Goal: Task Accomplishment & Management: Manage account settings

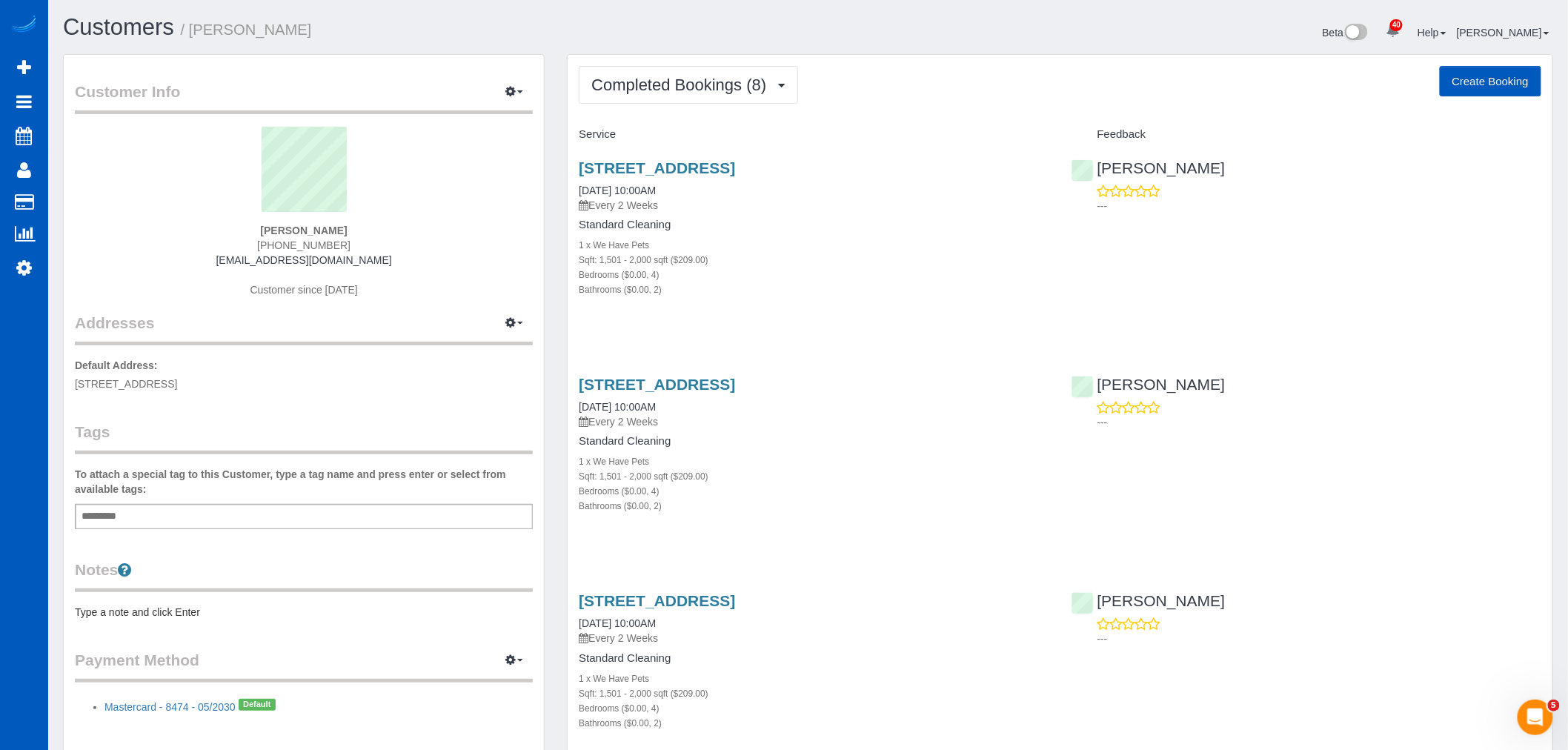
click at [657, 91] on span "Completed Bookings (8)" at bounding box center [682, 84] width 183 height 19
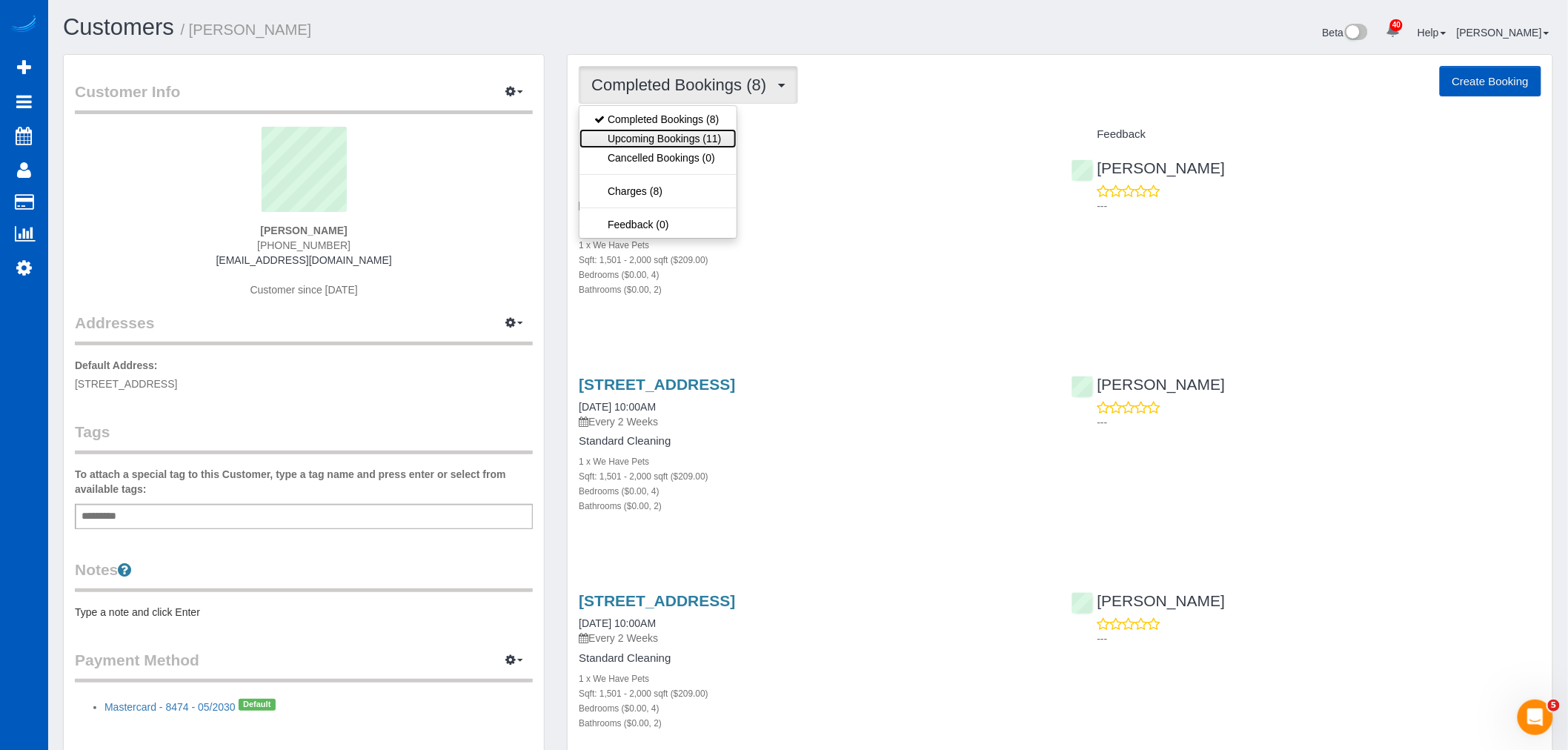
click at [665, 132] on link "Upcoming Bookings (11)" at bounding box center [657, 138] width 156 height 19
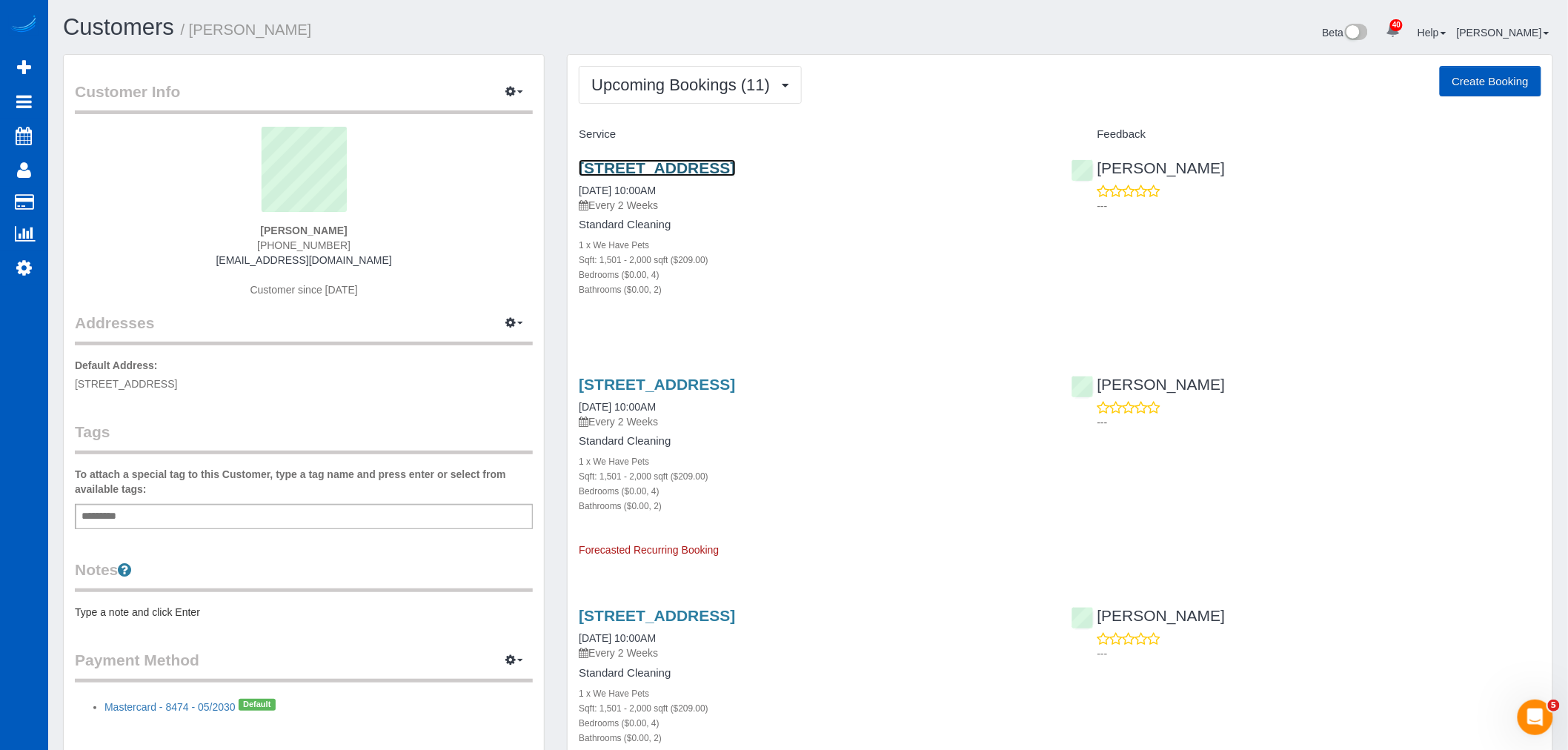
click at [636, 172] on link "[STREET_ADDRESS]" at bounding box center [656, 167] width 156 height 17
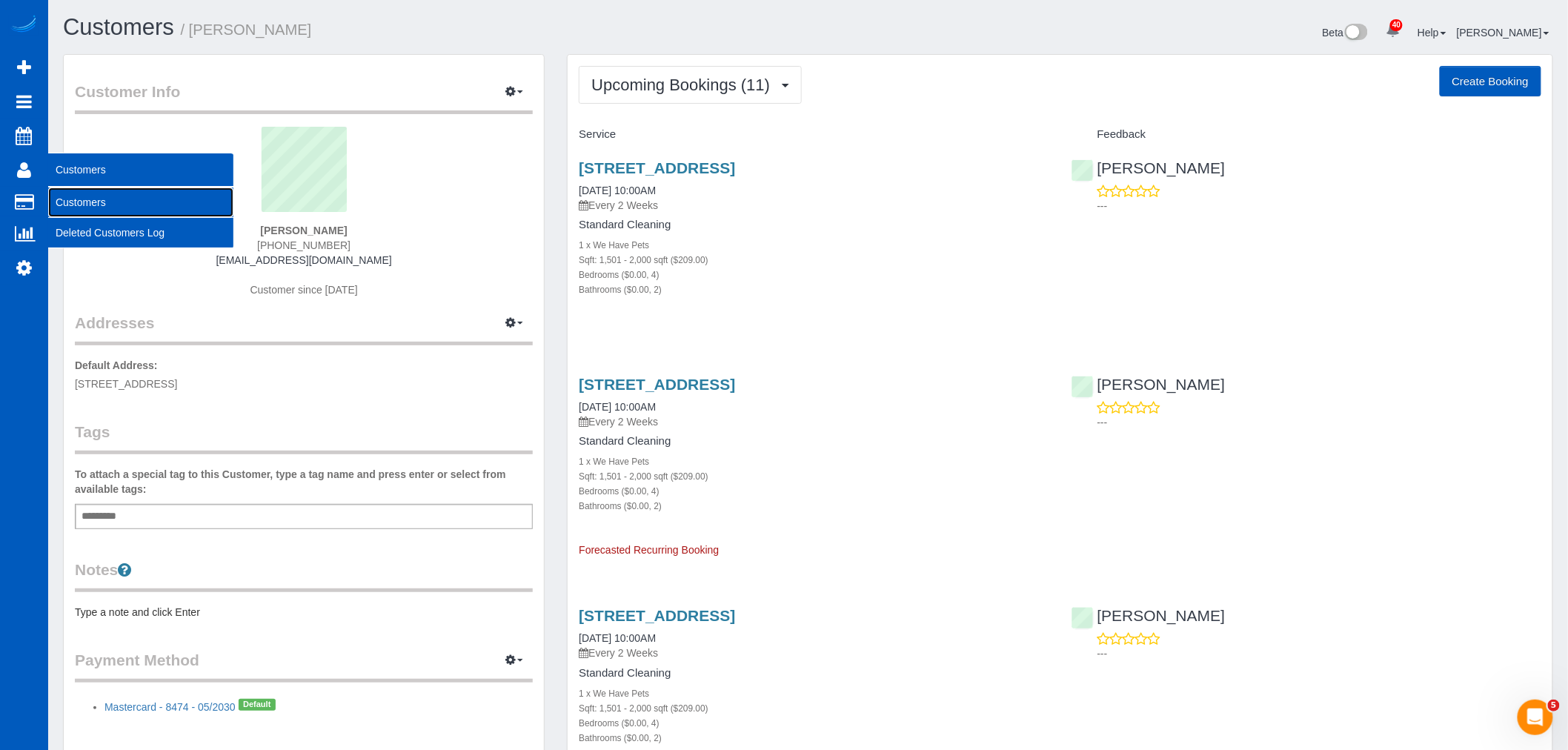
click at [76, 196] on link "Customers" at bounding box center [141, 203] width 186 height 30
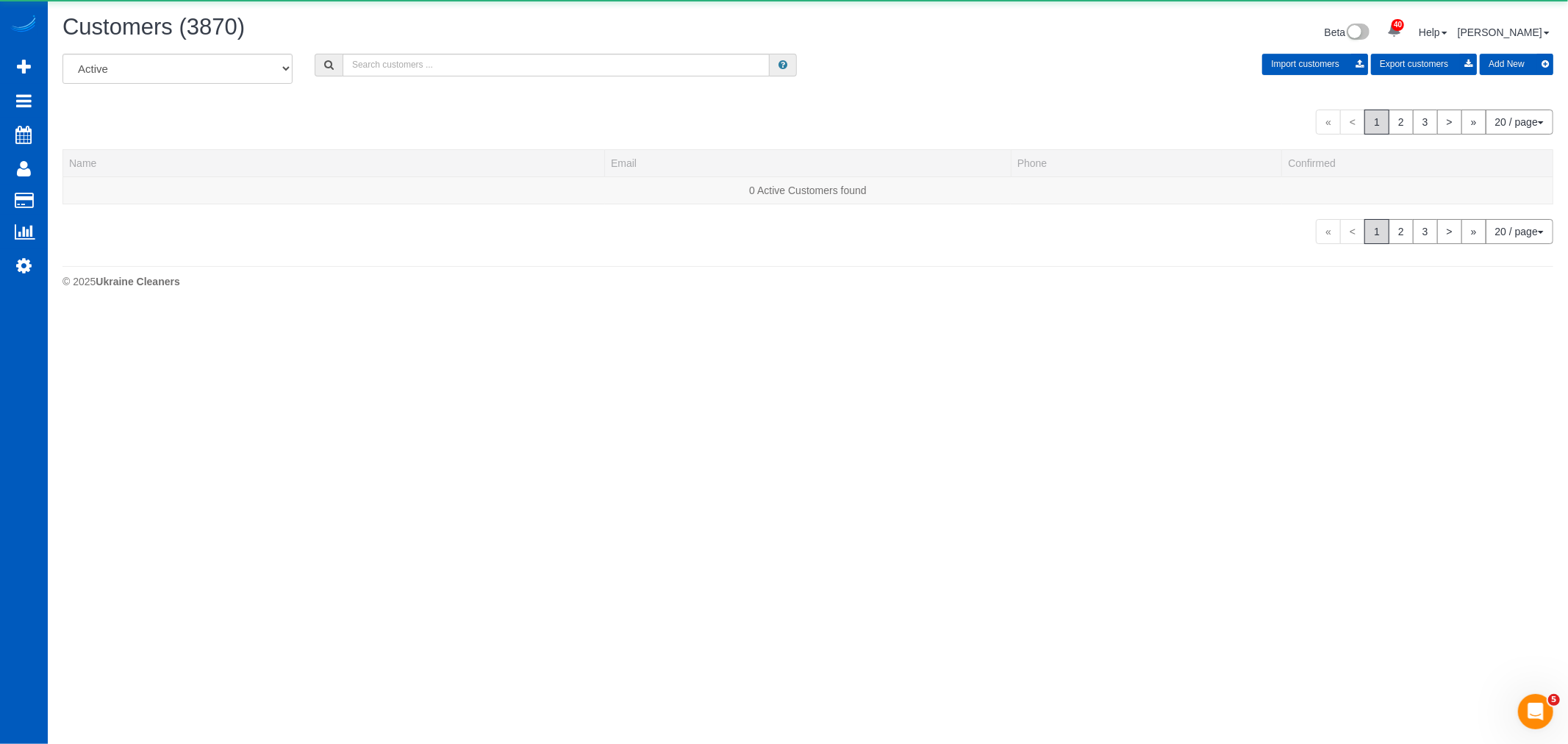
click at [431, 48] on div "Customers (3870) Beta 40 Your Notifications You have 0 alerts × You have 4 to c…" at bounding box center [808, 34] width 1513 height 39
click at [429, 60] on input "text" at bounding box center [551, 64] width 423 height 23
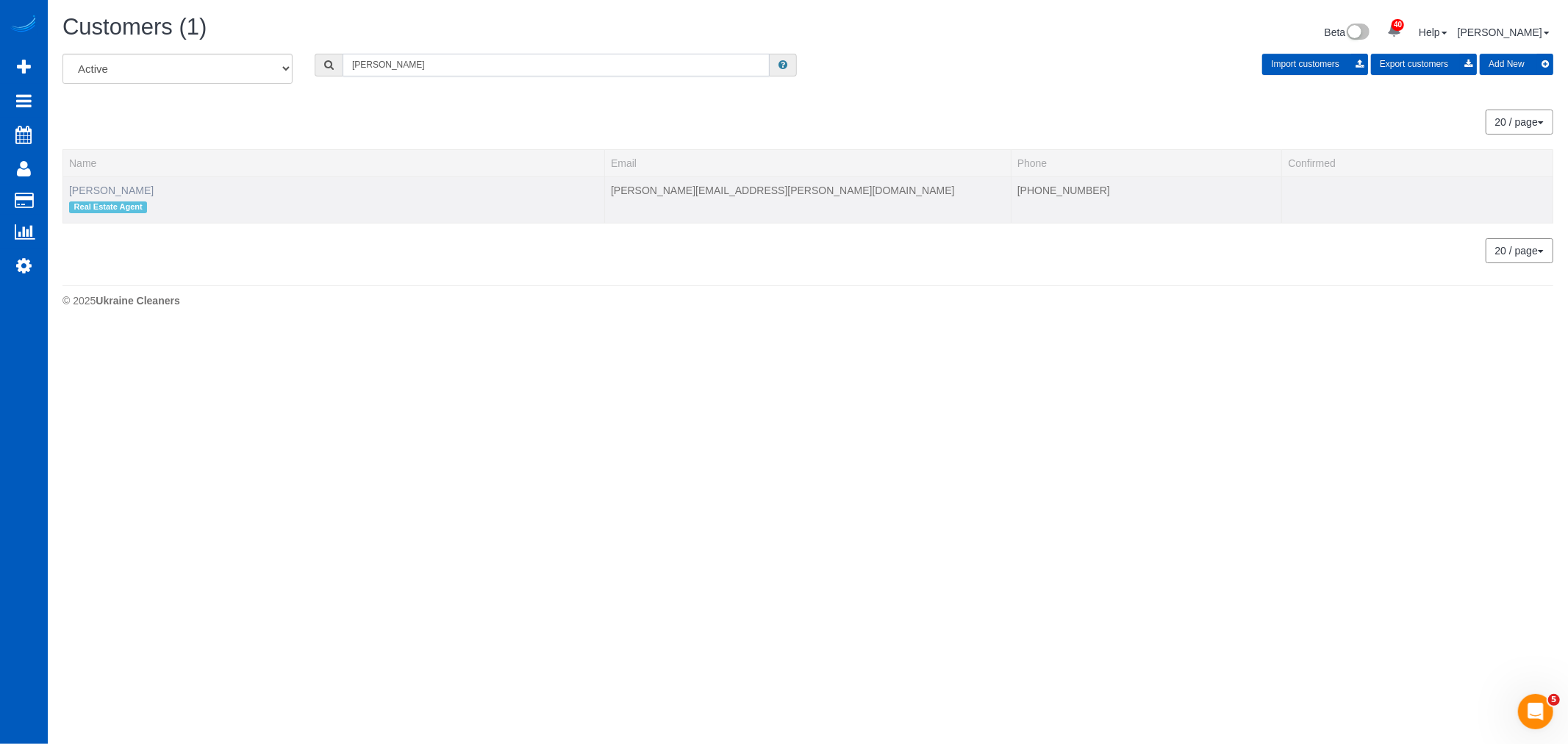
type input "andy lee"
click at [95, 195] on link "Andy Lee" at bounding box center [111, 190] width 85 height 12
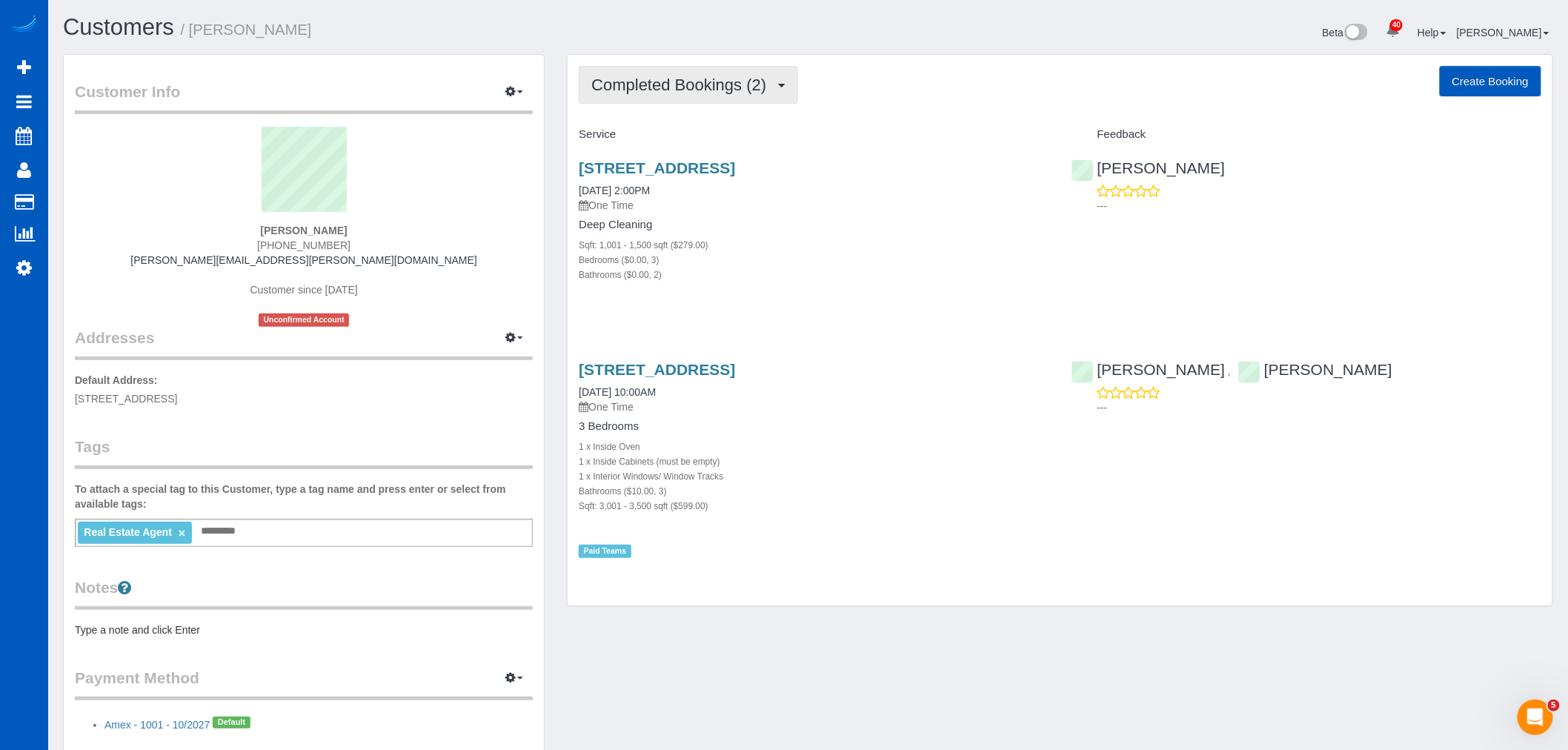
click at [675, 89] on span "Completed Bookings (2)" at bounding box center [682, 84] width 183 height 19
click at [843, 99] on div "Completed Bookings (2) Completed Bookings (2) Upcoming Bookings (0) Cancelled B…" at bounding box center [1060, 84] width 962 height 38
click at [624, 94] on button "Completed Bookings (2)" at bounding box center [688, 84] width 219 height 38
click at [843, 139] on h4 "Service" at bounding box center [813, 134] width 470 height 13
click at [663, 98] on button "Completed Bookings (2)" at bounding box center [688, 84] width 219 height 38
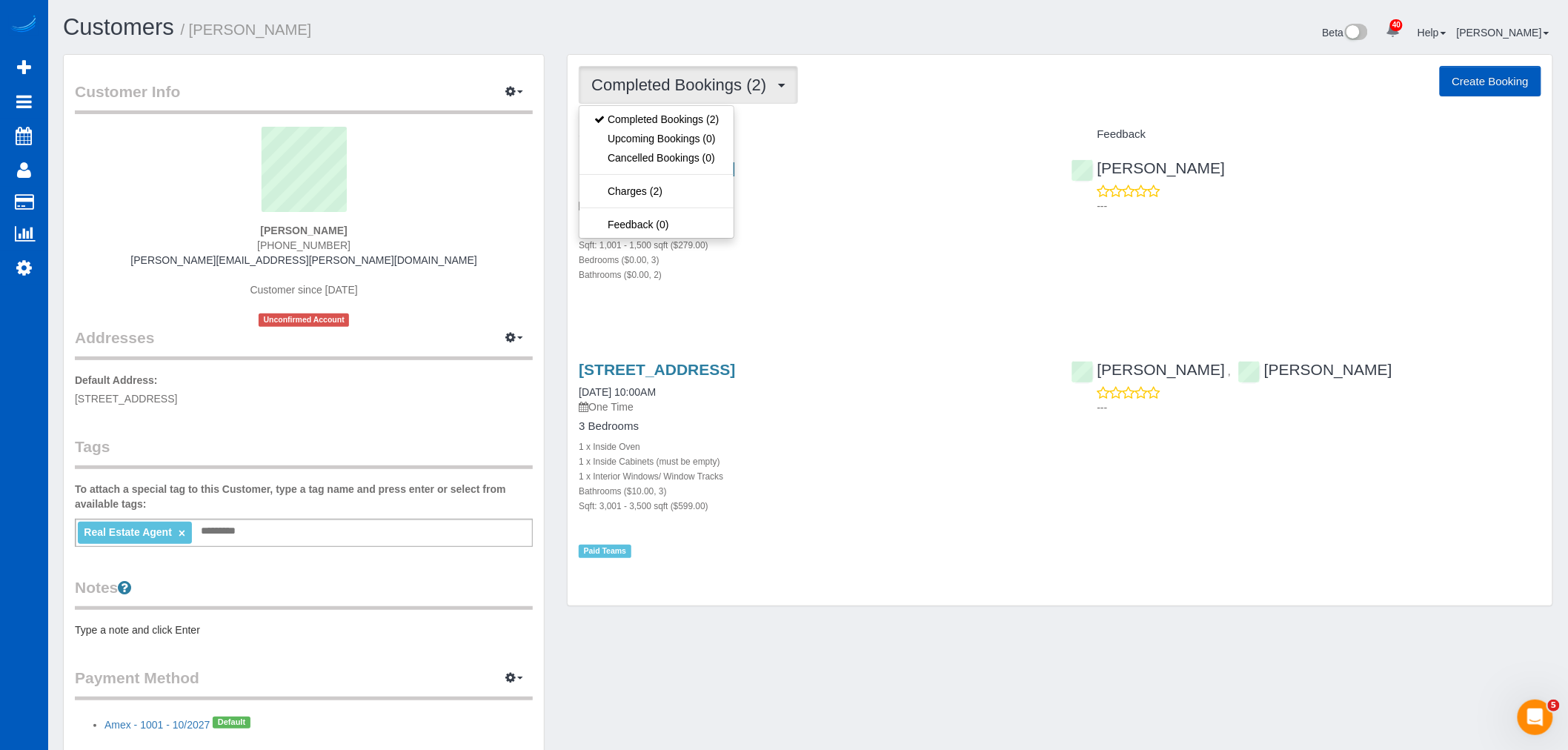
click at [856, 141] on h4 "Service" at bounding box center [813, 134] width 470 height 13
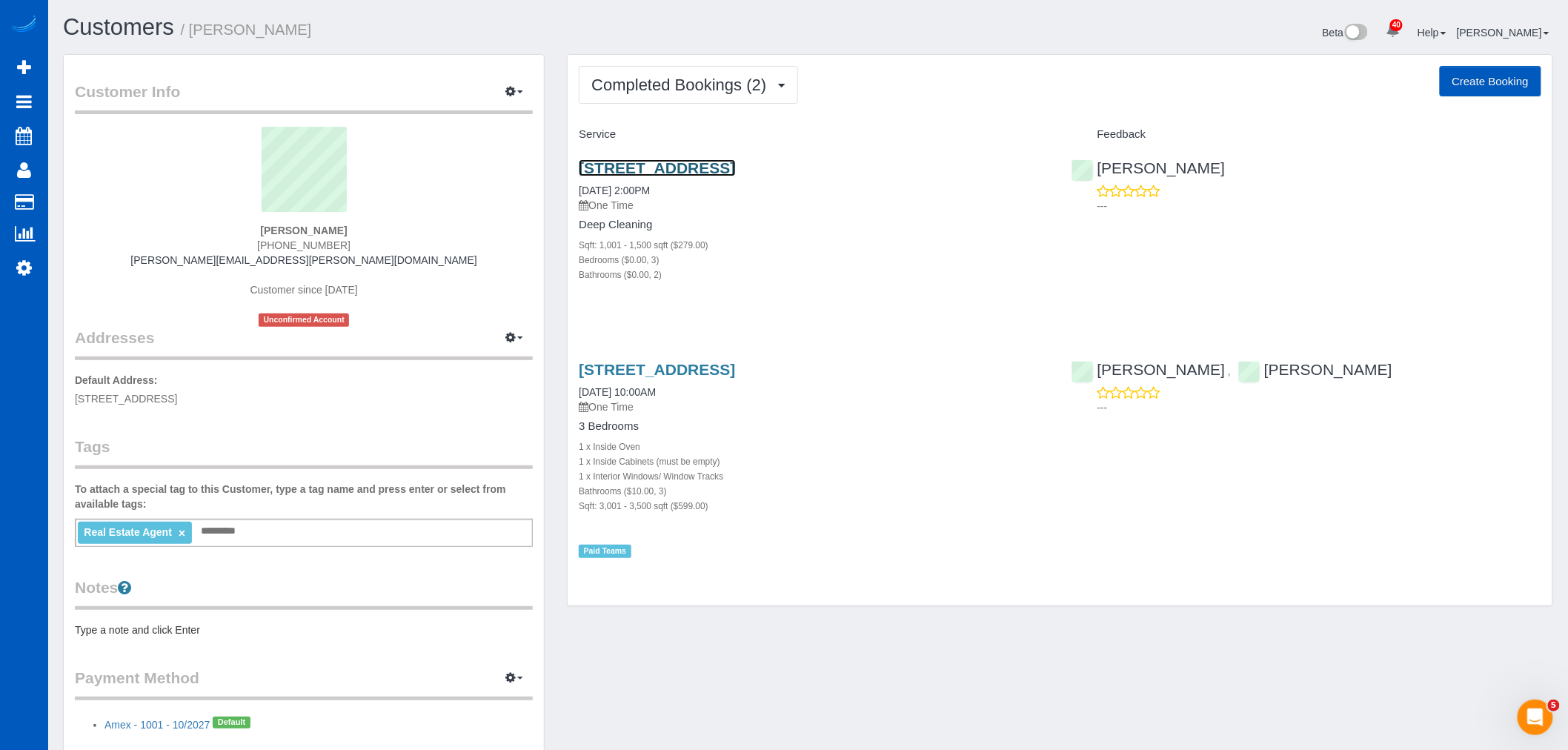
click at [735, 160] on link "811 S 196th St, Des Moines, WA 98148" at bounding box center [656, 167] width 156 height 17
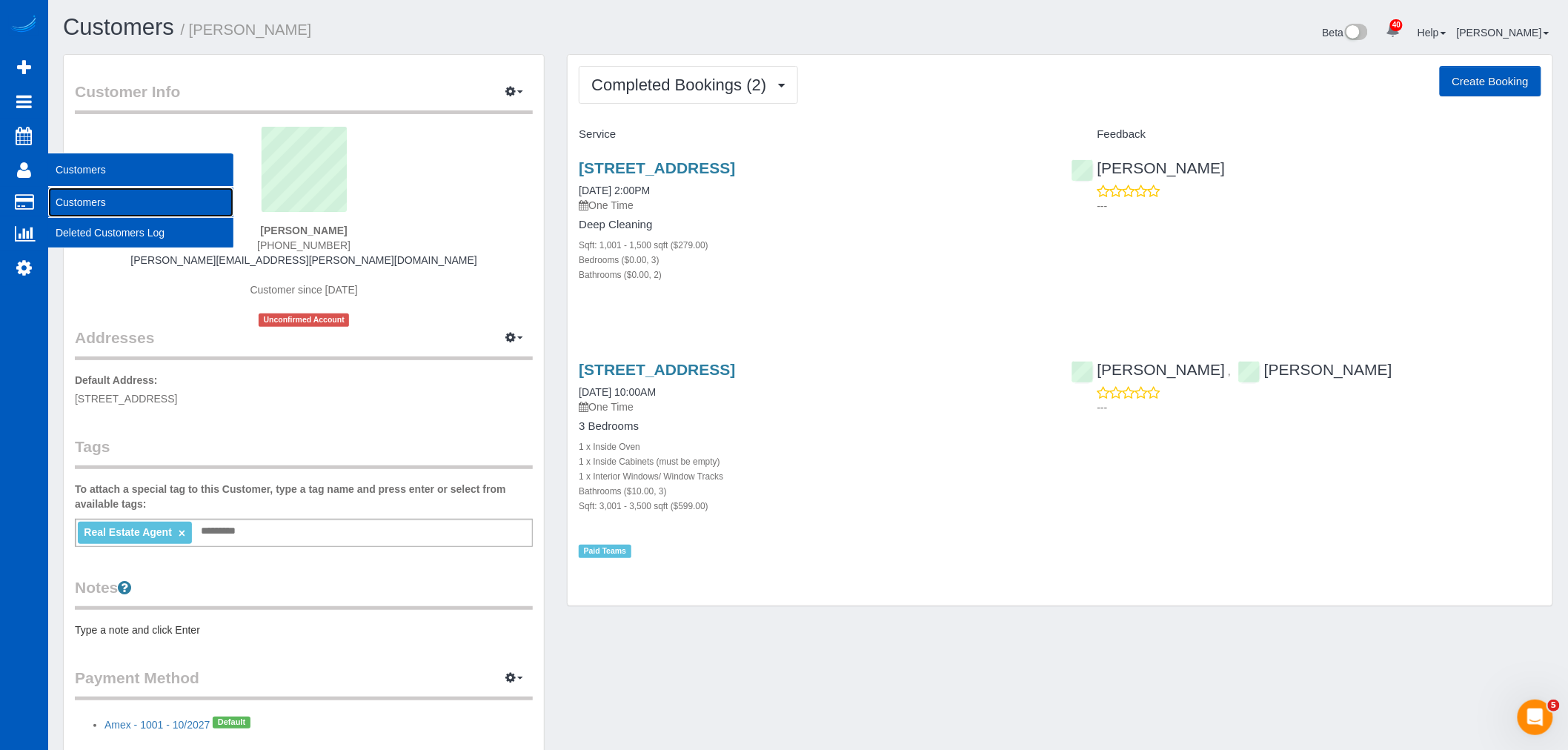
click at [92, 199] on link "Customers" at bounding box center [141, 203] width 186 height 30
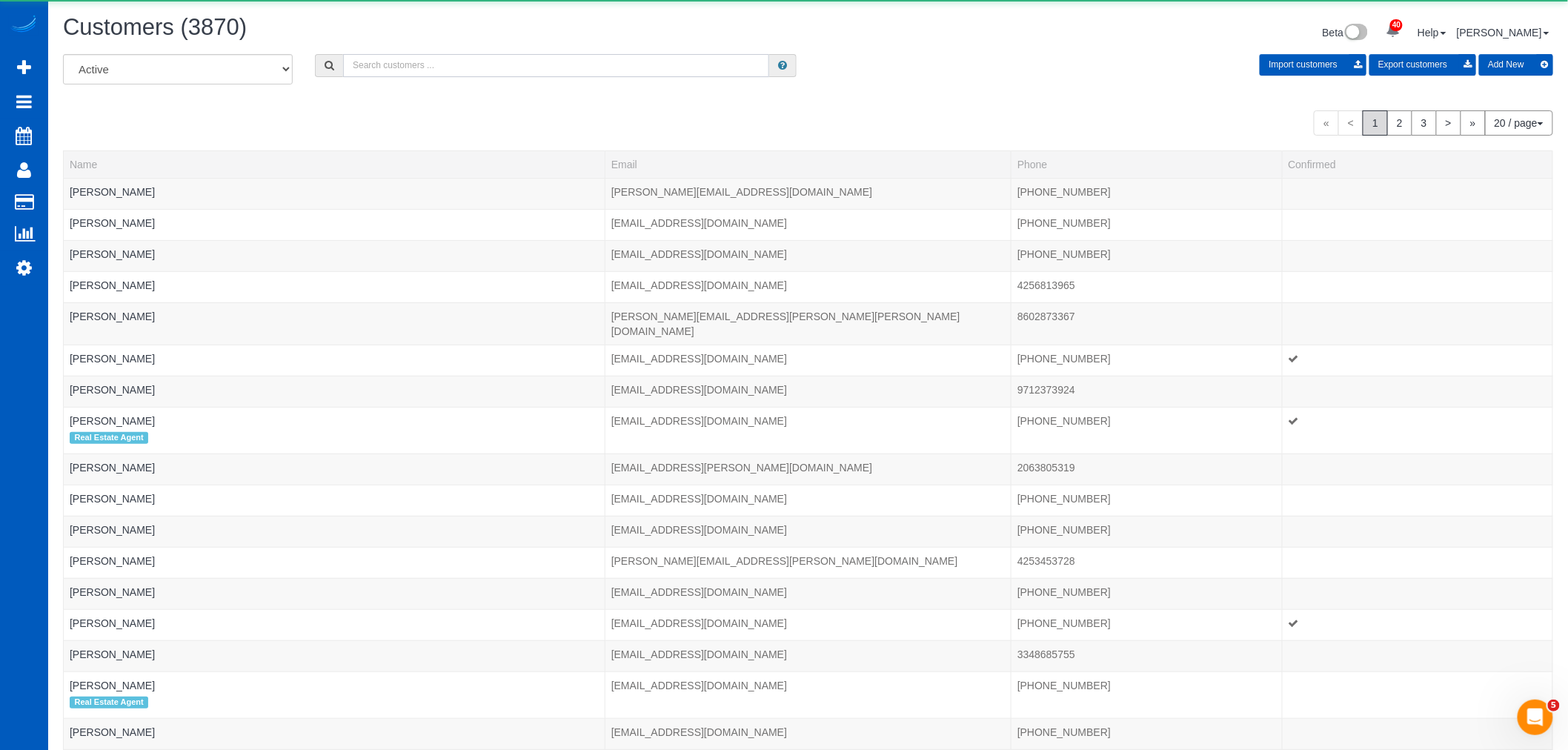
click at [378, 76] on input "text" at bounding box center [555, 65] width 426 height 23
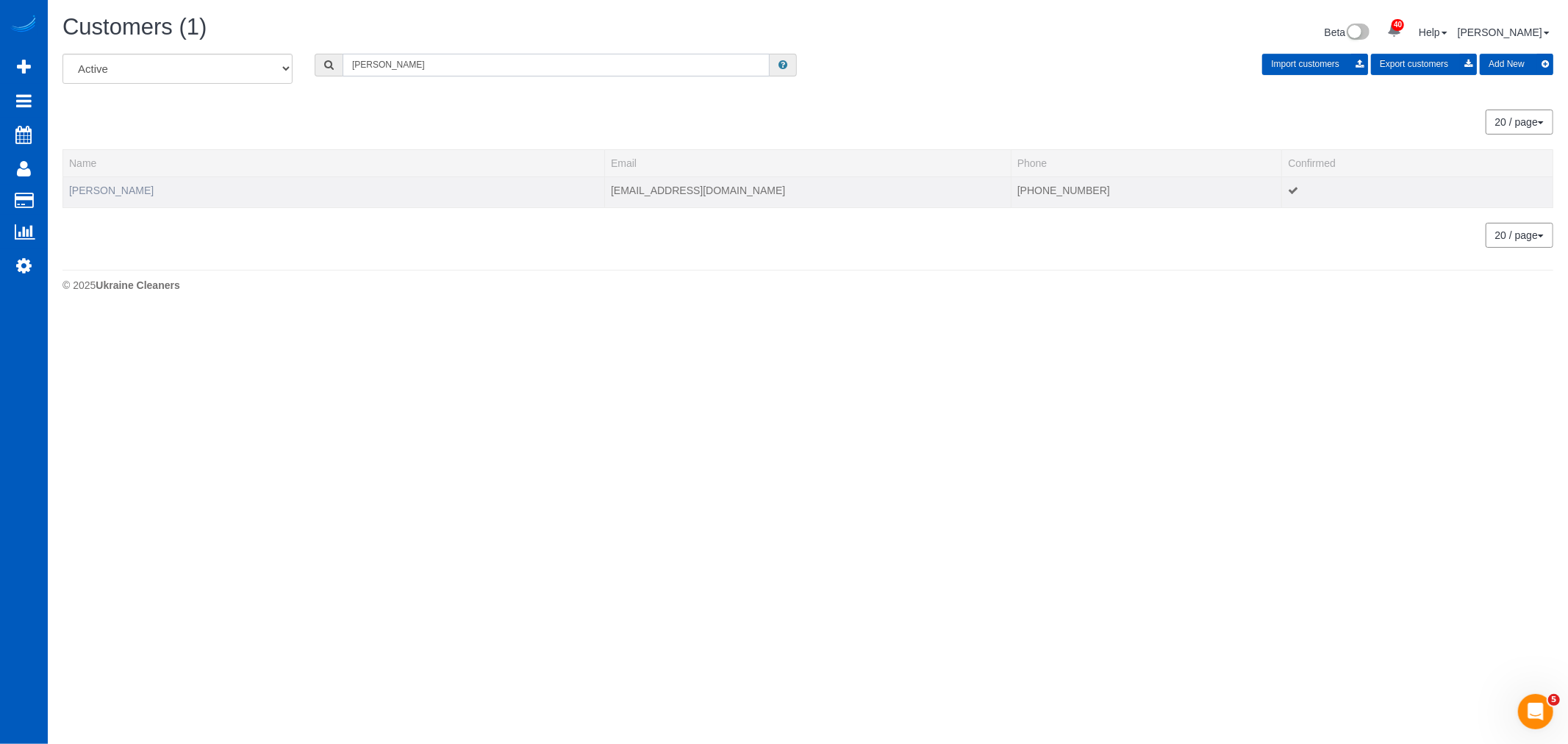
type input "david pierce"
click at [120, 190] on link "David Pierce" at bounding box center [111, 190] width 85 height 12
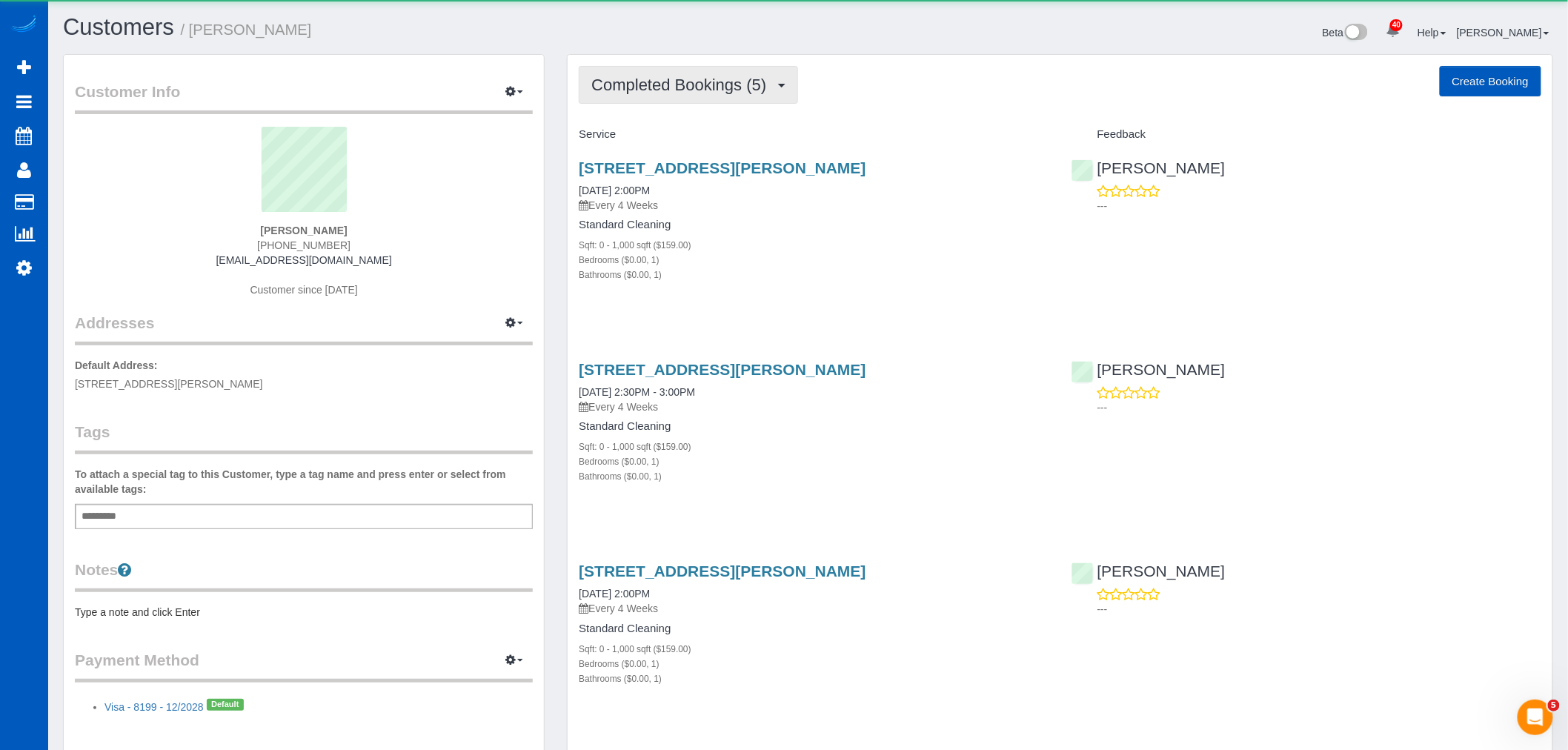
click at [643, 89] on span "Completed Bookings (5)" at bounding box center [682, 84] width 183 height 19
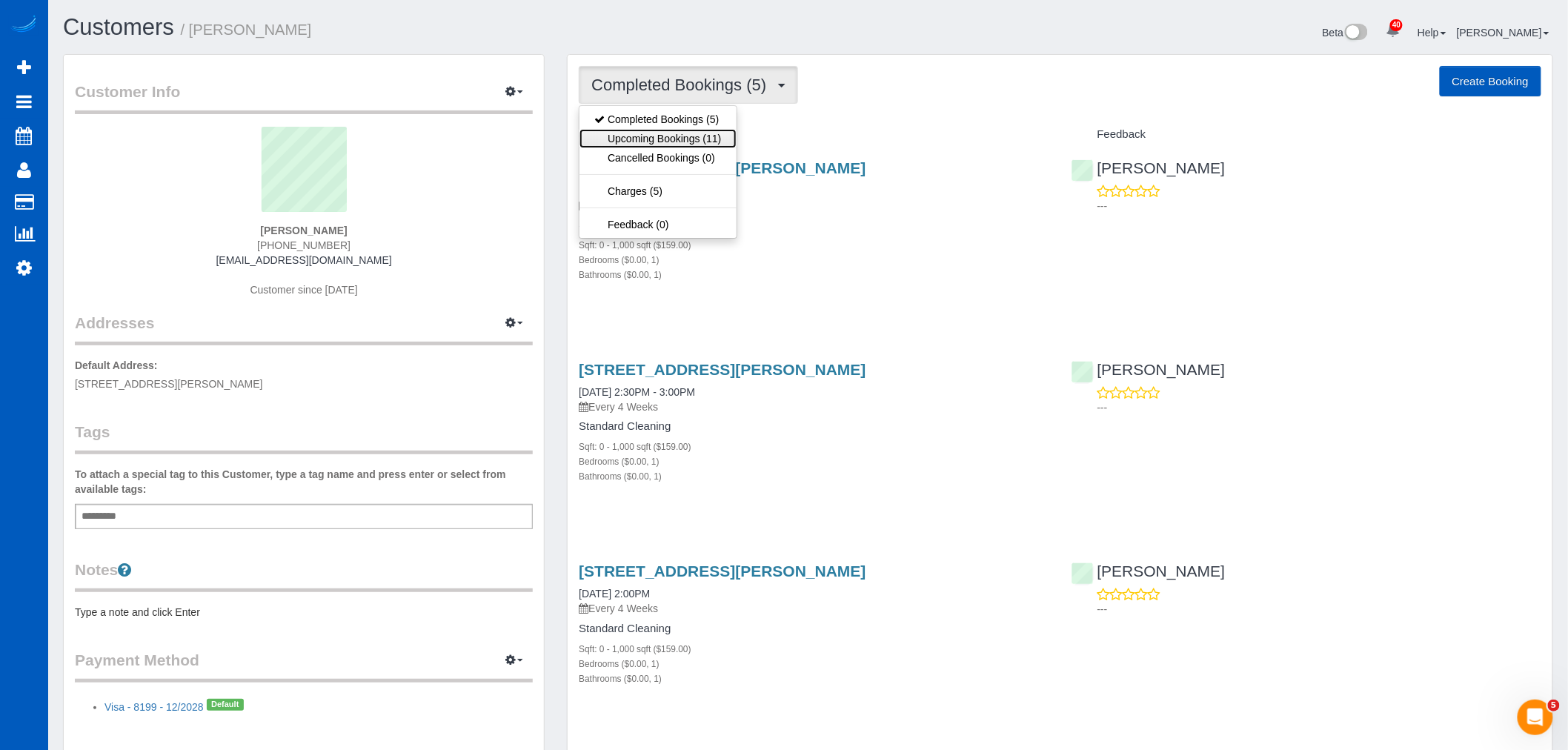
click at [664, 135] on link "Upcoming Bookings (11)" at bounding box center [657, 138] width 156 height 19
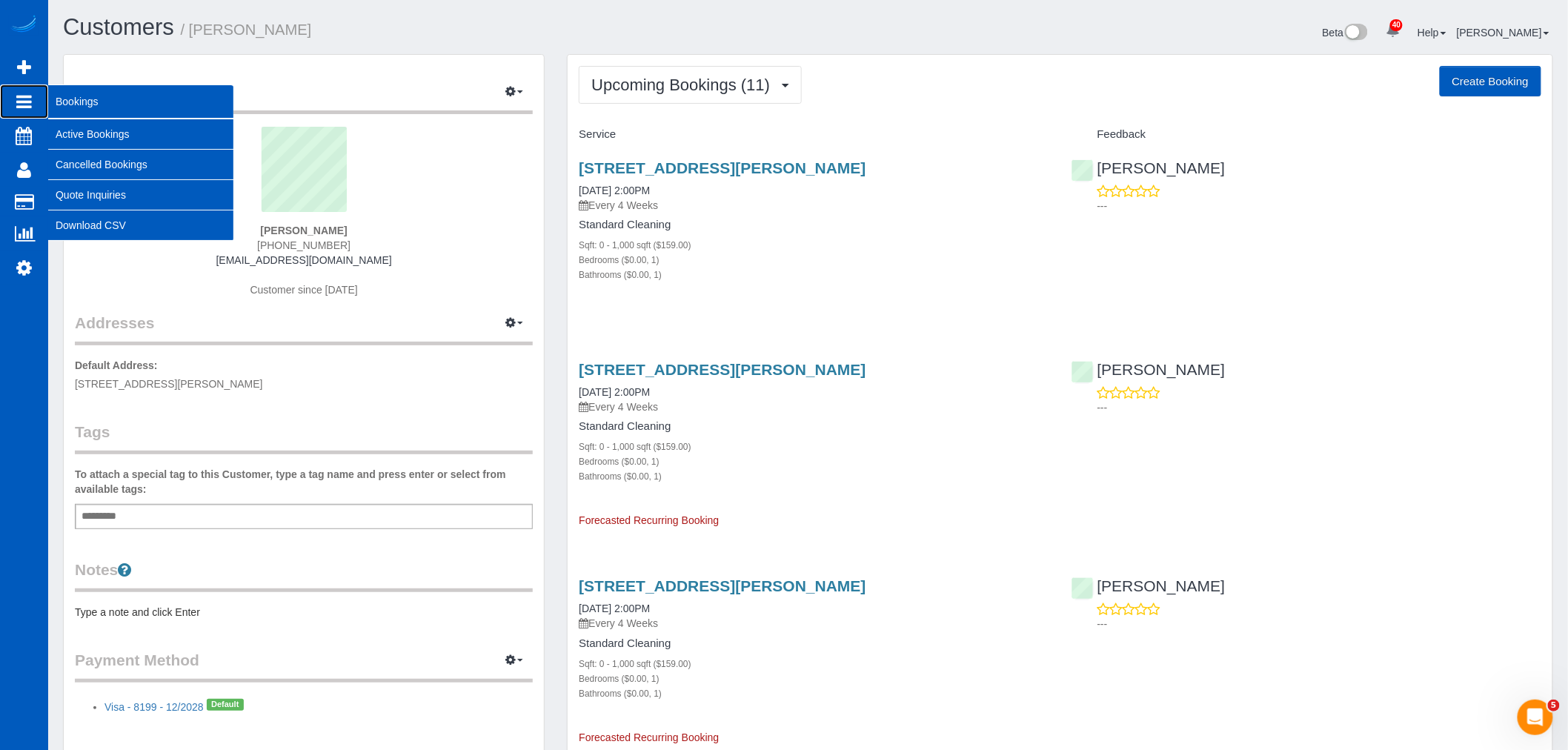
click at [18, 103] on icon at bounding box center [24, 101] width 16 height 18
click at [81, 124] on link "Active Bookings" at bounding box center [141, 134] width 186 height 30
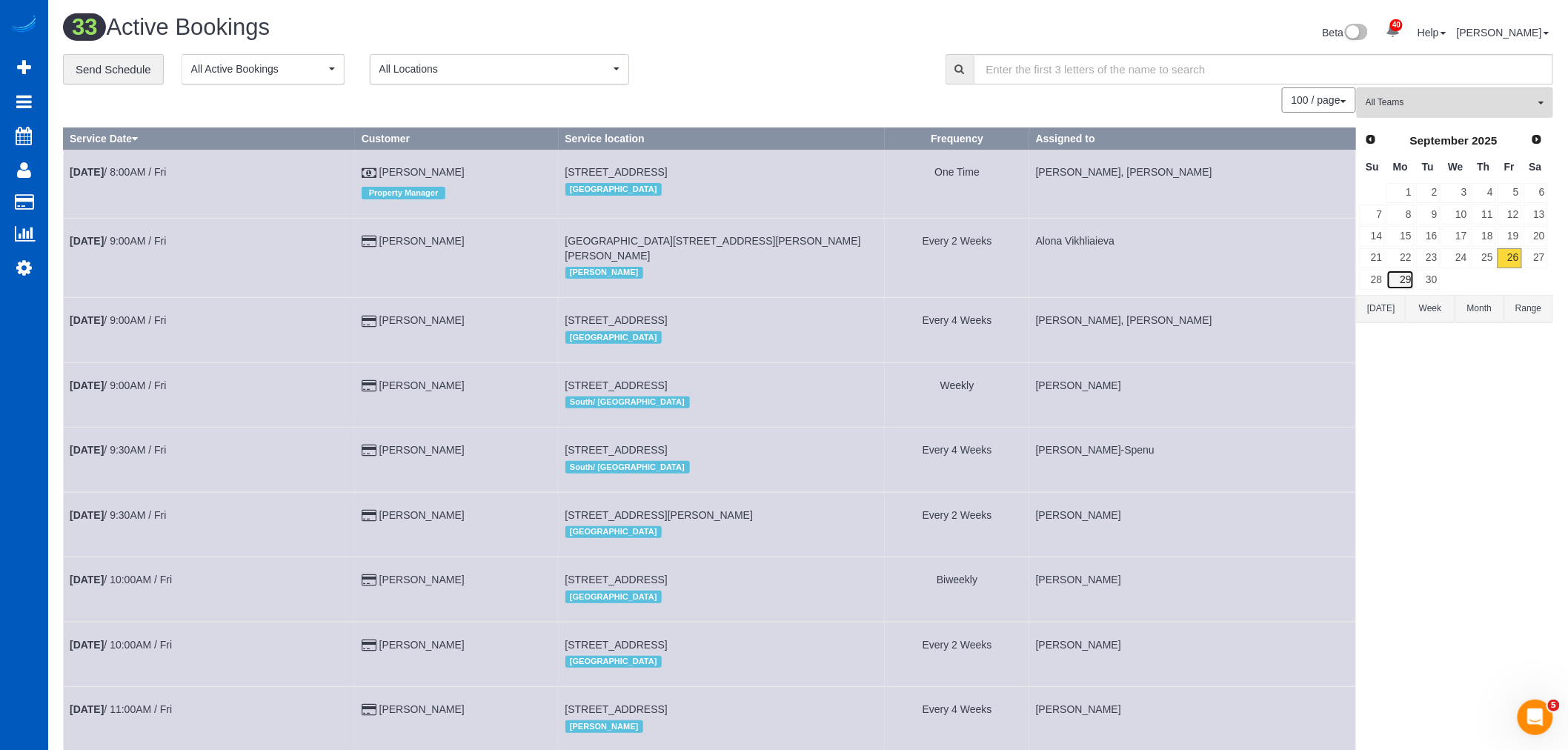
click at [1411, 279] on link "29" at bounding box center [1400, 280] width 28 height 20
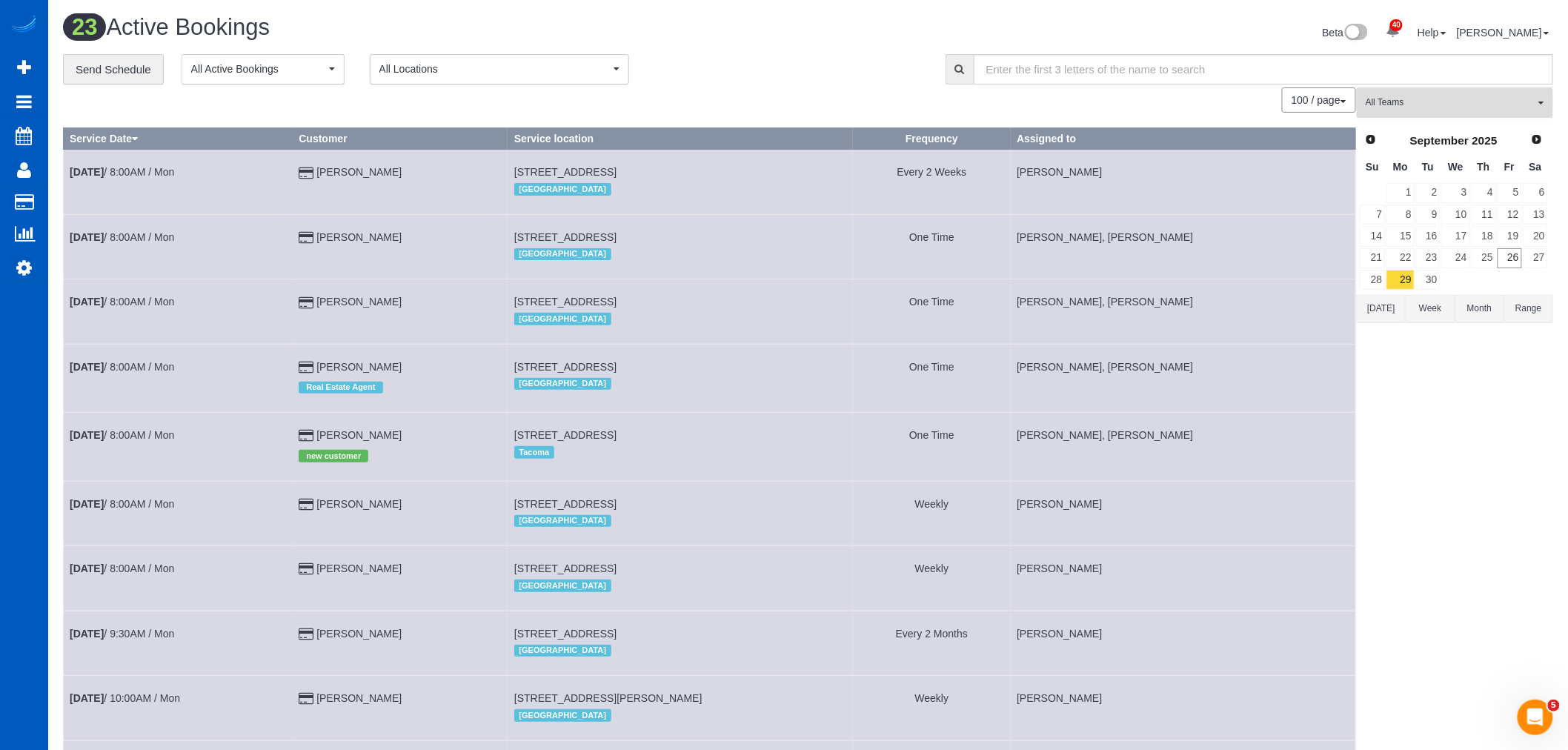
click at [1412, 100] on span "All Teams" at bounding box center [1450, 102] width 169 height 13
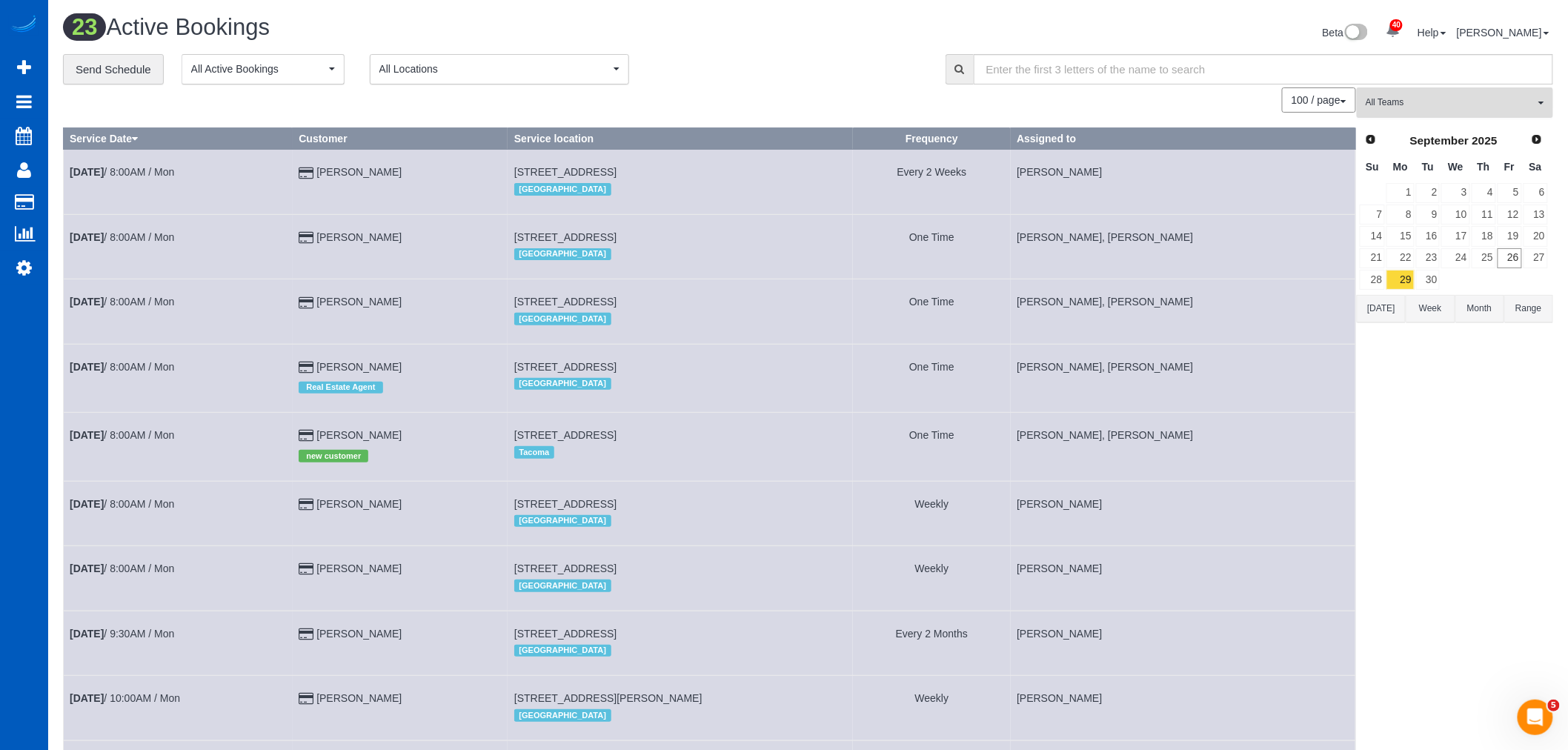
click at [1475, 92] on button "All Teams" at bounding box center [1455, 102] width 197 height 31
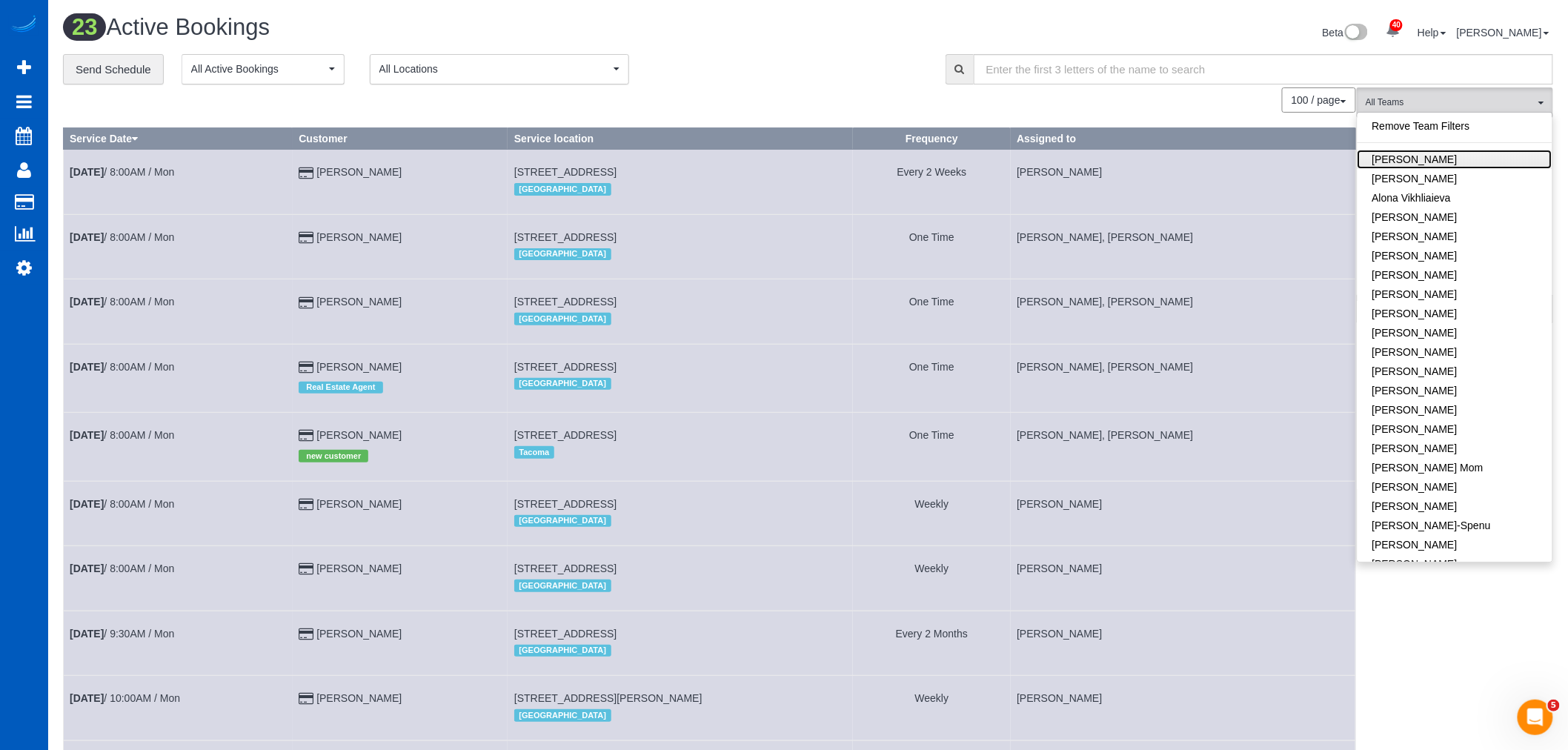
click at [1484, 153] on link "[PERSON_NAME]" at bounding box center [1455, 159] width 195 height 19
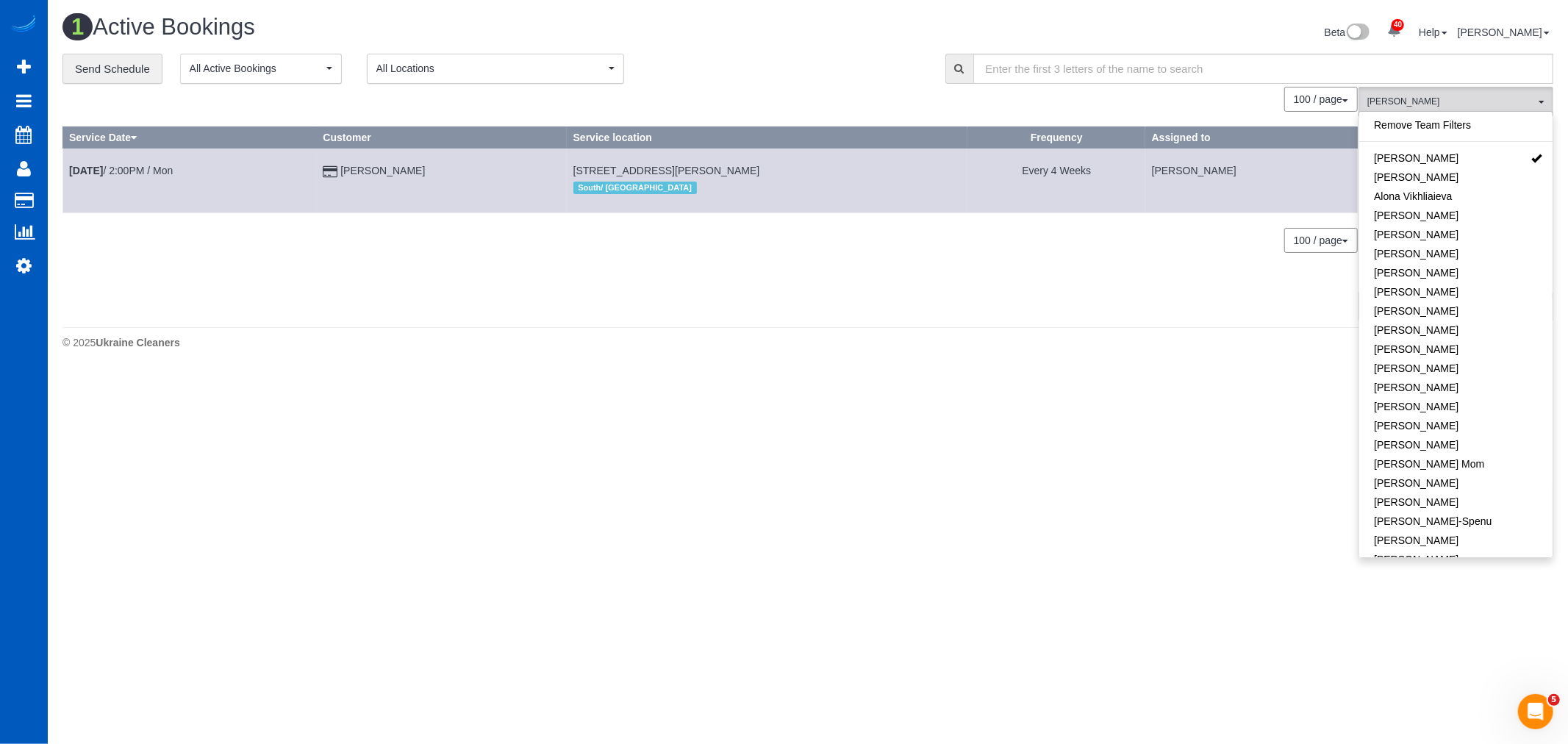
click at [736, 290] on div "0 Bookings found. We couldn't find any bookings that matched your search. Creat…" at bounding box center [710, 203] width 1296 height 233
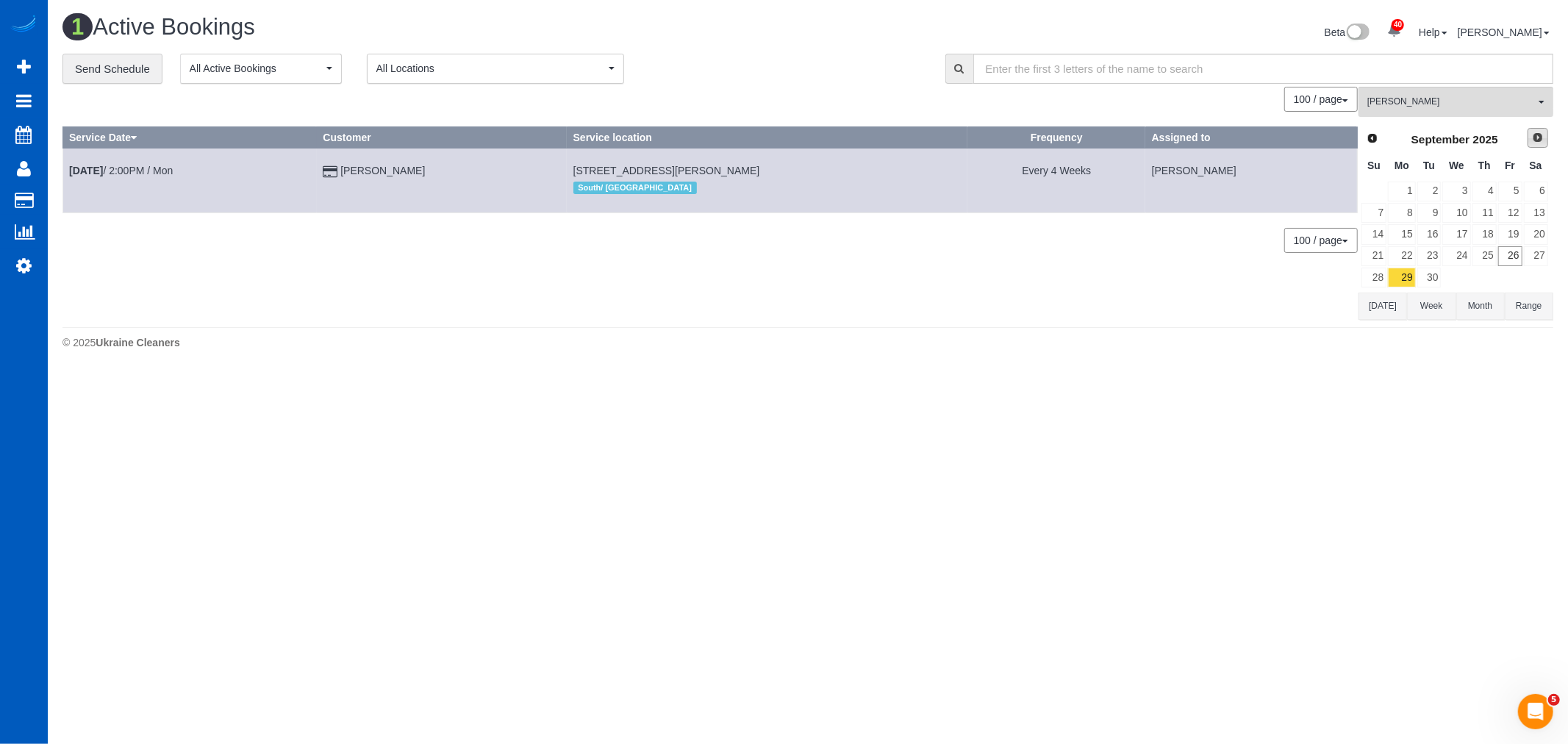
click at [1531, 145] on link "Next" at bounding box center [1537, 138] width 21 height 21
click at [1401, 207] on link "6" at bounding box center [1402, 213] width 28 height 20
click at [92, 167] on b "Oct 6th" at bounding box center [86, 170] width 33 height 12
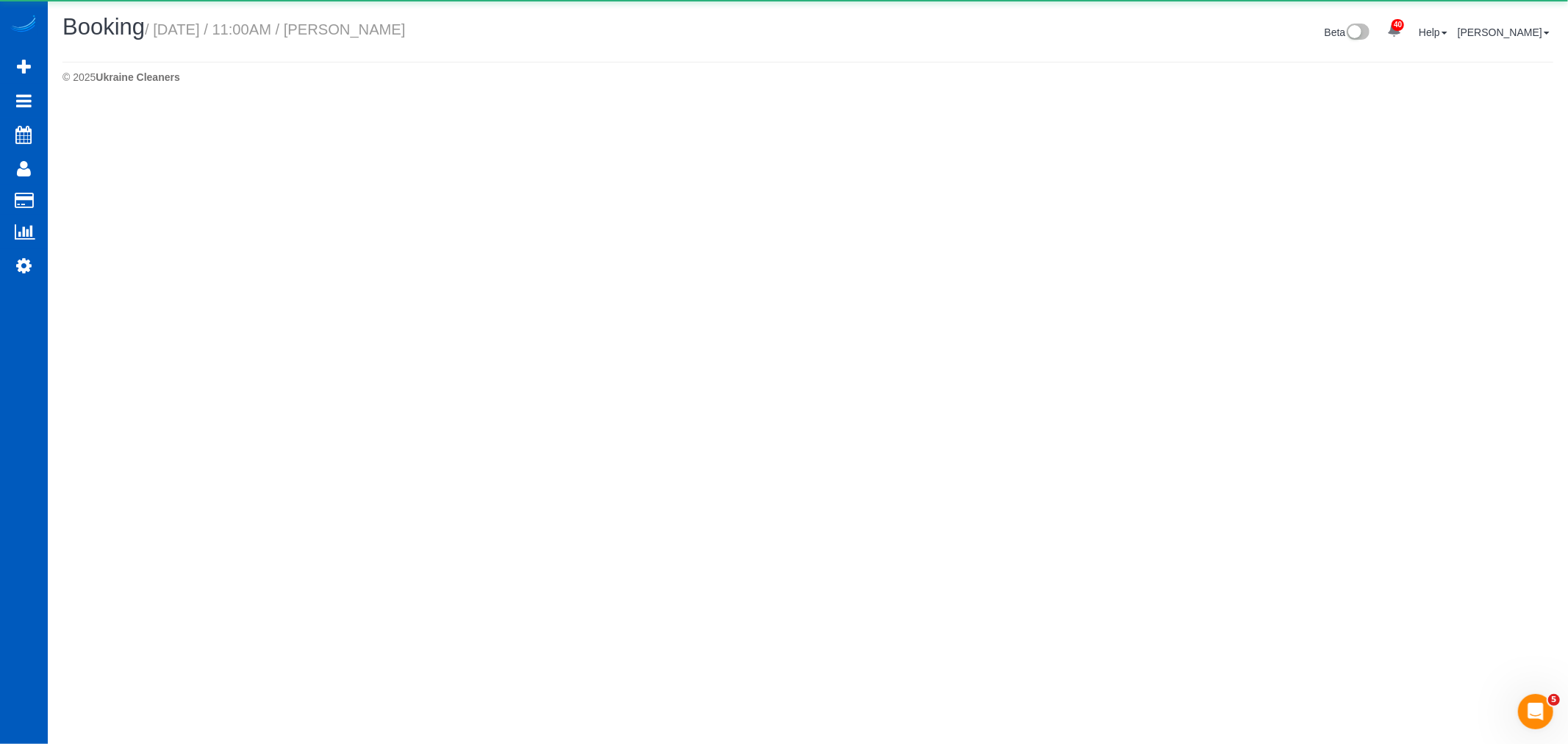
select select "WA"
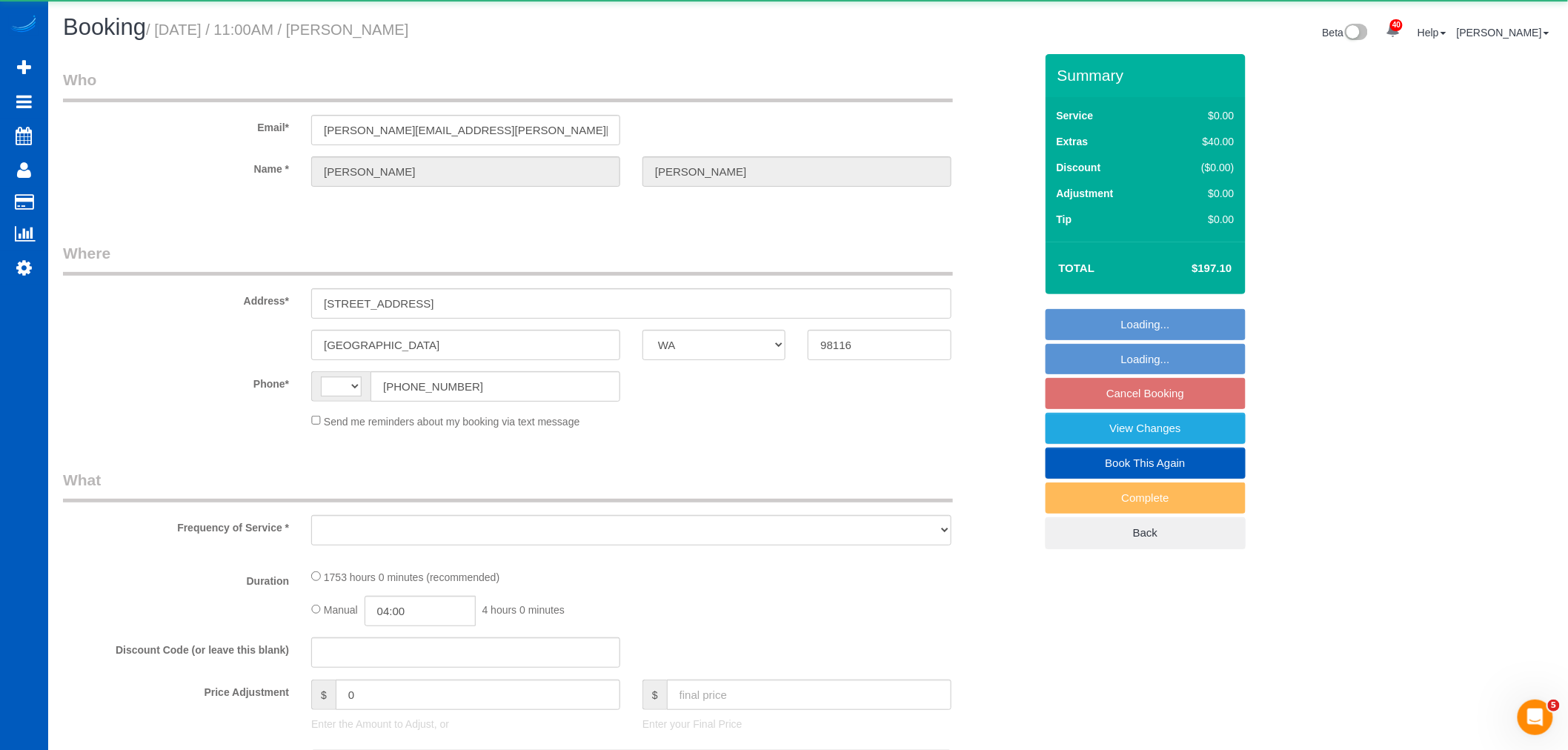
select select "string:US"
select select "object:7220"
select select "string:fspay-5bfd3081-da40-4678-8ab5-0c29189f5623"
select select "object:7715"
select select "1001"
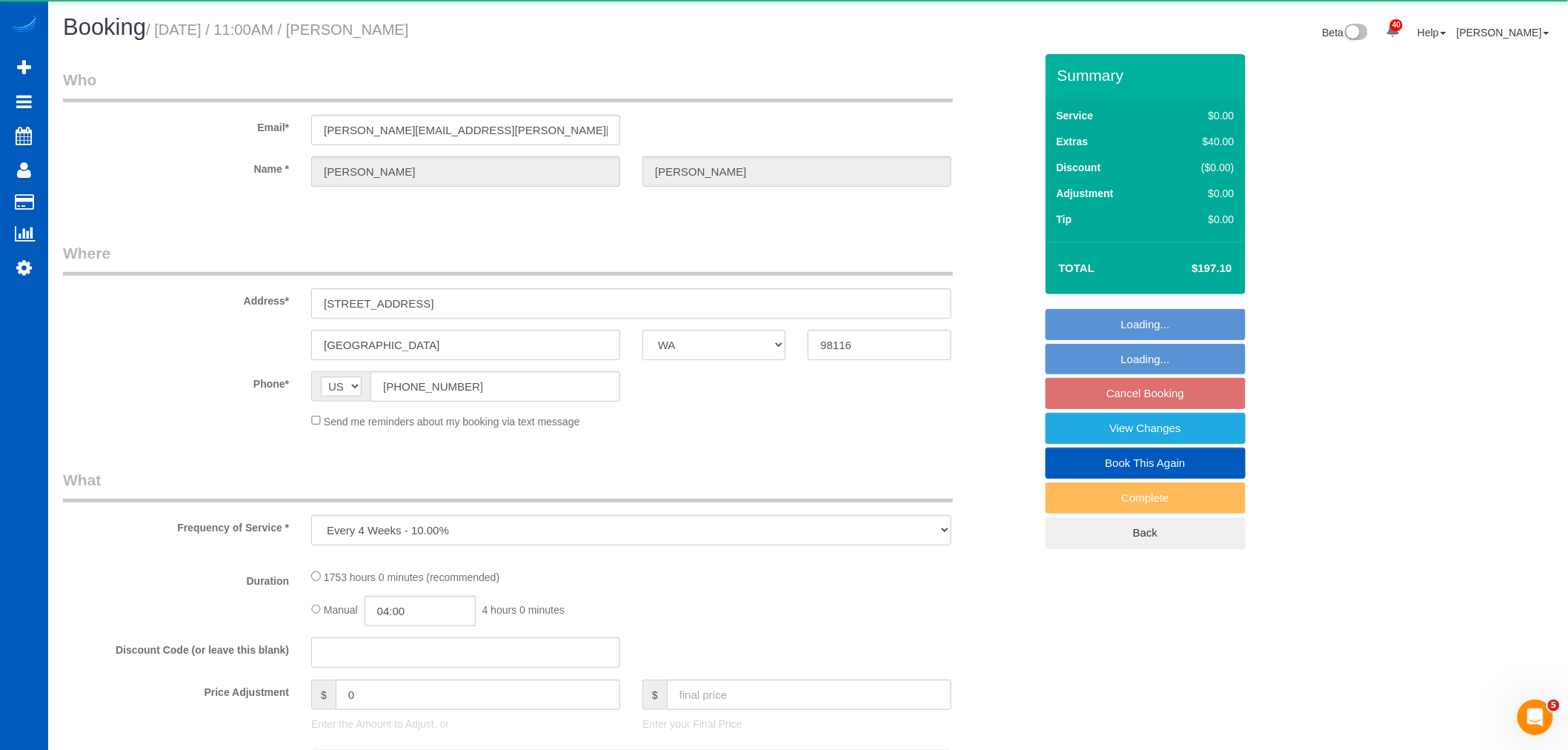
select select "2"
select select "spot2"
select select "number:67"
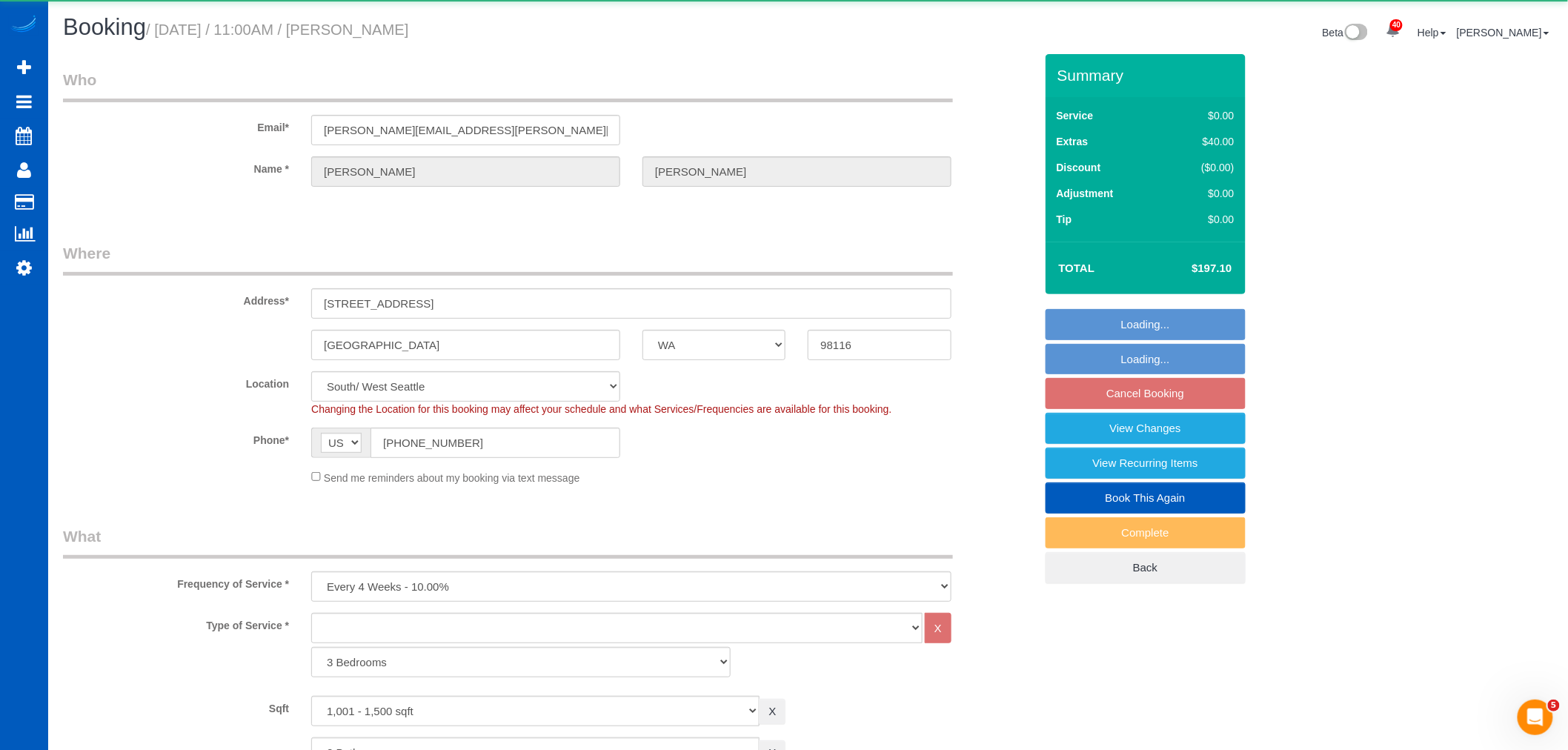
select select "1001"
select select "2"
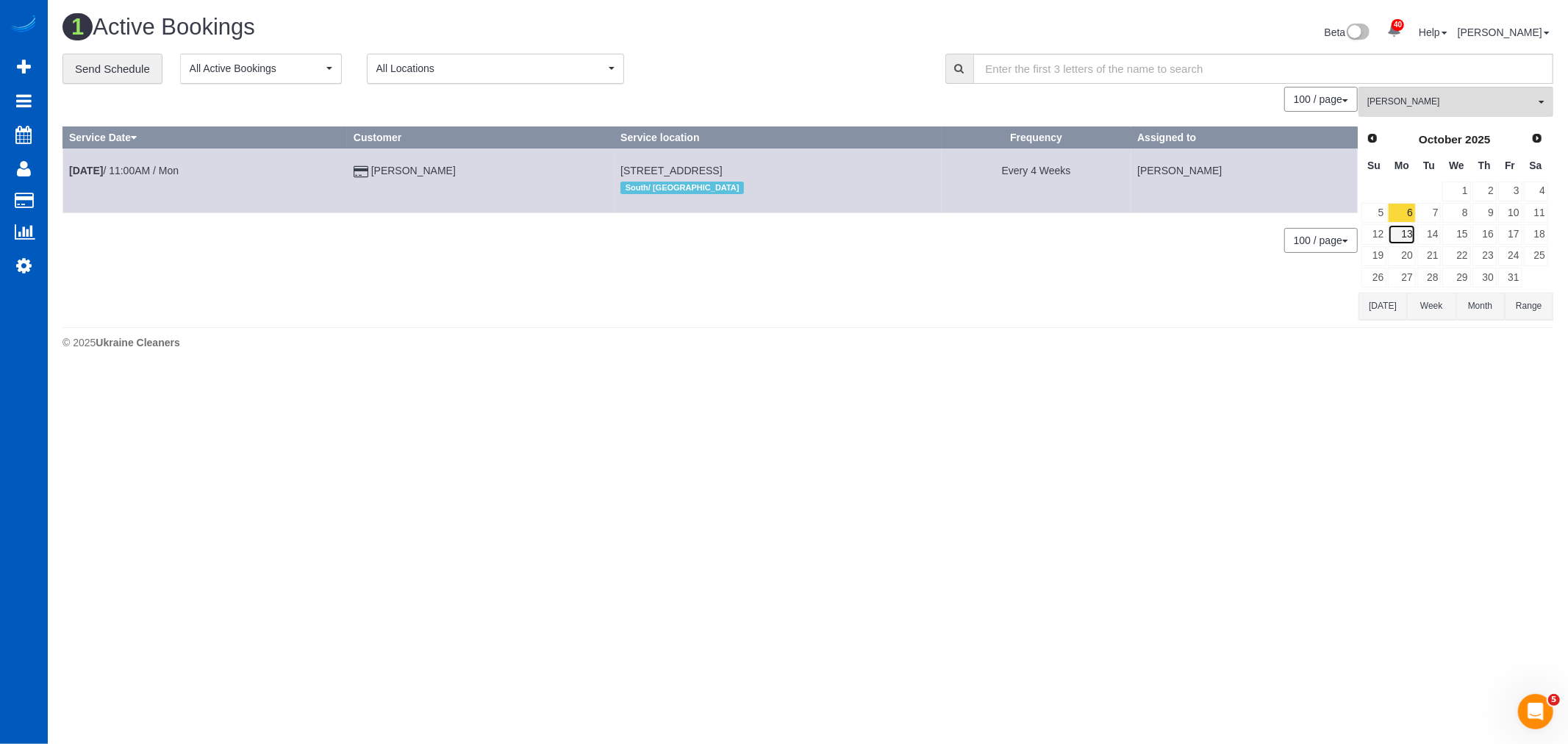
click at [1404, 229] on link "13" at bounding box center [1402, 235] width 28 height 20
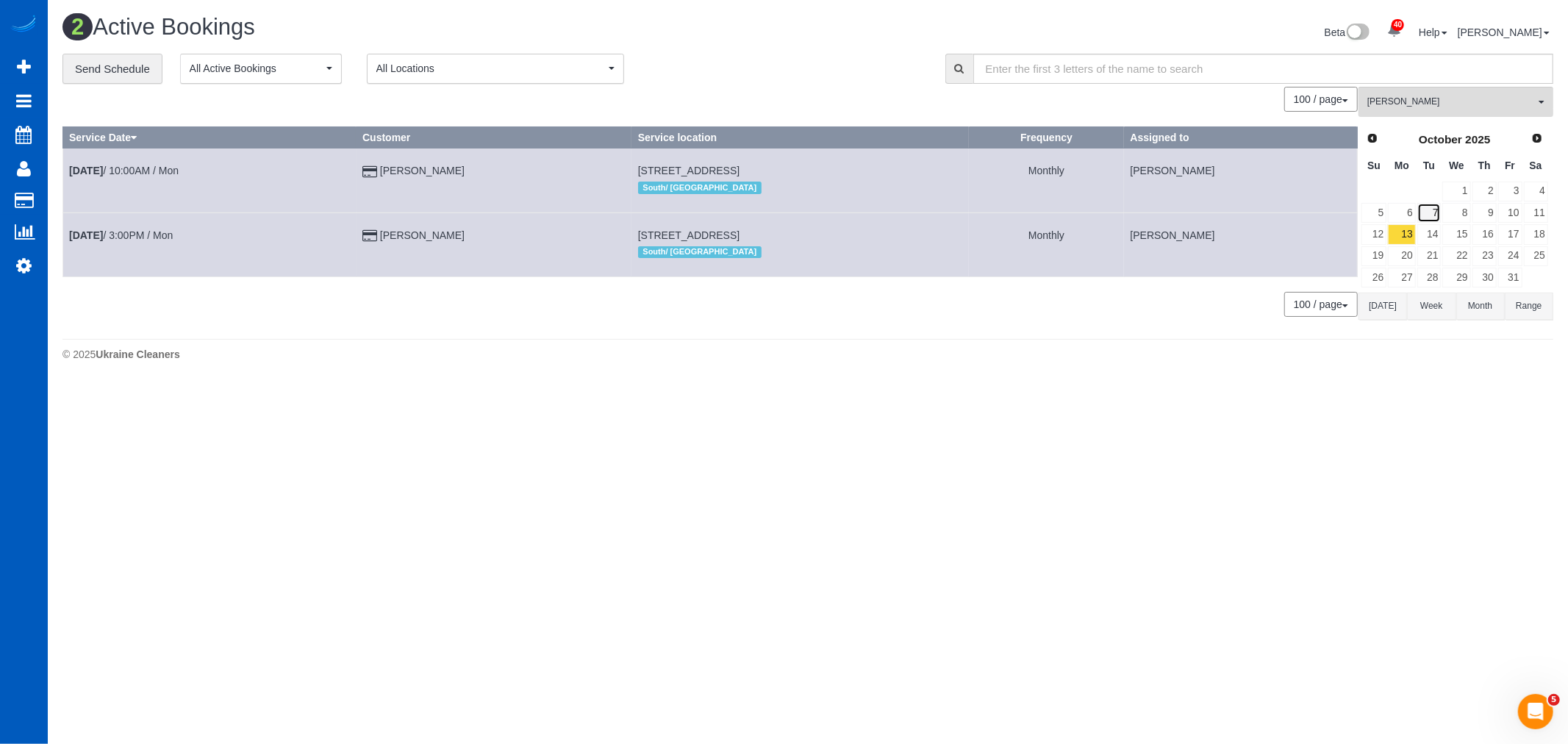
click at [1430, 212] on link "7" at bounding box center [1429, 213] width 25 height 20
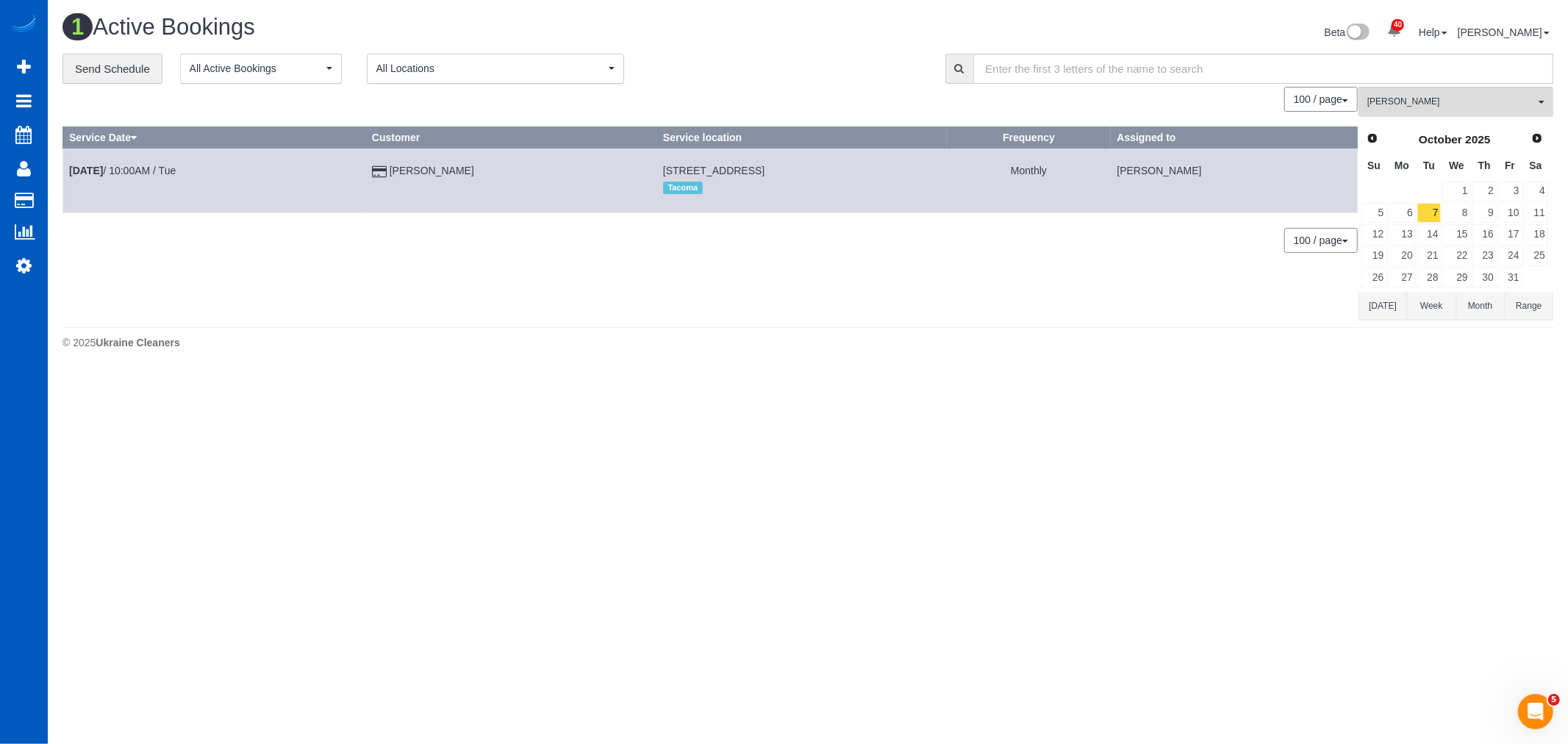
click at [1371, 128] on div "Prev Next October 2025" at bounding box center [1454, 139] width 188 height 25
click at [1371, 129] on link "Prev" at bounding box center [1371, 138] width 21 height 21
click at [1405, 280] on link "29" at bounding box center [1402, 278] width 28 height 20
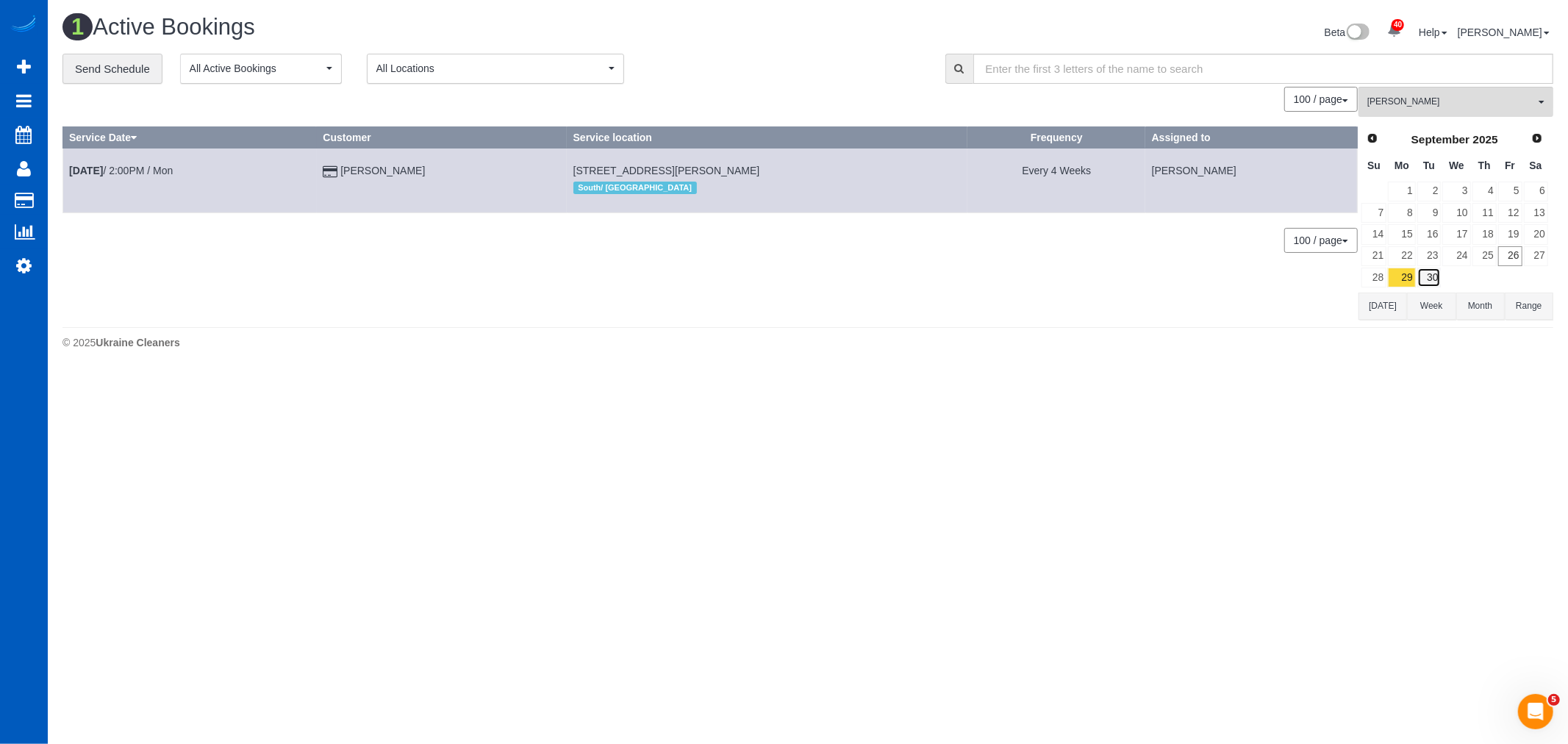
click at [1429, 274] on link "30" at bounding box center [1429, 278] width 25 height 20
click at [1531, 149] on link "Next" at bounding box center [1537, 138] width 21 height 21
click at [1401, 219] on link "6" at bounding box center [1402, 213] width 28 height 20
click at [1372, 128] on div "Prev Next October 2025" at bounding box center [1454, 139] width 188 height 25
click at [1364, 141] on link "Prev" at bounding box center [1371, 138] width 21 height 21
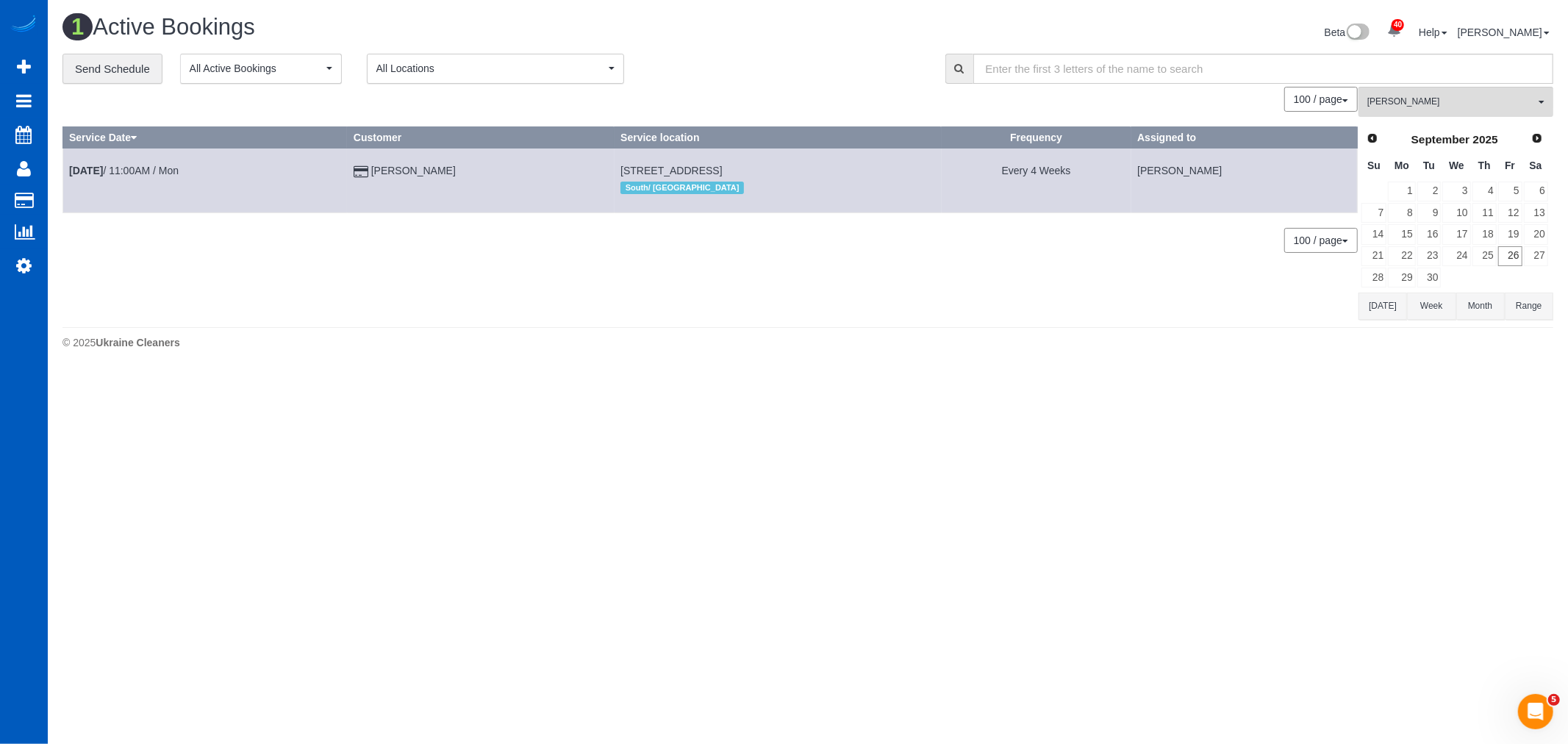
click at [1408, 268] on td "29" at bounding box center [1401, 278] width 29 height 22
click at [1405, 283] on link "29" at bounding box center [1402, 278] width 28 height 20
click at [102, 174] on b "Sep 29th" at bounding box center [86, 170] width 33 height 12
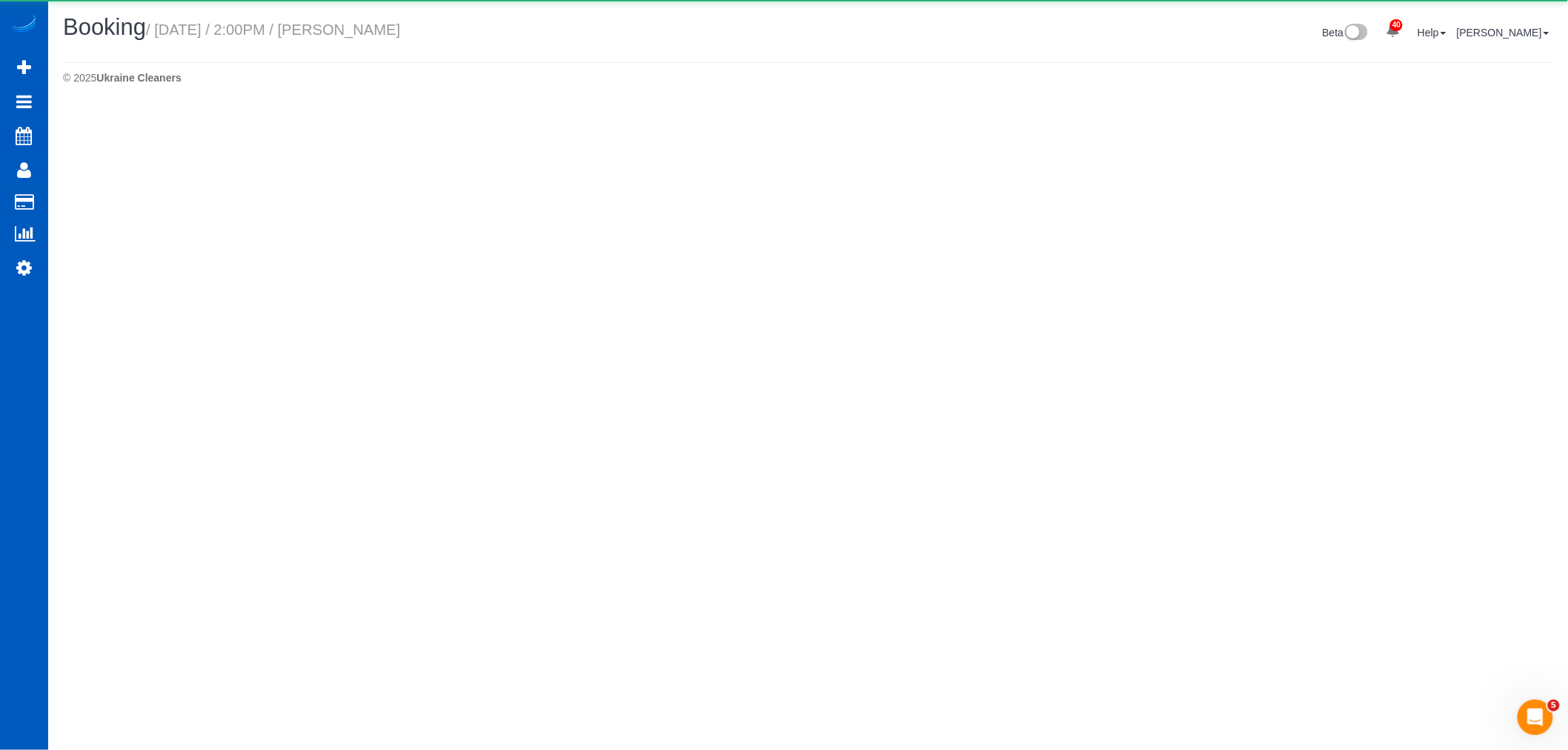
select select "WA"
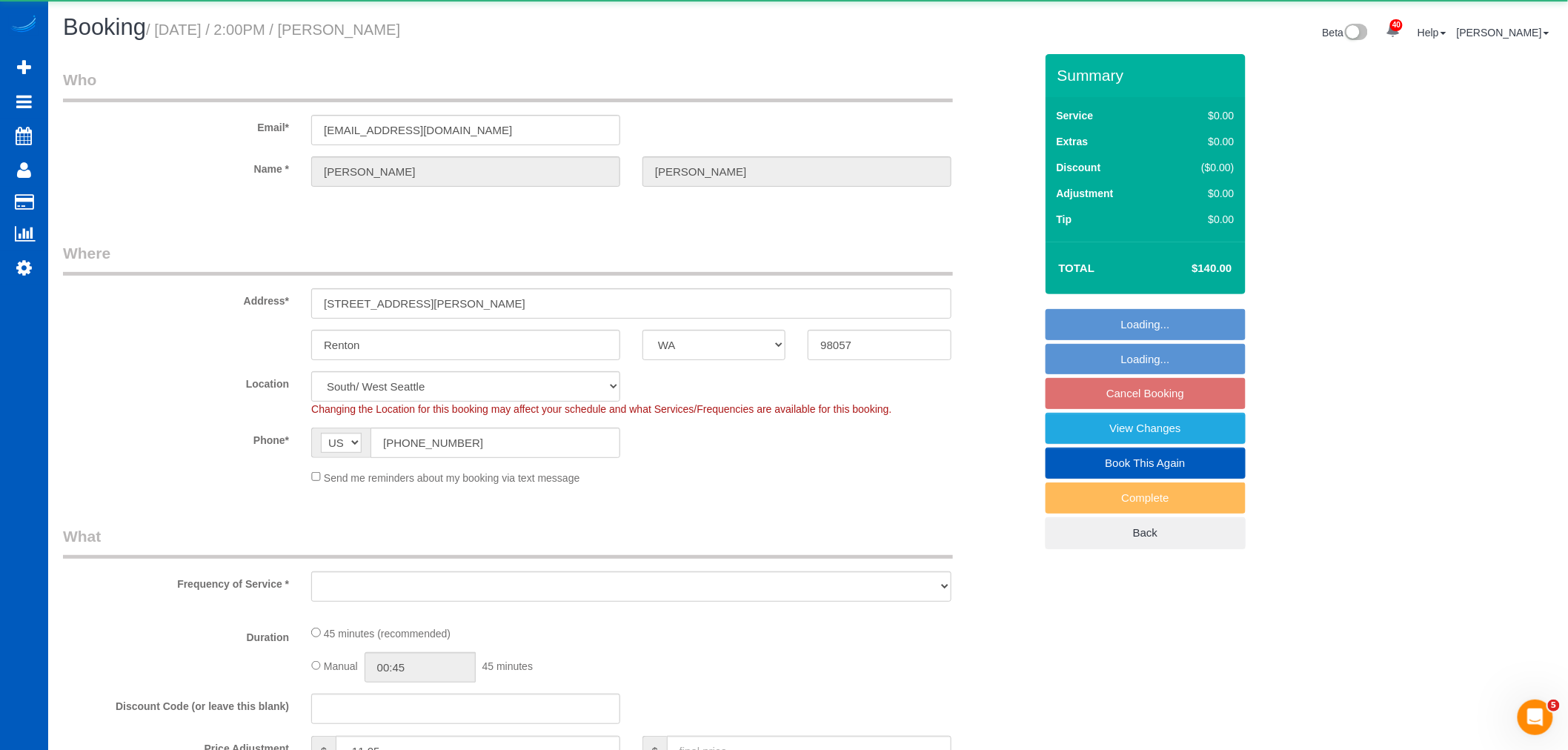
select select "object:8623"
select select "199"
select select "spot20"
select select "object:8814"
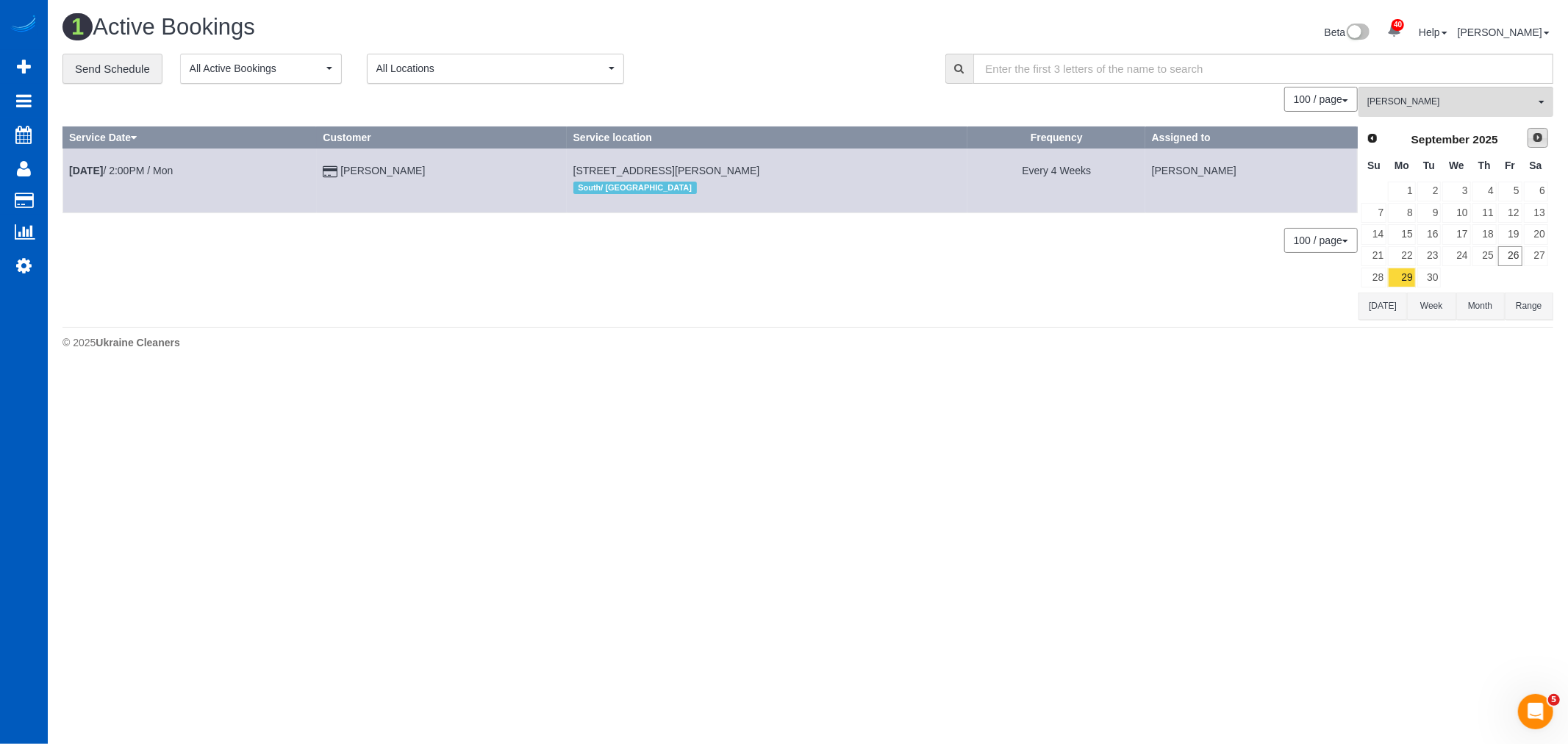
click at [1542, 135] on span "Next" at bounding box center [1537, 138] width 12 height 12
click at [1401, 217] on link "6" at bounding box center [1402, 213] width 28 height 20
click at [1373, 135] on span "Prev" at bounding box center [1371, 138] width 12 height 12
click at [1408, 284] on link "29" at bounding box center [1402, 278] width 28 height 20
click at [147, 172] on link "Sep 29th / 2:00PM / Mon" at bounding box center [120, 170] width 103 height 12
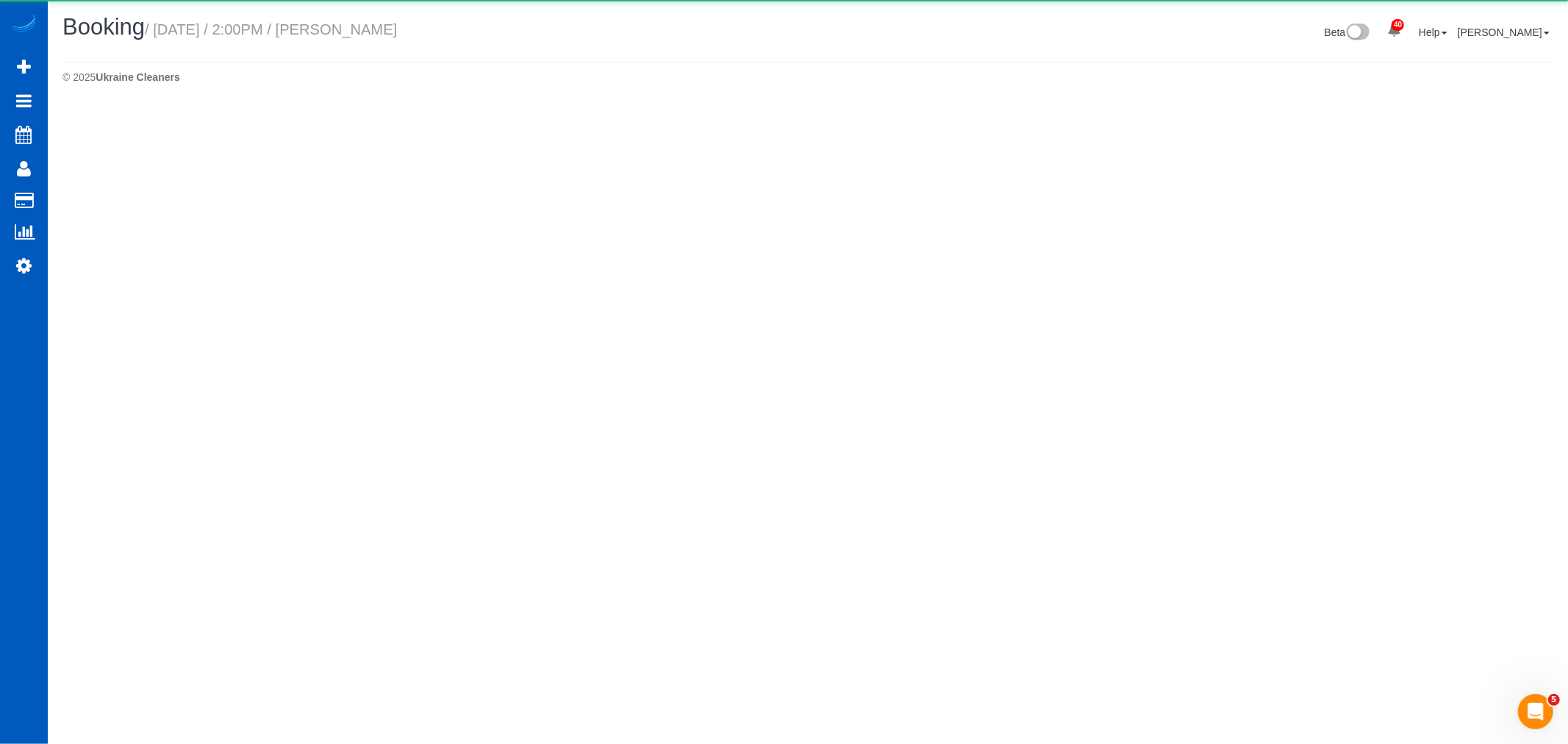
select select "WA"
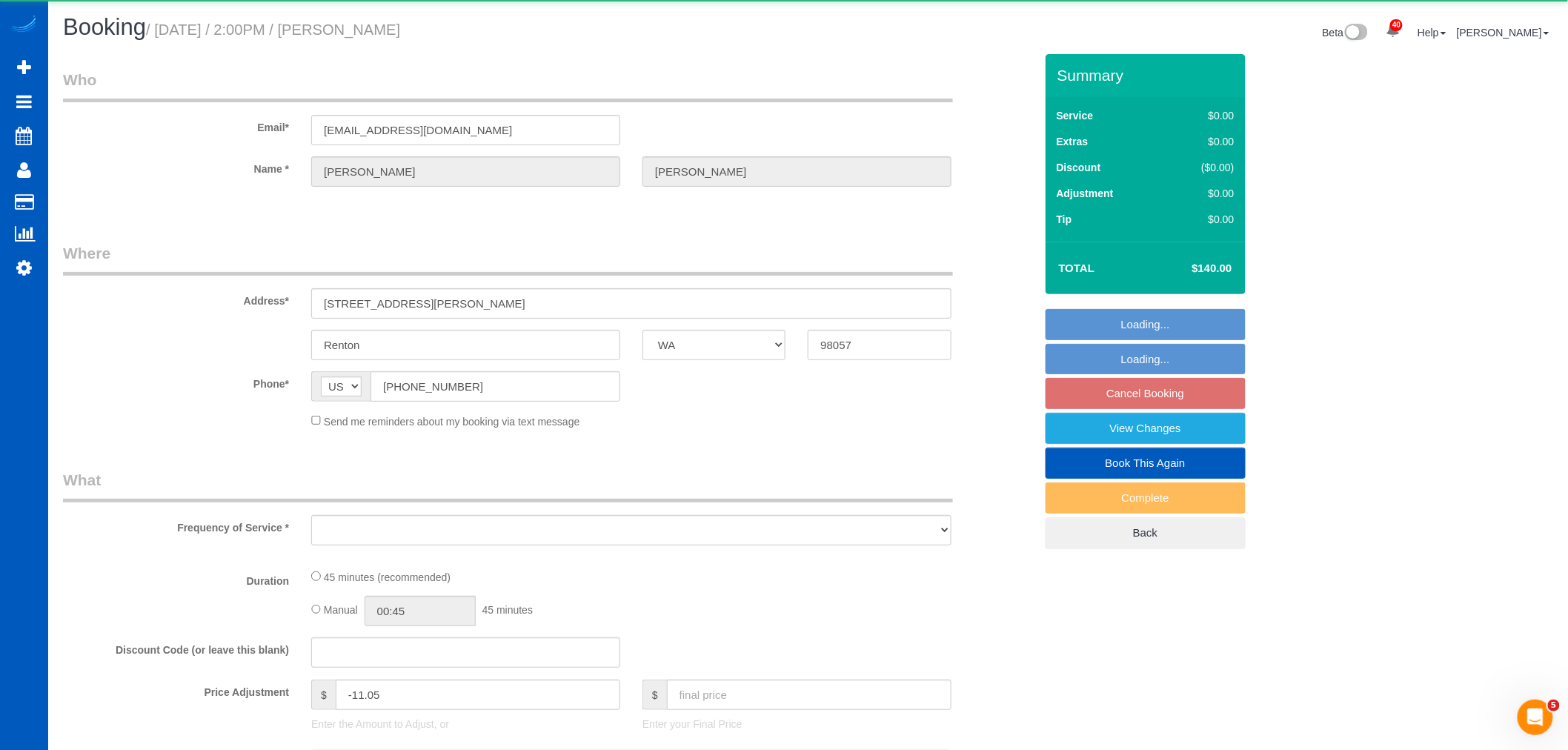
select select "string:fspay-902c795f-2193-49a2-9a45-9a3800fd537b"
select select "199"
select select "spot36"
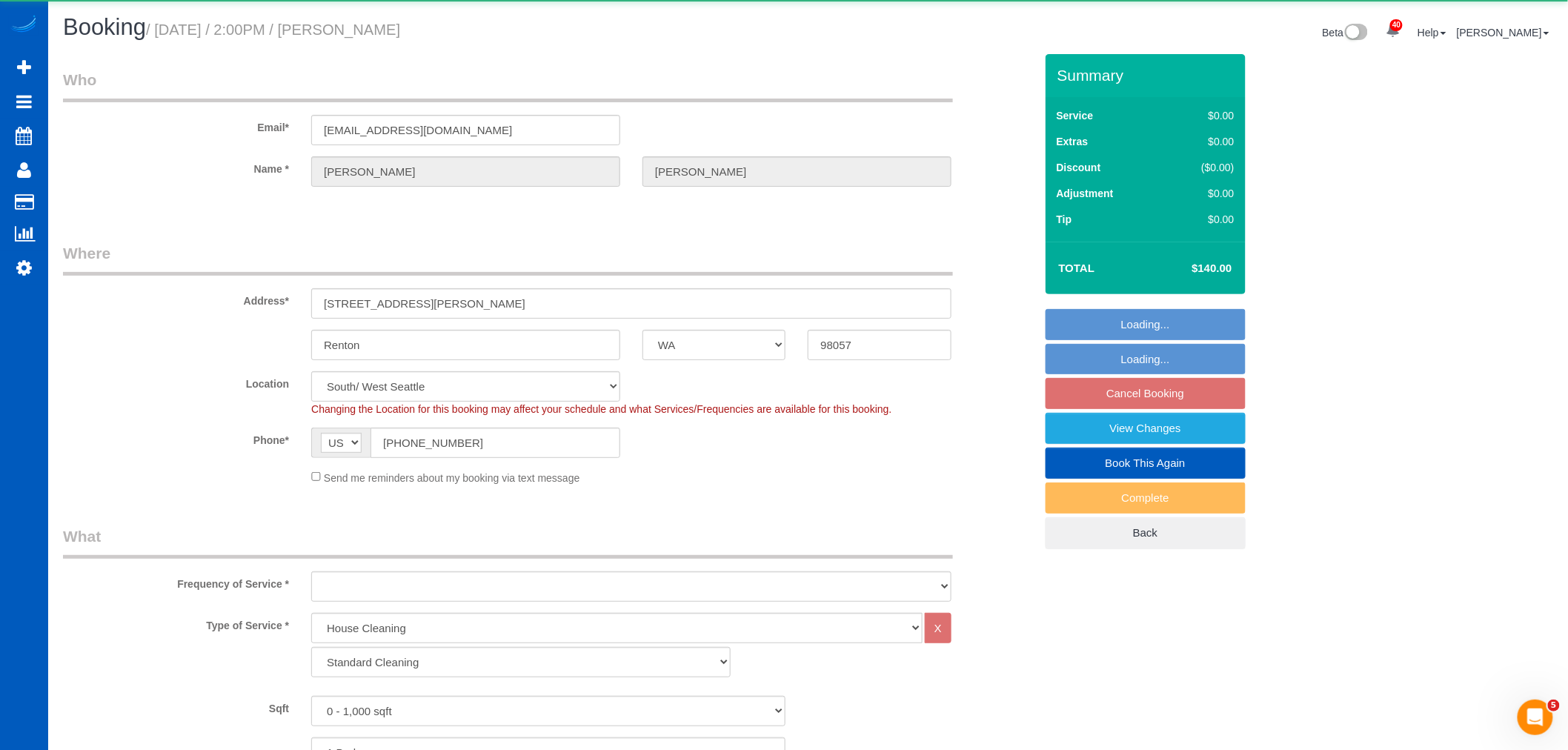
select select "spot52"
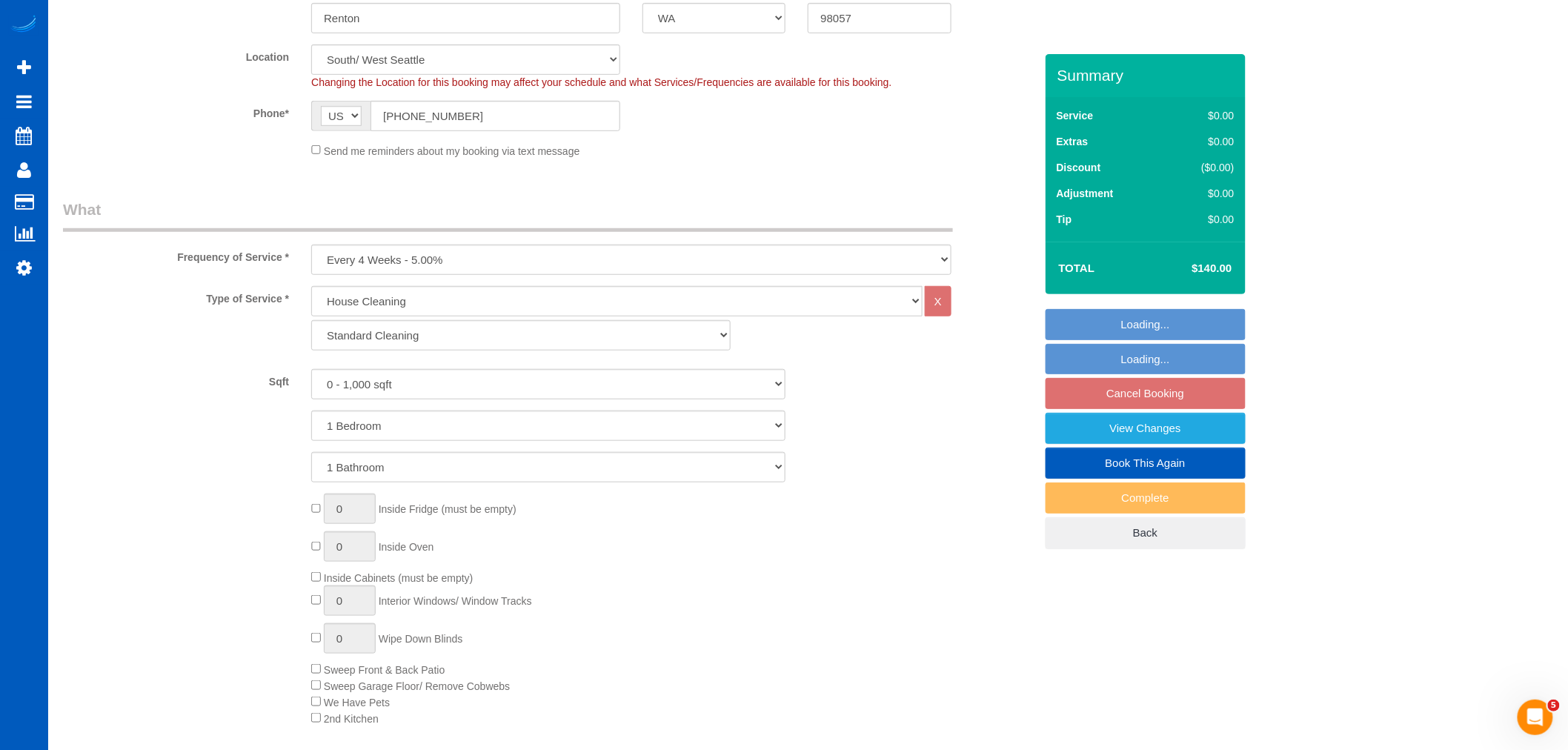
select select "object:9775"
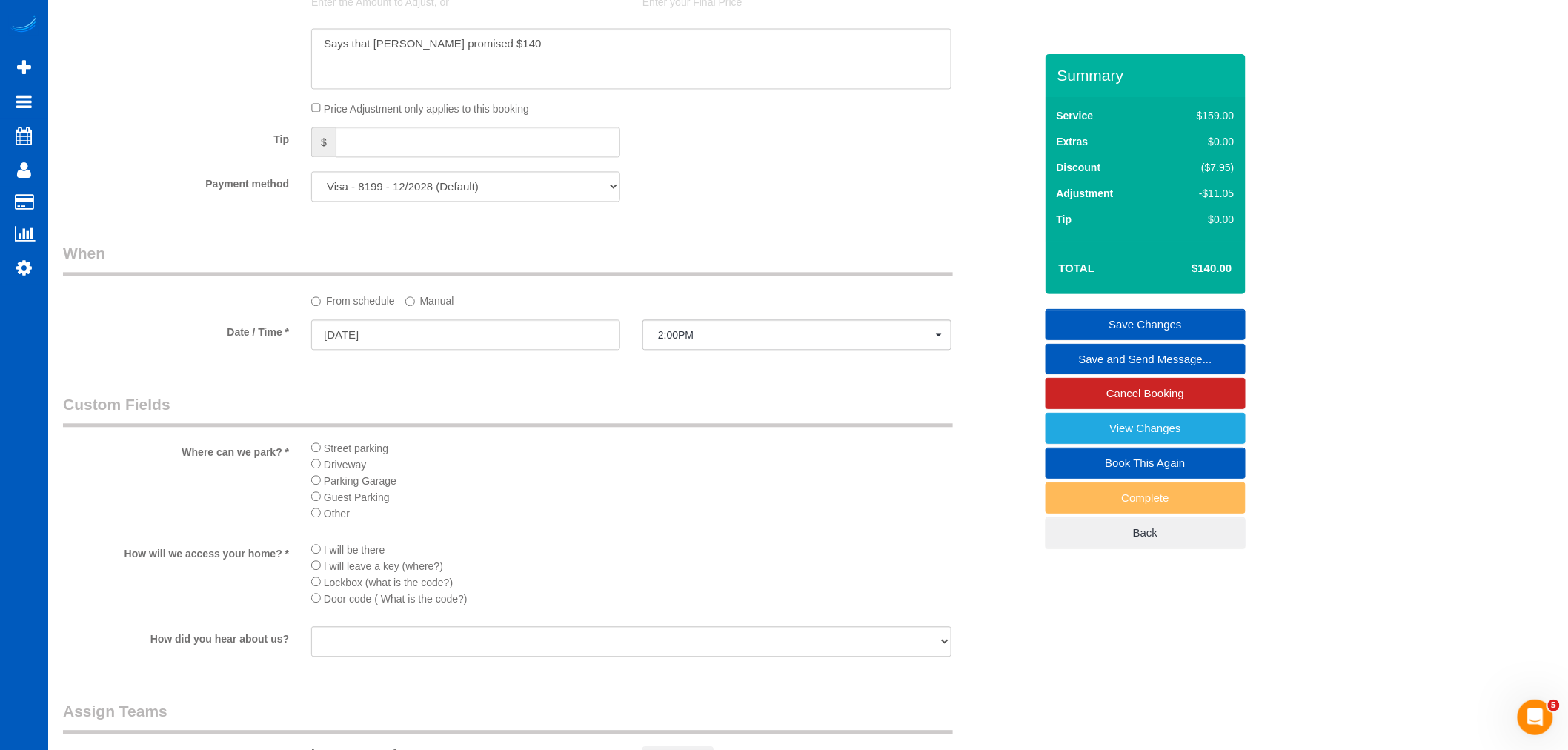
scroll to position [1317, 0]
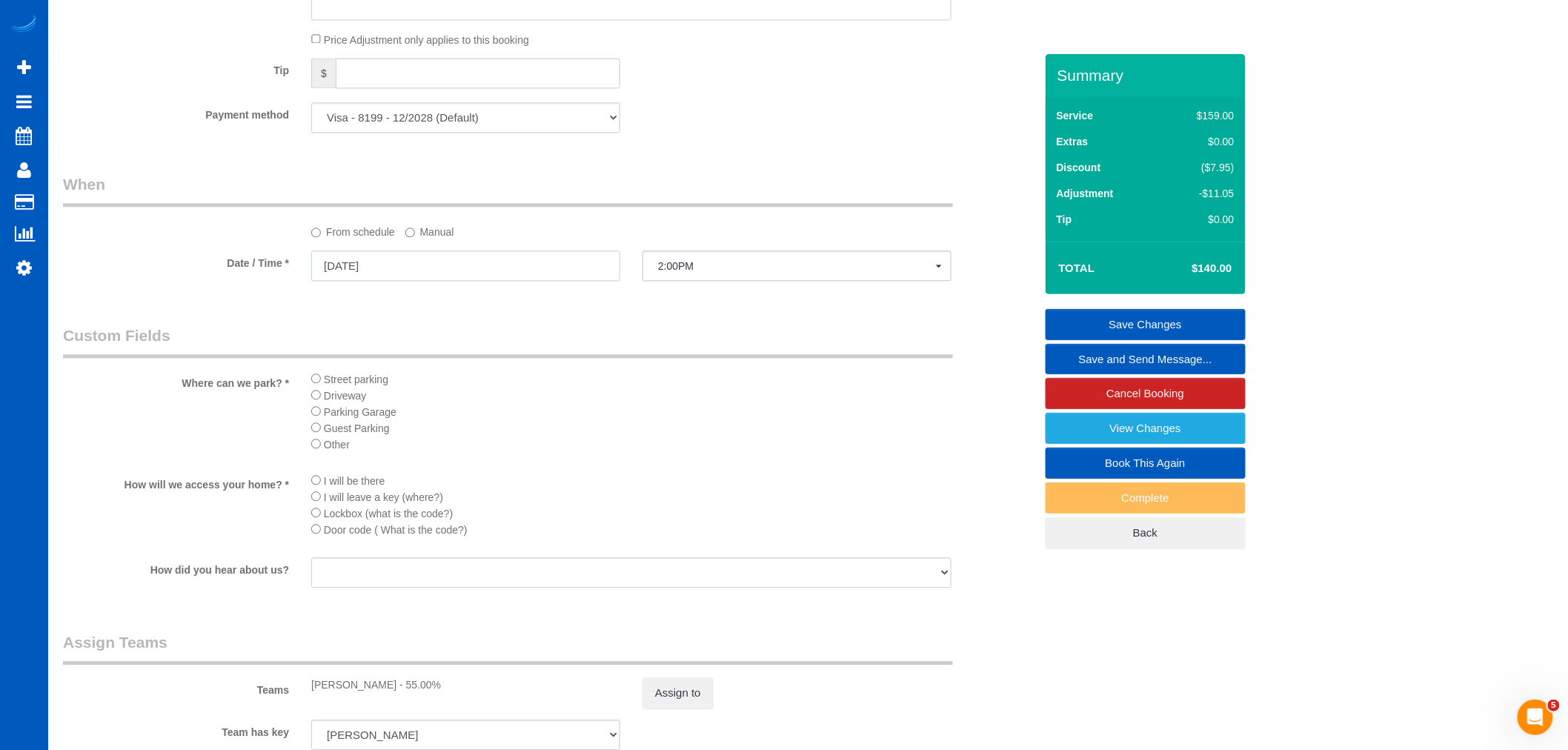
click at [357, 267] on input "09/29/2025" at bounding box center [465, 265] width 309 height 31
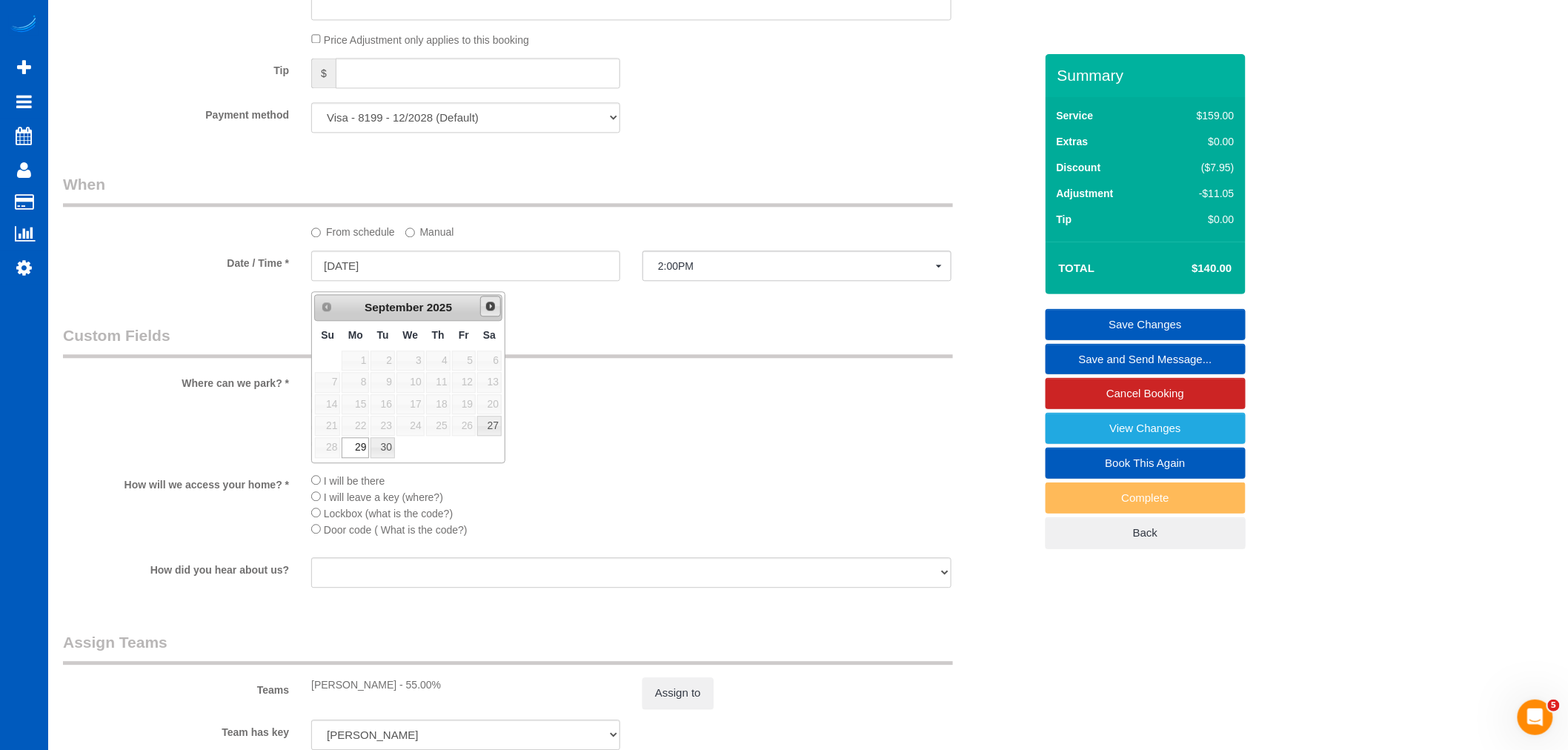
click at [488, 298] on link "Next" at bounding box center [491, 306] width 21 height 21
click at [355, 375] on link "6" at bounding box center [356, 382] width 28 height 20
type input "10/06/2025"
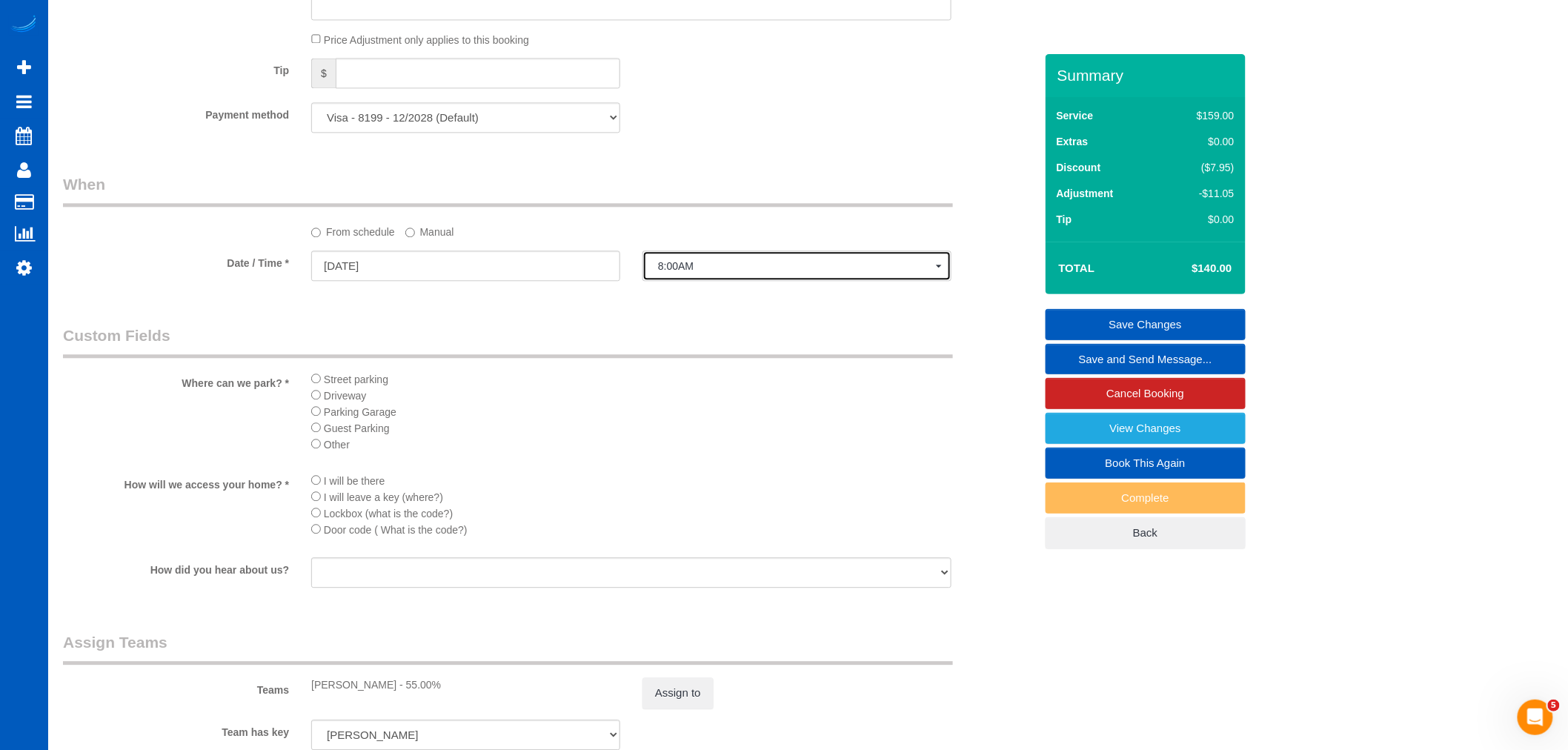
click at [715, 271] on span "8:00AM" at bounding box center [797, 266] width 278 height 12
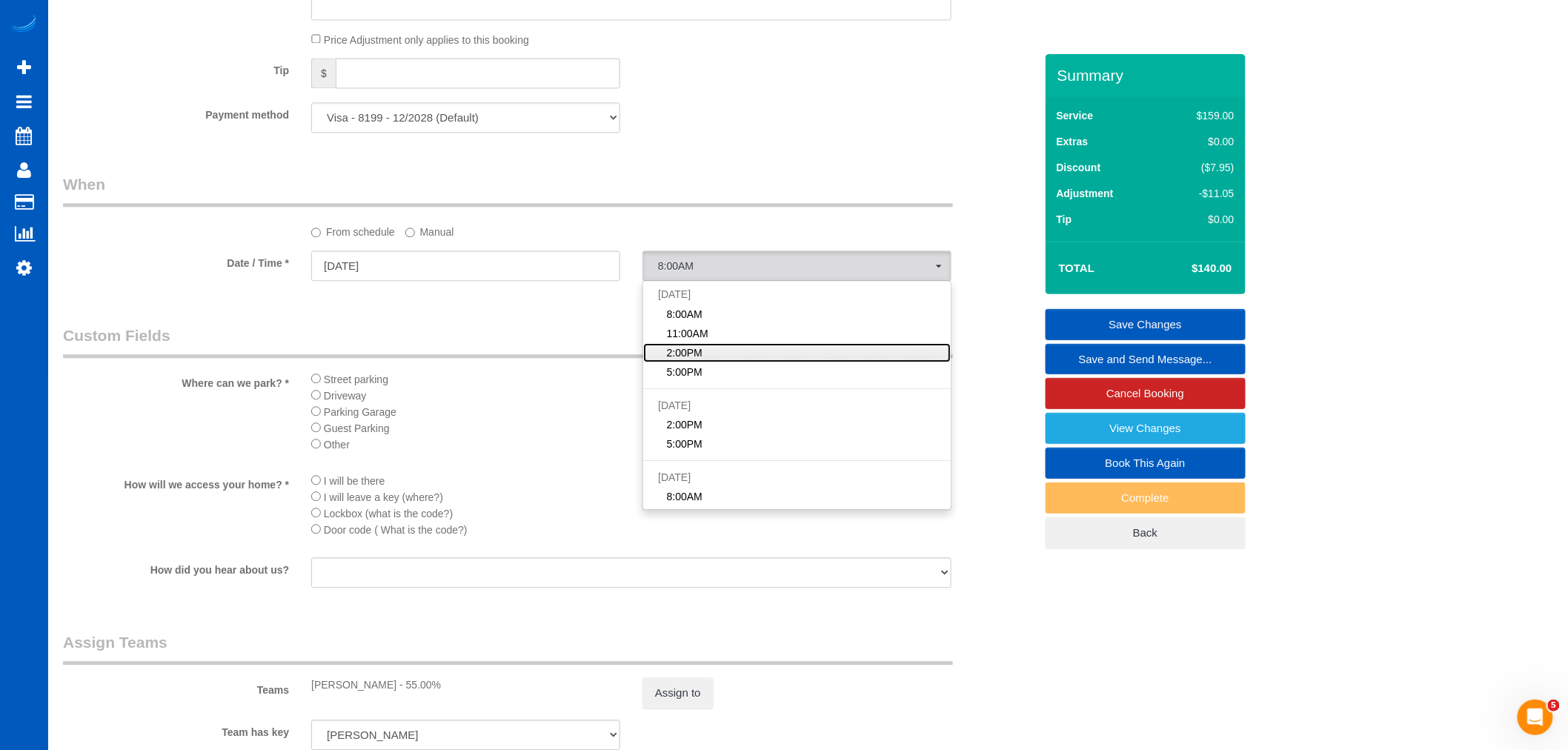
click at [682, 357] on span "2:00PM" at bounding box center [685, 353] width 36 height 15
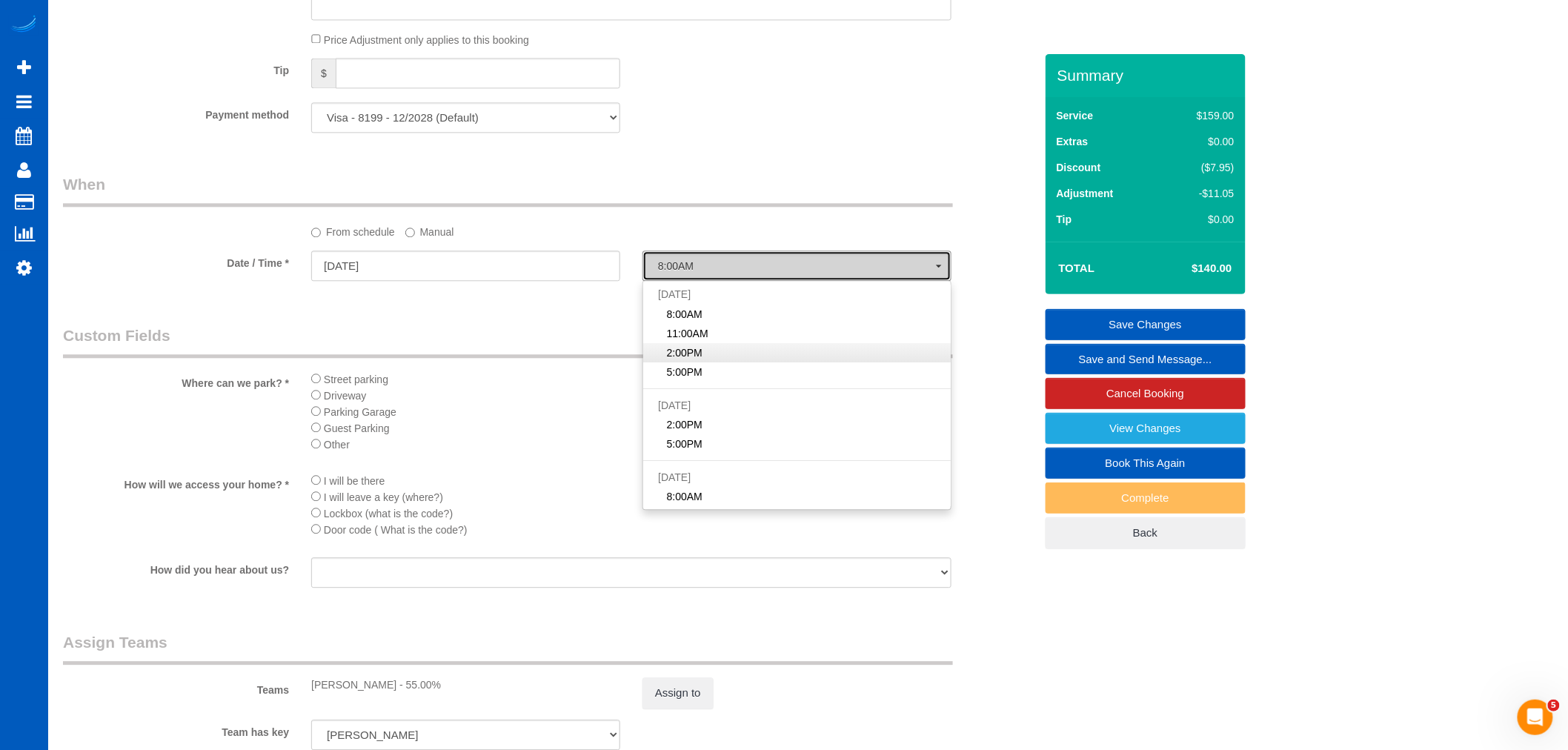
select select "spot68"
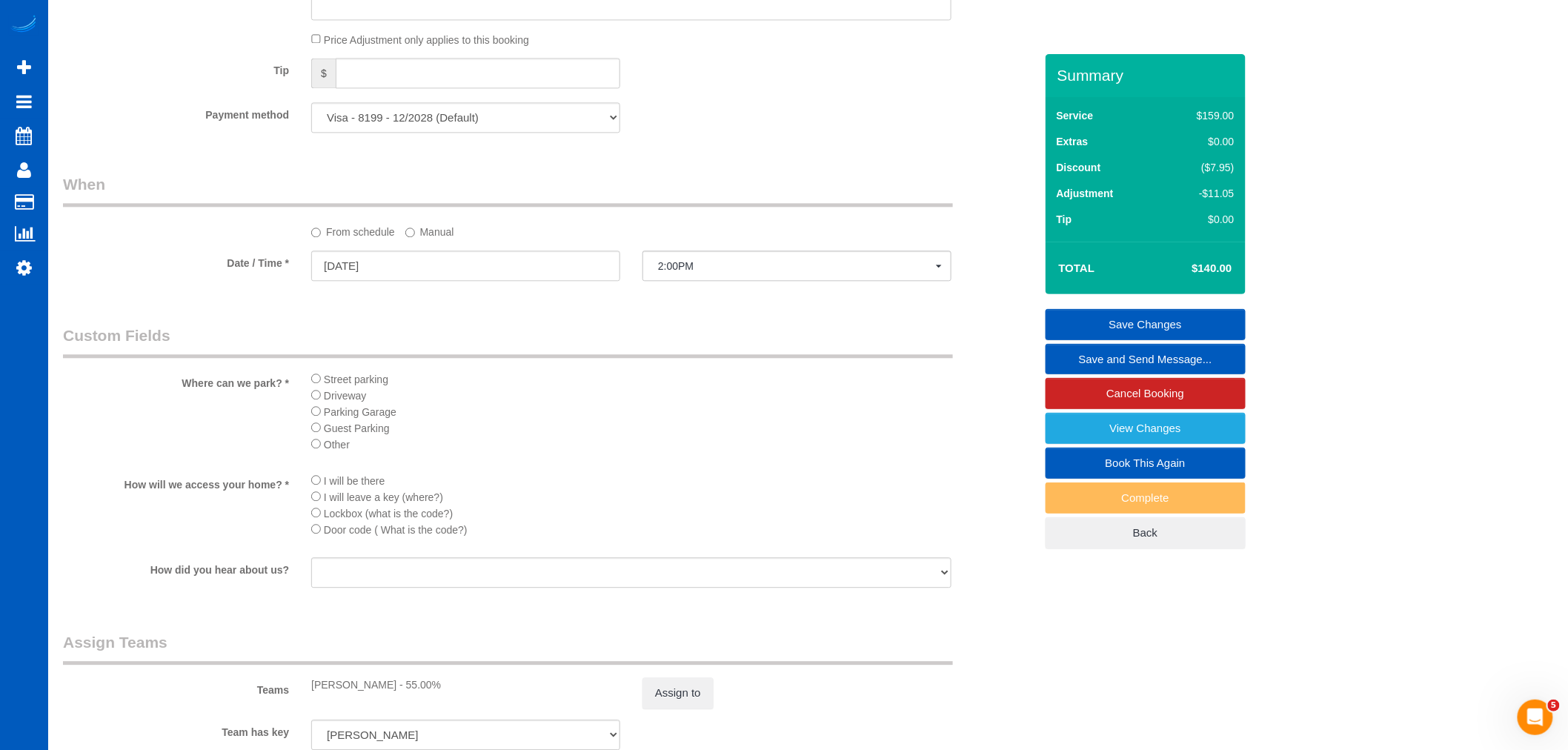
click at [438, 239] on label "Manual" at bounding box center [429, 229] width 49 height 20
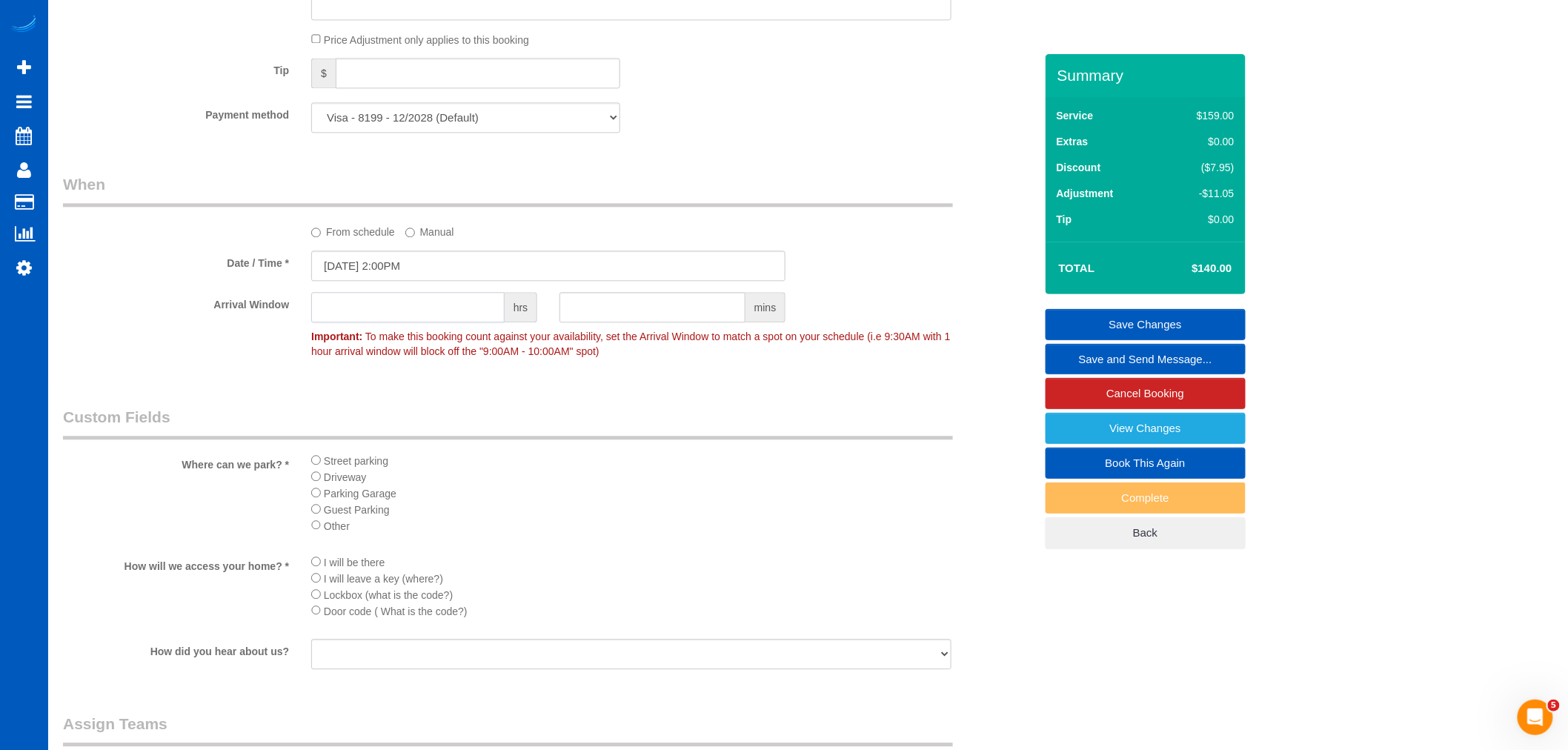
click at [398, 305] on input "text" at bounding box center [407, 307] width 194 height 31
type input "1"
drag, startPoint x: 654, startPoint y: 421, endPoint x: 880, endPoint y: 323, distance: 246.3
click at [665, 416] on legend "Custom Fields" at bounding box center [507, 423] width 890 height 34
click at [1117, 317] on link "Save Changes" at bounding box center [1145, 324] width 200 height 31
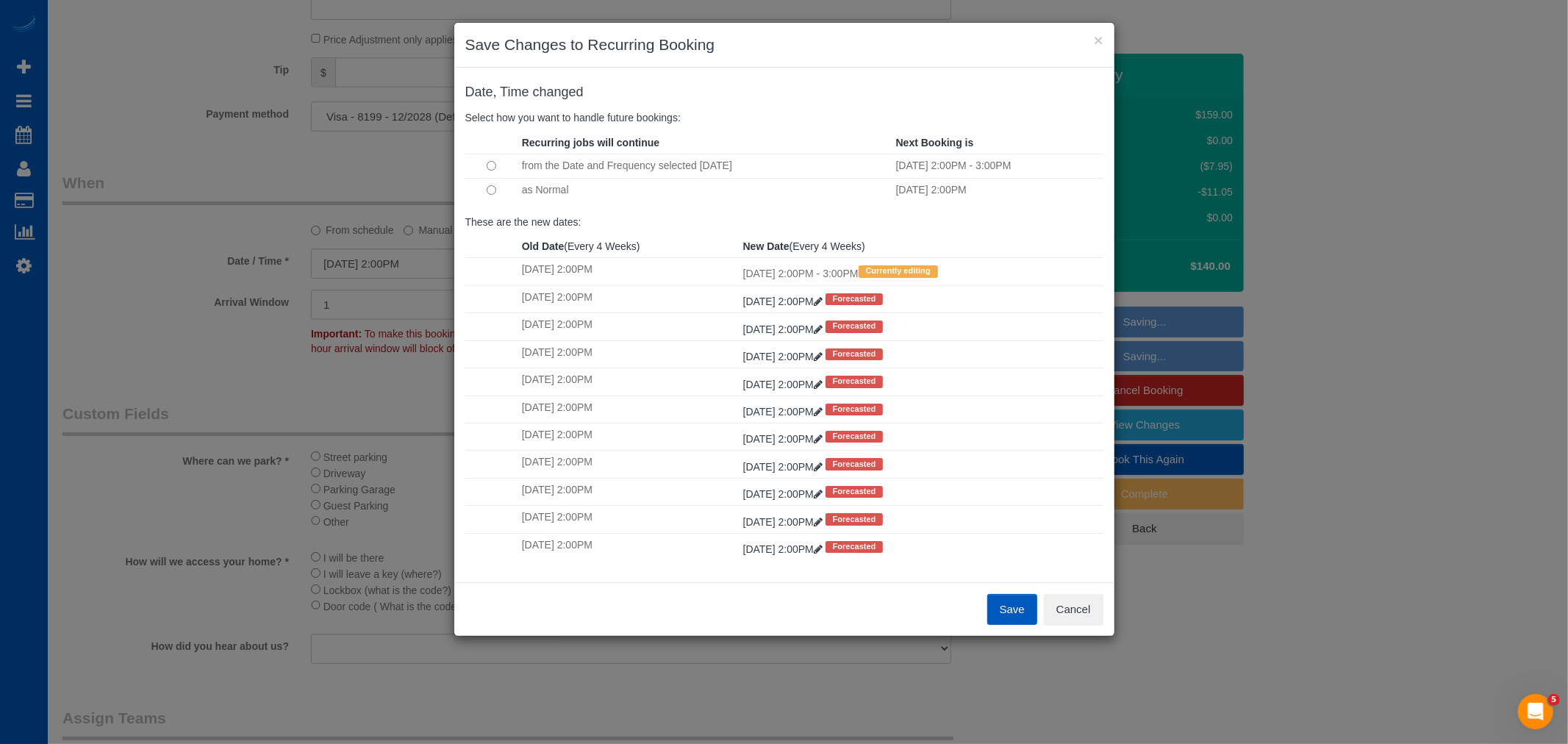
click at [1012, 604] on button "Save" at bounding box center [1012, 609] width 50 height 31
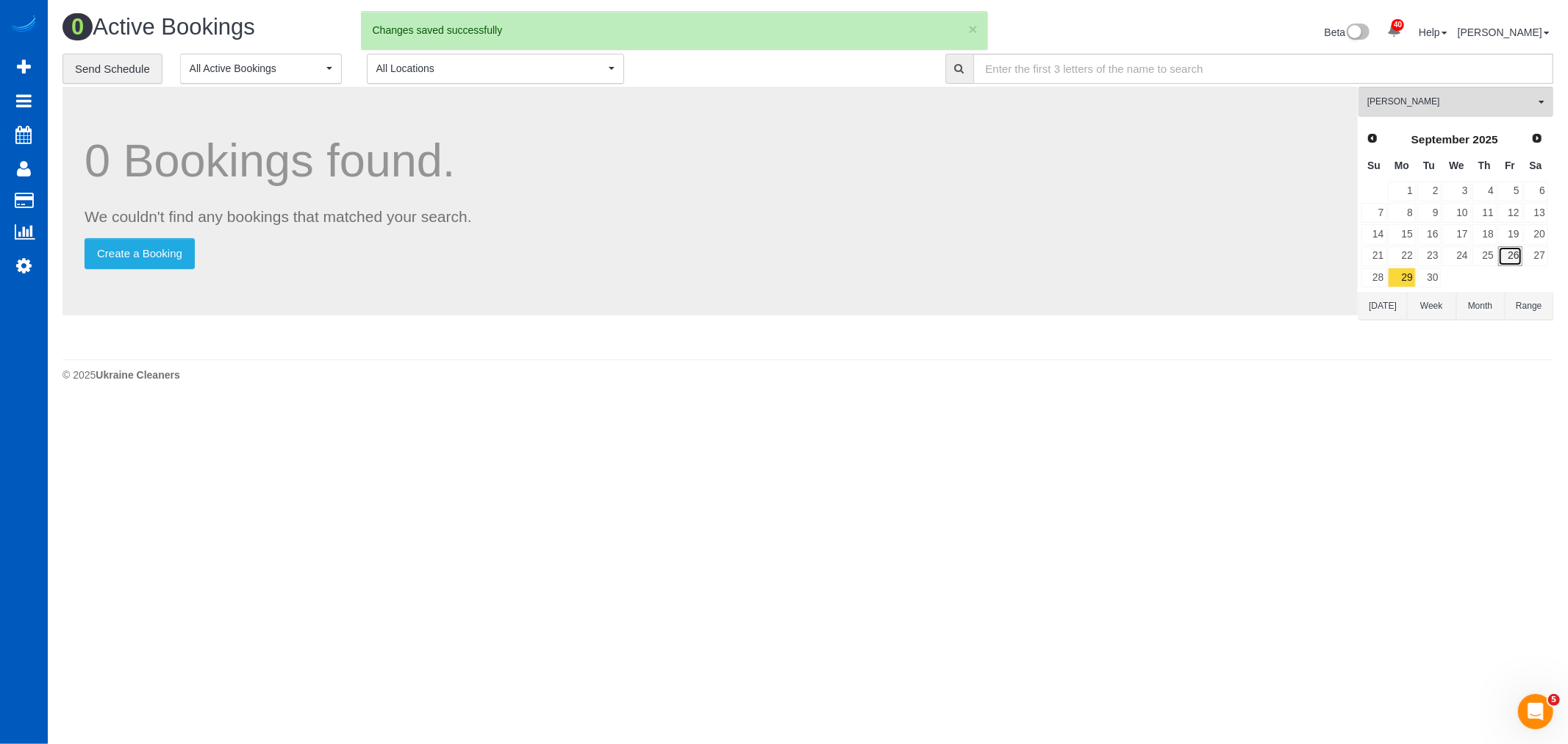
click at [1508, 250] on link "26" at bounding box center [1510, 256] width 25 height 20
click at [1534, 131] on link "Next" at bounding box center [1537, 138] width 21 height 21
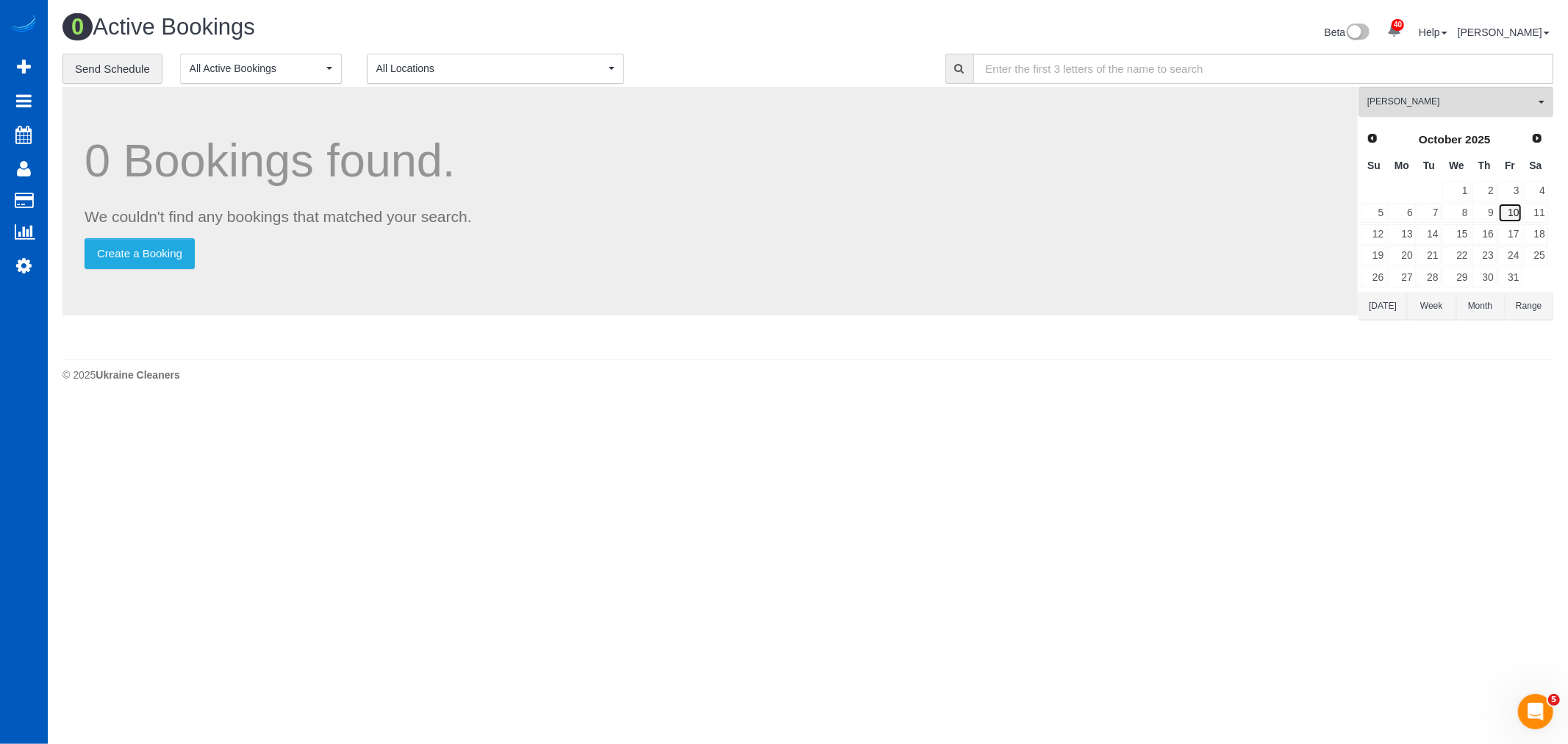
click at [1508, 214] on link "10" at bounding box center [1510, 213] width 25 height 20
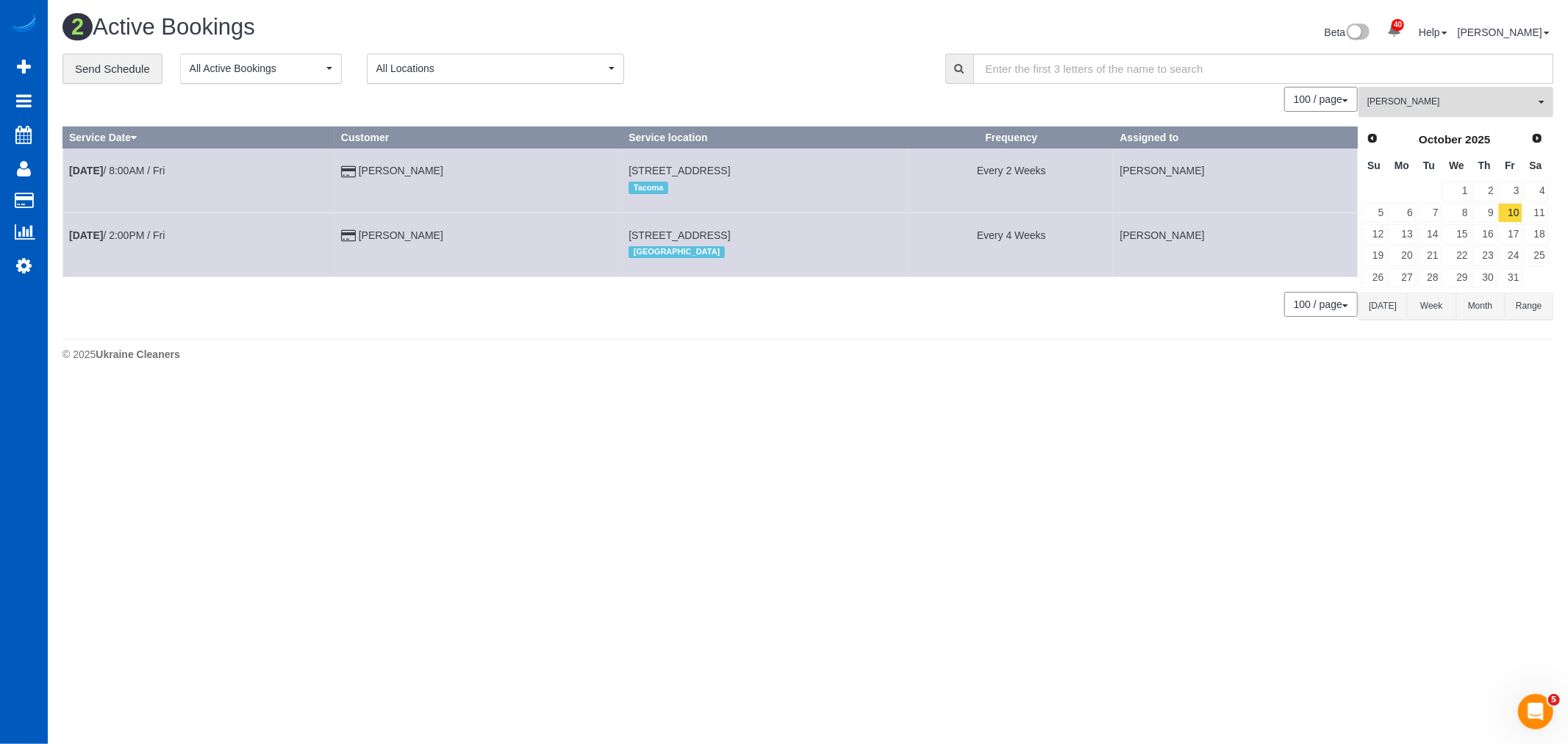
click at [1441, 90] on button "Alina Kruchok All Teams" at bounding box center [1456, 101] width 195 height 31
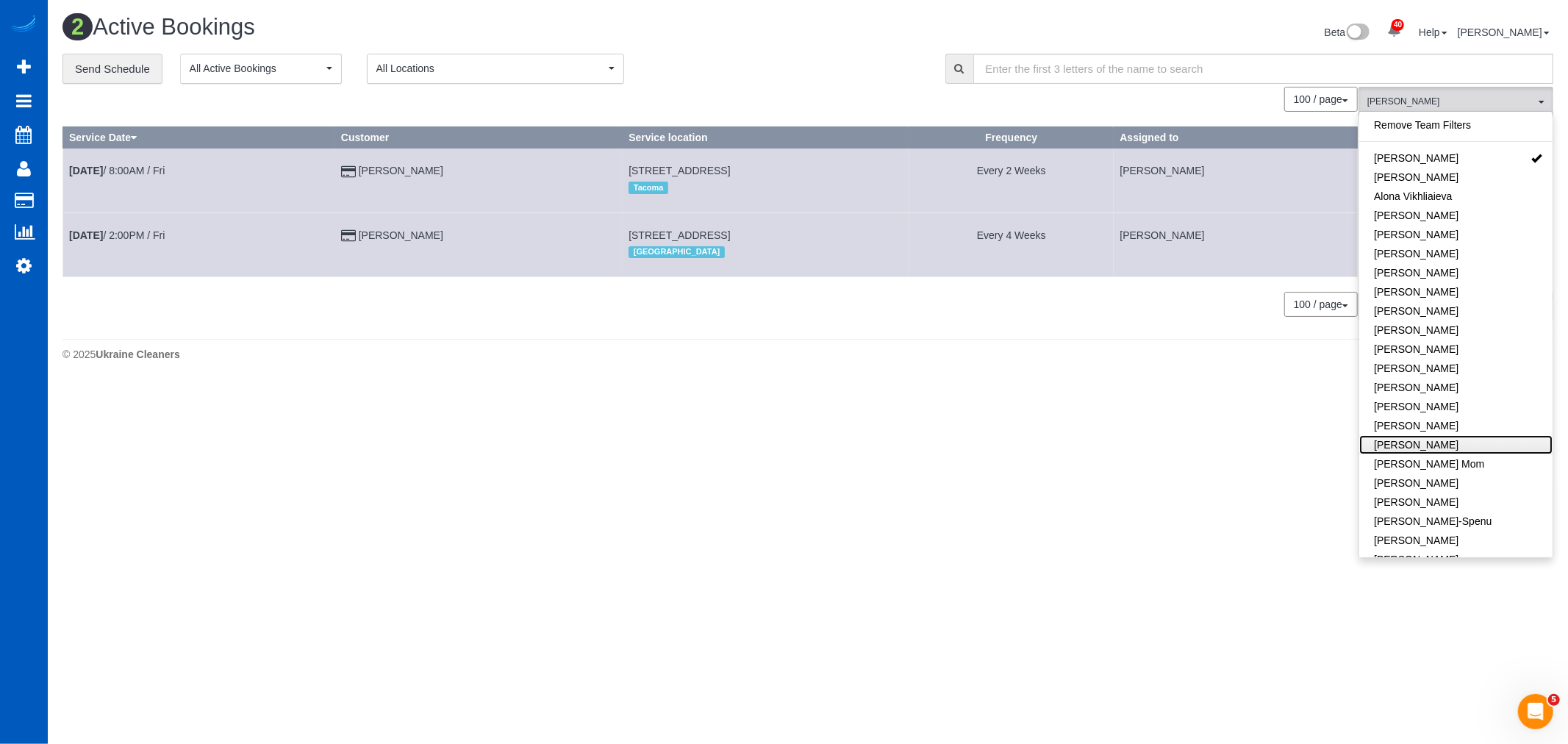
click at [1428, 444] on link "[PERSON_NAME]" at bounding box center [1456, 444] width 193 height 19
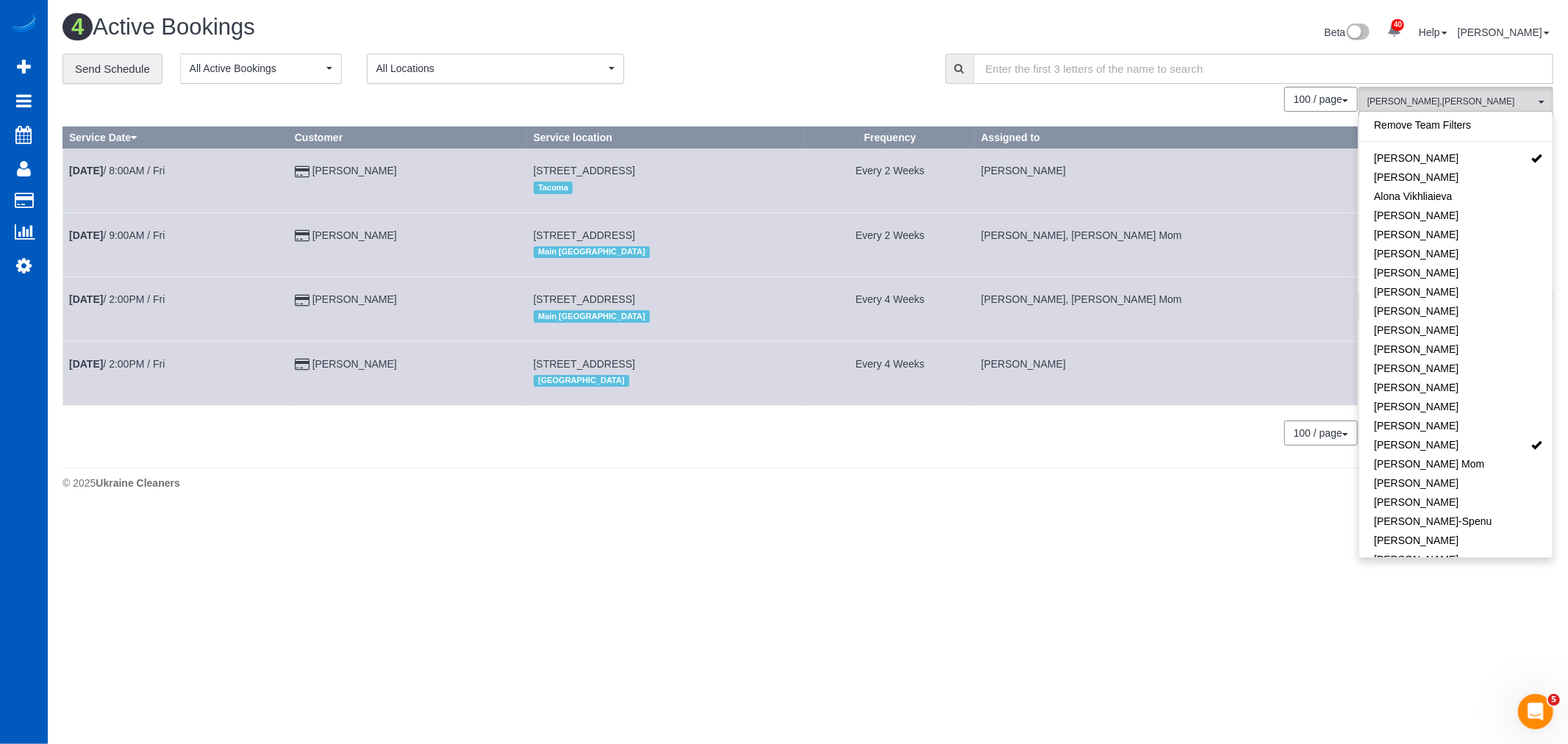
click at [994, 511] on div "4 Active Bookings Beta 40 Your Notifications You have 0 alerts × You have 4 to …" at bounding box center [808, 255] width 1520 height 511
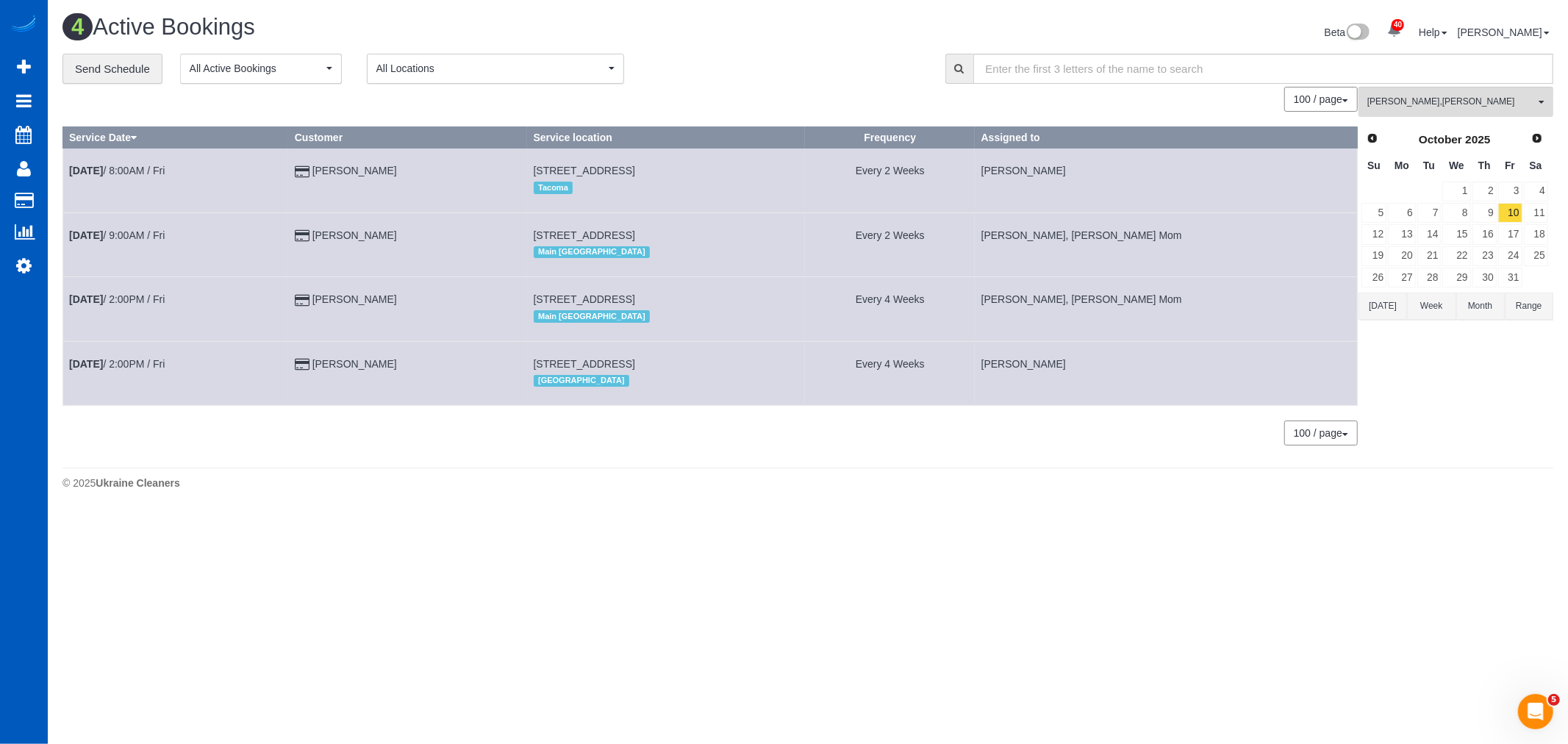
click at [1451, 86] on div "**********" at bounding box center [807, 256] width 1490 height 407
click at [1447, 102] on span "Alina Kruchok , Inna Novytska" at bounding box center [1451, 101] width 167 height 13
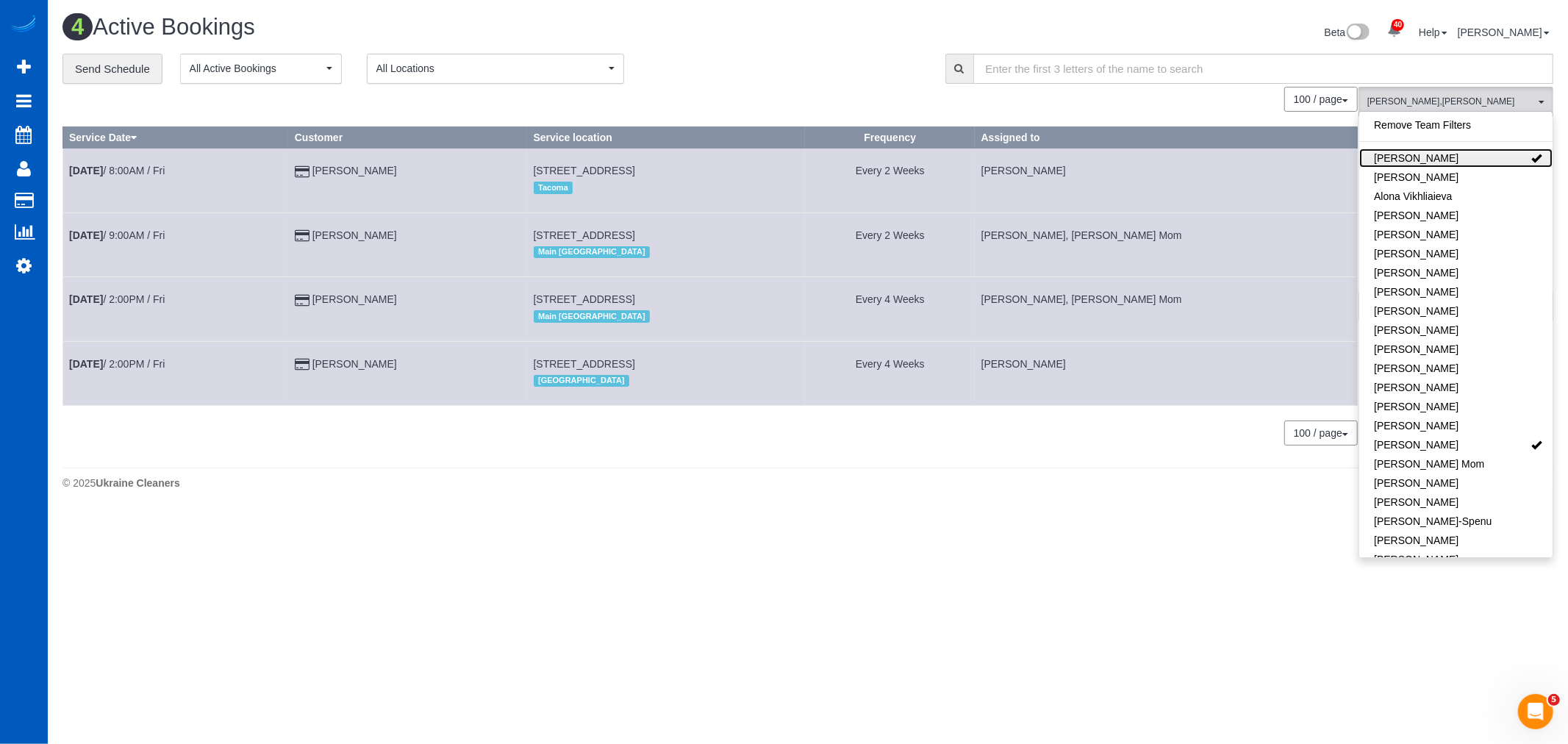
click at [1420, 159] on link "[PERSON_NAME]" at bounding box center [1456, 158] width 193 height 19
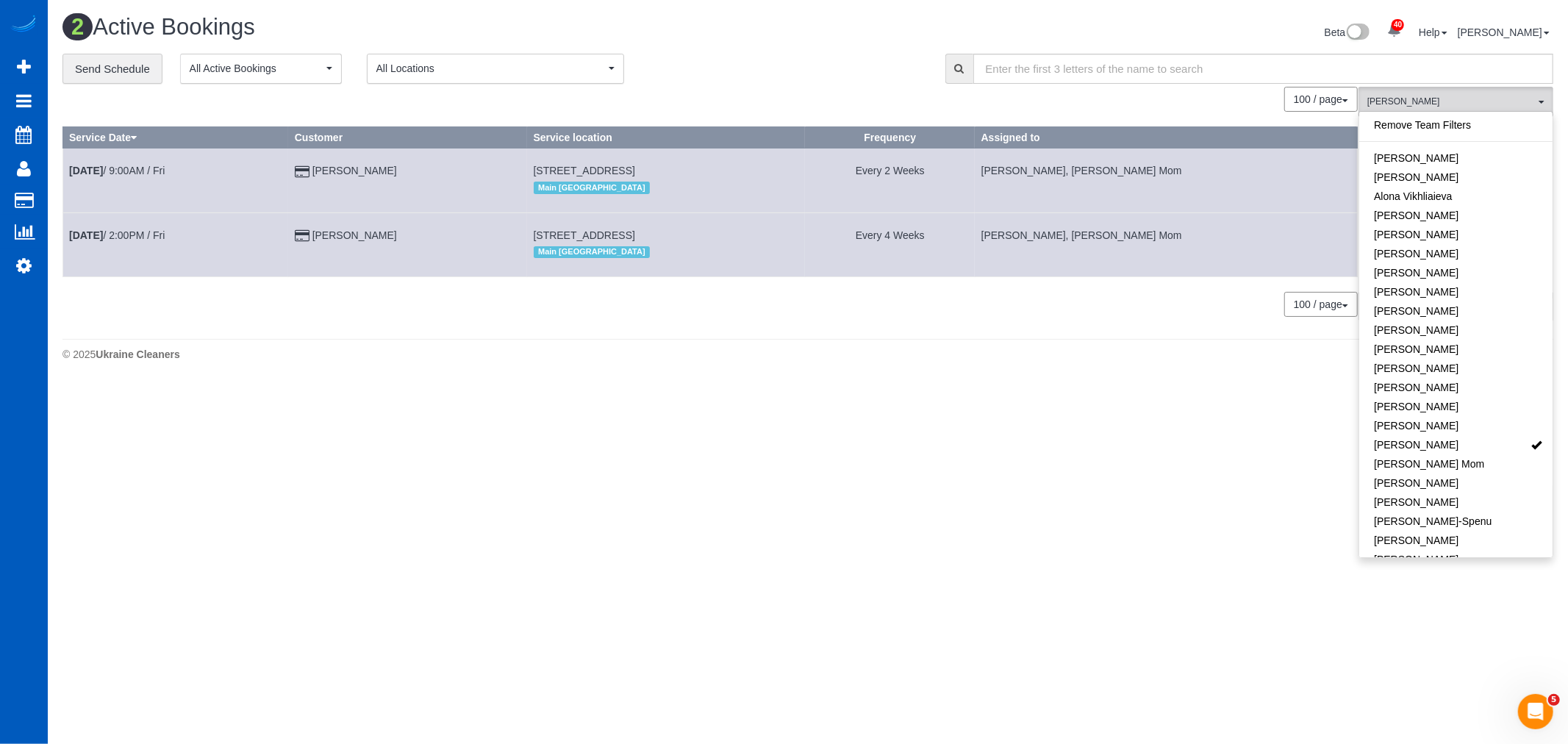
click at [963, 532] on body "40 Beta Your Notifications You have 0 alerts × You have 4 to charge for 09/24/2…" at bounding box center [784, 372] width 1568 height 744
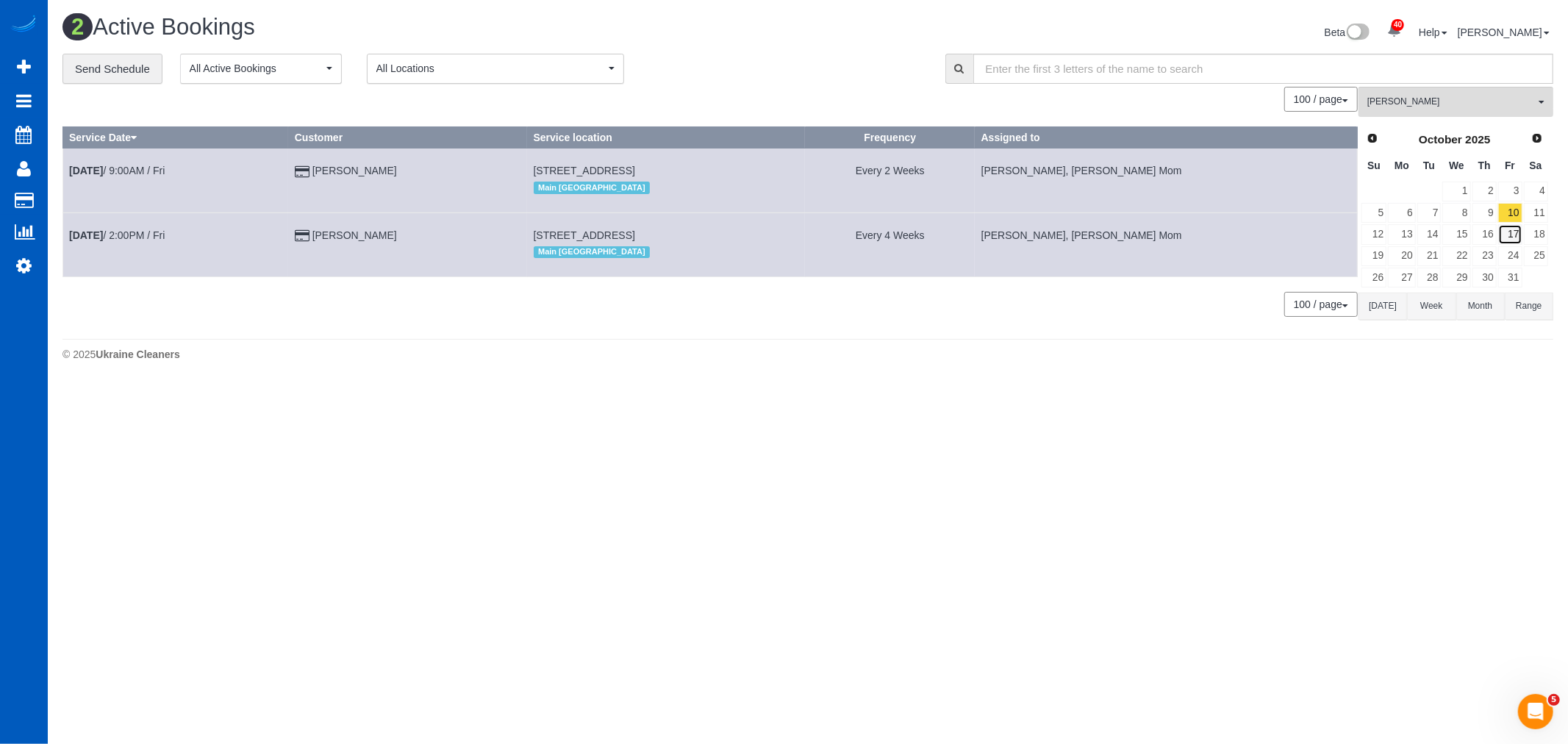
click at [1513, 237] on link "17" at bounding box center [1510, 235] width 25 height 20
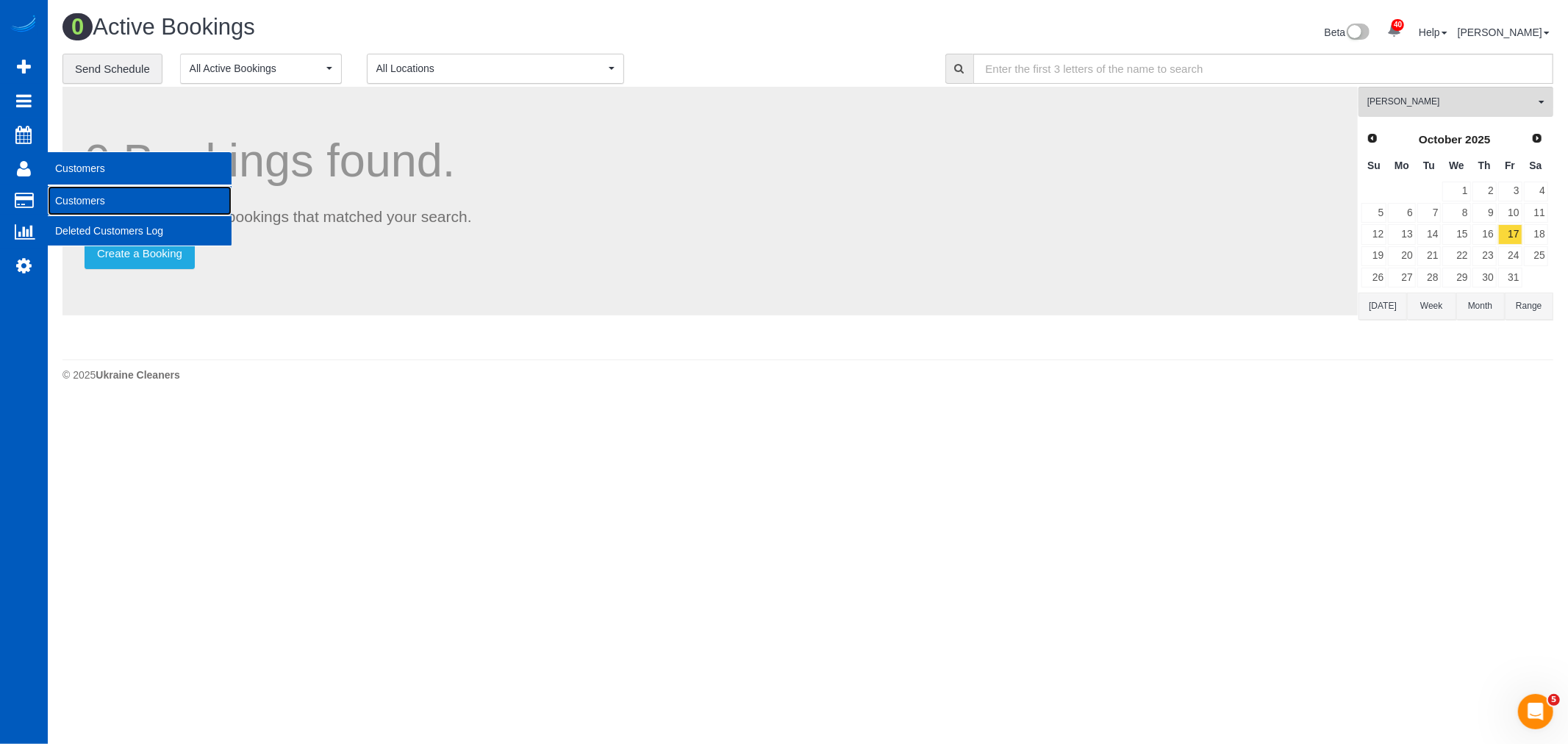
click at [74, 197] on link "Customers" at bounding box center [140, 201] width 184 height 30
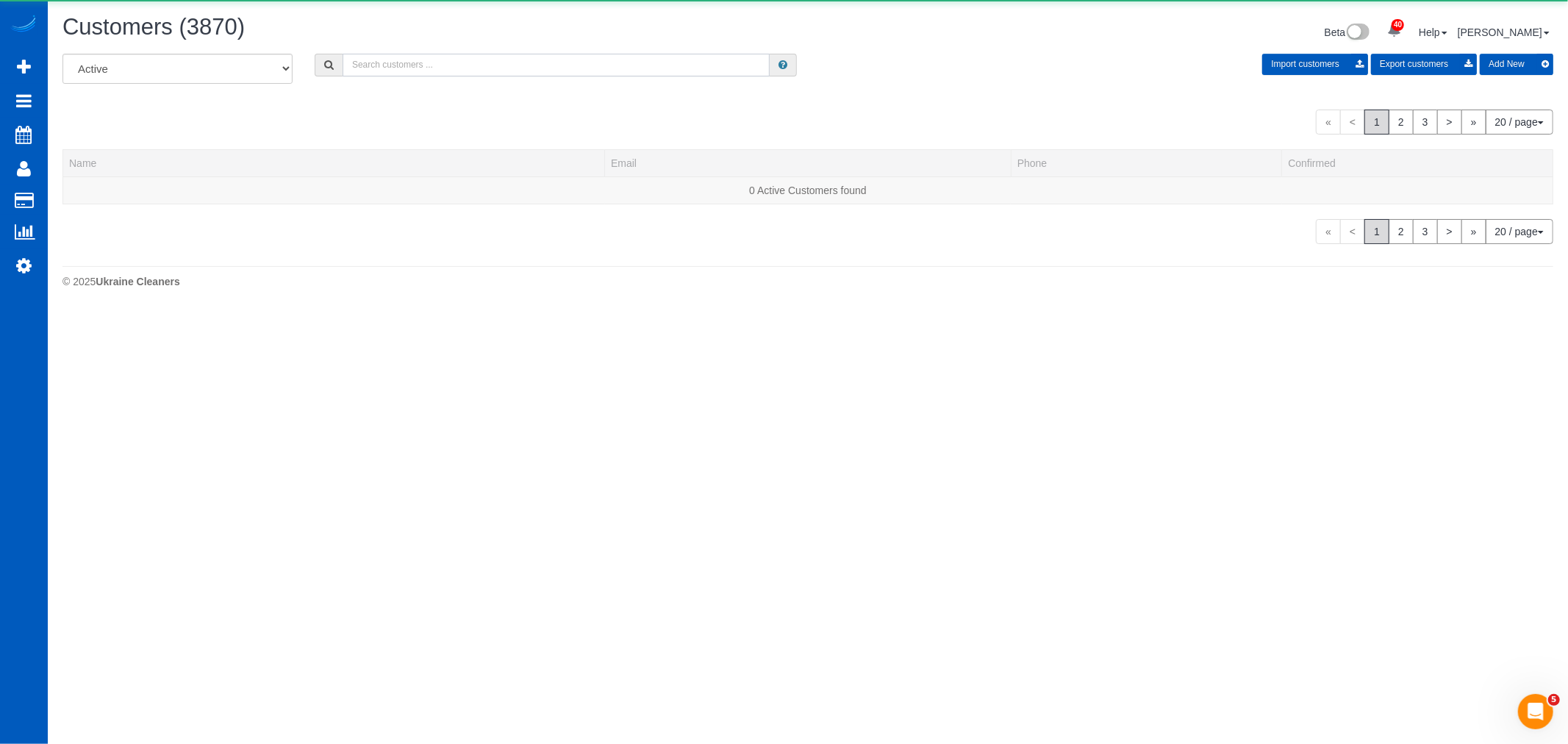
click at [501, 65] on input "text" at bounding box center [556, 64] width 427 height 23
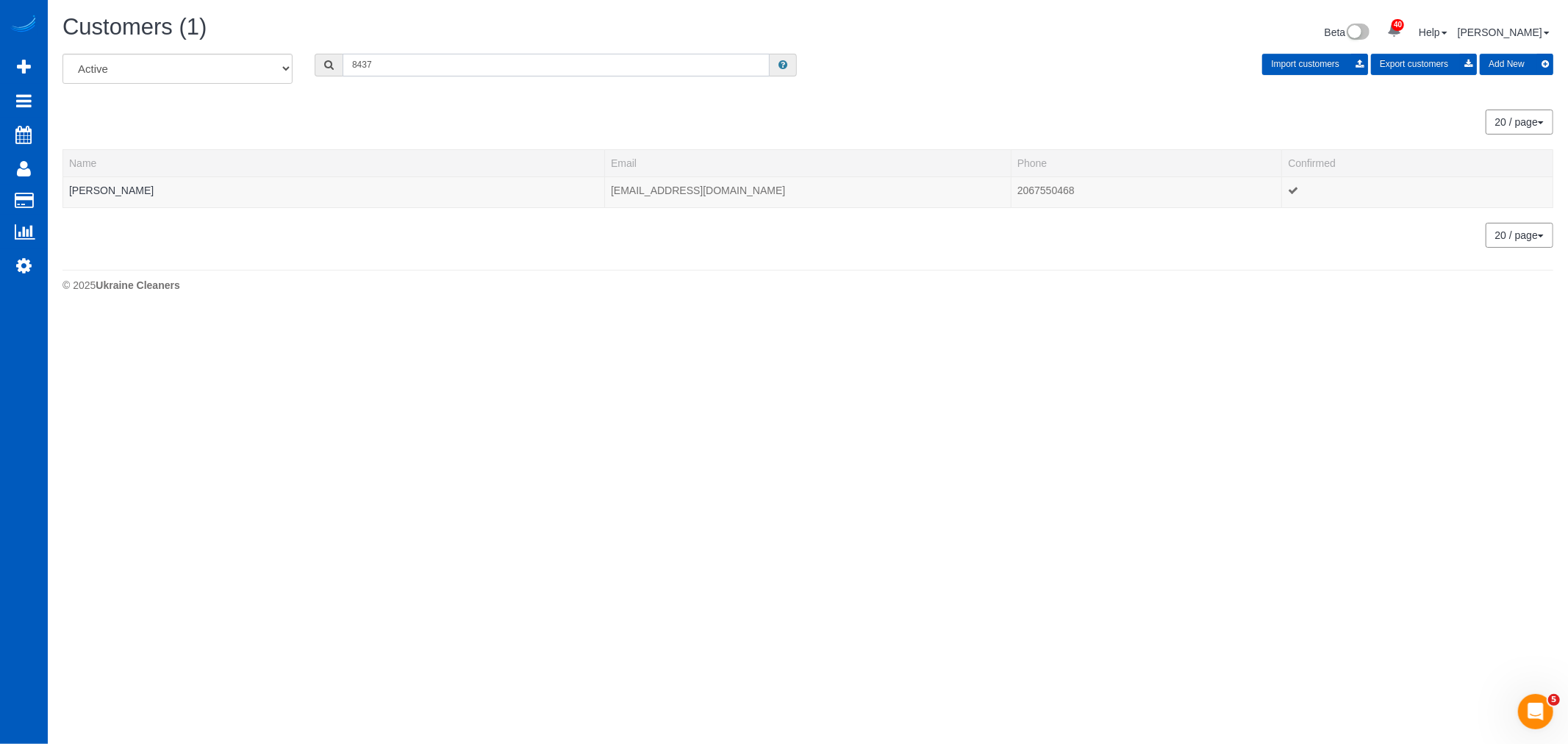
drag, startPoint x: 413, startPoint y: 66, endPoint x: 72, endPoint y: 97, distance: 342.4
click at [72, 97] on div "All Active Archived 8437 Import customers Export customers Add New 20 / page 10…" at bounding box center [807, 150] width 1490 height 194
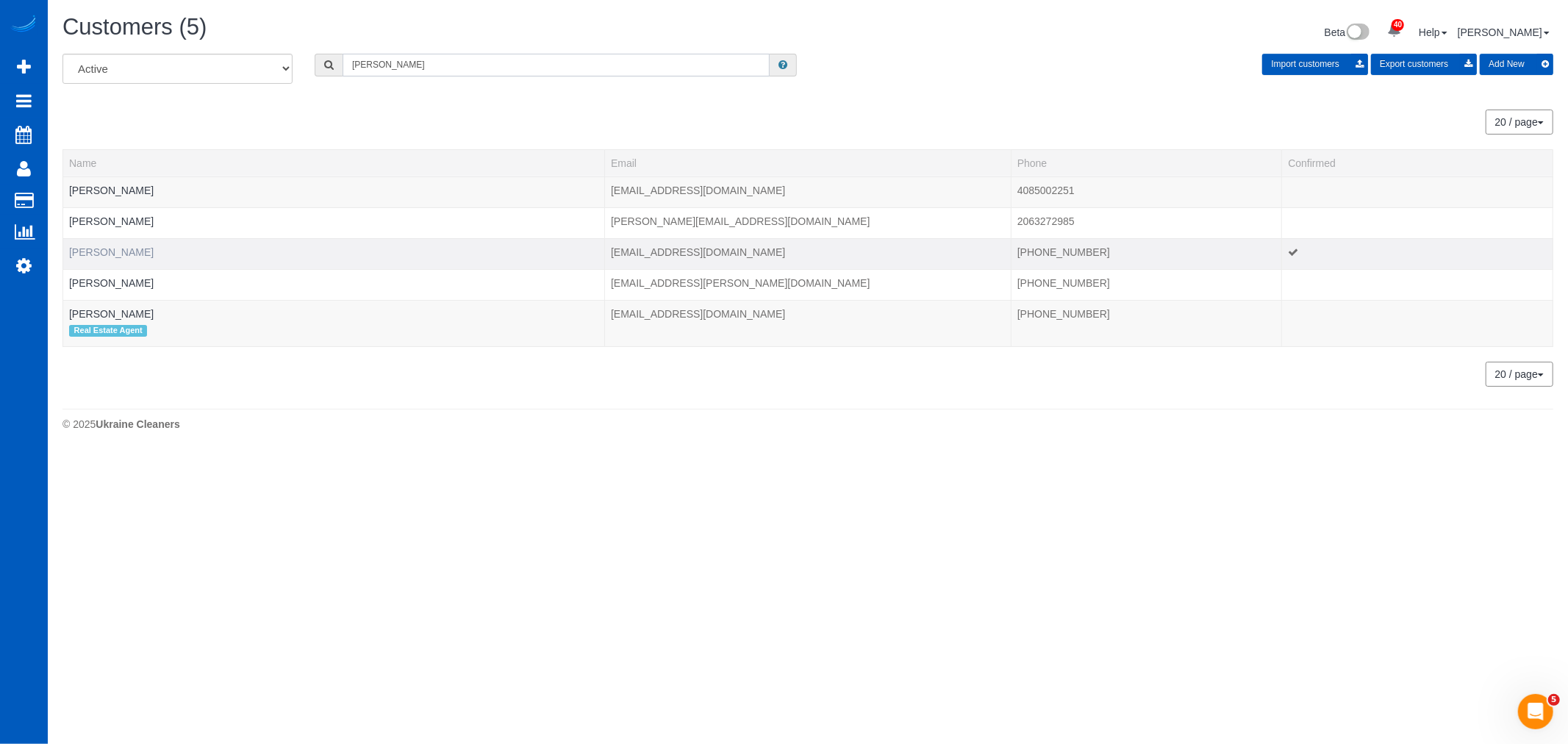
type input "barbara"
click at [85, 253] on link "Barbara Elliott" at bounding box center [111, 252] width 85 height 12
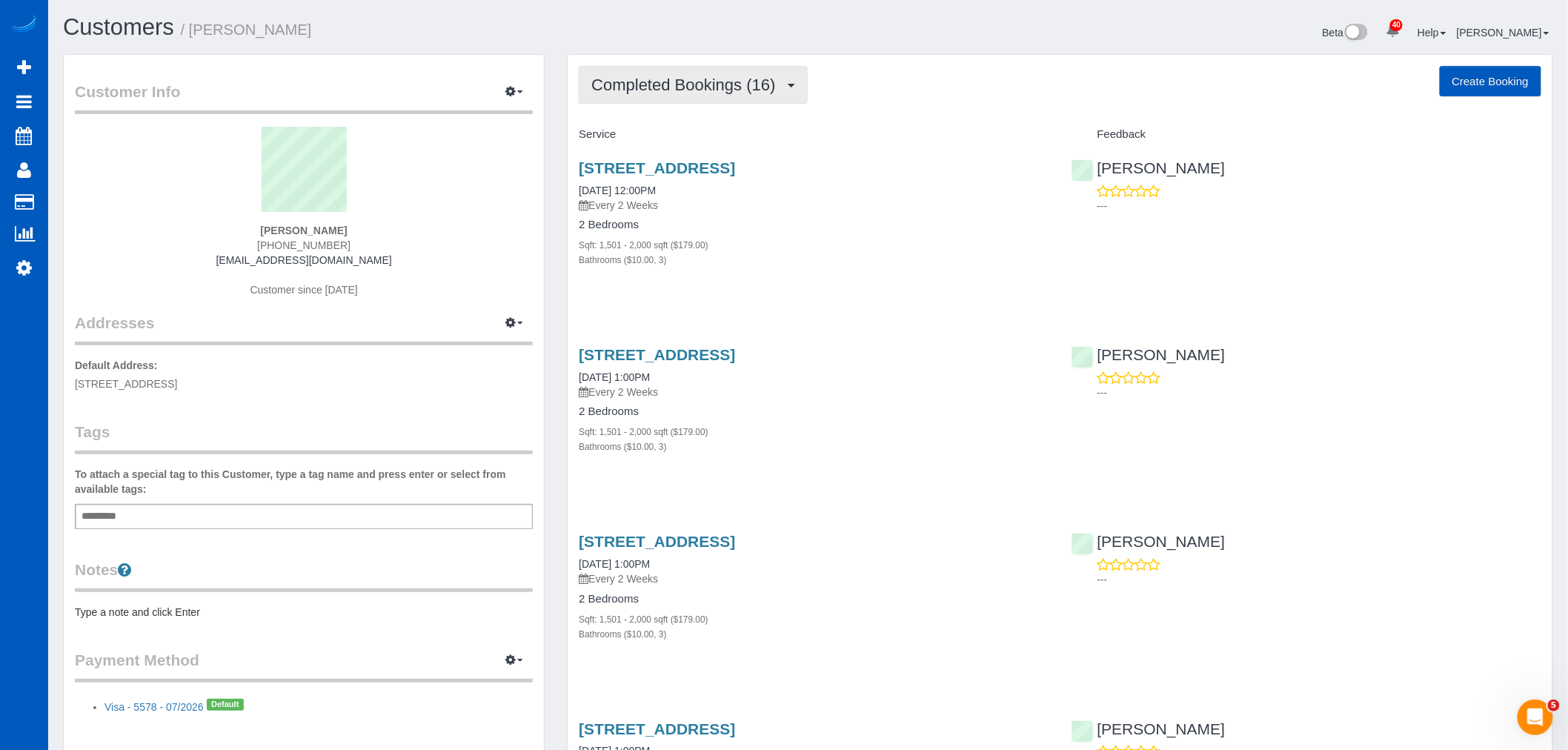
click at [699, 92] on span "Completed Bookings (16)" at bounding box center [686, 84] width 192 height 19
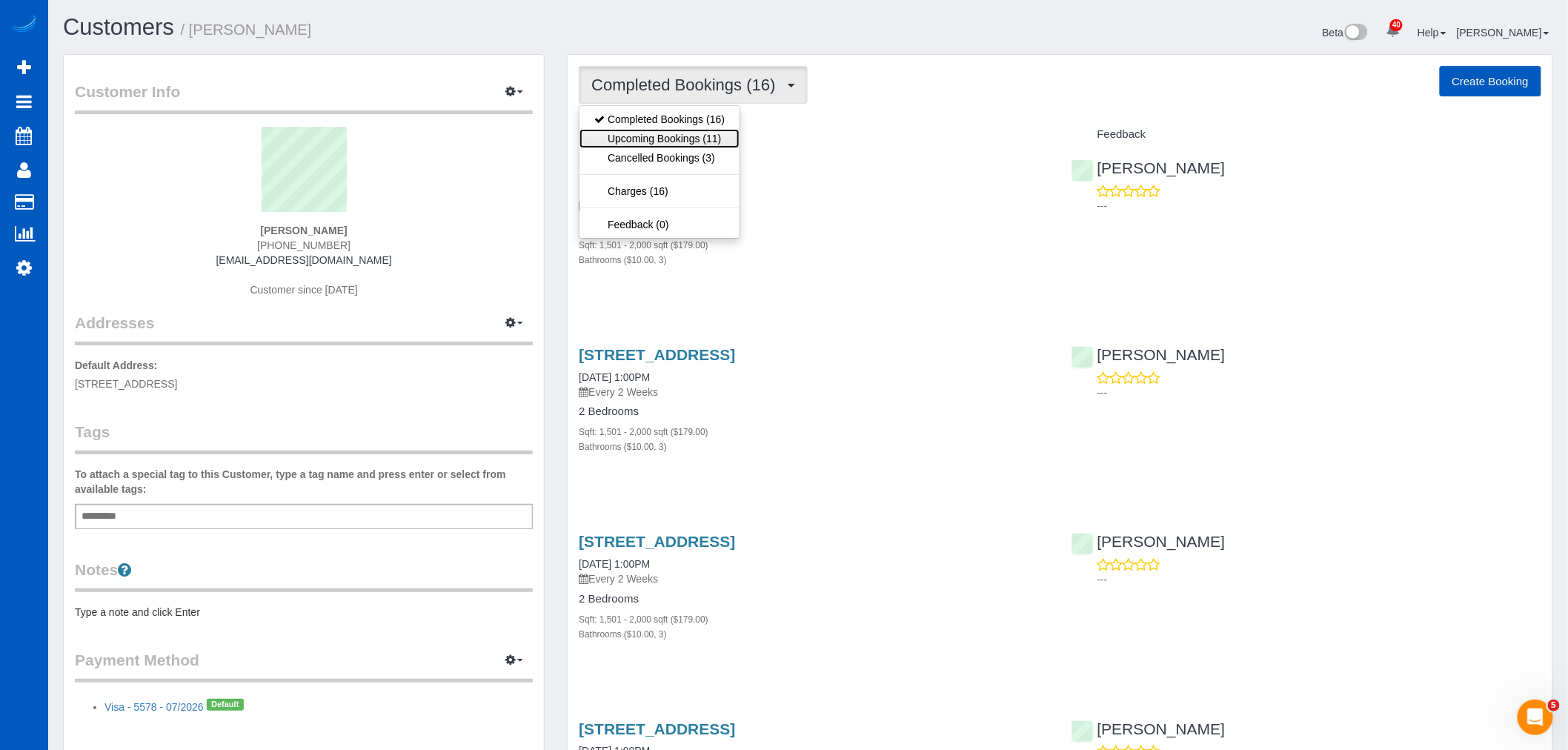
click at [690, 137] on link "Upcoming Bookings (11)" at bounding box center [659, 138] width 160 height 19
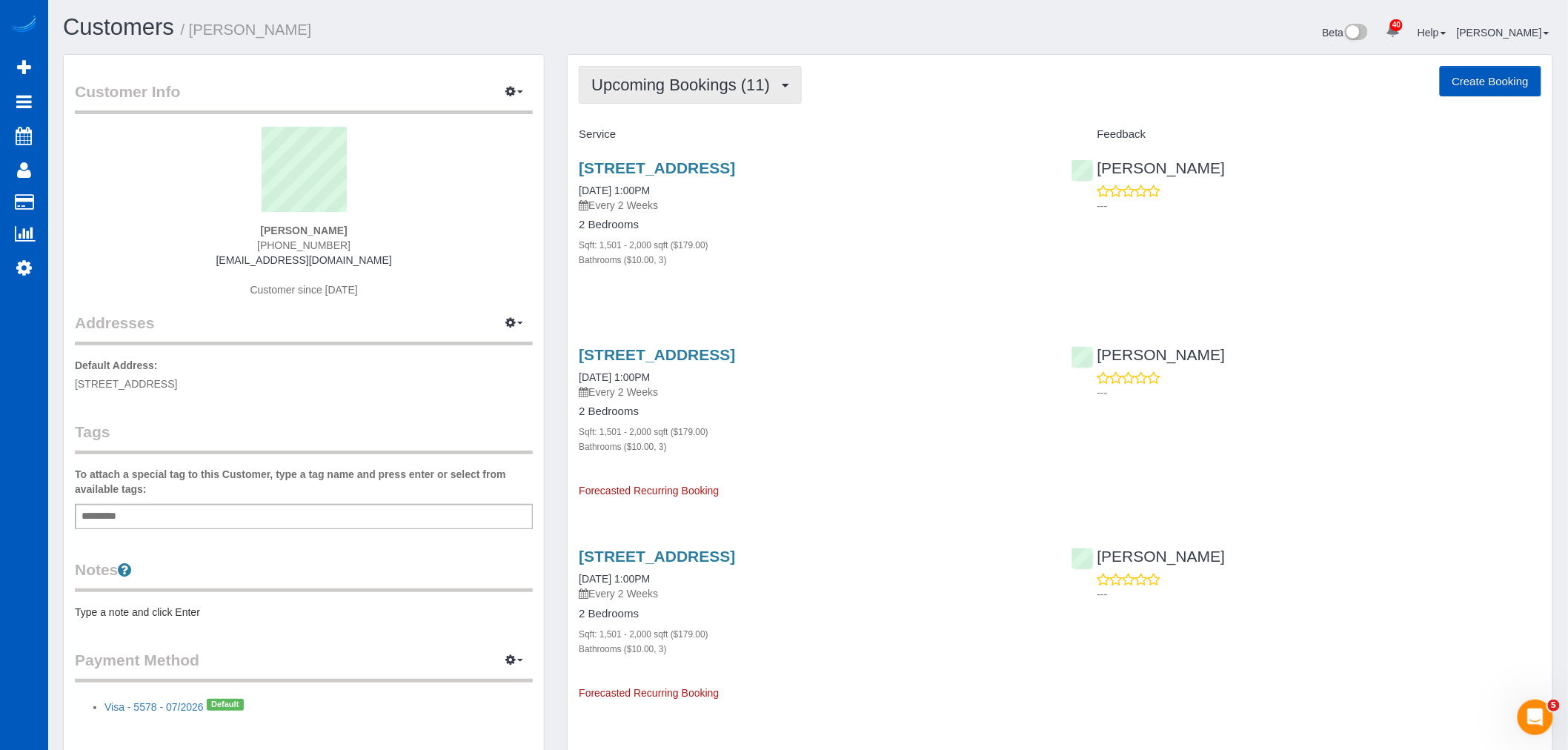
click at [655, 81] on span "Upcoming Bookings (11)" at bounding box center [683, 84] width 186 height 19
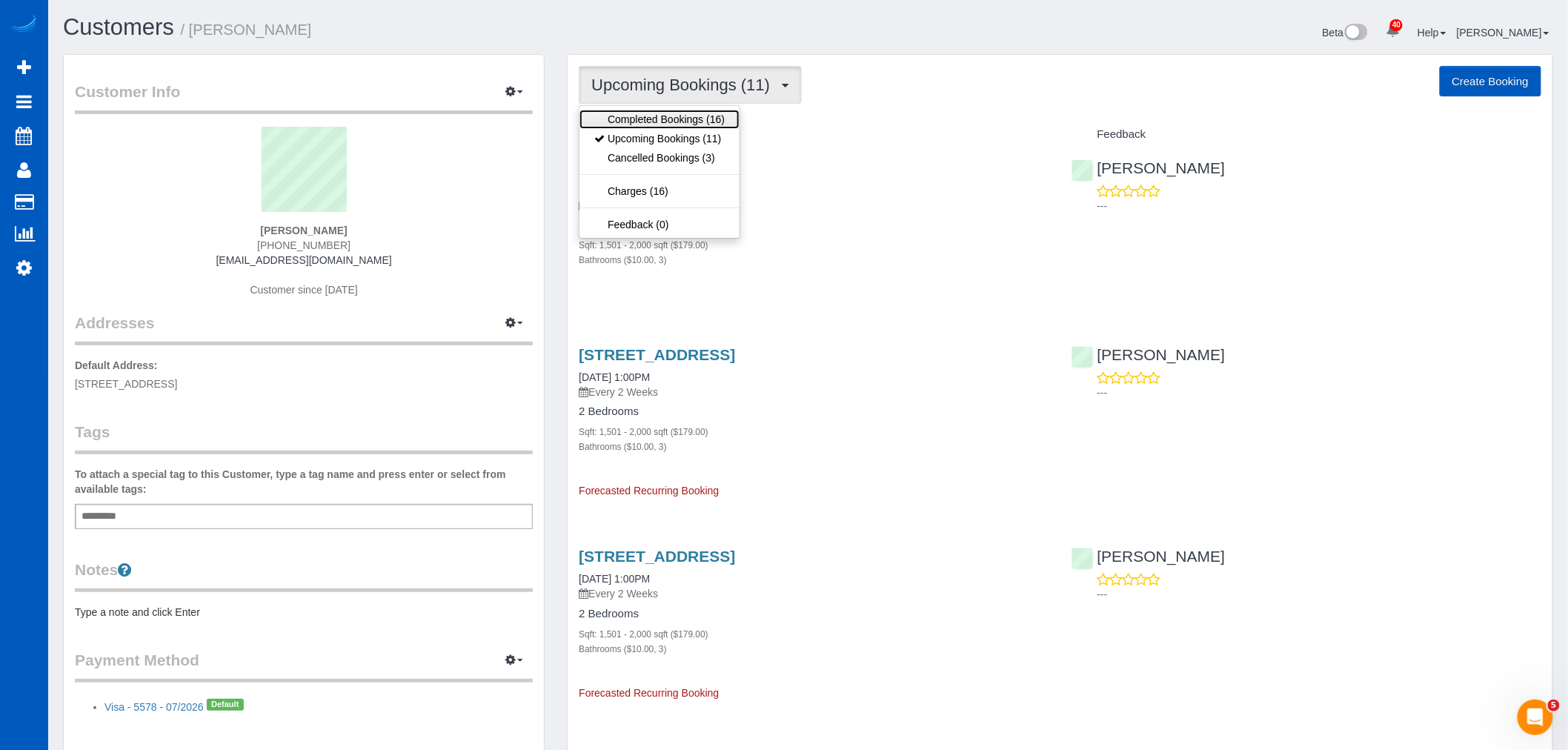
click at [662, 127] on link "Completed Bookings (16)" at bounding box center [659, 118] width 160 height 19
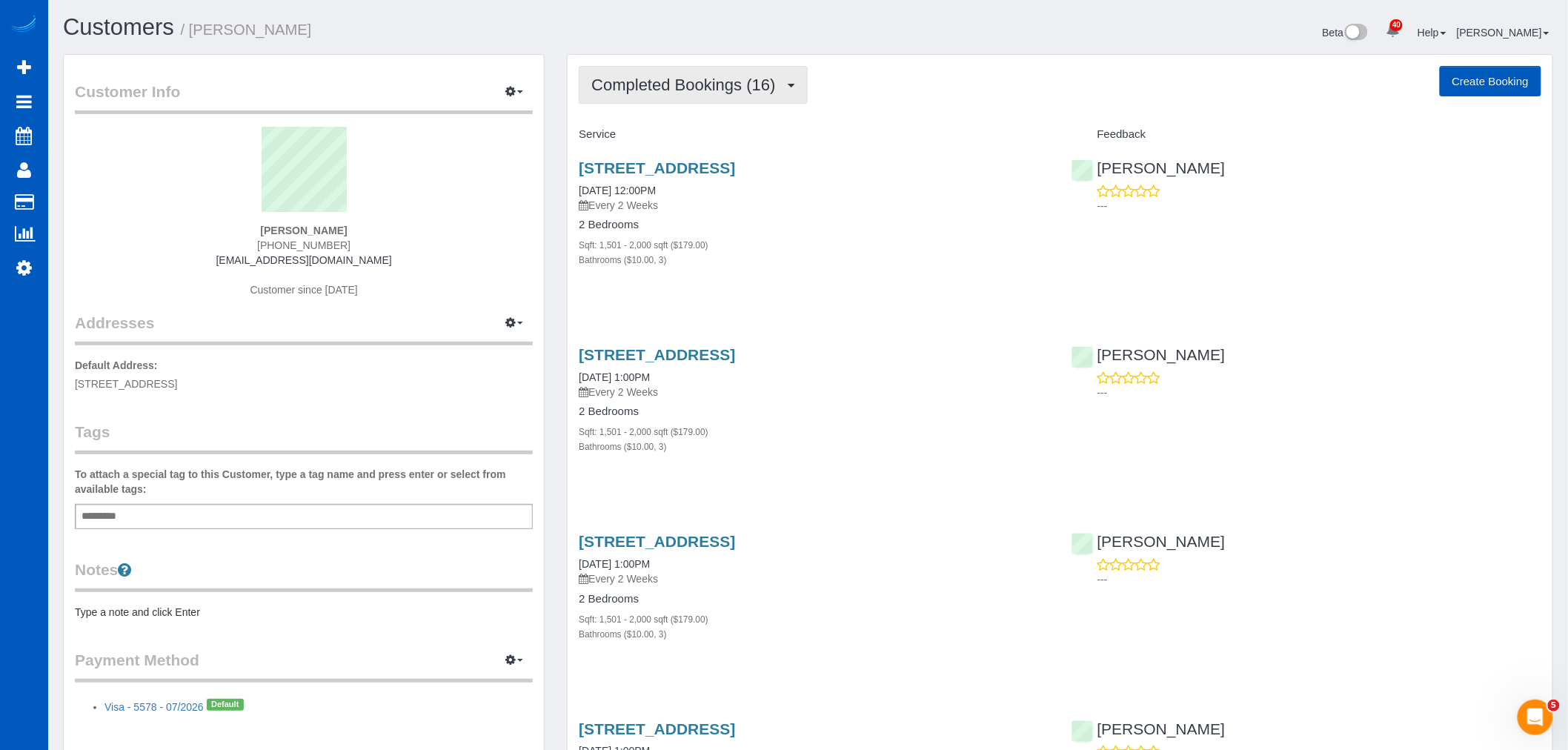
click at [749, 85] on span "Completed Bookings (16)" at bounding box center [686, 84] width 192 height 19
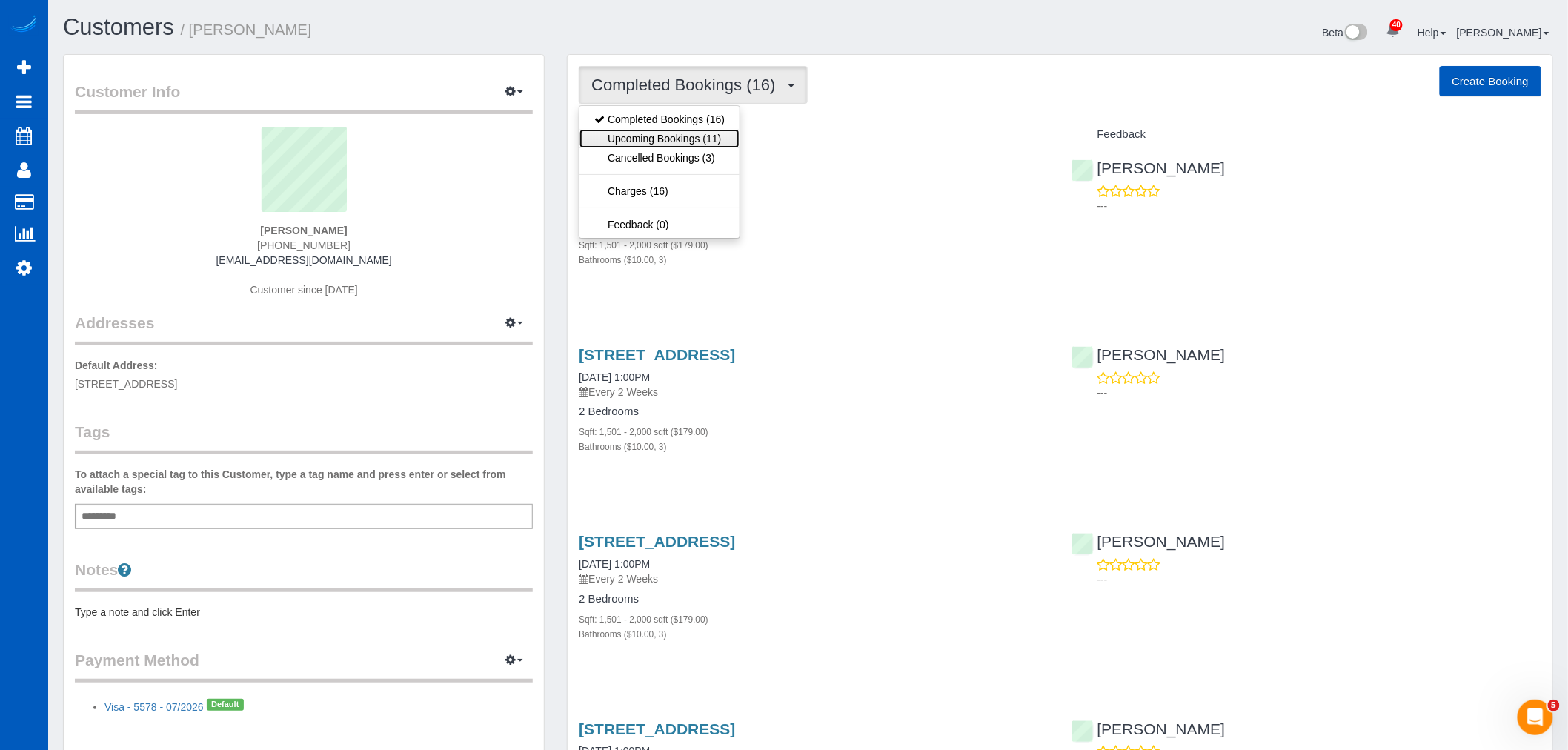
click at [711, 132] on link "Upcoming Bookings (11)" at bounding box center [659, 138] width 160 height 19
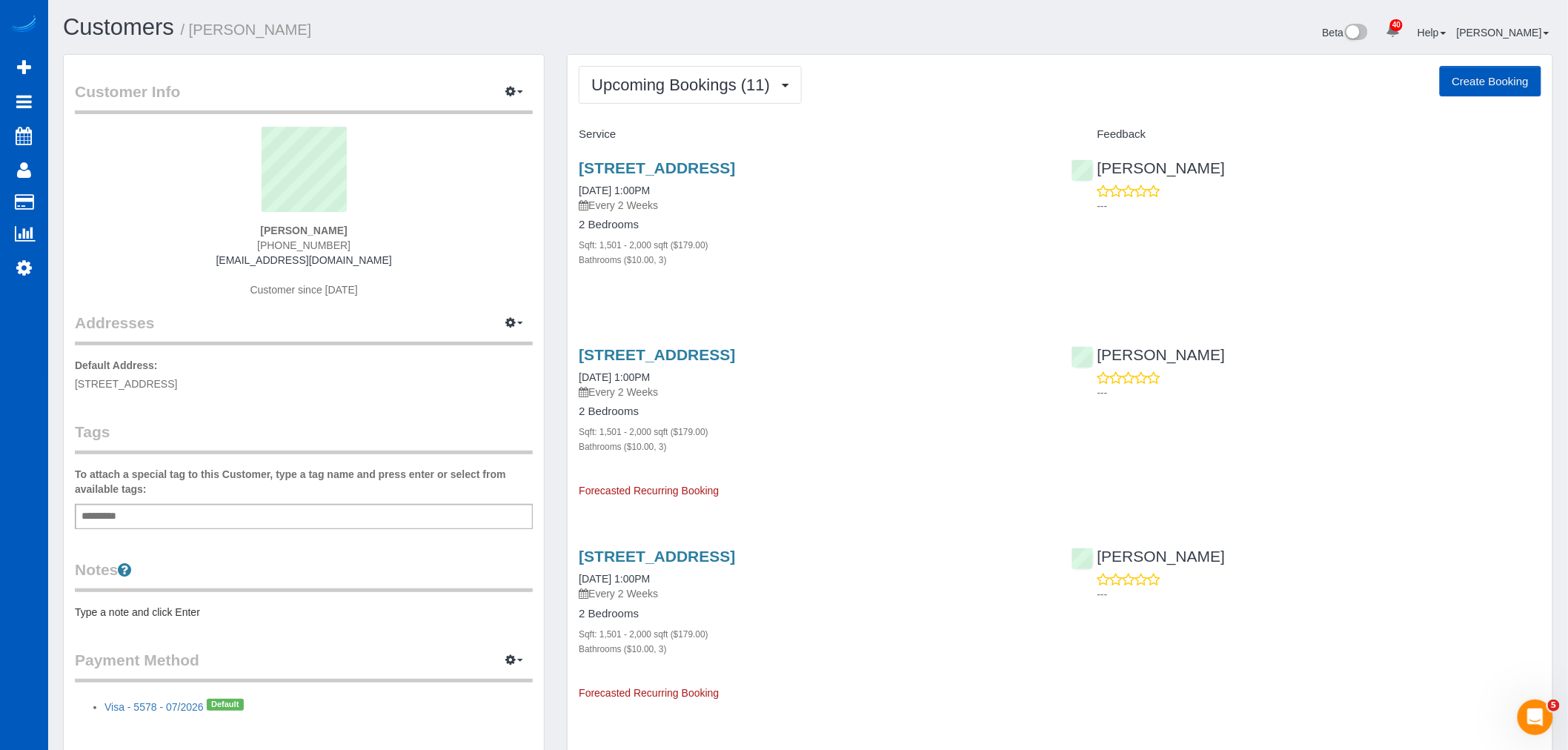
click at [660, 156] on div "15710 Ne 6th Cir, Vancouver, WA 98684 10/03/2025 1:00PM Every 2 Weeks 2 Bedroom…" at bounding box center [813, 222] width 492 height 150
click at [650, 177] on link "15710 Ne 6th Cir, Vancouver, WA 98684" at bounding box center [656, 167] width 156 height 17
click at [661, 92] on span "Upcoming Bookings (11)" at bounding box center [683, 84] width 186 height 19
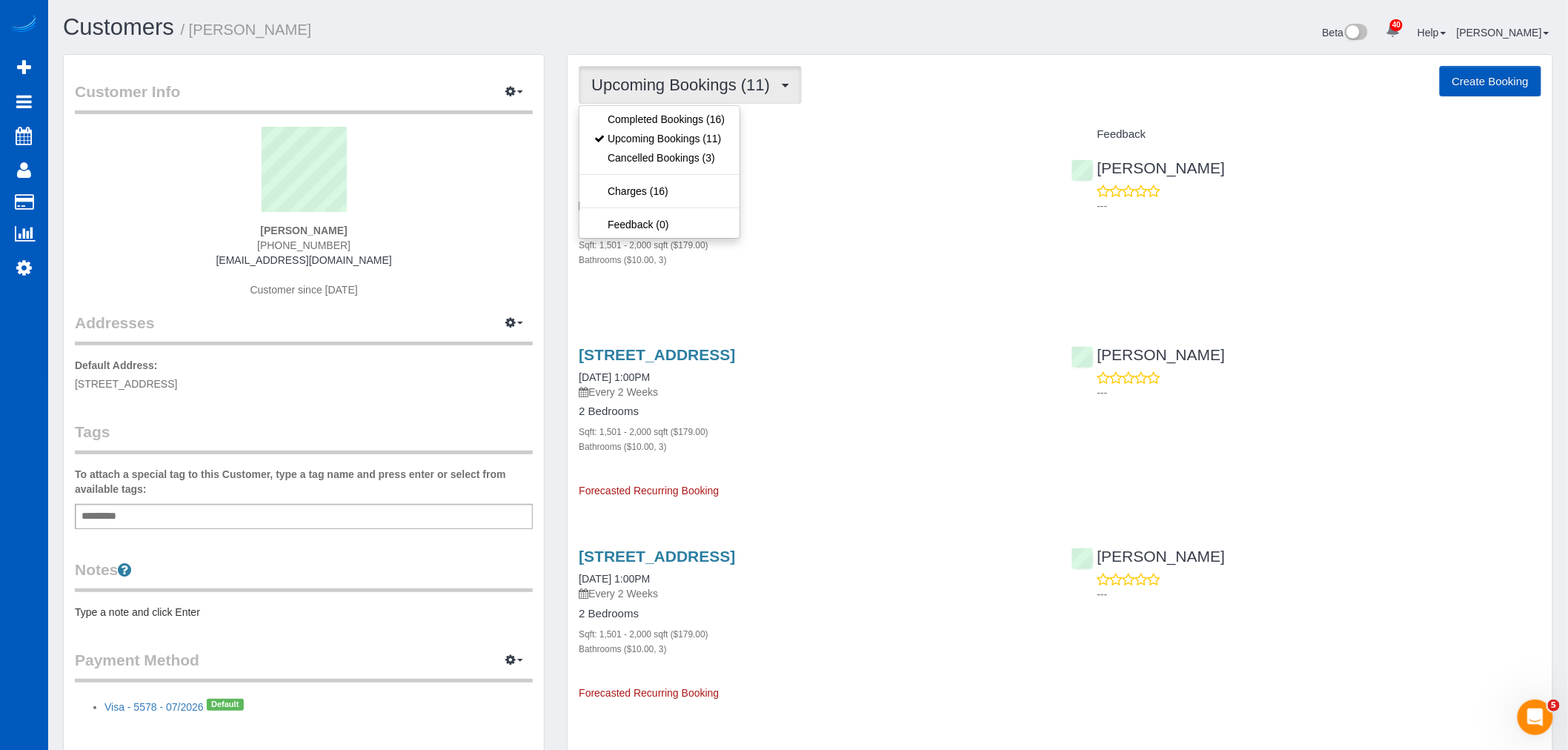
click at [694, 81] on span "Upcoming Bookings (11)" at bounding box center [683, 84] width 186 height 19
click at [667, 132] on link "Upcoming Bookings (11)" at bounding box center [659, 138] width 160 height 19
click at [683, 86] on span "Upcoming Bookings (11)" at bounding box center [683, 84] width 186 height 19
click at [656, 111] on link "Completed Bookings (16)" at bounding box center [659, 118] width 160 height 19
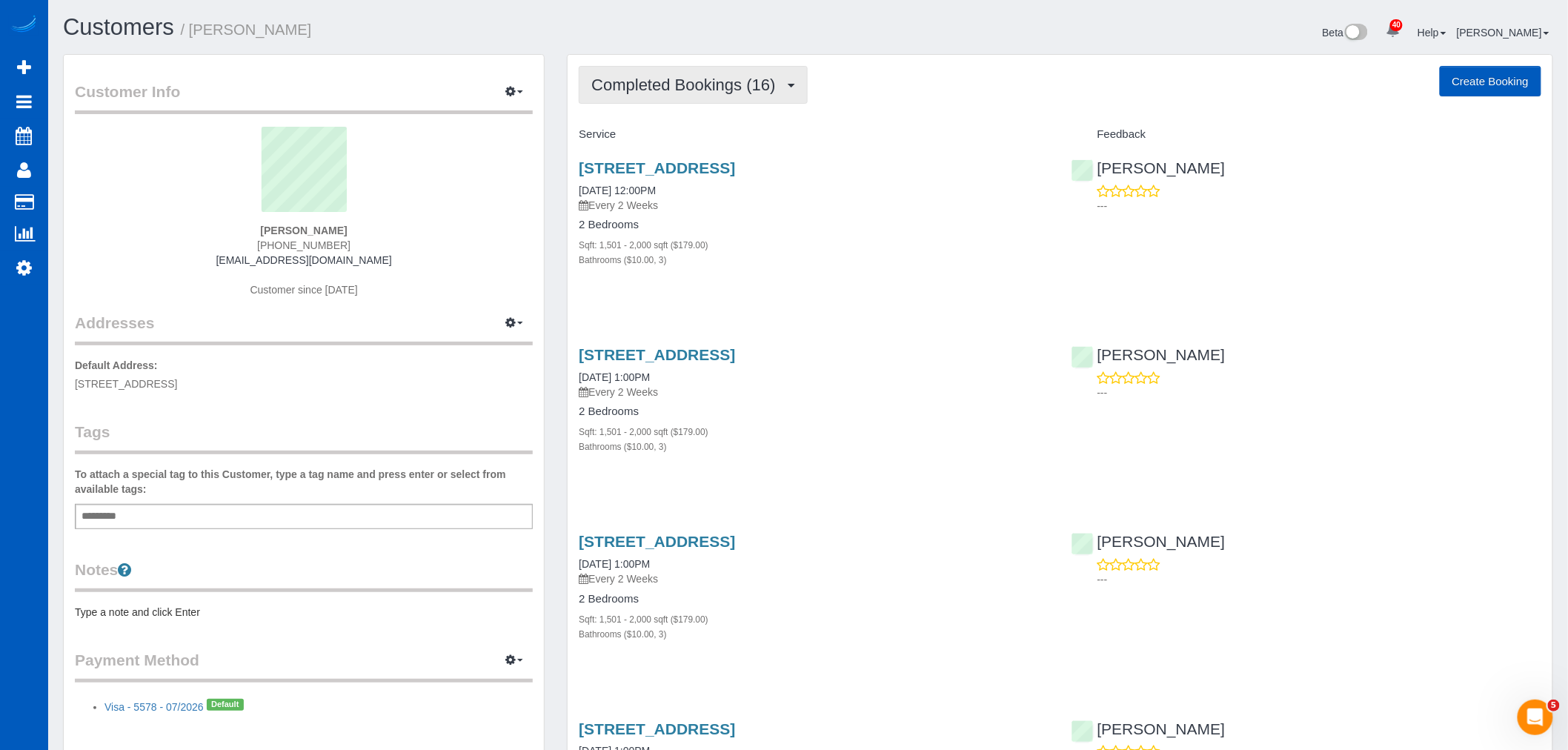
click at [661, 69] on button "Completed Bookings (16)" at bounding box center [693, 84] width 228 height 38
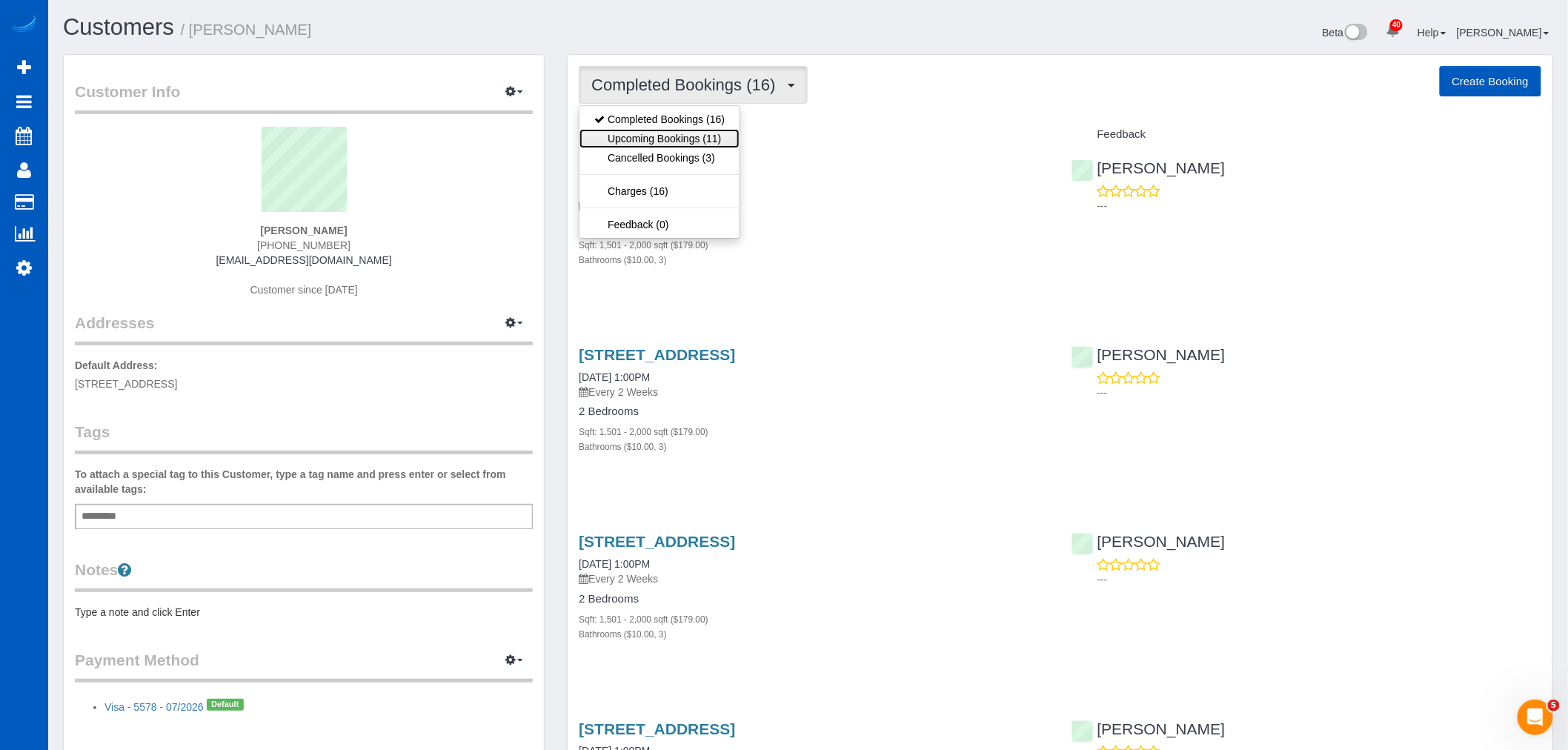
click at [664, 135] on link "Upcoming Bookings (11)" at bounding box center [659, 138] width 160 height 19
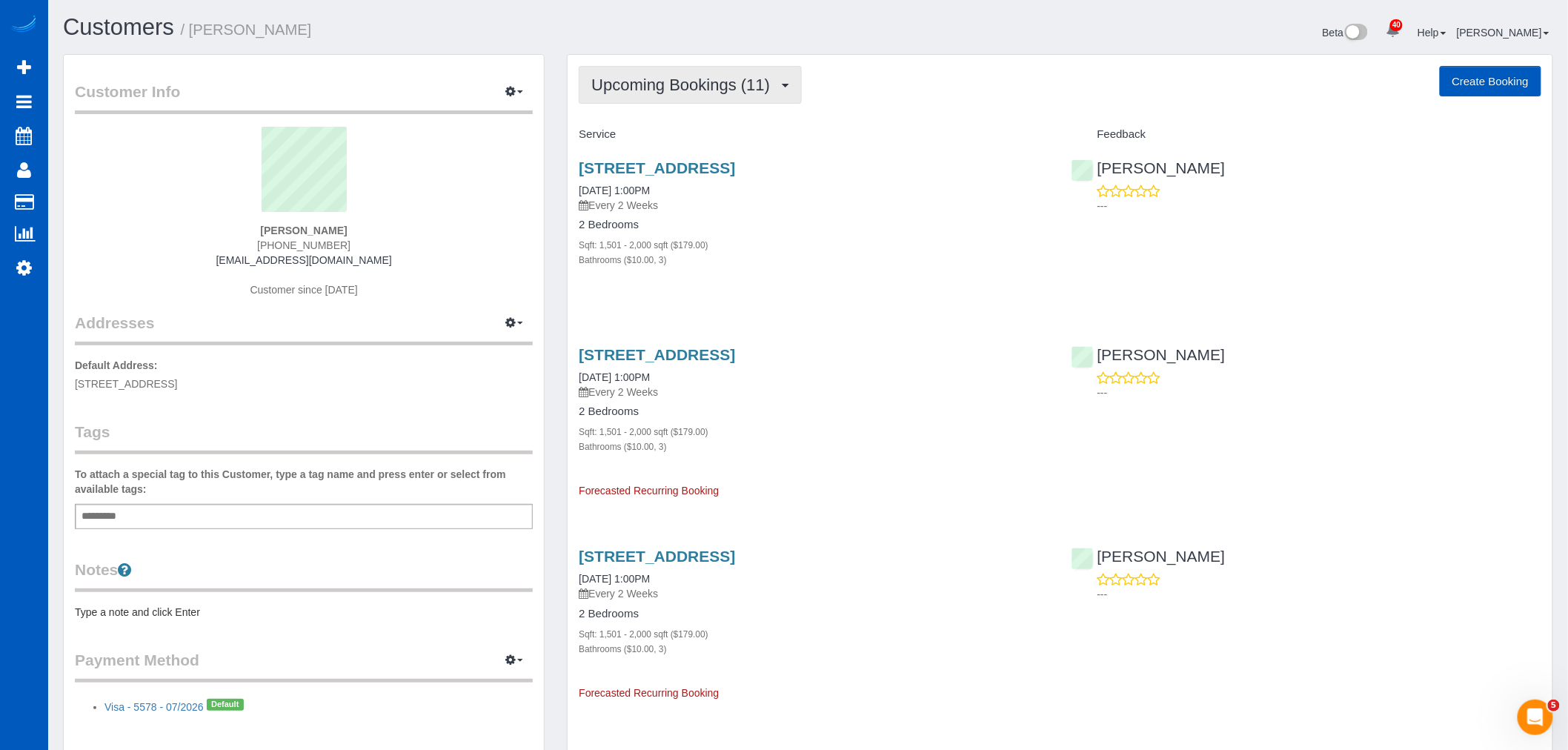
click at [701, 77] on span "Upcoming Bookings (11)" at bounding box center [683, 84] width 186 height 19
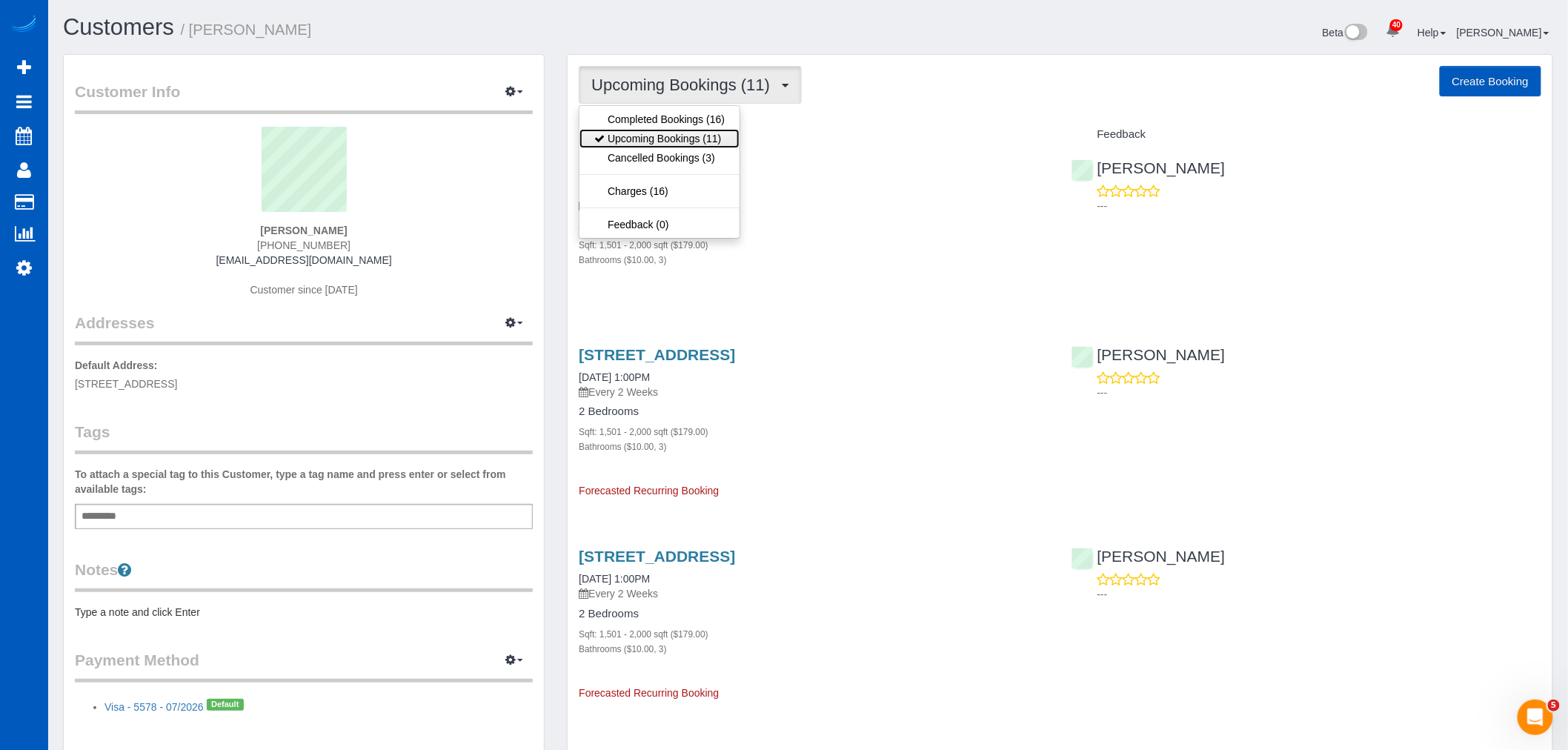
click at [646, 142] on link "Upcoming Bookings (11)" at bounding box center [659, 138] width 160 height 19
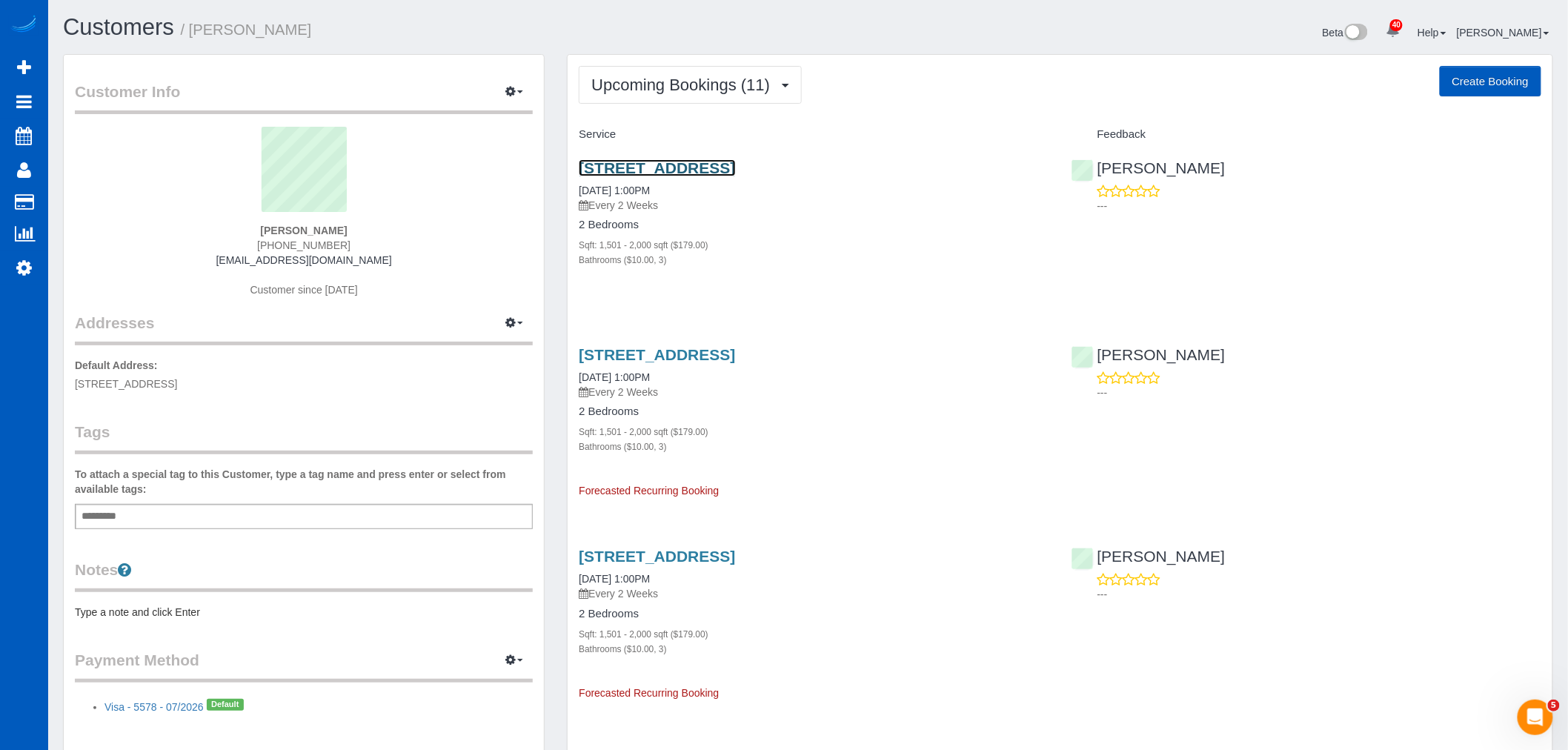
click at [661, 164] on link "15710 Ne 6th Cir, Vancouver, WA 98684" at bounding box center [656, 167] width 156 height 17
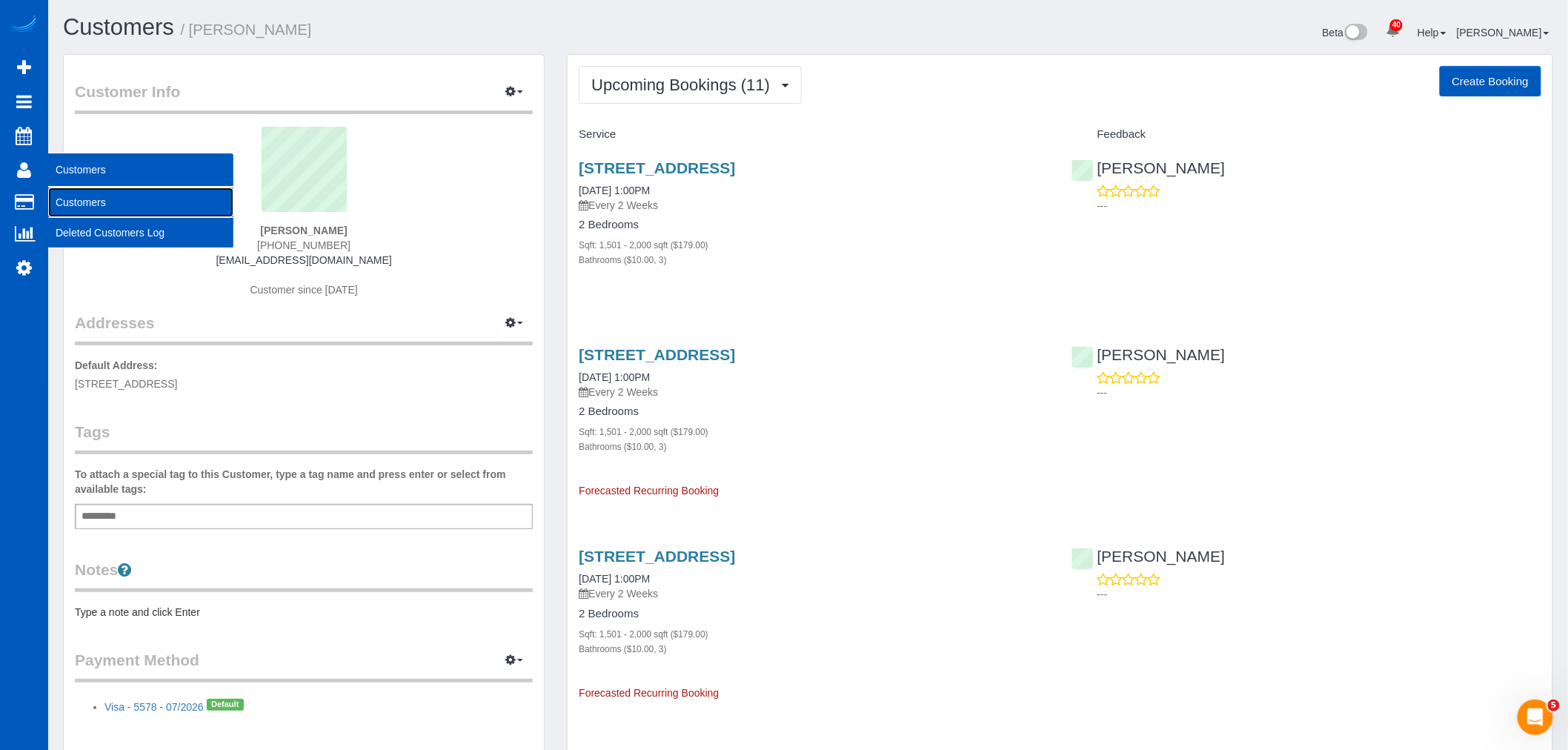
click at [65, 203] on link "Customers" at bounding box center [141, 203] width 186 height 30
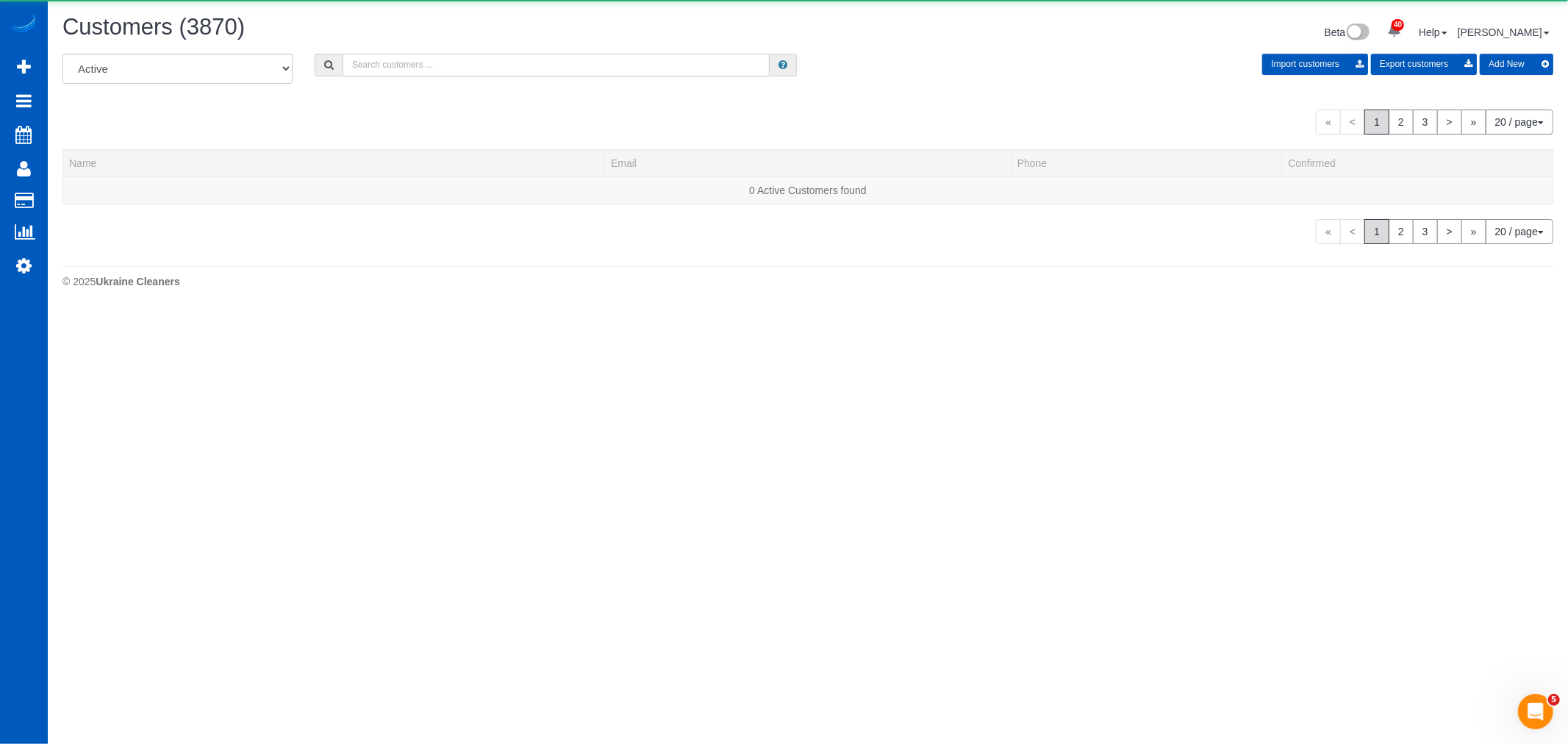
click at [456, 56] on input "text" at bounding box center [556, 64] width 427 height 23
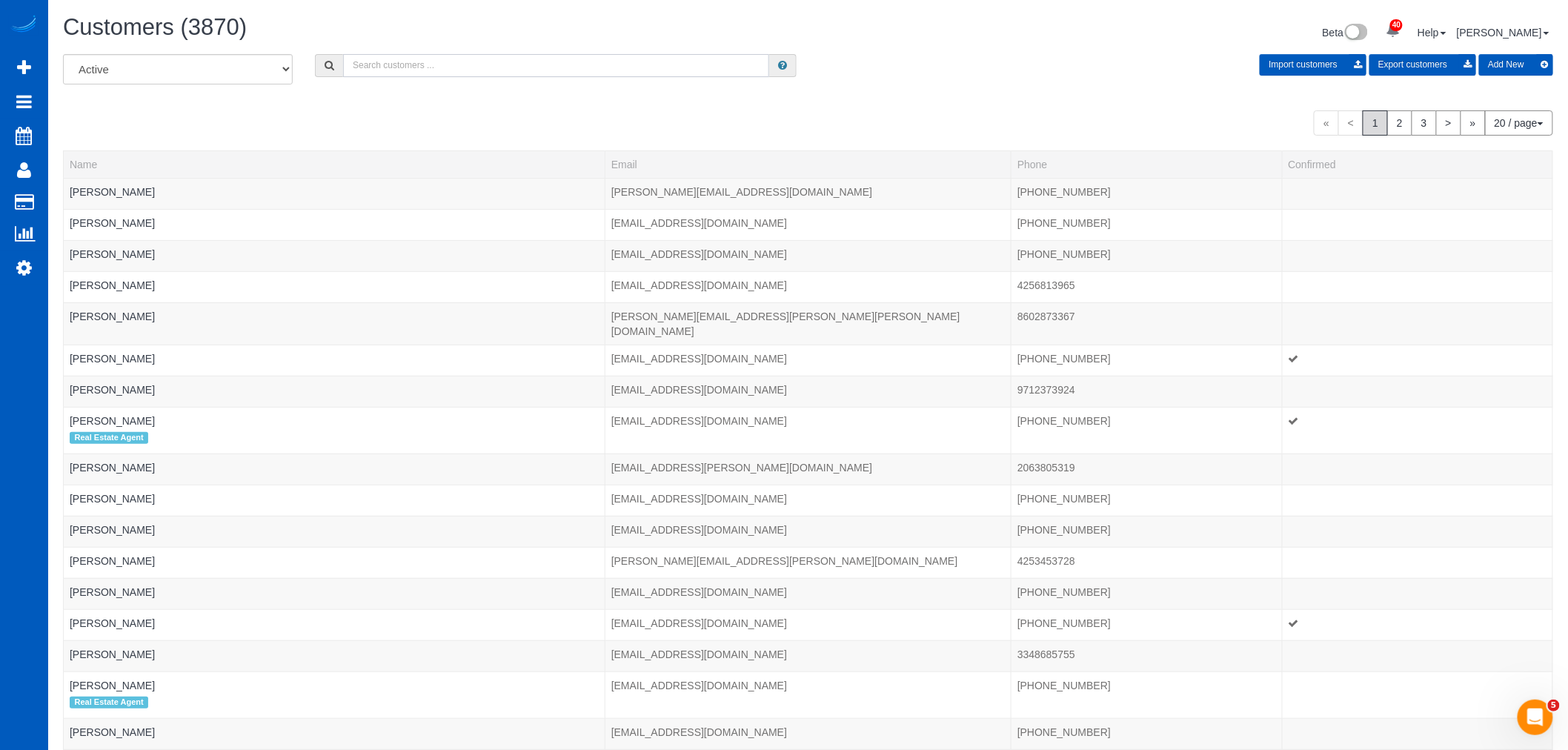
click at [423, 64] on input "text" at bounding box center [555, 65] width 426 height 23
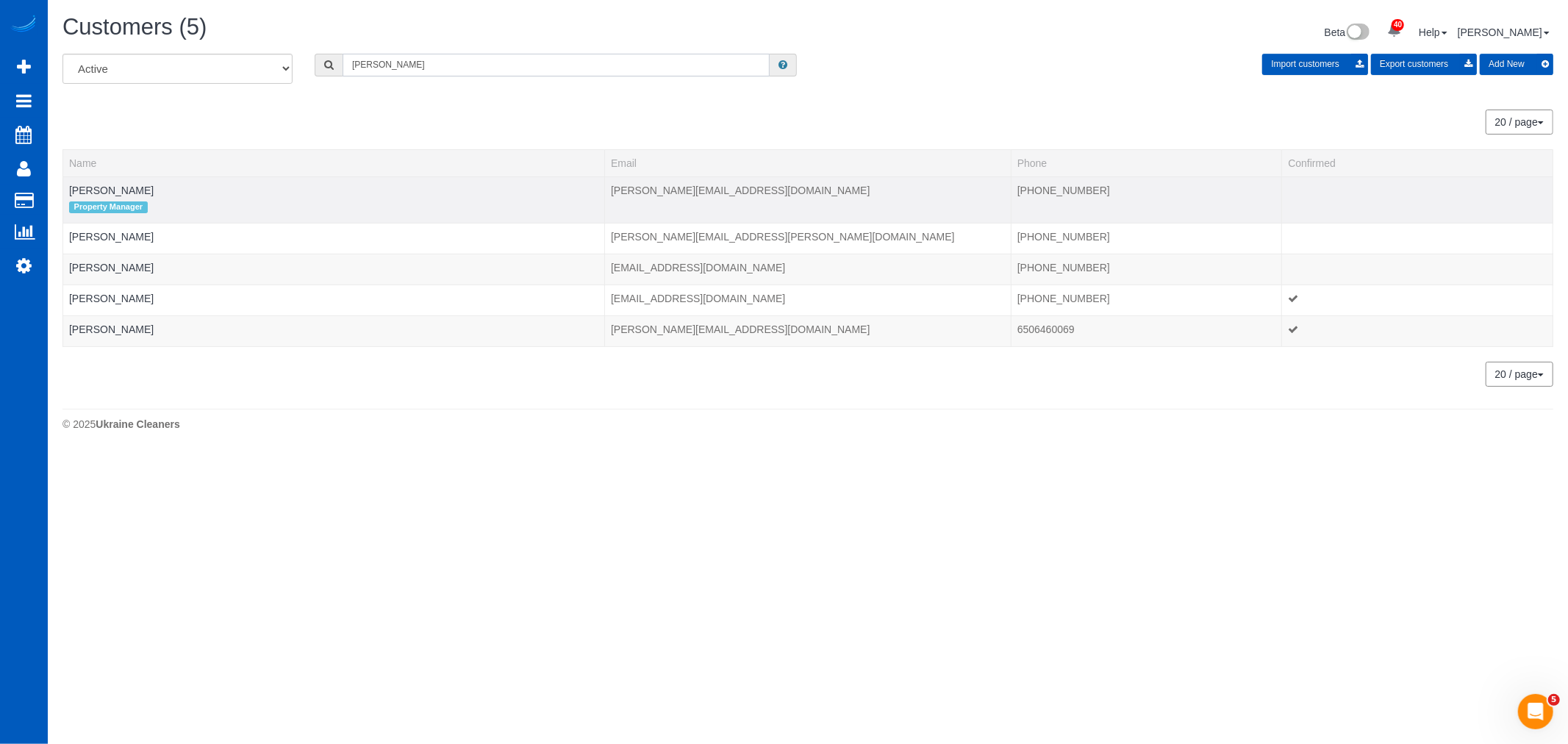
type input "erik"
click at [101, 199] on div "Property Manager" at bounding box center [333, 207] width 529 height 19
click at [100, 196] on td "Erik Garcia Property Manager" at bounding box center [334, 199] width 542 height 46
click at [100, 191] on link "[PERSON_NAME]" at bounding box center [111, 190] width 85 height 12
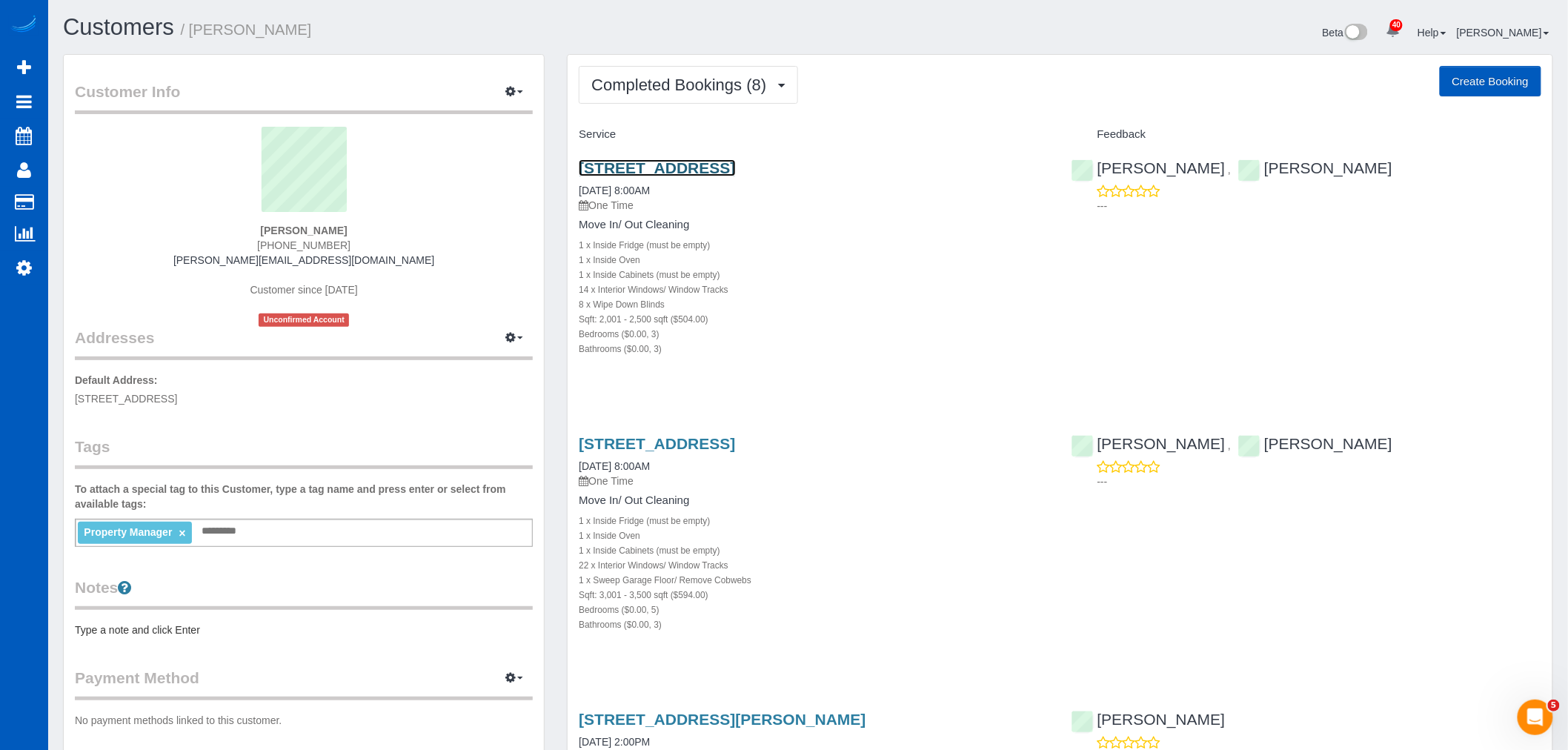
click at [711, 166] on link "23115 Ne 8th St #2, Sammamish, WA 98074" at bounding box center [656, 167] width 156 height 17
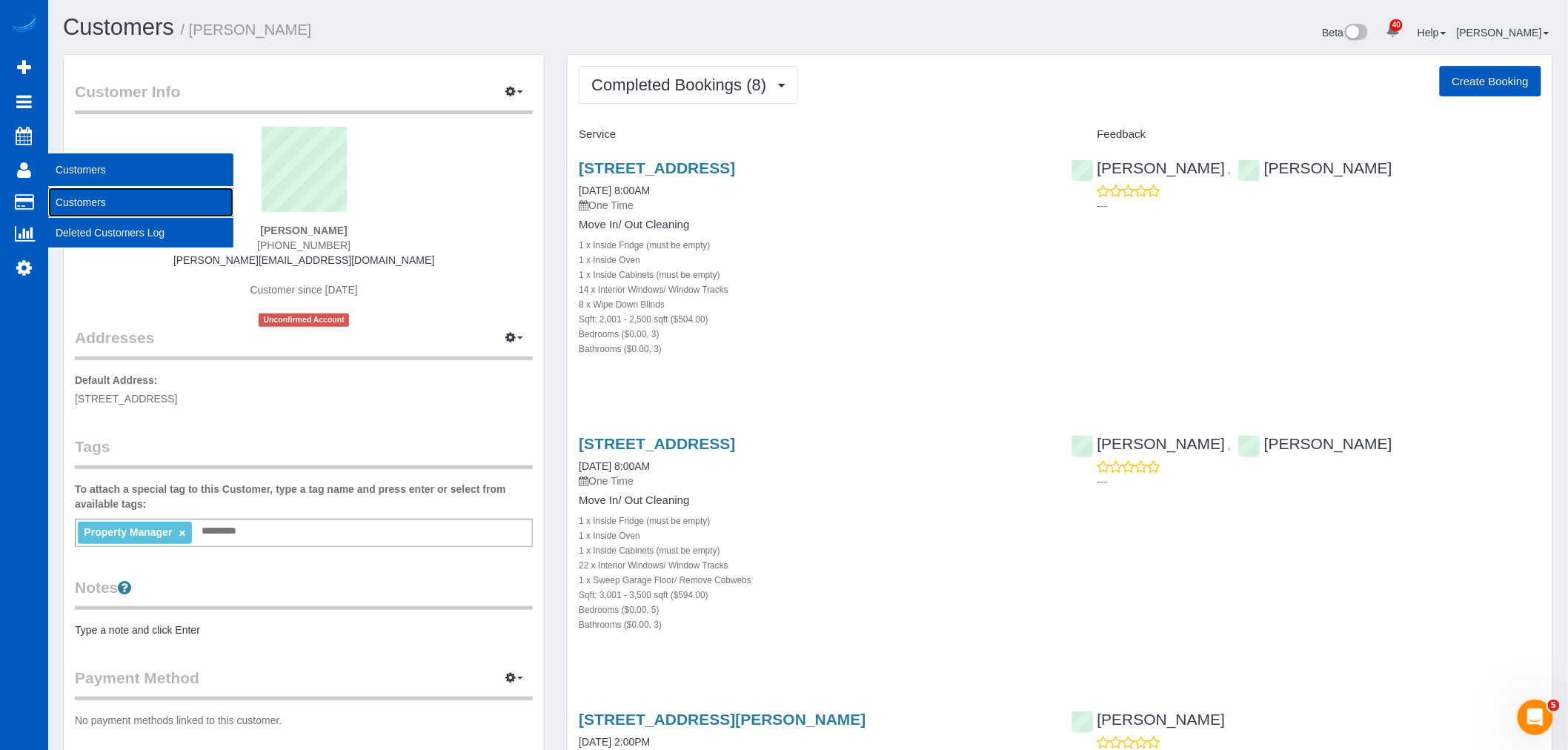
click at [119, 198] on link "Customers" at bounding box center [141, 203] width 186 height 30
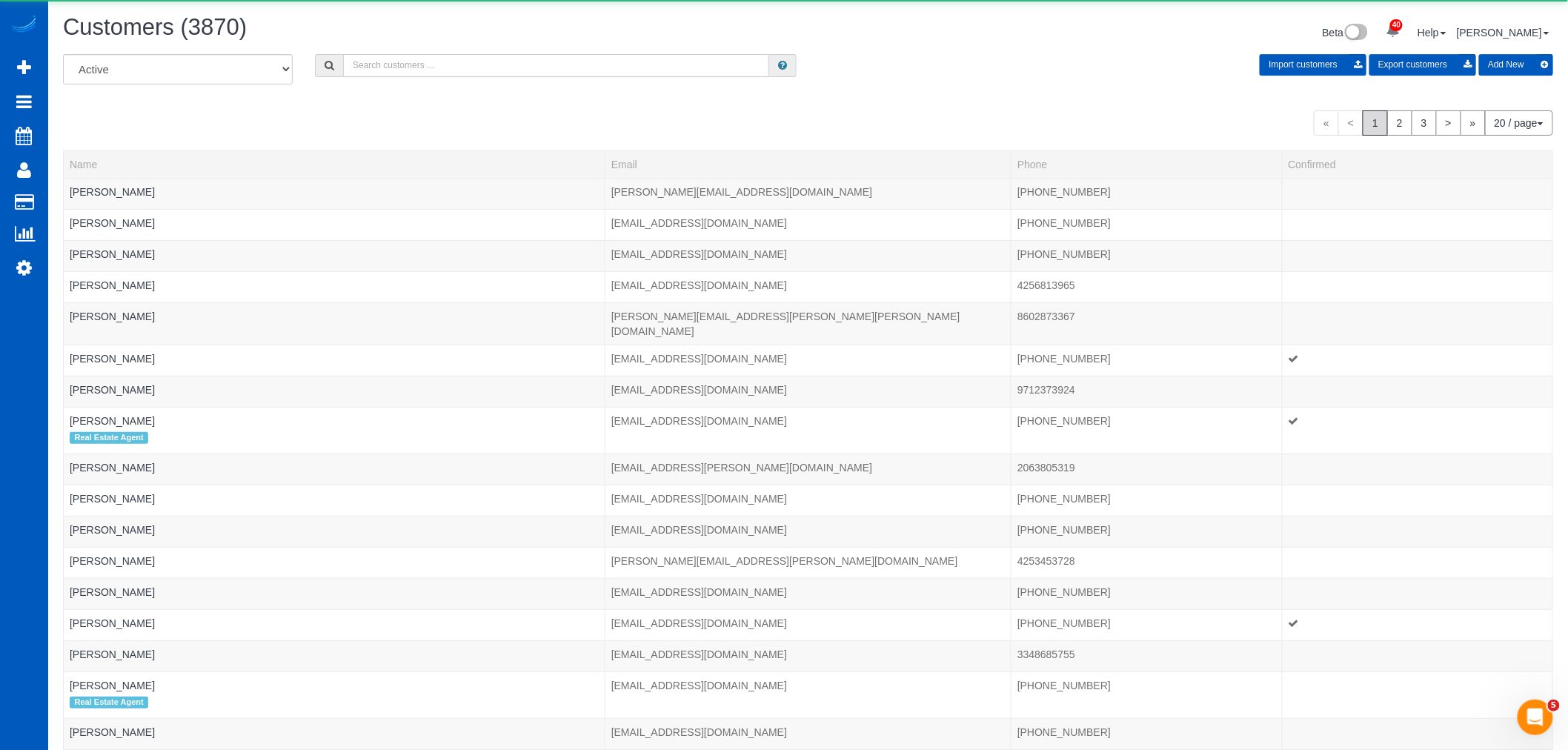
click at [567, 58] on input "text" at bounding box center [555, 65] width 426 height 23
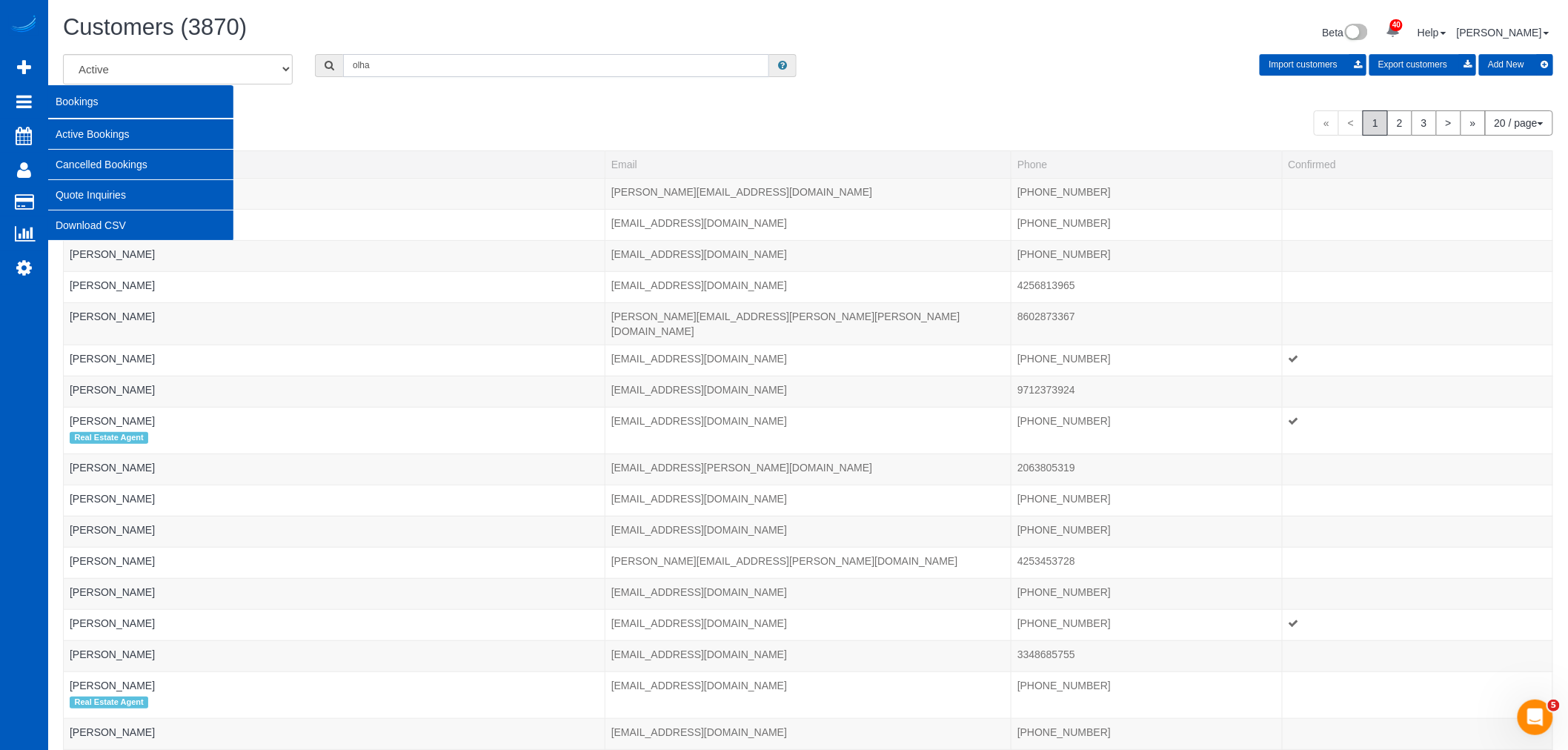
type input "olha"
click at [97, 127] on link "Active Bookings" at bounding box center [141, 134] width 186 height 30
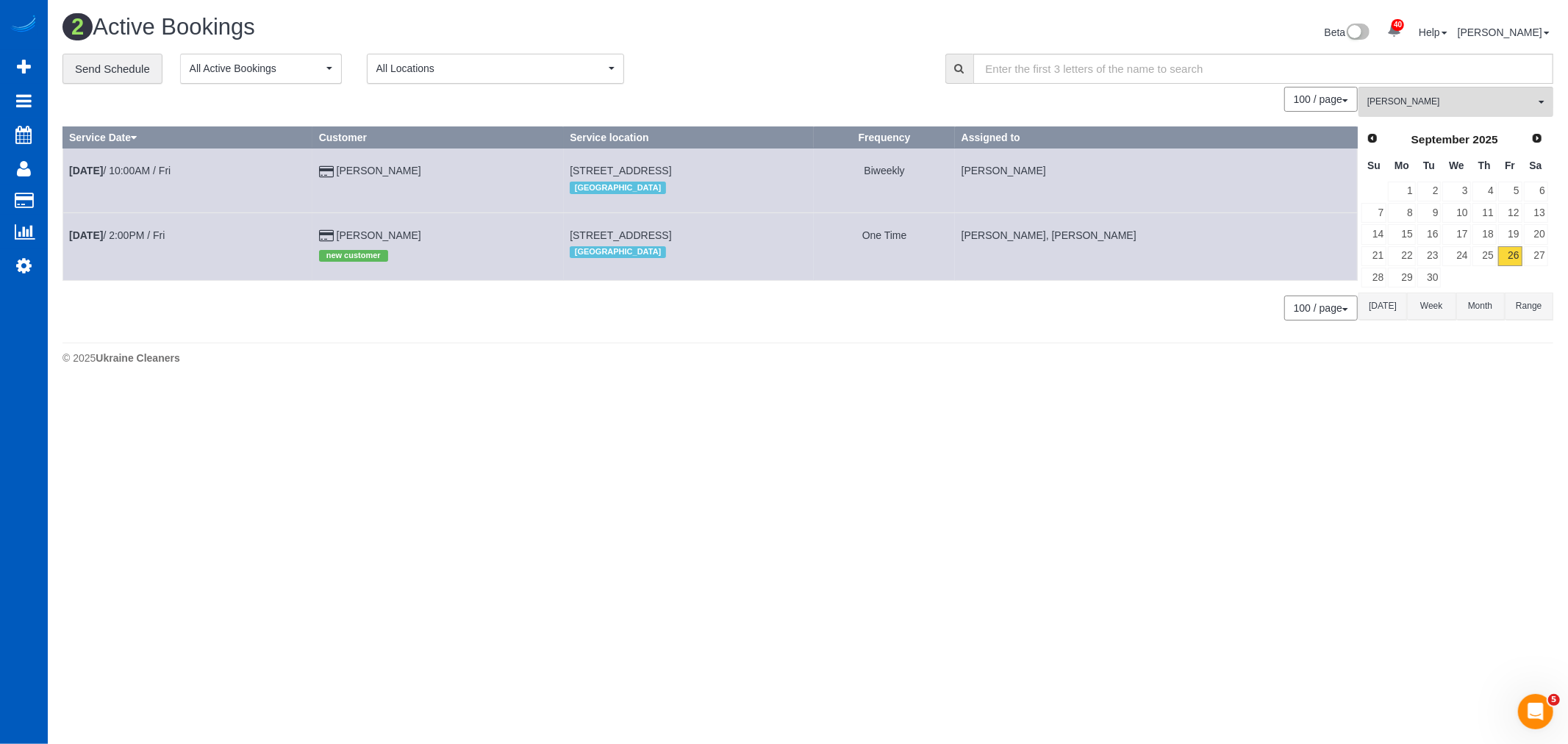
click at [1473, 86] on div "**********" at bounding box center [807, 194] width 1490 height 283
click at [1466, 103] on span "[PERSON_NAME]" at bounding box center [1451, 101] width 167 height 13
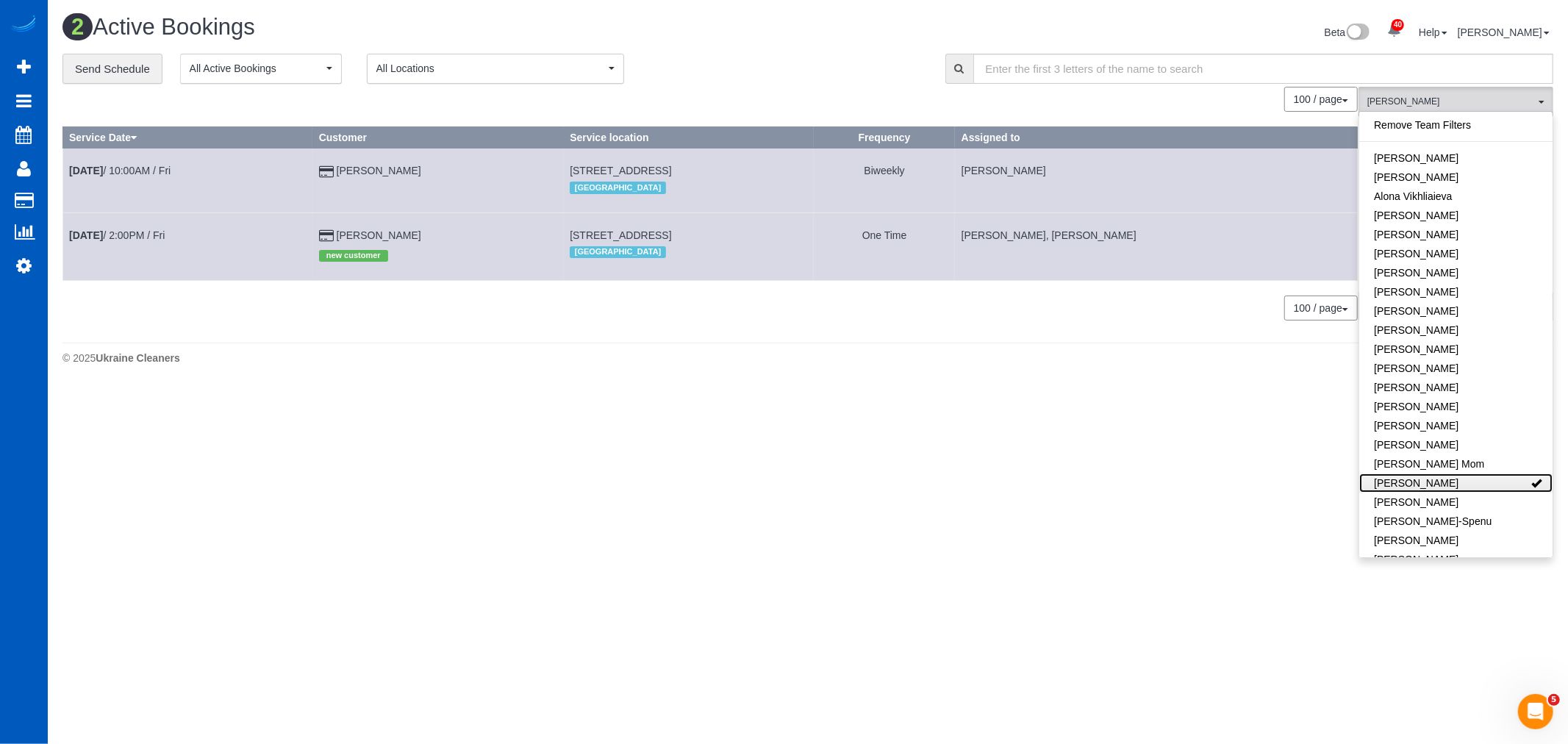
click at [1438, 486] on link "[PERSON_NAME]" at bounding box center [1456, 483] width 193 height 19
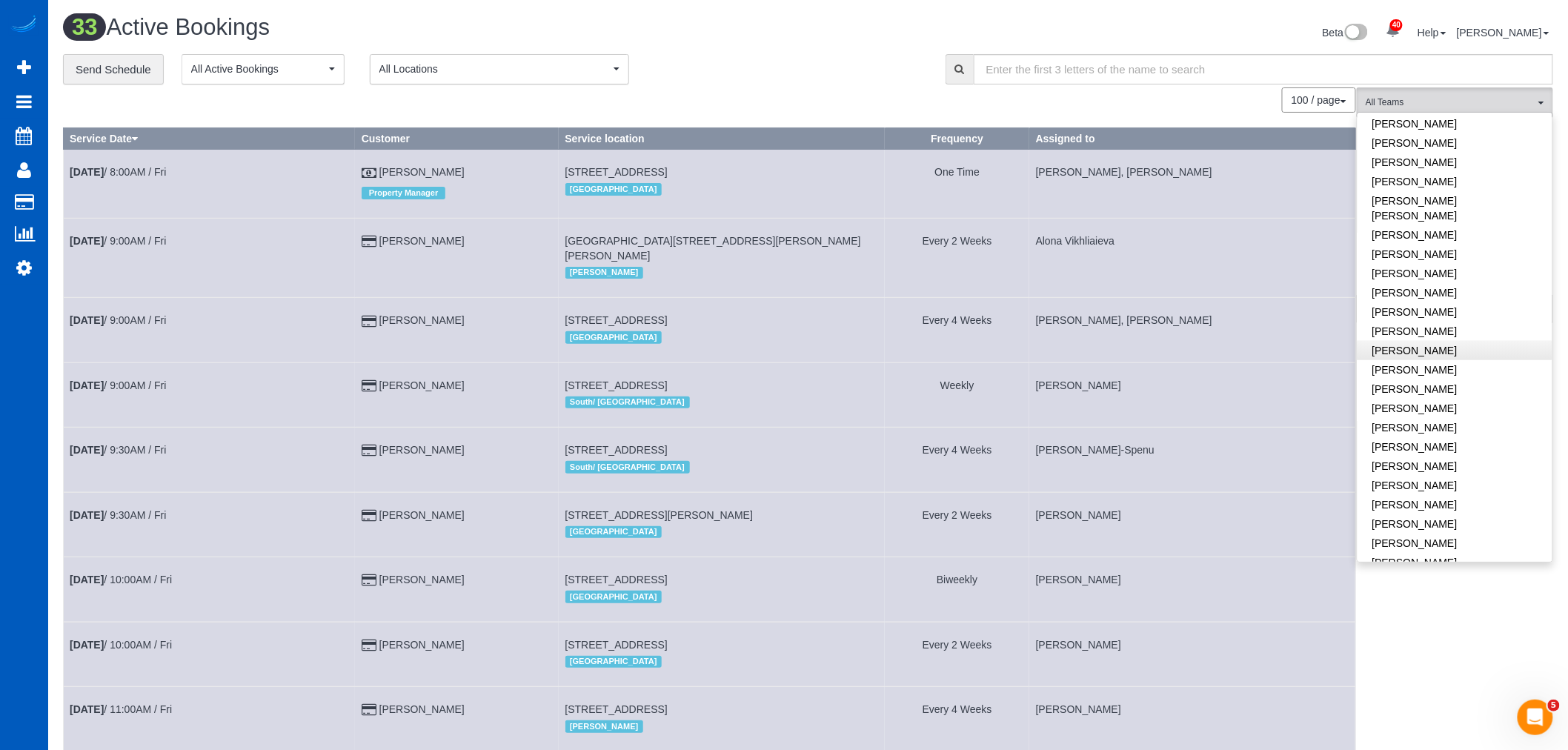
scroll to position [741, 0]
click at [1405, 425] on link "[PERSON_NAME]" at bounding box center [1455, 434] width 195 height 19
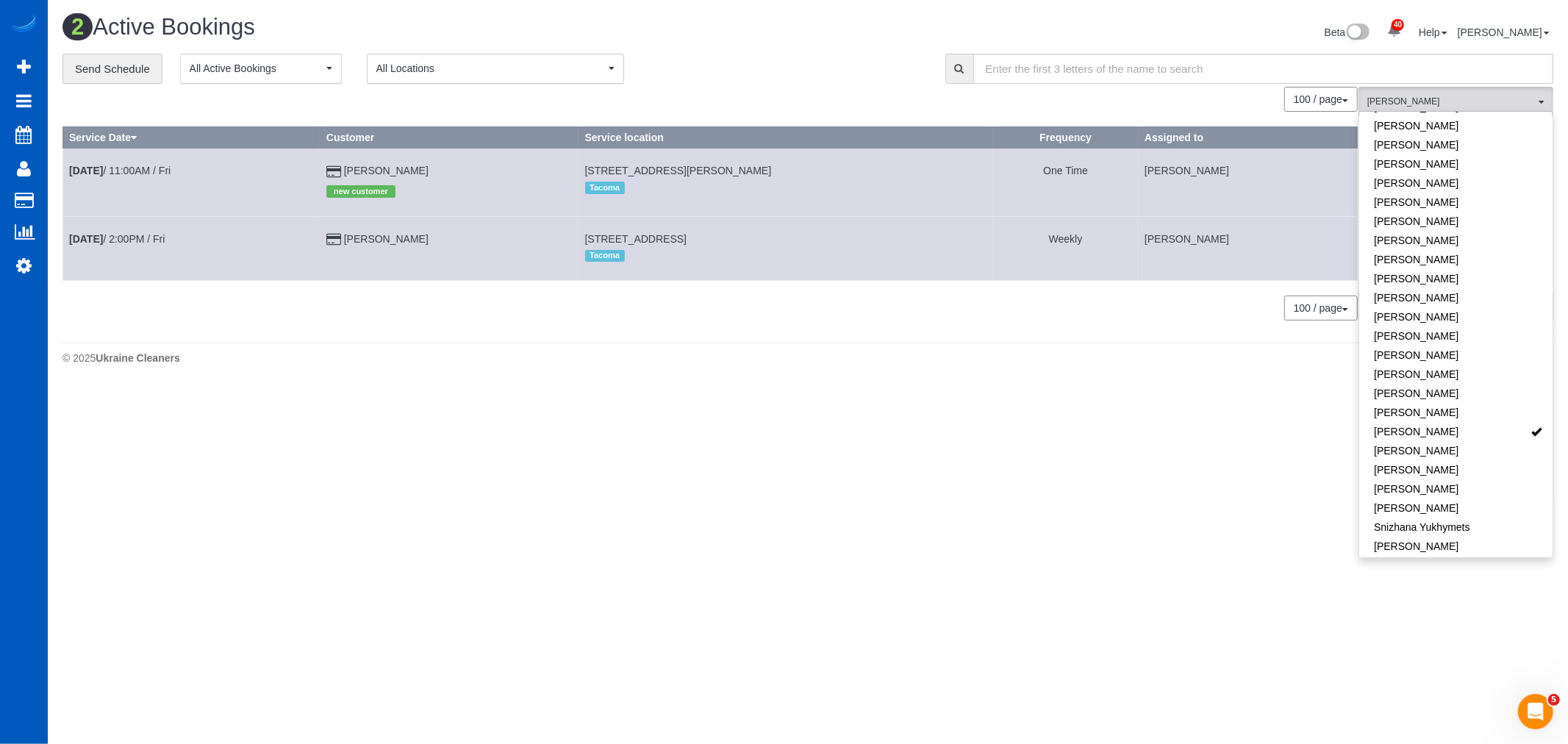
click at [364, 335] on div "0 Bookings found. We couldn't find any bookings that matched your search. Creat…" at bounding box center [710, 211] width 1296 height 248
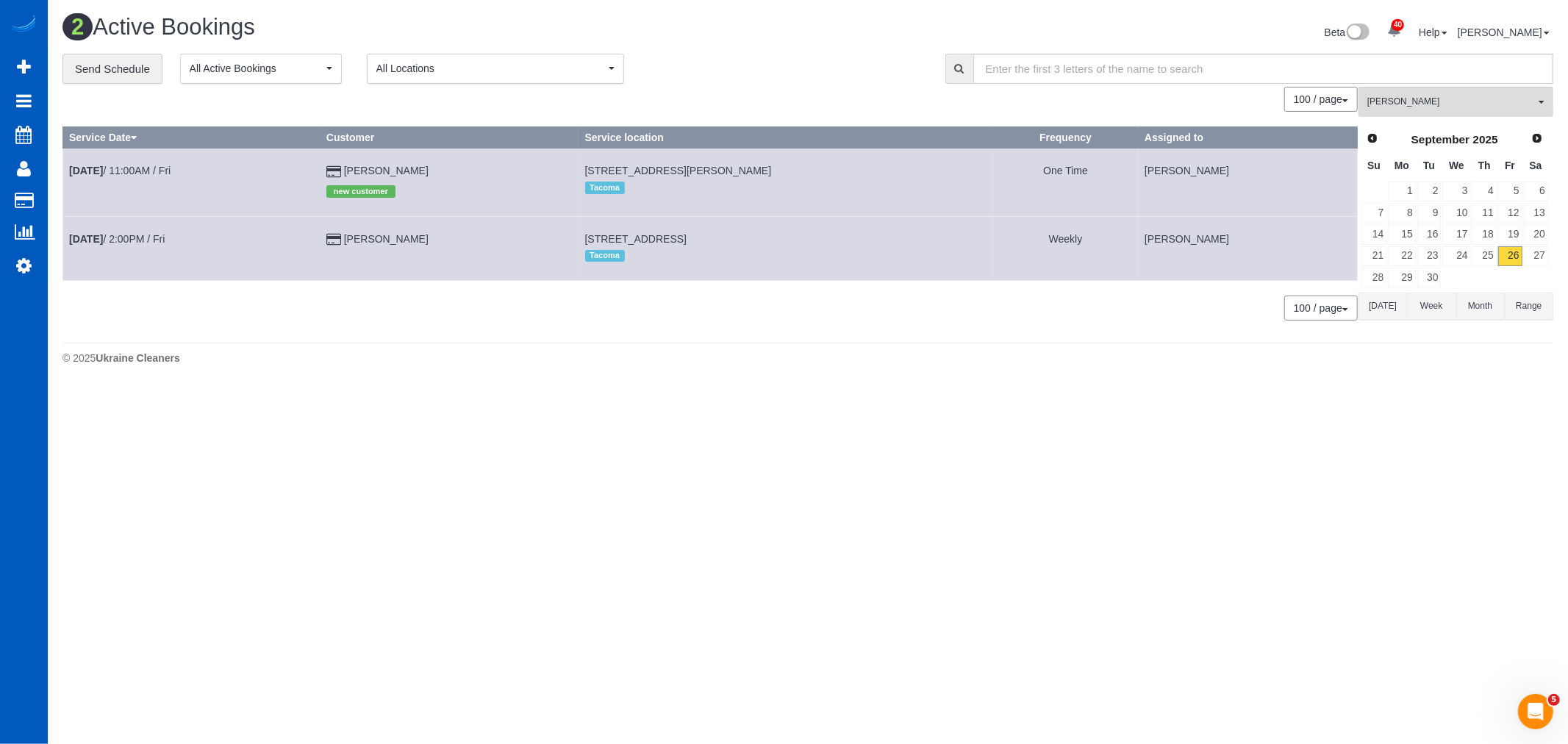
drag, startPoint x: 117, startPoint y: 167, endPoint x: 755, endPoint y: 449, distance: 697.5
click at [777, 465] on body "40 Beta Your Notifications You have 0 alerts × You have 4 to charge for 09/24/2…" at bounding box center [784, 372] width 1568 height 744
drag, startPoint x: 125, startPoint y: 181, endPoint x: 123, endPoint y: 169, distance: 12.2
click at [123, 180] on td "Sep 26th / 11:00AM / Fri" at bounding box center [191, 182] width 257 height 68
click at [123, 169] on link "Sep 26th / 11:00AM / Fri" at bounding box center [119, 170] width 101 height 12
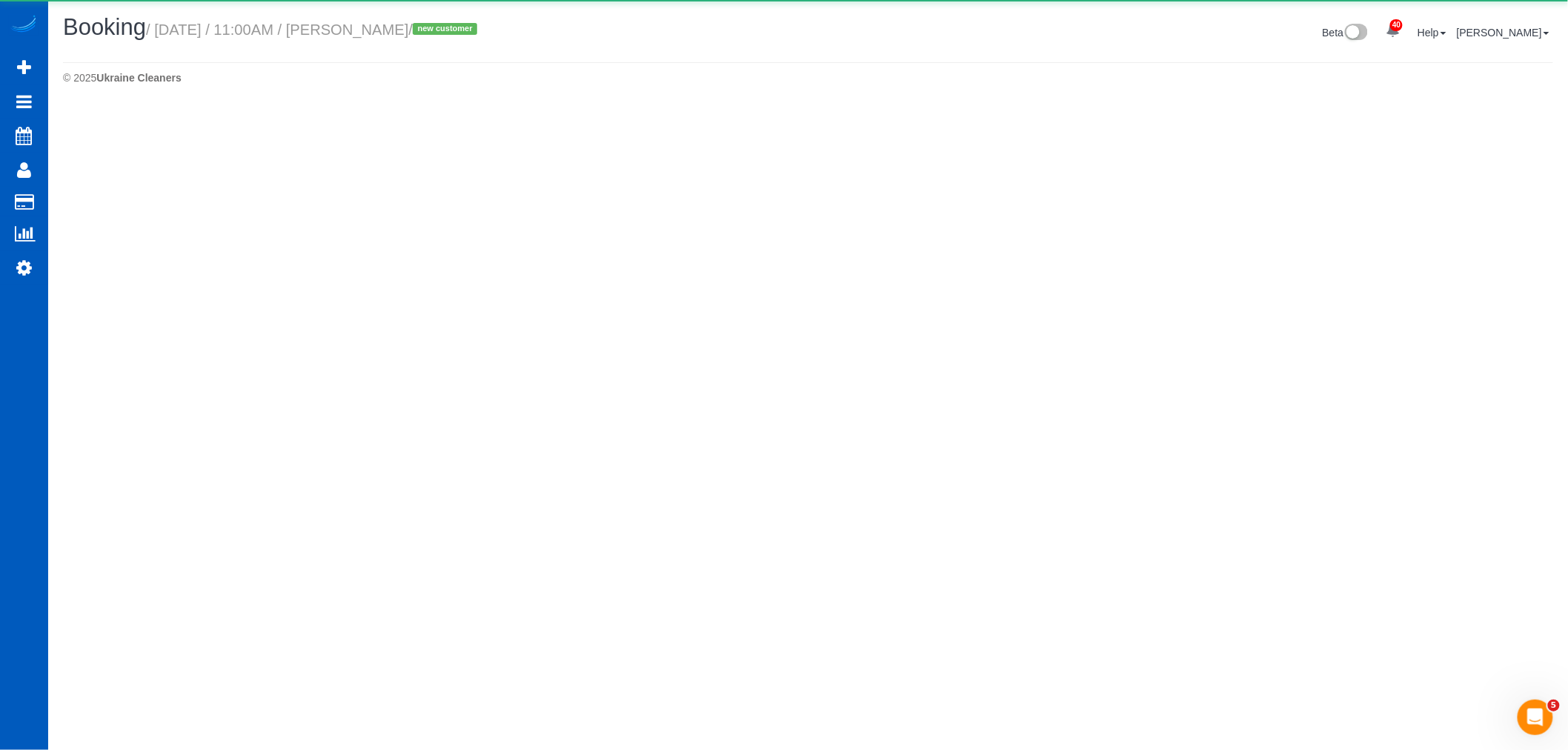
select select "WA"
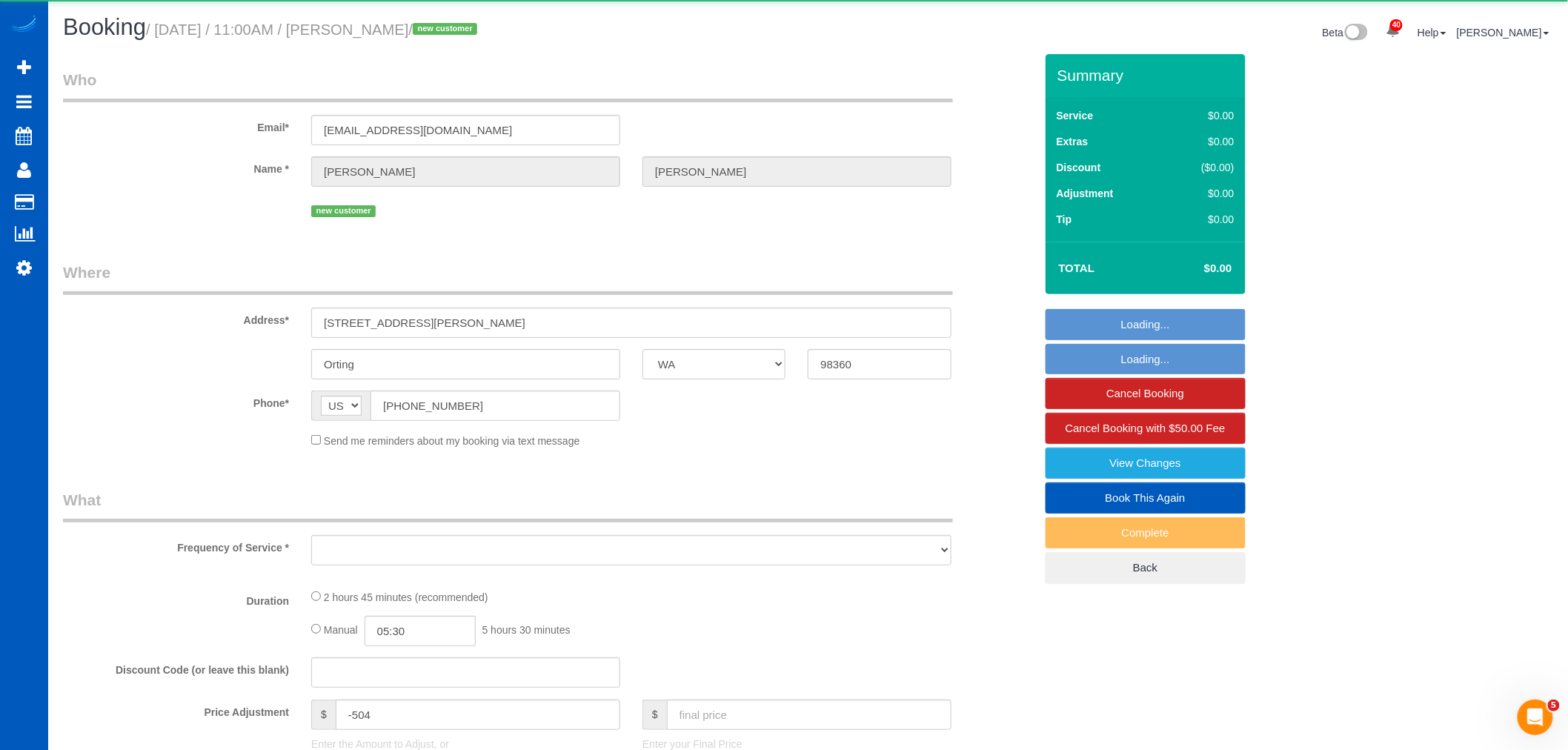
select select "object:17387"
select select "string:fspay-a2f98a69-a50c-49cd-9fcb-db82c11747c7"
select select "199"
select select "2001"
select select "3"
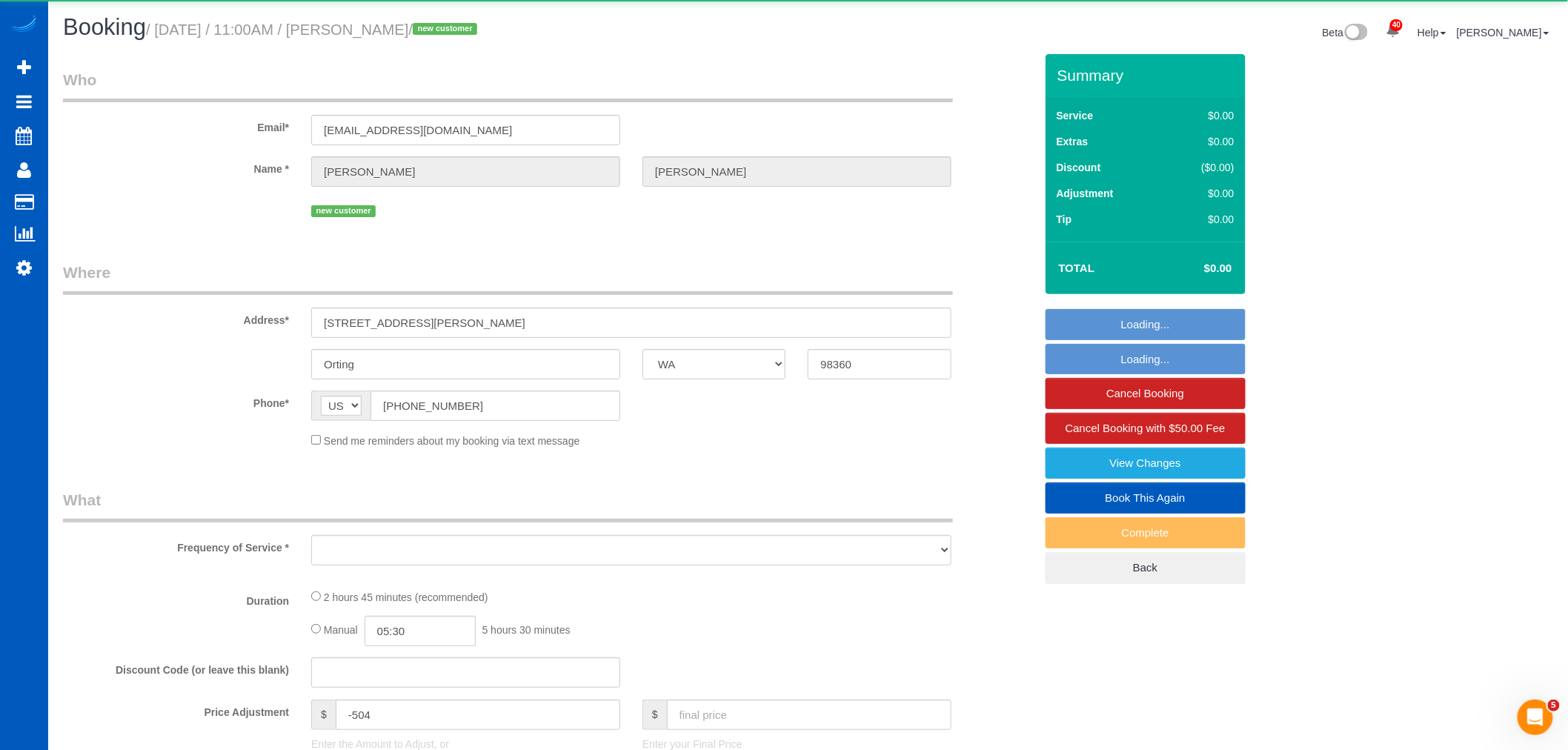
select select "3"
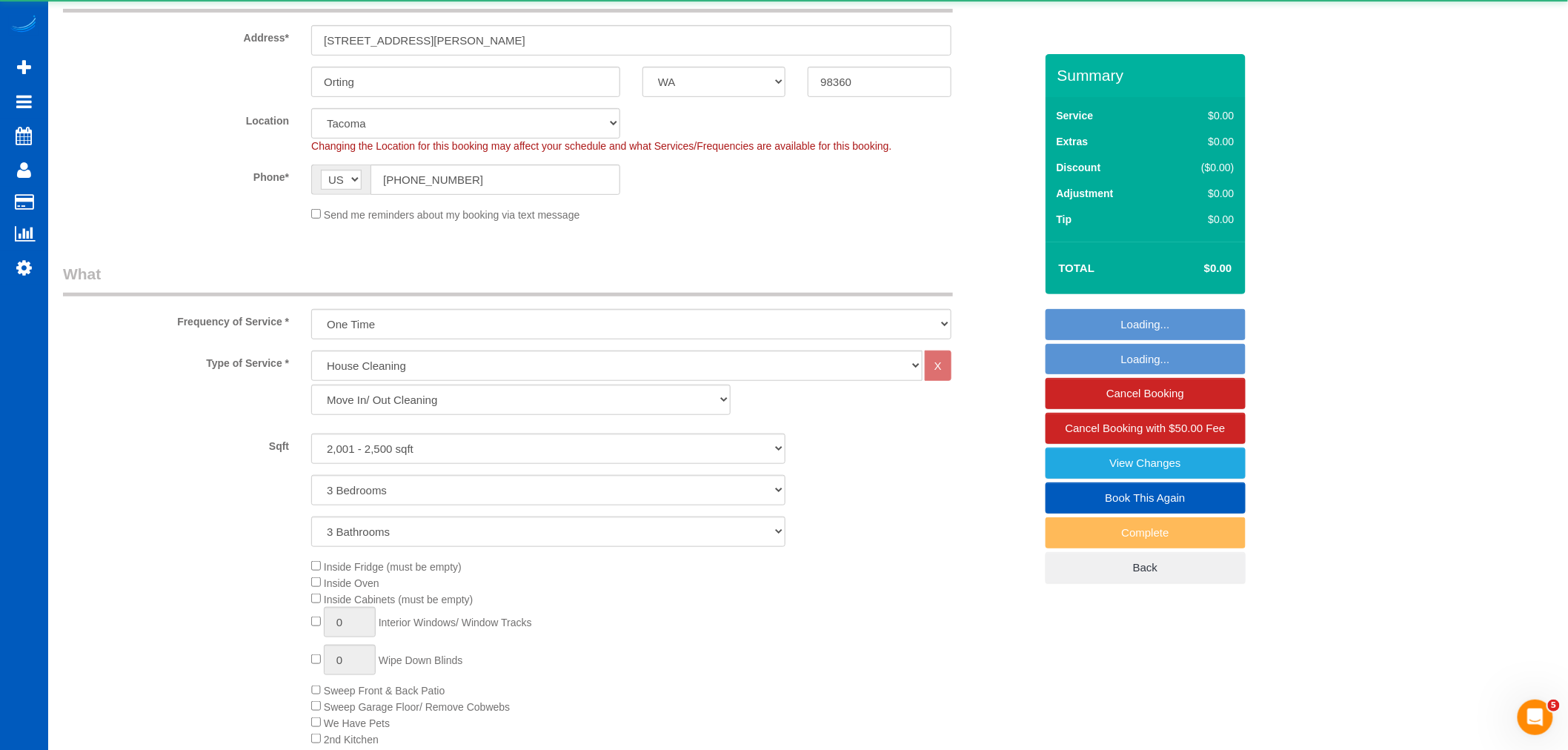
select select "spot83"
select select "2001"
select select "3"
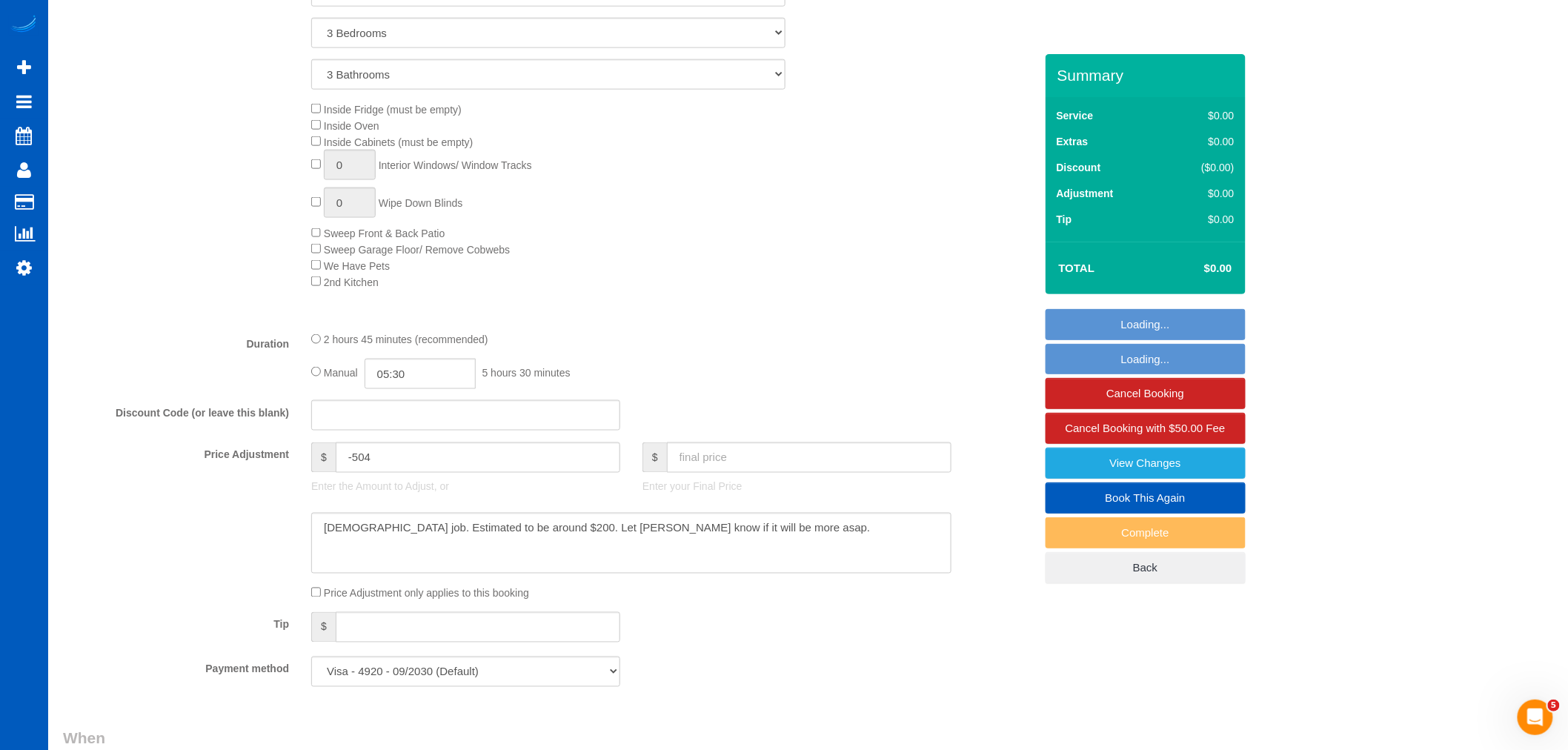
select select "object:17776"
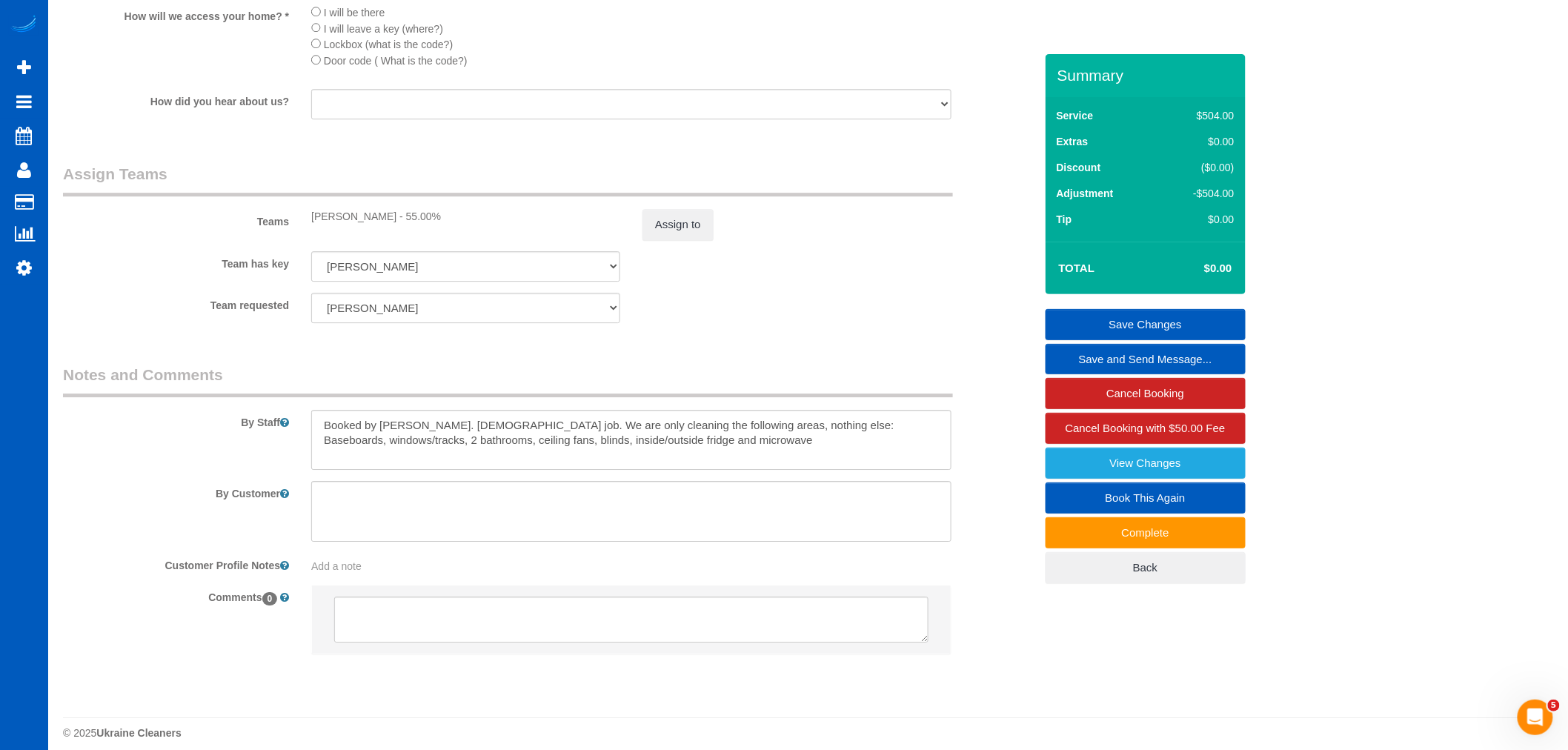
scroll to position [1799, 0]
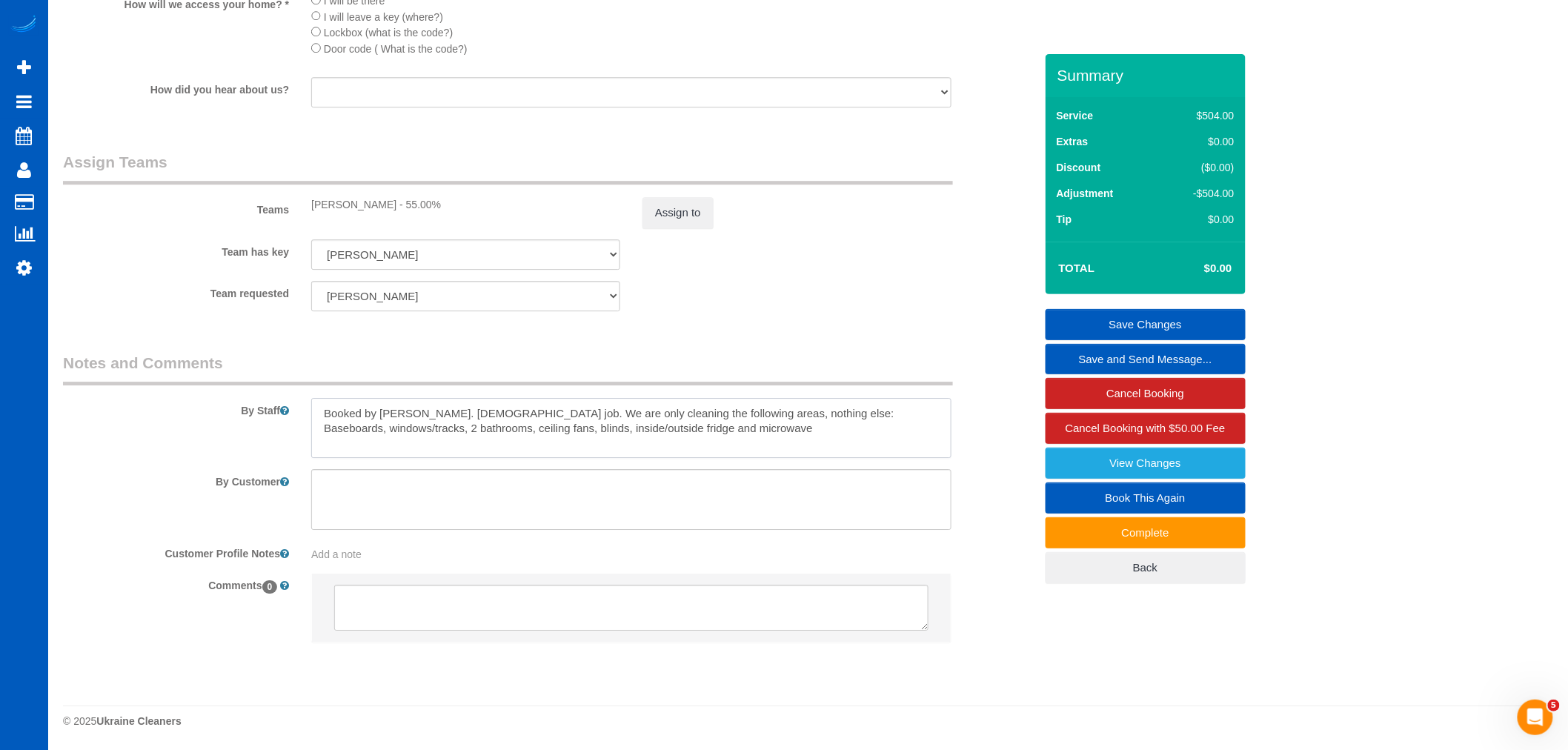
click at [678, 432] on textarea at bounding box center [631, 428] width 641 height 61
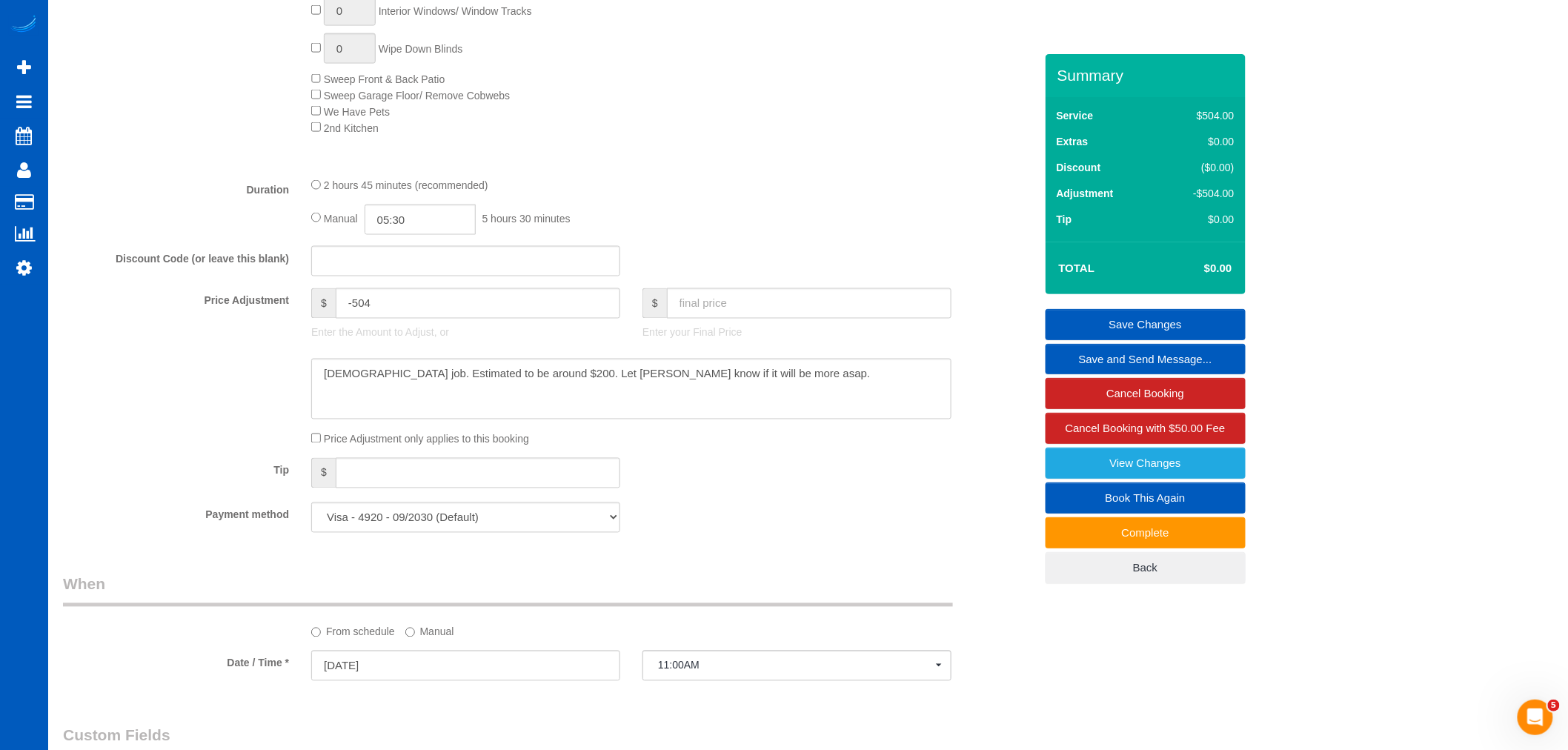
scroll to position [893, 0]
click at [783, 398] on textarea at bounding box center [631, 389] width 641 height 61
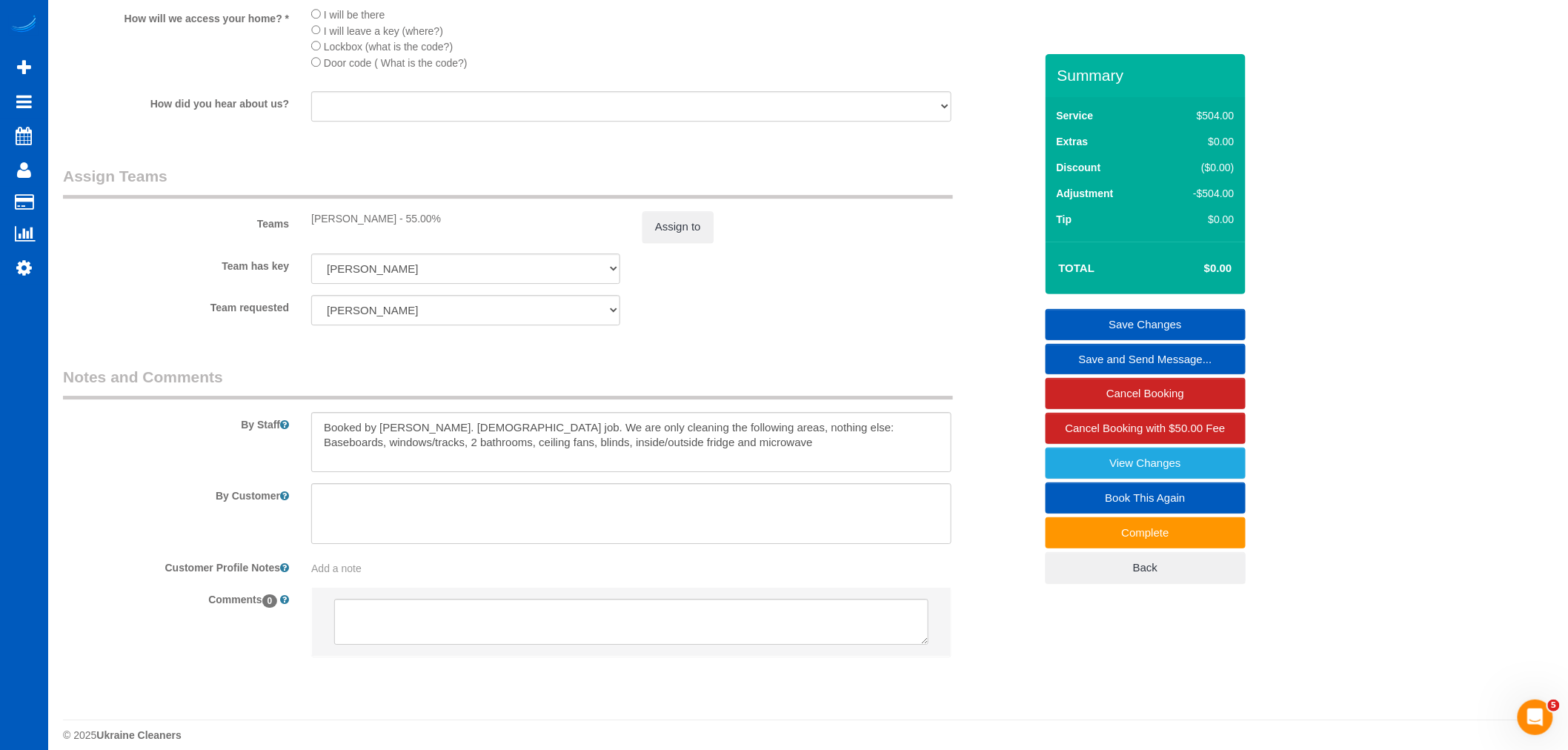
scroll to position [1799, 0]
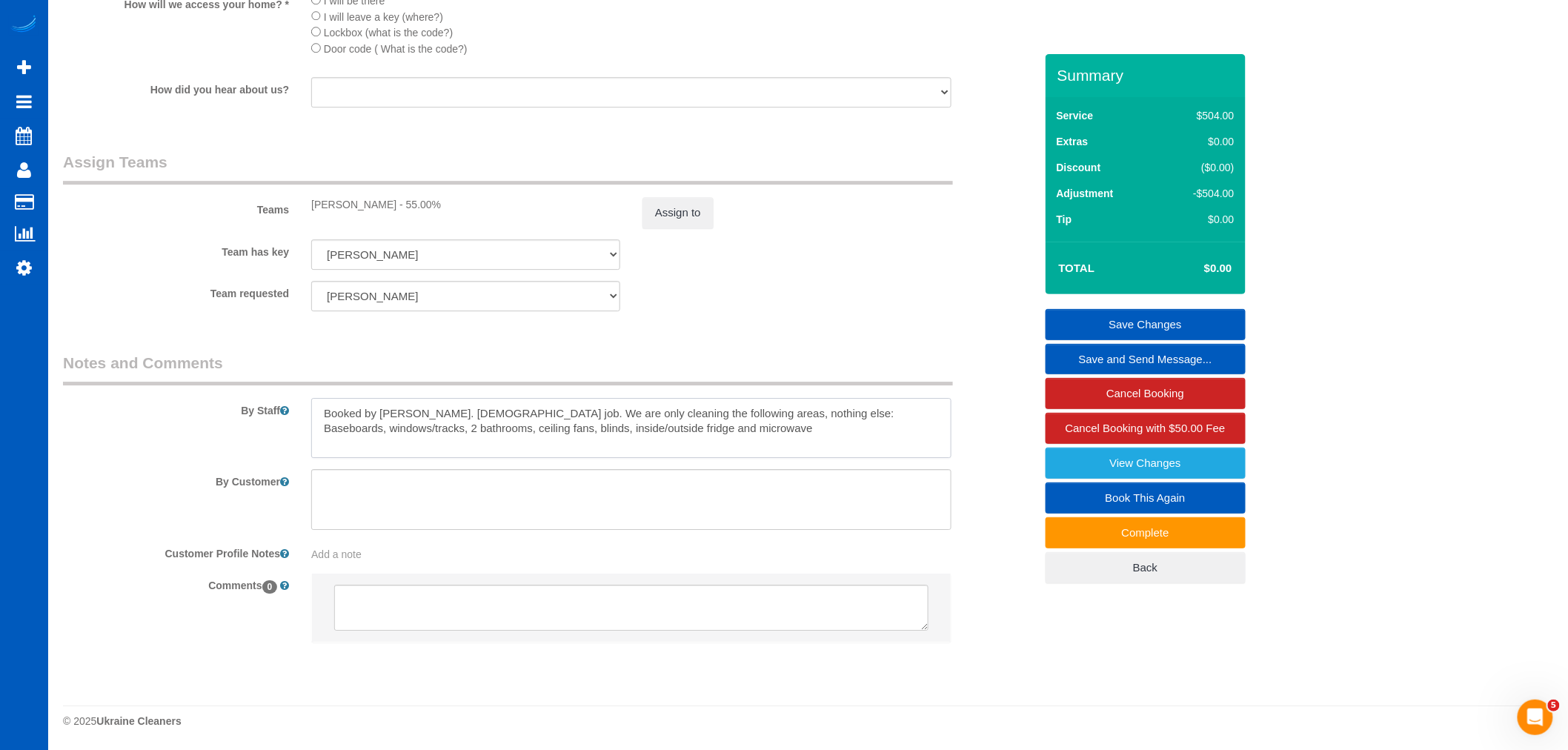
click at [765, 442] on textarea at bounding box center [631, 428] width 641 height 61
click at [714, 435] on textarea at bounding box center [631, 428] width 641 height 61
click at [746, 428] on textarea at bounding box center [631, 428] width 641 height 61
click at [686, 434] on textarea at bounding box center [631, 428] width 641 height 61
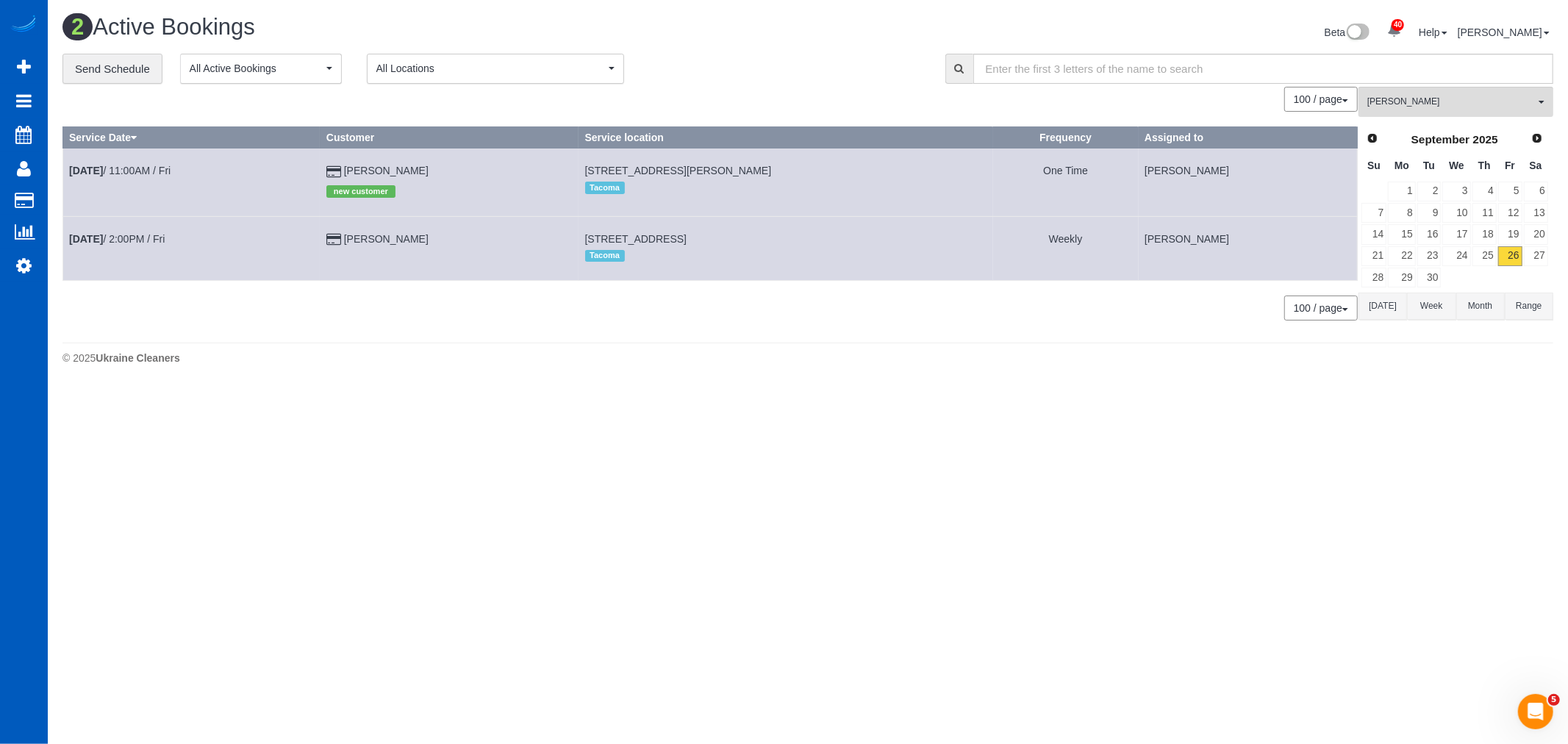
click at [144, 160] on td "Sep 26th / 11:00AM / Fri" at bounding box center [191, 182] width 257 height 68
click at [141, 166] on link "Sep 26th / 11:00AM / Fri" at bounding box center [119, 170] width 101 height 12
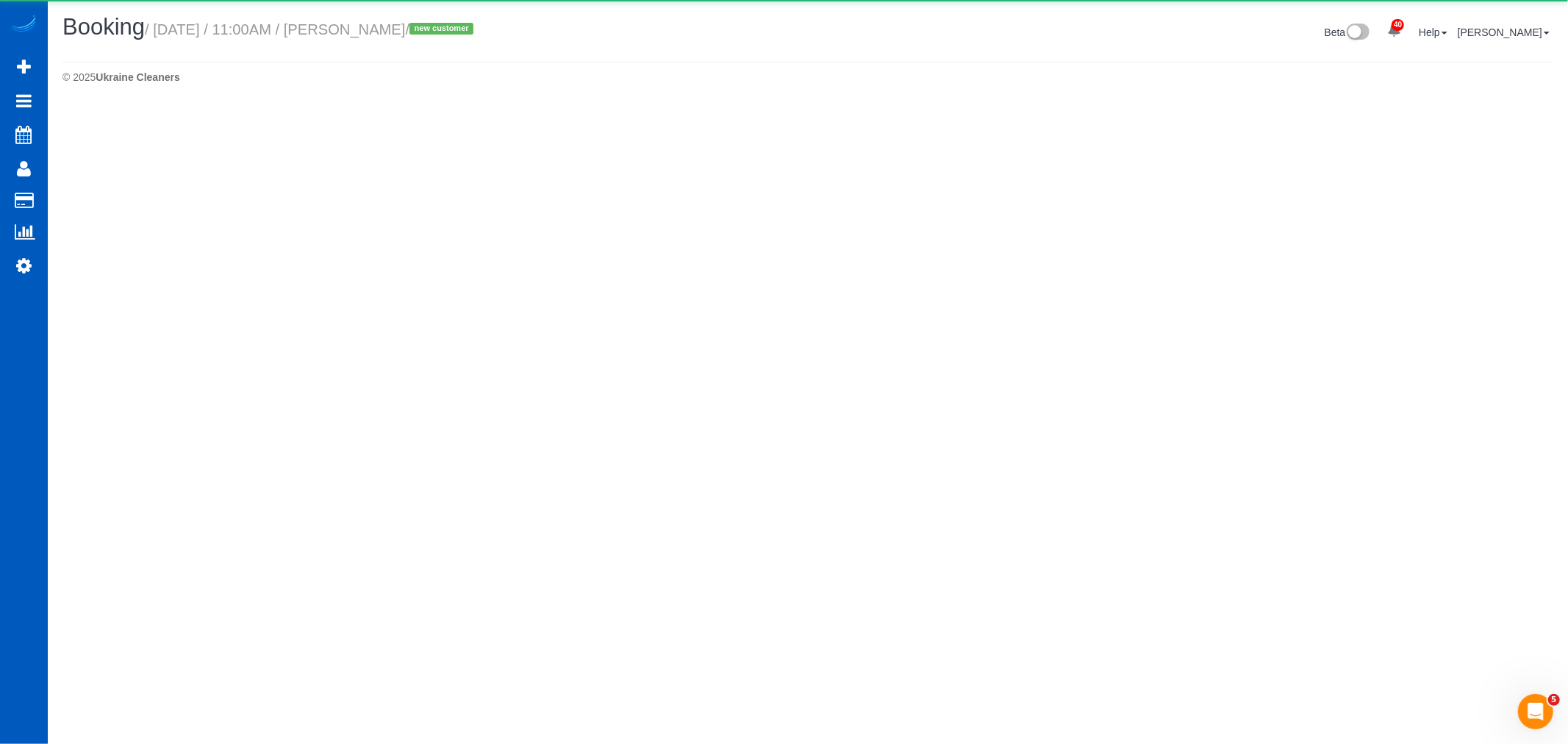
select select "WA"
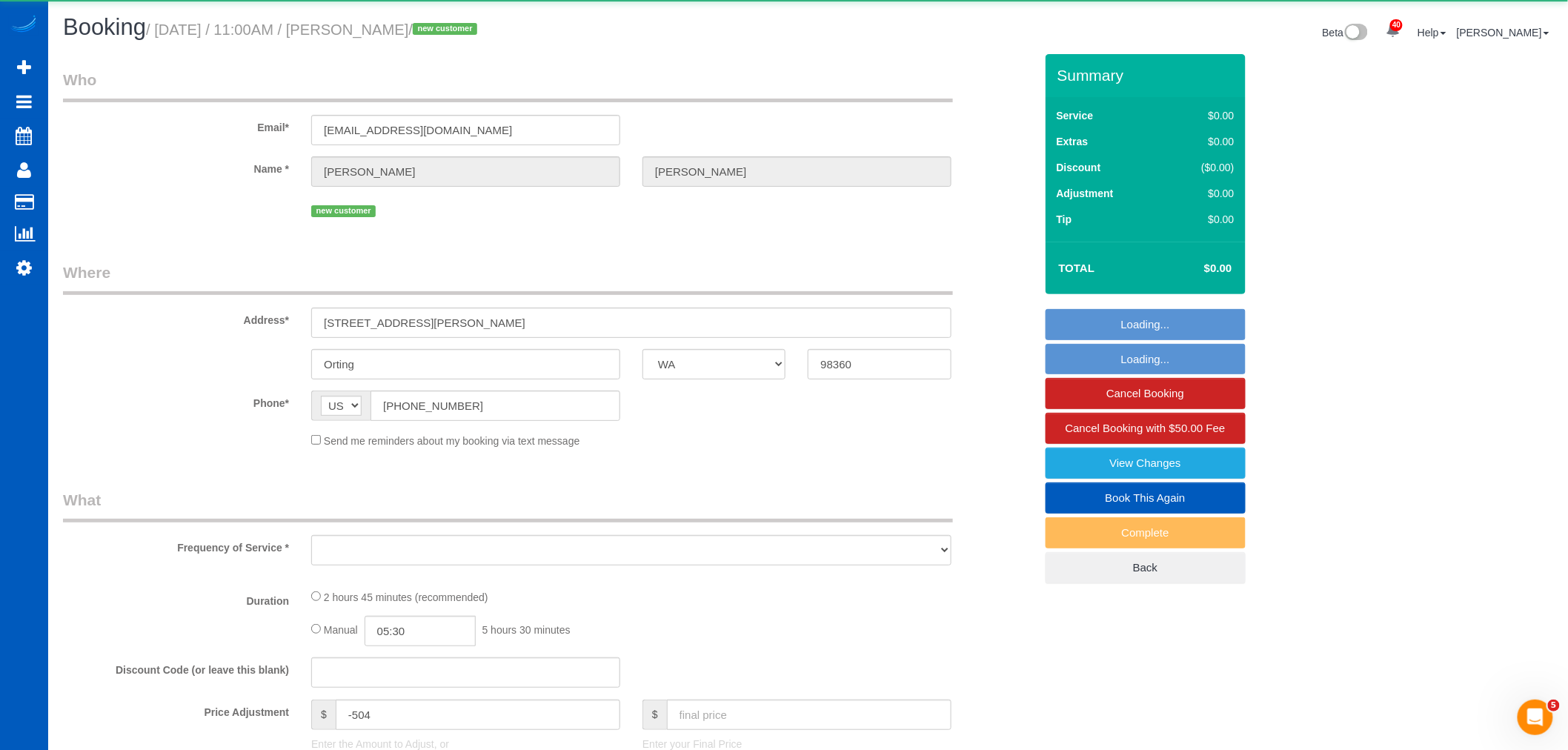
select select "object:18365"
select select "string:fspay-a2f98a69-a50c-49cd-9fcb-db82c11747c7"
select select "199"
select select "2001"
select select "3"
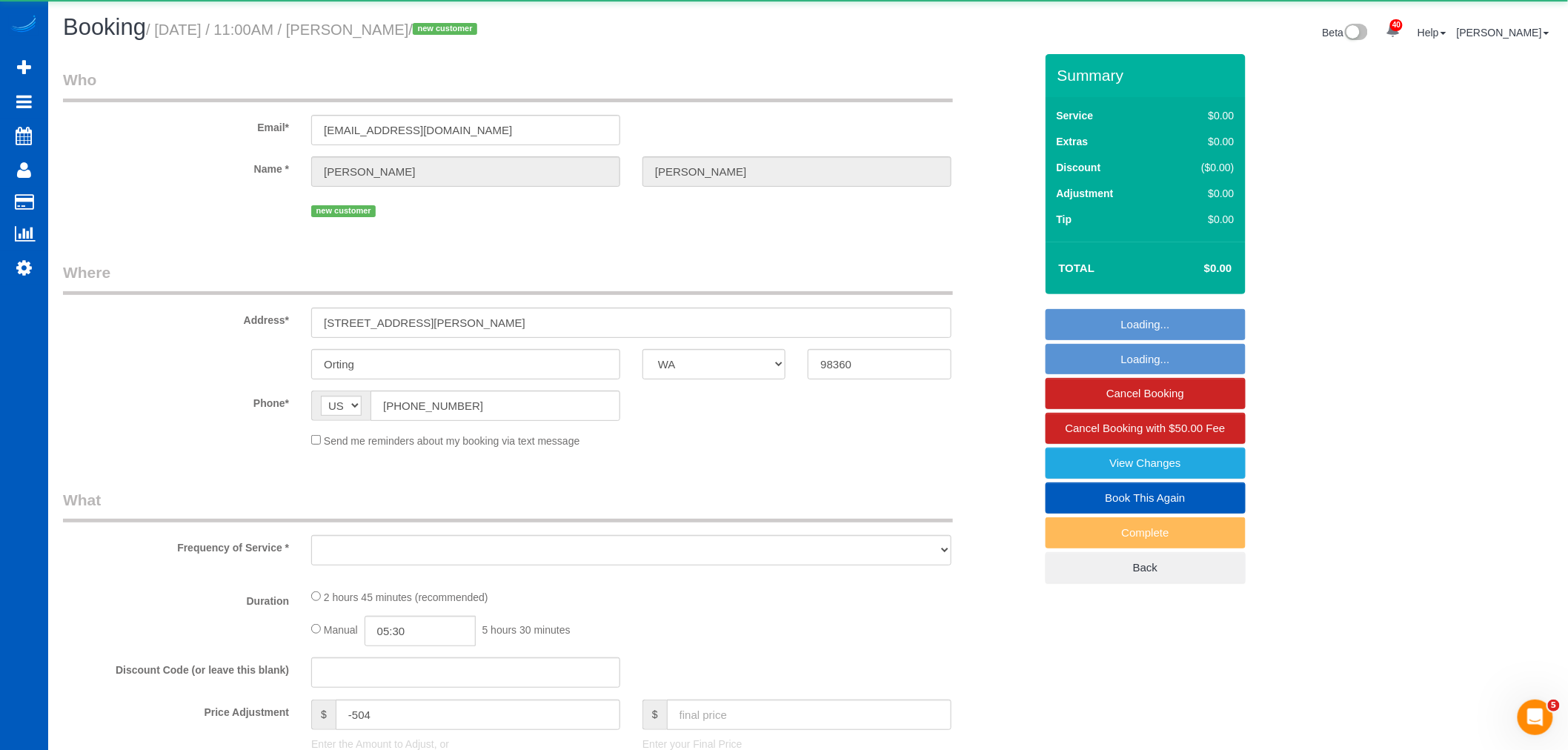
select select "3"
select select "spot93"
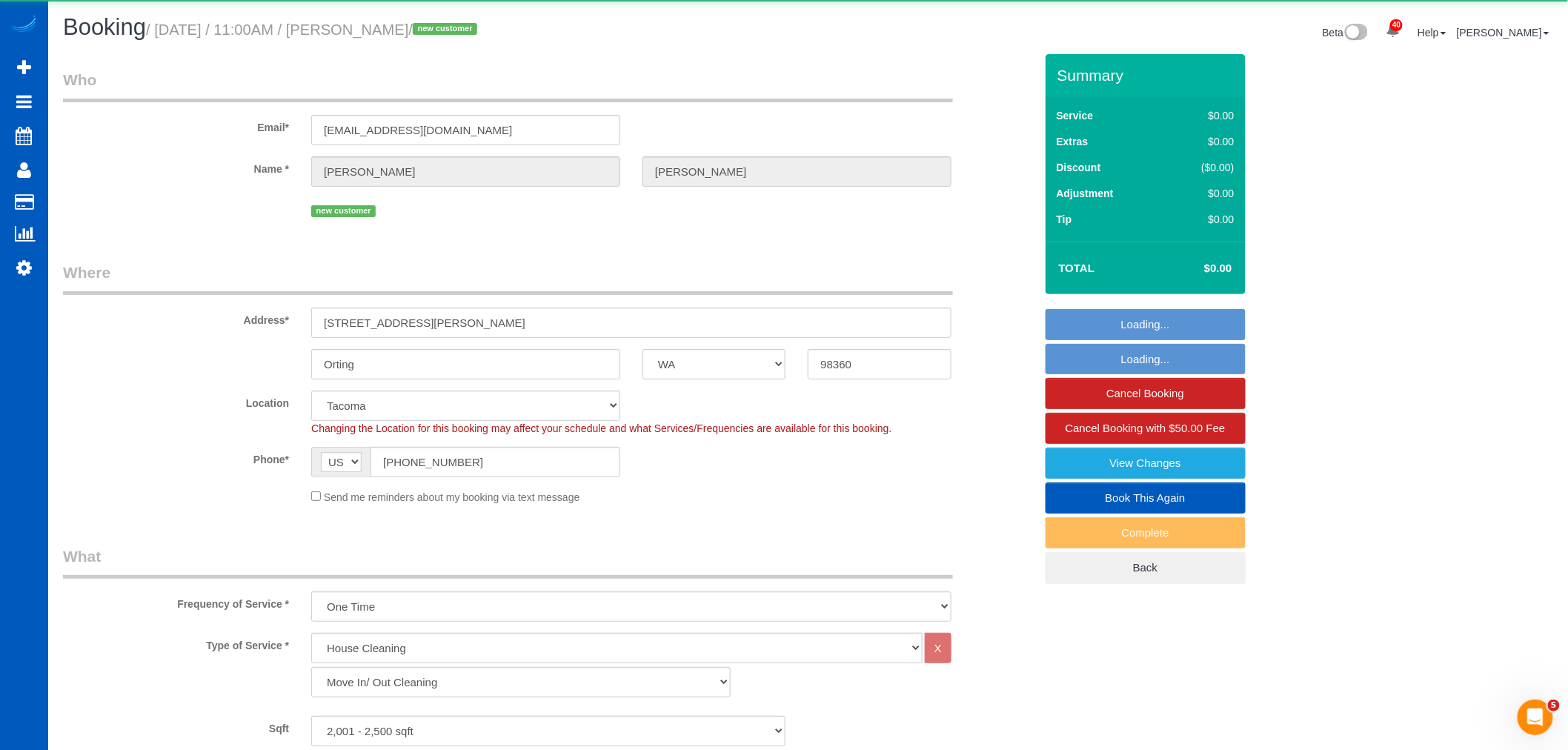
select select "object:18757"
select select "2001"
select select "3"
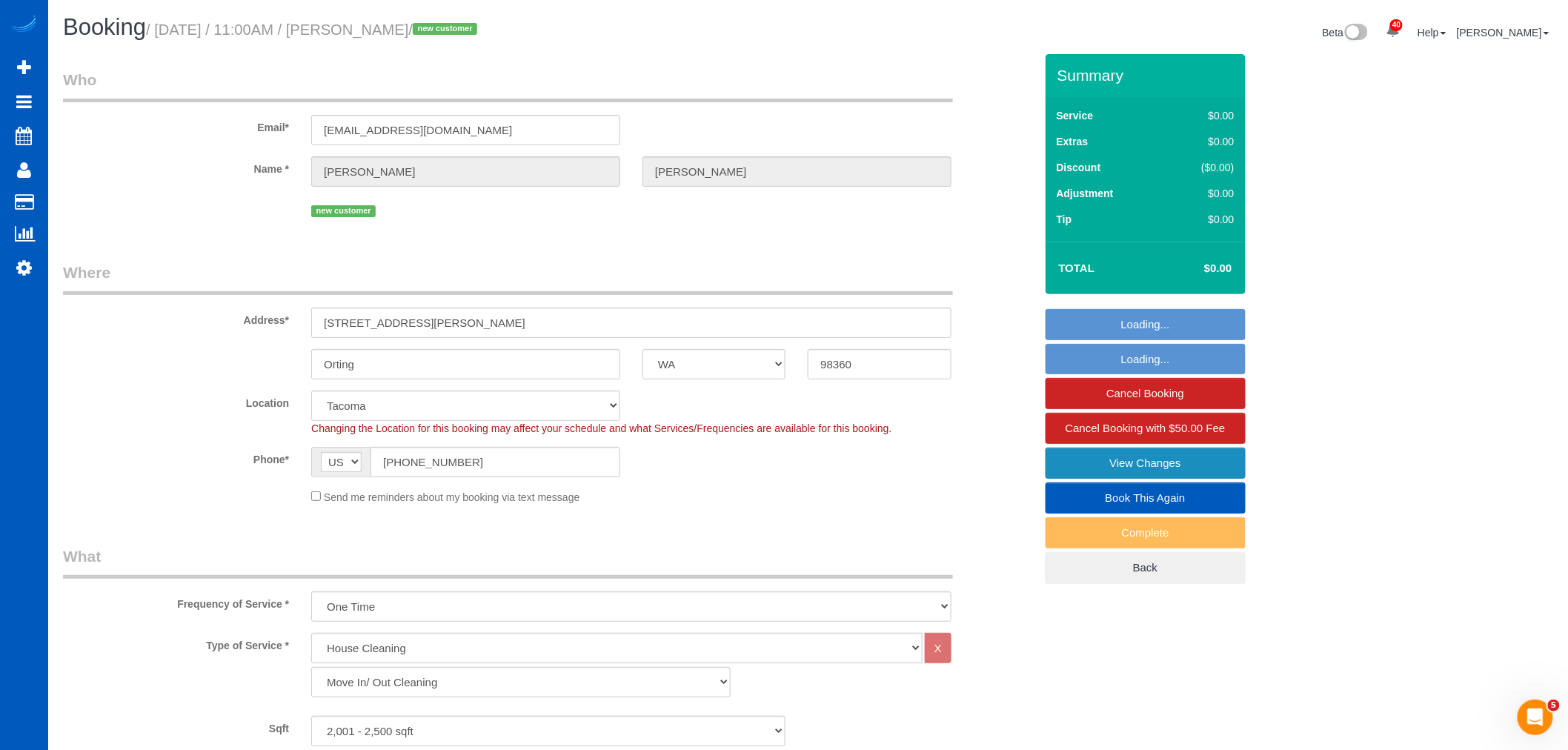
click at [1147, 469] on link "View Changes" at bounding box center [1145, 463] width 200 height 31
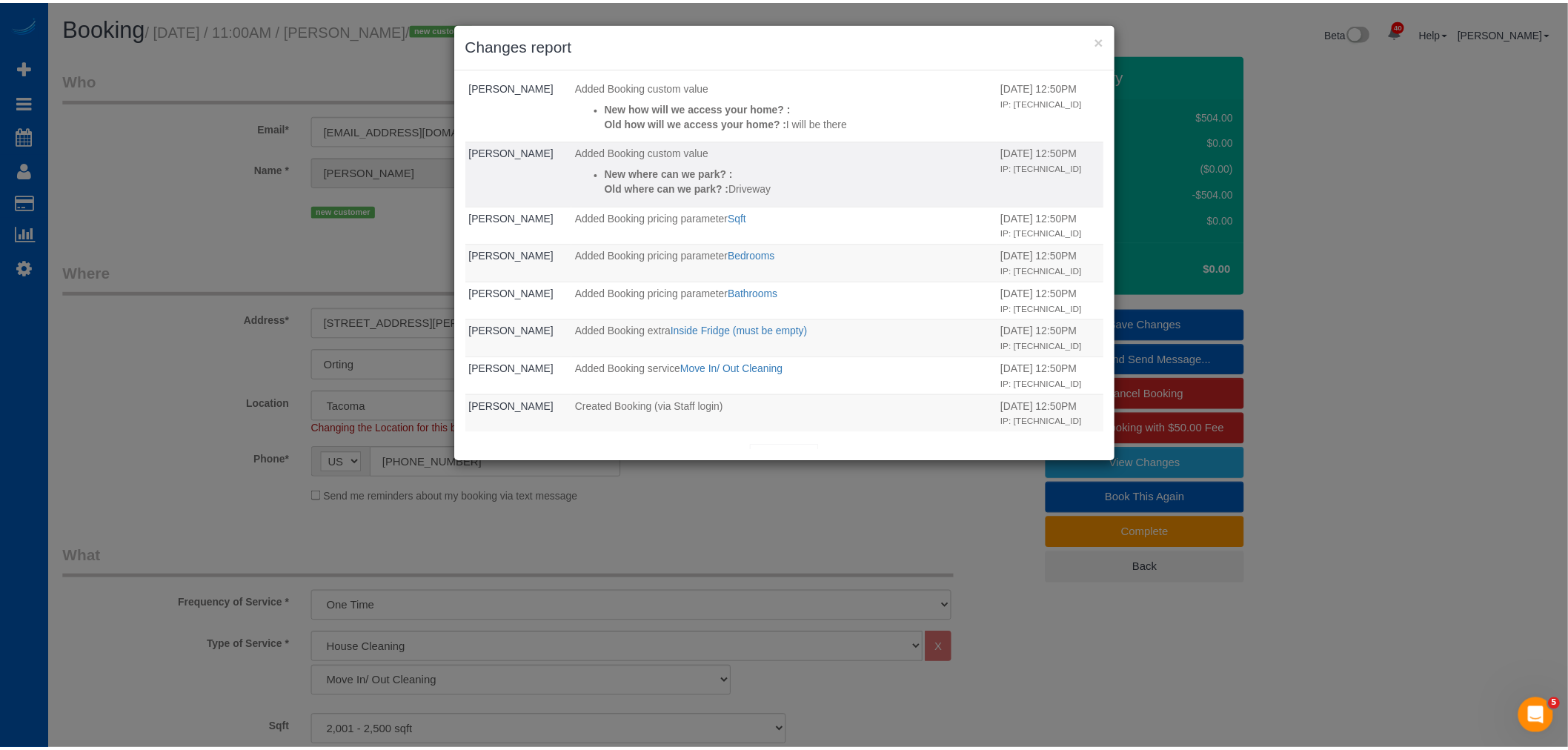
scroll to position [252, 0]
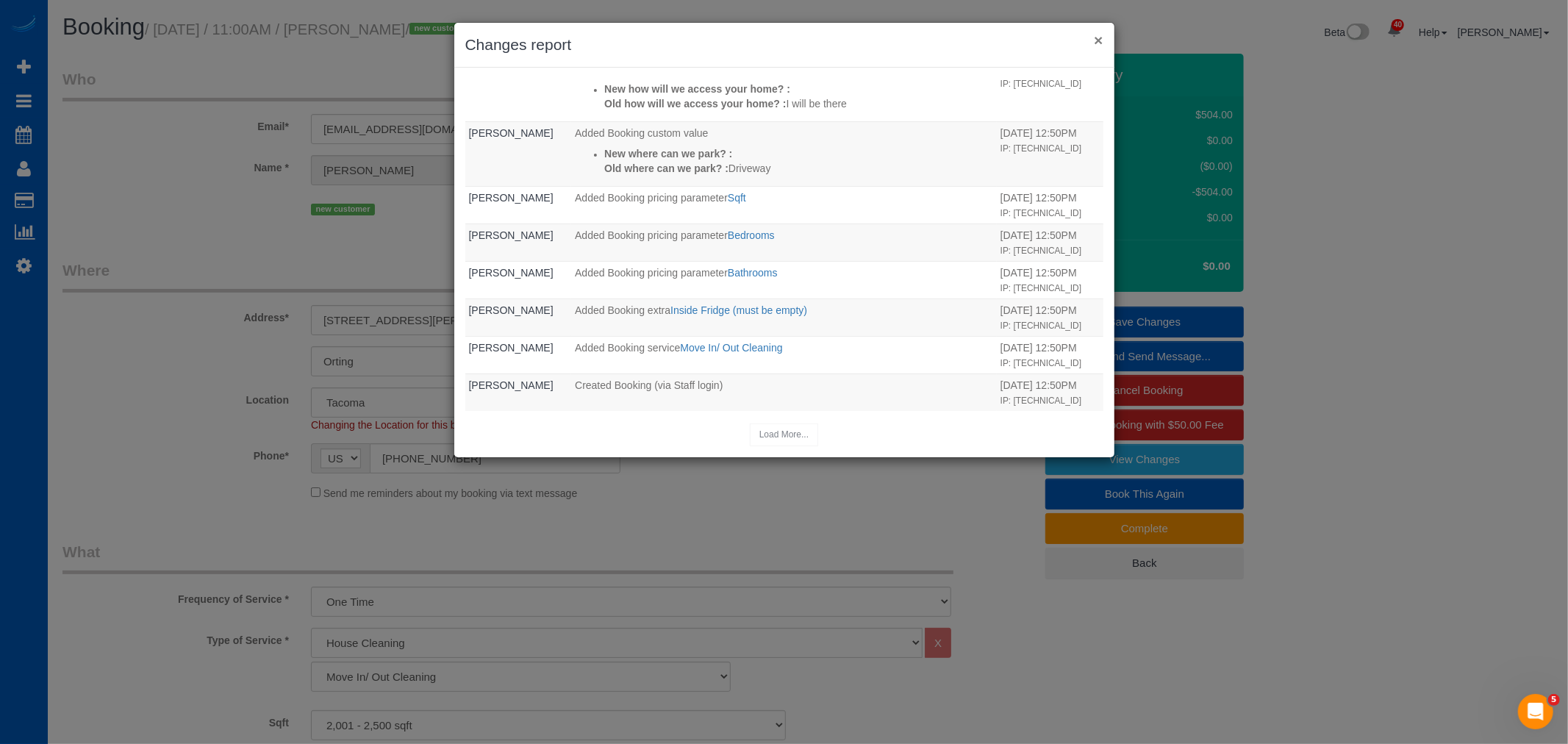
click at [1095, 33] on button "×" at bounding box center [1097, 40] width 9 height 16
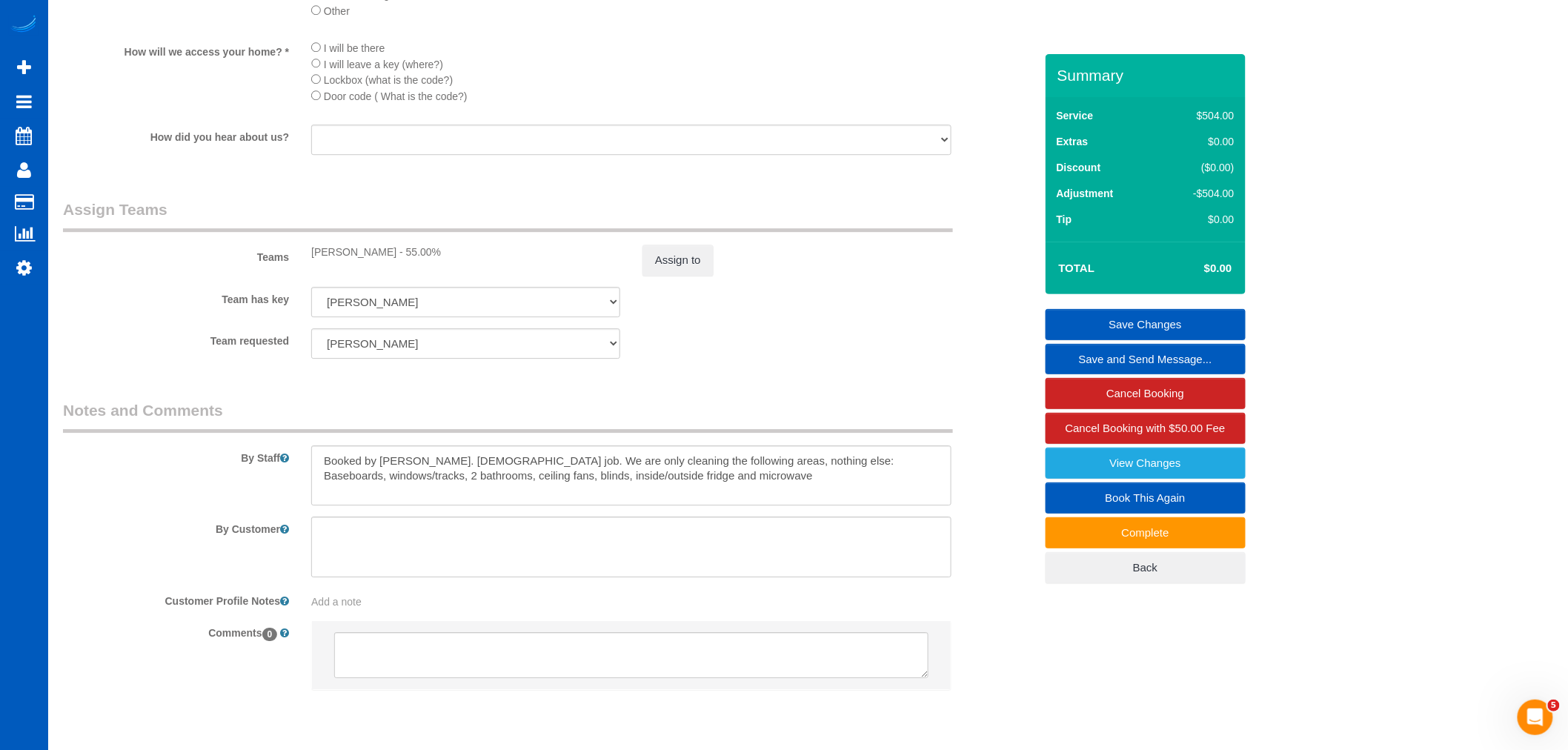
scroll to position [1799, 0]
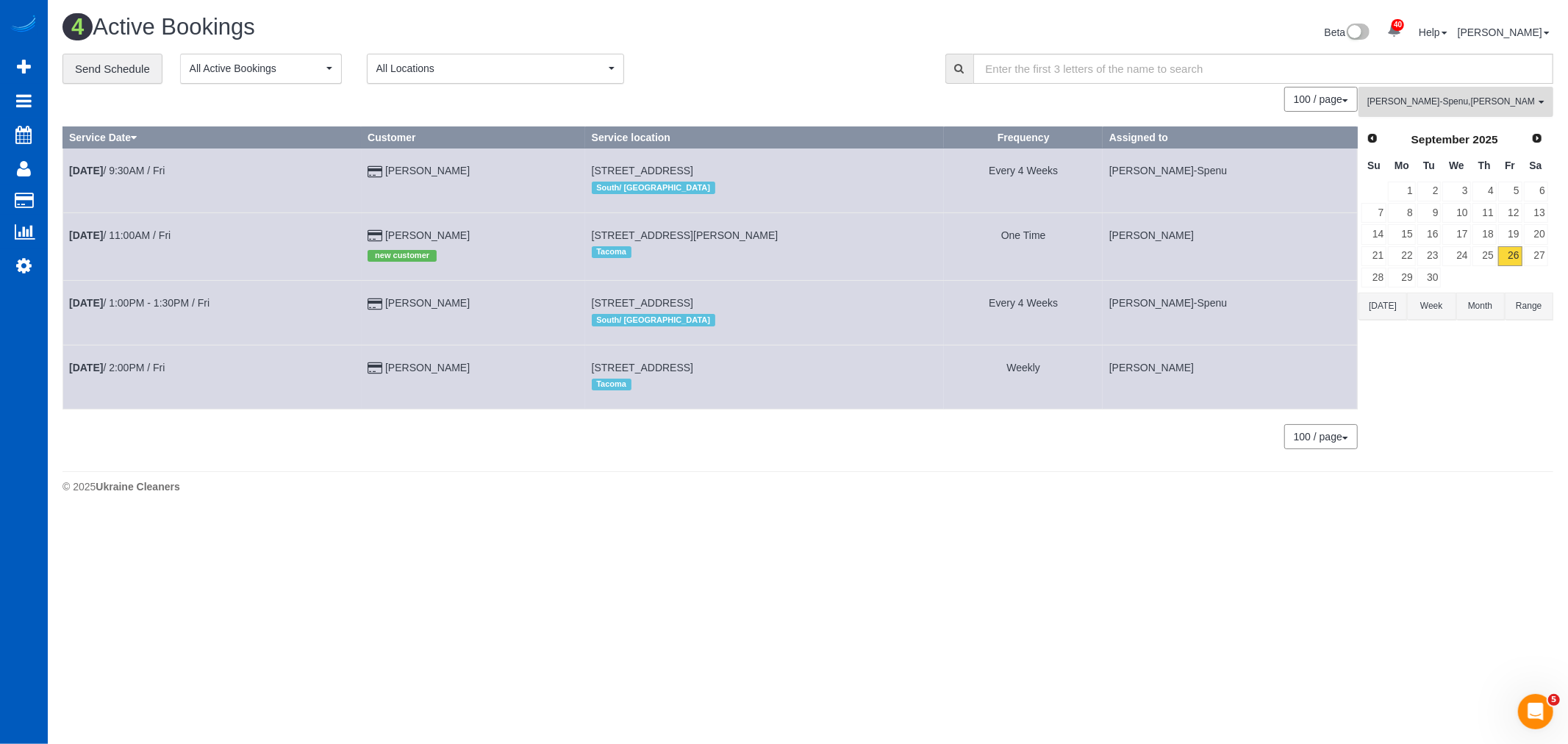
click at [1461, 105] on span "Iryna Kuzmenko-Spenu , Olha Rusnak" at bounding box center [1451, 101] width 167 height 13
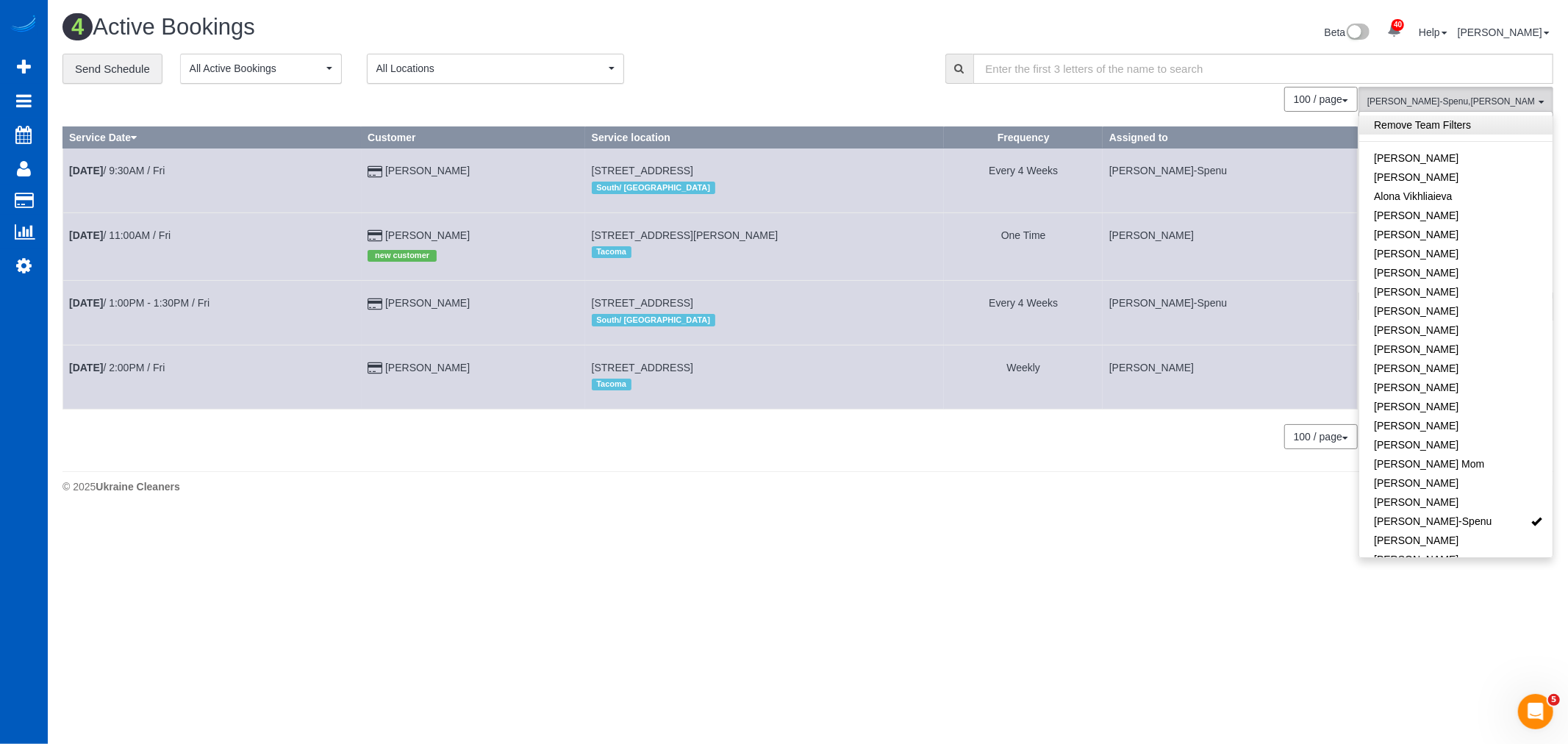
click at [1437, 125] on link "Remove Team Filters" at bounding box center [1456, 124] width 193 height 19
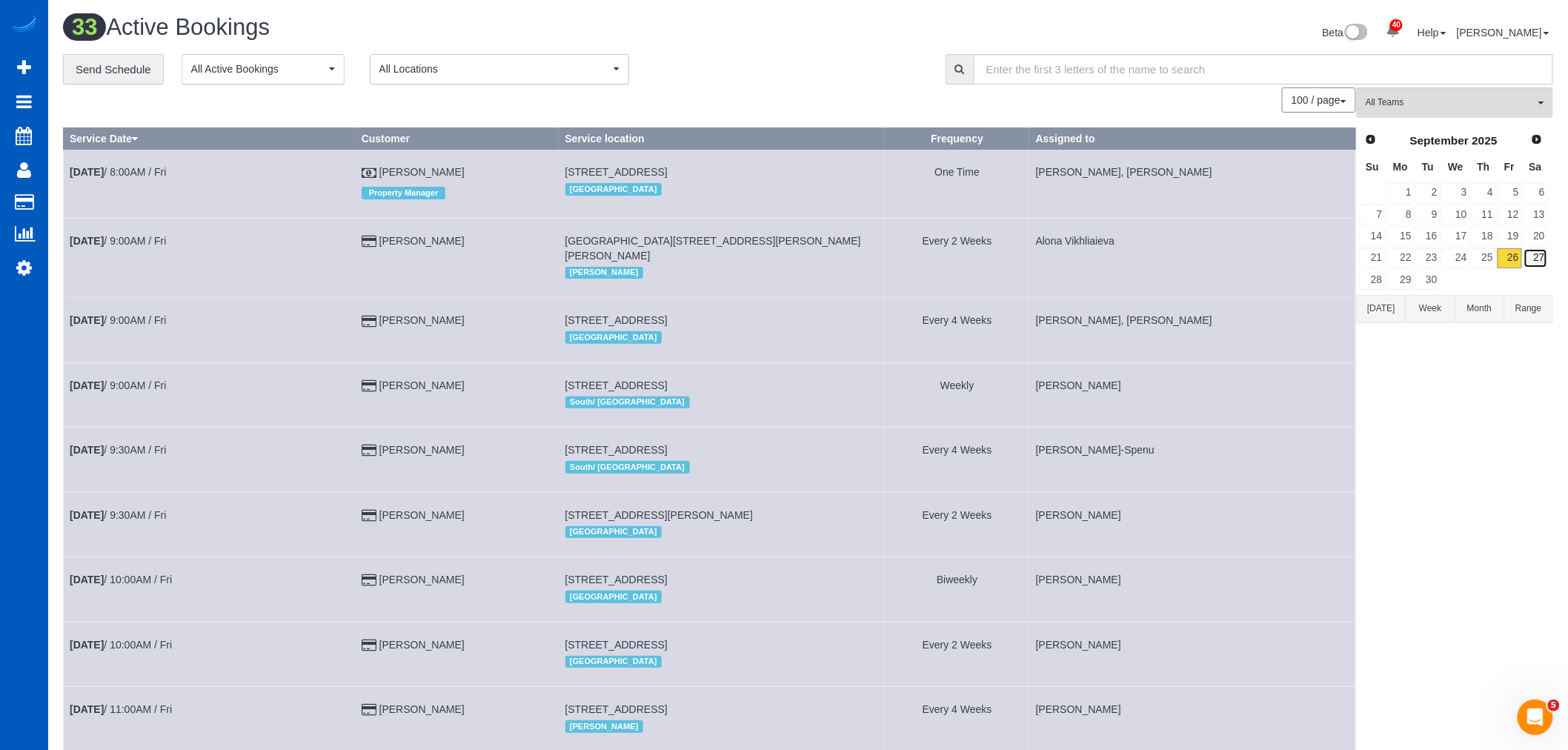
click at [1541, 257] on link "27" at bounding box center [1535, 258] width 25 height 20
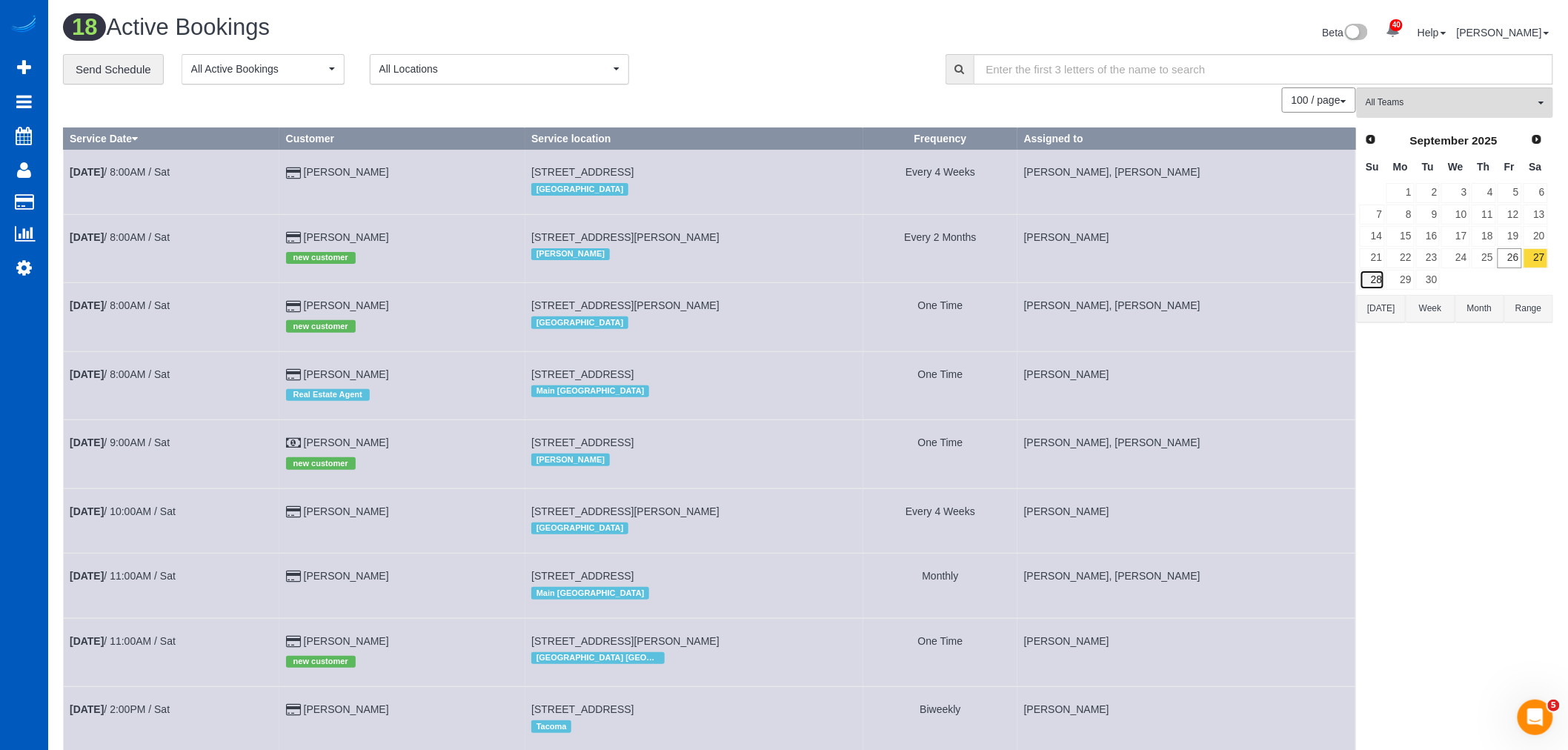
click at [1372, 285] on link "28" at bounding box center [1371, 280] width 25 height 20
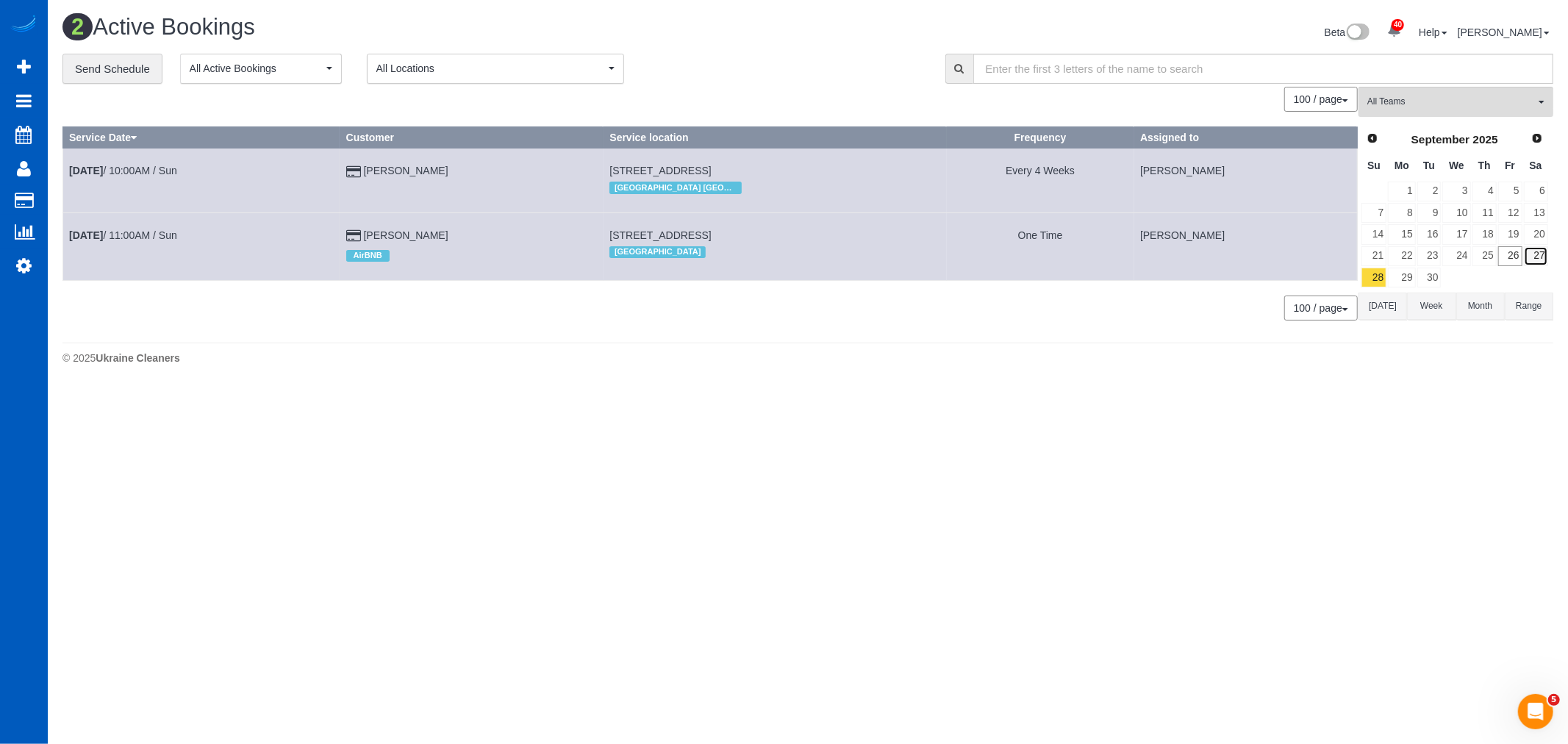
click at [1531, 250] on link "27" at bounding box center [1535, 256] width 25 height 20
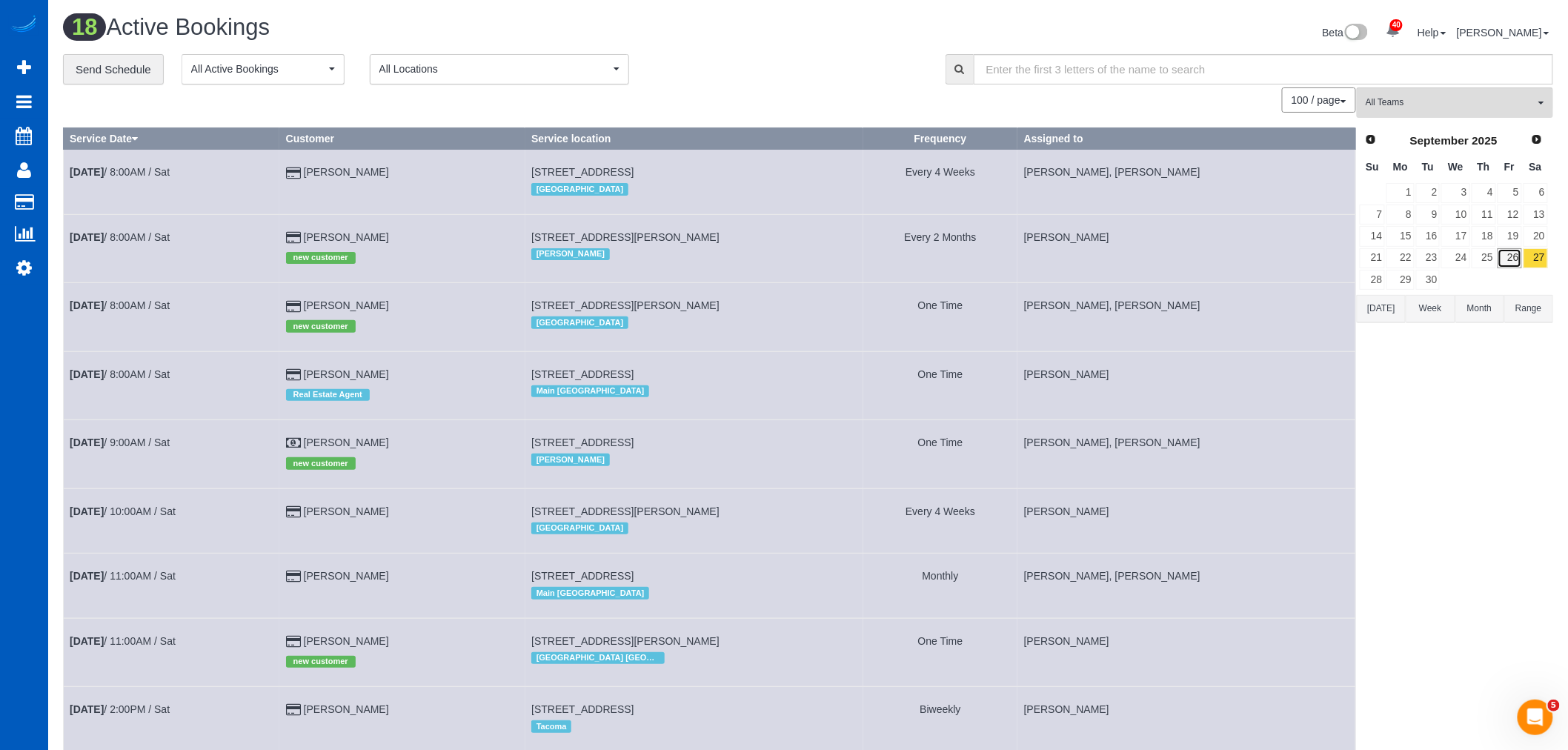
click at [1511, 261] on link "26" at bounding box center [1509, 258] width 25 height 20
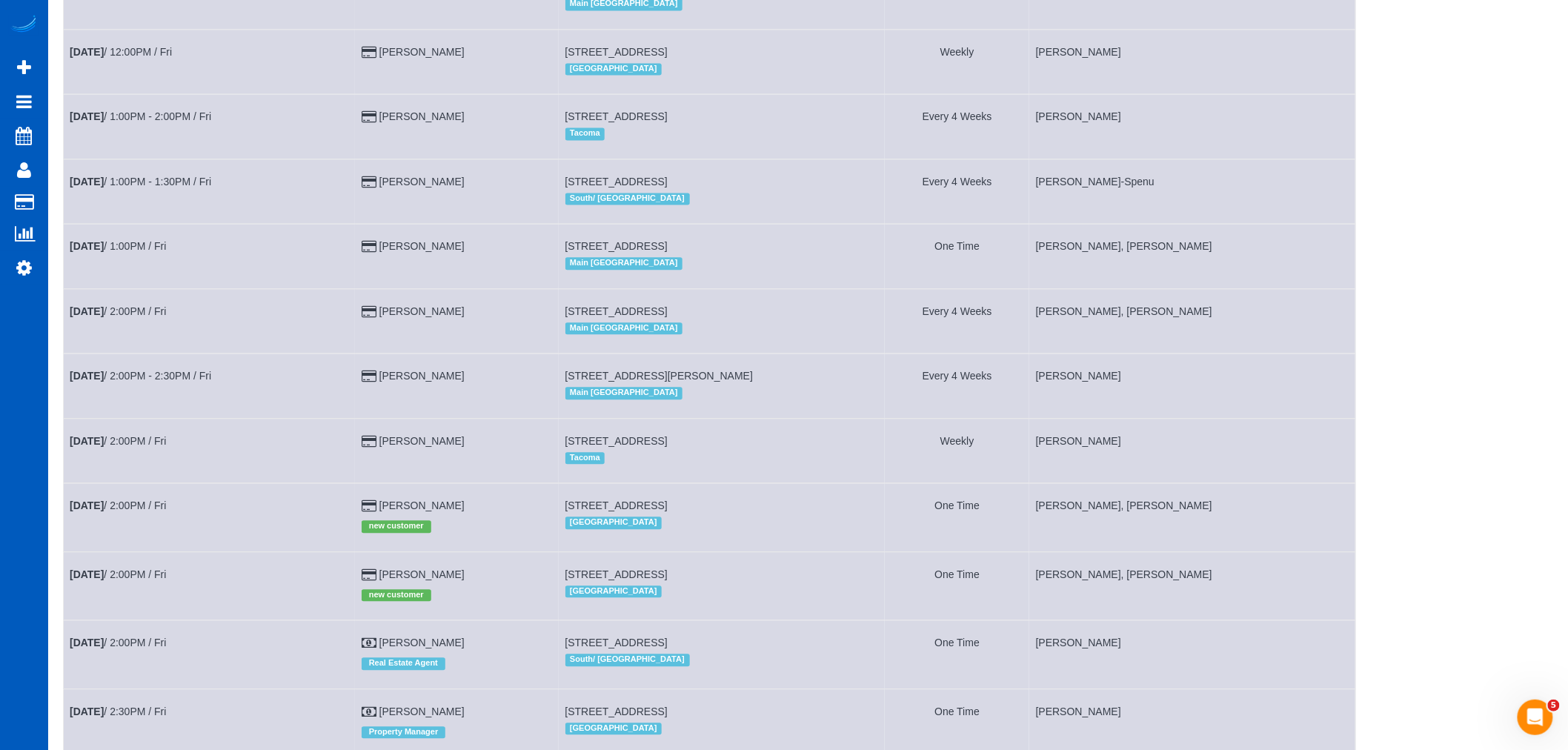
scroll to position [1317, 0]
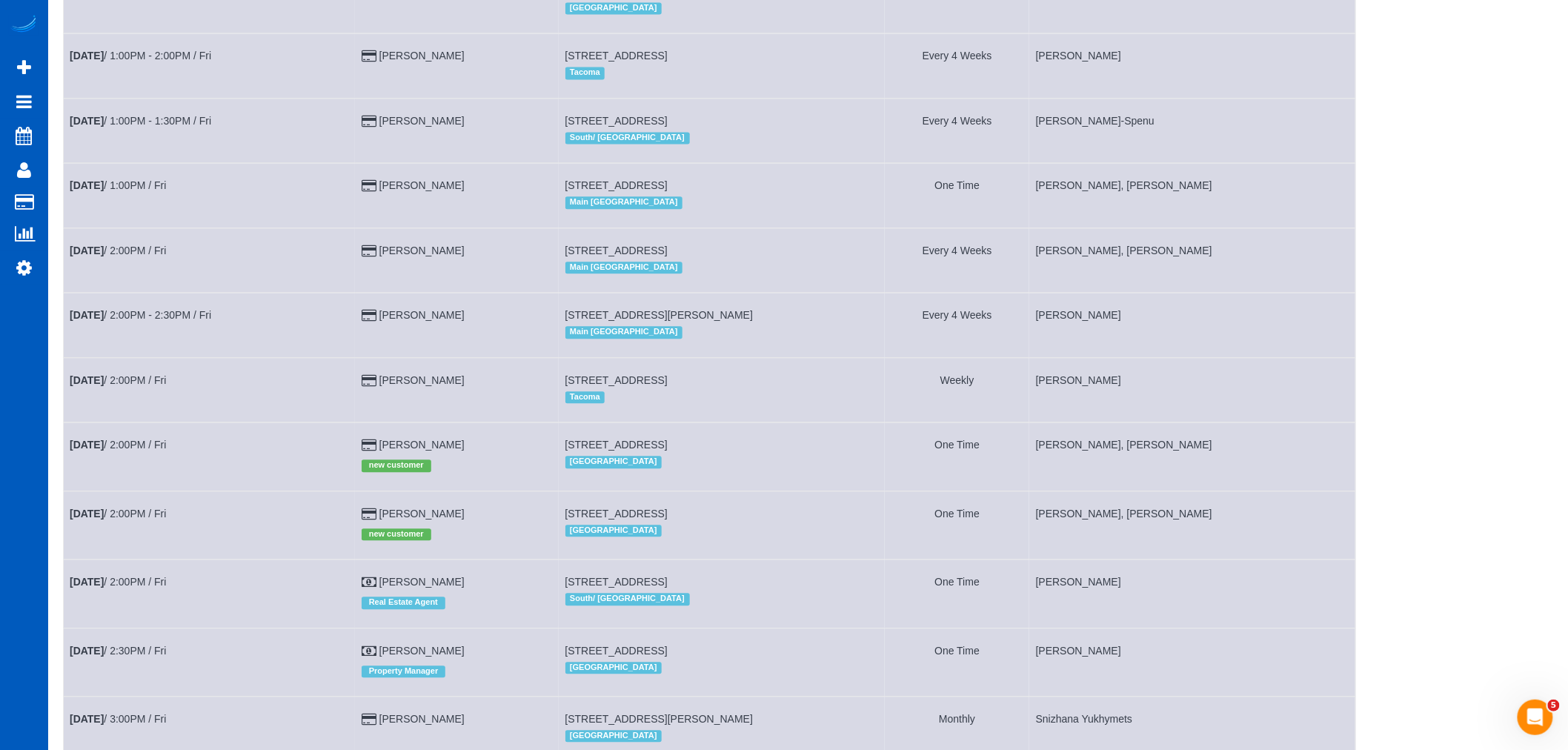
click at [151, 203] on td "Sep 26th / 1:00PM / Fri" at bounding box center [210, 195] width 292 height 65
click at [150, 192] on link "Sep 26th / 1:00PM / Fri" at bounding box center [117, 186] width 96 height 12
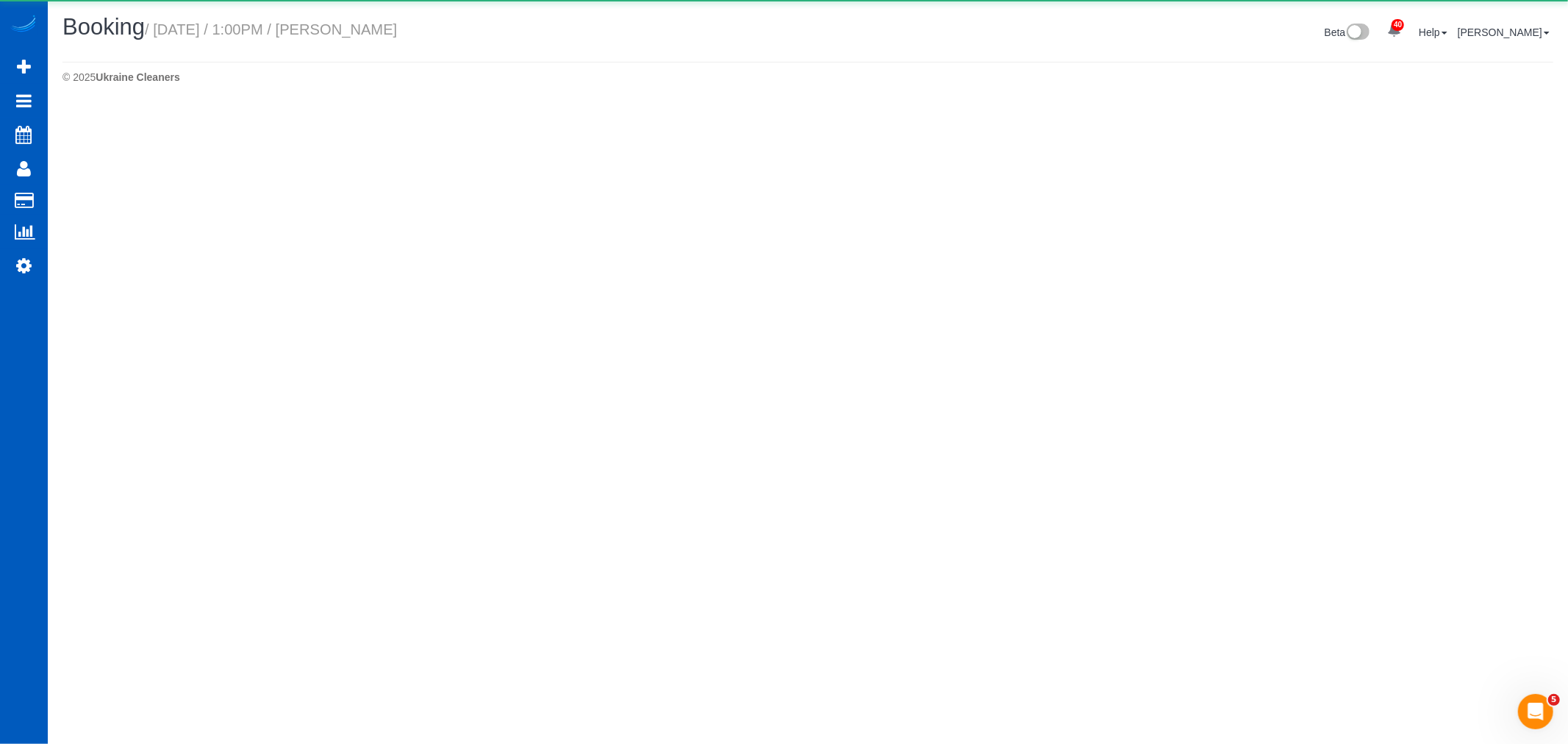
select select "WA"
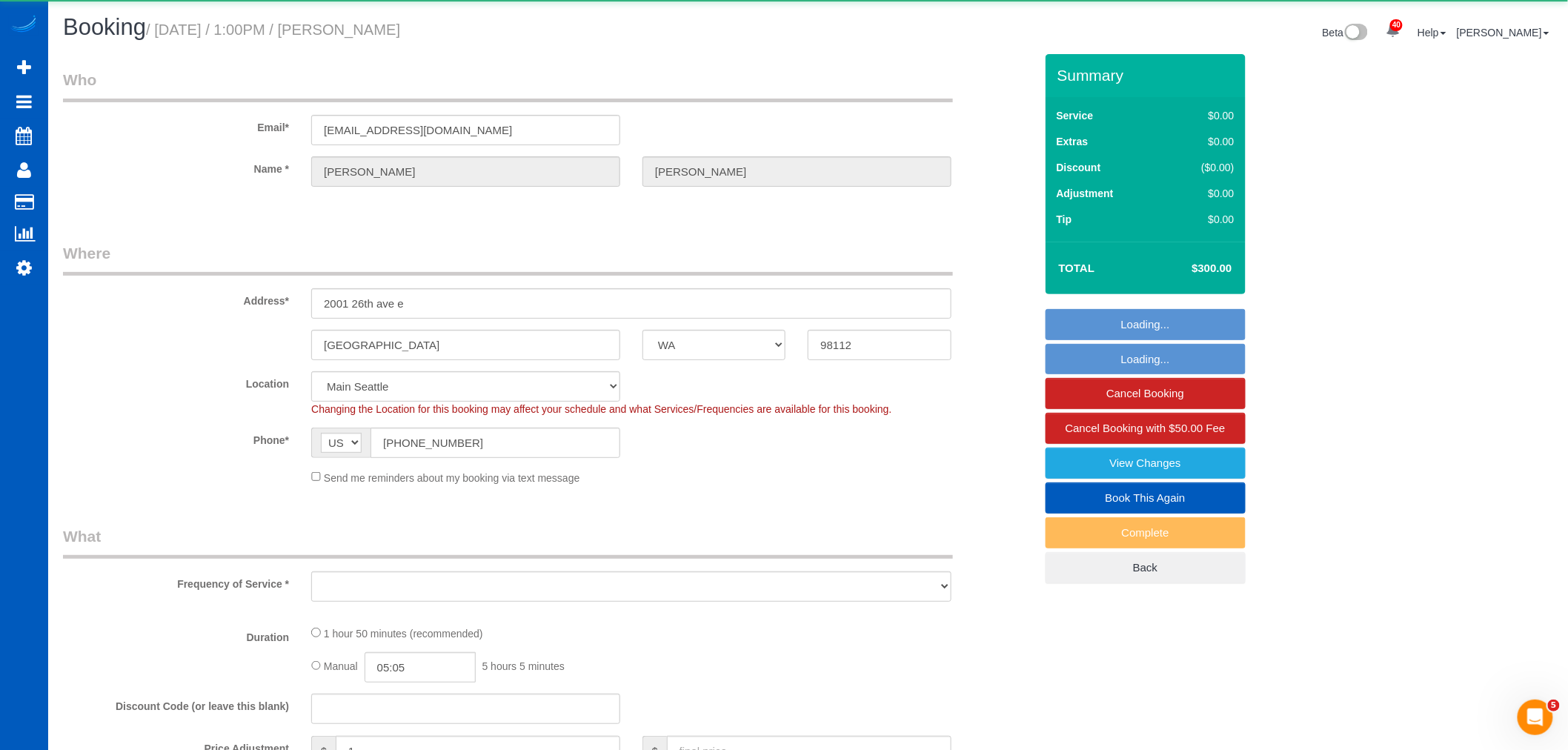
select select "object:21371"
select select "string:fspay-991bba1f-6b8d-4041-822a-81e30f520015"
select select "199"
select select "2501"
select select "3"
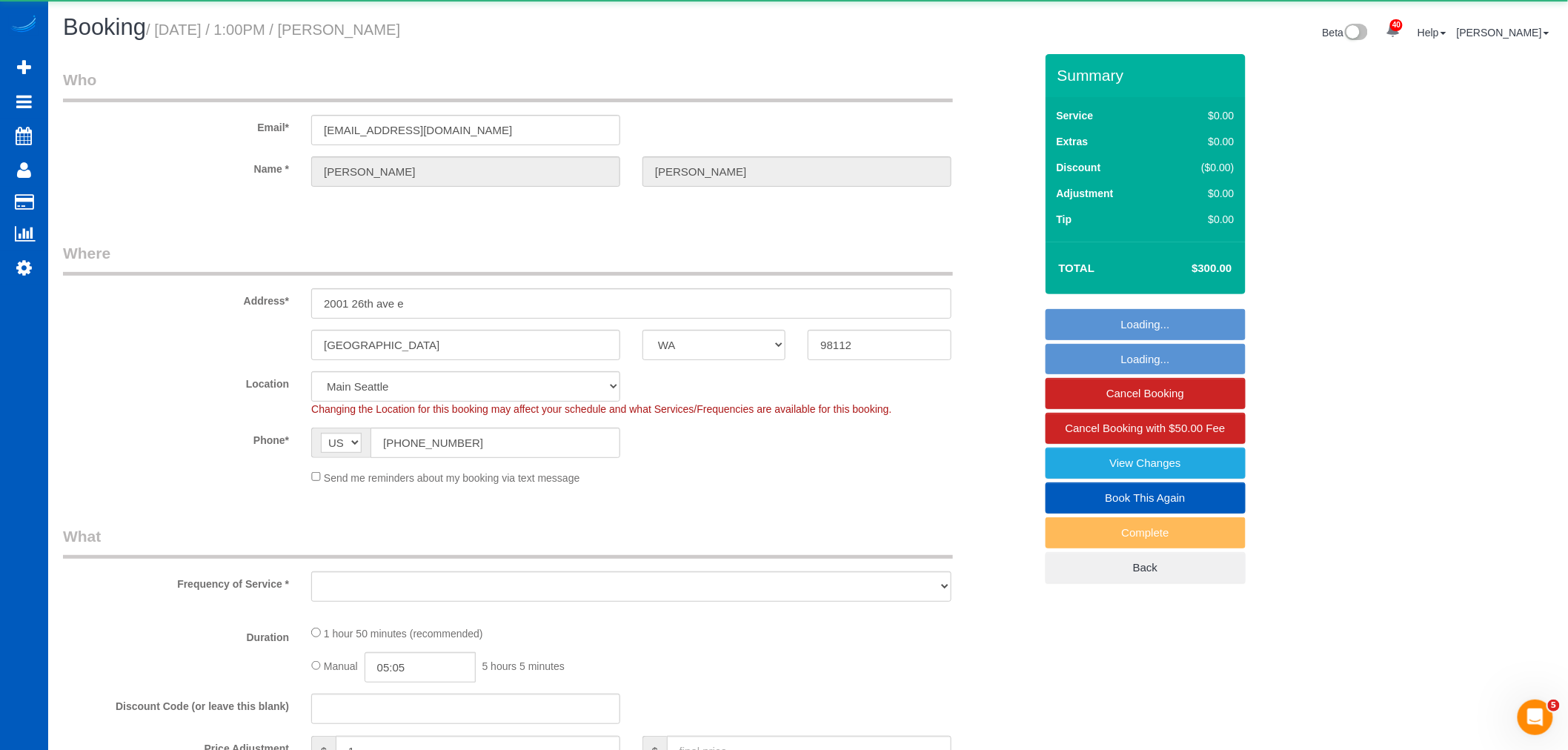
select select "2"
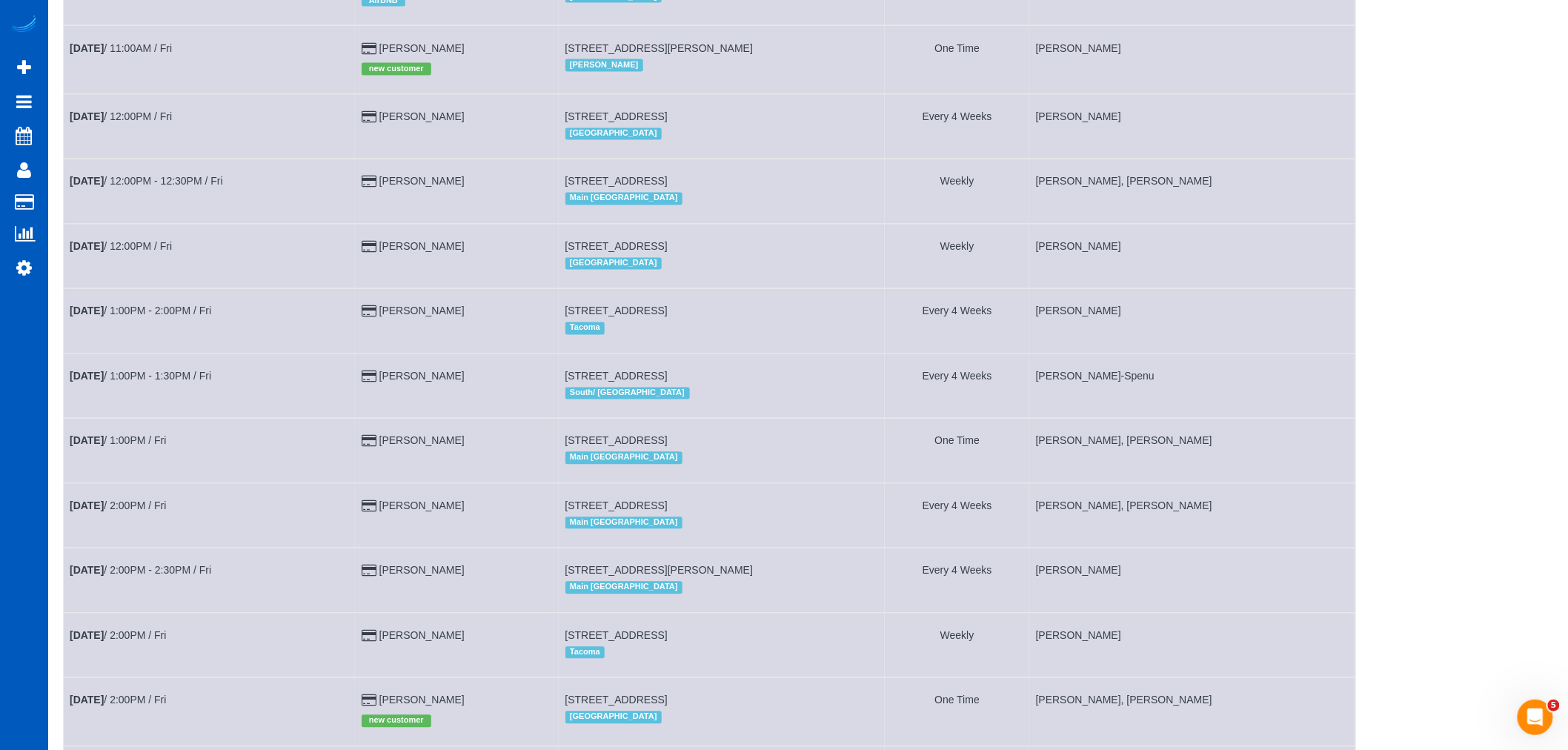
scroll to position [1152, 0]
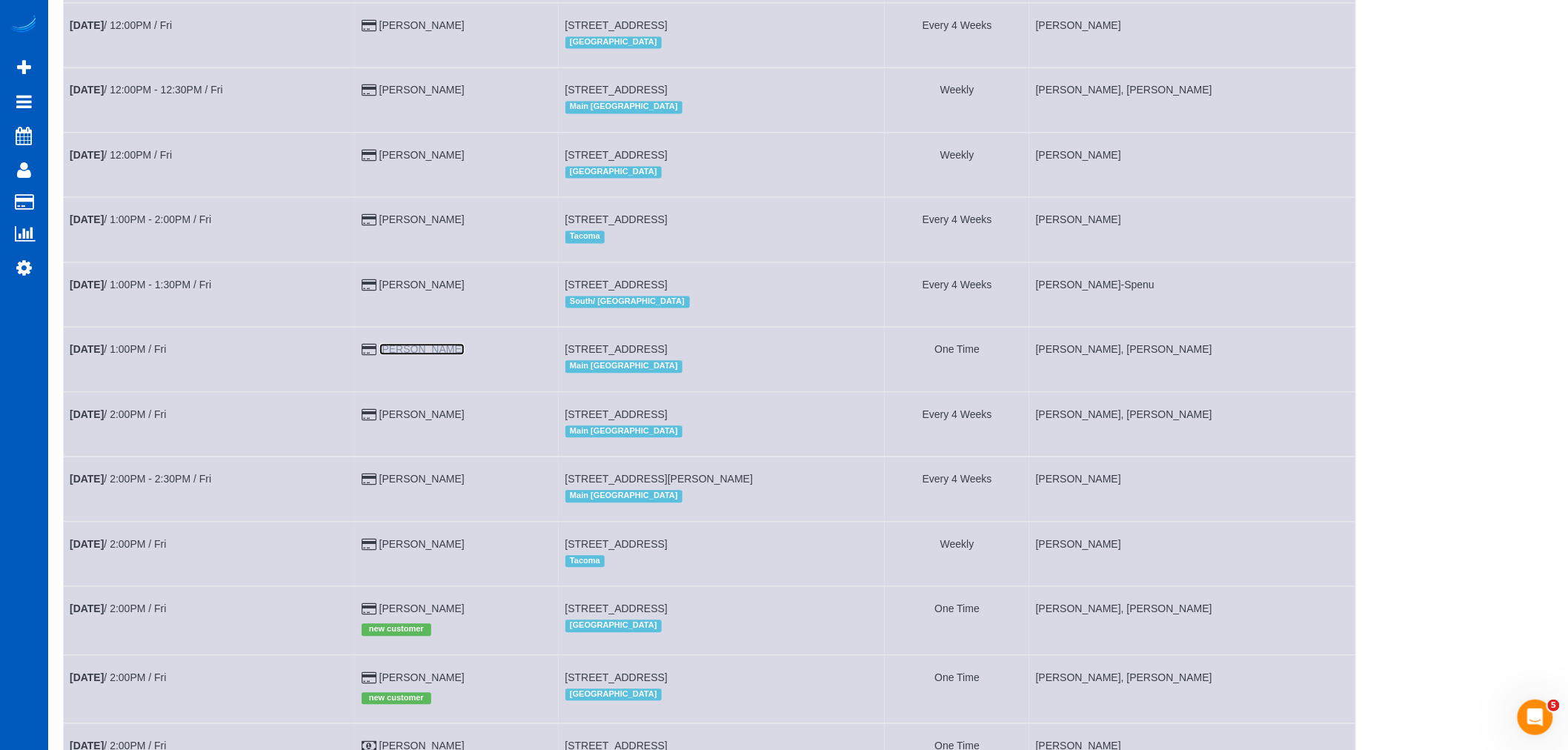
click at [402, 356] on link "[PERSON_NAME]" at bounding box center [422, 350] width 85 height 12
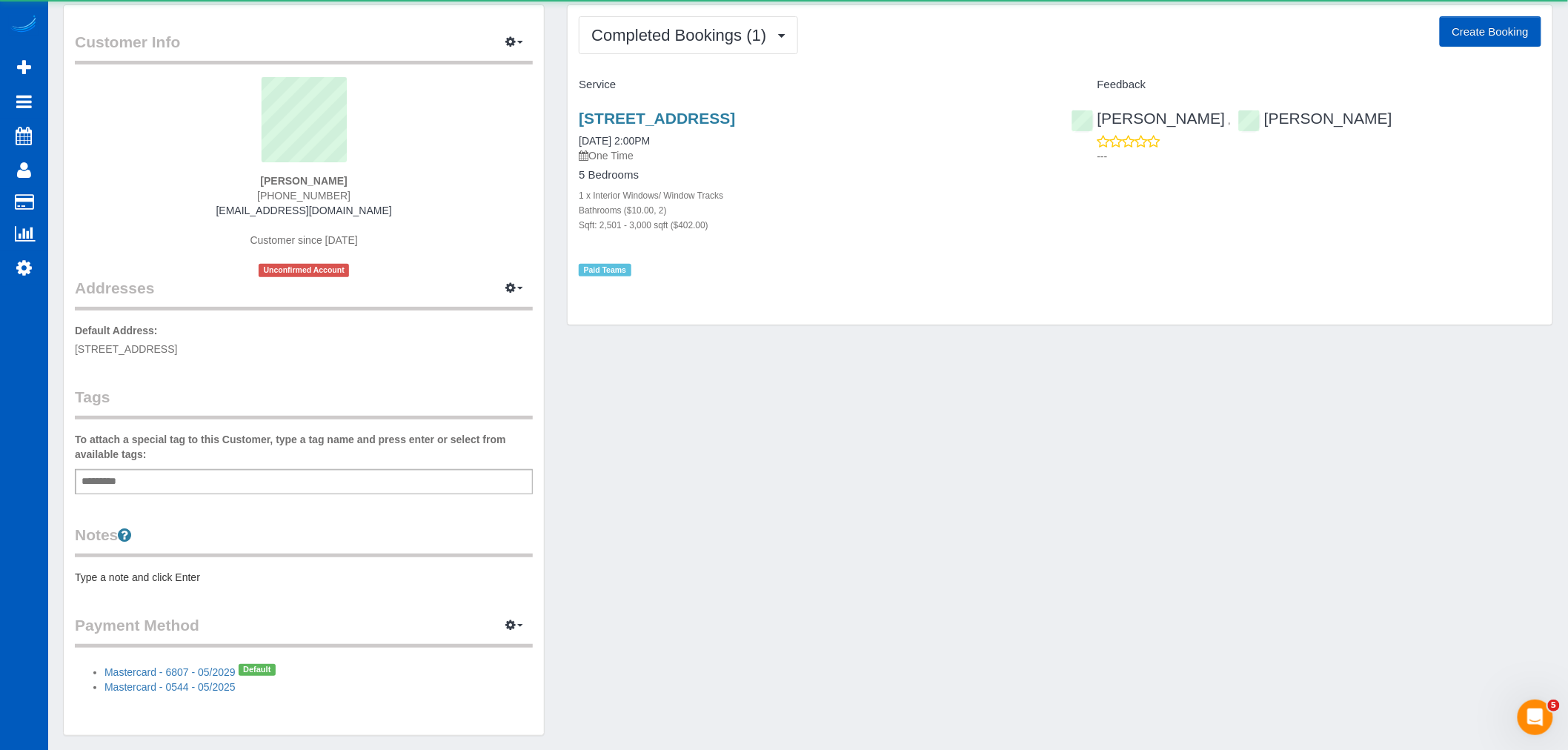
scroll to position [102, 0]
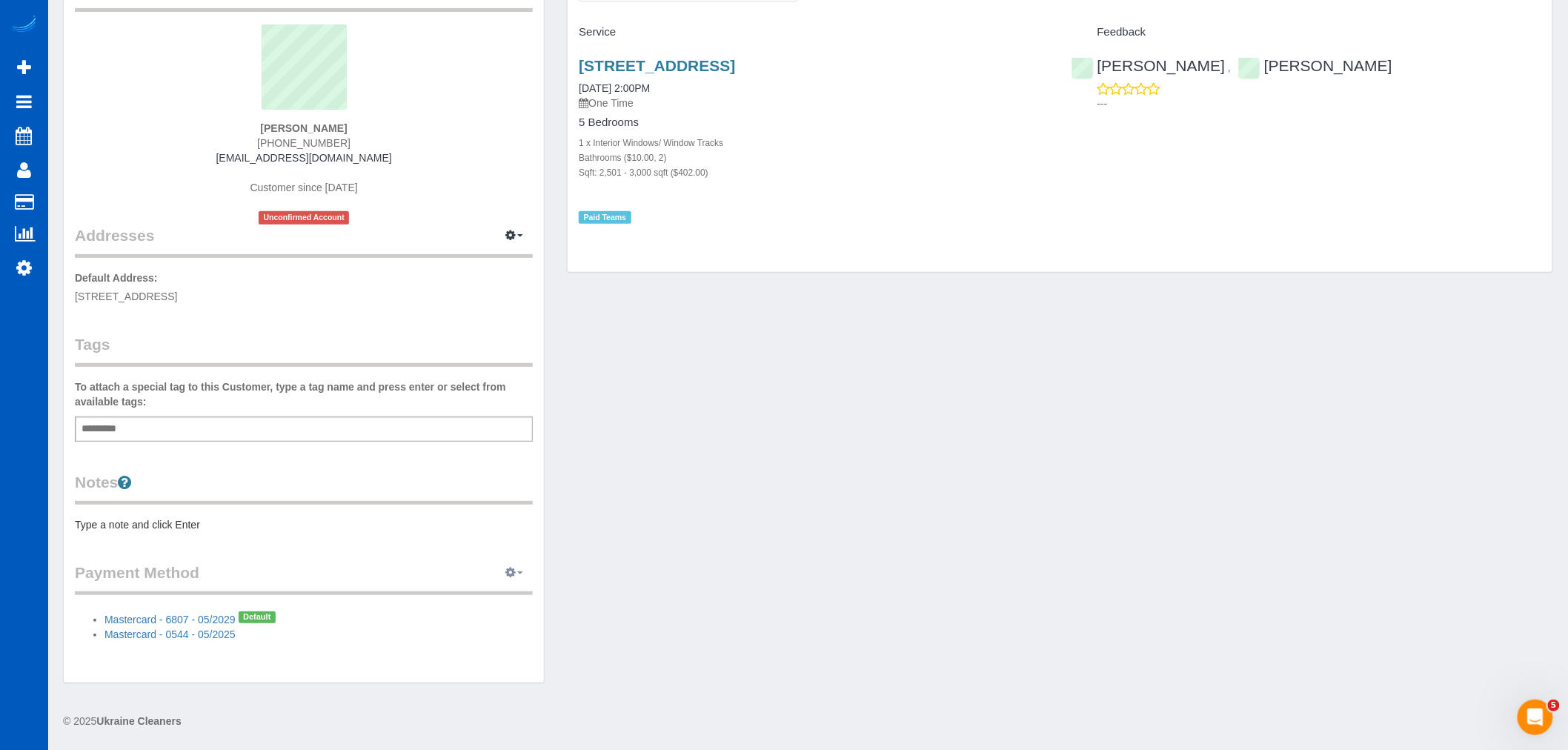
click at [504, 569] on button "button" at bounding box center [513, 573] width 37 height 23
click at [466, 611] on link "Add Credit/Debit Card" at bounding box center [464, 619] width 139 height 19
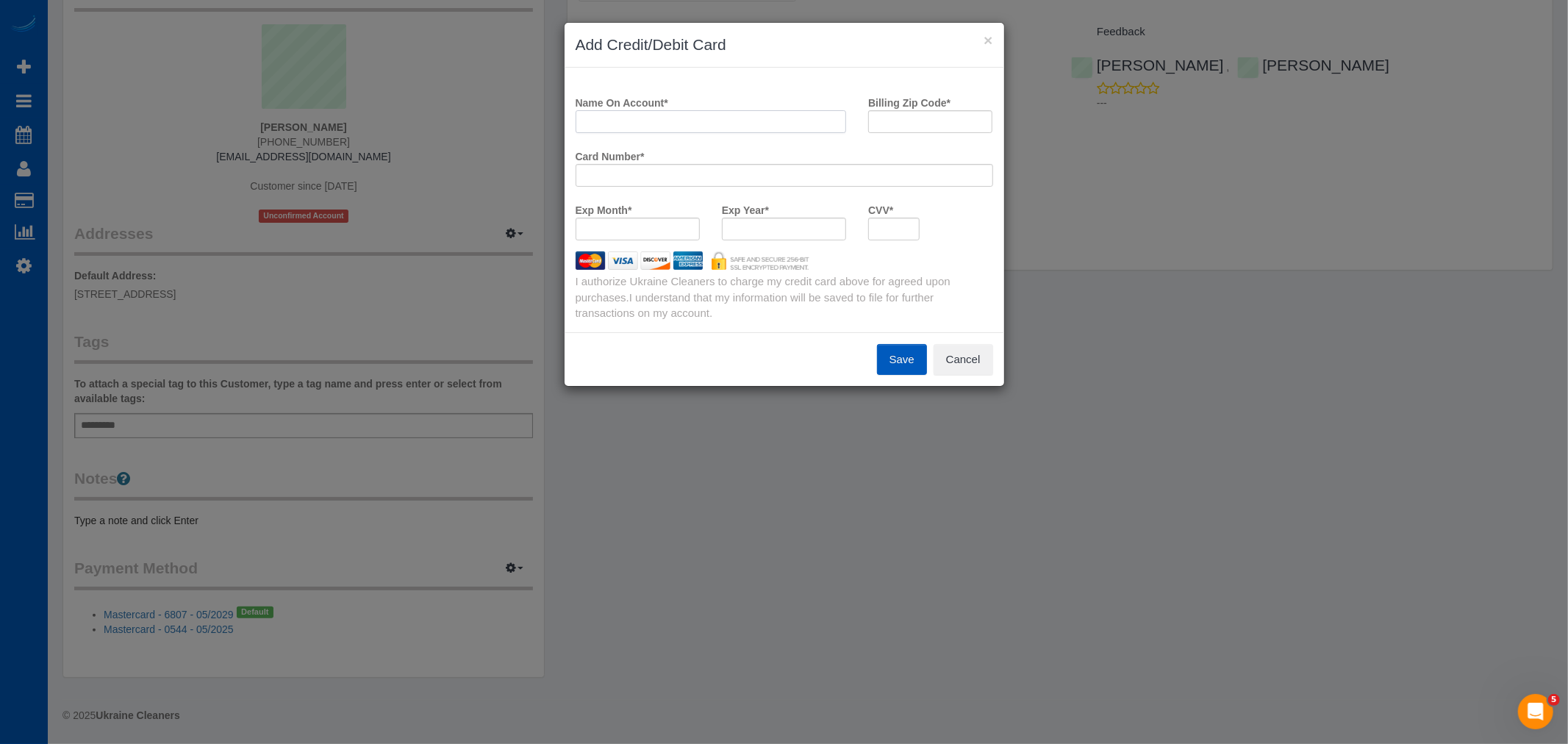
click at [669, 126] on input "Name On Account *" at bounding box center [710, 121] width 271 height 23
type input "[PERSON_NAME]"
click at [902, 125] on input "Billing Zip Code *" at bounding box center [930, 121] width 124 height 23
type input "98112"
click at [613, 166] on div at bounding box center [784, 174] width 418 height 23
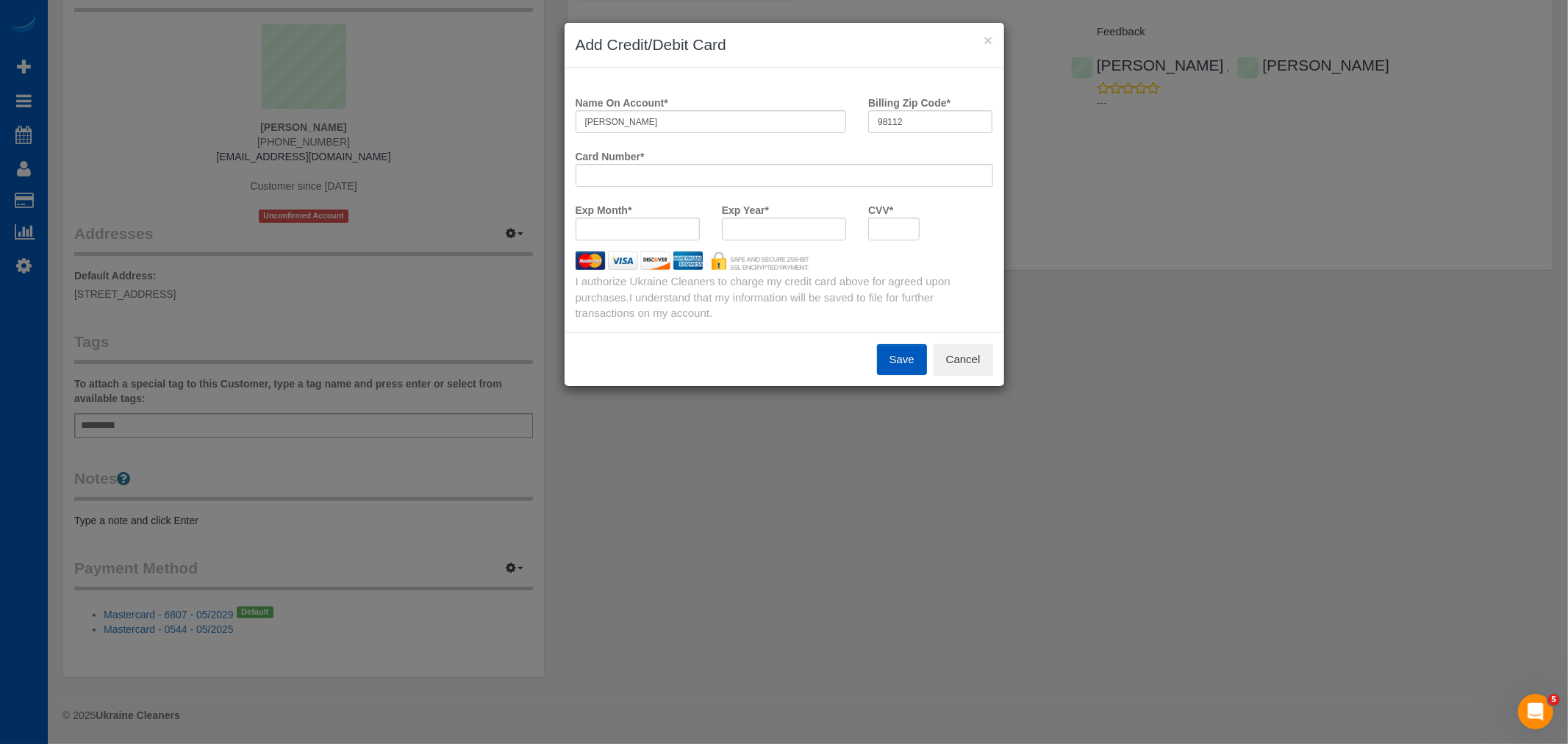
click at [890, 222] on div at bounding box center [893, 229] width 51 height 23
click at [921, 353] on button "Save" at bounding box center [901, 359] width 50 height 31
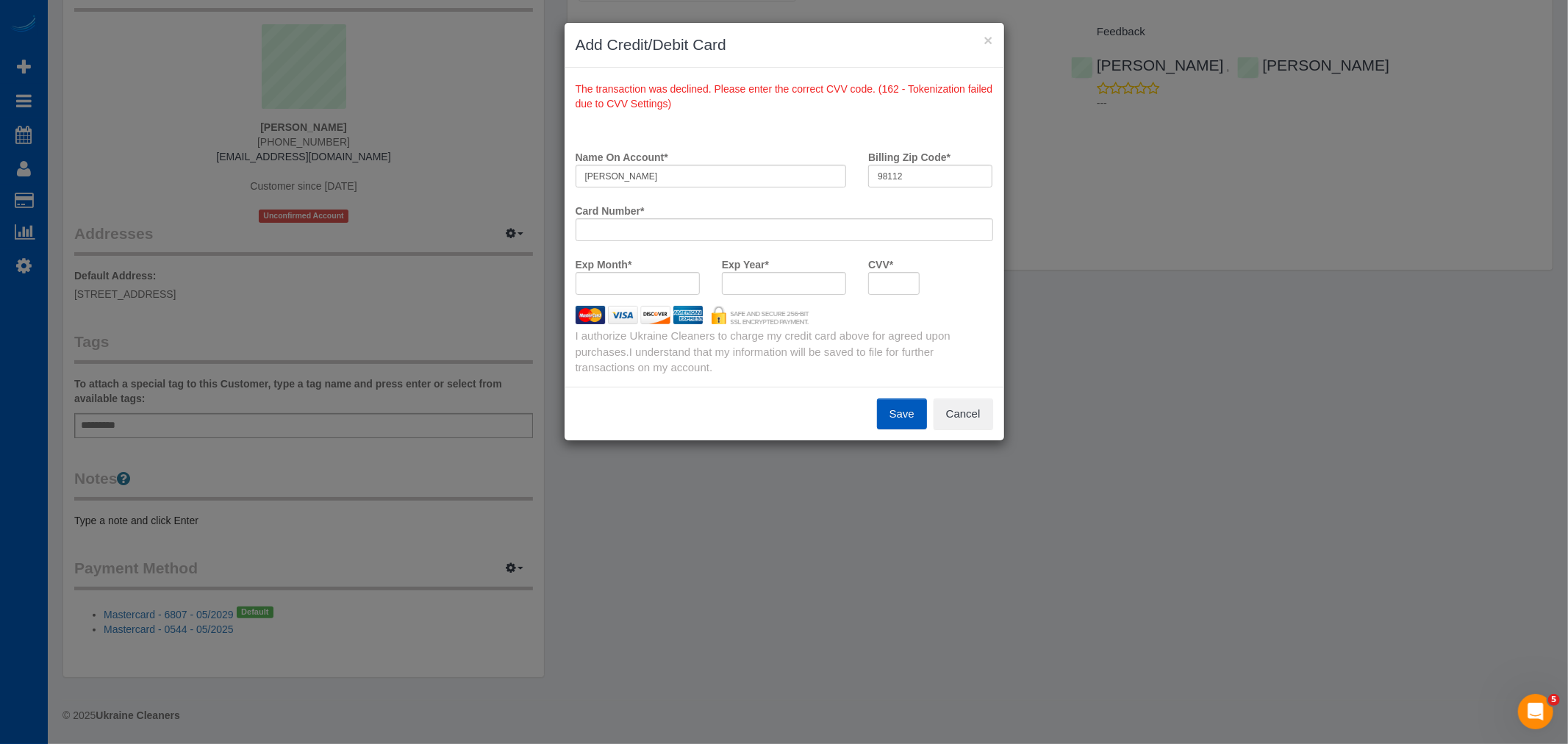
click at [657, 215] on div "Card Number *" at bounding box center [784, 219] width 439 height 42
click at [656, 219] on div at bounding box center [784, 230] width 418 height 23
click at [627, 237] on div at bounding box center [784, 230] width 418 height 23
click at [751, 292] on div at bounding box center [784, 283] width 124 height 23
click at [986, 308] on div at bounding box center [784, 314] width 439 height 19
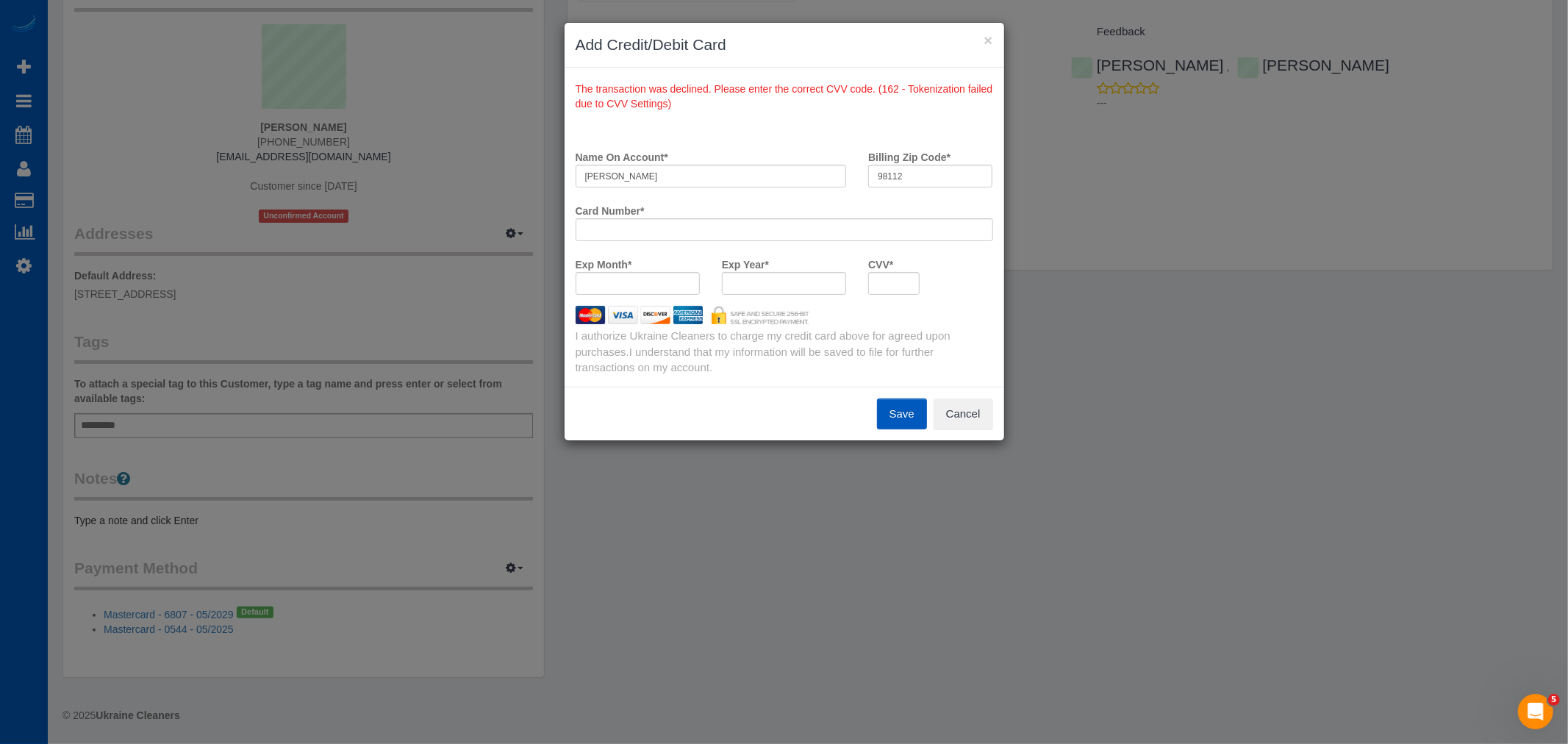
click at [899, 406] on button "Save" at bounding box center [901, 413] width 50 height 31
click at [692, 222] on div at bounding box center [784, 230] width 418 height 23
click at [669, 237] on div at bounding box center [784, 230] width 418 height 23
click at [657, 240] on payment-method-fs-pay "Name On Account * Steve Cummings Billing Zip Code * 98112 Card Number * Exp Mon…" at bounding box center [784, 225] width 418 height 161
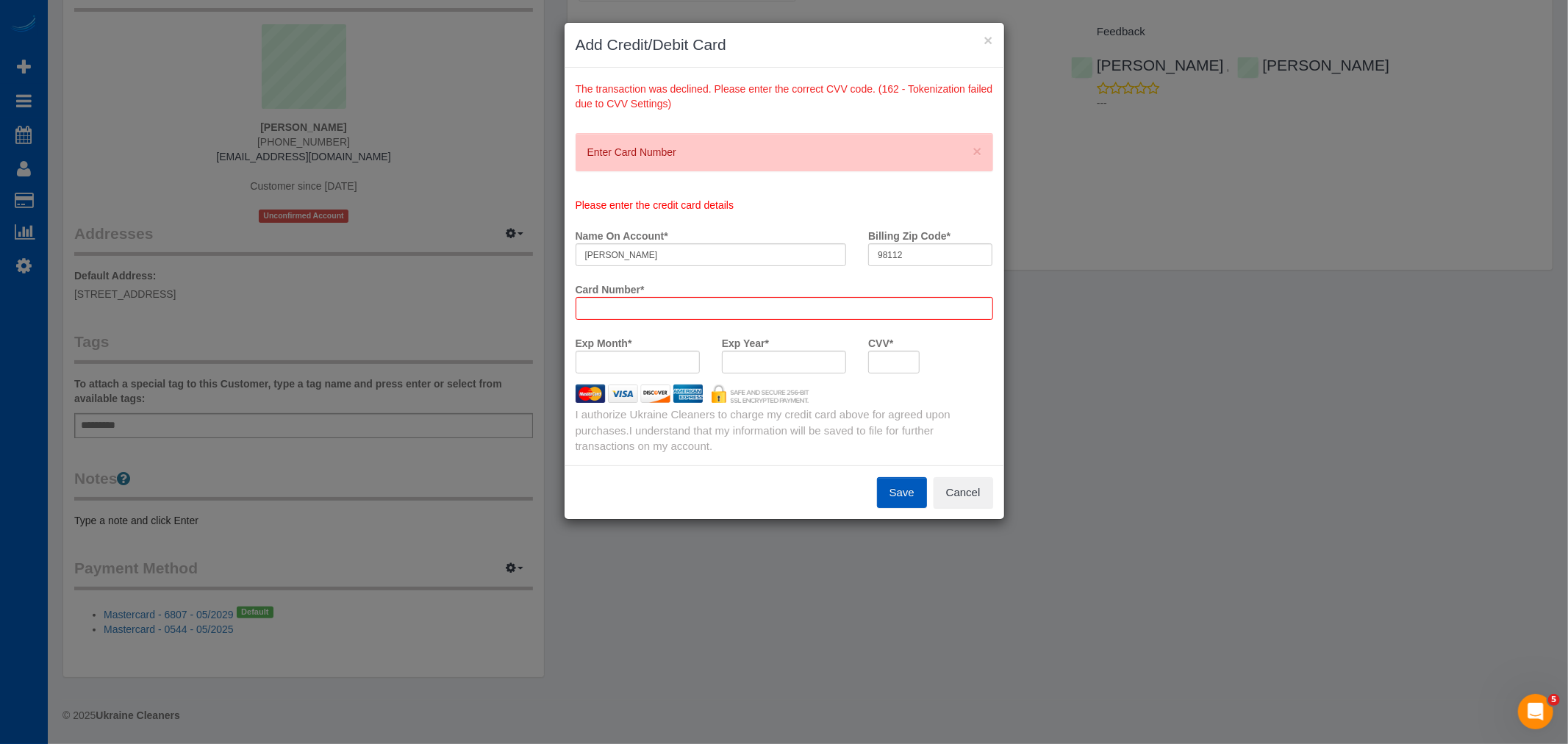
click at [606, 293] on label "Card Number *" at bounding box center [610, 287] width 69 height 20
click at [605, 300] on div at bounding box center [784, 307] width 418 height 23
click at [986, 36] on button "×" at bounding box center [987, 40] width 9 height 16
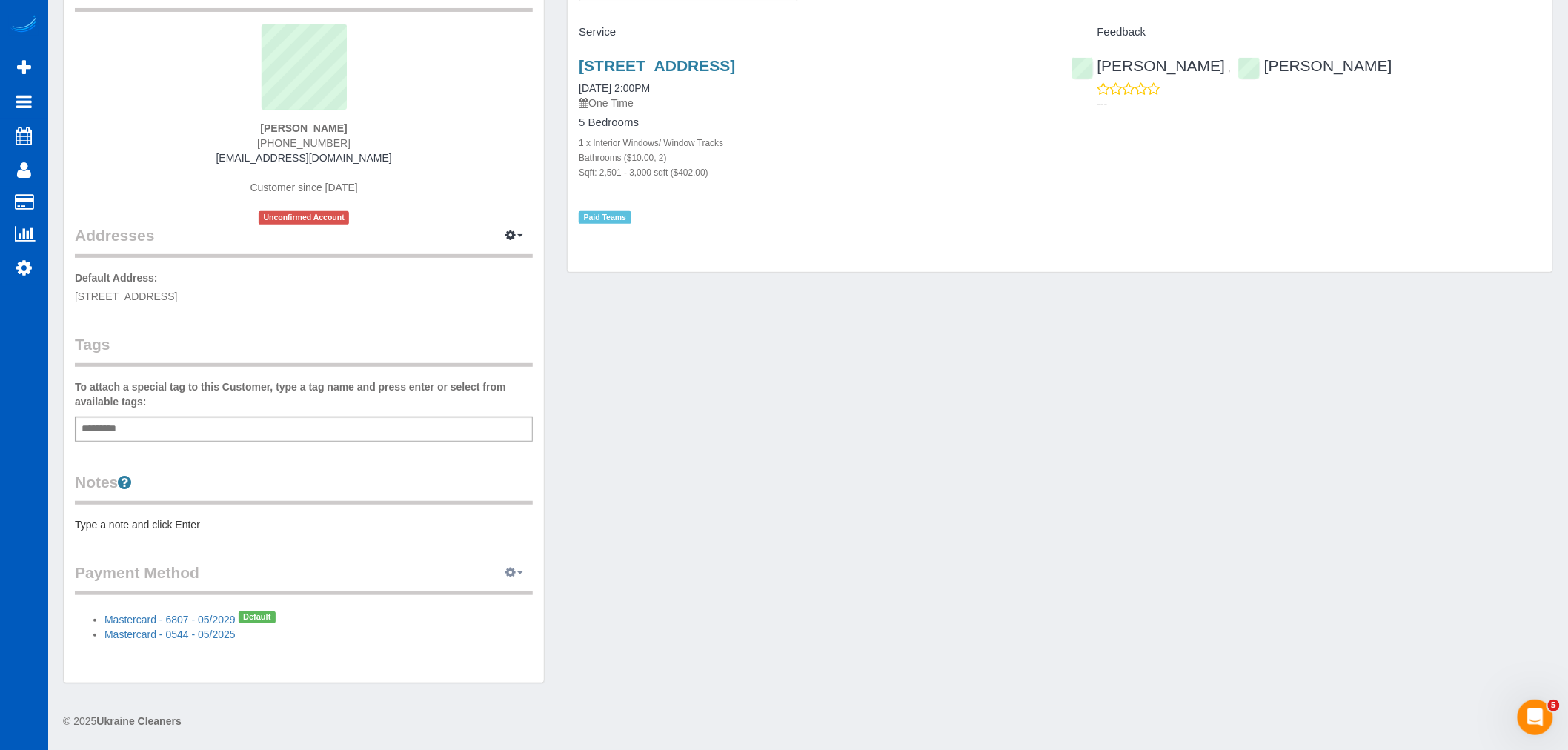
click at [521, 568] on button "button" at bounding box center [513, 573] width 37 height 23
click at [499, 614] on link "Add Credit/Debit Card" at bounding box center [464, 619] width 139 height 19
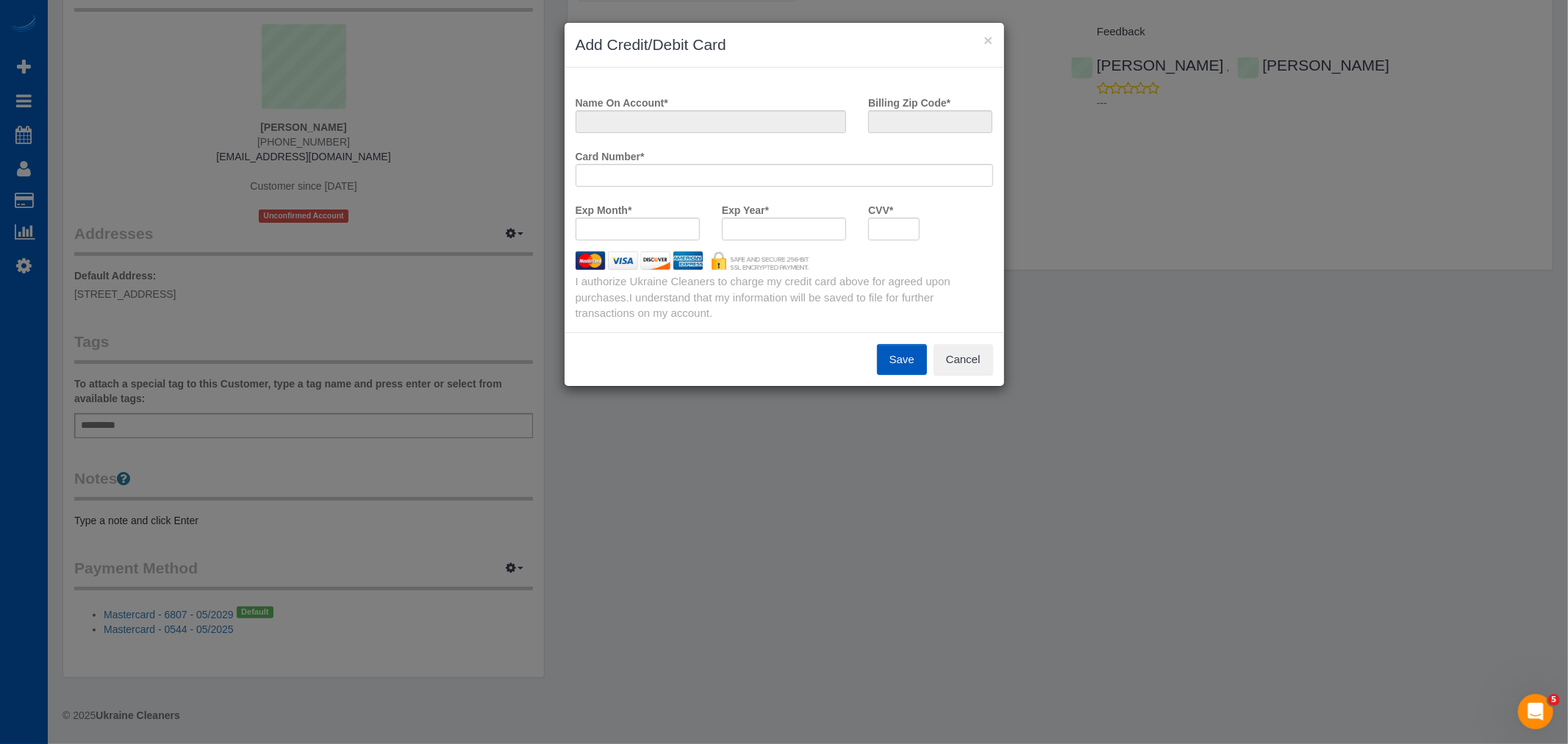
click at [516, 569] on div "× Add Credit/Debit Card Name On Account * Billing Zip Code * Card Number * Exp …" at bounding box center [784, 372] width 1568 height 744
click at [679, 129] on input "Name On Account *" at bounding box center [710, 121] width 271 height 23
click at [686, 127] on input "Name On Account *" at bounding box center [710, 121] width 271 height 23
type input "[PERSON_NAME]"
click at [584, 192] on div "Card Number *" at bounding box center [784, 170] width 439 height 53
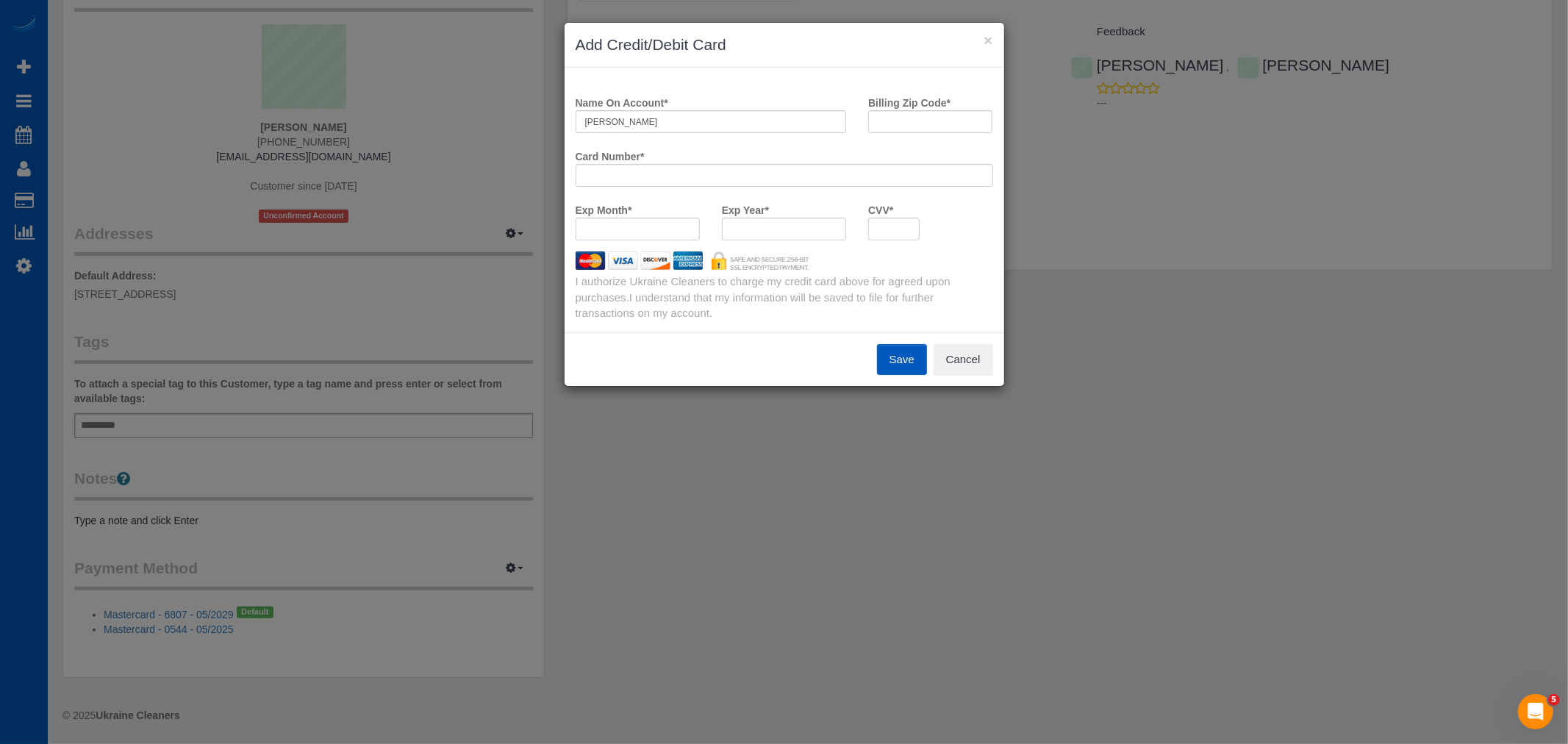
click at [652, 221] on div at bounding box center [637, 229] width 124 height 23
click at [766, 239] on div at bounding box center [784, 229] width 124 height 23
click at [922, 123] on input "Billing Zip Code *" at bounding box center [930, 121] width 124 height 23
type input "98112"
click at [878, 233] on iframe at bounding box center [893, 229] width 33 height 13
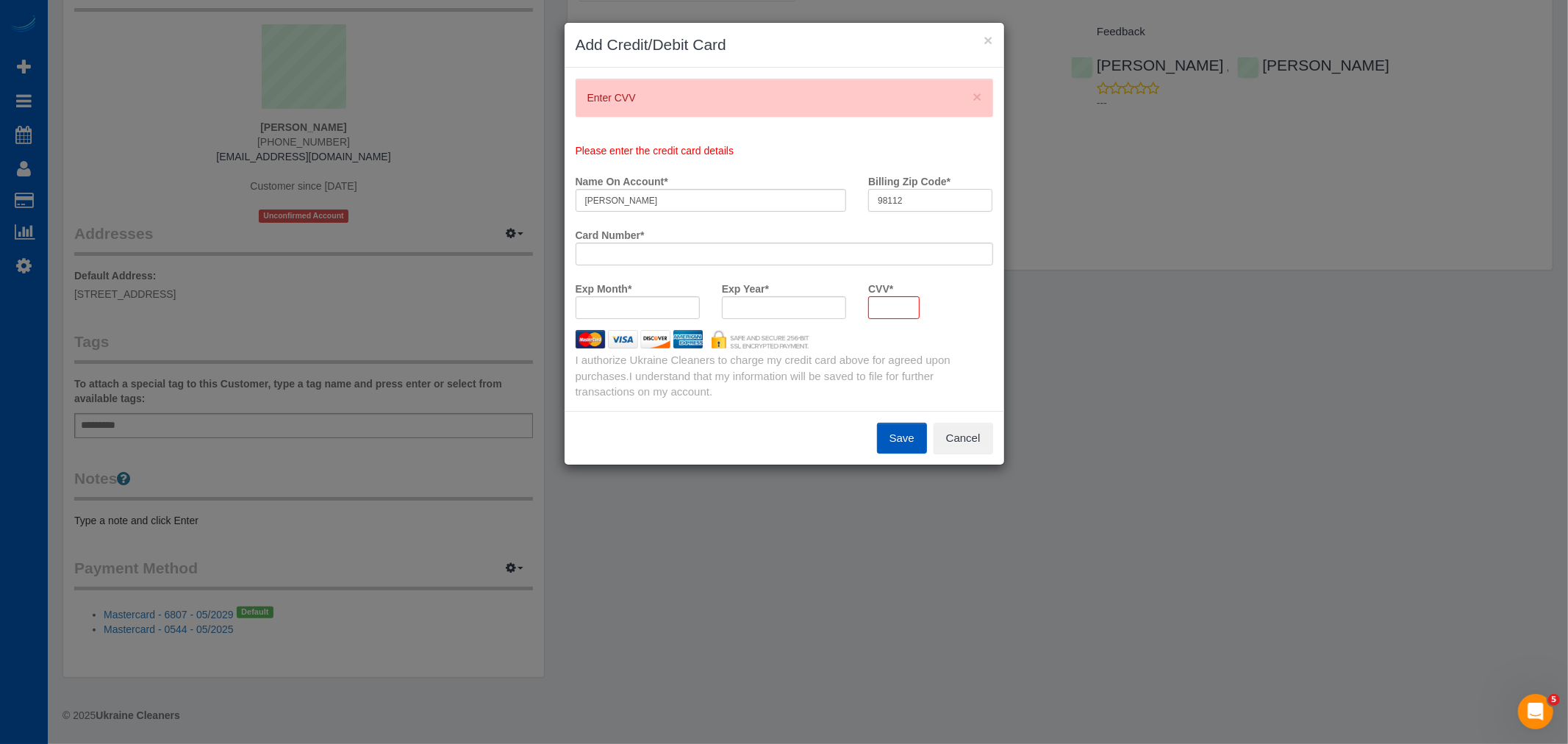
click at [902, 129] on div "× Enter CVV Please enter the credit card details Name On Account * Steve Cummin…" at bounding box center [784, 239] width 439 height 343
click at [670, 203] on input "[PERSON_NAME]" at bounding box center [710, 200] width 271 height 23
click at [606, 199] on input "[PERSON_NAME]" at bounding box center [710, 200] width 271 height 23
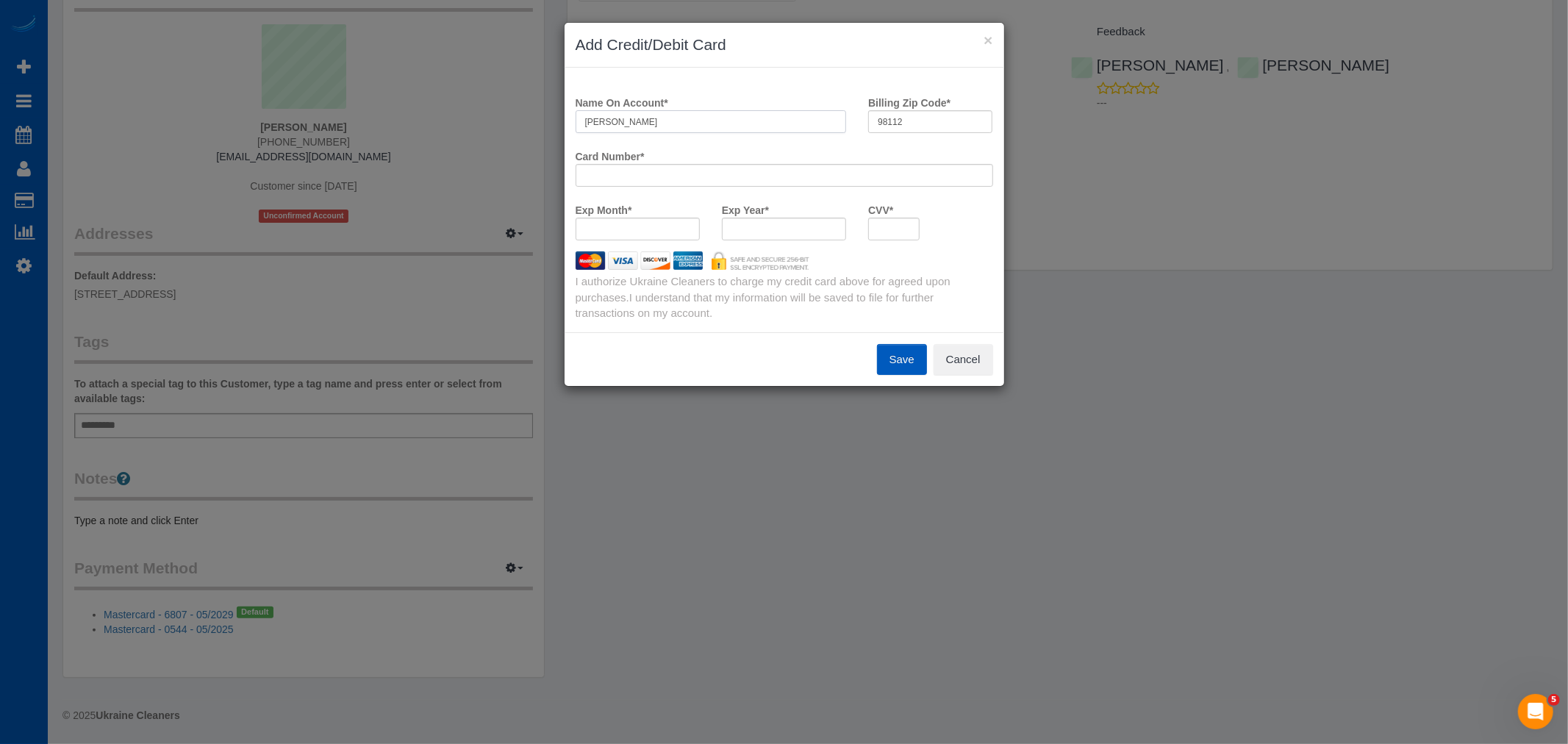
click at [604, 204] on payment-method-fs-pay "Name On Account * Steve Cummings Billing Zip Code * 98112 Card Number * Exp Mon…" at bounding box center [784, 170] width 418 height 161
click at [610, 120] on input "[PERSON_NAME]" at bounding box center [710, 121] width 271 height 23
click at [607, 121] on input "[PERSON_NAME]" at bounding box center [710, 121] width 271 height 23
click at [582, 120] on input "Steven Cummings" at bounding box center [710, 121] width 271 height 23
click at [626, 122] on input "Dr Steven Cummings" at bounding box center [710, 121] width 271 height 23
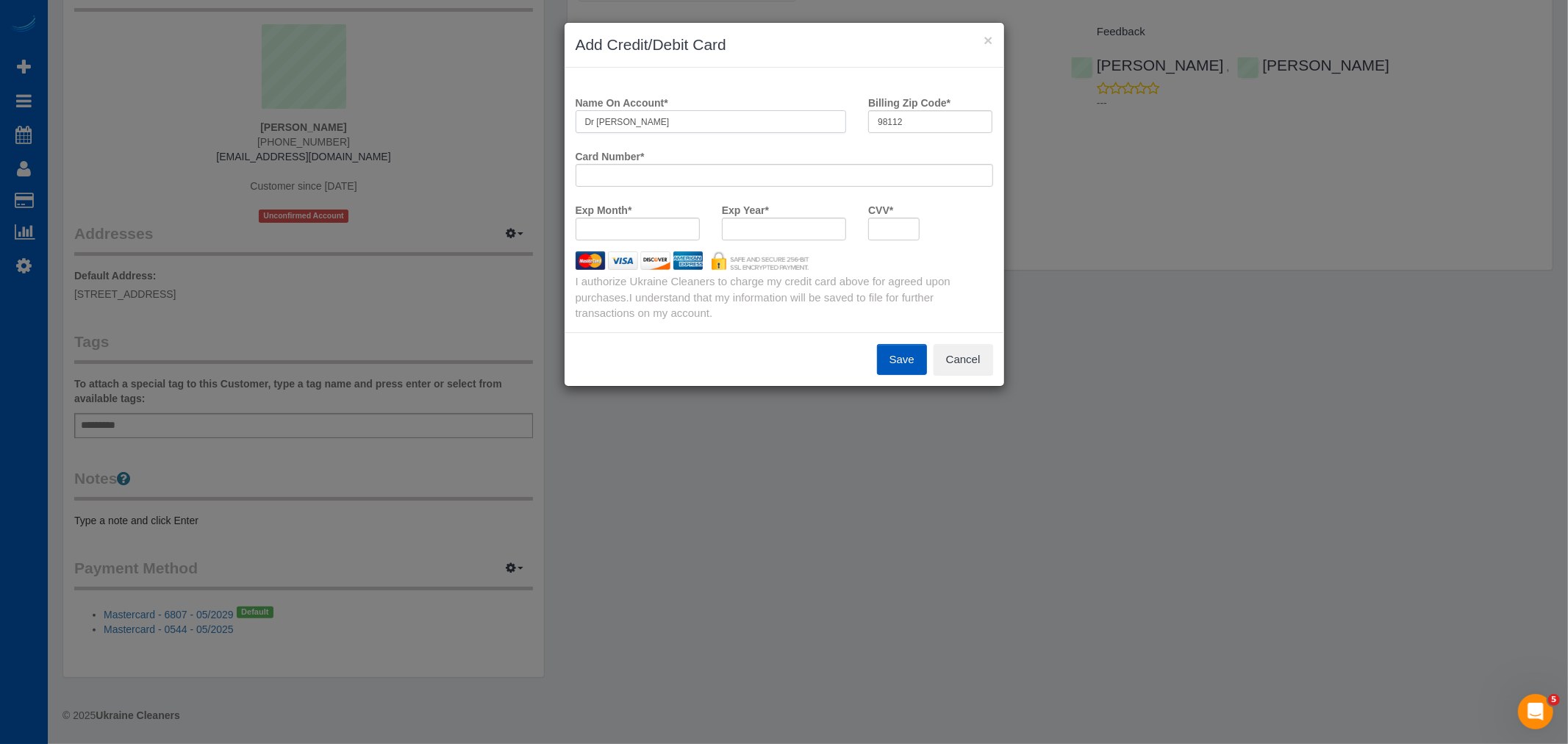
click at [632, 120] on input "Dr Steven JCummings" at bounding box center [710, 121] width 271 height 23
click at [745, 113] on input "Dr Steven J Cummings" at bounding box center [710, 121] width 271 height 23
type input "Dr Steven J Cummings"
click at [905, 118] on input "98112" at bounding box center [930, 121] width 124 height 23
click at [921, 263] on div at bounding box center [784, 260] width 439 height 19
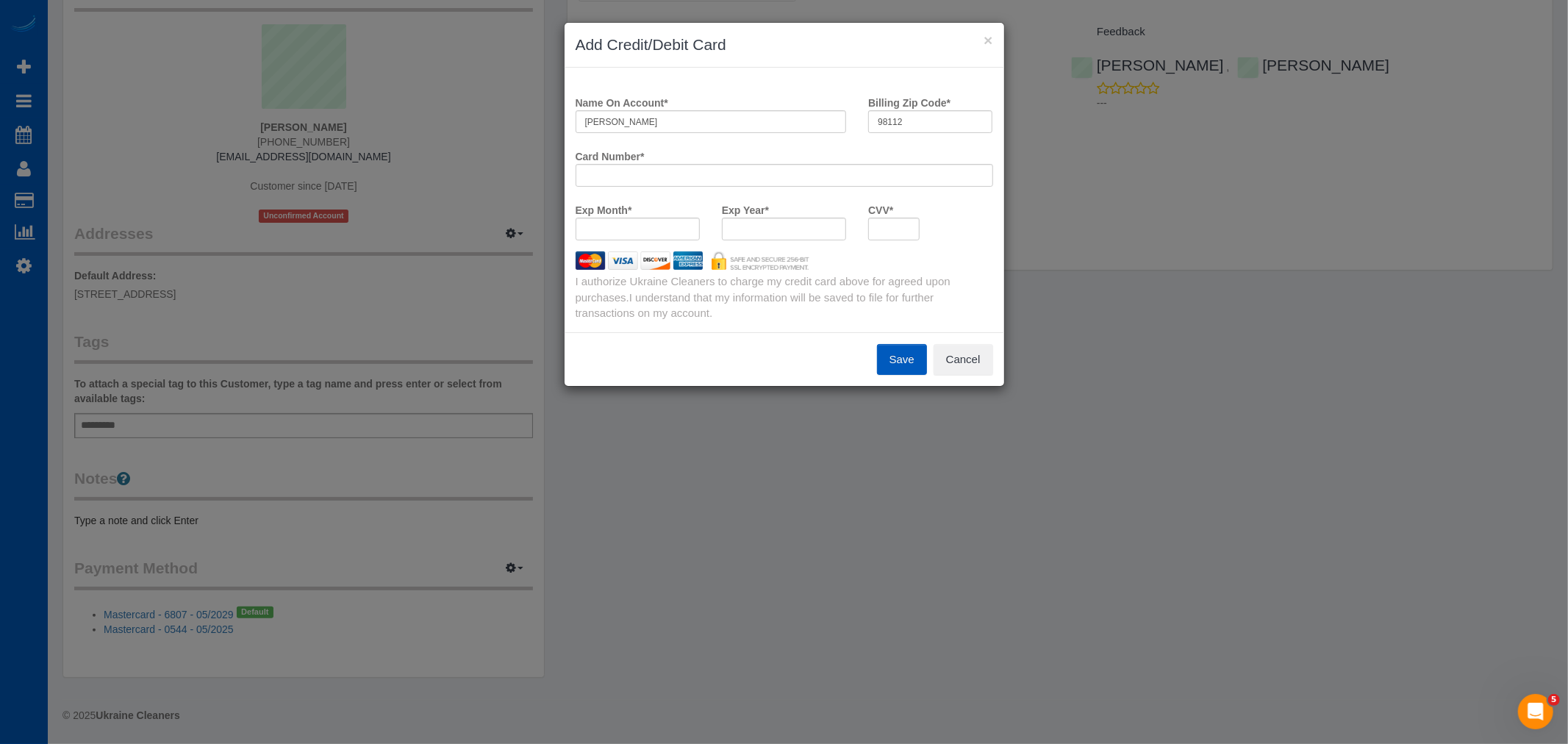
click at [951, 230] on div "Exp Month * Exp Year * CVV *" at bounding box center [784, 225] width 439 height 53
drag, startPoint x: 906, startPoint y: 226, endPoint x: 861, endPoint y: 225, distance: 45.0
click at [861, 225] on div "CVV *" at bounding box center [893, 219] width 74 height 42
click at [950, 237] on div "Exp Month * Exp Year * CVV *" at bounding box center [784, 225] width 439 height 53
click at [902, 358] on button "Save" at bounding box center [901, 359] width 50 height 31
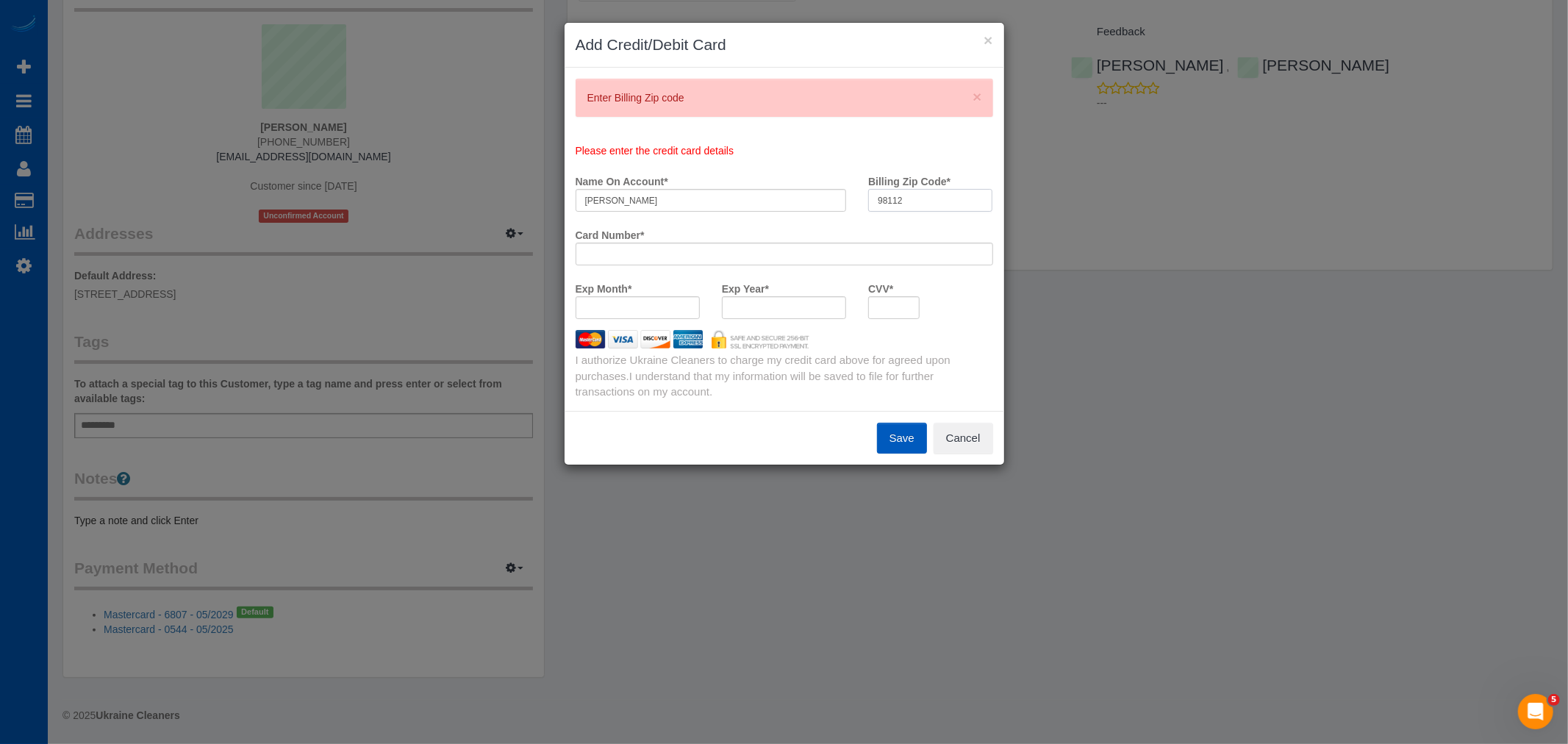
click at [916, 198] on input "98112" at bounding box center [930, 200] width 124 height 23
click at [916, 201] on input "98112" at bounding box center [930, 200] width 124 height 23
click at [906, 197] on input "98112" at bounding box center [930, 200] width 124 height 23
click at [924, 199] on input "98112" at bounding box center [930, 200] width 124 height 23
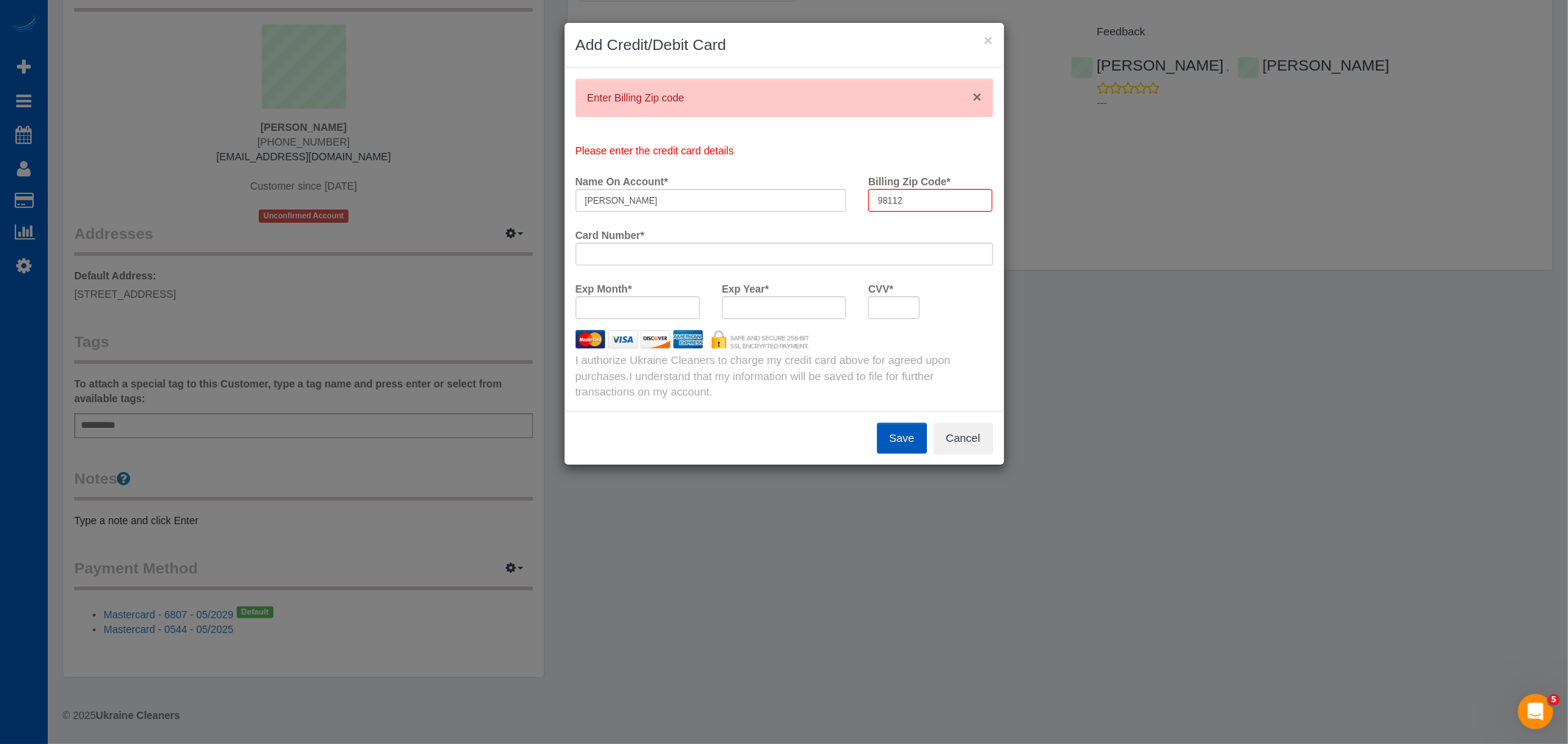
click at [979, 97] on span "×" at bounding box center [976, 97] width 9 height 17
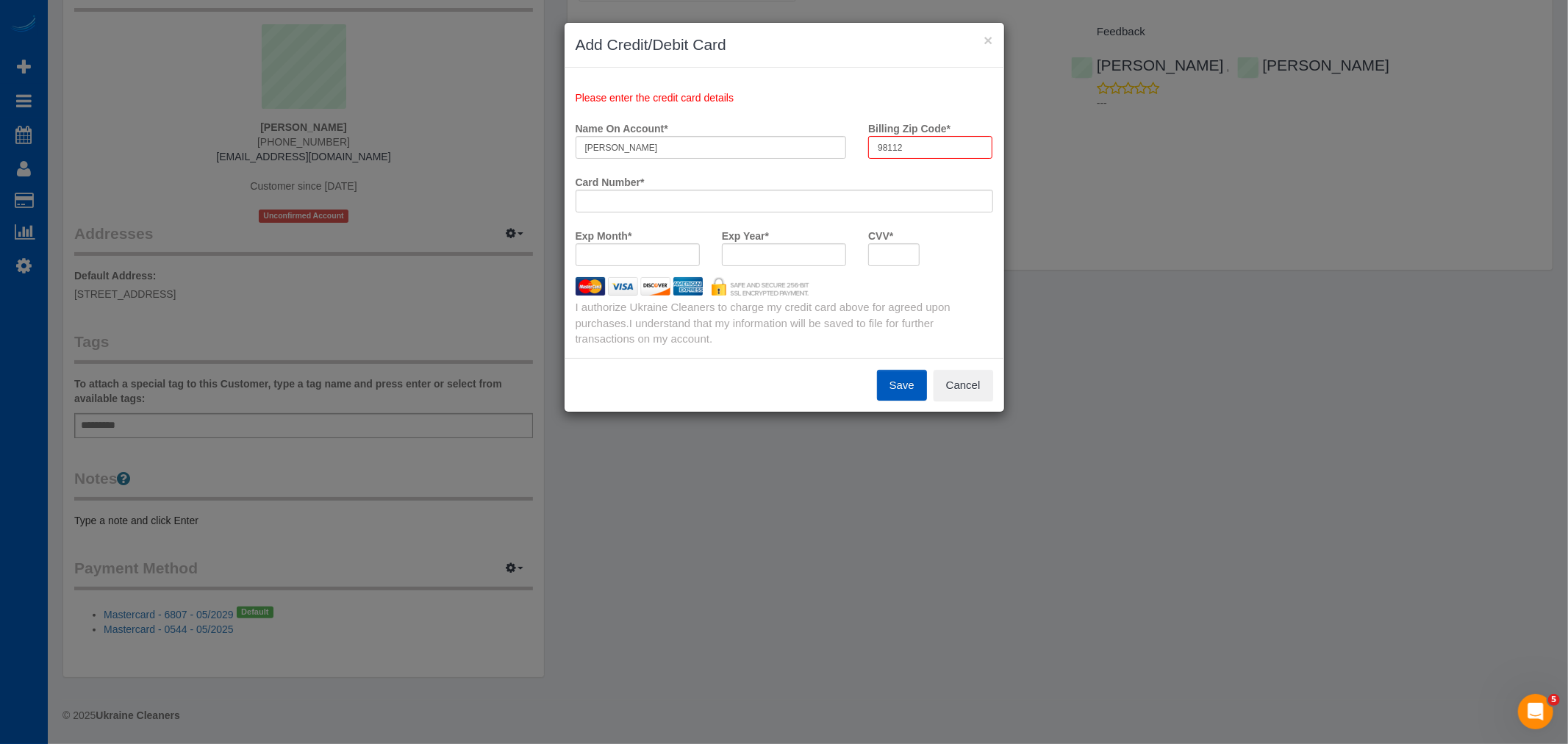
click at [940, 221] on div "Card Number *" at bounding box center [784, 196] width 439 height 53
click at [895, 385] on button "Save" at bounding box center [901, 384] width 50 height 31
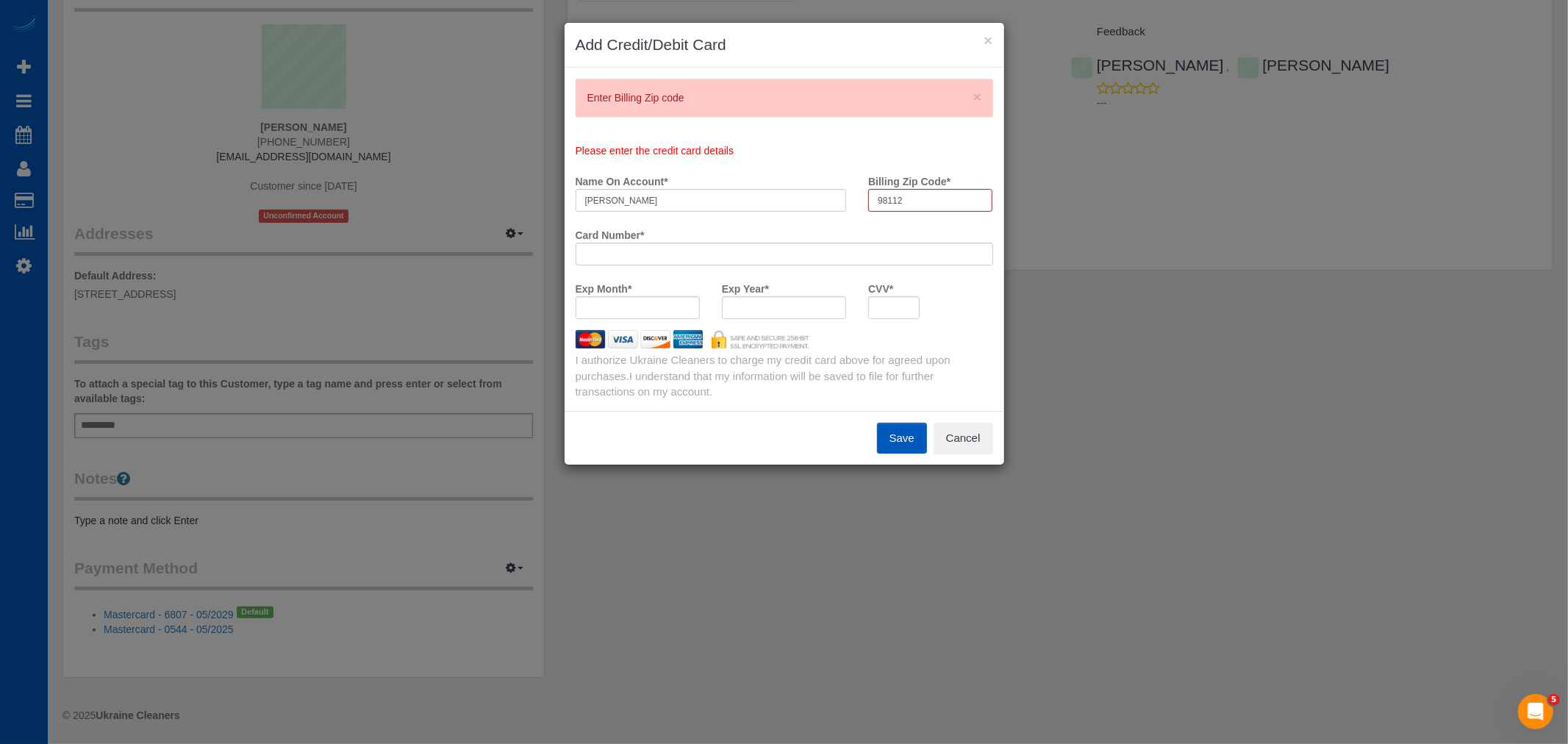
click at [891, 400] on div "× Enter Billing Zip code Please enter the credit card details Name On Account *…" at bounding box center [784, 239] width 439 height 343
drag, startPoint x: 935, startPoint y: 202, endPoint x: 650, endPoint y: 224, distance: 285.8
click at [650, 224] on payment-method-fs-pay "Please enter the credit card details Name On Account * Dr Steven J Cummings Bil…" at bounding box center [784, 237] width 418 height 187
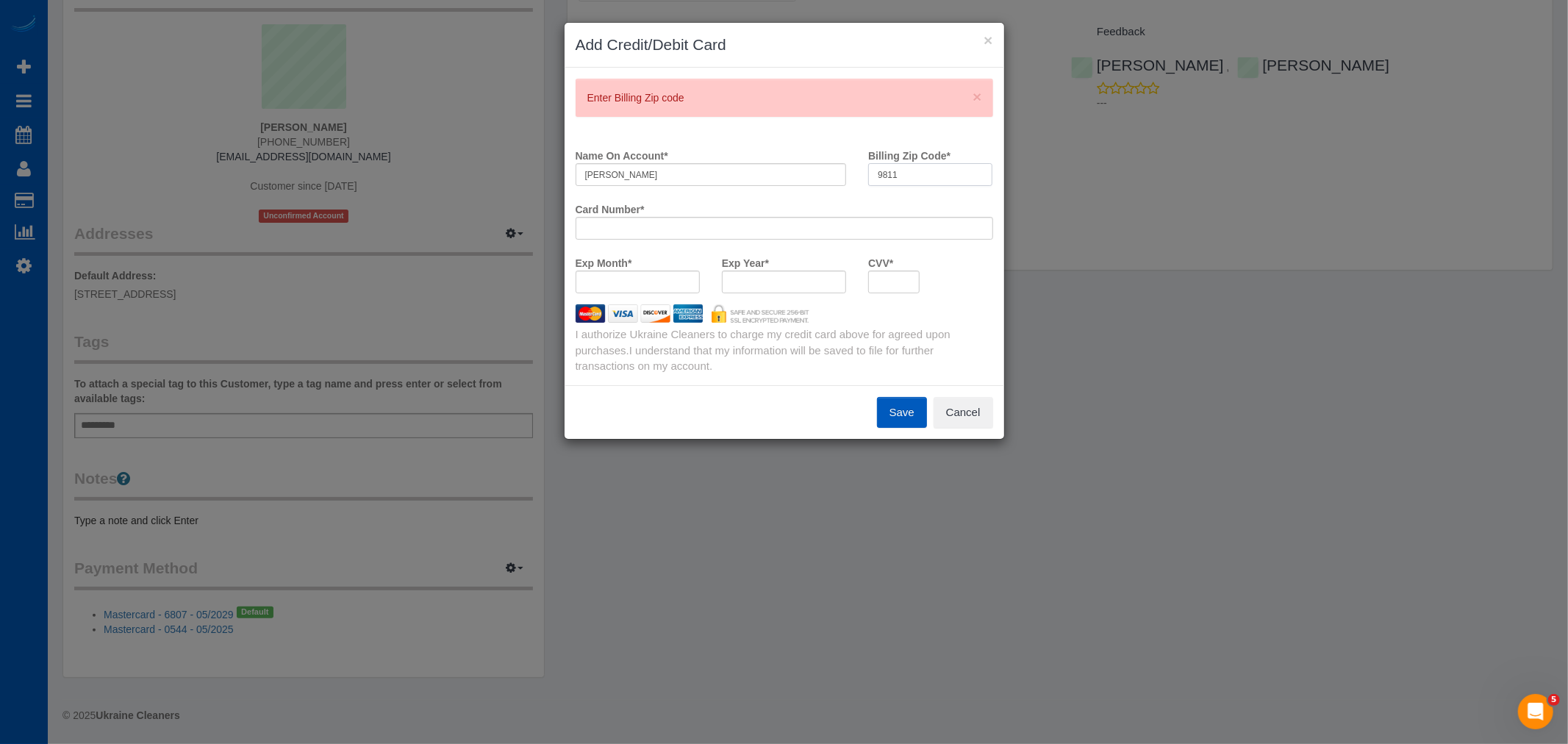
type input "98112"
click at [882, 402] on button "Save" at bounding box center [901, 412] width 50 height 31
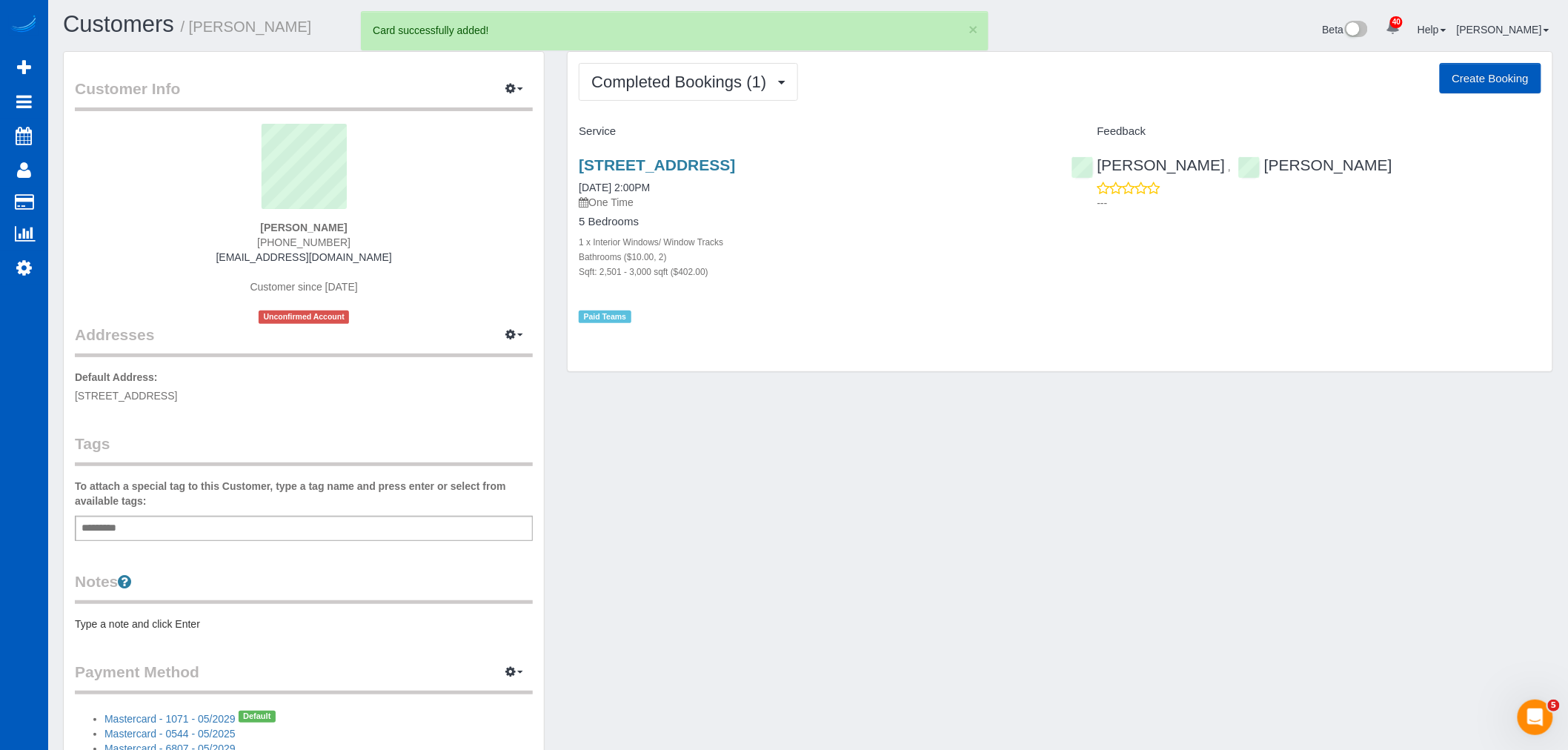
scroll to position [0, 0]
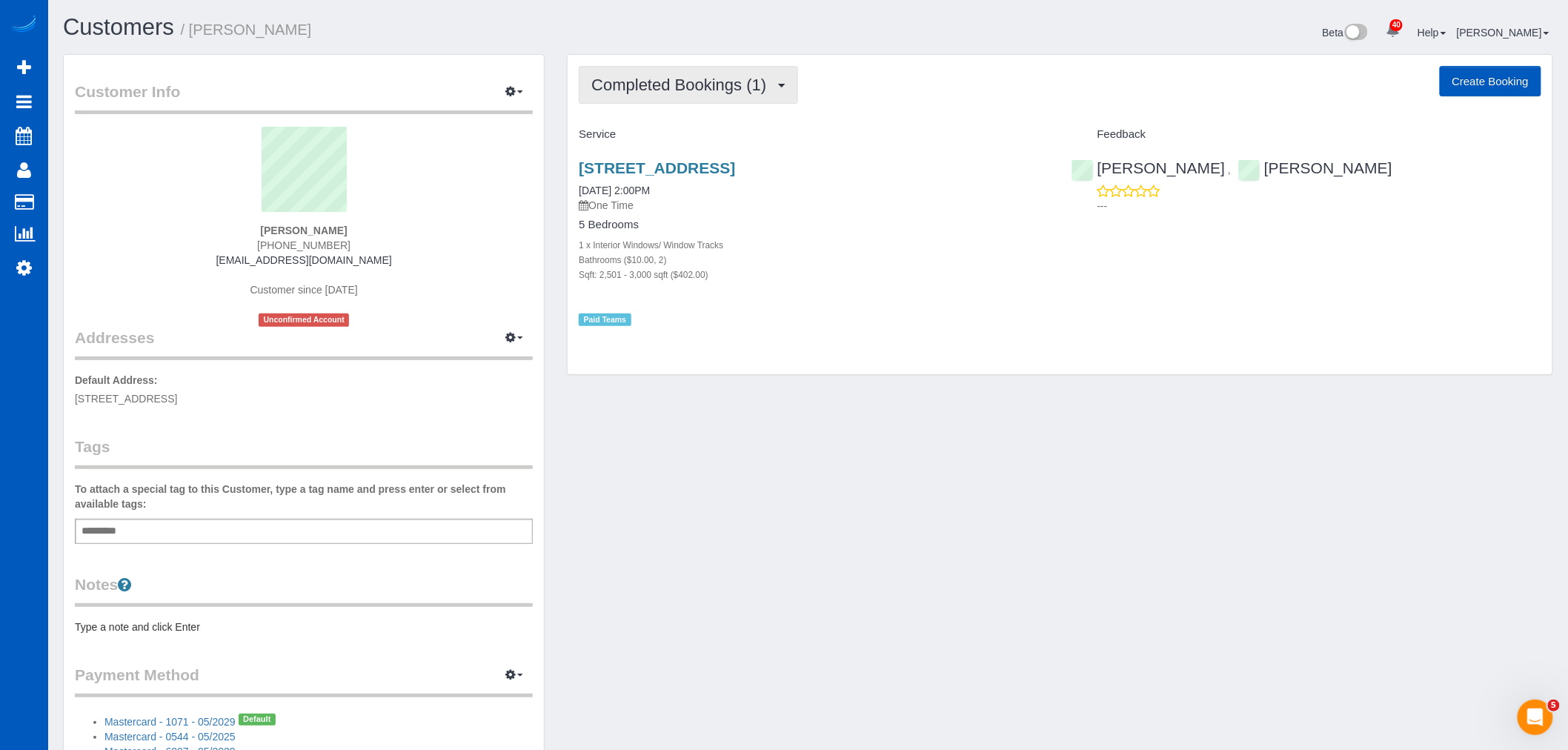
click at [693, 68] on button "Completed Bookings (1)" at bounding box center [688, 84] width 219 height 38
click at [679, 134] on link "Upcoming Bookings (1)" at bounding box center [656, 138] width 154 height 19
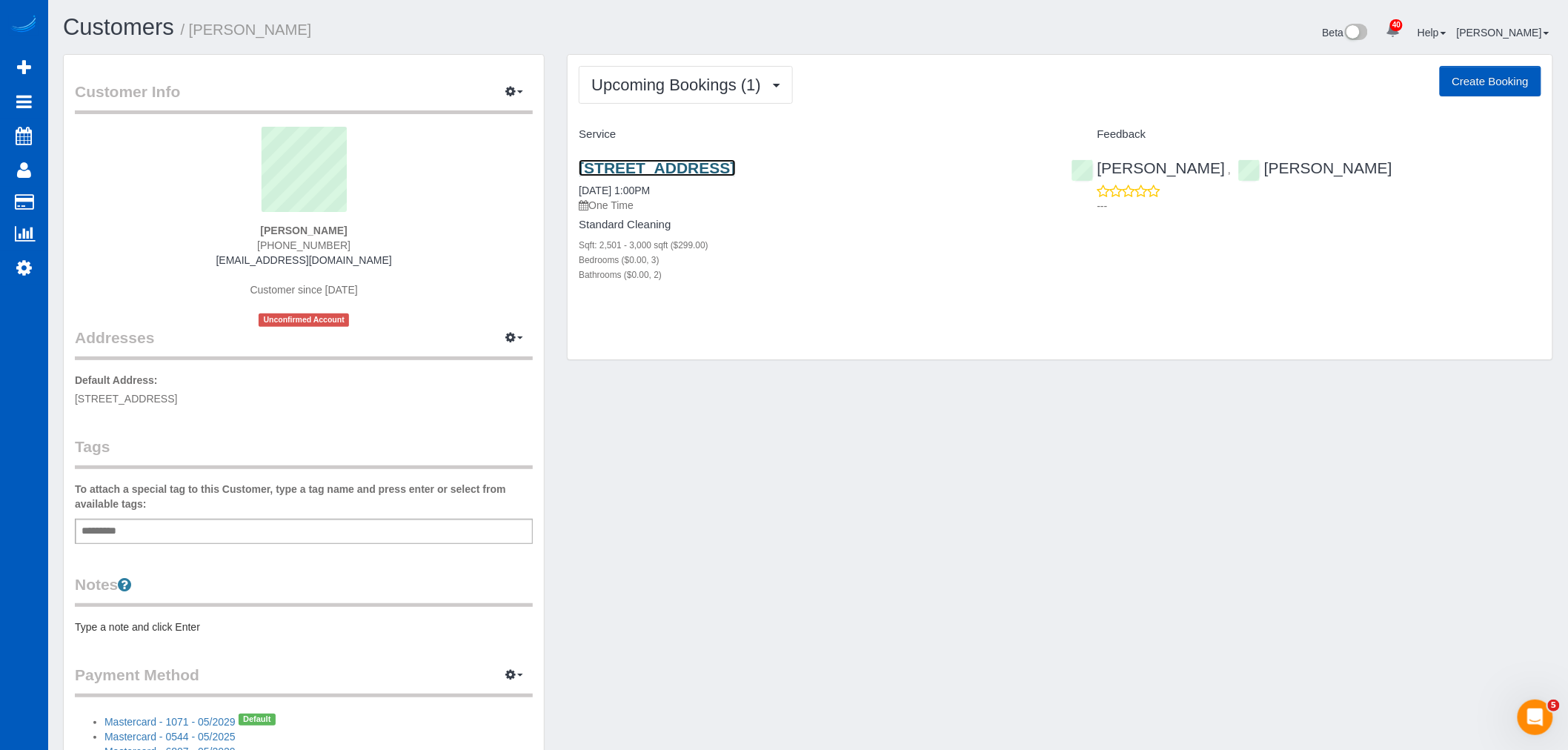
click at [670, 168] on link "[STREET_ADDRESS]" at bounding box center [656, 167] width 156 height 17
click at [48, 278] on link "Settings" at bounding box center [24, 267] width 49 height 34
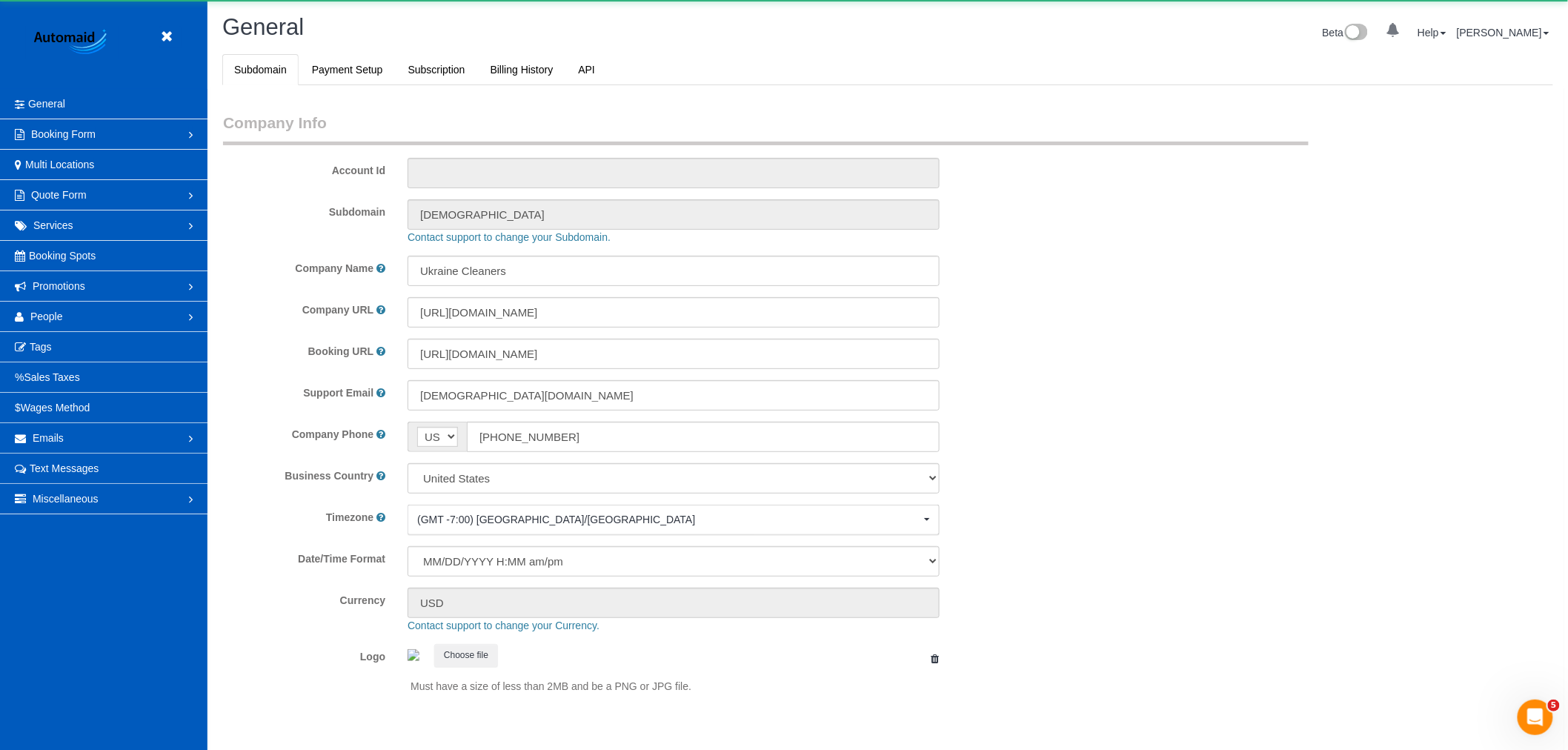
click at [38, 273] on link "Promotions" at bounding box center [103, 286] width 208 height 30
select select "1"
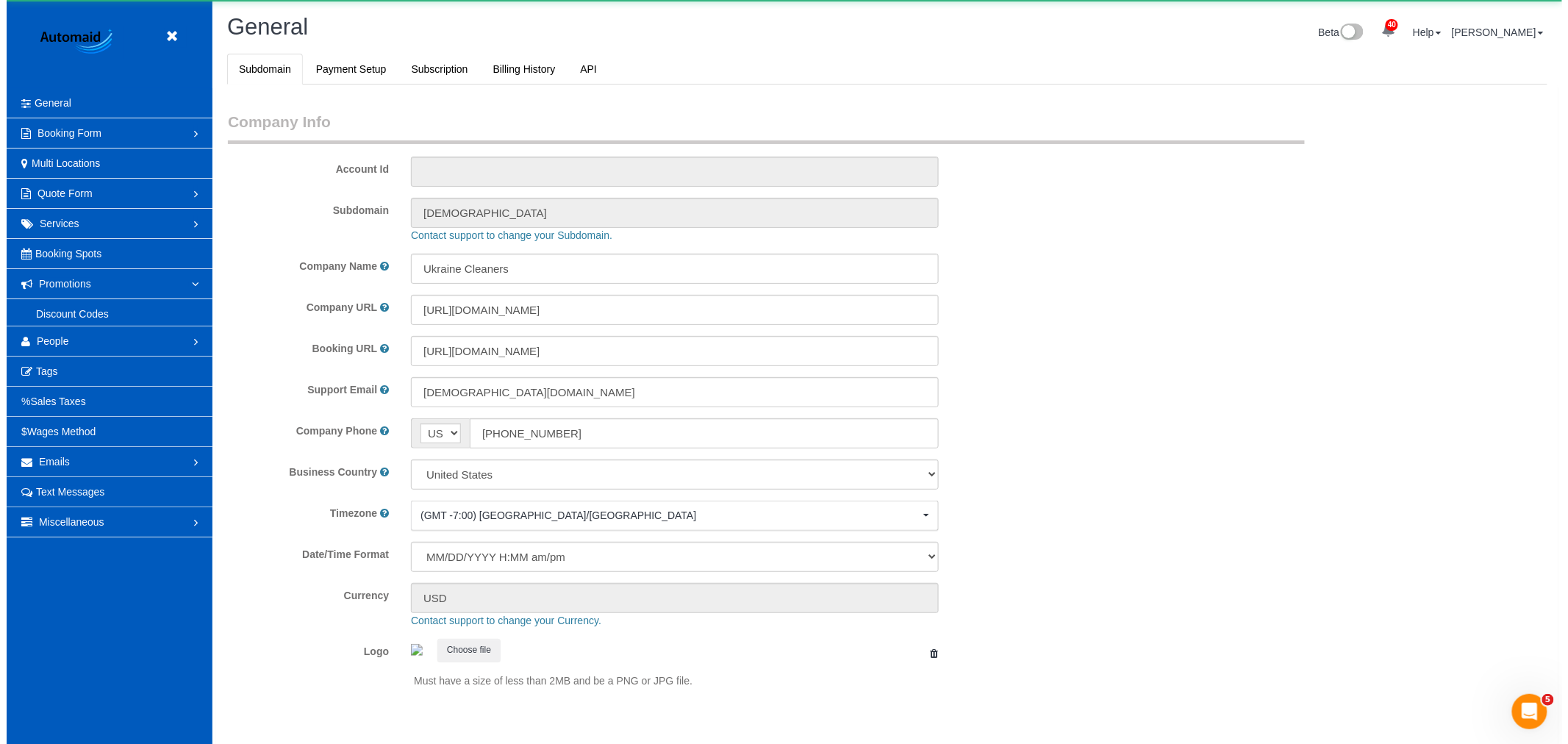
scroll to position [0, 0]
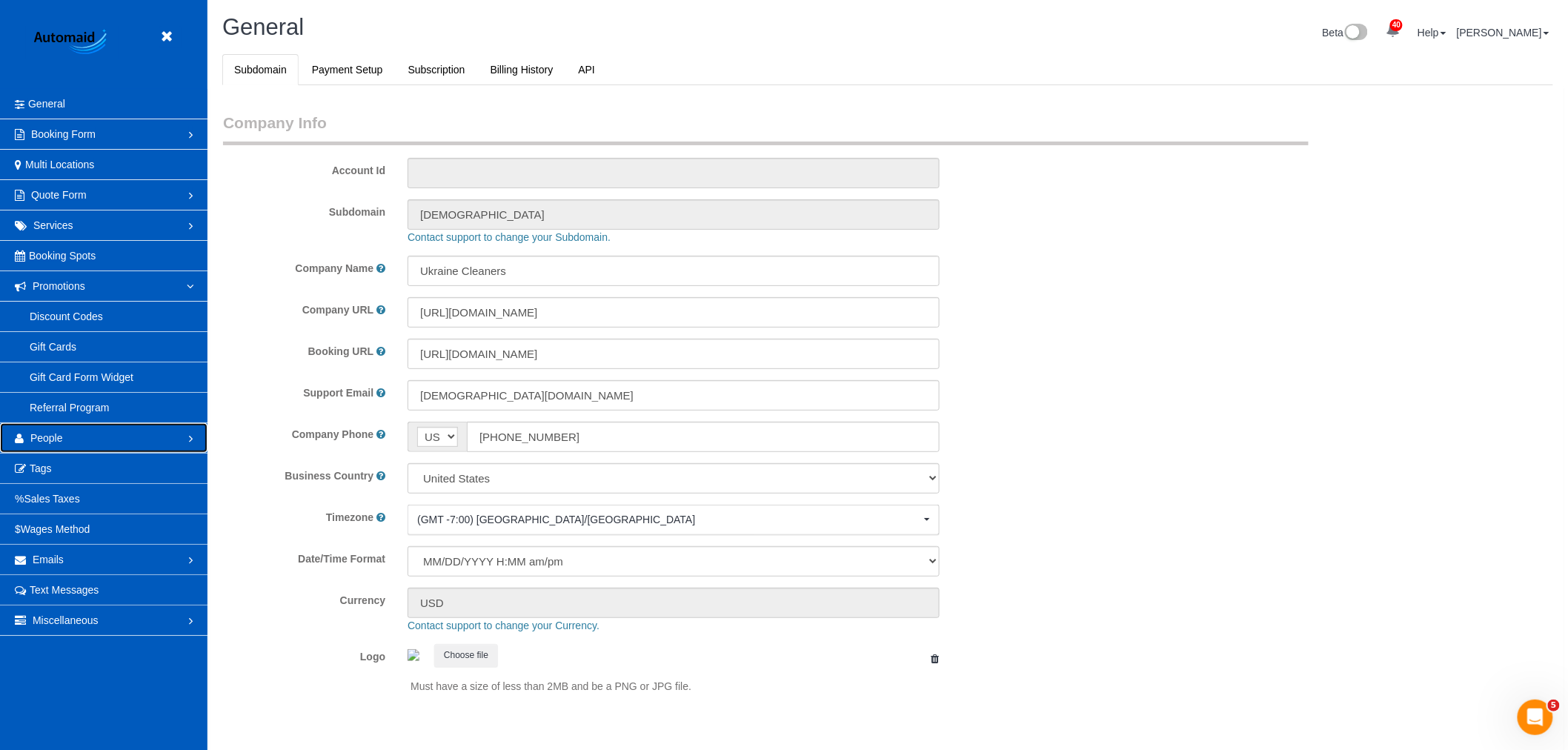
click at [87, 445] on link "People" at bounding box center [103, 438] width 208 height 30
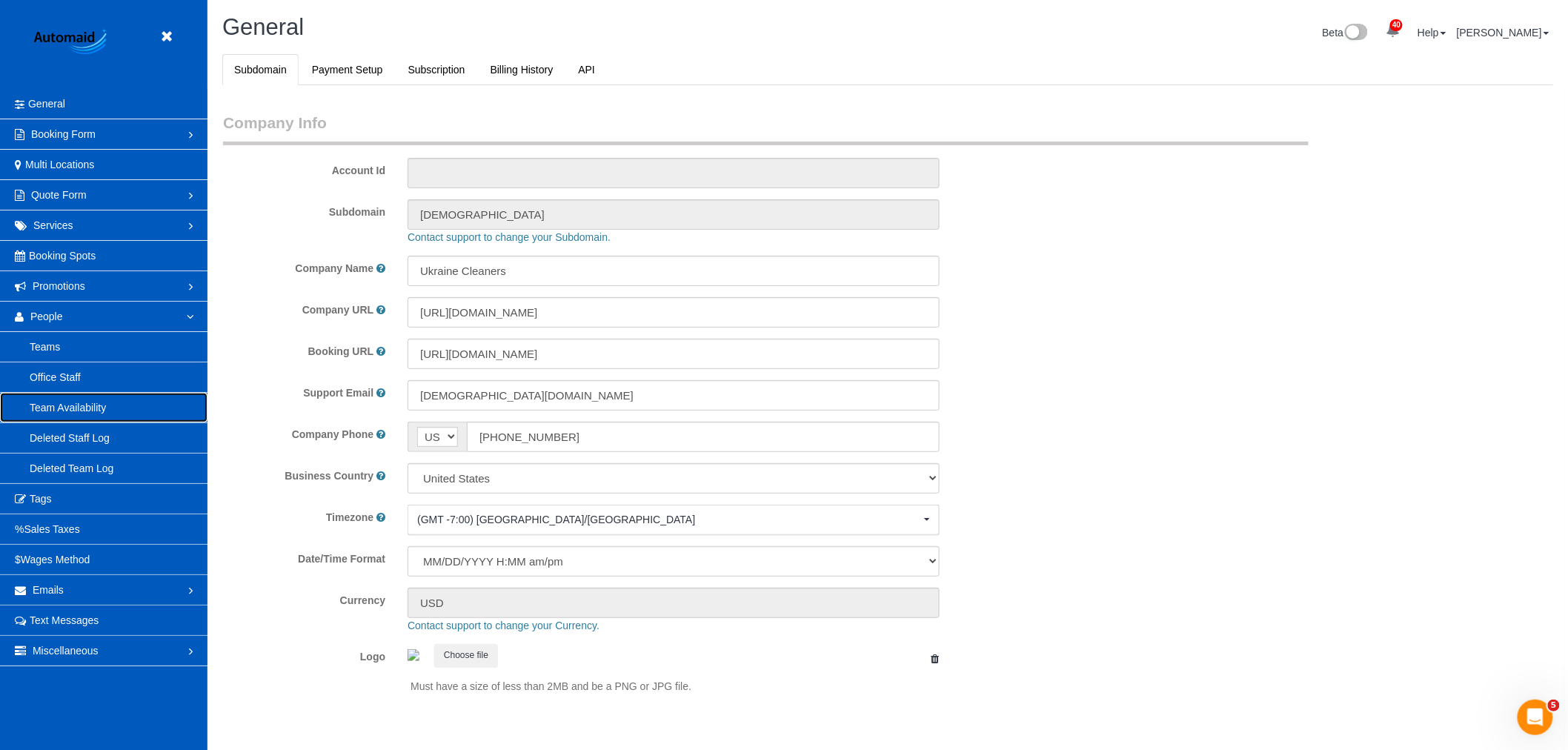
click at [89, 412] on link "Team Availability" at bounding box center [103, 407] width 208 height 30
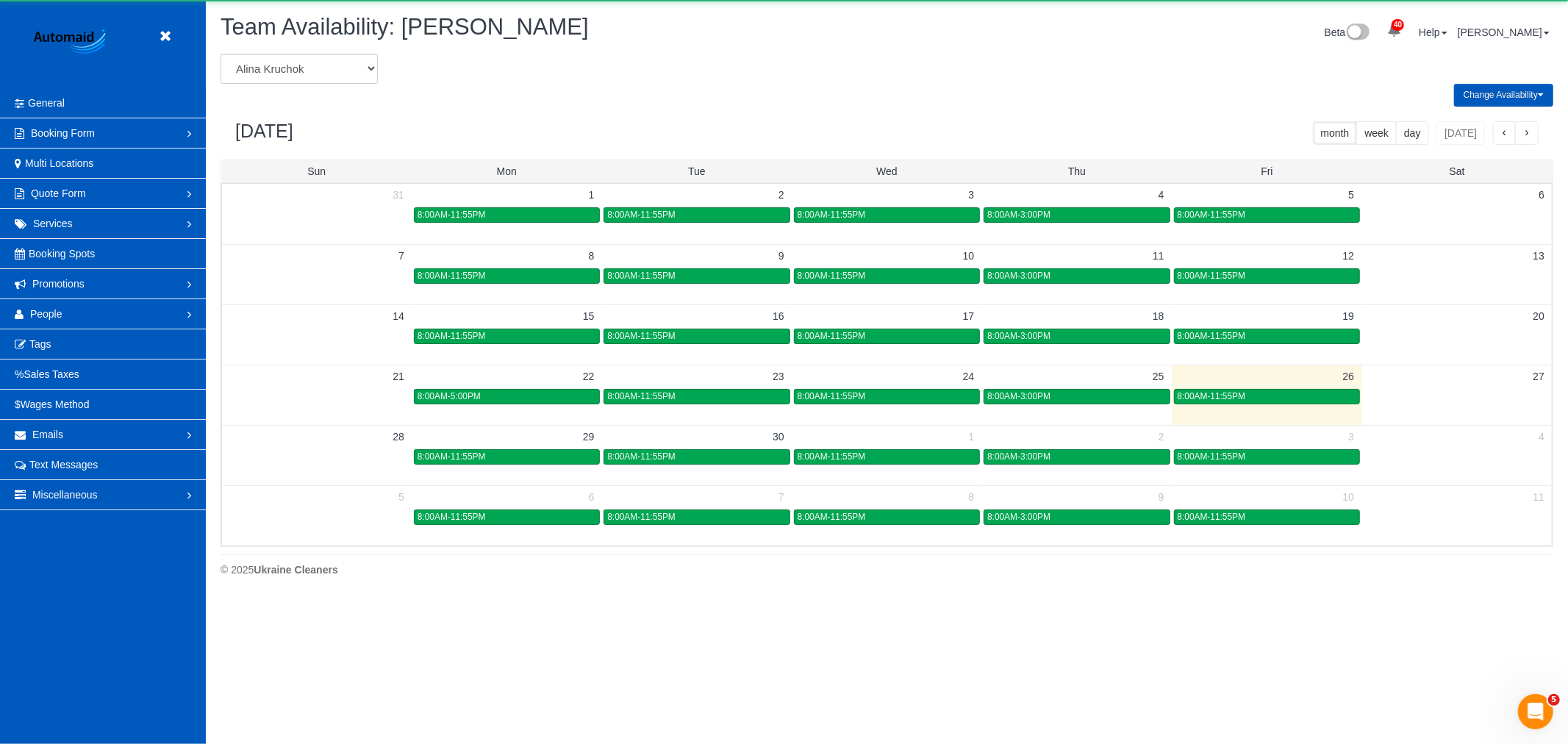
scroll to position [600, 1568]
click at [316, 86] on div "Change Availability Default Availability Specific Date Request Time Off Exclude…" at bounding box center [886, 95] width 1354 height 23
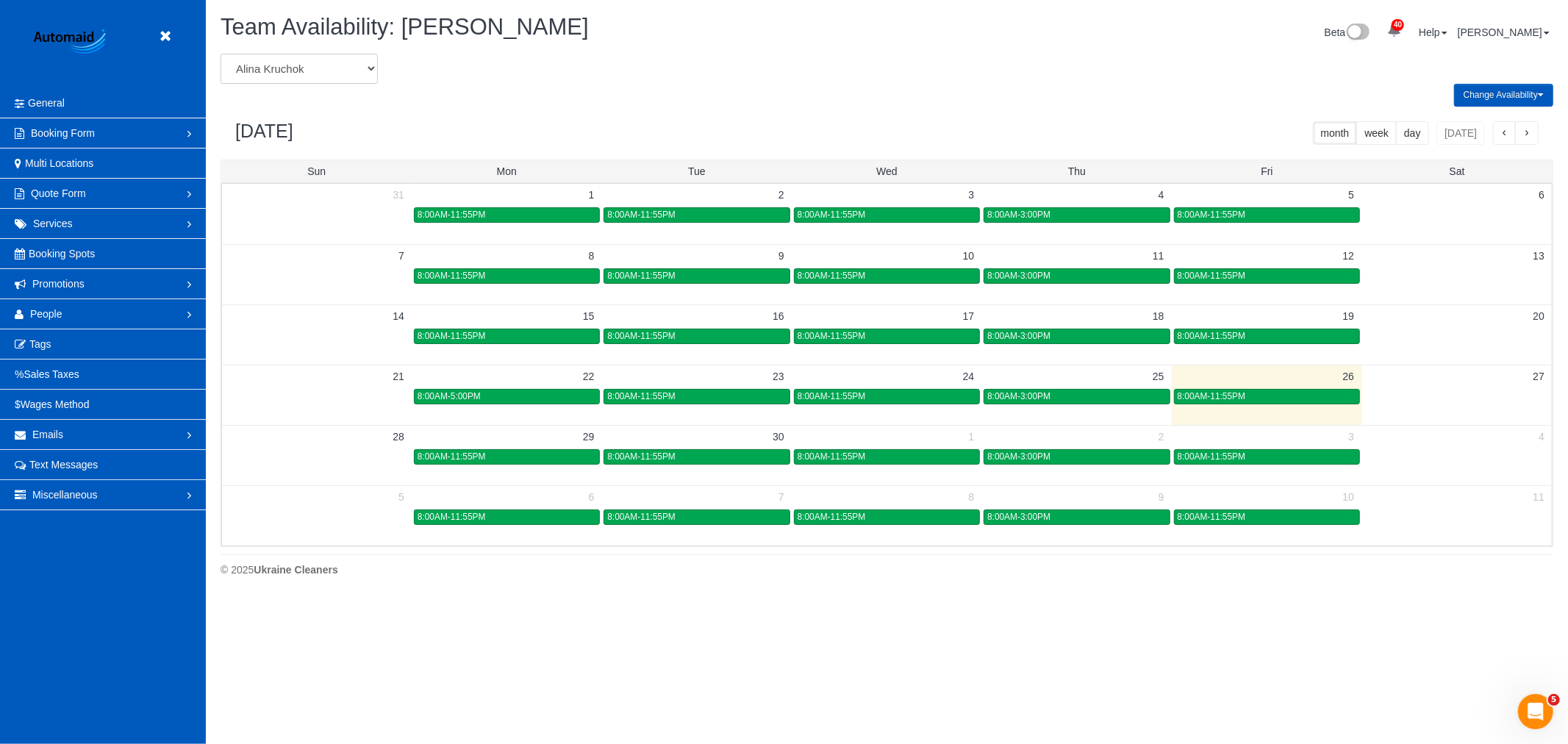
click at [316, 74] on select "[PERSON_NAME] [PERSON_NAME] [PERSON_NAME] [PERSON_NAME] [PERSON_NAME] [PERSON_N…" at bounding box center [299, 68] width 158 height 31
select select "number:29966"
click at [221, 54] on select "[PERSON_NAME] [PERSON_NAME] [PERSON_NAME] [PERSON_NAME] [PERSON_NAME] [PERSON_N…" at bounding box center [299, 68] width 158 height 31
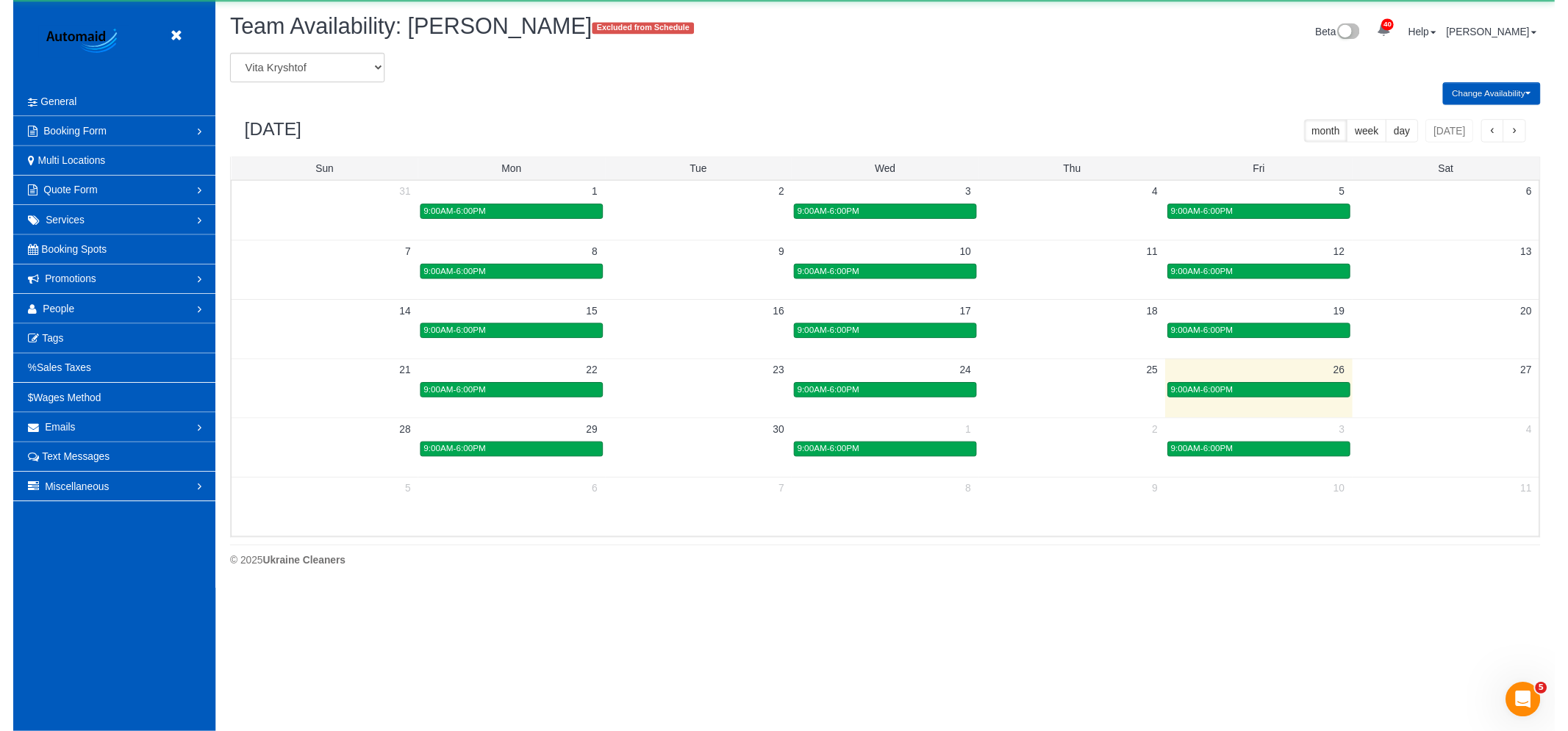
scroll to position [72915, 71927]
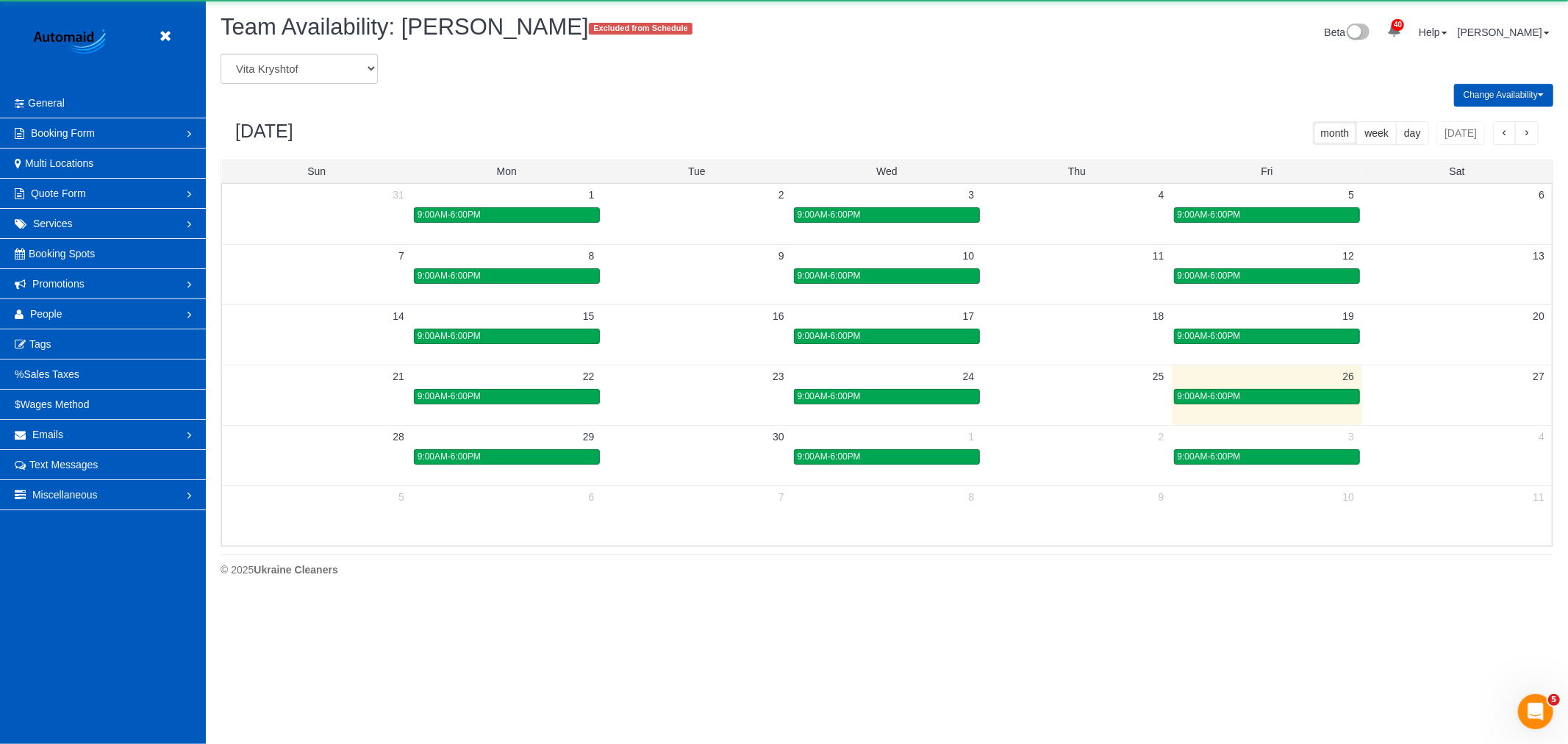
click at [1481, 94] on button "Change Availability" at bounding box center [1503, 95] width 99 height 23
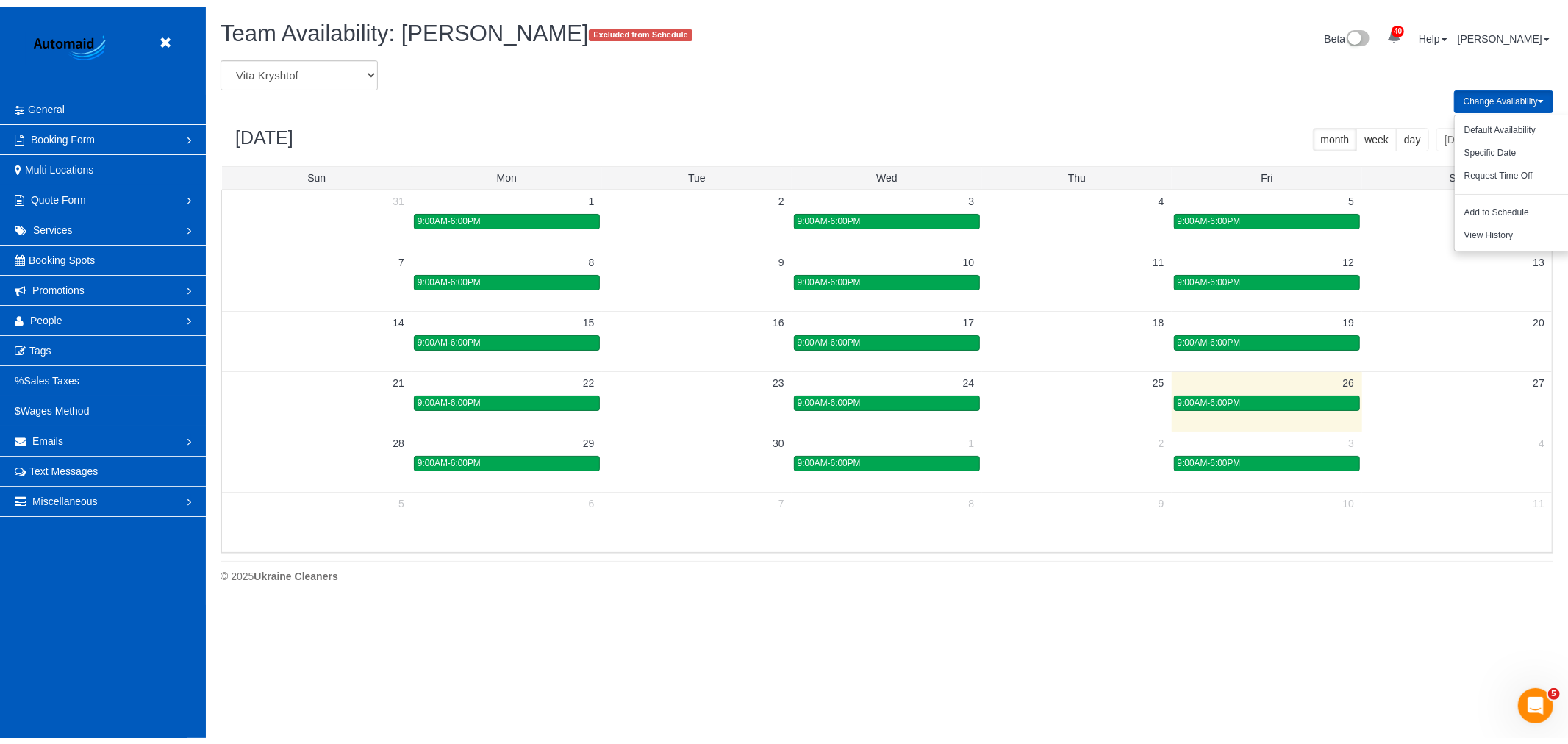
scroll to position [0, 0]
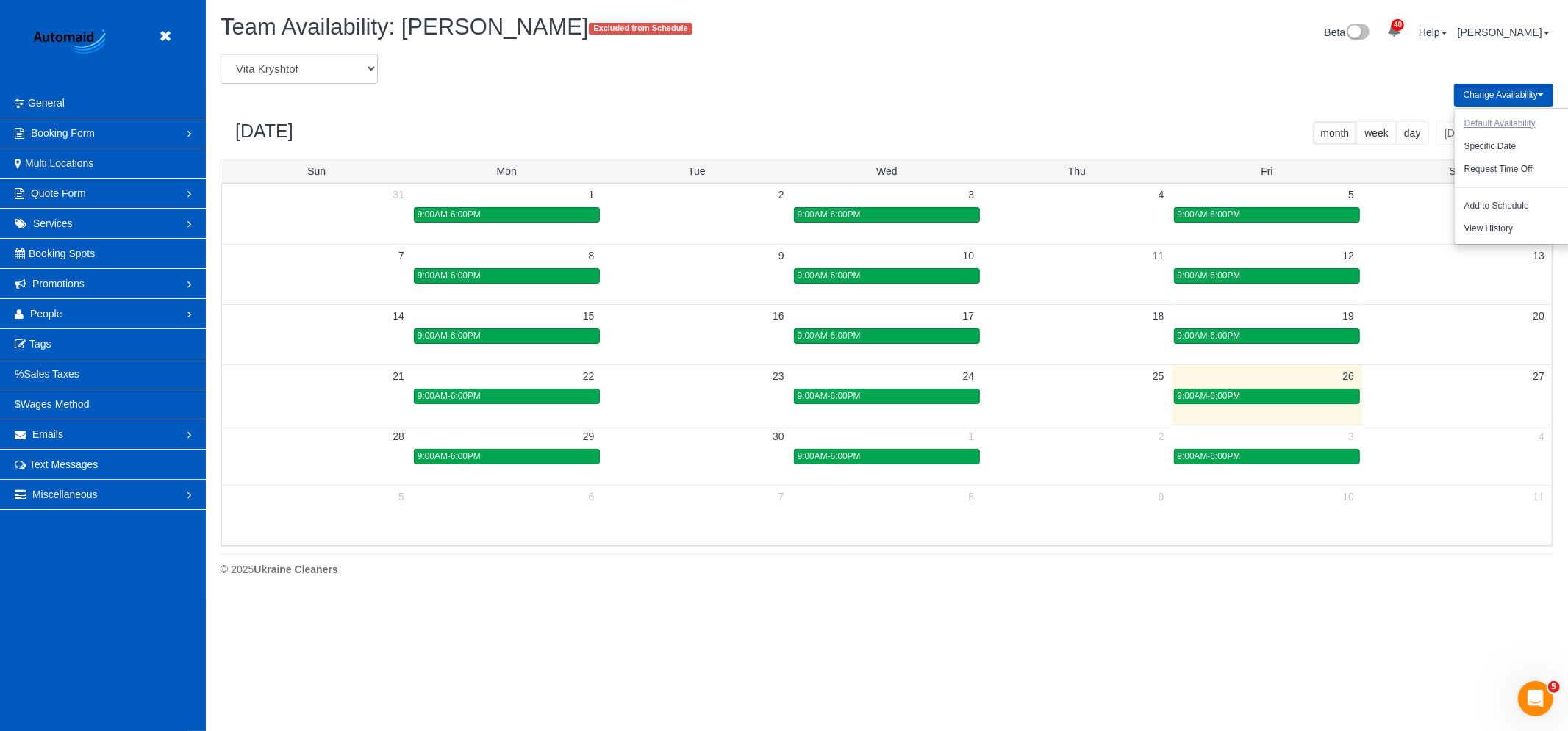
click at [1502, 126] on button "Default Availability" at bounding box center [1500, 123] width 91 height 23
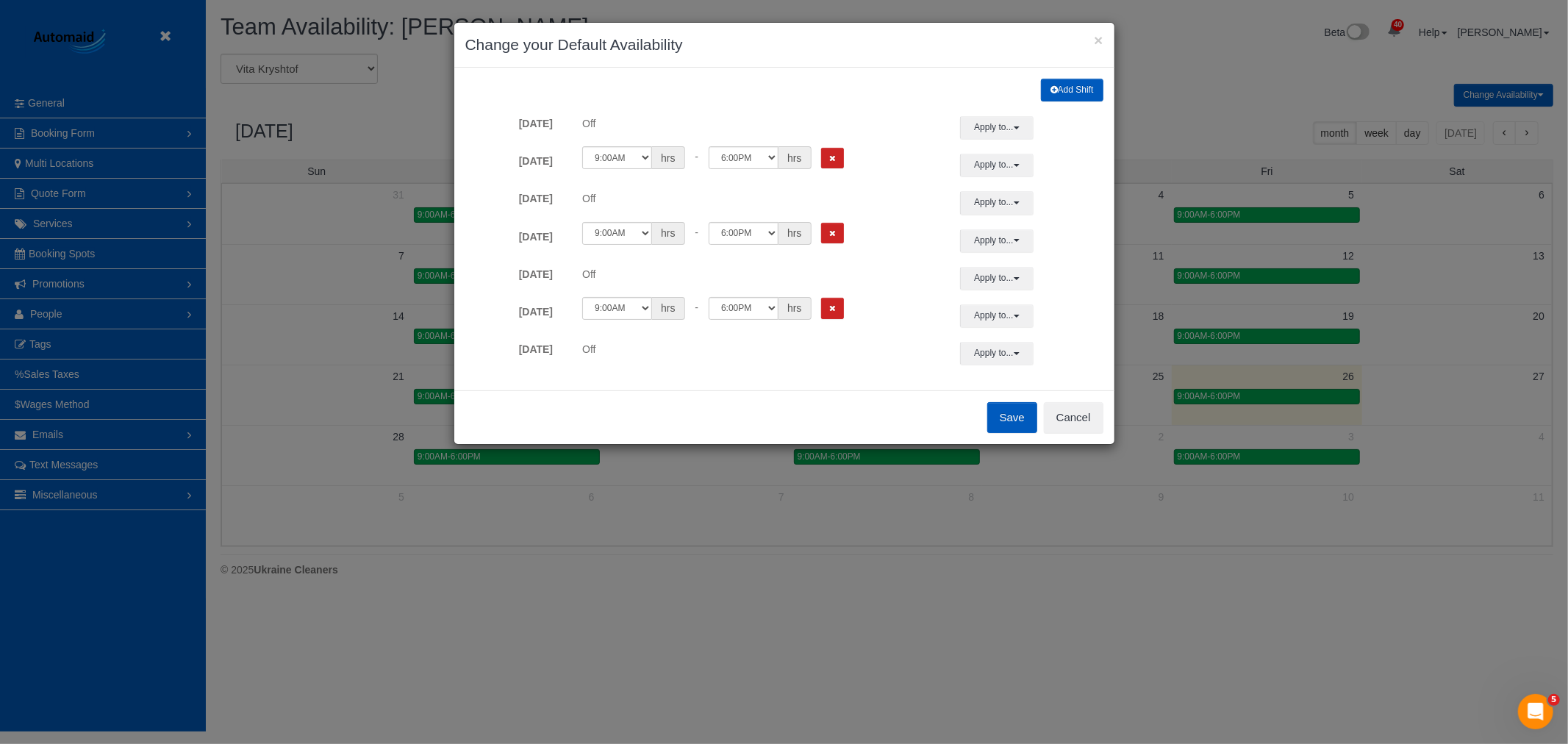
click at [820, 155] on div "12:00AM 12:05AM 12:10AM 12:15AM 12:20AM 12:25AM 12:30AM 12:35AM 12:40AM 12:45AM…" at bounding box center [756, 157] width 363 height 23
click at [840, 167] on button "Remove Shift" at bounding box center [832, 159] width 23 height 22
click at [845, 229] on div "12:00AM 12:05AM 12:10AM 12:15AM 12:20AM 12:25AM 12:30AM 12:35AM 12:40AM 12:45AM…" at bounding box center [756, 233] width 363 height 23
click at [824, 233] on button "Remove Shift" at bounding box center [832, 234] width 23 height 22
click at [834, 304] on icon "Remove Shift" at bounding box center [832, 308] width 7 height 8
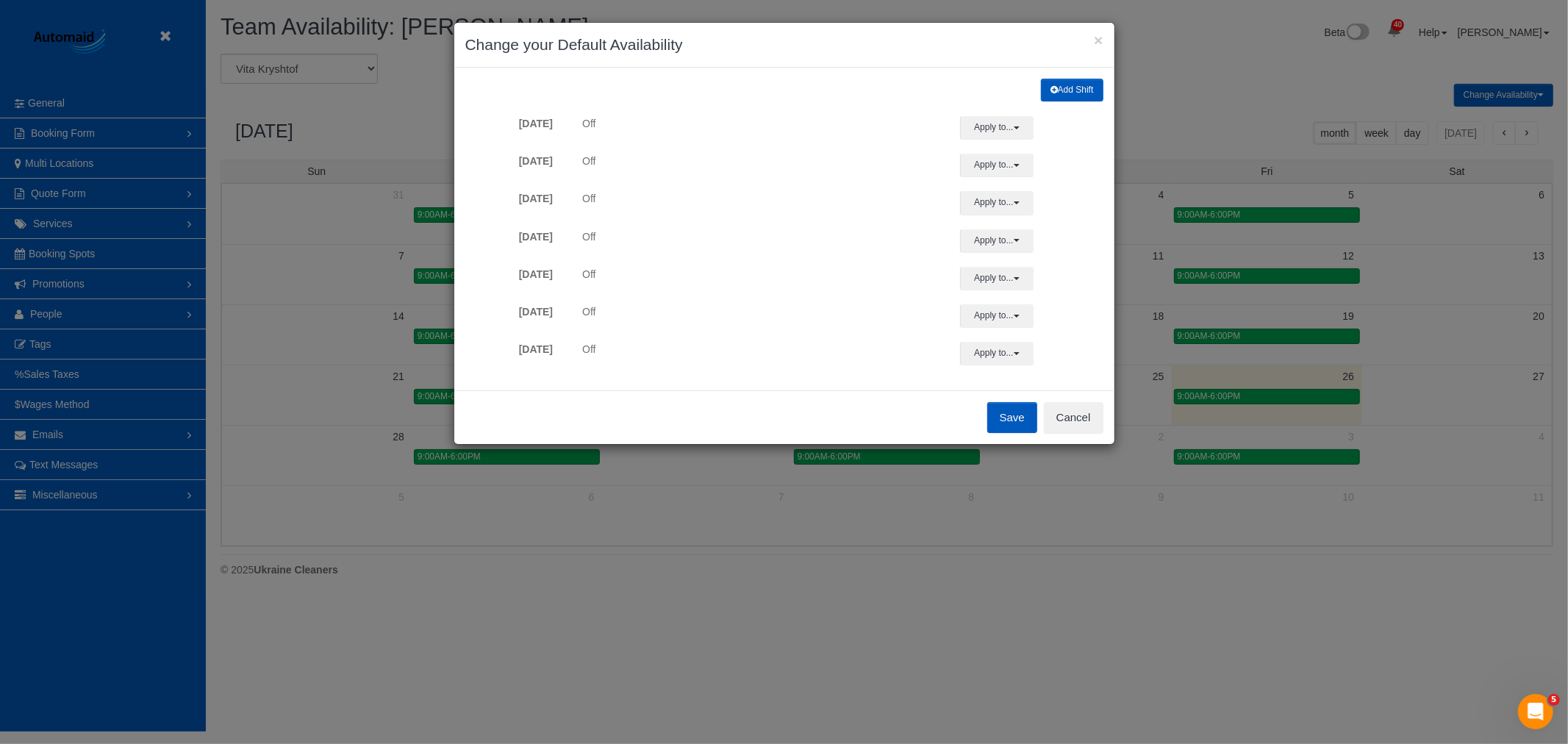
click at [1017, 417] on button "Save" at bounding box center [1012, 417] width 50 height 31
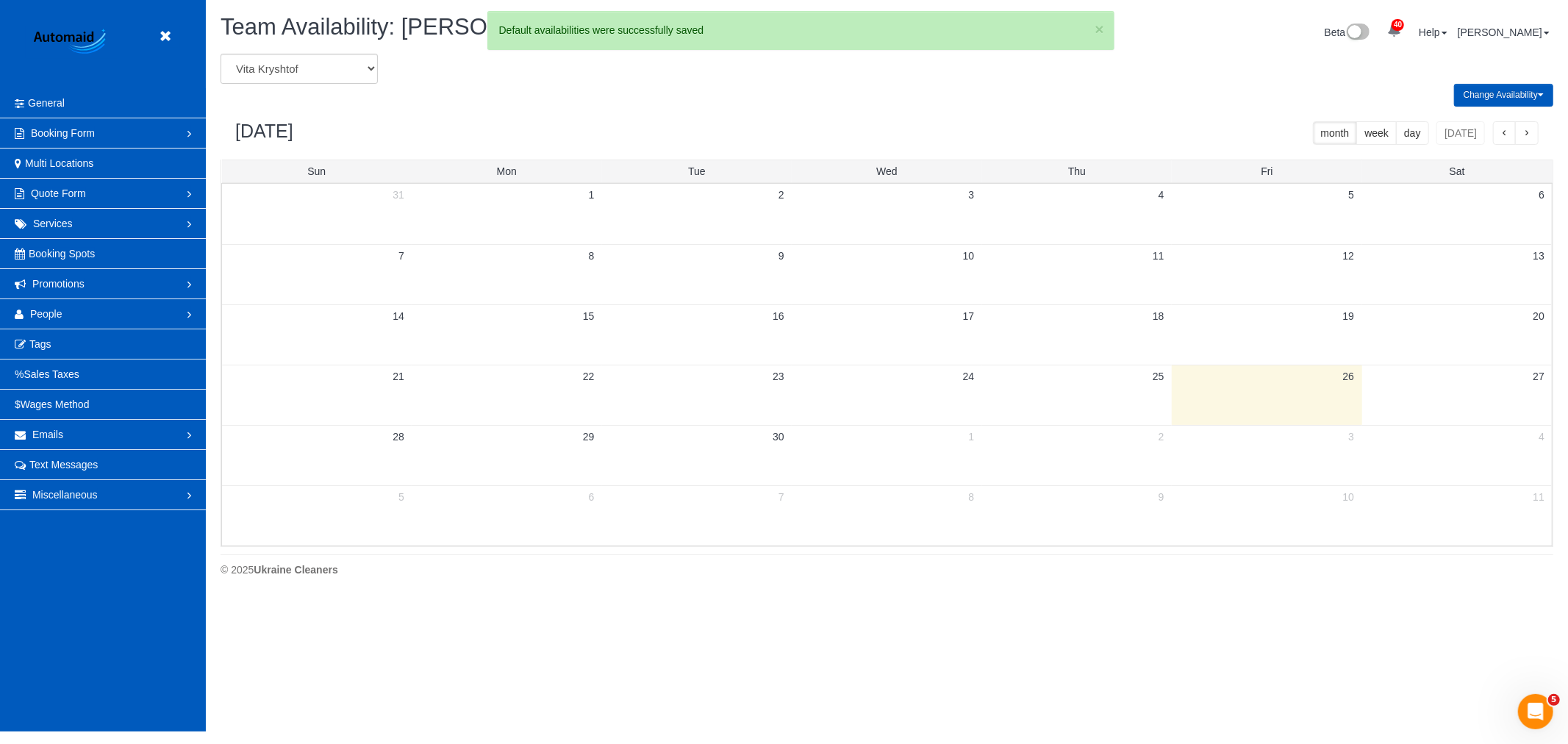
click at [851, 447] on td "1" at bounding box center [886, 436] width 190 height 23
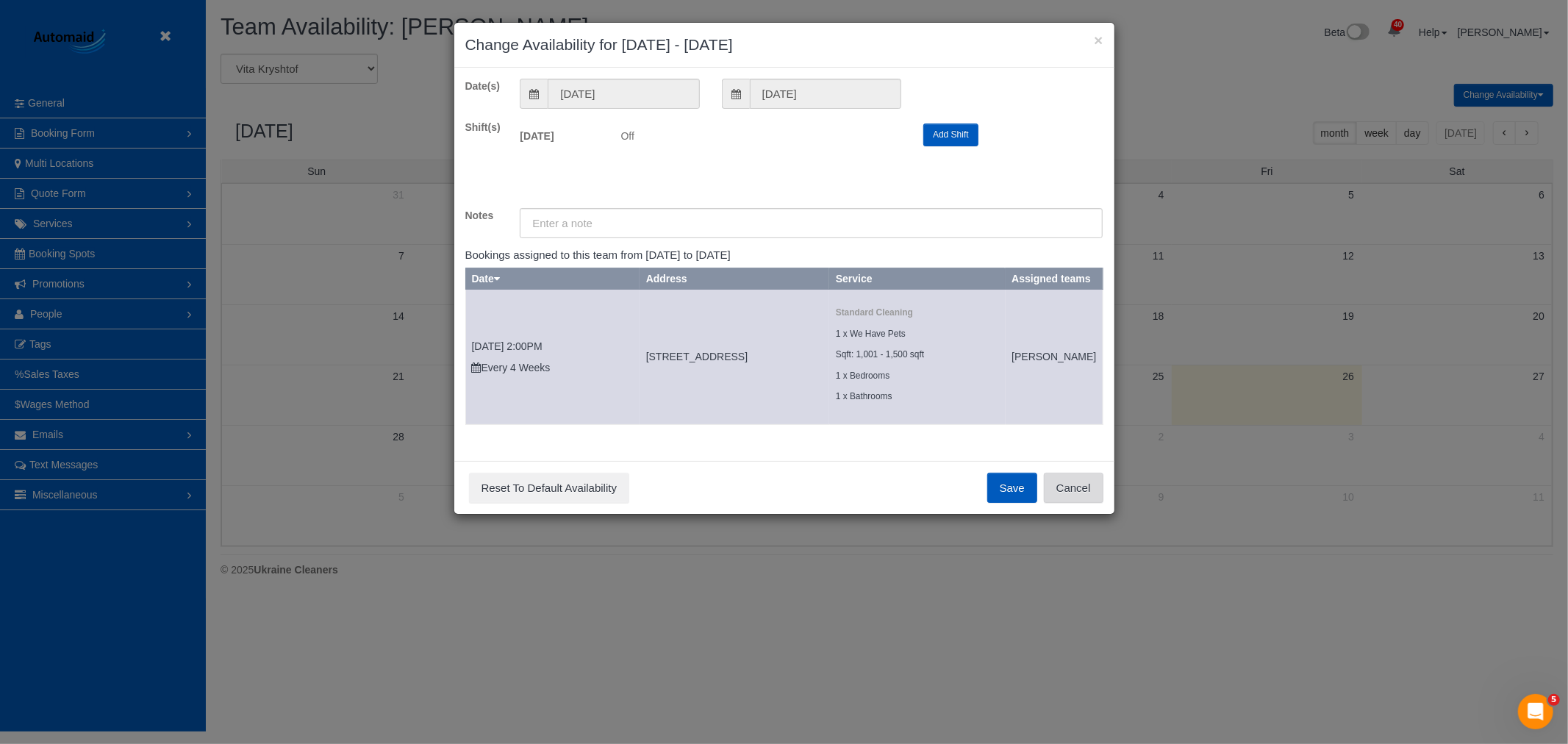
click at [1074, 504] on button "Cancel" at bounding box center [1074, 488] width 59 height 31
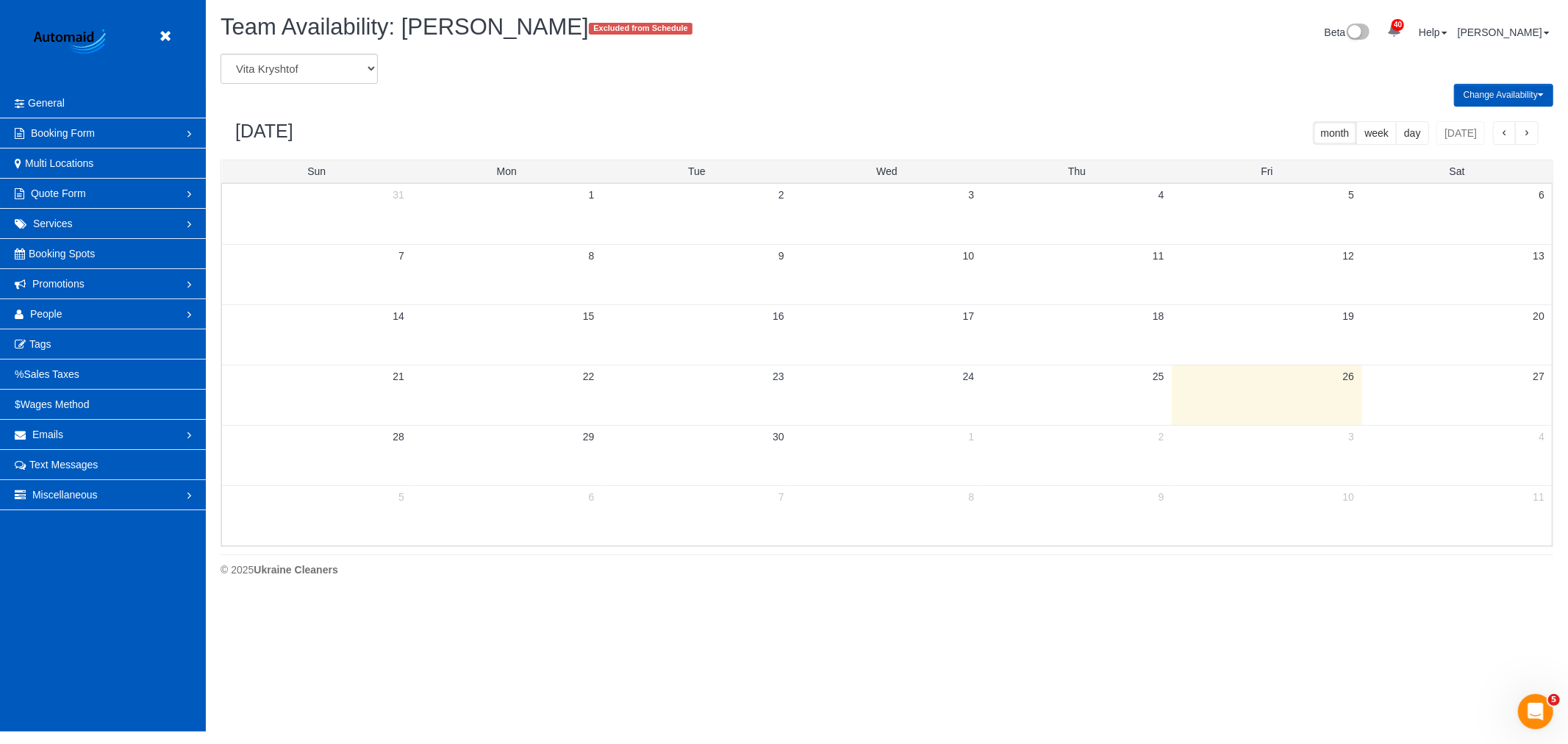
click at [1066, 468] on td at bounding box center [1077, 454] width 190 height 60
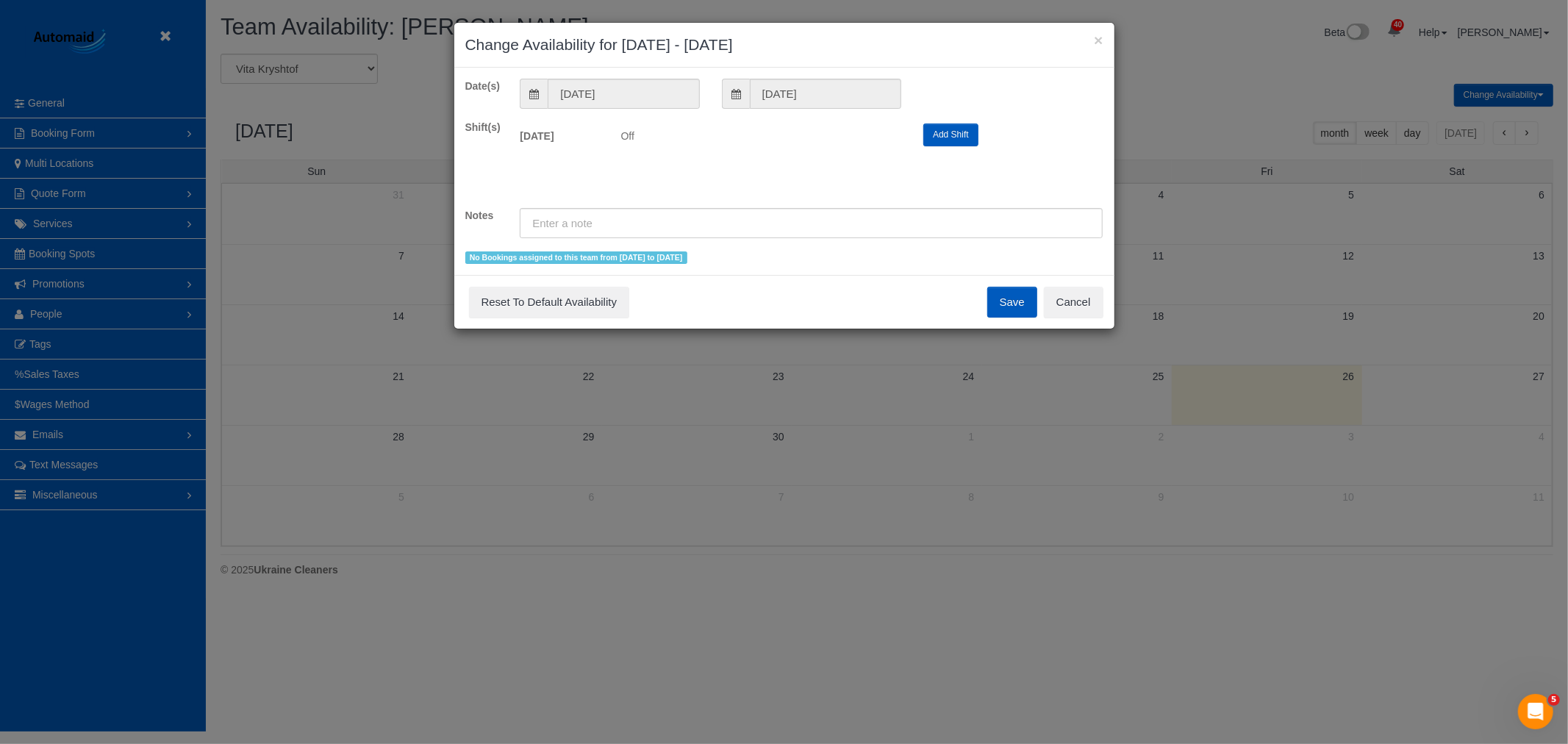
click at [1080, 286] on div "Save Reset To Default Availability Cancel" at bounding box center [784, 302] width 660 height 53
click at [1108, 317] on div "Save Reset To Default Availability Cancel" at bounding box center [784, 302] width 660 height 53
click at [1103, 304] on div "Save Reset To Default Availability Cancel" at bounding box center [784, 302] width 660 height 53
click at [1099, 304] on button "Cancel" at bounding box center [1074, 302] width 59 height 31
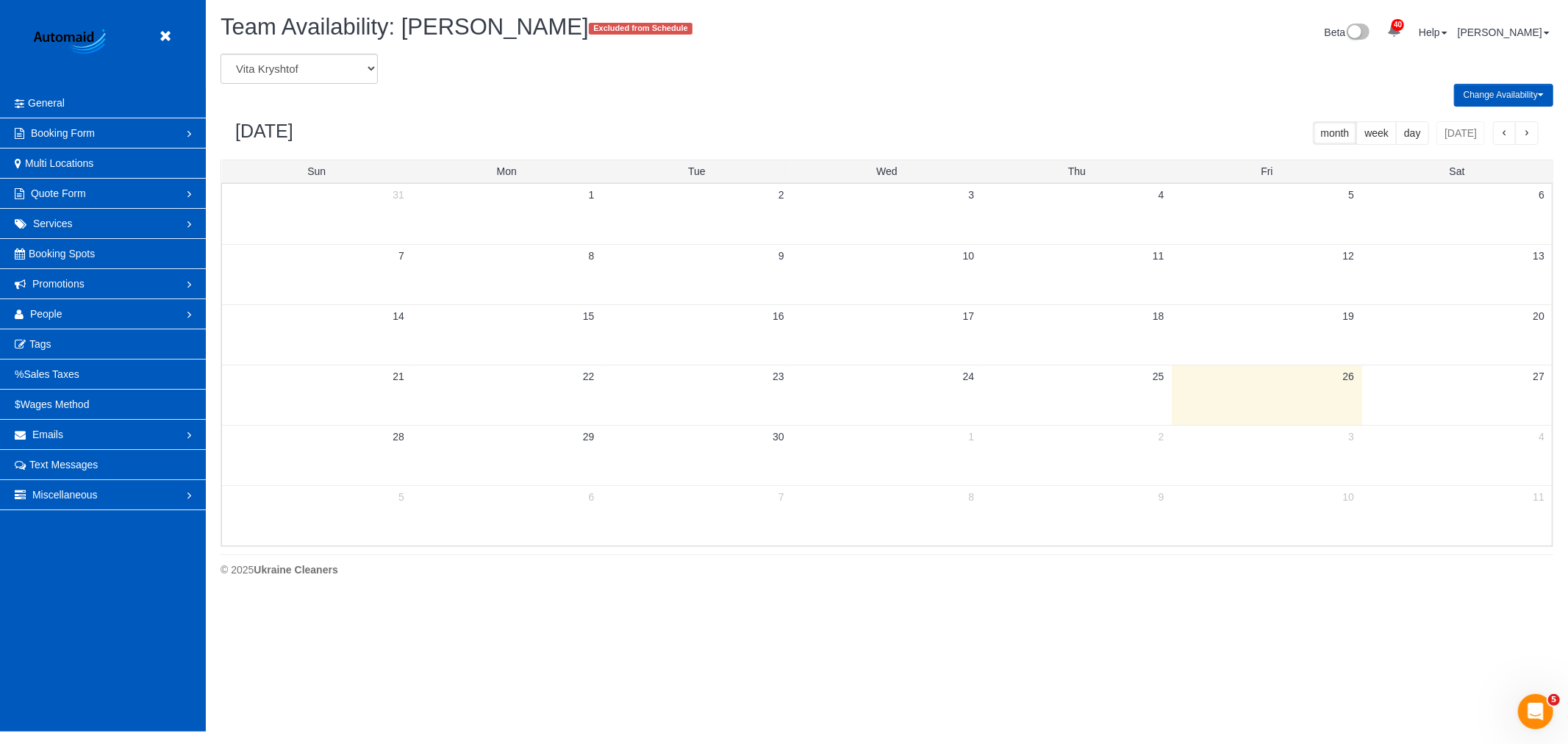
click at [1247, 447] on td "3" at bounding box center [1266, 436] width 190 height 23
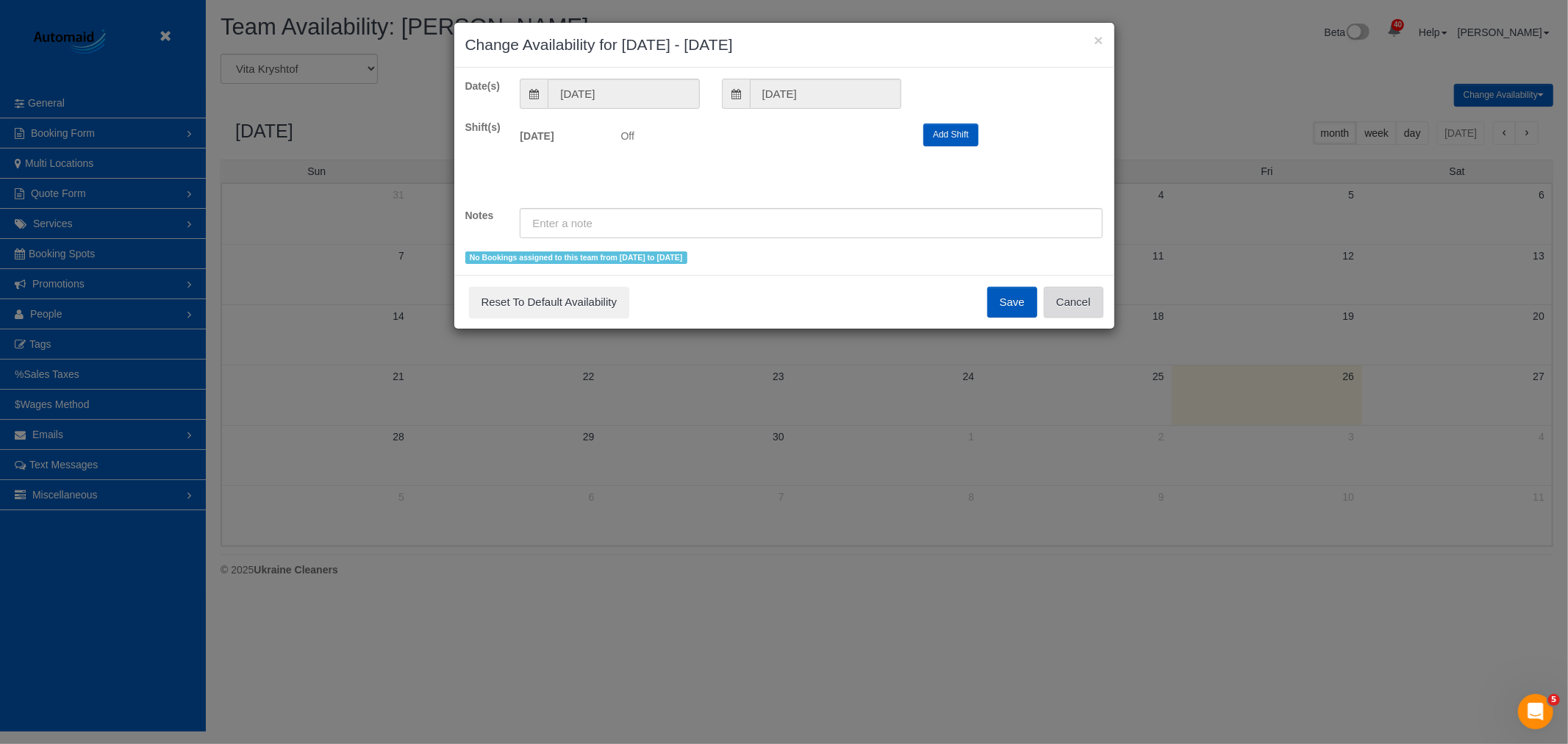
click at [1086, 314] on button "Cancel" at bounding box center [1074, 302] width 59 height 31
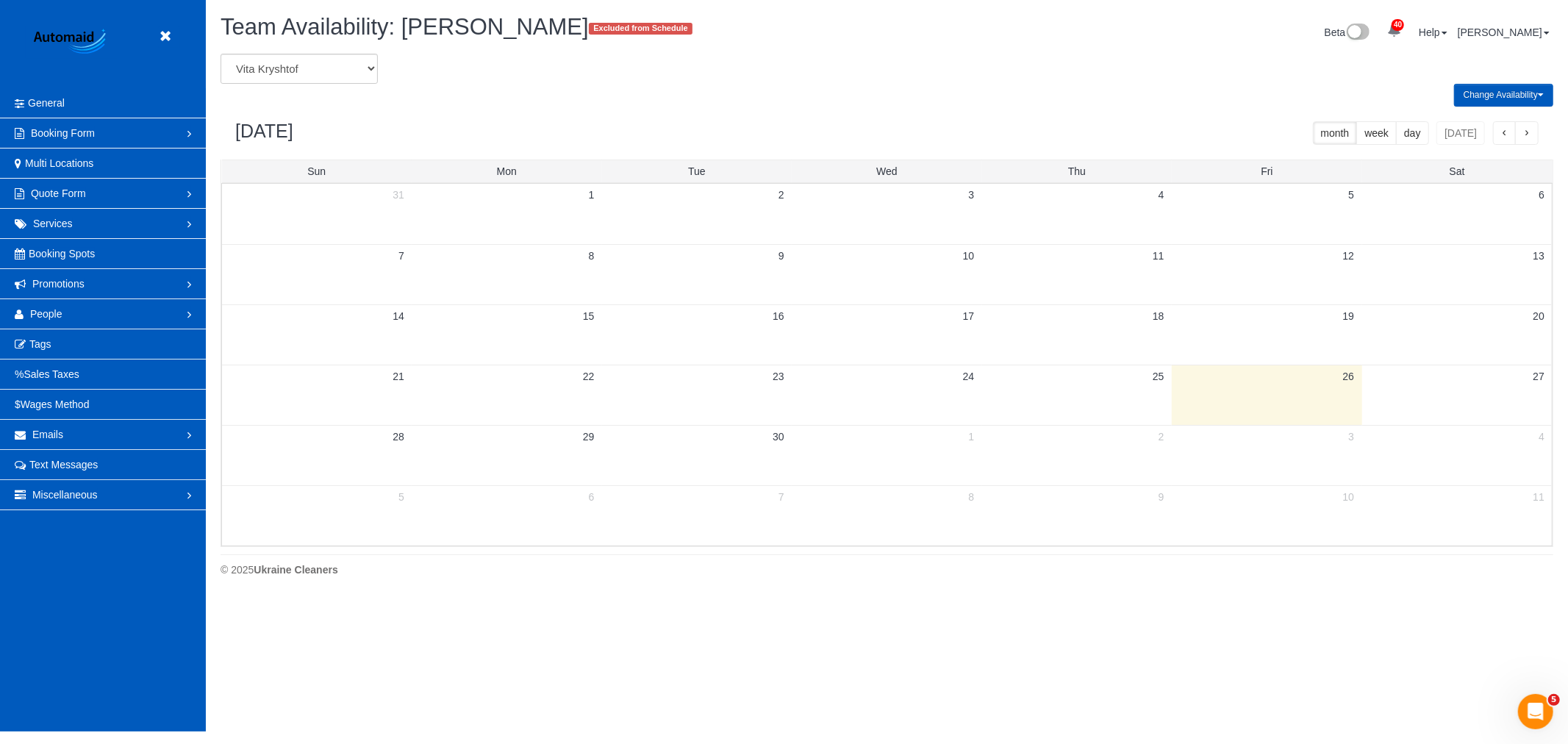
click at [502, 514] on td at bounding box center [506, 514] width 190 height 60
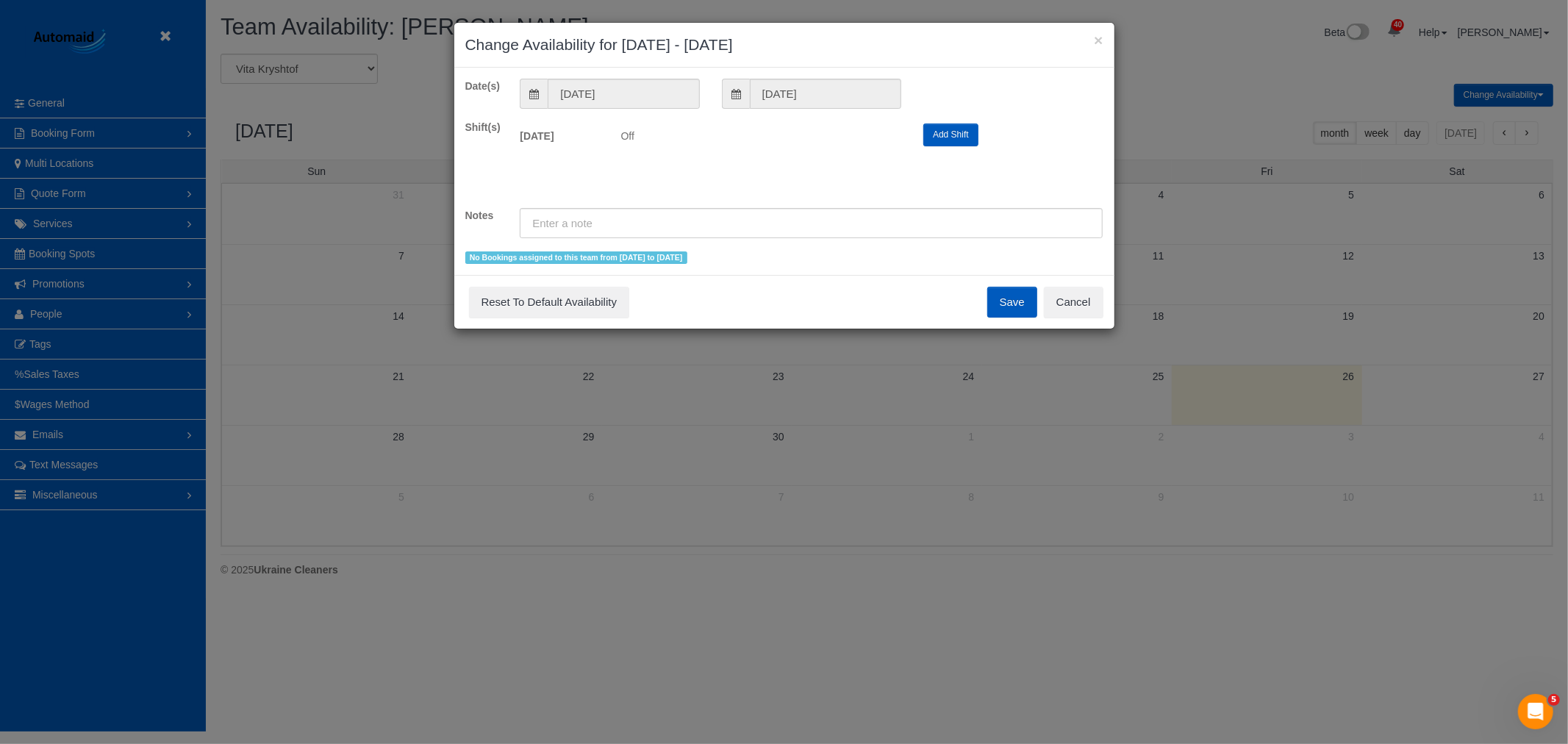
click at [1112, 291] on div "Save Reset To Default Availability Cancel" at bounding box center [784, 302] width 660 height 53
click at [1107, 295] on div "Save Reset To Default Availability Cancel" at bounding box center [784, 302] width 660 height 53
click at [1104, 297] on div "Save Reset To Default Availability Cancel" at bounding box center [784, 302] width 660 height 53
click at [1096, 300] on button "Cancel" at bounding box center [1074, 302] width 59 height 31
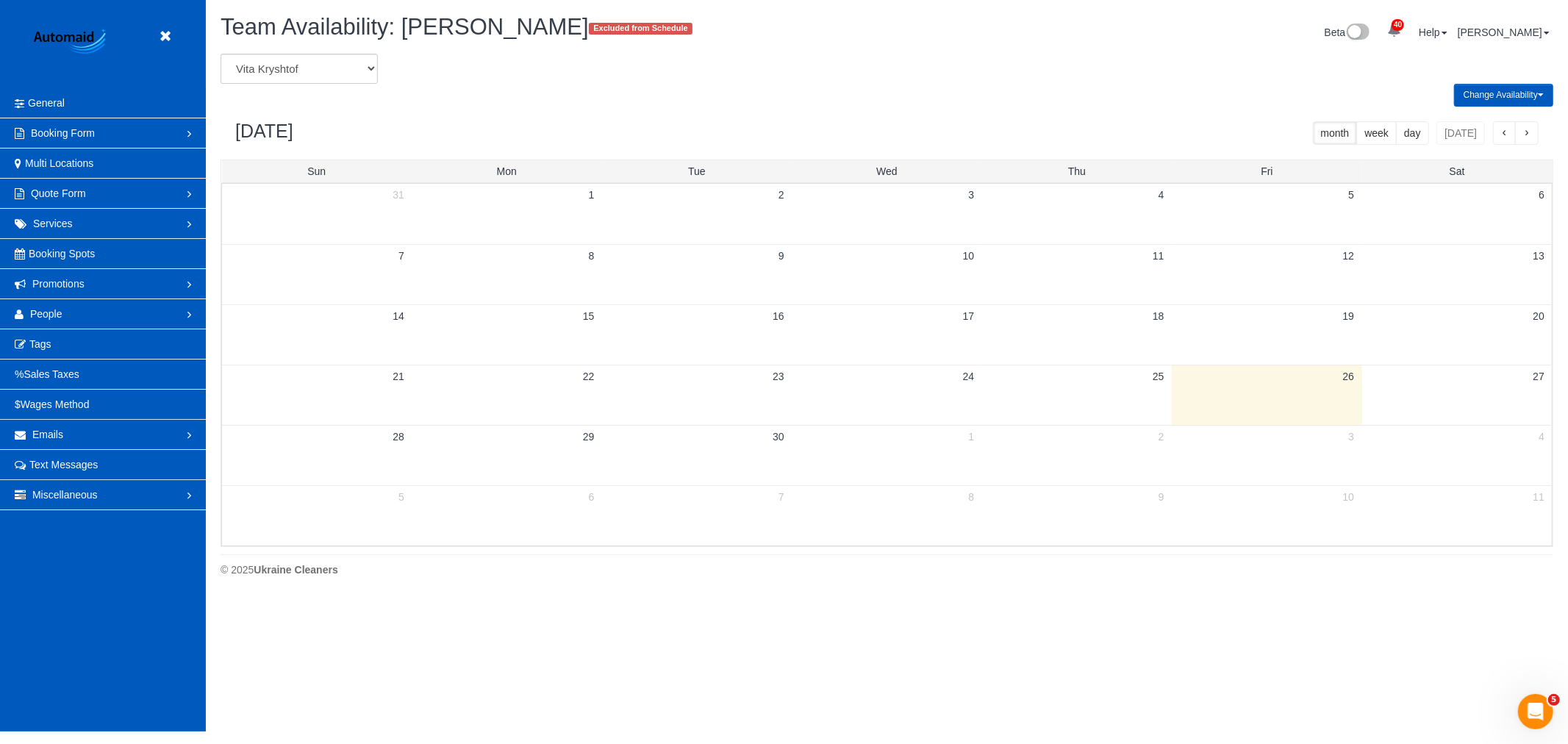
click at [760, 509] on div "5 6 7 8 9 10 11" at bounding box center [886, 497] width 1330 height 25
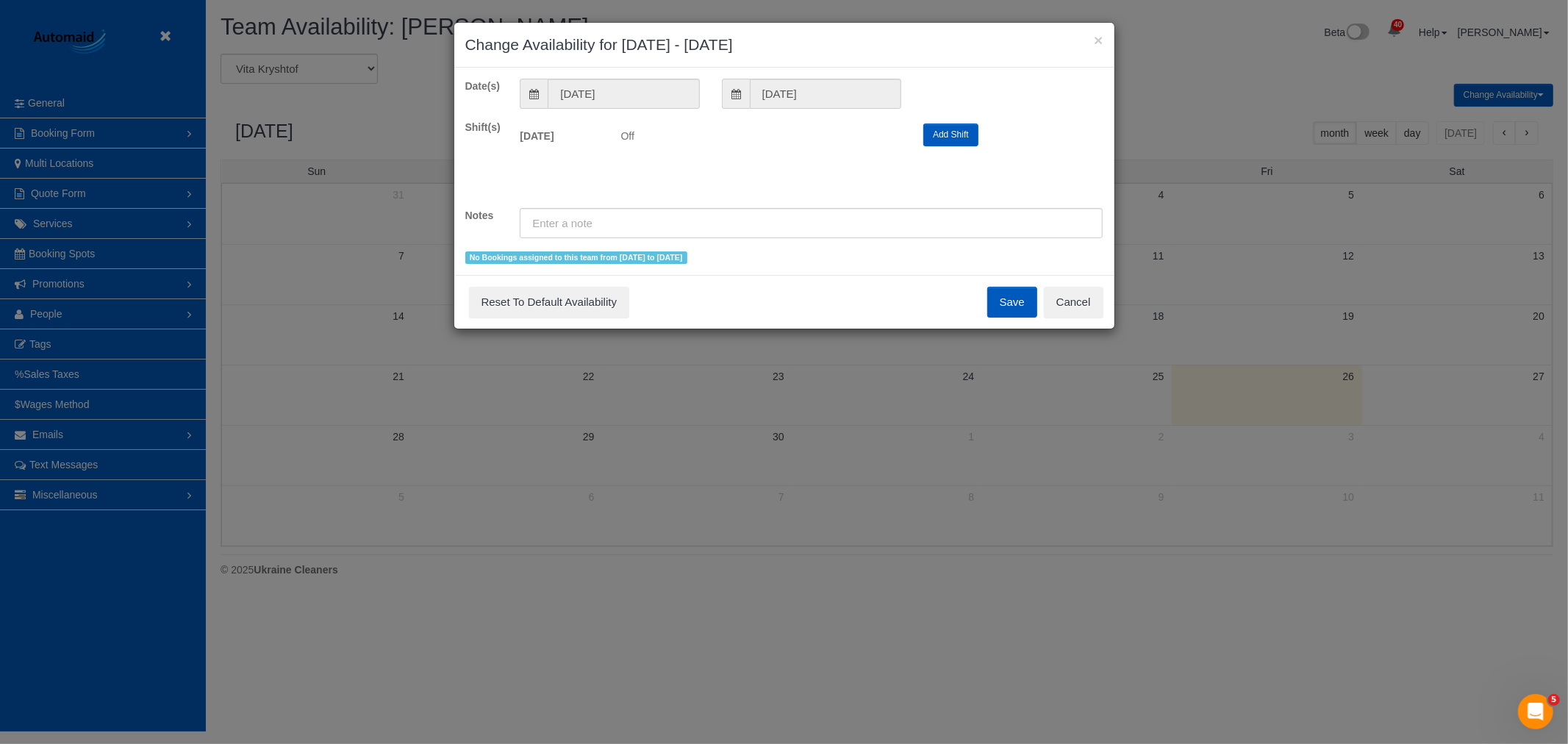
click at [1053, 277] on div "Save Reset To Default Availability Cancel" at bounding box center [784, 302] width 660 height 53
click at [1060, 289] on button "Cancel" at bounding box center [1074, 302] width 59 height 31
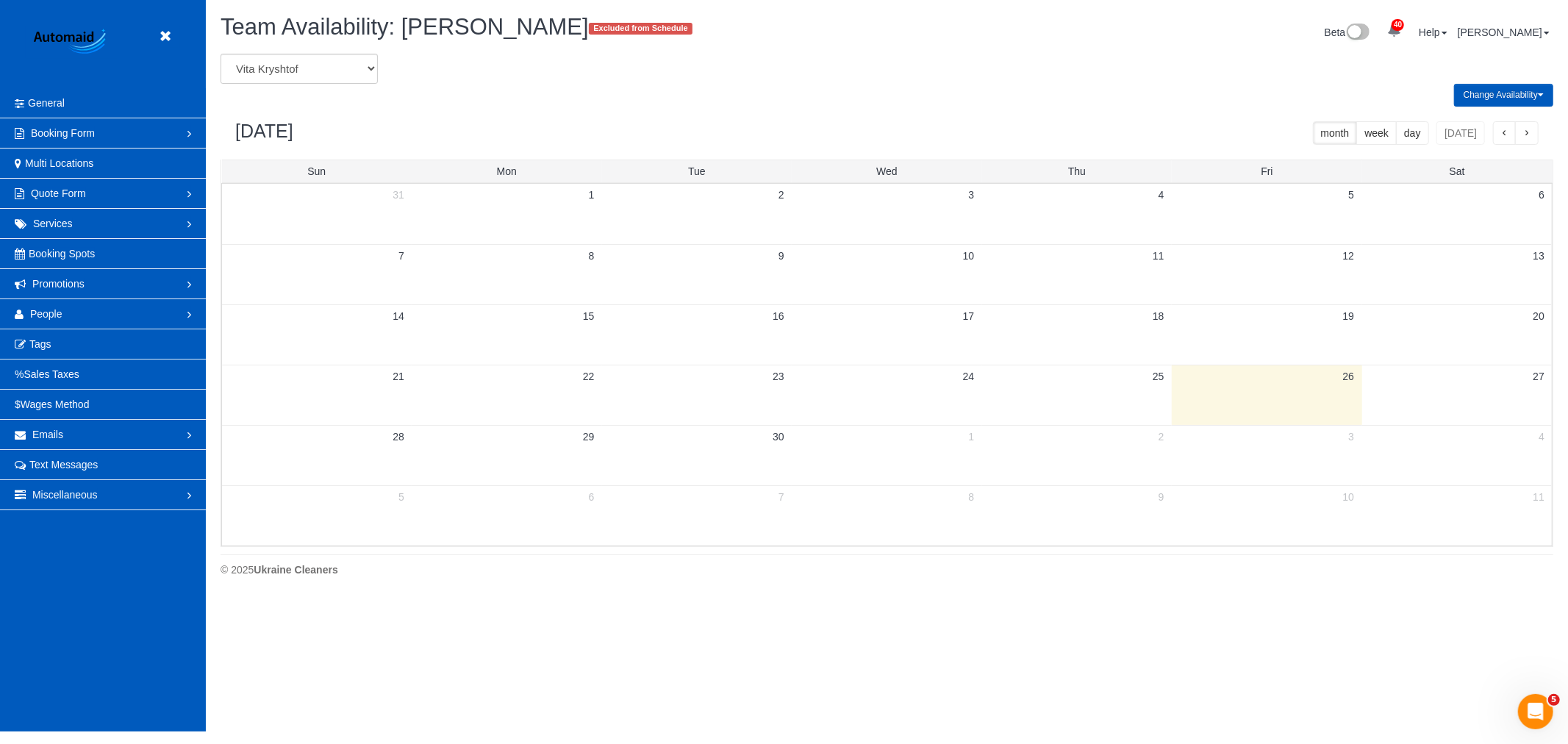
click at [926, 513] on td at bounding box center [886, 514] width 190 height 60
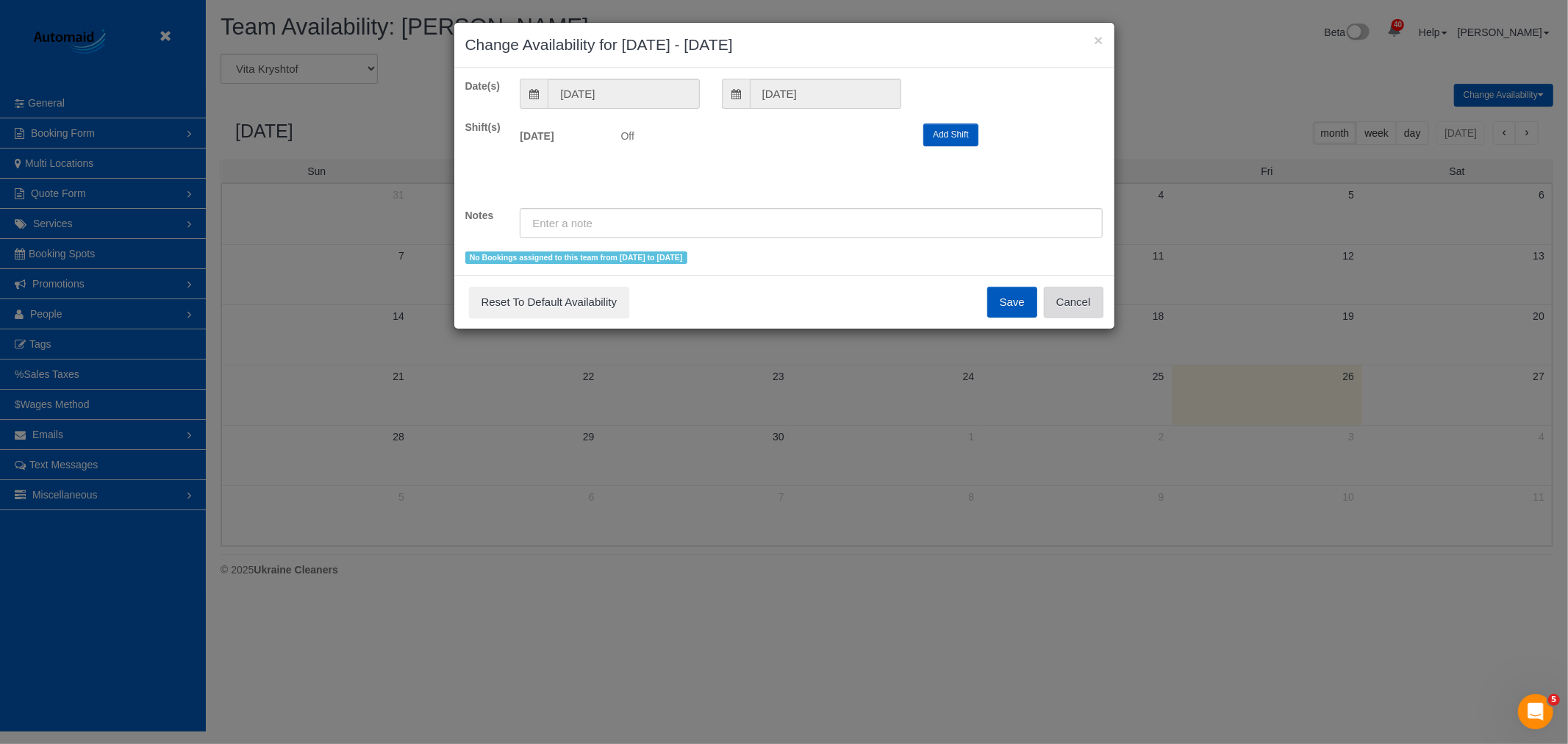
drag, startPoint x: 1075, startPoint y: 314, endPoint x: 1072, endPoint y: 410, distance: 96.0
click at [1075, 313] on button "Cancel" at bounding box center [1074, 302] width 59 height 31
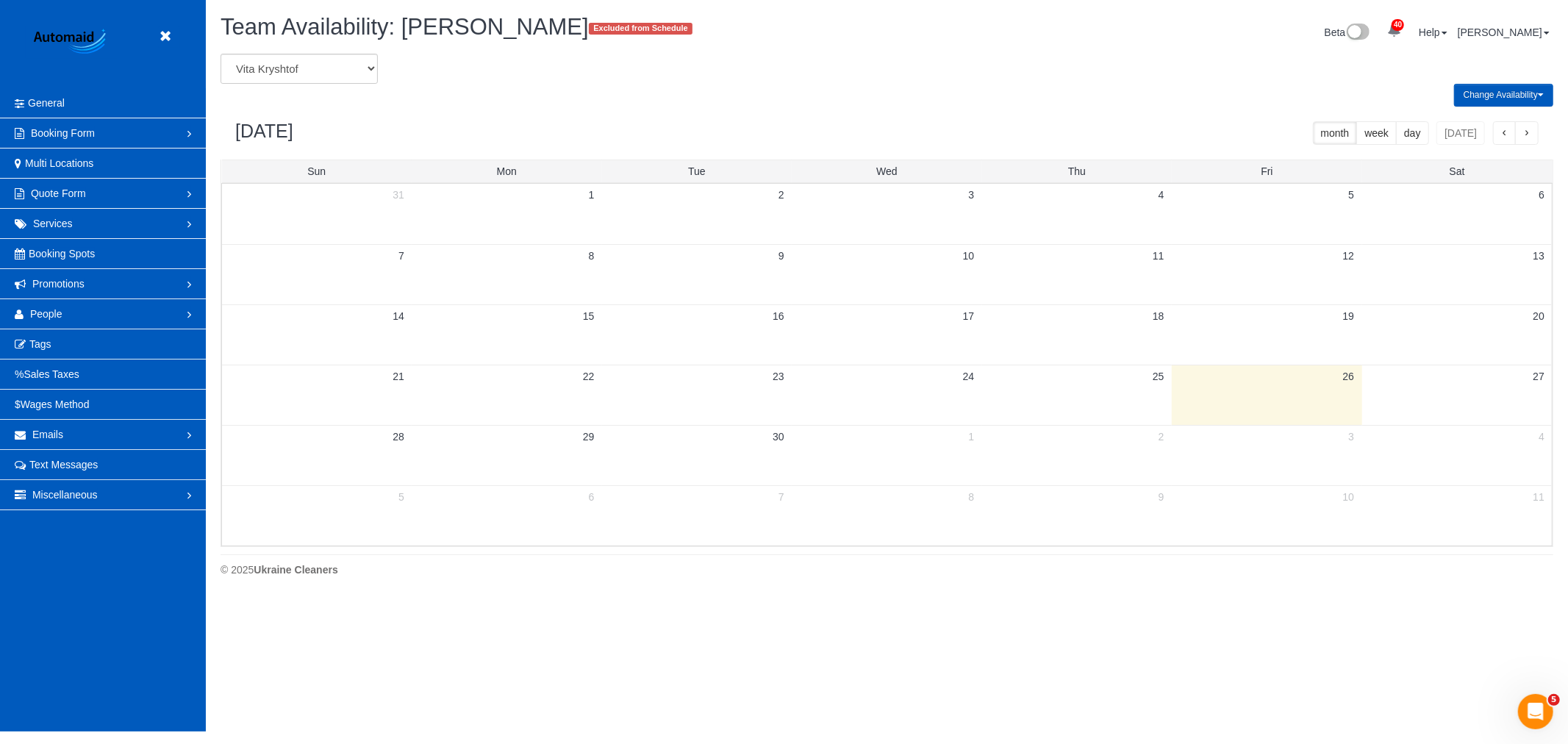
click at [1086, 515] on td at bounding box center [1077, 514] width 190 height 60
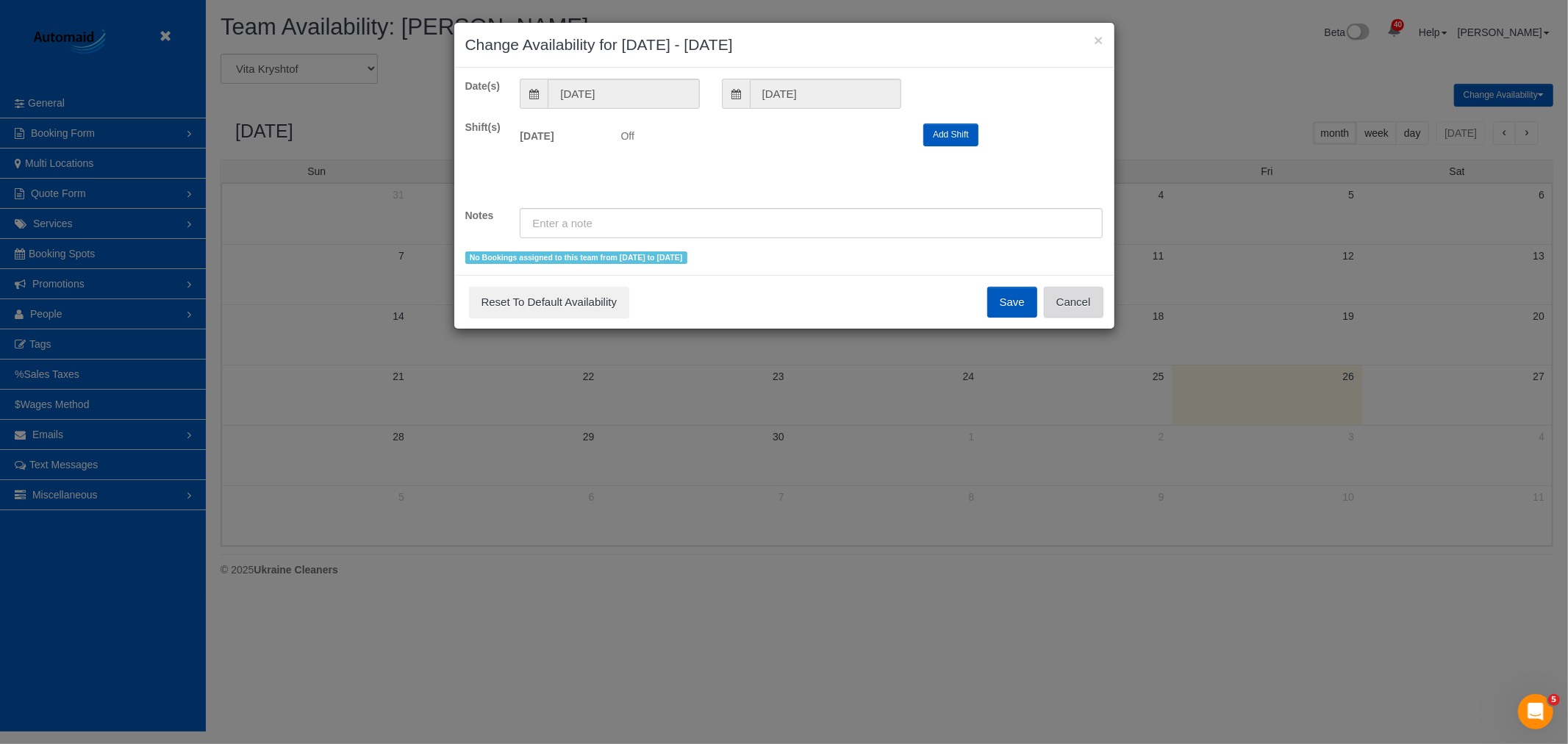
click at [1078, 300] on button "Cancel" at bounding box center [1074, 302] width 59 height 31
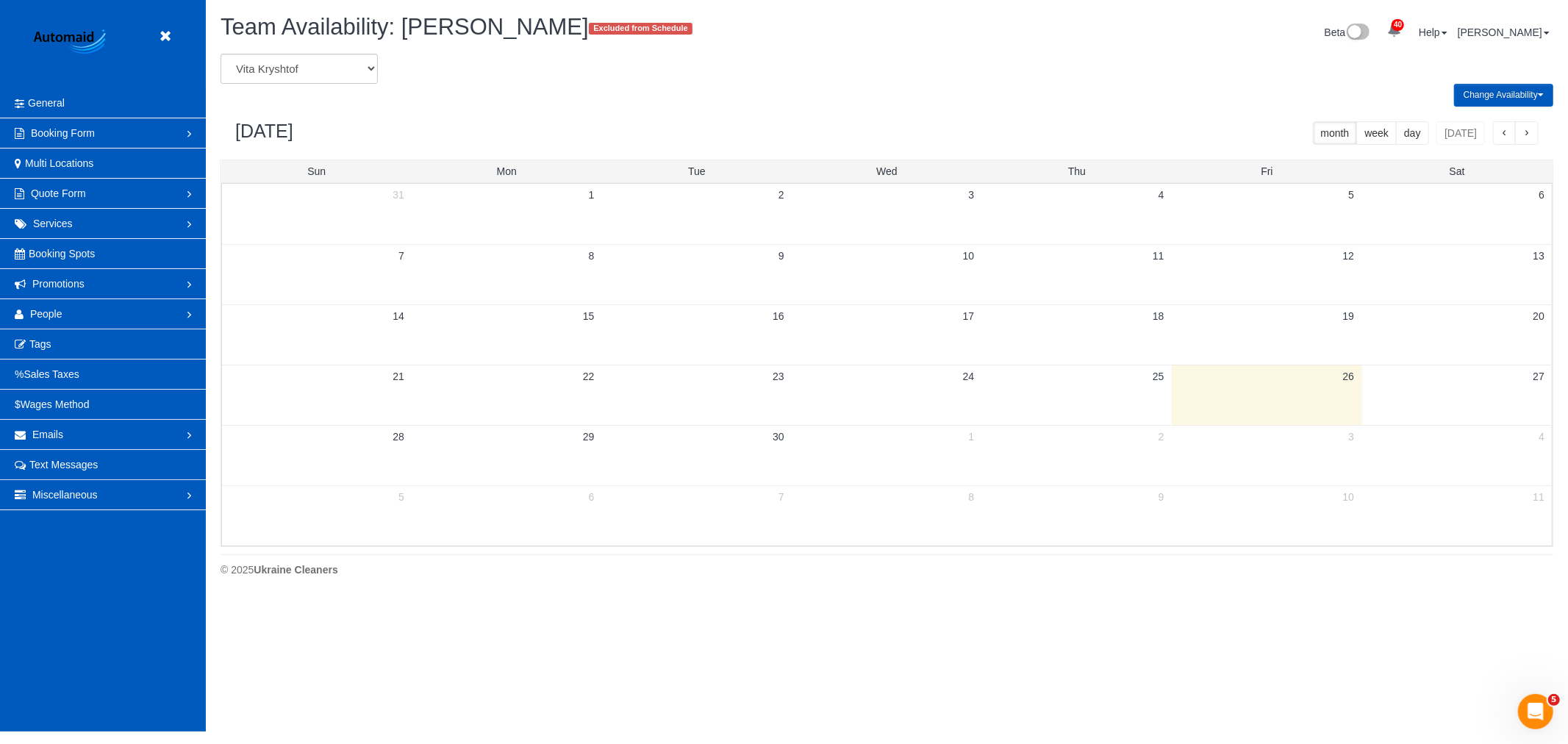
click at [1289, 514] on td at bounding box center [1266, 514] width 190 height 60
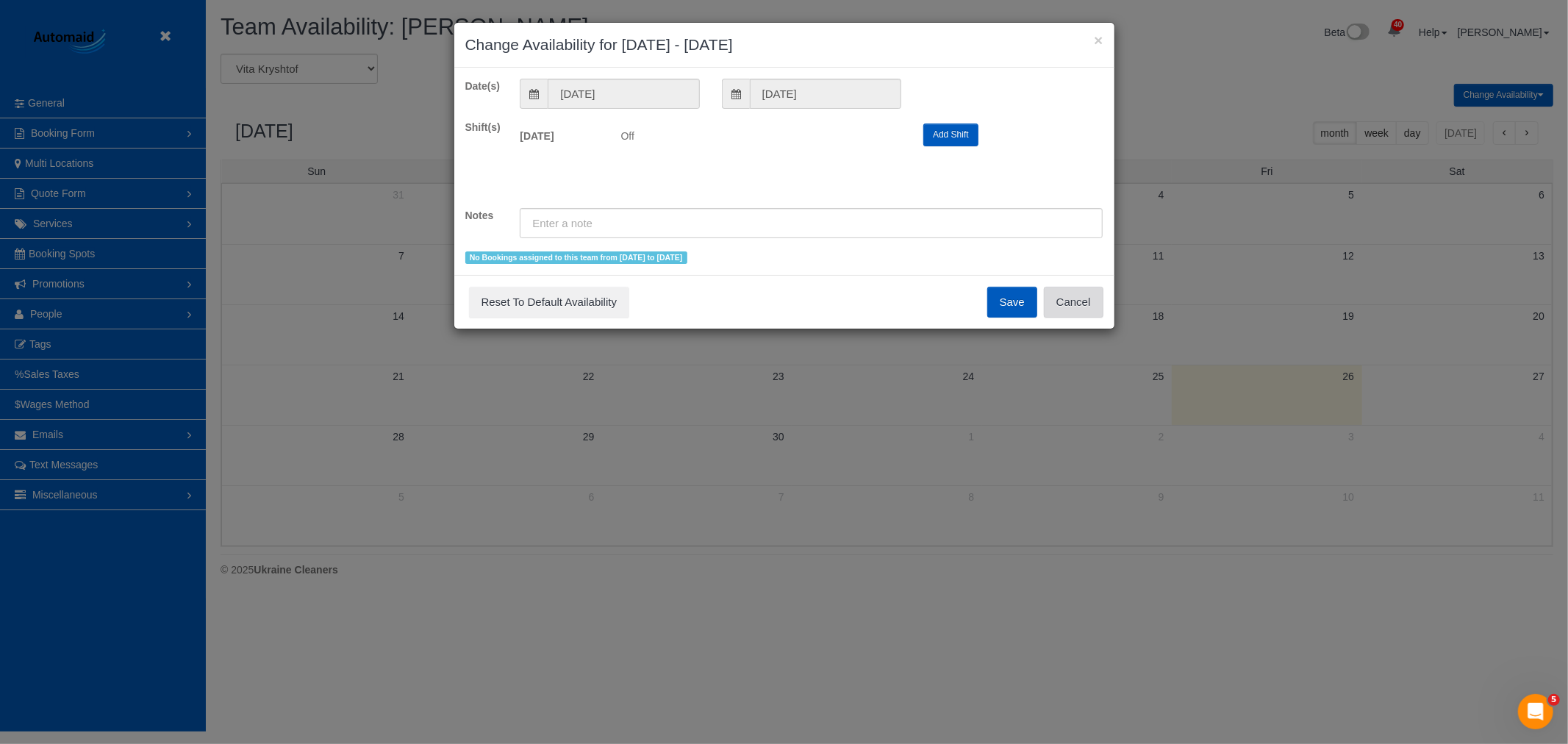
click at [1099, 302] on button "Cancel" at bounding box center [1074, 302] width 59 height 31
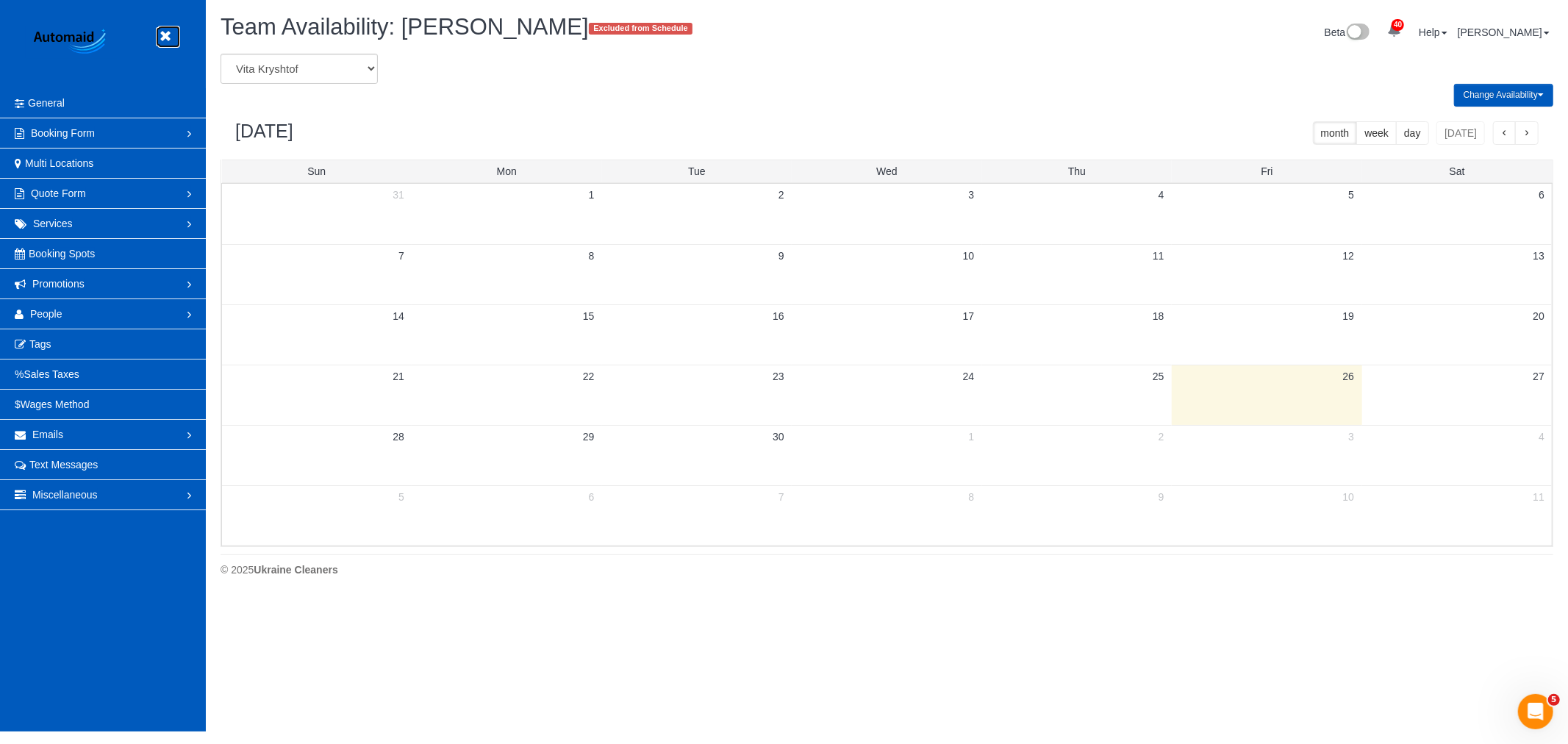
click at [166, 39] on icon at bounding box center [164, 36] width 19 height 19
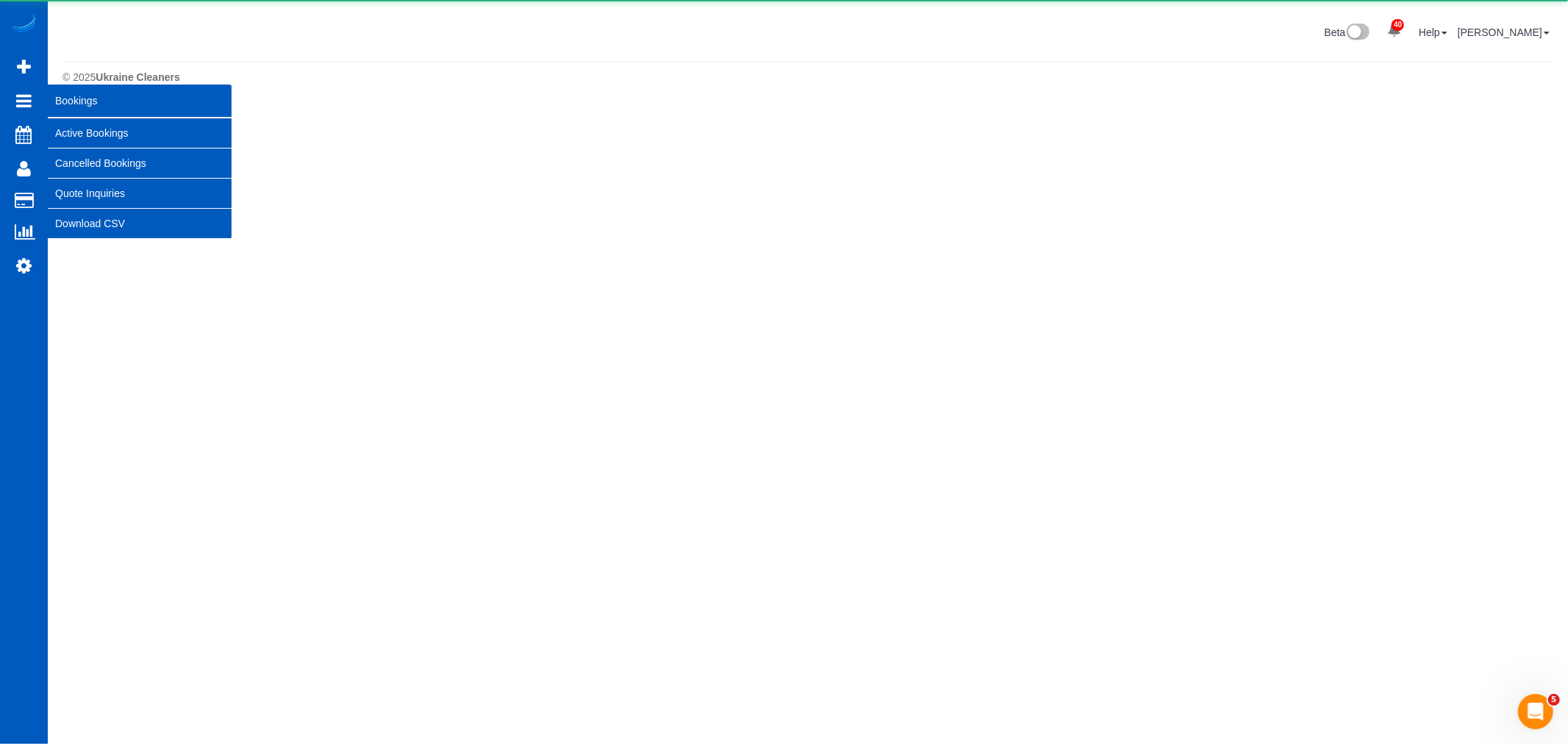
scroll to position [73426, 71927]
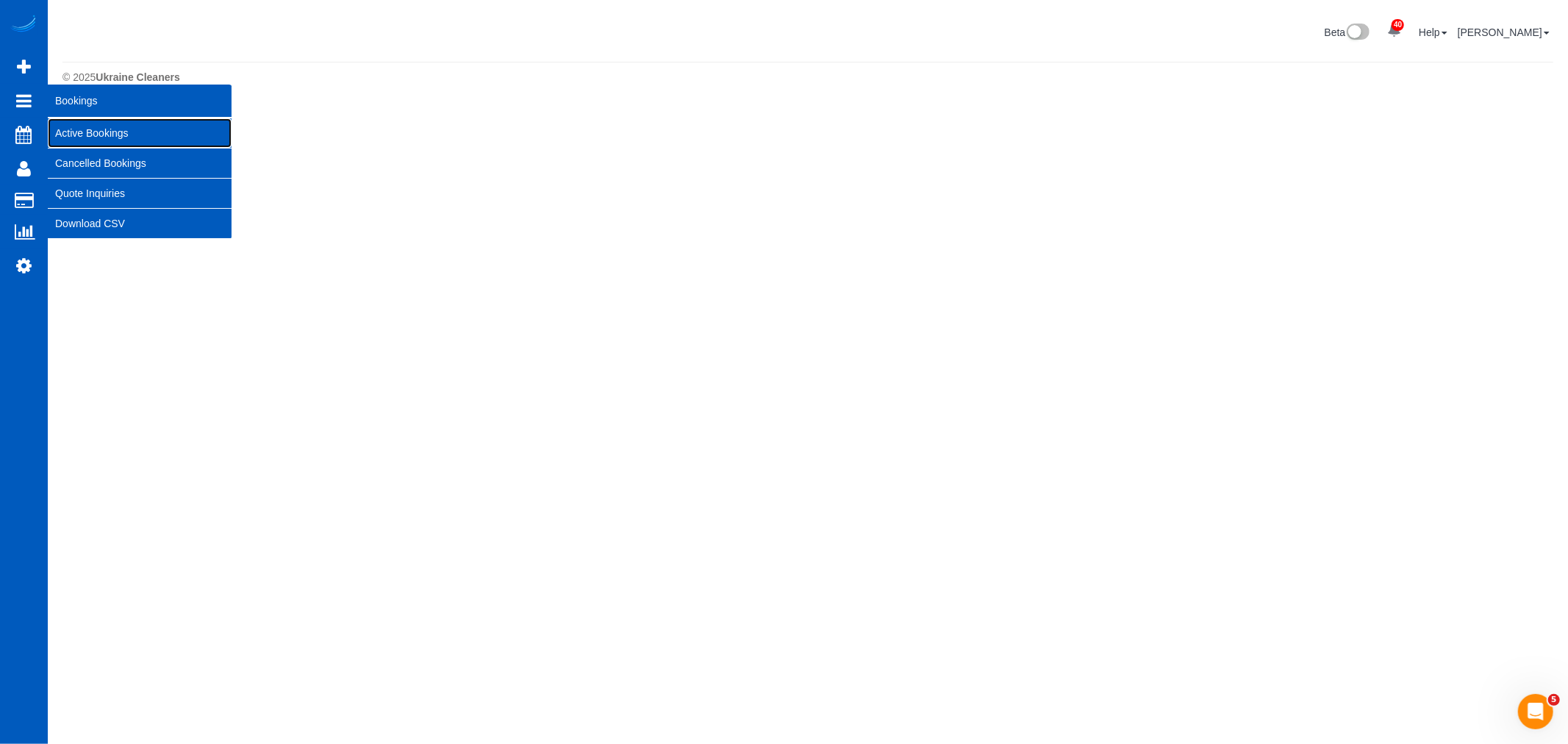
click at [108, 121] on link "Active Bookings" at bounding box center [140, 133] width 184 height 30
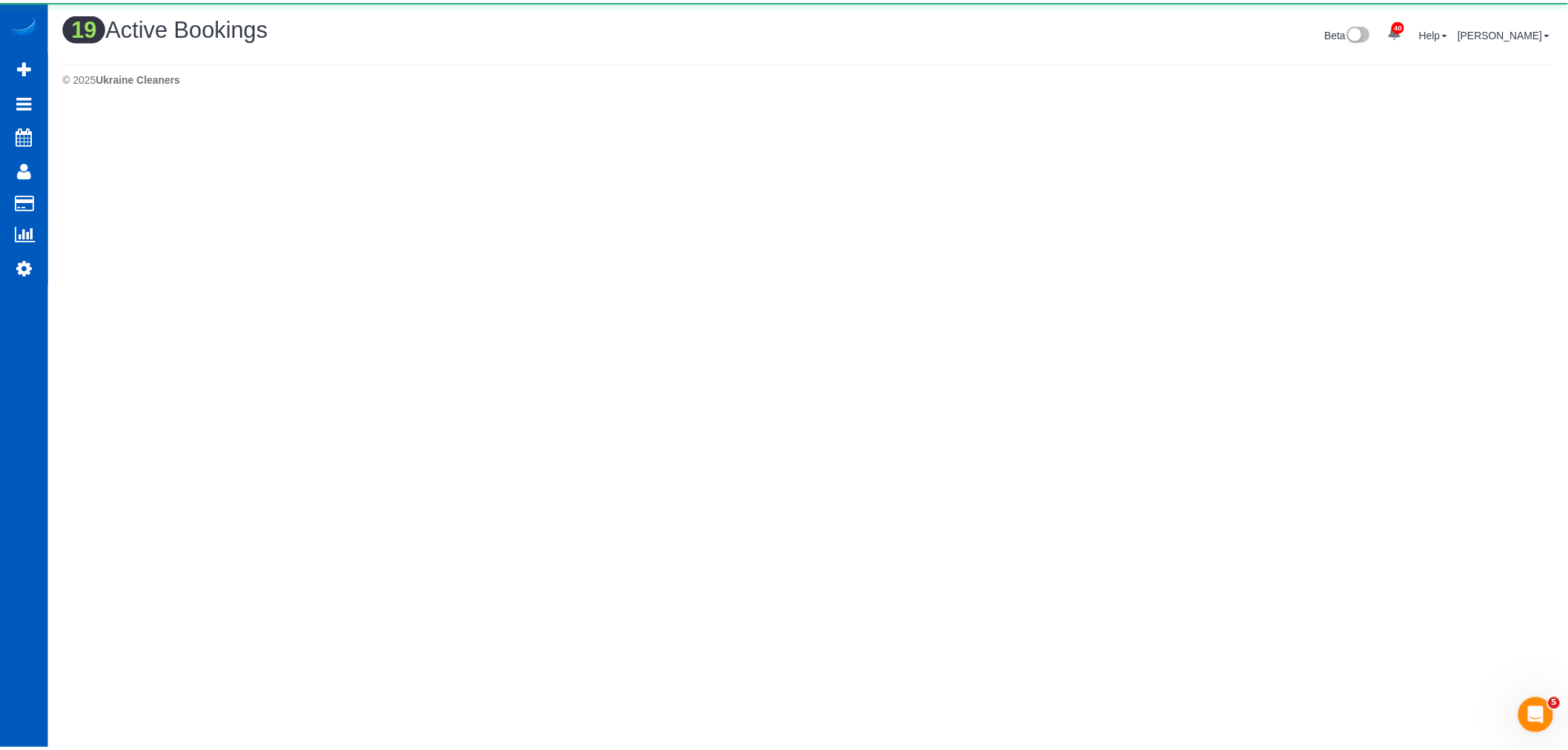
scroll to position [0, 0]
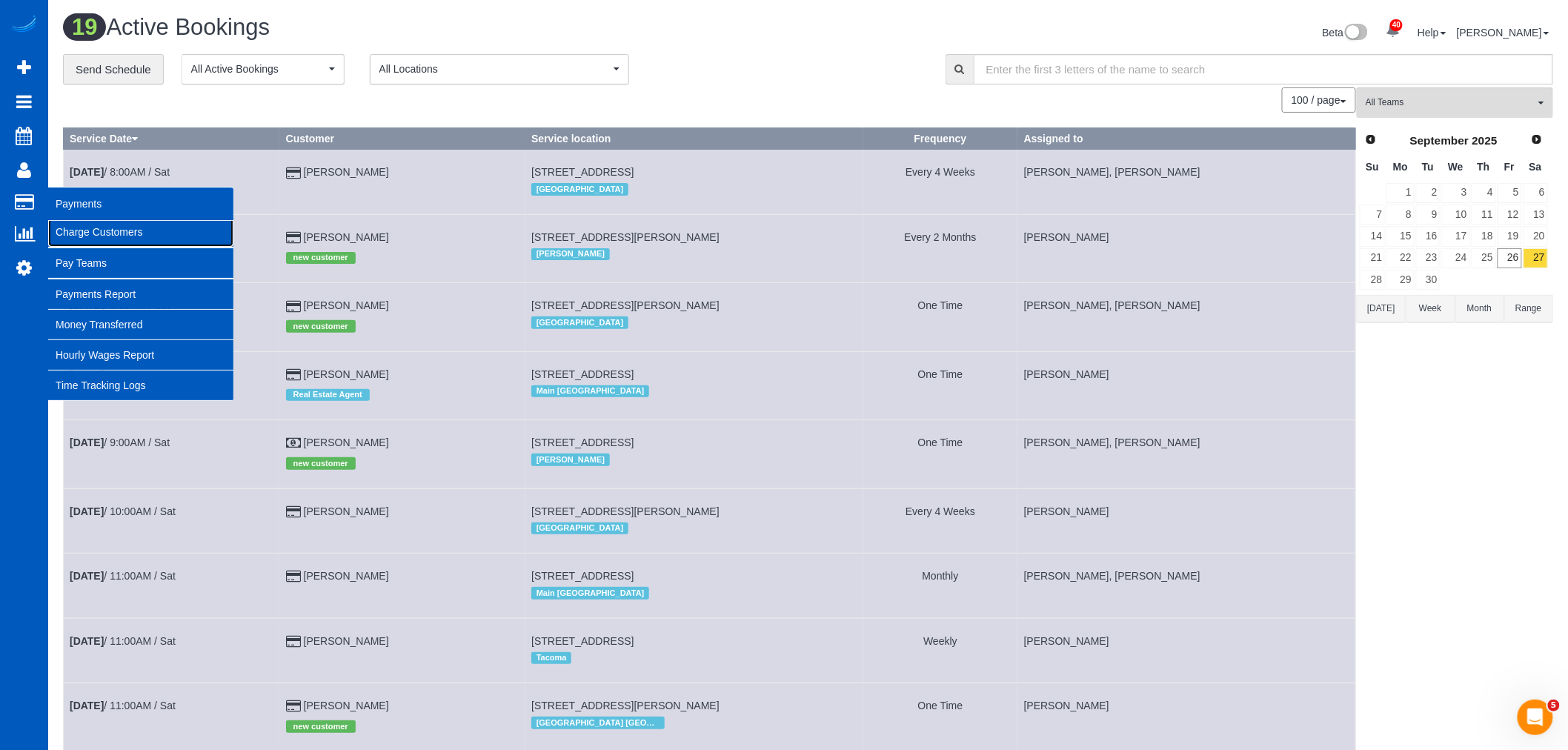
click at [134, 238] on link "Charge Customers" at bounding box center [141, 232] width 186 height 30
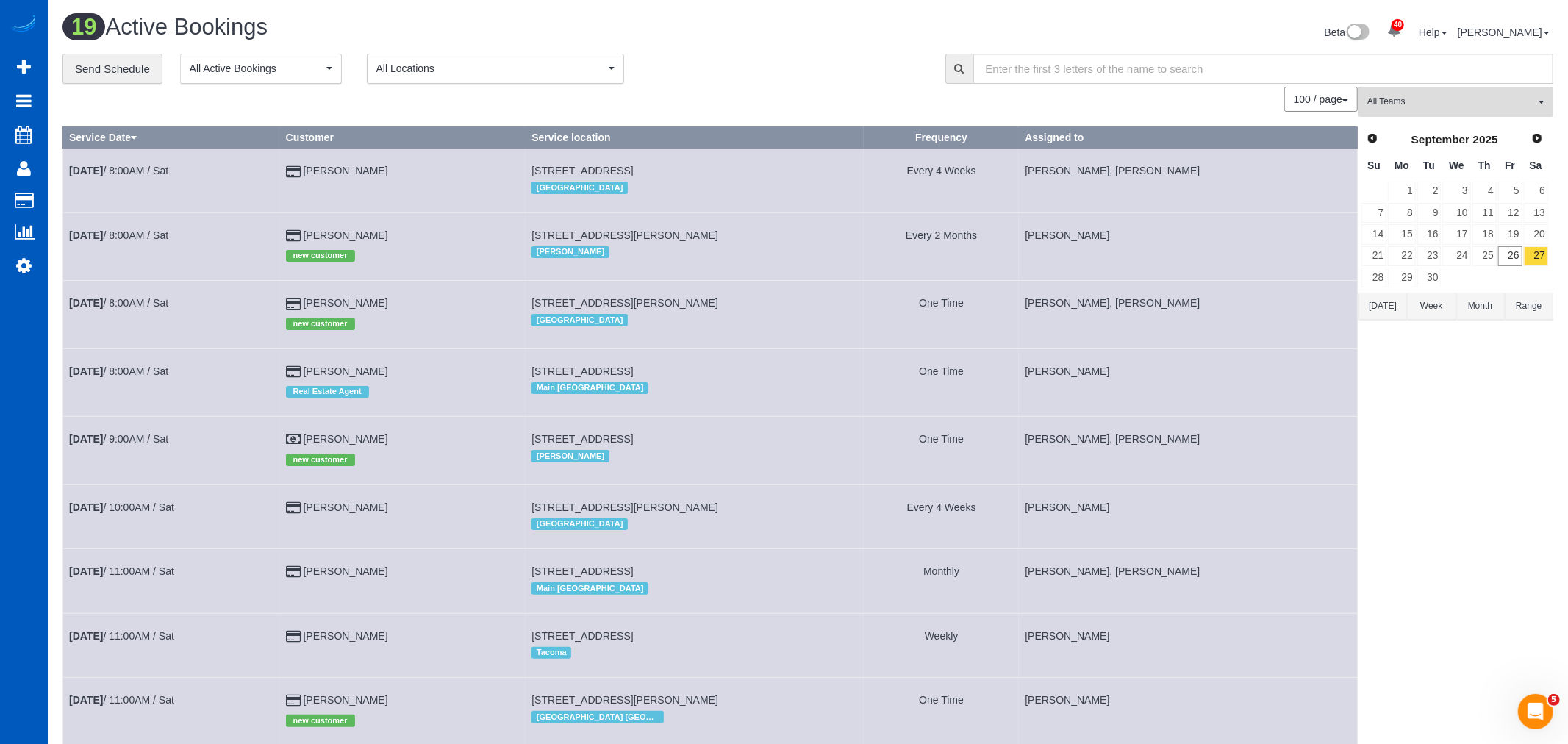
select select
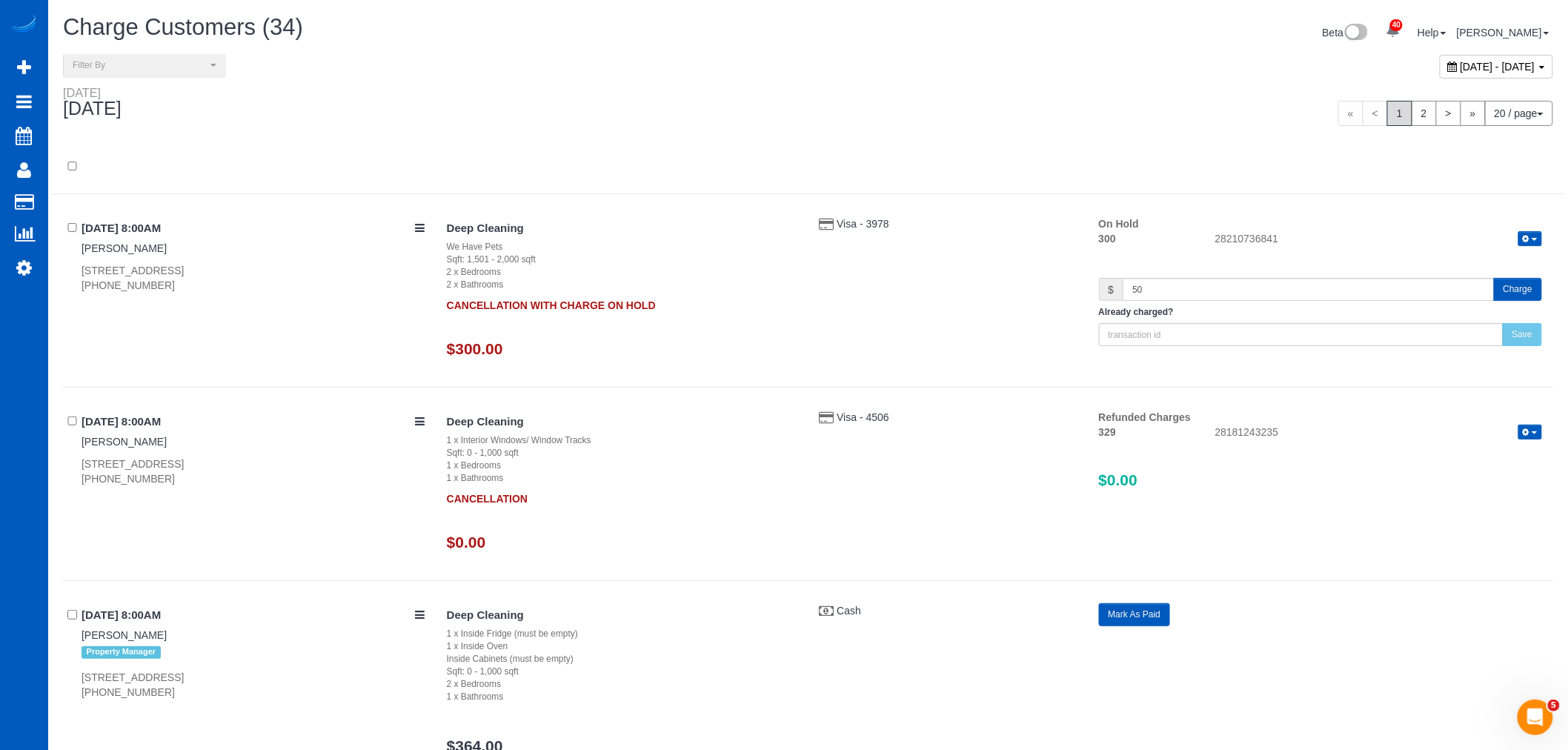
click at [1461, 68] on span "[DATE] - [DATE]" at bounding box center [1497, 67] width 74 height 12
type input "**********"
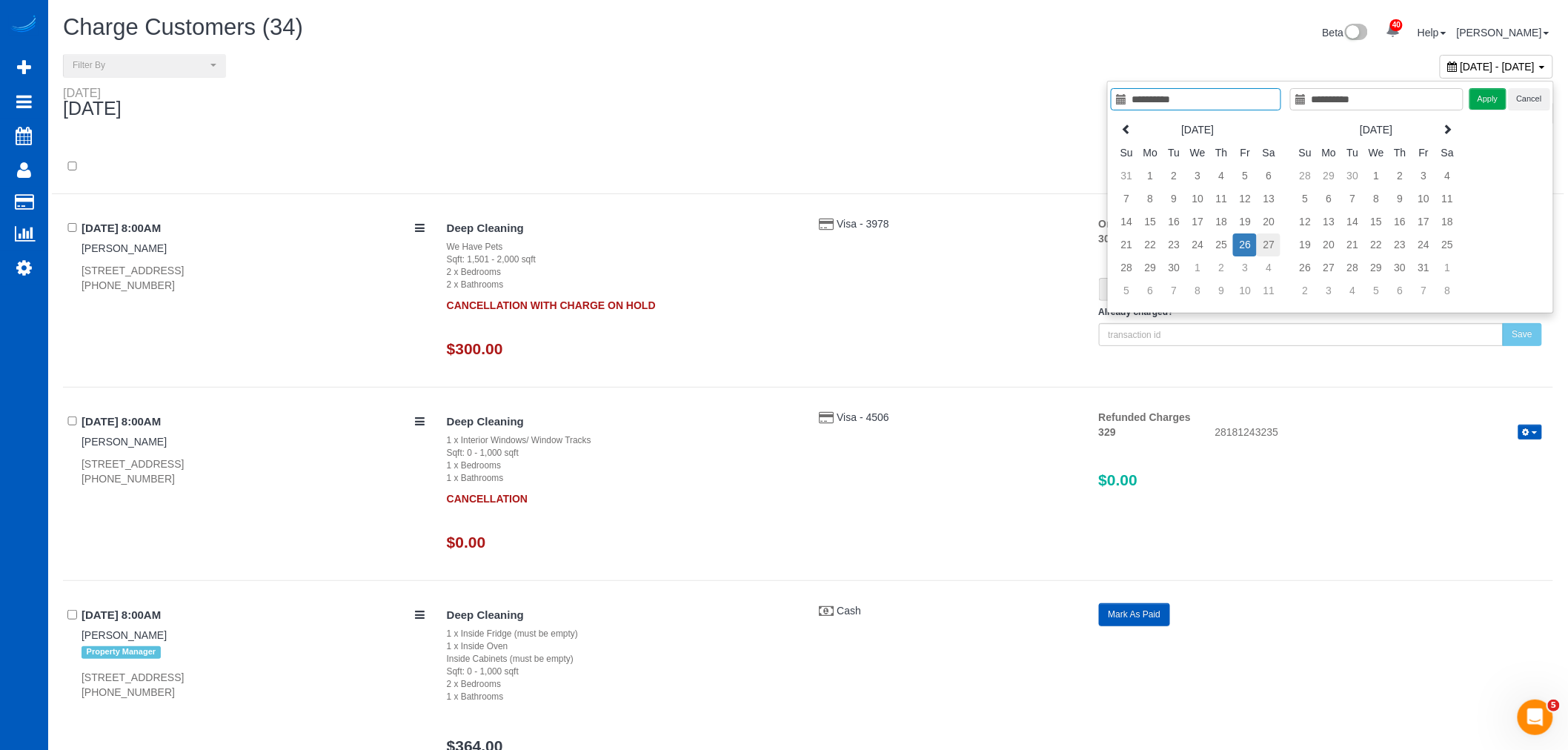
type input "**********"
click at [1257, 246] on td "27" at bounding box center [1269, 244] width 24 height 23
type input "**********"
click at [1246, 242] on td "26" at bounding box center [1245, 244] width 24 height 23
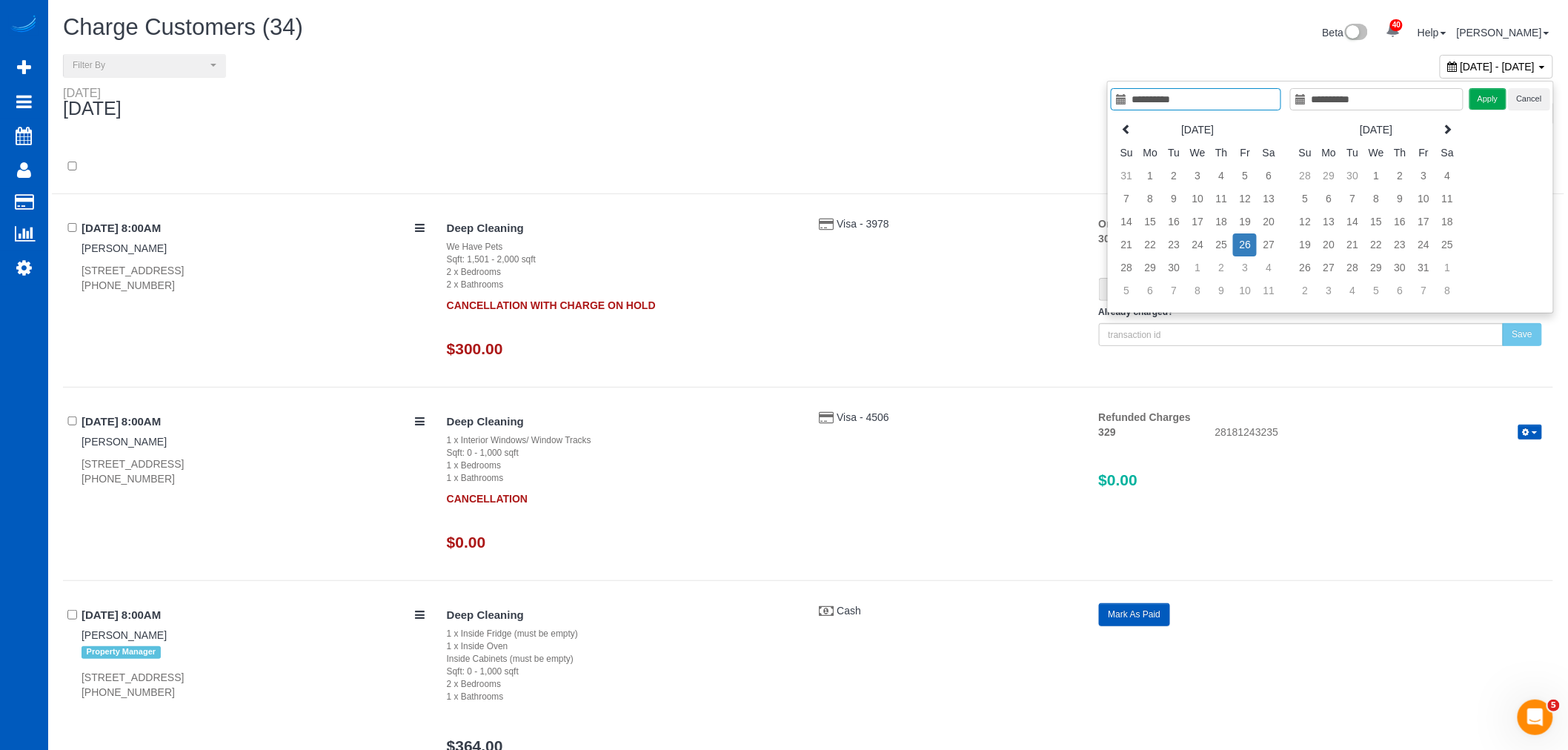
type input "**********"
click at [1487, 104] on button "Apply" at bounding box center [1488, 99] width 37 height 22
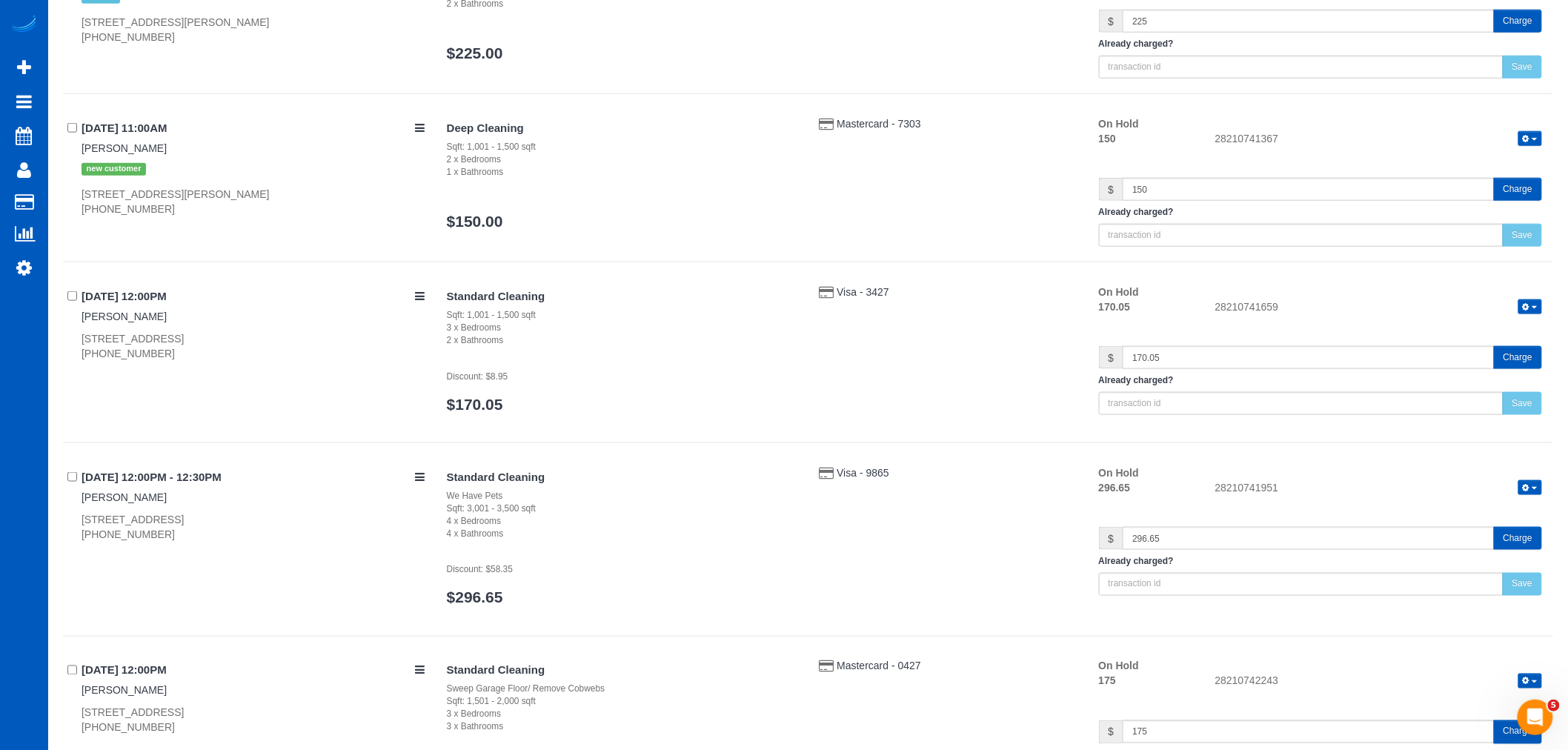
scroll to position [3164, 0]
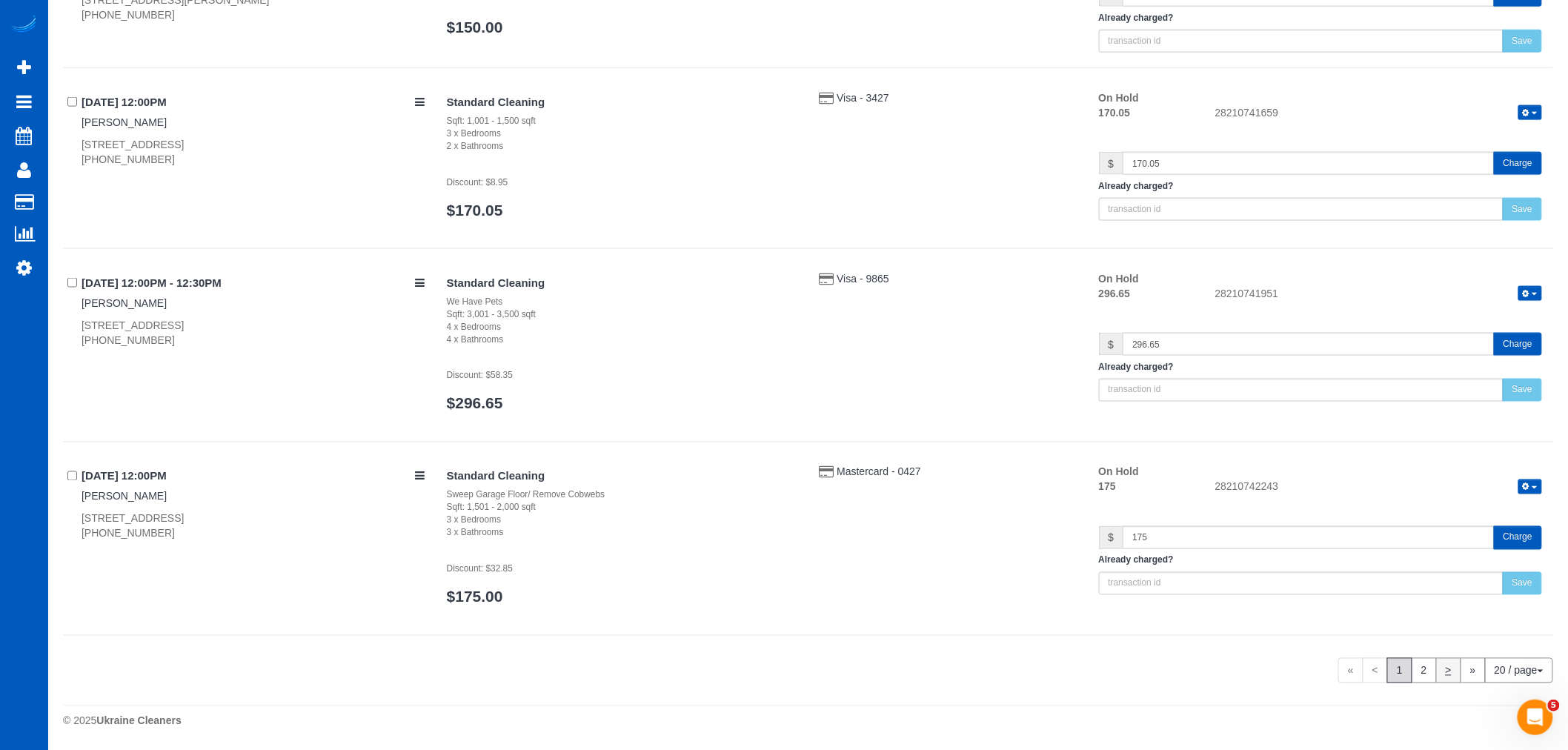
click at [1418, 675] on link "2" at bounding box center [1424, 671] width 25 height 25
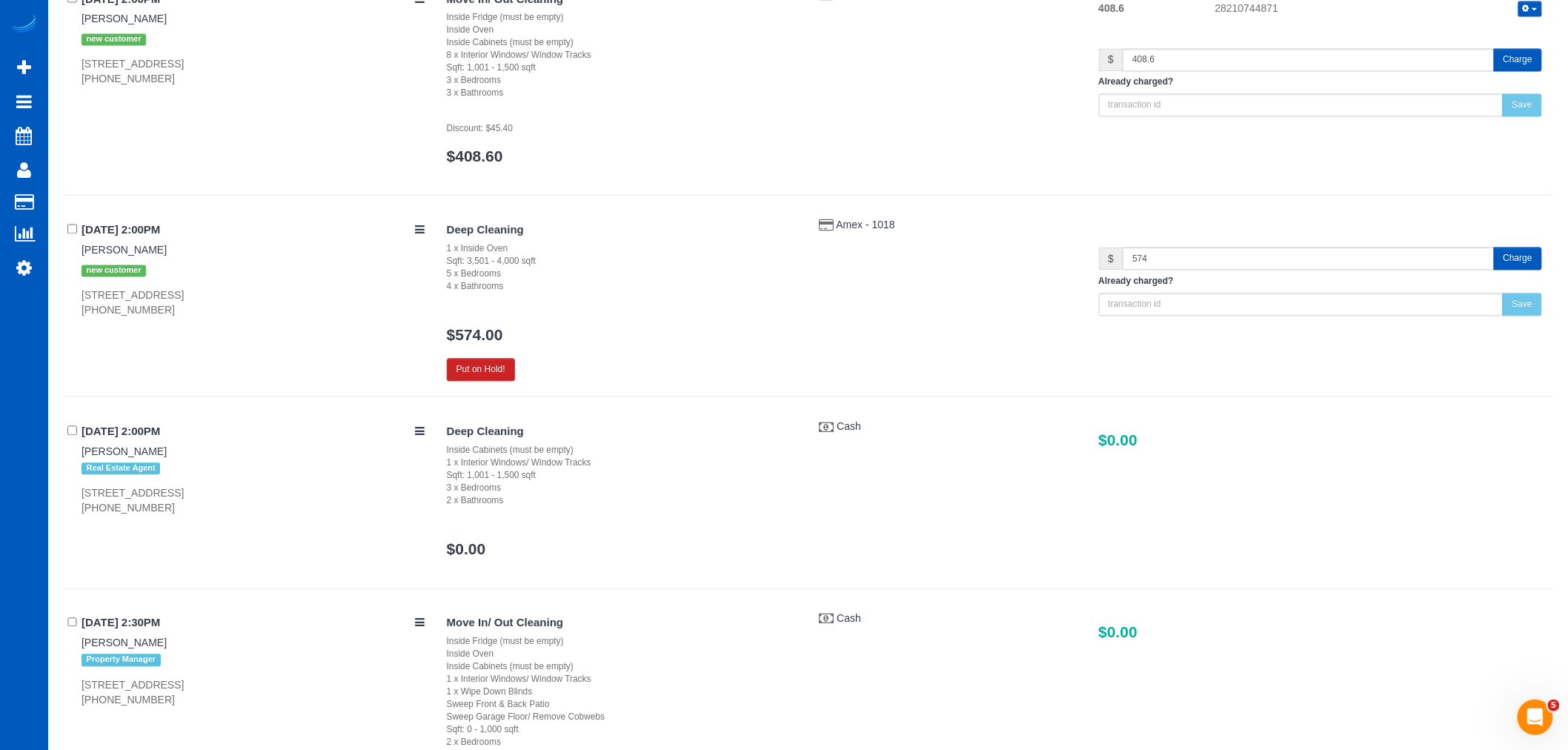
scroll to position [1400, 0]
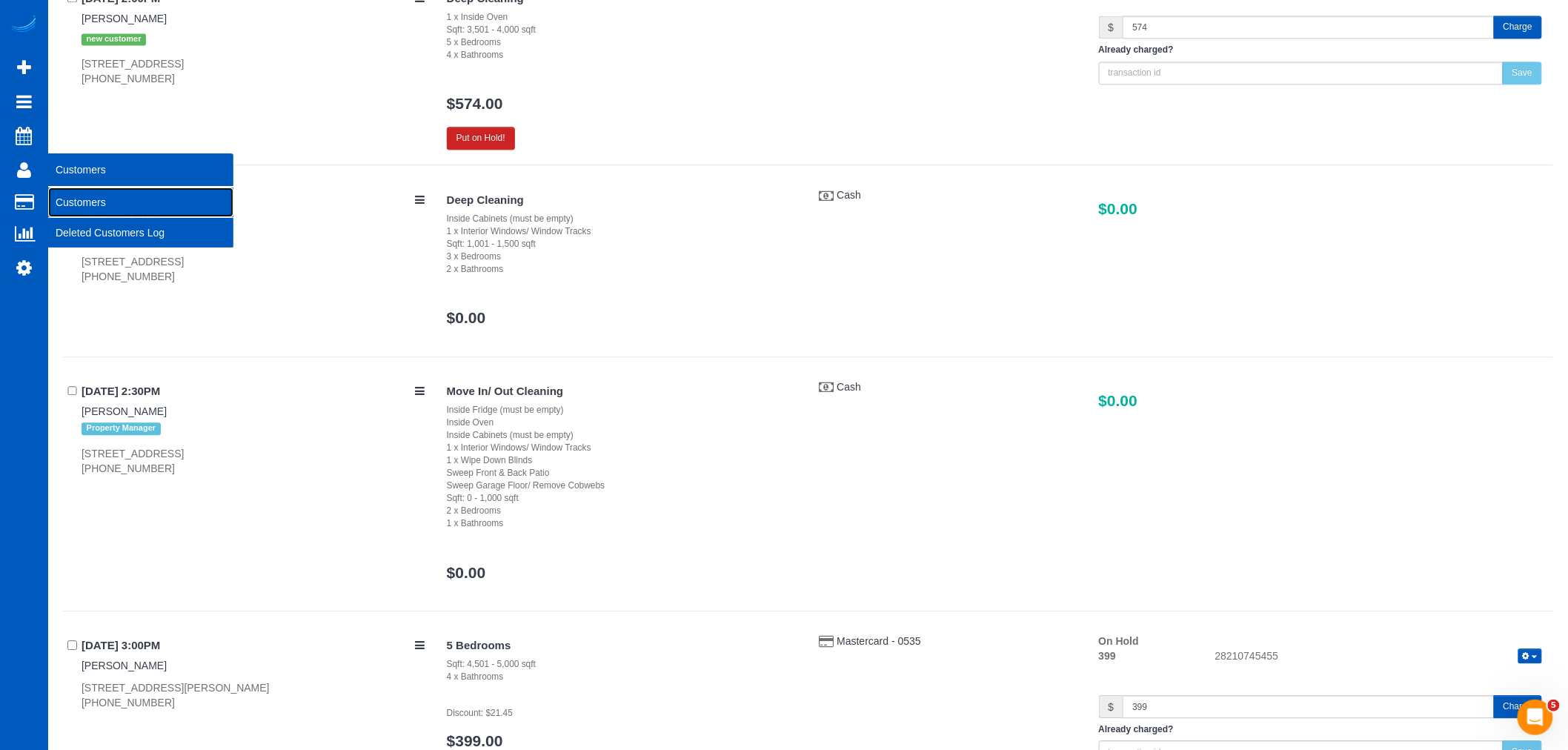
click at [85, 195] on link "Customers" at bounding box center [141, 203] width 186 height 30
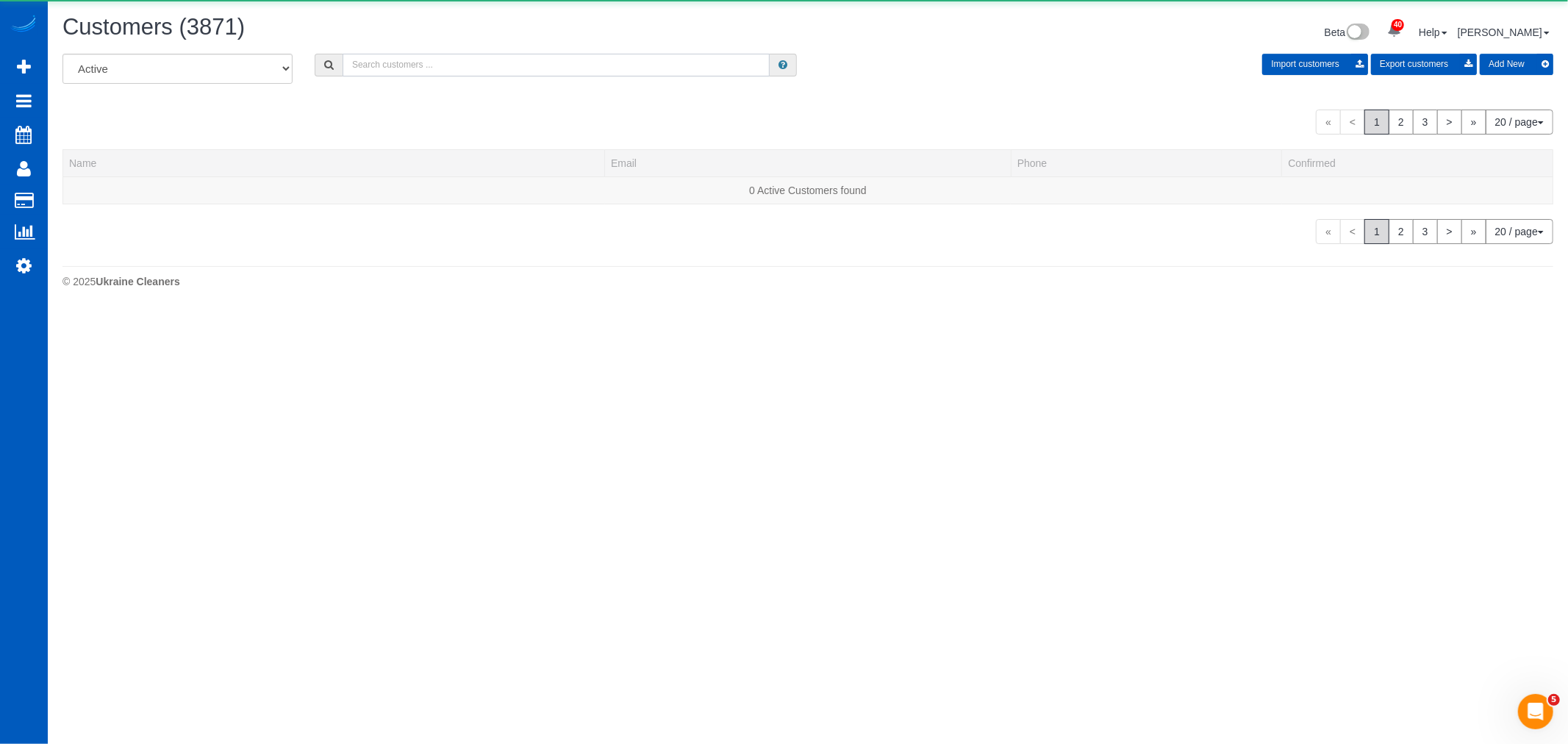
click at [397, 68] on input "text" at bounding box center [556, 64] width 427 height 23
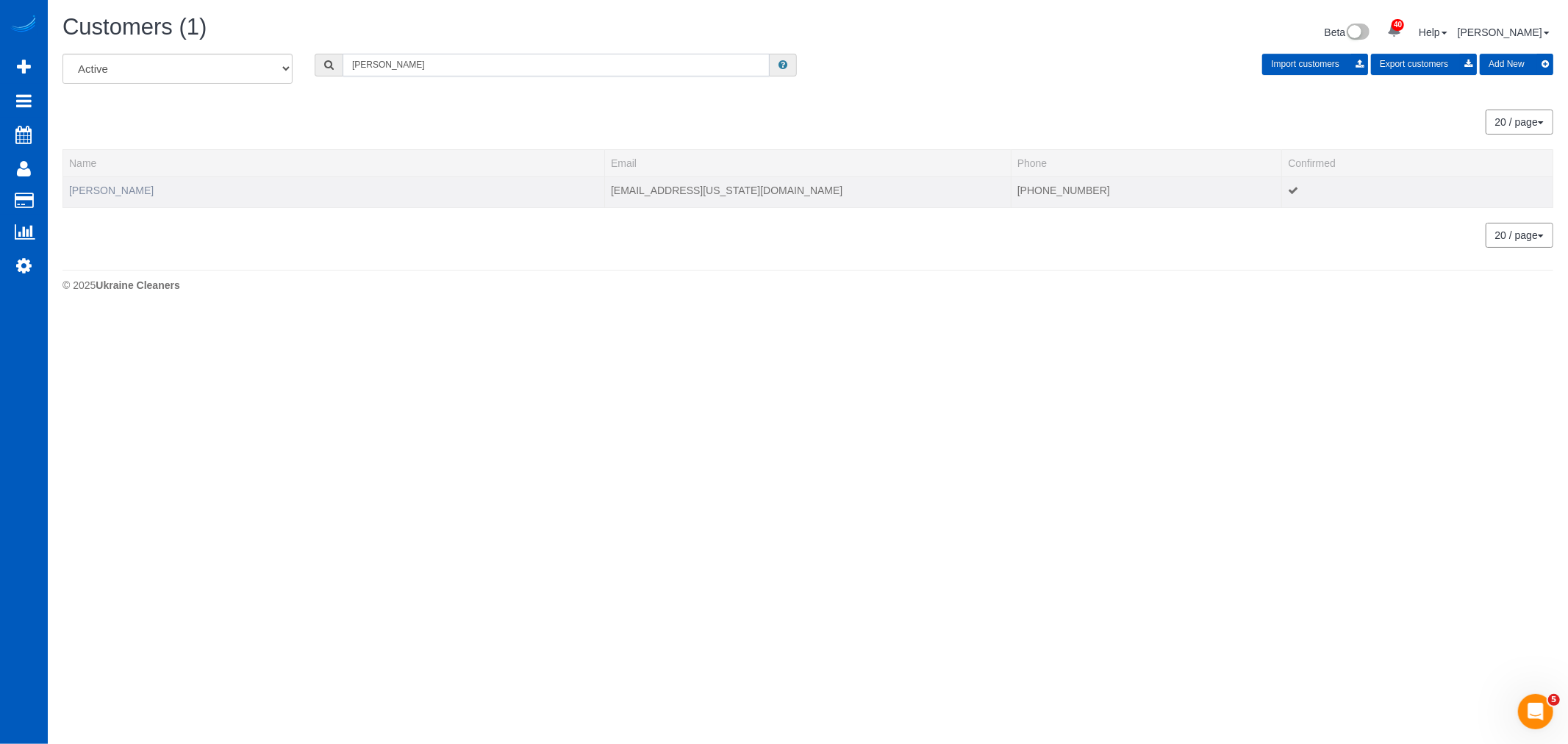
type input "olver"
click at [113, 188] on link "Catherine Olver" at bounding box center [111, 190] width 85 height 12
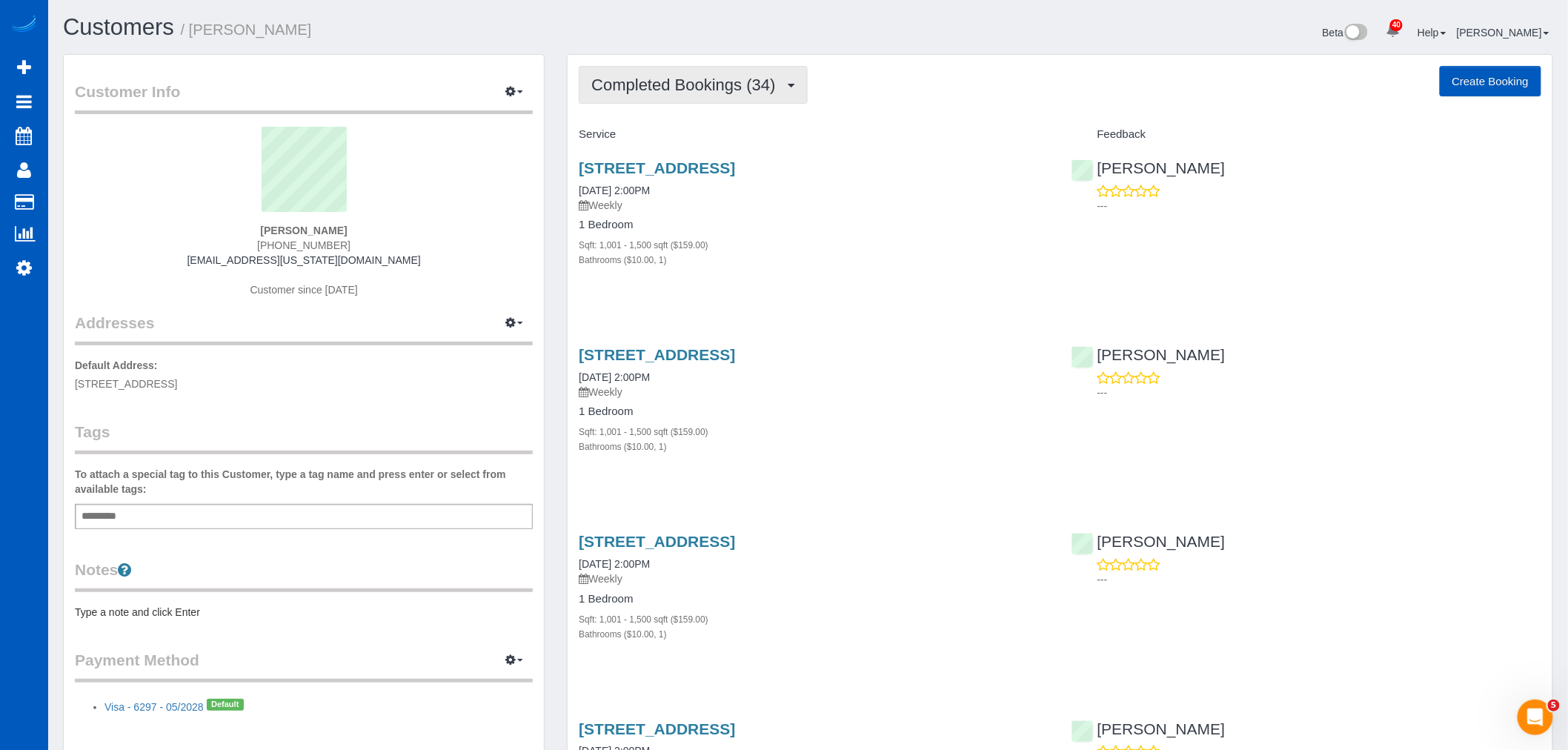
click at [647, 72] on button "Completed Bookings (34)" at bounding box center [693, 84] width 228 height 38
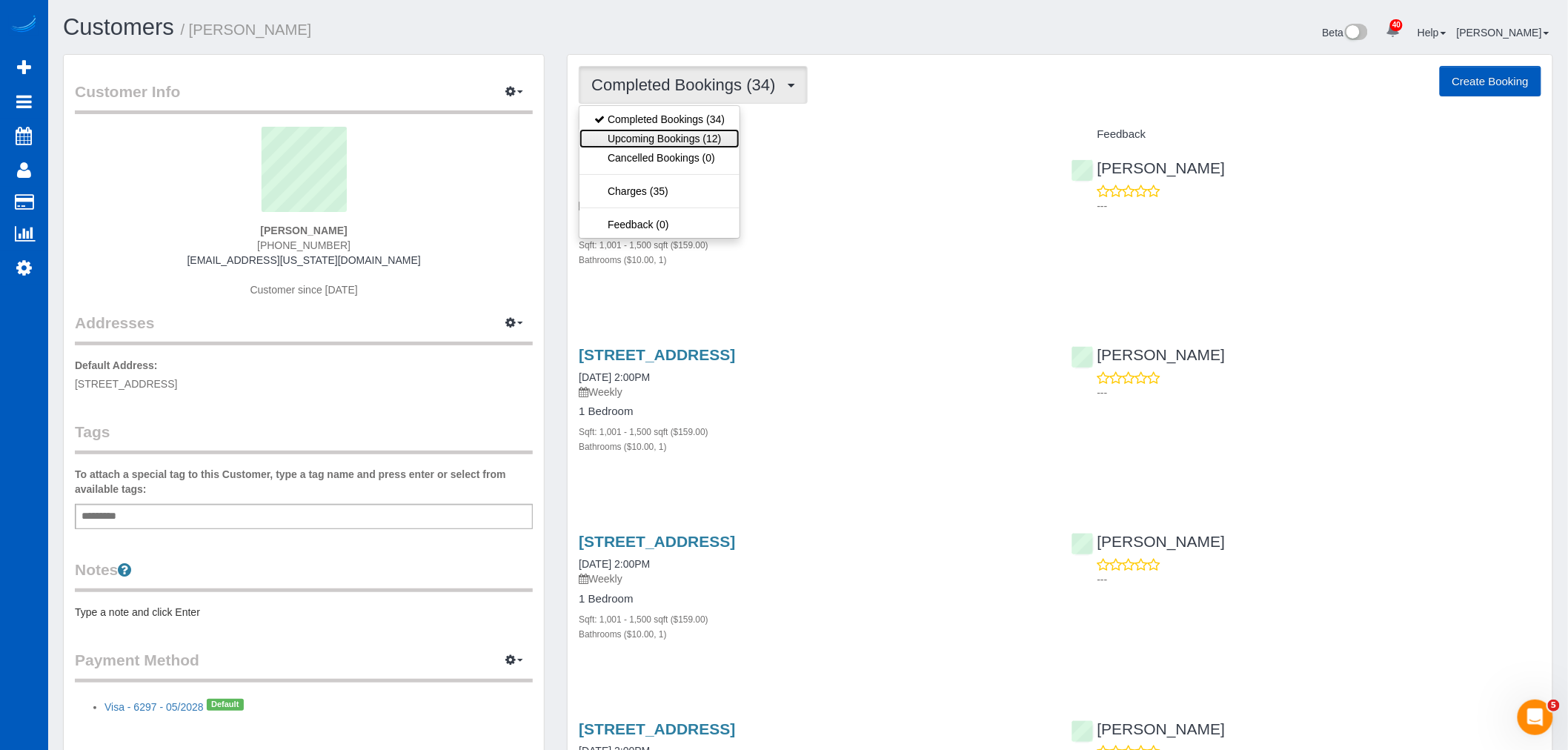
click at [656, 138] on link "Upcoming Bookings (12)" at bounding box center [659, 138] width 160 height 19
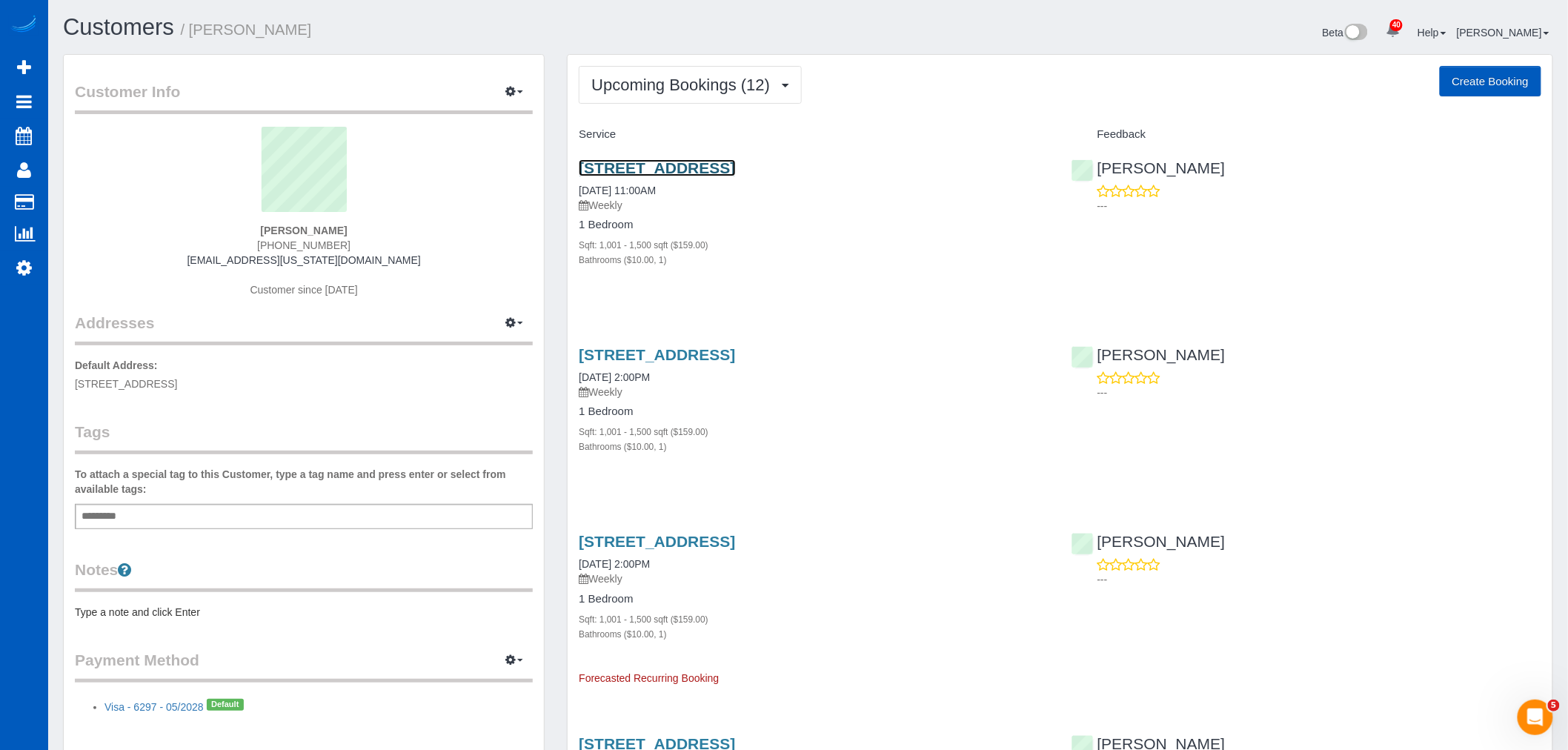
click at [676, 172] on link "322 2nd Ave N, Algona, WA 98001" at bounding box center [656, 167] width 156 height 17
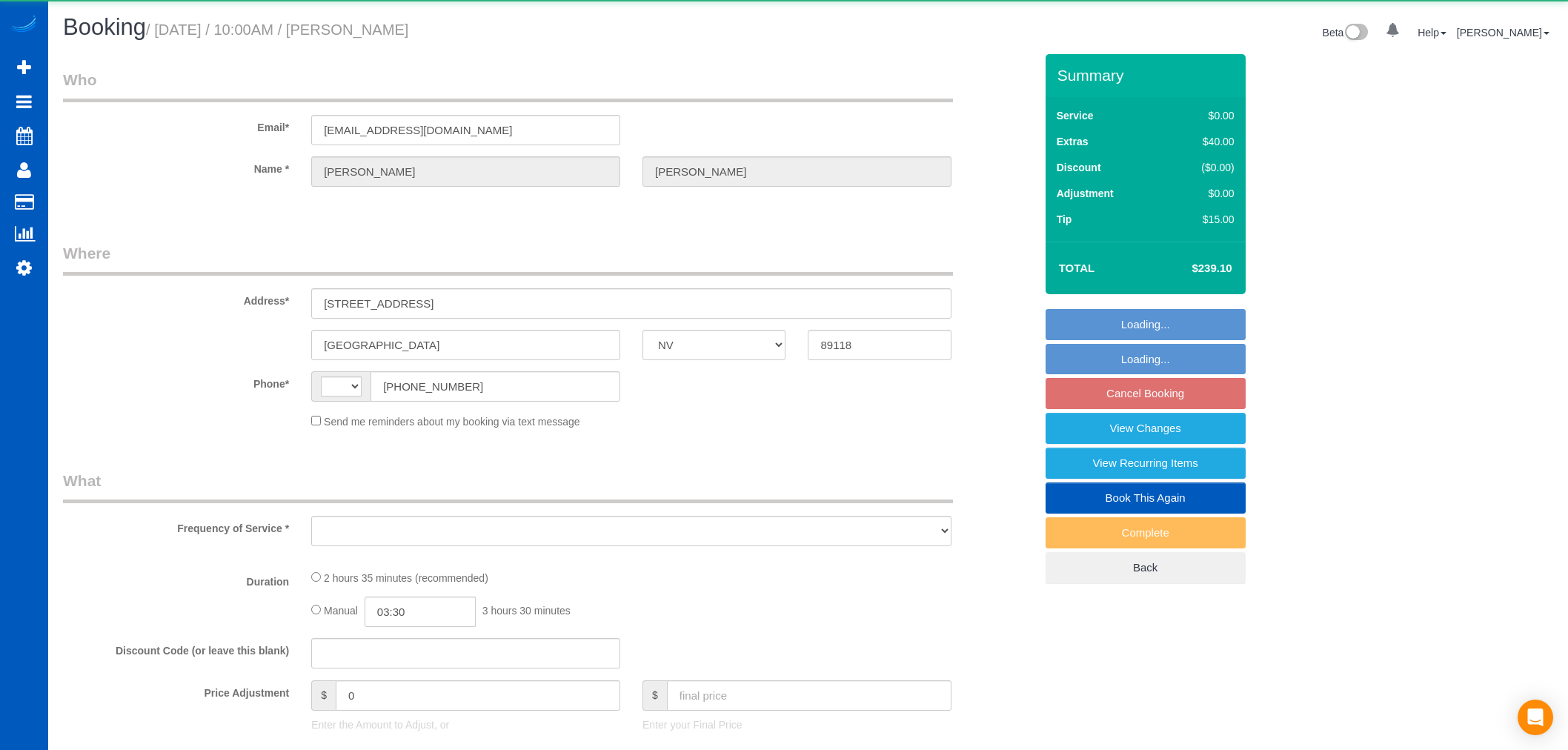
select select "NV"
select select "string:[GEOGRAPHIC_DATA]"
select select "object:809"
select select "string:fspay-b156ac2c-d485-4eae-a39c-7d961be31008"
select select "number:8"
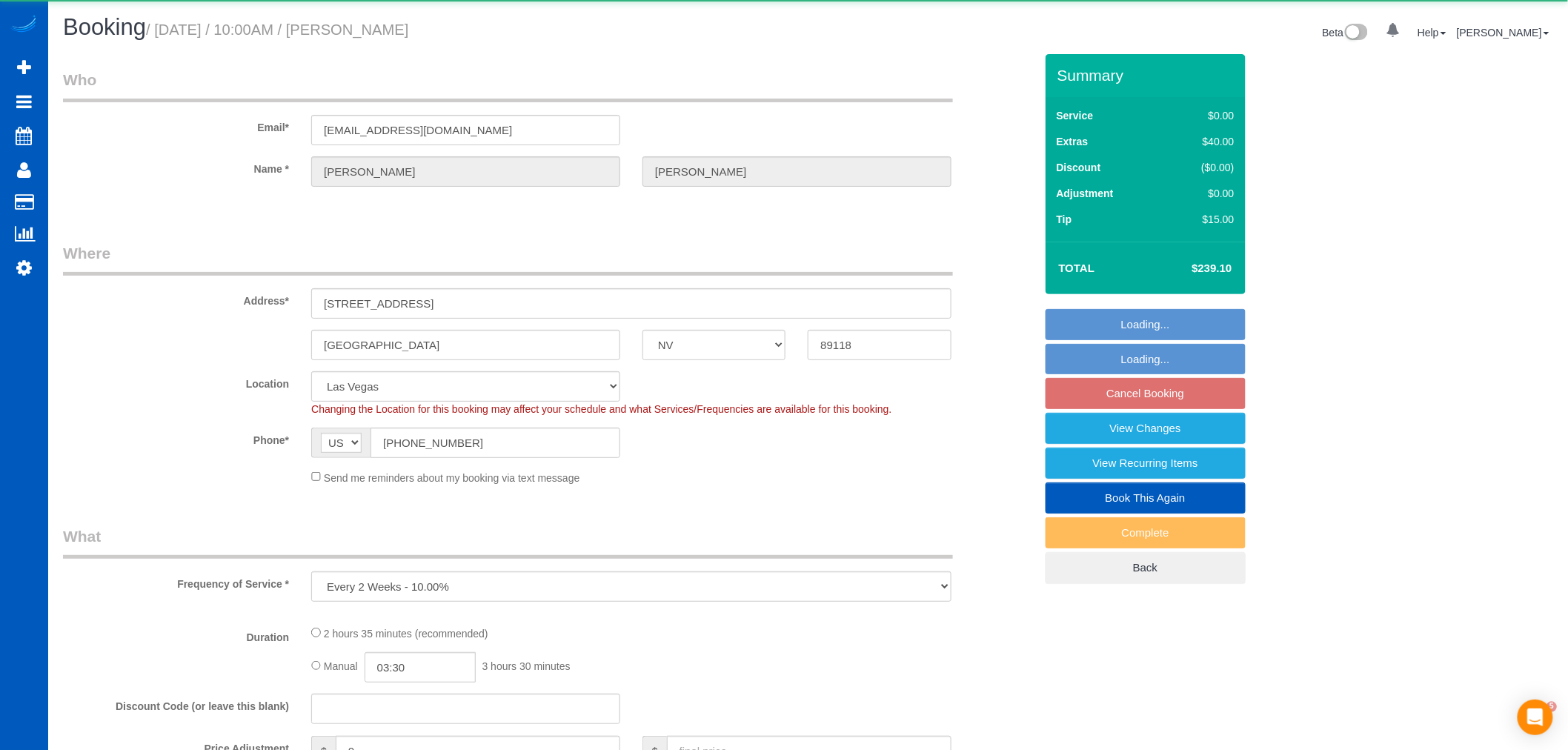
select select "object:1066"
select select "199"
select select "1501"
select select "4"
select select "2"
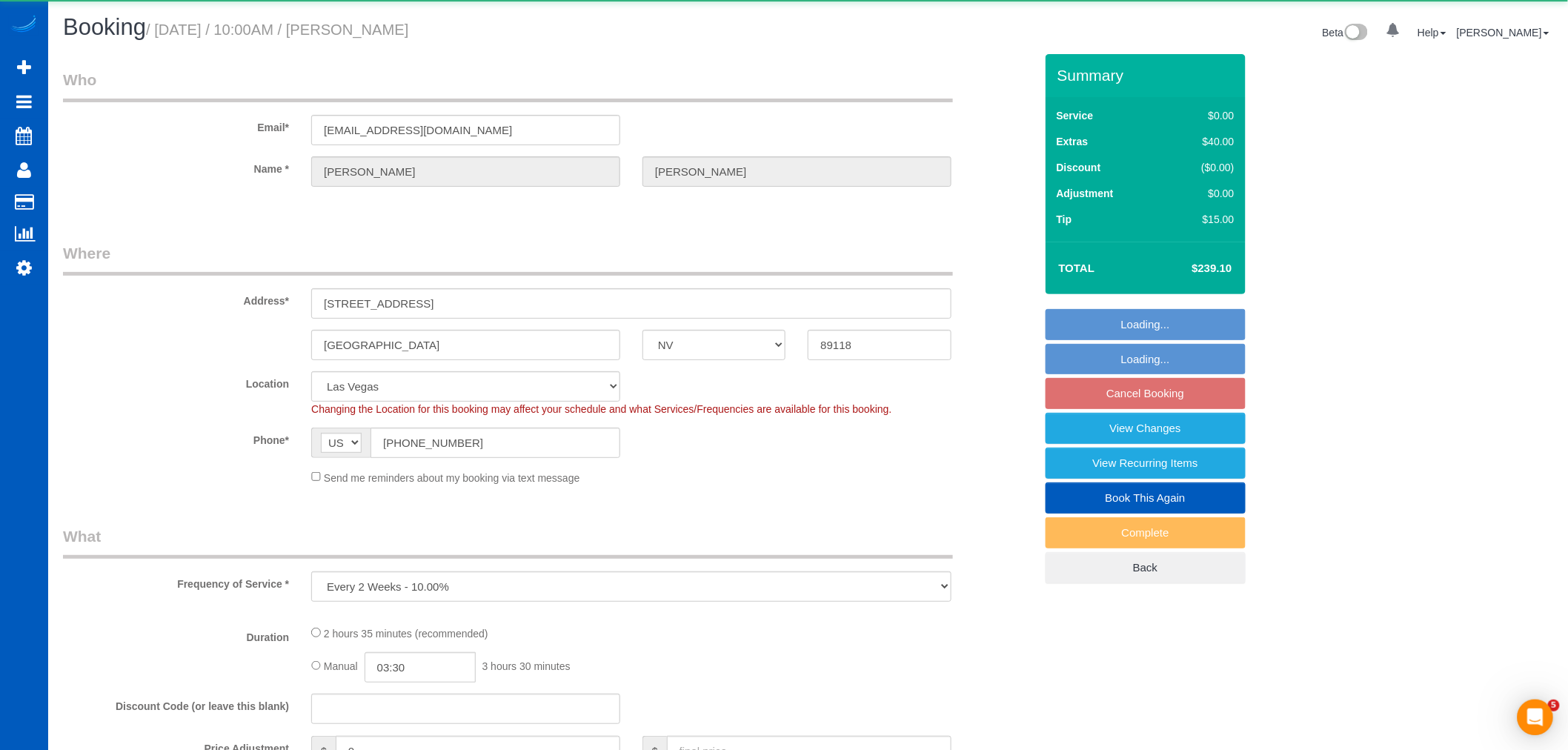
select select "spot1"
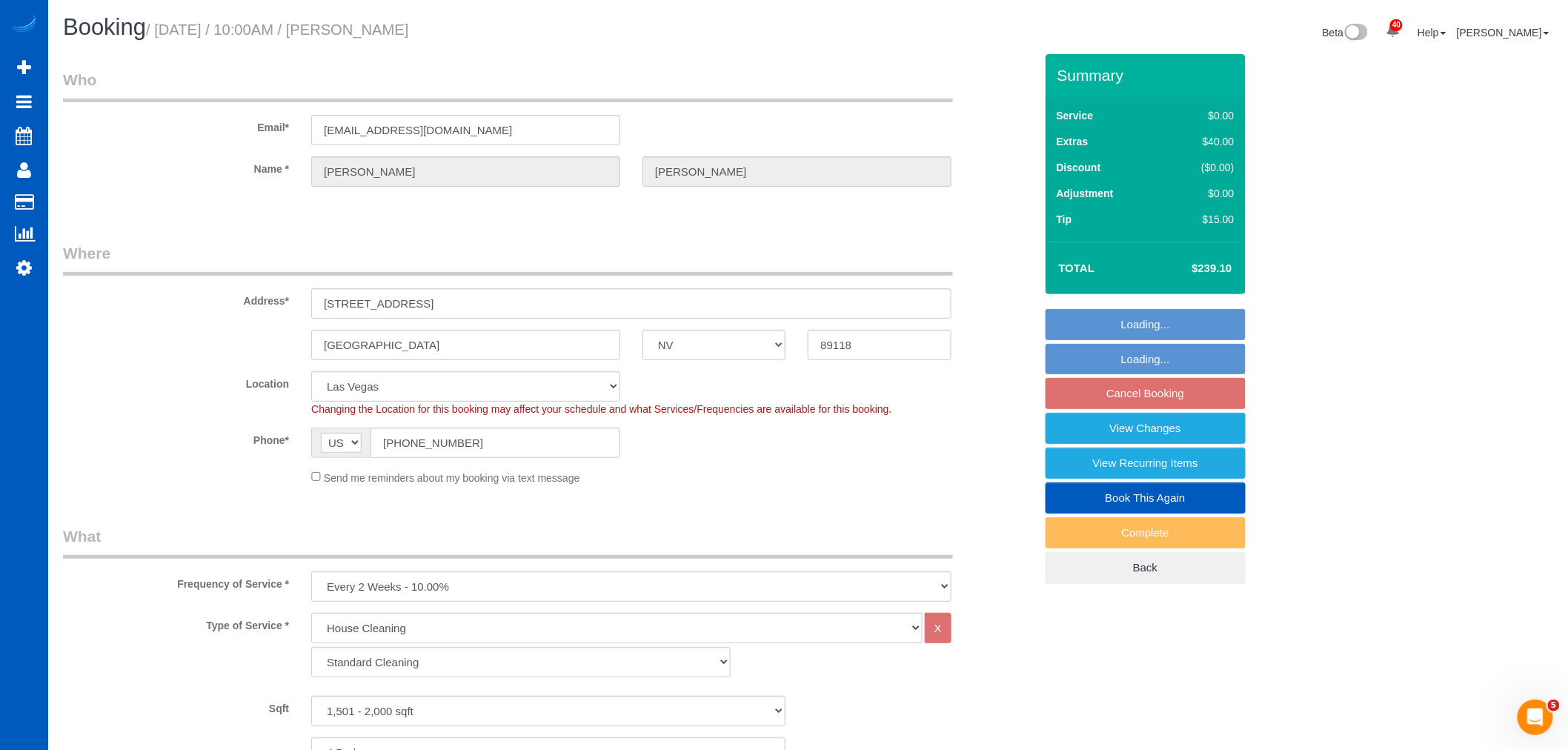
select select "1501"
select select "4"
select select "2"
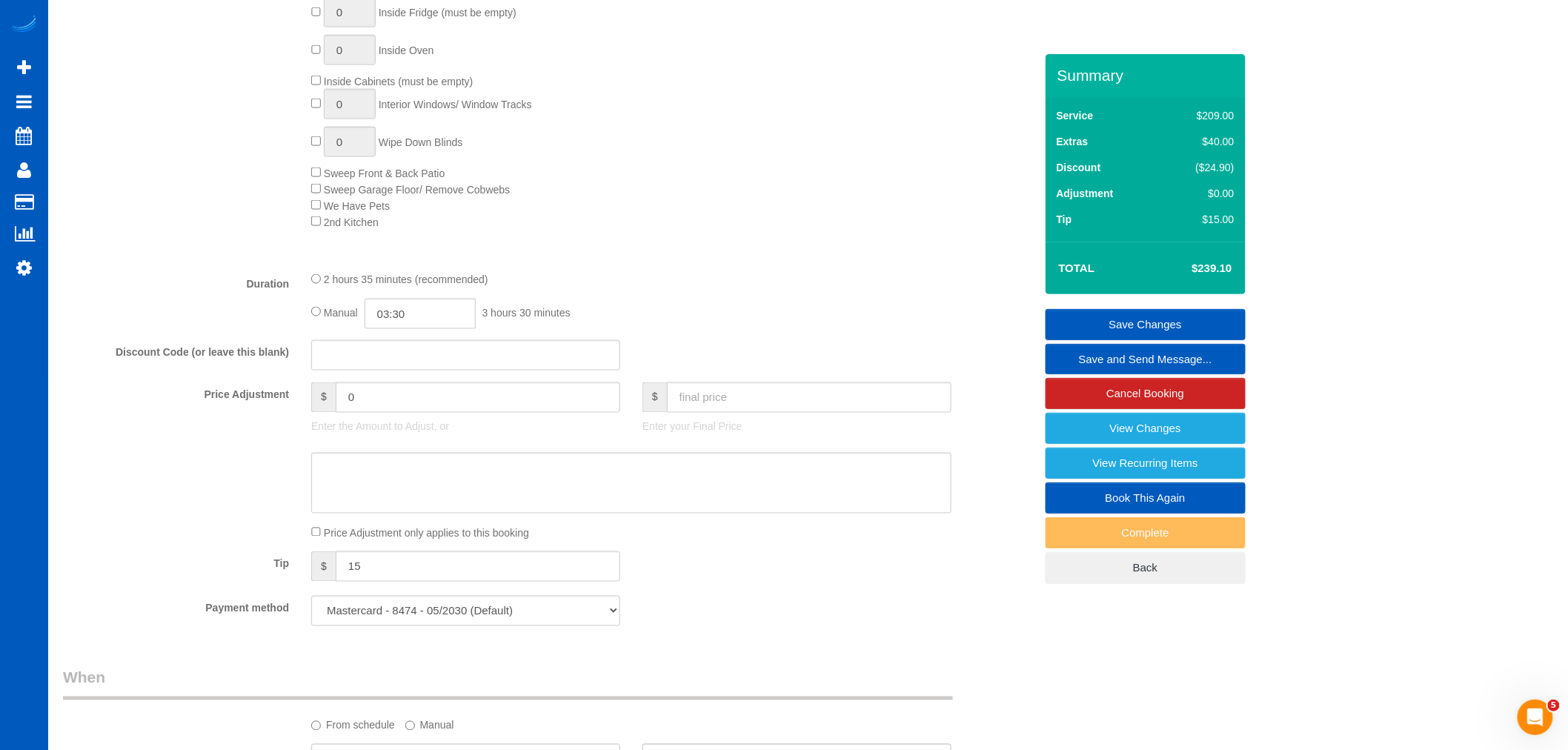
click at [669, 580] on div "Tip $ 15" at bounding box center [548, 568] width 994 height 34
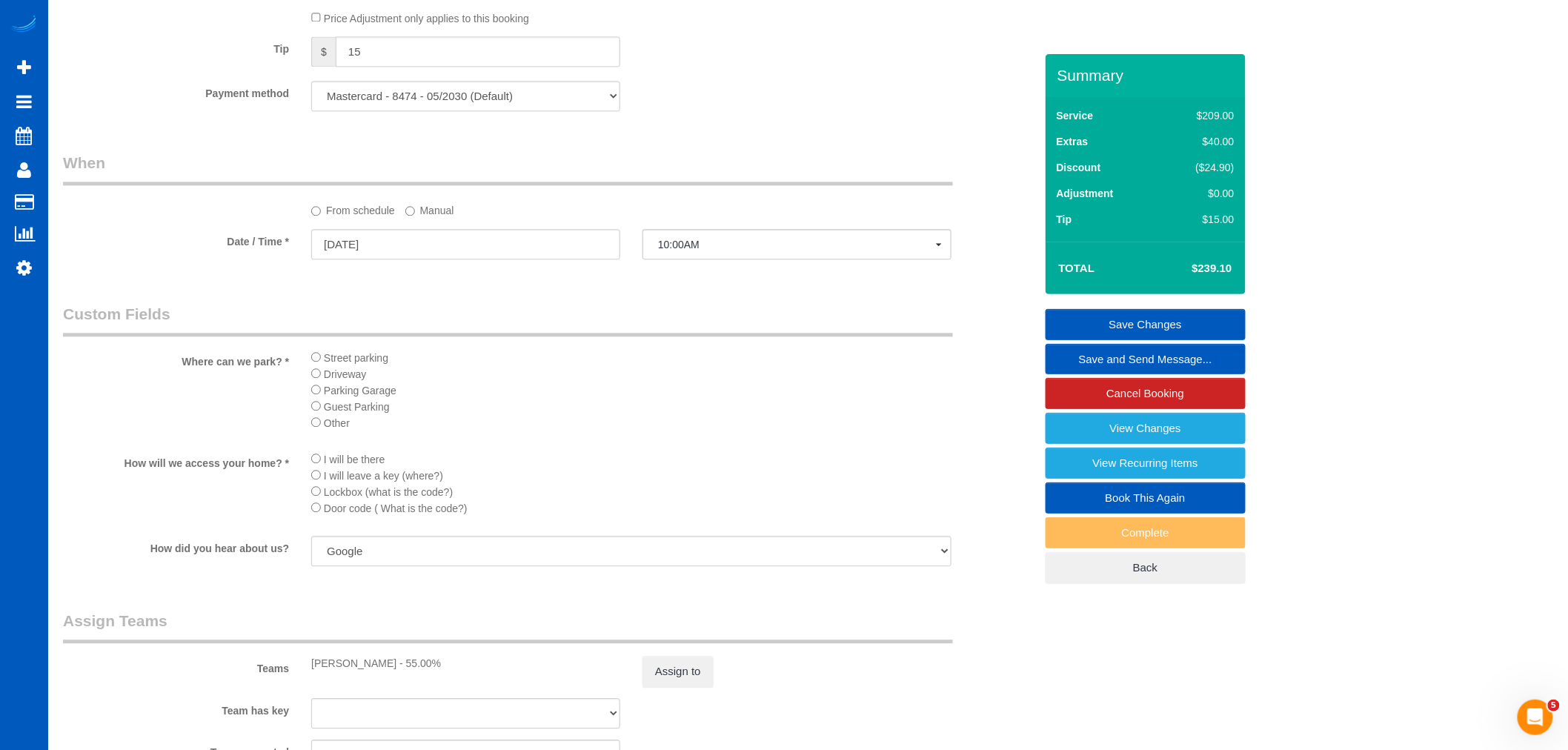
scroll to position [1400, 0]
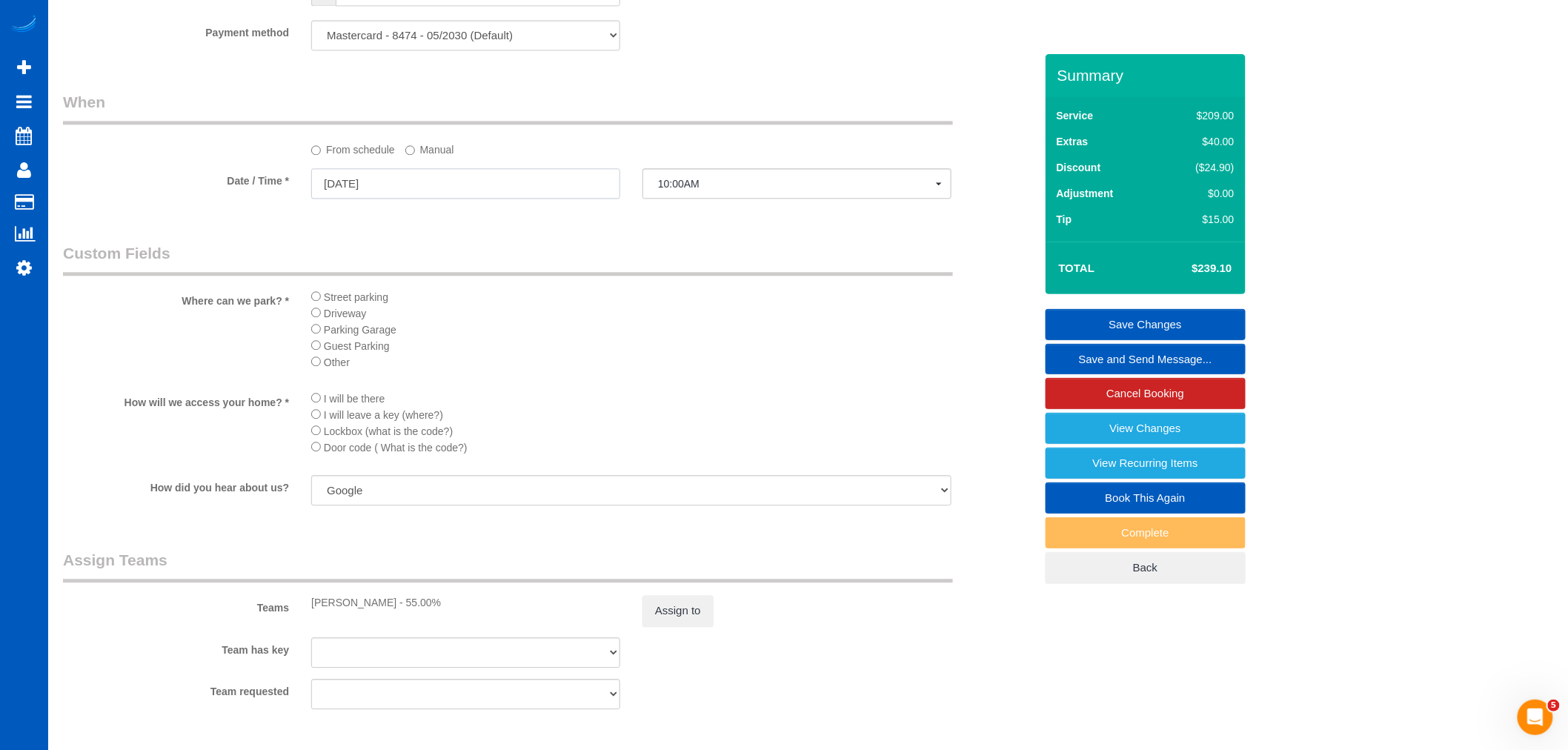
click at [363, 196] on input "[DATE]" at bounding box center [465, 183] width 309 height 31
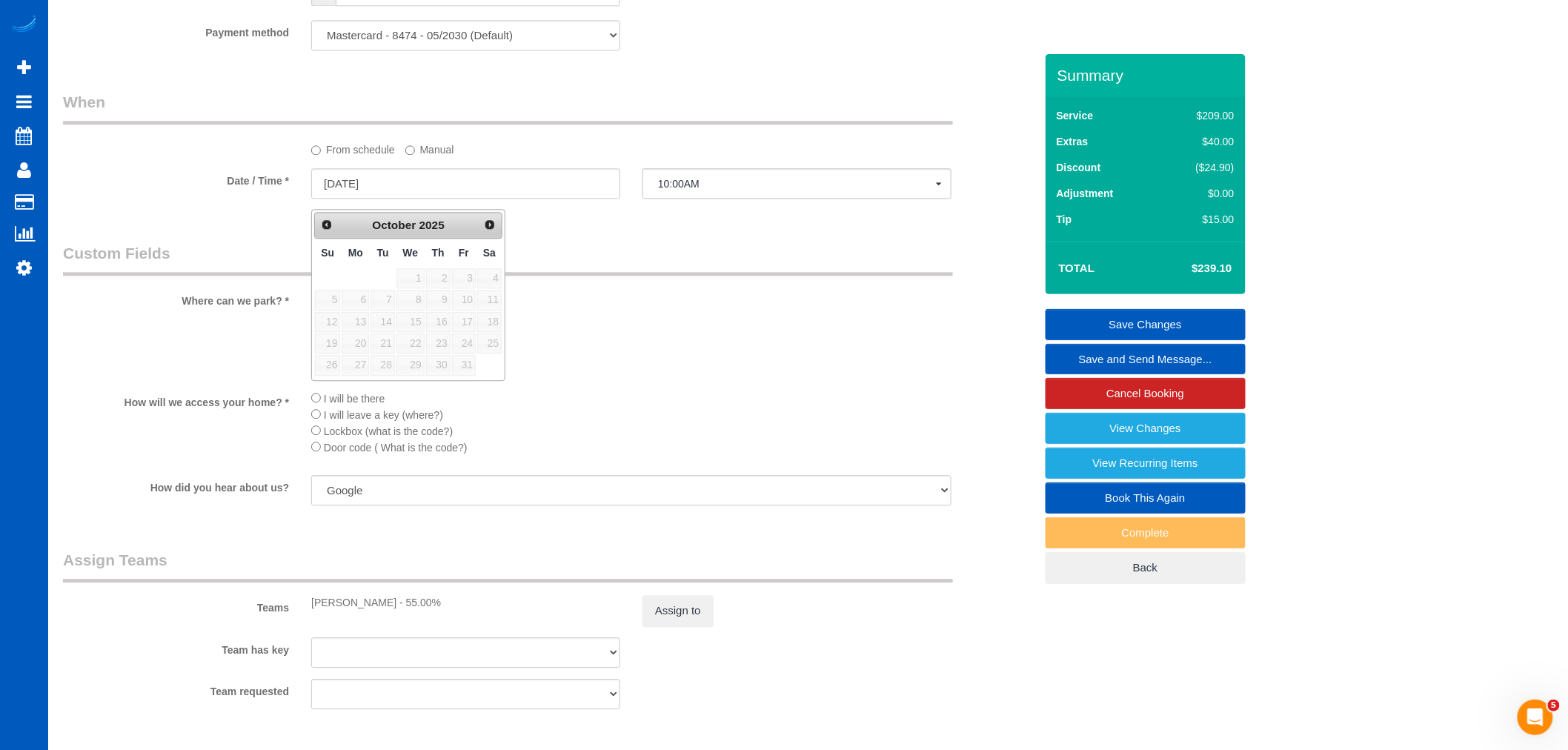
click at [428, 157] on label "Manual" at bounding box center [429, 147] width 49 height 20
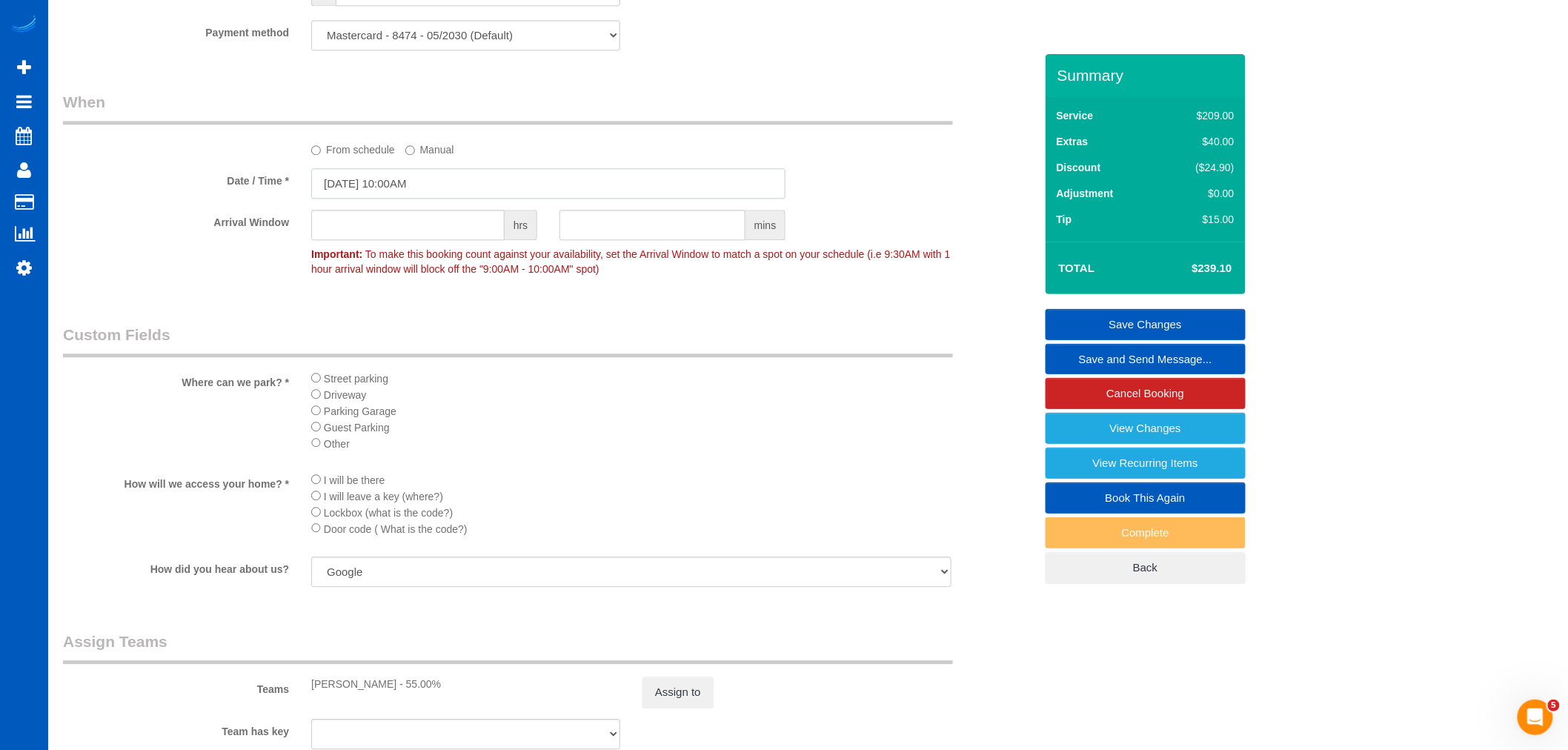
click at [406, 192] on input "[DATE] 10:00AM" at bounding box center [548, 183] width 475 height 31
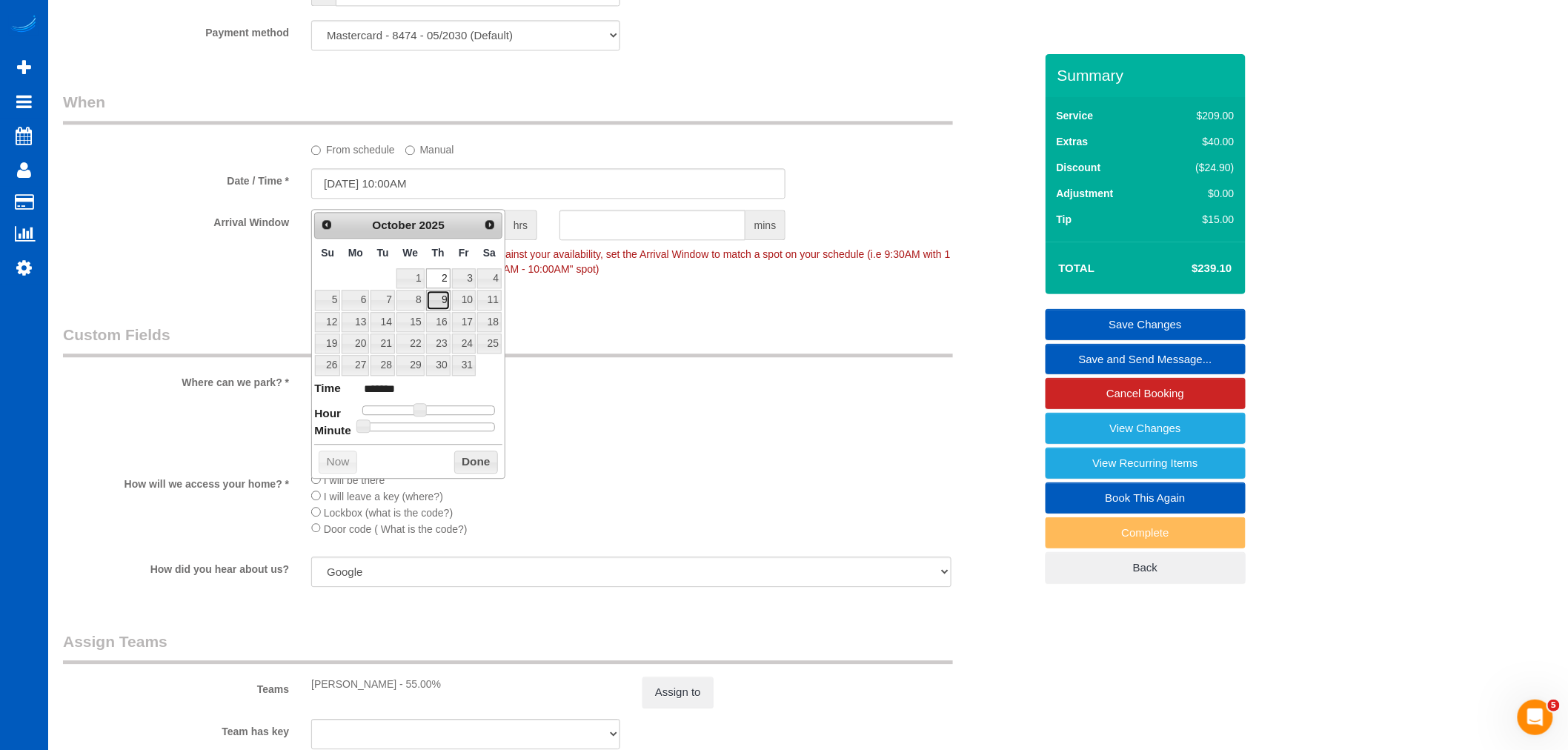
click at [447, 302] on link "9" at bounding box center [438, 300] width 25 height 20
type input "10/09/2025 10:00AM"
click at [479, 472] on button "Done" at bounding box center [476, 463] width 44 height 24
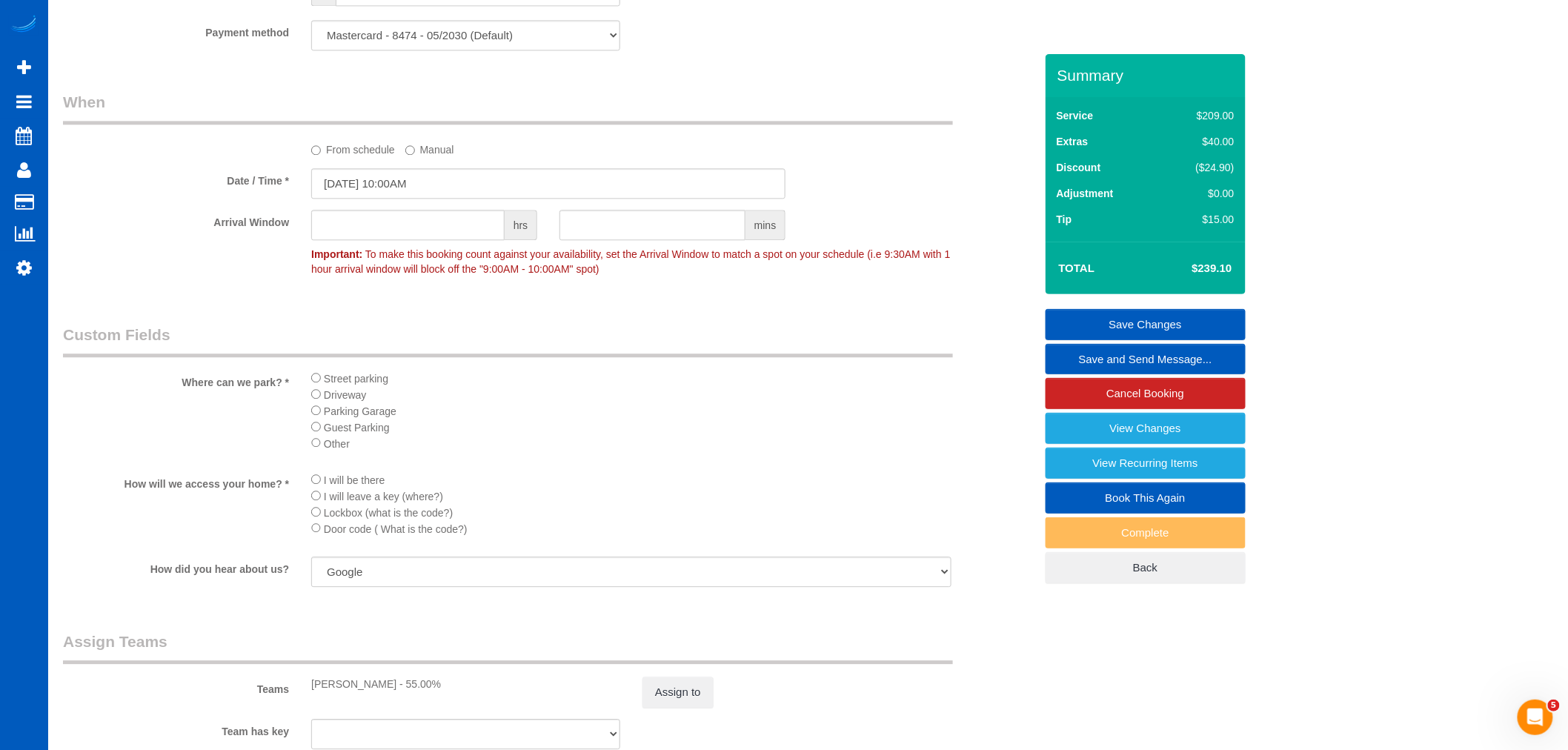
click at [1092, 329] on link "Save Changes" at bounding box center [1145, 324] width 200 height 31
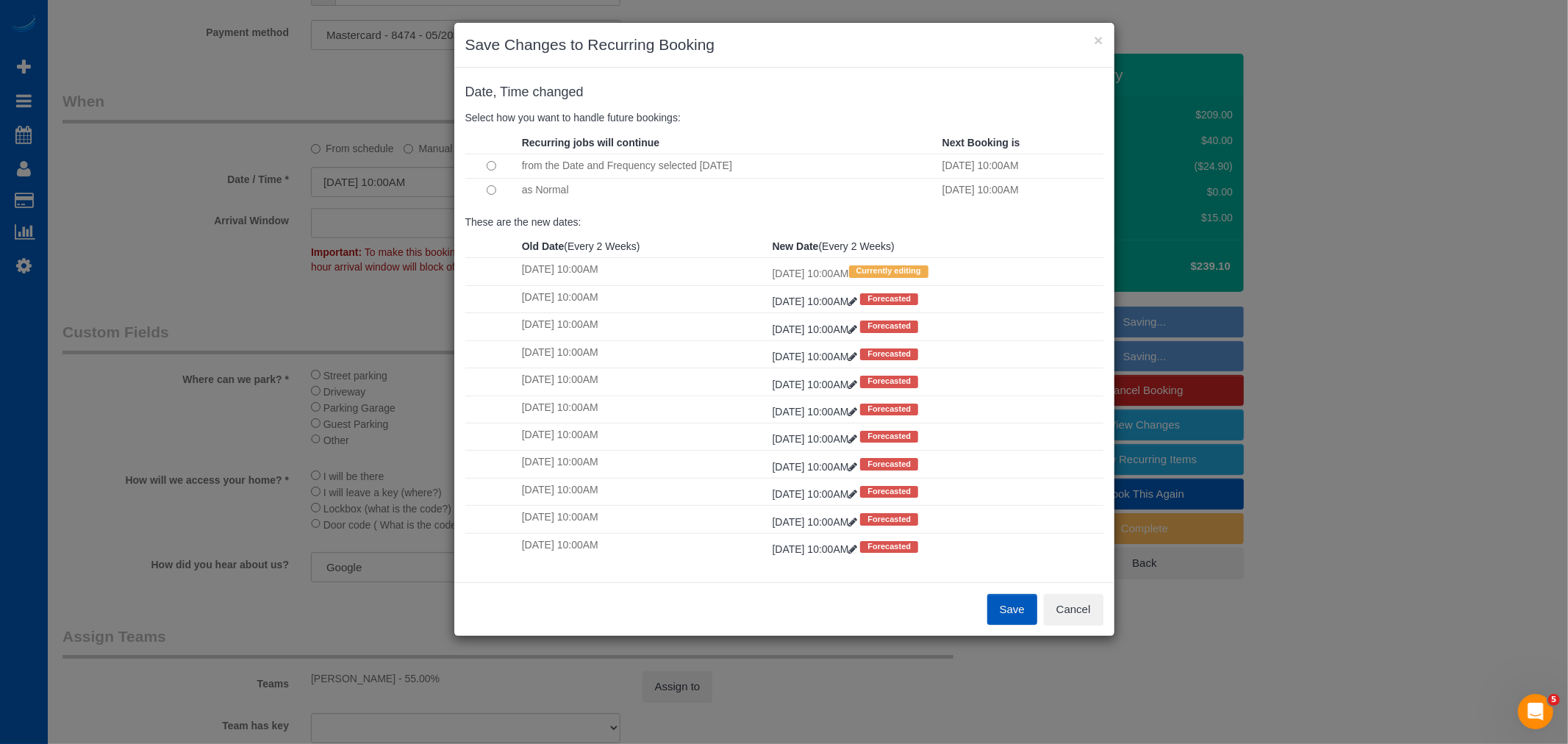
click at [1027, 600] on button "Save" at bounding box center [1012, 609] width 50 height 31
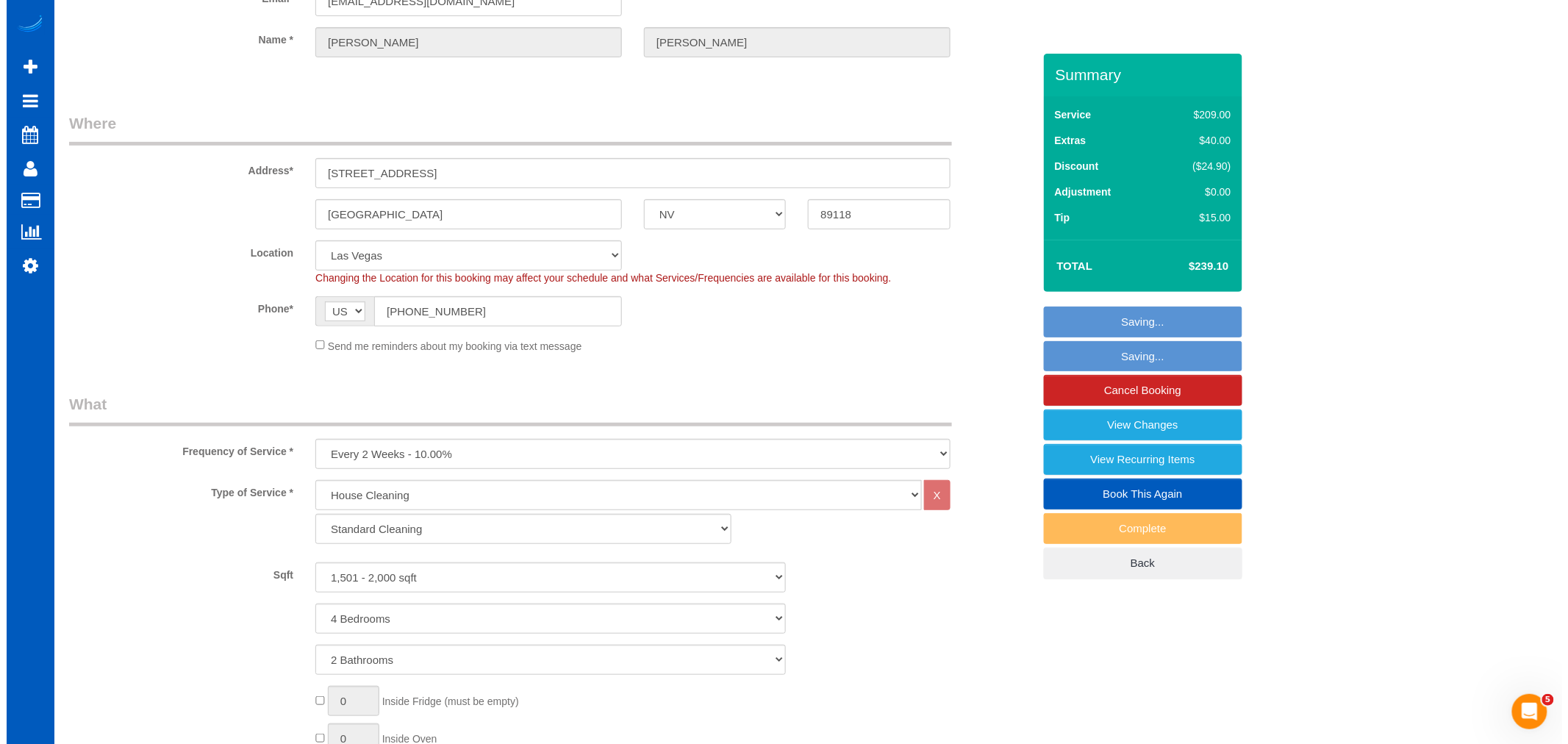
scroll to position [0, 0]
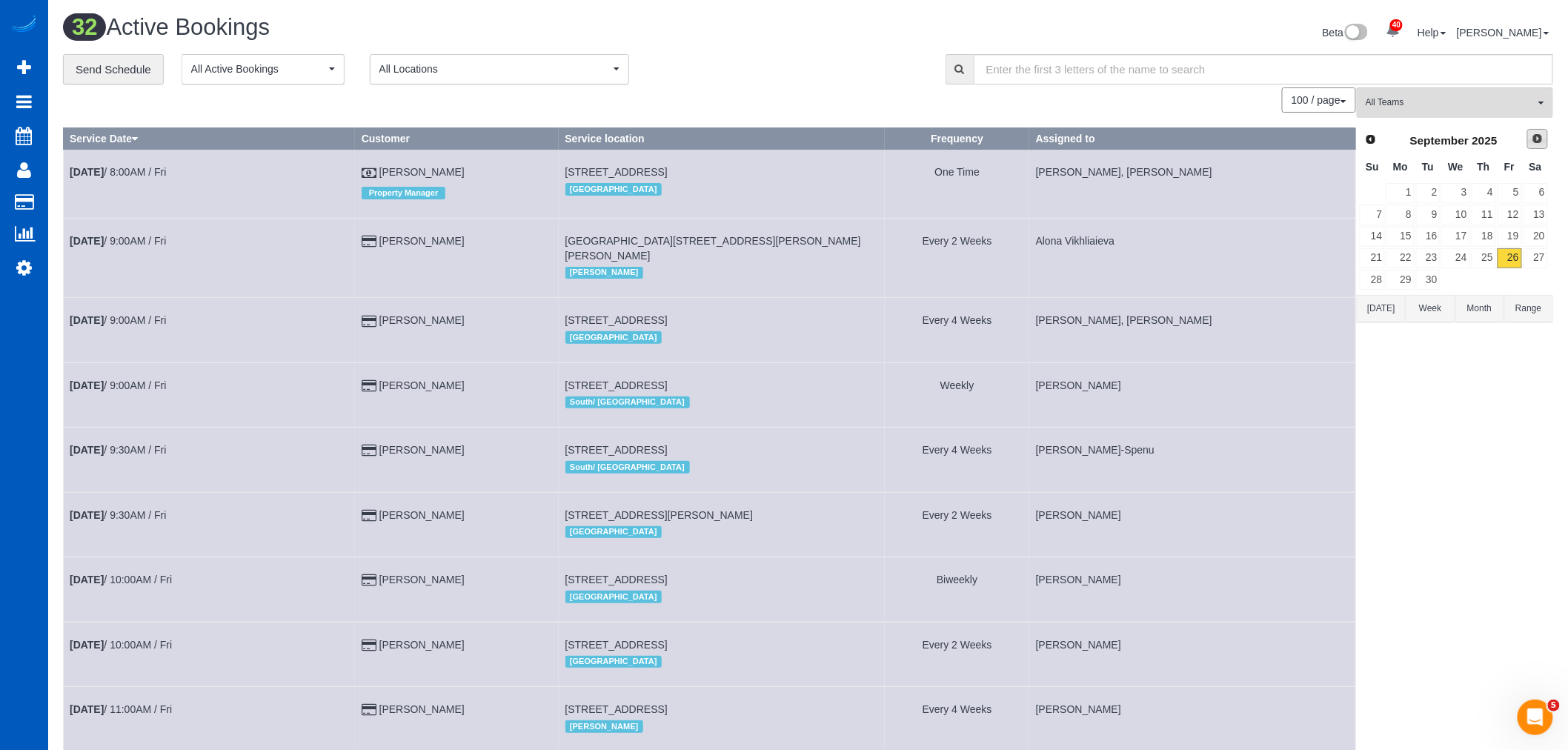
click at [1535, 143] on span "Next" at bounding box center [1537, 139] width 12 height 12
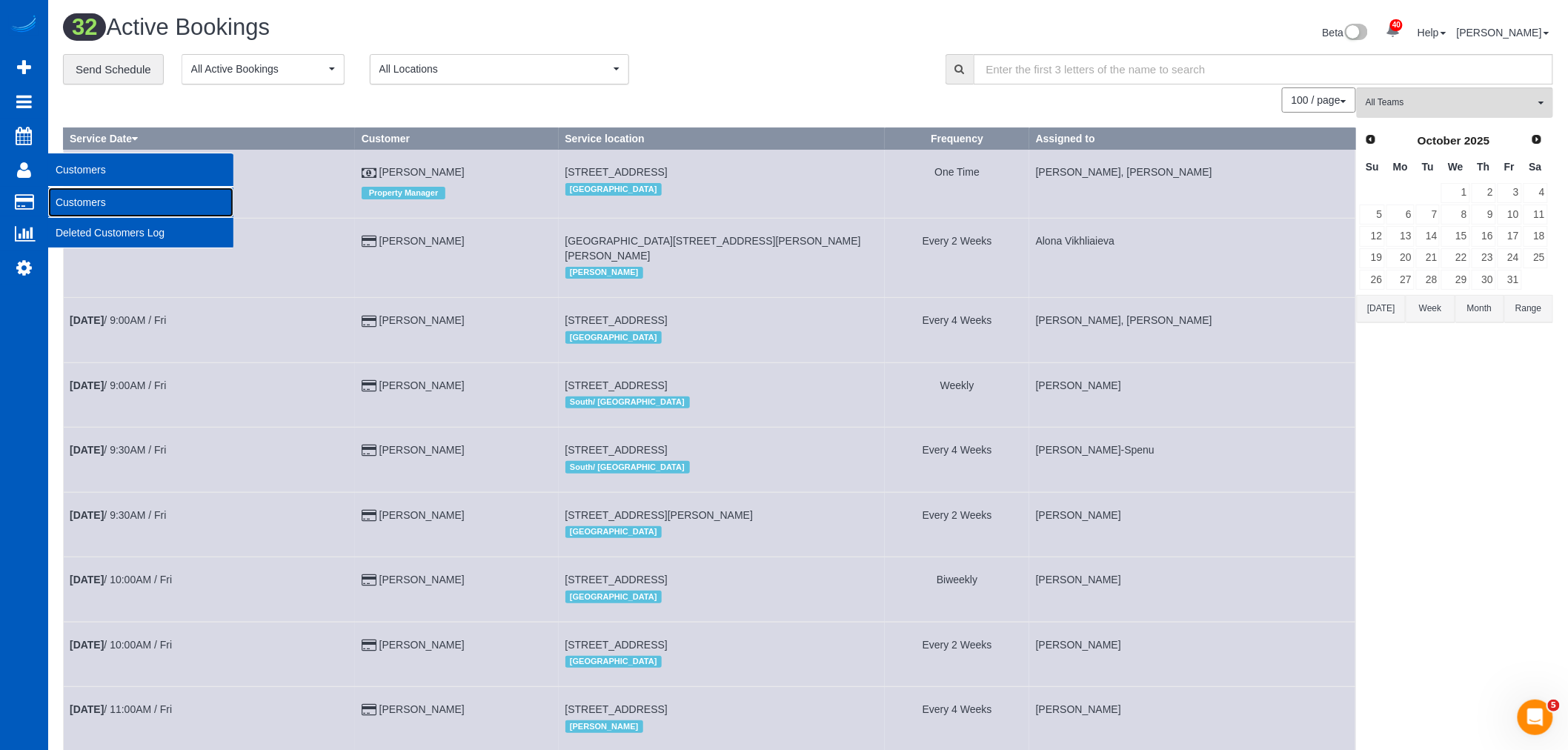
click at [86, 206] on link "Customers" at bounding box center [141, 203] width 186 height 30
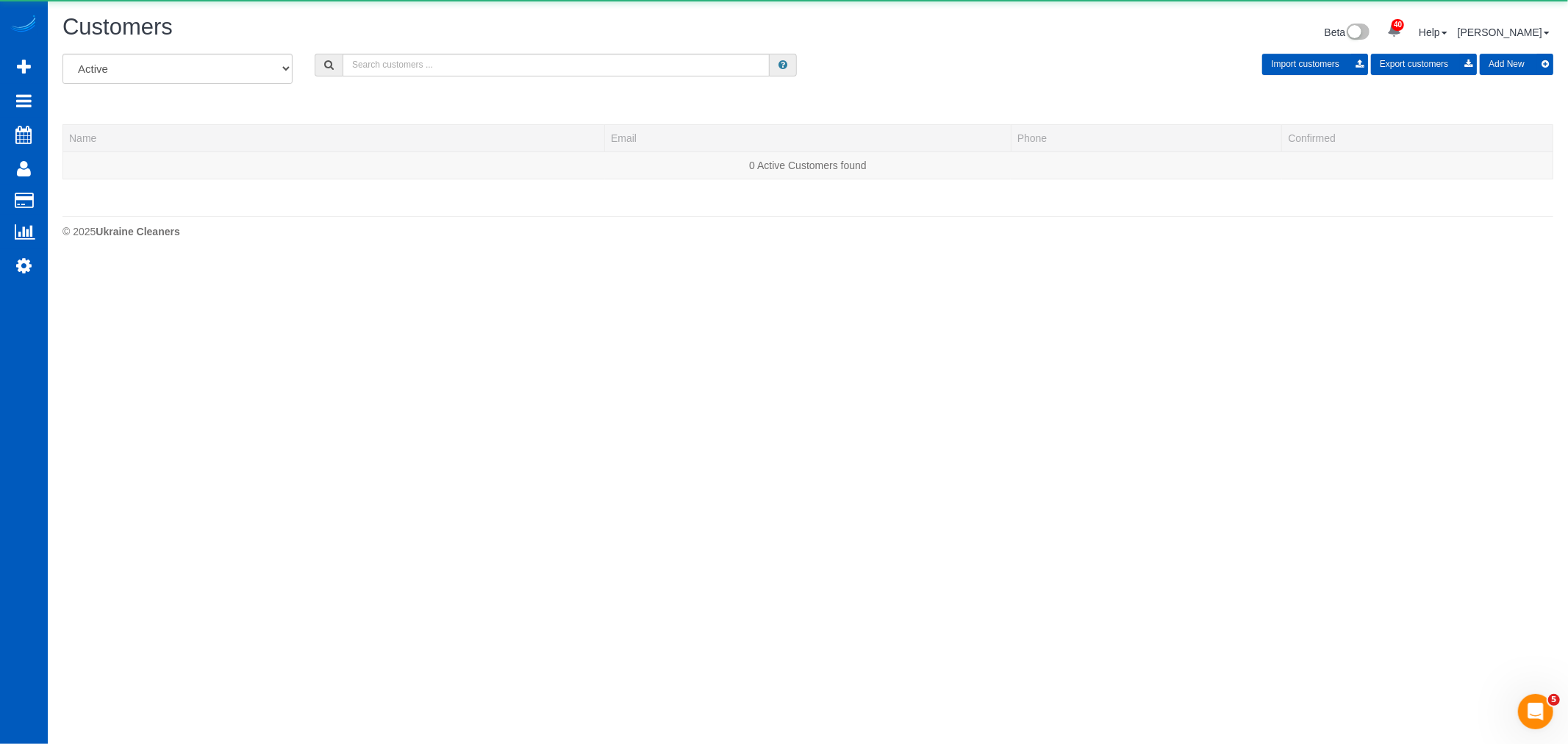
click at [496, 62] on input "text" at bounding box center [556, 64] width 427 height 23
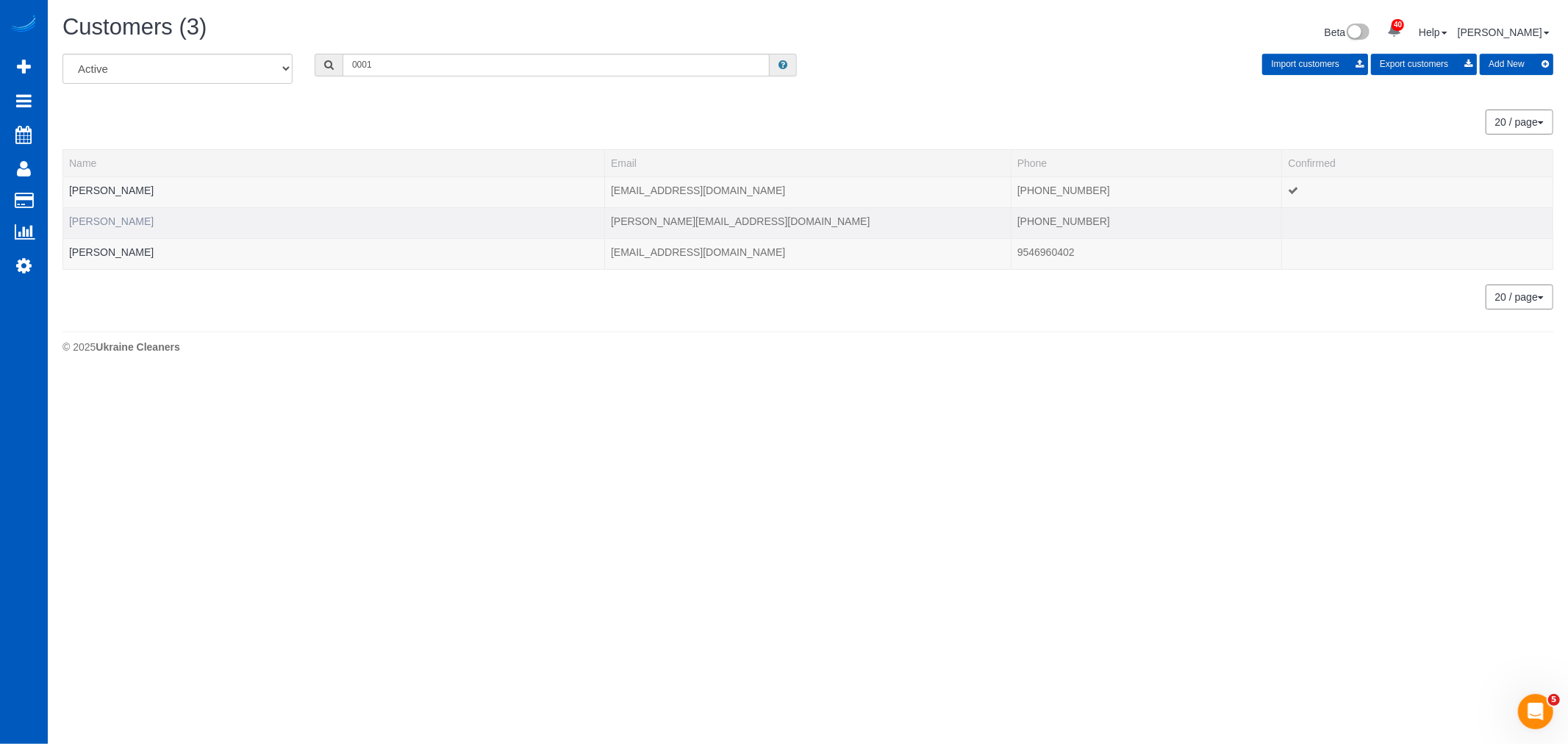
type input "0001"
click at [117, 224] on link "Dianne Nauialis" at bounding box center [111, 222] width 85 height 12
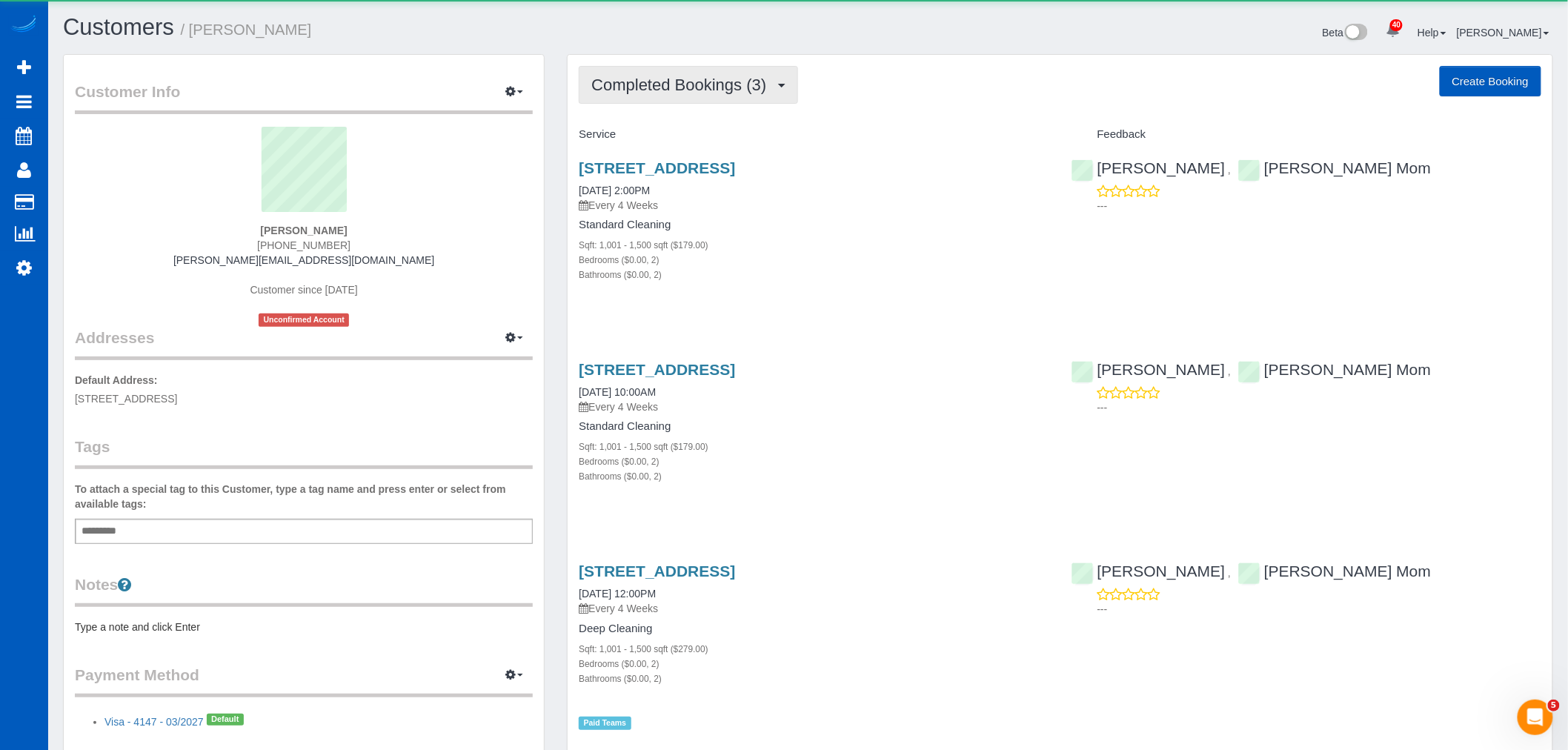
click at [720, 72] on button "Completed Bookings (3)" at bounding box center [688, 84] width 219 height 38
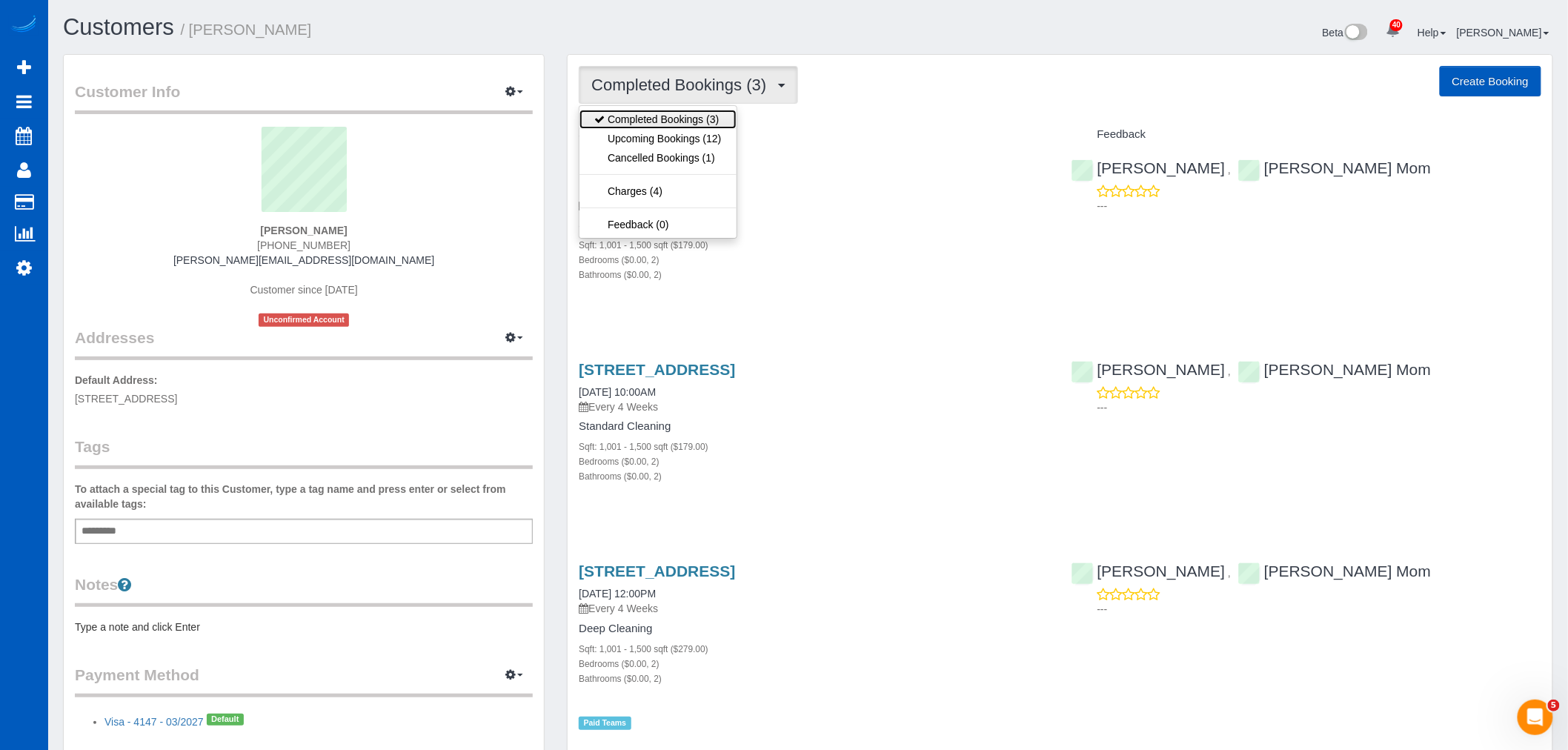
click at [670, 129] on link "Completed Bookings (3)" at bounding box center [657, 118] width 156 height 19
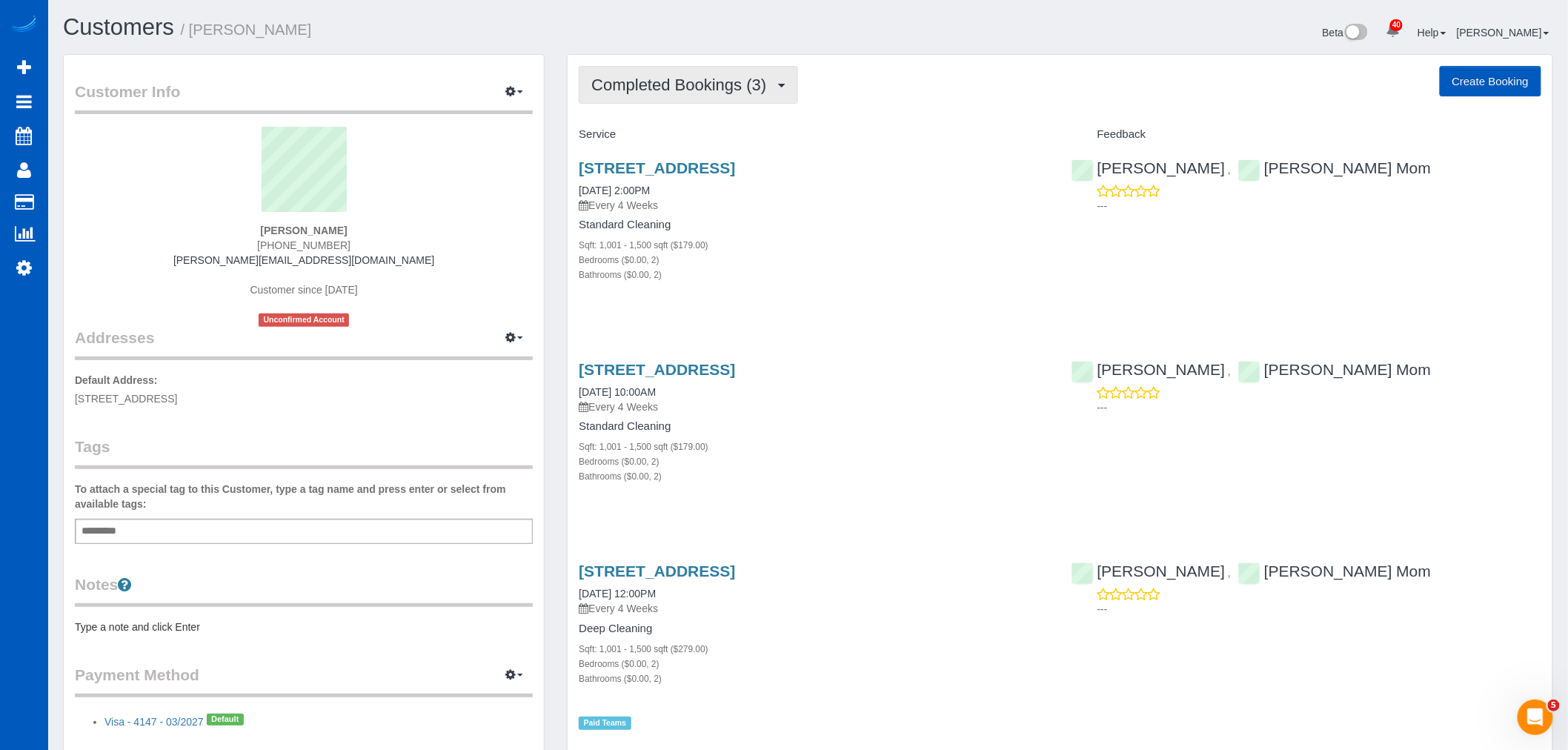
click at [663, 103] on button "Completed Bookings (3)" at bounding box center [688, 84] width 219 height 38
click at [662, 137] on link "Upcoming Bookings (12)" at bounding box center [657, 138] width 156 height 19
click at [665, 82] on span "Upcoming Bookings (12)" at bounding box center [683, 84] width 186 height 19
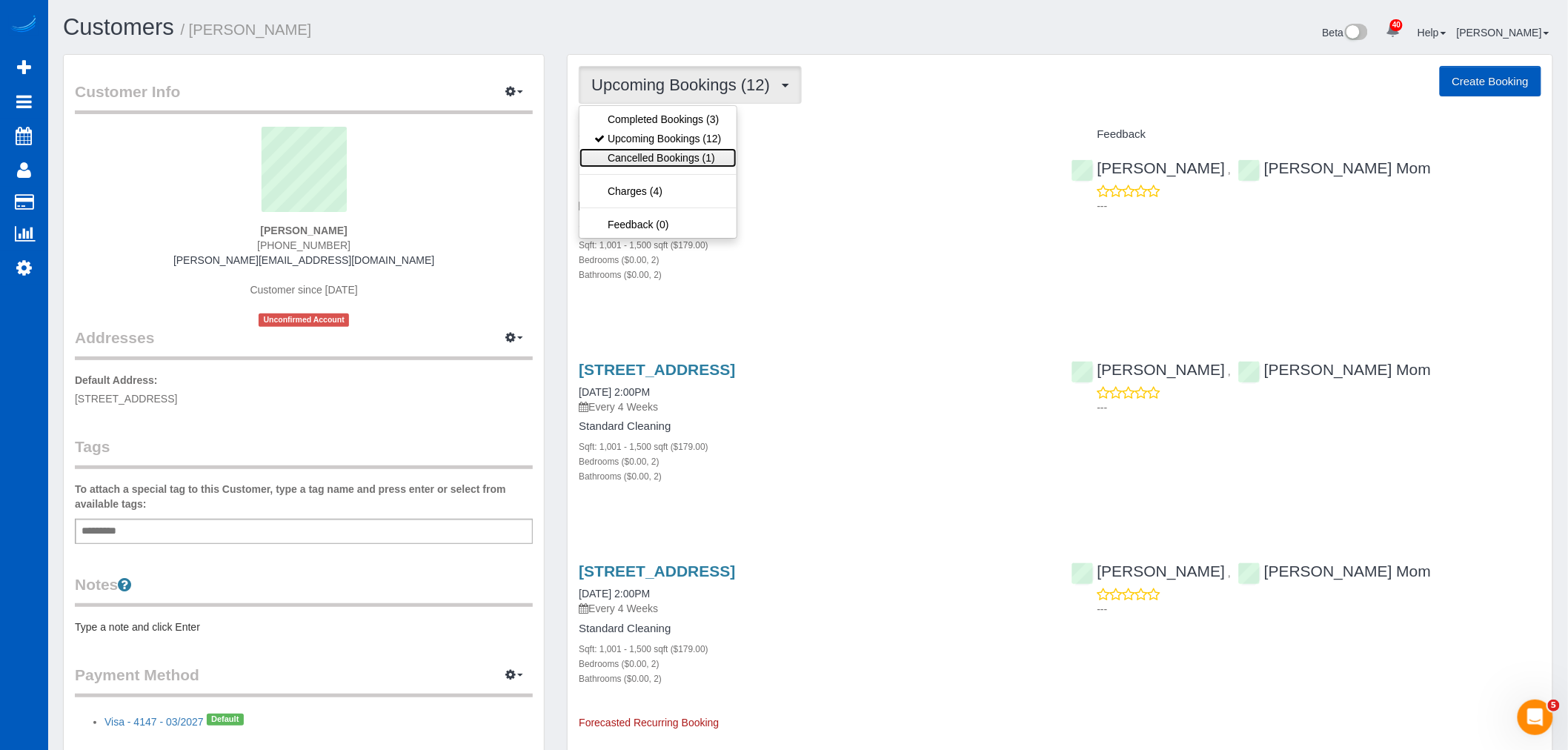
click at [673, 154] on link "Cancelled Bookings (1)" at bounding box center [657, 157] width 156 height 19
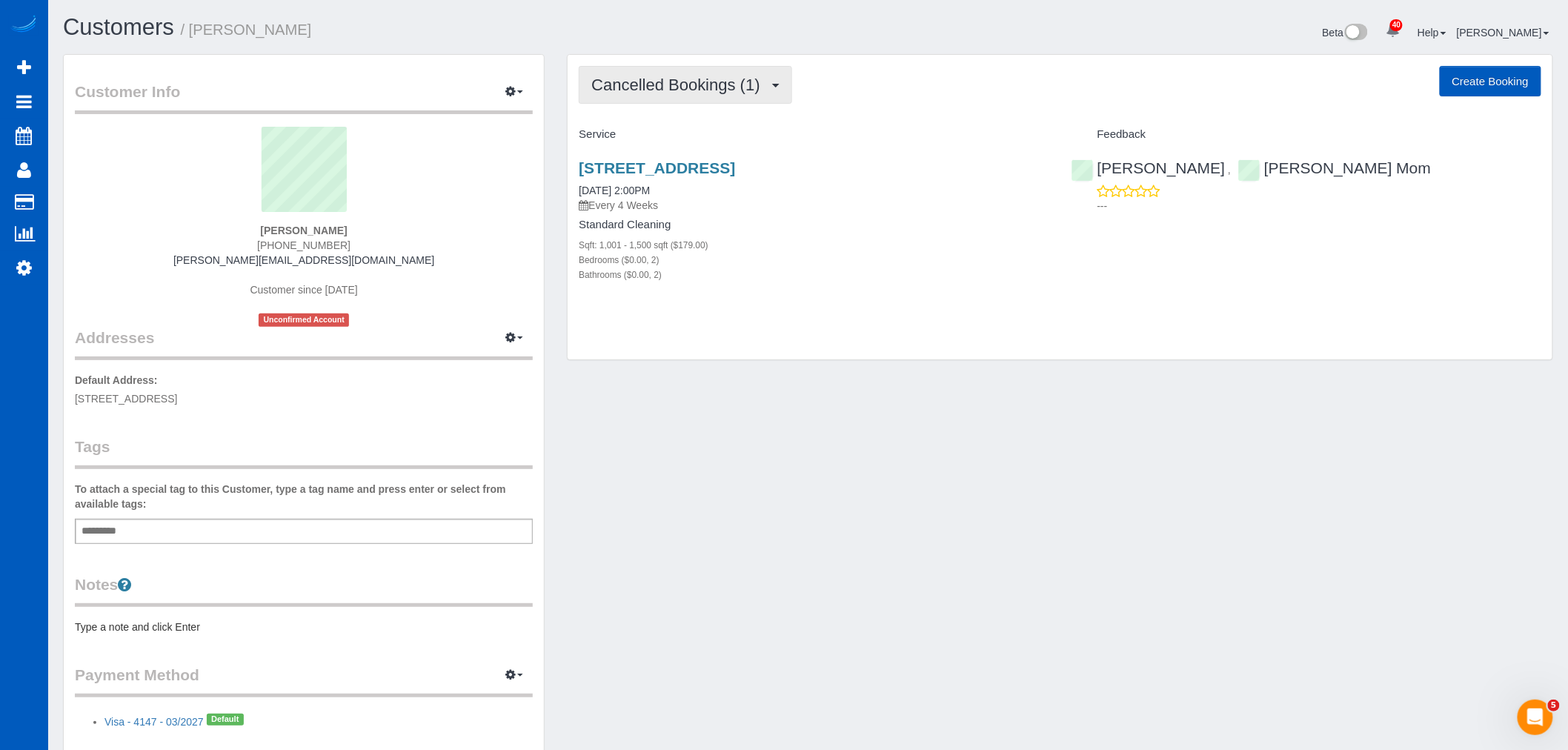
click at [665, 89] on span "Cancelled Bookings (1)" at bounding box center [678, 84] width 176 height 19
click at [667, 130] on link "Upcoming Bookings (12)" at bounding box center [657, 138] width 156 height 19
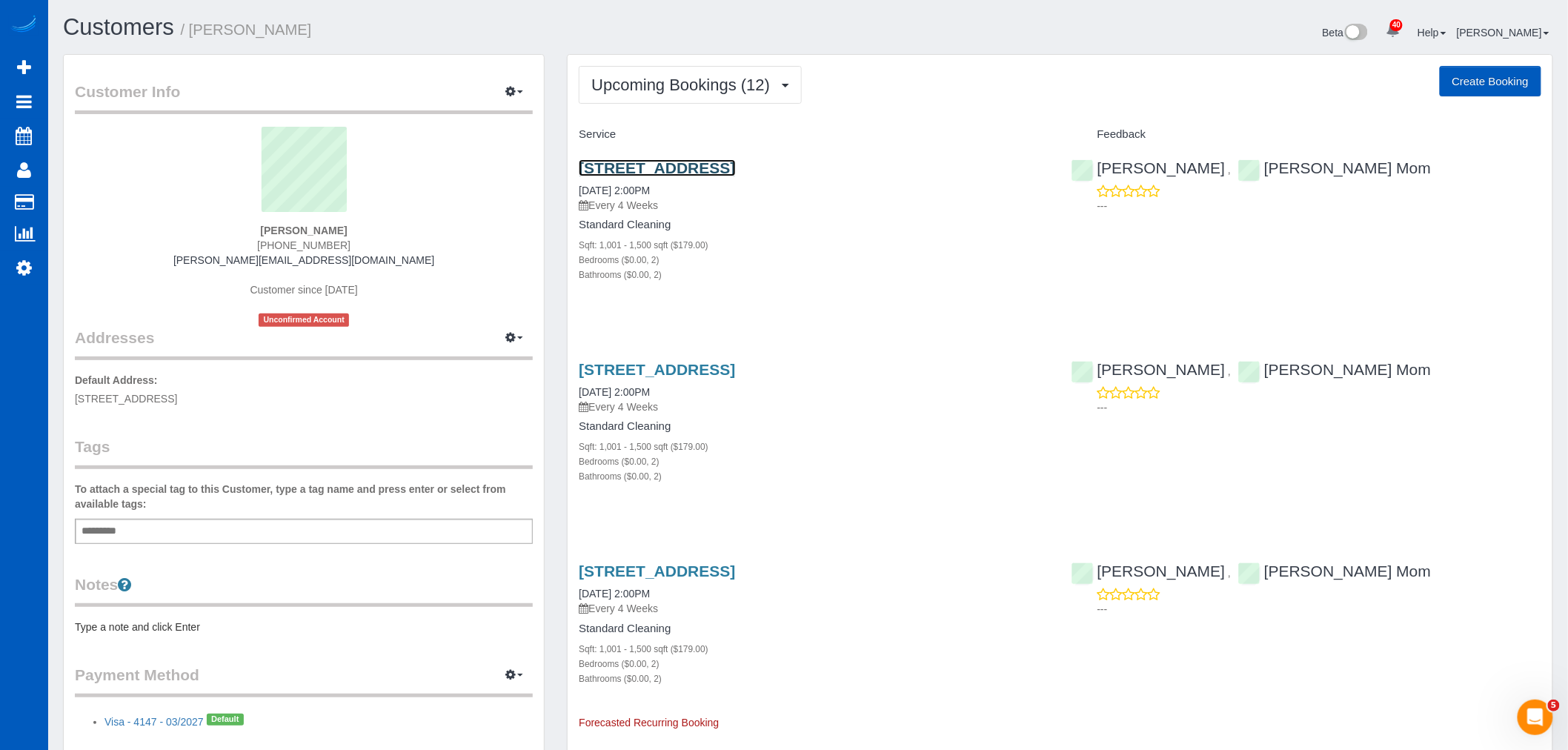
click at [671, 164] on link "1201 Costa Pacifica Way Unit 2203, Oceanside, CA 92054" at bounding box center [656, 167] width 156 height 17
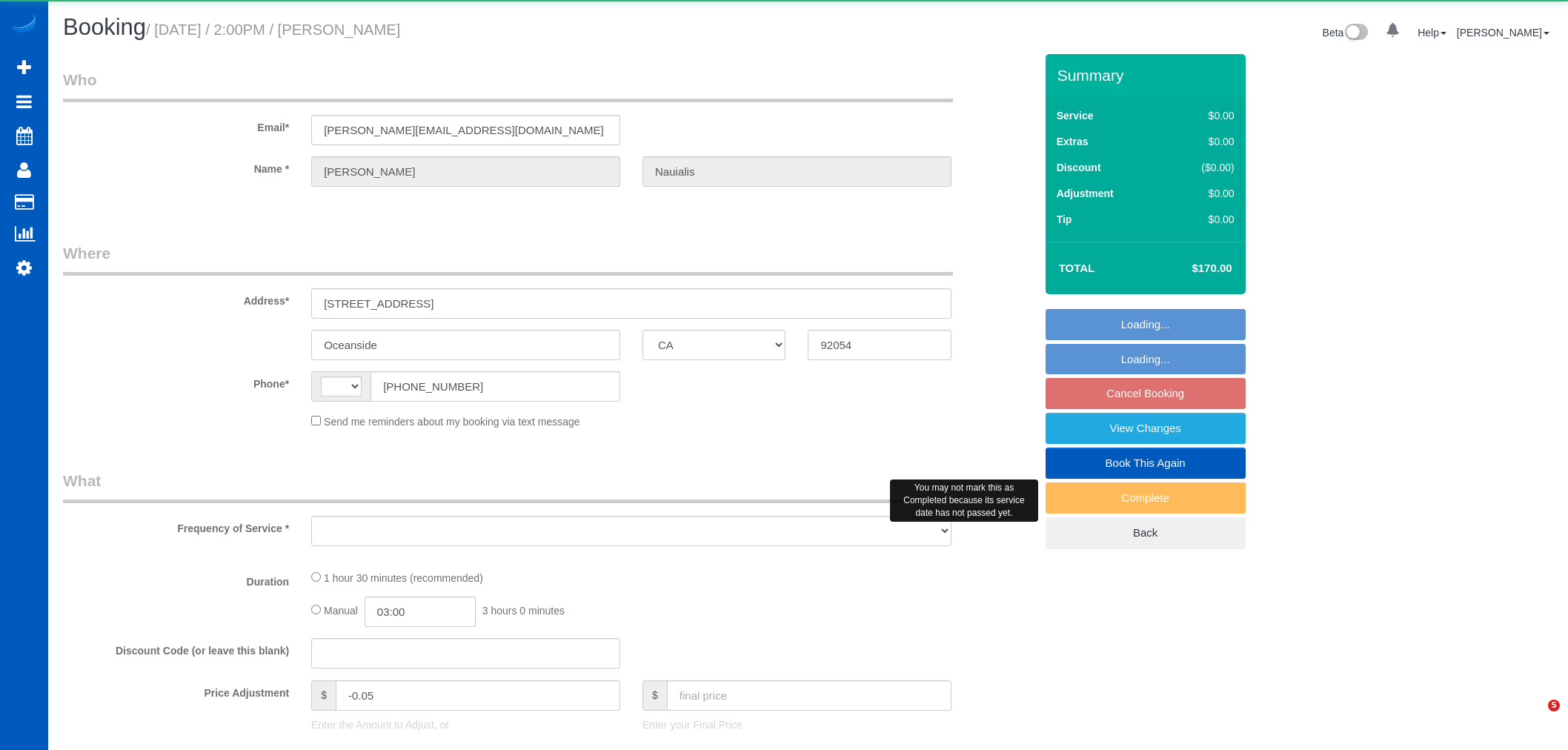
select select "CA"
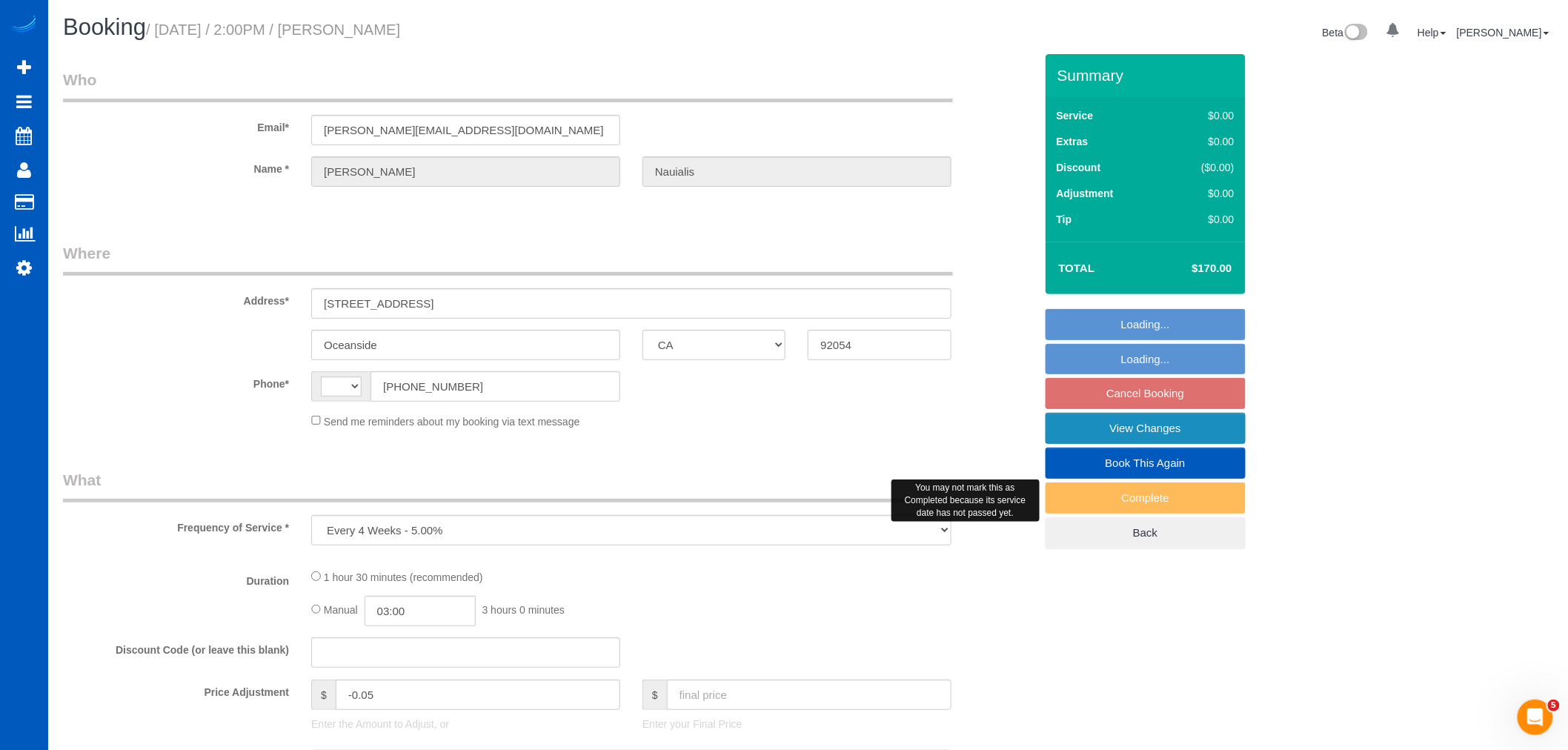
select select "object:1060"
select select "string:[GEOGRAPHIC_DATA]"
select select "199"
select select "1001"
select select "2"
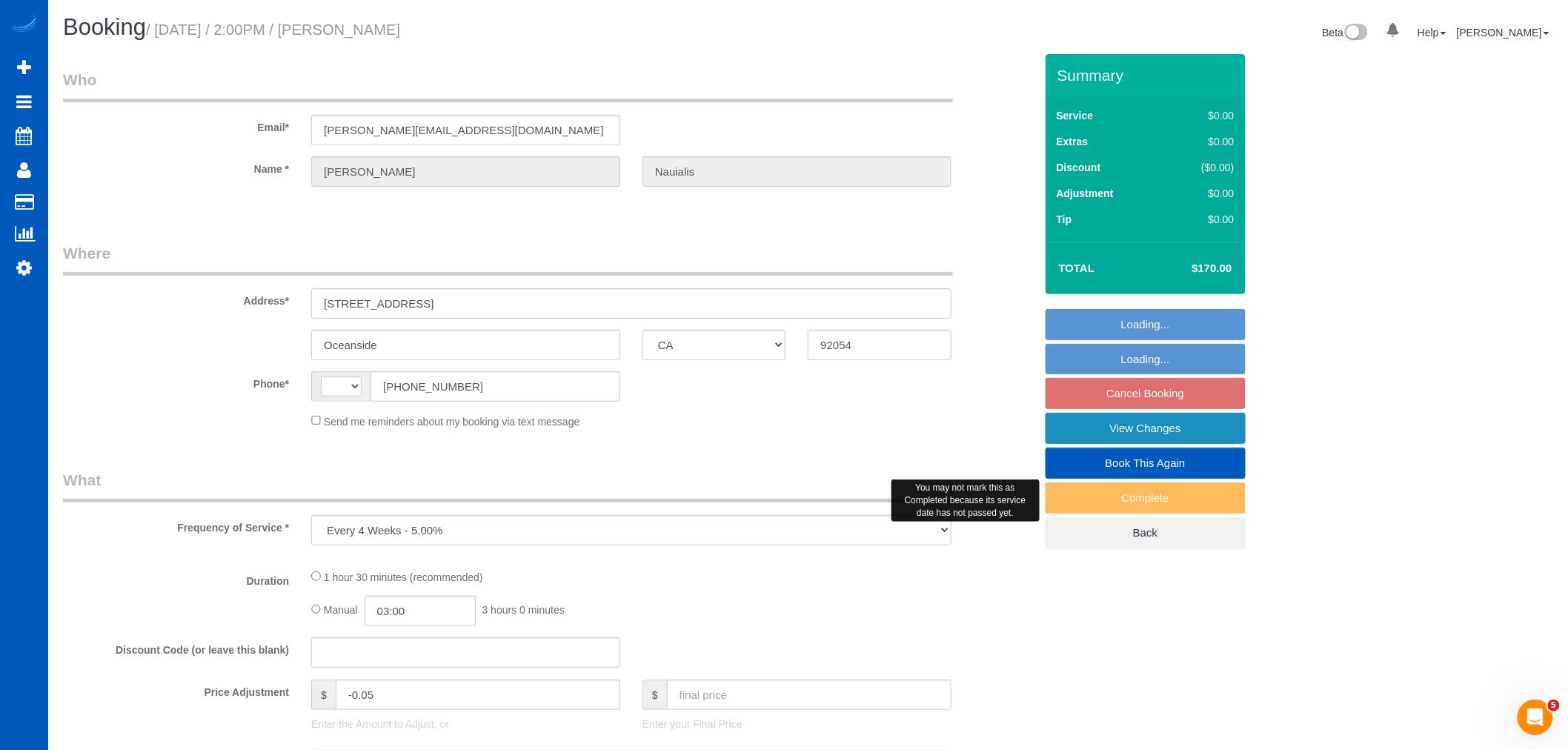
select select "2"
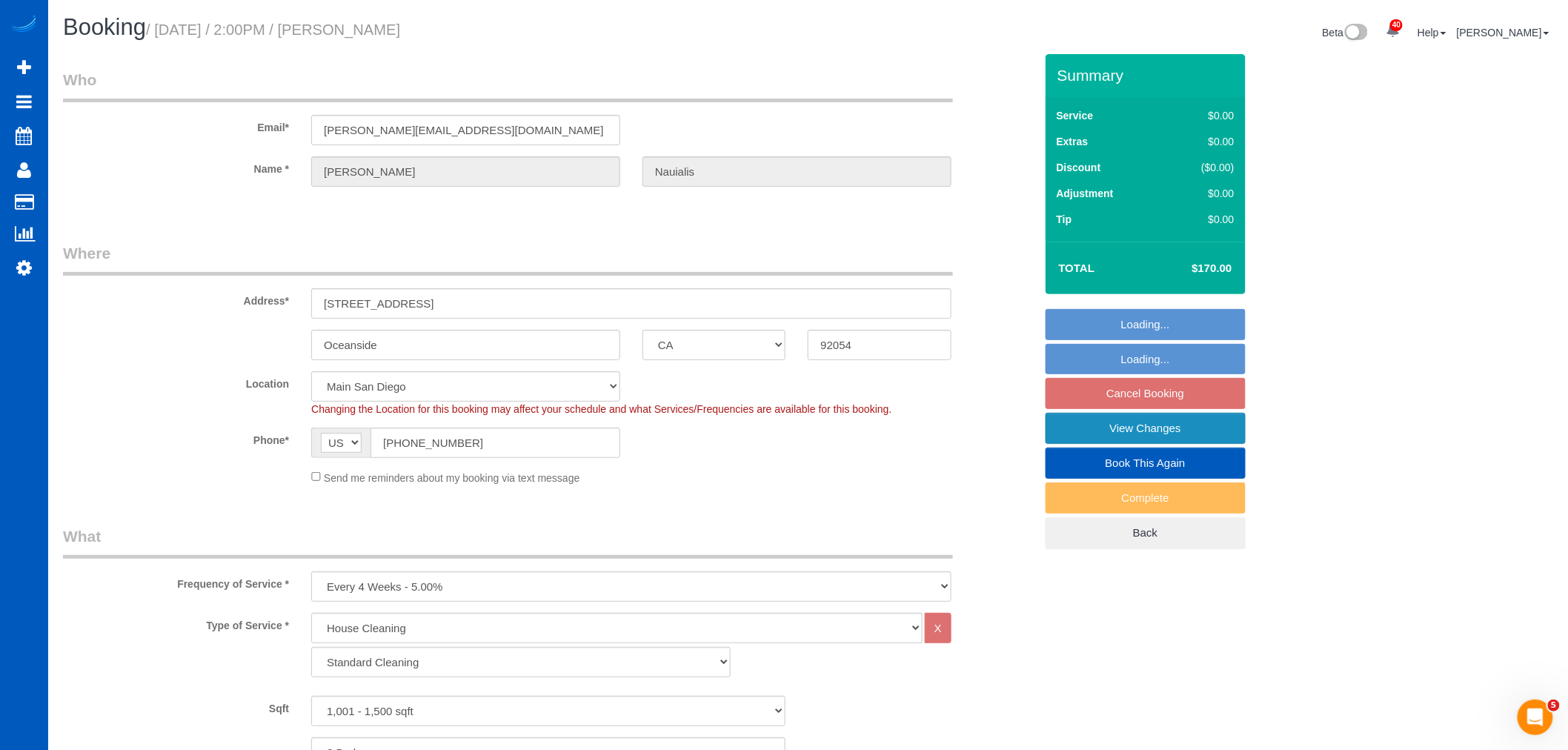
click at [1170, 431] on link "View Changes" at bounding box center [1145, 428] width 200 height 31
select select "spot1"
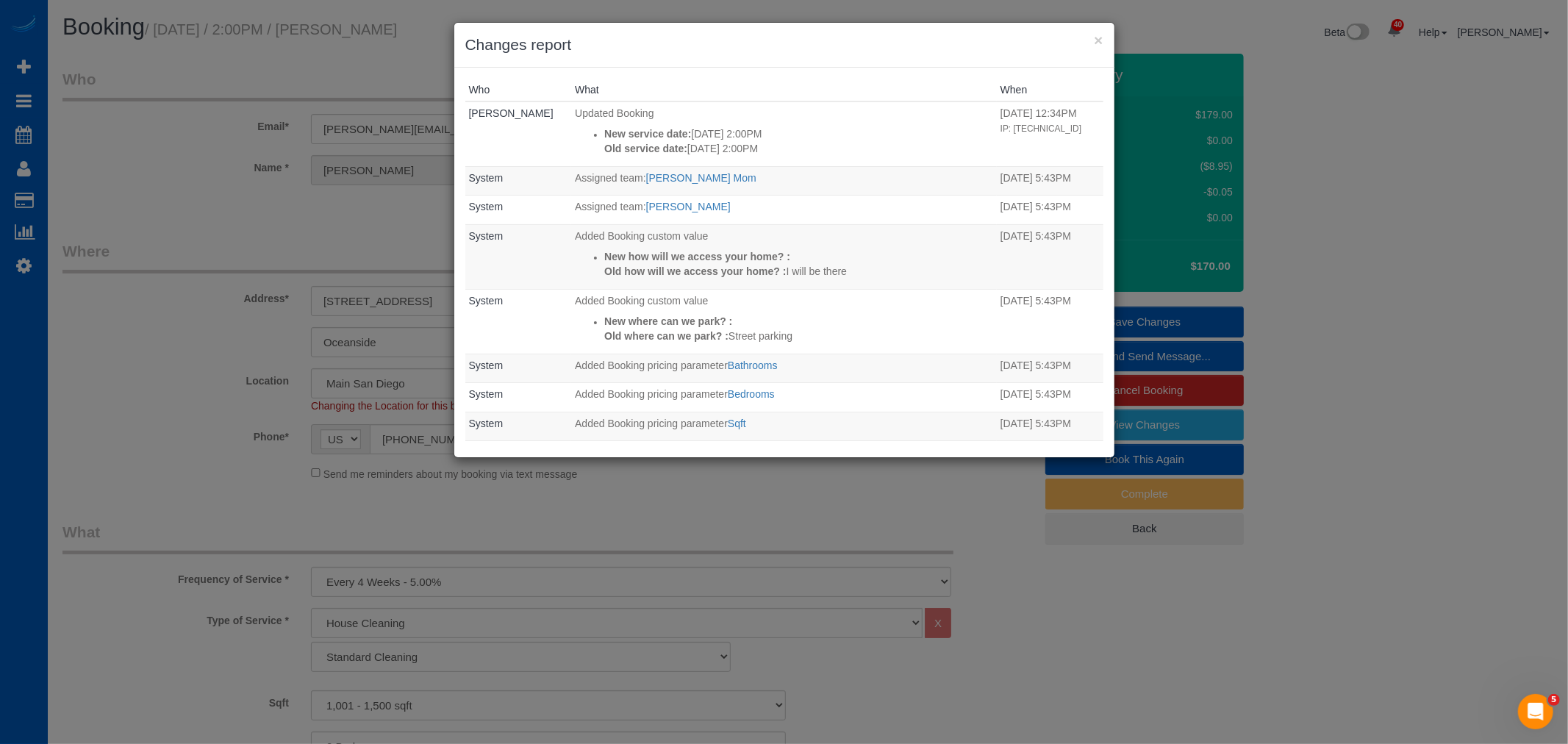
click at [1084, 33] on div "× Changes report" at bounding box center [784, 45] width 660 height 45
click at [1093, 34] on button "×" at bounding box center [1097, 40] width 9 height 16
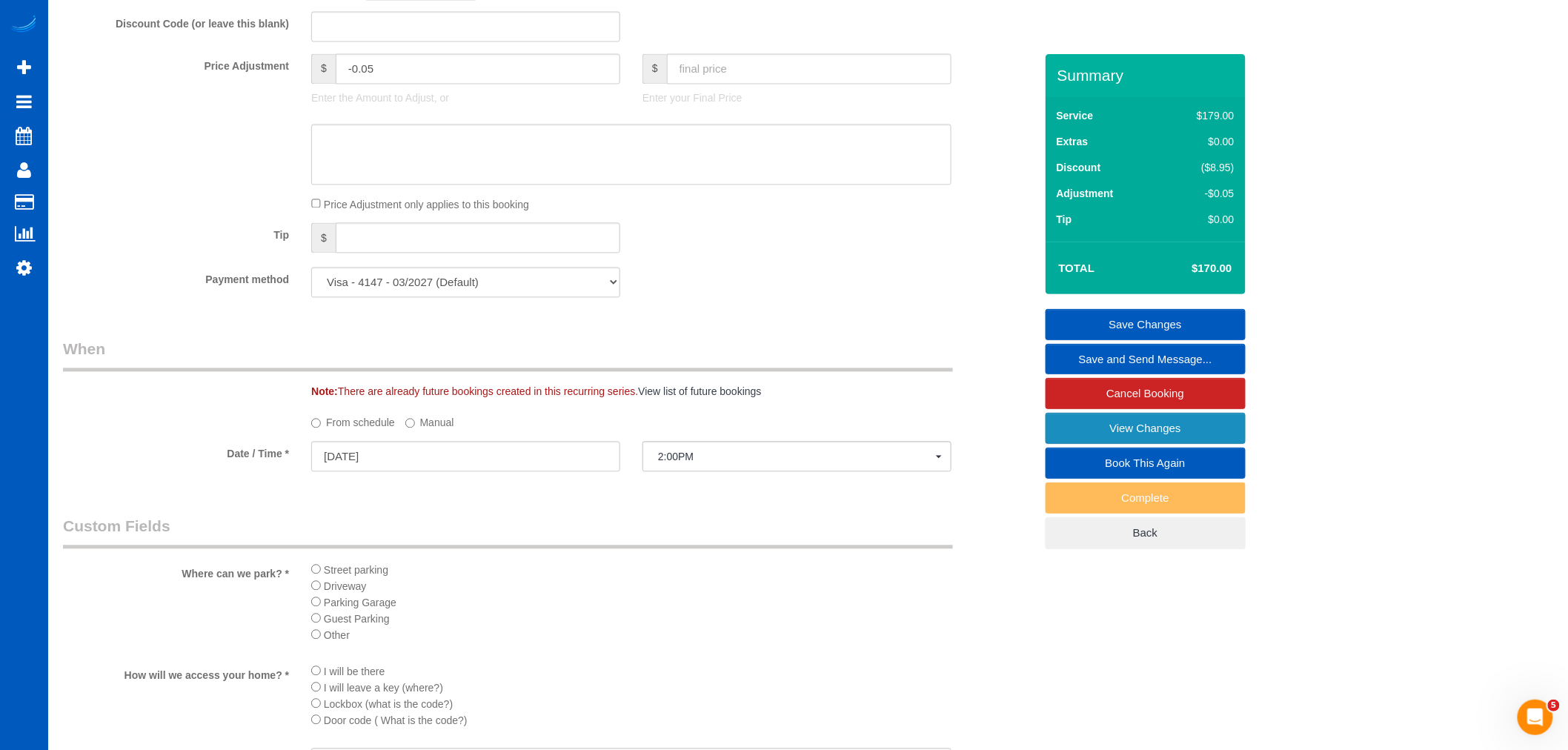
scroll to position [1152, 0]
click at [384, 457] on input "[DATE]" at bounding box center [465, 456] width 309 height 31
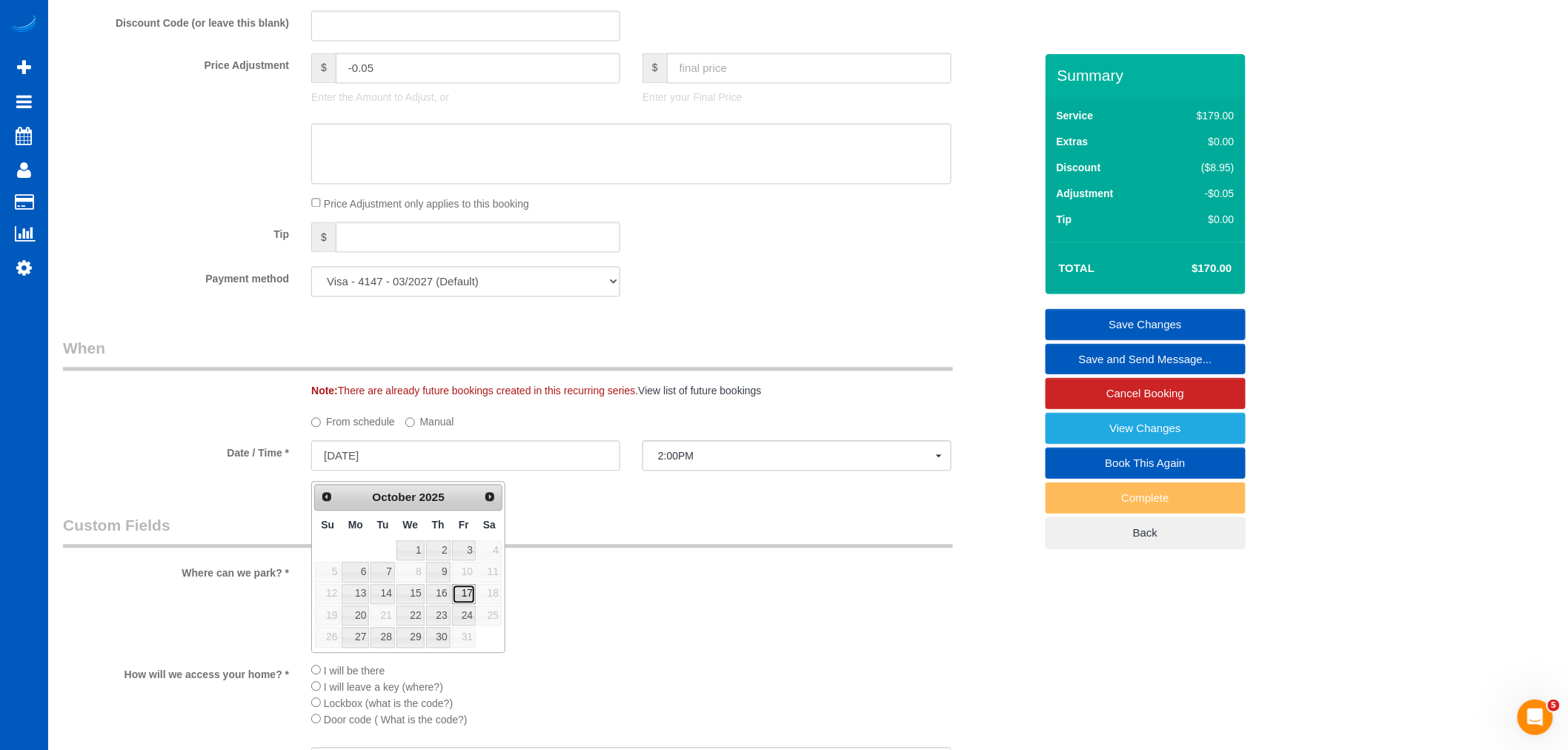
click at [469, 598] on link "17" at bounding box center [464, 595] width 24 height 20
type input "10/17/2025"
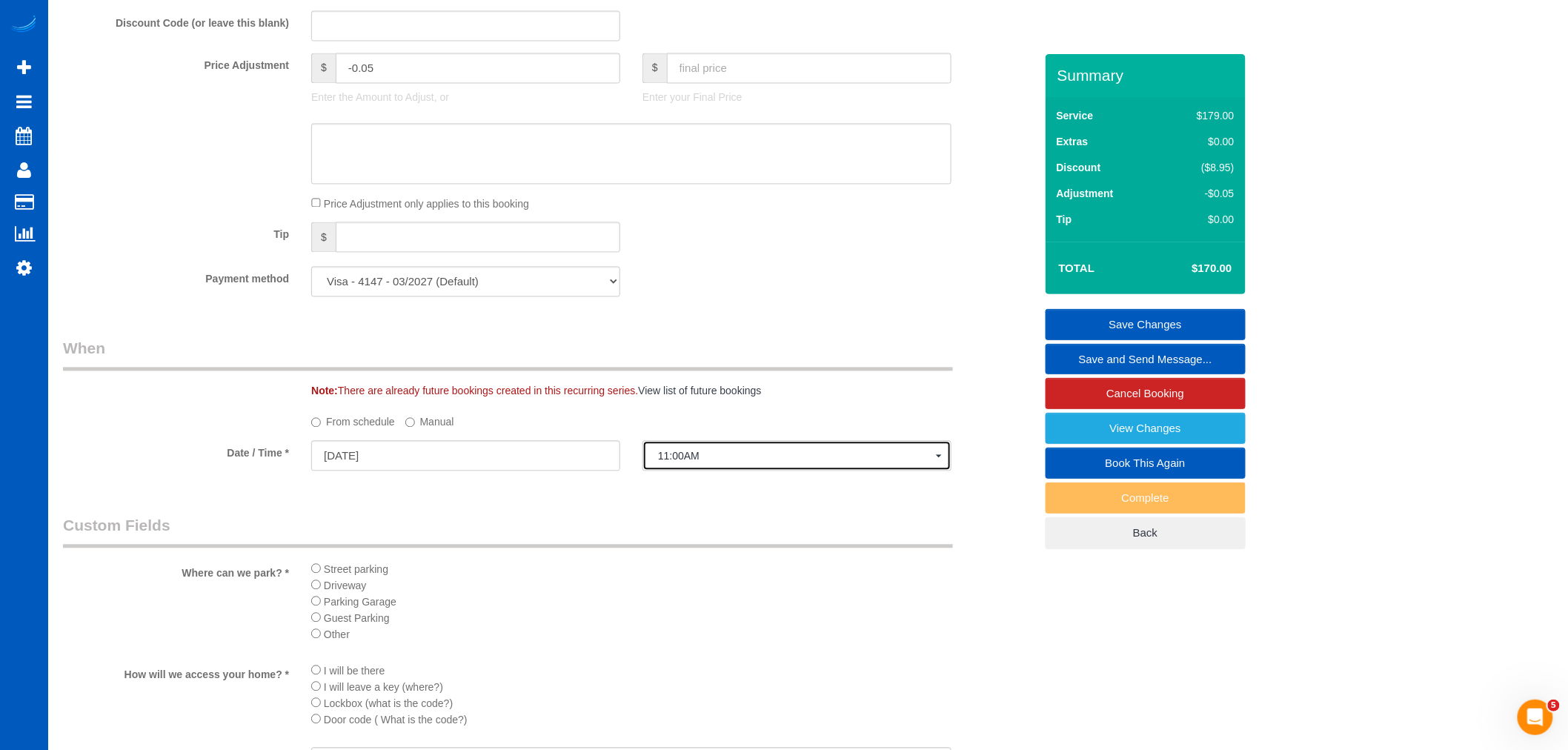
click at [680, 472] on button "11:00AM" at bounding box center [796, 456] width 309 height 31
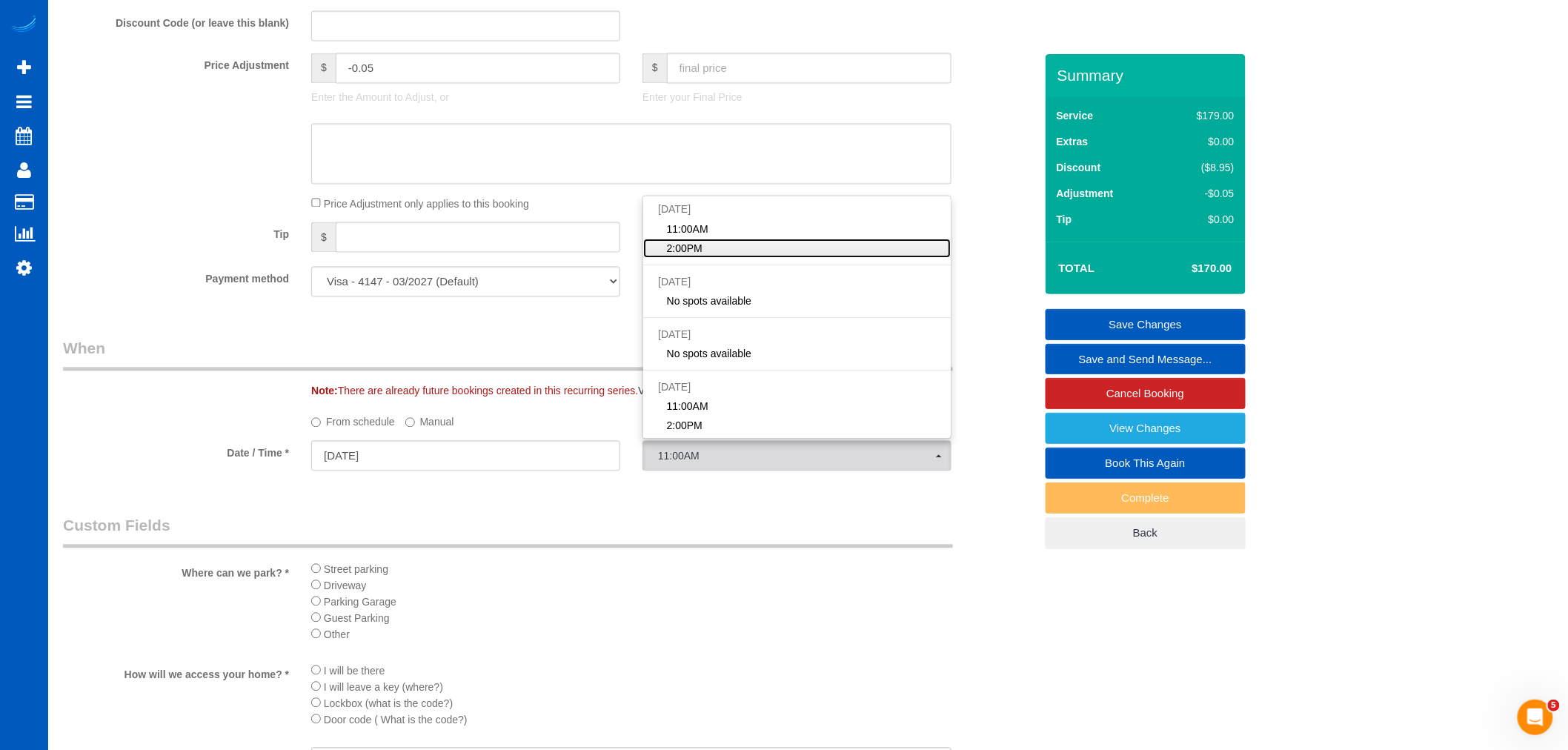
click at [694, 258] on link "2:00PM" at bounding box center [797, 248] width 308 height 19
select select "spot8"
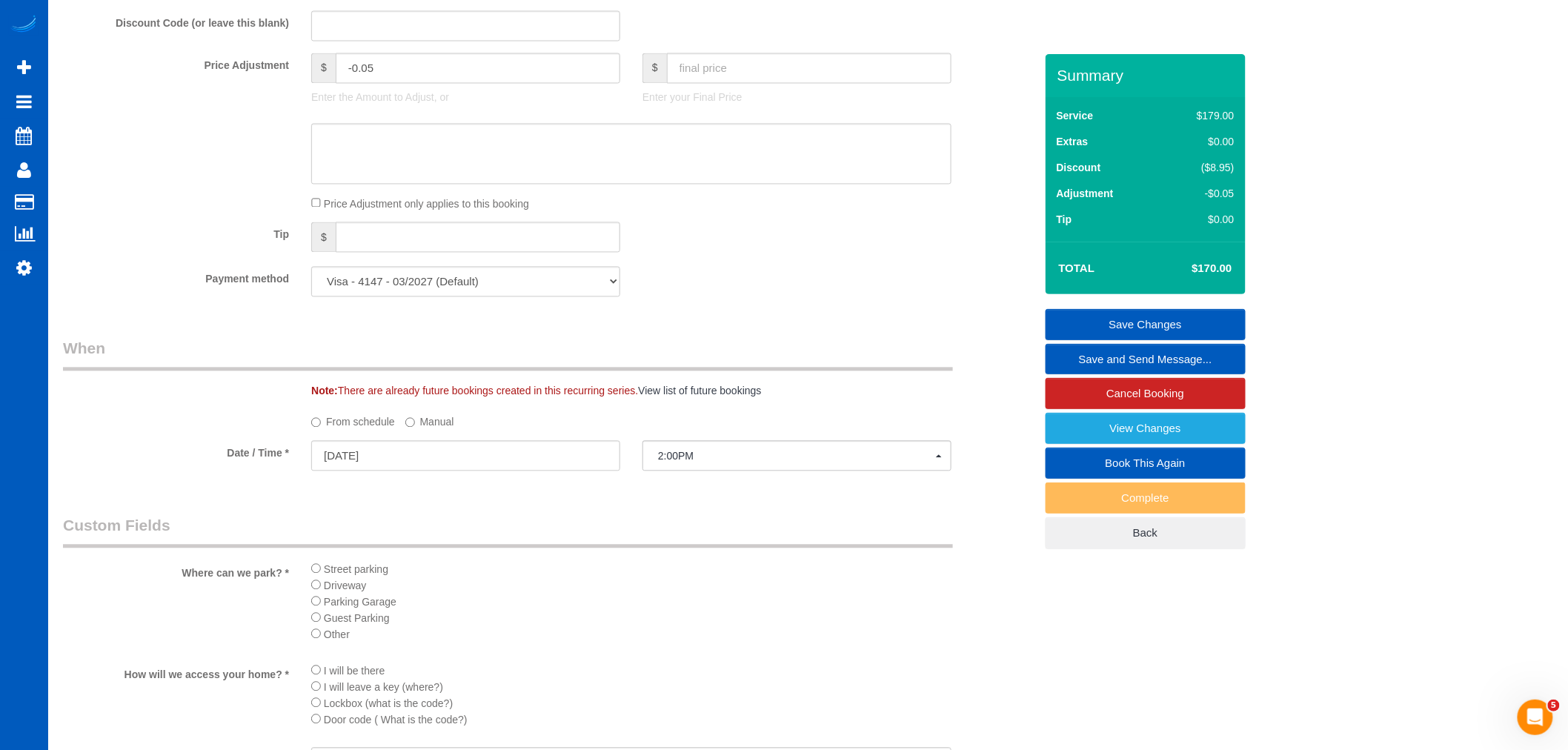
click at [1146, 320] on link "Save Changes" at bounding box center [1145, 324] width 200 height 31
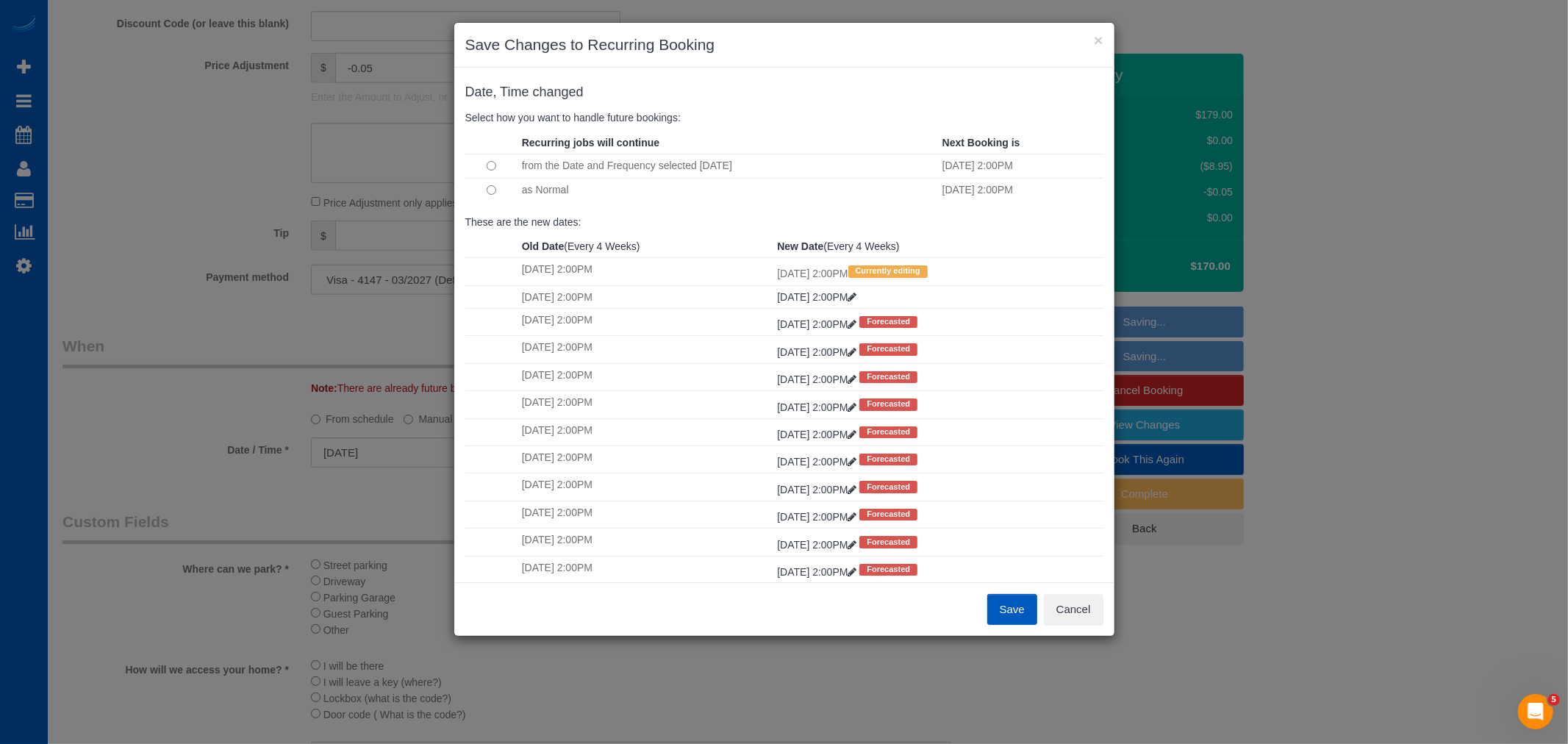
click at [1010, 612] on button "Save" at bounding box center [1012, 609] width 50 height 31
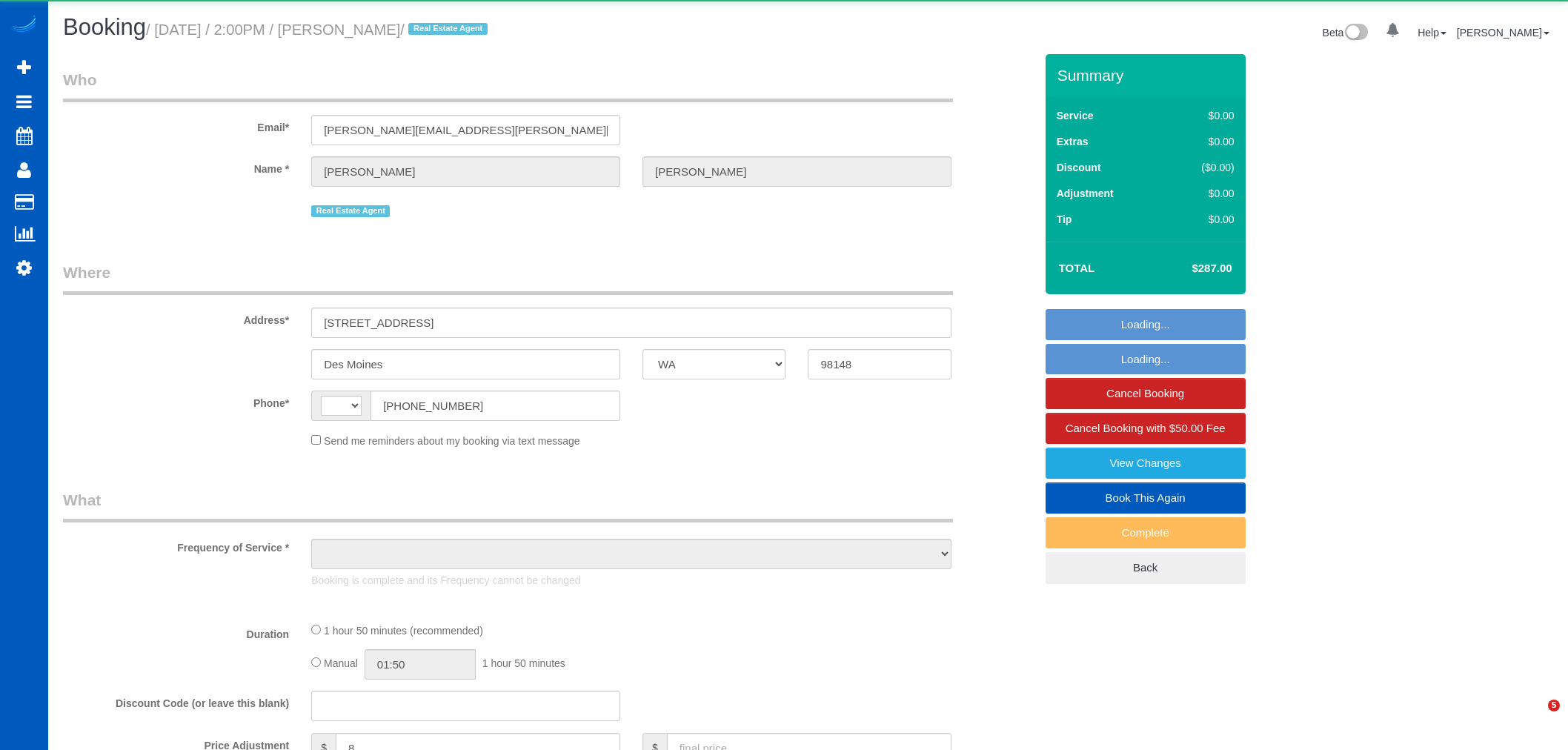
select select "WA"
select select "string:[GEOGRAPHIC_DATA]"
select select "object:1129"
select select "string:fspay-c56d8751-4176-418a-a090-cecf6d12da0b"
select select "199"
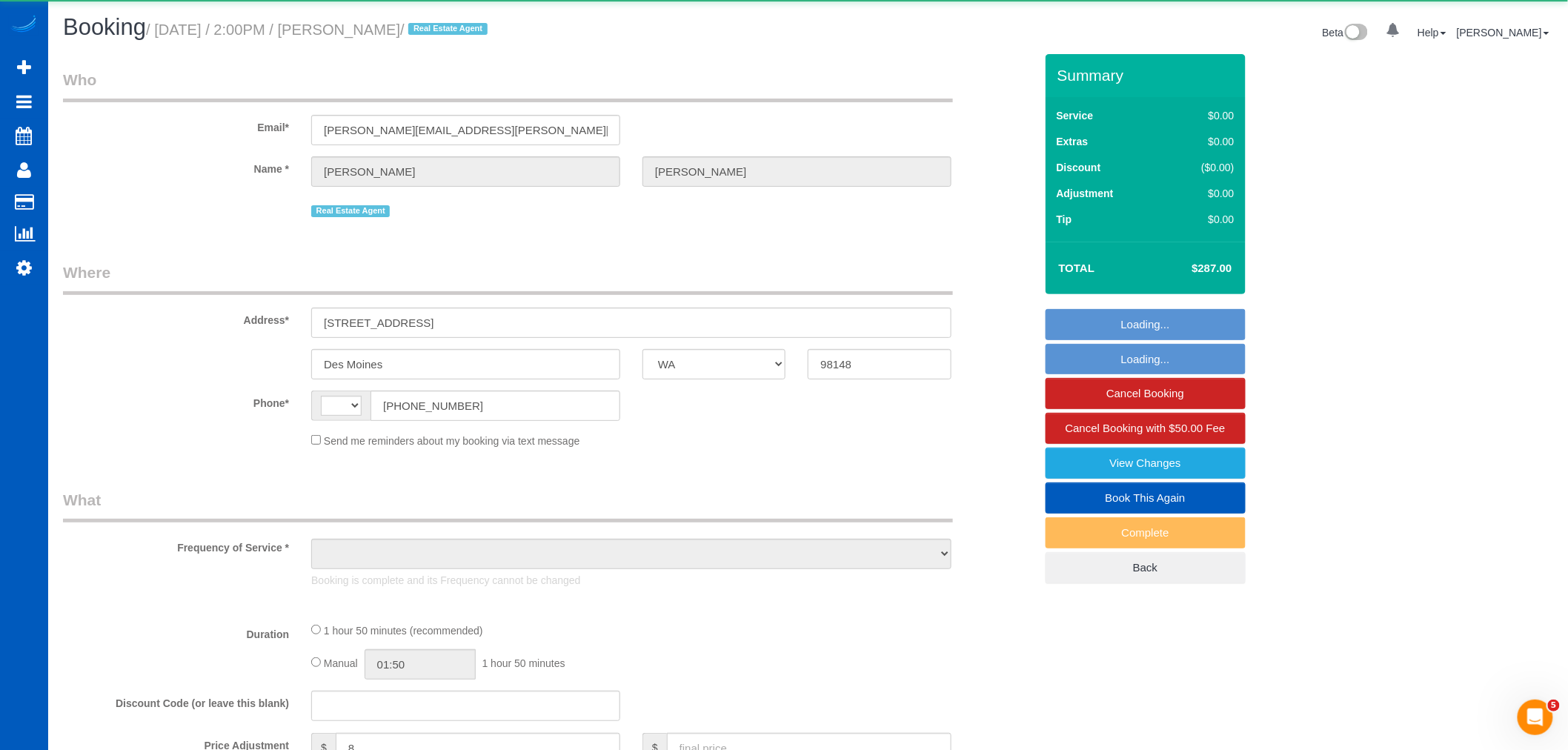
select select "1001"
select select "3"
select select "2"
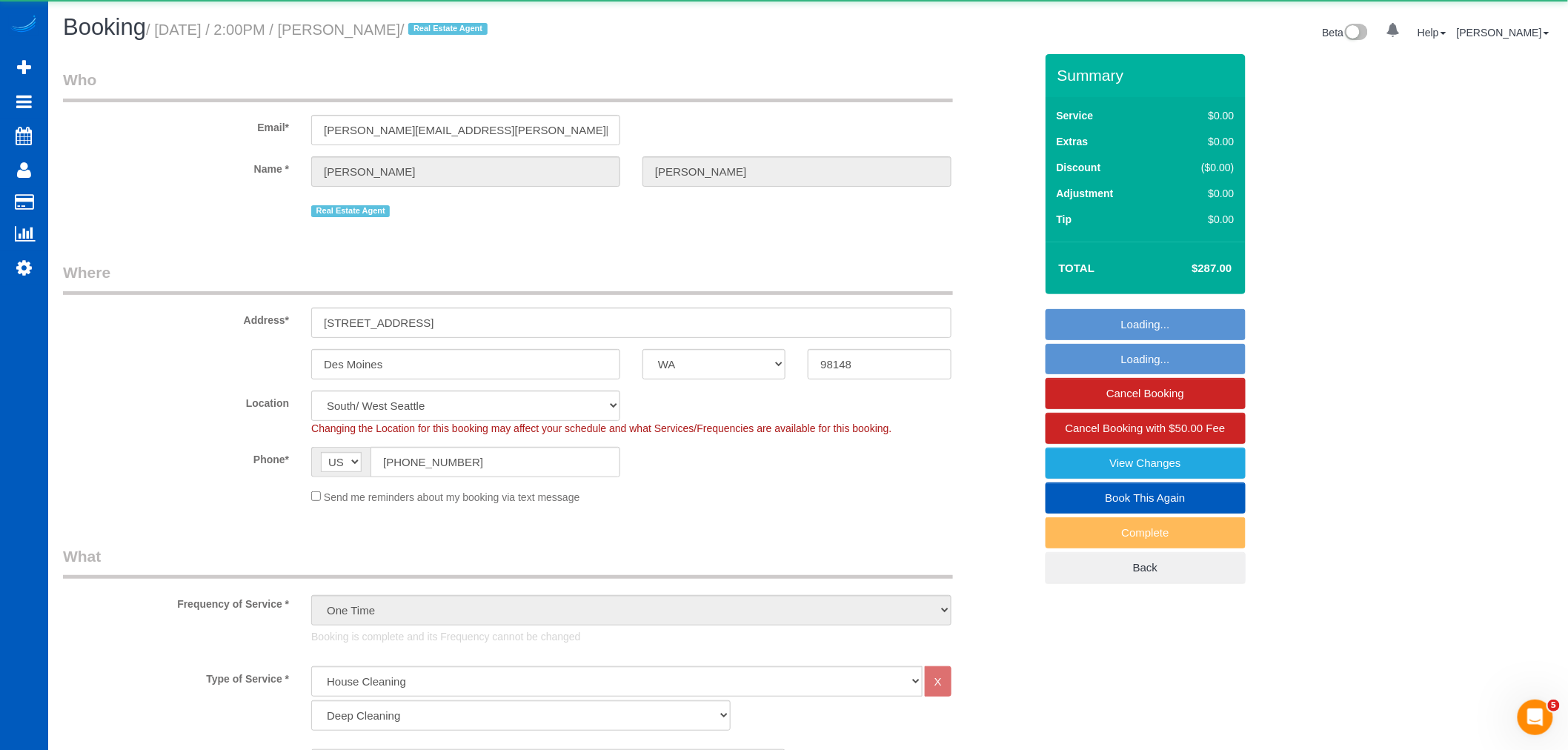
select select "spot1"
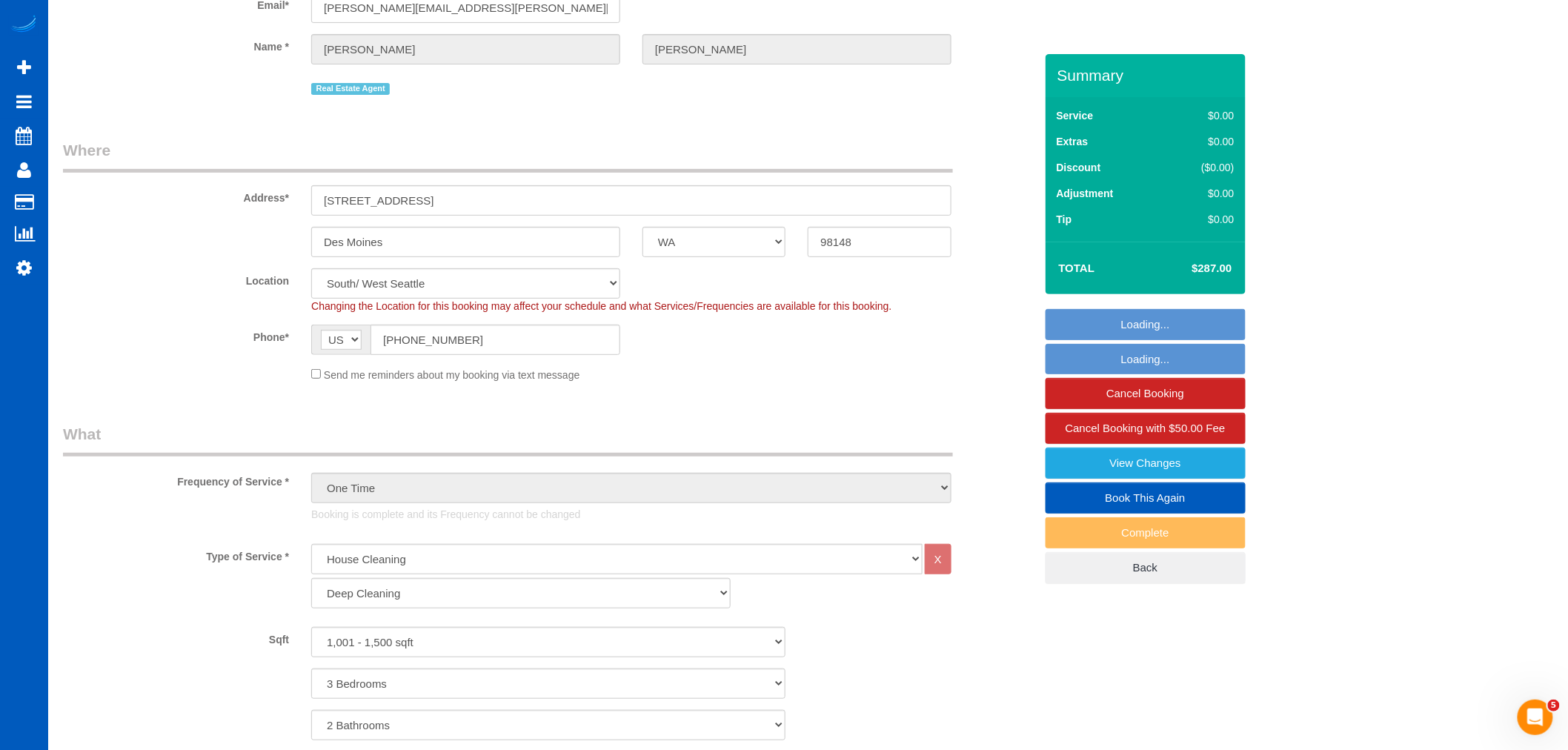
select select "1001"
select select "3"
select select "2"
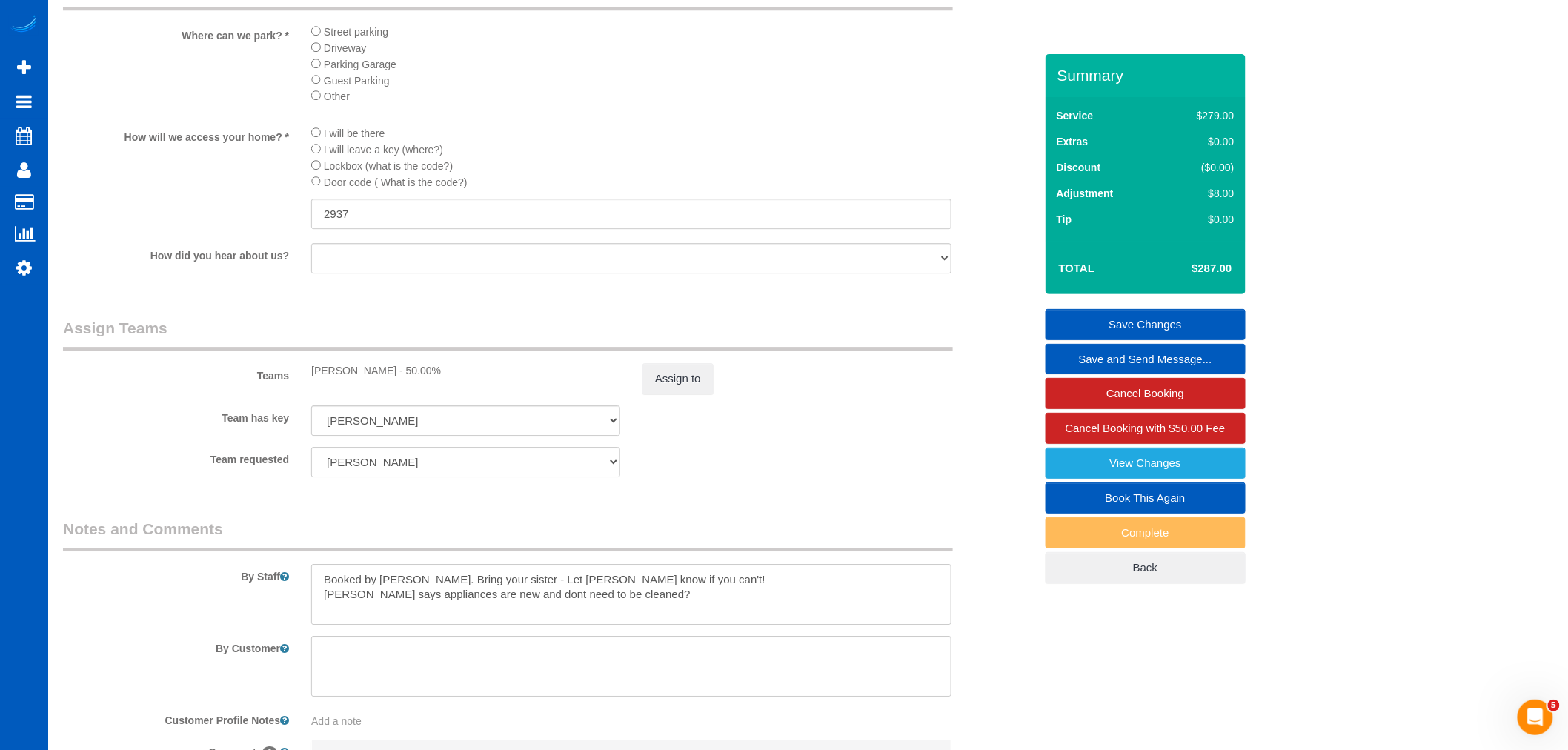
scroll to position [1894, 0]
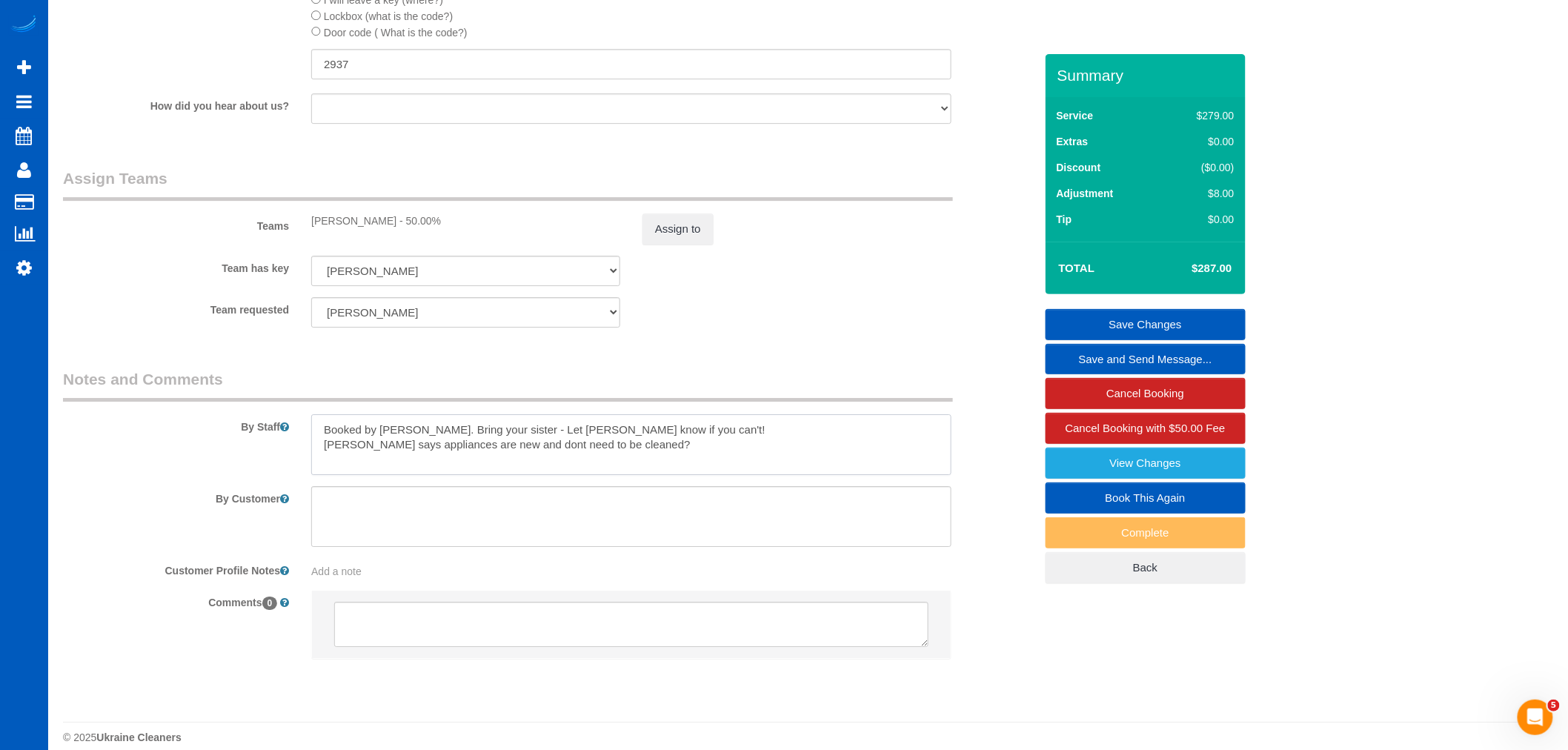
click at [782, 463] on textarea at bounding box center [631, 444] width 641 height 61
click at [753, 470] on textarea at bounding box center [631, 444] width 641 height 61
click at [665, 475] on textarea at bounding box center [631, 444] width 641 height 61
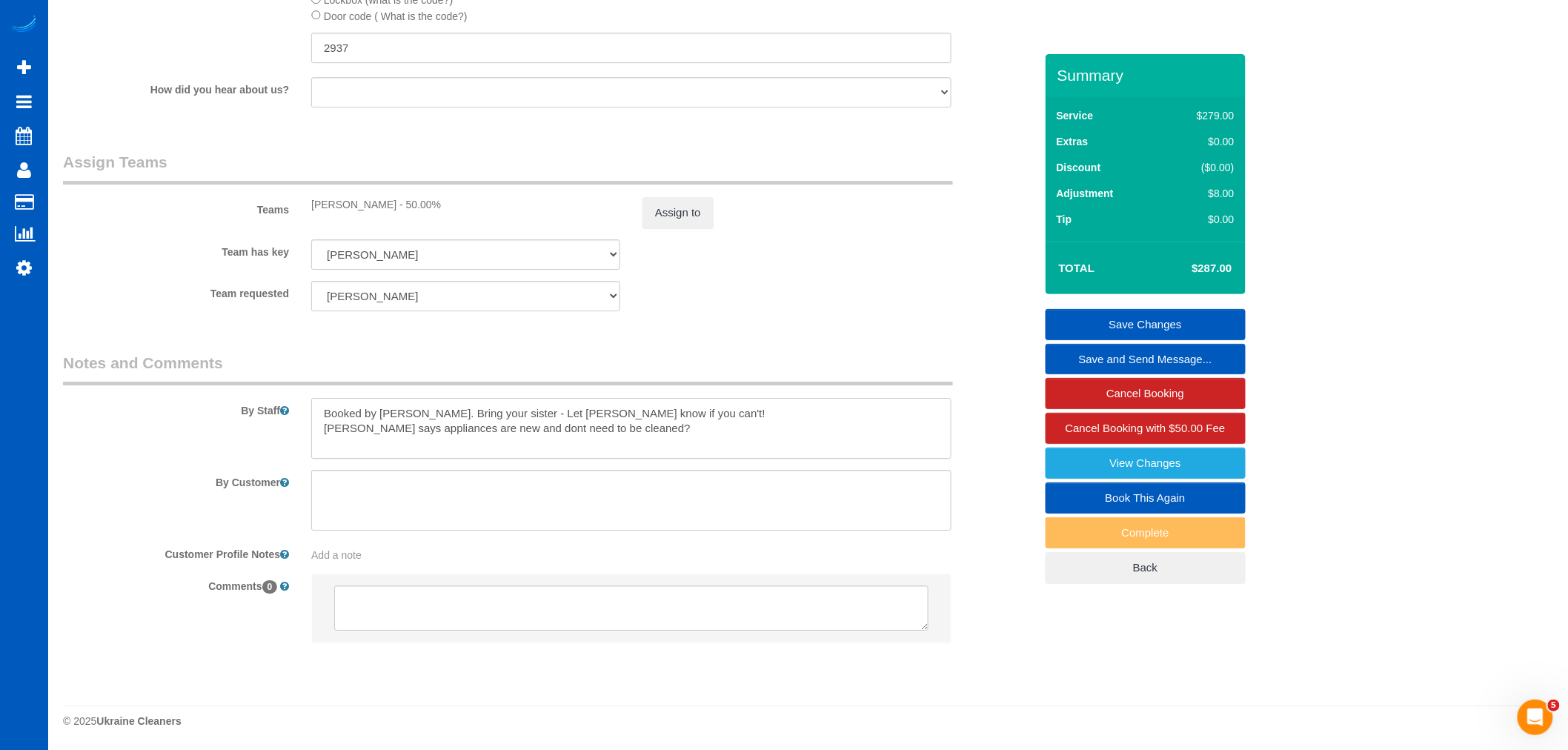
scroll to position [1932, 0]
click at [684, 438] on textarea at bounding box center [631, 428] width 641 height 61
click at [539, 433] on textarea at bounding box center [631, 428] width 641 height 61
click at [678, 428] on textarea at bounding box center [631, 428] width 641 height 61
click at [665, 437] on textarea at bounding box center [631, 428] width 641 height 61
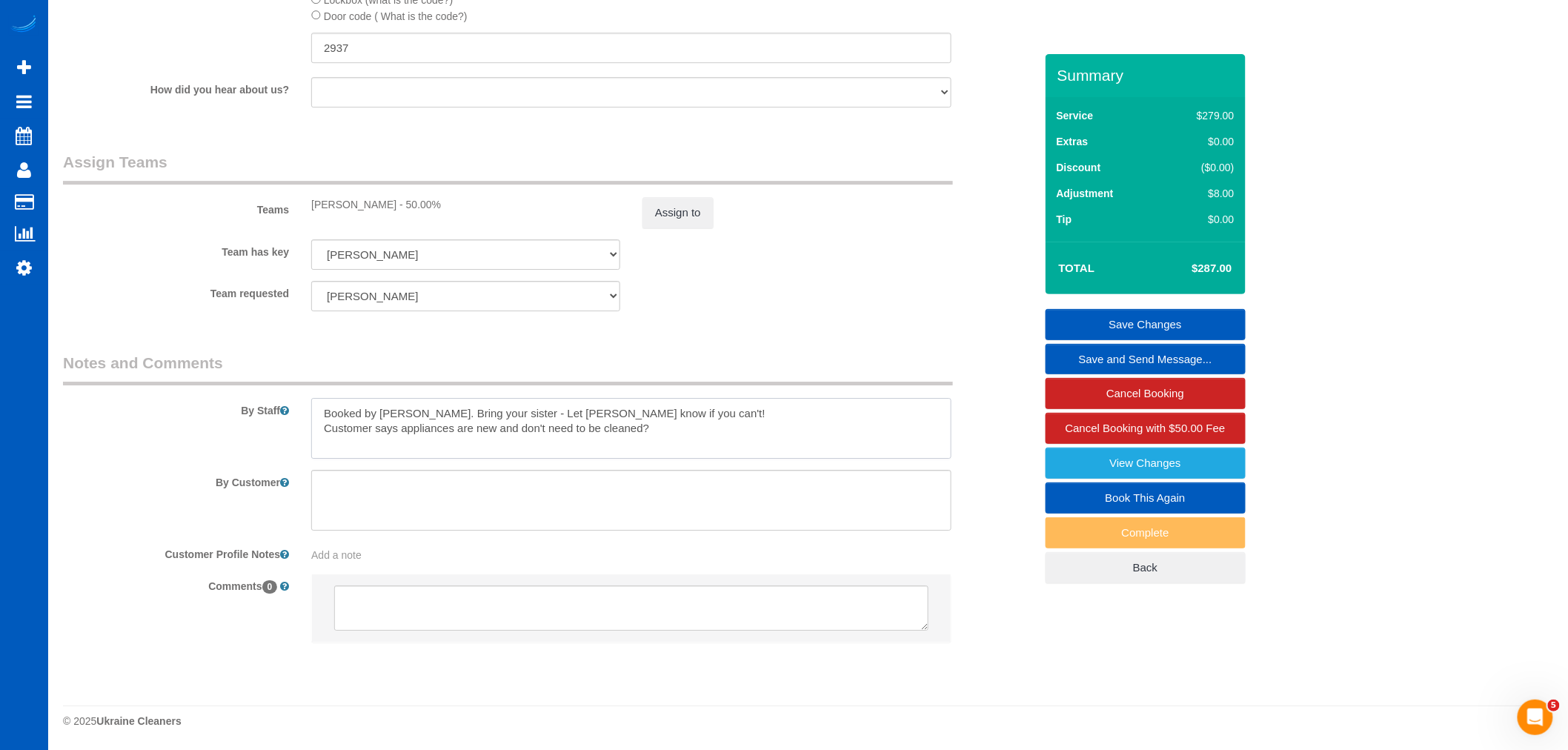
click at [738, 431] on textarea at bounding box center [631, 428] width 641 height 61
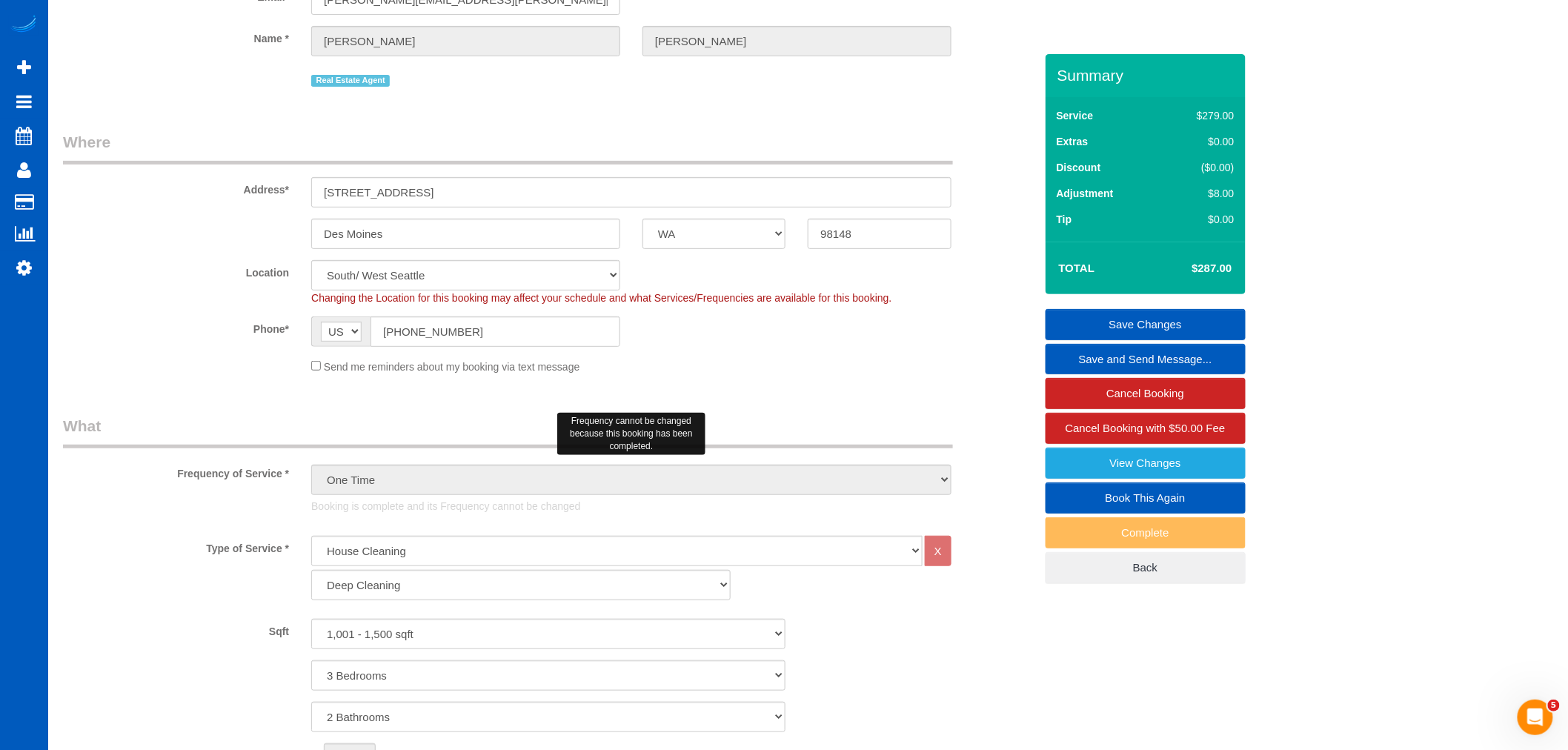
scroll to position [0, 0]
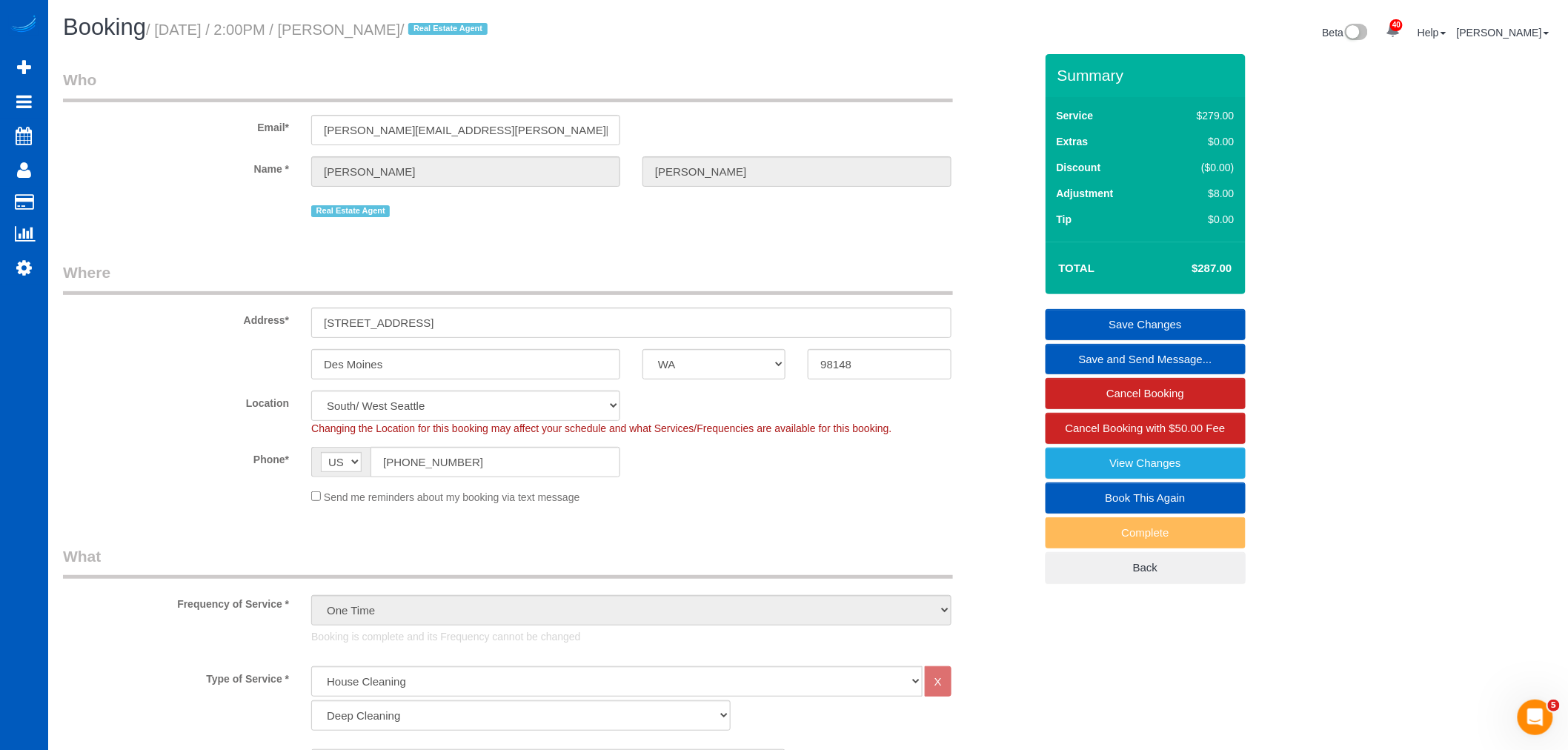
type textarea "Booked by Aaron. Bring your sister - Let Anna know if you can't! Customer says …"
click at [1152, 504] on link "Book This Again" at bounding box center [1145, 498] width 200 height 31
select select "WA"
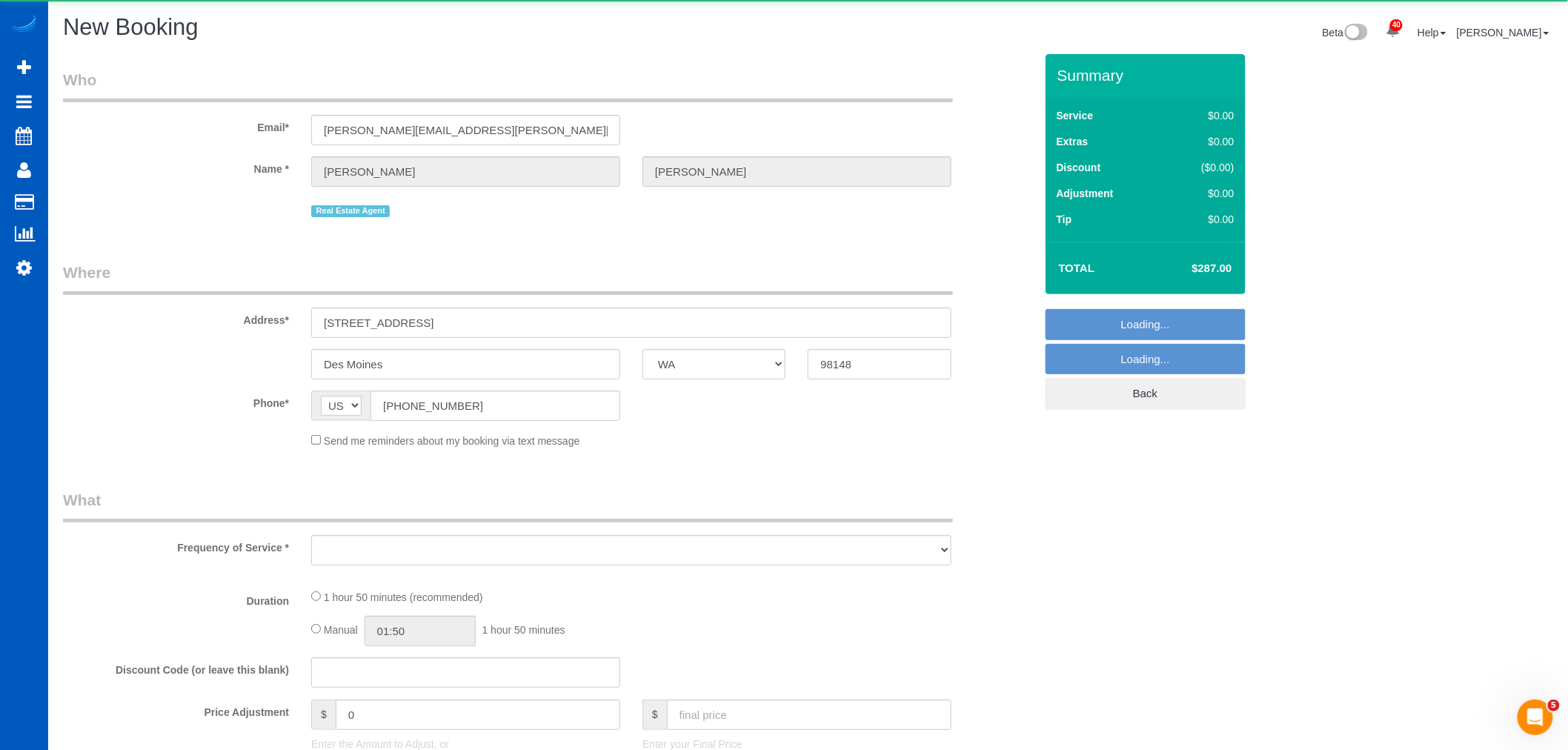
select select "string:fspay-c56d8751-4176-418a-a090-cecf6d12da0b"
select select "199"
select select "1001"
select select "3"
select select "2"
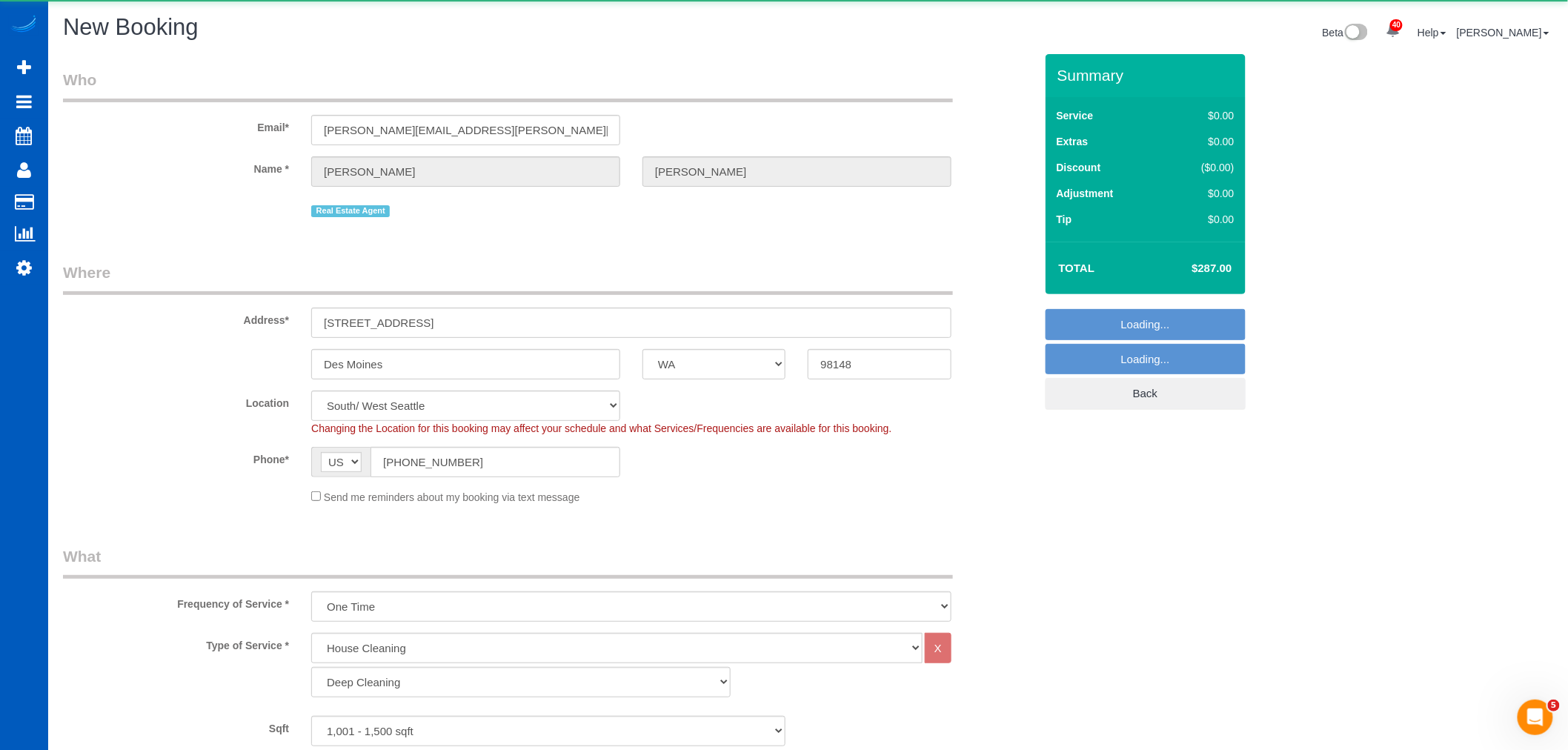
select select "object:1845"
select select "1001"
select select "3"
select select "2"
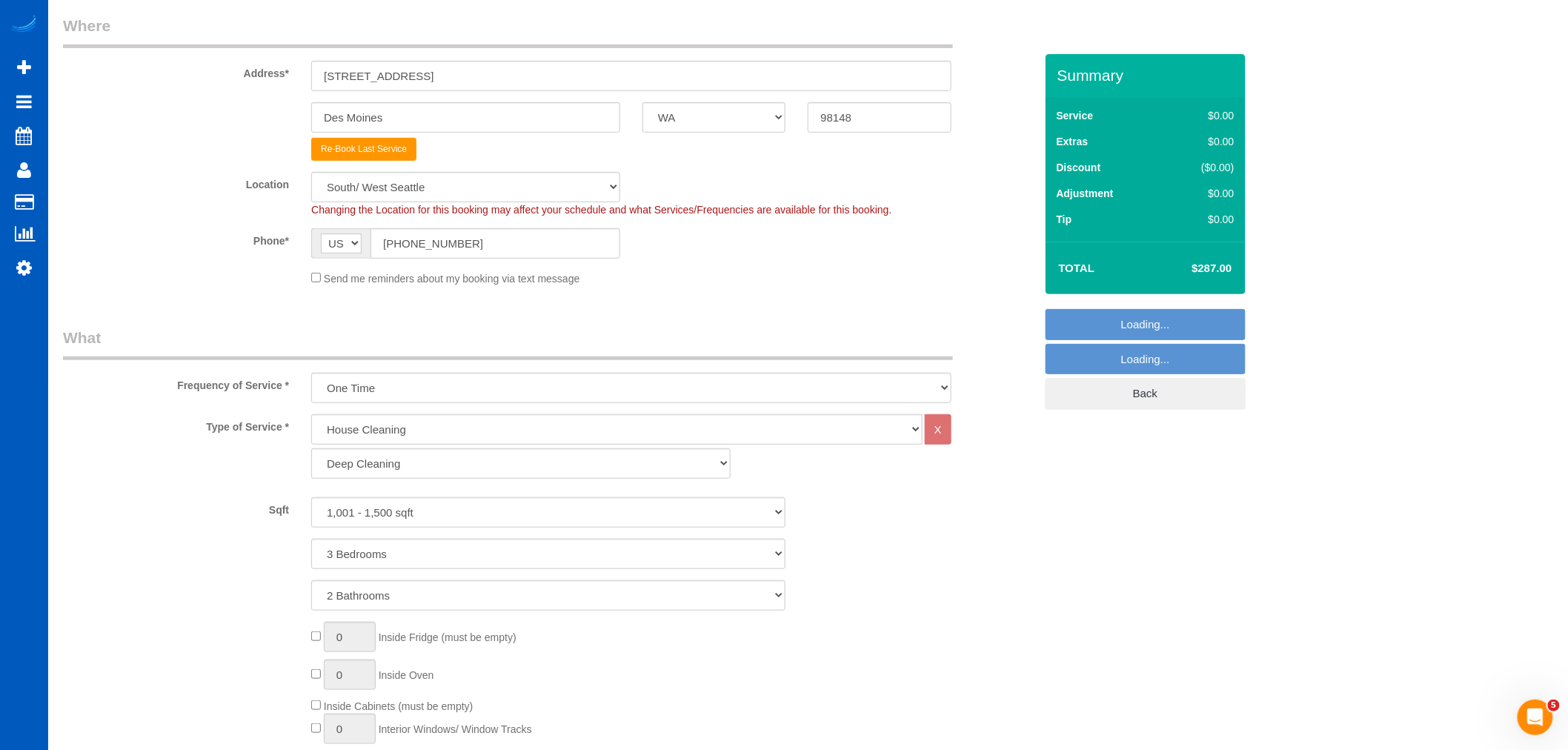
select select "object:1939"
select select "1001"
select select "3"
select select "2"
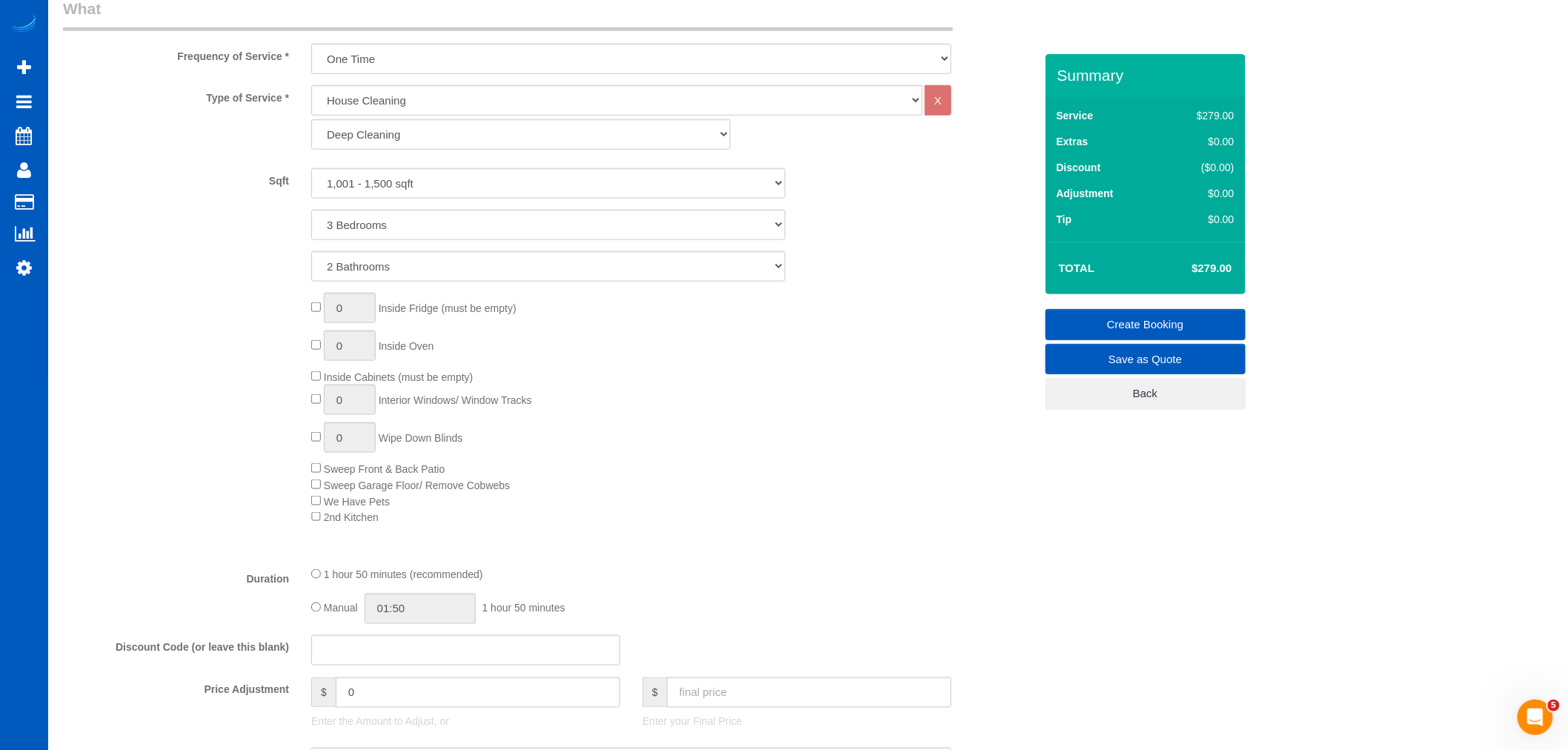
scroll to position [659, 0]
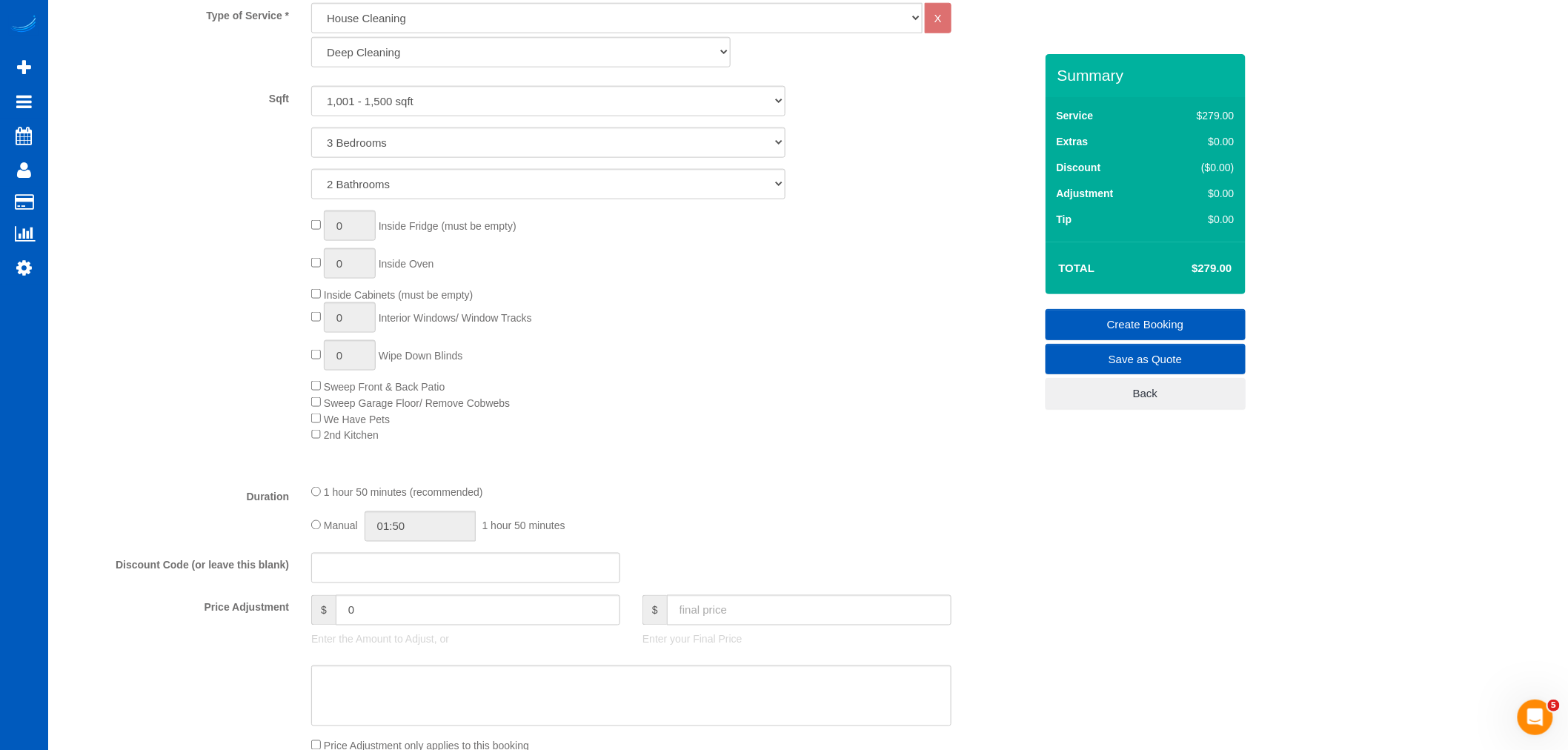
click at [316, 312] on div "0 Inside Fridge (must be empty) 0 Inside Oven Inside Cabinets (must be empty) 0…" at bounding box center [672, 327] width 745 height 232
type input "1"
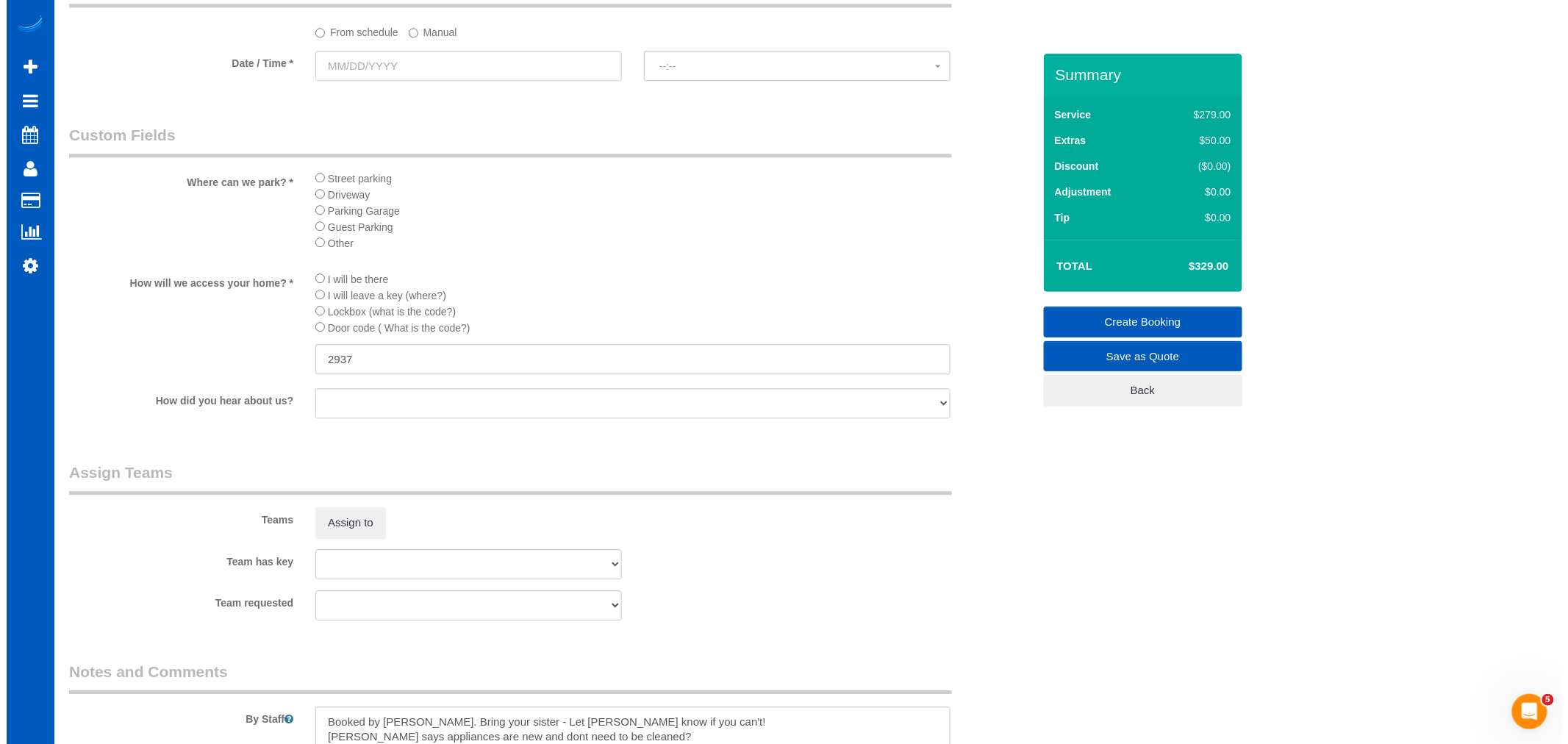
scroll to position [1792, 0]
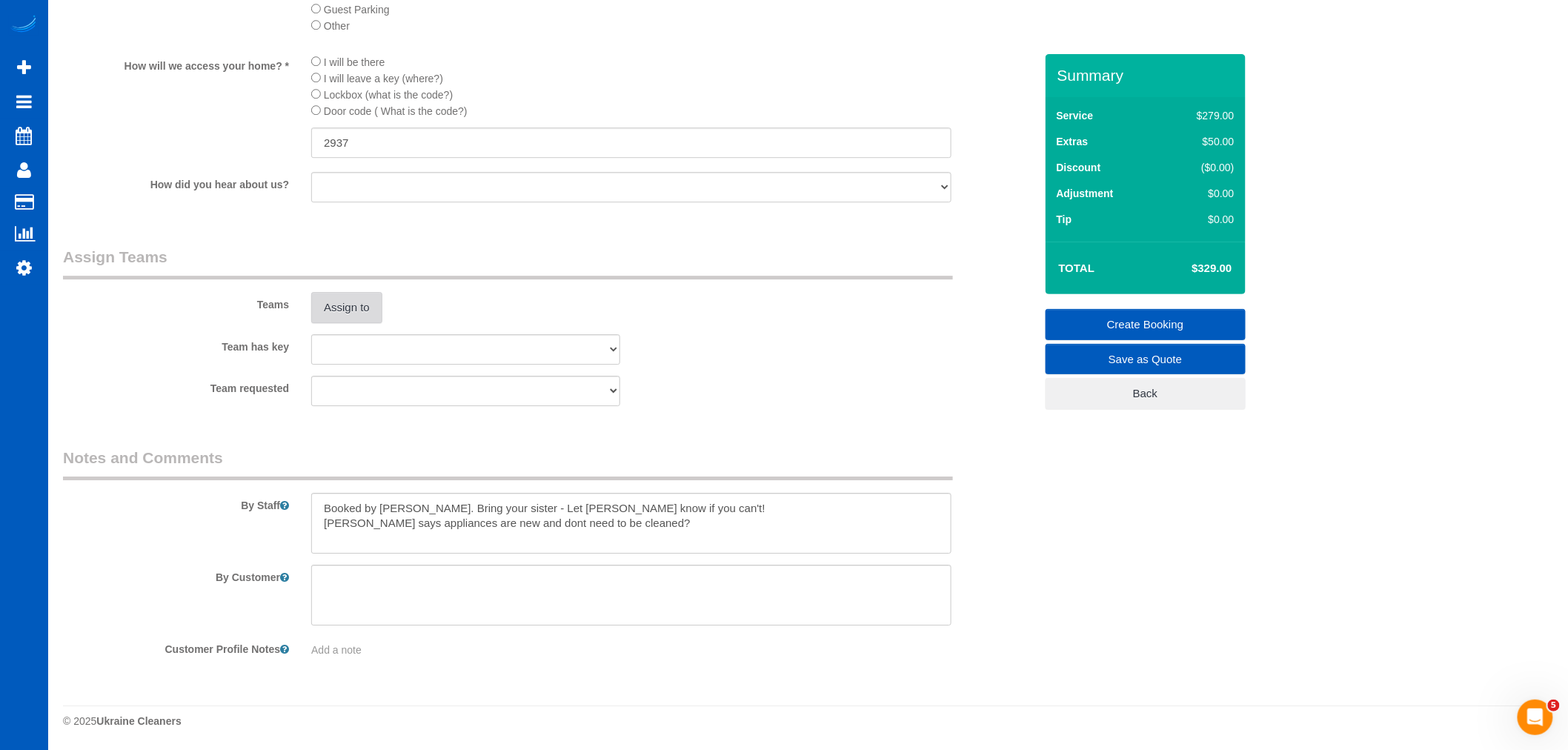
click at [336, 308] on button "Assign to" at bounding box center [347, 307] width 71 height 31
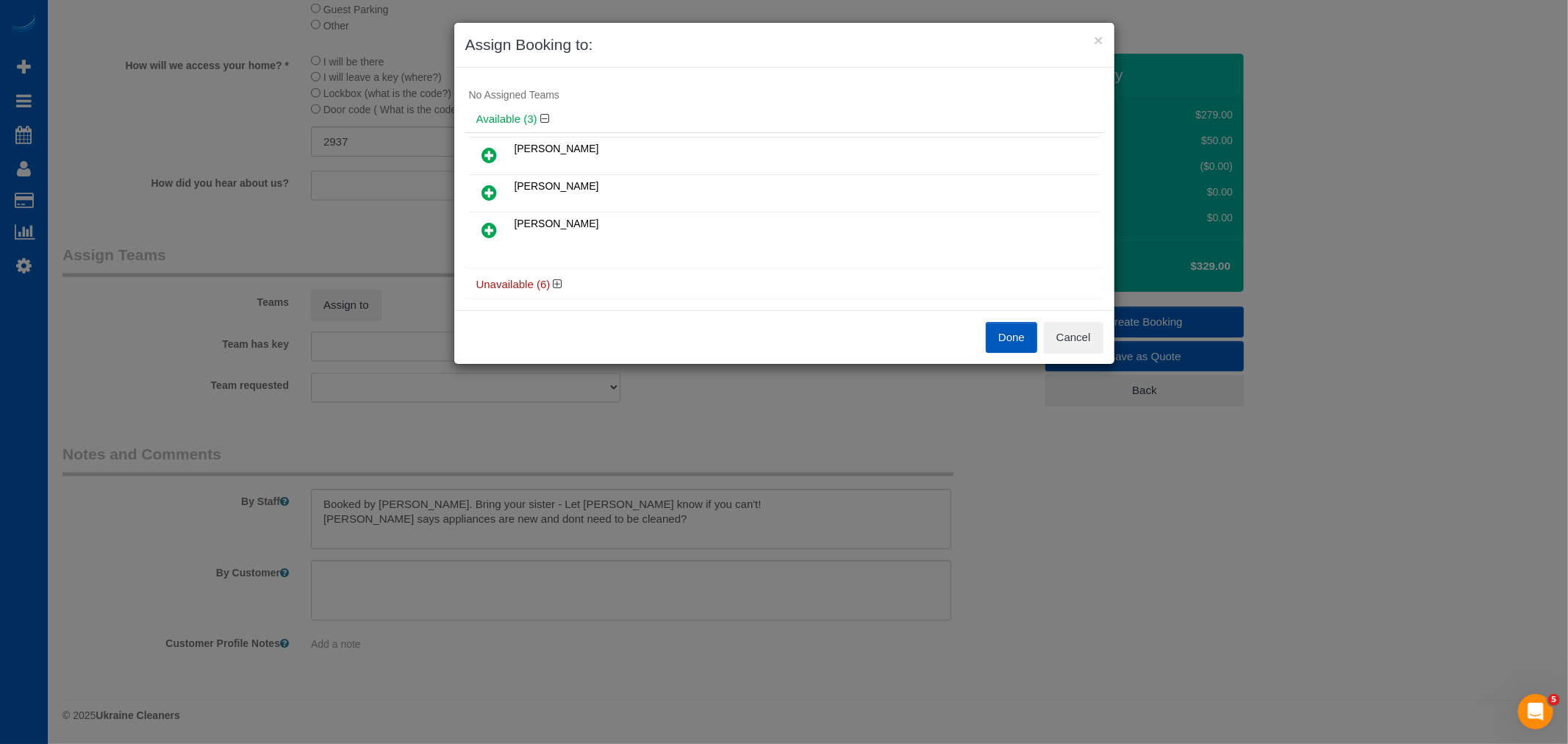
scroll to position [34, 0]
click at [558, 270] on icon at bounding box center [557, 273] width 9 height 11
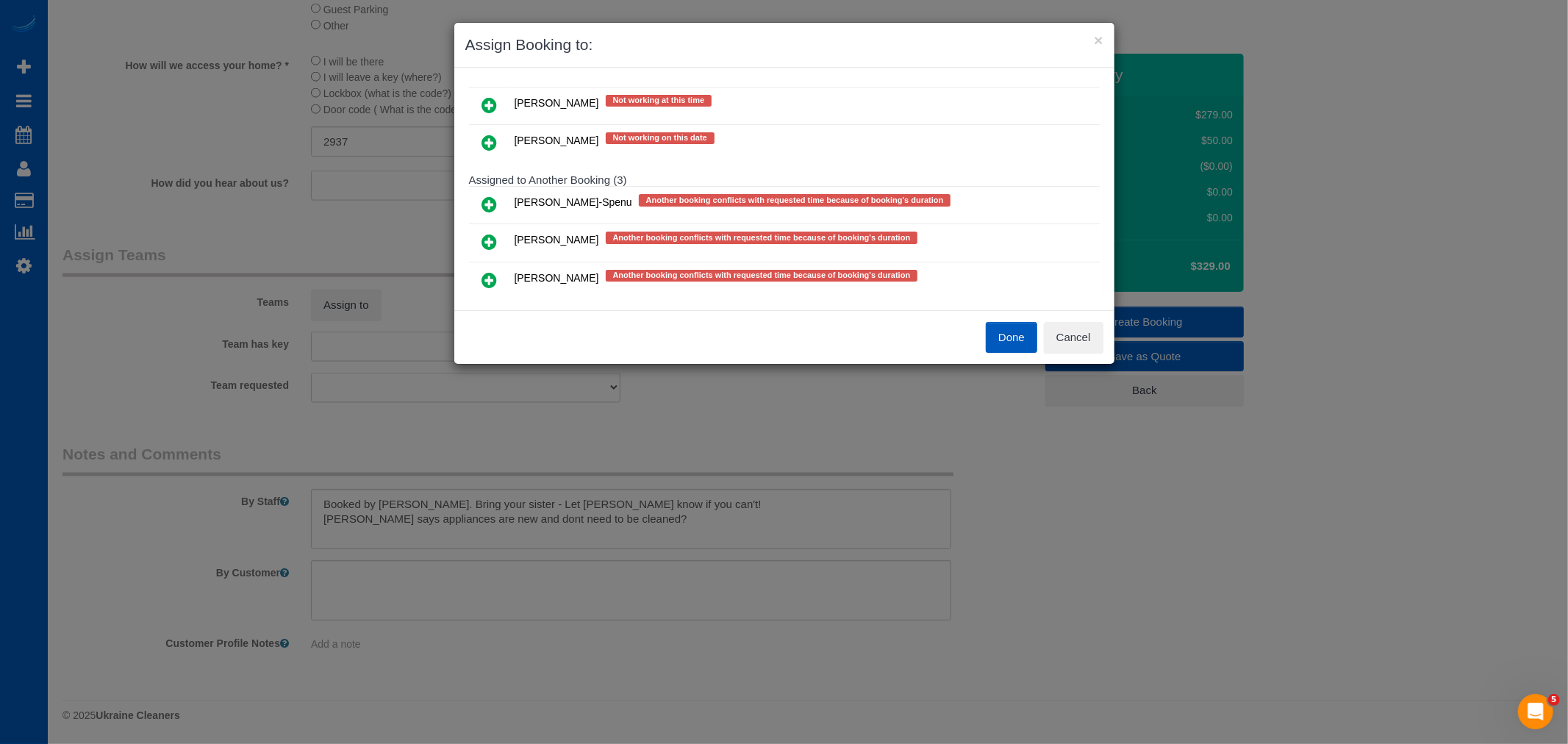
scroll to position [313, 0]
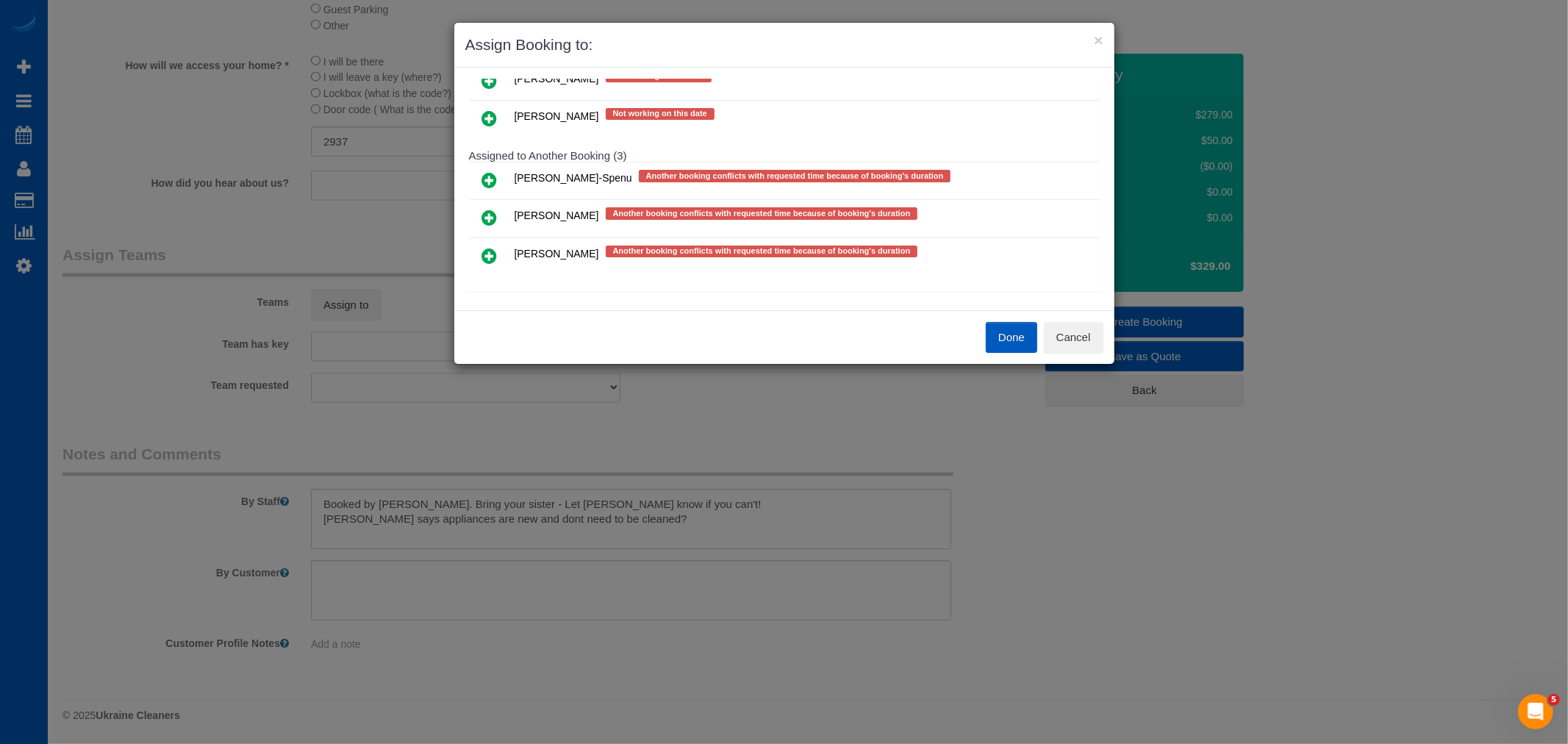
click at [493, 216] on icon at bounding box center [490, 218] width 16 height 18
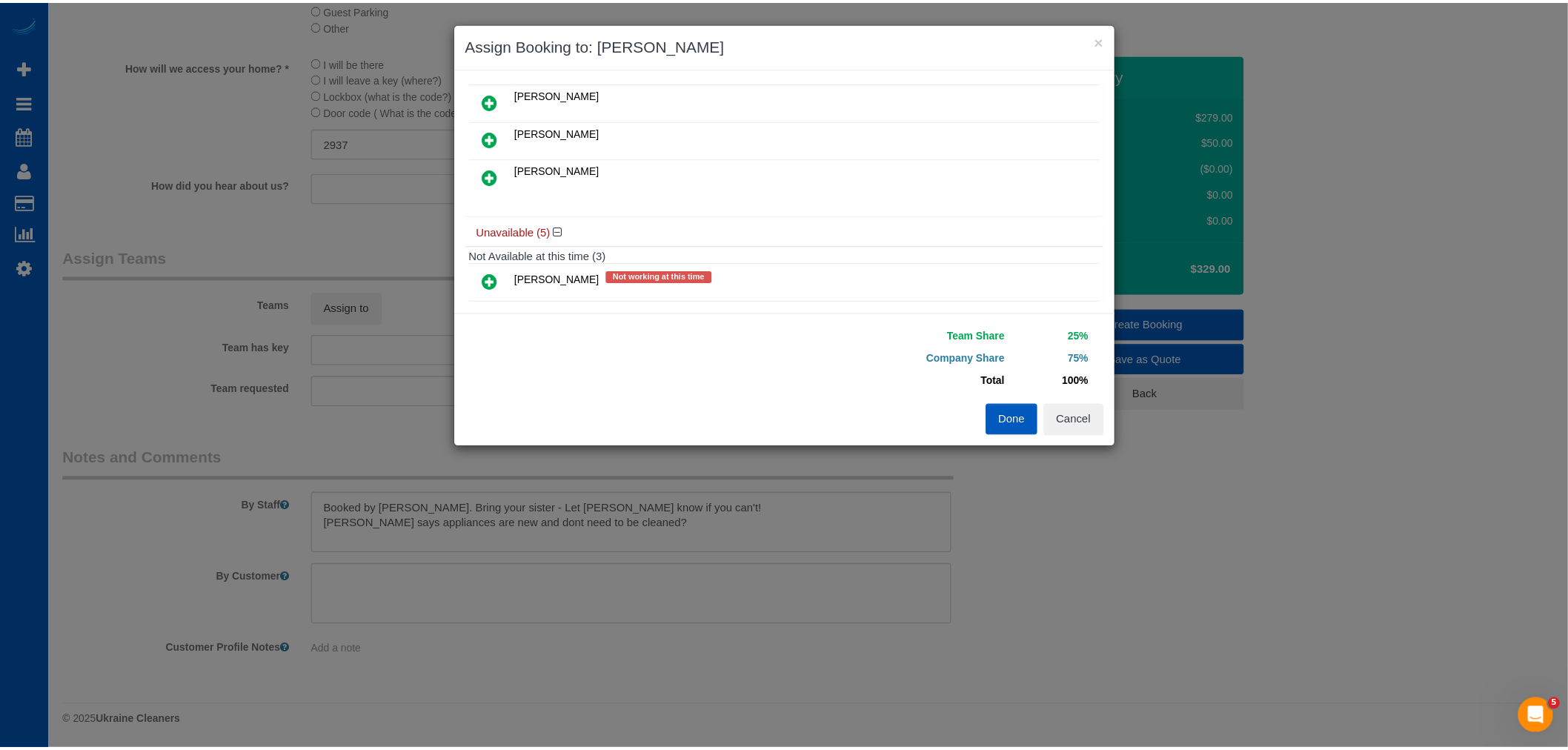
scroll to position [0, 0]
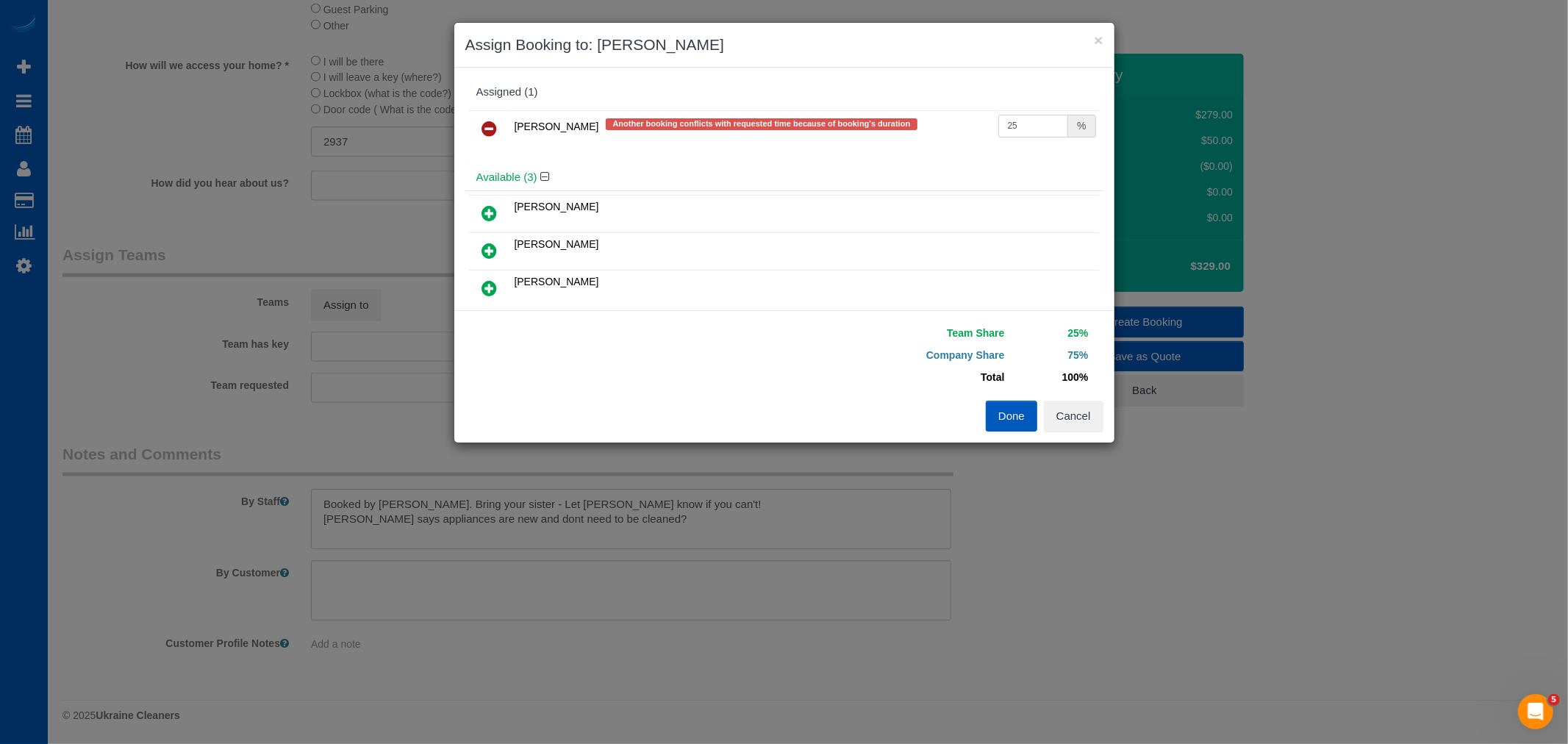
drag, startPoint x: 1015, startPoint y: 123, endPoint x: 893, endPoint y: 143, distance: 123.6
click at [893, 143] on tr "Oksana Milisevych Another booking conflicts with requested time because of book…" at bounding box center [784, 129] width 630 height 37
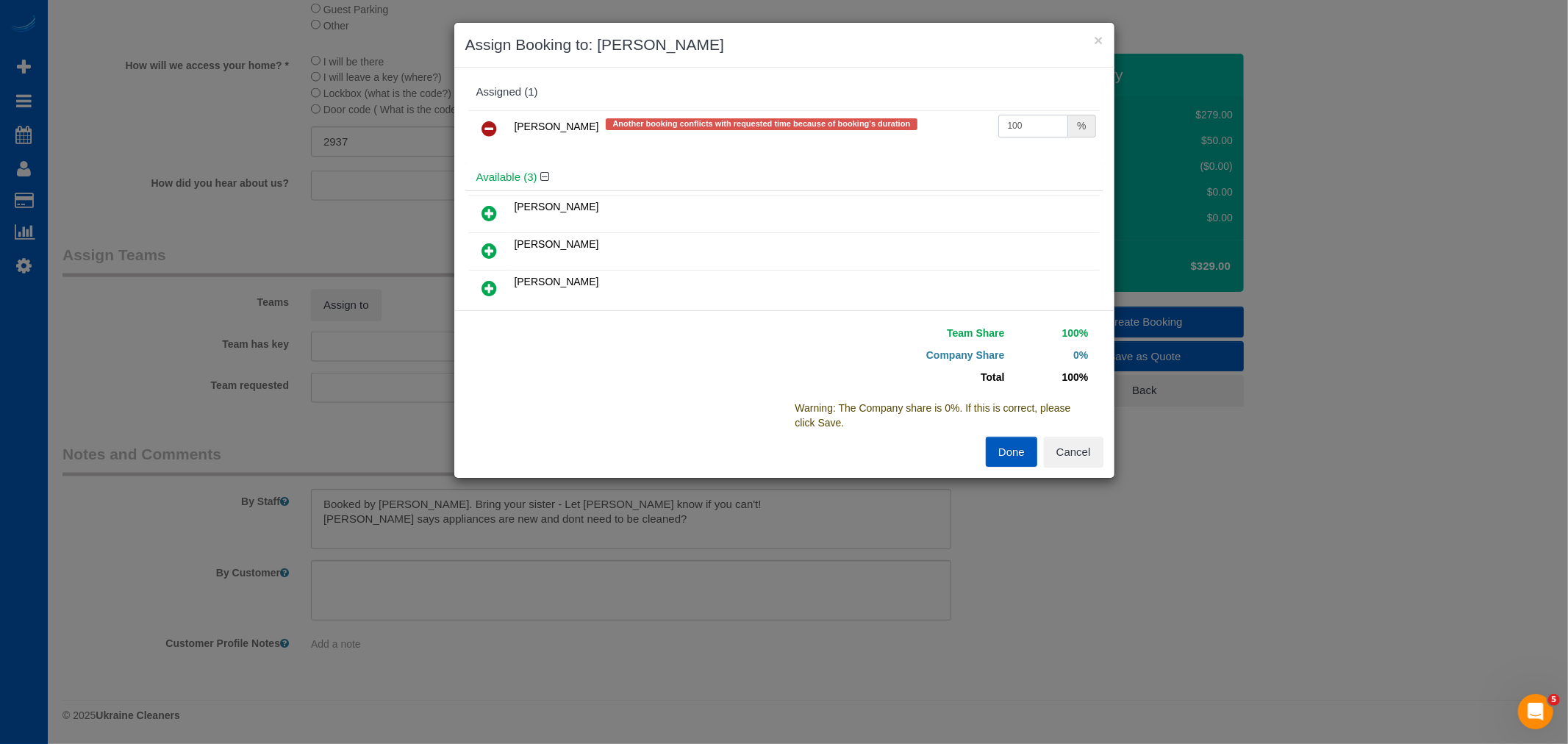
type input "100"
click at [998, 458] on button "Done" at bounding box center [1012, 451] width 51 height 31
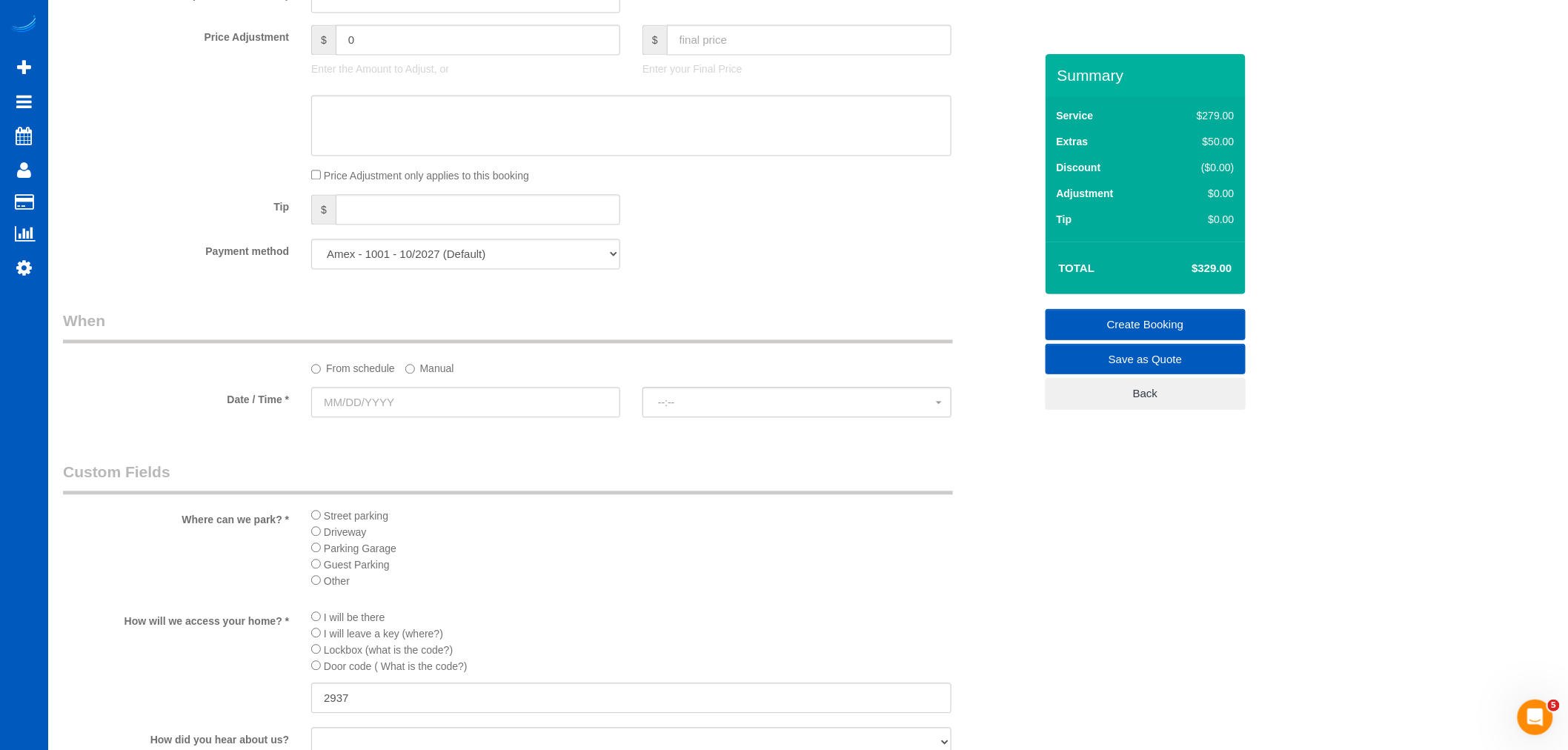
scroll to position [1065, 0]
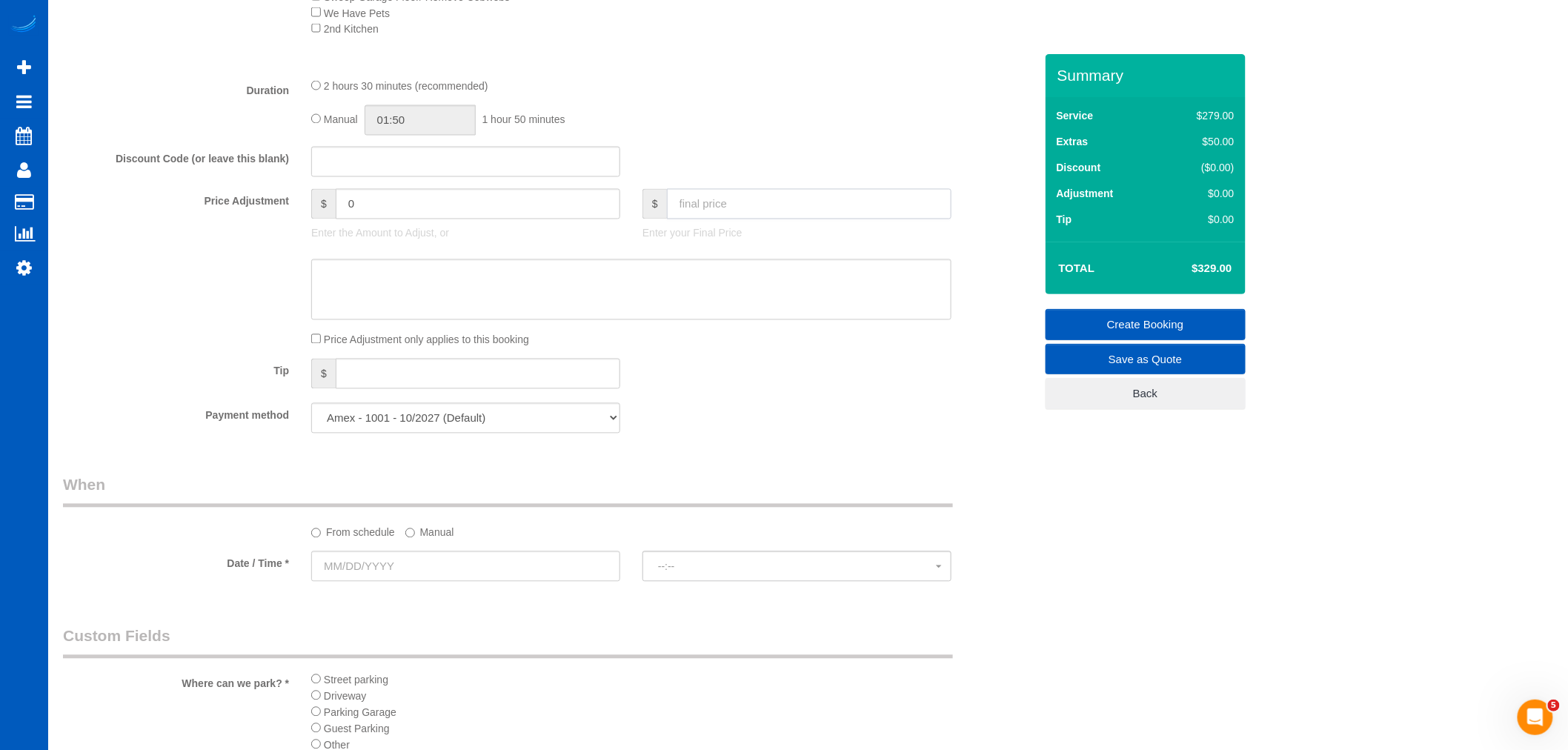
click at [729, 220] on input "text" at bounding box center [809, 204] width 285 height 31
type input "100"
type input "-229"
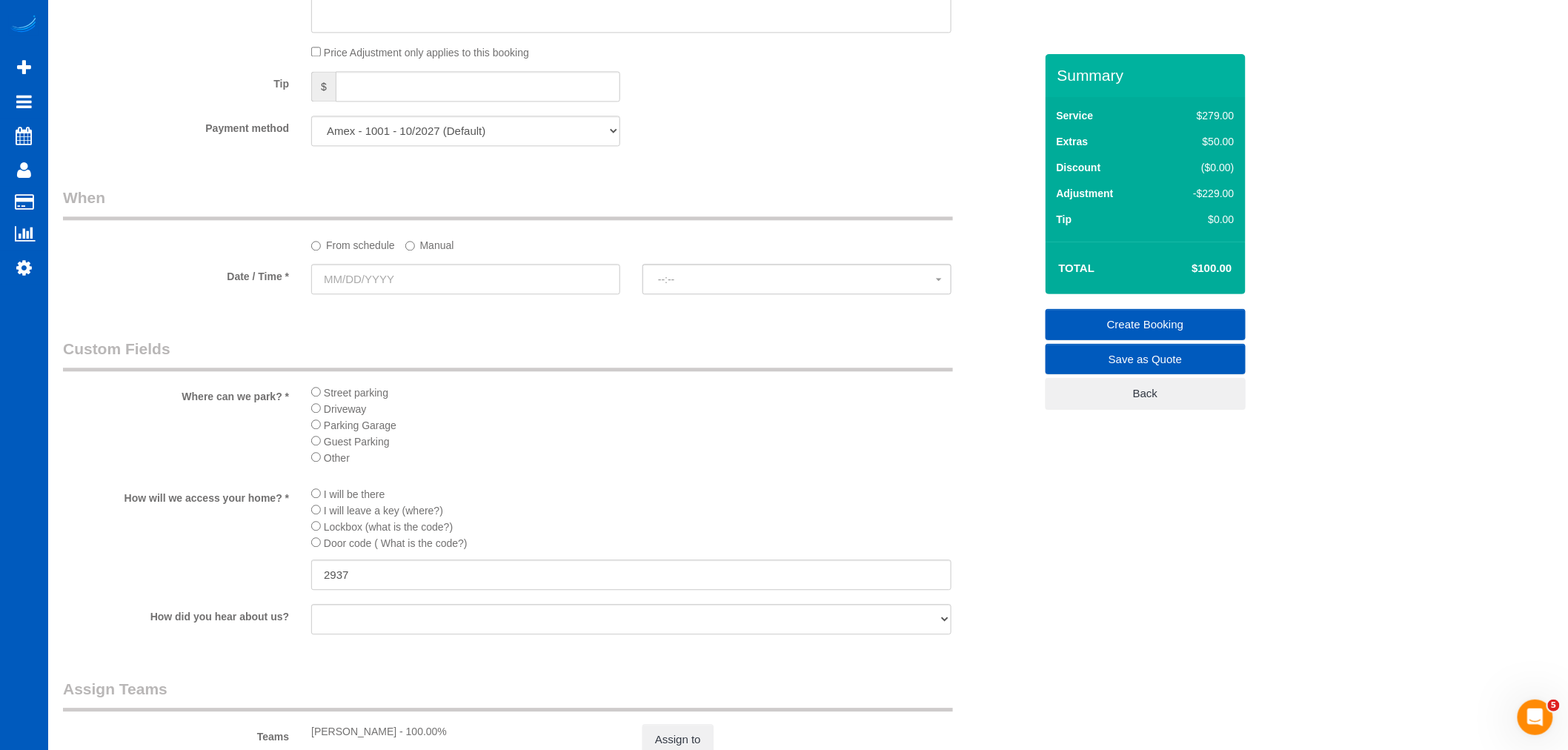
scroll to position [1312, 0]
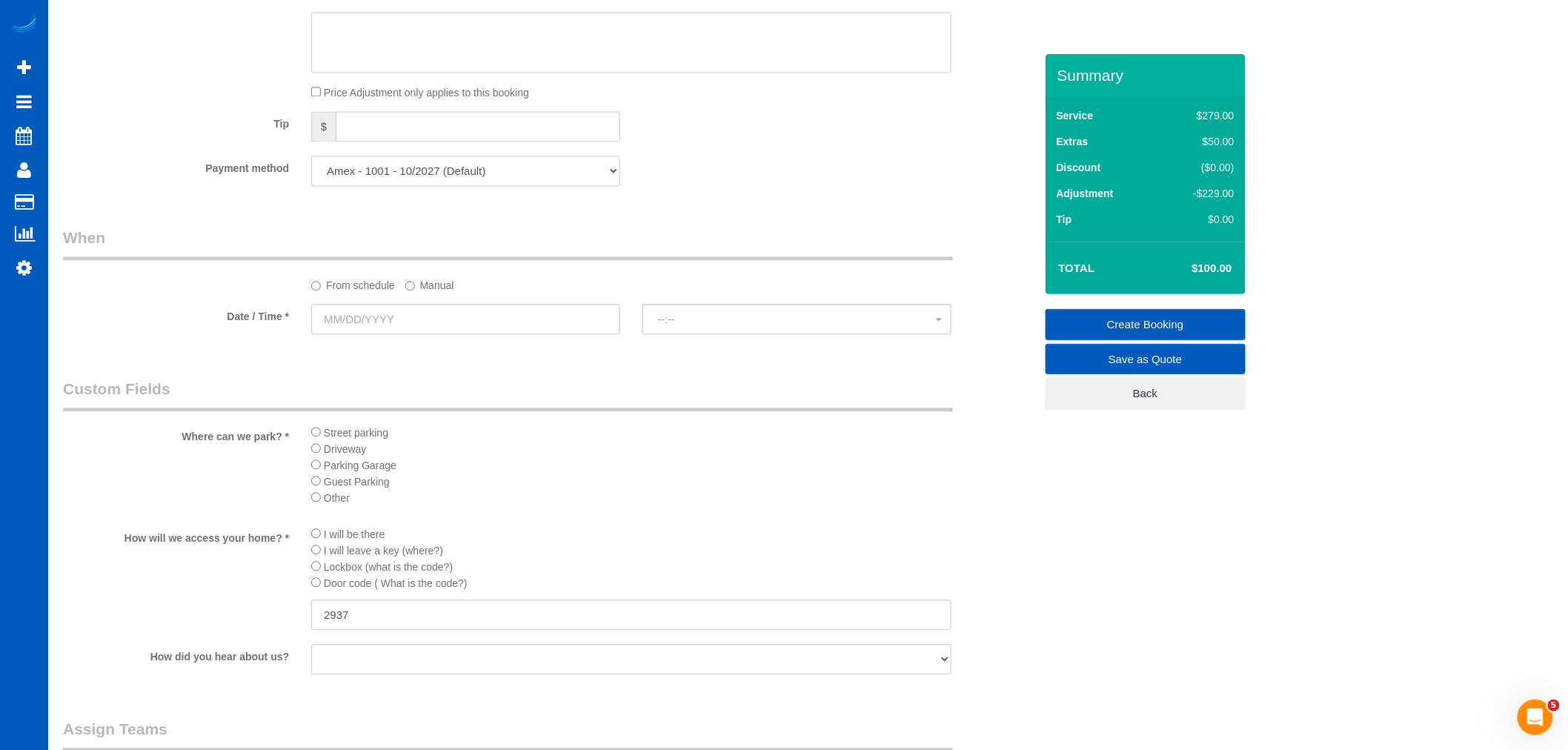
click at [466, 186] on select "Amex - 1001 - 10/2027 (Default) Add Credit Card ─────────────── Cash Check Payp…" at bounding box center [465, 171] width 309 height 31
select select "string:cash"
click at [311, 168] on select "Amex - 1001 - 10/2027 (Default) Add Credit Card ─────────────── Cash Check Payp…" at bounding box center [465, 171] width 309 height 31
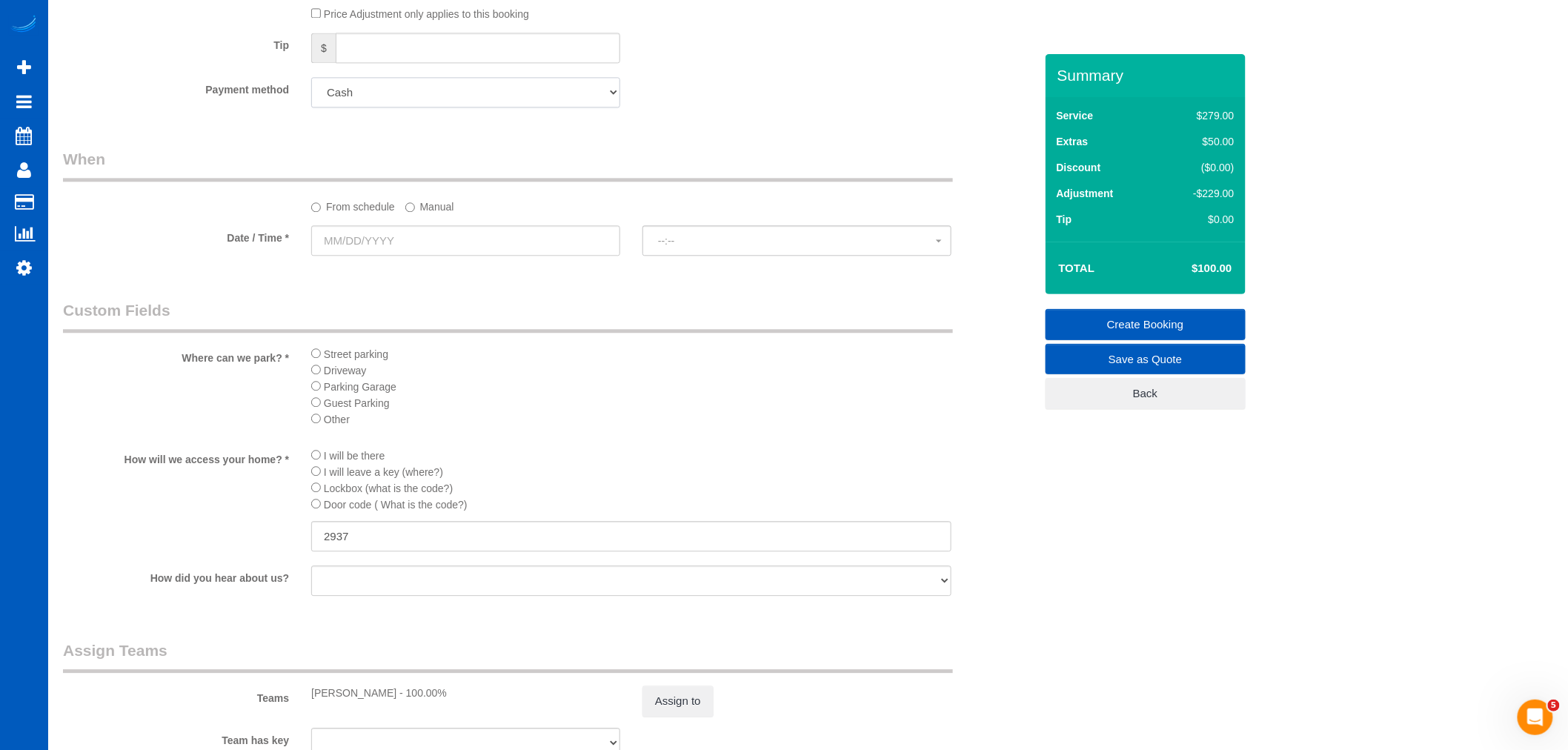
scroll to position [1476, 0]
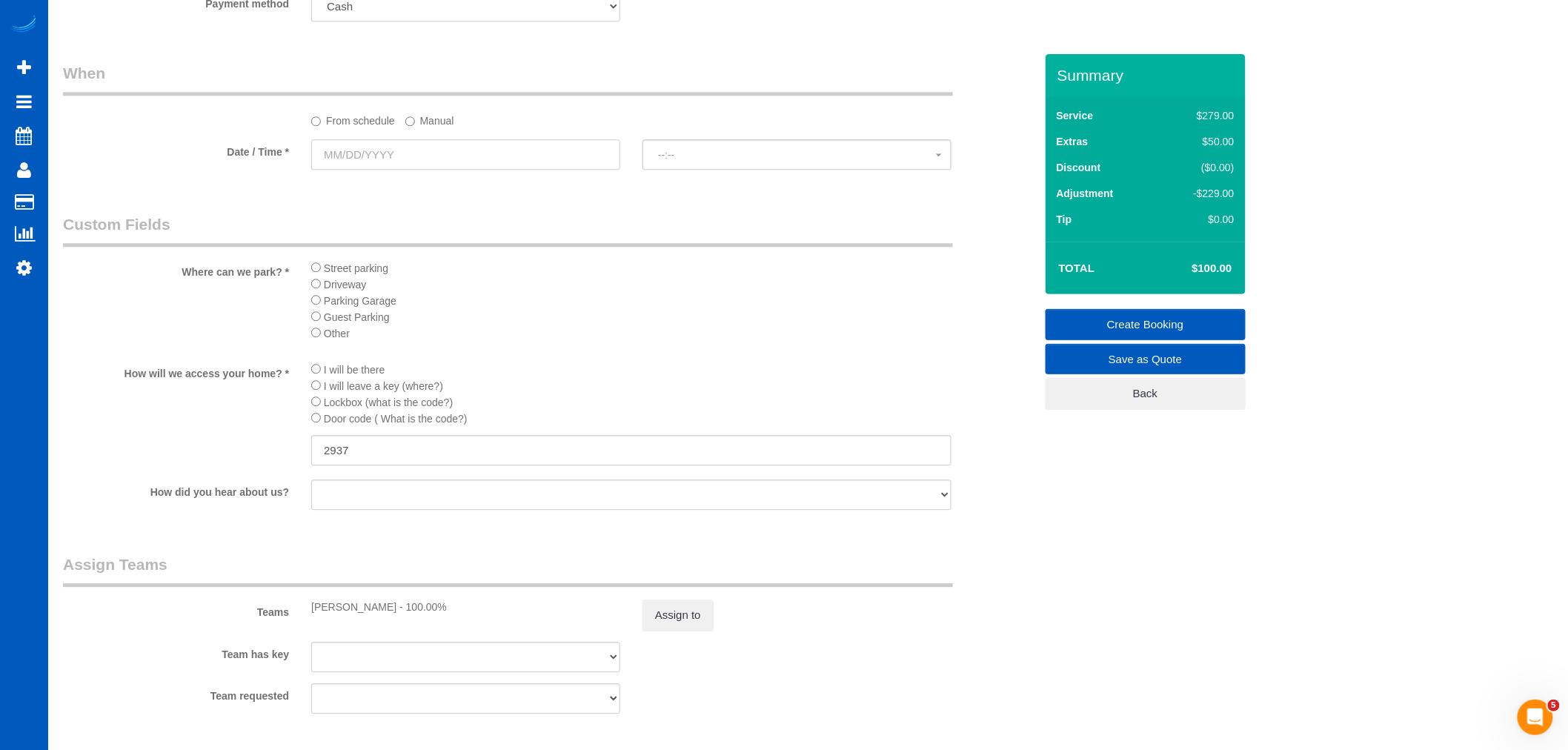
click at [360, 170] on input "text" at bounding box center [465, 154] width 309 height 31
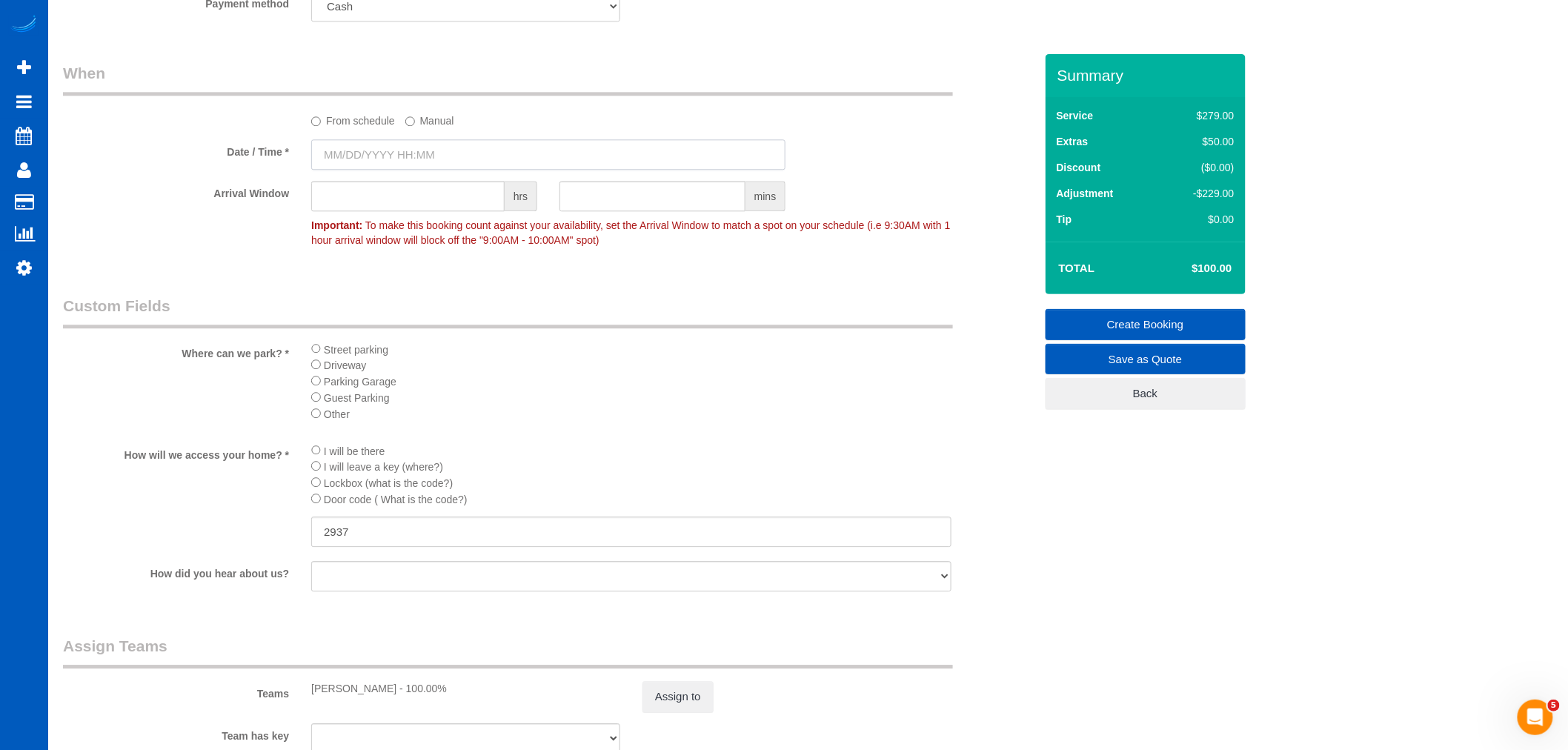
click at [390, 164] on input "text" at bounding box center [548, 154] width 475 height 31
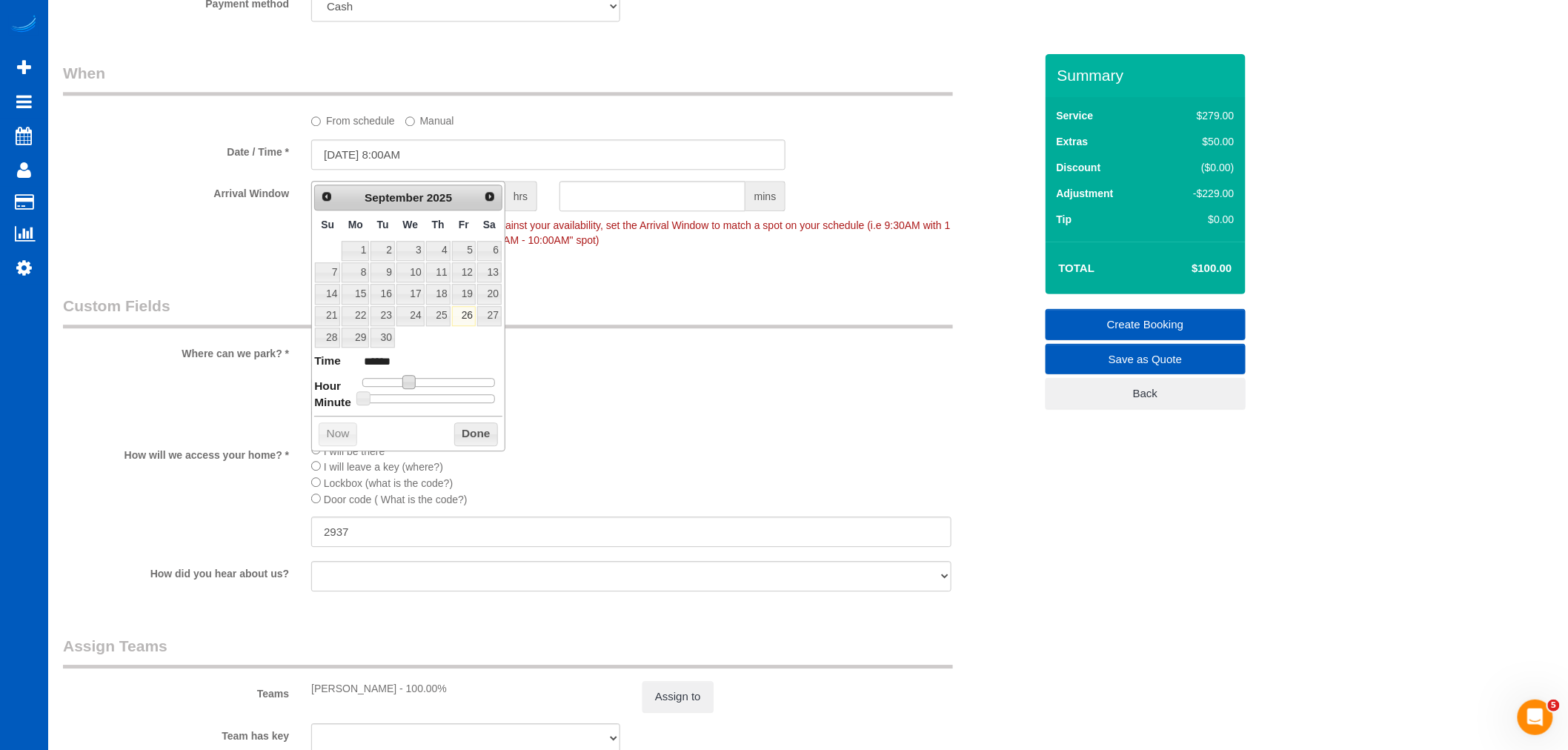
type input "[DATE] 9:00AM"
type input "******"
type input "09/26/2025 10:00AM"
type input "*******"
type input "09/26/2025 11:00AM"
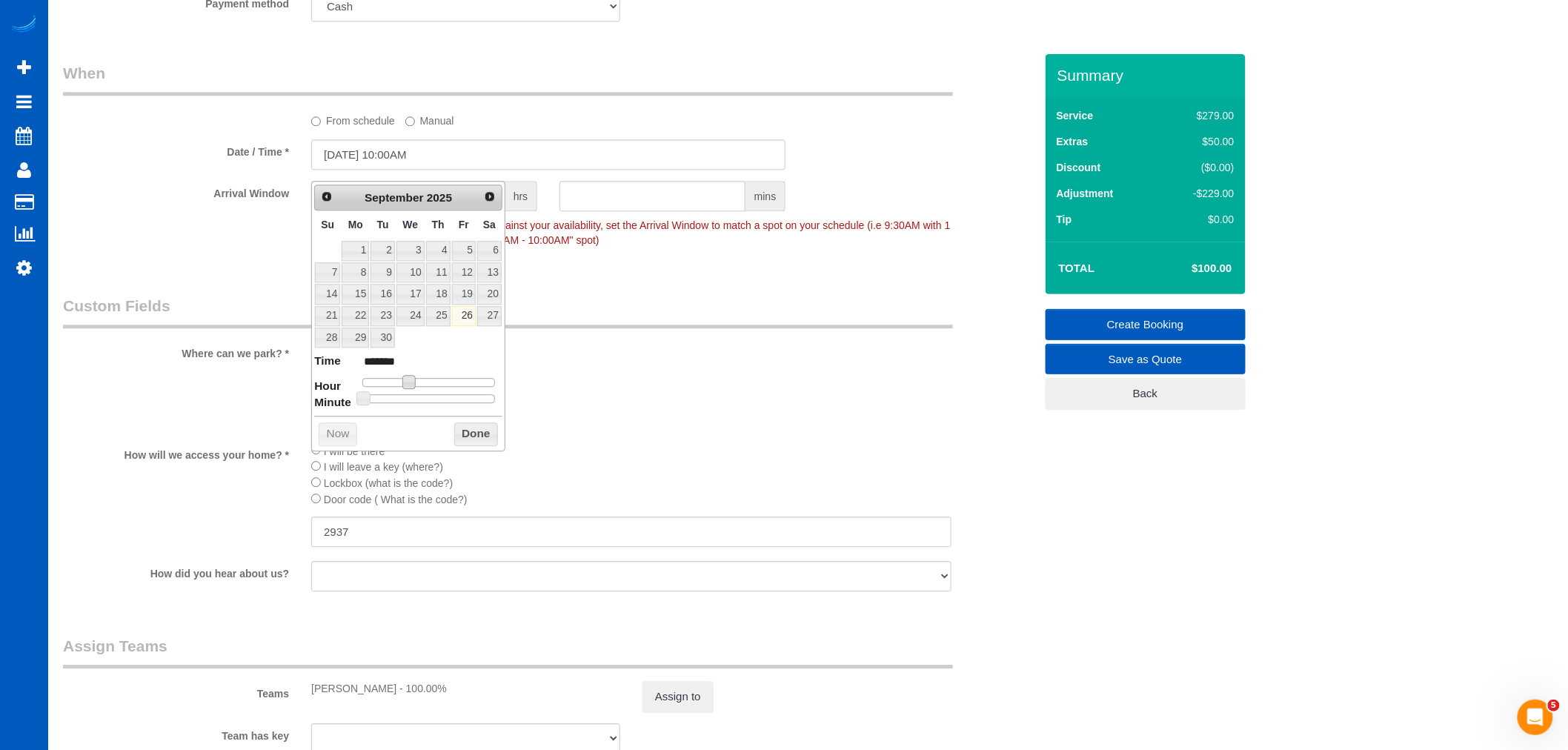
type input "*******"
type input "09/26/2025 12:00PM"
type input "*******"
type input "[DATE] 1:00PM"
type input "******"
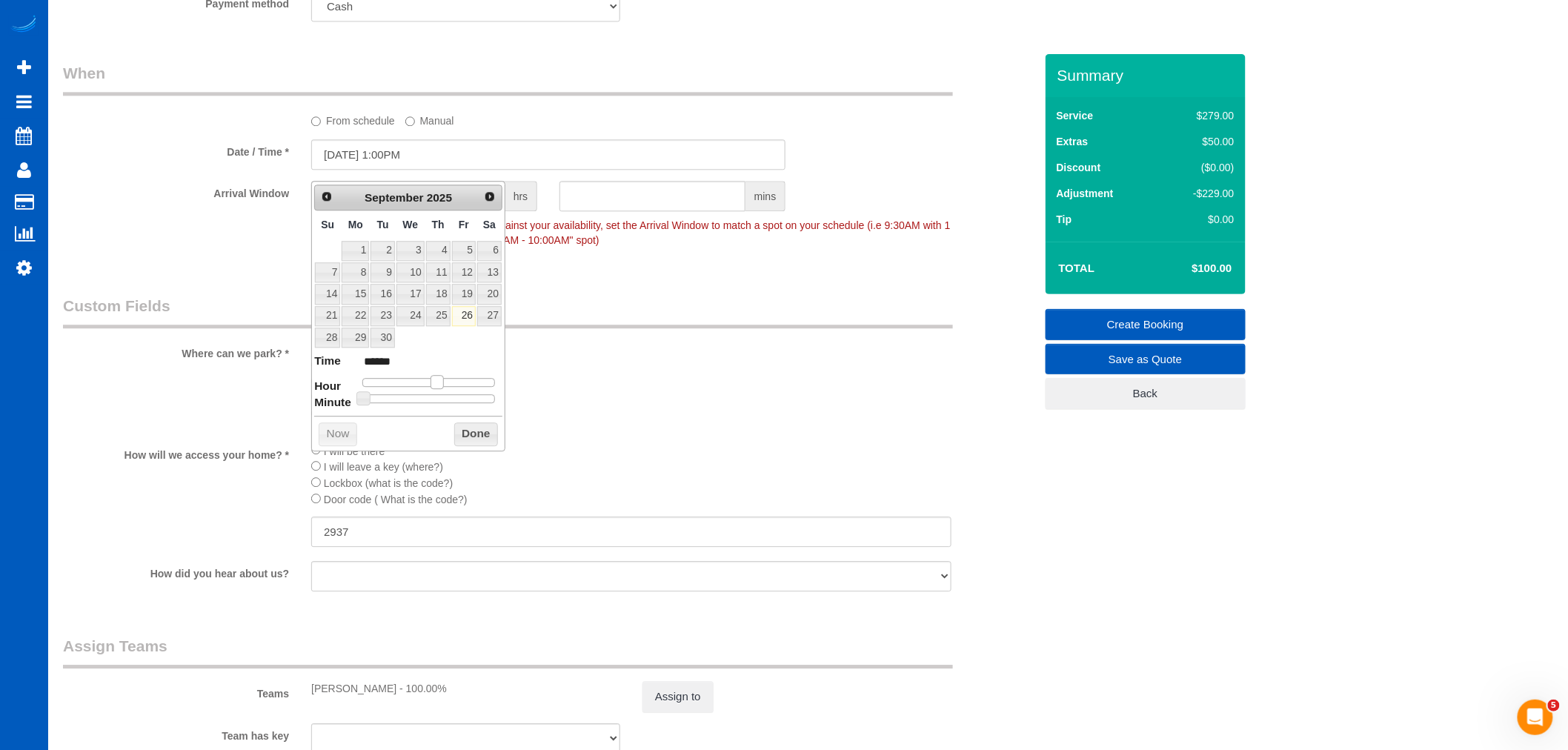
type input "09/26/2025 2:00PM"
type input "******"
drag, startPoint x: 409, startPoint y: 382, endPoint x: 447, endPoint y: 378, distance: 38.2
click at [447, 378] on span at bounding box center [443, 381] width 13 height 13
click at [478, 442] on button "Done" at bounding box center [476, 434] width 44 height 24
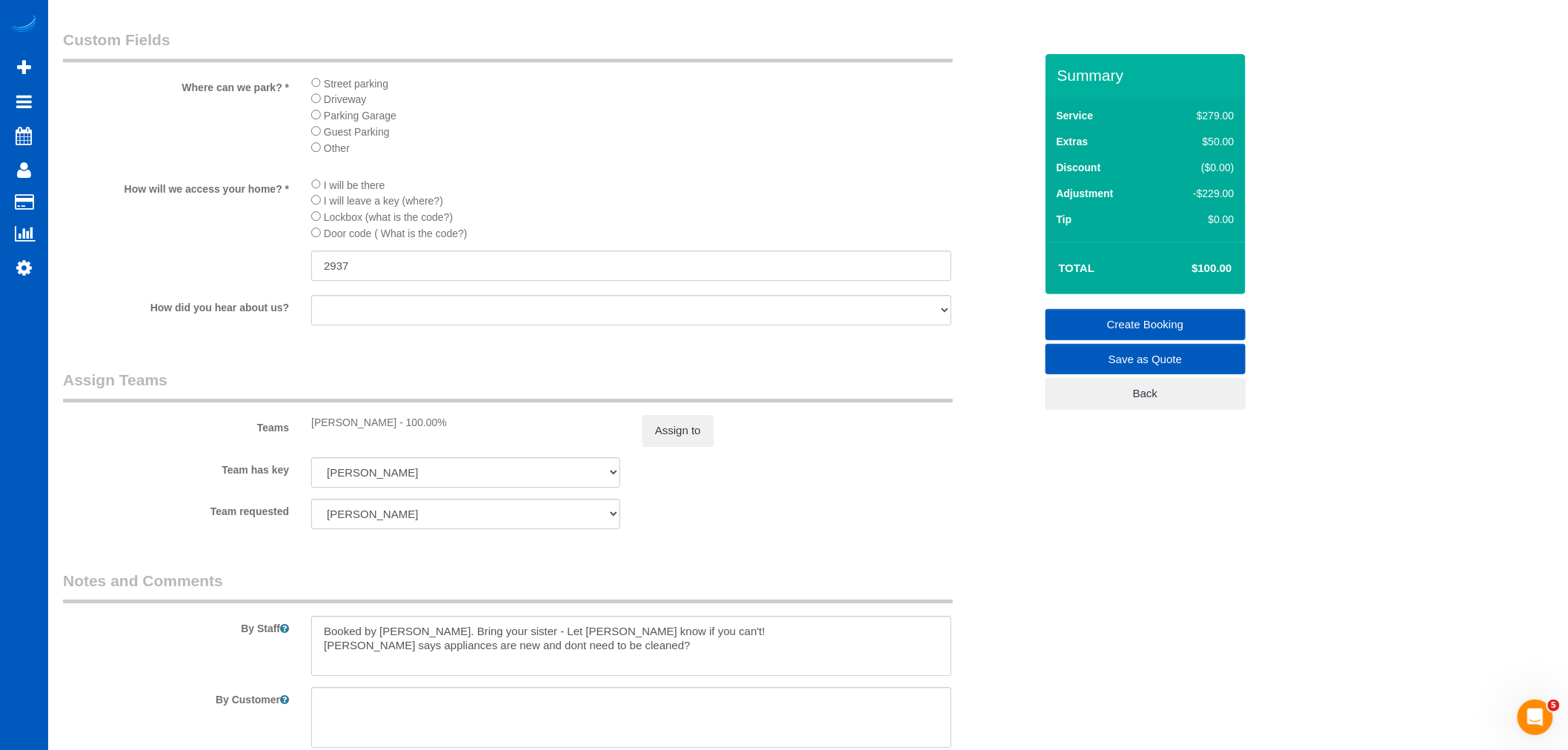
scroll to position [1806, 0]
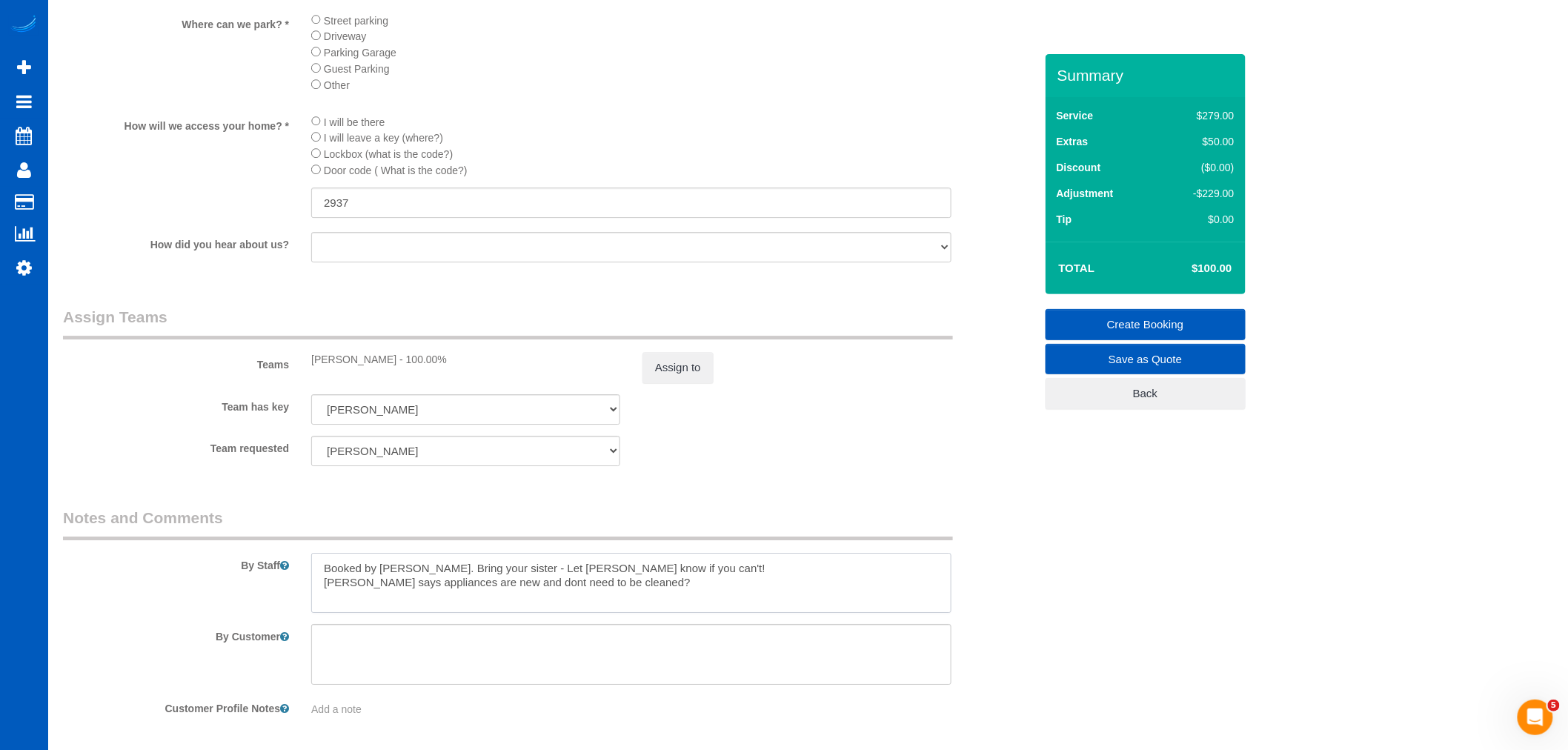
click at [693, 587] on textarea at bounding box center [631, 583] width 641 height 61
drag, startPoint x: 699, startPoint y: 603, endPoint x: 46, endPoint y: 531, distance: 657.0
type textarea "Clean inside windows and cabinets"
click at [705, 383] on button "Assign to" at bounding box center [678, 367] width 71 height 31
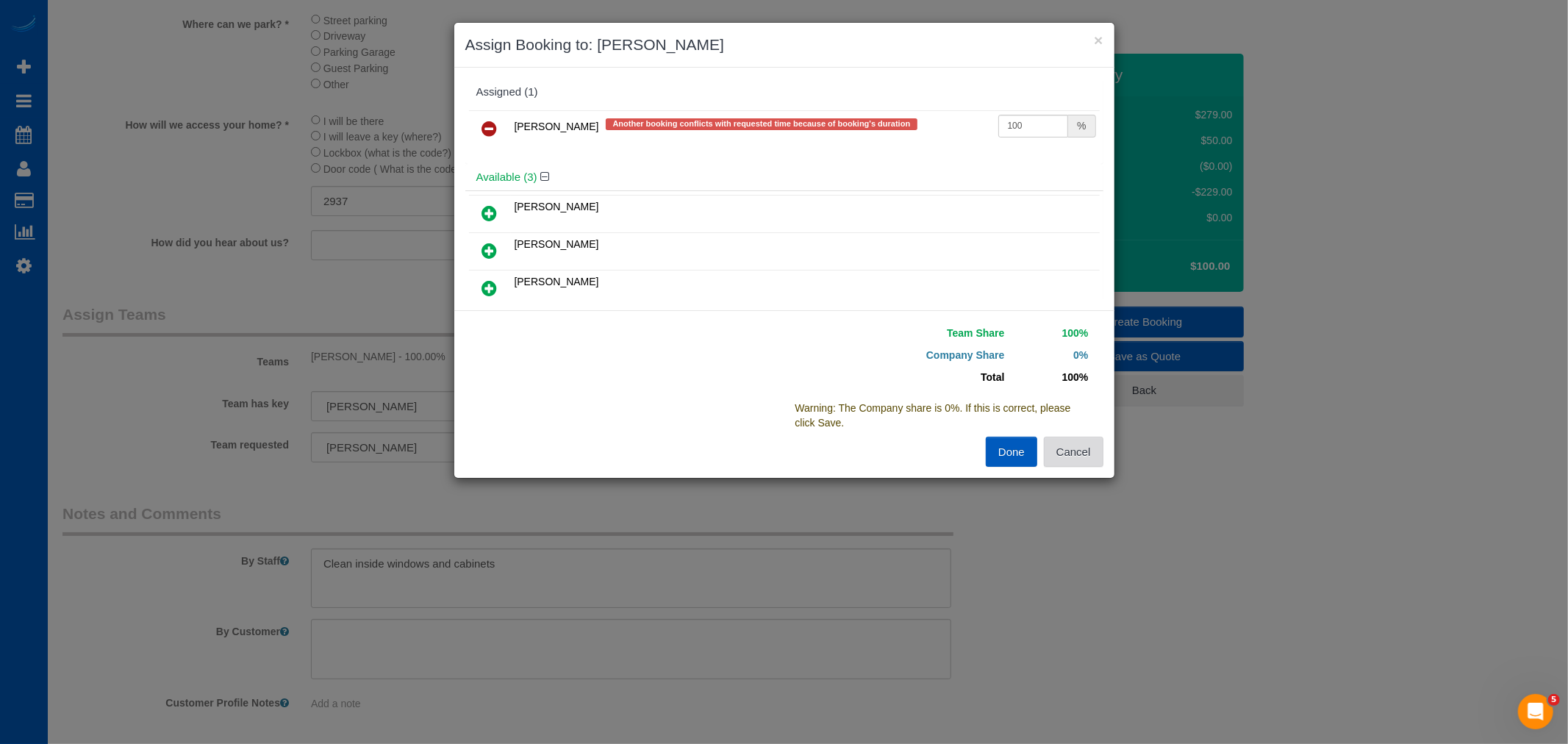
click at [1053, 456] on button "Cancel" at bounding box center [1074, 451] width 59 height 31
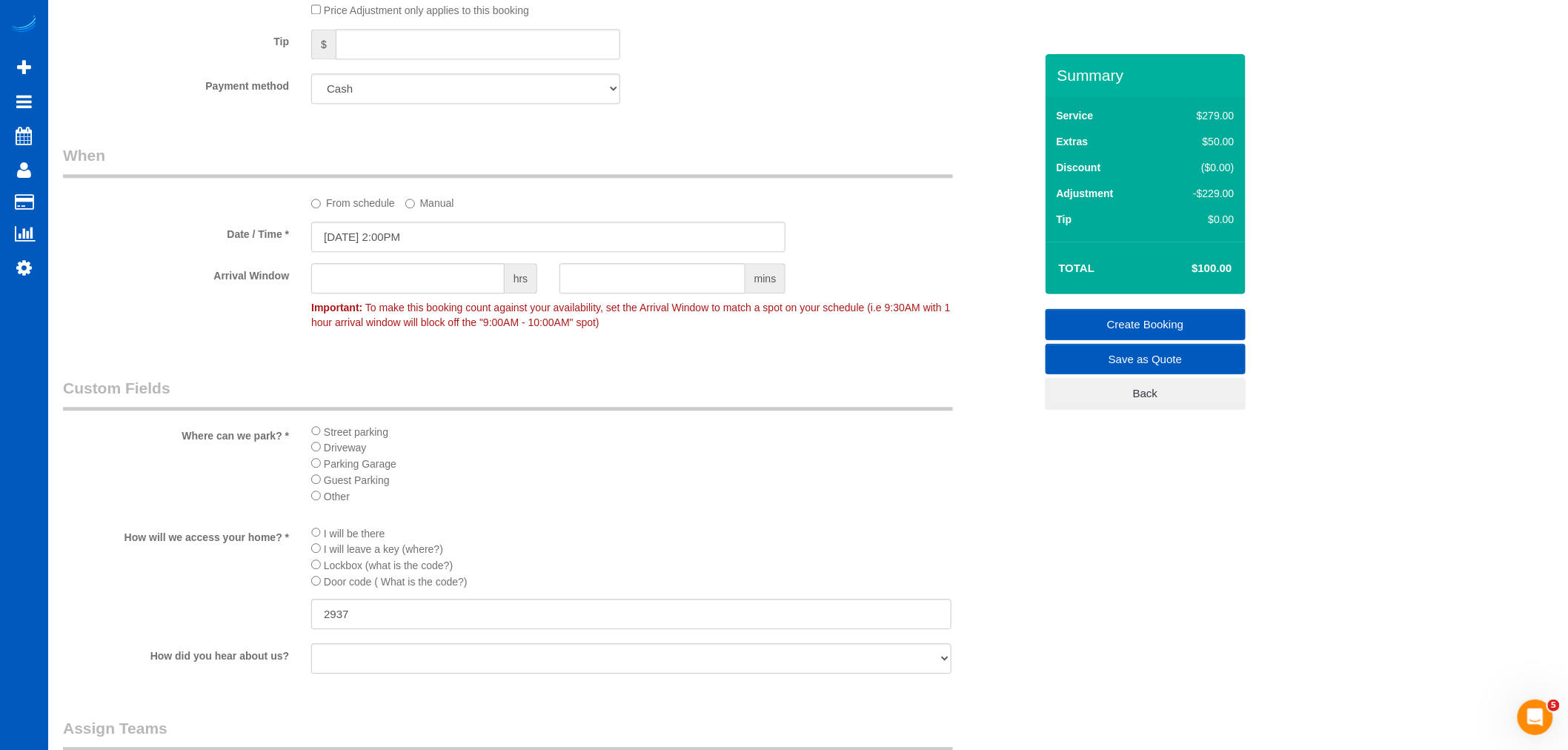
scroll to position [1065, 0]
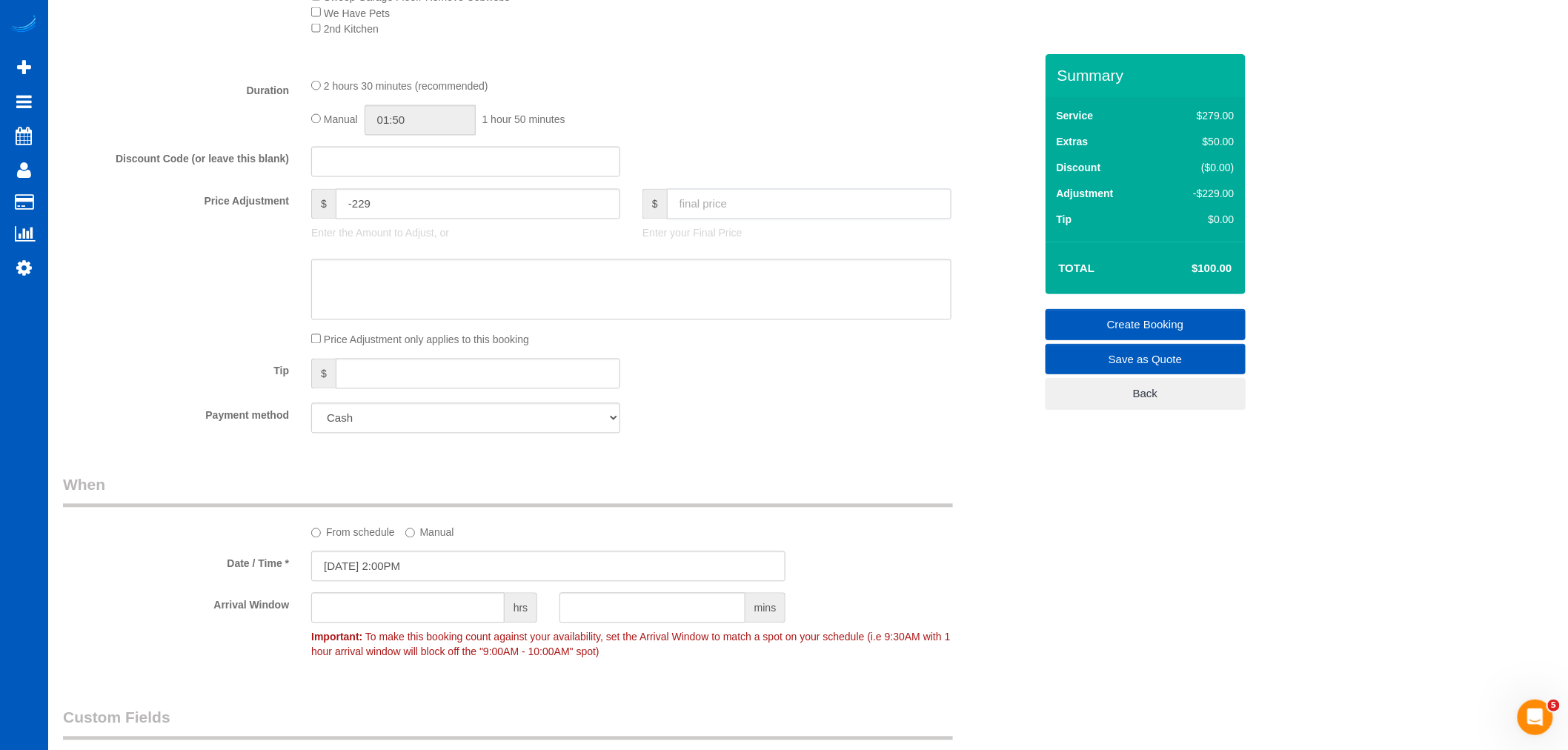
click at [698, 216] on input "text" at bounding box center [809, 204] width 285 height 31
type input "0"
type input "-329"
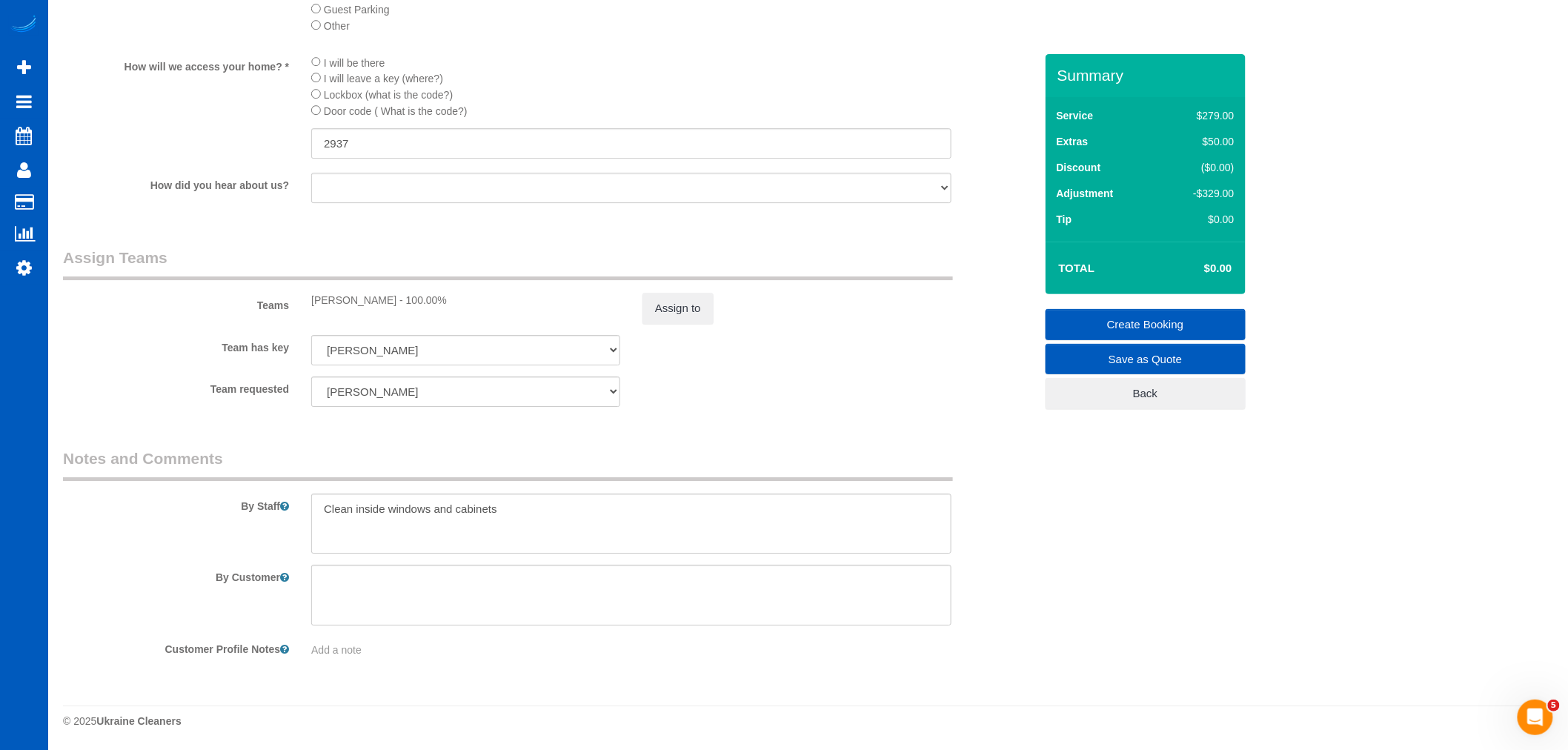
scroll to position [1886, 0]
click at [617, 508] on textarea at bounding box center [631, 524] width 641 height 61
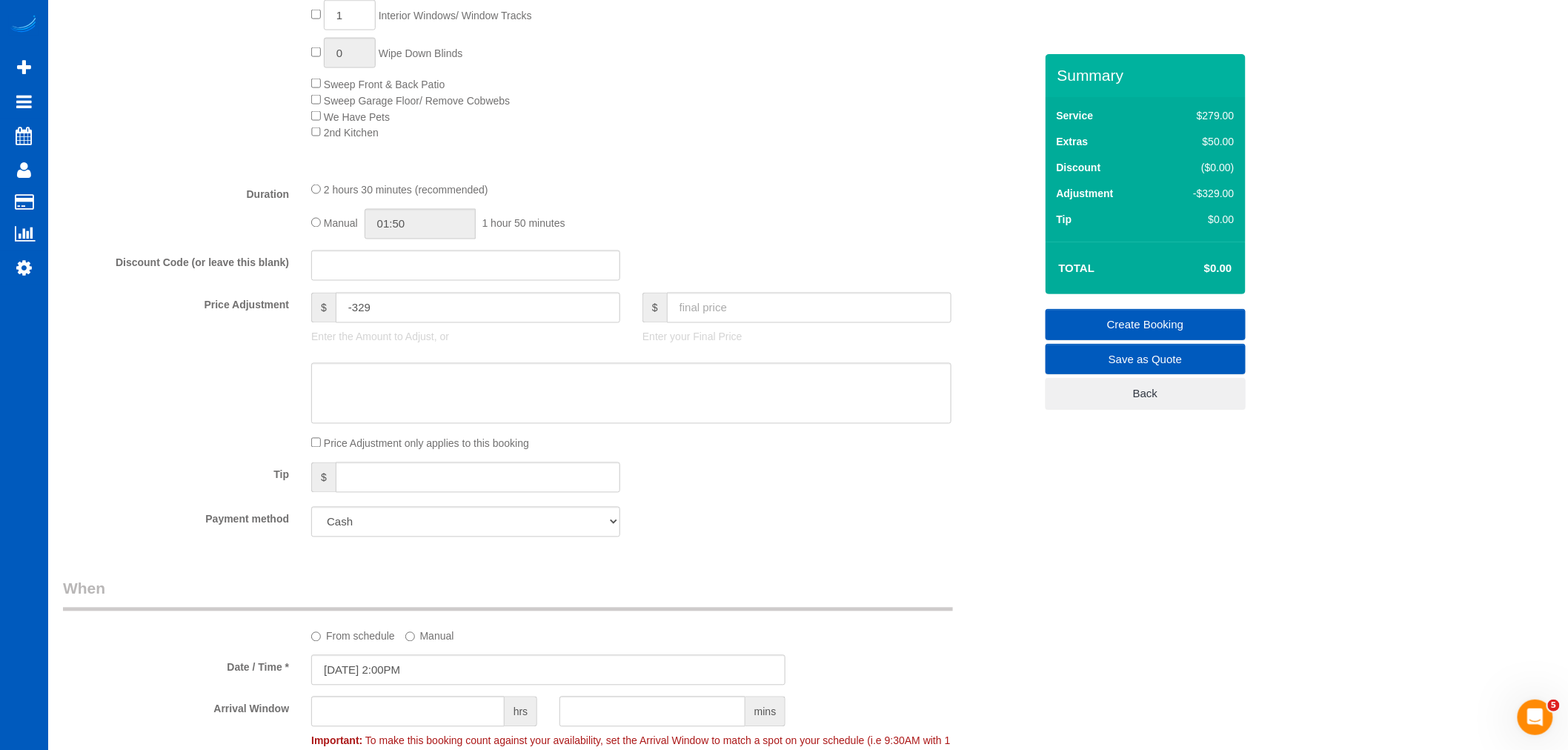
scroll to position [988, 0]
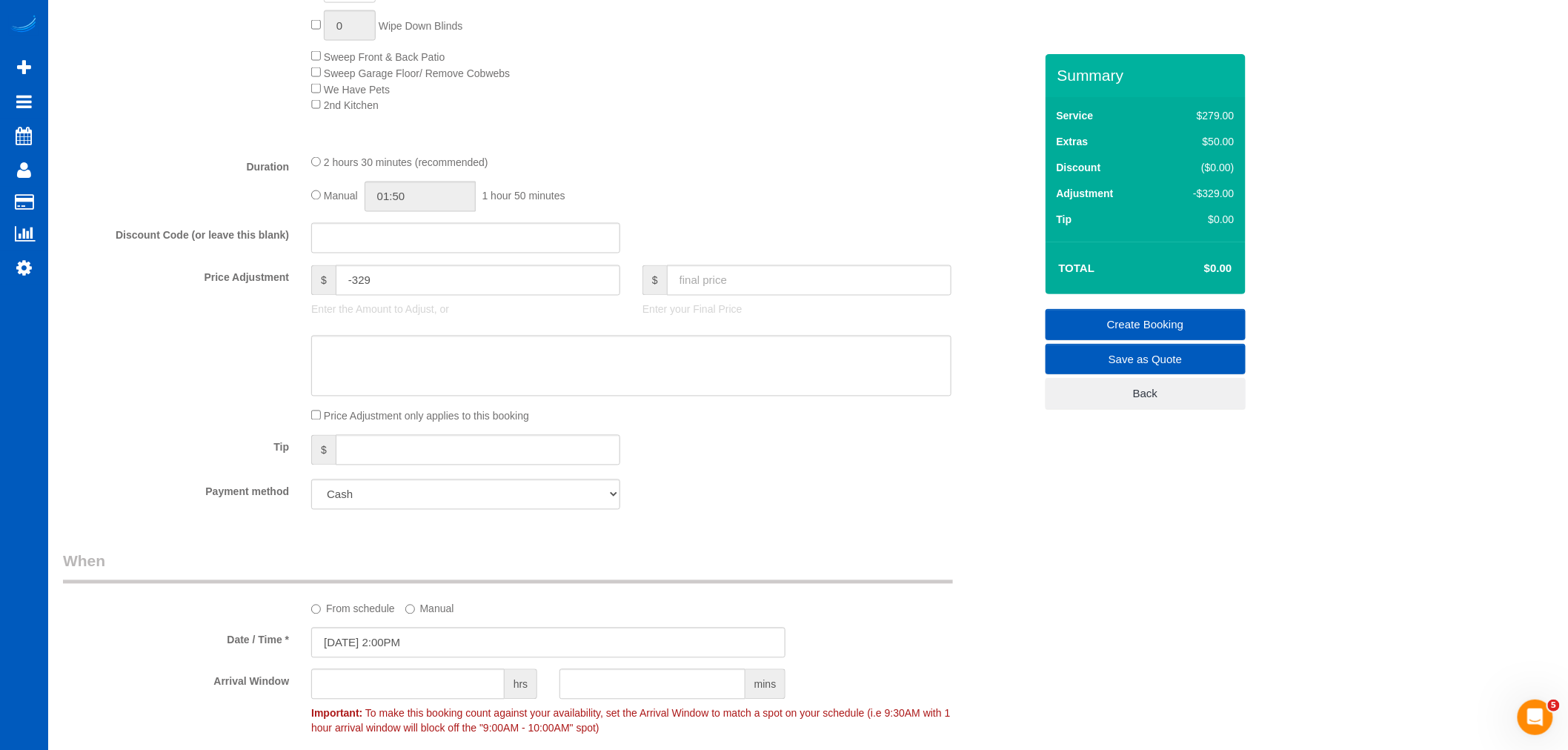
click at [723, 308] on div "$ Enter your Final Price" at bounding box center [797, 295] width 332 height 60
click at [723, 296] on input "text" at bounding box center [809, 280] width 285 height 31
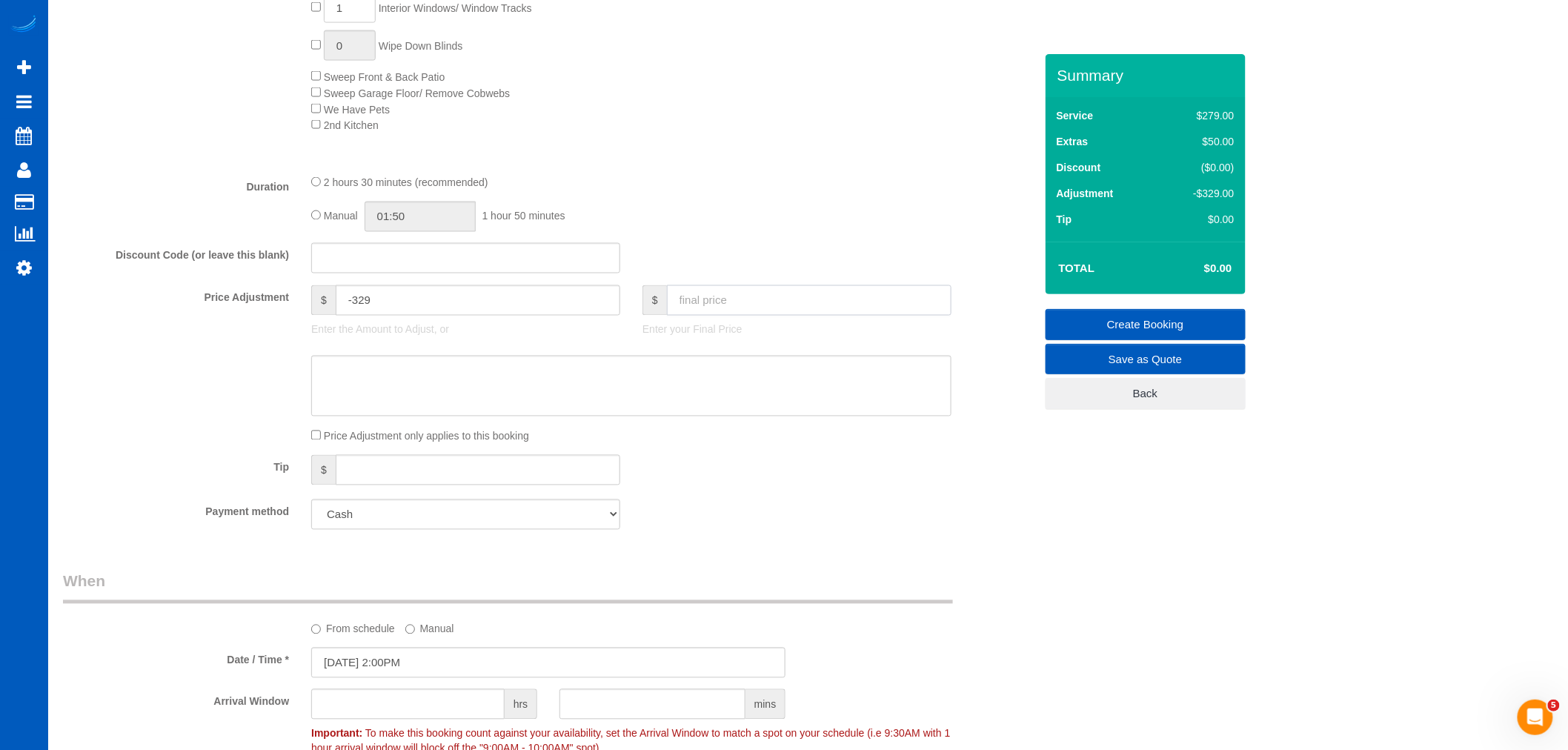
scroll to position [898, 0]
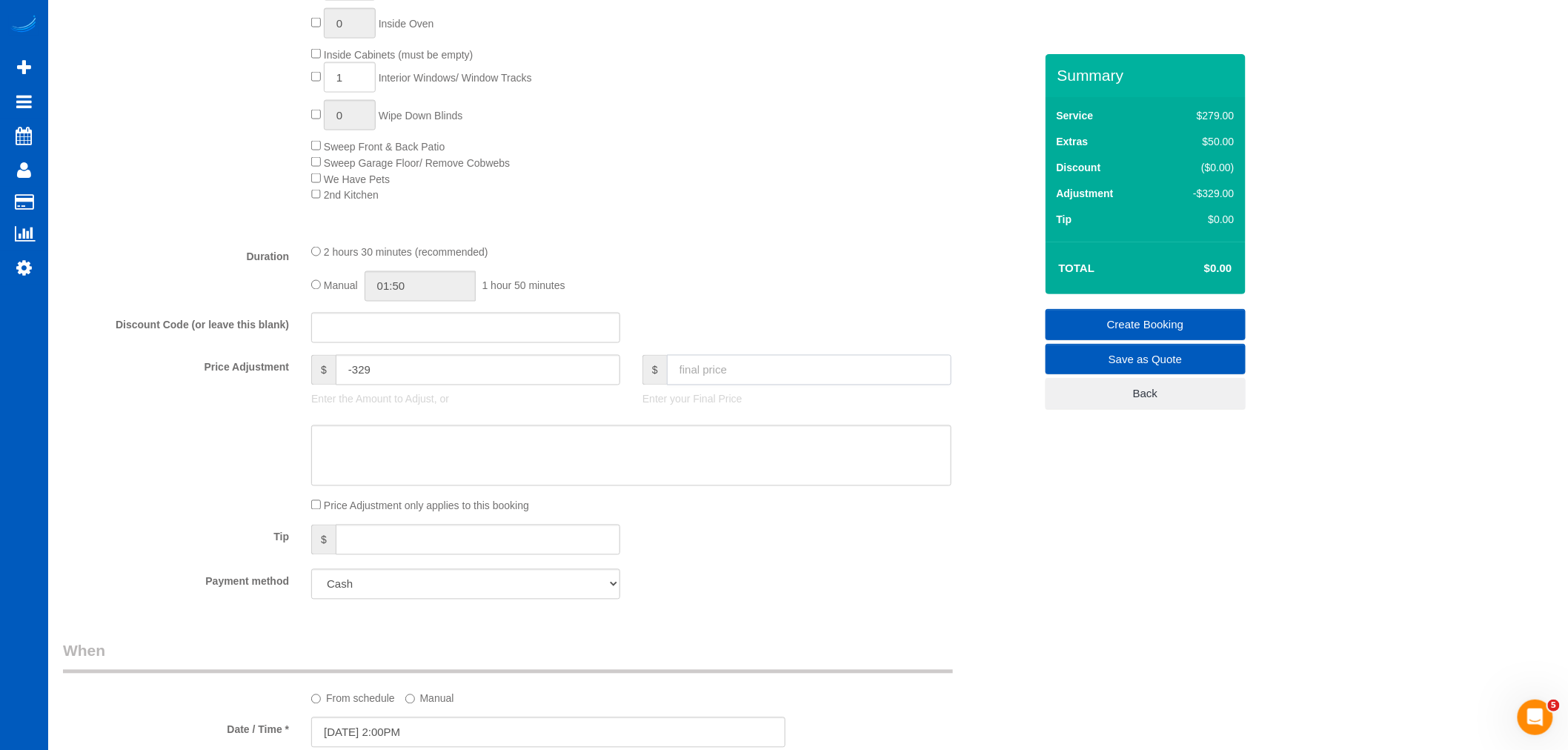
click at [706, 379] on input "text" at bounding box center [809, 370] width 285 height 31
click at [690, 385] on input "text" at bounding box center [809, 370] width 285 height 31
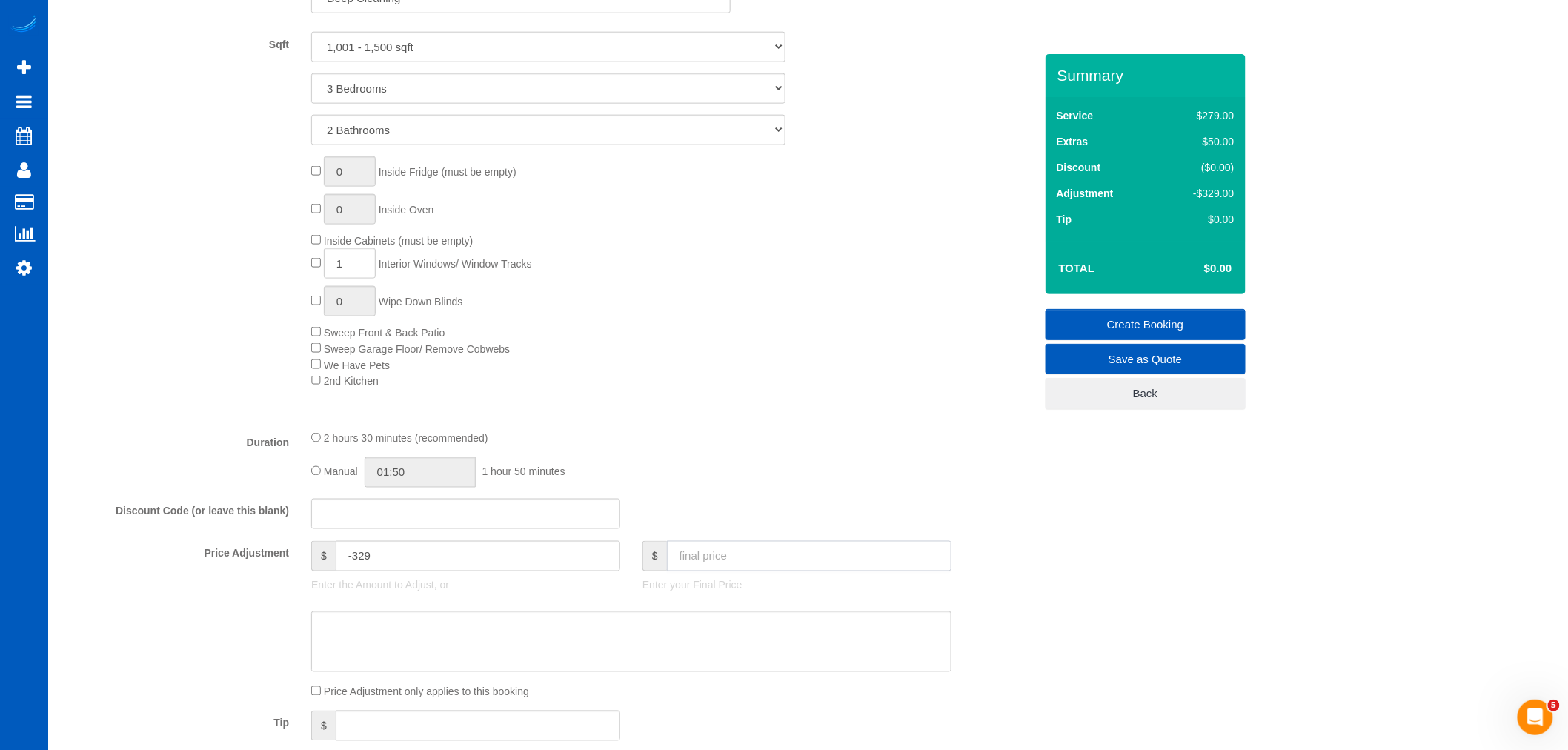
scroll to position [651, 0]
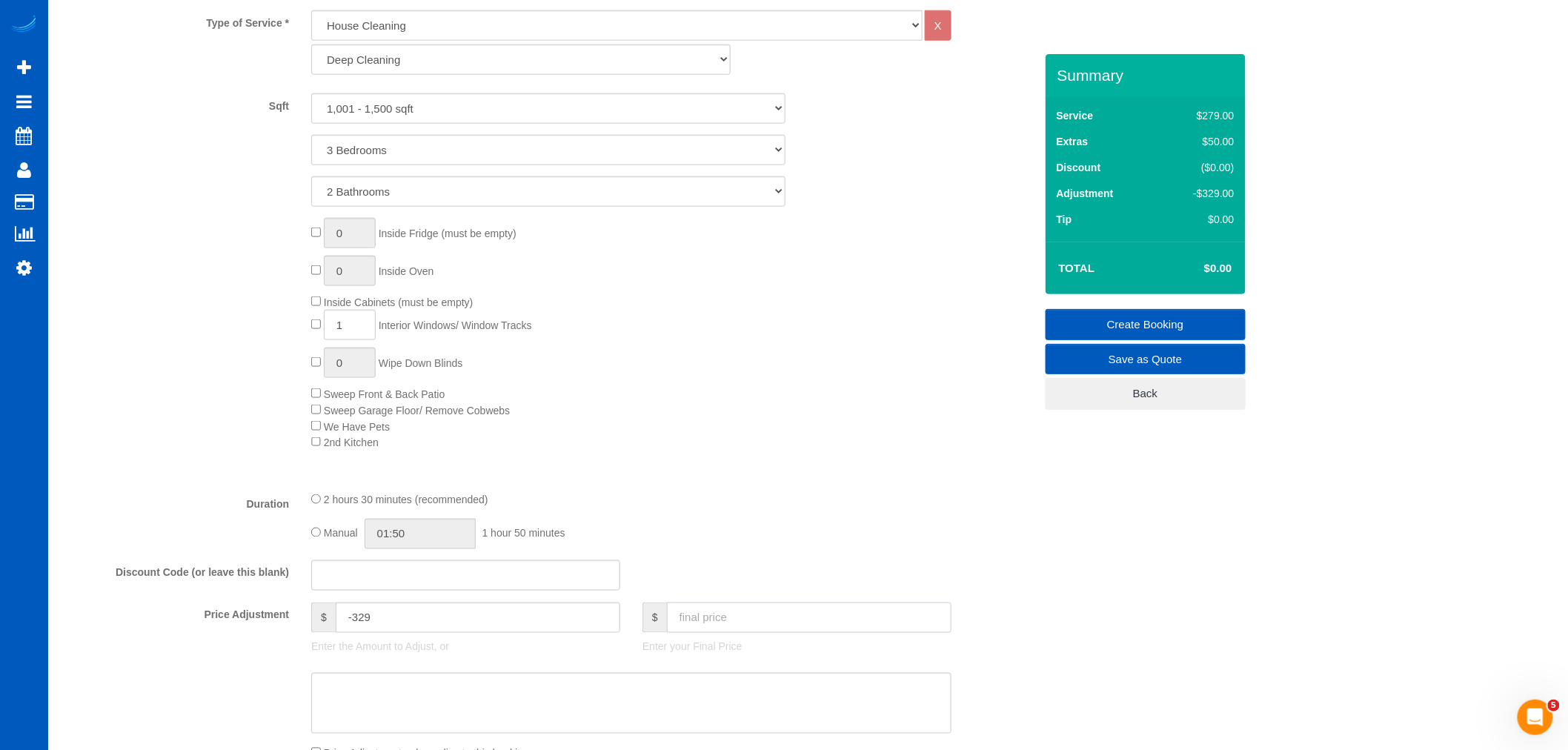
click at [732, 625] on input "text" at bounding box center [809, 618] width 285 height 31
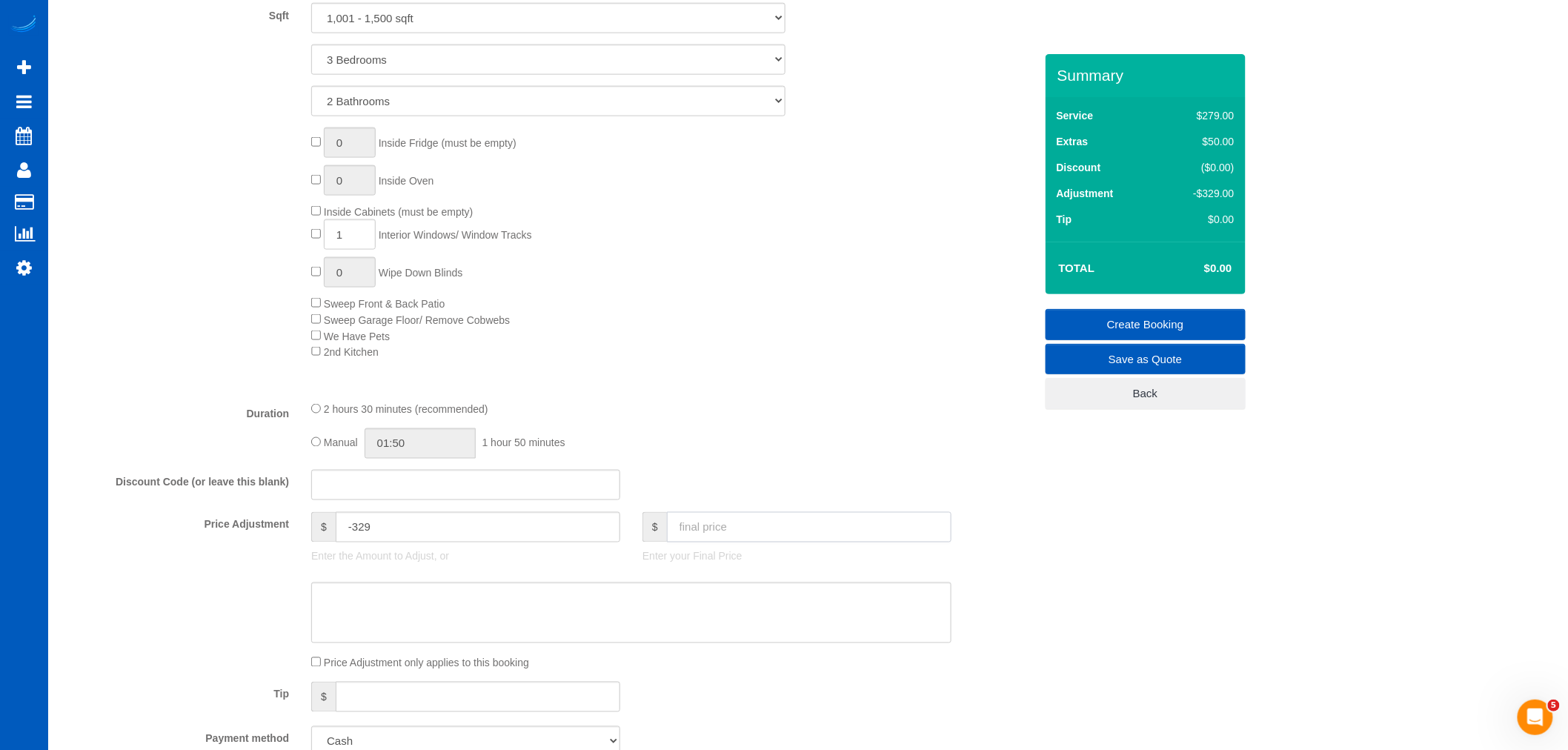
scroll to position [1152, 0]
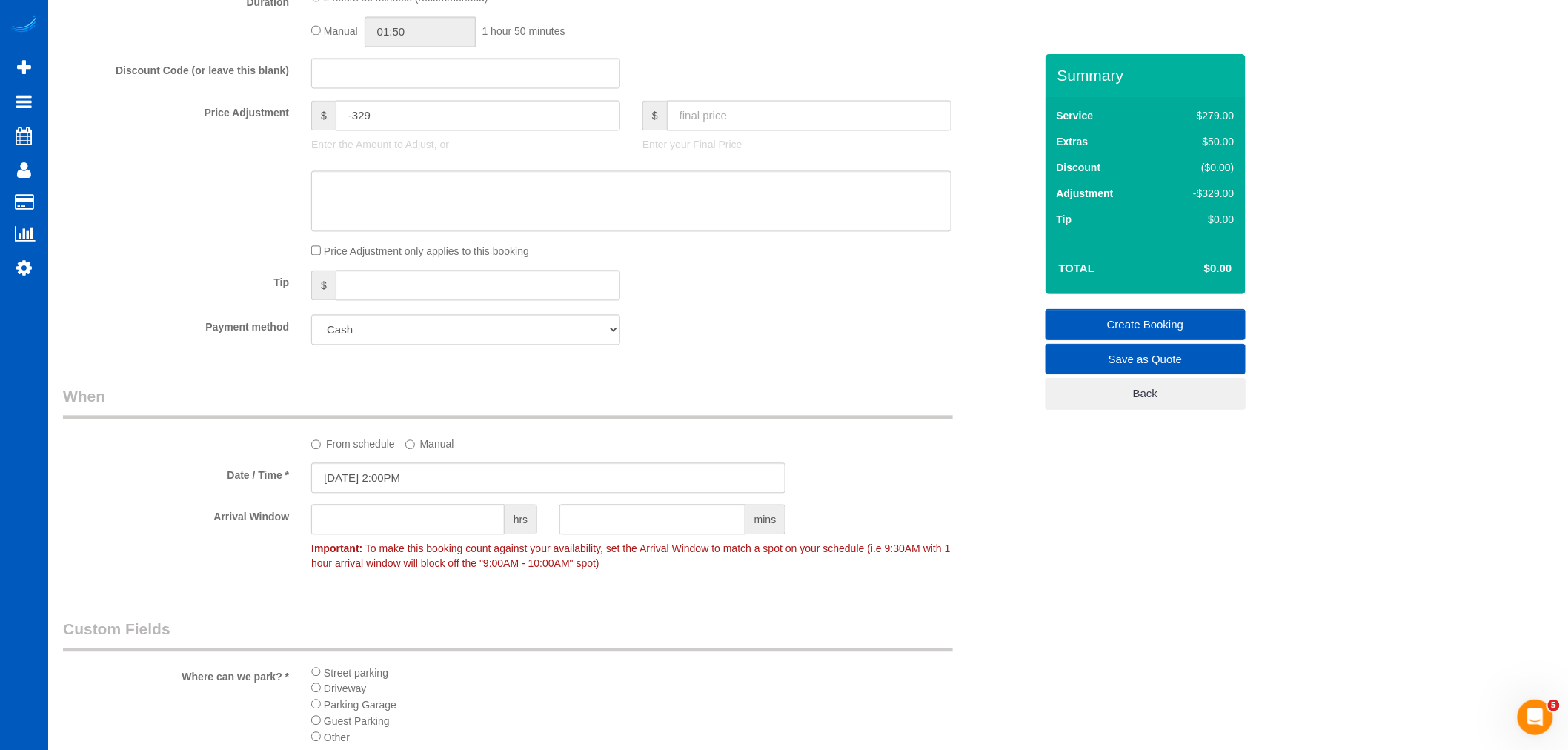
click at [1153, 319] on link "Create Booking" at bounding box center [1145, 324] width 200 height 31
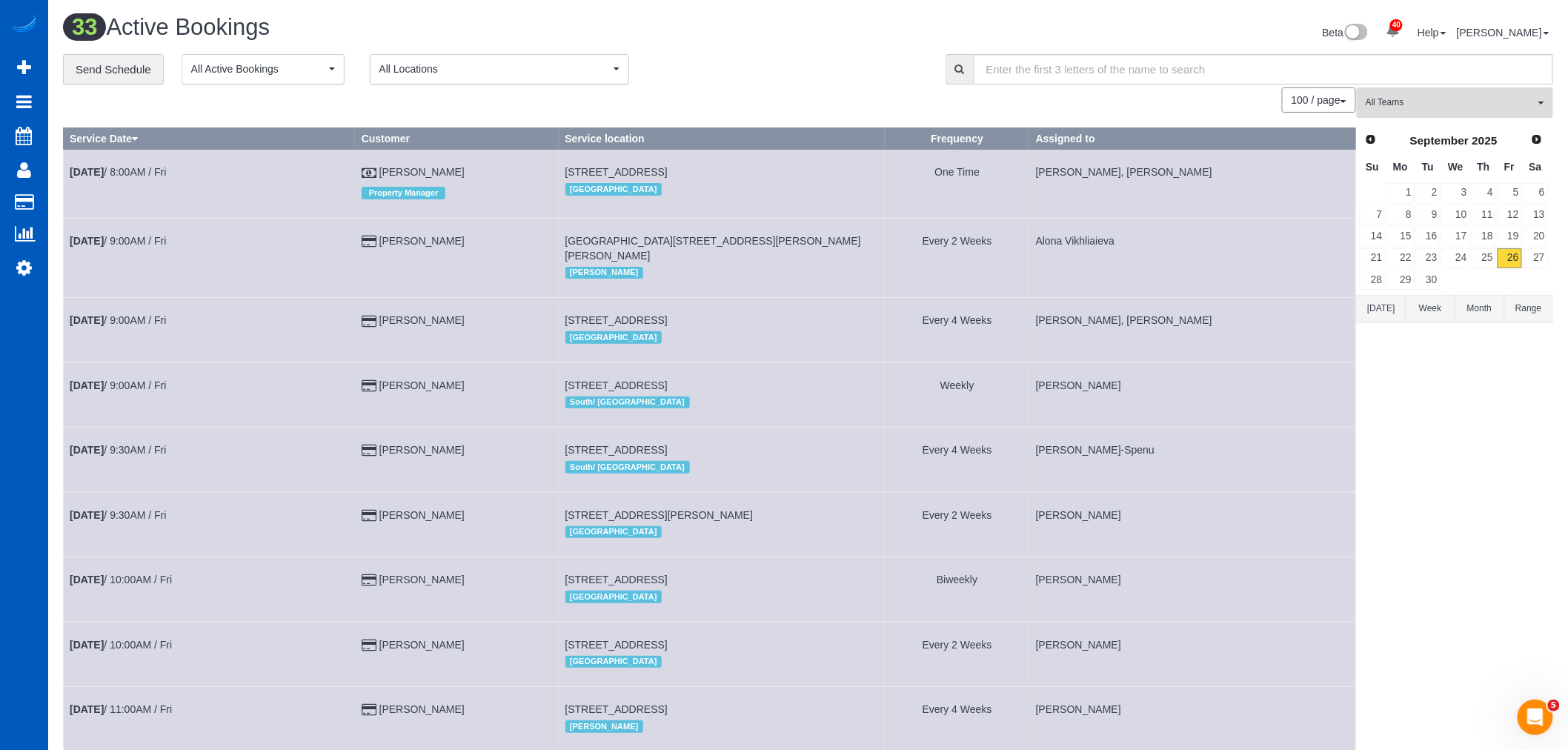
click at [1431, 90] on button "All Teams" at bounding box center [1455, 102] width 197 height 31
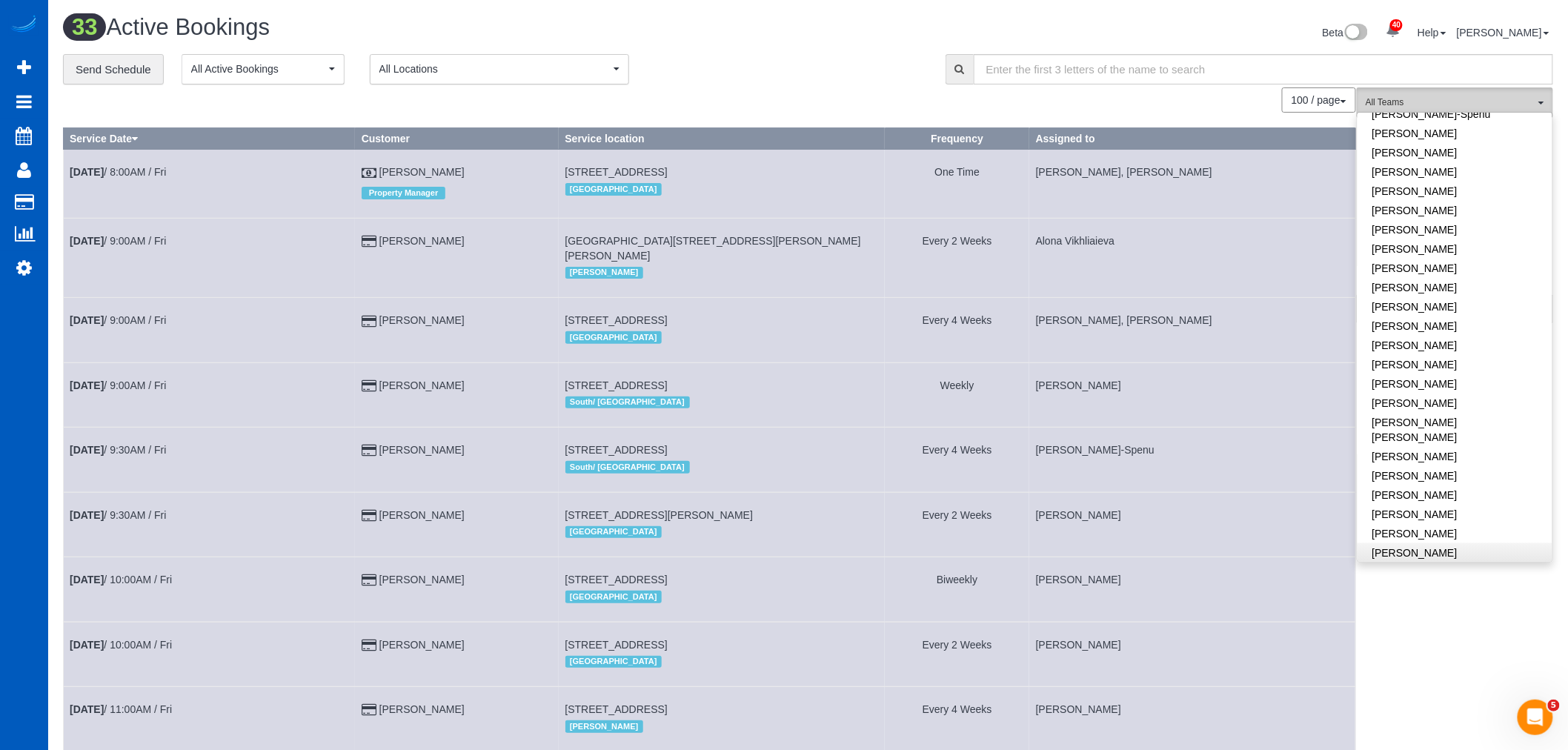
scroll to position [576, 0]
click at [1380, 378] on link "[PERSON_NAME]" at bounding box center [1455, 387] width 195 height 19
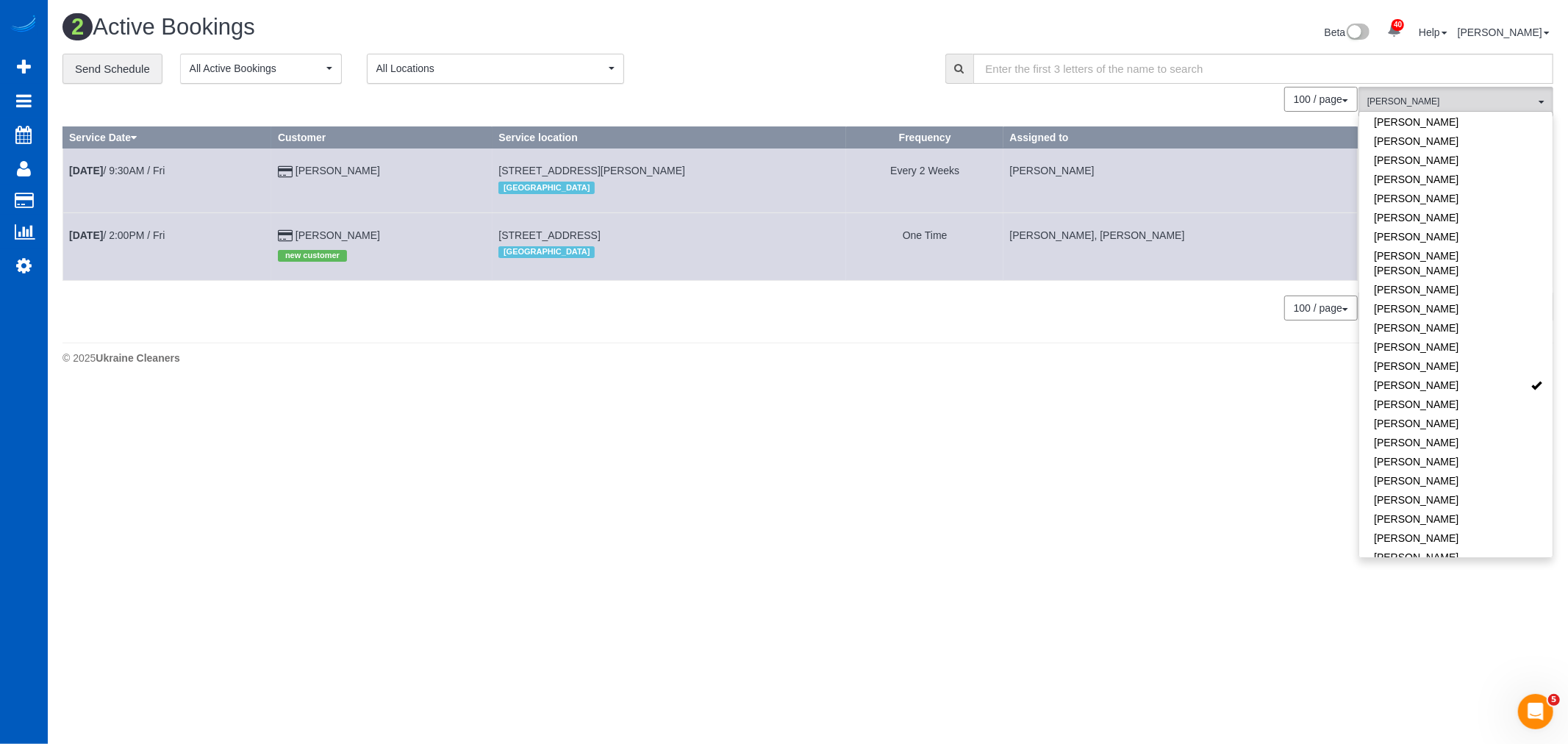
click at [892, 490] on body "40 Beta Your Notifications You have 0 alerts × You have 4 to charge for 09/24/2…" at bounding box center [784, 372] width 1568 height 744
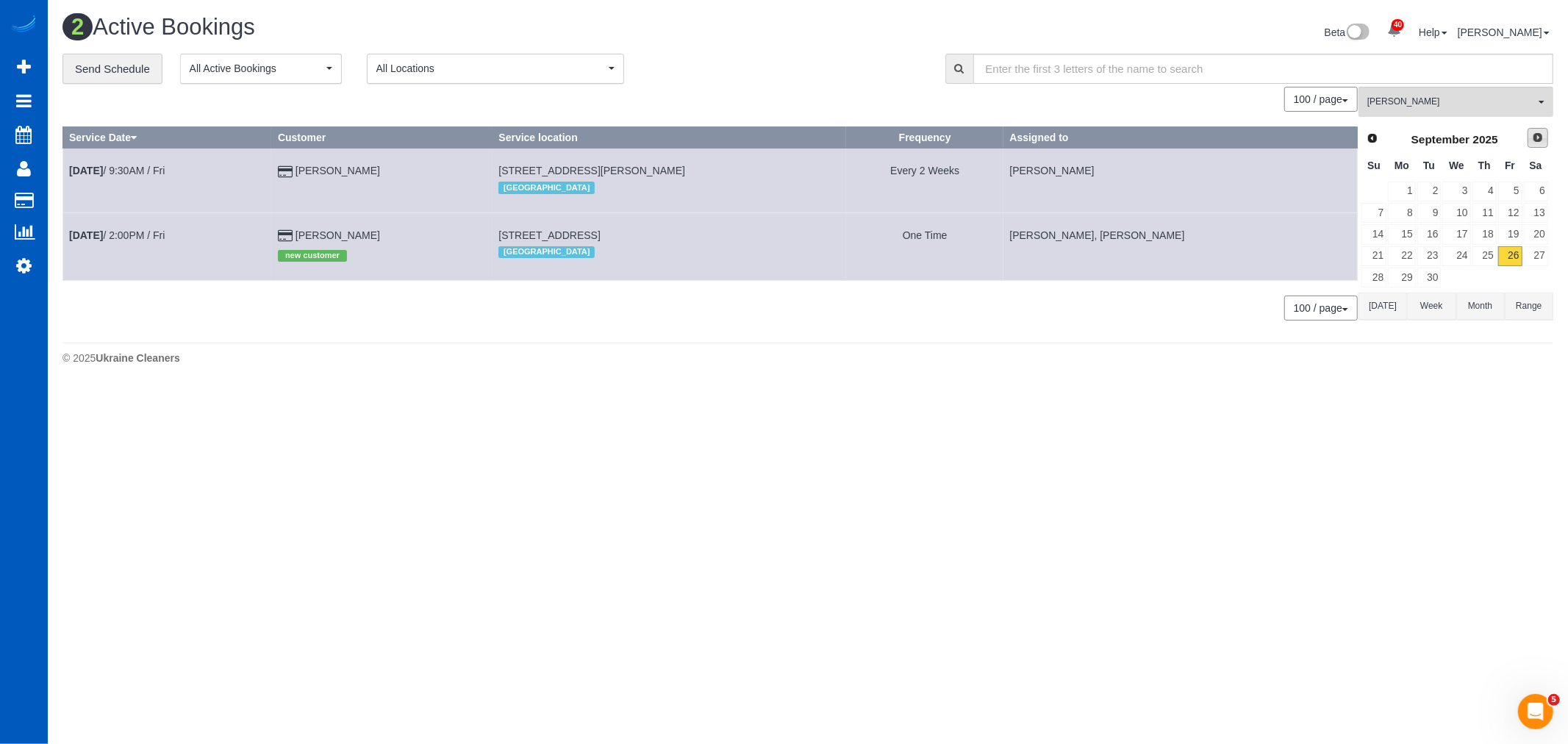
click at [1528, 138] on link "Next" at bounding box center [1537, 138] width 21 height 21
click at [1509, 193] on link "3" at bounding box center [1510, 191] width 25 height 20
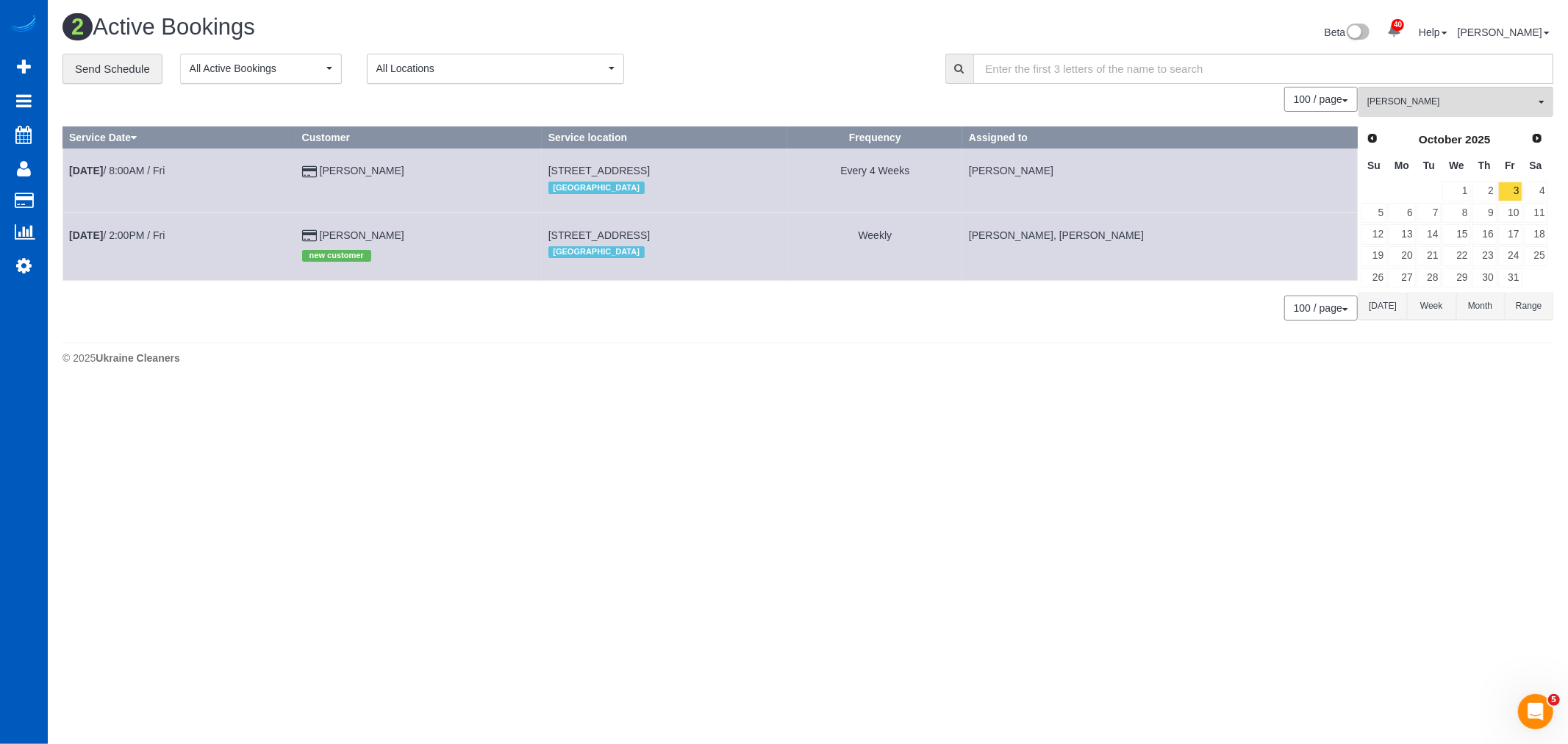
click at [1227, 370] on footer "© 2025 Ukraine Cleaners" at bounding box center [807, 358] width 1490 height 30
click at [1372, 136] on span "Prev" at bounding box center [1371, 138] width 12 height 12
click at [1429, 284] on link "30" at bounding box center [1429, 278] width 25 height 20
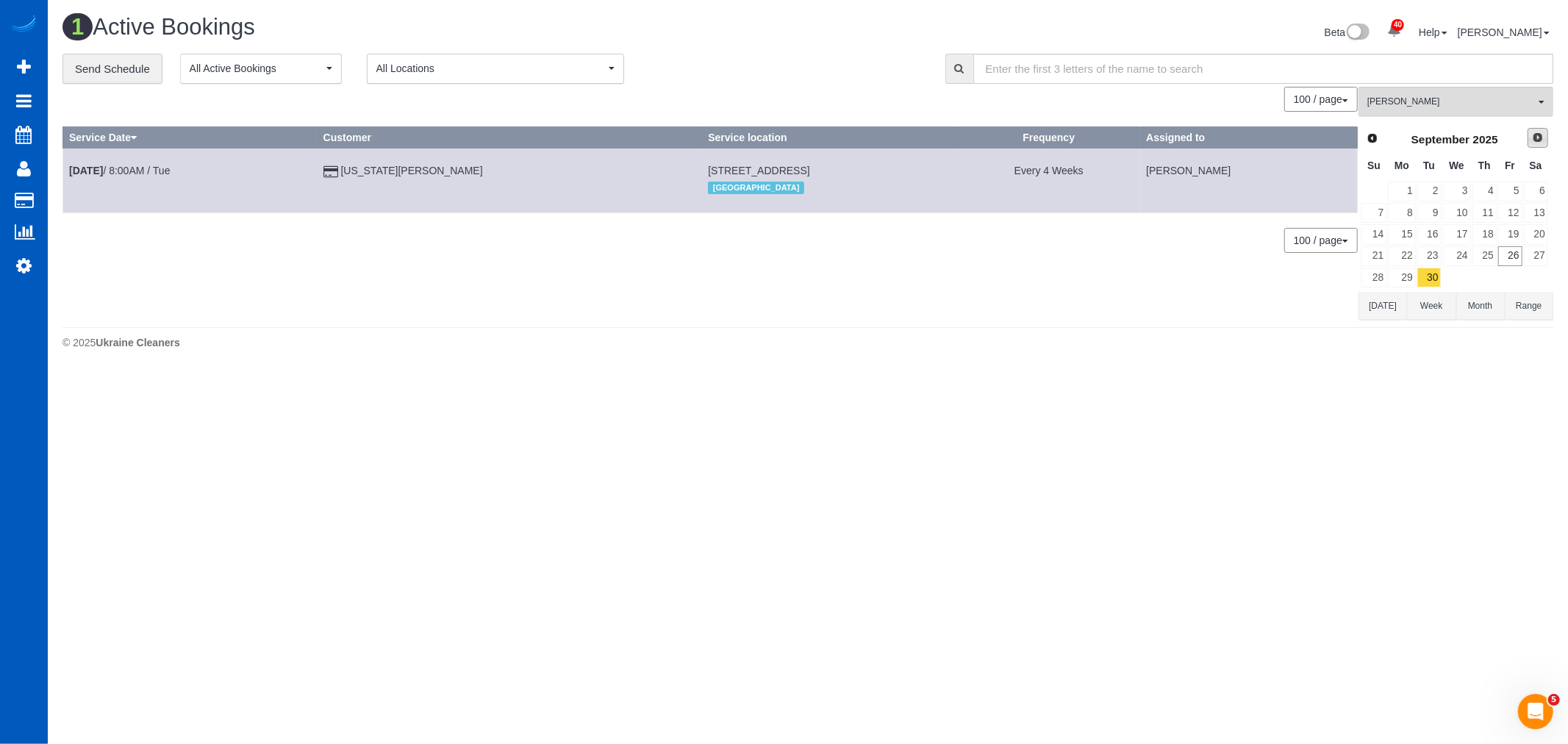
click at [1540, 134] on span "Next" at bounding box center [1537, 138] width 12 height 12
click at [1429, 223] on link "7" at bounding box center [1429, 213] width 25 height 20
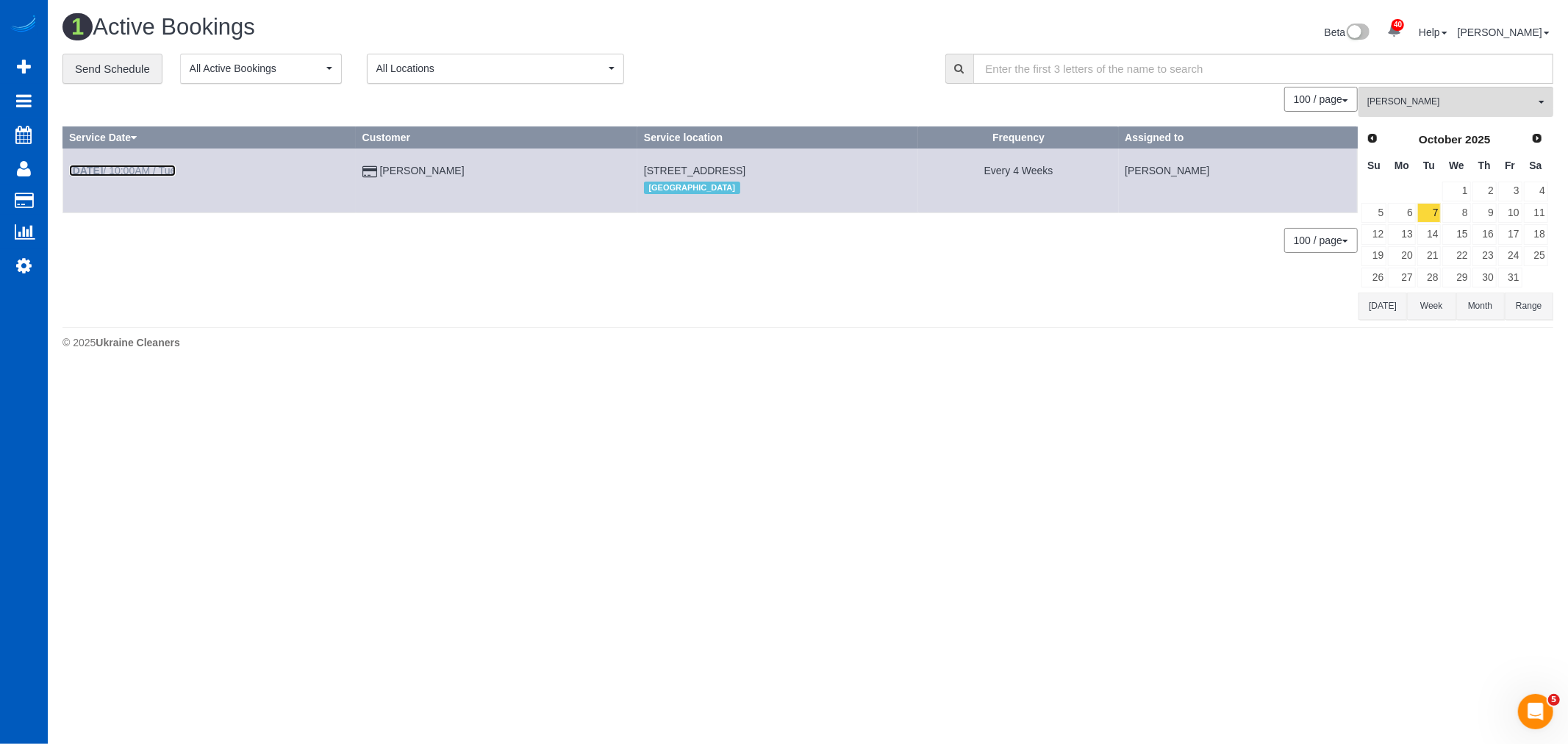
click at [148, 170] on link "Oct 7th / 10:00AM / Tue" at bounding box center [122, 170] width 106 height 12
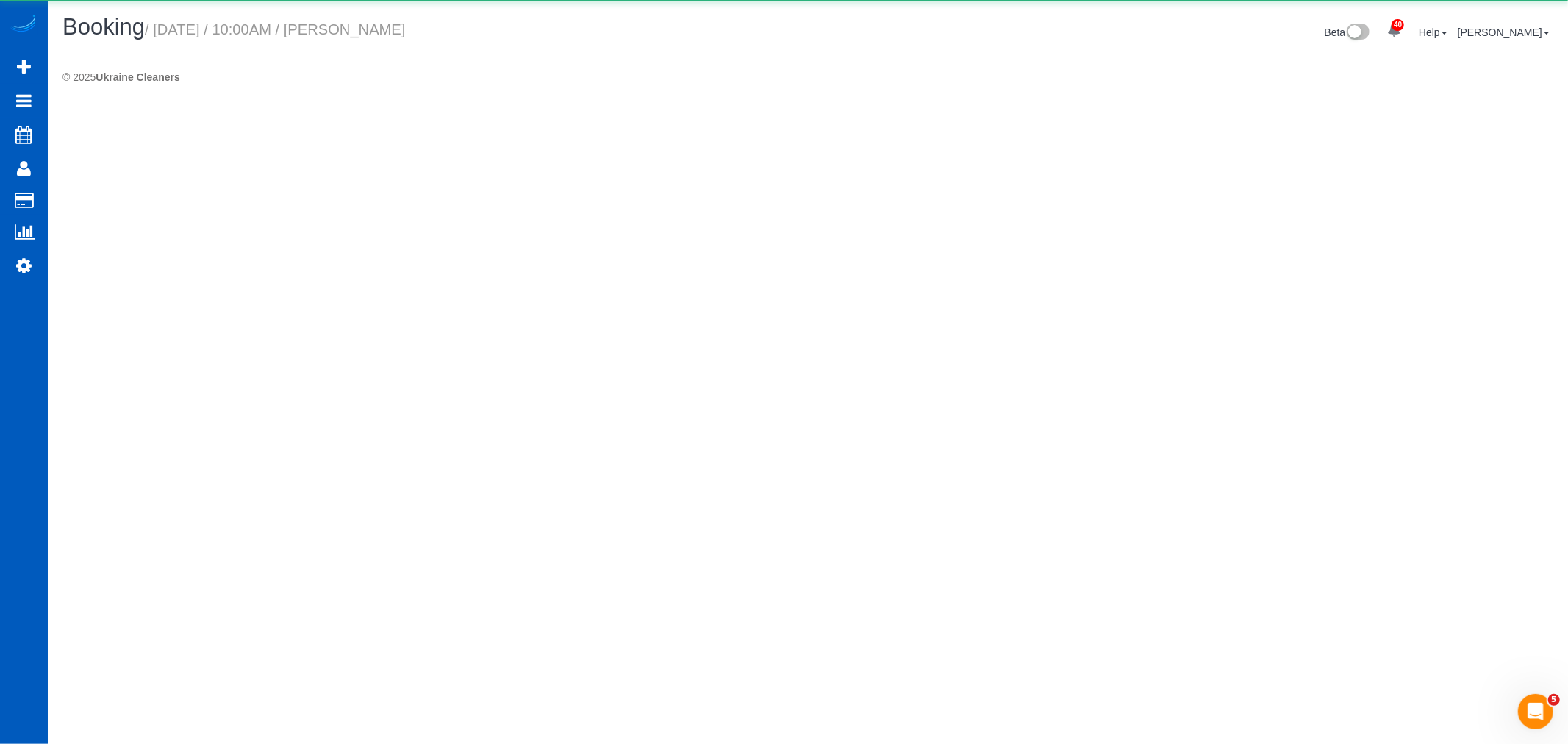
select select "WA"
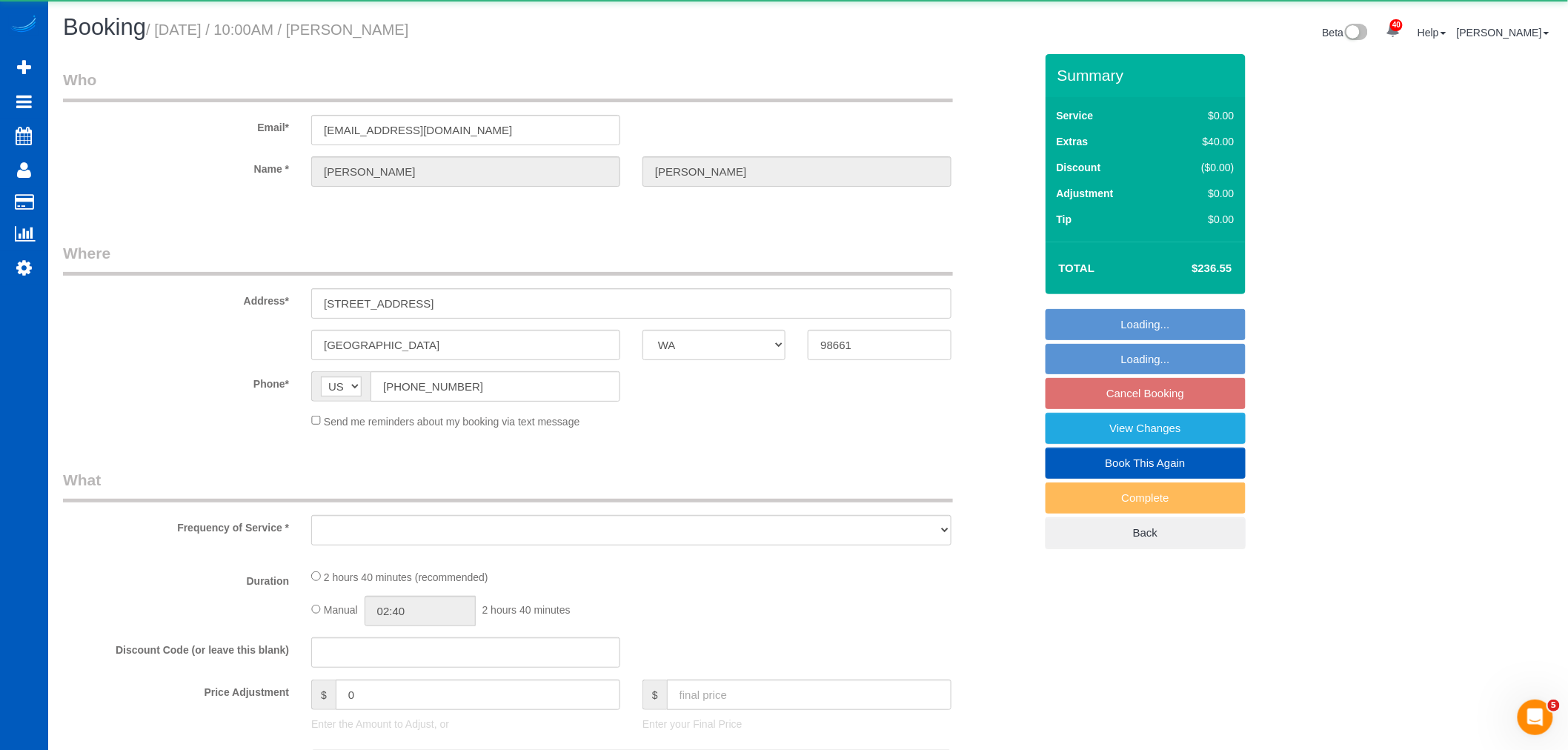
select select "object:3930"
select select "string:fspay-6959b6af-1a74-48ab-9fbf-9d28361eab2a"
select select "199"
select select "1501"
select select "3"
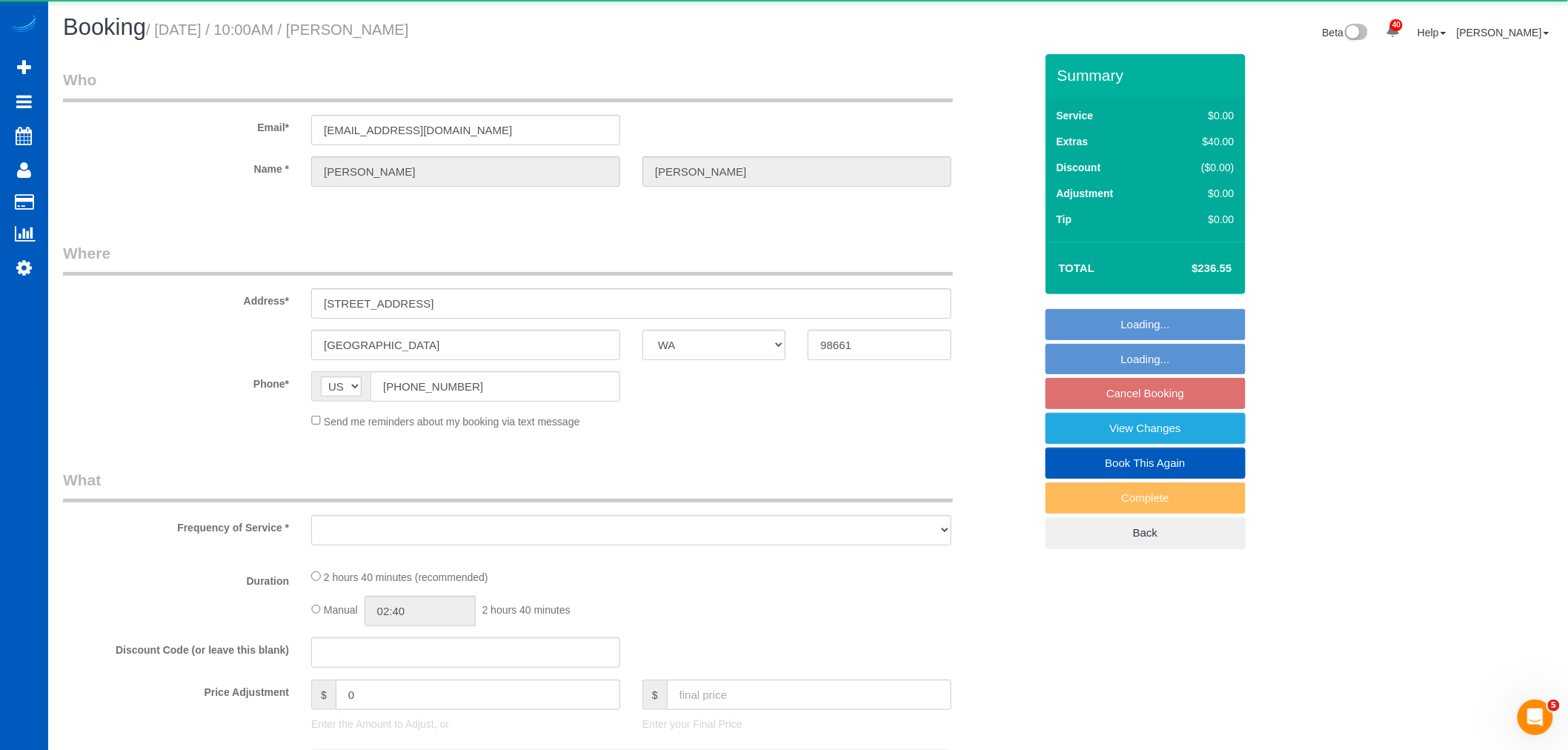
select select "3"
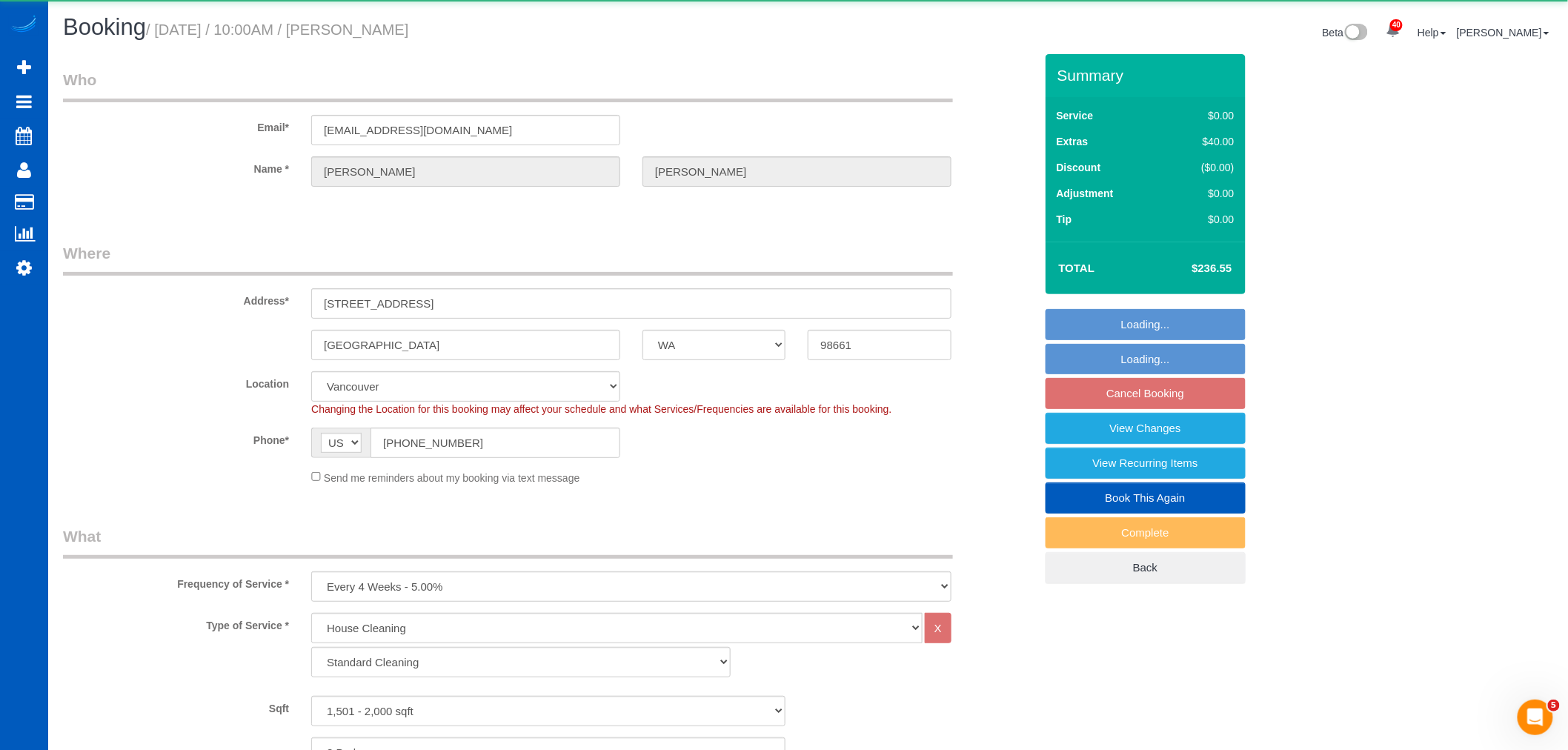
select select "object:3937"
select select "1501"
select select "3"
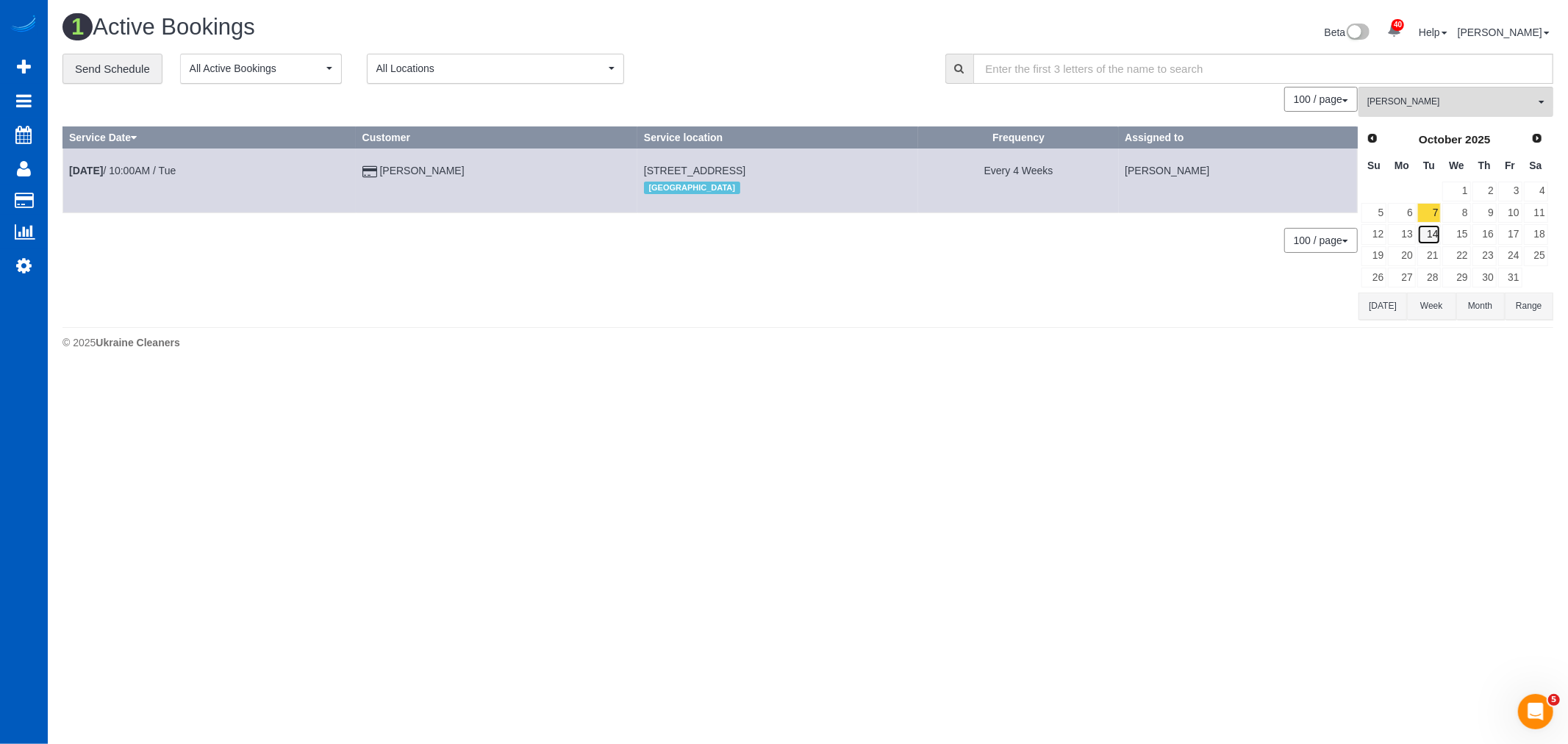
click at [1428, 241] on link "14" at bounding box center [1429, 235] width 25 height 20
click at [1456, 212] on link "8" at bounding box center [1456, 213] width 28 height 20
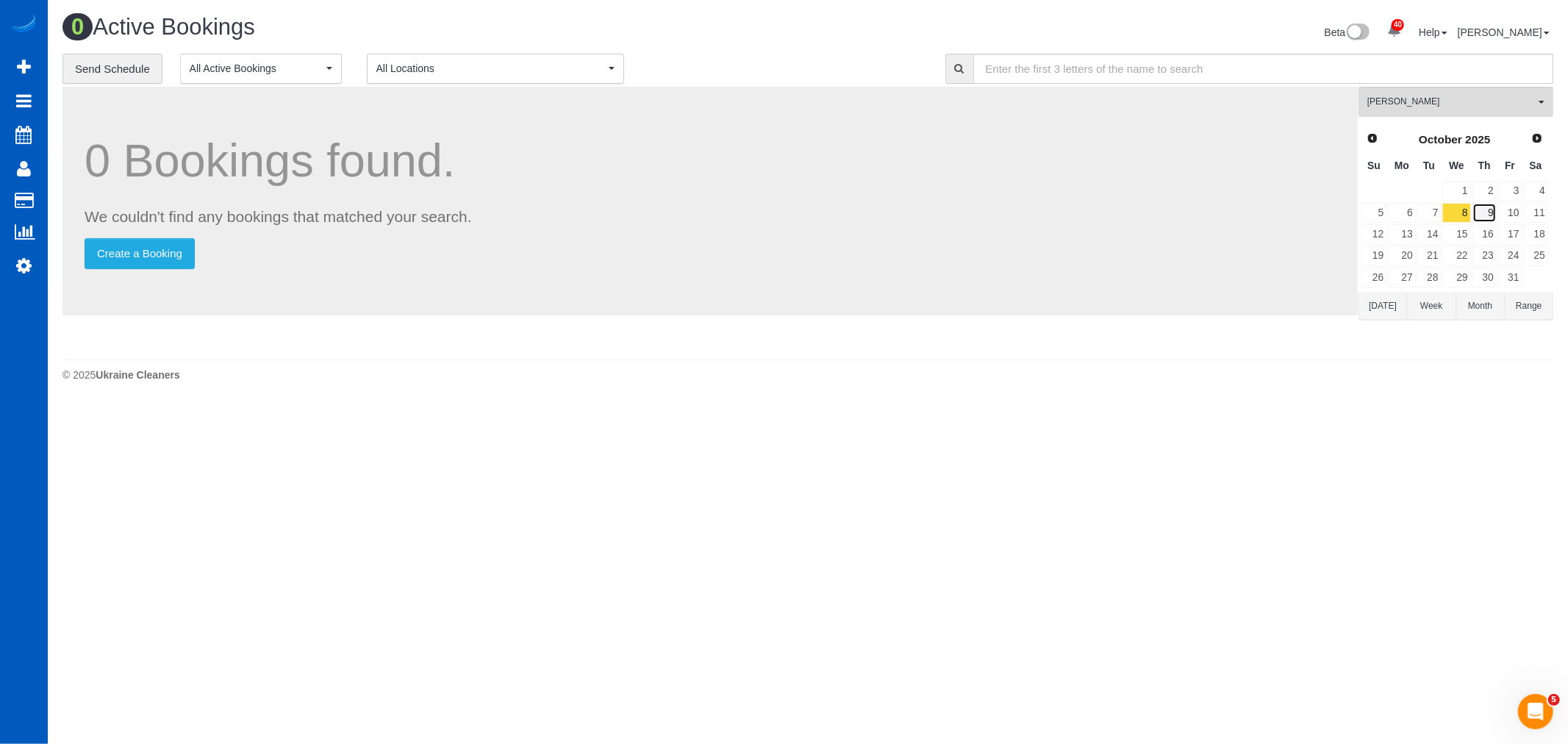
click at [1492, 214] on link "9" at bounding box center [1484, 213] width 25 height 20
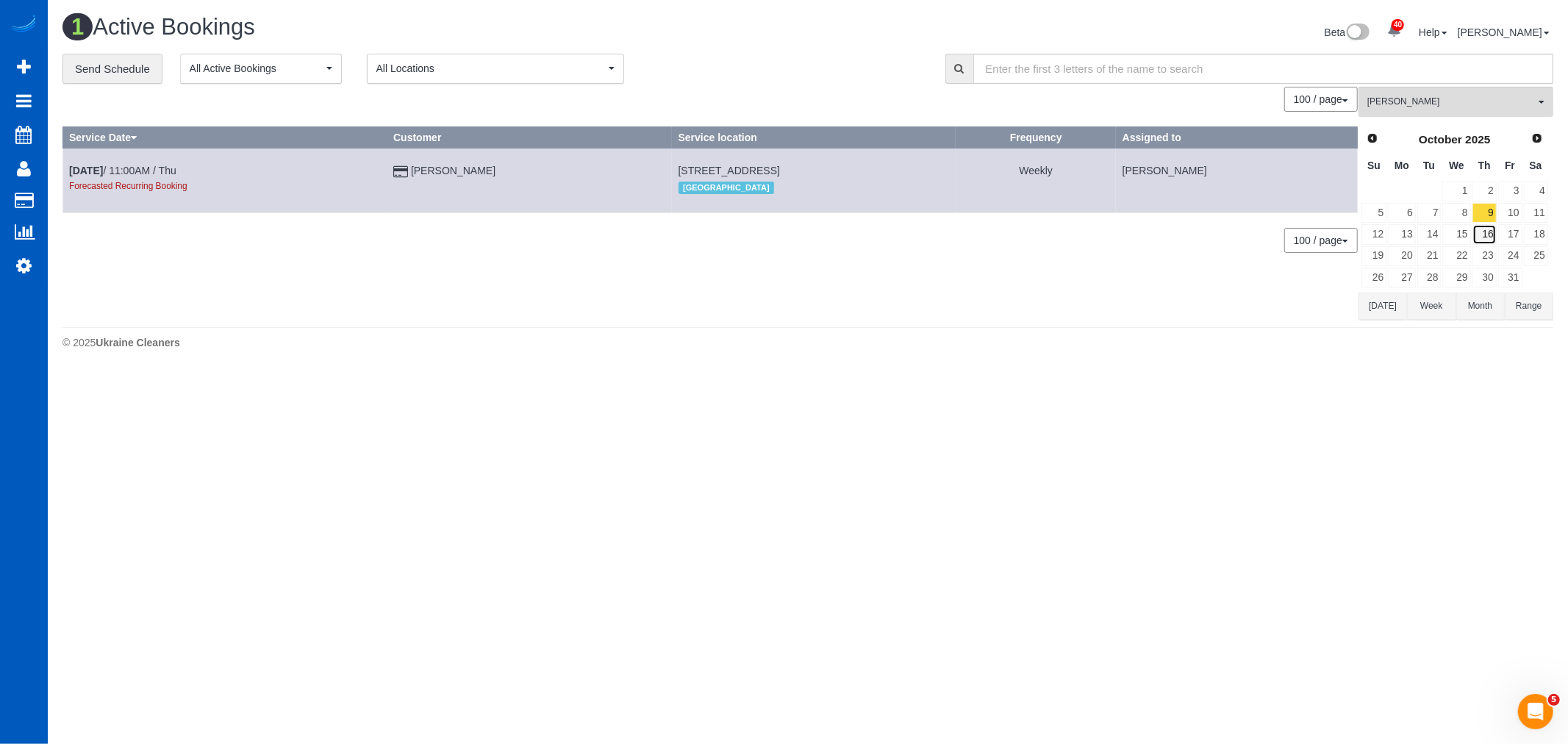
click at [1485, 241] on link "16" at bounding box center [1484, 235] width 25 height 20
click at [1487, 247] on link "23" at bounding box center [1484, 256] width 25 height 20
click at [1479, 222] on link "9" at bounding box center [1484, 213] width 25 height 20
click at [1480, 207] on link "9" at bounding box center [1484, 213] width 25 height 20
drag, startPoint x: 1480, startPoint y: 207, endPoint x: 1480, endPoint y: 191, distance: 16.0
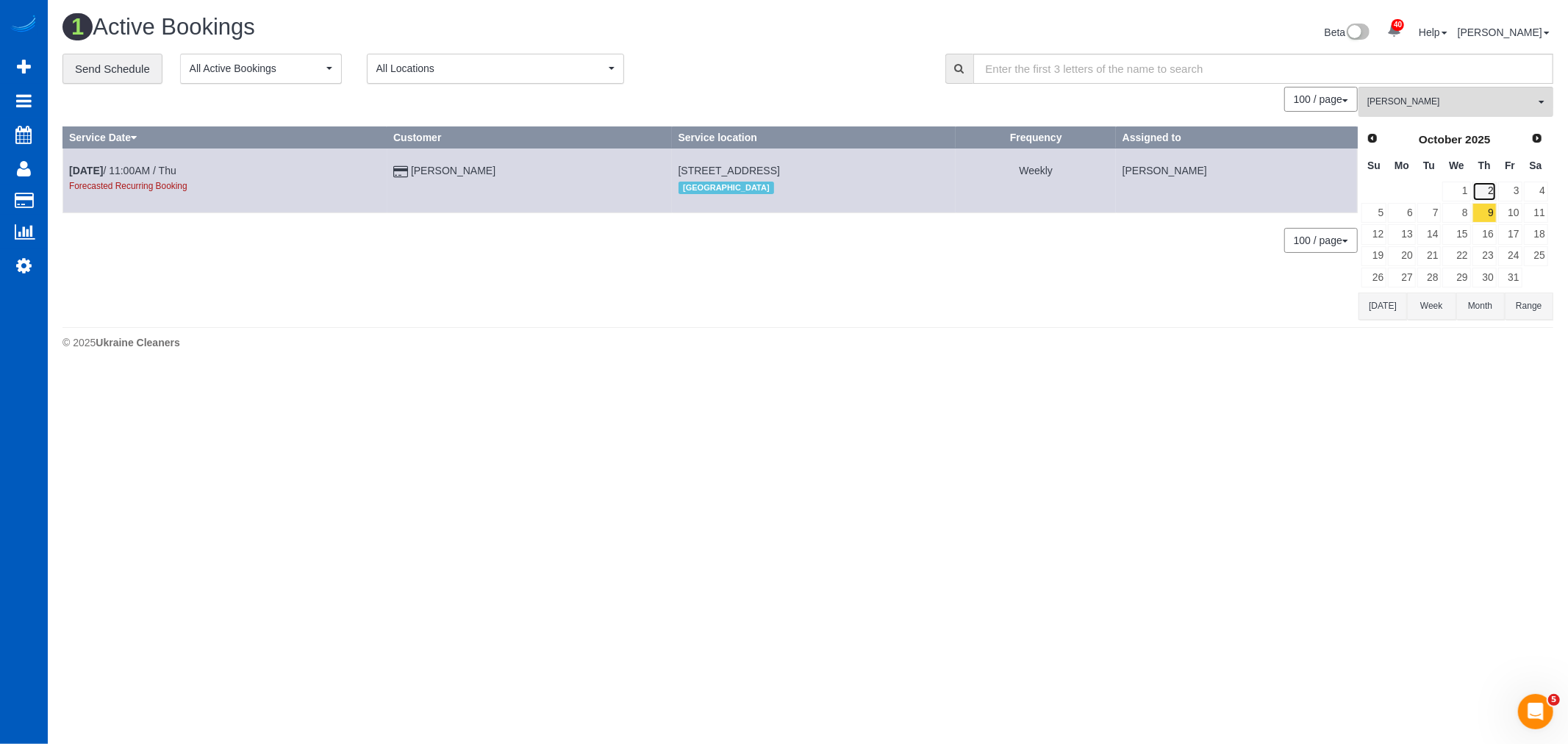
click at [1480, 191] on link "2" at bounding box center [1484, 191] width 25 height 20
click at [1405, 214] on link "6" at bounding box center [1402, 213] width 28 height 20
click at [1417, 211] on link "7" at bounding box center [1429, 213] width 25 height 20
click at [1429, 227] on link "14" at bounding box center [1429, 235] width 25 height 20
click at [1371, 138] on span "Prev" at bounding box center [1371, 138] width 12 height 12
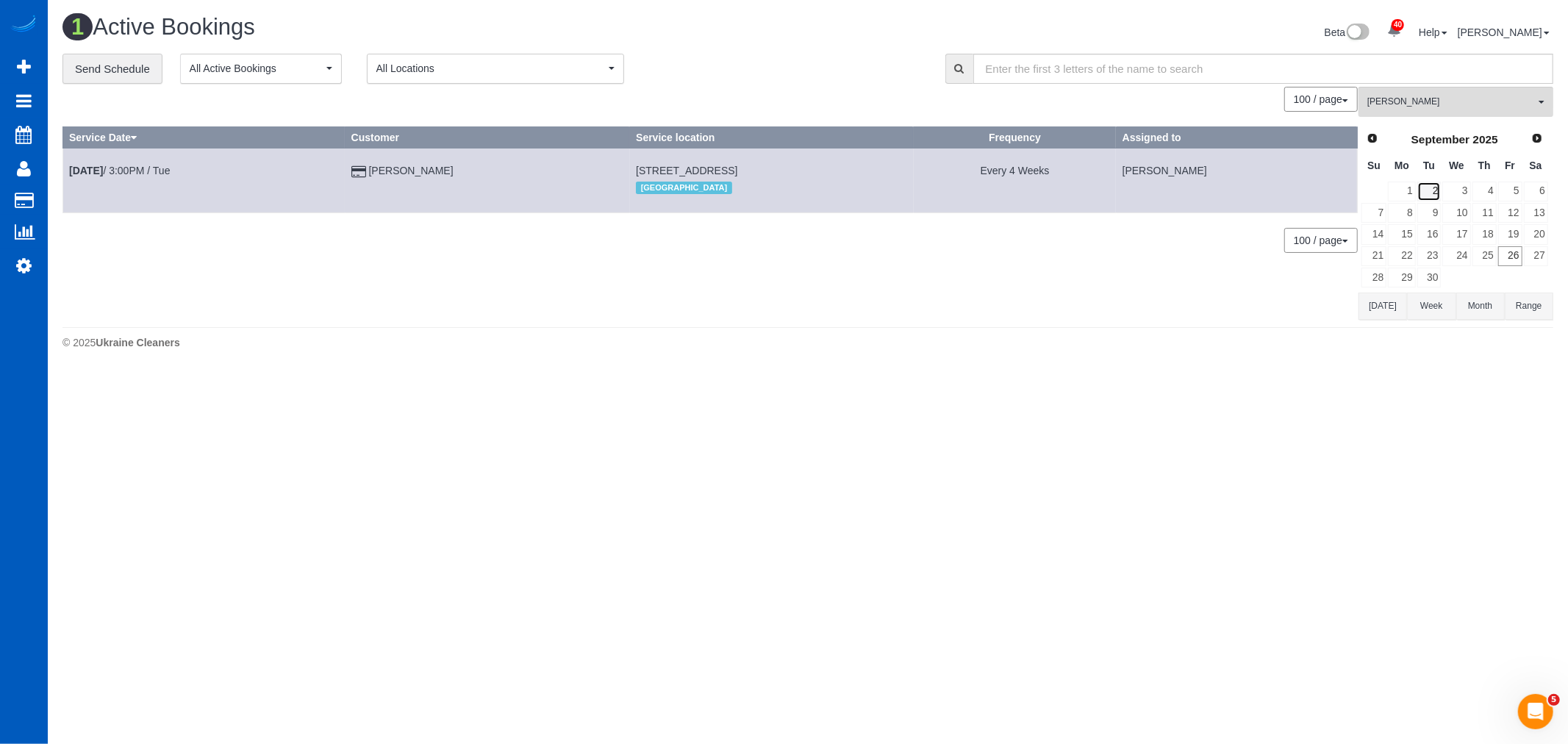
click at [1434, 187] on link "2" at bounding box center [1429, 191] width 25 height 20
click at [1428, 272] on link "30" at bounding box center [1429, 278] width 25 height 20
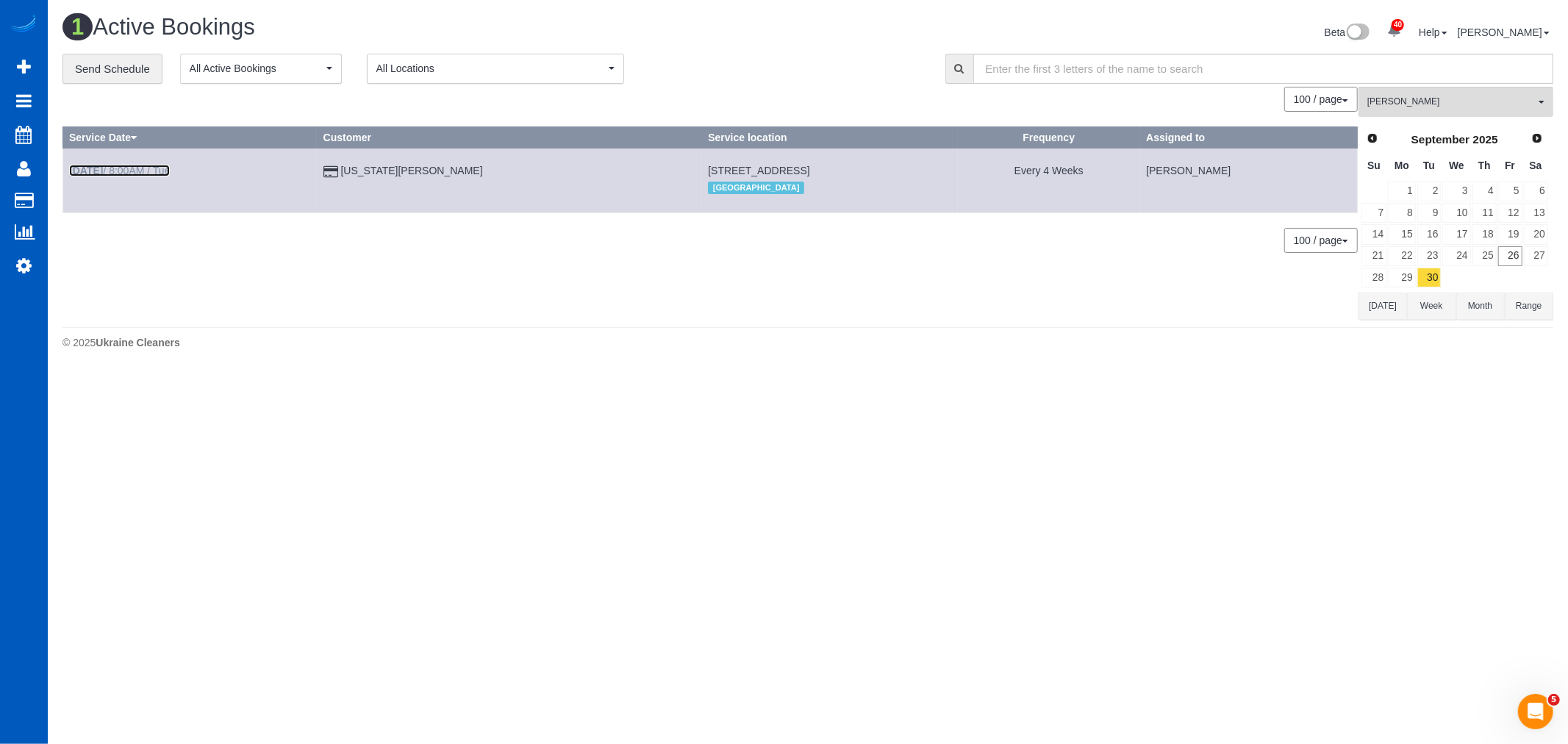
click at [138, 167] on link "Sep 30th / 8:00AM / Tue" at bounding box center [119, 170] width 100 height 12
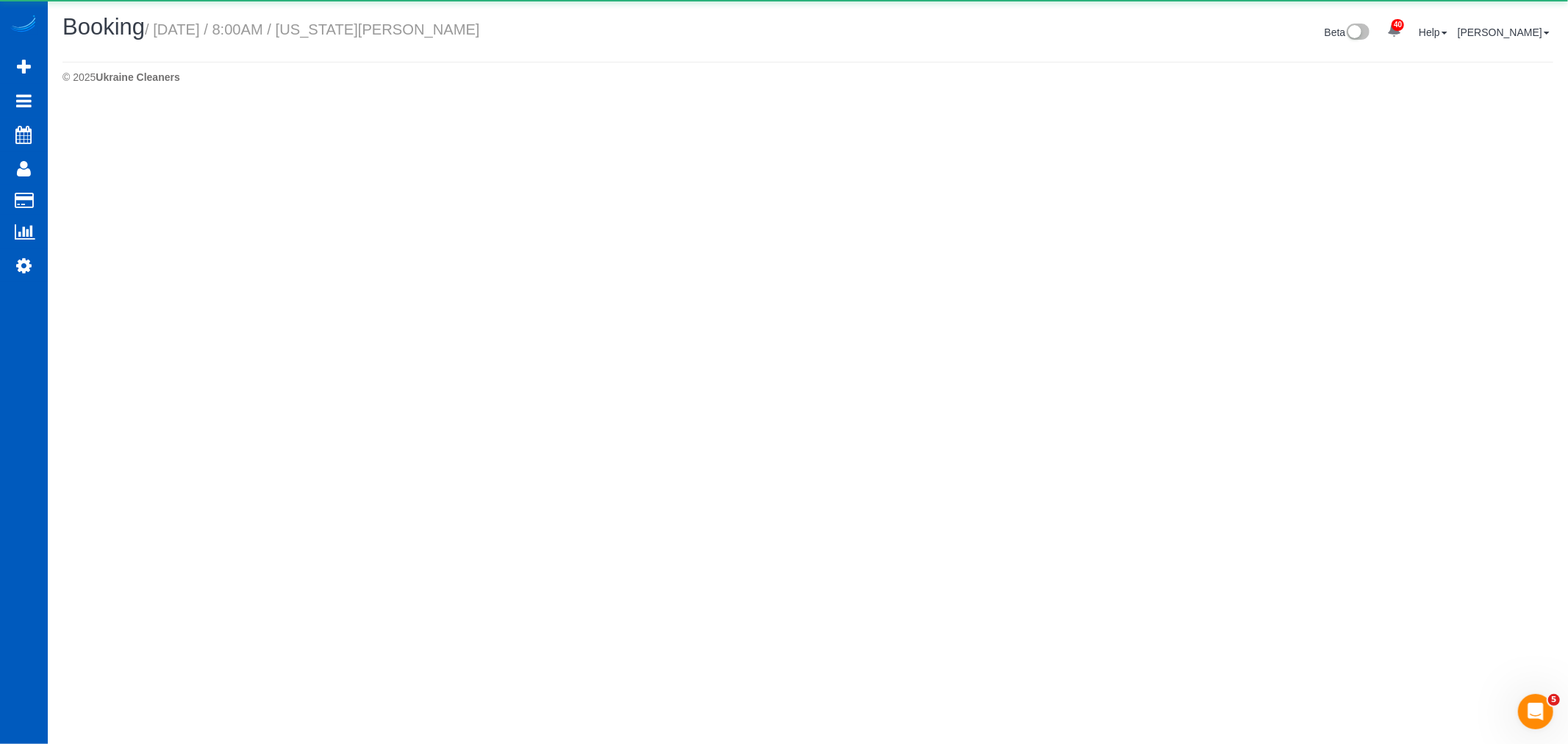
select select "OR"
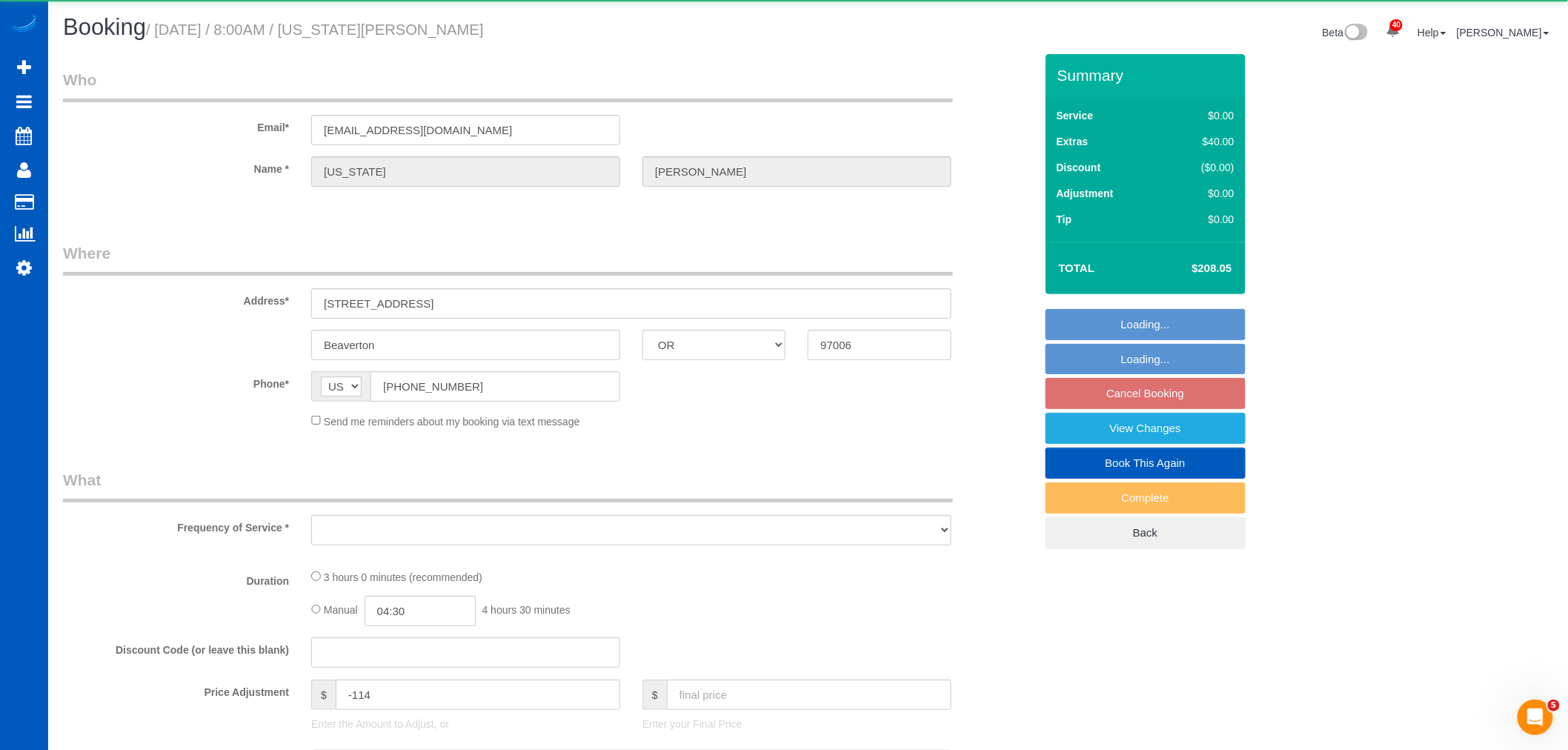
select select "string:fspay-ec21746e-f599-43b9-ae28-ee08235e8733"
select select "199"
select select "2501"
select select "4"
select select "3"
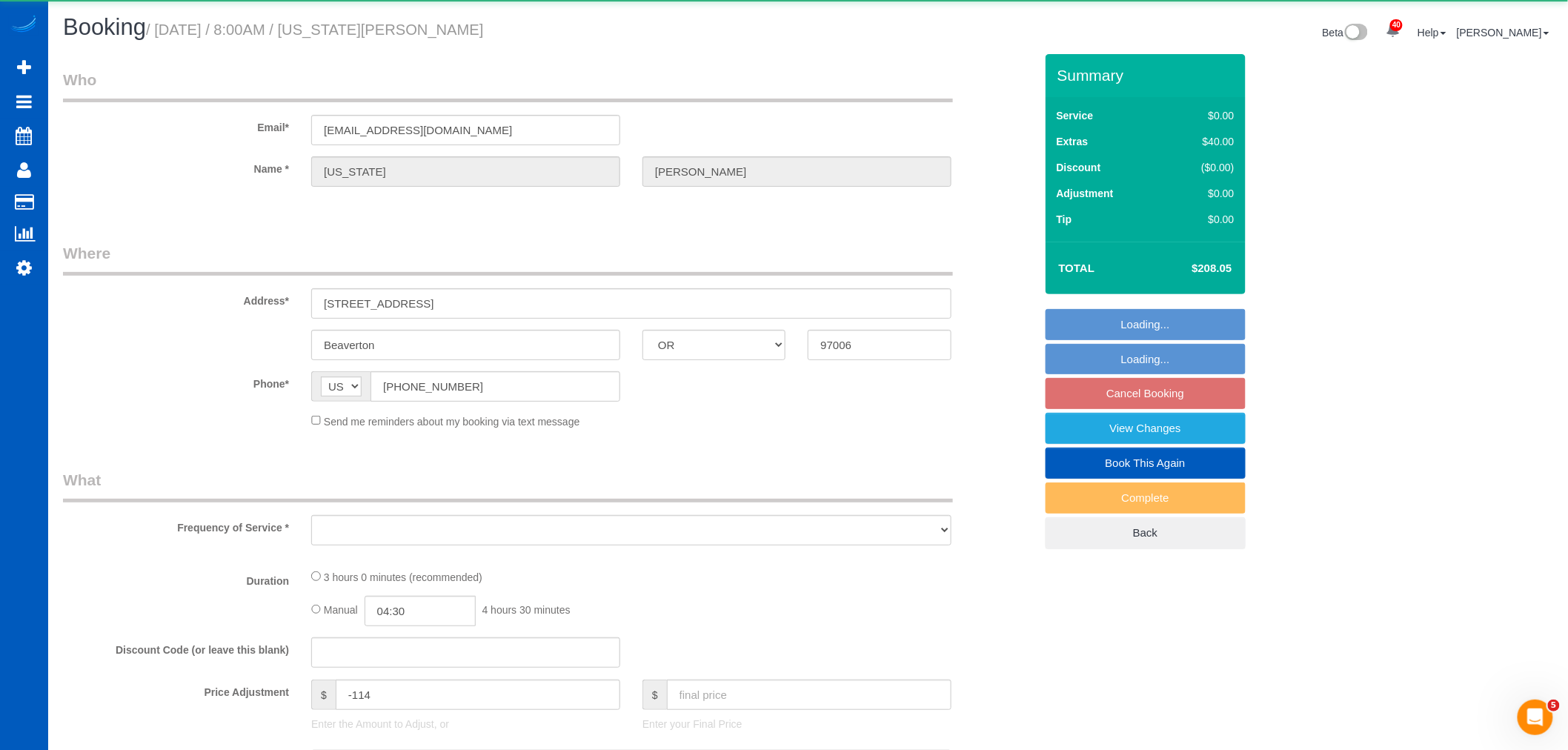
select select "spot31"
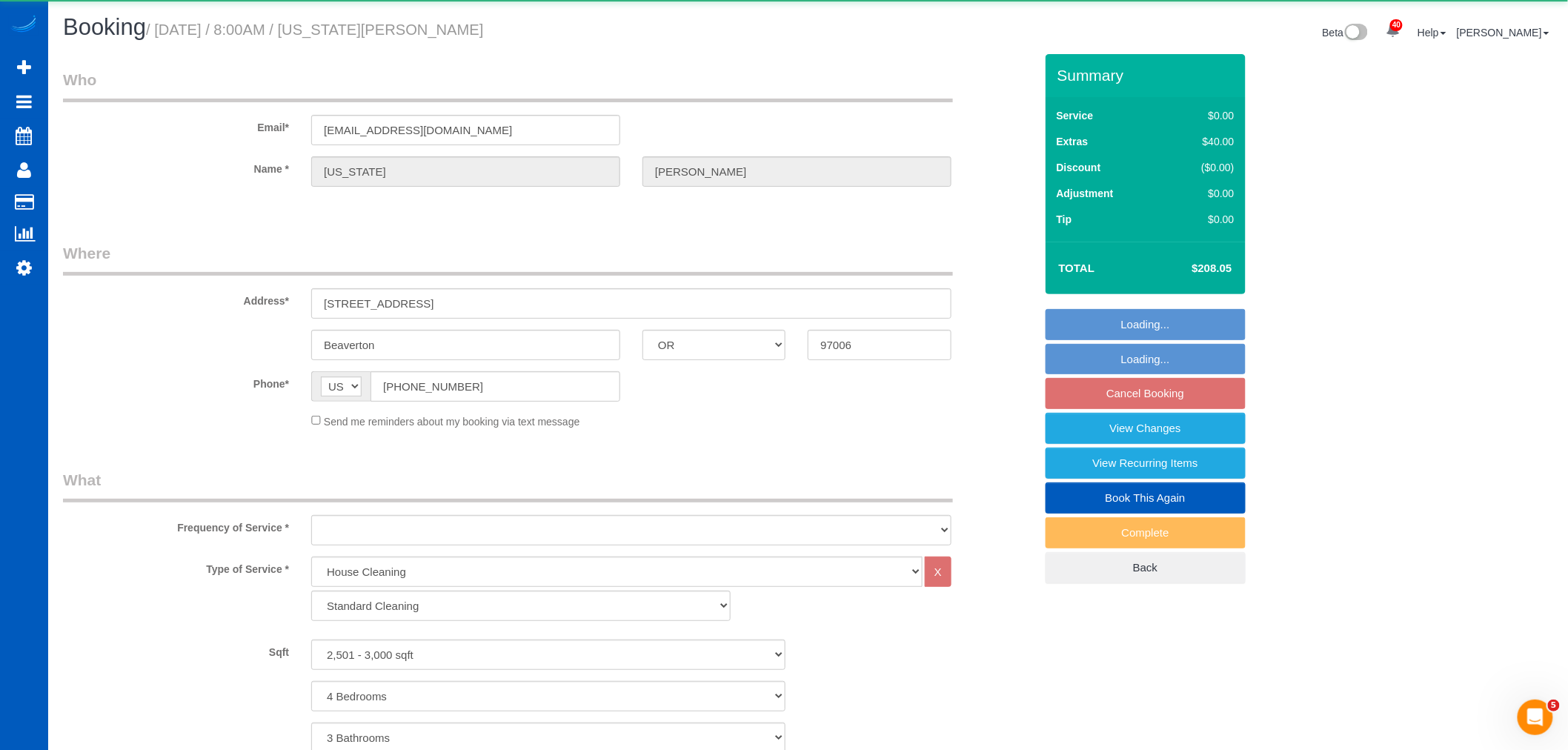
select select "object:4915"
select select "2501"
select select "4"
select select "3"
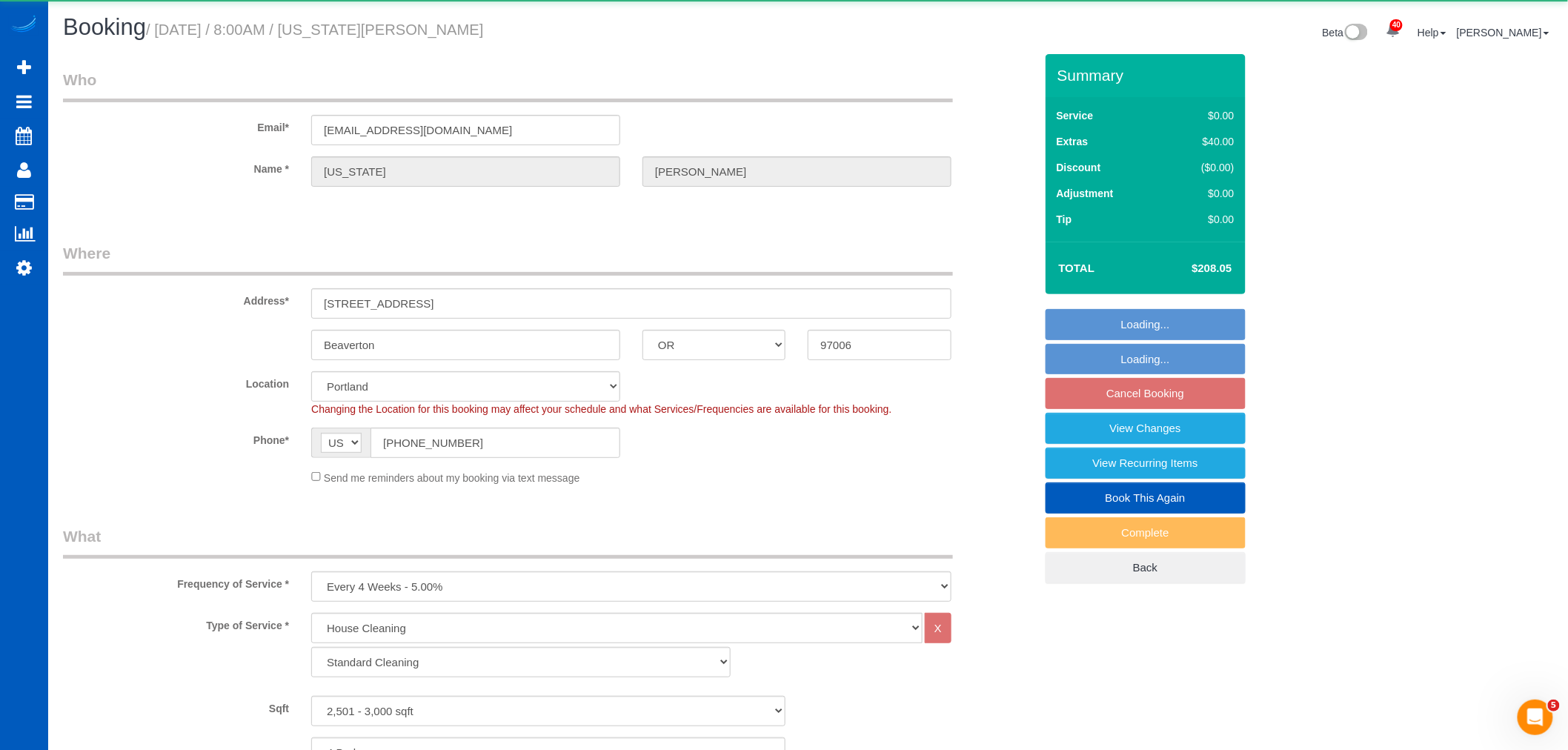
select select "object:5162"
select select "spot50"
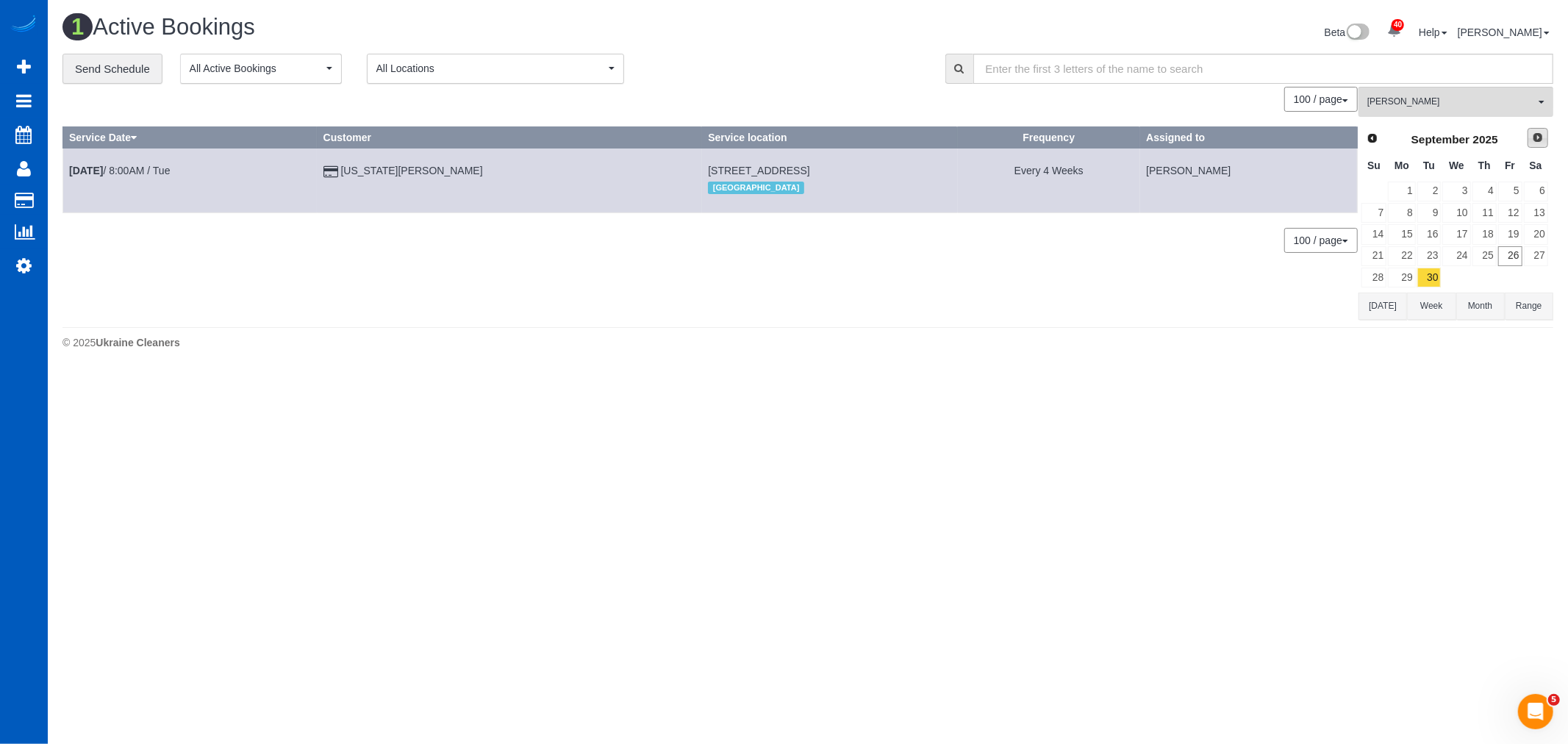
click at [1537, 142] on span "Next" at bounding box center [1537, 138] width 12 height 12
click at [1437, 219] on link "7" at bounding box center [1429, 213] width 25 height 20
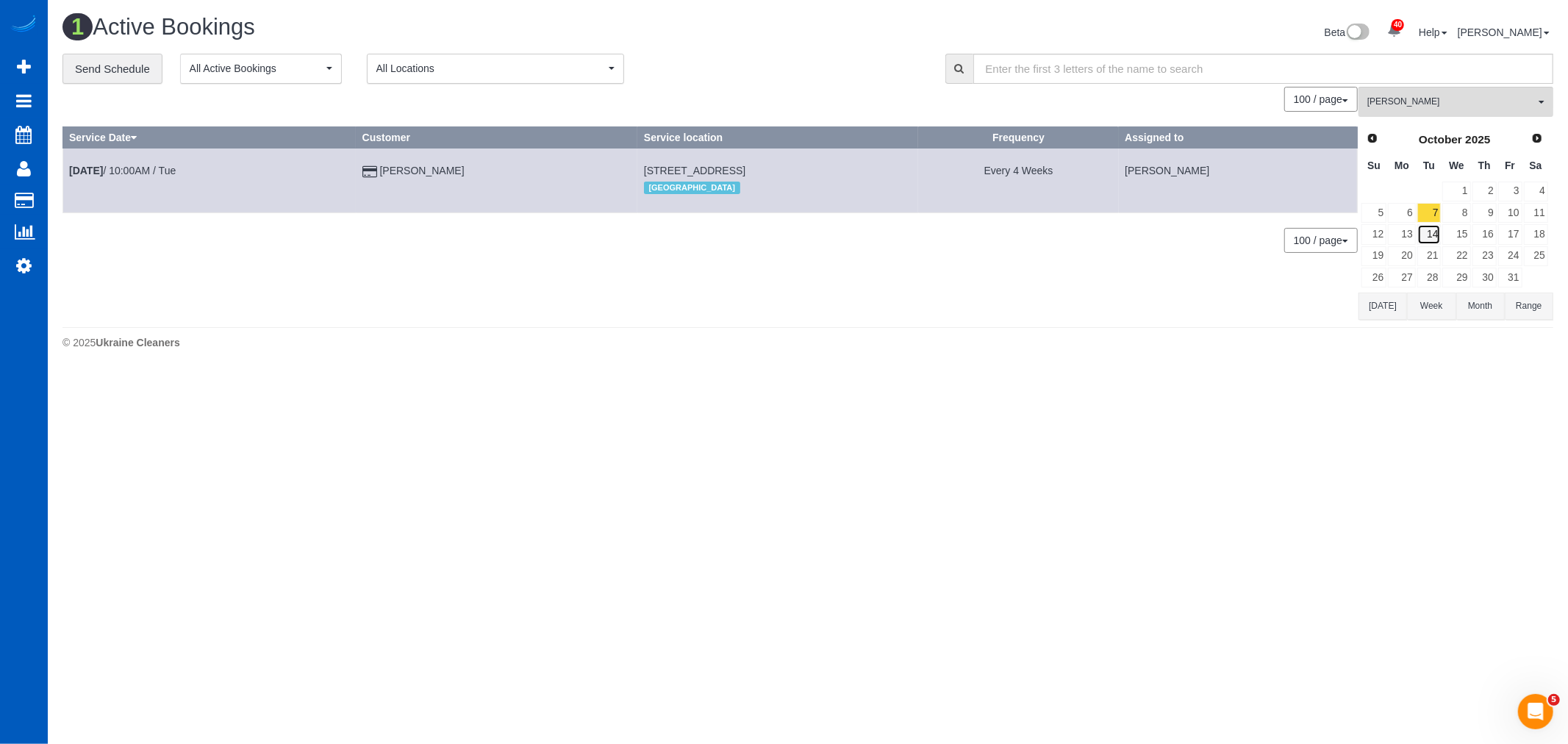
click at [1435, 234] on link "14" at bounding box center [1429, 235] width 25 height 20
click at [1371, 129] on link "Prev" at bounding box center [1371, 138] width 21 height 21
click at [1426, 269] on link "30" at bounding box center [1429, 278] width 25 height 20
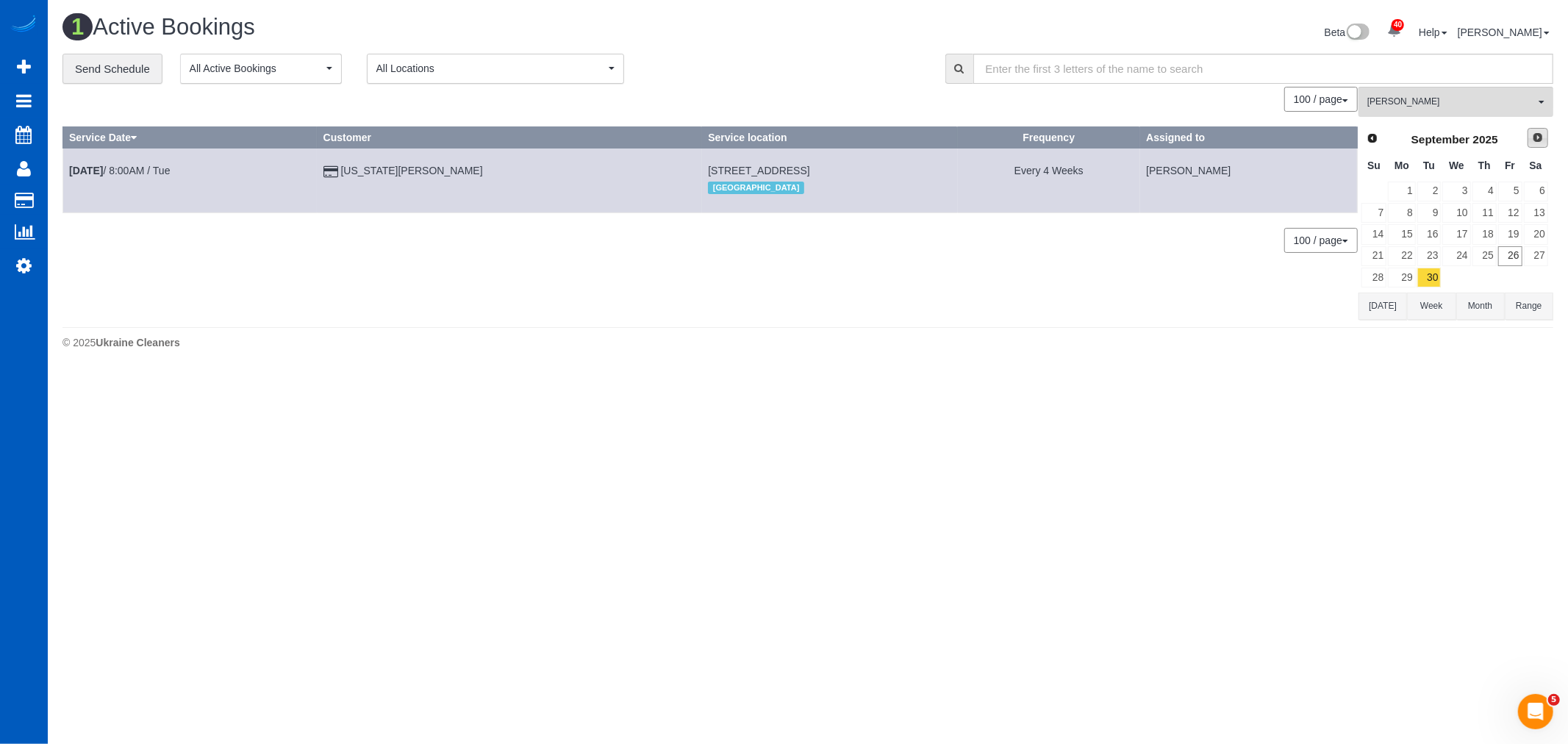
click at [1532, 132] on link "Next" at bounding box center [1537, 138] width 21 height 21
click at [1429, 211] on link "7" at bounding box center [1429, 213] width 25 height 20
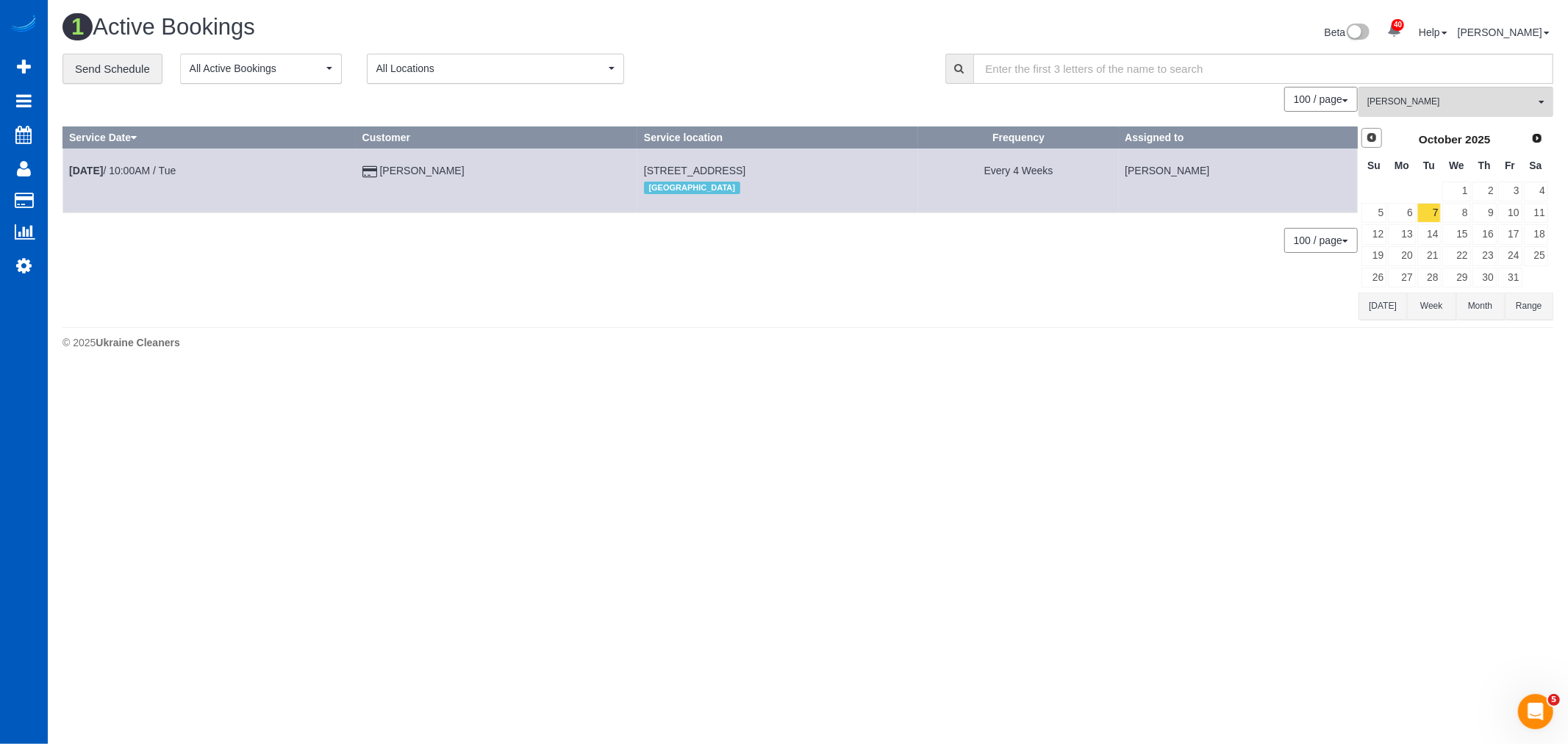
click at [1365, 138] on span "Prev" at bounding box center [1371, 138] width 12 height 12
click at [1539, 138] on span "Next" at bounding box center [1537, 138] width 12 height 12
click at [1404, 214] on link "6" at bounding box center [1402, 213] width 28 height 20
click at [1421, 217] on link "7" at bounding box center [1429, 213] width 25 height 20
click at [1429, 257] on link "21" at bounding box center [1429, 256] width 25 height 20
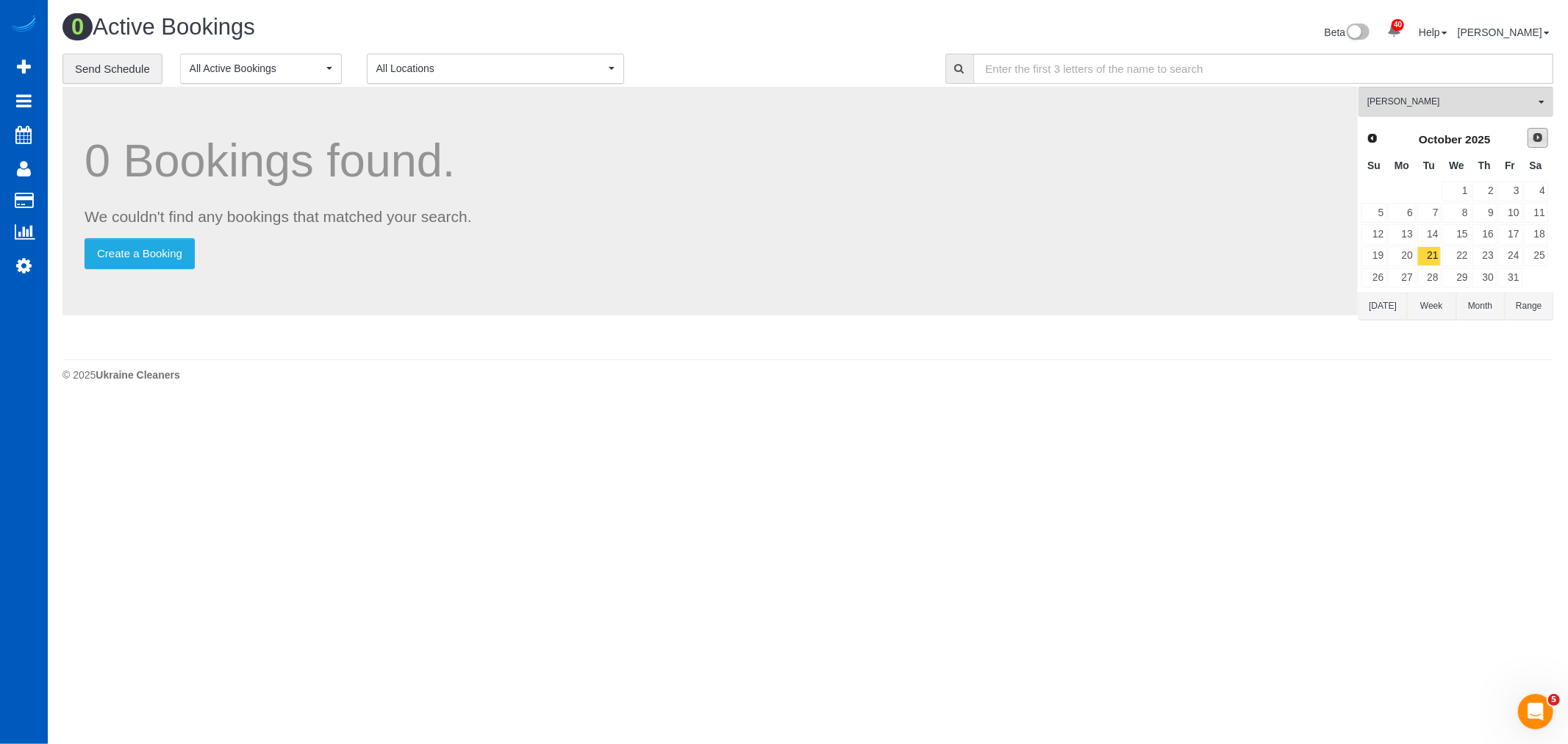
click at [1536, 136] on span "Next" at bounding box center [1537, 138] width 12 height 12
click at [1436, 216] on link "4" at bounding box center [1429, 213] width 25 height 20
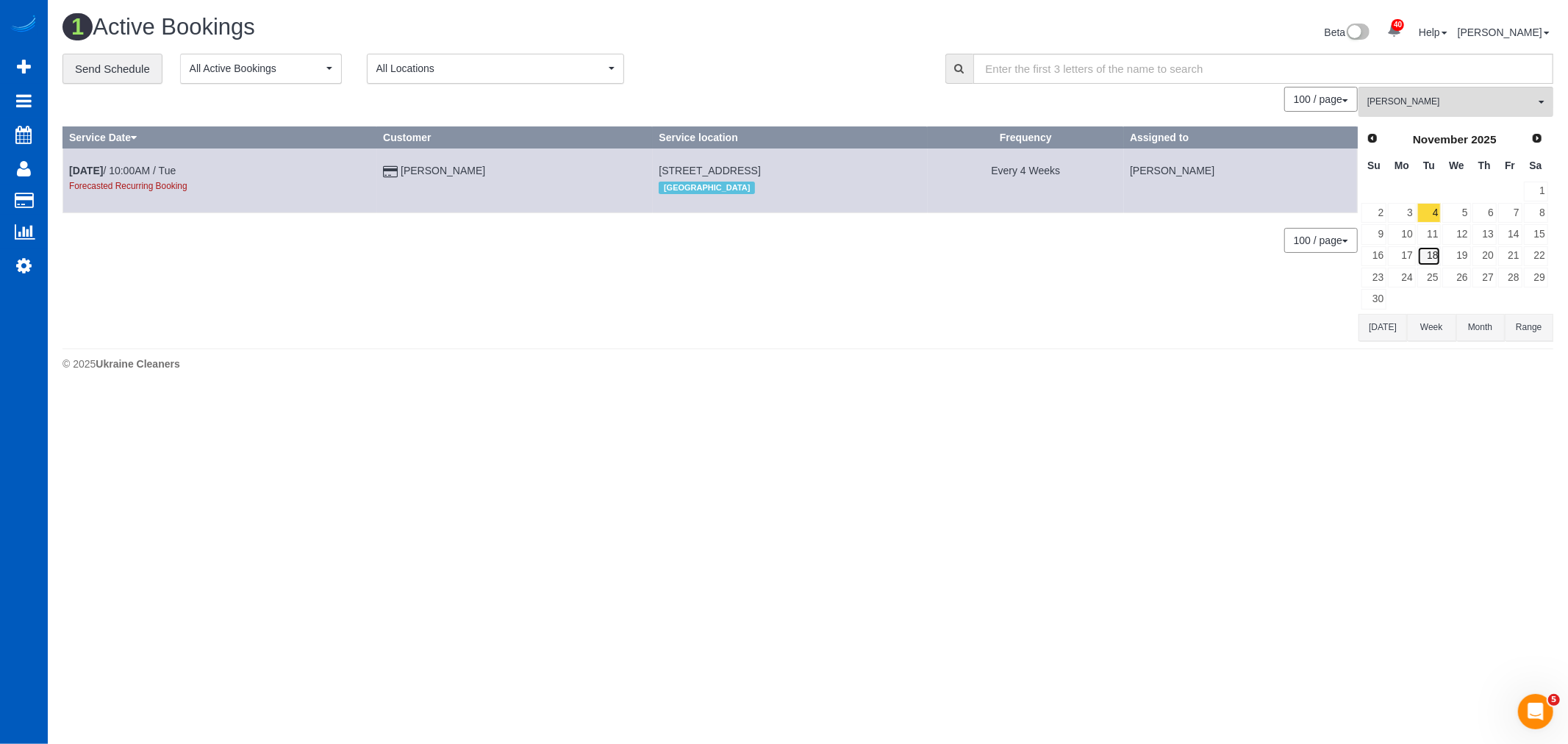
click at [1429, 255] on link "18" at bounding box center [1429, 256] width 25 height 20
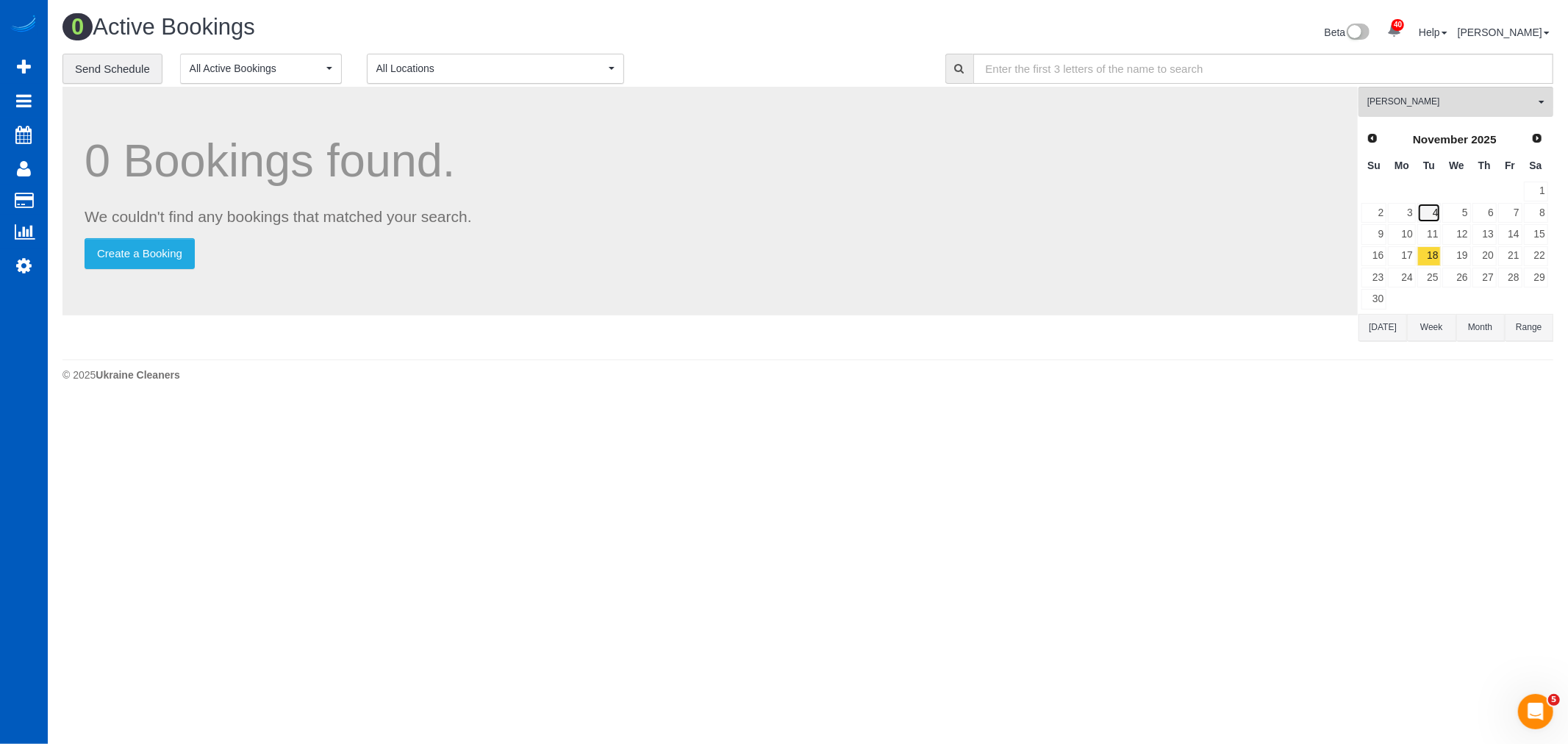
click at [1429, 219] on link "4" at bounding box center [1429, 213] width 25 height 20
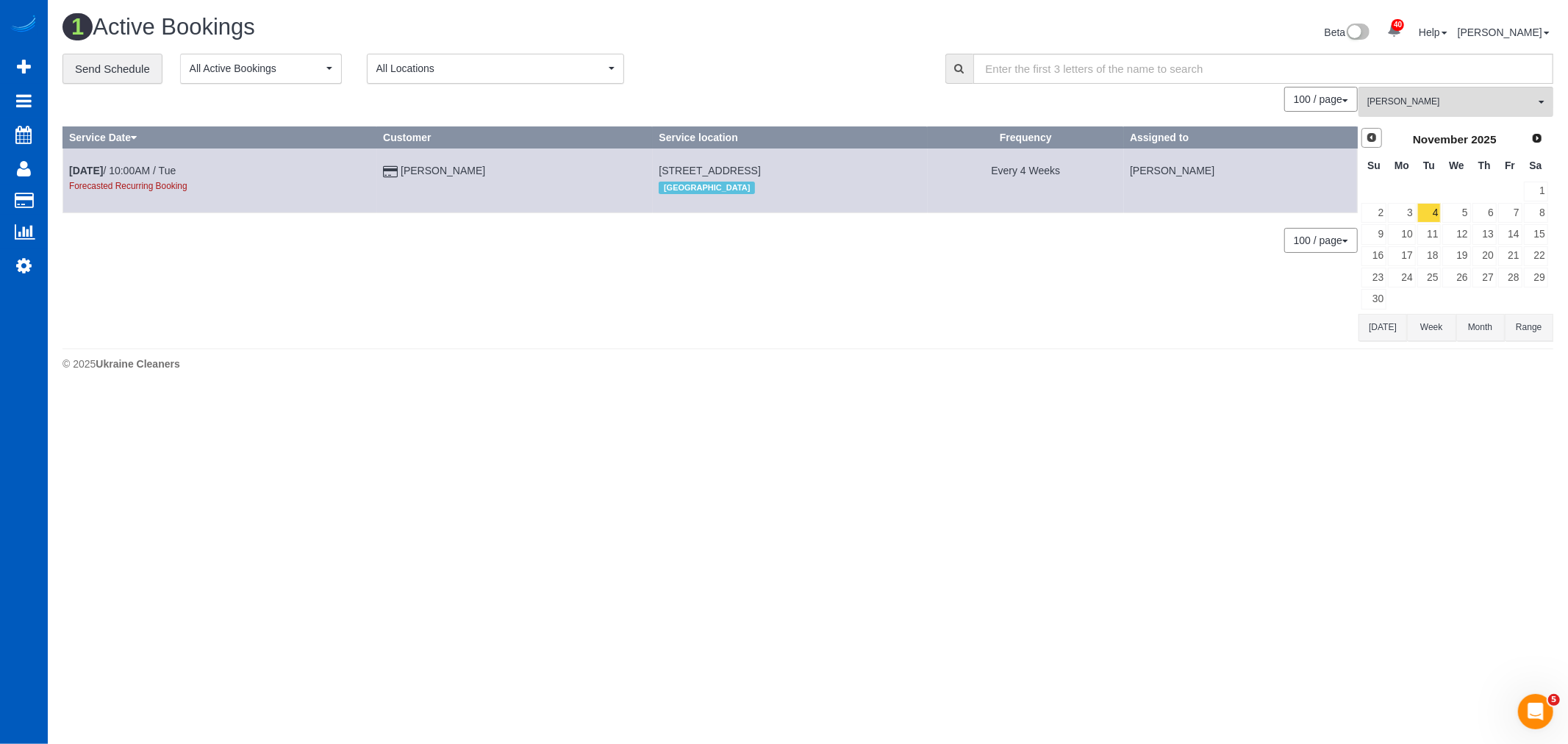
click at [1376, 136] on span "Prev" at bounding box center [1371, 138] width 12 height 12
click at [1432, 271] on link "28" at bounding box center [1429, 278] width 25 height 20
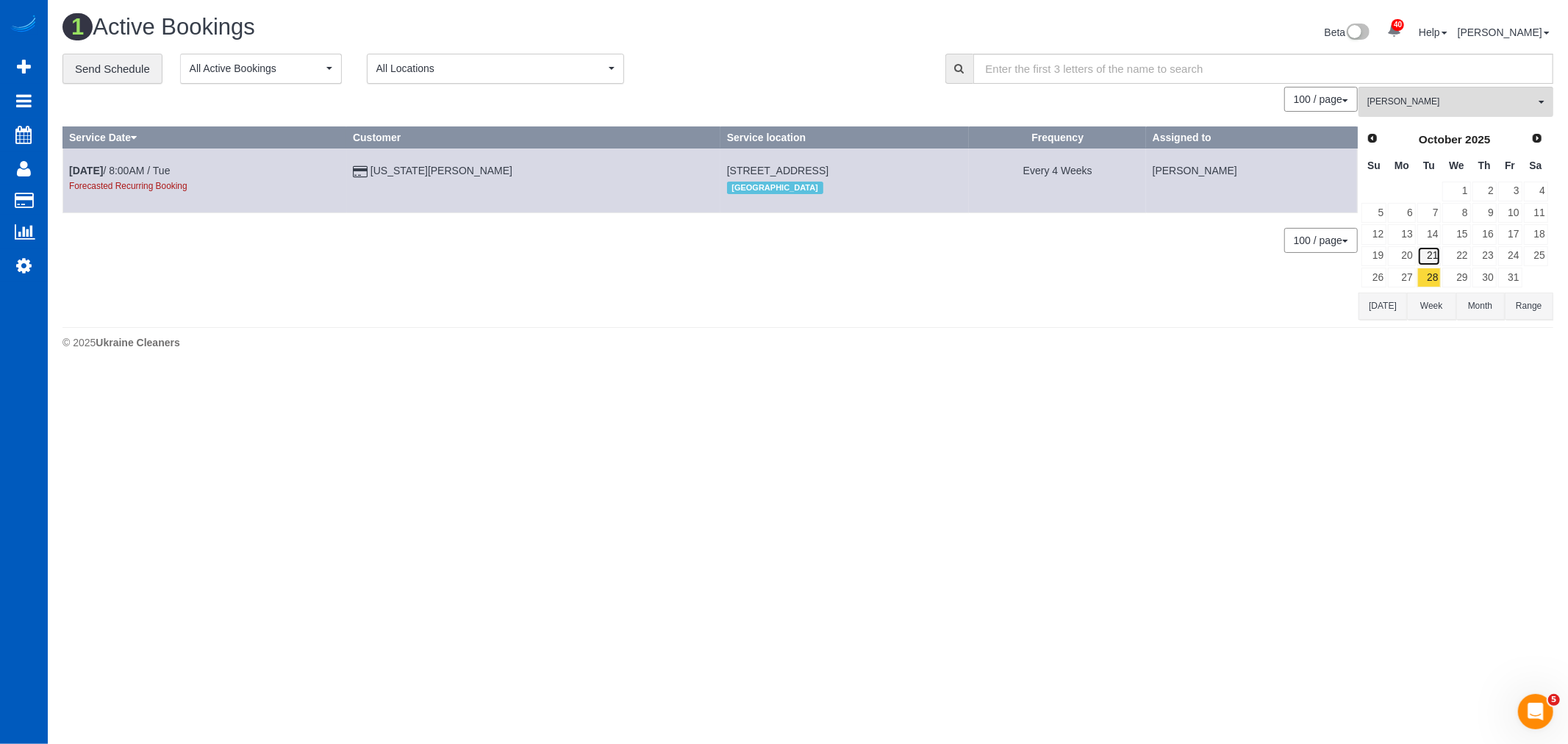
click at [1429, 256] on link "21" at bounding box center [1429, 256] width 25 height 20
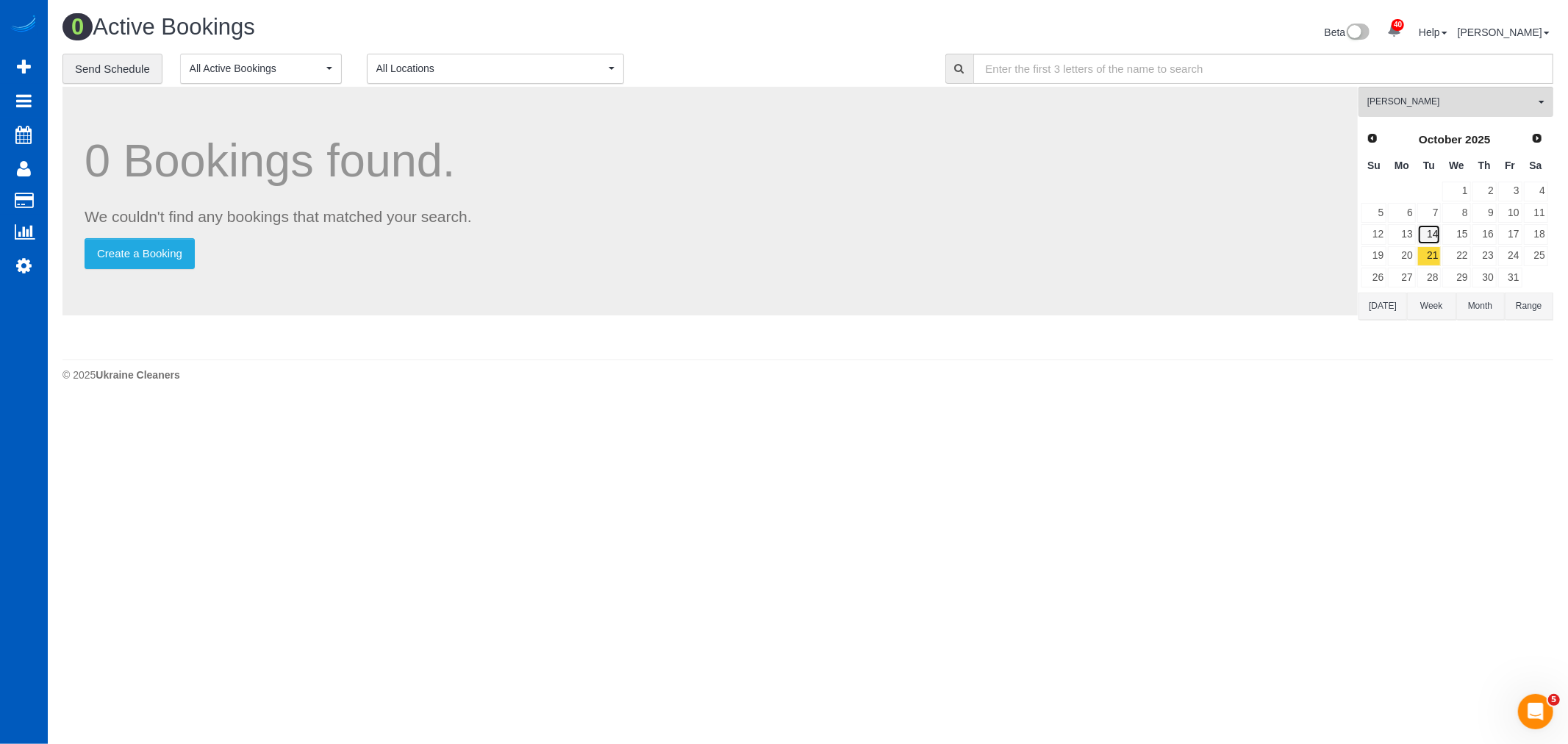
click at [1424, 239] on link "14" at bounding box center [1429, 235] width 25 height 20
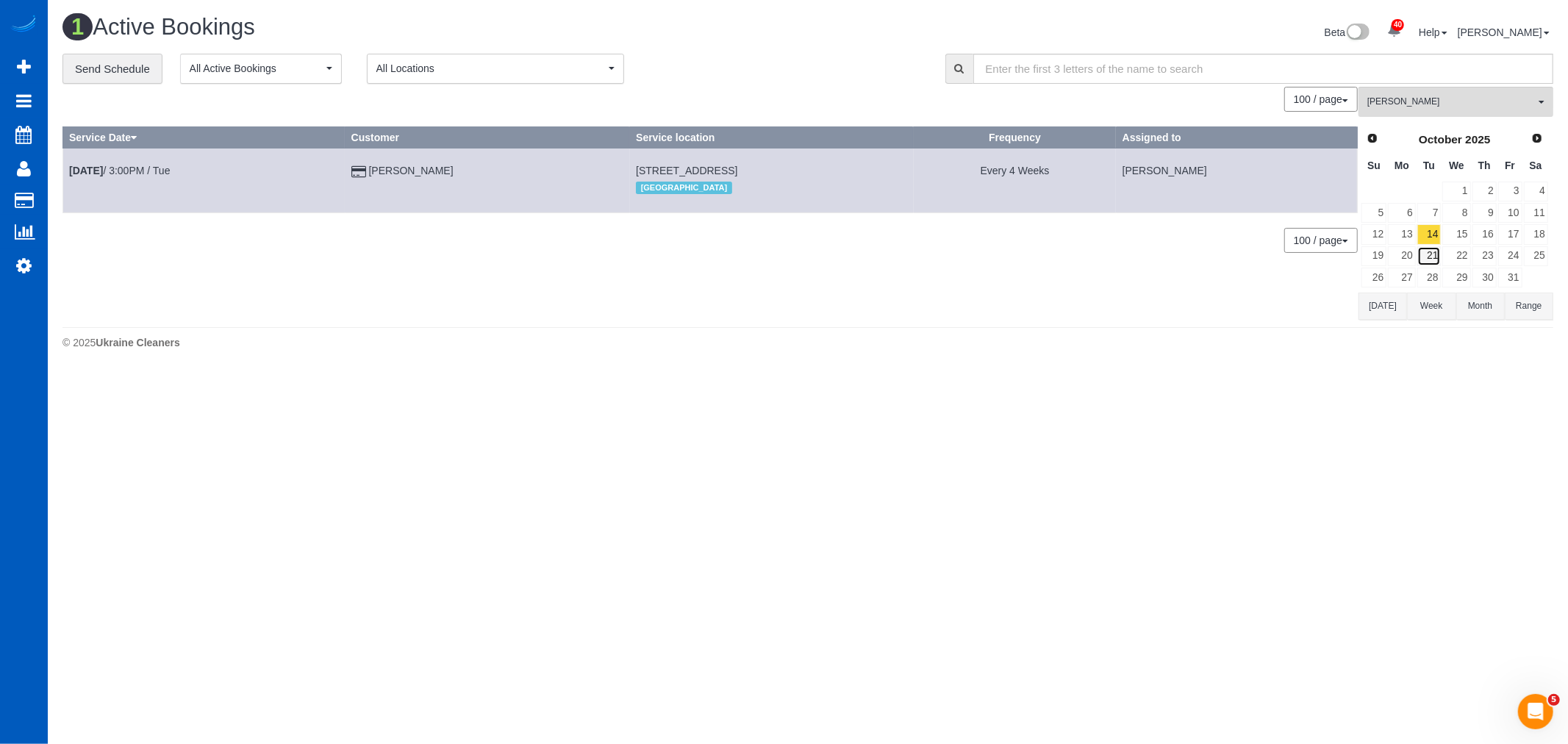
click at [1428, 260] on link "21" at bounding box center [1429, 256] width 25 height 20
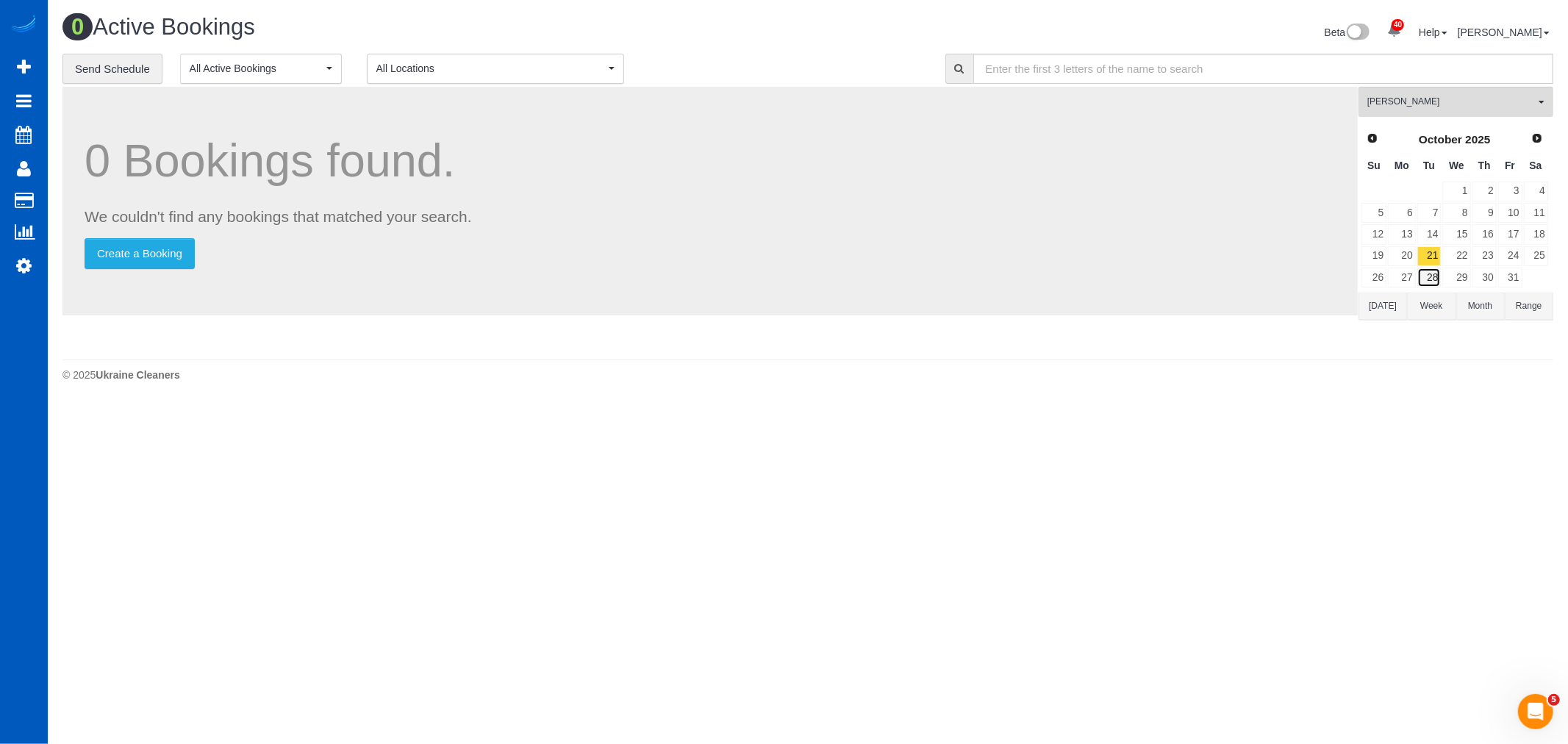
click at [1429, 276] on link "28" at bounding box center [1429, 278] width 25 height 20
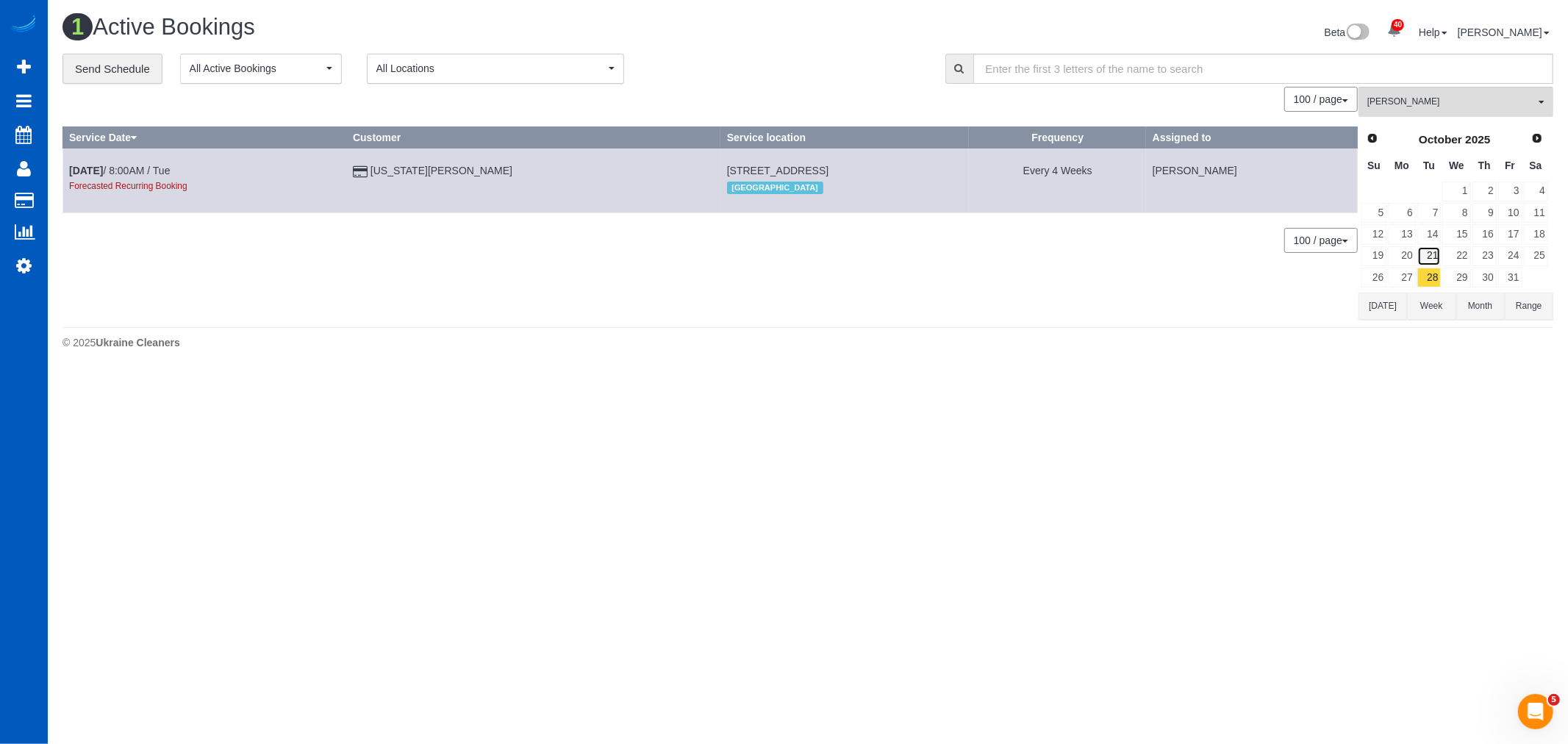
click at [1424, 259] on link "21" at bounding box center [1429, 256] width 25 height 20
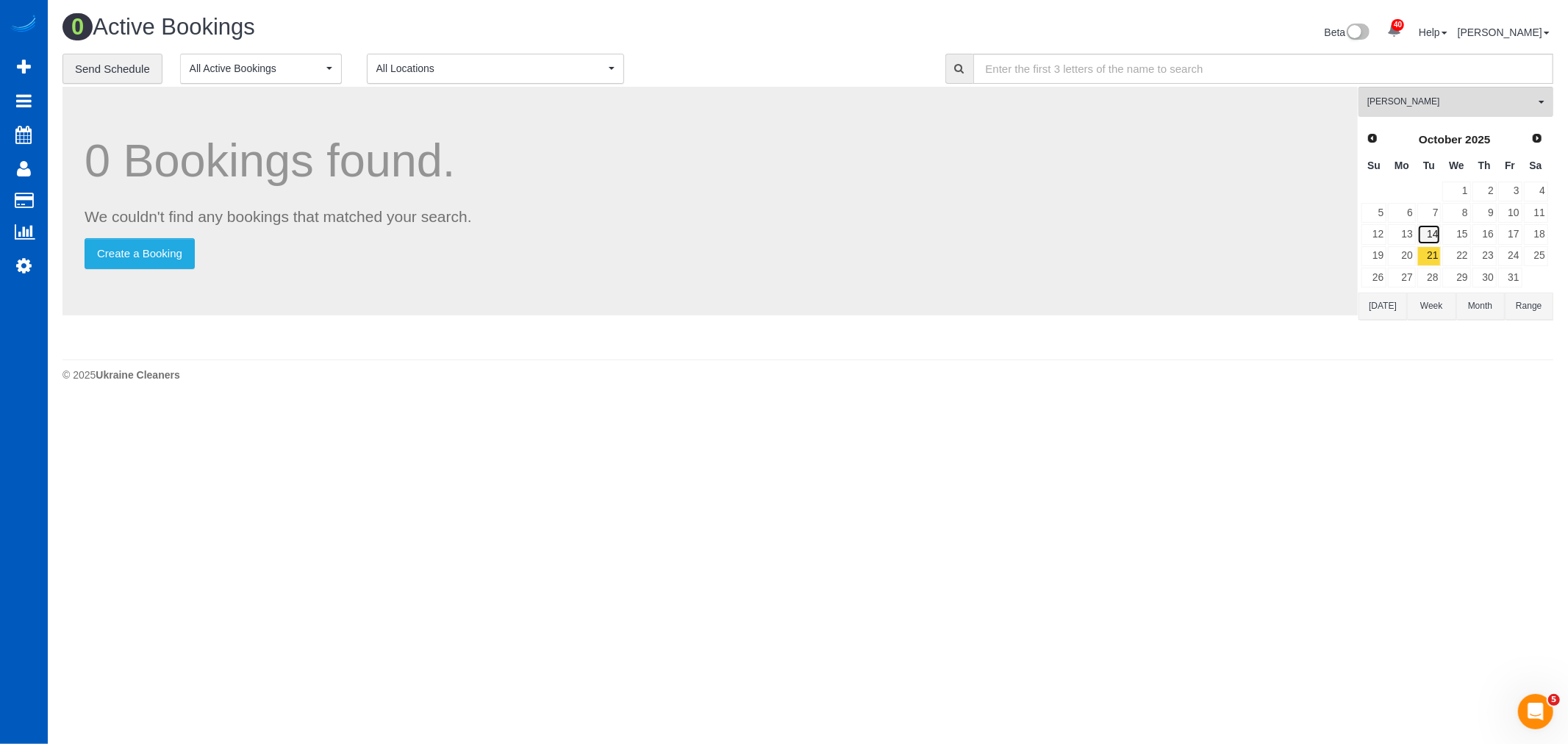
click at [1423, 237] on link "14" at bounding box center [1429, 235] width 25 height 20
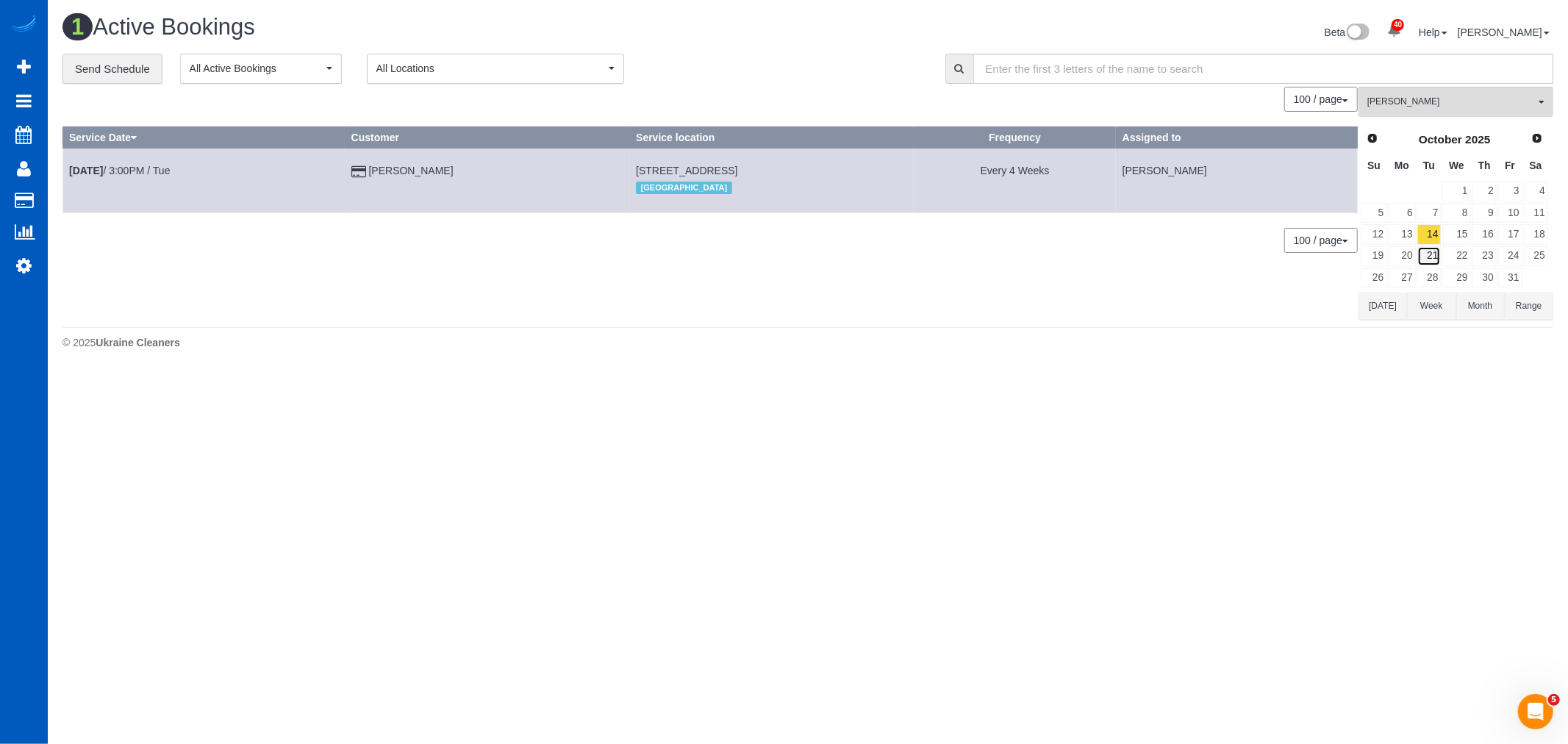
click at [1426, 261] on link "21" at bounding box center [1429, 256] width 25 height 20
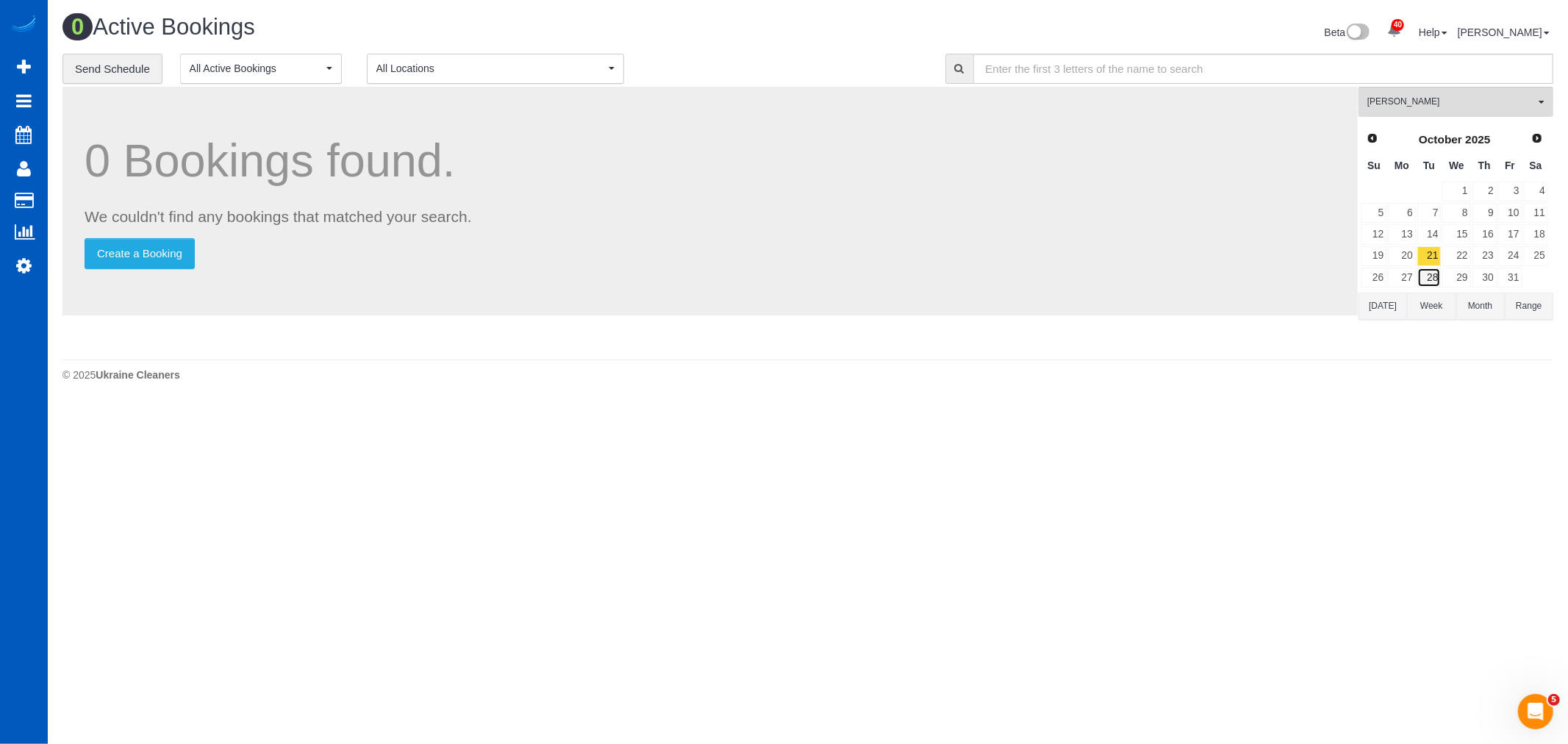
click at [1431, 278] on link "28" at bounding box center [1429, 278] width 25 height 20
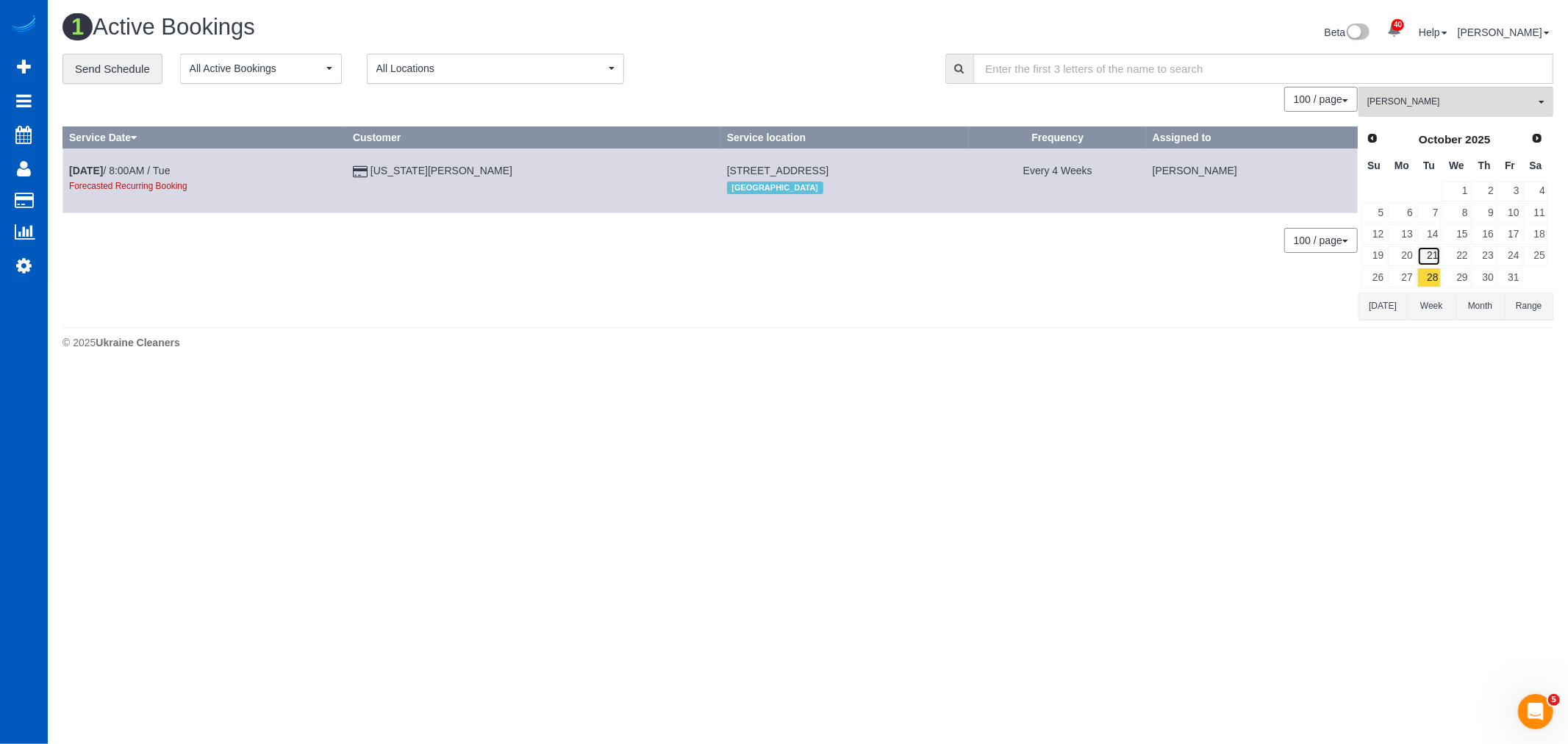
click at [1435, 255] on link "21" at bounding box center [1429, 256] width 25 height 20
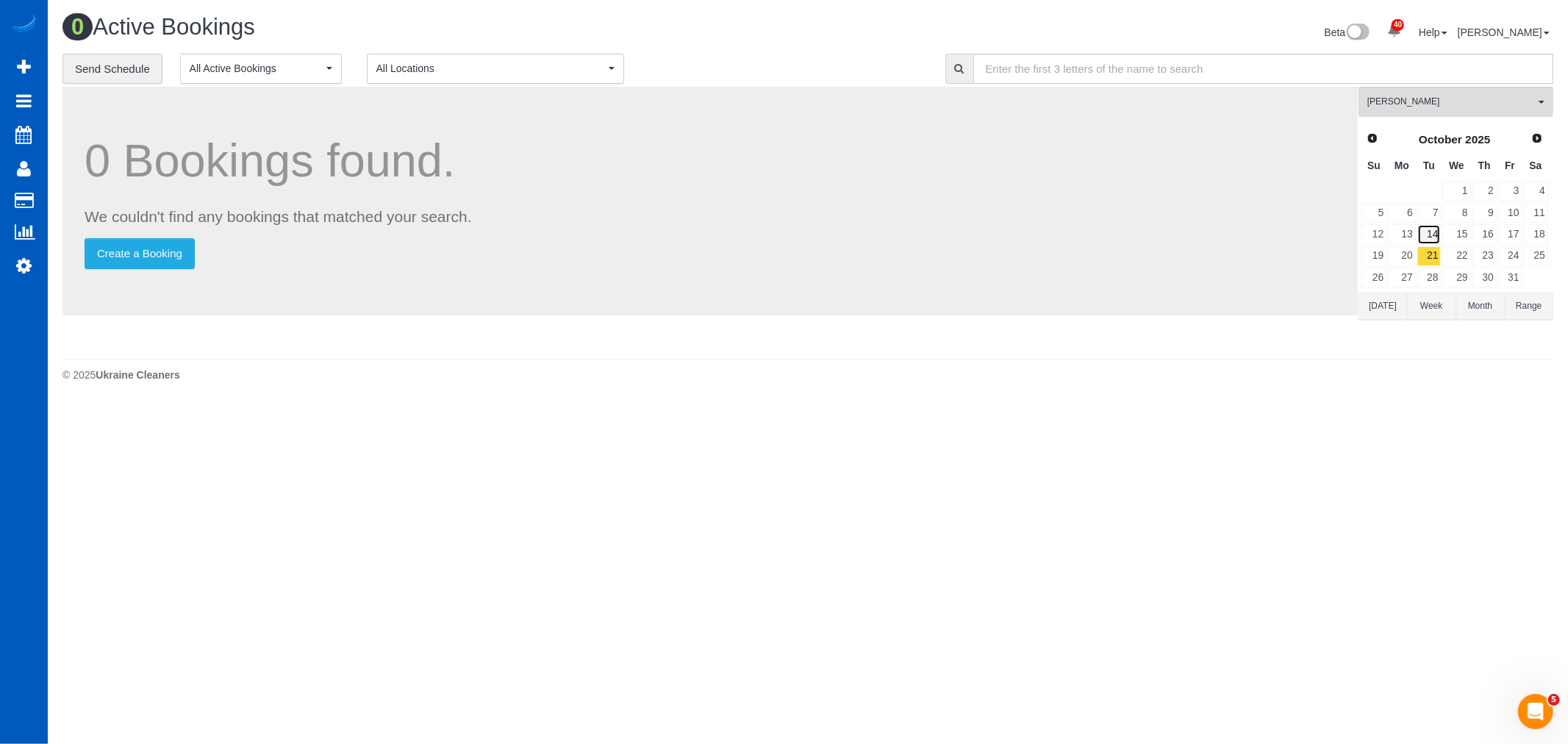
click at [1429, 234] on link "14" at bounding box center [1429, 235] width 25 height 20
click at [1429, 257] on link "21" at bounding box center [1429, 256] width 25 height 20
click at [1429, 244] on link "14" at bounding box center [1429, 235] width 25 height 20
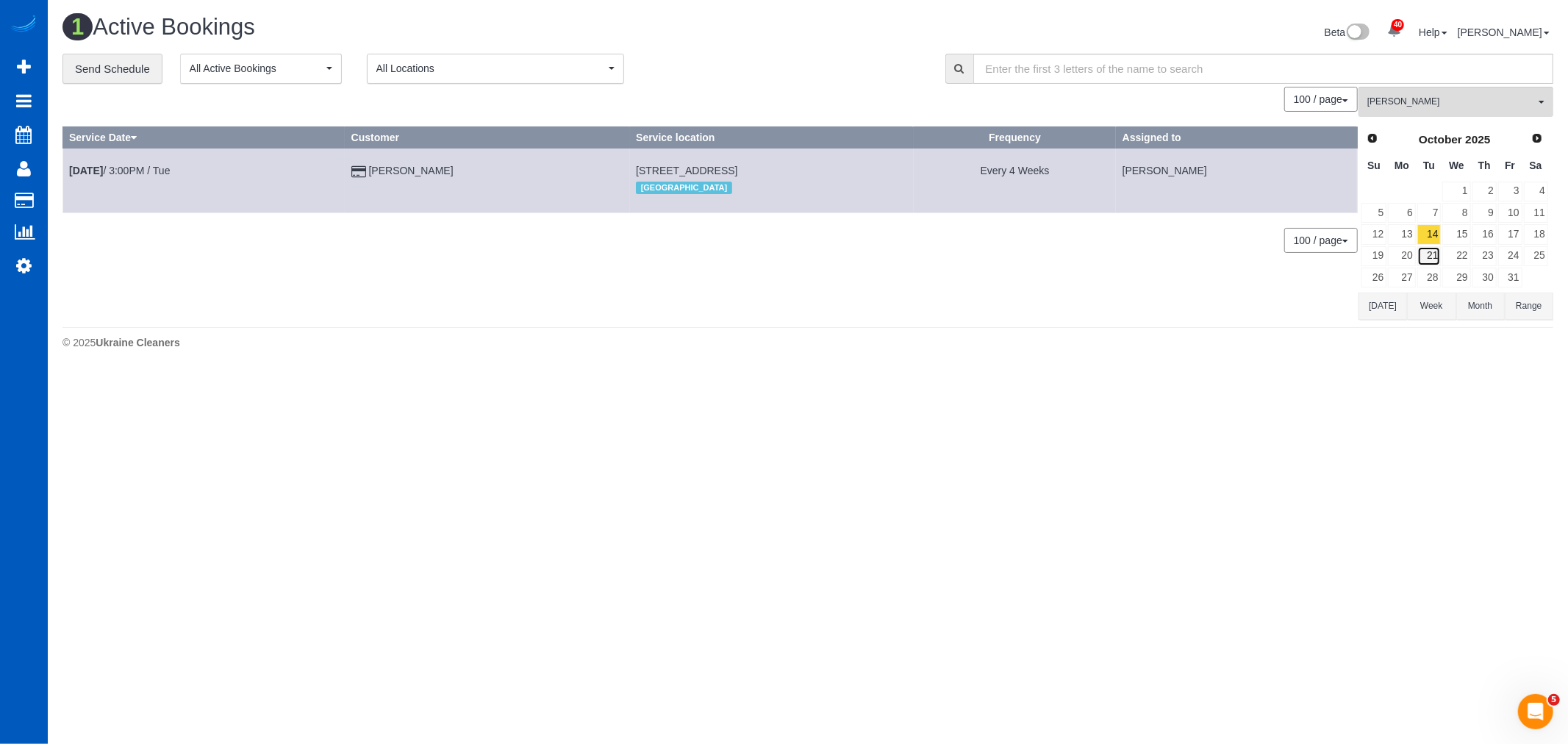
click at [1432, 266] on link "21" at bounding box center [1429, 256] width 25 height 20
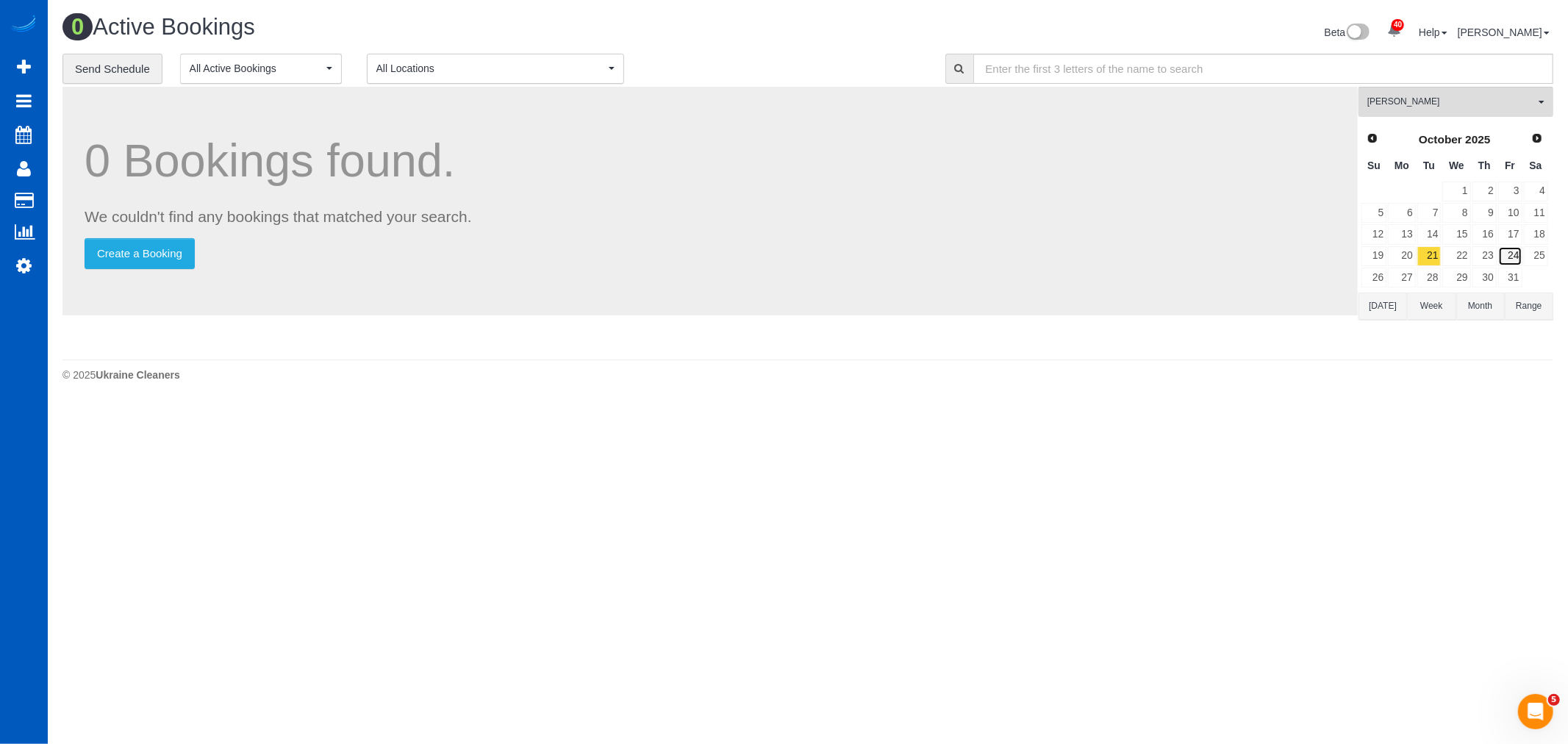
click at [1505, 253] on link "24" at bounding box center [1510, 256] width 25 height 20
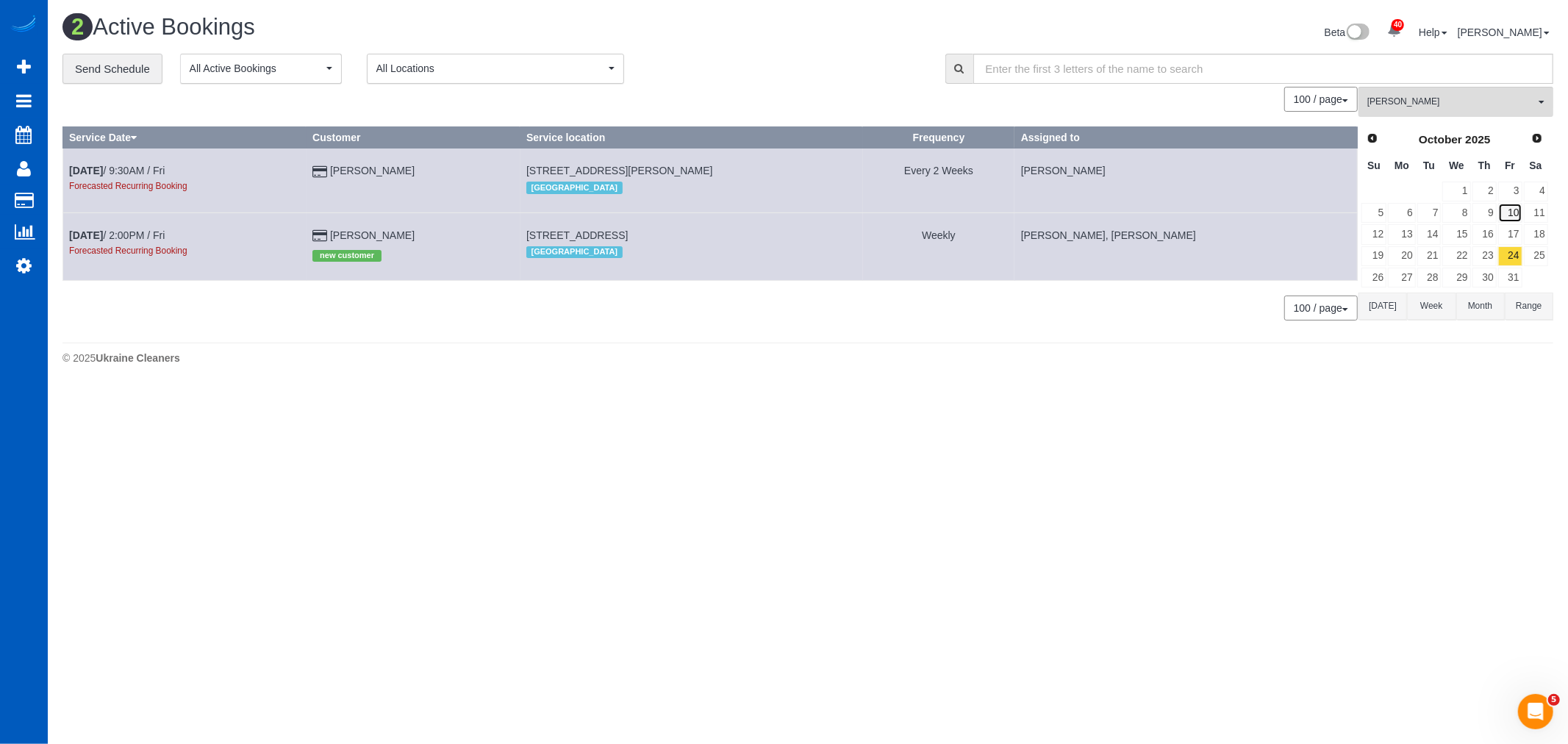
click at [1505, 210] on link "10" at bounding box center [1510, 213] width 25 height 20
click at [1504, 231] on link "17" at bounding box center [1510, 235] width 25 height 20
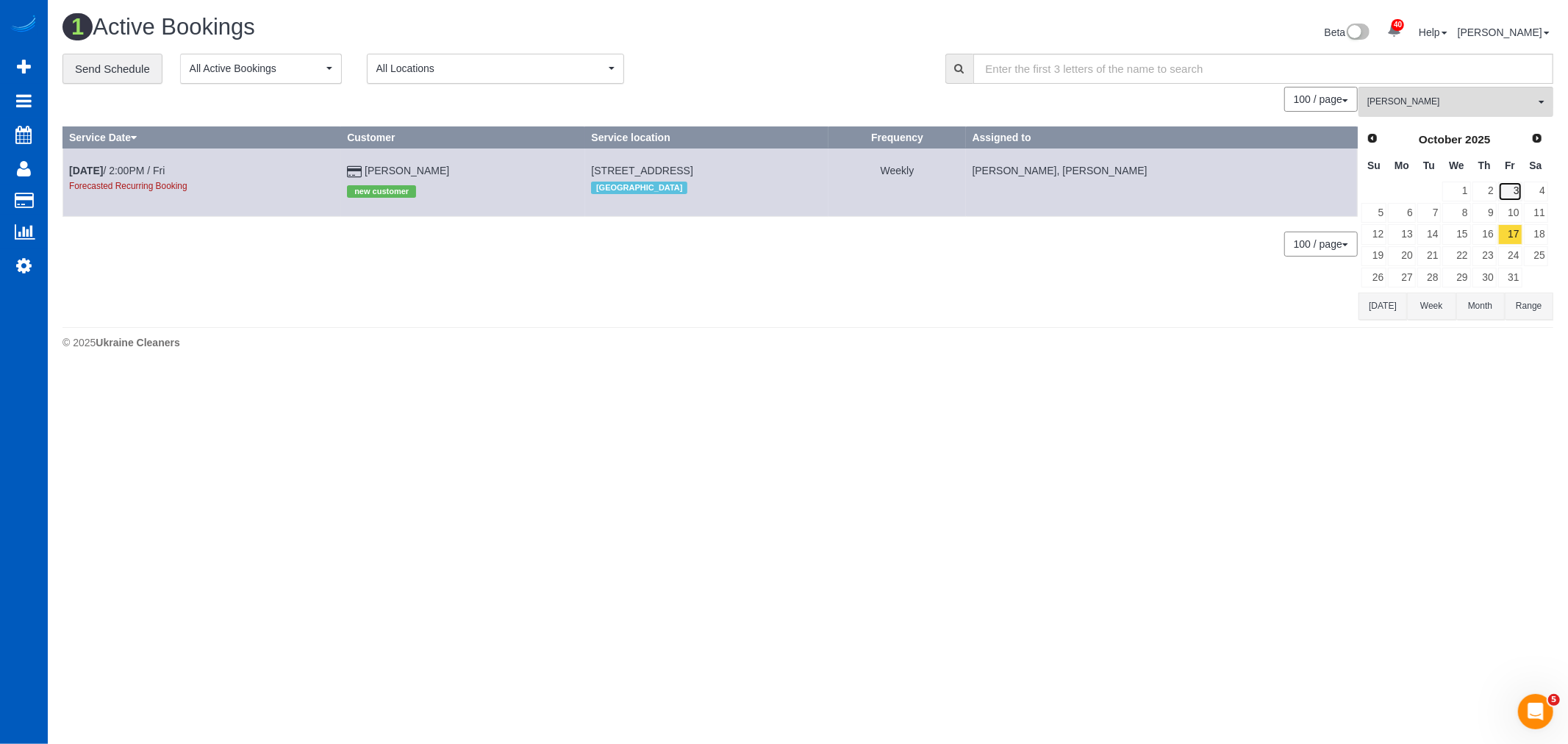
click at [1504, 196] on link "3" at bounding box center [1510, 191] width 25 height 20
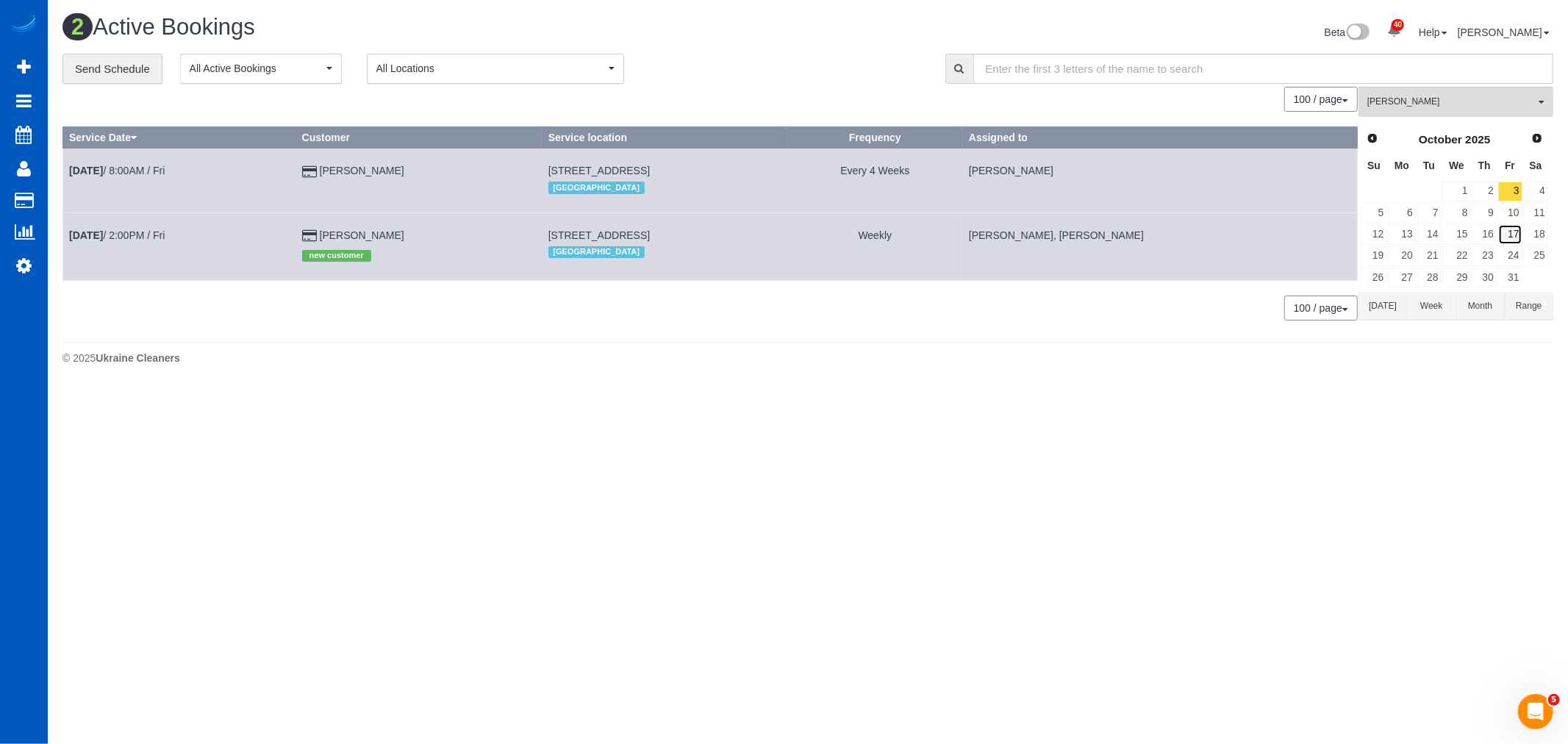
click at [1516, 238] on link "17" at bounding box center [1510, 235] width 25 height 20
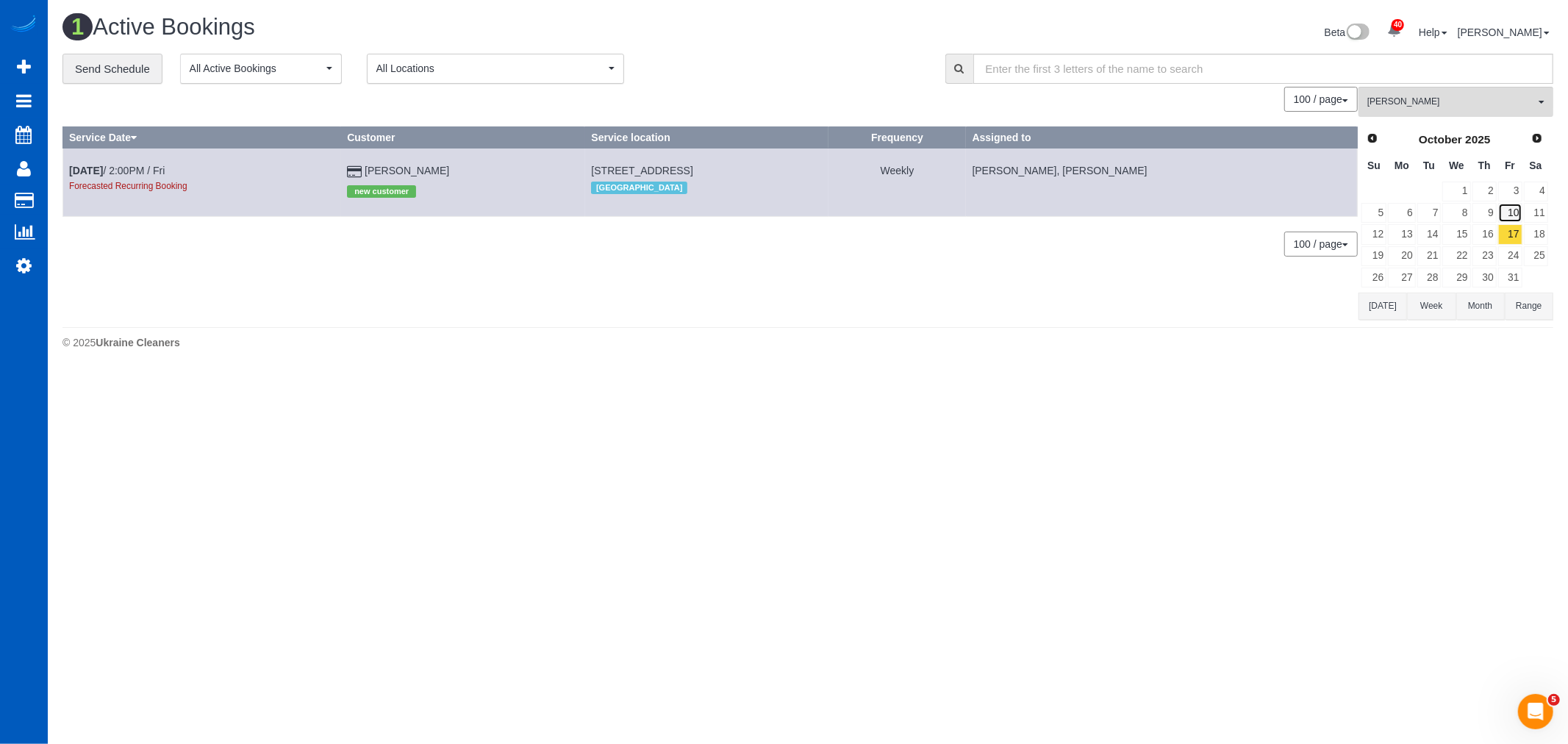
click at [1512, 218] on link "10" at bounding box center [1510, 213] width 25 height 20
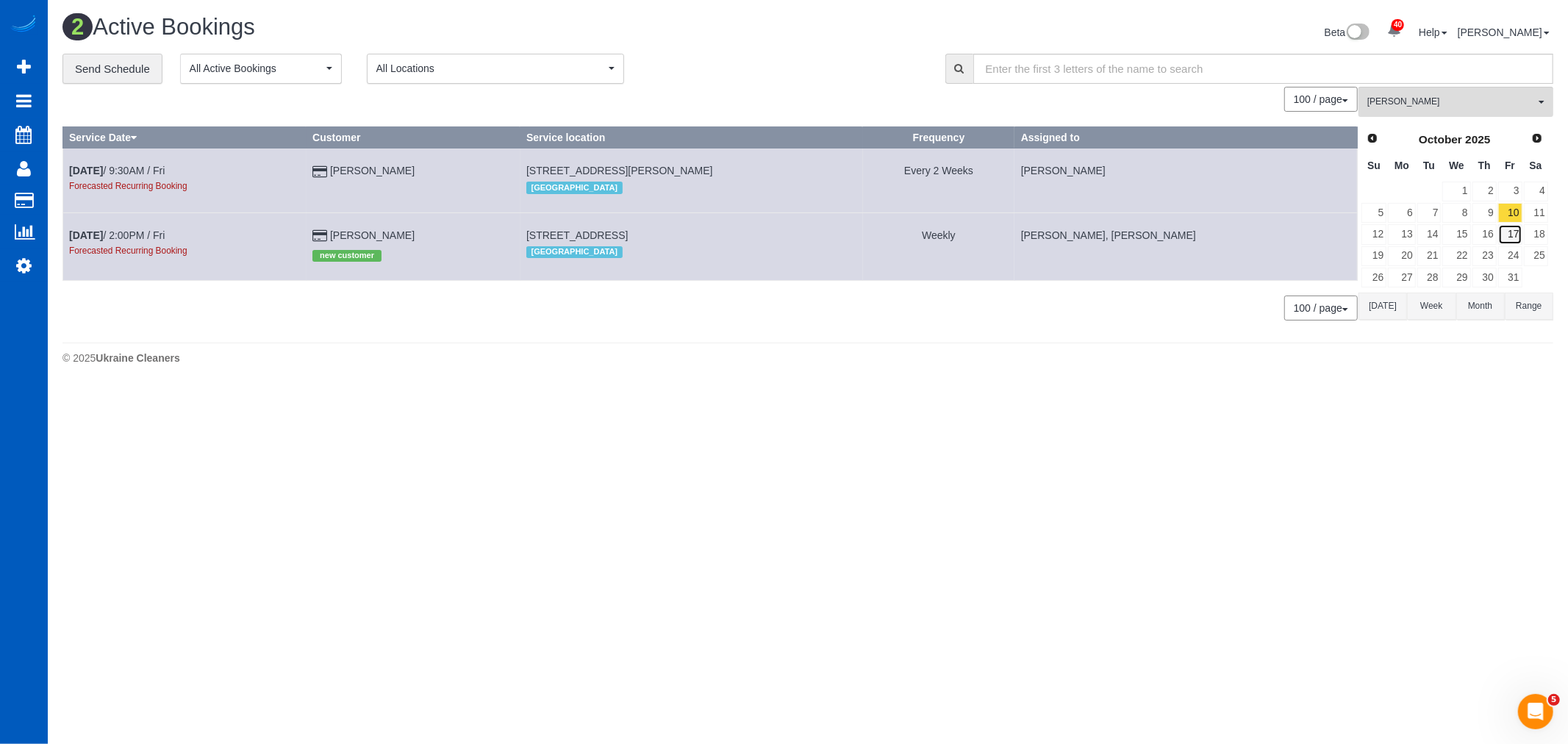
click at [1504, 237] on link "17" at bounding box center [1510, 235] width 25 height 20
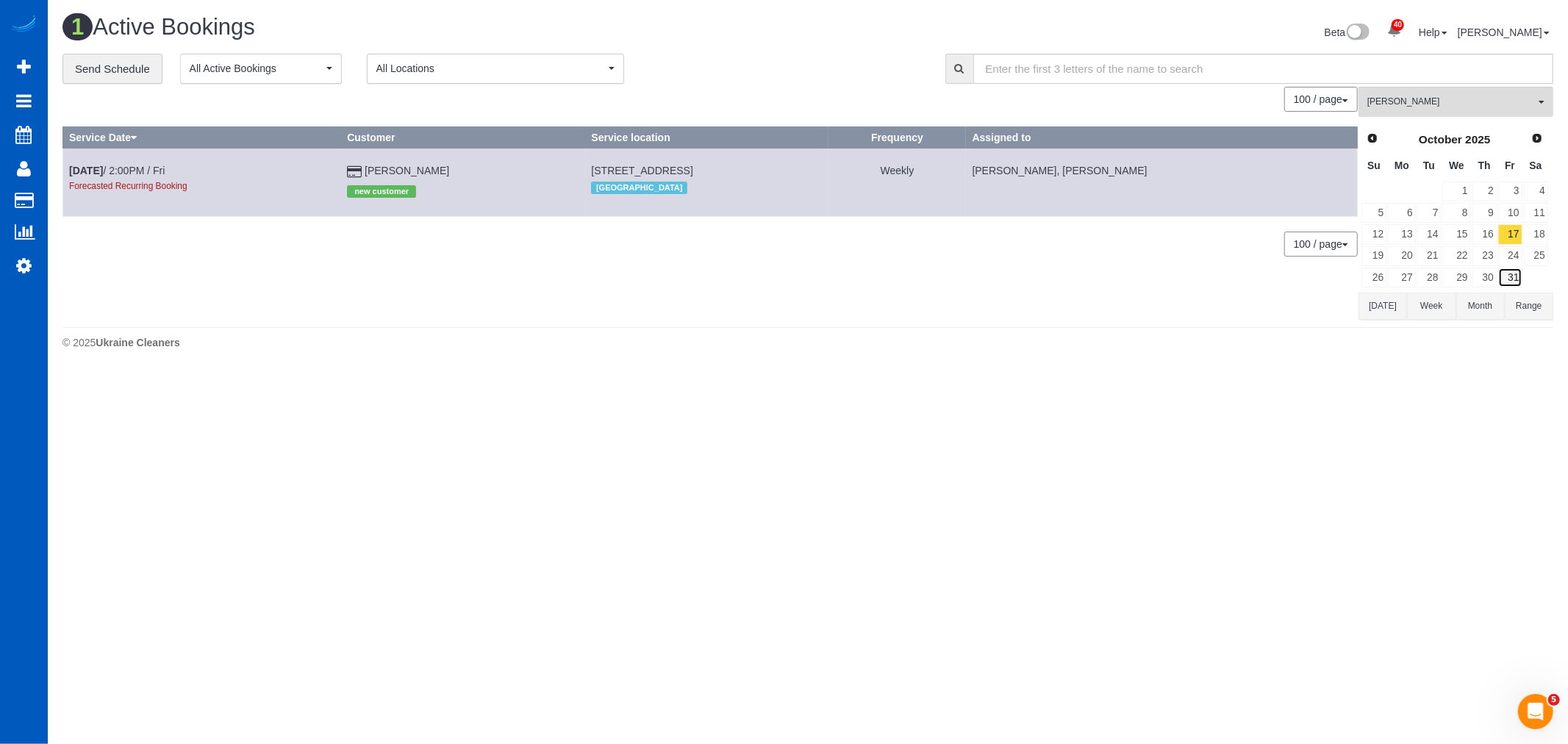
click at [1512, 286] on link "31" at bounding box center [1510, 278] width 25 height 20
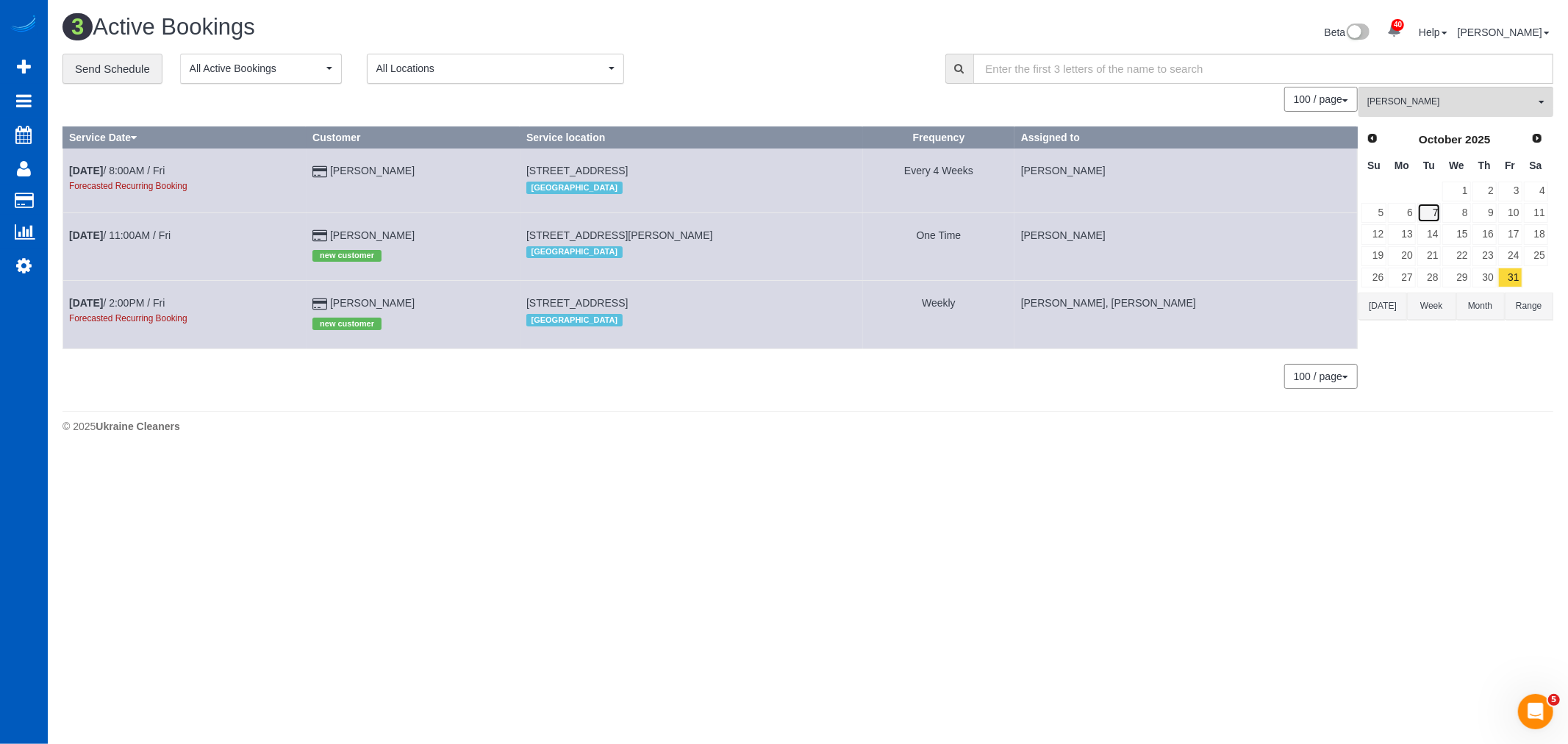
click at [1430, 215] on link "7" at bounding box center [1429, 213] width 25 height 20
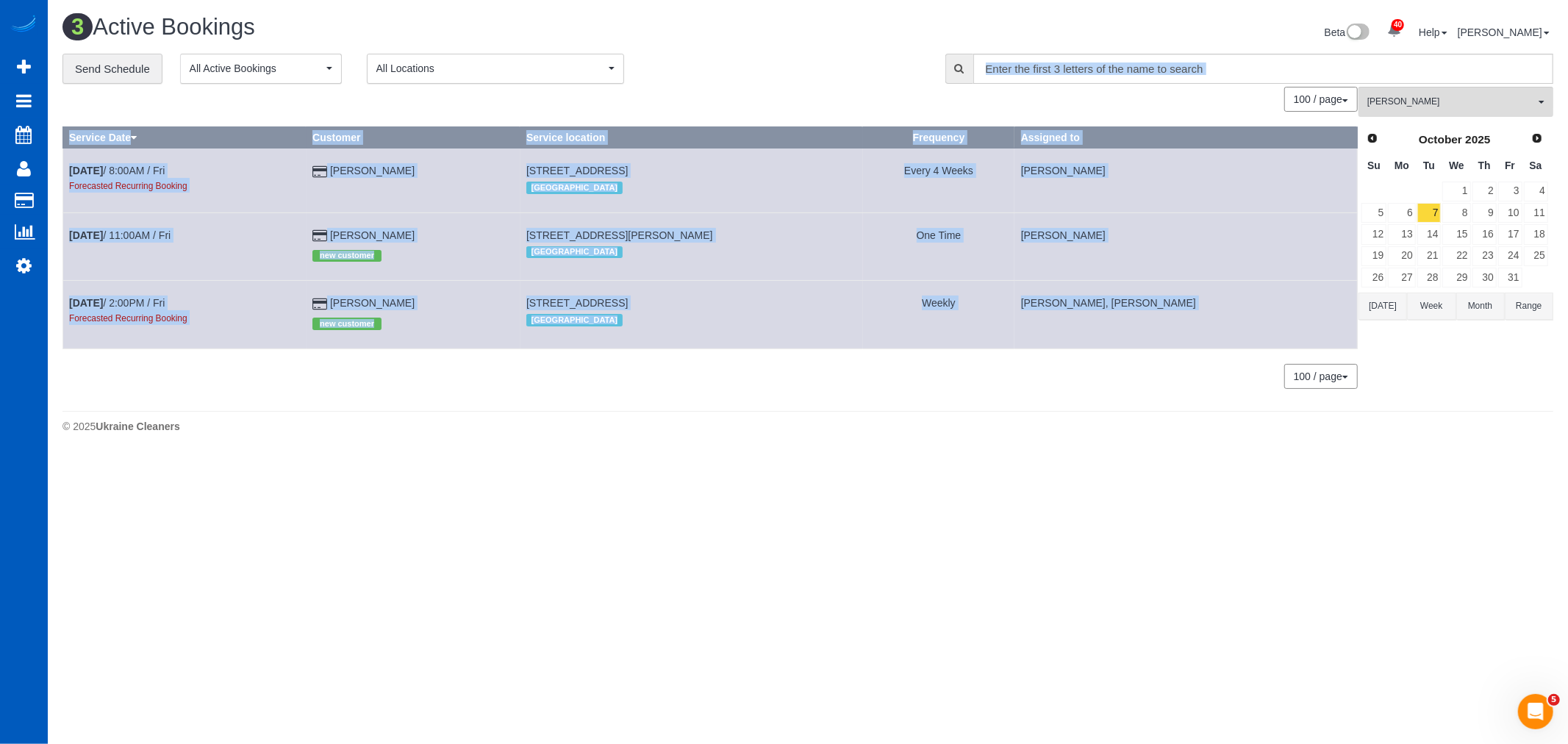
click at [1443, 85] on div "**********" at bounding box center [807, 228] width 1490 height 350
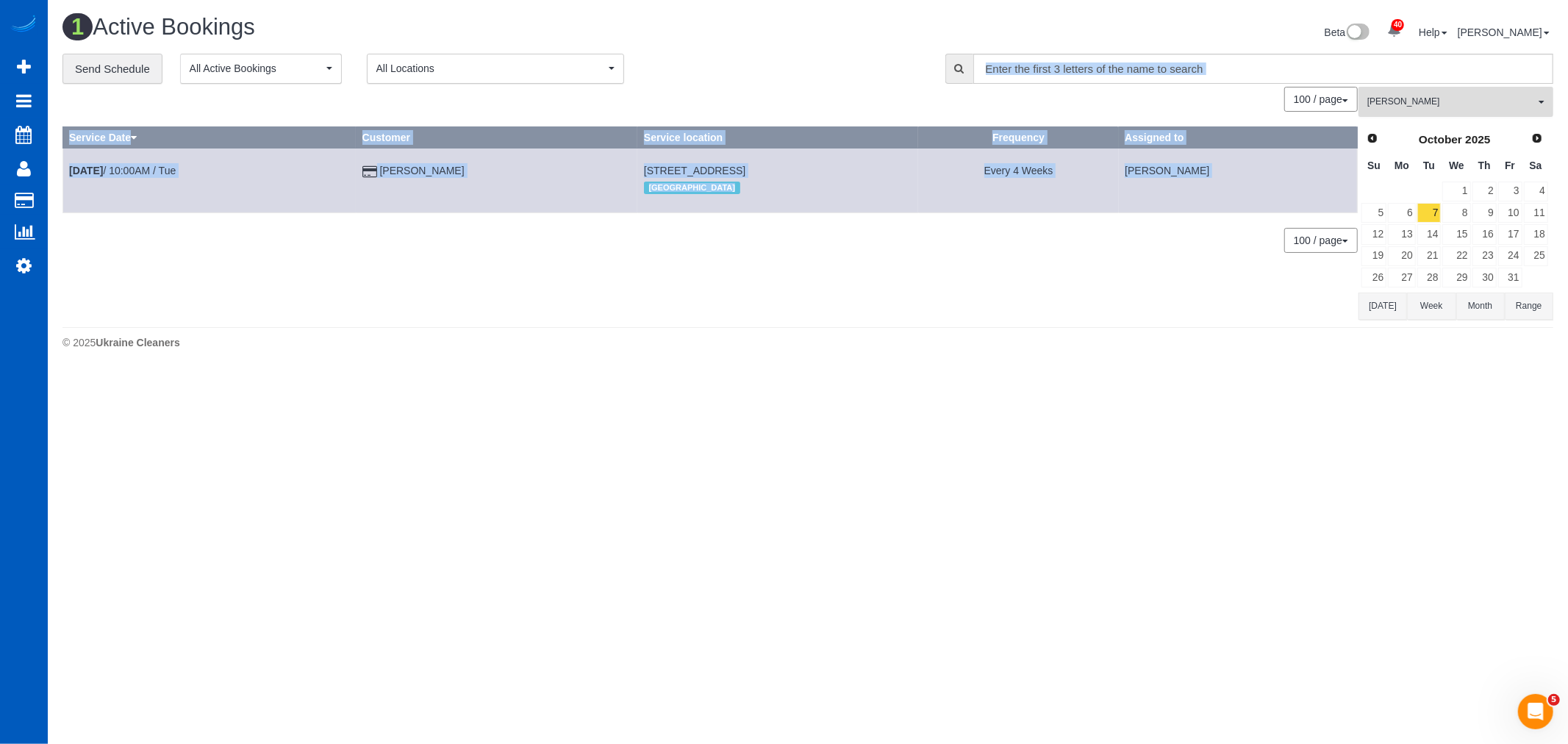
click at [1435, 94] on button "Oksana Kosiuk All Teams" at bounding box center [1456, 101] width 195 height 31
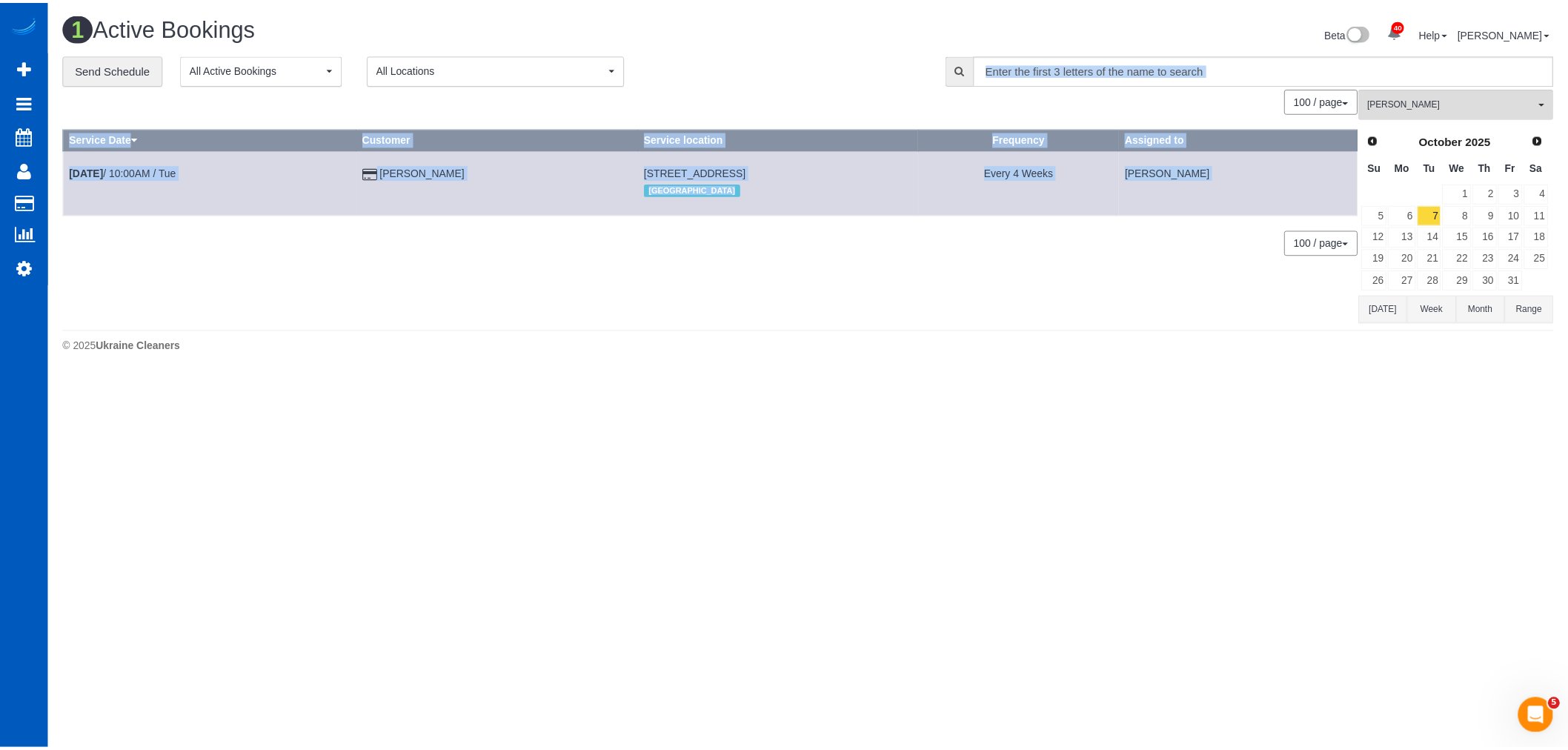
scroll to position [611, 0]
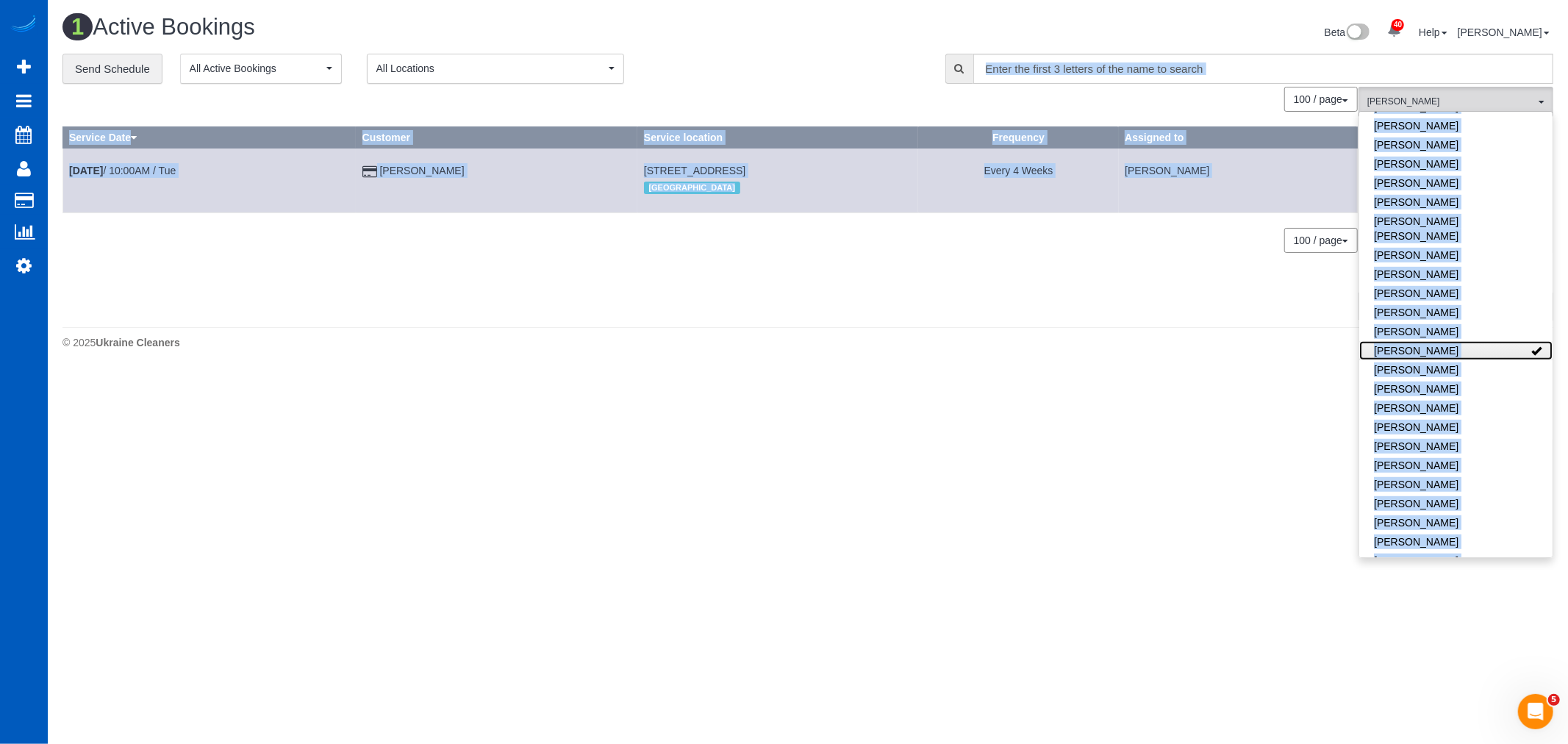
click at [1448, 341] on link "[PERSON_NAME]" at bounding box center [1456, 350] width 193 height 19
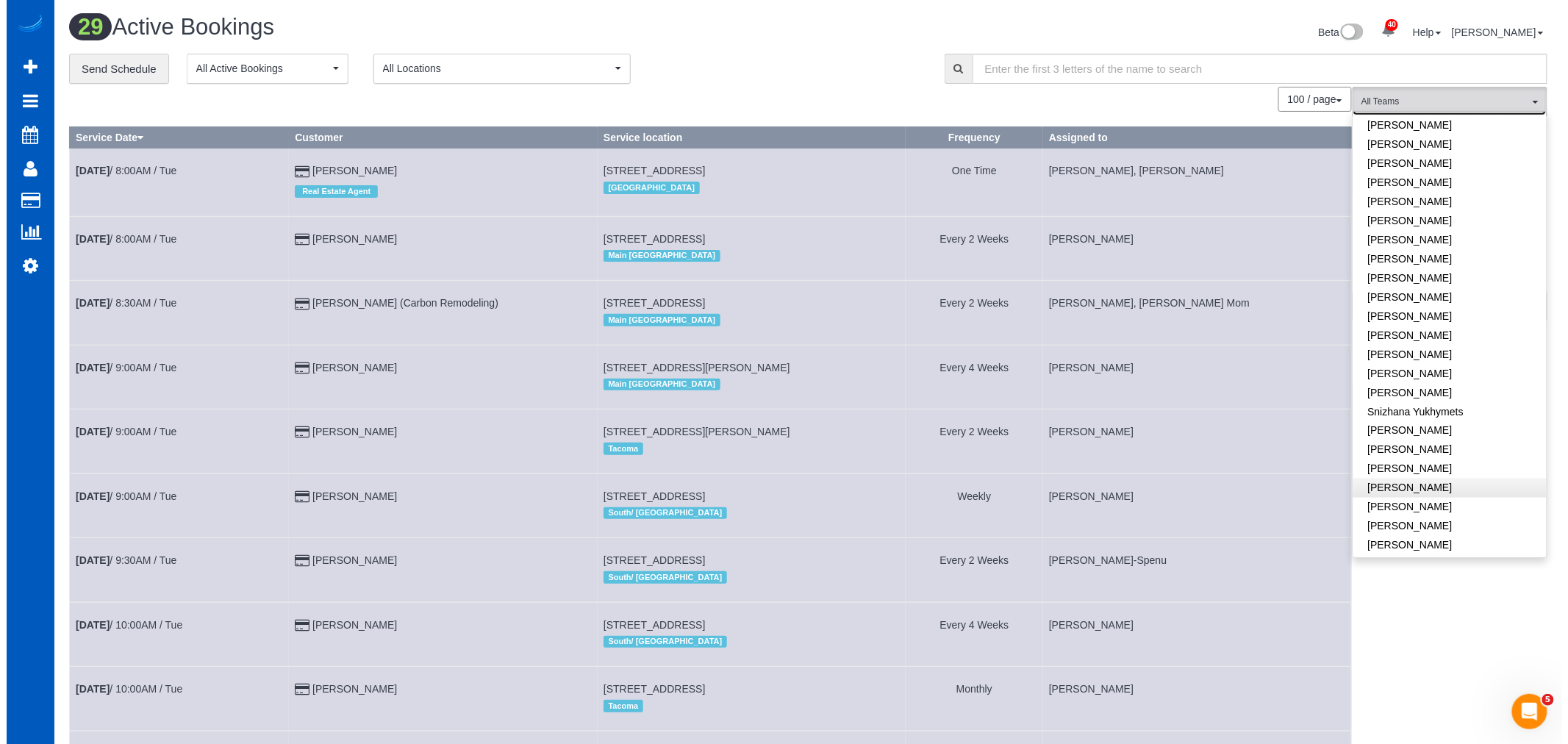
scroll to position [893, 0]
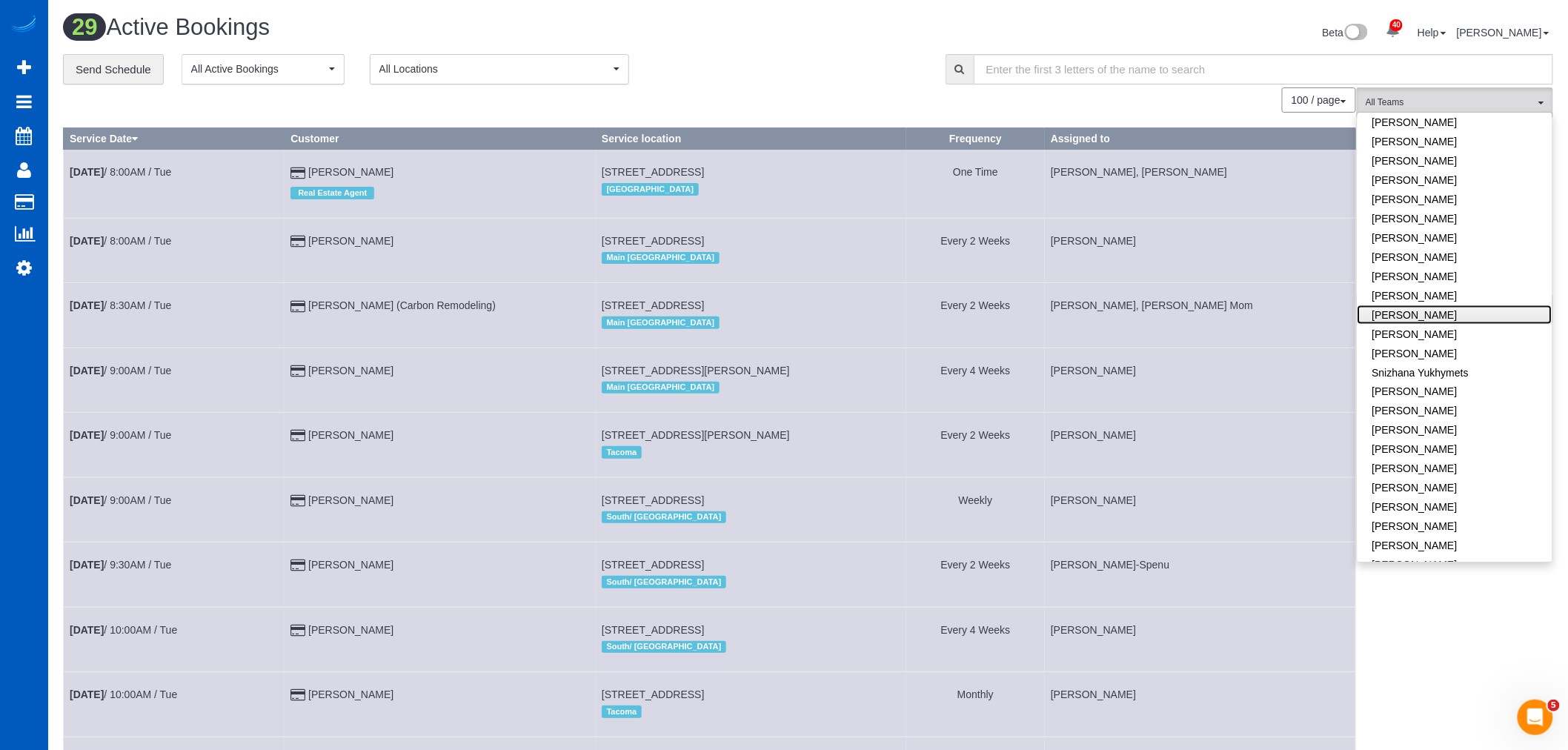
click at [1423, 305] on link "[PERSON_NAME]" at bounding box center [1455, 314] width 195 height 19
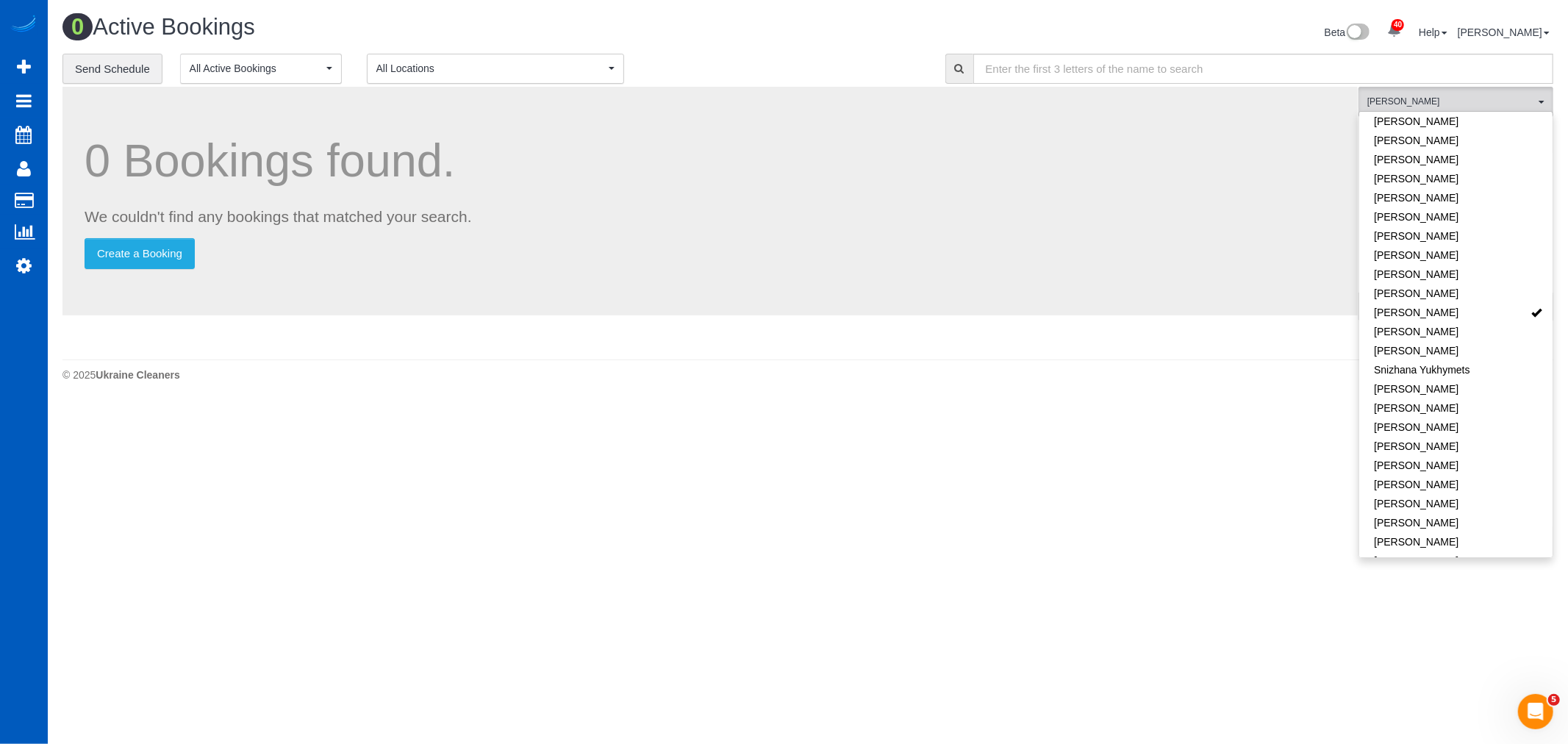
drag, startPoint x: 972, startPoint y: 487, endPoint x: 1046, endPoint y: 413, distance: 104.7
click at [972, 488] on body "40 Beta Your Notifications You have 0 alerts × You have 4 to charge for 09/24/2…" at bounding box center [784, 372] width 1568 height 744
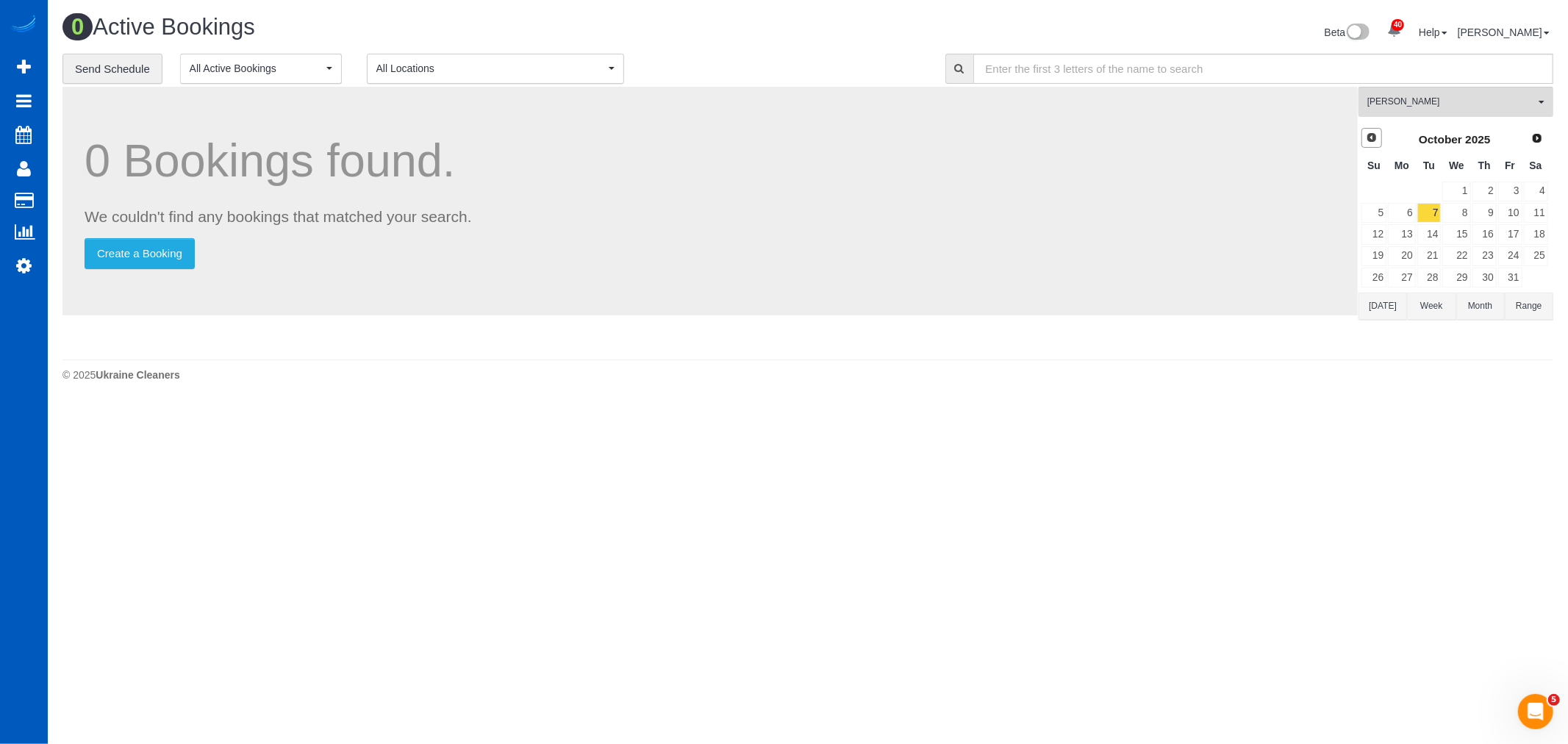
click at [1368, 130] on link "Prev" at bounding box center [1371, 138] width 21 height 21
click at [1539, 138] on span "Next" at bounding box center [1536, 138] width 12 height 12
click at [1423, 254] on link "21" at bounding box center [1429, 256] width 25 height 20
click at [1532, 147] on link "Next" at bounding box center [1537, 138] width 21 height 21
click at [1434, 214] on link "4" at bounding box center [1429, 213] width 25 height 20
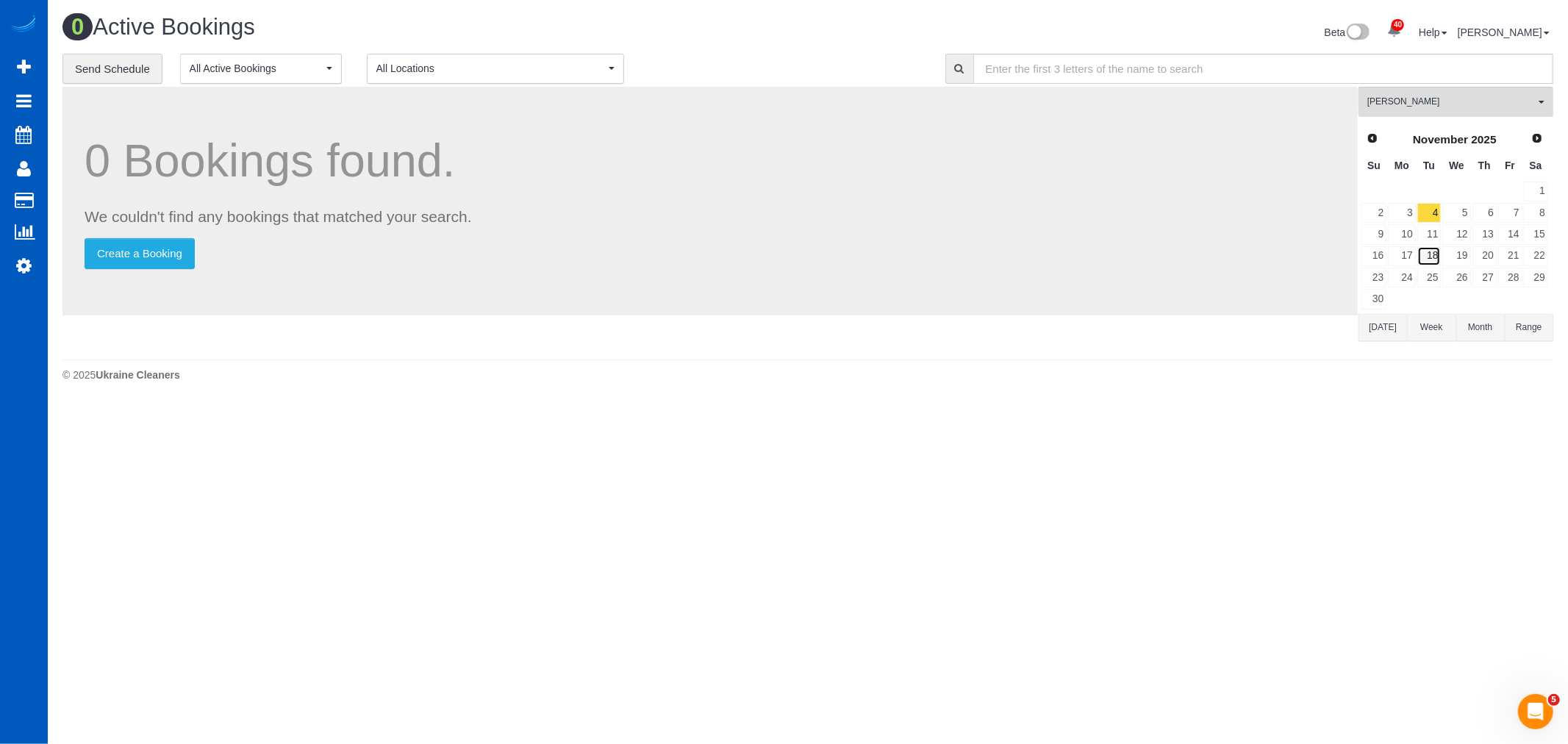
click at [1426, 253] on link "18" at bounding box center [1429, 256] width 25 height 20
click at [1368, 134] on span "Prev" at bounding box center [1371, 138] width 12 height 12
click at [1429, 215] on link "7" at bounding box center [1429, 213] width 25 height 20
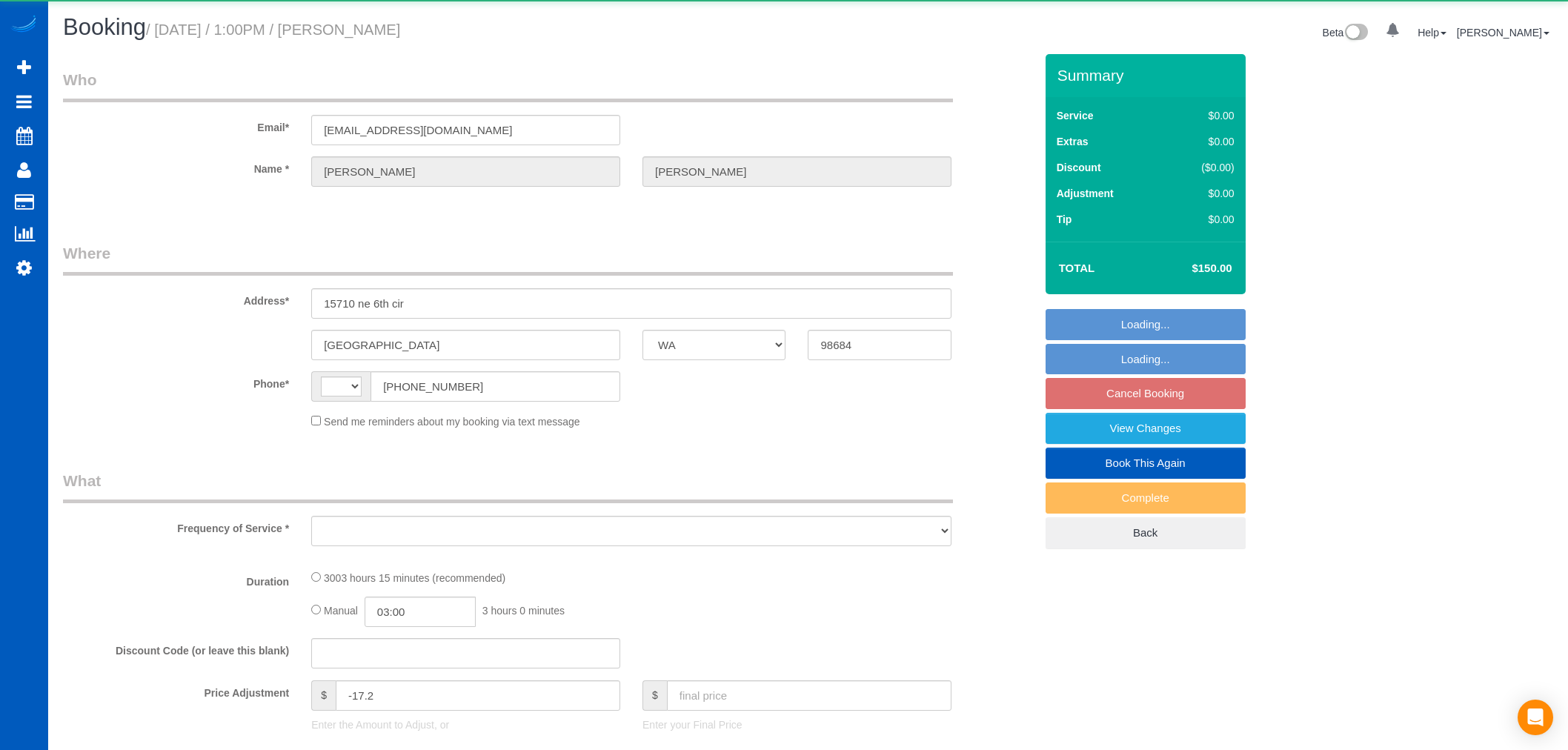
select select "WA"
select select "string:[GEOGRAPHIC_DATA]"
select select "object:821"
select select "string:fspay-a80e4c70-8264-4483-b948-0169e7669052"
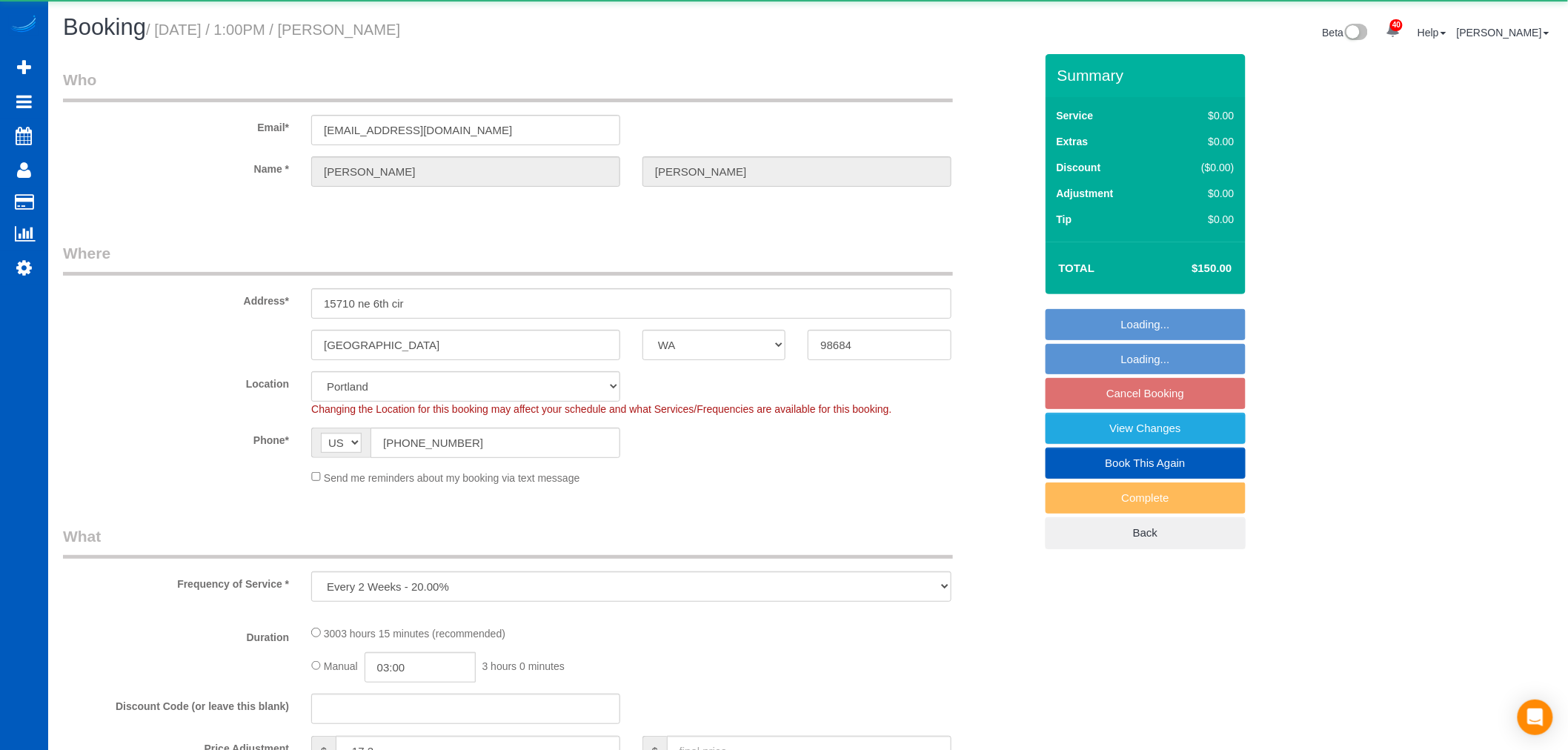
select select "object:1065"
select select "1501"
select select "3"
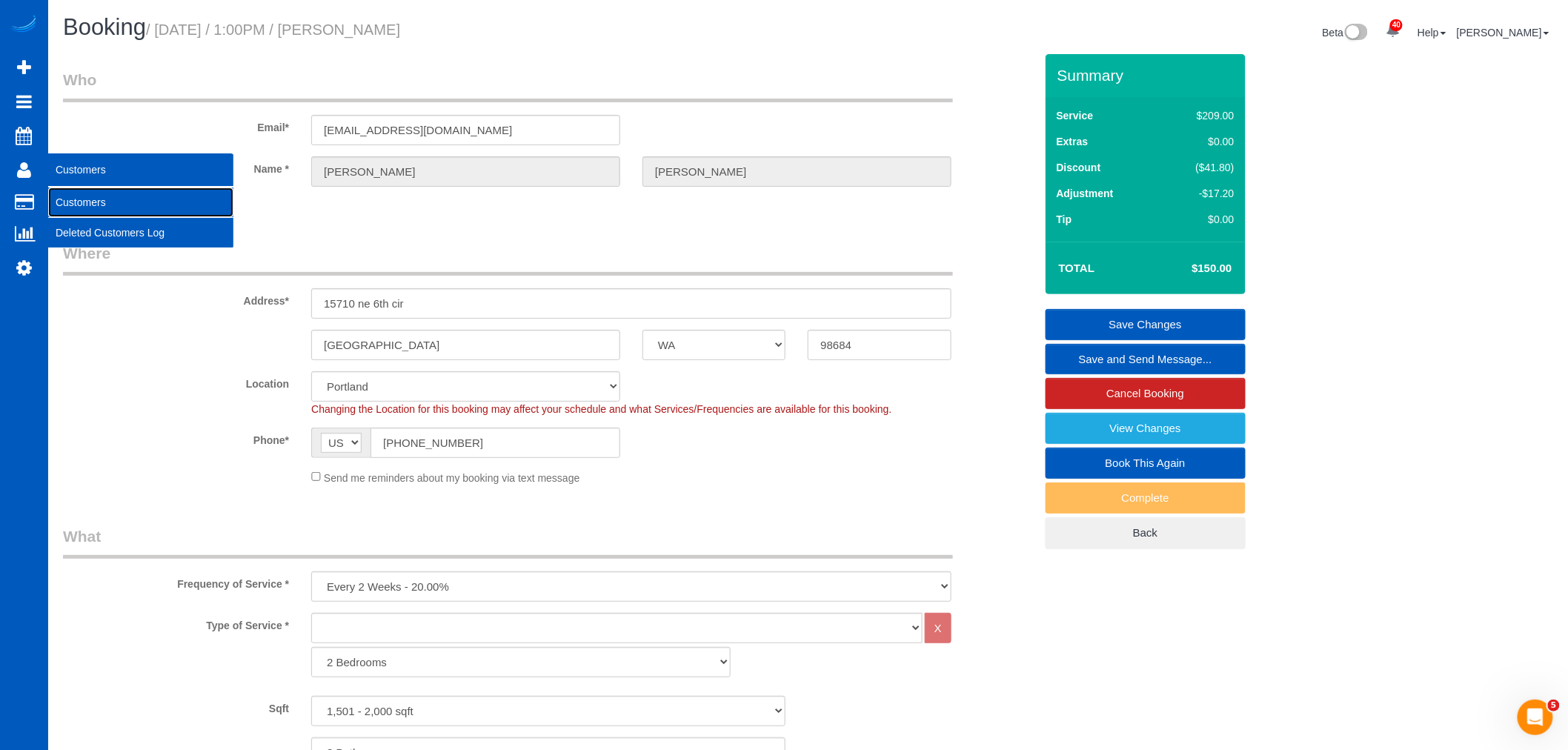
click at [111, 198] on link "Customers" at bounding box center [141, 203] width 186 height 30
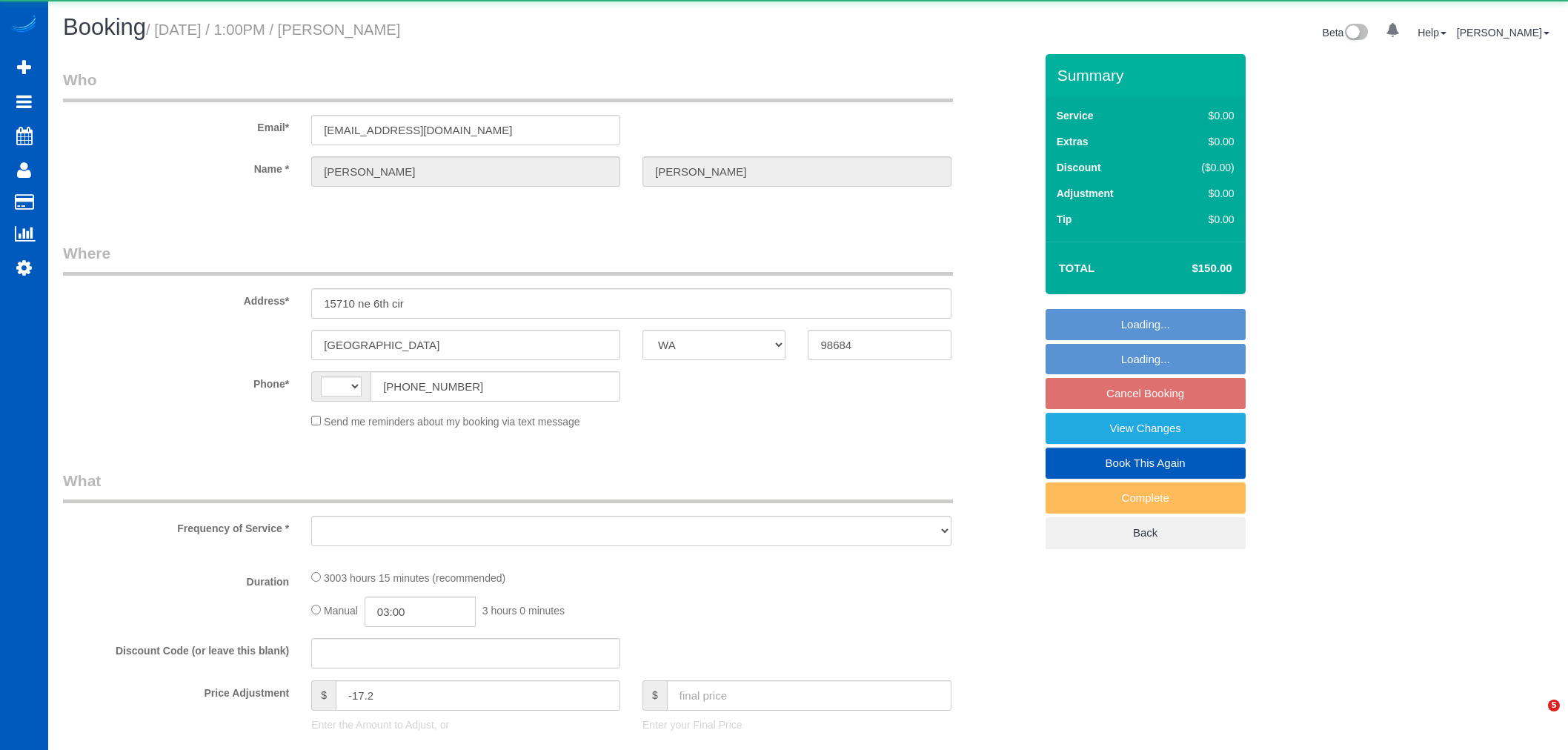
select select "WA"
select select "string:[GEOGRAPHIC_DATA]"
select select "object:989"
select select "string:fspay-a80e4c70-8264-4483-b948-0169e7669052"
select select "1501"
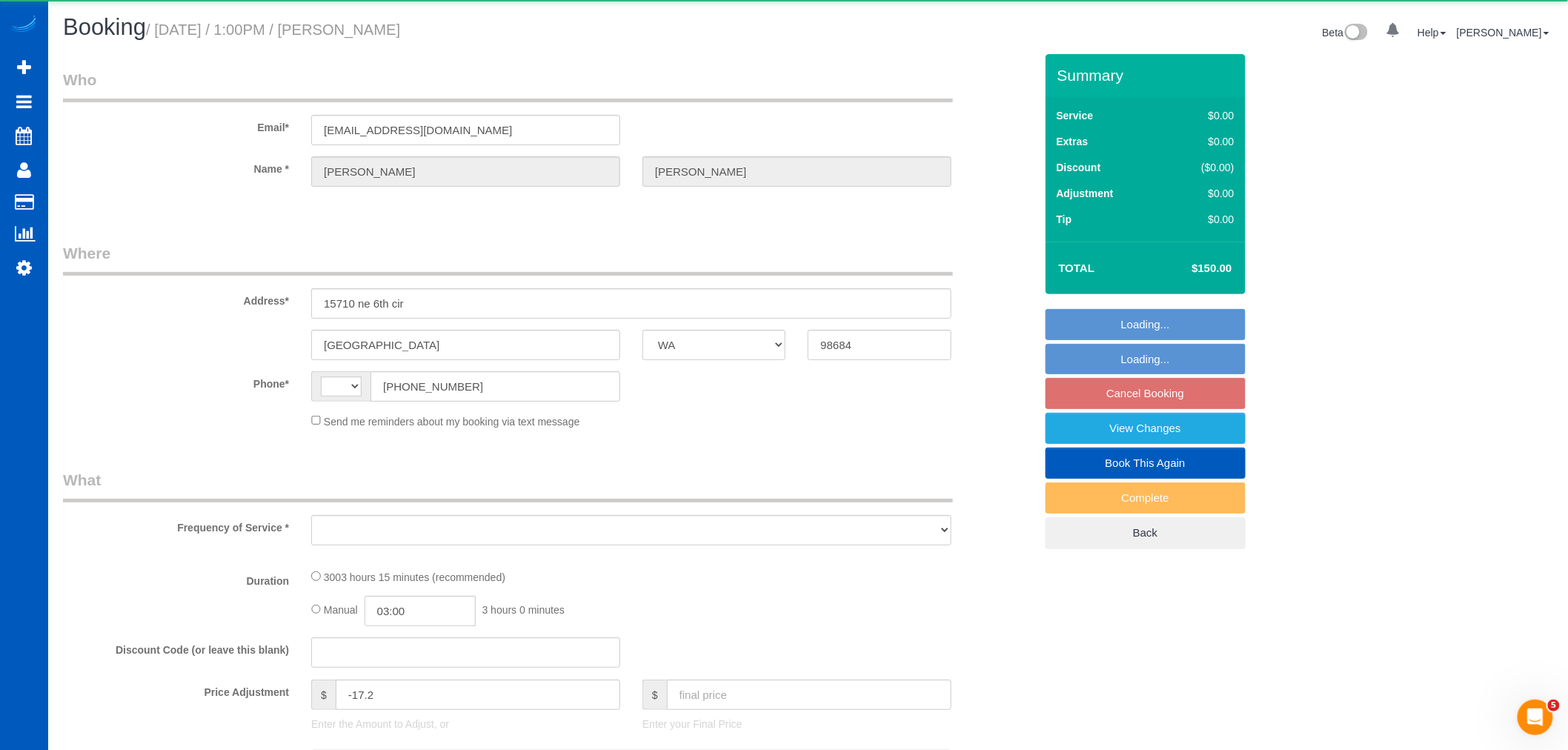
select select "3"
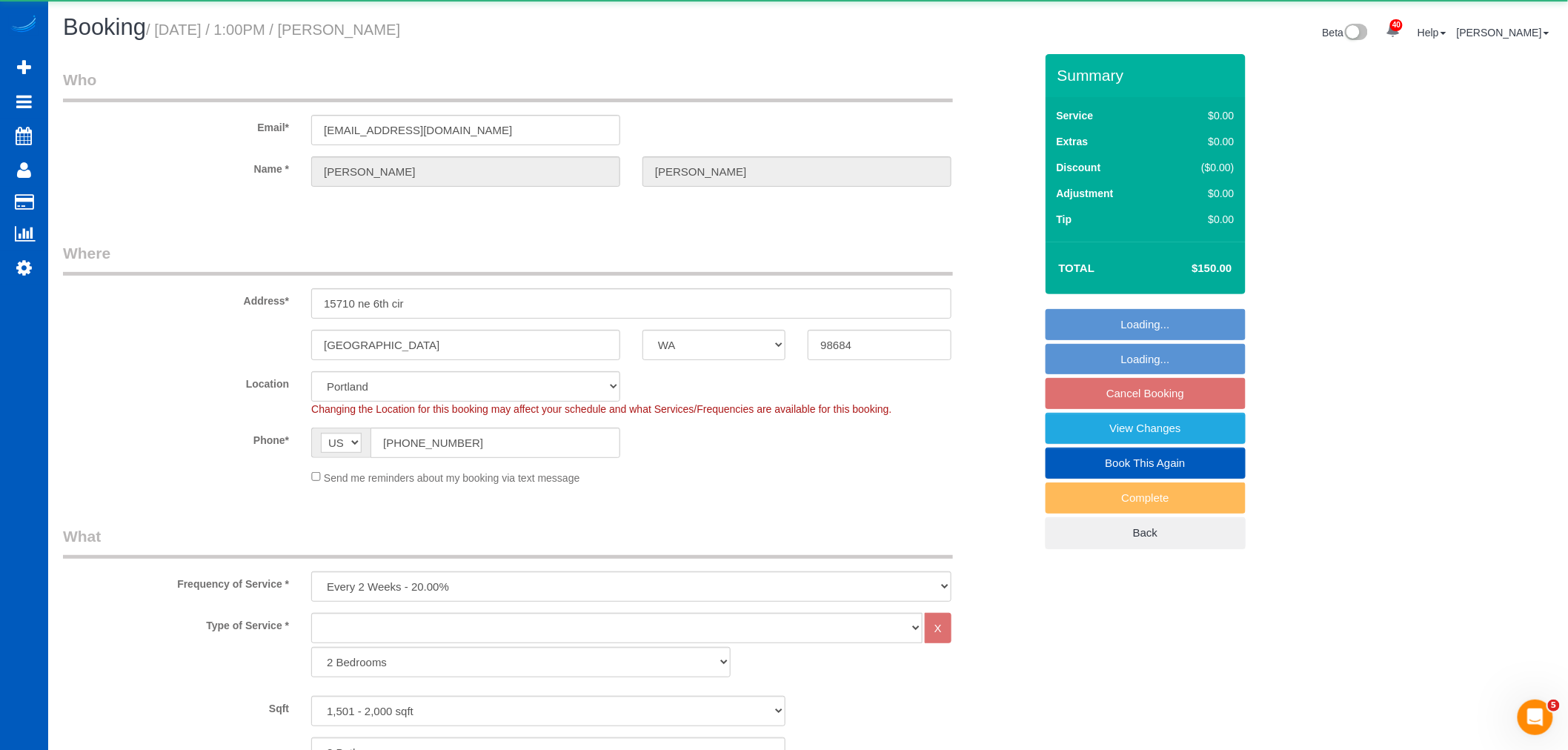
select select "object:1123"
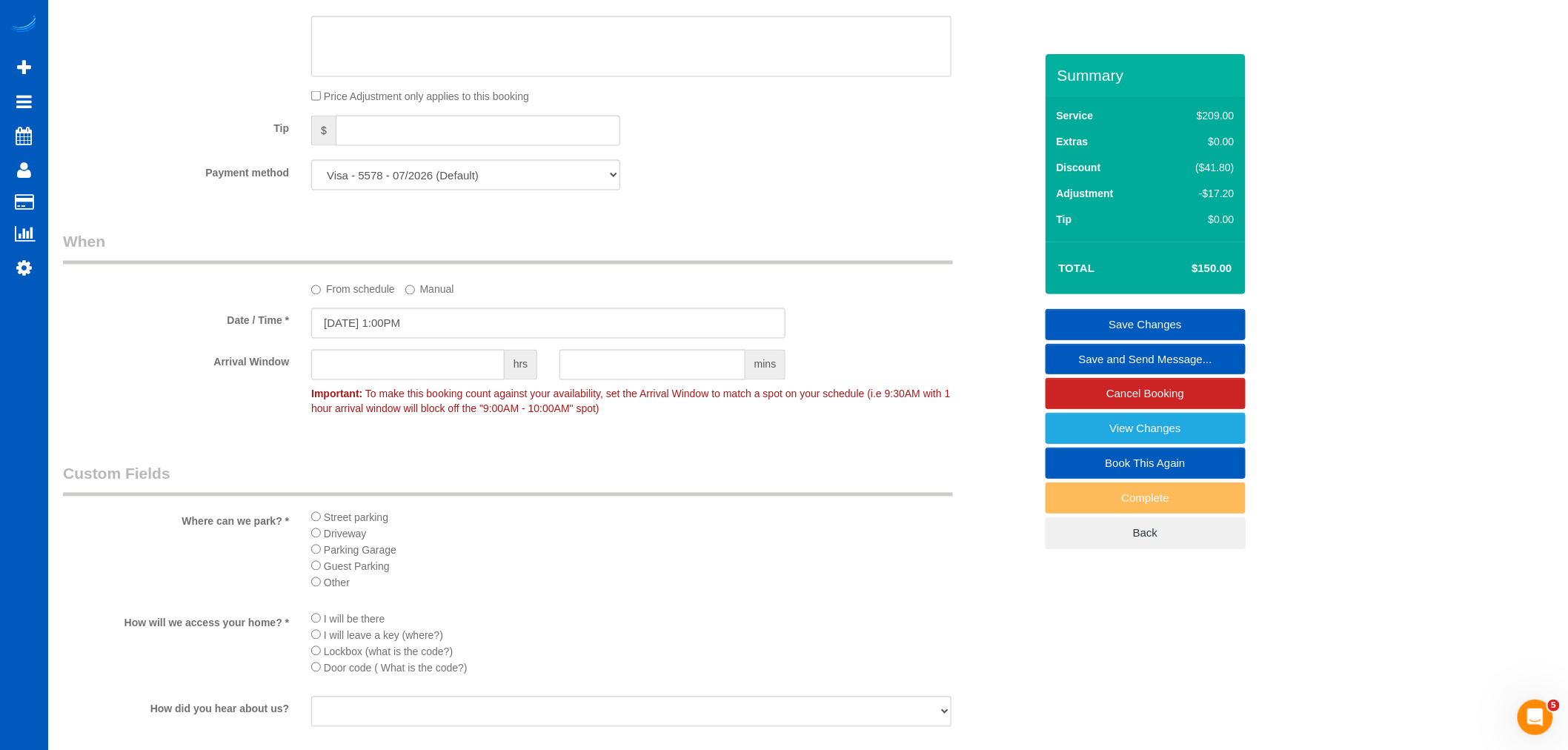
scroll to position [988, 0]
click at [382, 326] on input "[DATE] 1:00PM" at bounding box center [548, 322] width 475 height 31
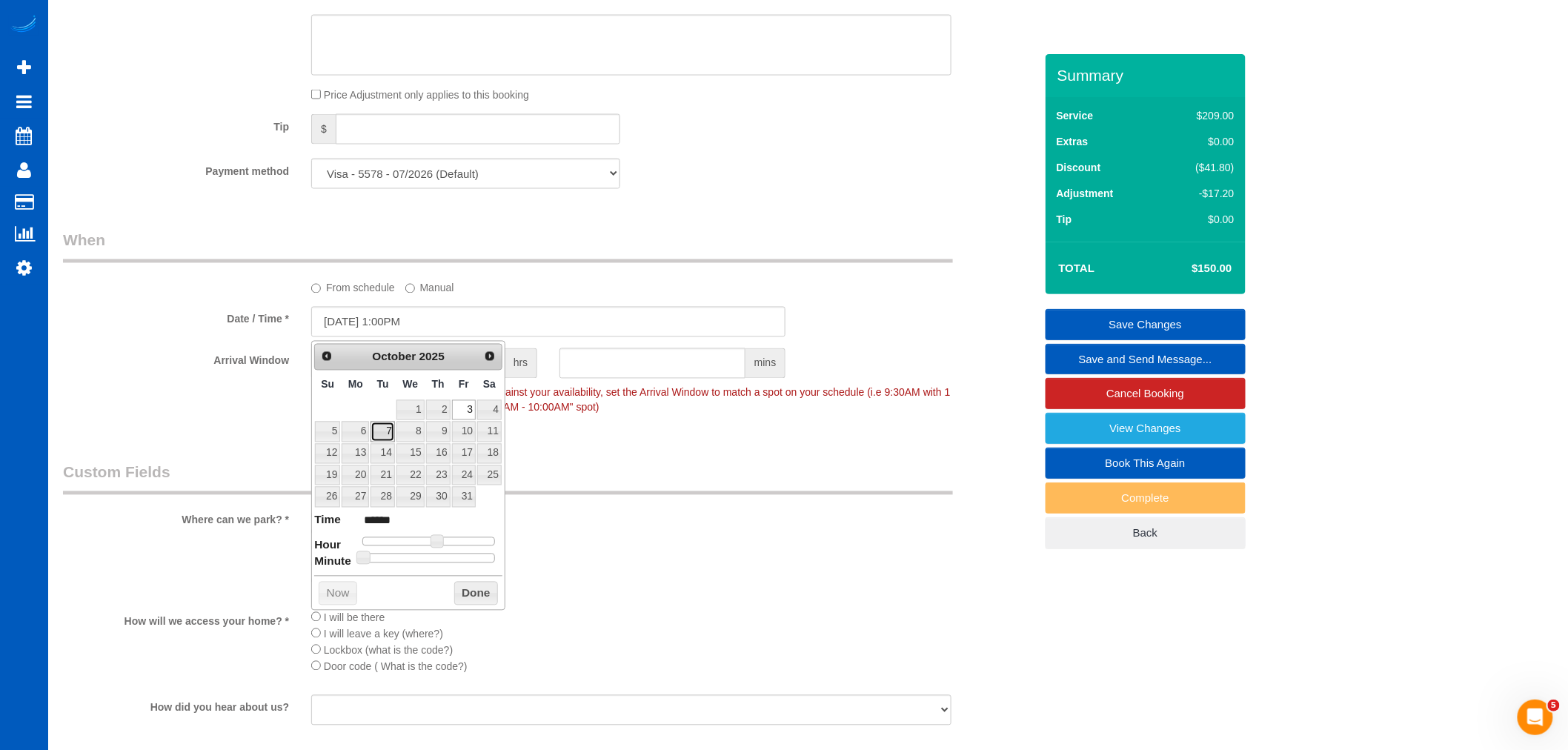
click at [381, 434] on link "7" at bounding box center [382, 432] width 24 height 20
type input "10/07/2025 1:00PM"
click at [458, 599] on button "Done" at bounding box center [476, 594] width 44 height 24
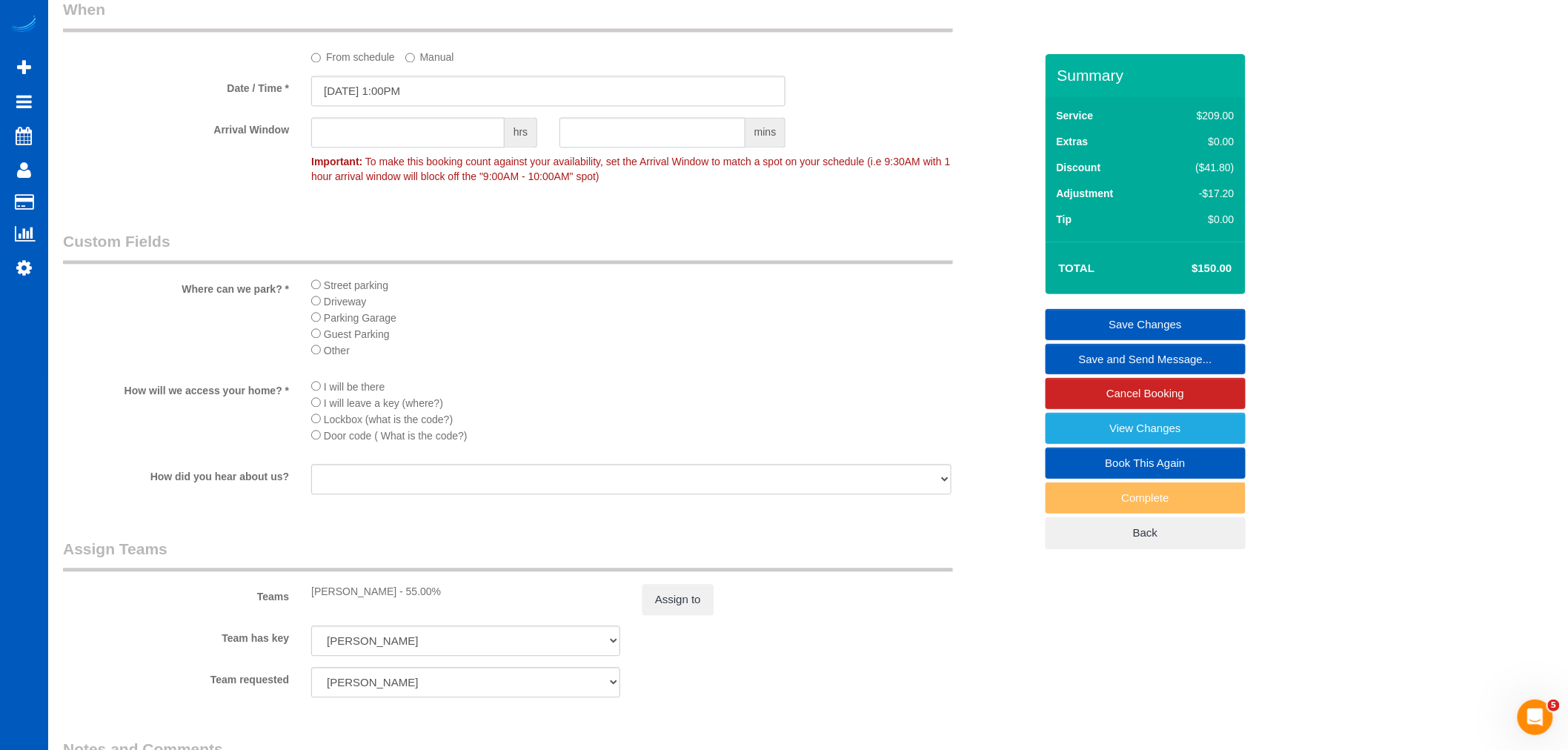
scroll to position [1317, 0]
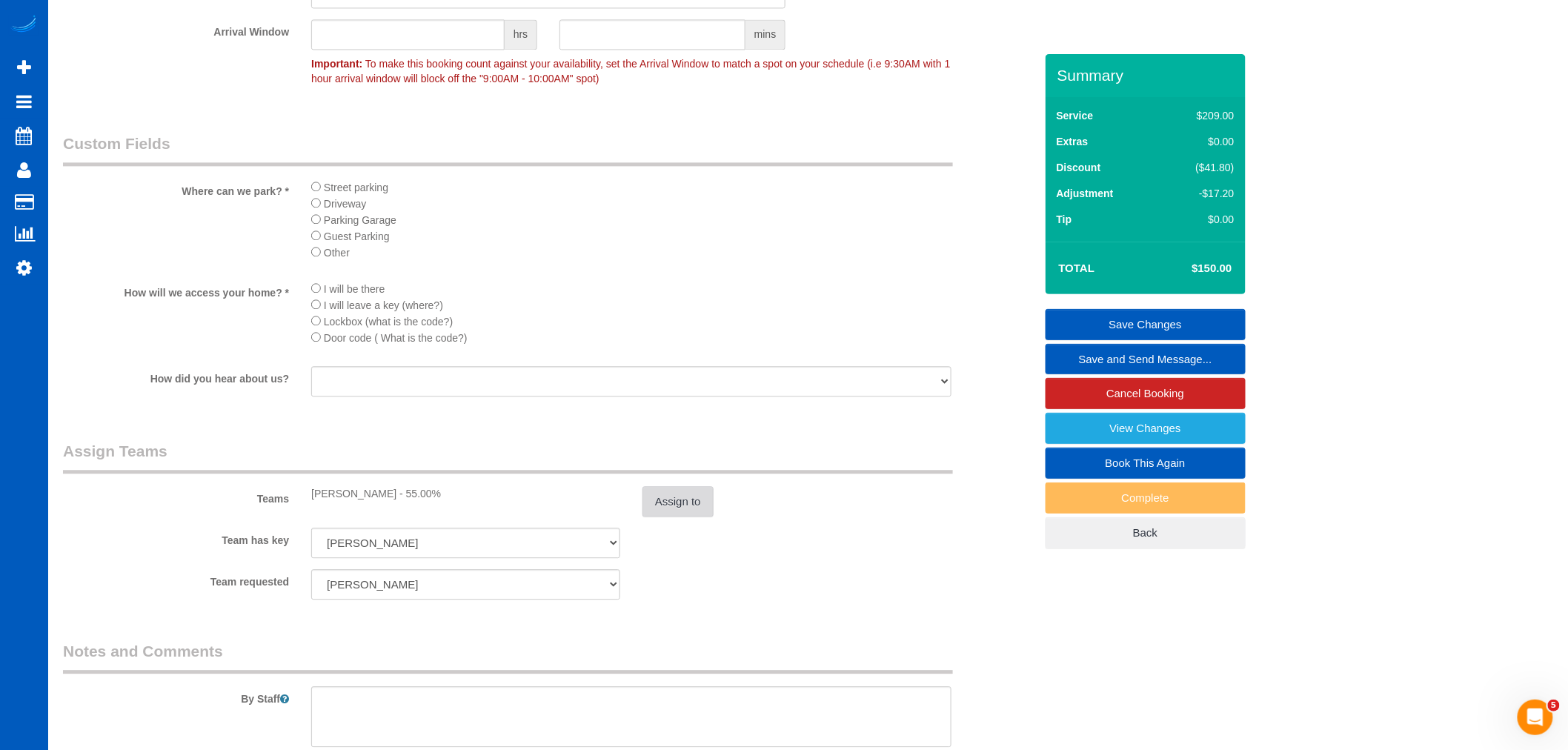
click at [653, 513] on button "Assign to" at bounding box center [678, 502] width 71 height 31
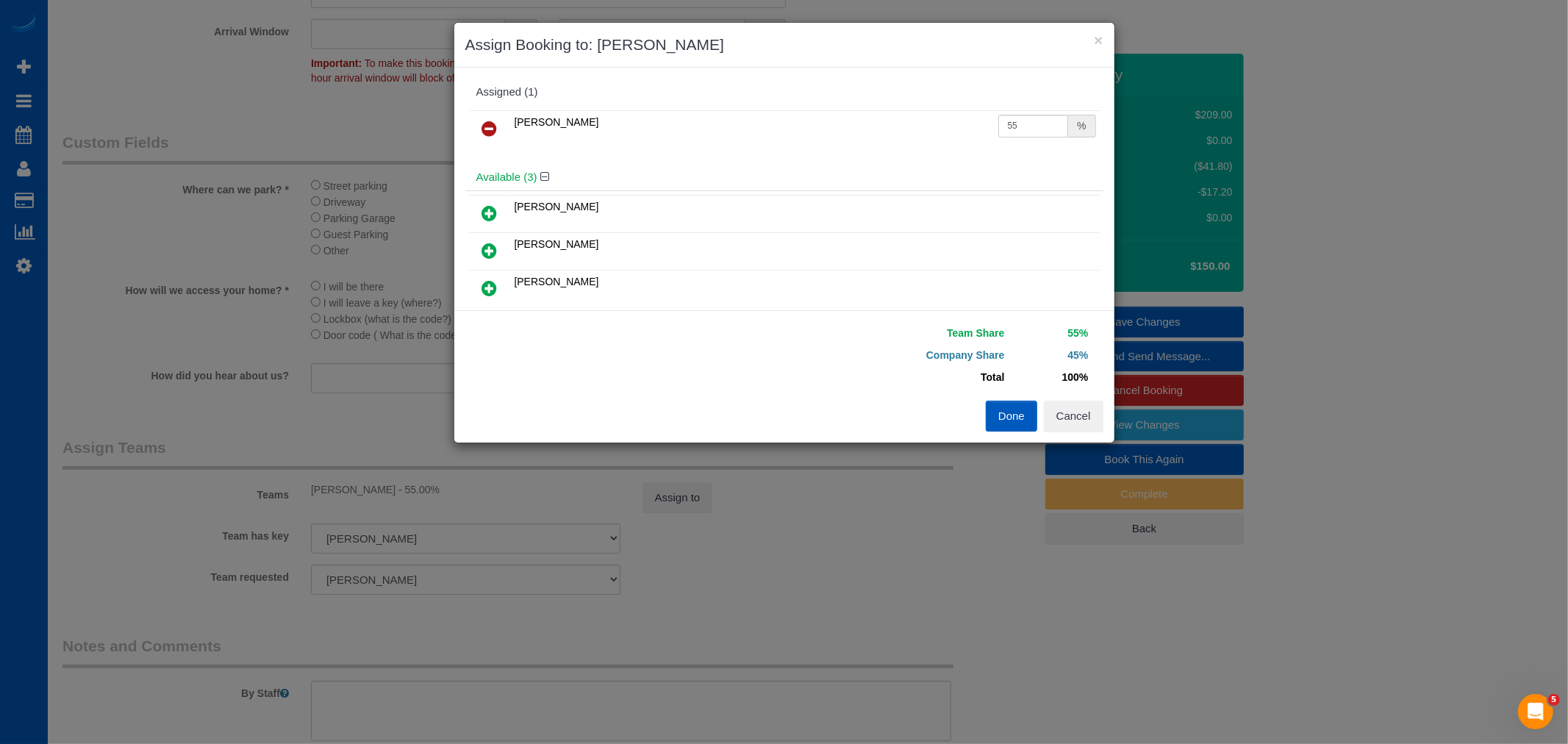
click at [498, 117] on link at bounding box center [490, 129] width 34 height 30
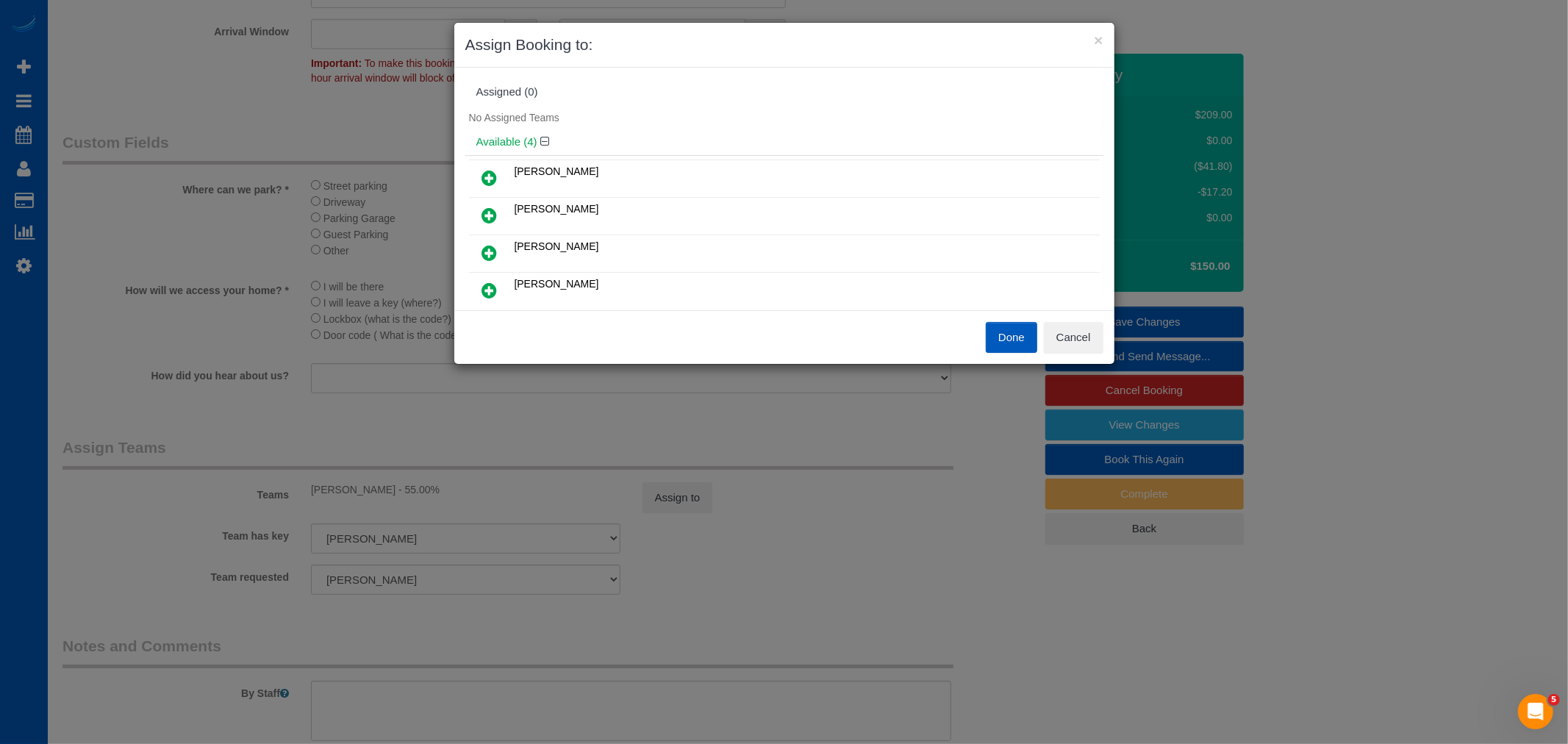
click at [499, 284] on link at bounding box center [490, 292] width 34 height 30
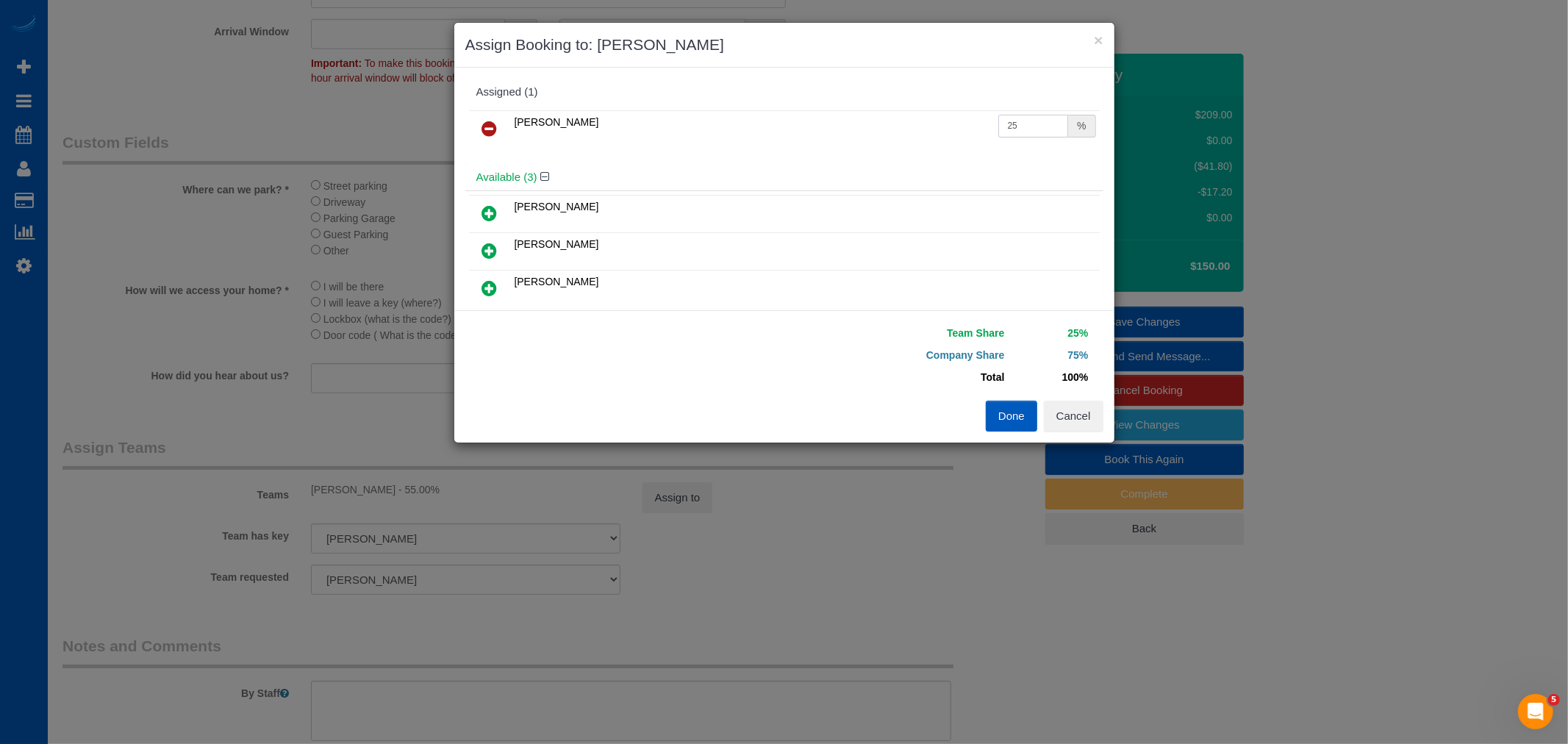
drag, startPoint x: 1053, startPoint y: 127, endPoint x: 772, endPoint y: 147, distance: 281.7
click at [772, 147] on tr "Raissa Radionova 25 %" at bounding box center [784, 129] width 630 height 37
type input "55"
click at [996, 406] on button "Done" at bounding box center [1012, 416] width 51 height 31
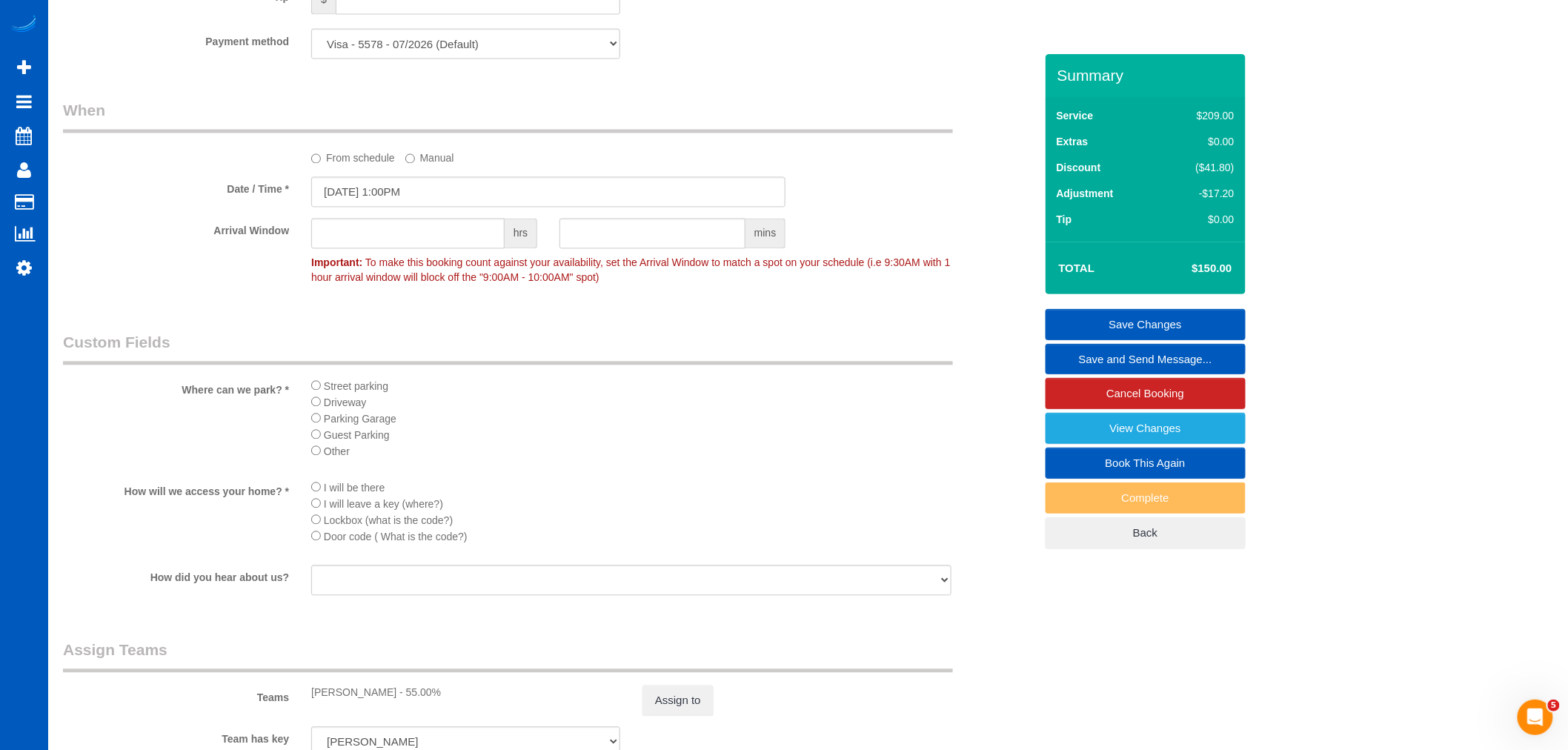
scroll to position [1400, 0]
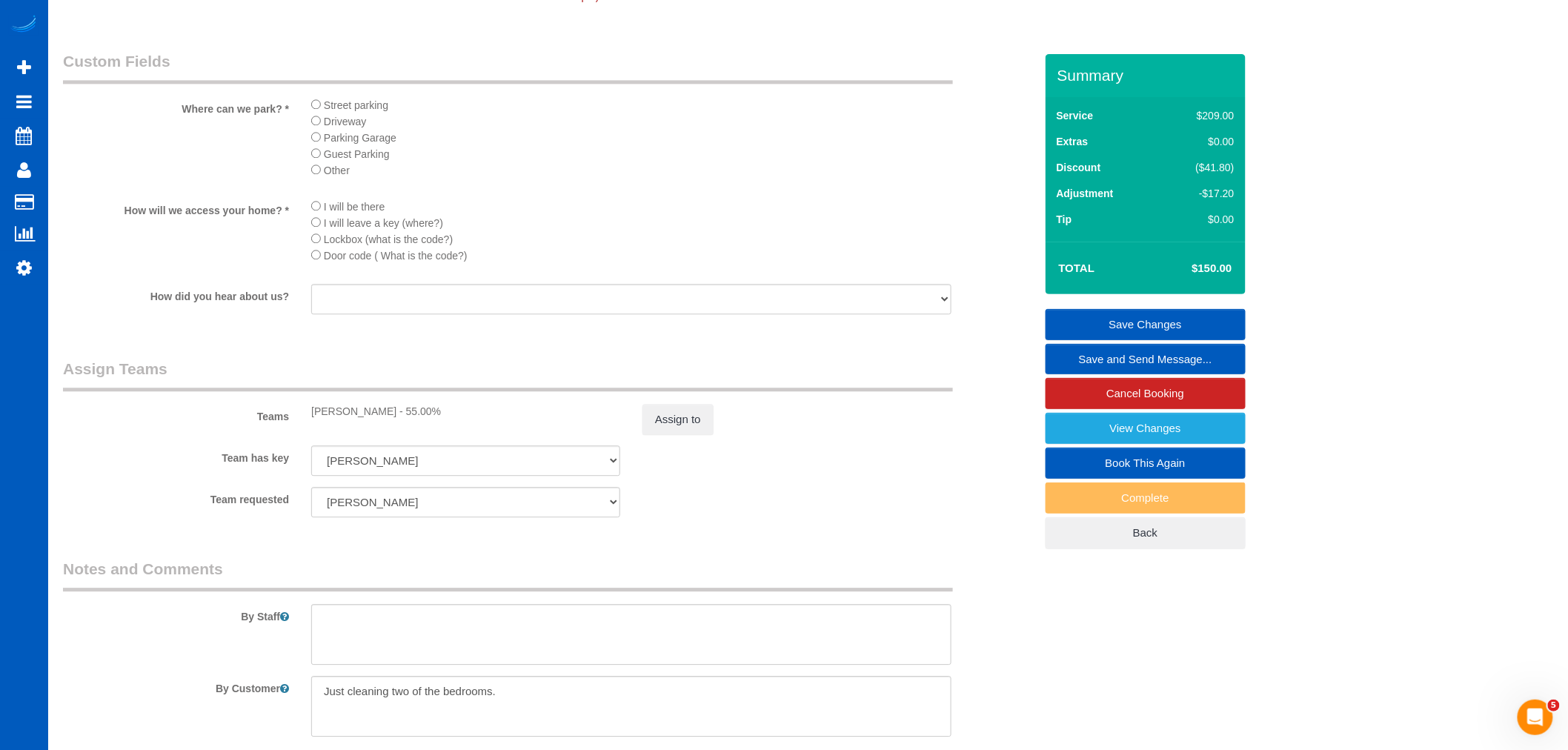
click at [1188, 330] on link "Save Changes" at bounding box center [1145, 324] width 200 height 31
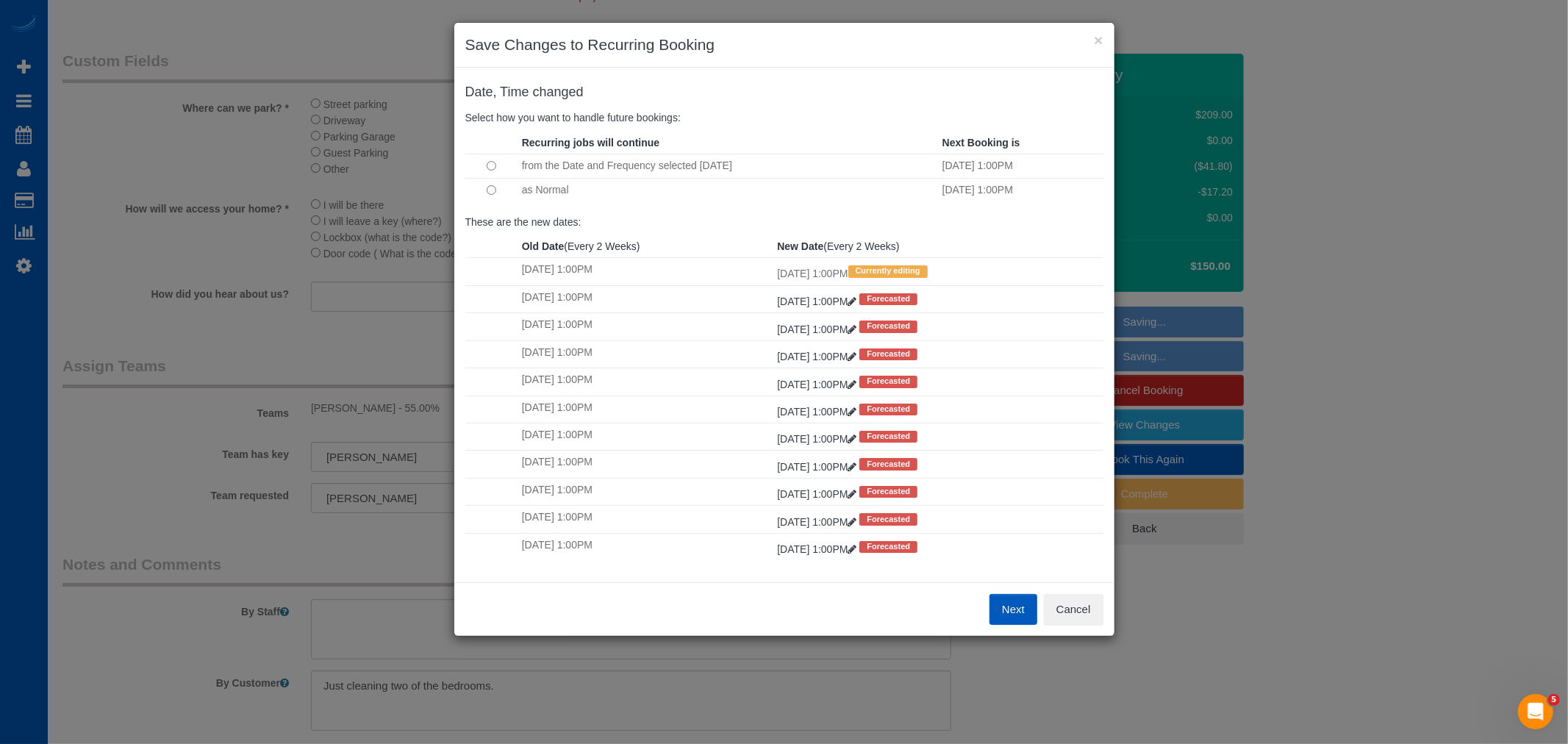
click at [1012, 607] on button "Next" at bounding box center [1013, 609] width 48 height 31
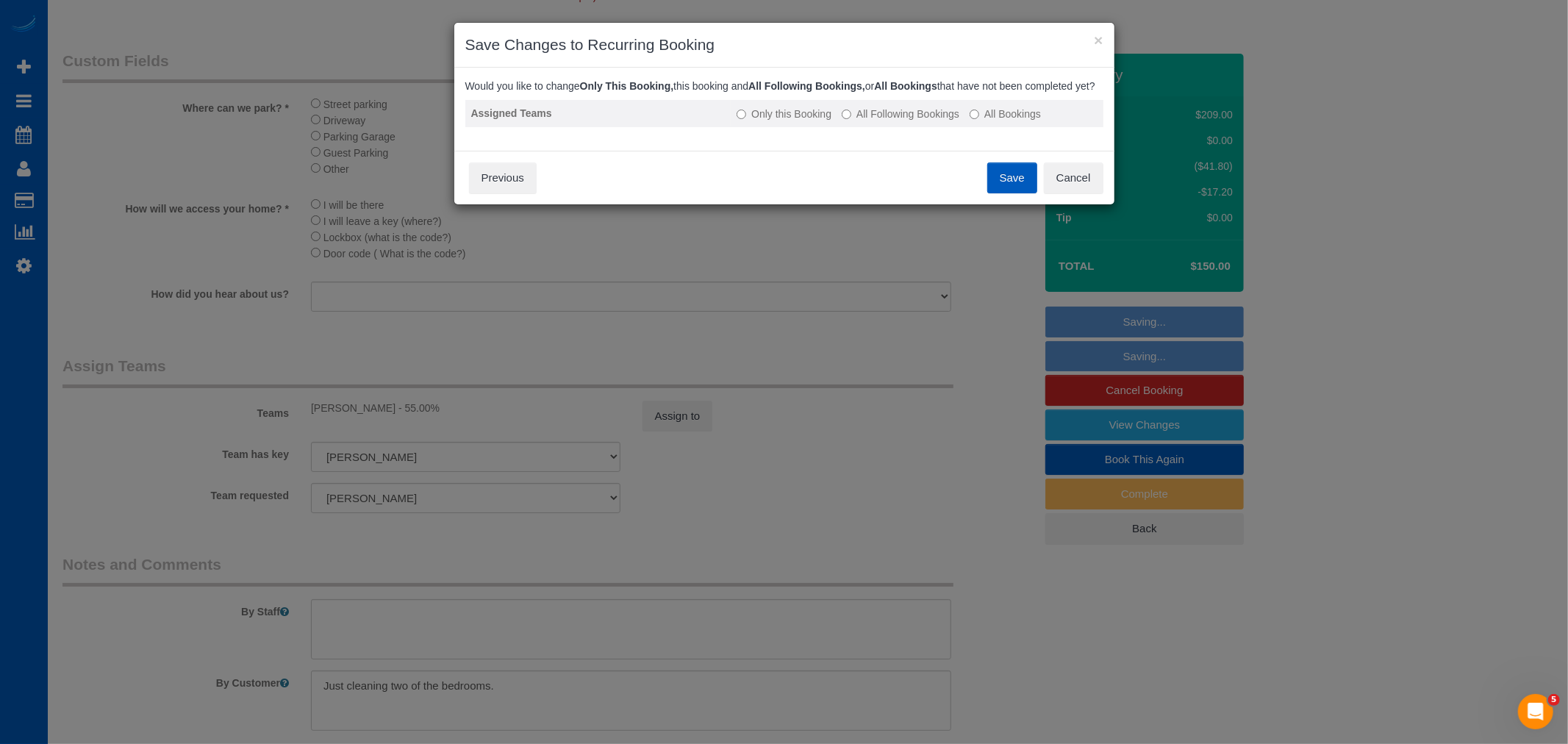
click at [905, 121] on label "All Following Bookings" at bounding box center [899, 113] width 117 height 15
click at [1004, 187] on button "Save" at bounding box center [1012, 177] width 50 height 31
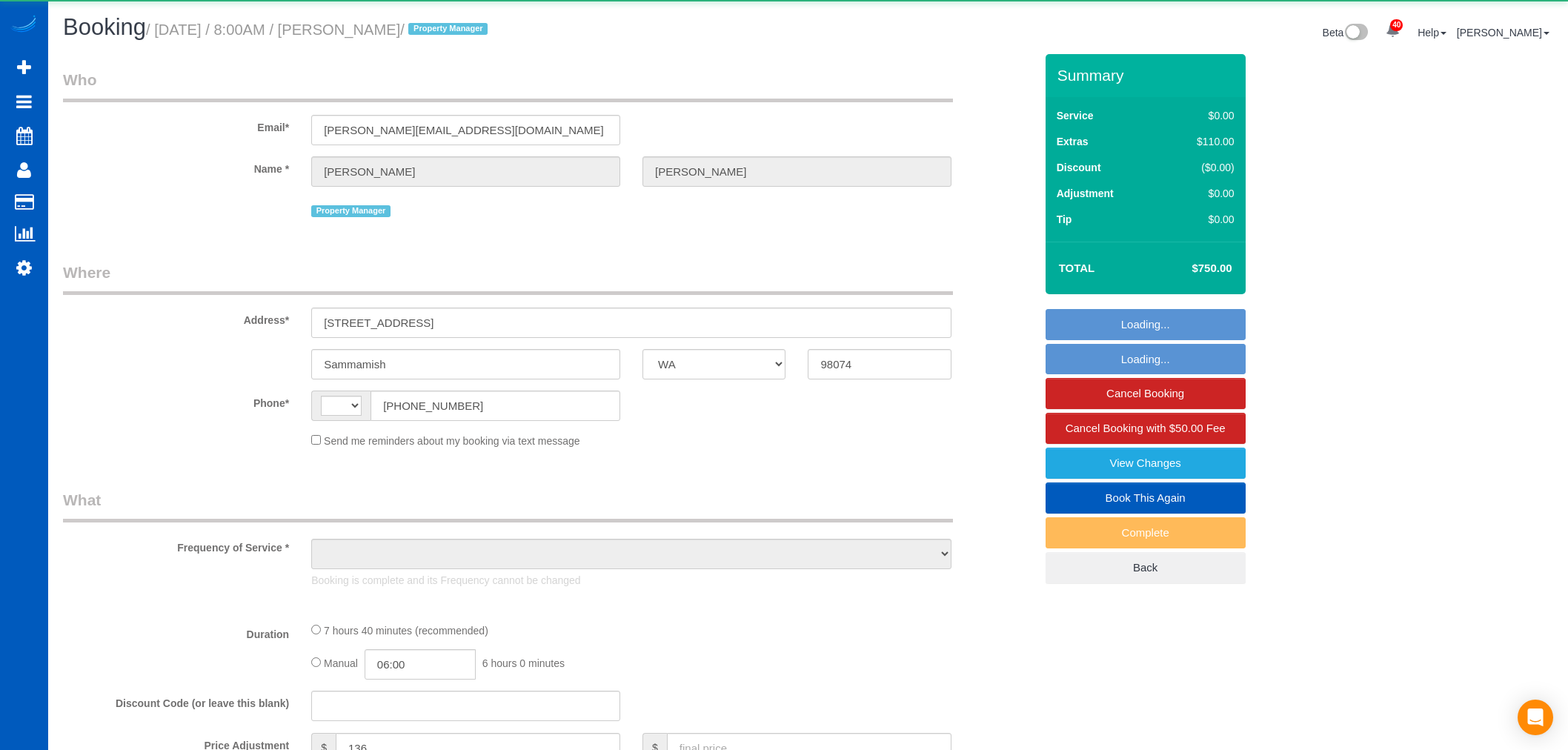
select select "WA"
select select "string:[GEOGRAPHIC_DATA]"
select select "object:491"
select select "199"
select select "2001"
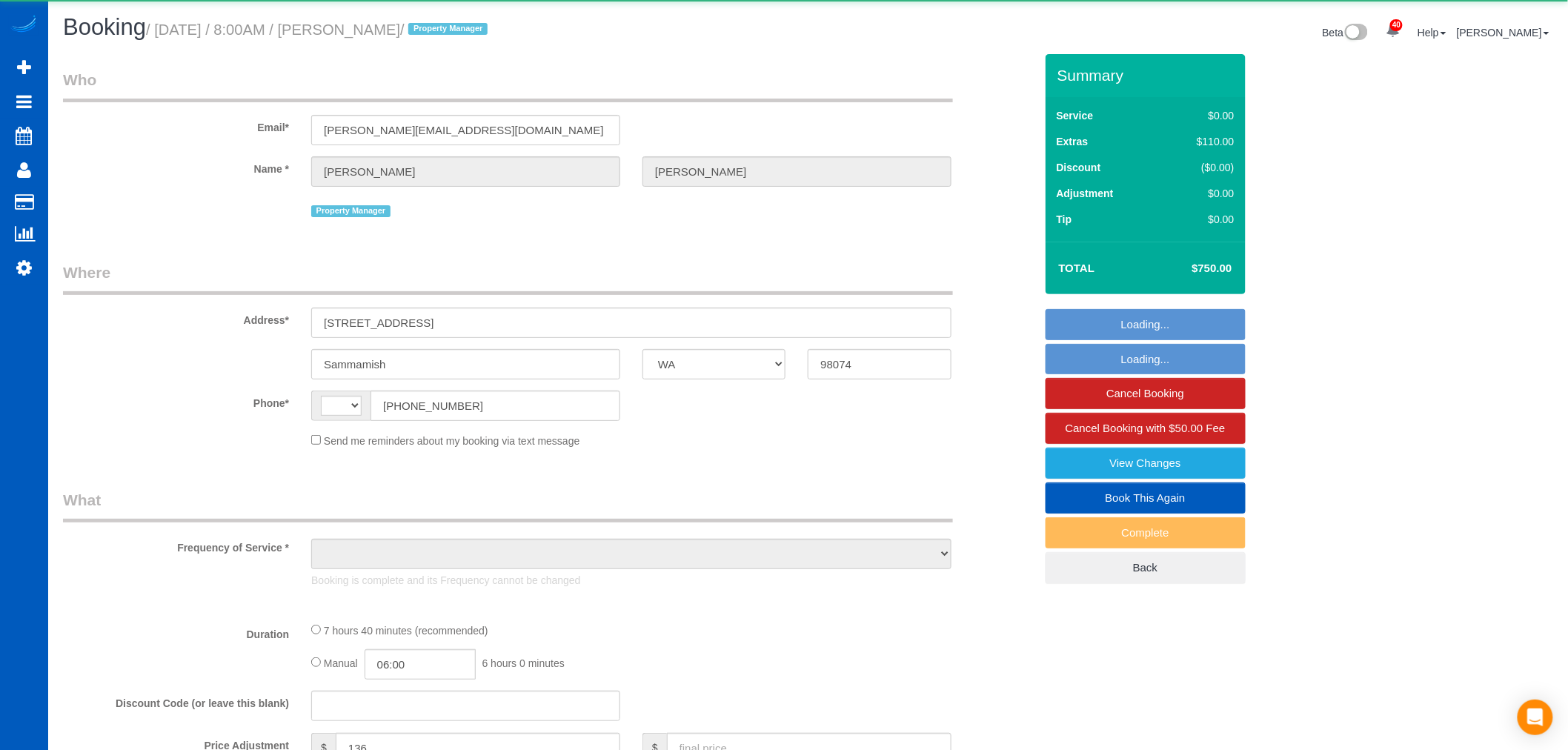
select select "3"
select select "spot1"
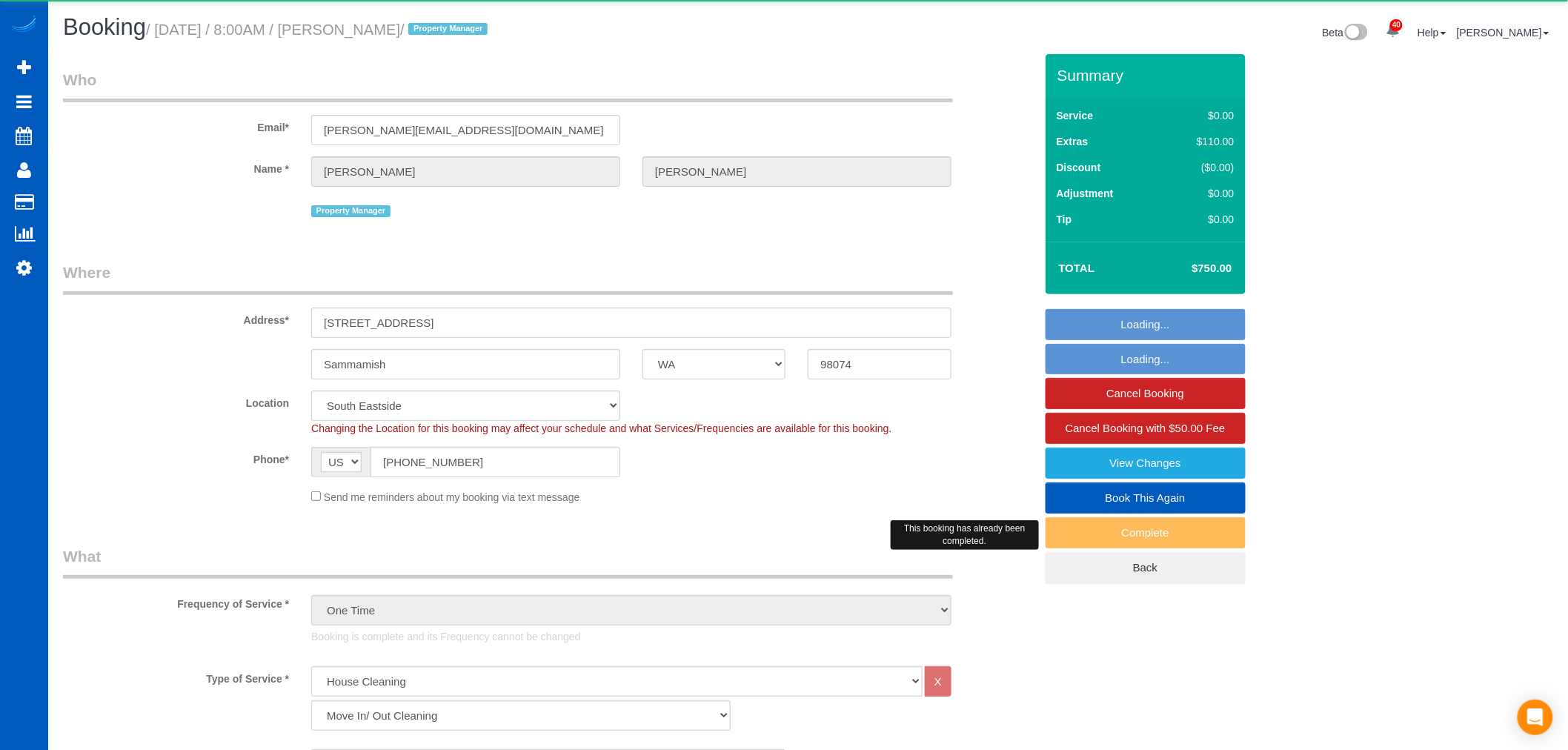
select select "object:1138"
select select "spot6"
select select "2001"
select select "3"
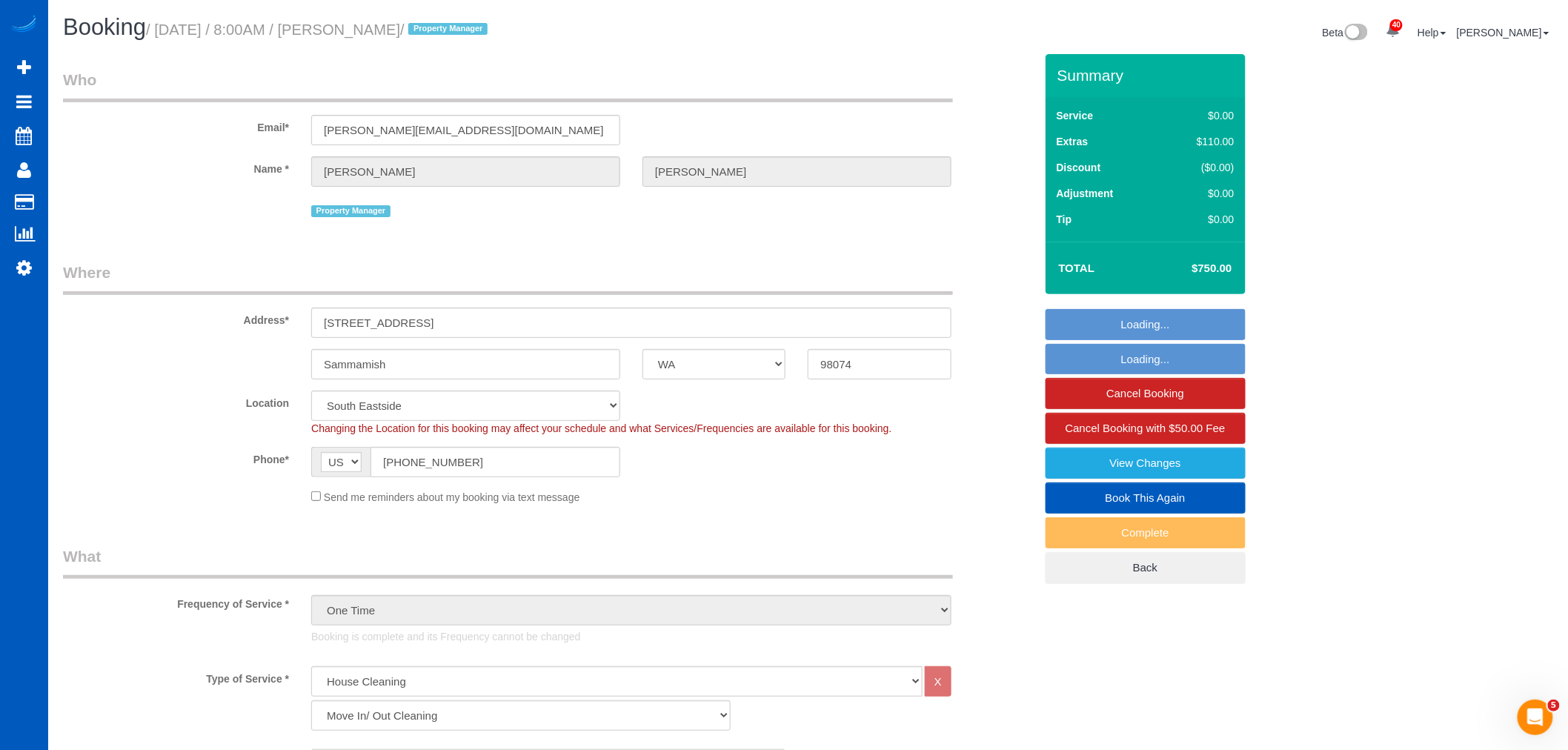
click at [1137, 510] on link "Book This Again" at bounding box center [1145, 498] width 200 height 31
select select "WA"
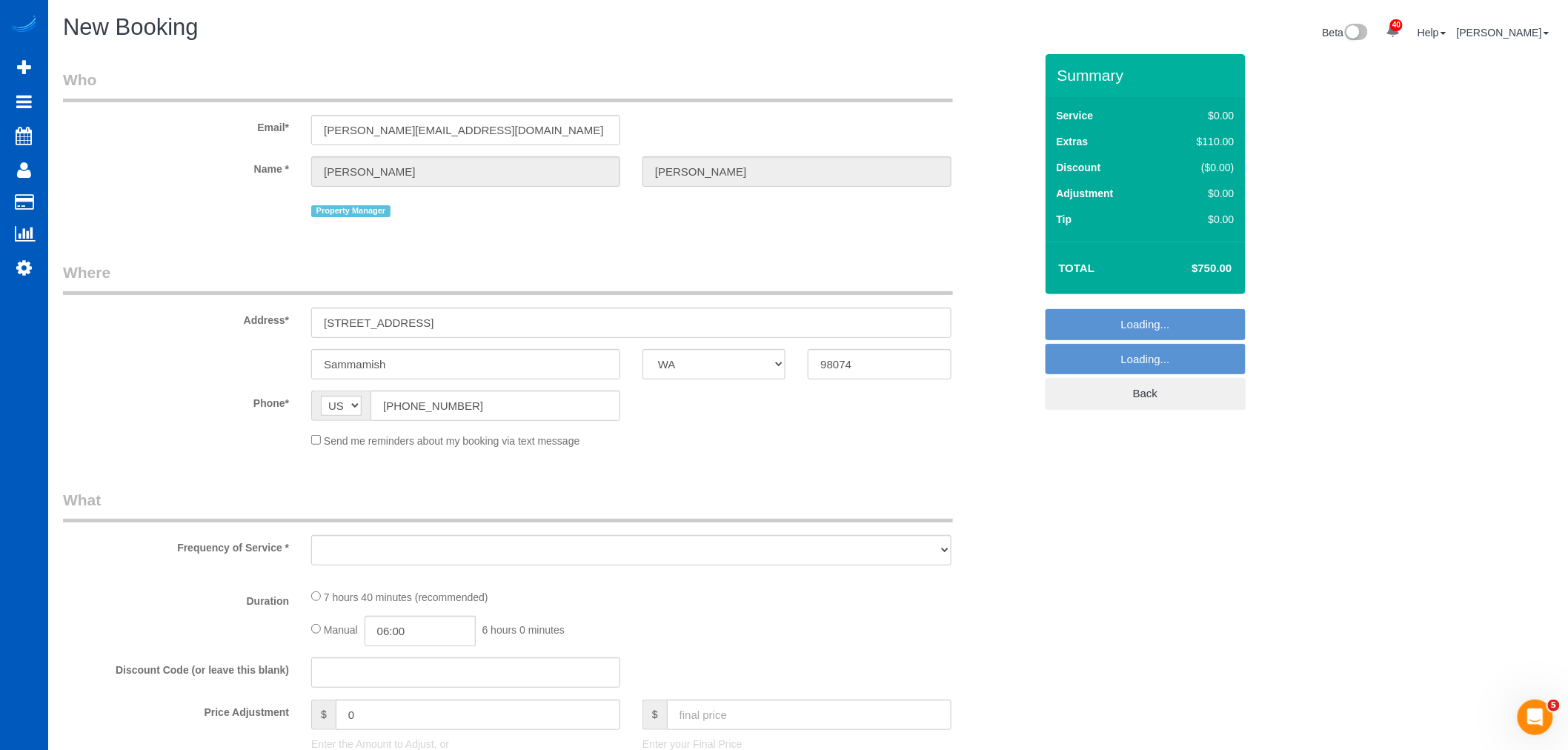
select select "199"
select select "2001"
select select "3"
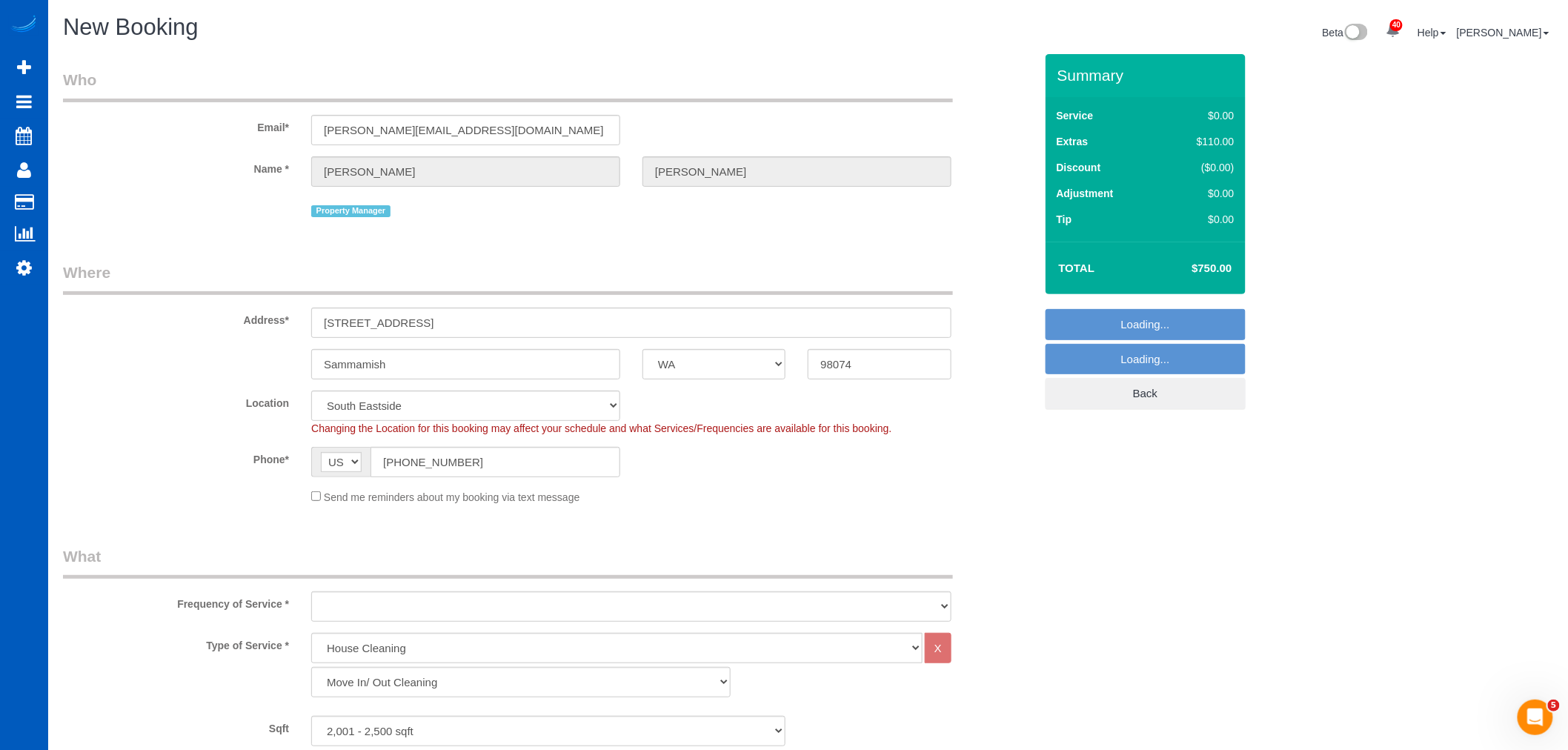
select select "string:fspay"
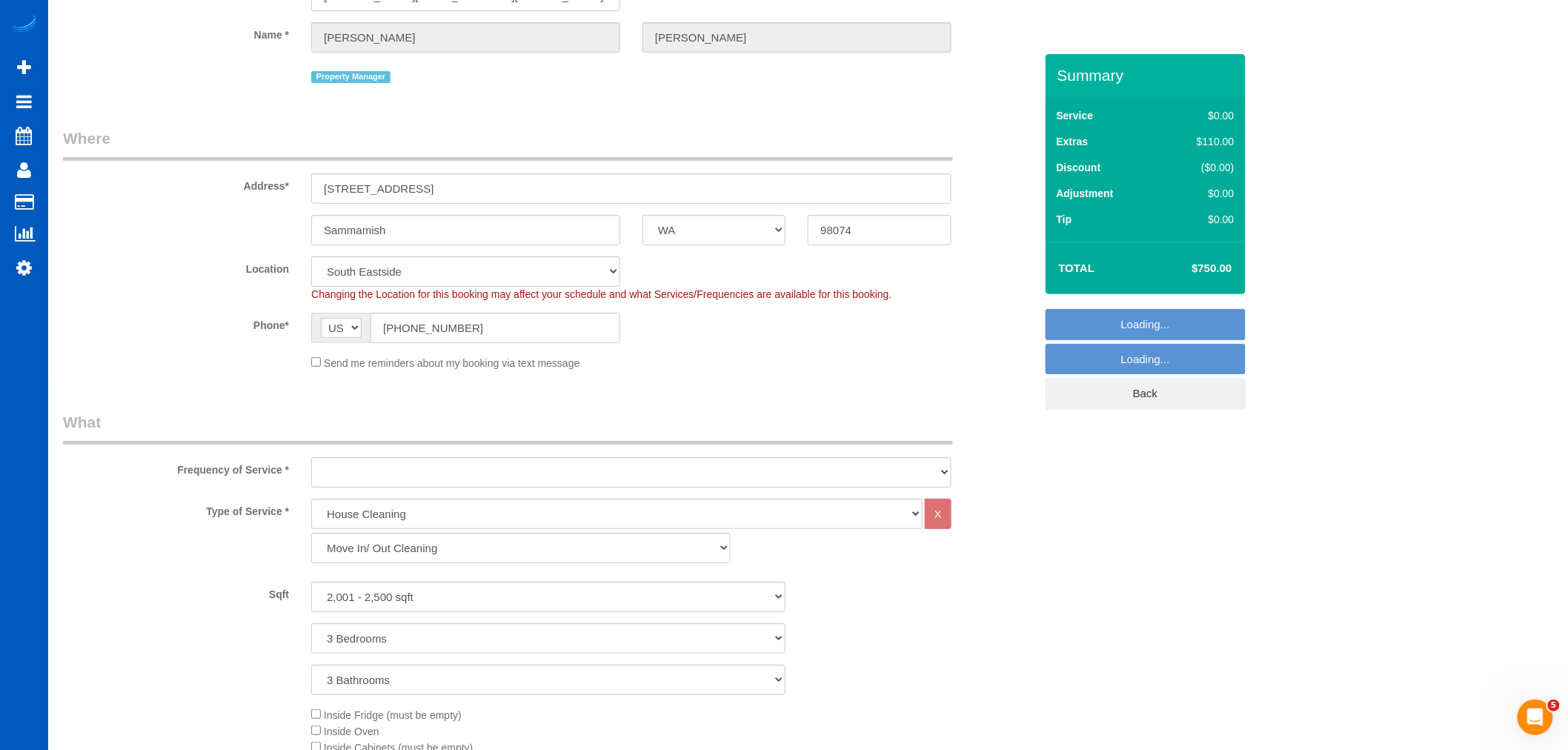
select select "object:1801"
select select "2001"
select select "3"
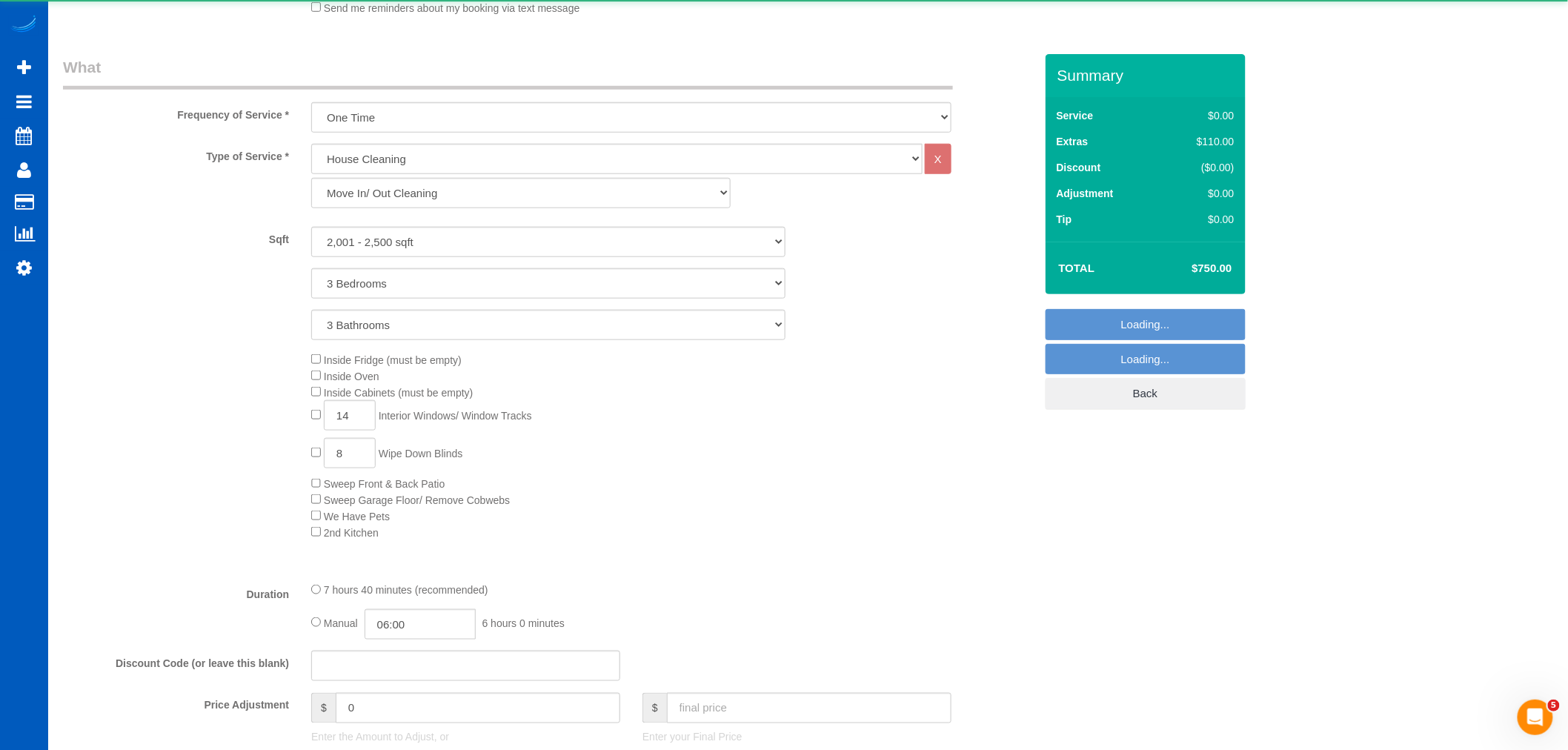
scroll to position [494, 0]
select select "object:1890"
select select "2001"
select select "3"
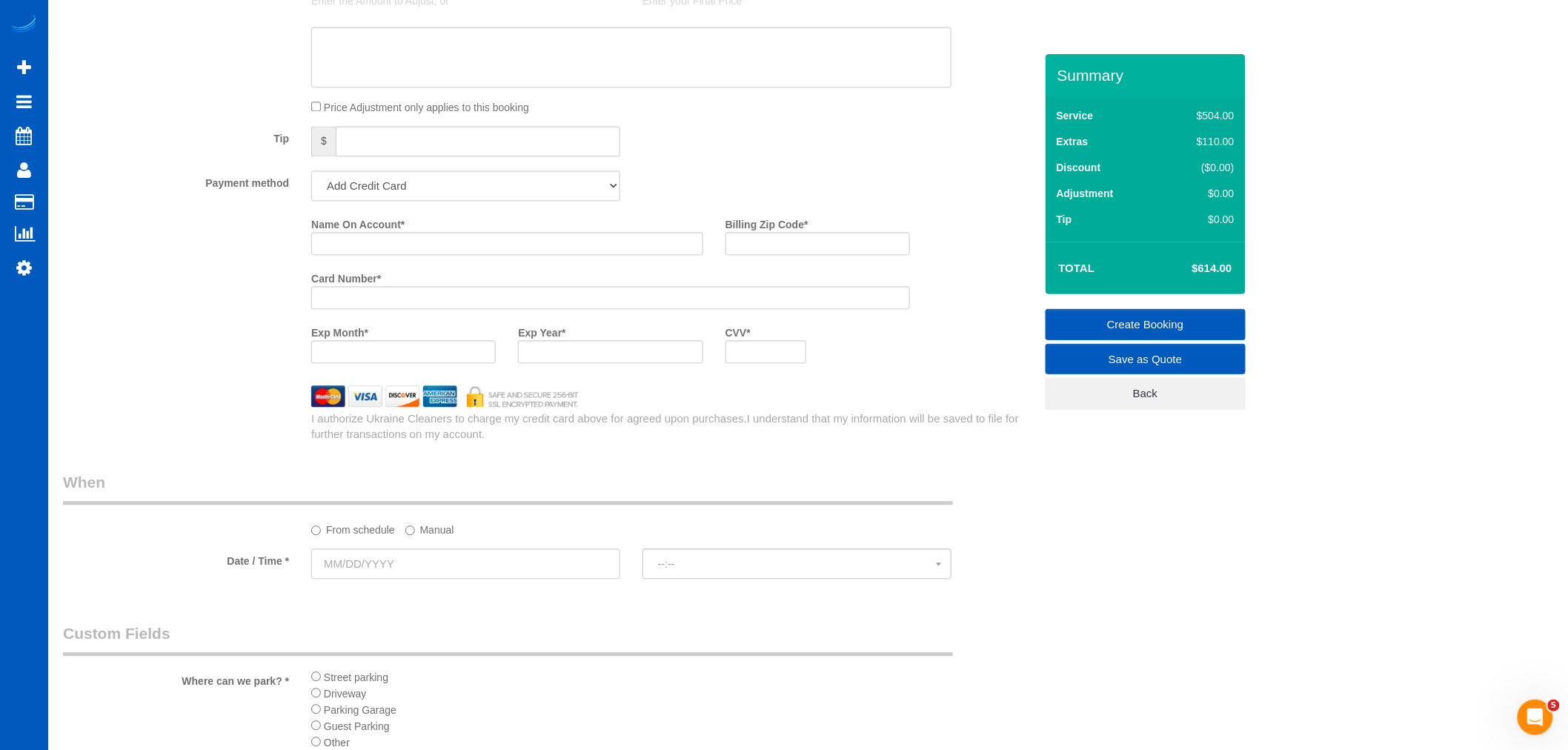
scroll to position [1016, 0]
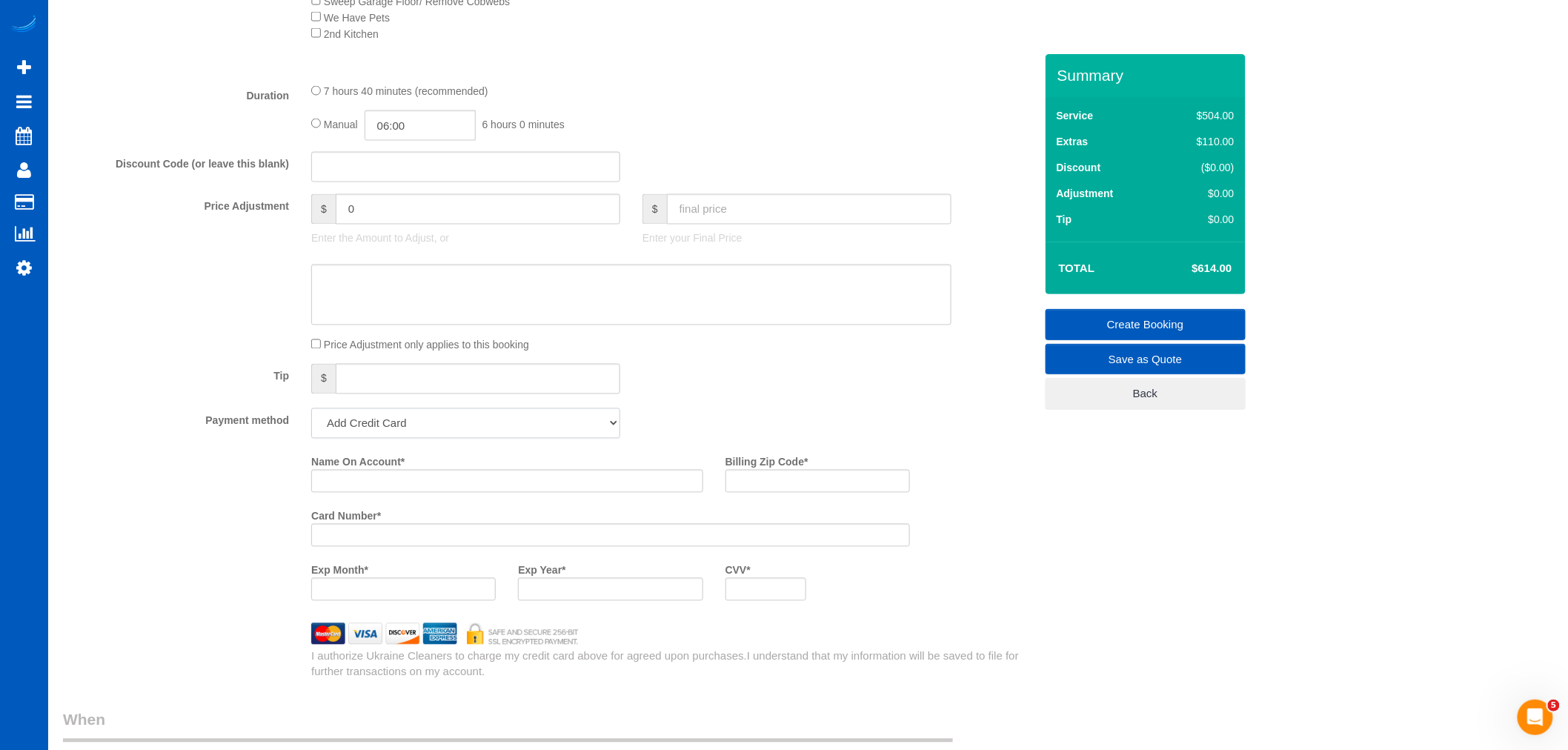
click at [376, 439] on select "Add Credit Card Cash Check Paypal" at bounding box center [465, 423] width 309 height 31
select select "string:cash"
click at [311, 422] on select "Add Credit Card Cash Check Paypal" at bounding box center [465, 423] width 309 height 31
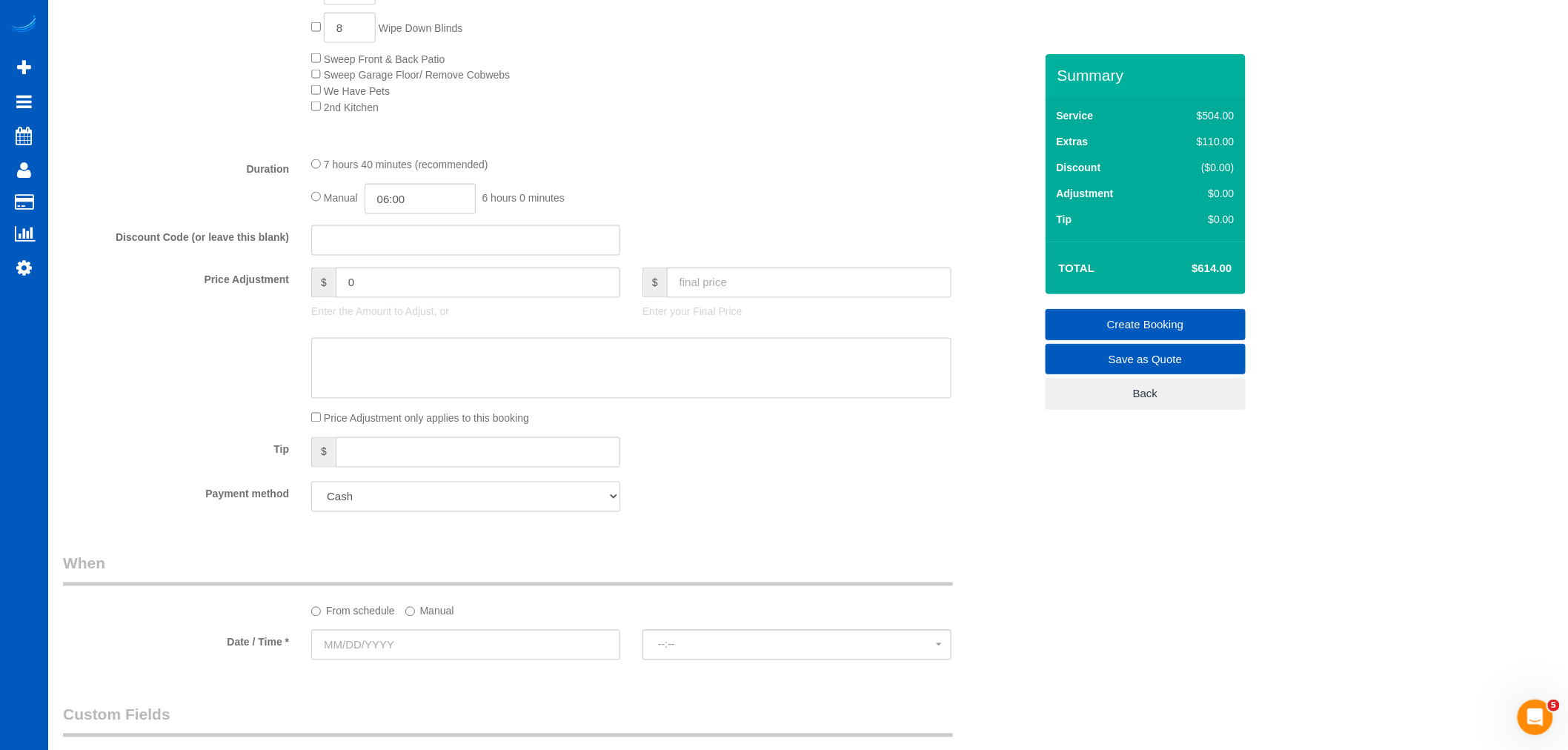
scroll to position [851, 0]
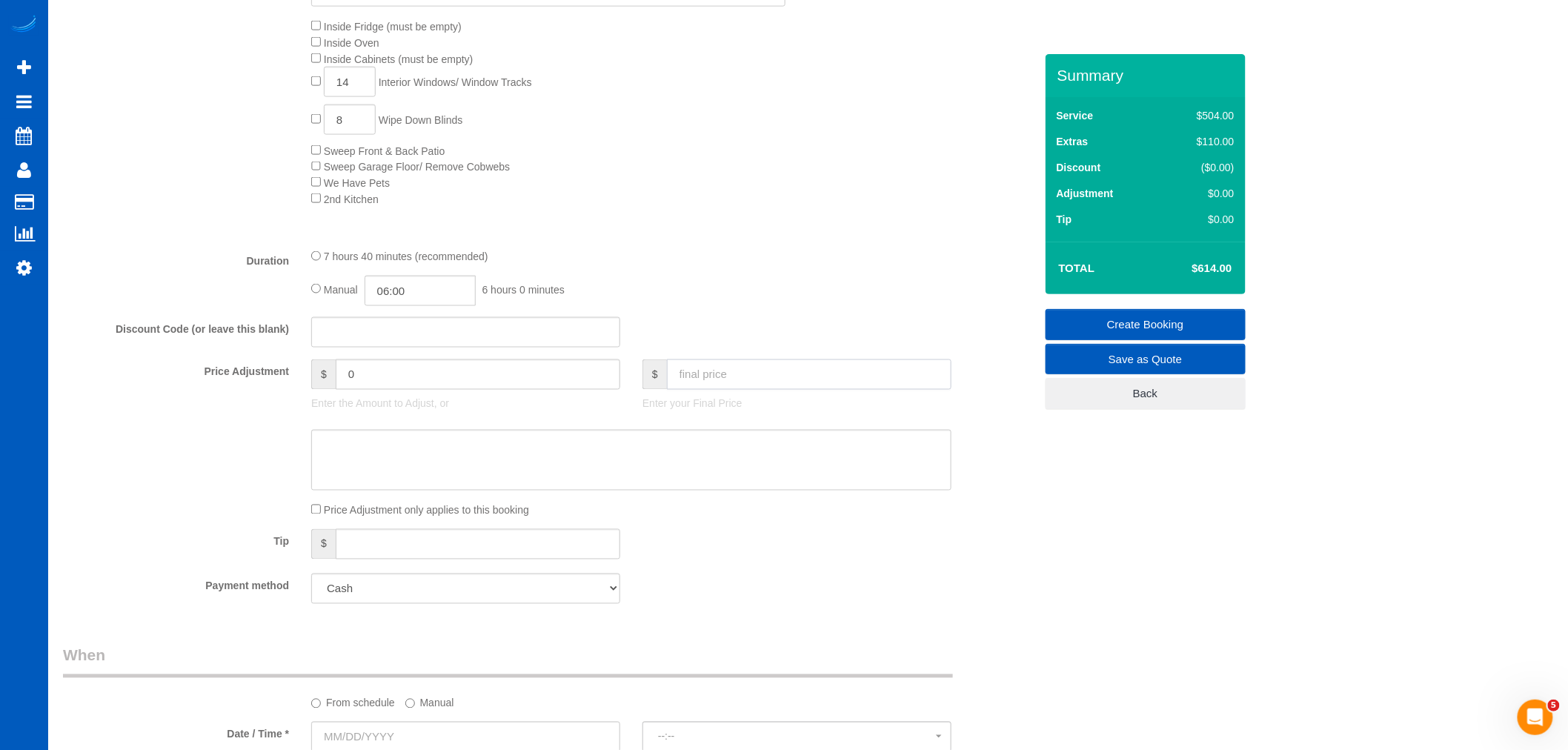
click at [739, 387] on input "text" at bounding box center [809, 375] width 285 height 31
type input "0"
type input "-614"
click at [402, 306] on input "06:00" at bounding box center [420, 291] width 111 height 31
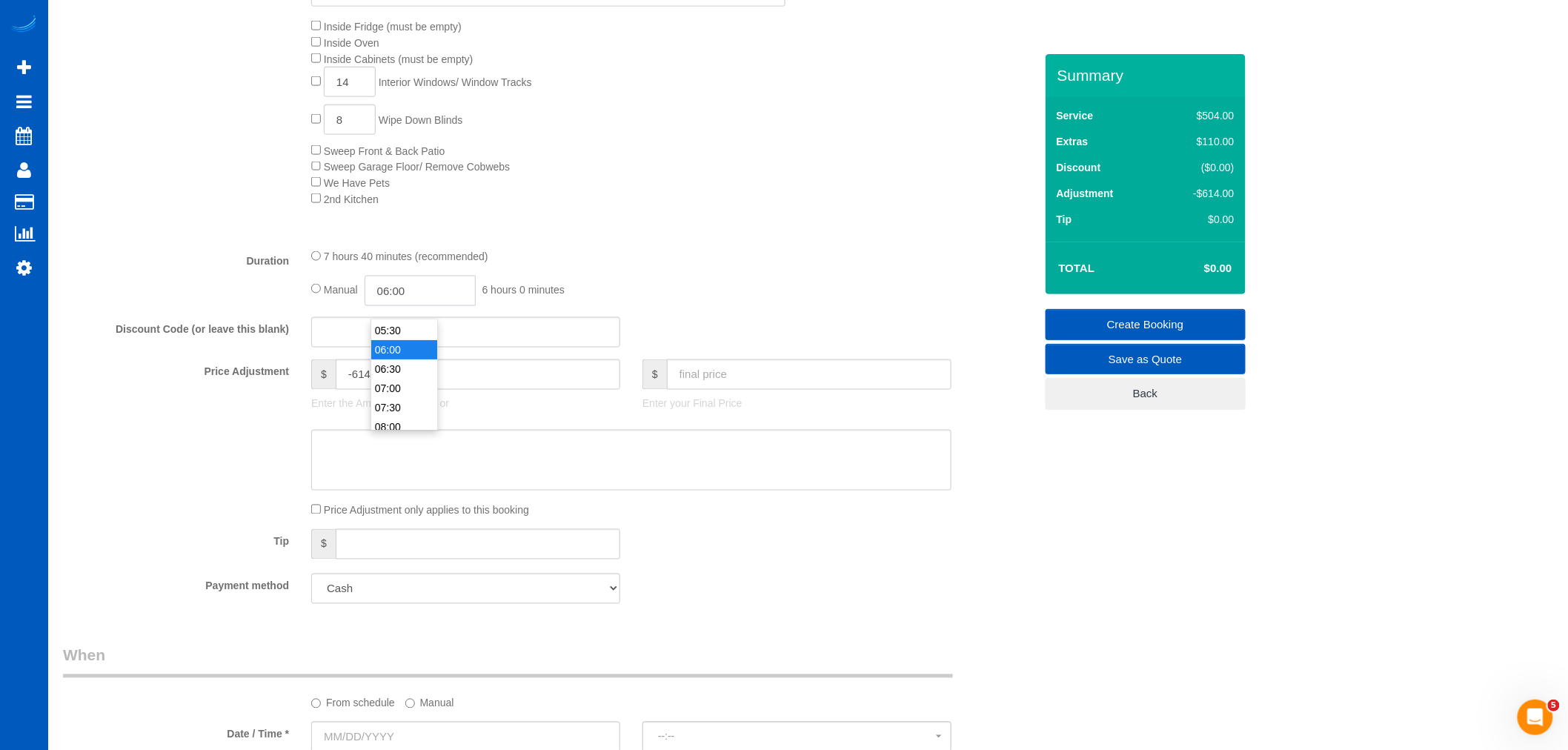
drag, startPoint x: 415, startPoint y: 299, endPoint x: 360, endPoint y: 313, distance: 56.8
click at [360, 306] on div "Manual 06:00 6 hours 0 minutes" at bounding box center [631, 291] width 641 height 31
click at [685, 264] on div "7 hours 40 minutes (recommended)" at bounding box center [631, 256] width 641 height 16
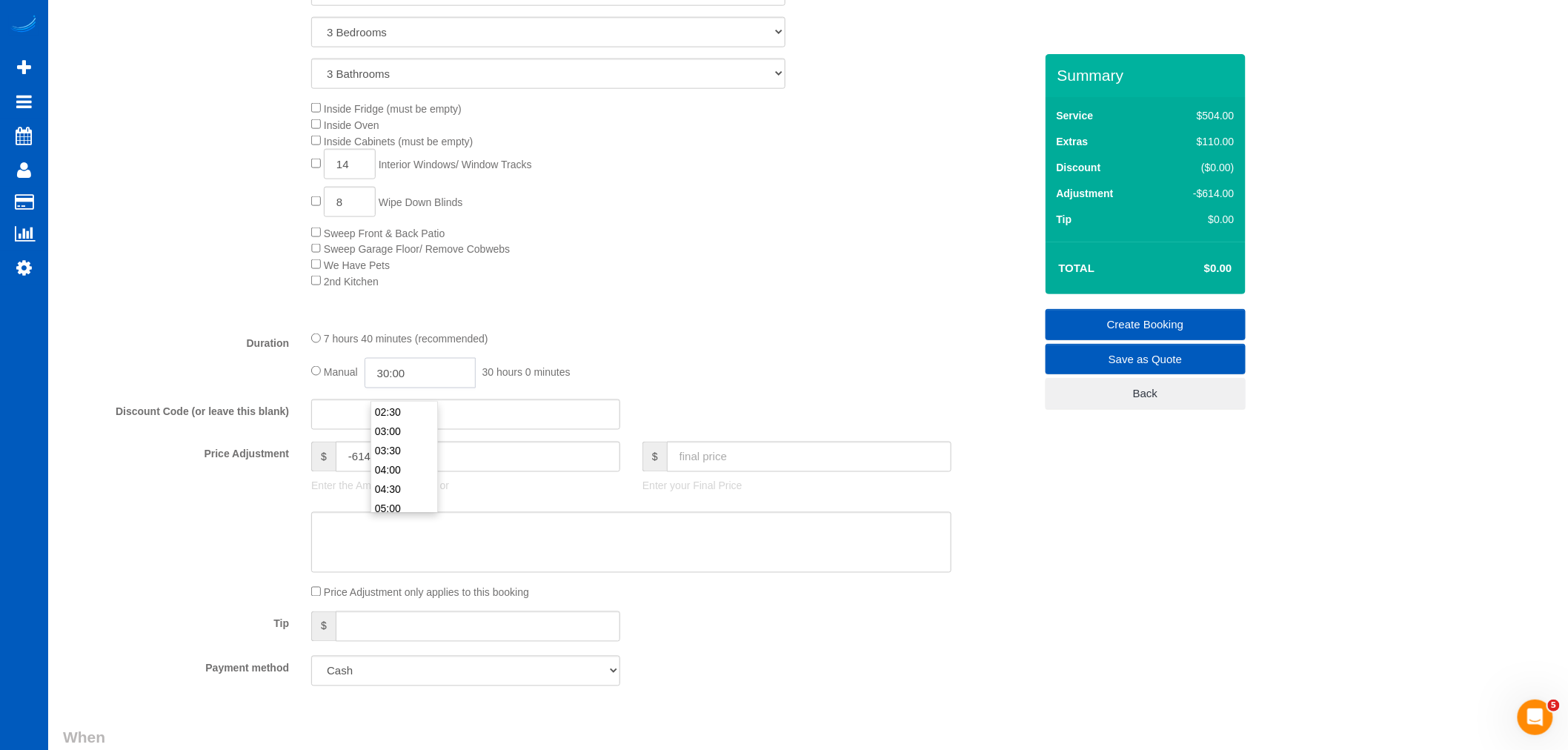
scroll to position [0, 0]
drag, startPoint x: 433, startPoint y: 380, endPoint x: 267, endPoint y: 403, distance: 167.6
click at [265, 403] on fieldset "What Frequency of Service * One Time Weekly - 15.00% Every 2 Weeks - 10.00% Eve…" at bounding box center [548, 251] width 971 height 892
type input "00:30"
click at [879, 288] on div "Inside Fridge (must be empty) Inside Oven Inside Cabinets (must be empty) 14 In…" at bounding box center [672, 195] width 745 height 189
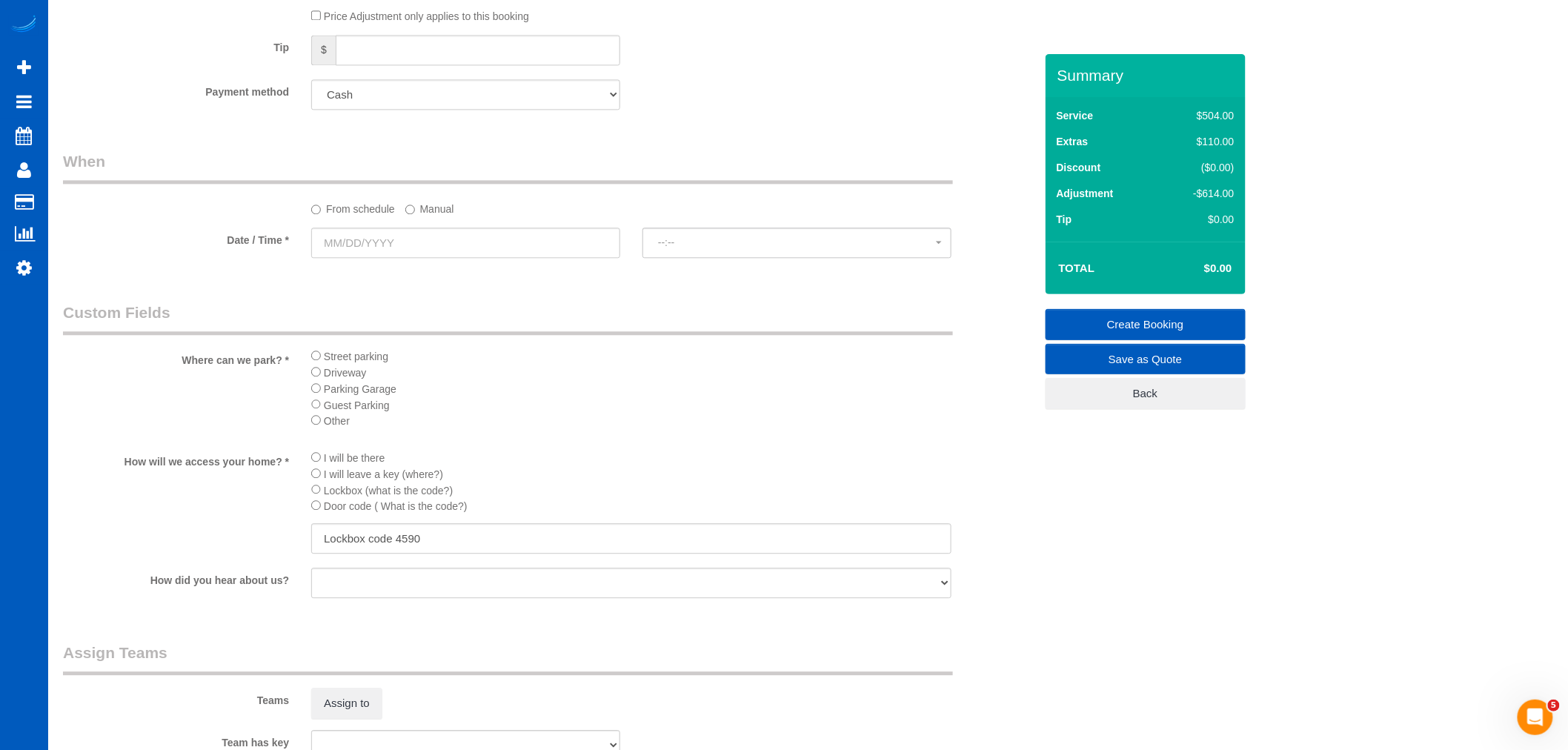
scroll to position [1765, 0]
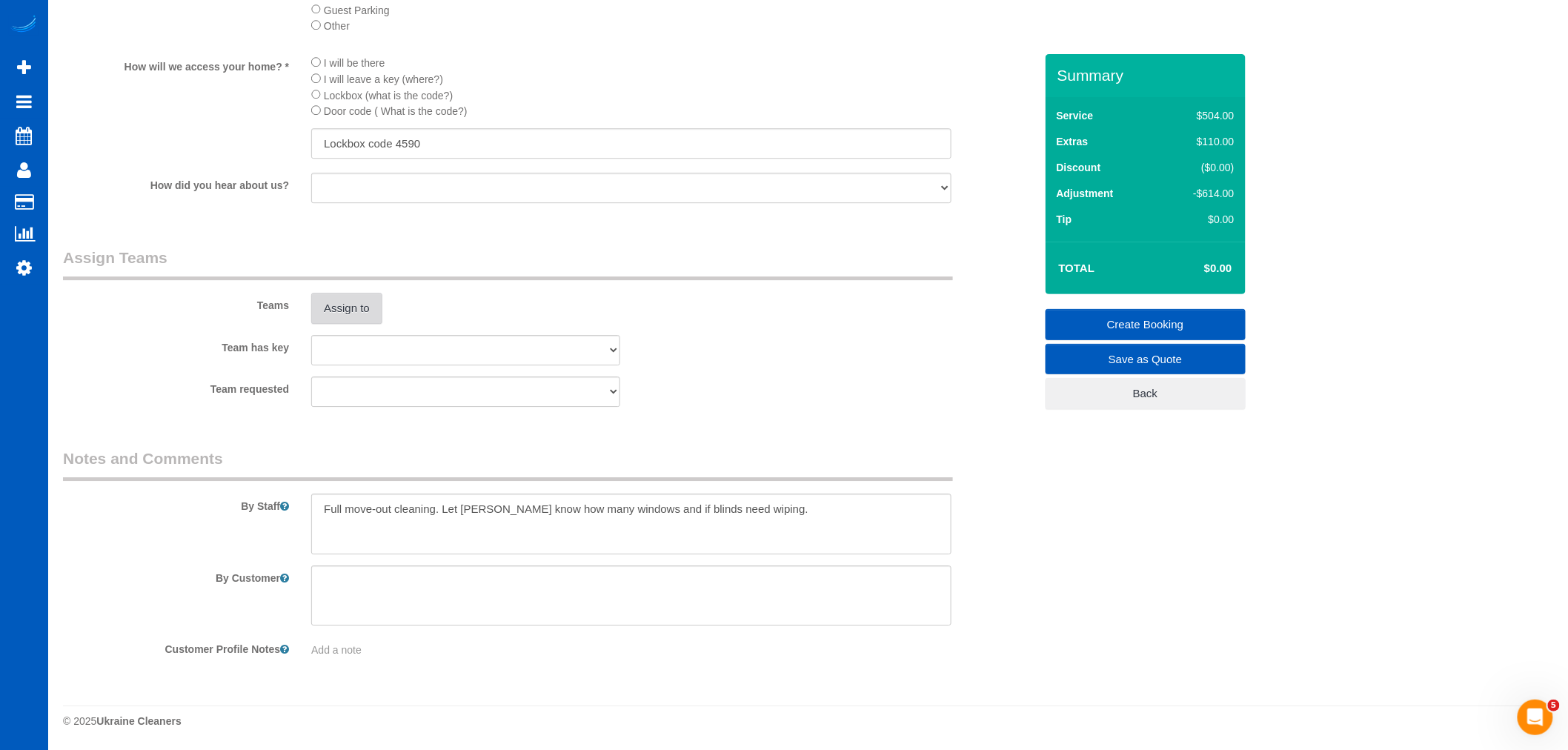
click at [340, 308] on button "Assign to" at bounding box center [347, 308] width 71 height 31
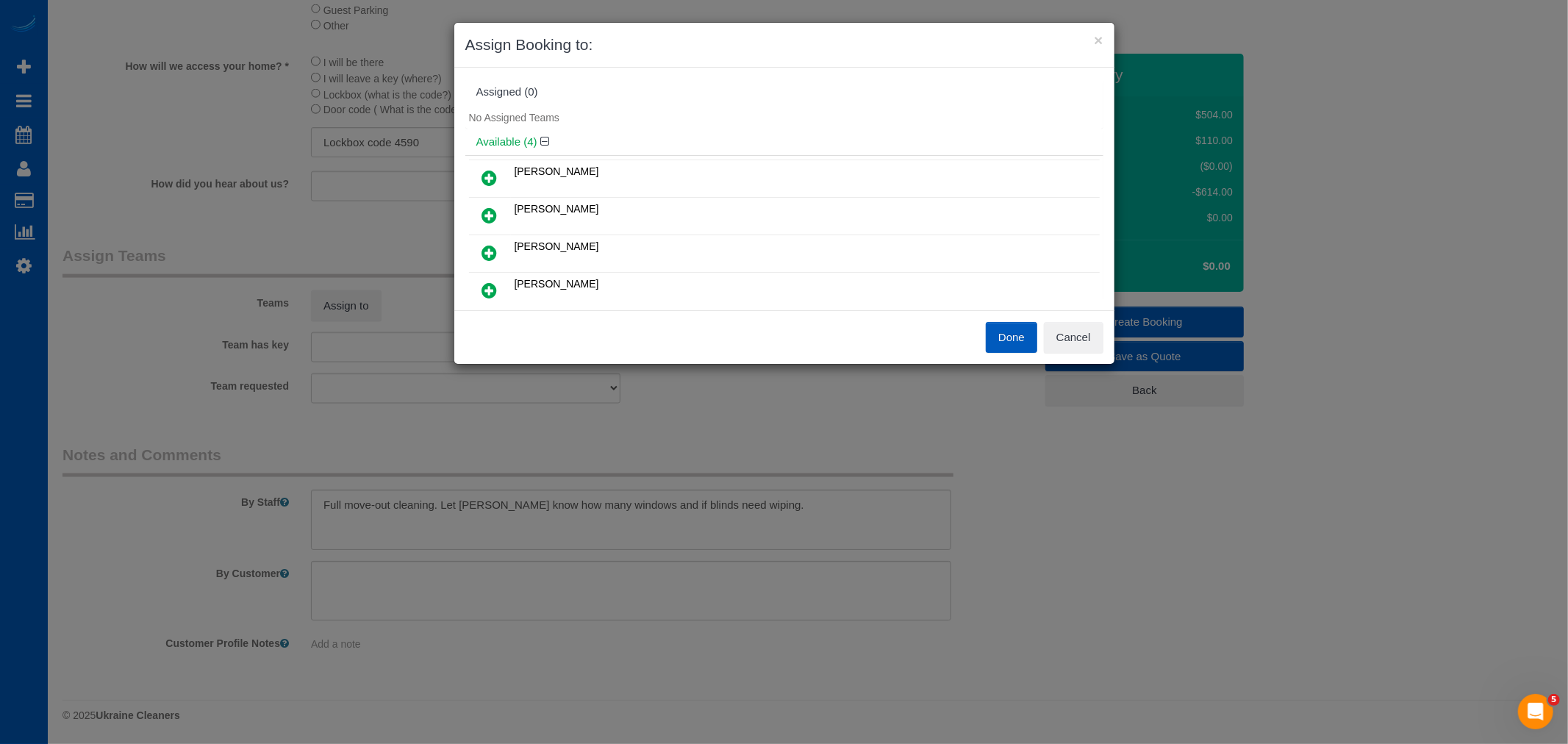
click at [496, 210] on icon at bounding box center [490, 216] width 16 height 18
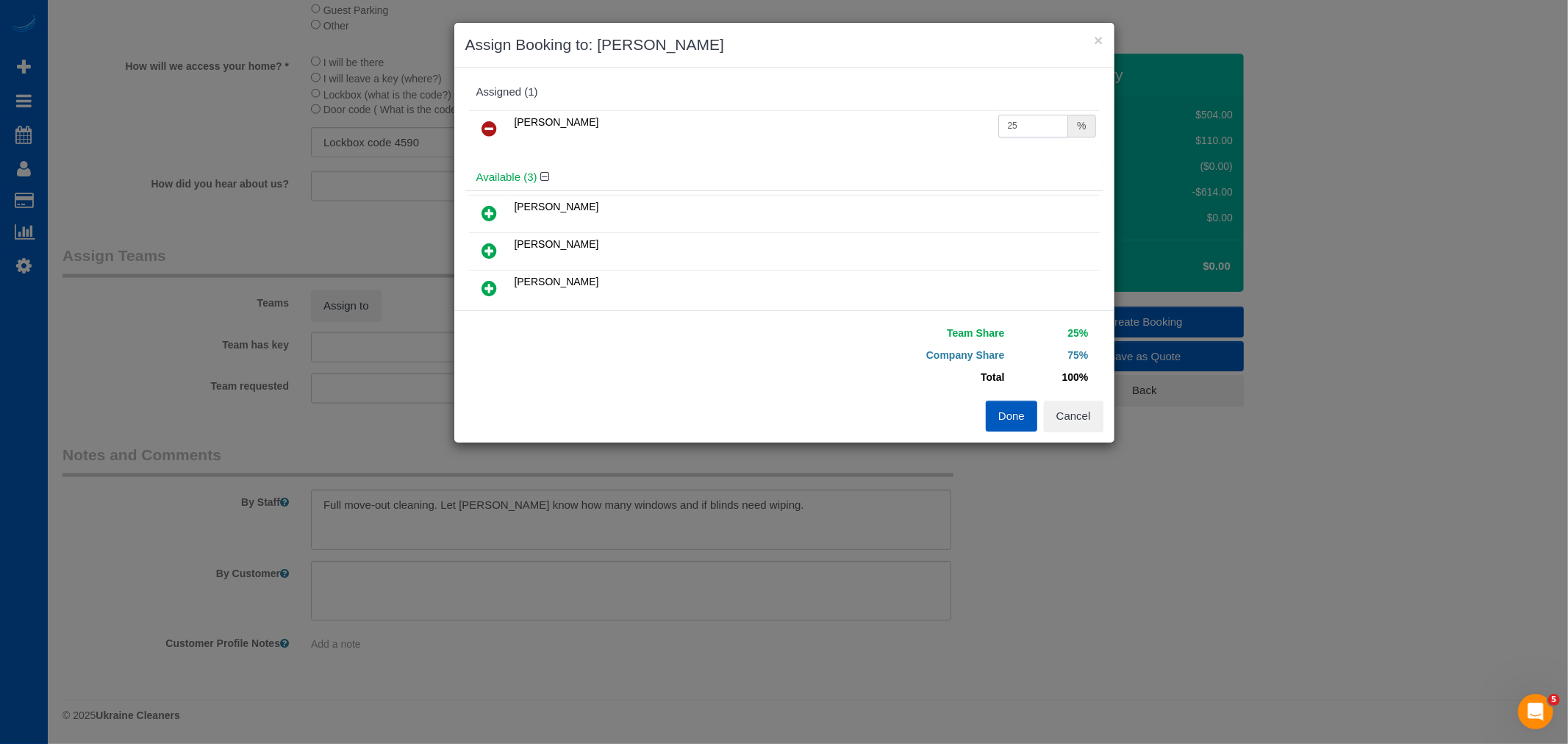
drag, startPoint x: 970, startPoint y: 138, endPoint x: 789, endPoint y: 165, distance: 183.0
click at [789, 165] on div "Assigned (1) Anzhela Trokhymiuk 25 % Available (3) Alina Kruchok" at bounding box center [784, 189] width 638 height 221
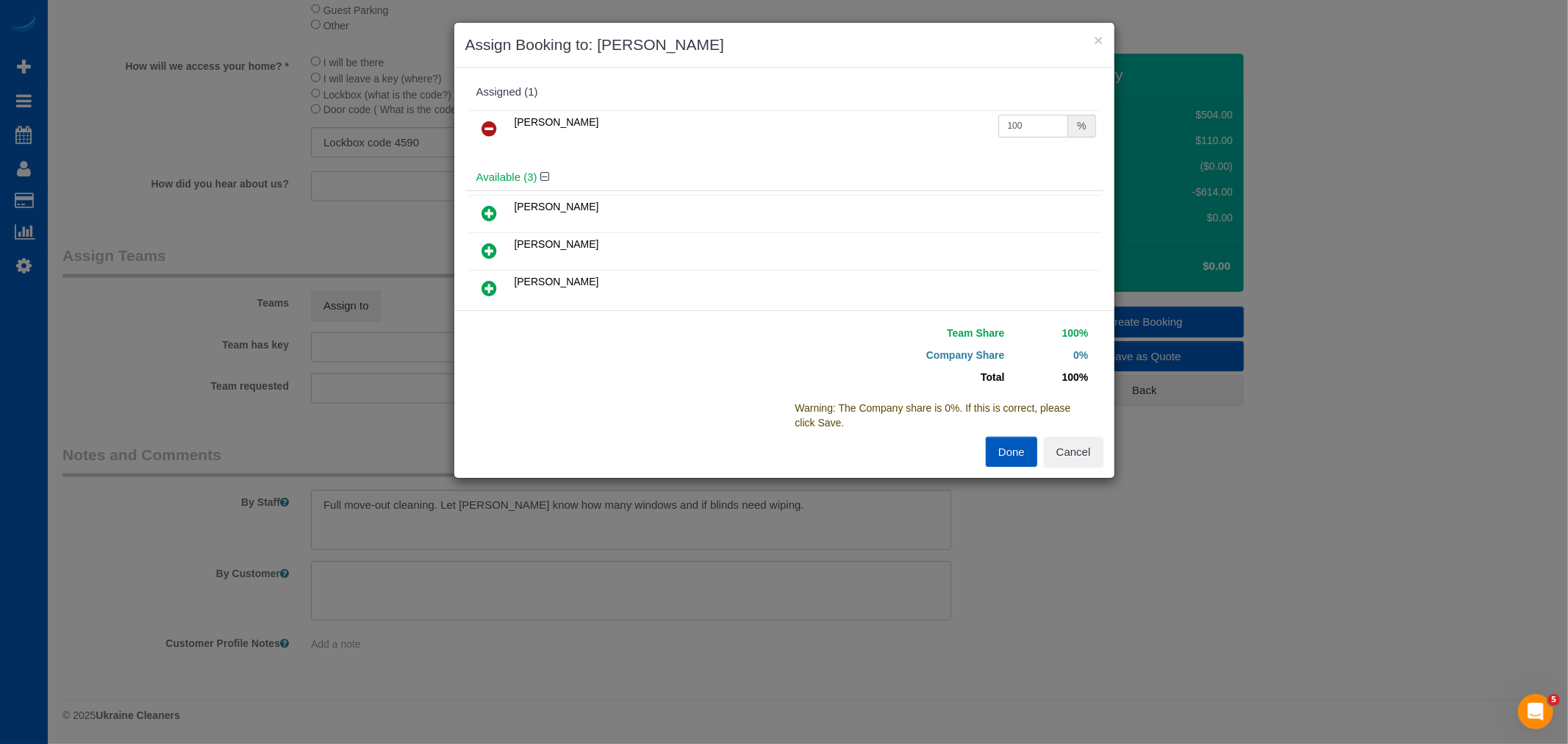
type input "100"
drag, startPoint x: 1008, startPoint y: 449, endPoint x: 761, endPoint y: 478, distance: 248.7
click at [1007, 449] on button "Done" at bounding box center [1012, 451] width 51 height 31
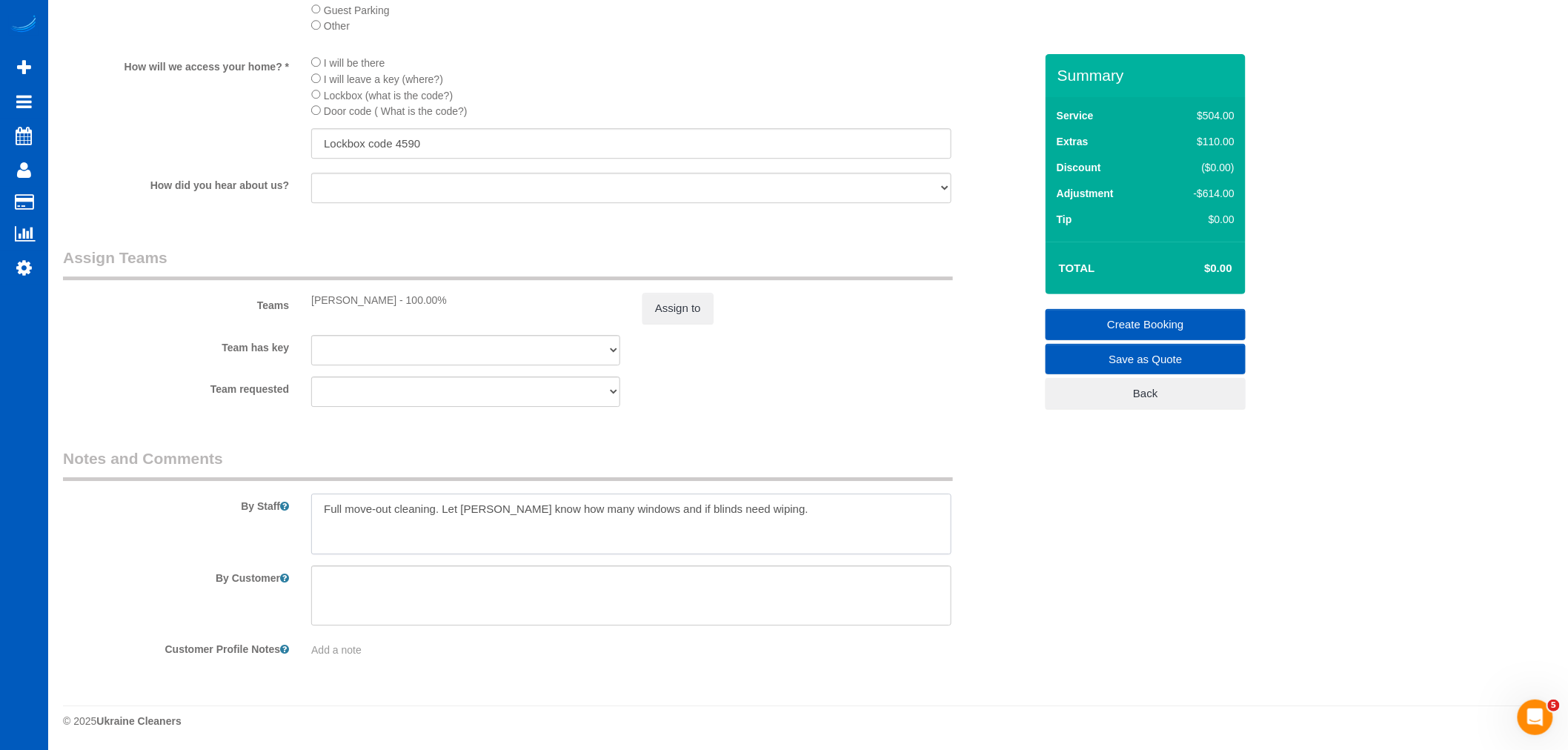
drag, startPoint x: 762, startPoint y: 506, endPoint x: 139, endPoint y: 538, distance: 623.8
click at [139, 538] on div "By Staff" at bounding box center [548, 501] width 994 height 106
drag, startPoint x: 419, startPoint y: 507, endPoint x: 299, endPoint y: 538, distance: 123.9
click at [302, 536] on div at bounding box center [631, 524] width 662 height 61
type textarea "Please wipe"
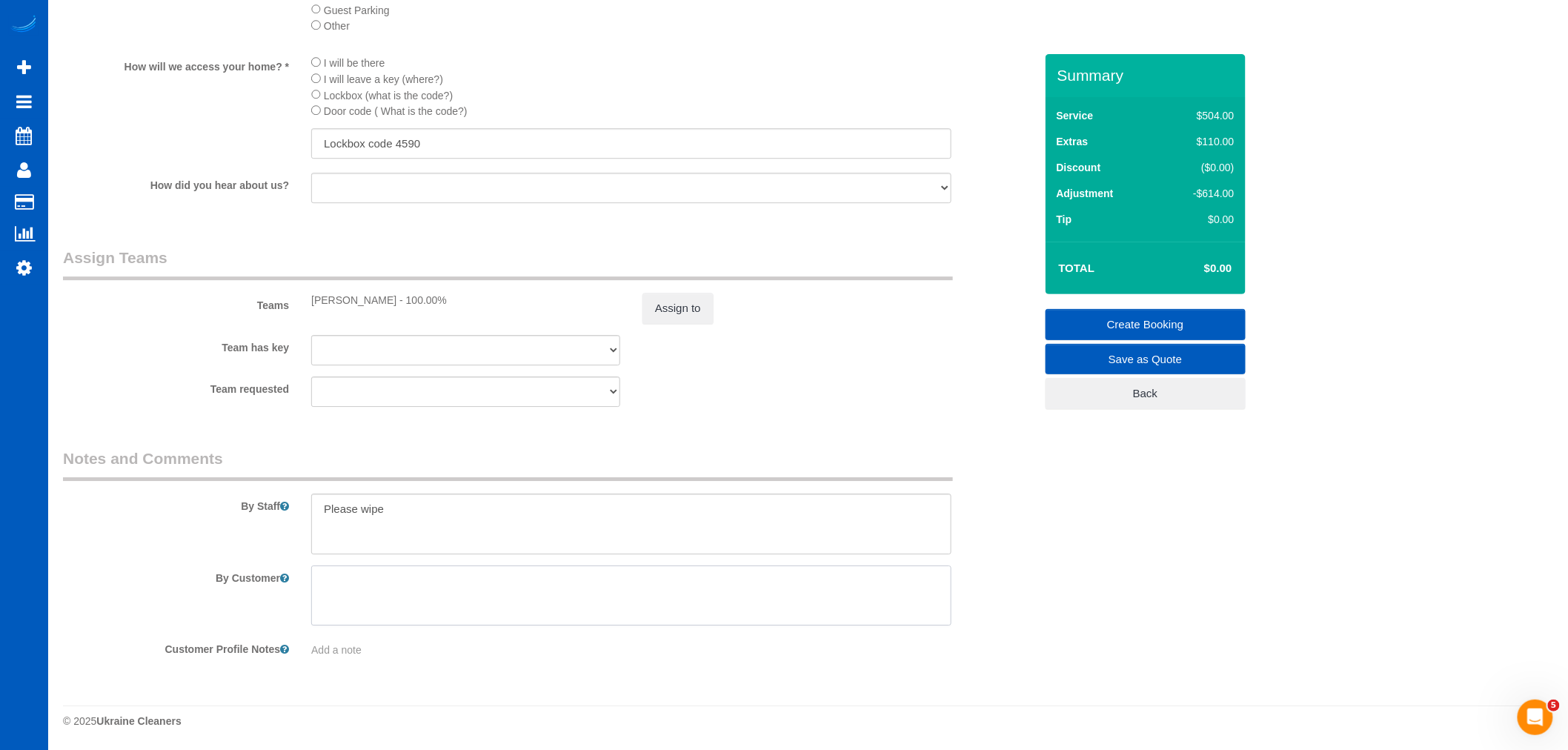
click at [378, 594] on textarea at bounding box center [631, 595] width 641 height 61
paste textarea "Please wipe"
type textarea "Please wipe"
drag, startPoint x: 435, startPoint y: 492, endPoint x: 425, endPoint y: 513, distance: 23.3
click at [332, 515] on div "By Staff" at bounding box center [548, 501] width 994 height 106
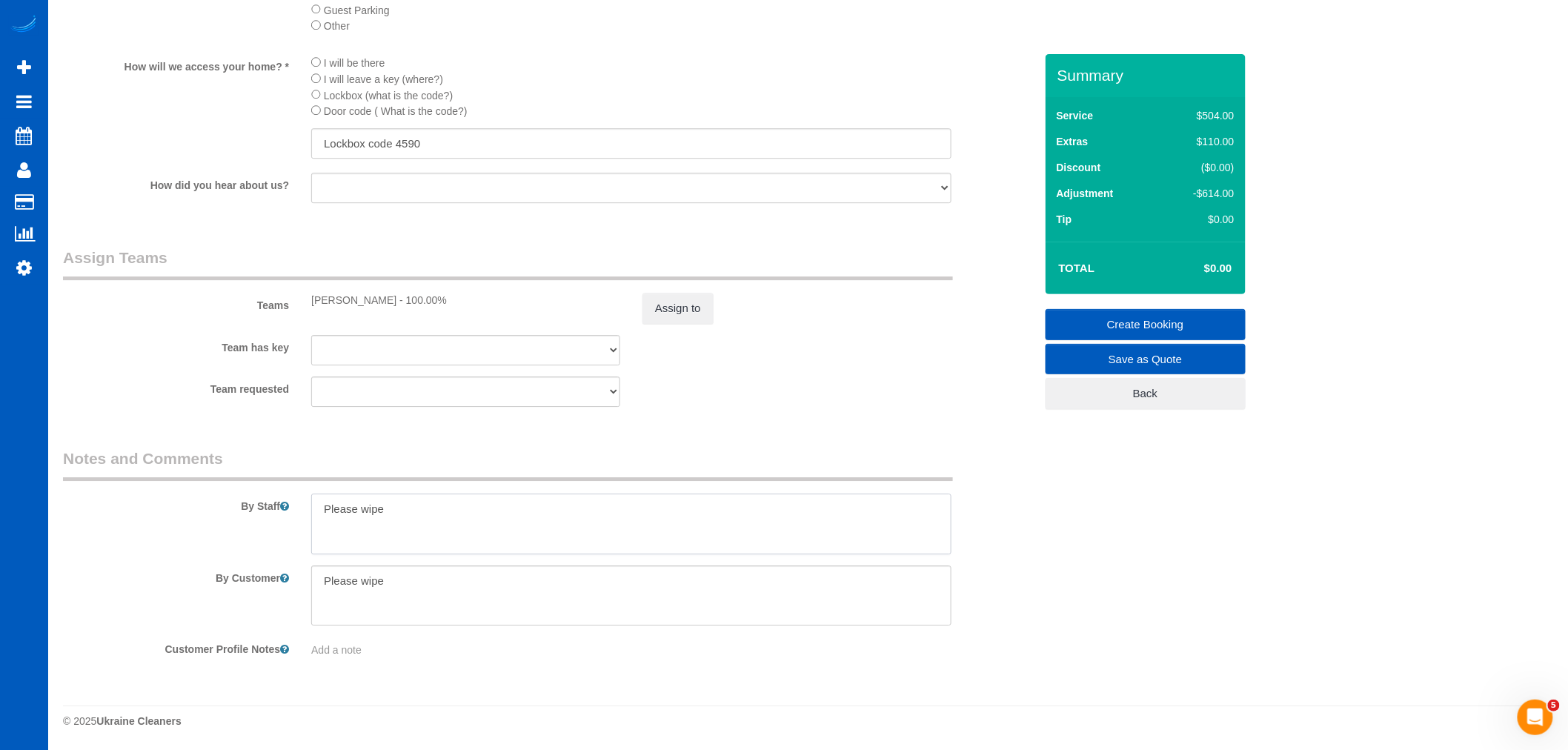
drag, startPoint x: 425, startPoint y: 512, endPoint x: 174, endPoint y: 527, distance: 251.4
click at [174, 527] on div "By Staff" at bounding box center [548, 501] width 994 height 106
click at [518, 612] on textarea at bounding box center [631, 595] width 641 height 61
click at [378, 603] on textarea at bounding box center [631, 595] width 641 height 61
click at [372, 597] on textarea at bounding box center [631, 595] width 641 height 61
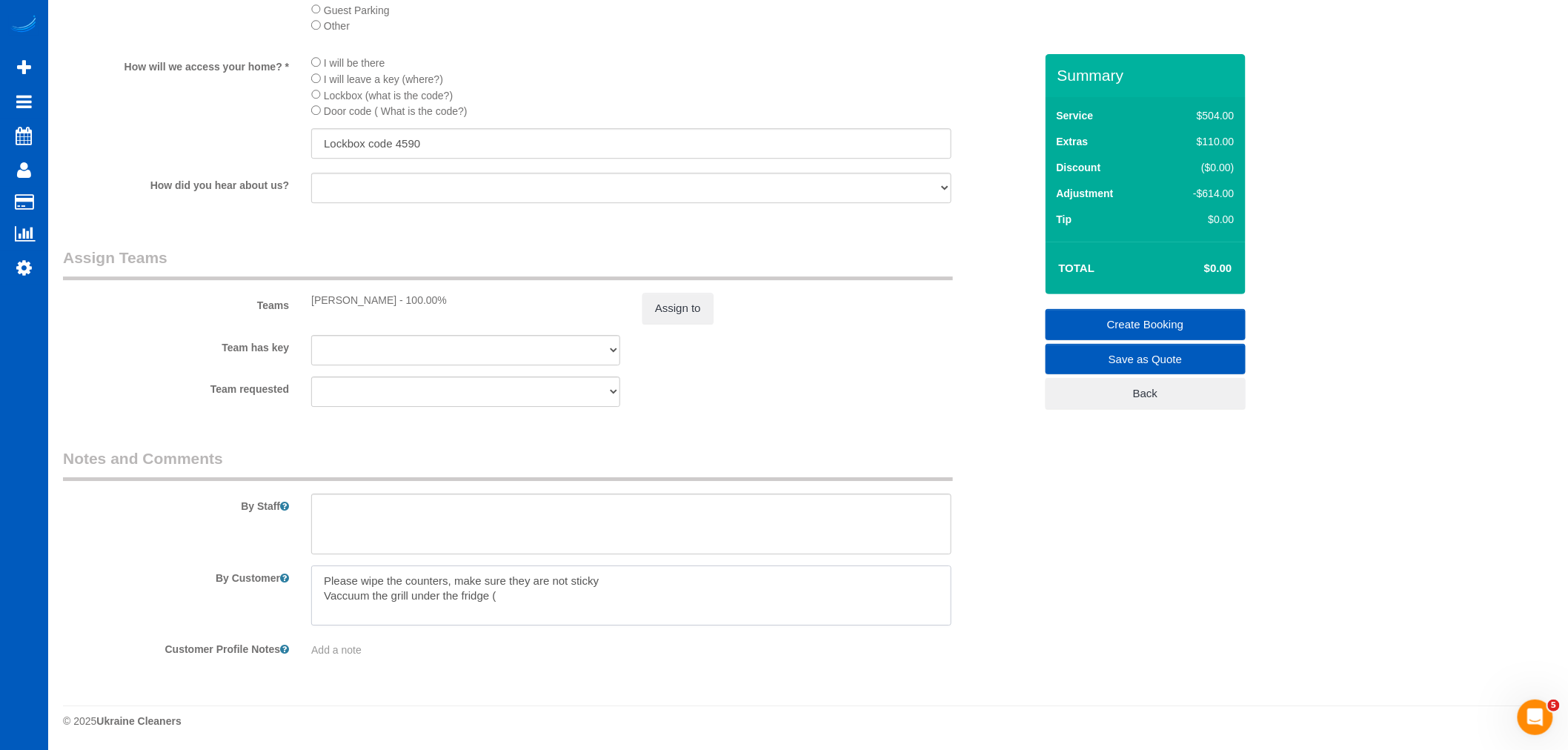
drag, startPoint x: 487, startPoint y: 601, endPoint x: 535, endPoint y: 590, distance: 49.2
click at [535, 590] on textarea at bounding box center [631, 595] width 641 height 61
type textarea "Please wipe the counters, make sure they are not sticky Vaccuum the grill under…"
click at [974, 522] on div "By Staff" at bounding box center [548, 501] width 994 height 106
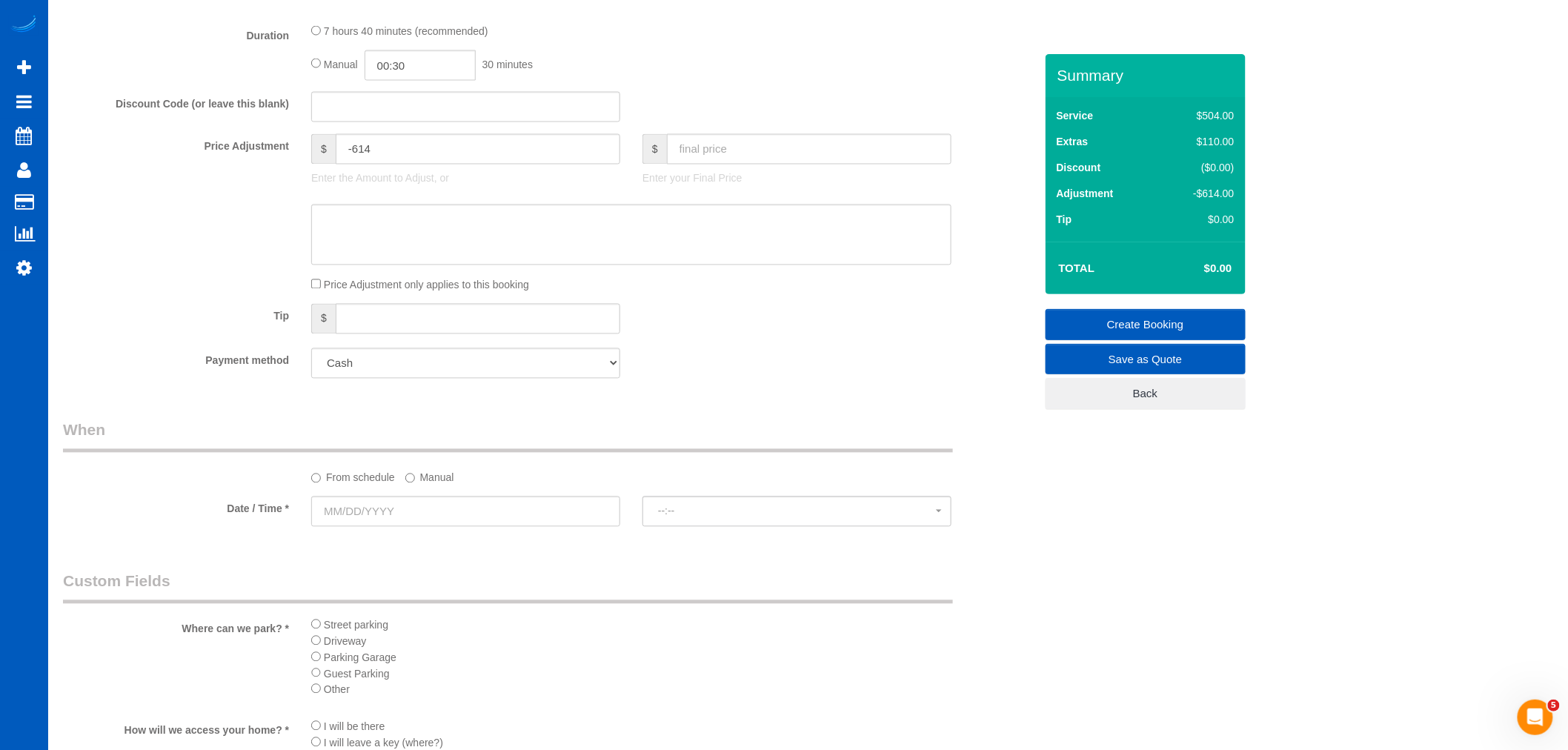
scroll to position [1353, 0]
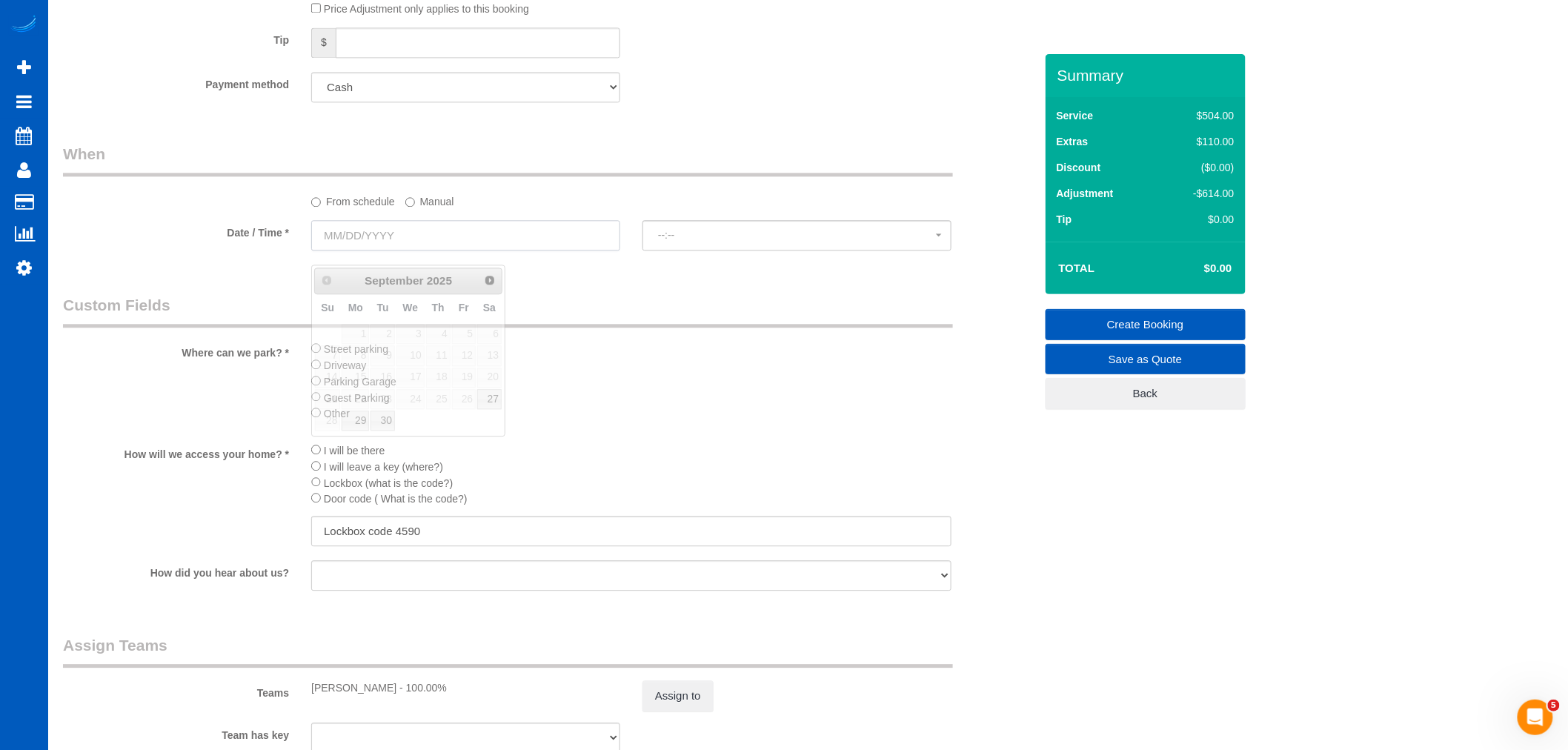
click at [375, 250] on input "text" at bounding box center [465, 235] width 309 height 31
click at [349, 415] on link "29" at bounding box center [356, 420] width 28 height 20
type input "09/29/2025"
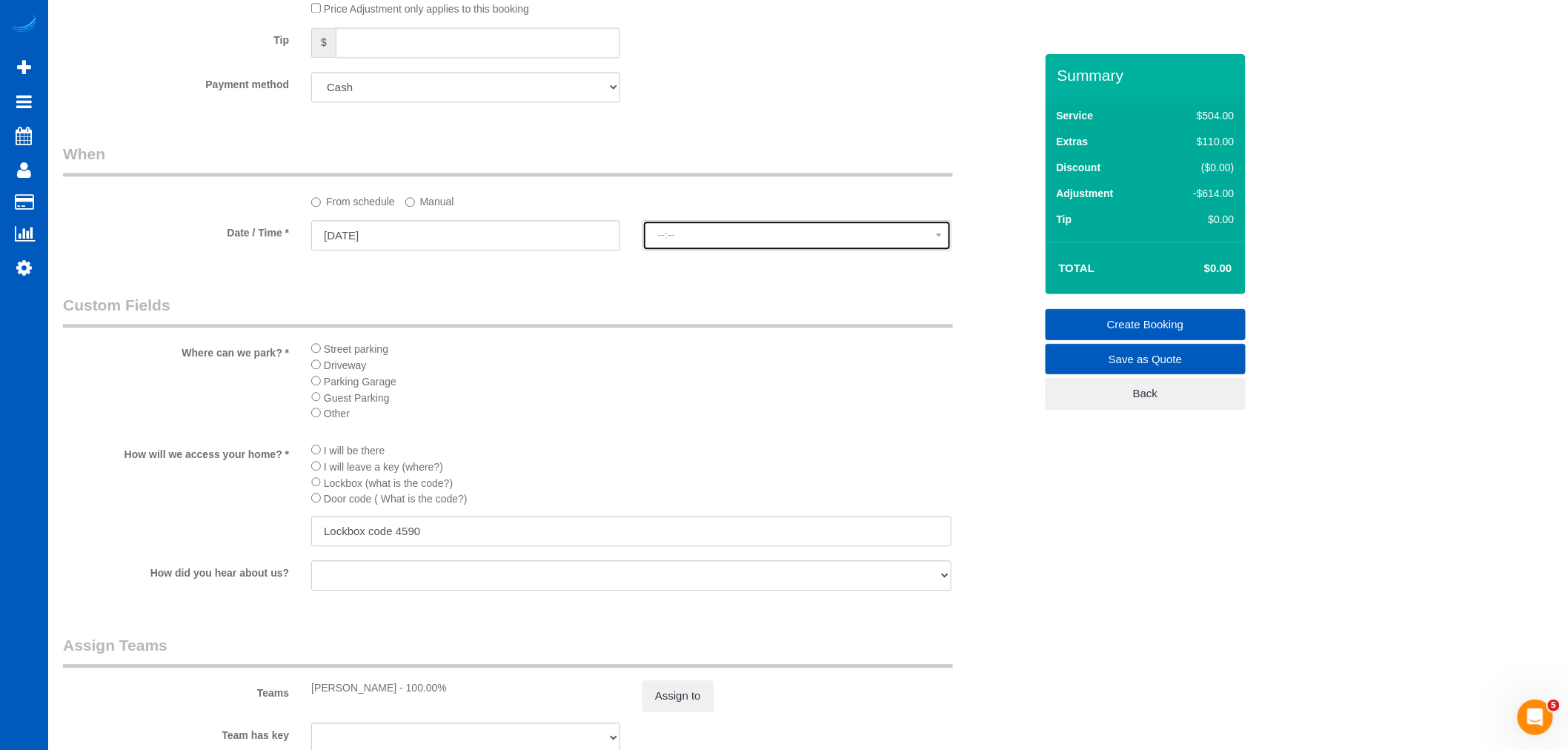
click at [699, 241] on span "--:--" at bounding box center [797, 235] width 278 height 12
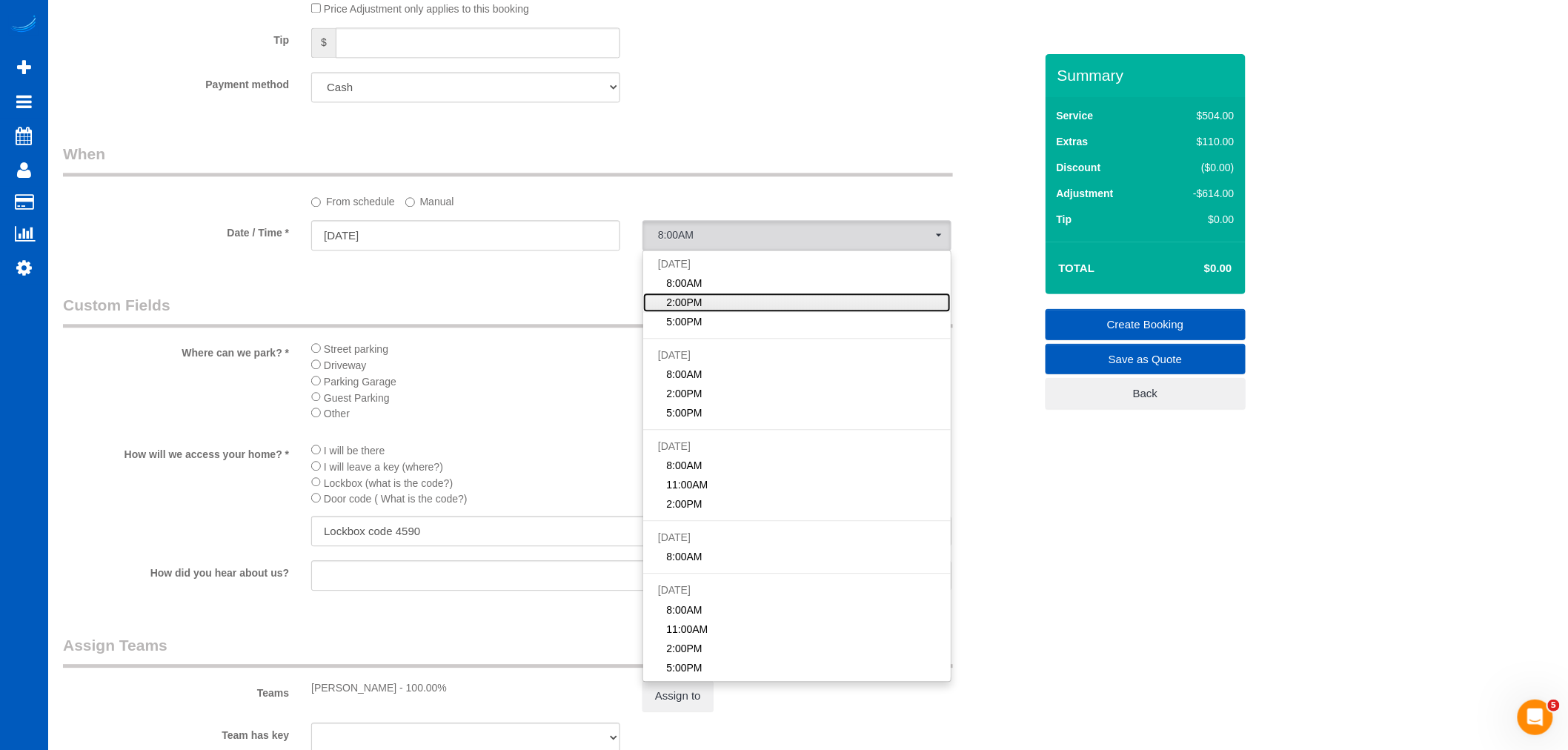
click at [717, 308] on link "2:00PM" at bounding box center [797, 302] width 308 height 19
select select "spot17"
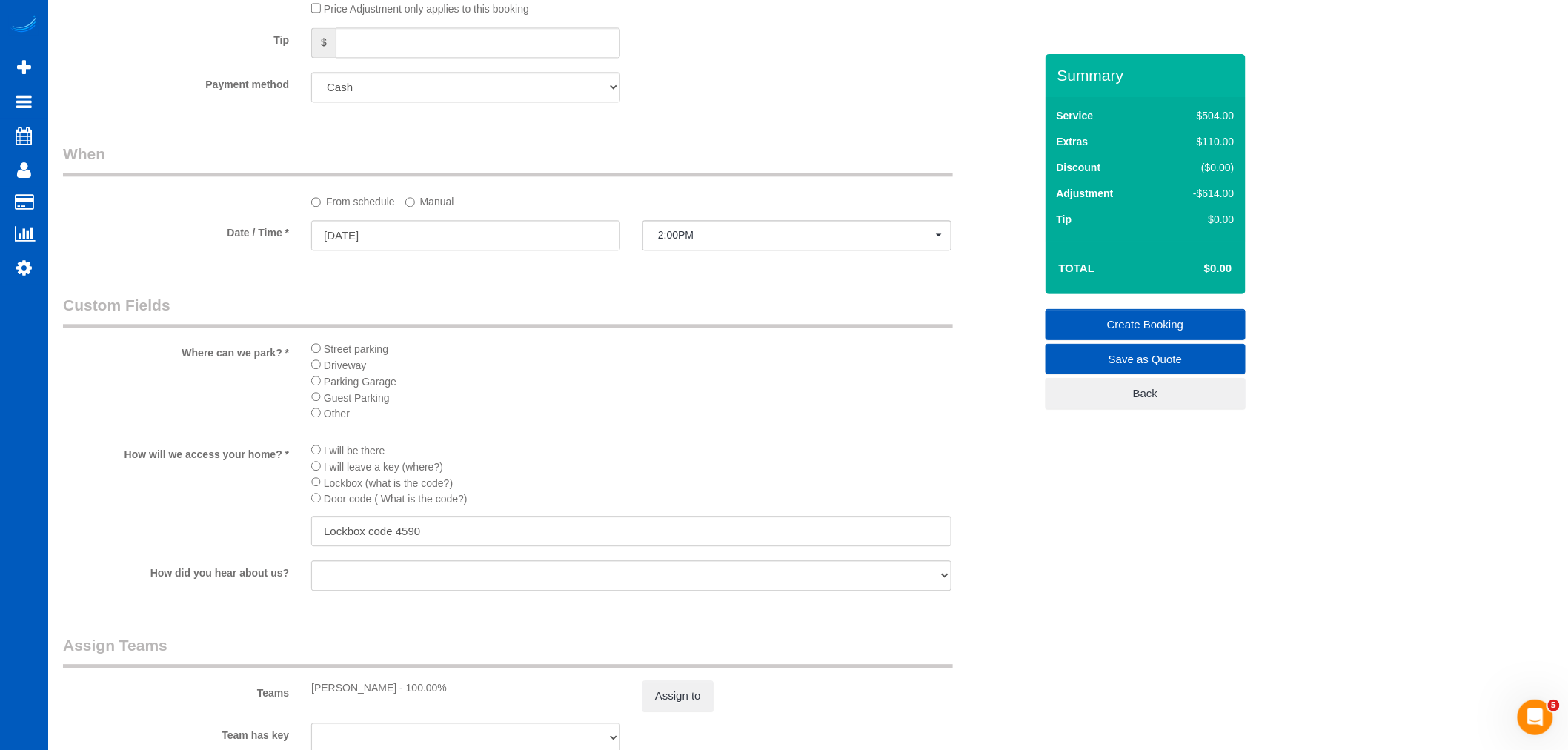
click at [1169, 317] on link "Create Booking" at bounding box center [1145, 324] width 200 height 31
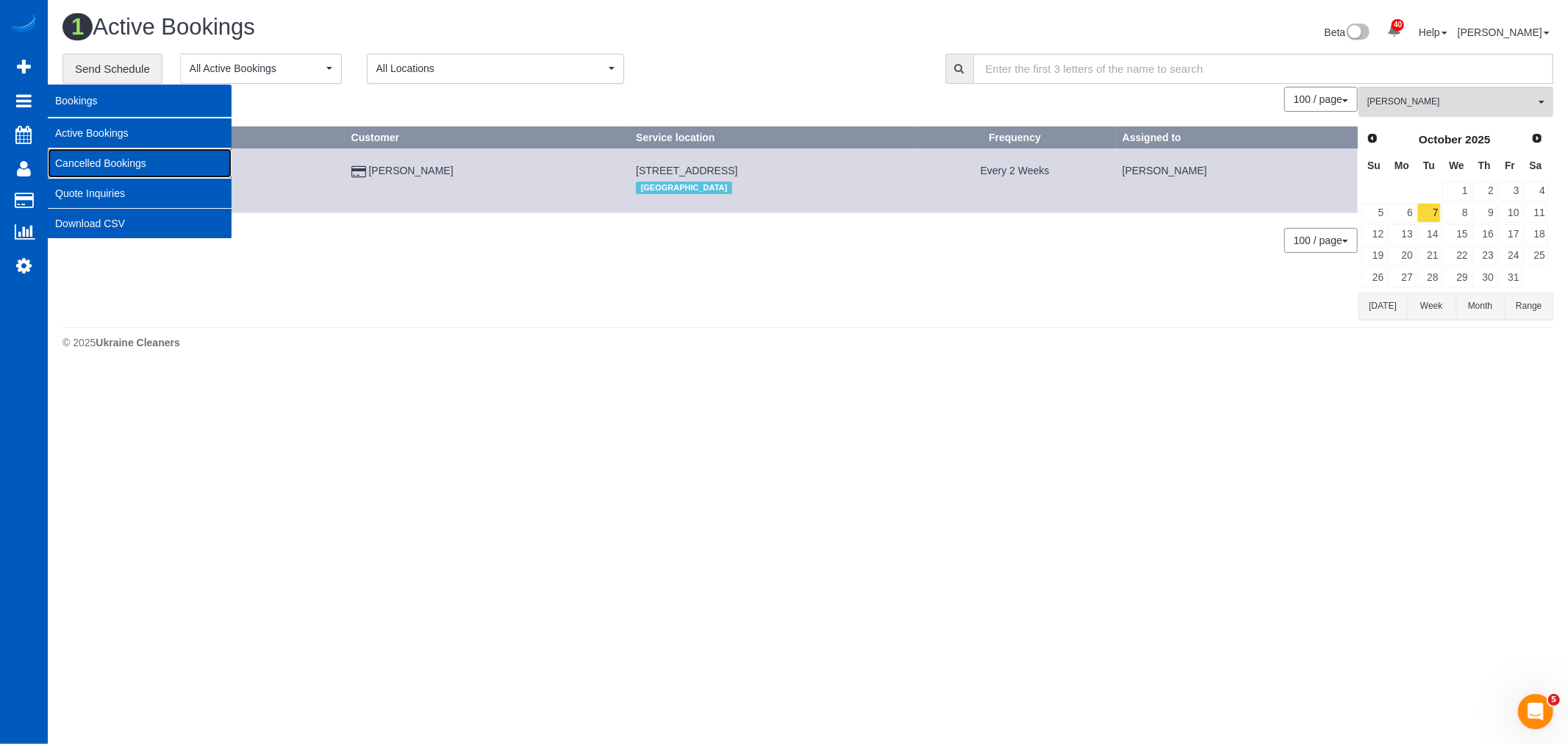
click at [101, 156] on link "Cancelled Bookings" at bounding box center [140, 164] width 184 height 30
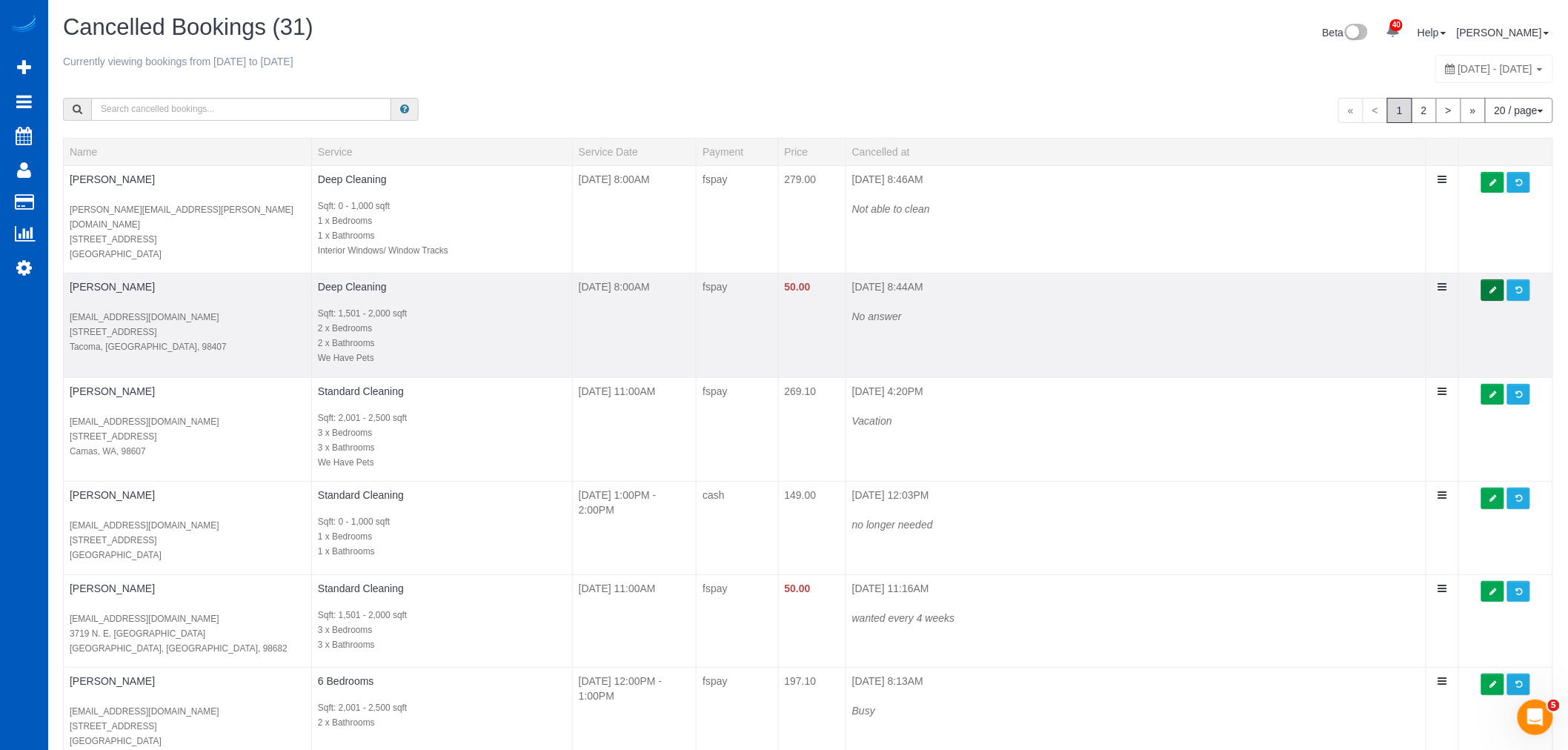
click at [1496, 291] on link at bounding box center [1493, 290] width 23 height 22
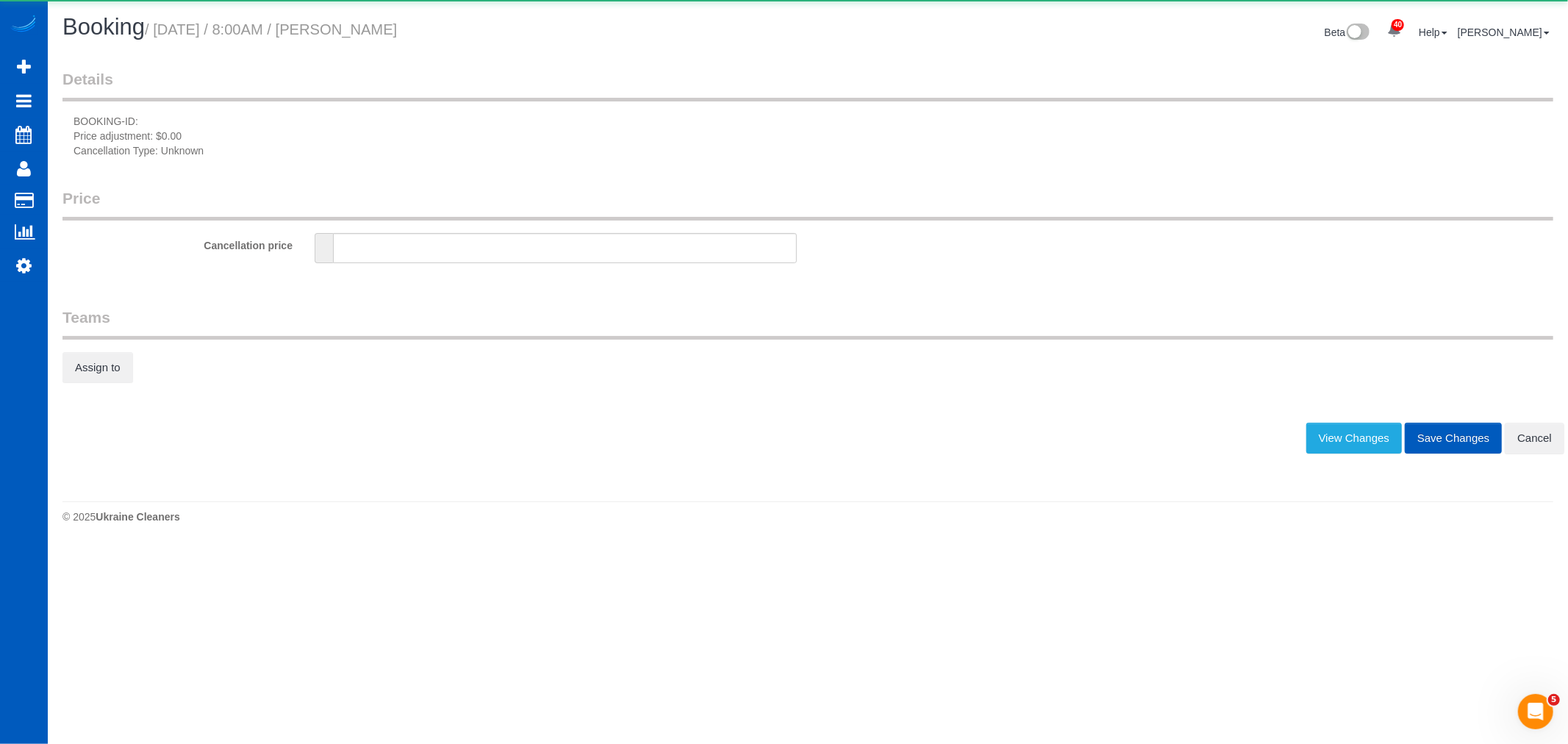
type input "50"
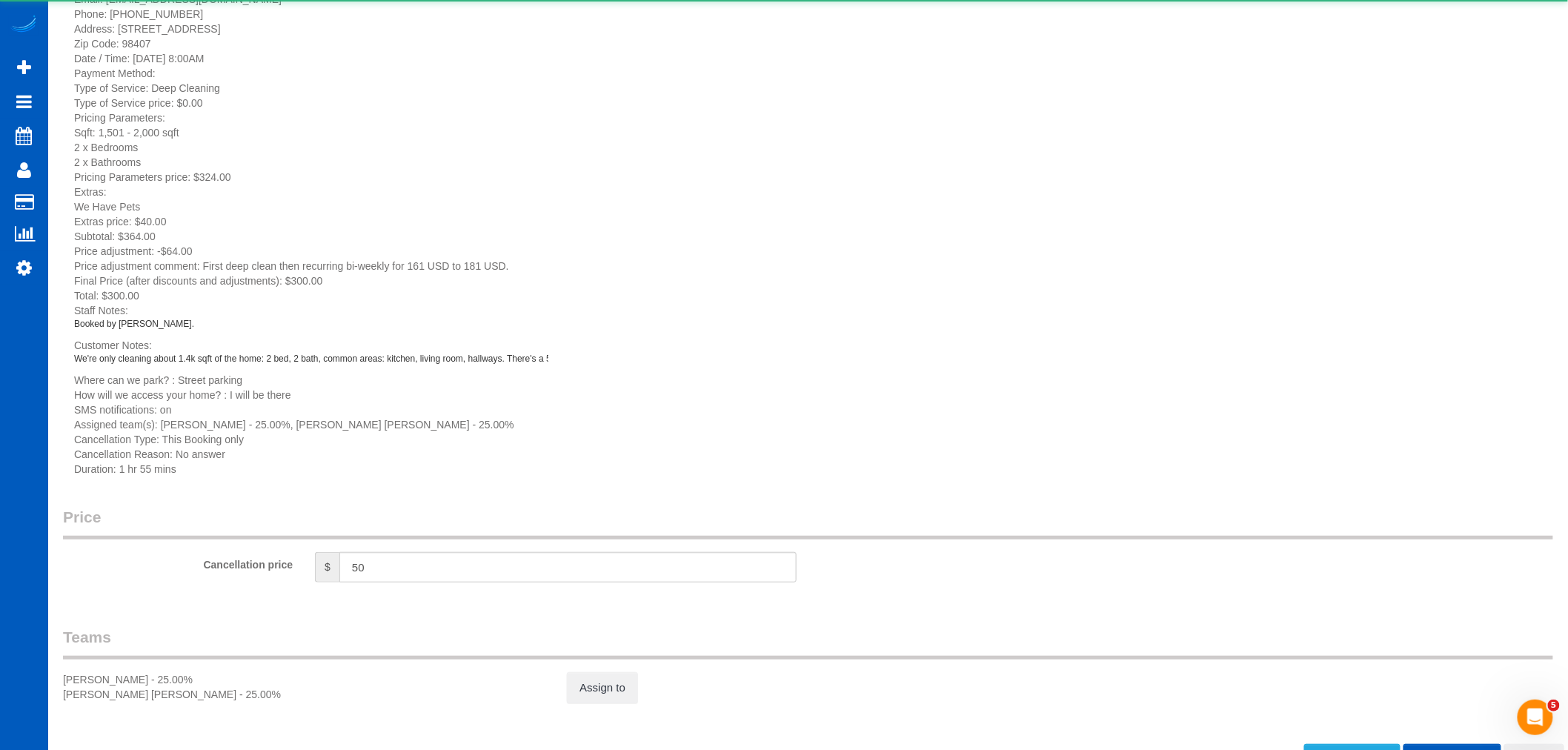
scroll to position [282, 0]
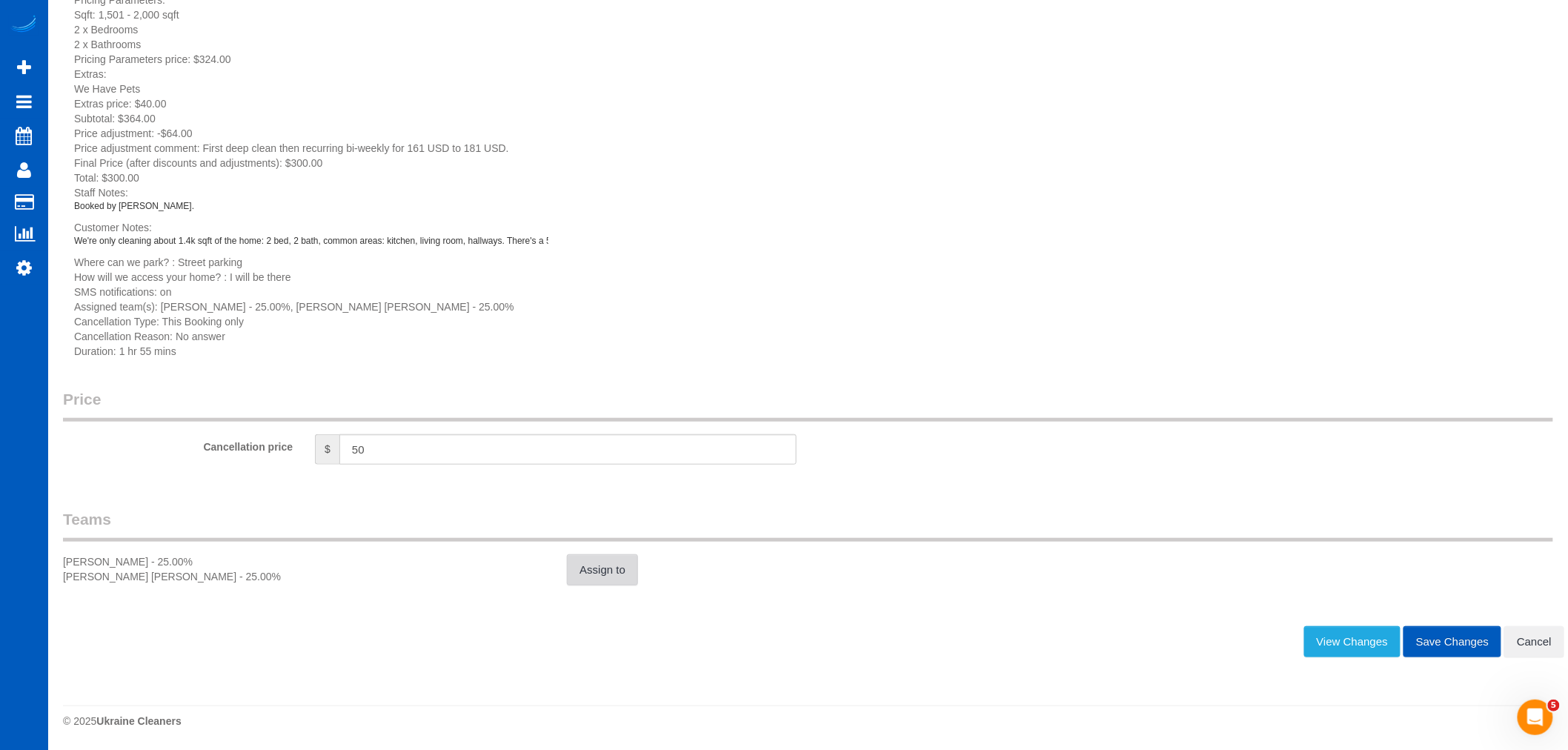
click at [604, 572] on link "Assign to" at bounding box center [603, 569] width 71 height 31
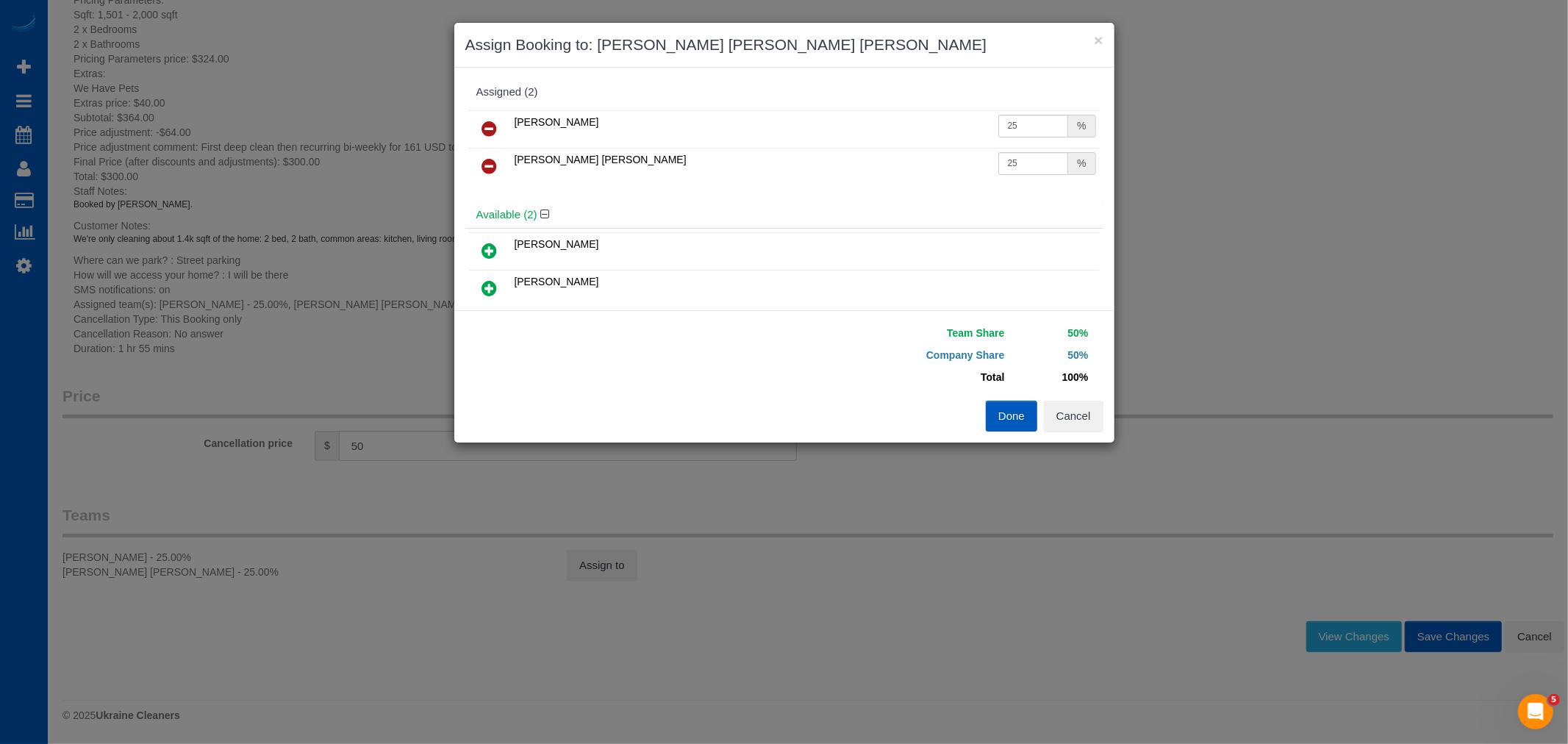
click at [598, 557] on div "× Assign Booking to: Alina Kruchok, Nadezhda Korina Assigned (2) Alina Kruchok …" at bounding box center [784, 372] width 1568 height 744
drag, startPoint x: 1038, startPoint y: 161, endPoint x: 781, endPoint y: 228, distance: 265.6
click at [781, 228] on div "Assigned (2) Alina Kruchok 25 % Nadezhda Korina 25 % Available (2)" at bounding box center [784, 189] width 638 height 221
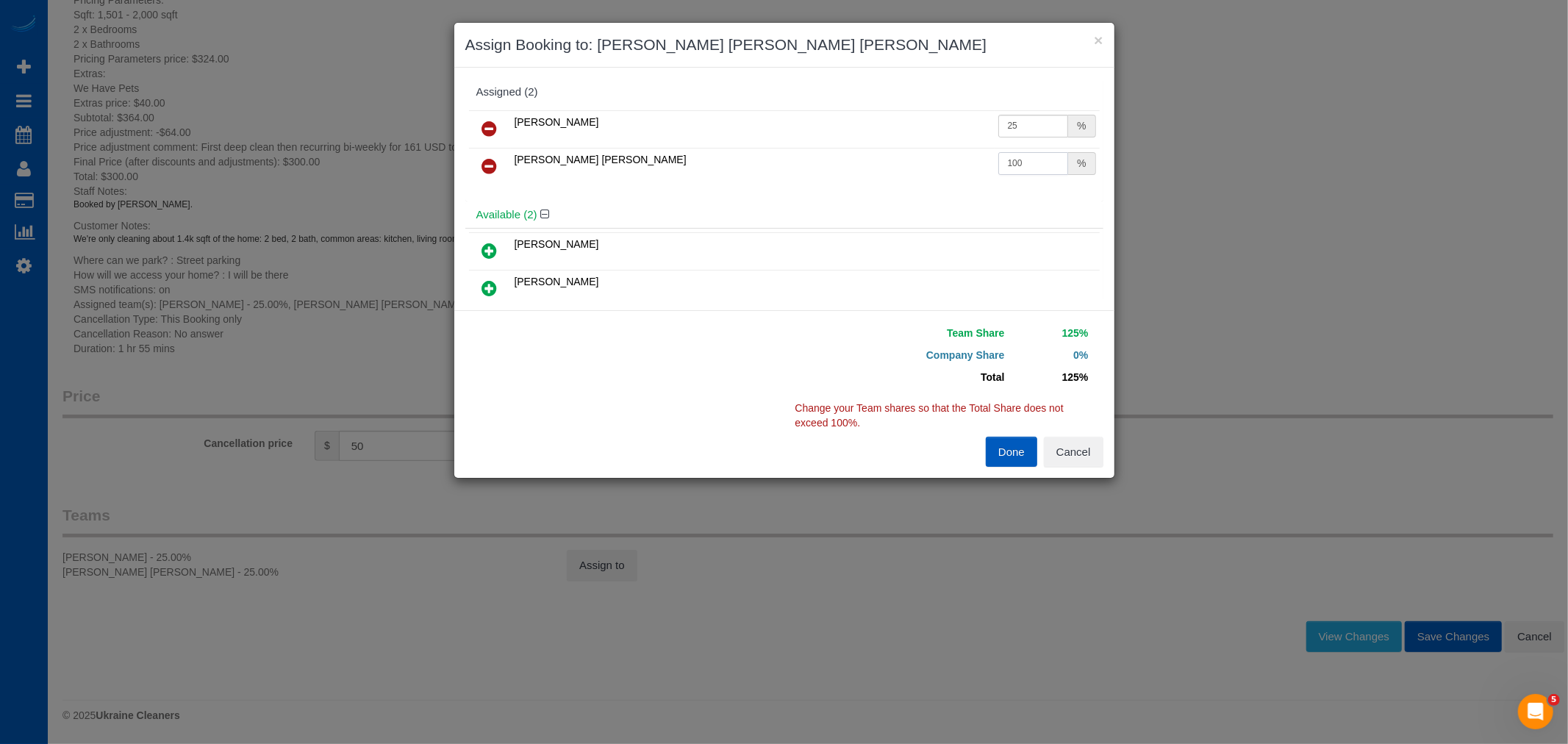
type input "100"
drag, startPoint x: 1015, startPoint y: 135, endPoint x: 932, endPoint y: 137, distance: 83.0
click at [932, 137] on tr "Alina Kruchok 25 %" at bounding box center [784, 129] width 630 height 37
type input "0"
click at [1014, 452] on button "Done" at bounding box center [1012, 451] width 51 height 31
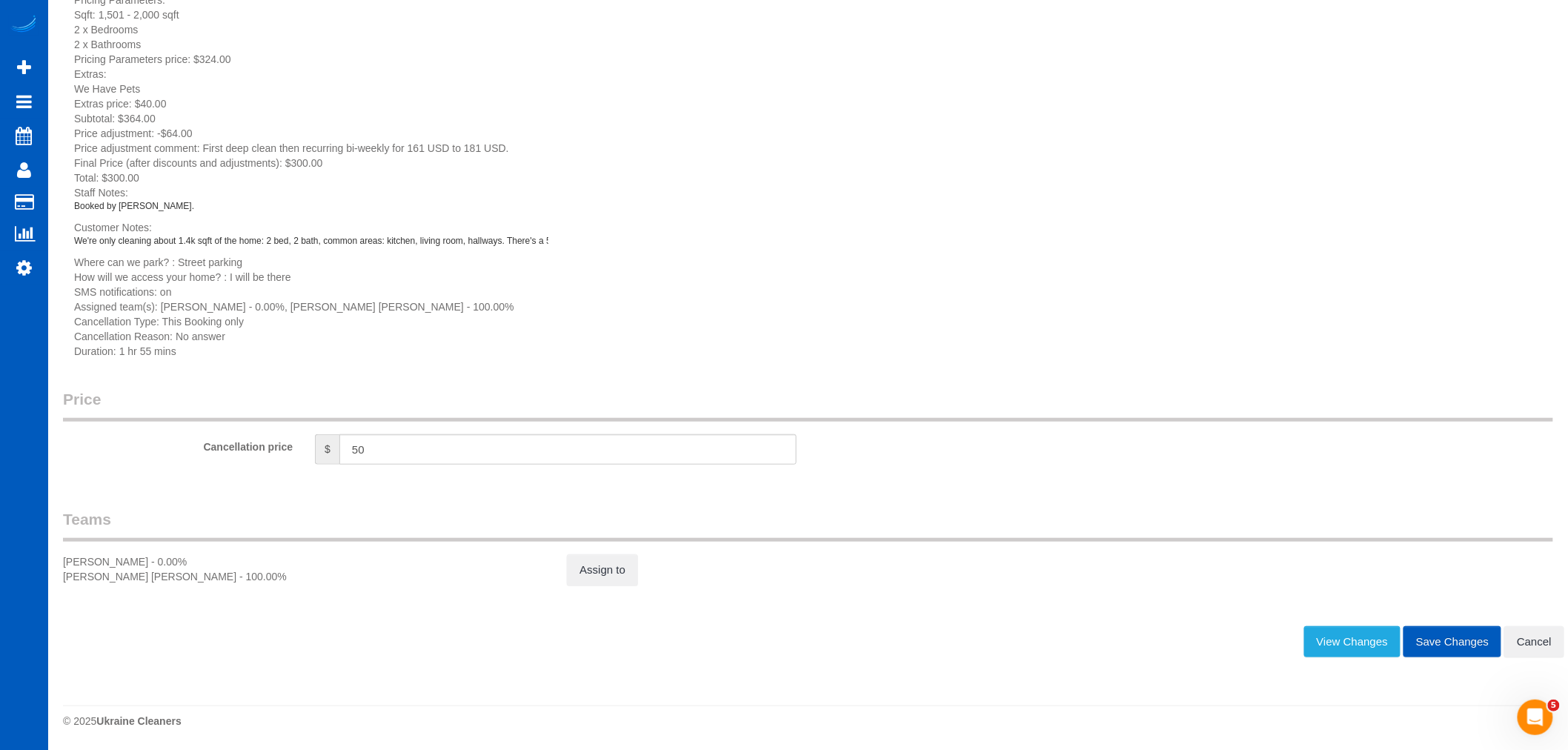
click at [1445, 639] on button "Save Changes" at bounding box center [1452, 642] width 97 height 31
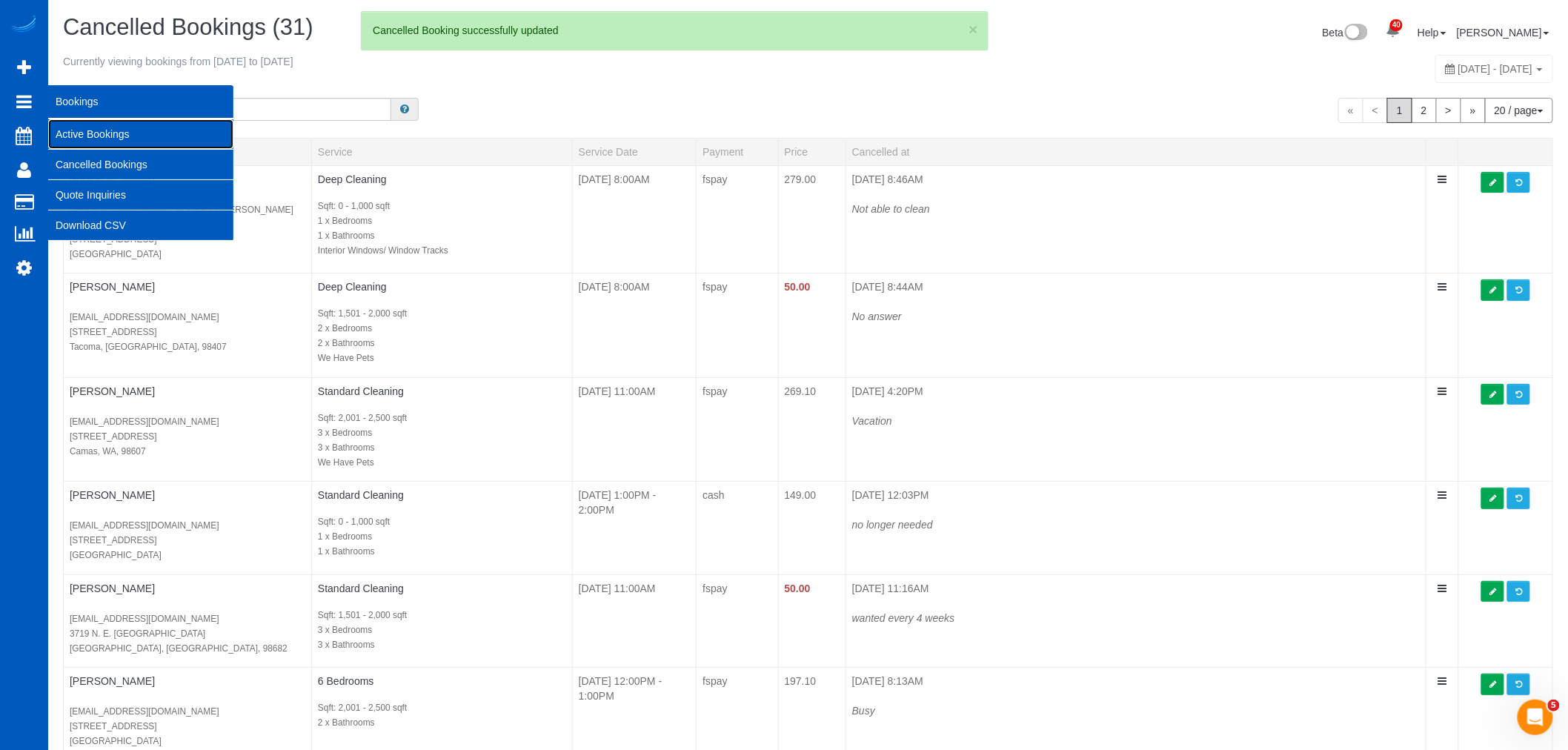
click at [174, 148] on link "Active Bookings" at bounding box center [141, 134] width 186 height 30
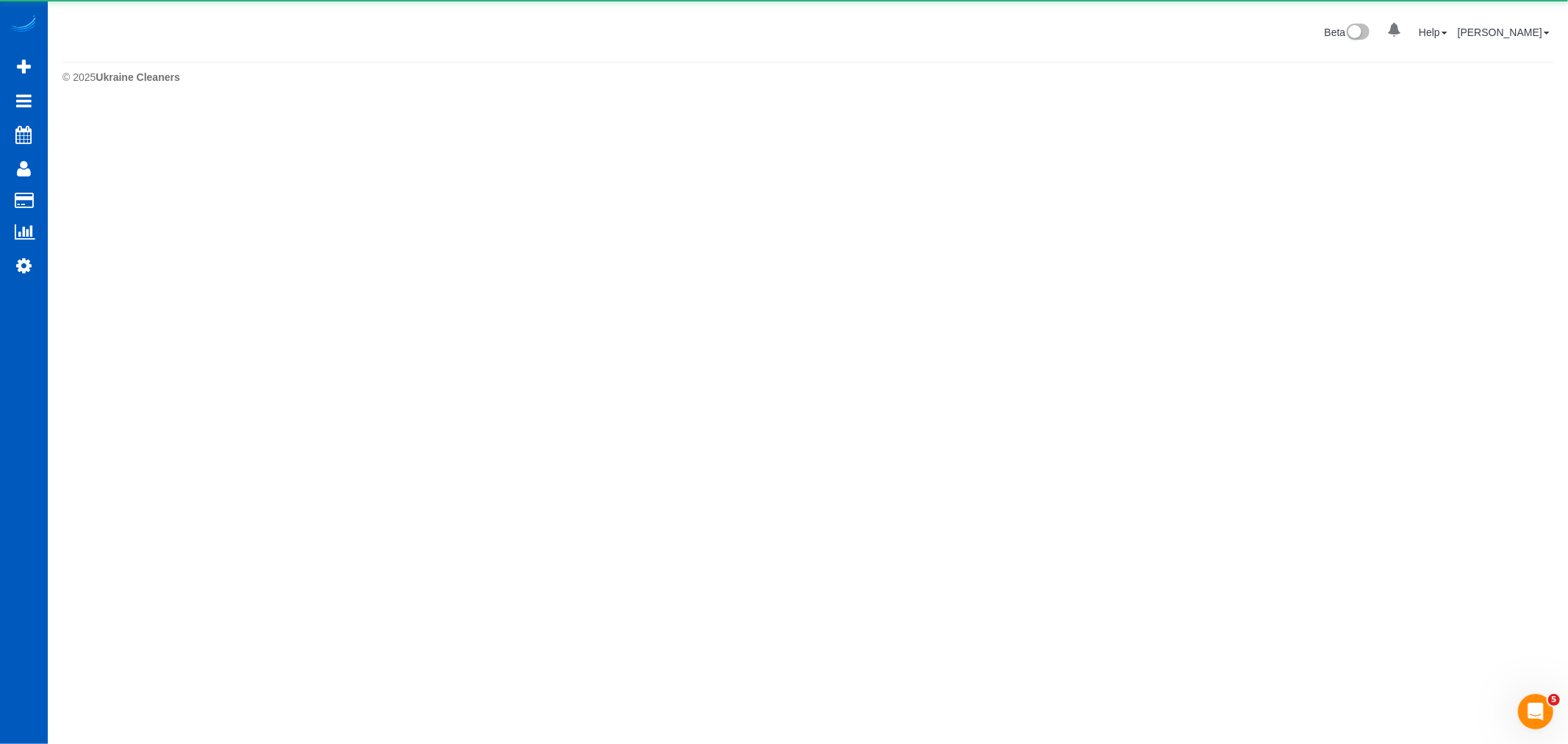
click at [128, 134] on body "0 Beta Your Notifications You have 0 alerts Add Booking Bookings Active Booking…" at bounding box center [784, 372] width 1568 height 744
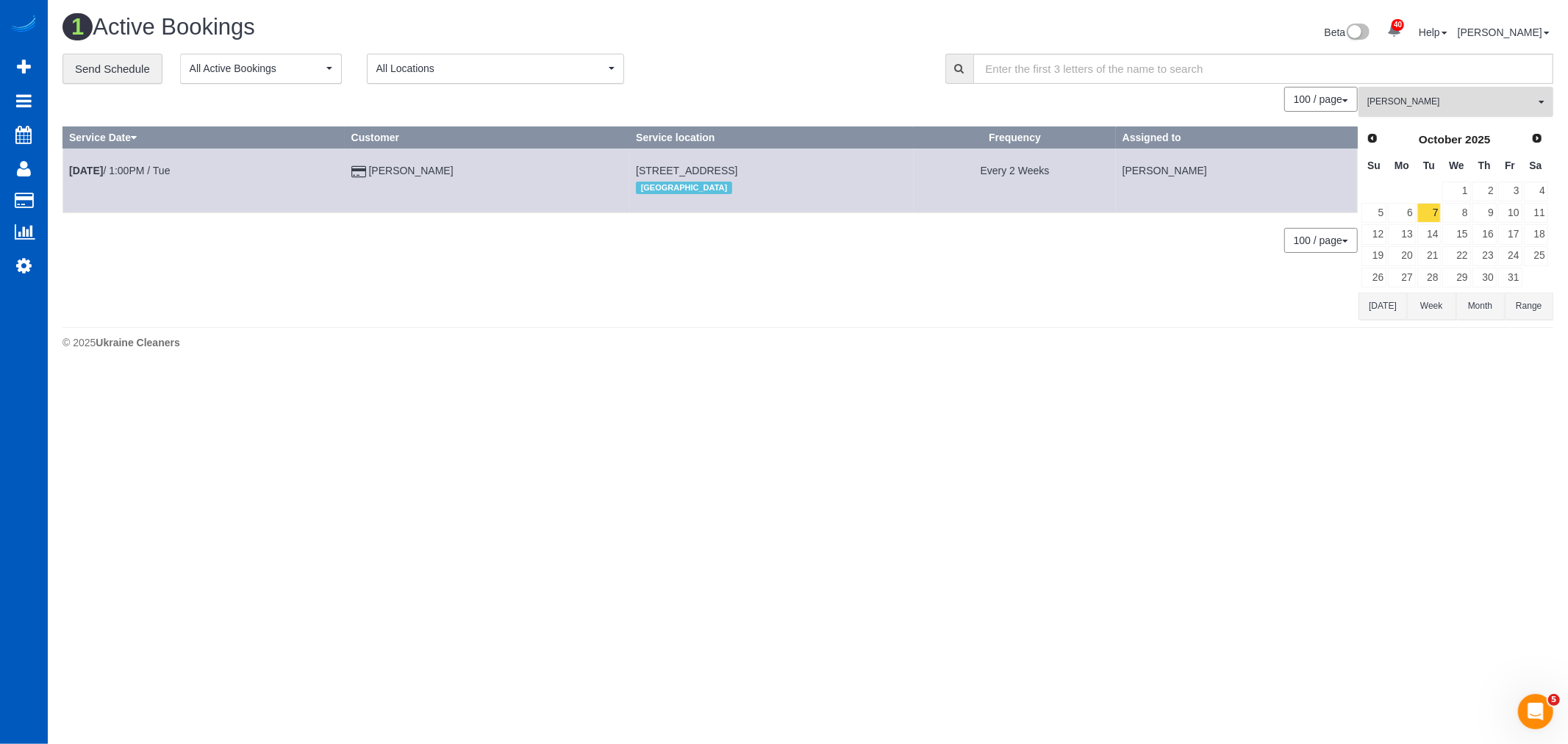
click at [1415, 104] on span "[PERSON_NAME]" at bounding box center [1451, 101] width 167 height 13
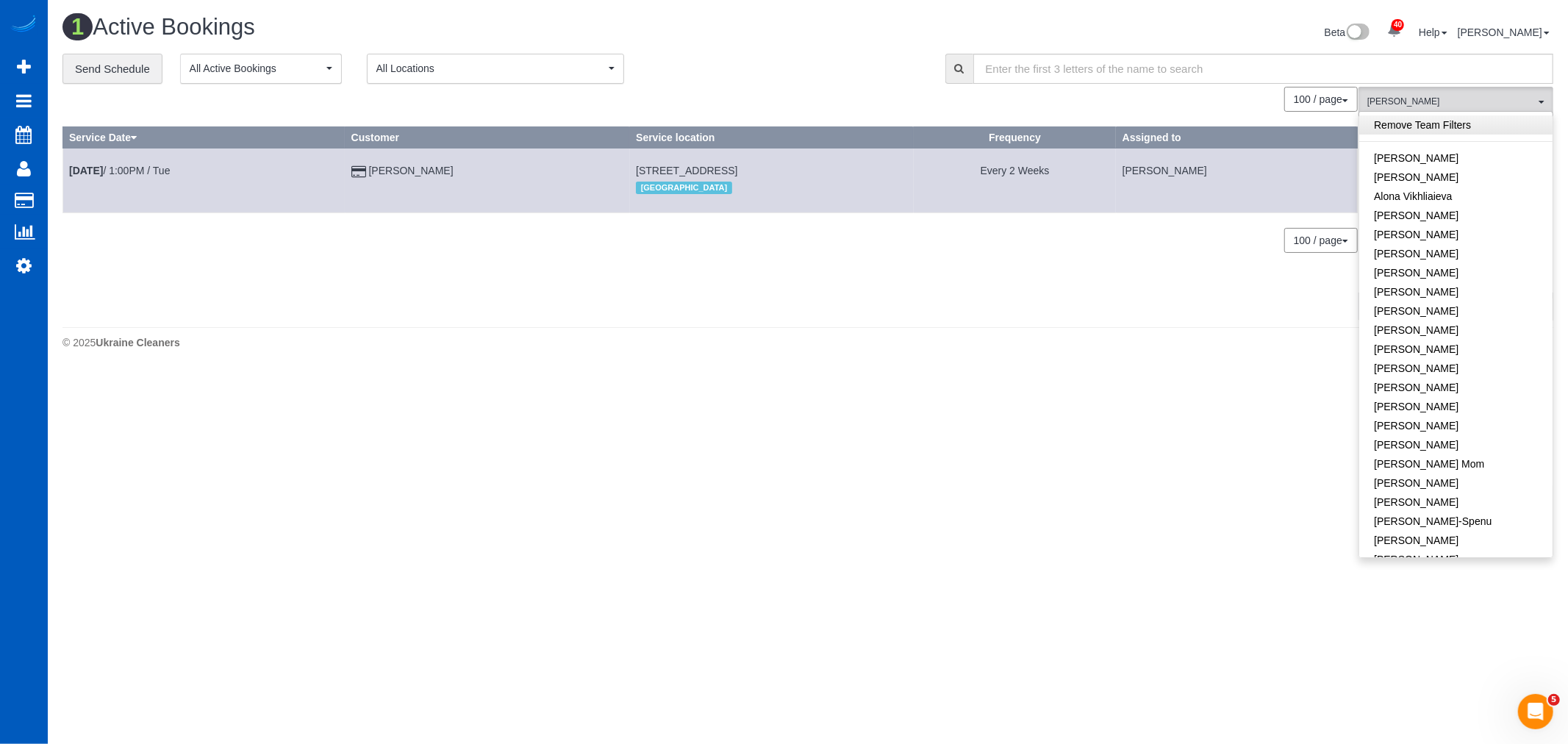
click at [1453, 130] on link "Remove Team Filters" at bounding box center [1456, 124] width 193 height 19
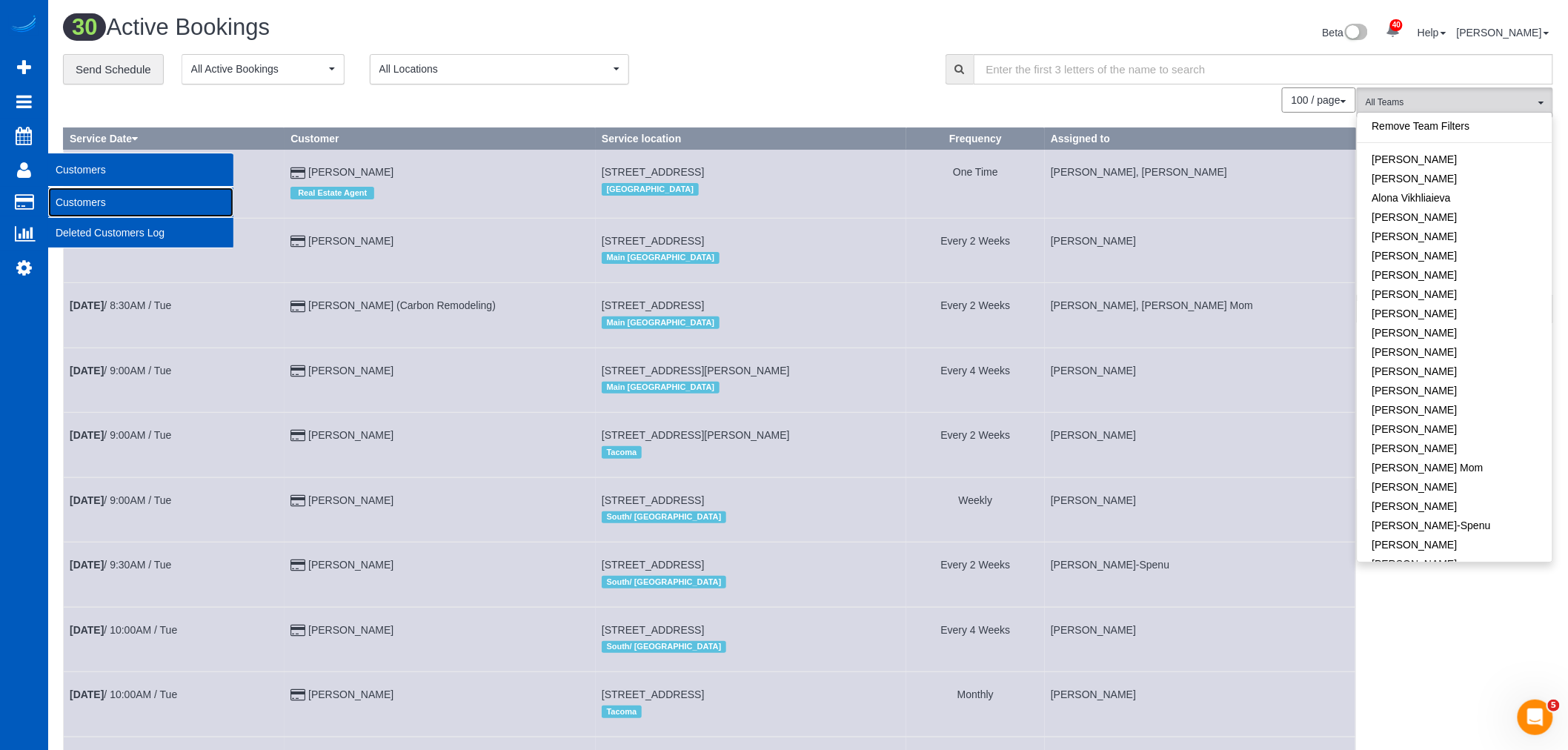
click at [80, 197] on link "Customers" at bounding box center [141, 203] width 186 height 30
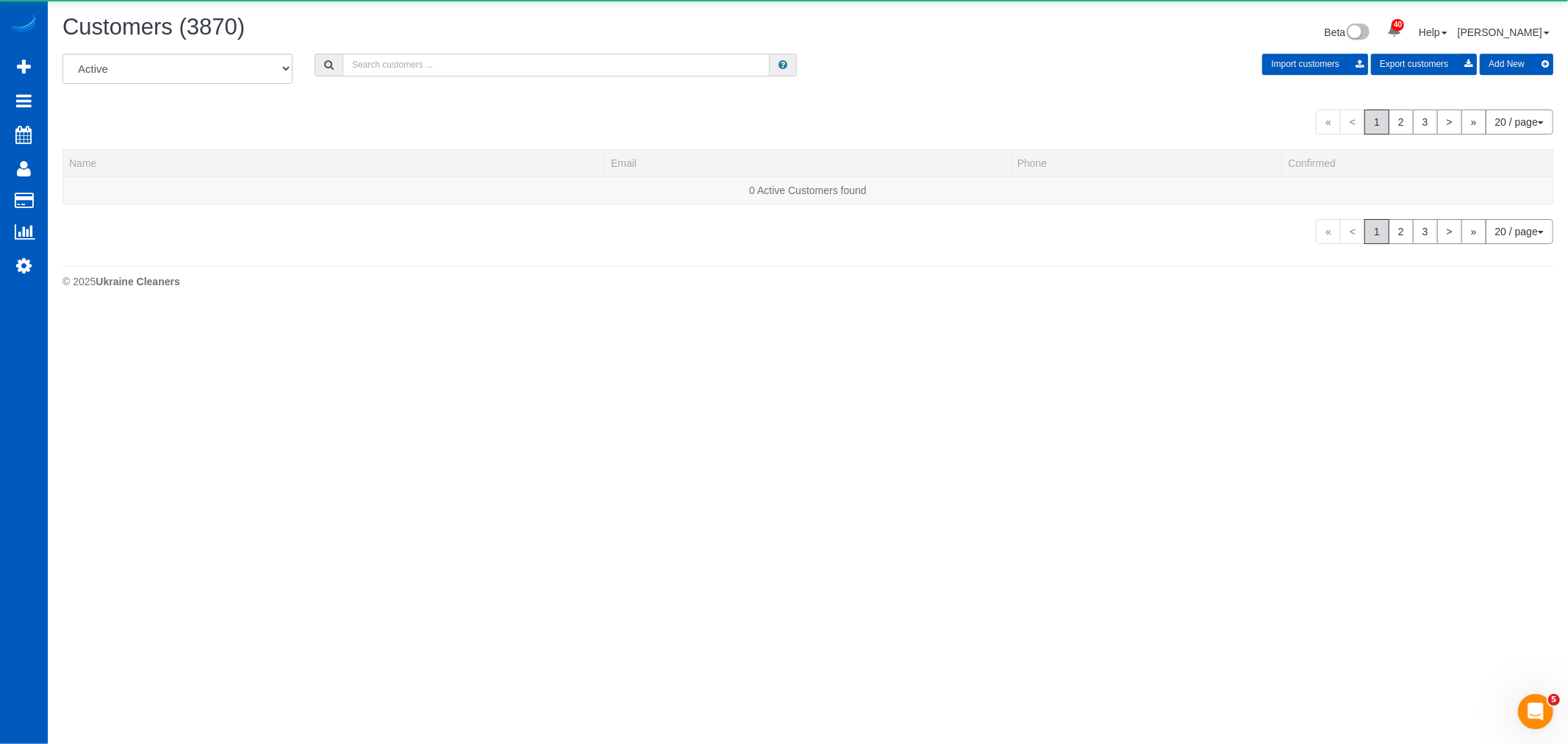
click at [369, 68] on input "text" at bounding box center [556, 64] width 427 height 23
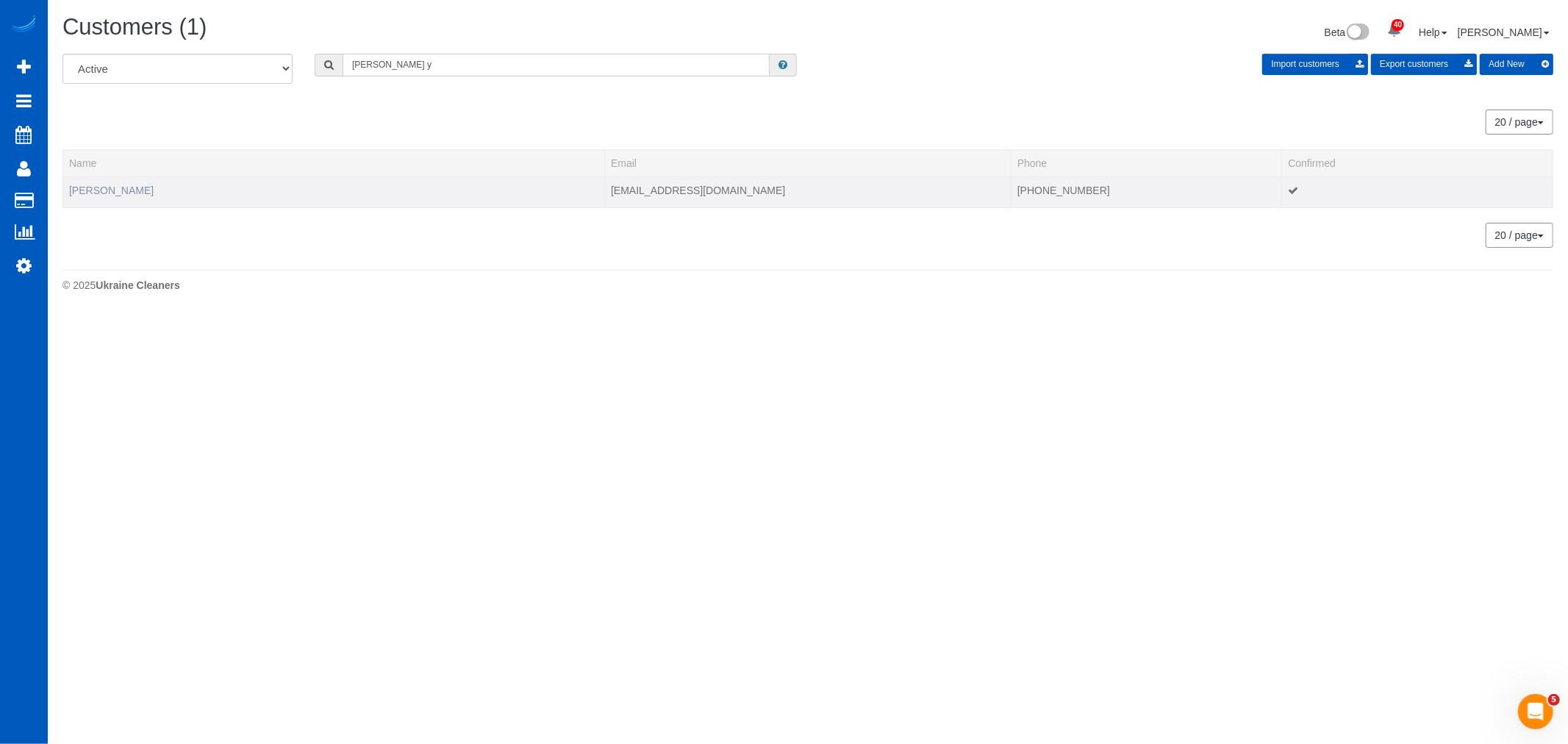
type input "jill y"
click at [82, 192] on link "Jill Yoman" at bounding box center [111, 190] width 85 height 12
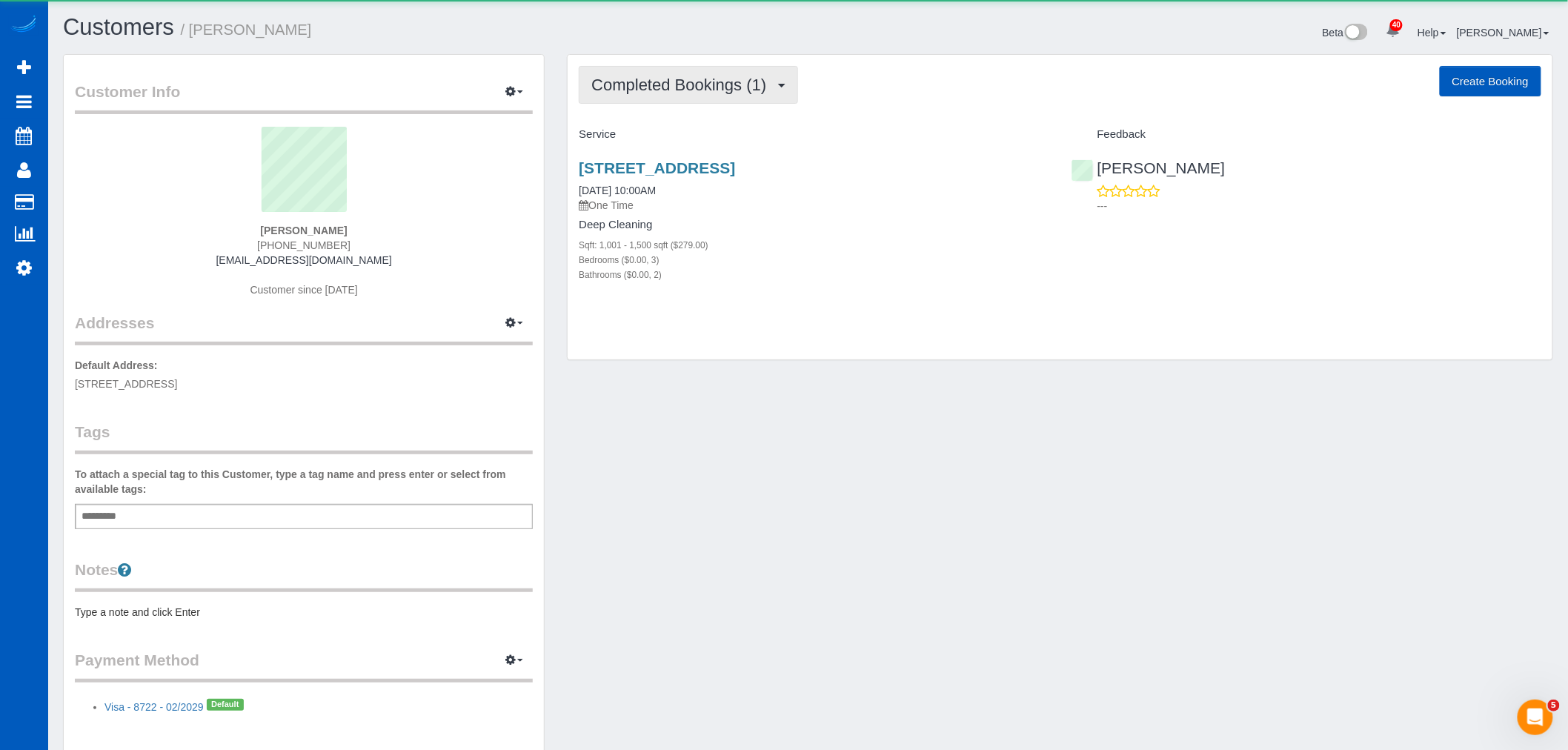
click at [702, 97] on button "Completed Bookings (1)" at bounding box center [688, 84] width 219 height 38
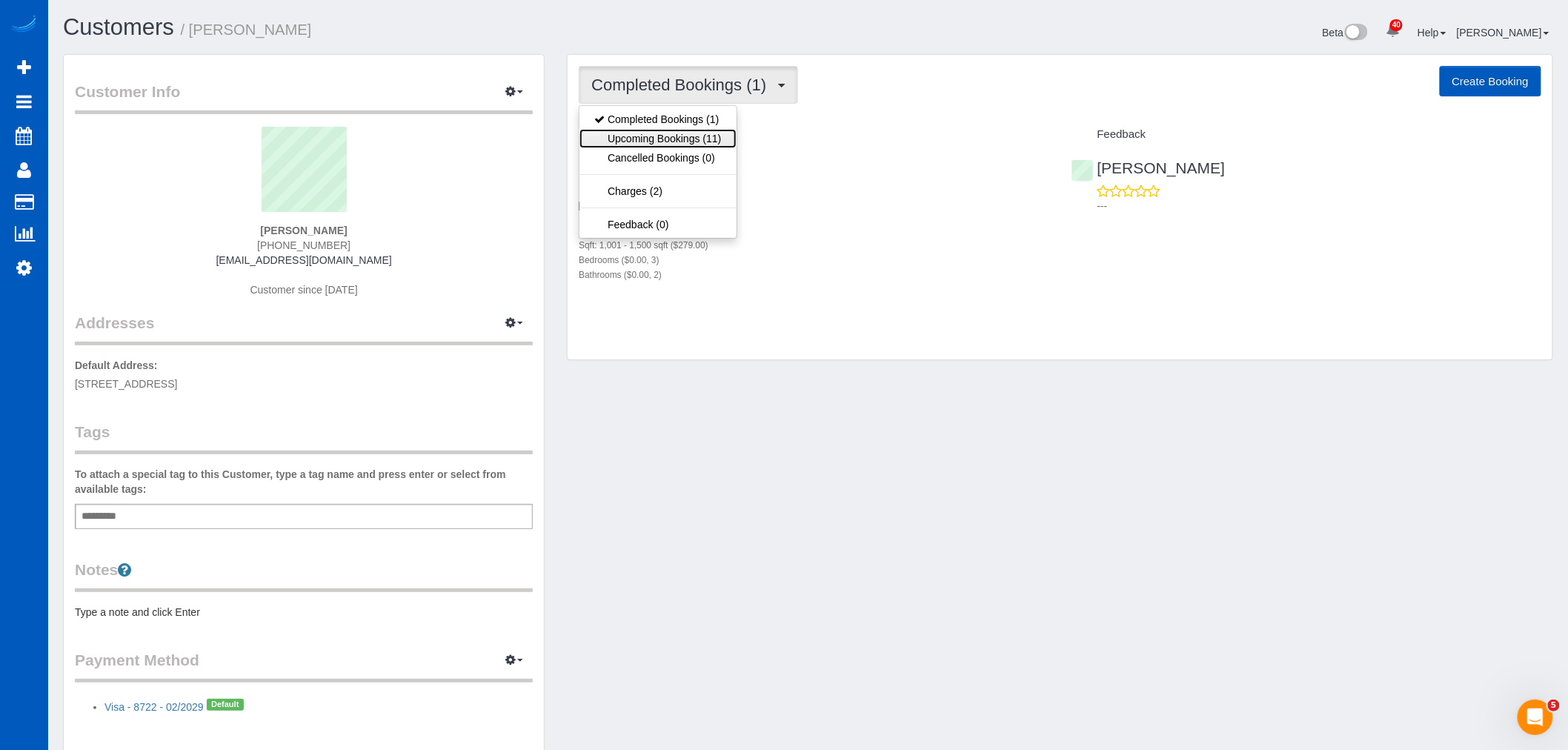
click at [682, 136] on link "Upcoming Bookings (11)" at bounding box center [657, 138] width 156 height 19
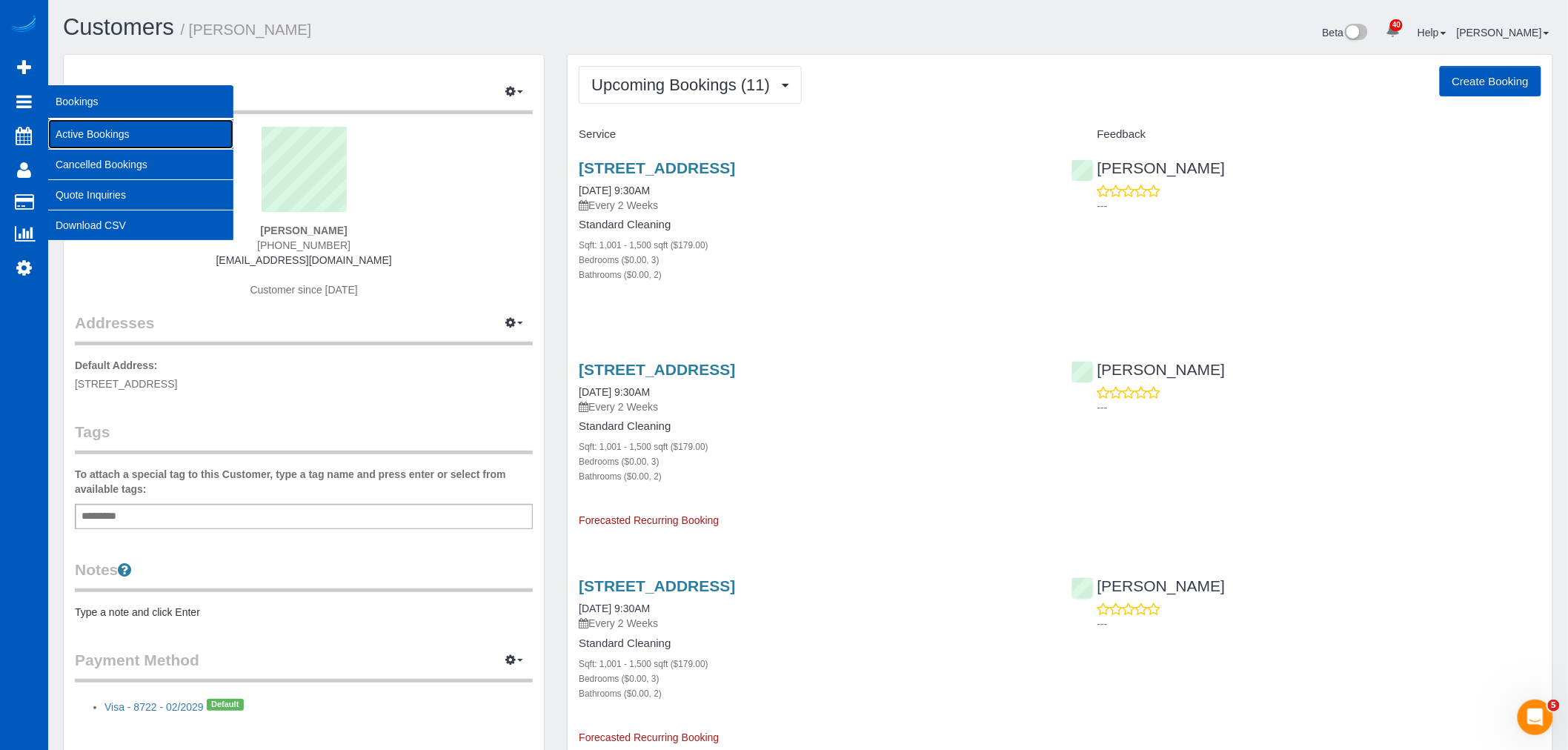
click at [124, 132] on link "Active Bookings" at bounding box center [141, 134] width 186 height 30
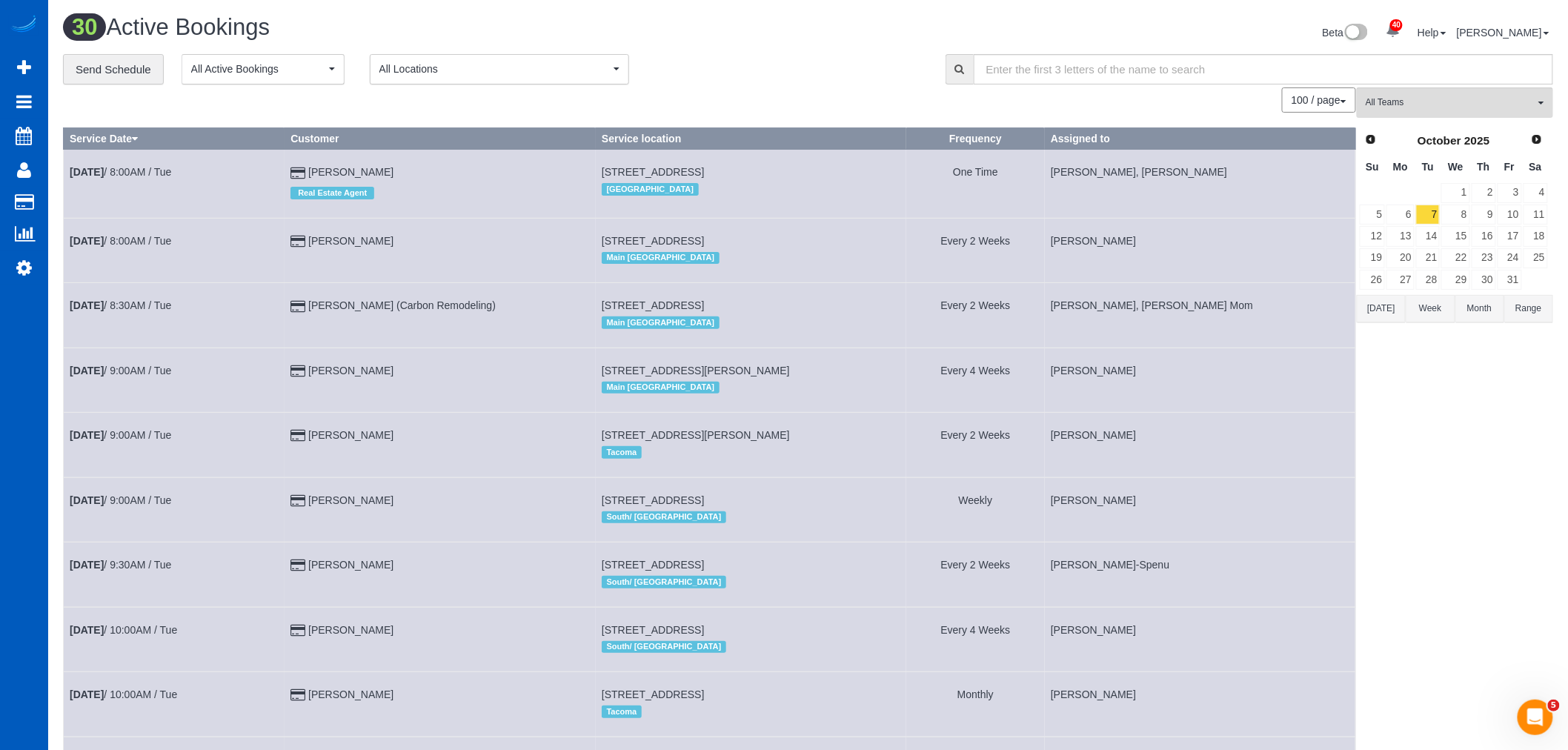
click at [1363, 136] on link "Prev" at bounding box center [1370, 140] width 21 height 21
click at [1519, 259] on link "26" at bounding box center [1509, 258] width 25 height 20
click at [1415, 107] on span "All Teams" at bounding box center [1450, 102] width 169 height 13
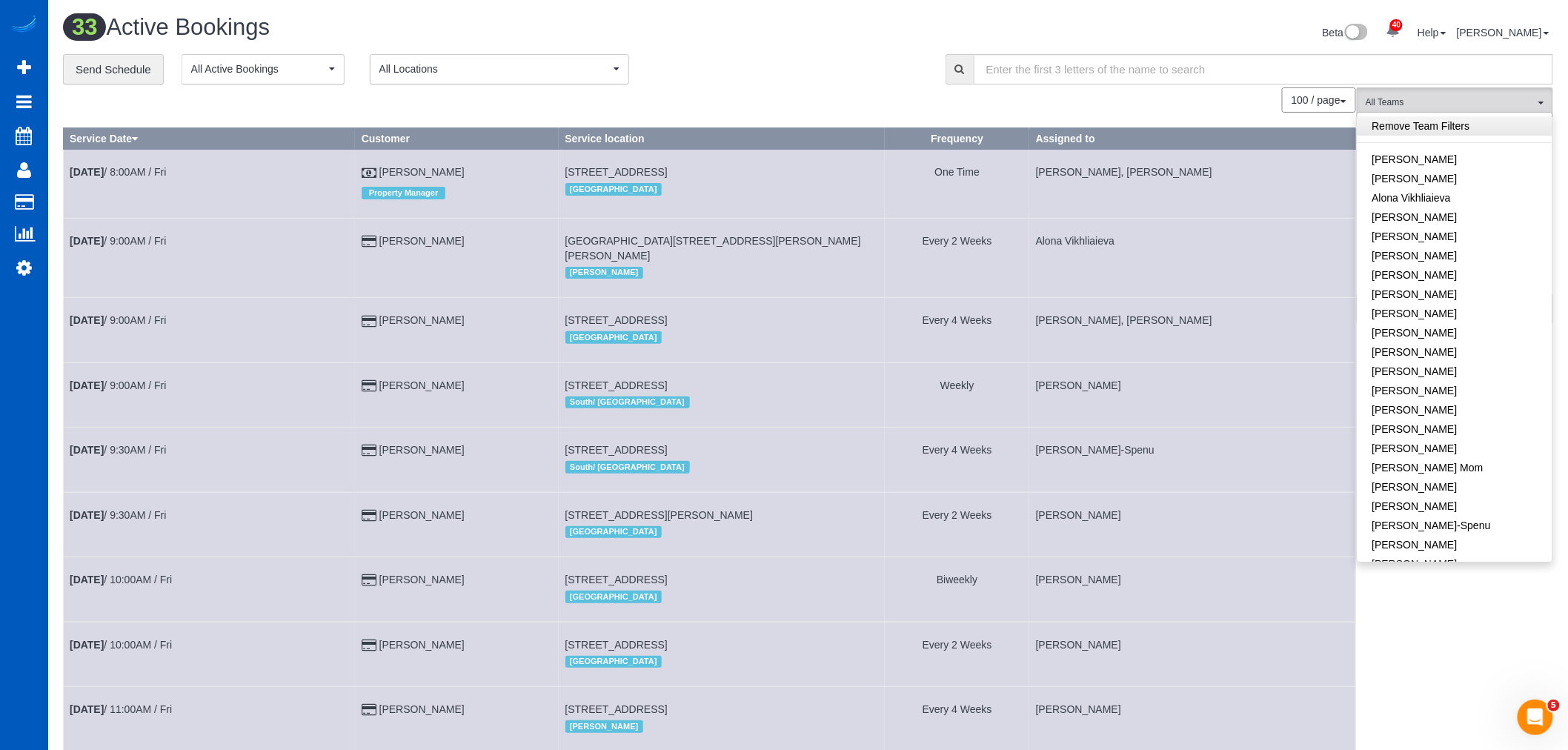
click at [1417, 135] on link "Remove Team Filters" at bounding box center [1455, 125] width 195 height 19
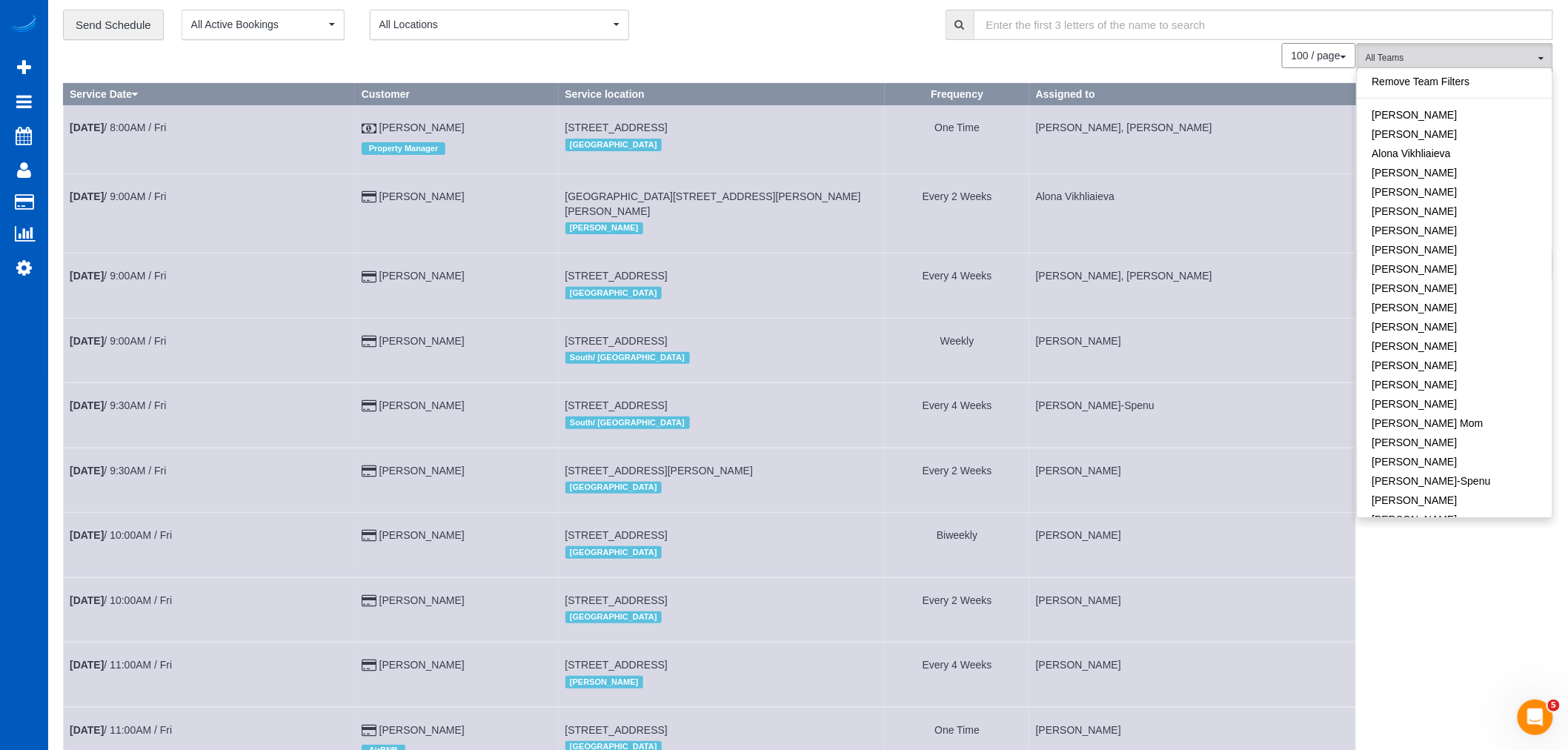
scroll to position [82, 0]
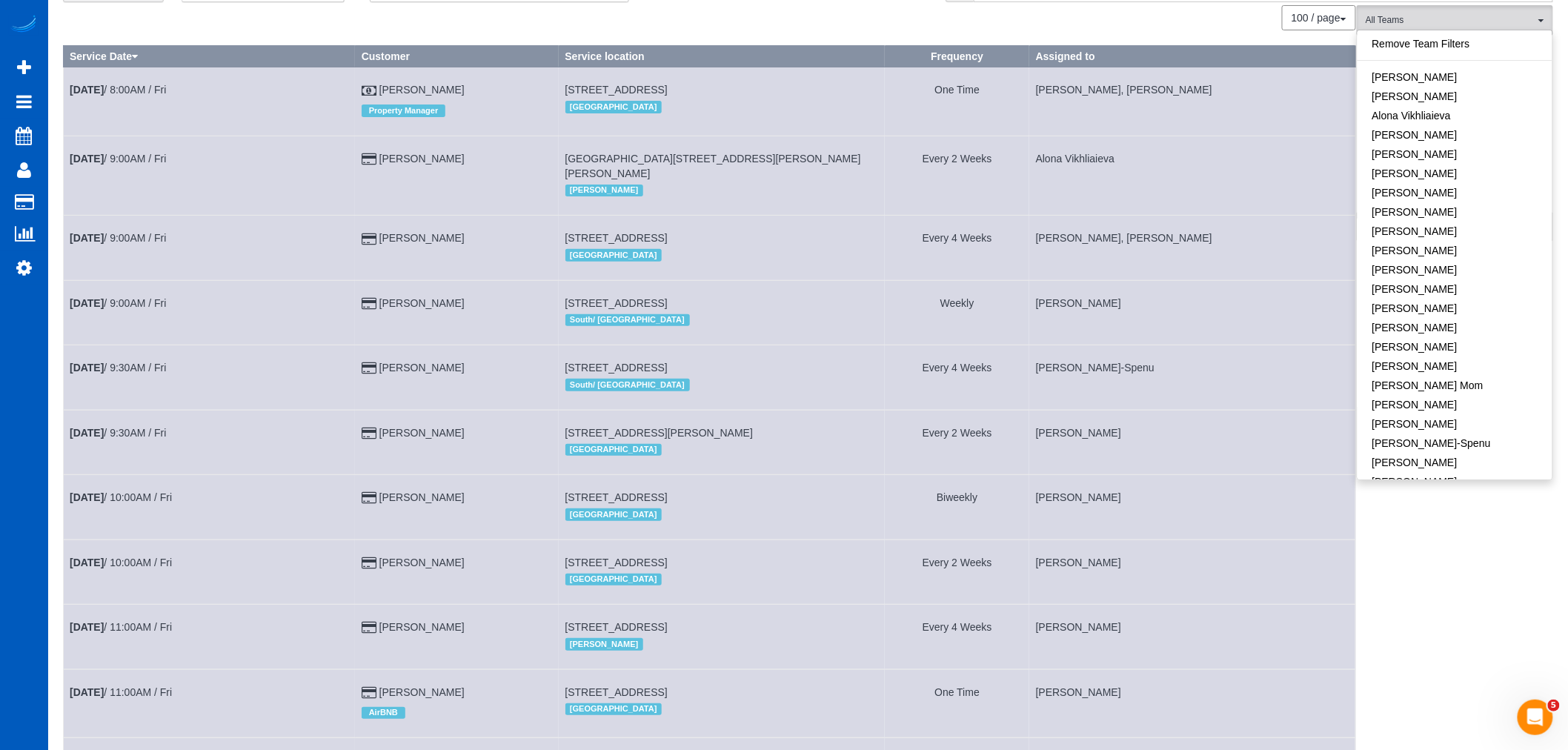
drag, startPoint x: 923, startPoint y: 387, endPoint x: 1254, endPoint y: 531, distance: 361.0
click at [1254, 531] on td "[PERSON_NAME]" at bounding box center [1192, 507] width 326 height 65
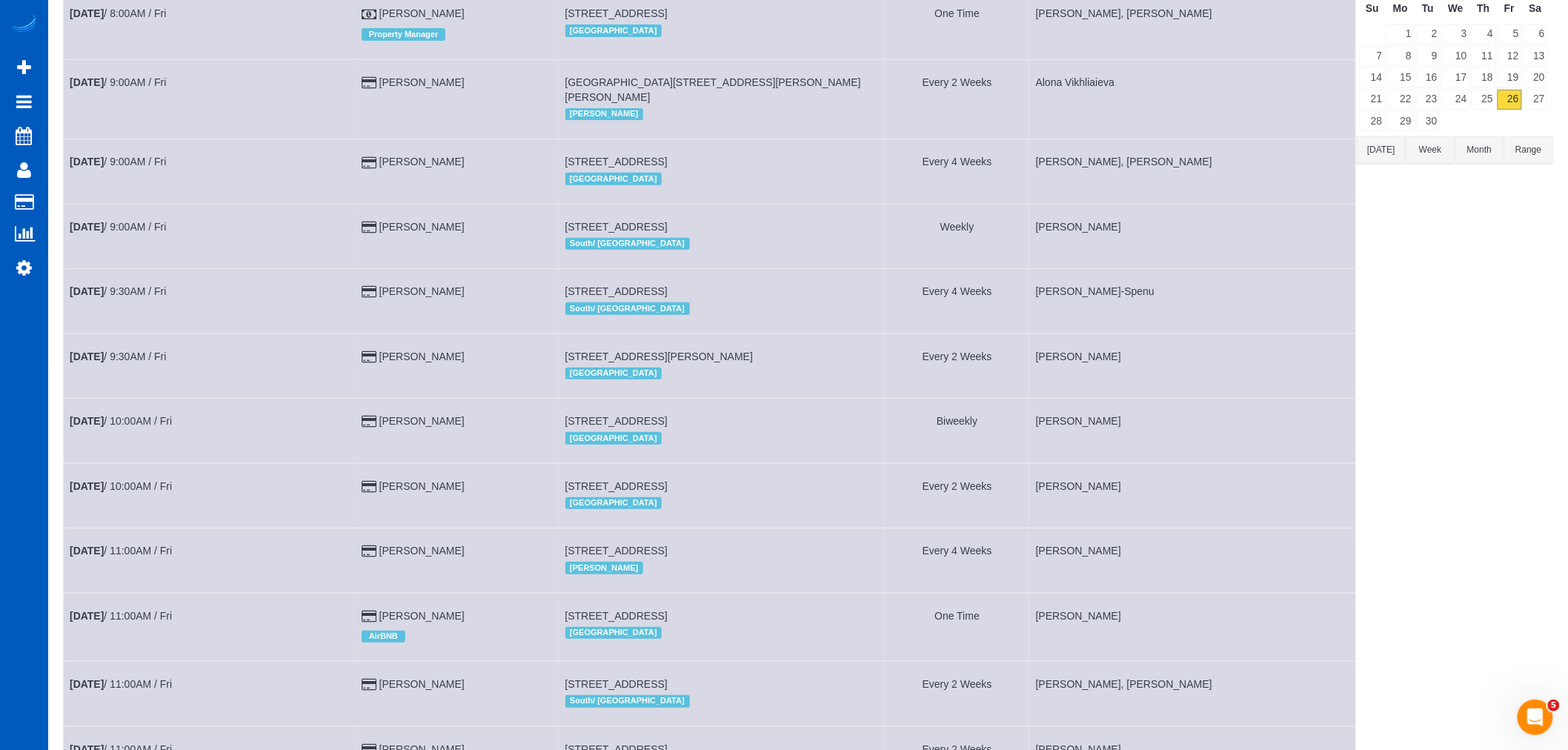
scroll to position [0, 0]
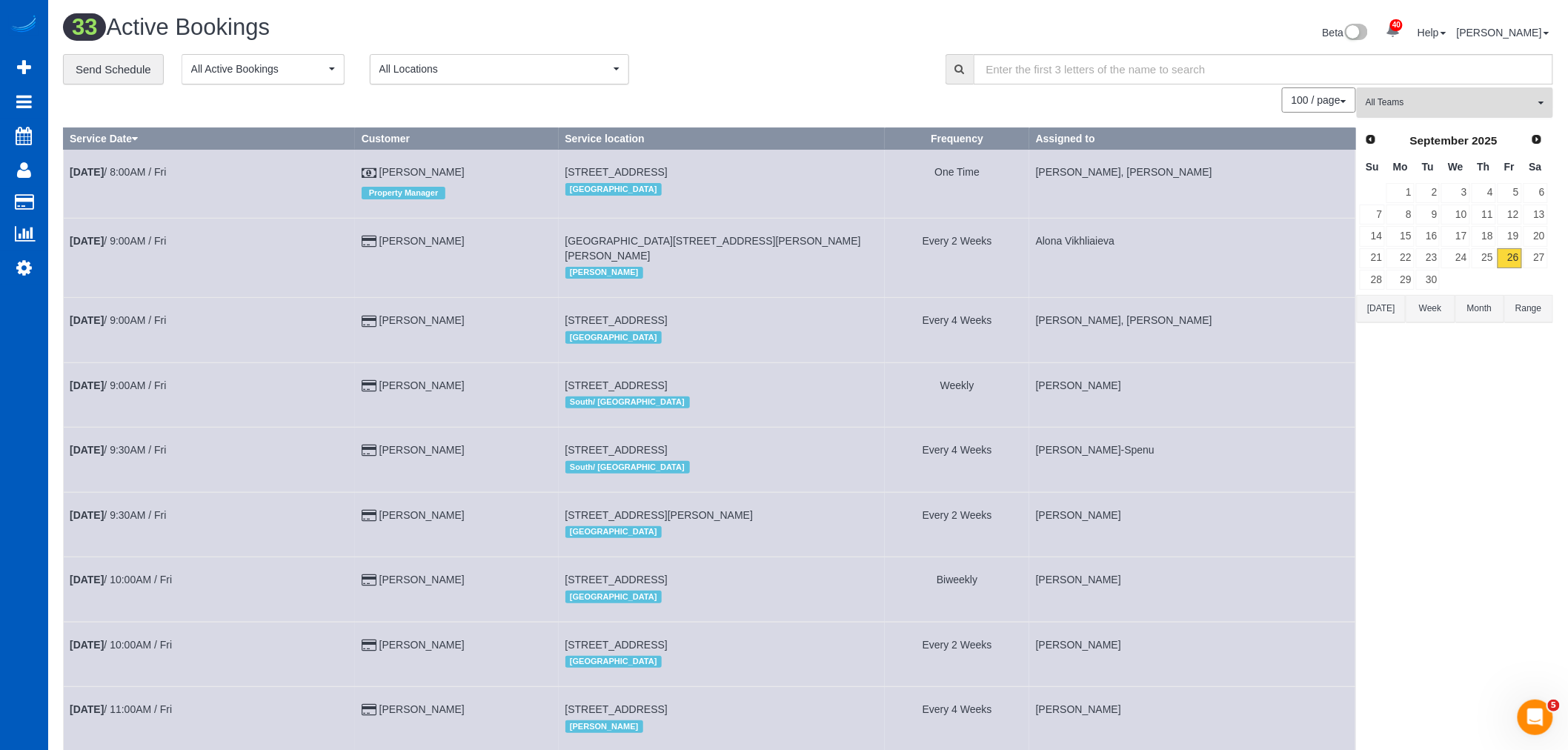
click at [1406, 93] on button "All Teams" at bounding box center [1455, 102] width 197 height 31
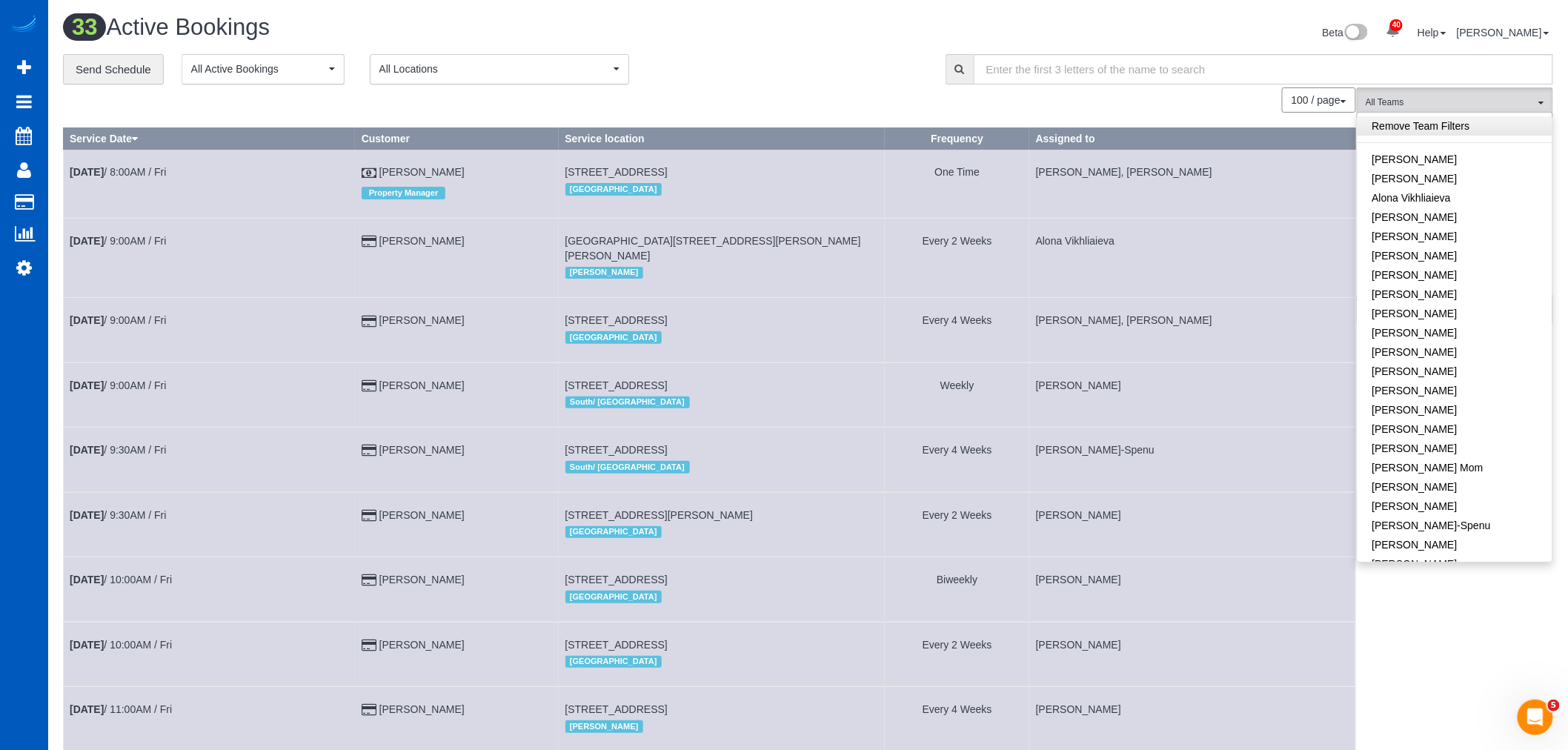
click at [1442, 121] on link "Remove Team Filters" at bounding box center [1455, 125] width 195 height 19
click at [1470, 117] on link "Remove Team Filters" at bounding box center [1455, 125] width 195 height 19
click at [1454, 105] on span "All Teams" at bounding box center [1450, 102] width 169 height 13
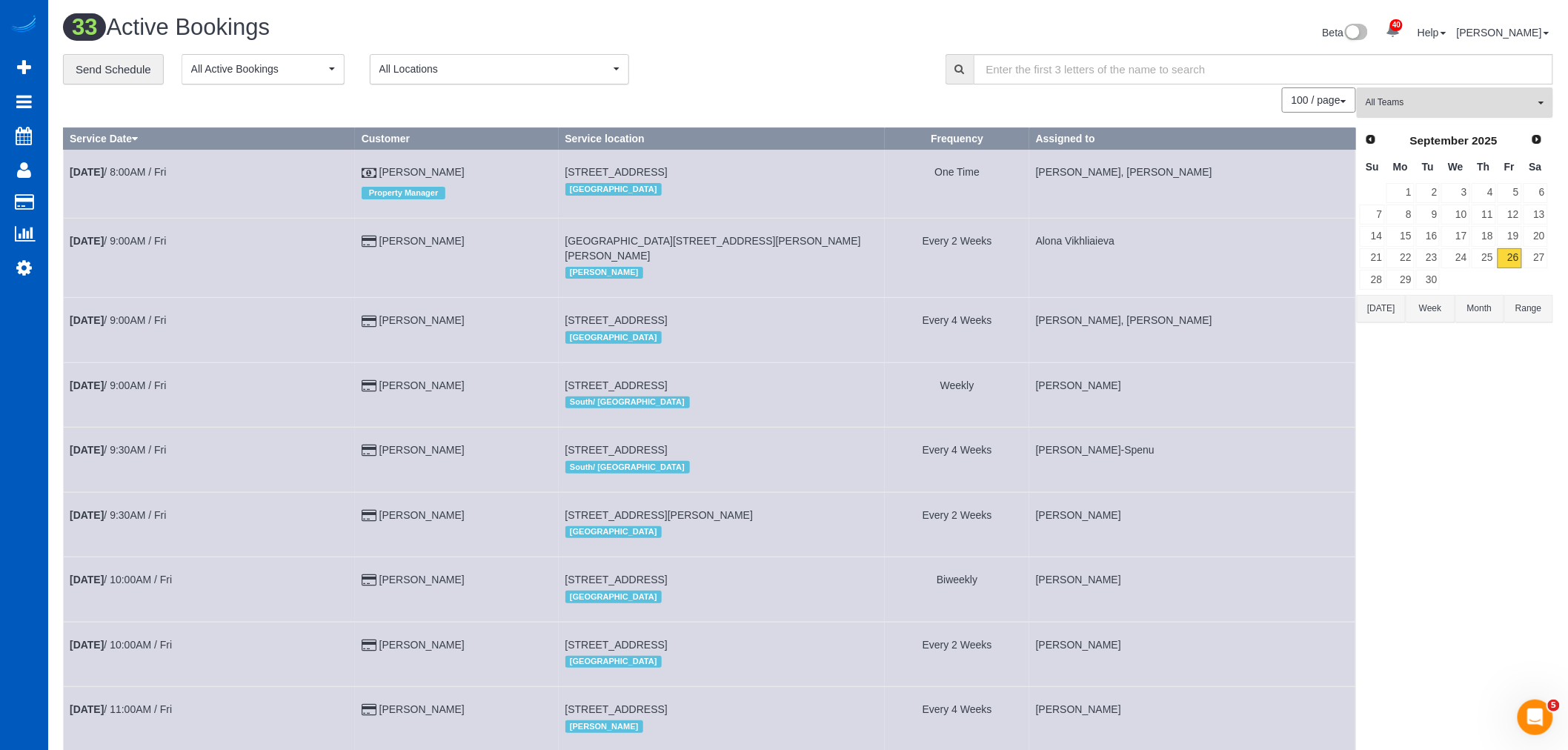
click at [1426, 106] on span "All Teams" at bounding box center [1450, 102] width 169 height 13
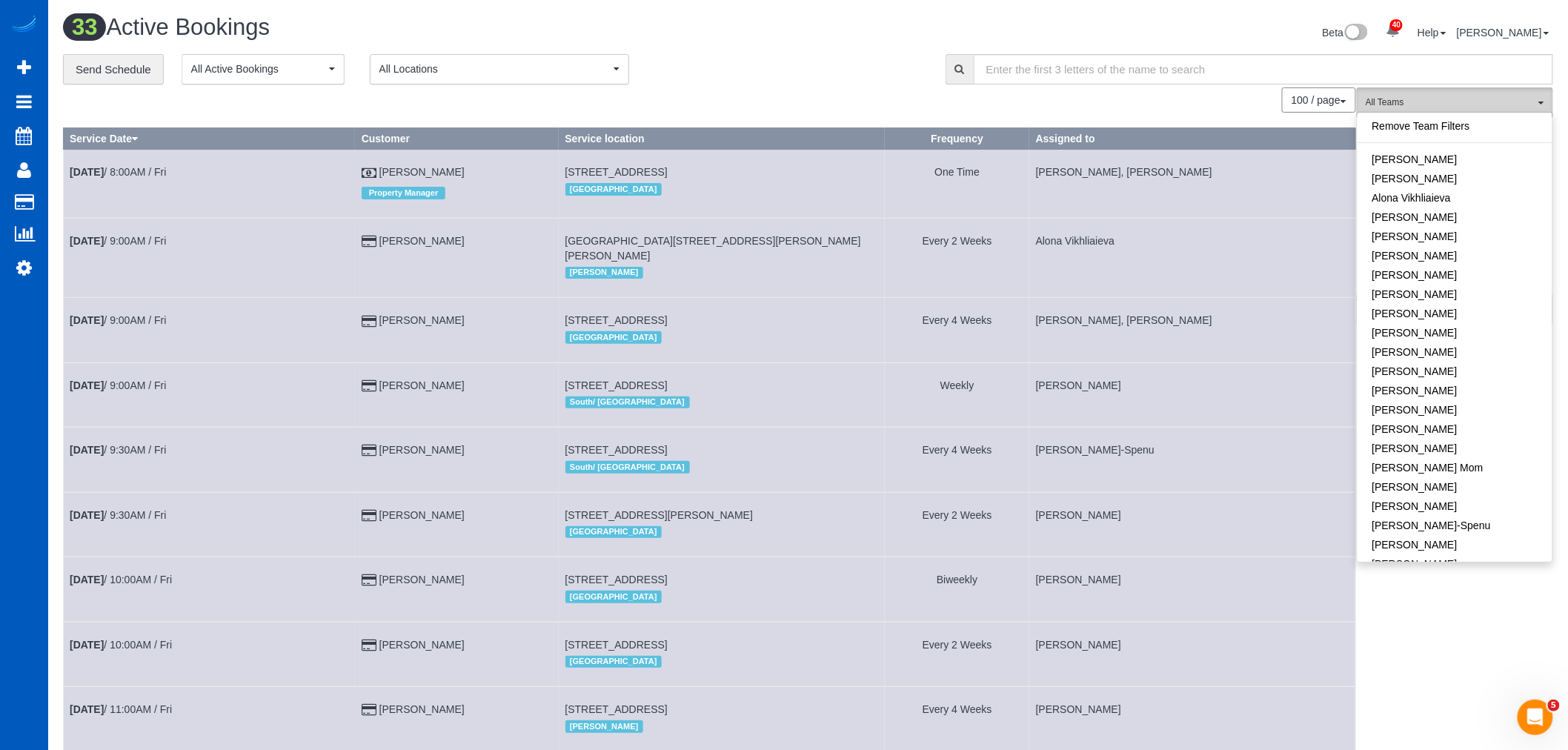
click at [1434, 90] on button "All Teams" at bounding box center [1455, 102] width 197 height 31
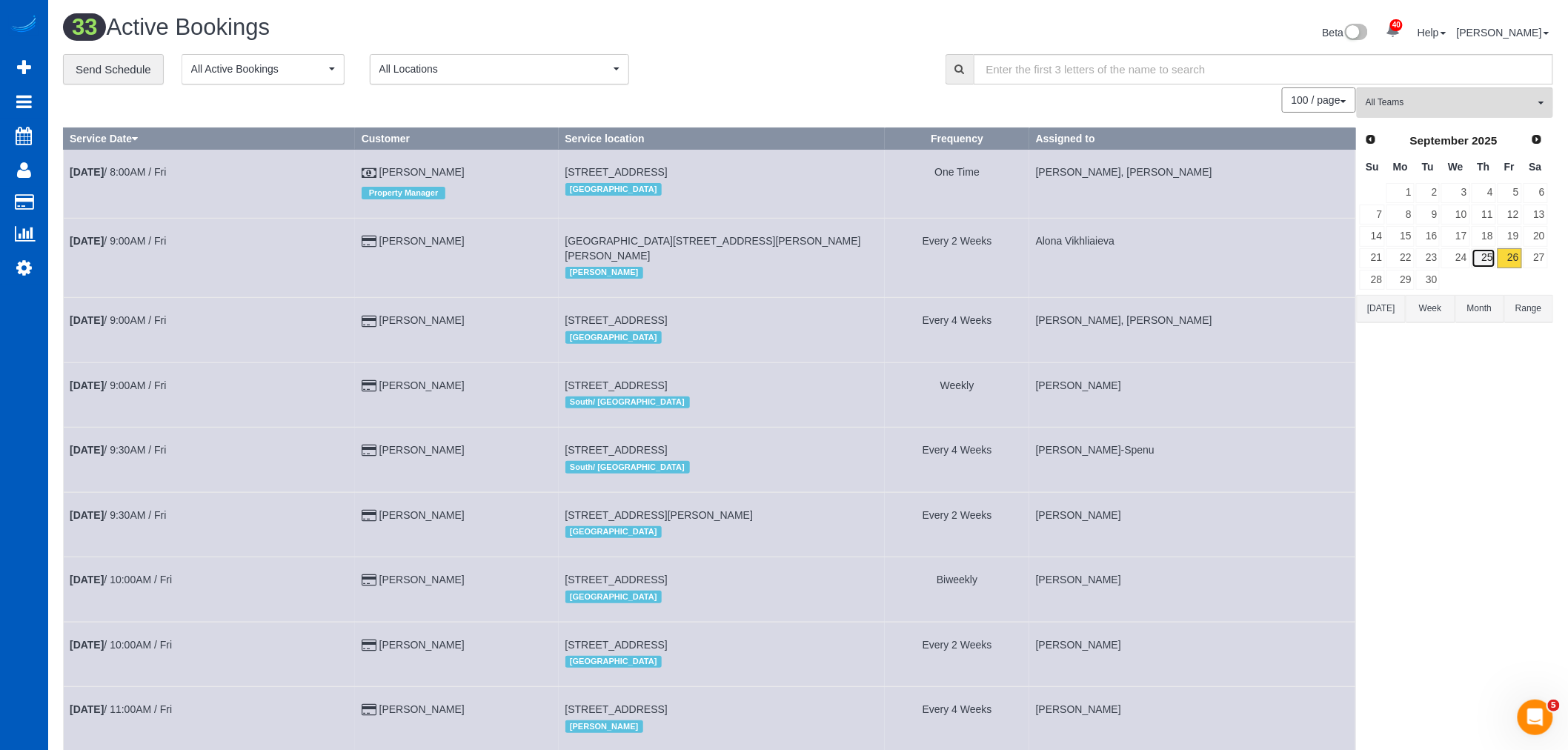
click at [1485, 252] on link "25" at bounding box center [1484, 258] width 25 height 20
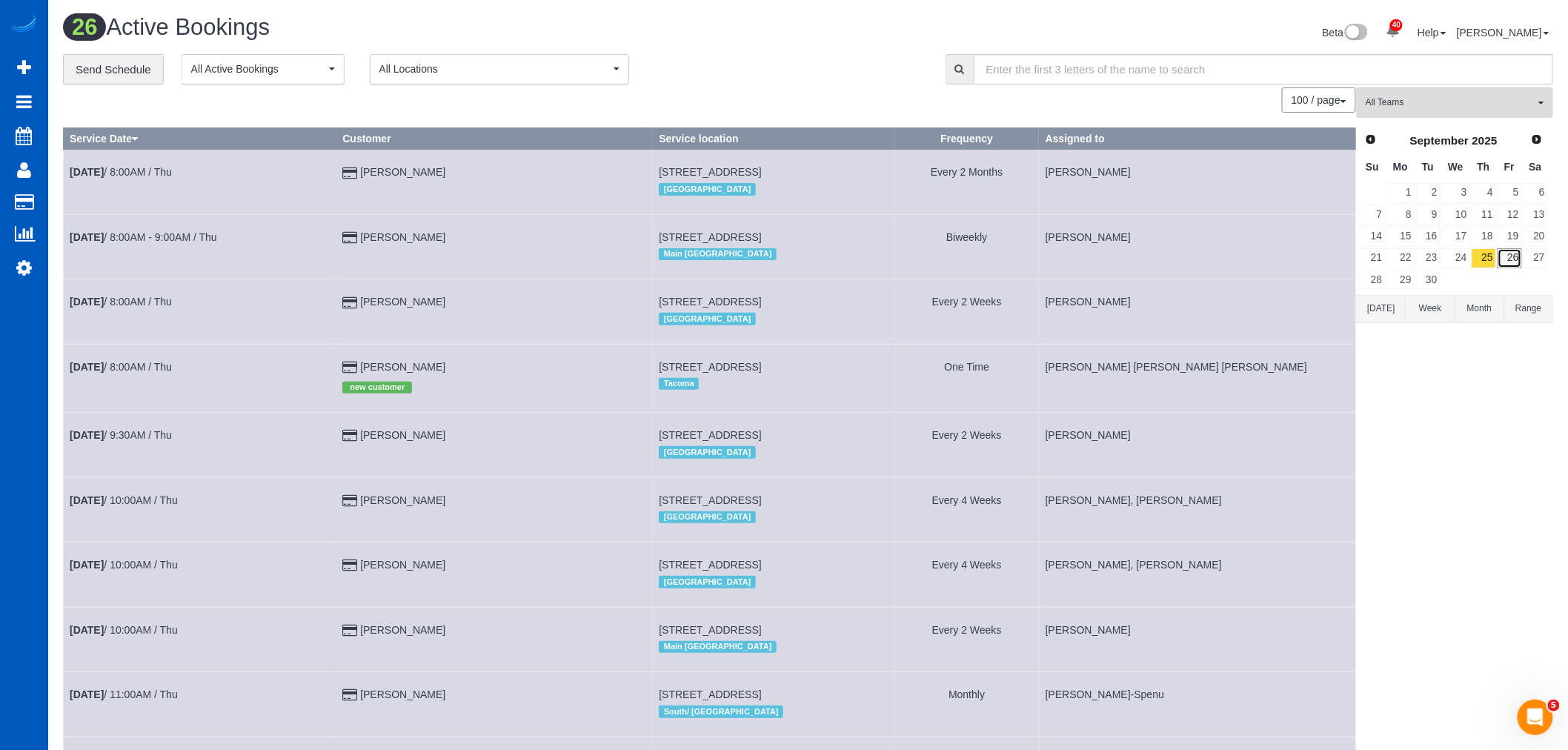
click at [1516, 264] on link "26" at bounding box center [1509, 258] width 25 height 20
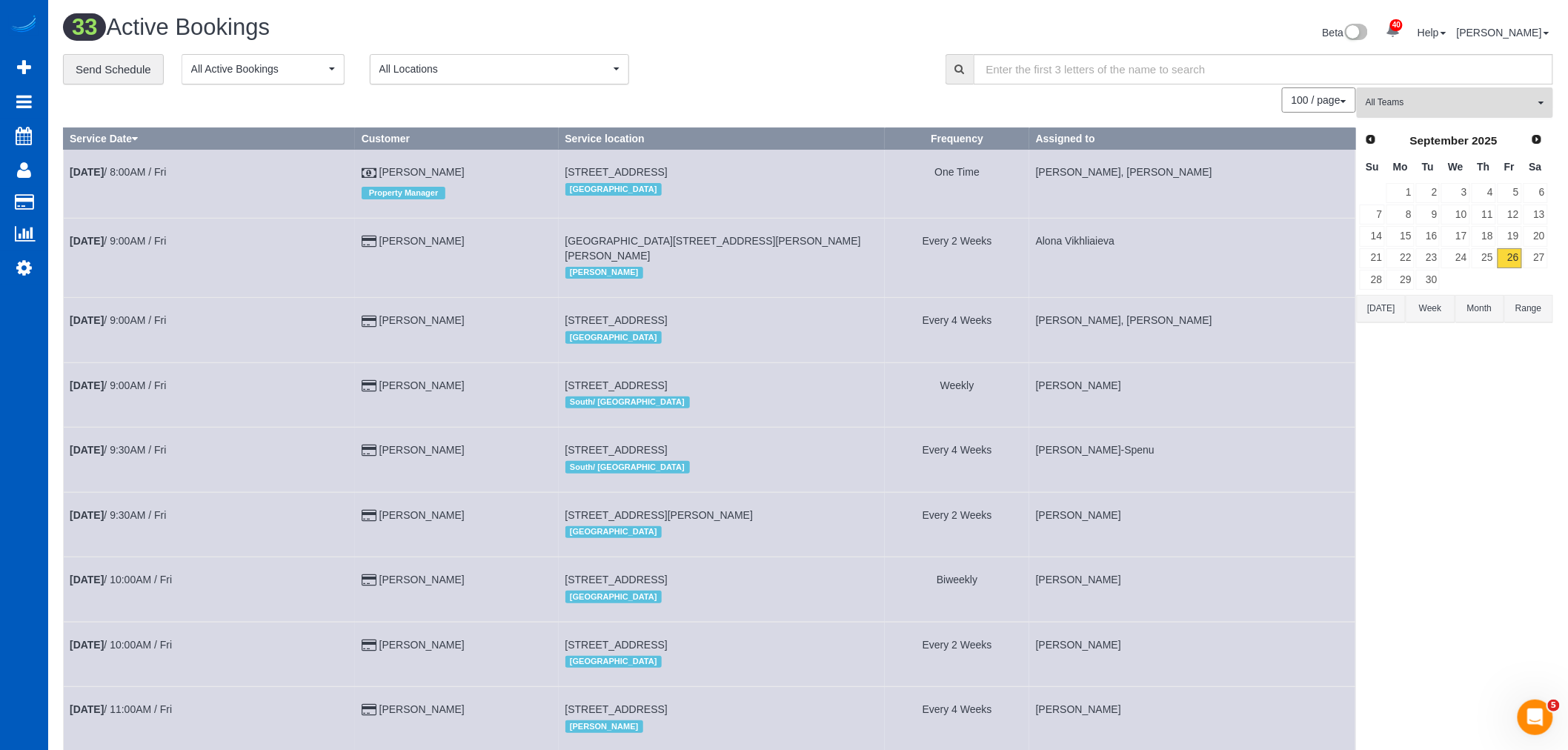
click at [1432, 104] on span "All Teams" at bounding box center [1450, 102] width 169 height 13
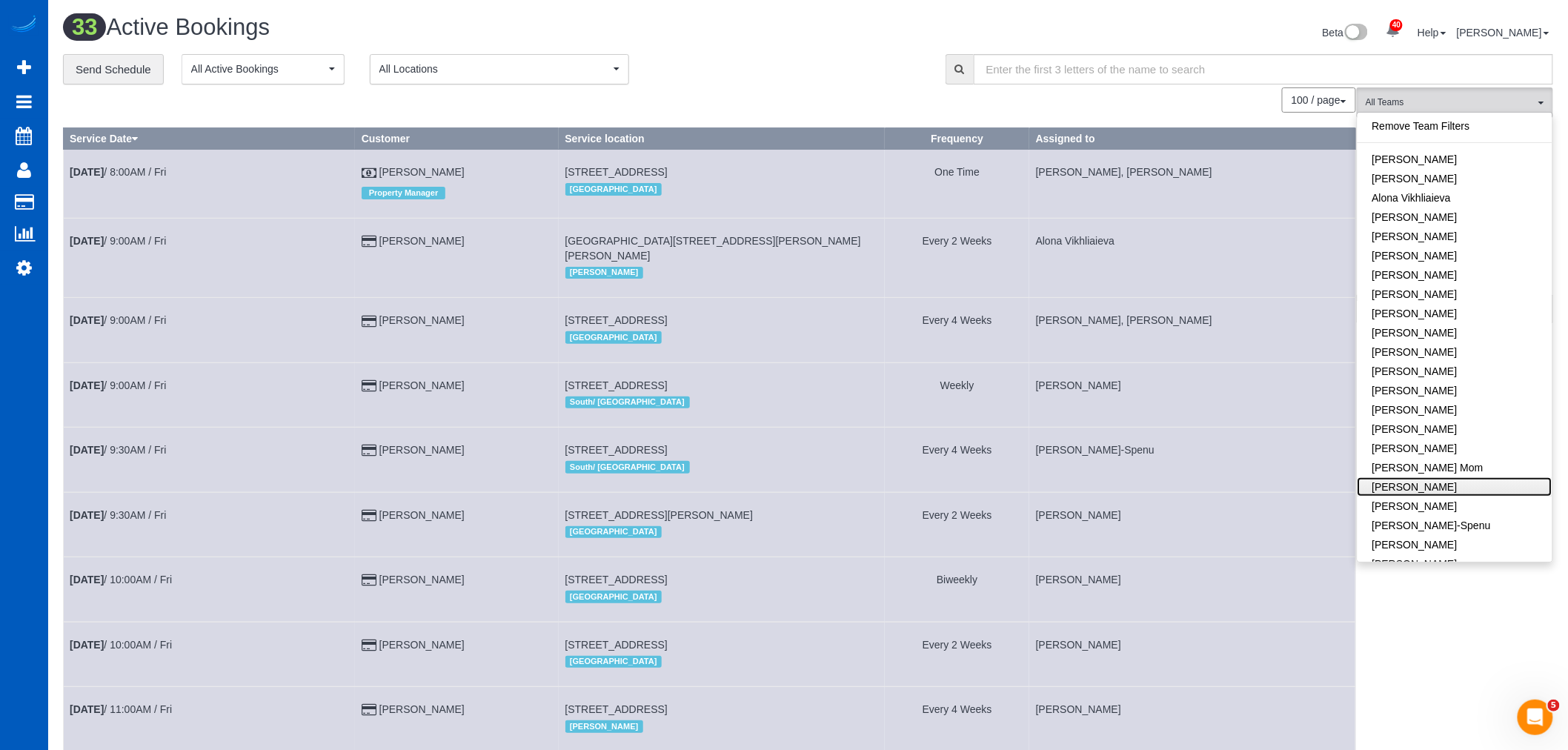
click at [1393, 494] on link "[PERSON_NAME]" at bounding box center [1455, 487] width 195 height 19
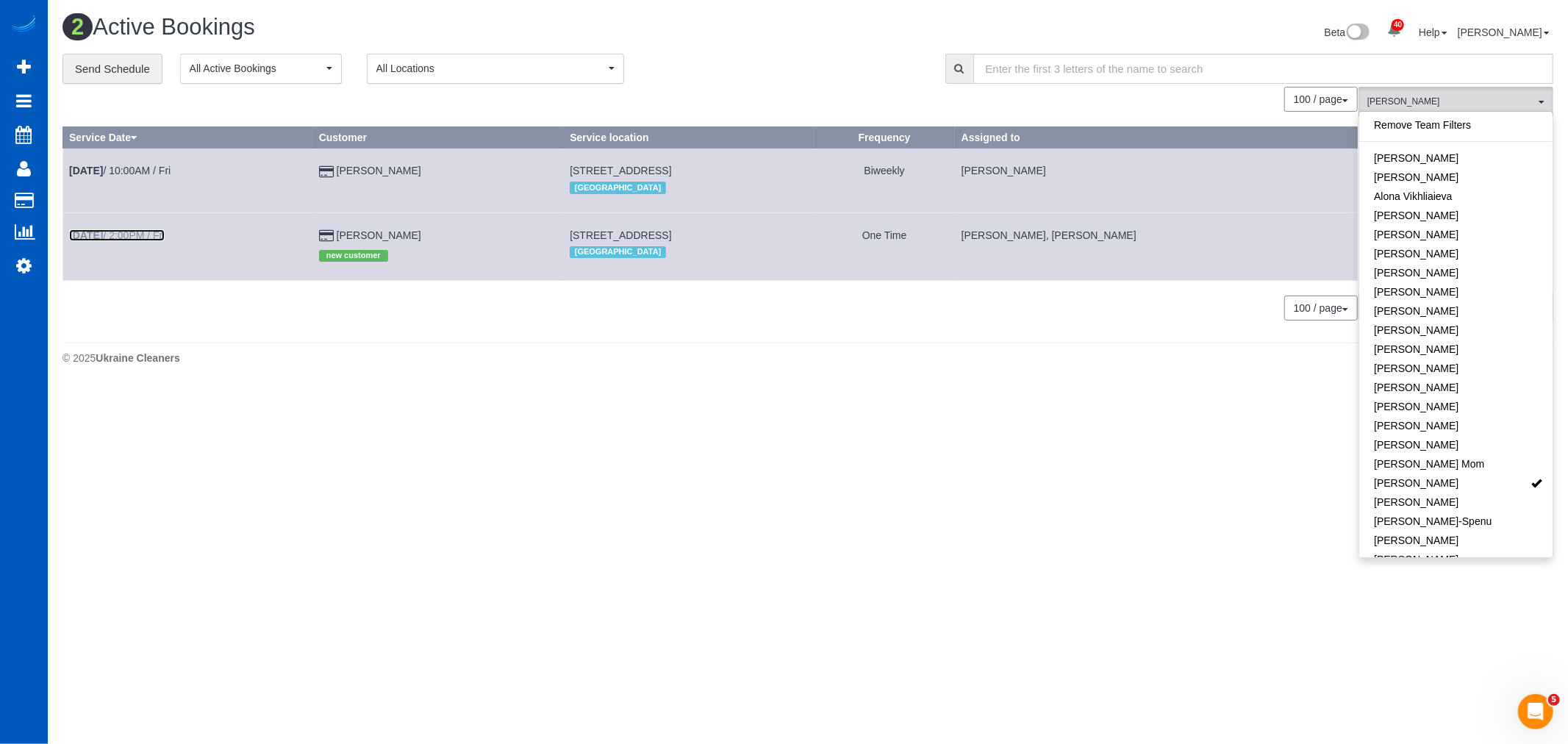
click at [120, 239] on link "Sep 26th / 2:00PM / Fri" at bounding box center [116, 236] width 96 height 12
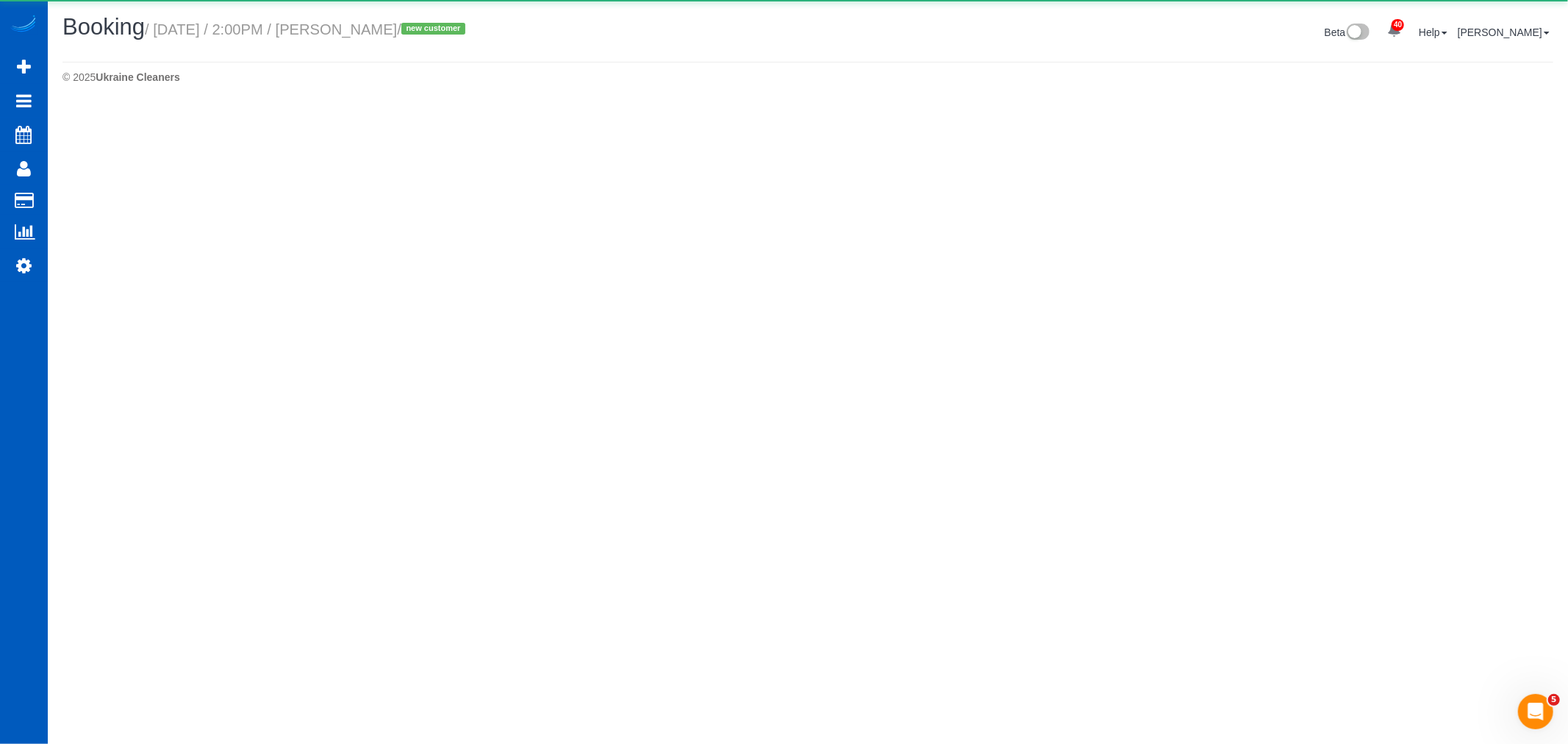
select select "WA"
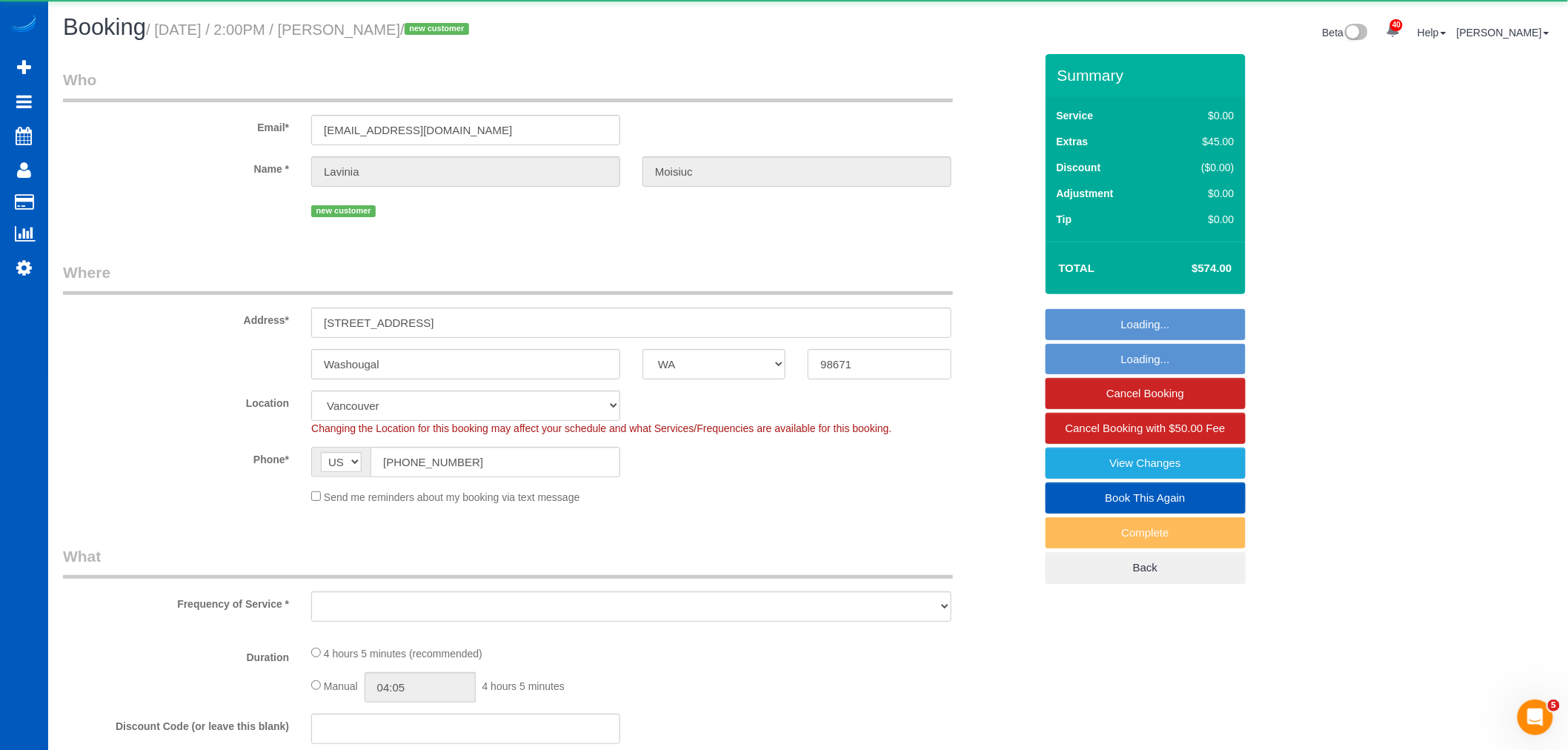
select select "object:10050"
select select "string:fspay-d6e09793-6074-40bf-9efd-049660afd341"
select select "199"
select select "3501"
select select "5"
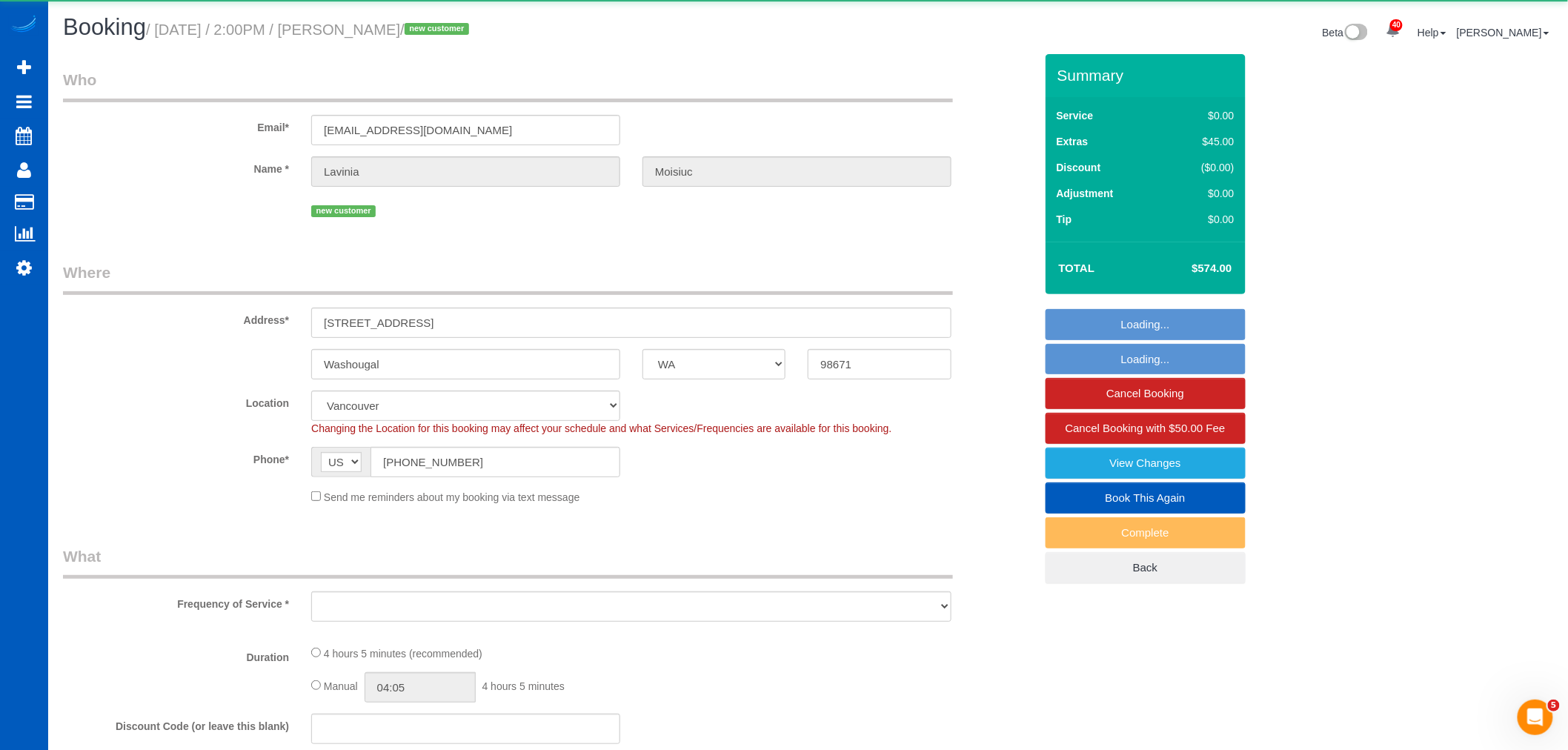
select select "4"
select select "spot30"
select select "object:10436"
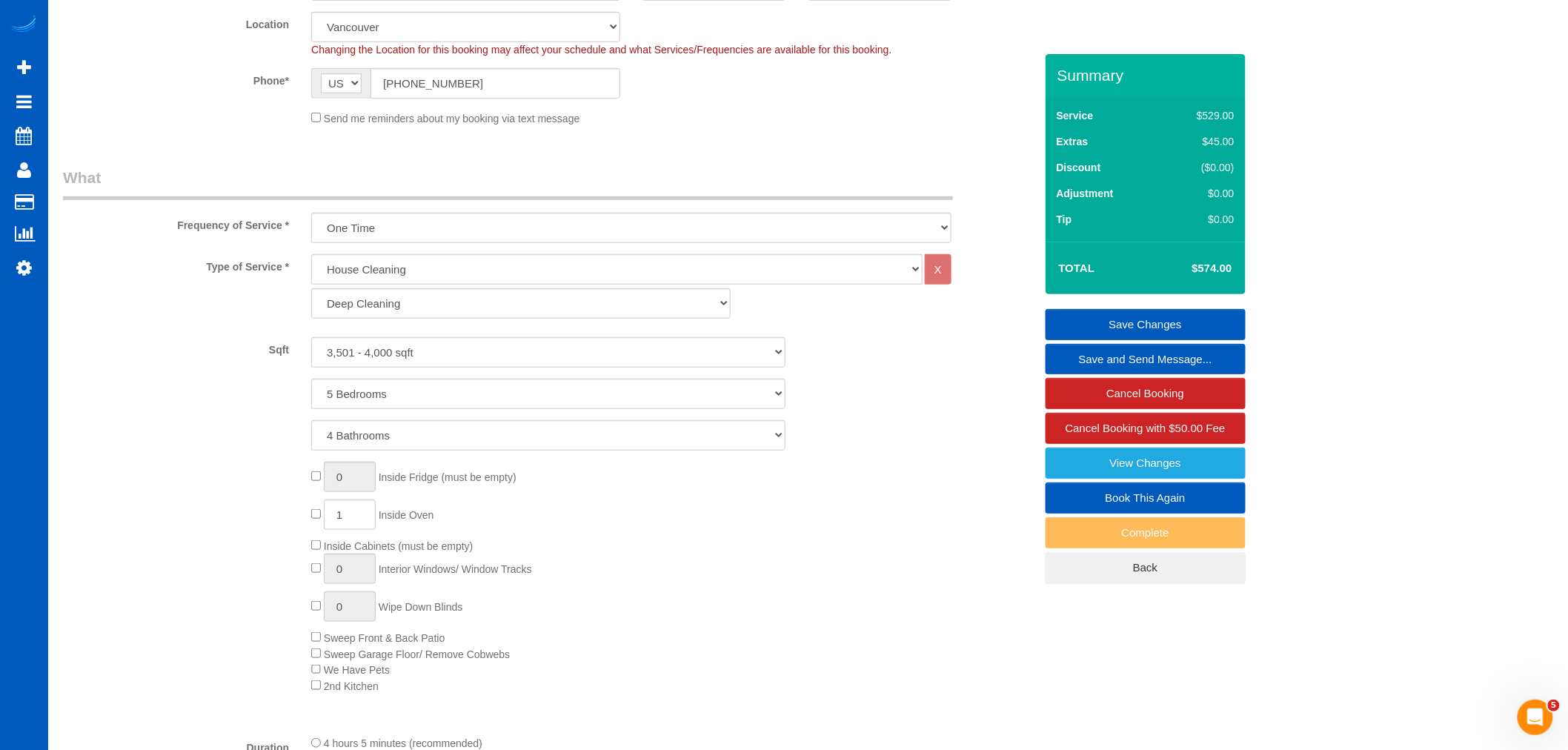
scroll to position [390, 0]
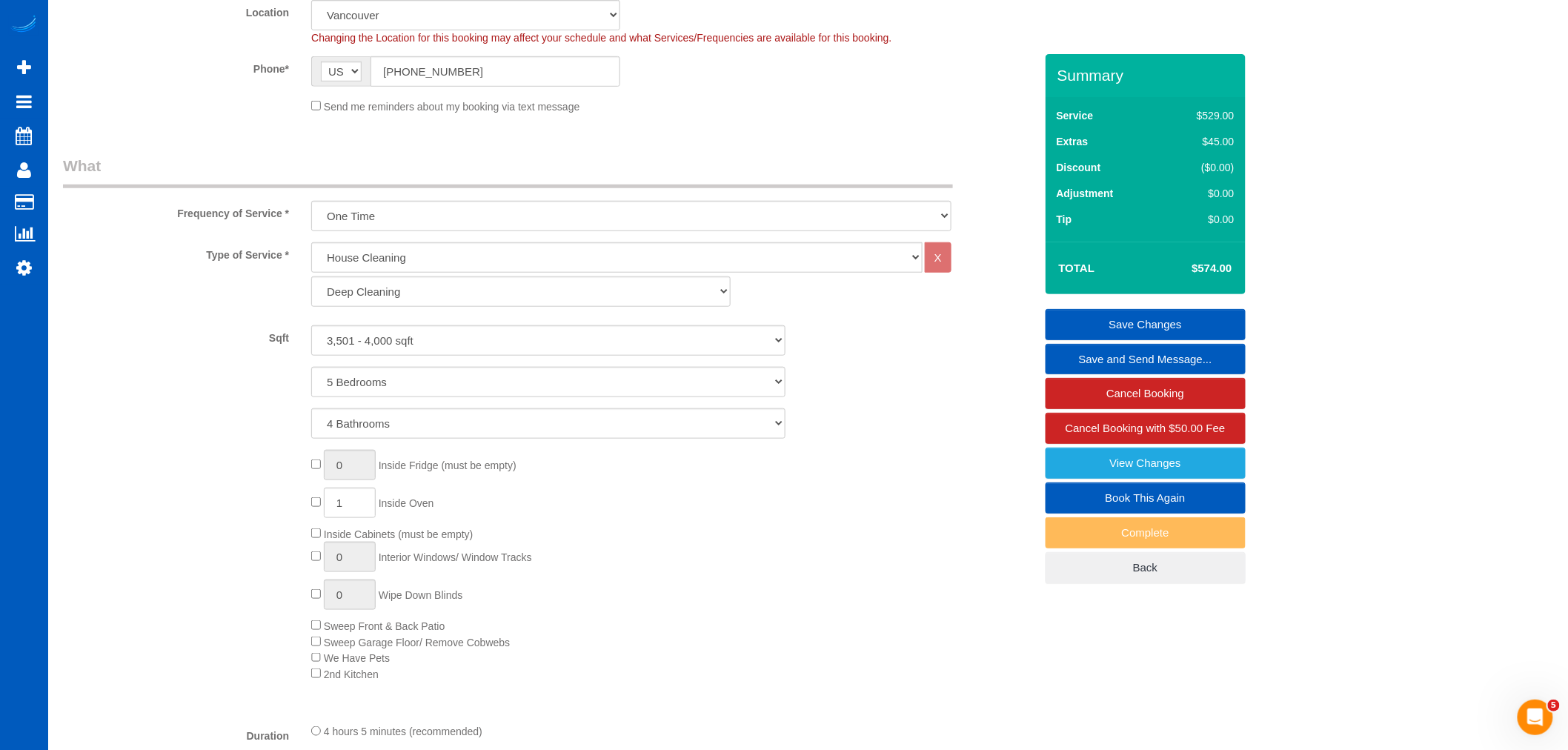
drag, startPoint x: 378, startPoint y: 498, endPoint x: 456, endPoint y: 494, distance: 78.1
click at [456, 494] on div "0 Inside Fridge (must be empty) 1 Inside Oven Inside Cabinets (must be empty) 0…" at bounding box center [672, 566] width 745 height 232
click at [529, 508] on div "0 Inside Fridge (must be empty) 1 Inside Oven Inside Cabinets (must be empty) 0…" at bounding box center [672, 566] width 745 height 232
drag, startPoint x: 454, startPoint y: 503, endPoint x: 383, endPoint y: 502, distance: 71.0
click at [383, 502] on div "0 Inside Fridge (must be empty) 1 Inside Oven Inside Cabinets (must be empty) 0…" at bounding box center [672, 566] width 745 height 232
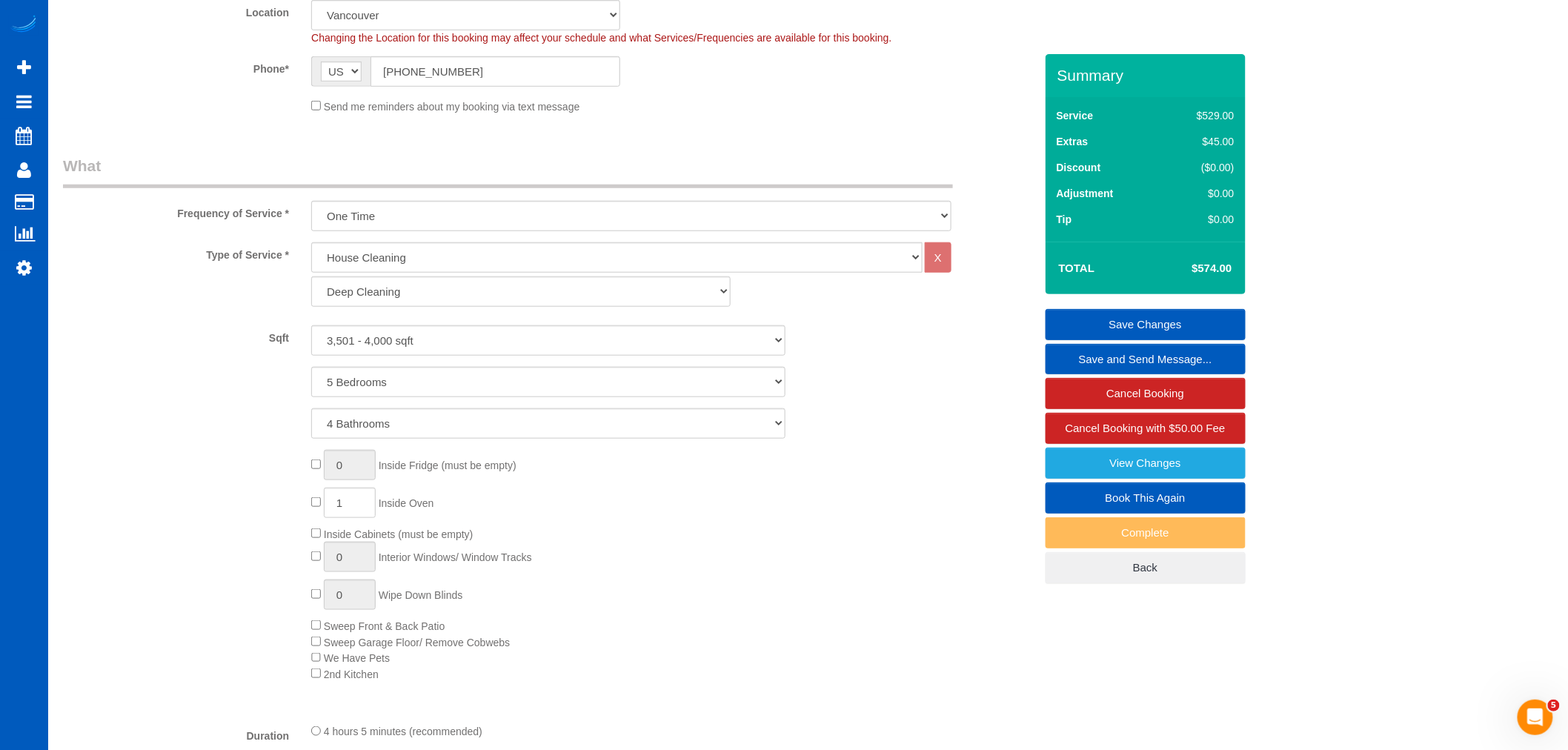
click at [458, 499] on div "0 Inside Fridge (must be empty) 1 Inside Oven Inside Cabinets (must be empty) 0…" at bounding box center [672, 566] width 745 height 232
drag, startPoint x: 442, startPoint y: 507, endPoint x: 384, endPoint y: 504, distance: 58.1
click at [384, 504] on div "0 Inside Fridge (must be empty) 1 Inside Oven Inside Cabinets (must be empty) 0…" at bounding box center [672, 566] width 745 height 232
drag, startPoint x: 460, startPoint y: 512, endPoint x: 453, endPoint y: 508, distance: 8.1
click at [460, 510] on div "0 Inside Fridge (must be empty) 1 Inside Oven Inside Cabinets (must be empty) 0…" at bounding box center [672, 566] width 745 height 232
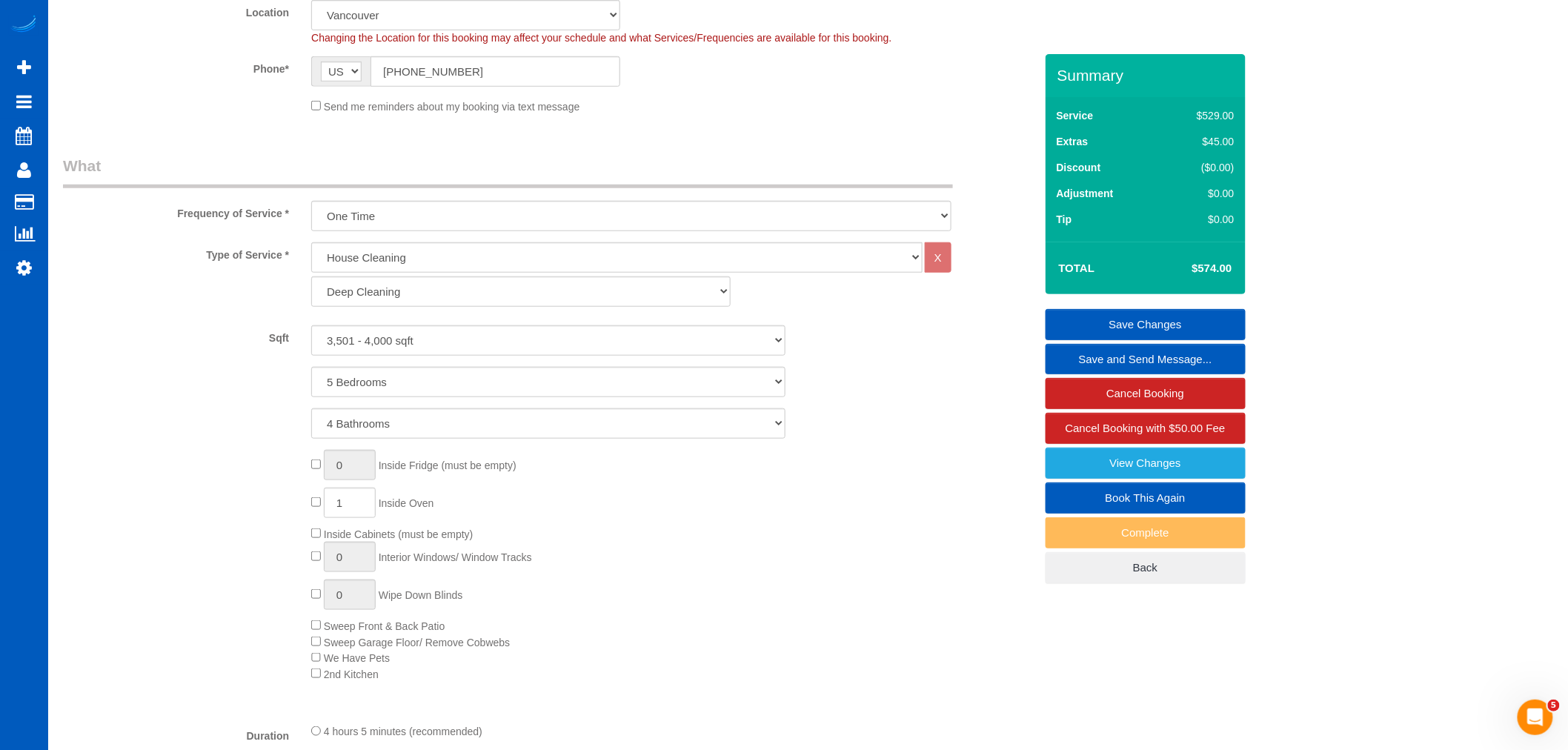
click at [448, 508] on div "0 Inside Fridge (must be empty) 1 Inside Oven Inside Cabinets (must be empty) 0…" at bounding box center [672, 566] width 745 height 232
click at [404, 510] on span "Inside Oven" at bounding box center [406, 504] width 56 height 12
click at [389, 504] on span "Inside Oven" at bounding box center [406, 504] width 56 height 12
drag, startPoint x: 384, startPoint y: 506, endPoint x: 438, endPoint y: 502, distance: 54.1
click at [434, 502] on span "Inside Oven" at bounding box center [406, 504] width 56 height 12
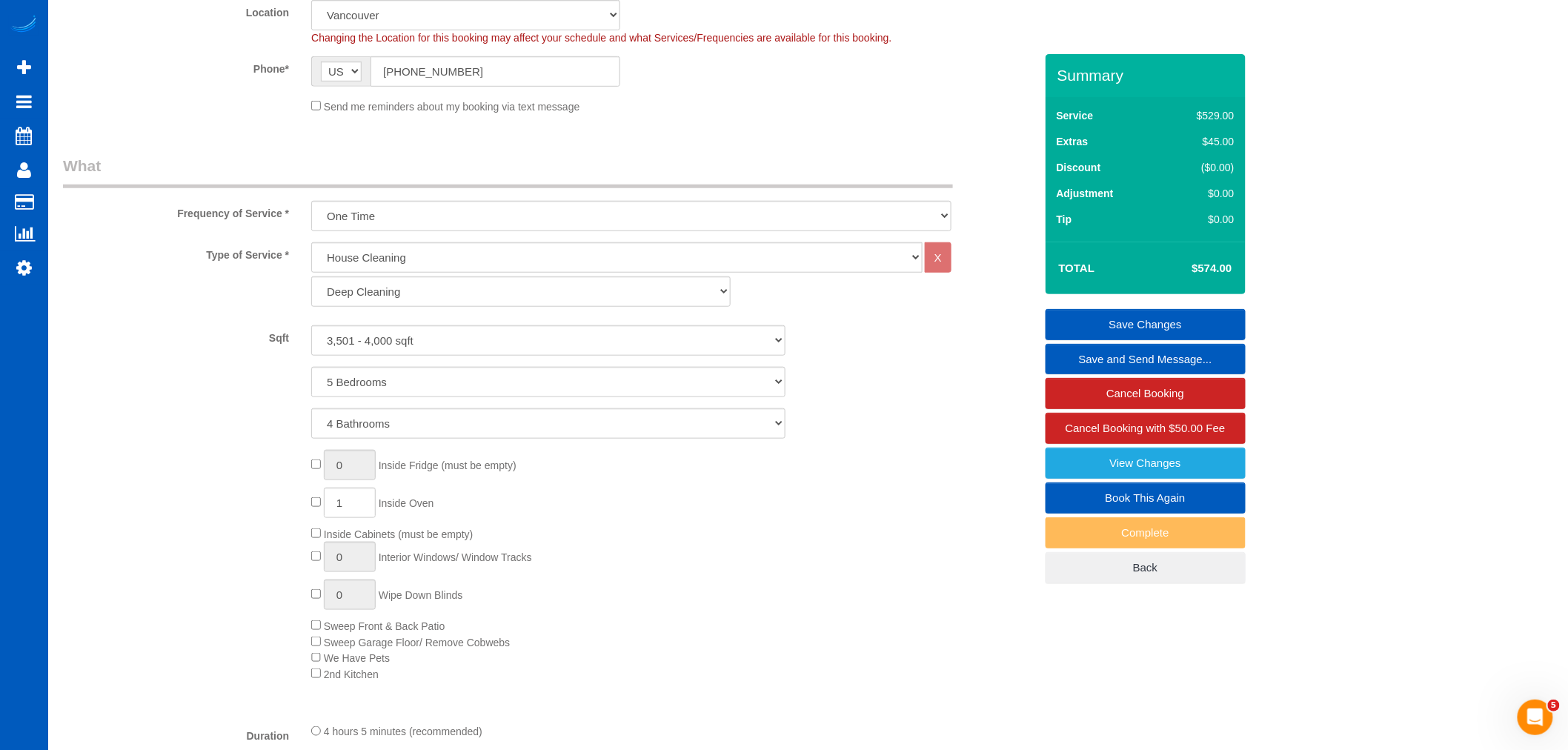
click at [434, 502] on span "Inside Oven" at bounding box center [406, 504] width 56 height 12
drag, startPoint x: 378, startPoint y: 501, endPoint x: 445, endPoint y: 499, distance: 67.0
click at [445, 499] on div "0 Inside Fridge (must be empty) 1 Inside Oven Inside Cabinets (must be empty) 0…" at bounding box center [672, 566] width 745 height 232
click at [450, 501] on div "0 Inside Fridge (must be empty) 1 Inside Oven Inside Cabinets (must be empty) 0…" at bounding box center [672, 566] width 745 height 232
drag, startPoint x: 448, startPoint y: 502, endPoint x: 385, endPoint y: 506, distance: 63.1
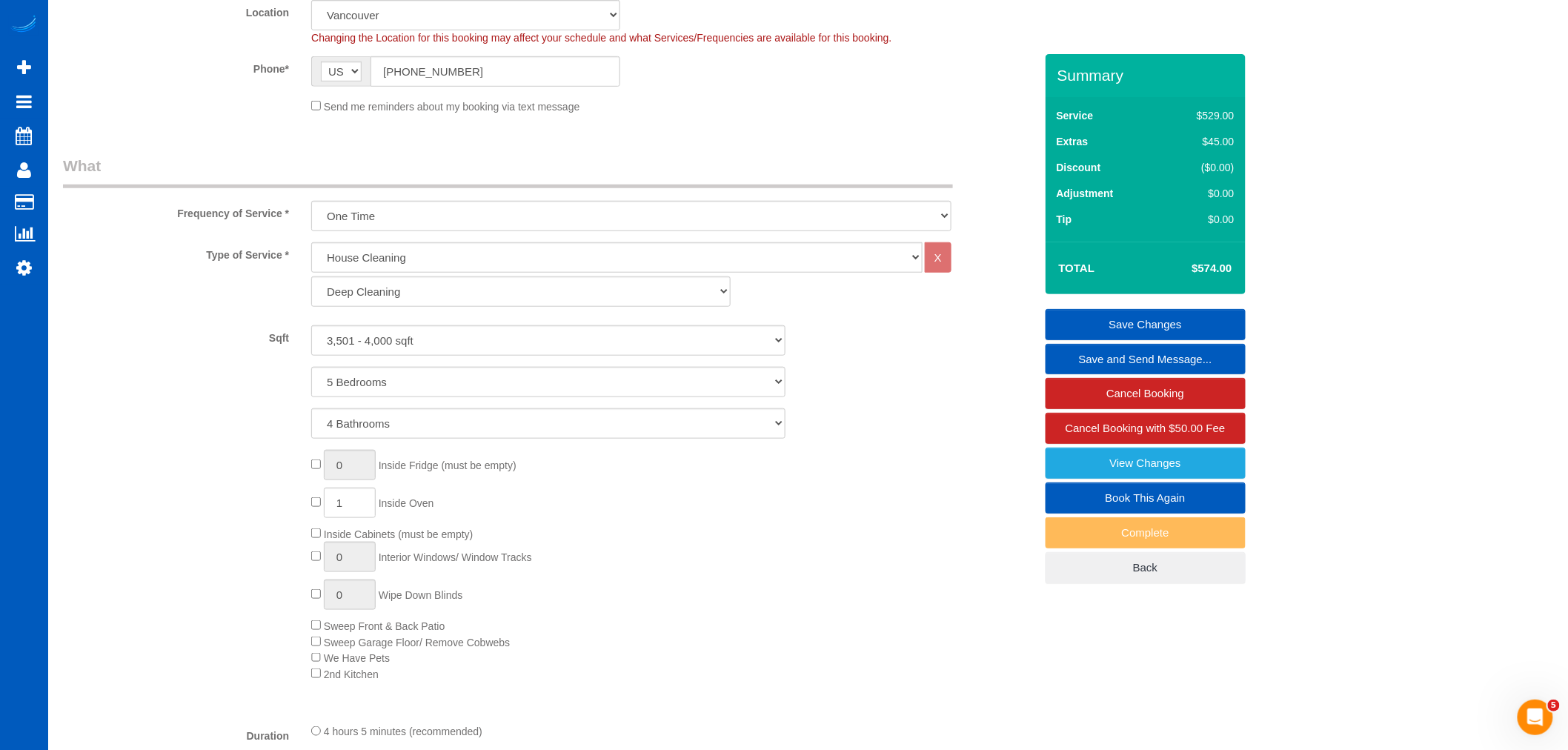
click at [385, 506] on div "0 Inside Fridge (must be empty) 1 Inside Oven Inside Cabinets (must be empty) 0…" at bounding box center [672, 566] width 745 height 232
drag, startPoint x: 378, startPoint y: 463, endPoint x: 550, endPoint y: 470, distance: 172.1
click at [550, 470] on div "0 Inside Fridge (must be empty) 1 Inside Oven Inside Cabinets (must be empty) 0…" at bounding box center [672, 566] width 745 height 232
click at [550, 471] on div "0 Inside Fridge (must be empty) 1 Inside Oven Inside Cabinets (must be empty) 0…" at bounding box center [672, 566] width 745 height 232
drag, startPoint x: 528, startPoint y: 466, endPoint x: 384, endPoint y: 479, distance: 144.6
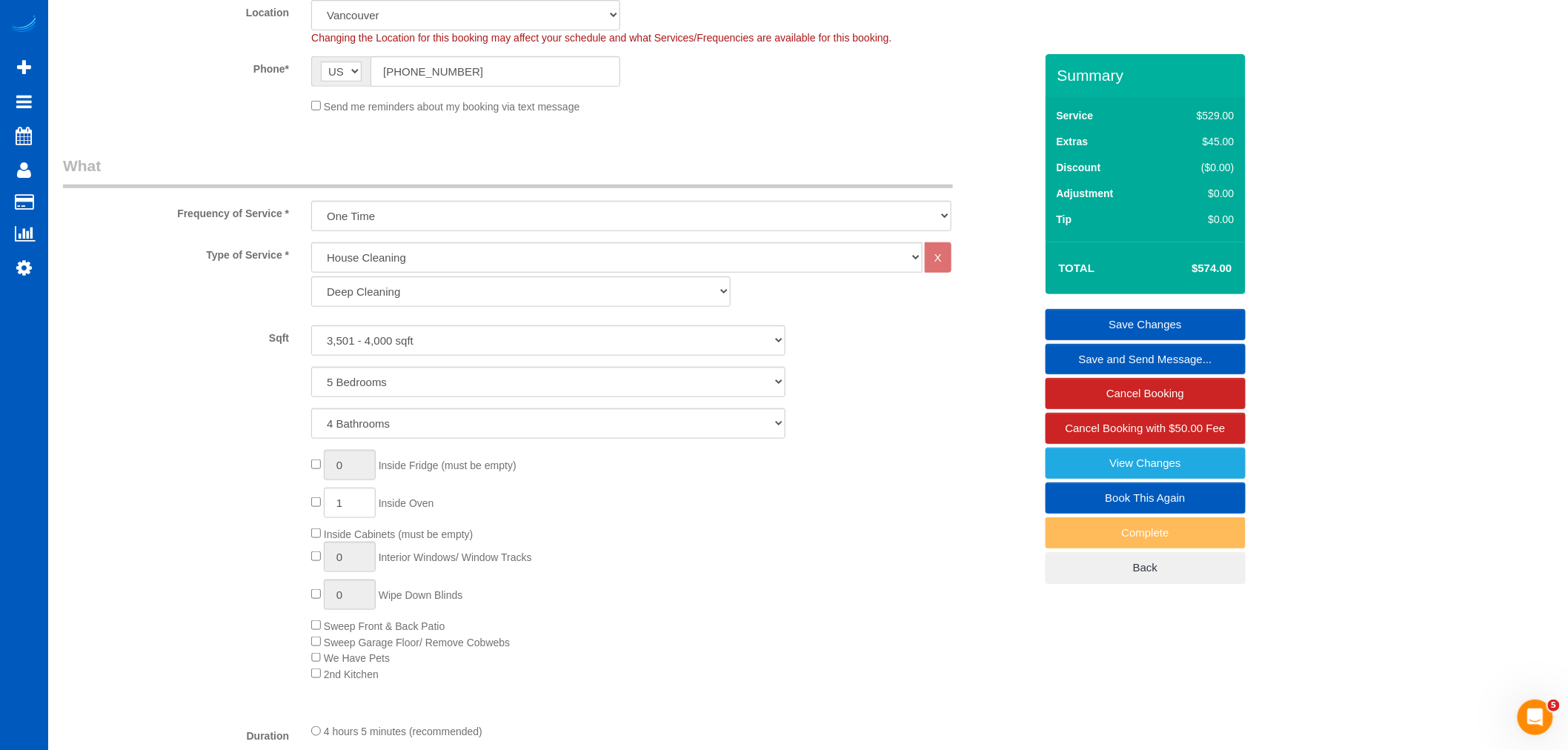
click at [384, 479] on div "0 Inside Fridge (must be empty) 1 Inside Oven Inside Cabinets (must be empty) 0…" at bounding box center [672, 566] width 745 height 232
click at [580, 492] on div "0 Inside Fridge (must be empty) 1 Inside Oven Inside Cabinets (must be empty) 0…" at bounding box center [672, 566] width 745 height 232
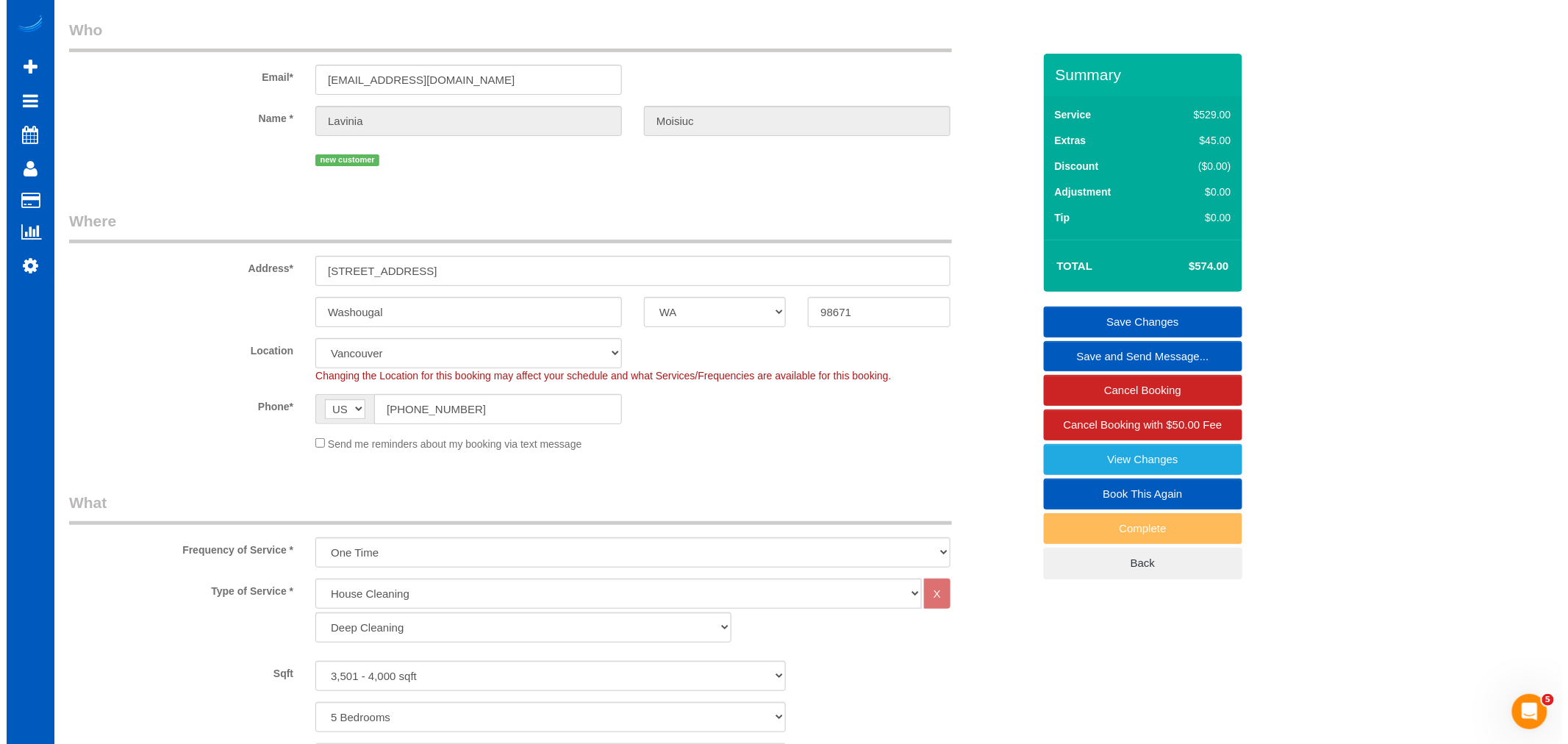
scroll to position [0, 0]
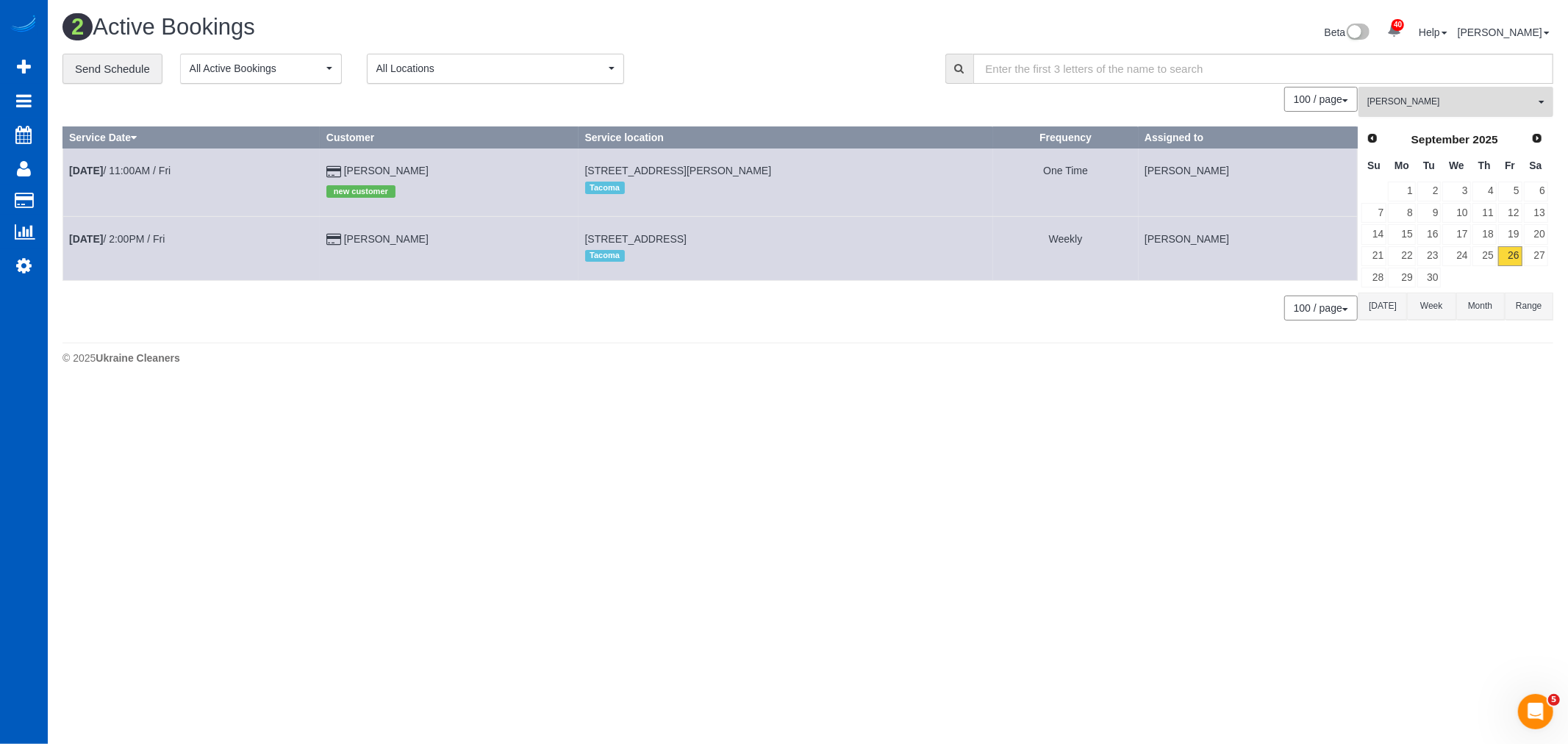
click at [1420, 105] on span "[PERSON_NAME]" at bounding box center [1451, 101] width 167 height 13
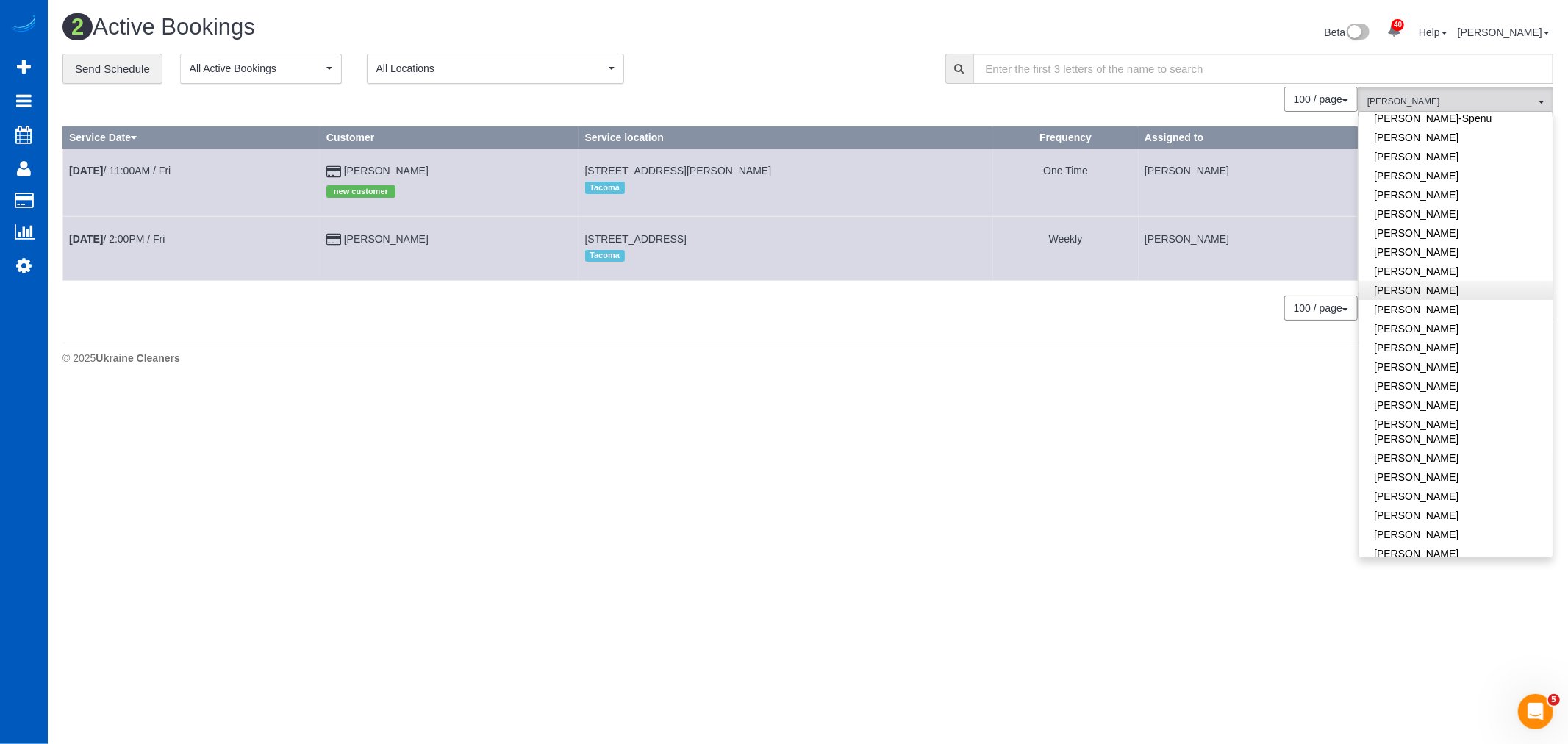
scroll to position [239, 0]
click at [1448, 283] on link "[PERSON_NAME]-Spenu" at bounding box center [1456, 281] width 193 height 19
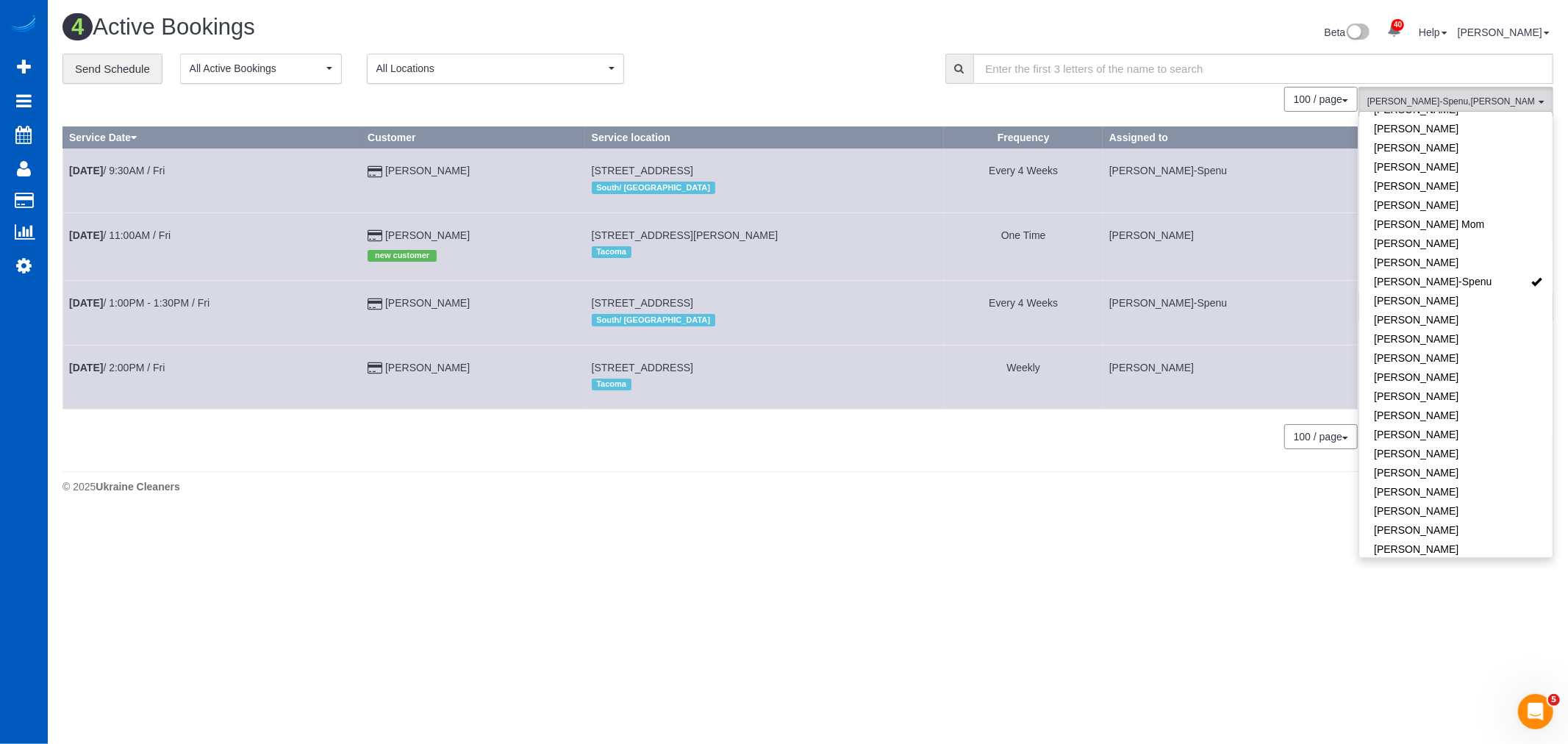
click at [831, 478] on footer "© 2025 Ukraine Cleaners" at bounding box center [807, 486] width 1490 height 30
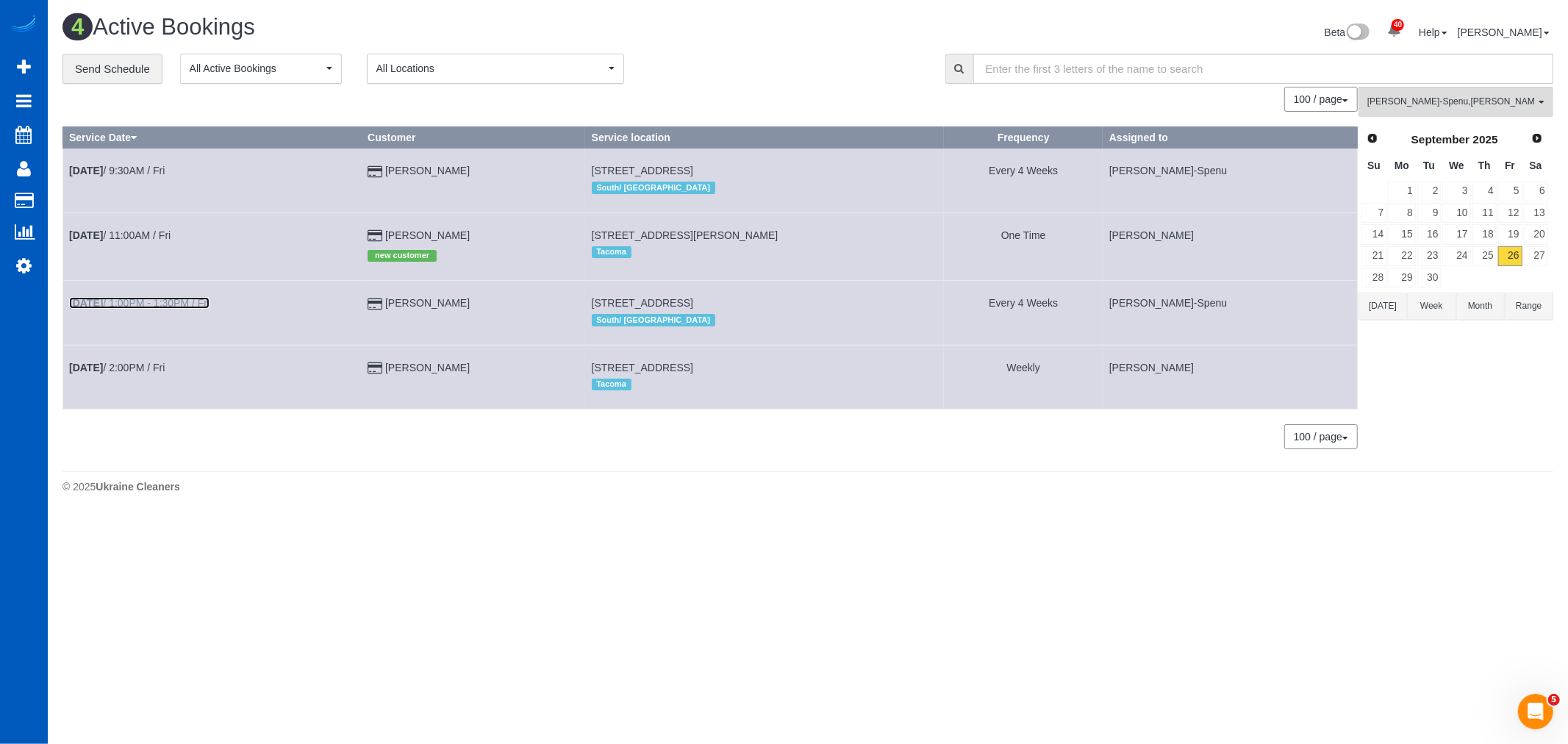
click at [155, 307] on link "Sep 26th / 1:00PM - 1:30PM / Fri" at bounding box center [139, 303] width 141 height 12
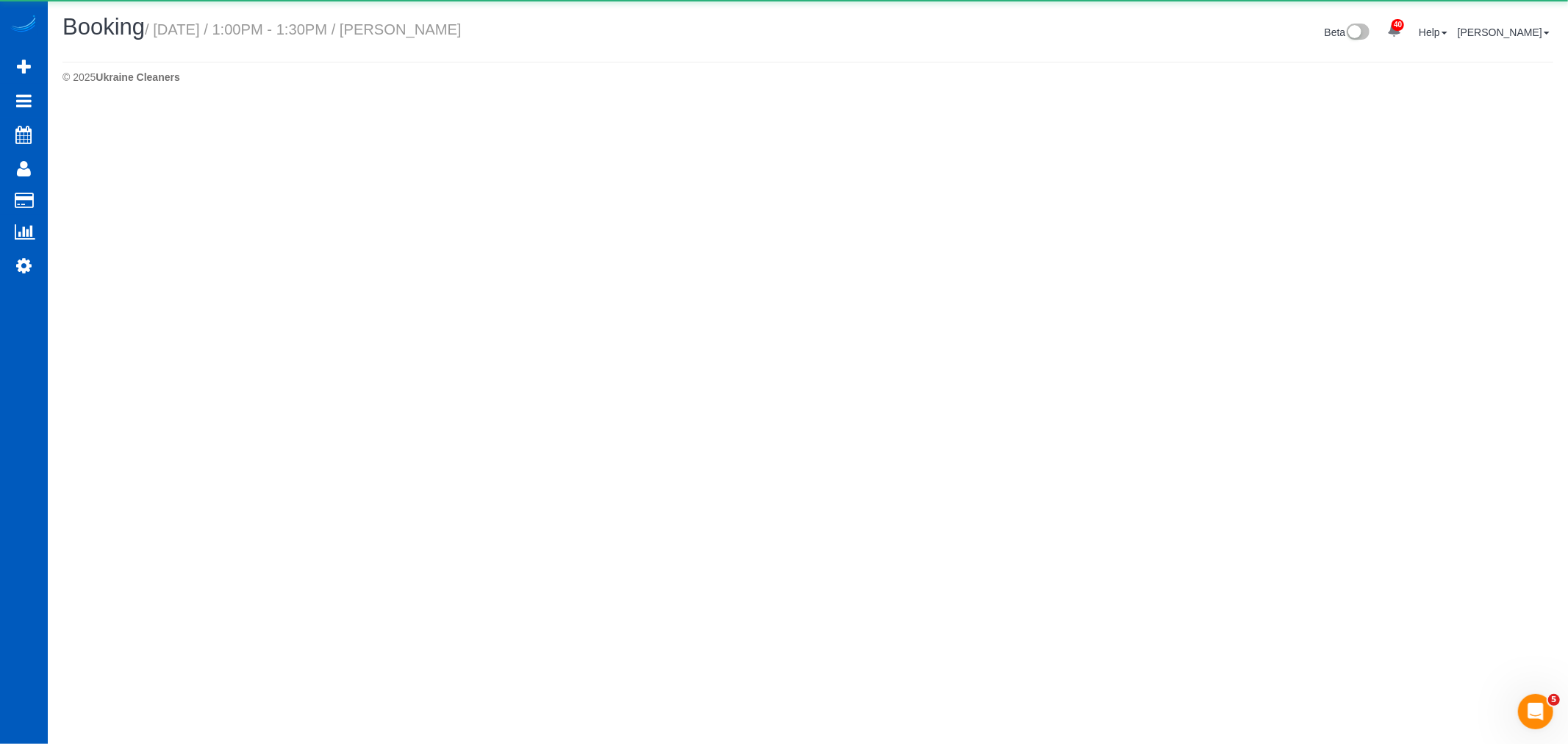
select select "WA"
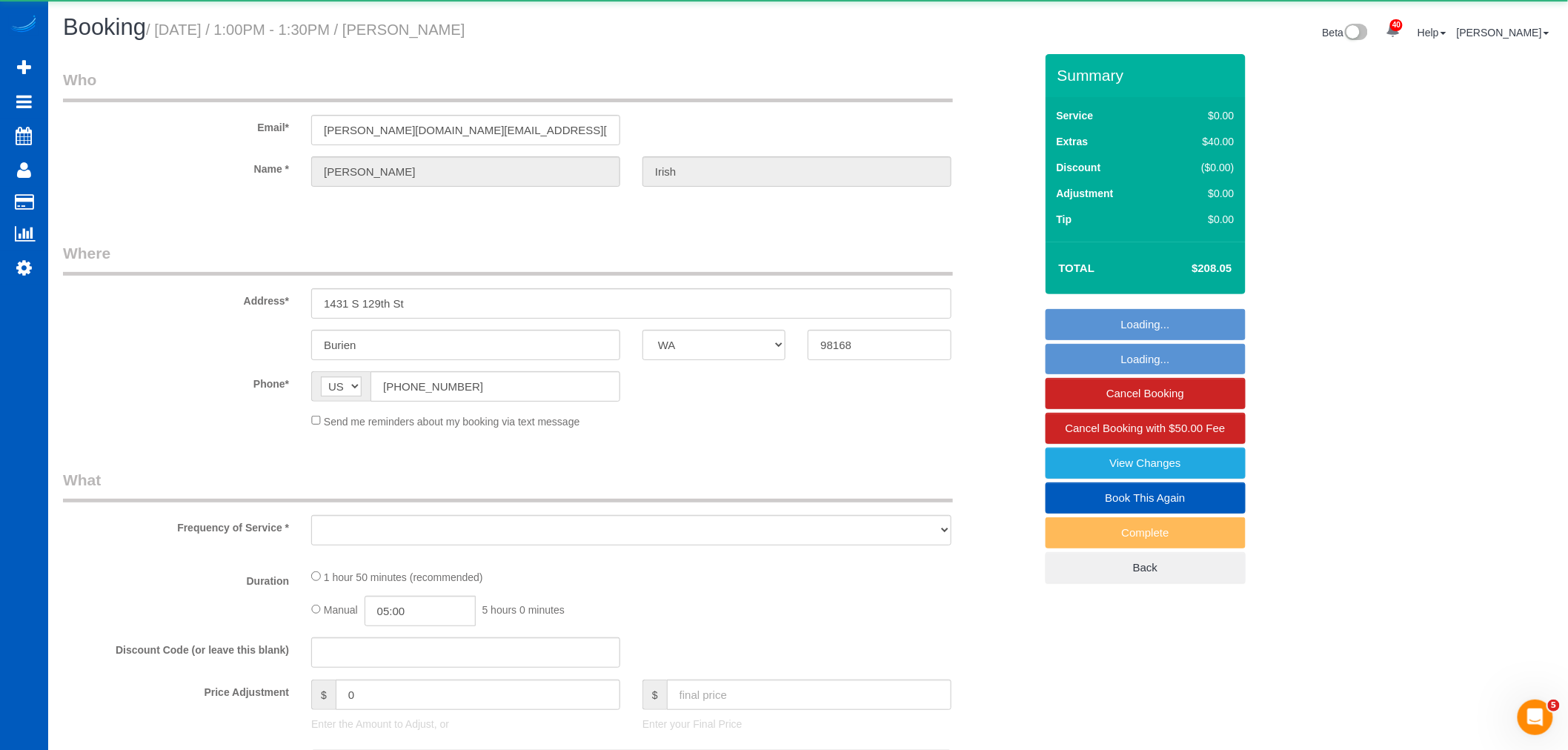
select select "object:11058"
select select "string:fspay-84fbd785-c4b9-417d-b59b-1ae06998dcc7"
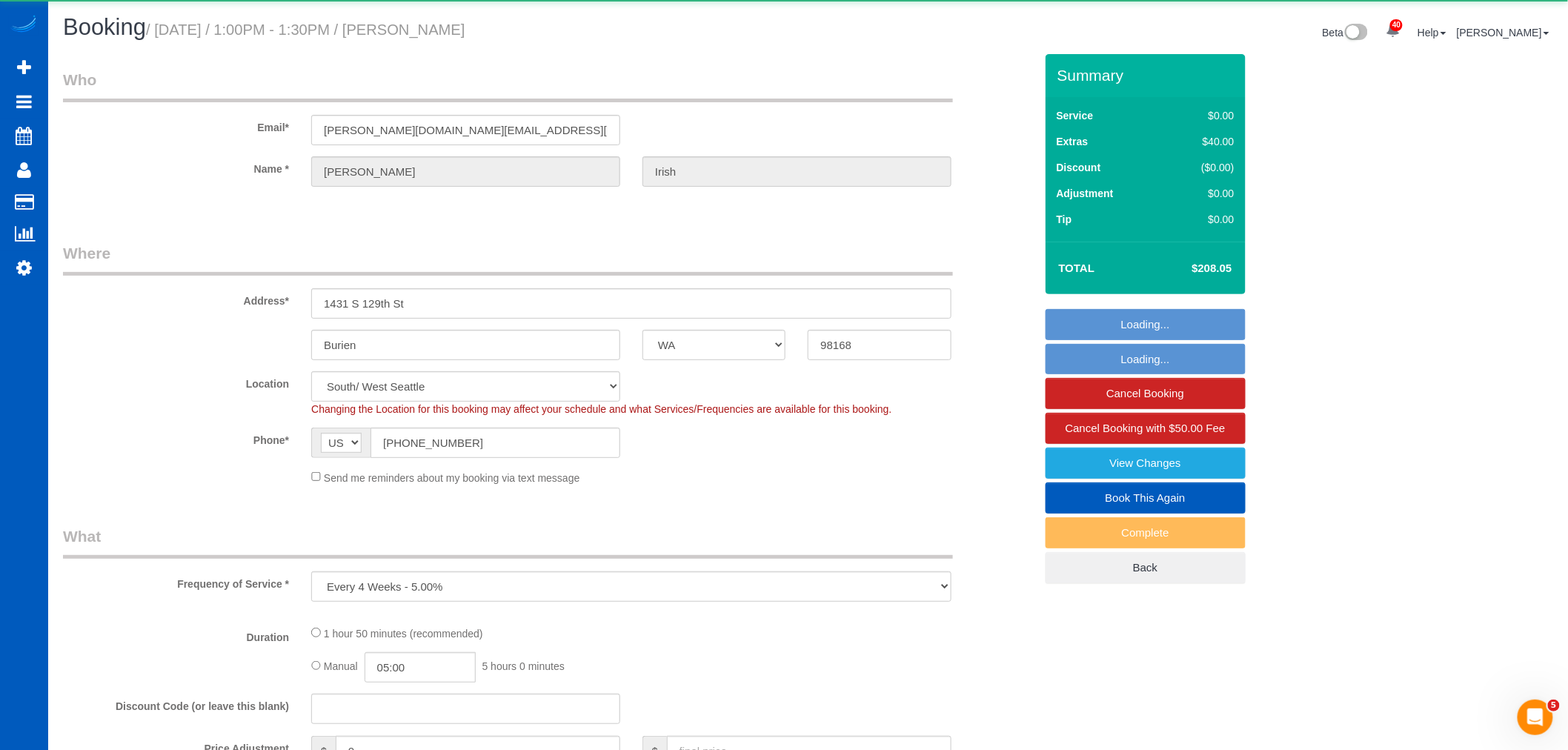
select select "object:11357"
select select "199"
select select "1001"
select select "3"
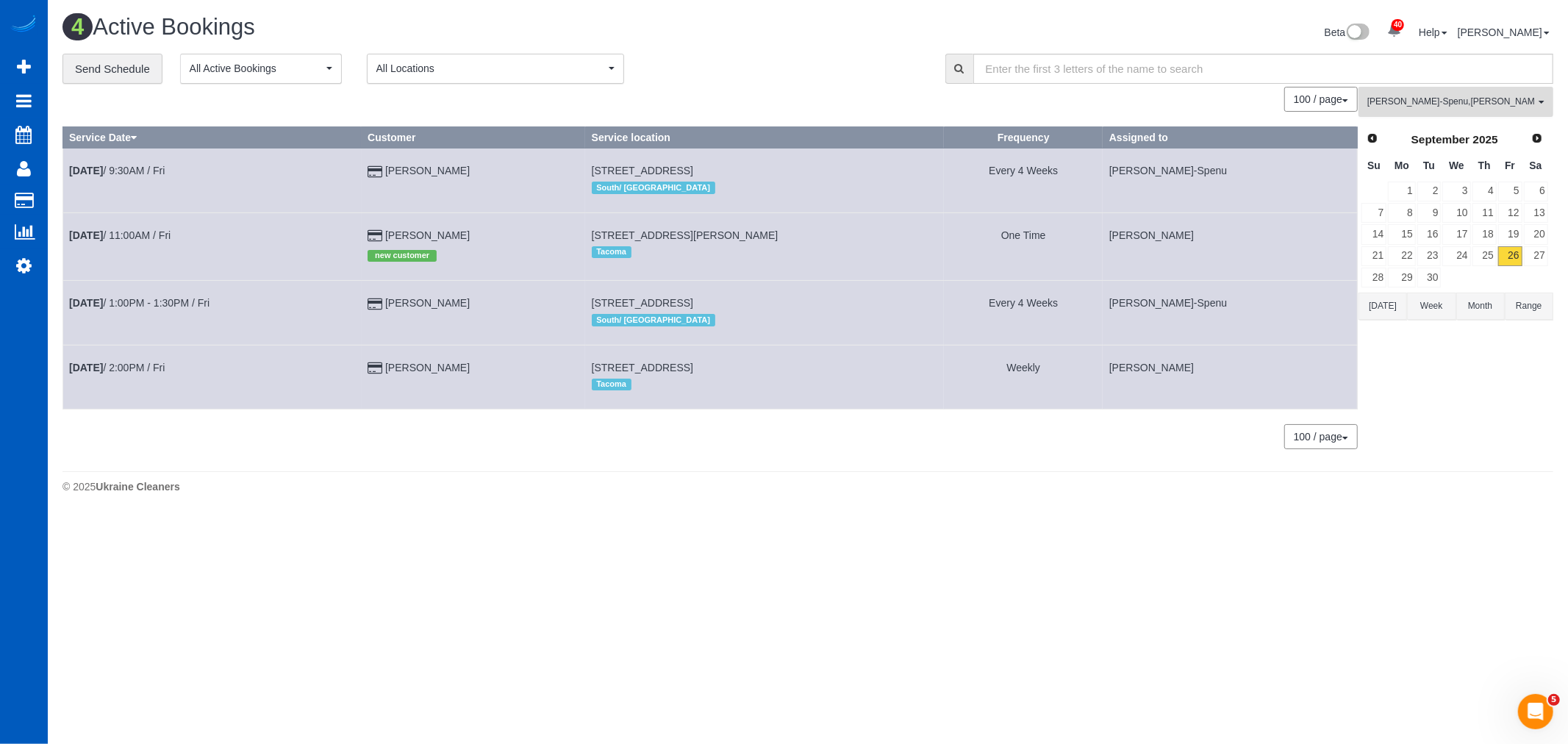
click at [1444, 91] on button "Iryna Kuzmenko-Spenu , Olha Rusnak All Teams" at bounding box center [1456, 101] width 195 height 31
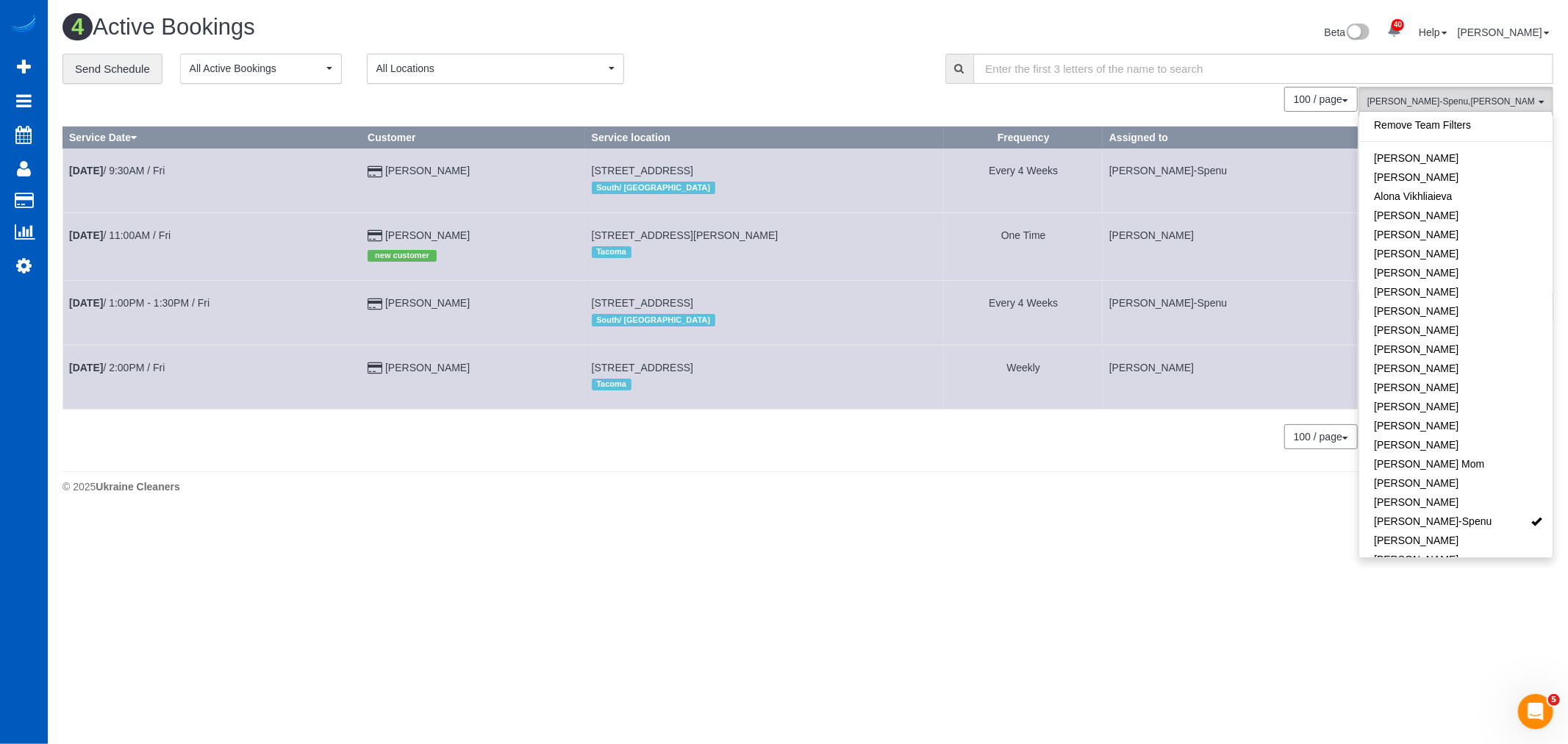
click at [1428, 113] on div "Remove Team Filters Alina Kruchok Alona Tarasiuk Alona Vikhliaieva Anastasiia D…" at bounding box center [1456, 334] width 195 height 446
click at [1427, 117] on link "Remove Team Filters" at bounding box center [1456, 124] width 193 height 19
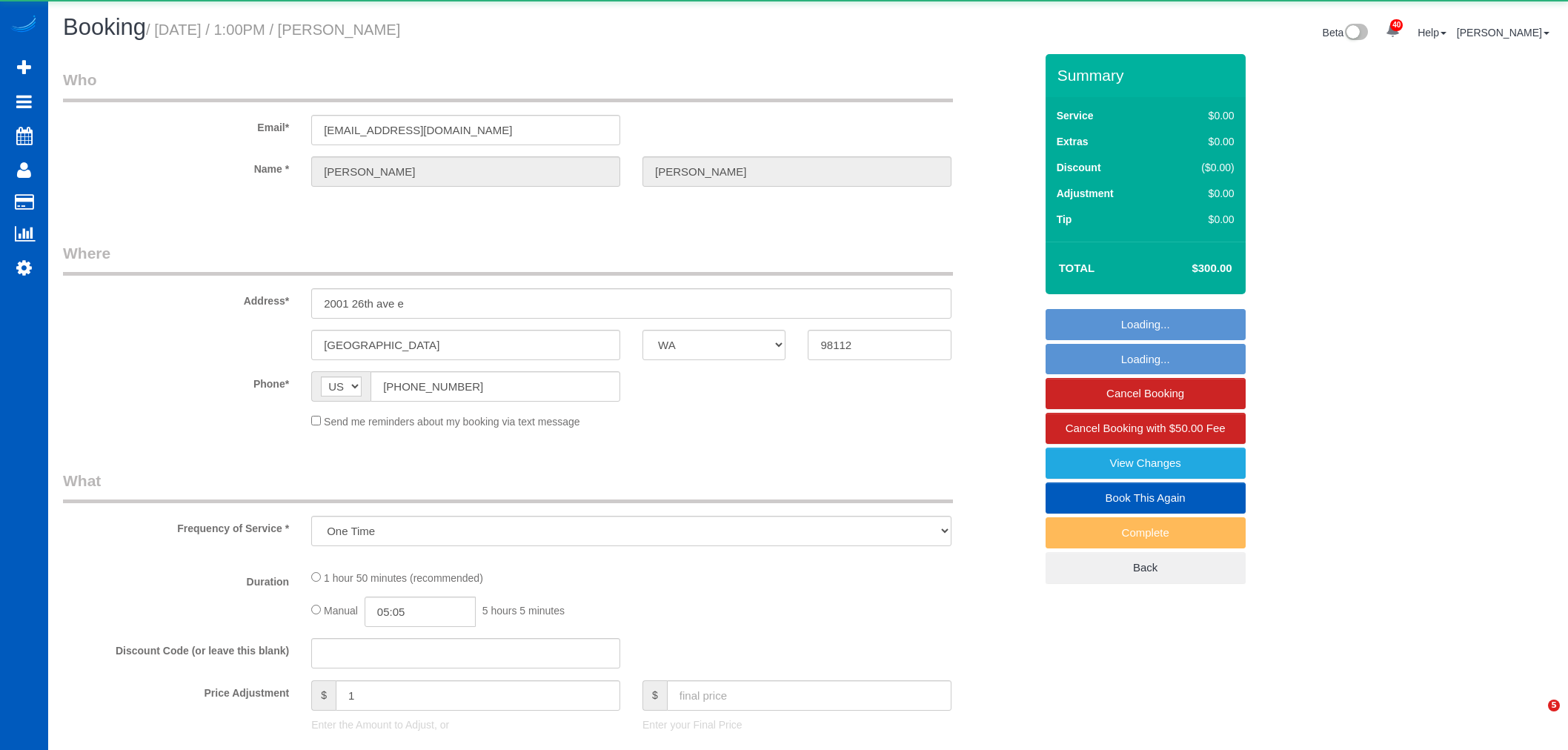
select select "WA"
select select "object:936"
select select "string:fspay-991bba1f-6b8d-4041-822a-81e30f520015"
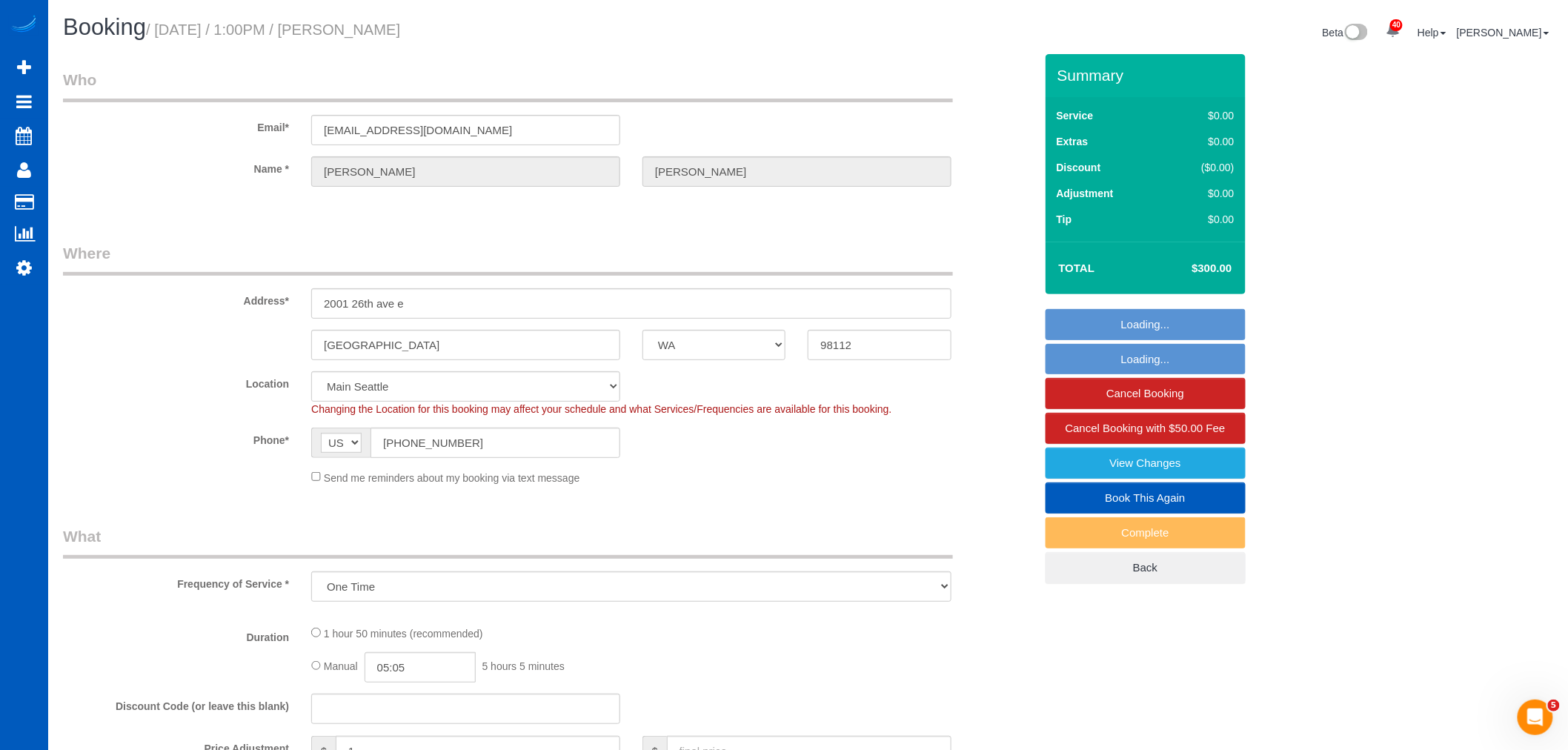
select select "199"
select select "2501"
select select "3"
select select "2"
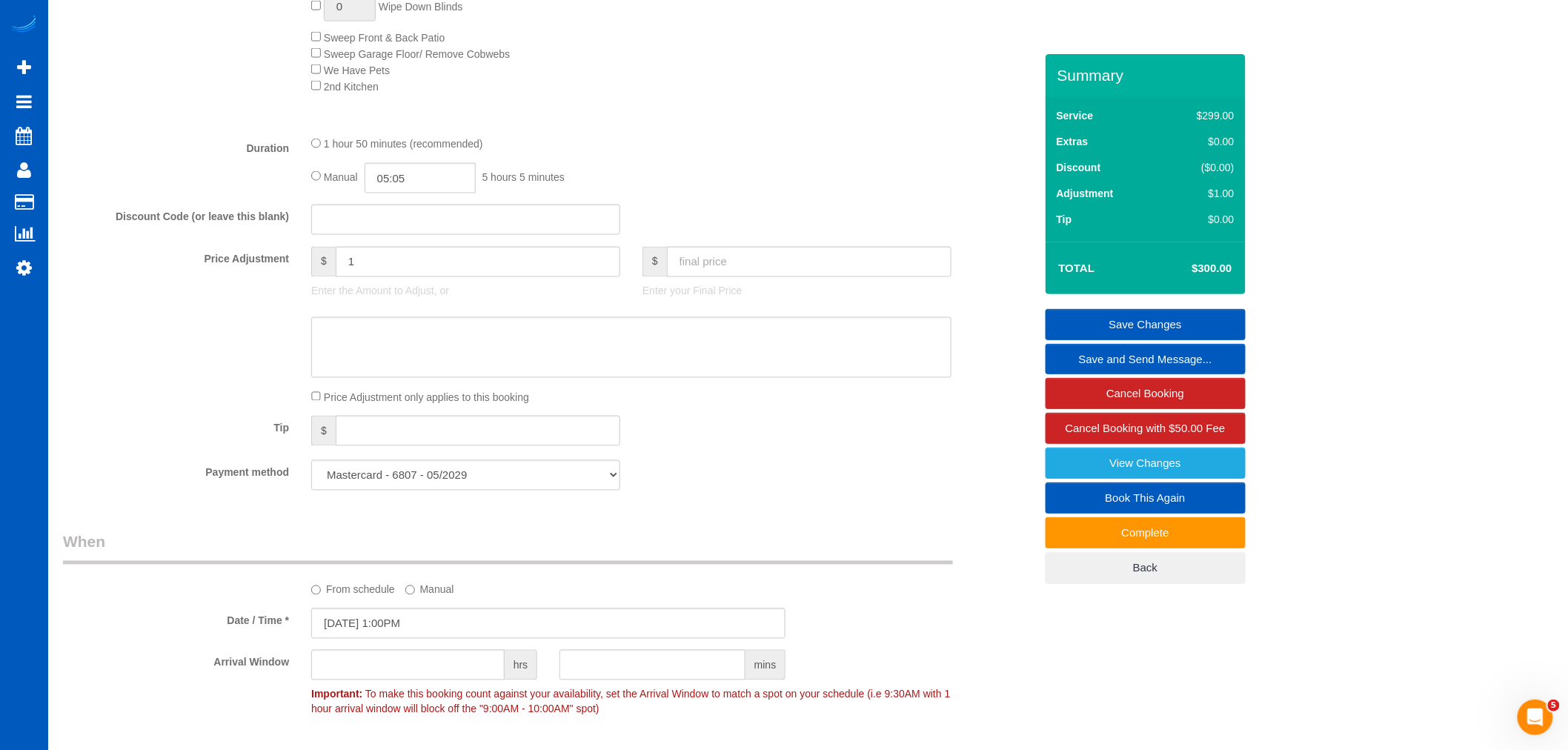
scroll to position [988, 0]
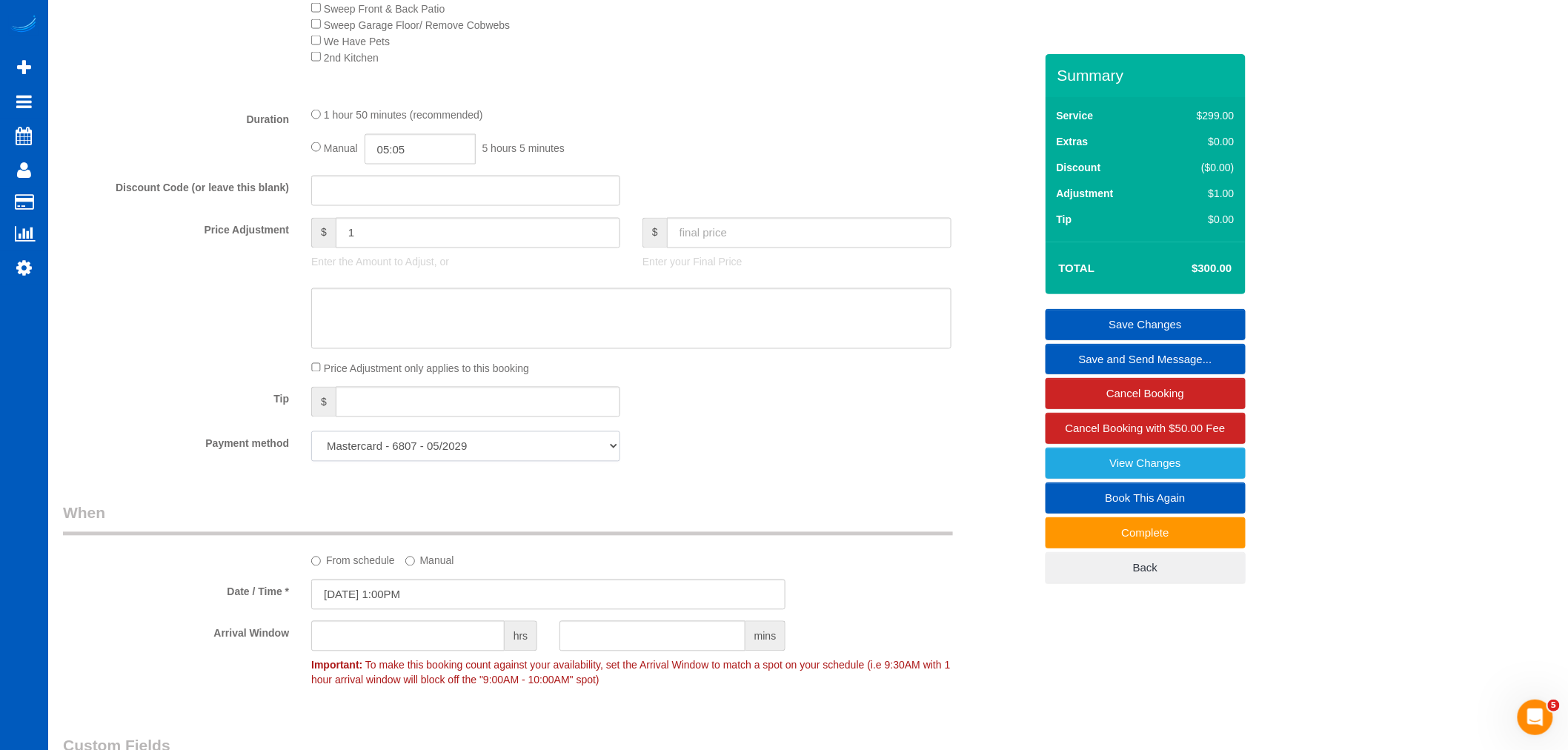
click at [449, 451] on select "Mastercard - 6807 - 05/2029 Mastercard - 0544 - 05/2025 Mastercard - 1071 - 05/…" at bounding box center [465, 446] width 309 height 31
click at [449, 462] on select "Mastercard - 6807 - 05/2029 Mastercard - 0544 - 05/2025 Mastercard - 1071 - 05/…" at bounding box center [465, 446] width 309 height 31
select select "string:fspay-c5d6bbbc-5cc2-4491-a8b0-1b8aed93cdbb"
click at [311, 442] on select "Mastercard - 6807 - 05/2029 Mastercard - 0544 - 05/2025 Mastercard - 1071 - 05/…" at bounding box center [465, 446] width 309 height 31
click at [761, 417] on div "Tip $" at bounding box center [548, 404] width 994 height 34
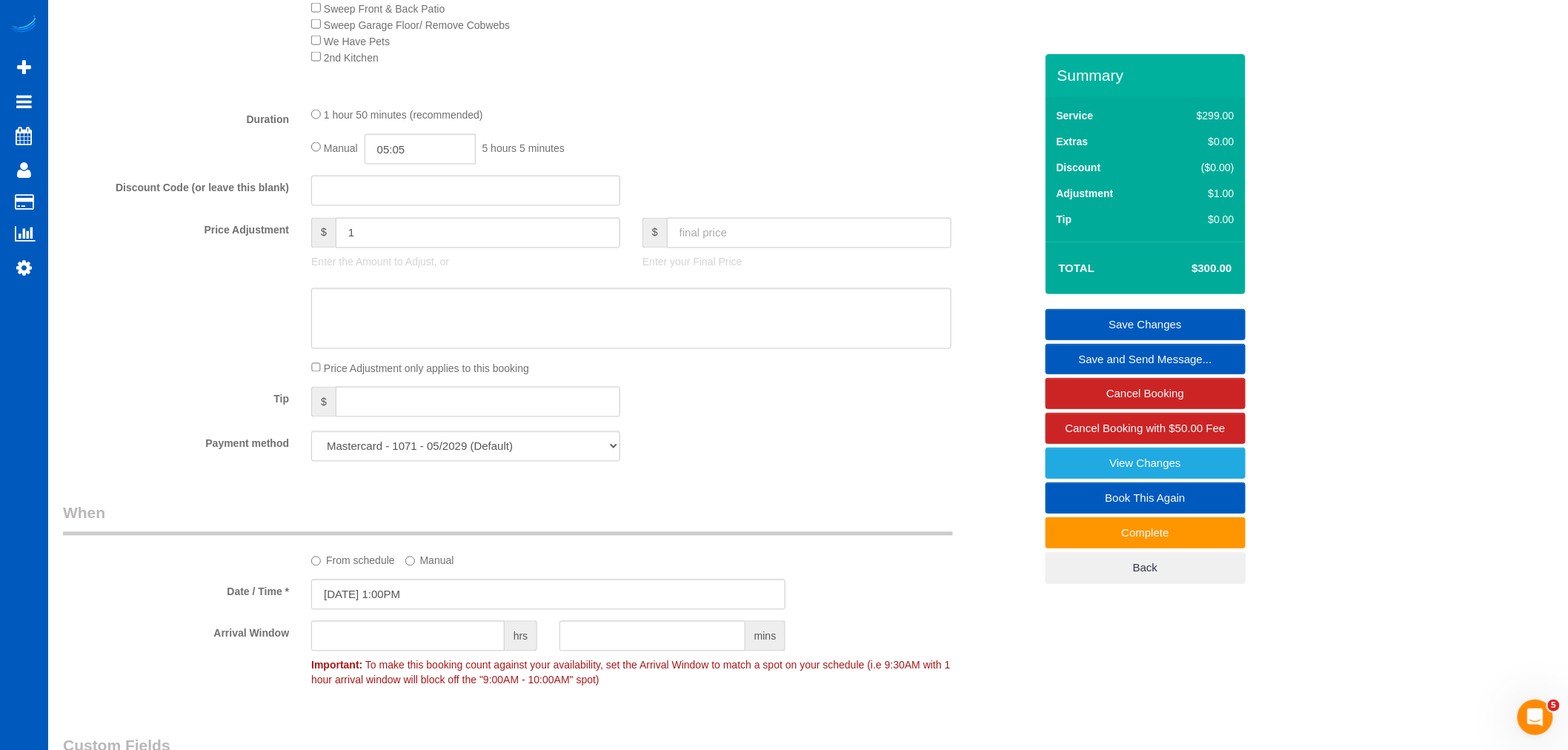
click at [1152, 317] on link "Save Changes" at bounding box center [1145, 324] width 200 height 31
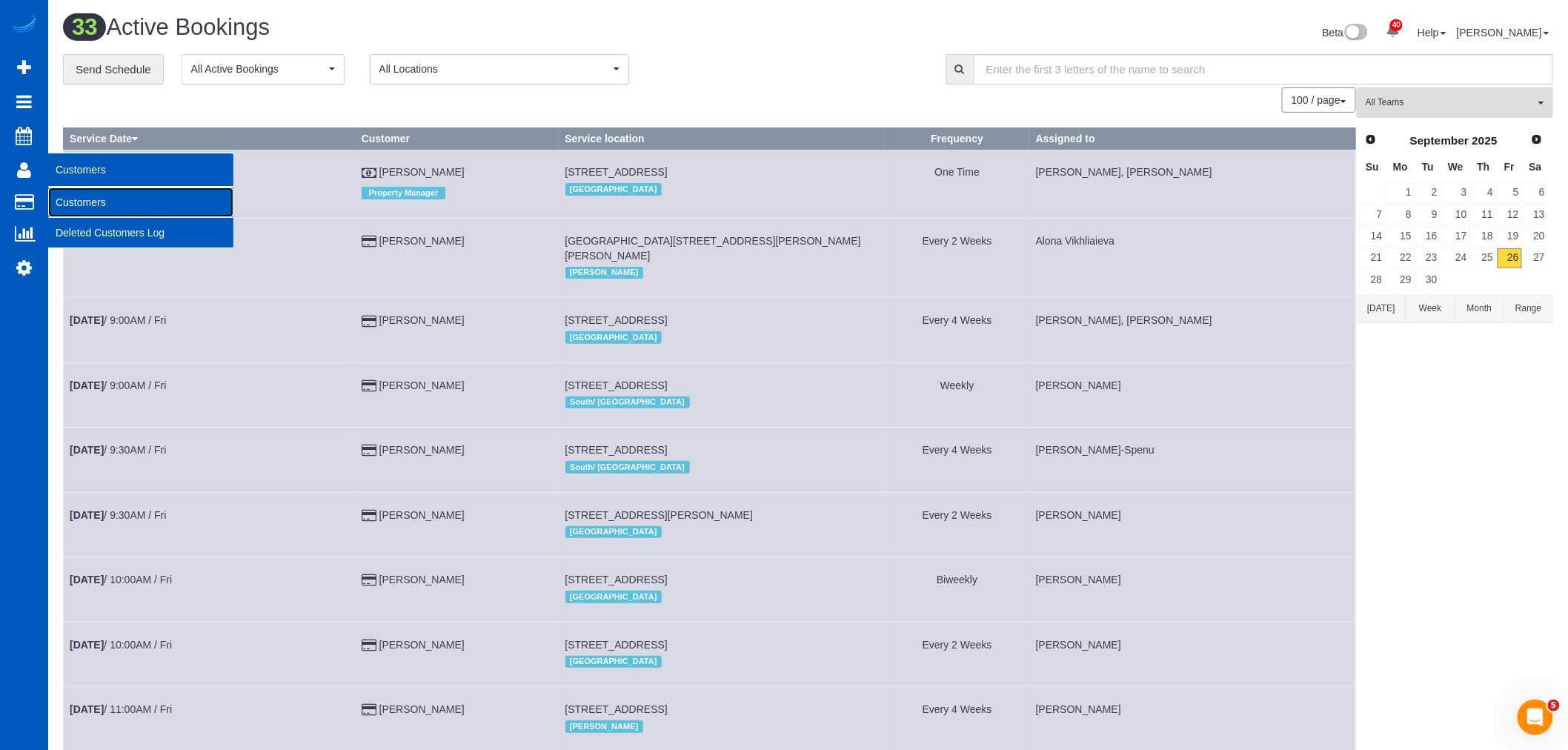
click at [83, 194] on link "Customers" at bounding box center [141, 203] width 186 height 30
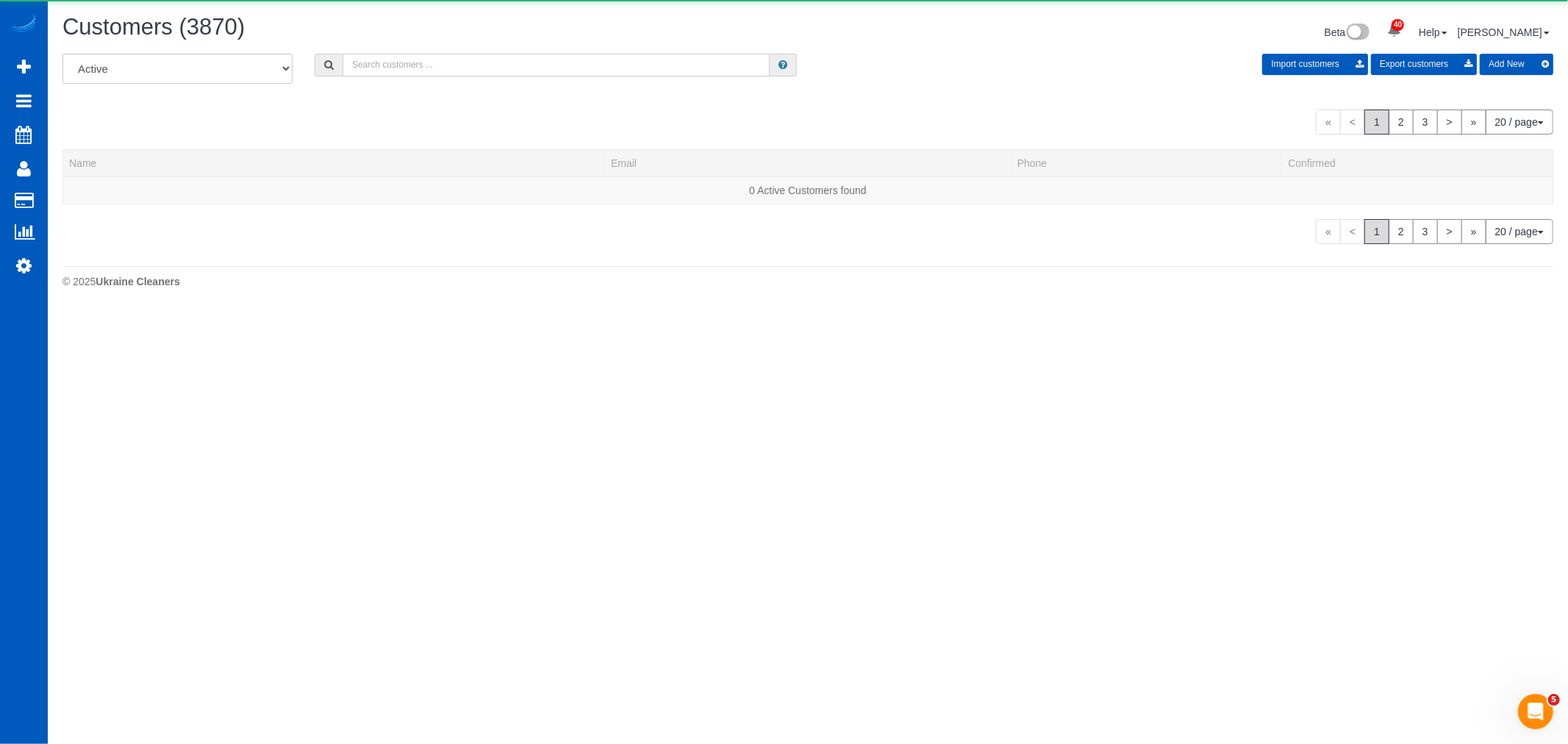
click at [417, 69] on input "text" at bounding box center [556, 64] width 427 height 23
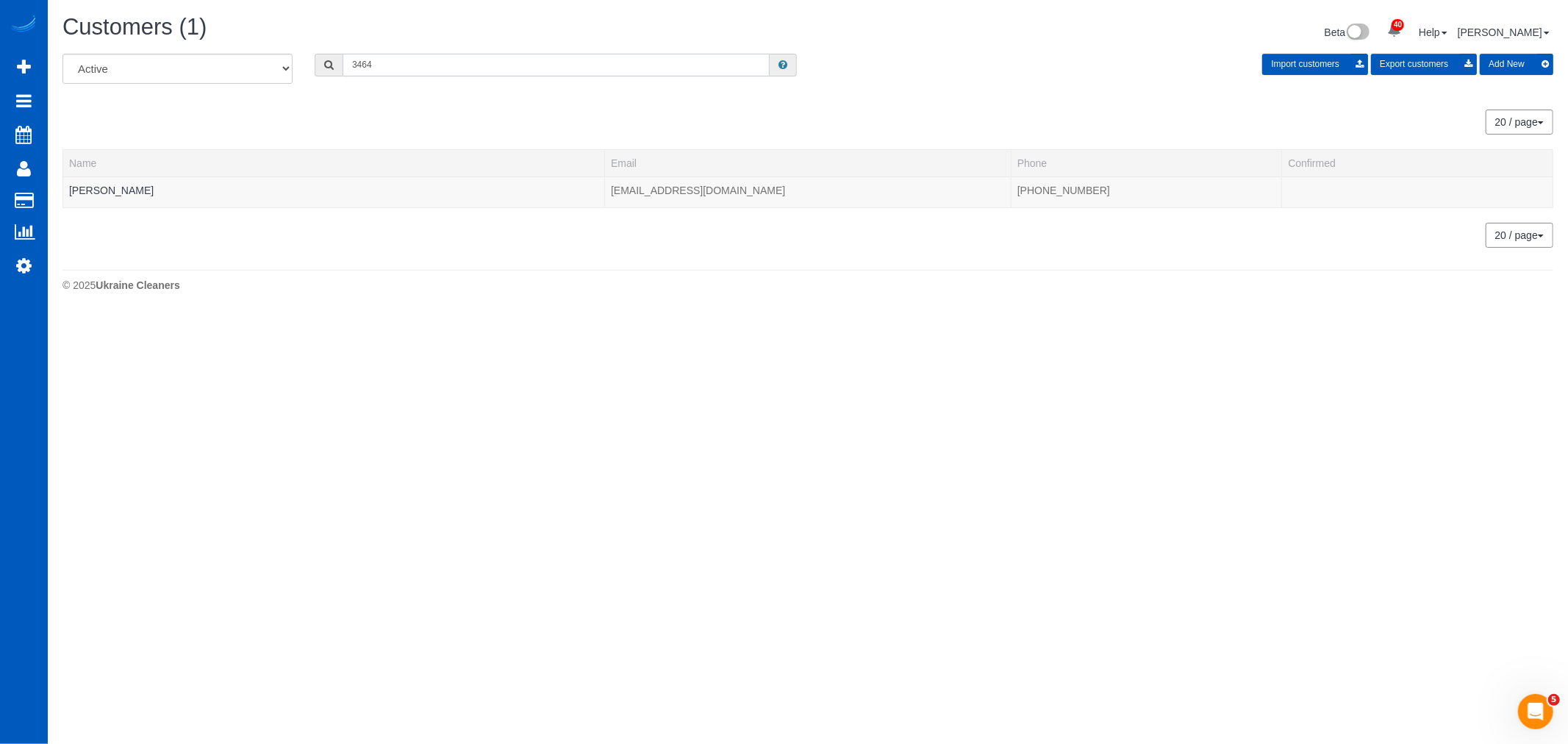
click at [399, 77] on input "3464" at bounding box center [556, 64] width 427 height 23
click at [386, 71] on input "3464" at bounding box center [556, 64] width 427 height 23
drag, startPoint x: 382, startPoint y: 71, endPoint x: 358, endPoint y: 74, distance: 24.2
click at [358, 74] on input "3464" at bounding box center [556, 64] width 427 height 23
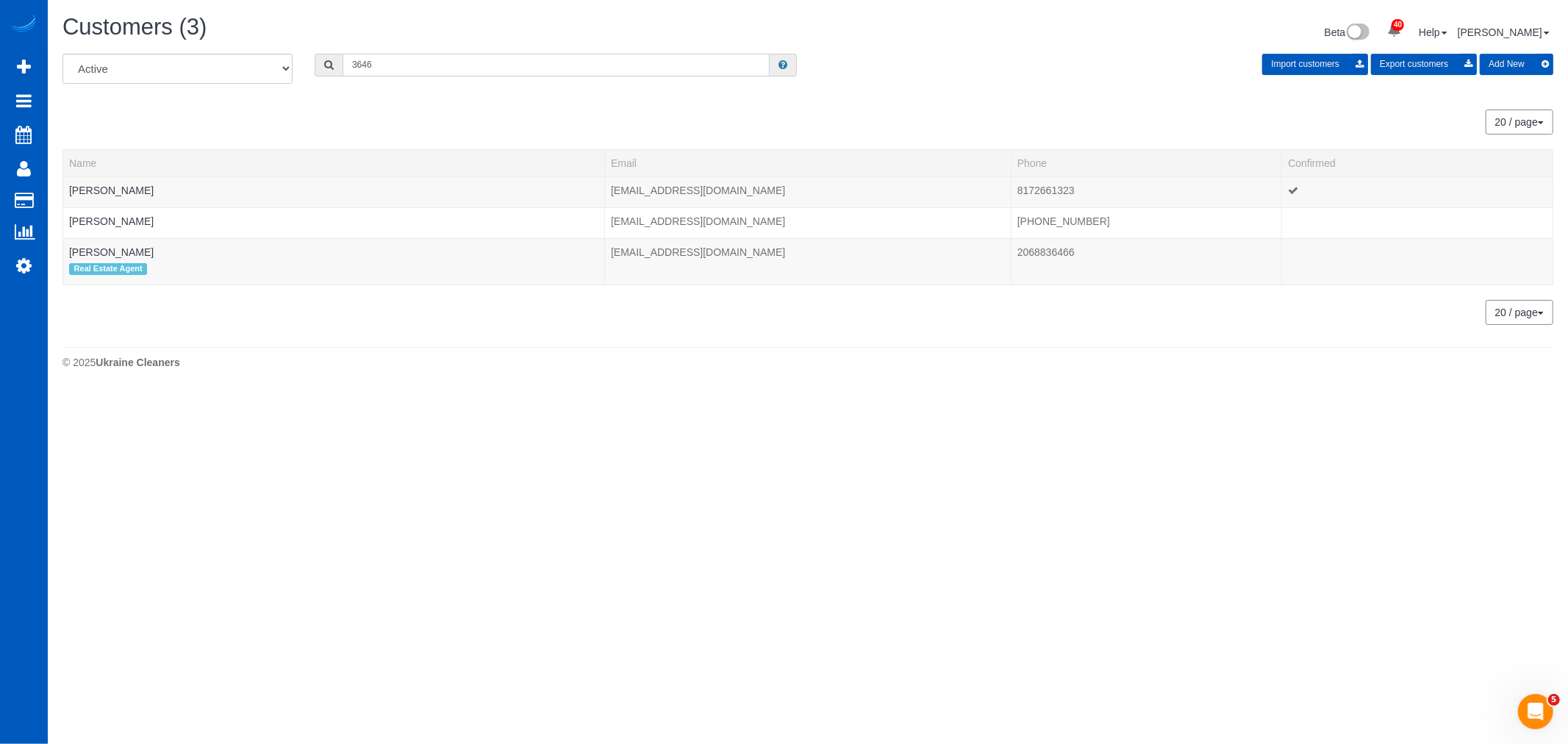
drag, startPoint x: 431, startPoint y: 66, endPoint x: 302, endPoint y: 83, distance: 130.1
click at [302, 83] on div "All Active Archived 3646 Import customers Export customers Add New" at bounding box center [808, 74] width 1513 height 41
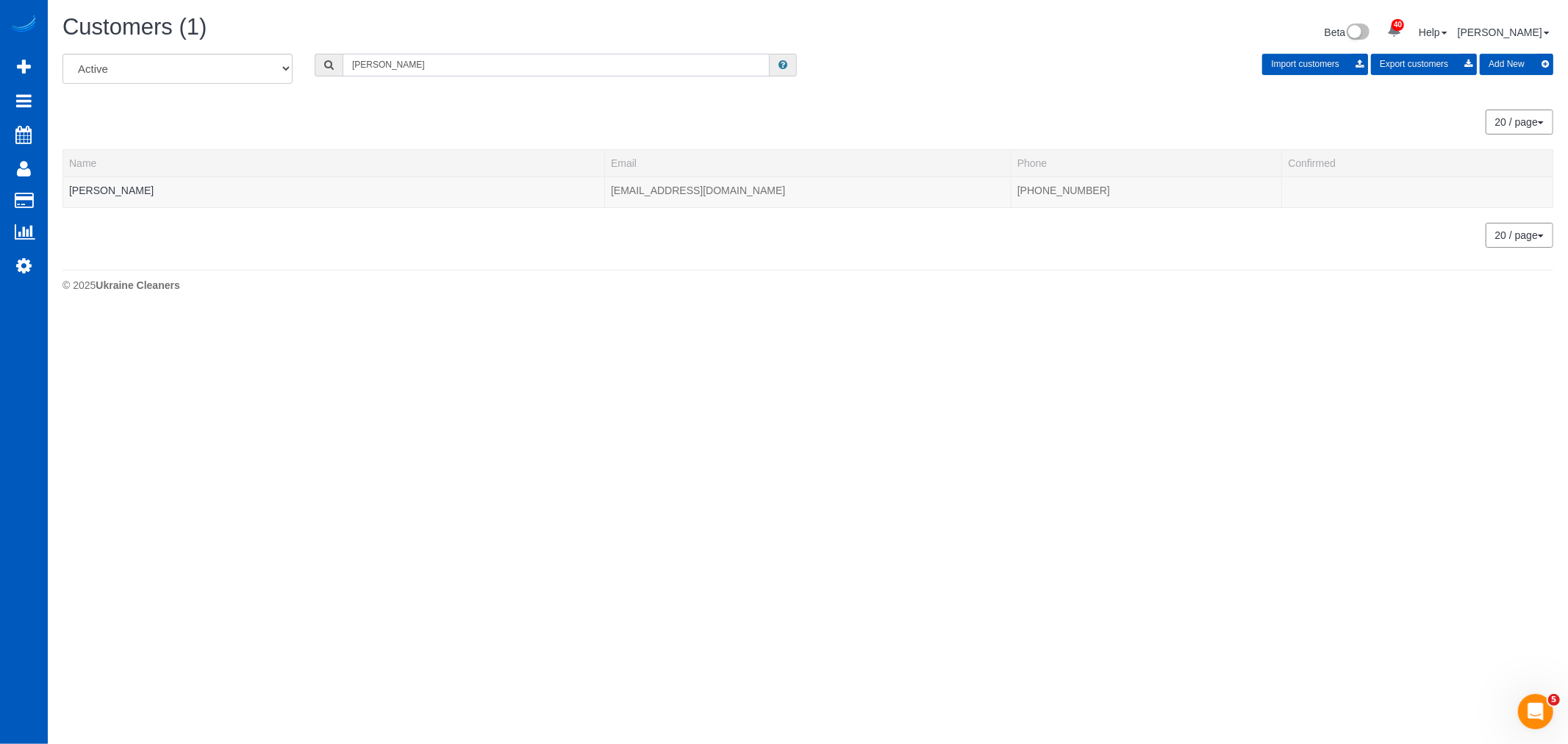
drag, startPoint x: 305, startPoint y: 82, endPoint x: 257, endPoint y: 92, distance: 49.0
click at [257, 92] on div "All Active Archived [PERSON_NAME] Import customers Export customers Add New" at bounding box center [808, 74] width 1513 height 41
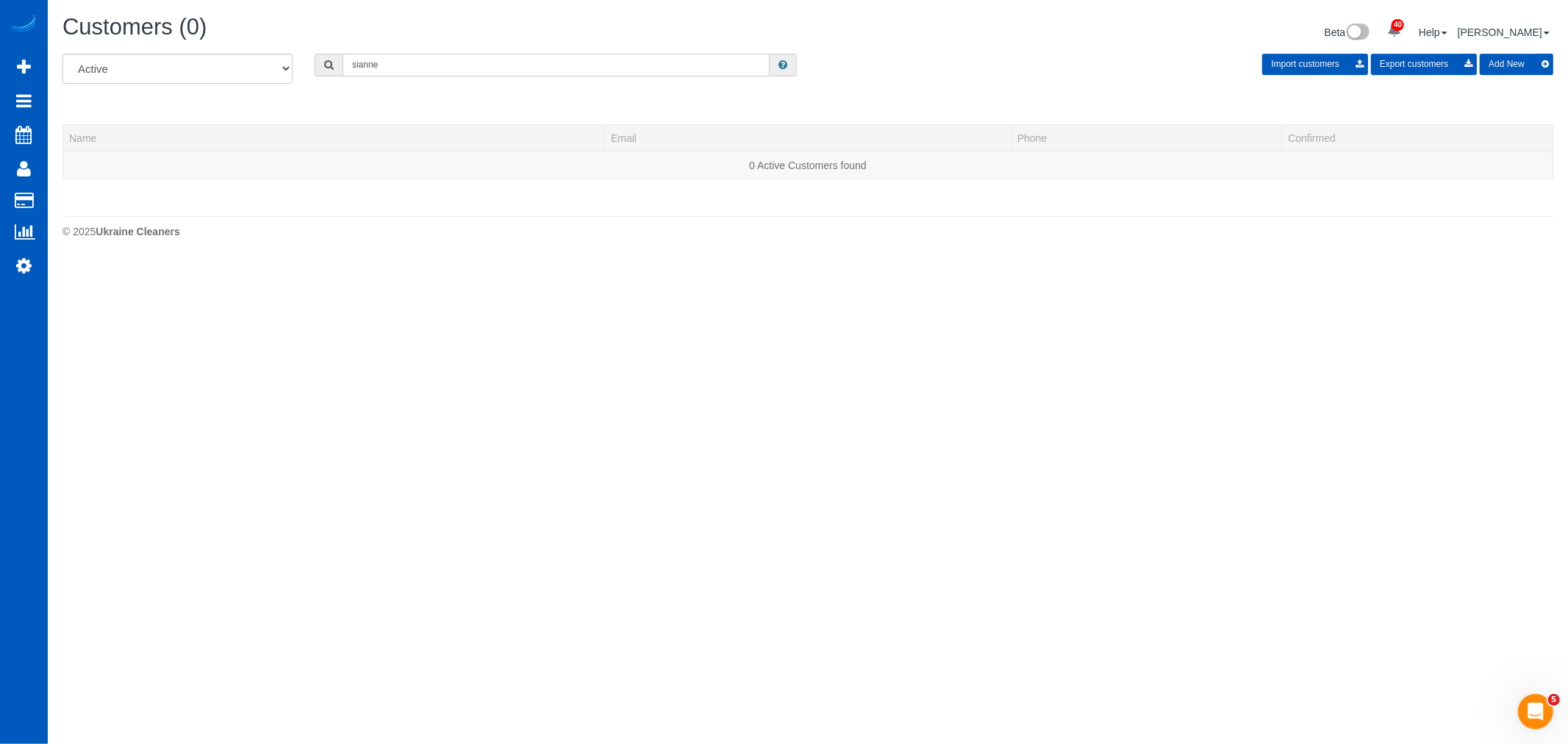
drag, startPoint x: 424, startPoint y: 70, endPoint x: 278, endPoint y: 95, distance: 148.1
click at [274, 95] on div "All Active Archived [GEOGRAPHIC_DATA] Import customers Export customers Add New" at bounding box center [808, 74] width 1513 height 41
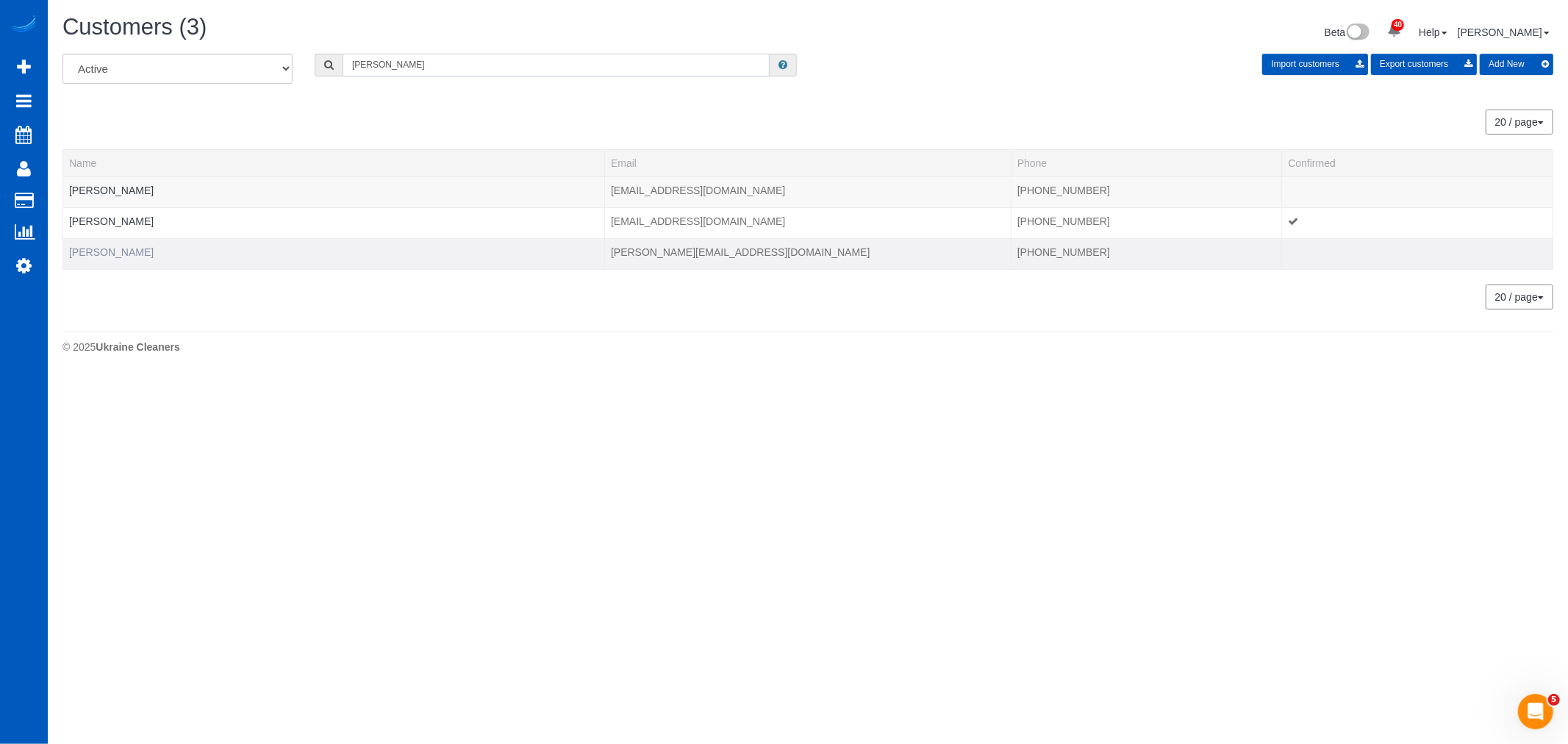
type input "[PERSON_NAME]"
click at [103, 251] on link "[PERSON_NAME]" at bounding box center [111, 252] width 85 height 12
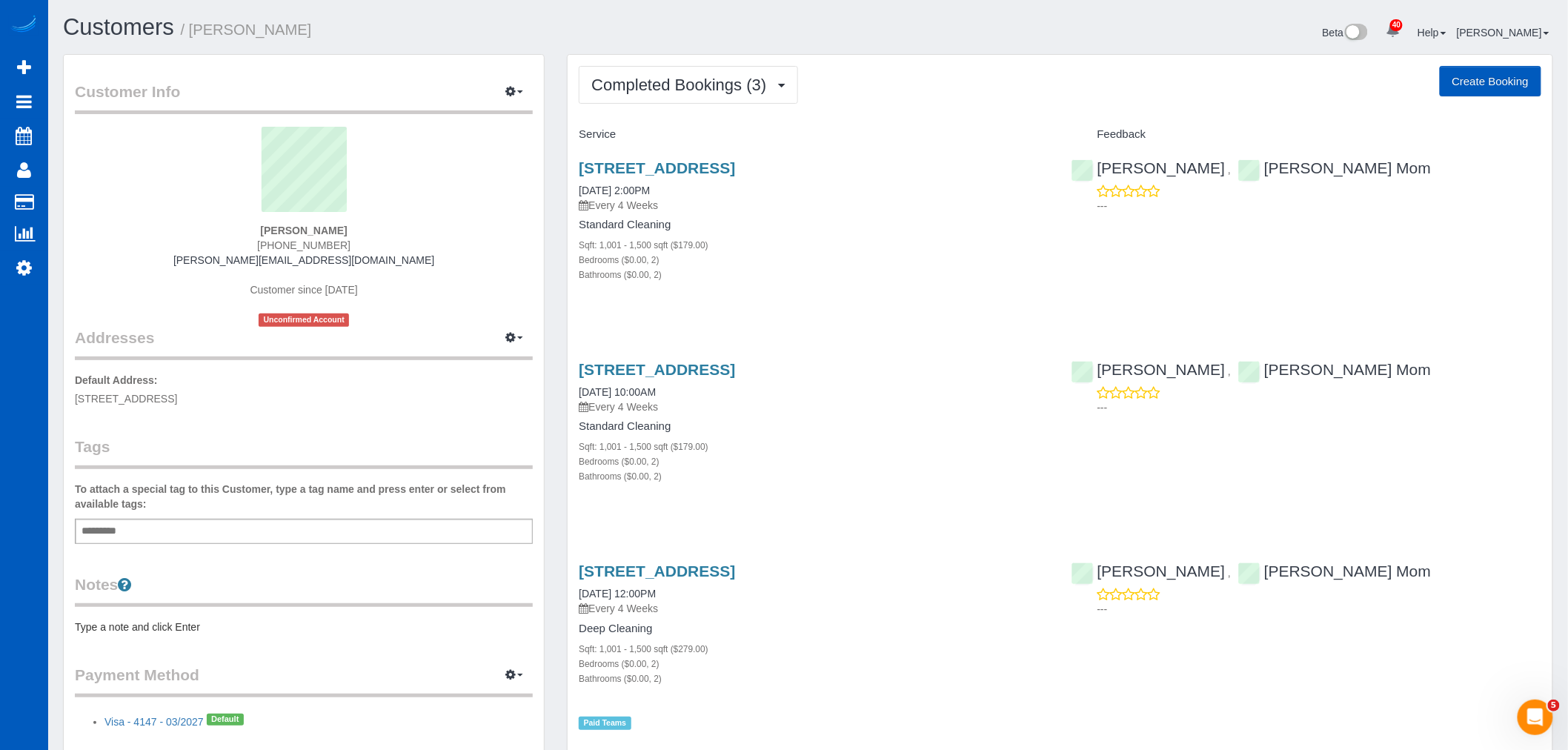
click at [644, 109] on div "Completed Bookings (3) Completed Bookings (3) Upcoming Bookings (12) Cancelled …" at bounding box center [1061, 416] width 985 height 723
click at [656, 86] on span "Completed Bookings (3)" at bounding box center [682, 84] width 183 height 19
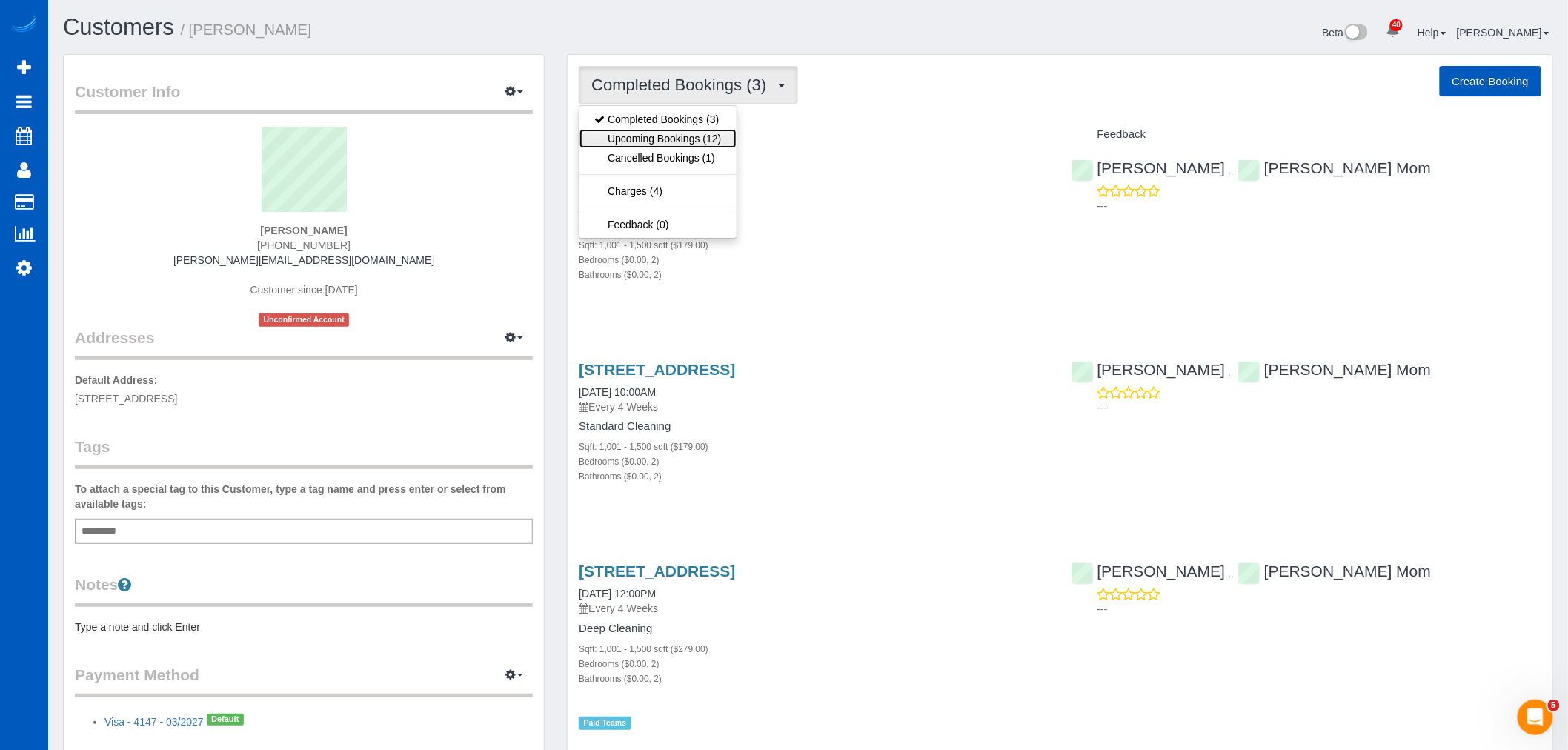
click at [652, 134] on link "Upcoming Bookings (12)" at bounding box center [657, 138] width 156 height 19
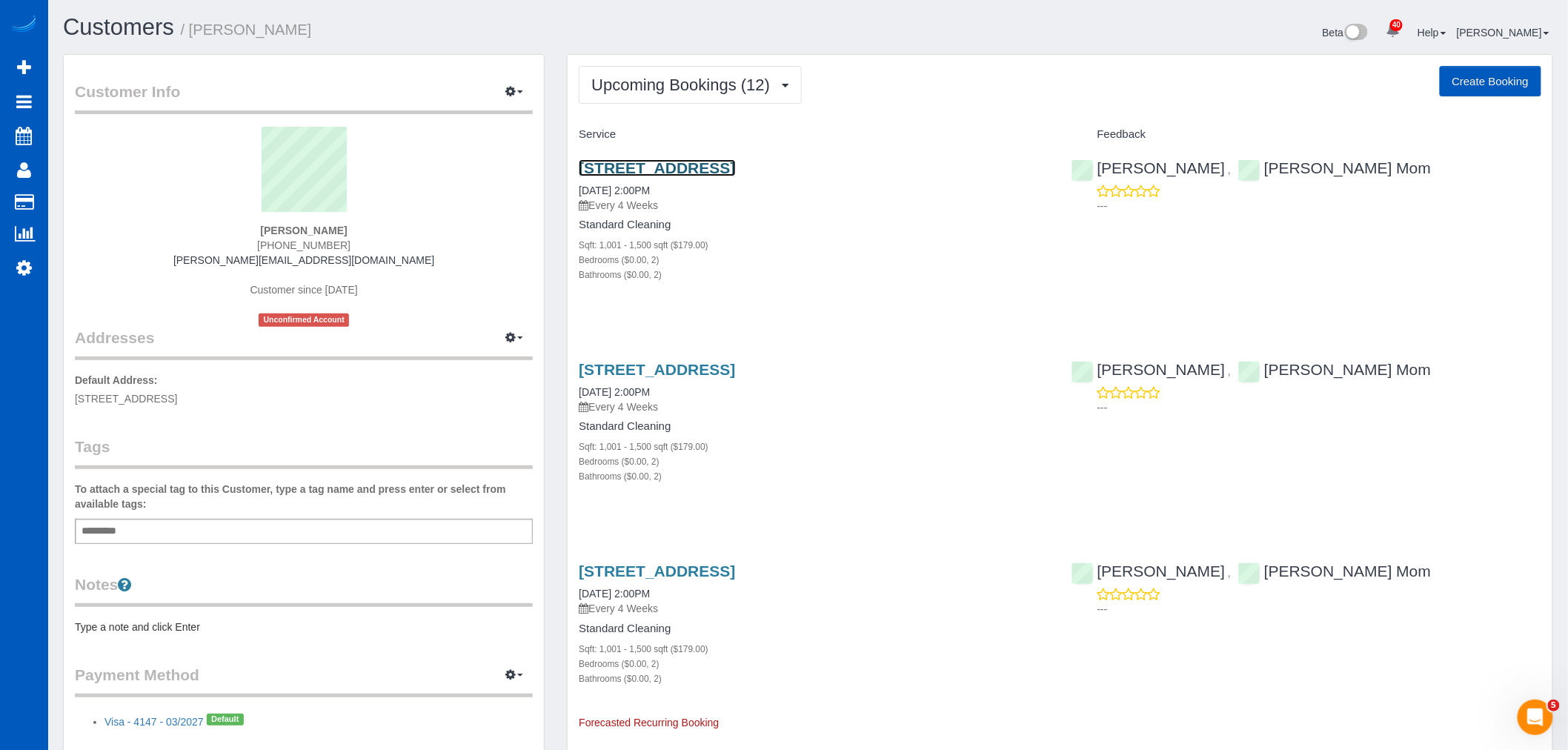
click at [693, 165] on link "[STREET_ADDRESS]" at bounding box center [656, 167] width 156 height 17
click at [38, 268] on link "Settings" at bounding box center [24, 267] width 49 height 34
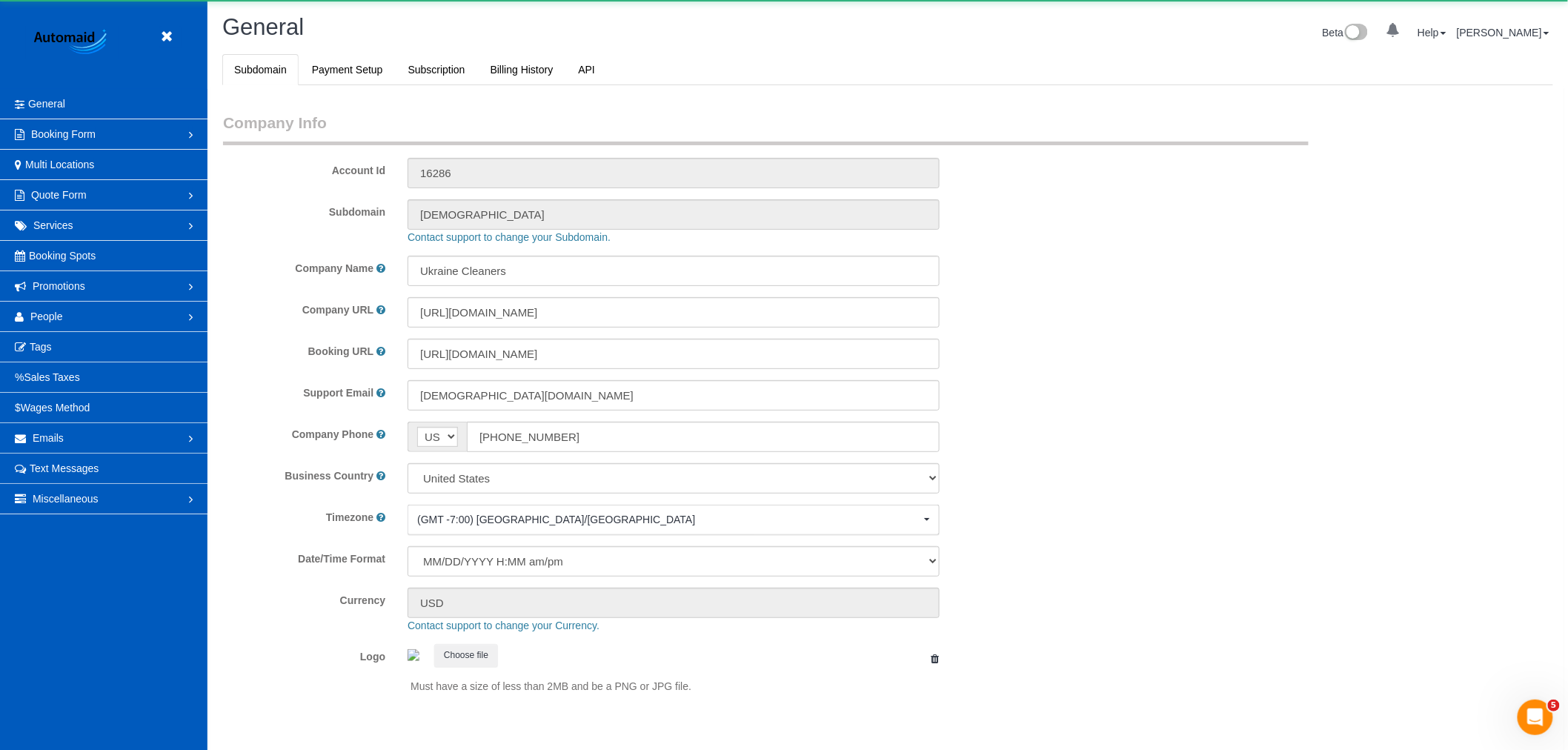
scroll to position [3240, 1568]
select select "1"
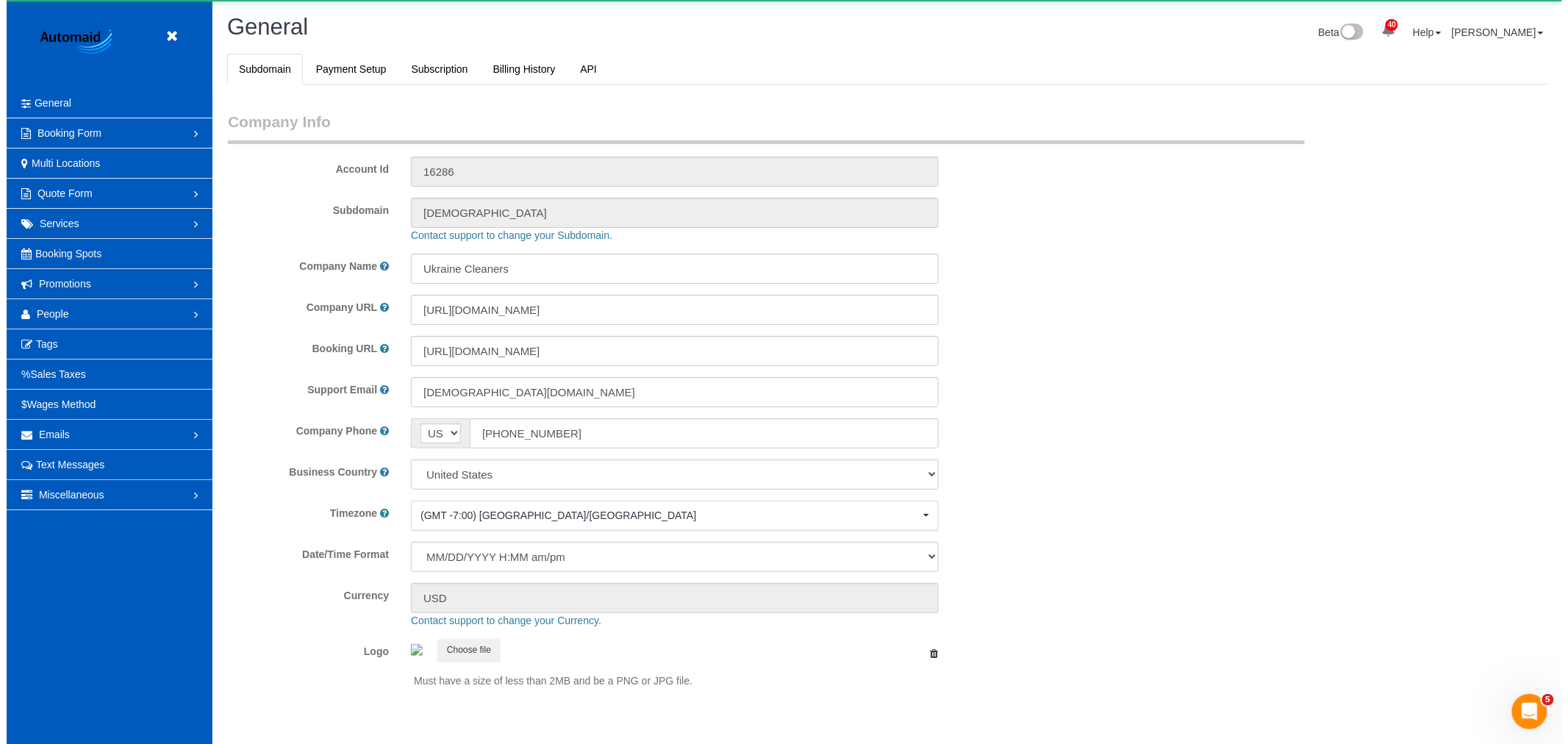
scroll to position [0, 0]
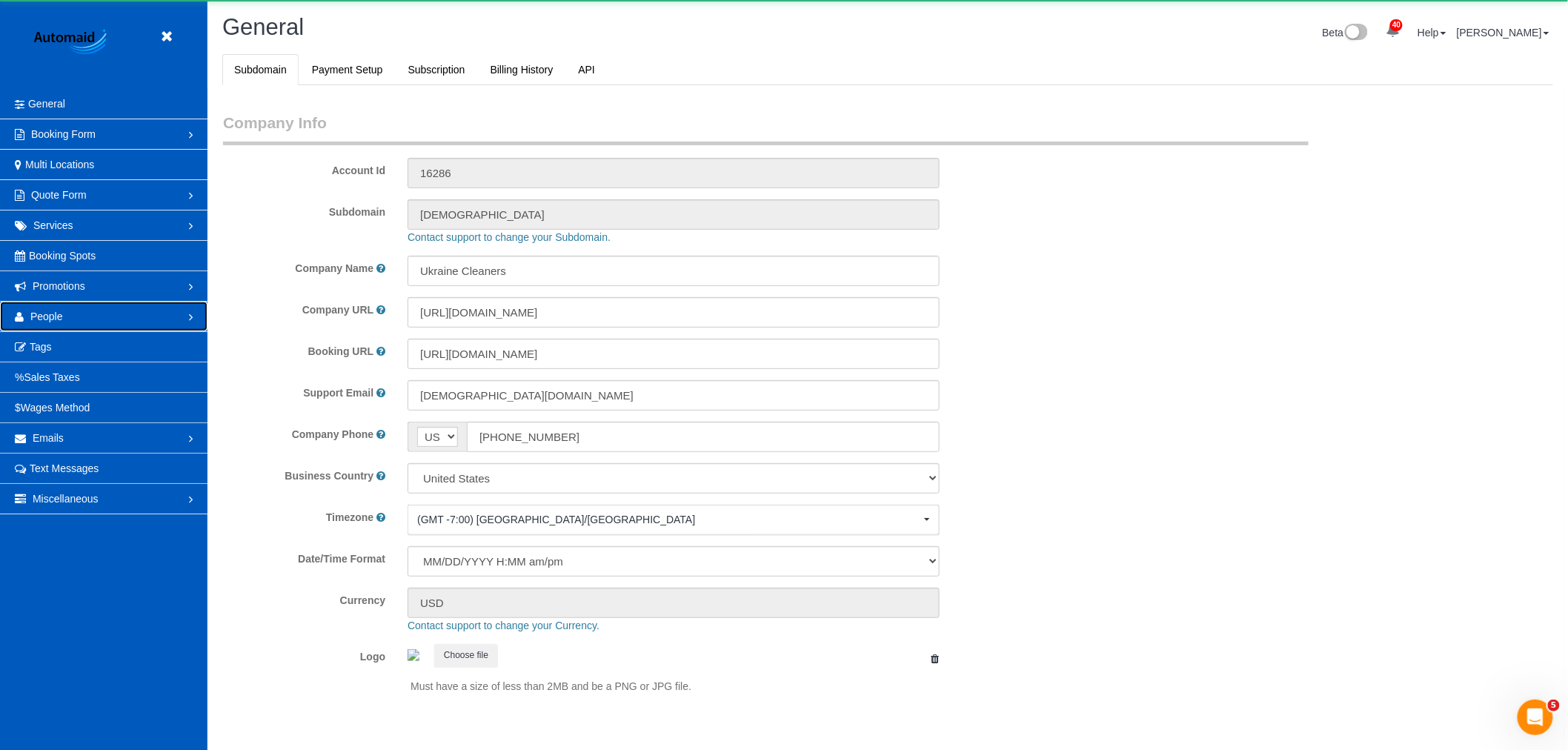
click at [62, 310] on link "People" at bounding box center [103, 317] width 208 height 30
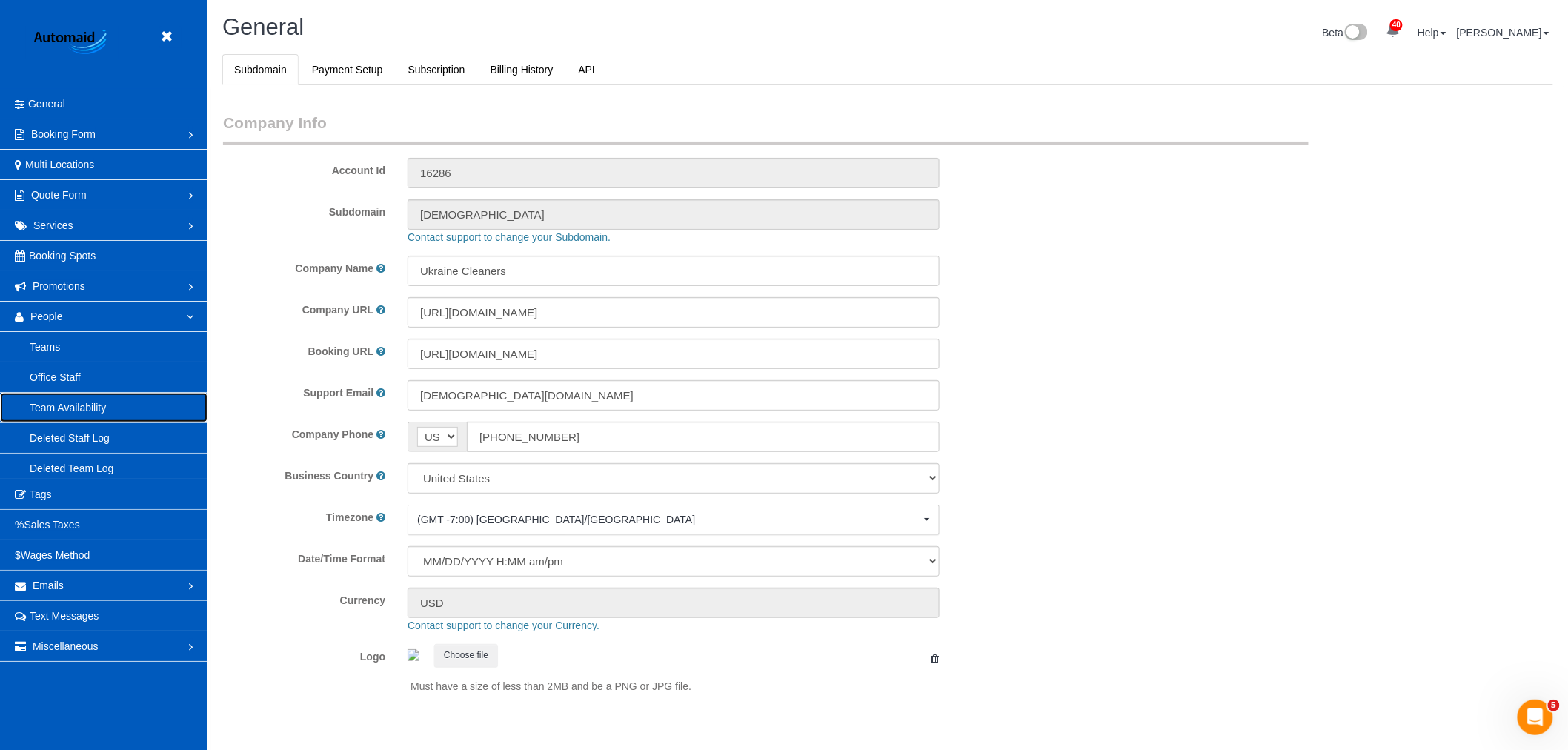
click at [105, 404] on link "Team Availability" at bounding box center [103, 407] width 208 height 30
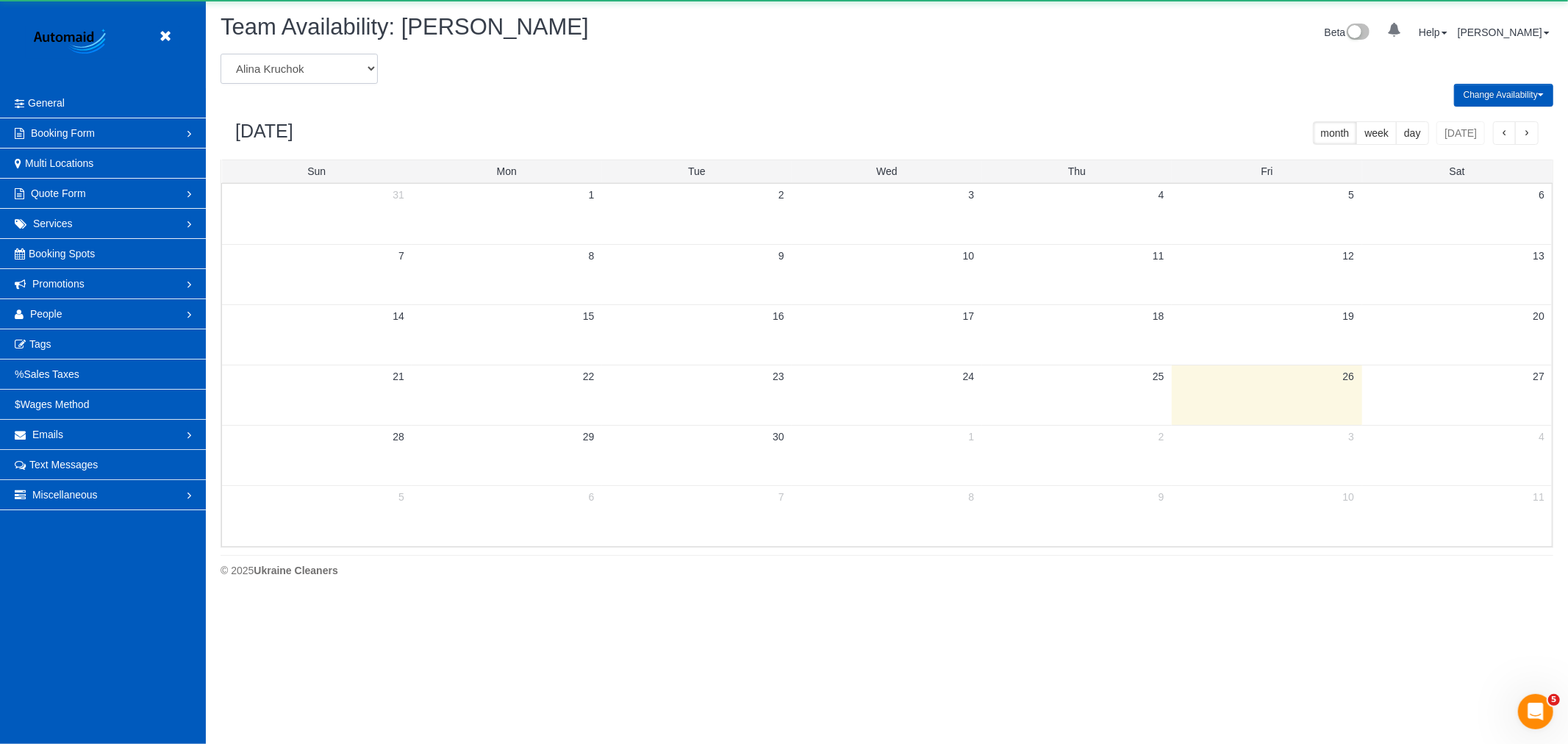
drag, startPoint x: 283, startPoint y: 62, endPoint x: 289, endPoint y: 78, distance: 17.1
click at [283, 62] on select "[PERSON_NAME] [PERSON_NAME] [PERSON_NAME] [PERSON_NAME] [PERSON_NAME] [PERSON_N…" at bounding box center [299, 68] width 158 height 31
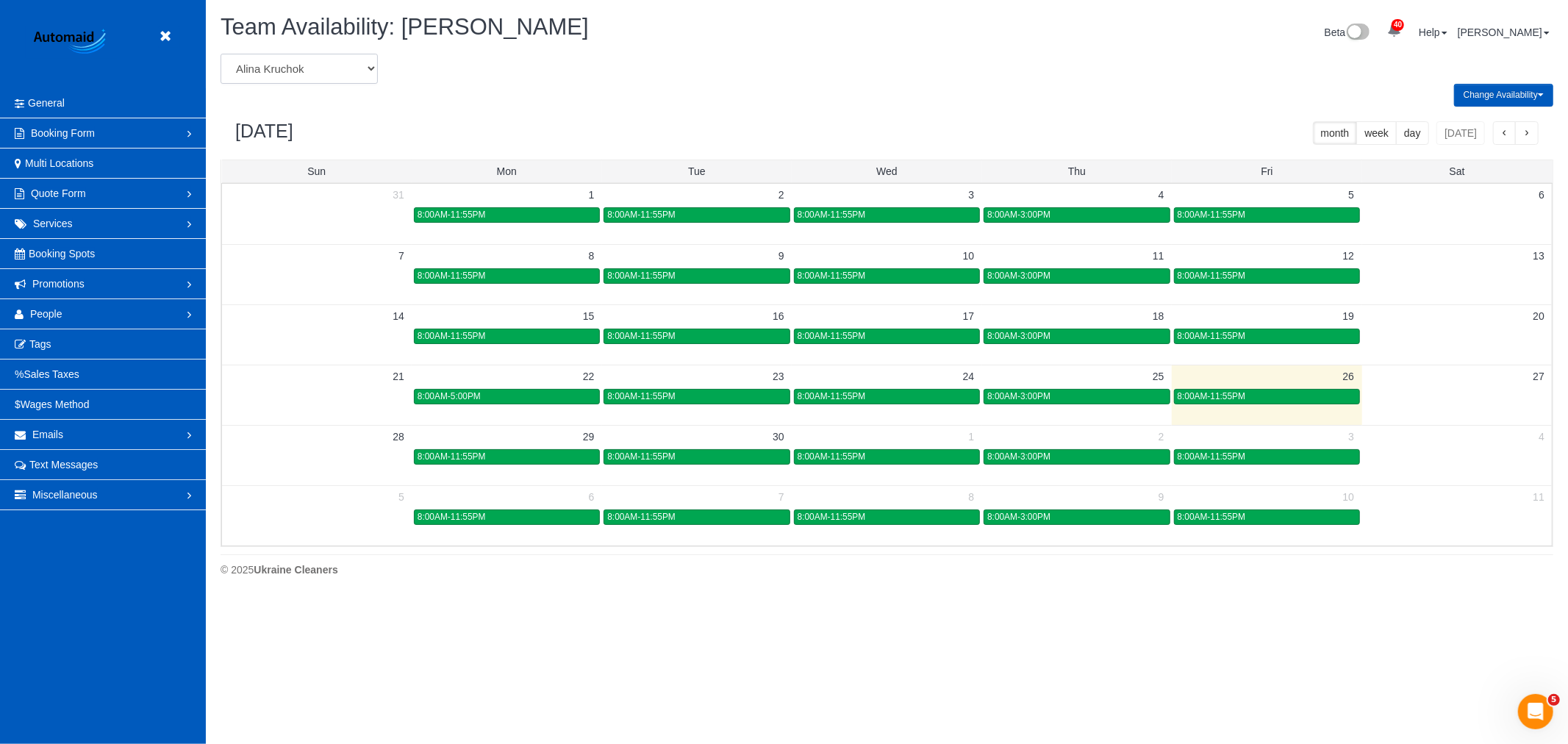
select select "number:6106"
click at [221, 54] on select "[PERSON_NAME] [PERSON_NAME] [PERSON_NAME] [PERSON_NAME] [PERSON_NAME] [PERSON_N…" at bounding box center [299, 68] width 158 height 31
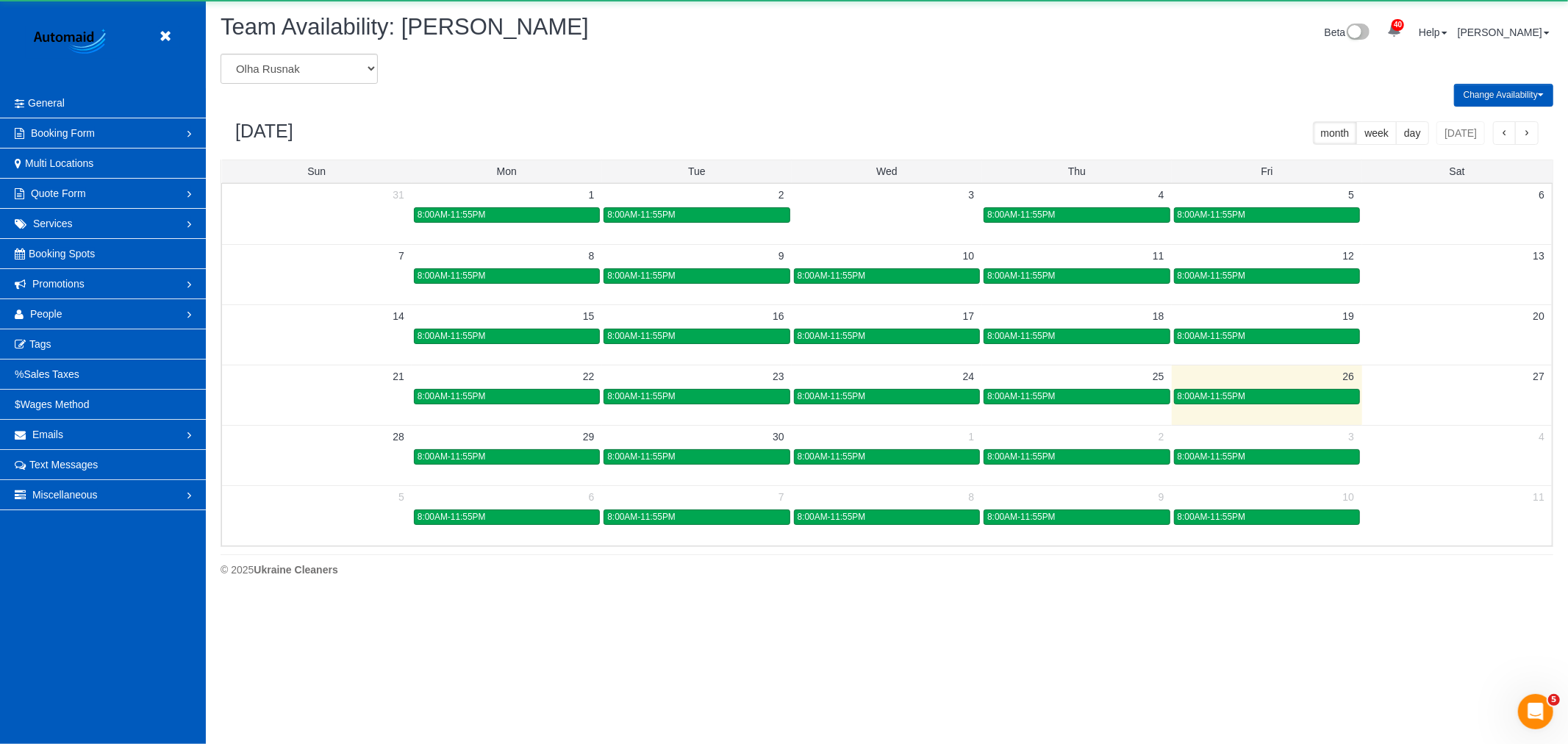
click at [1429, 386] on td "27" at bounding box center [1457, 375] width 190 height 23
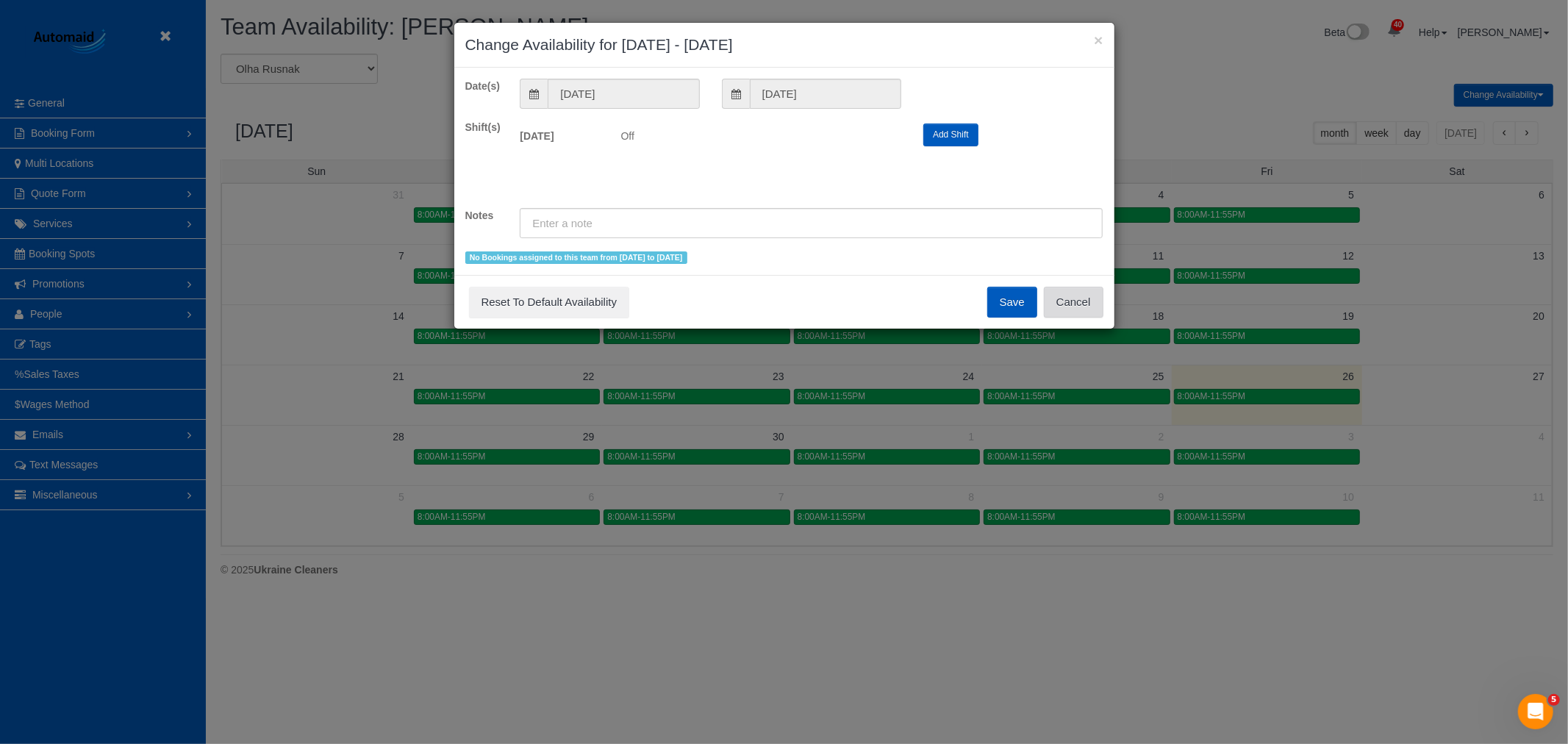
click at [1096, 303] on button "Cancel" at bounding box center [1074, 302] width 59 height 31
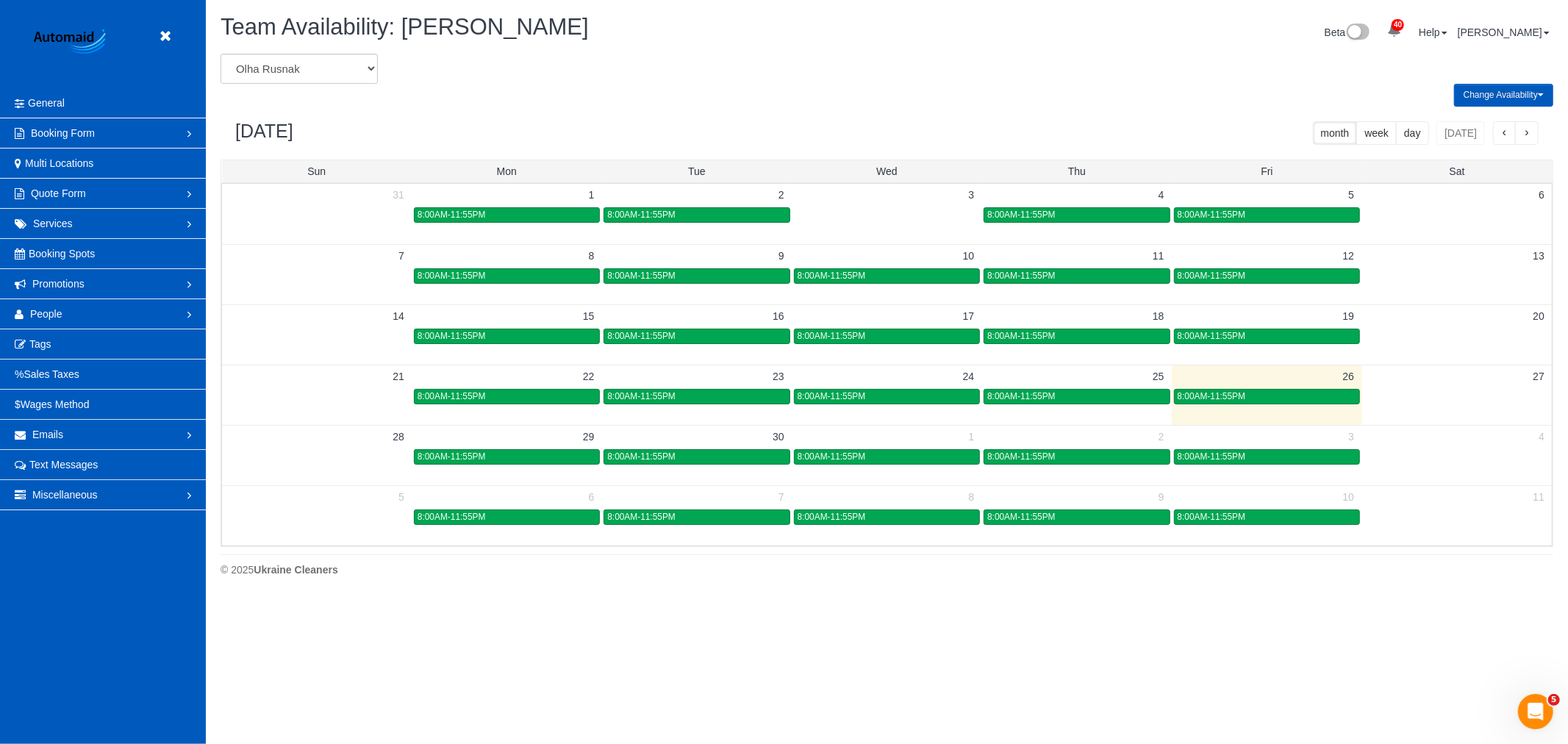
click at [1453, 393] on td at bounding box center [1457, 395] width 190 height 17
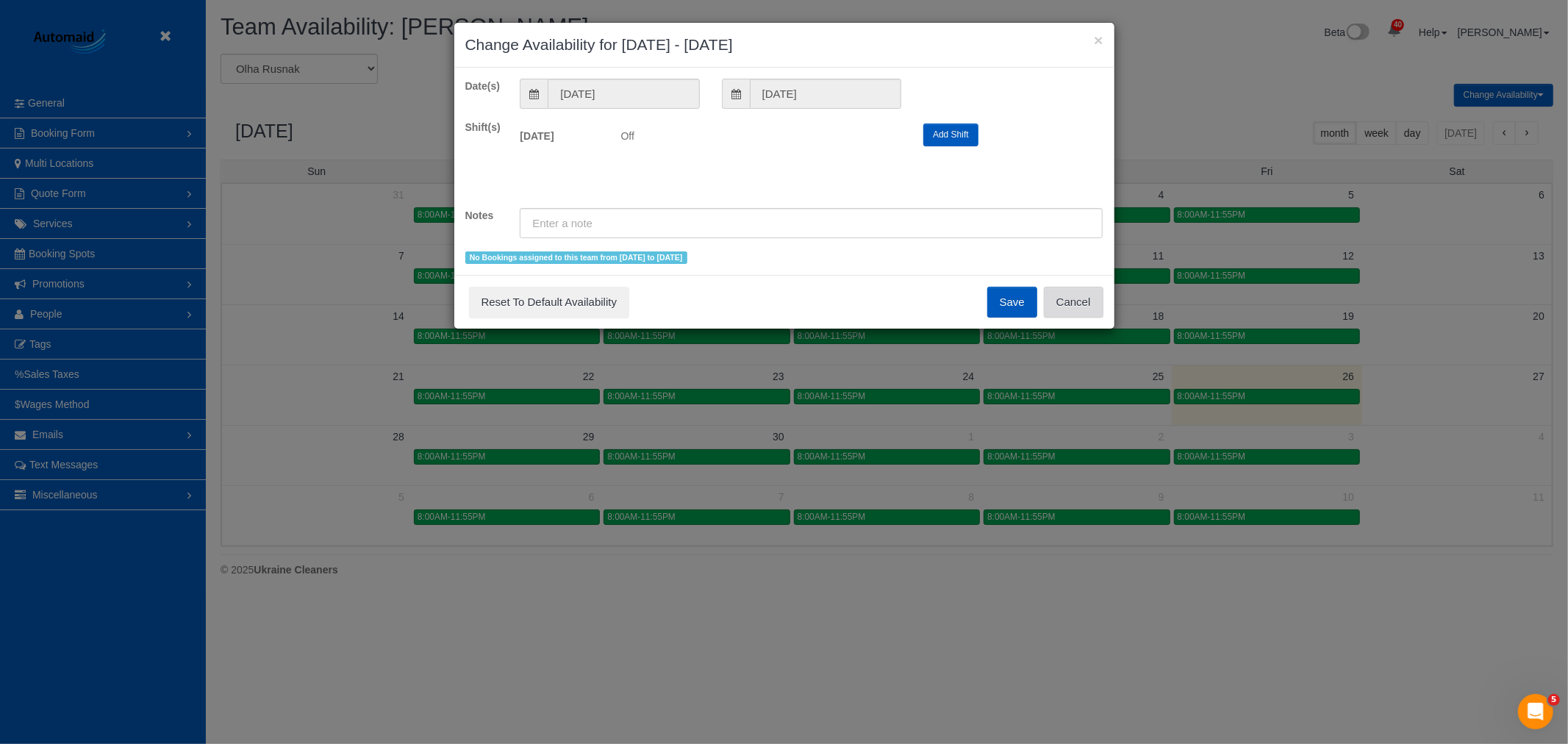
click at [1077, 297] on button "Cancel" at bounding box center [1074, 302] width 59 height 31
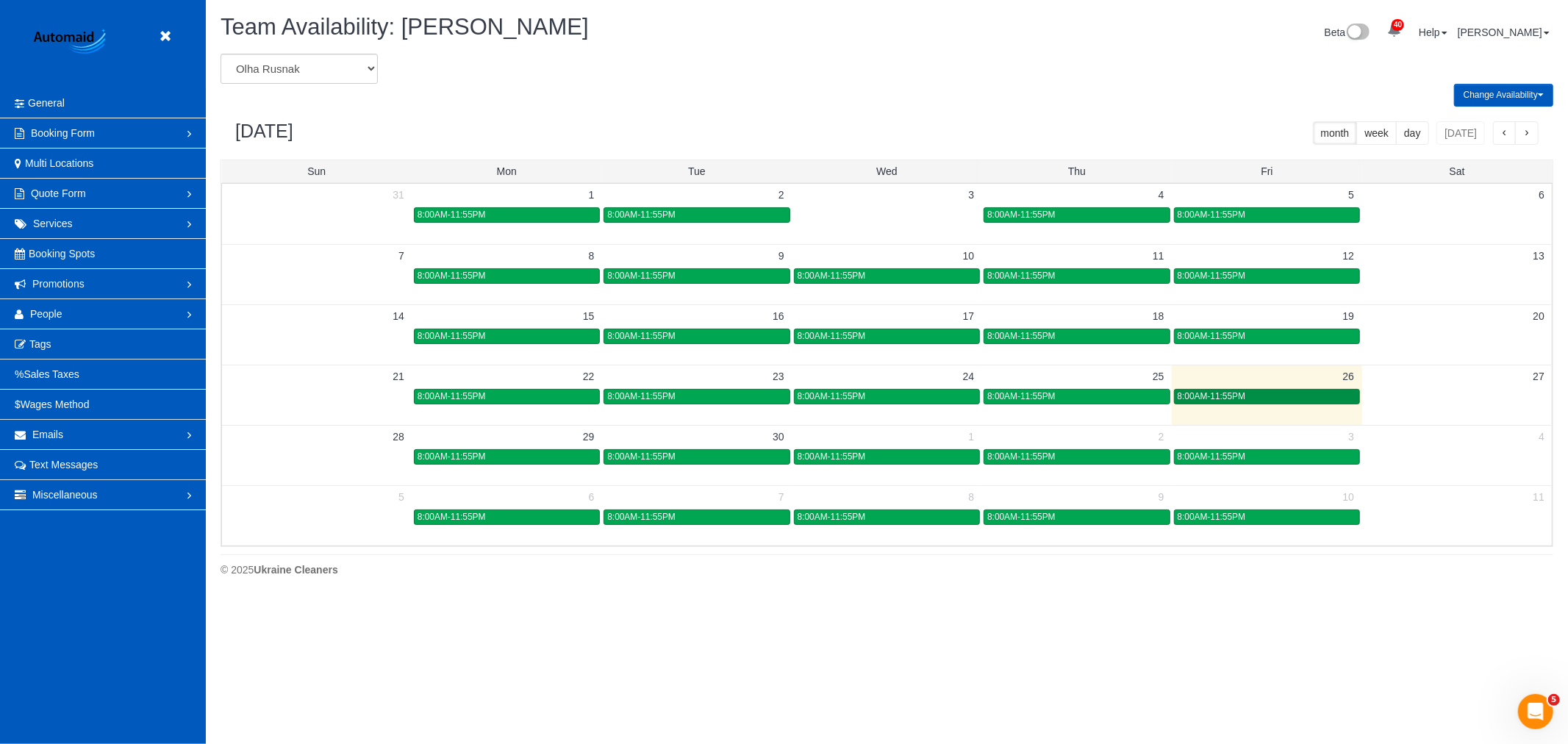
click at [1233, 401] on span "8:00AM-11:55PM" at bounding box center [1210, 396] width 68 height 10
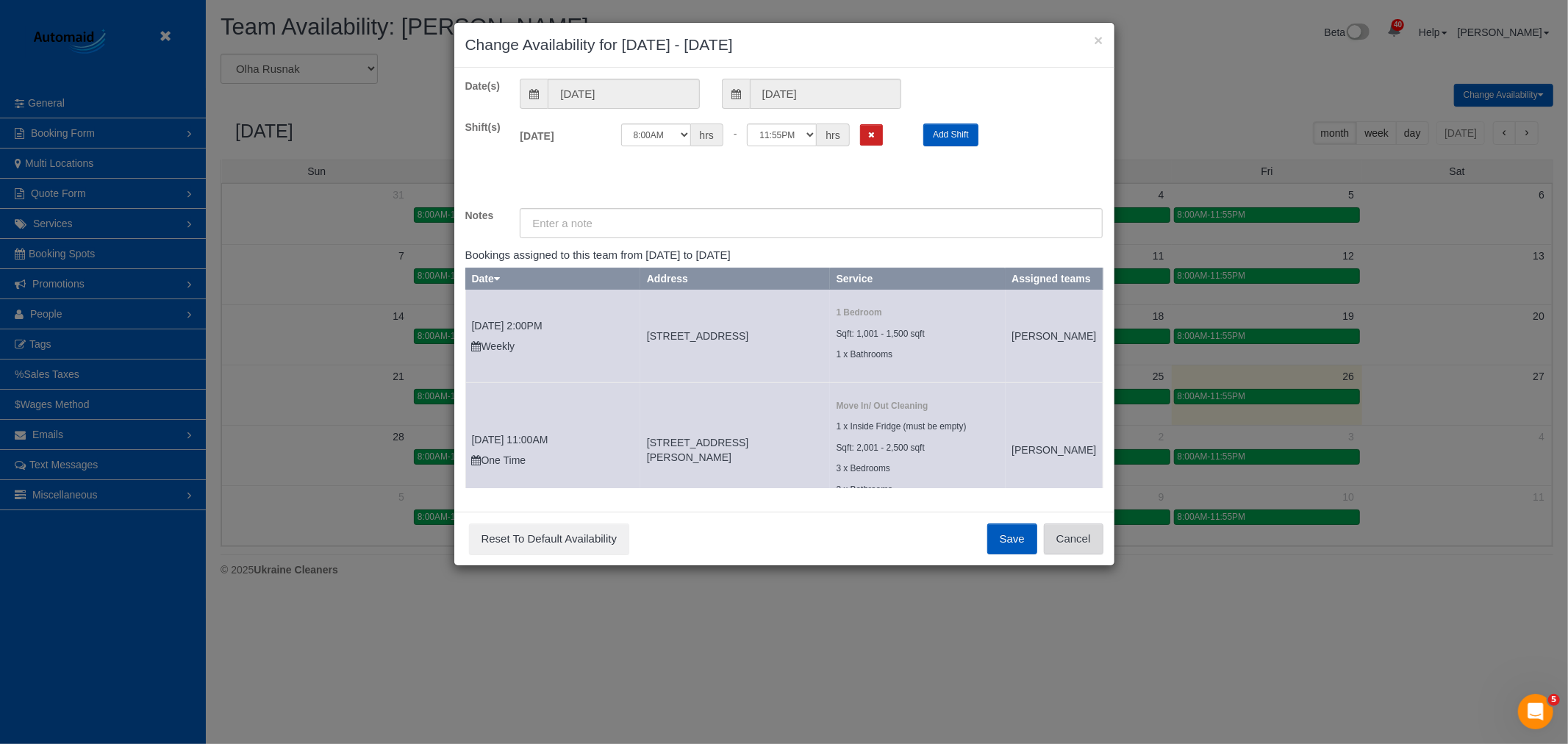
click at [1066, 523] on button "Cancel" at bounding box center [1074, 538] width 59 height 31
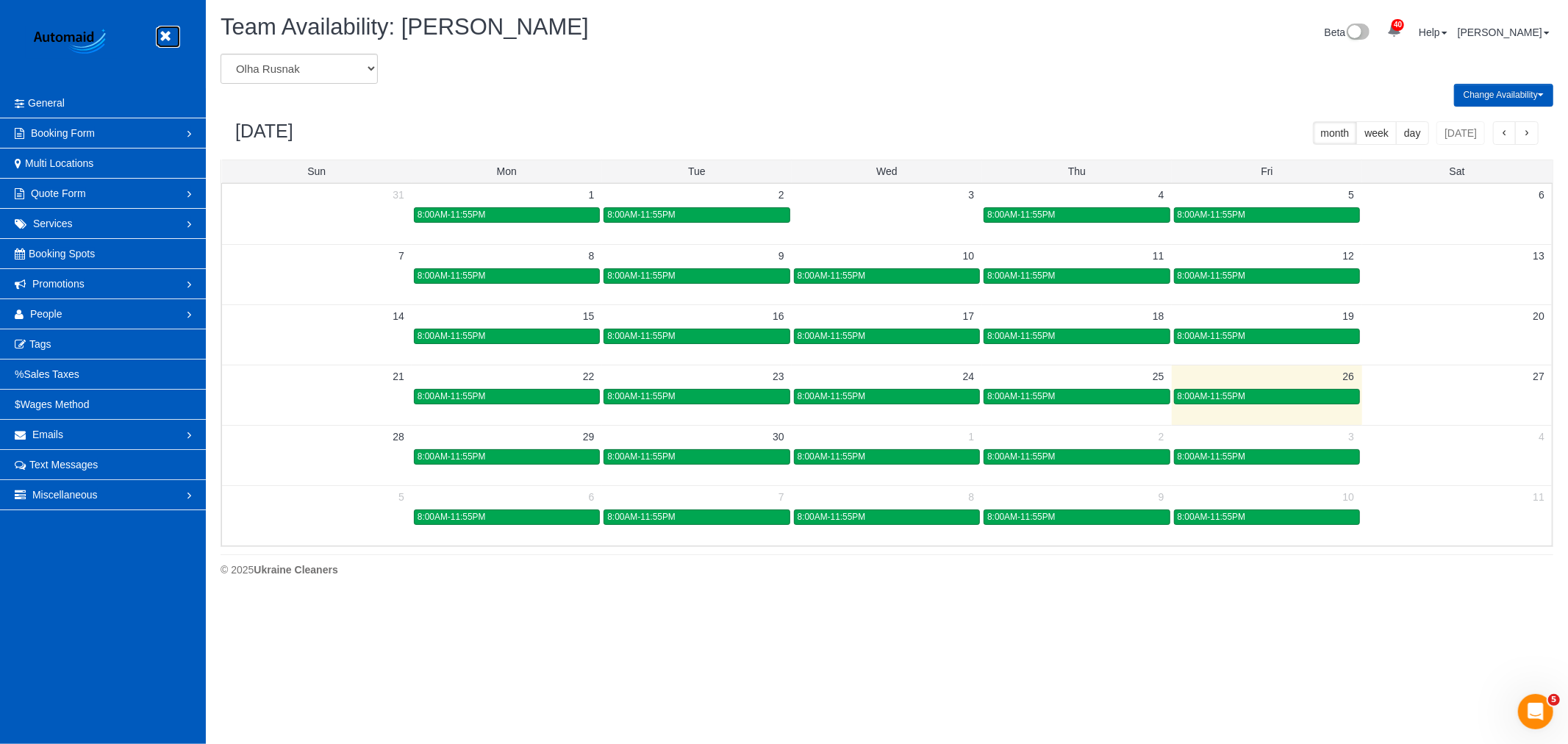
drag, startPoint x: 175, startPoint y: 40, endPoint x: 165, endPoint y: 48, distance: 12.8
click at [175, 39] on link at bounding box center [168, 36] width 22 height 22
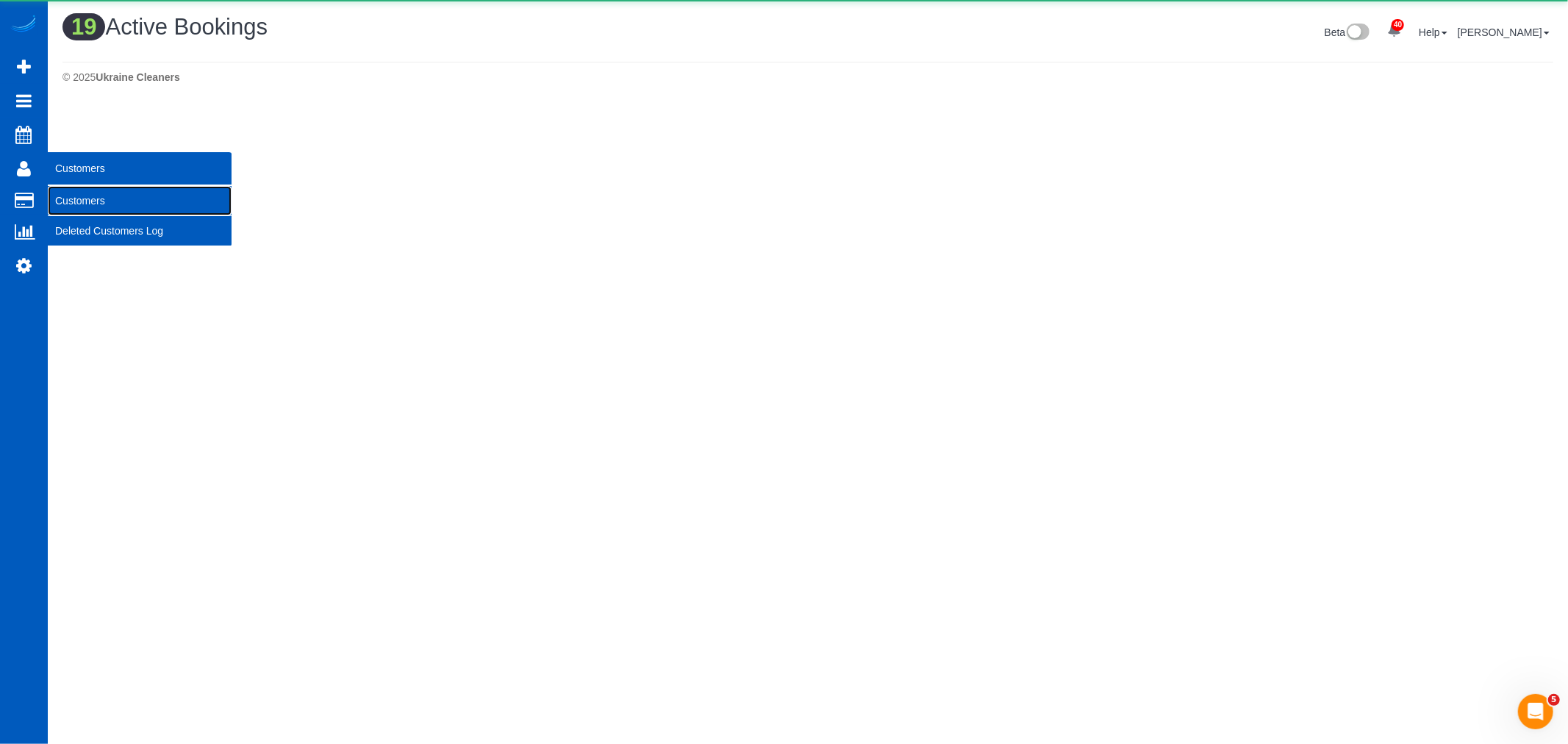
click at [100, 201] on link "Customers" at bounding box center [140, 201] width 184 height 30
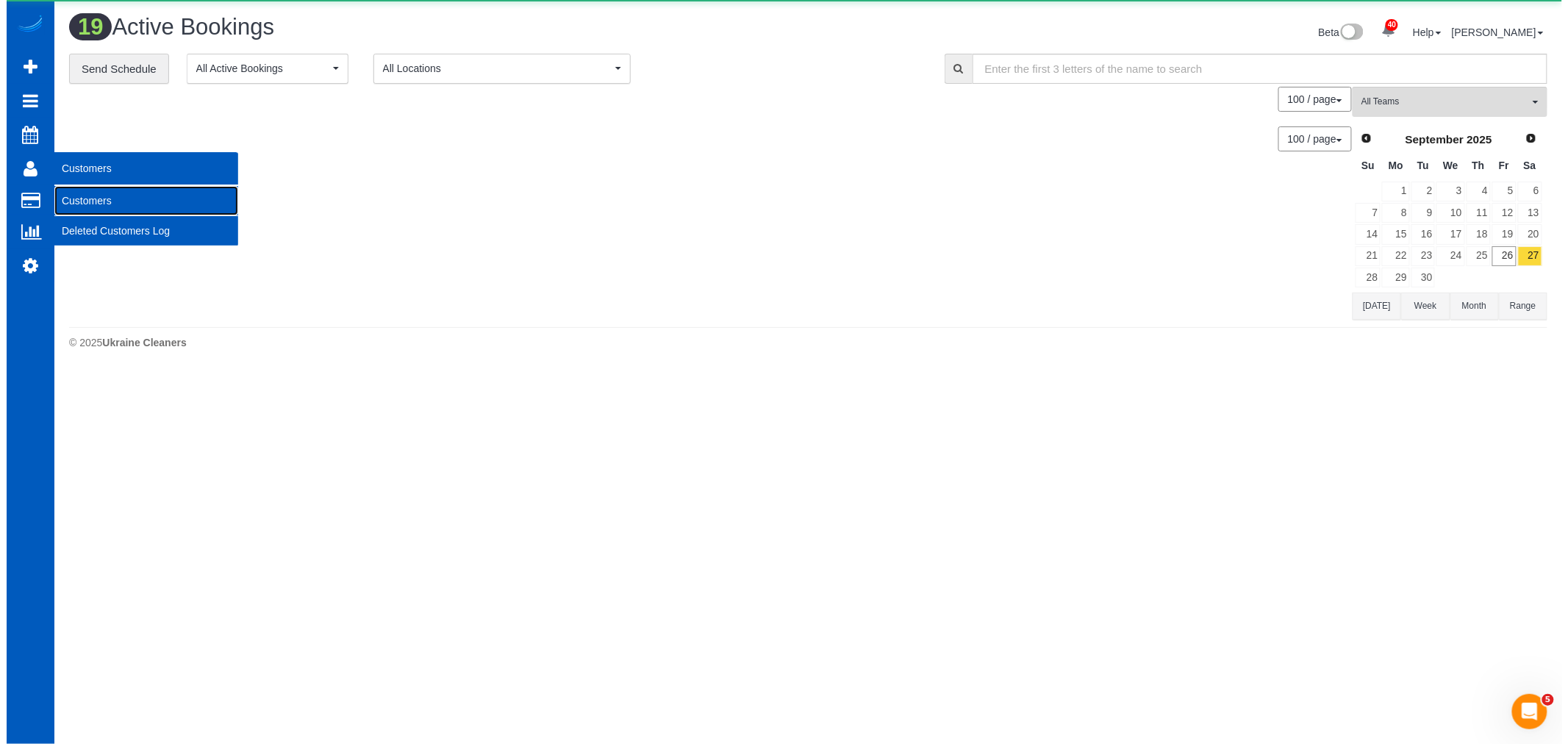
scroll to position [1532, 1555]
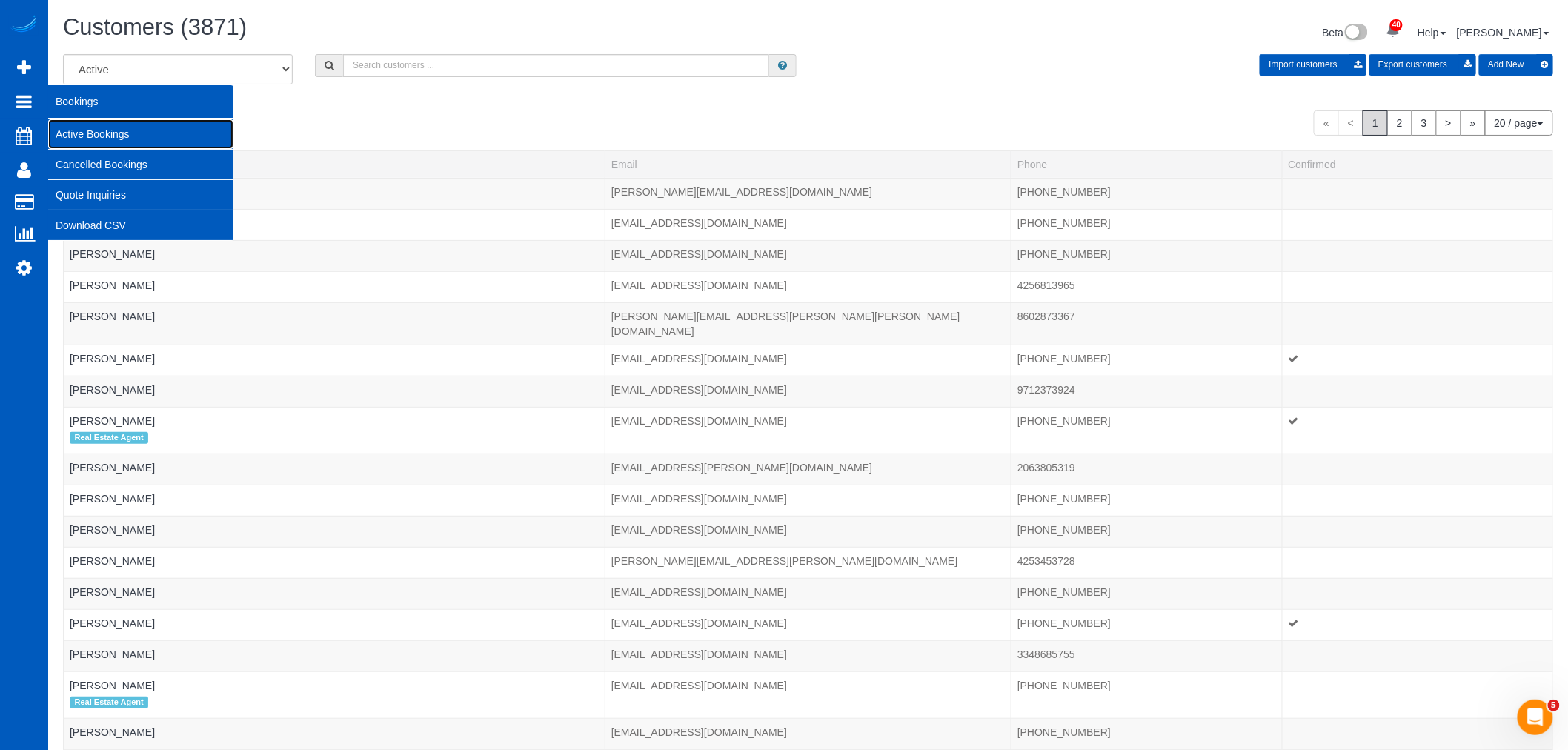
click at [117, 130] on link "Active Bookings" at bounding box center [141, 134] width 186 height 30
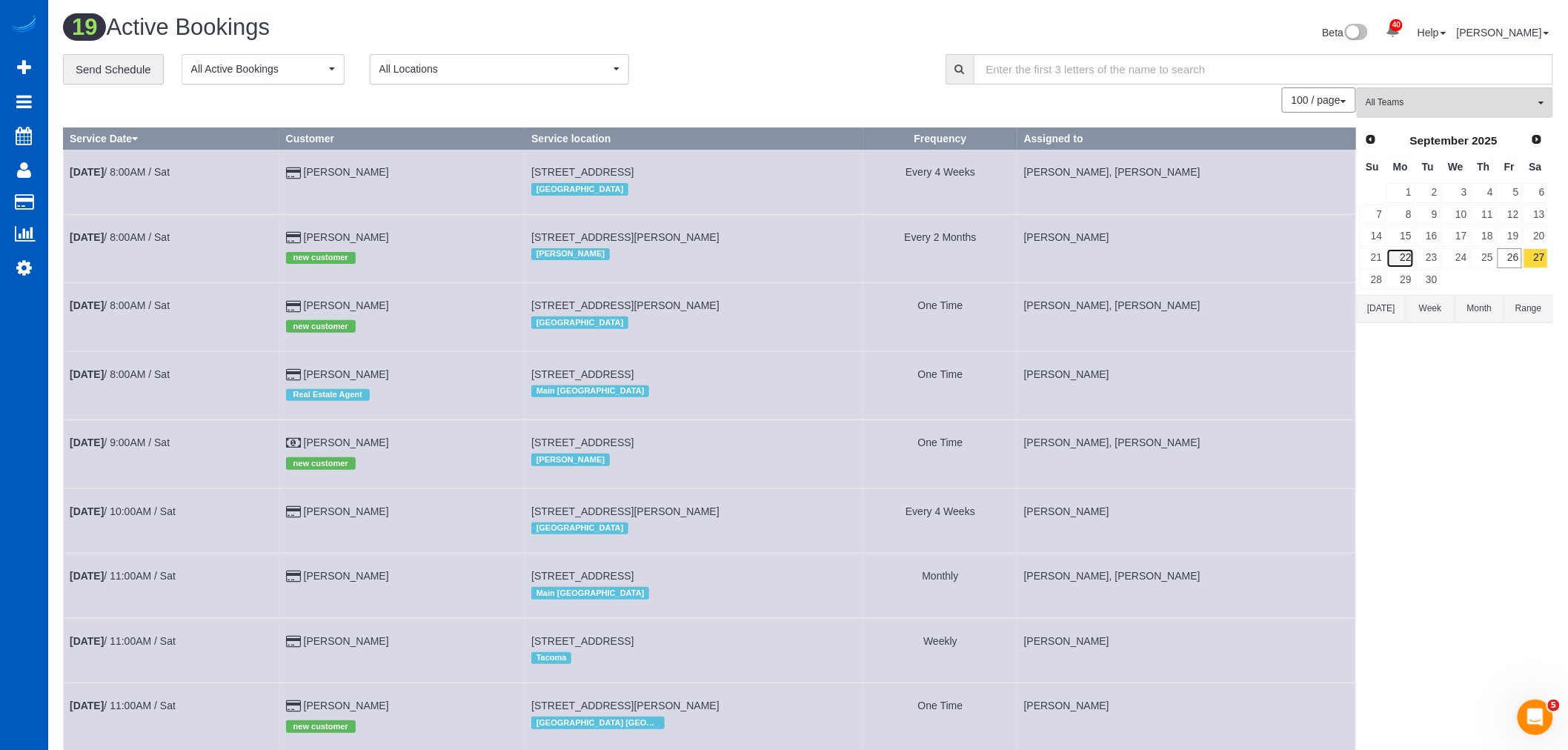
click at [1406, 256] on link "22" at bounding box center [1400, 258] width 28 height 20
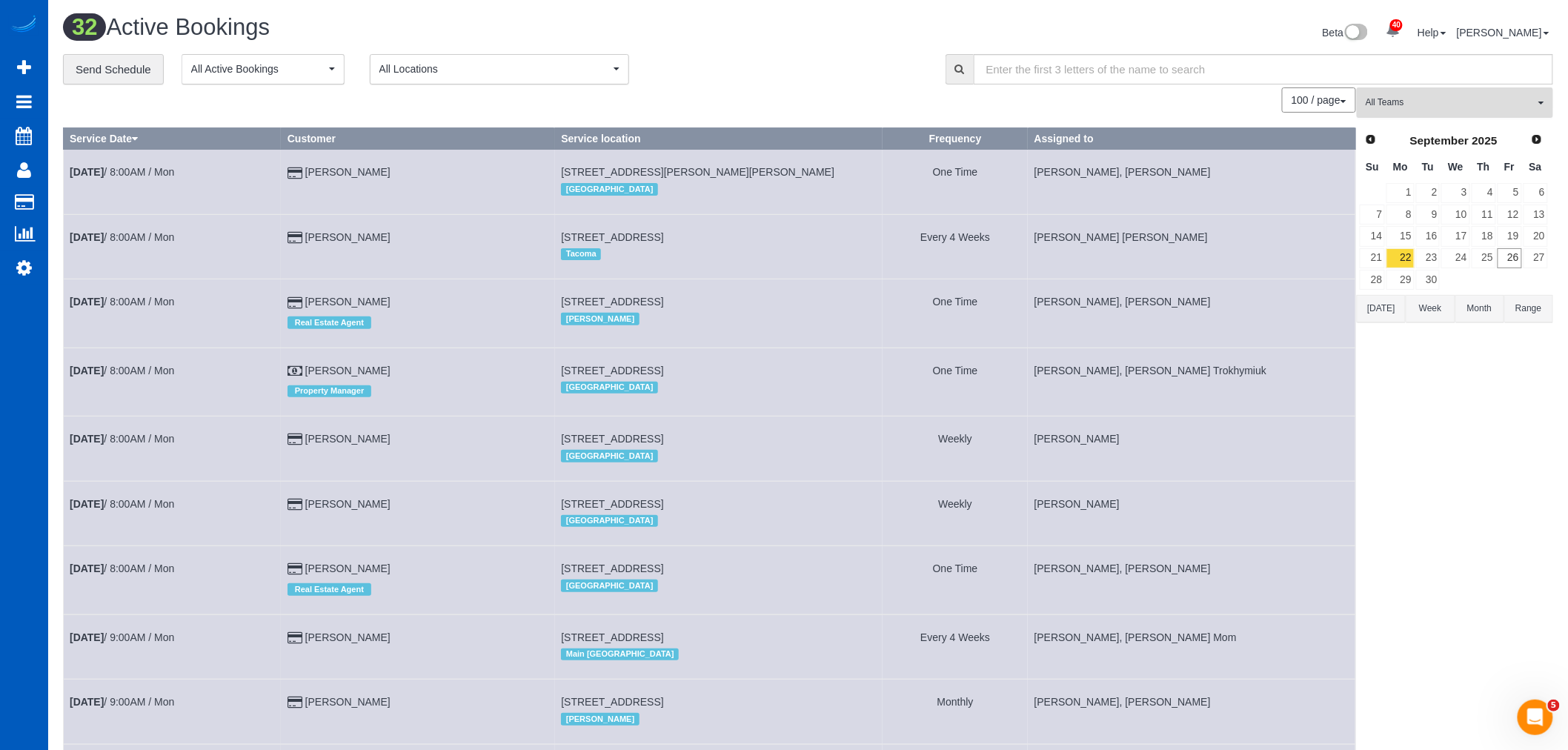
click at [1410, 101] on span "All Teams" at bounding box center [1450, 102] width 169 height 13
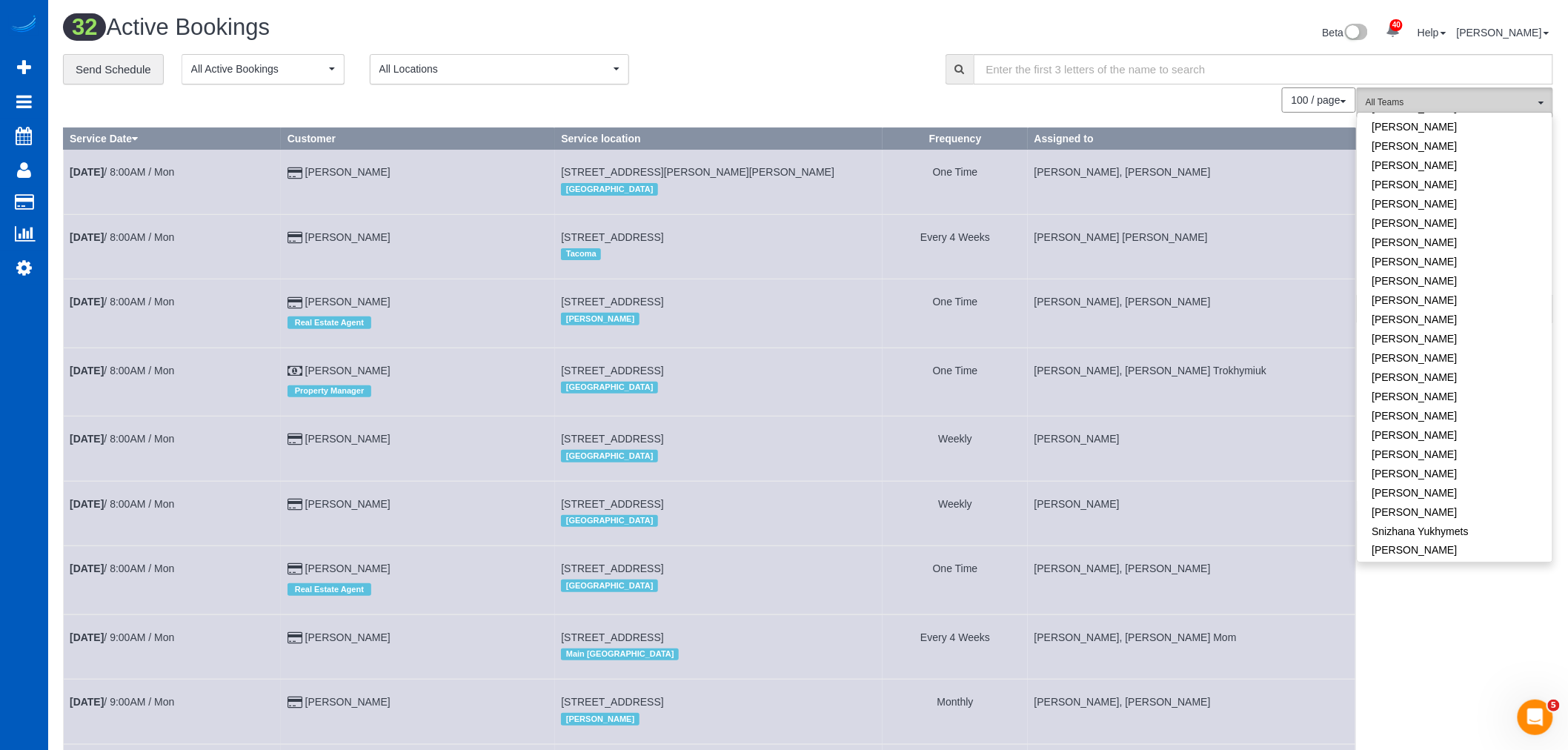
scroll to position [900, 0]
click at [1427, 479] on link "[PERSON_NAME]" at bounding box center [1455, 488] width 195 height 19
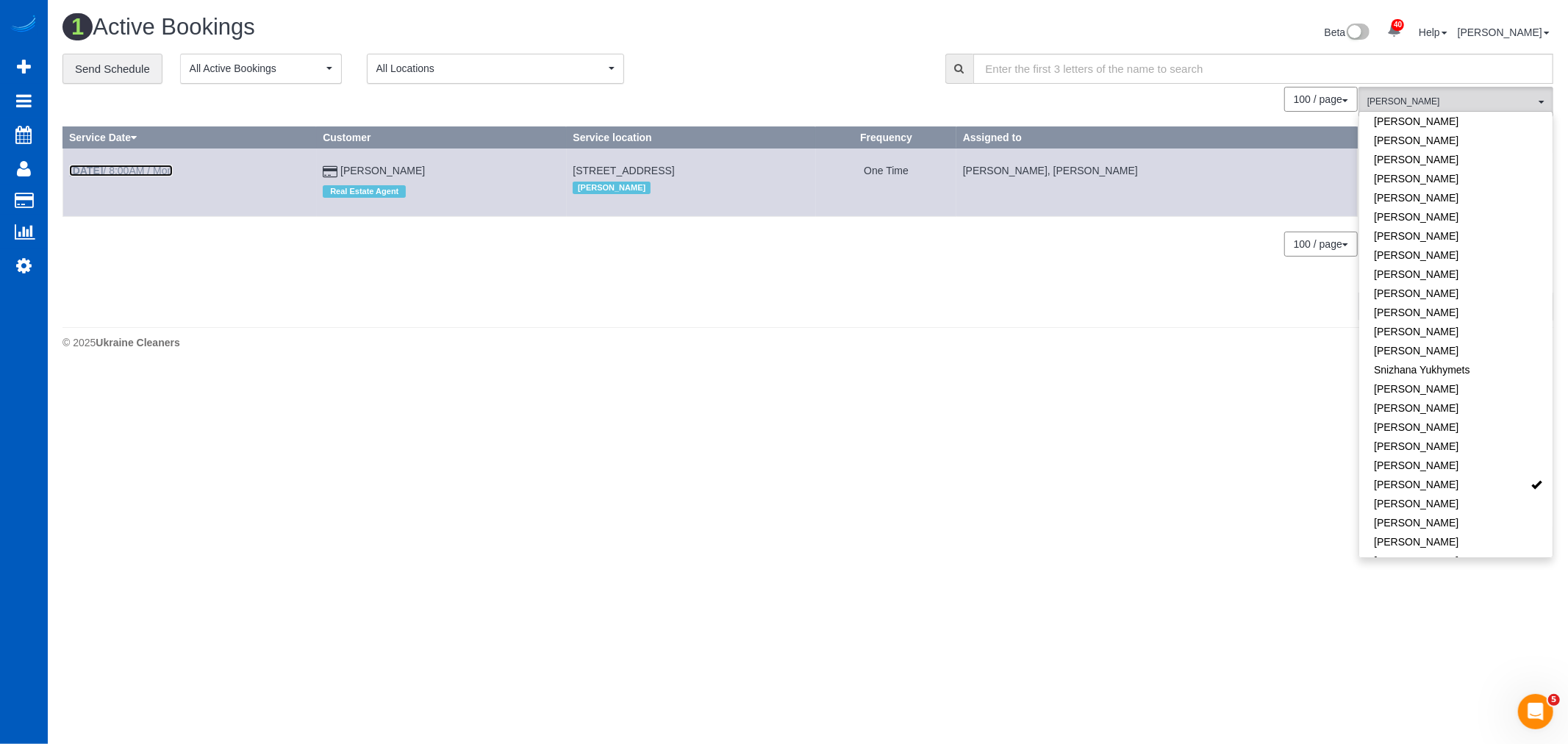
click at [145, 175] on link "[DATE] 8:00AM / Mon" at bounding box center [120, 170] width 103 height 12
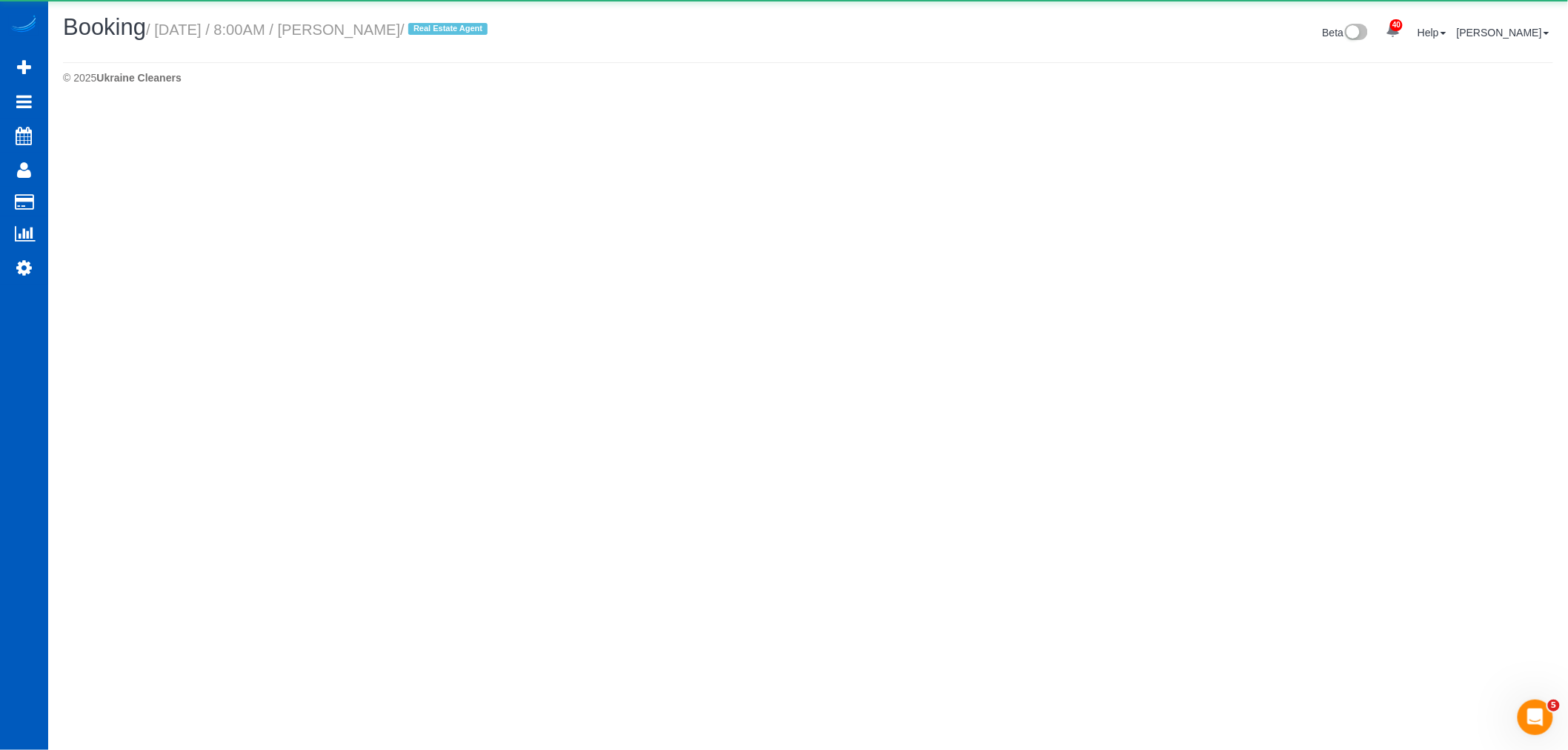
select select "WA"
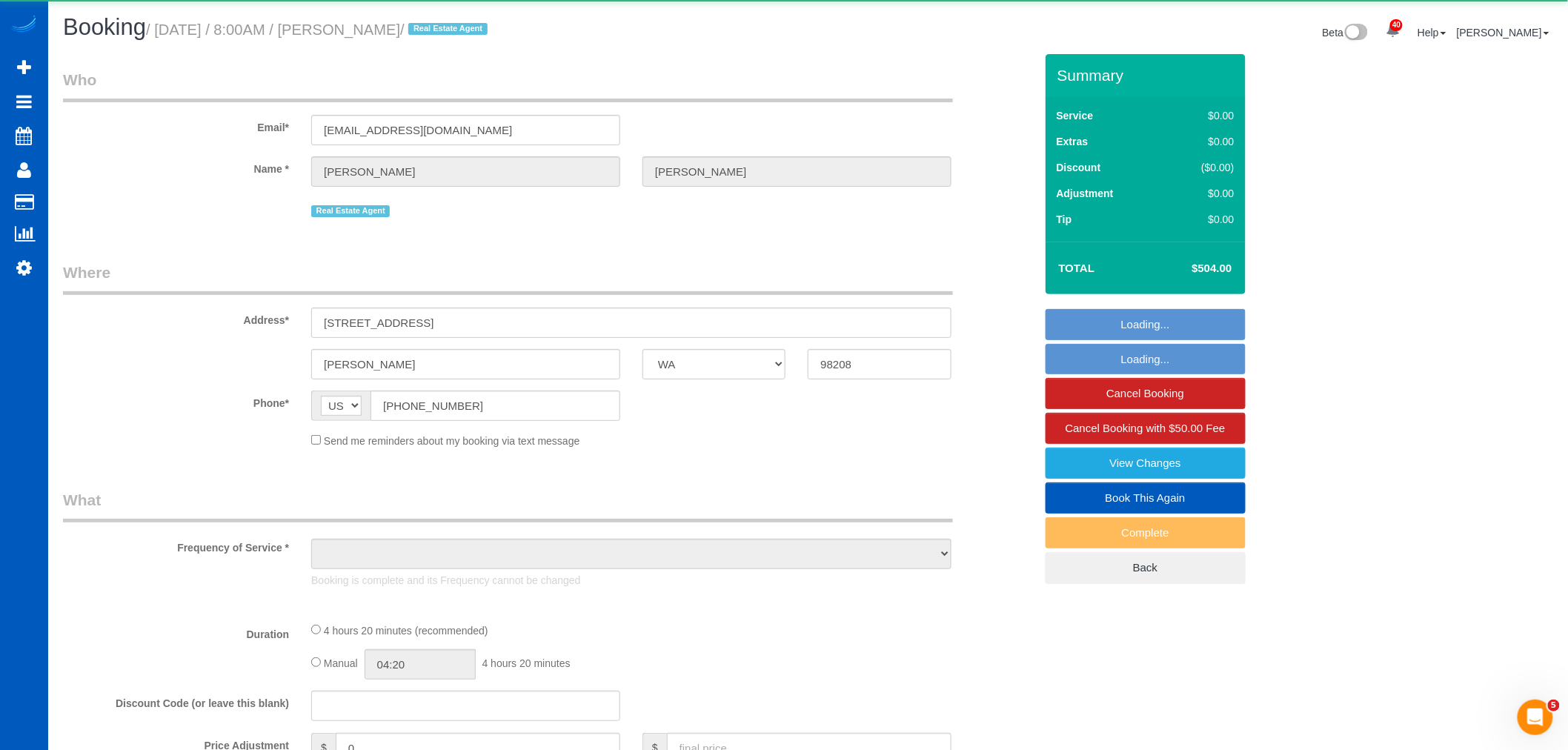
select select "object:7222"
select select "string:fspay-29fb7387-665f-439c-9dce-09a3bf446a93"
select select "199"
select select "2001"
select select "4"
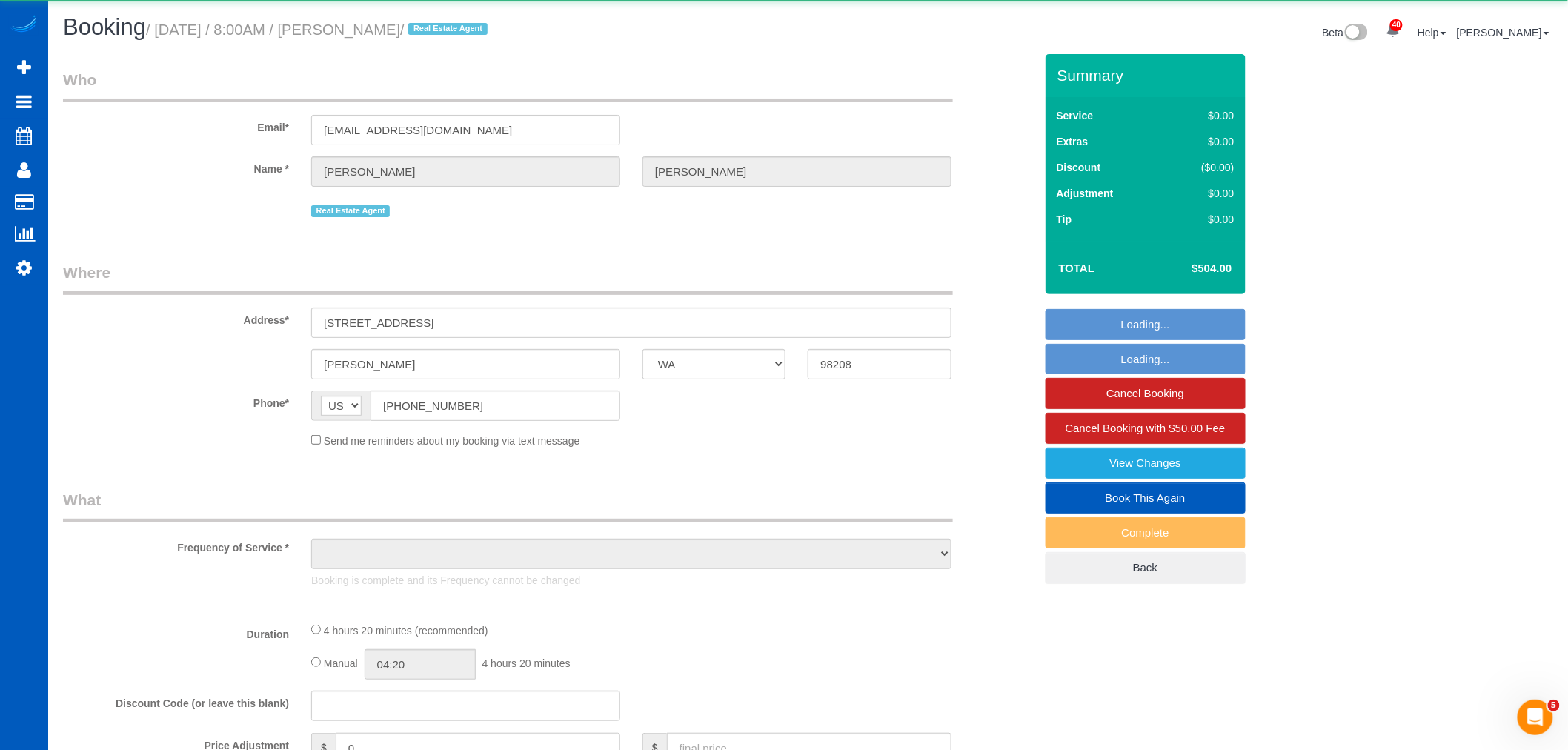
select select "3"
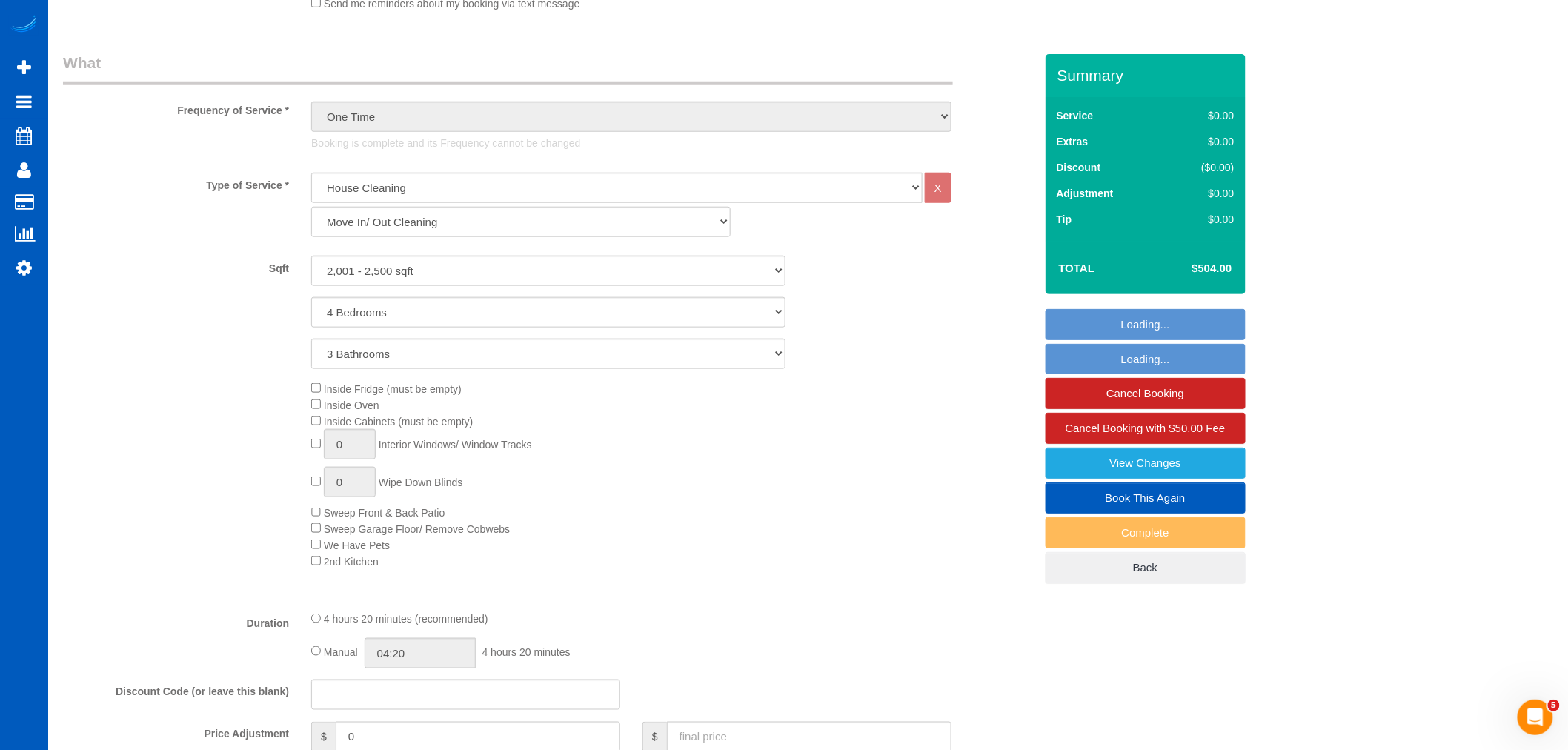
select select "spot9"
select select "2001"
select select "4"
select select "3"
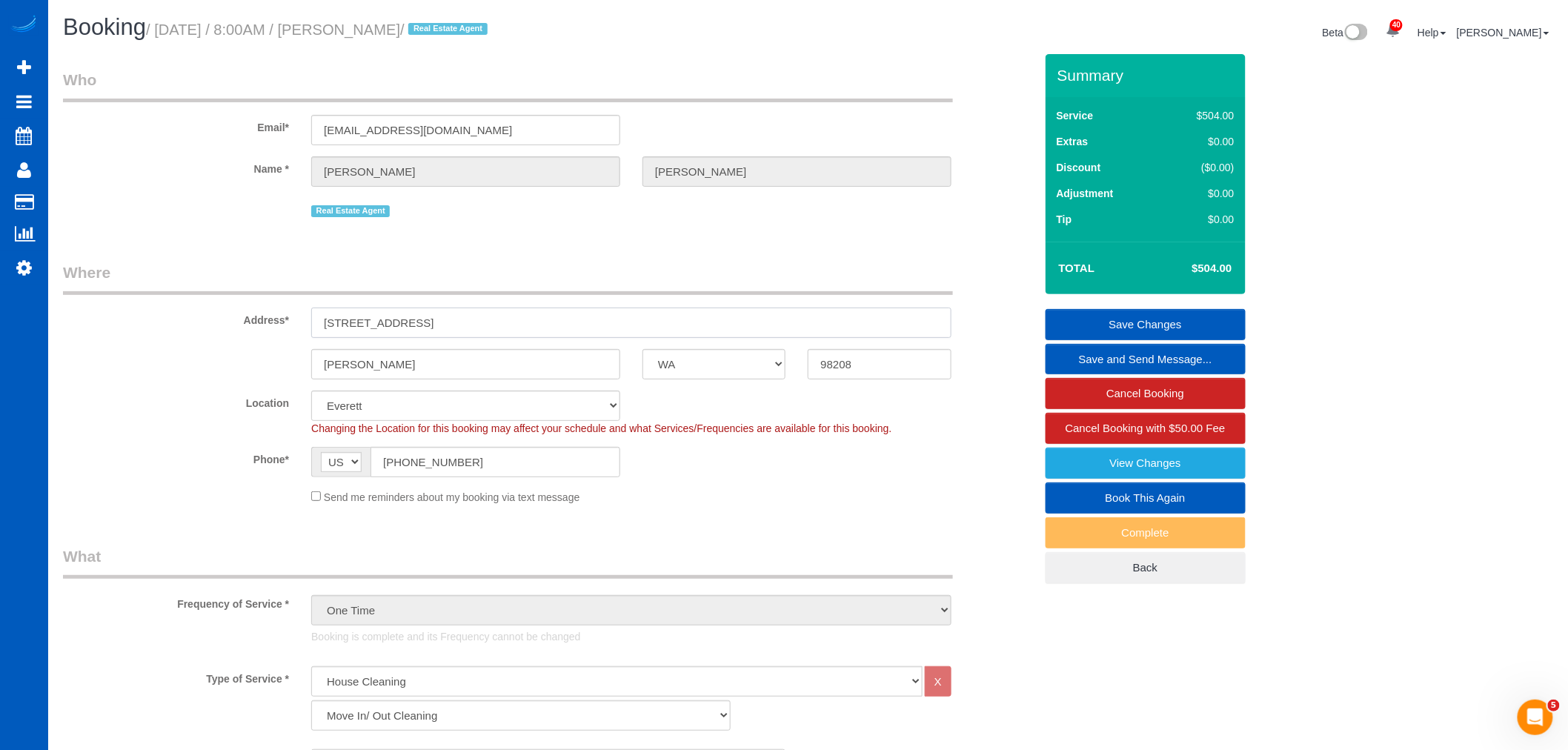
drag, startPoint x: 442, startPoint y: 325, endPoint x: 368, endPoint y: 327, distance: 74.0
click at [308, 331] on div "[STREET_ADDRESS]" at bounding box center [631, 323] width 662 height 31
drag, startPoint x: 365, startPoint y: 327, endPoint x: 830, endPoint y: 510, distance: 499.7
click at [830, 510] on fieldset "Where Address* [STREET_ADDRESS] [GEOGRAPHIC_DATA] AK AL AR AZ CA CO CT DC DE [G…" at bounding box center [548, 388] width 971 height 254
drag, startPoint x: 481, startPoint y: 332, endPoint x: 355, endPoint y: 321, distance: 126.5
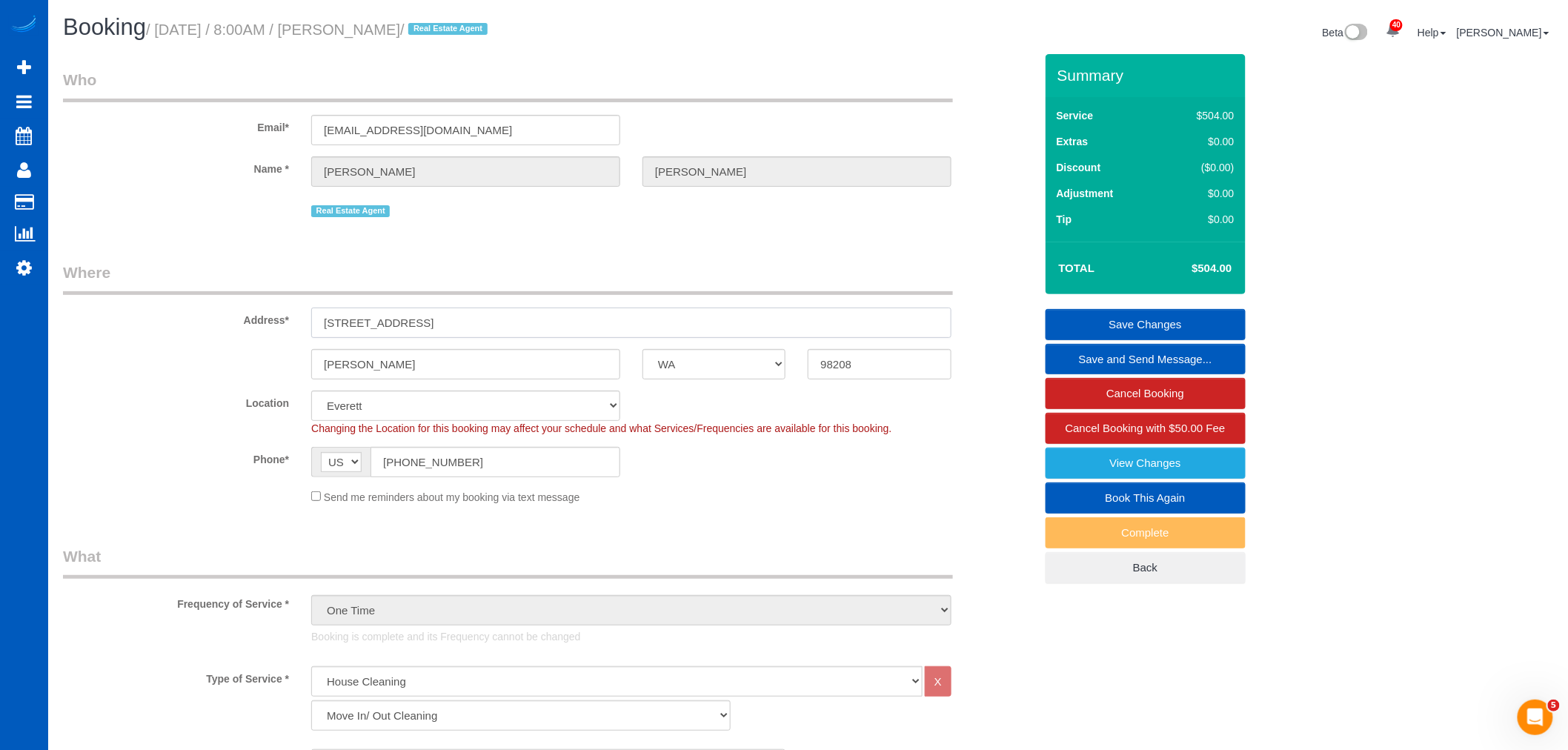
click at [271, 338] on div "Address* [STREET_ADDRESS]" at bounding box center [548, 299] width 994 height 76
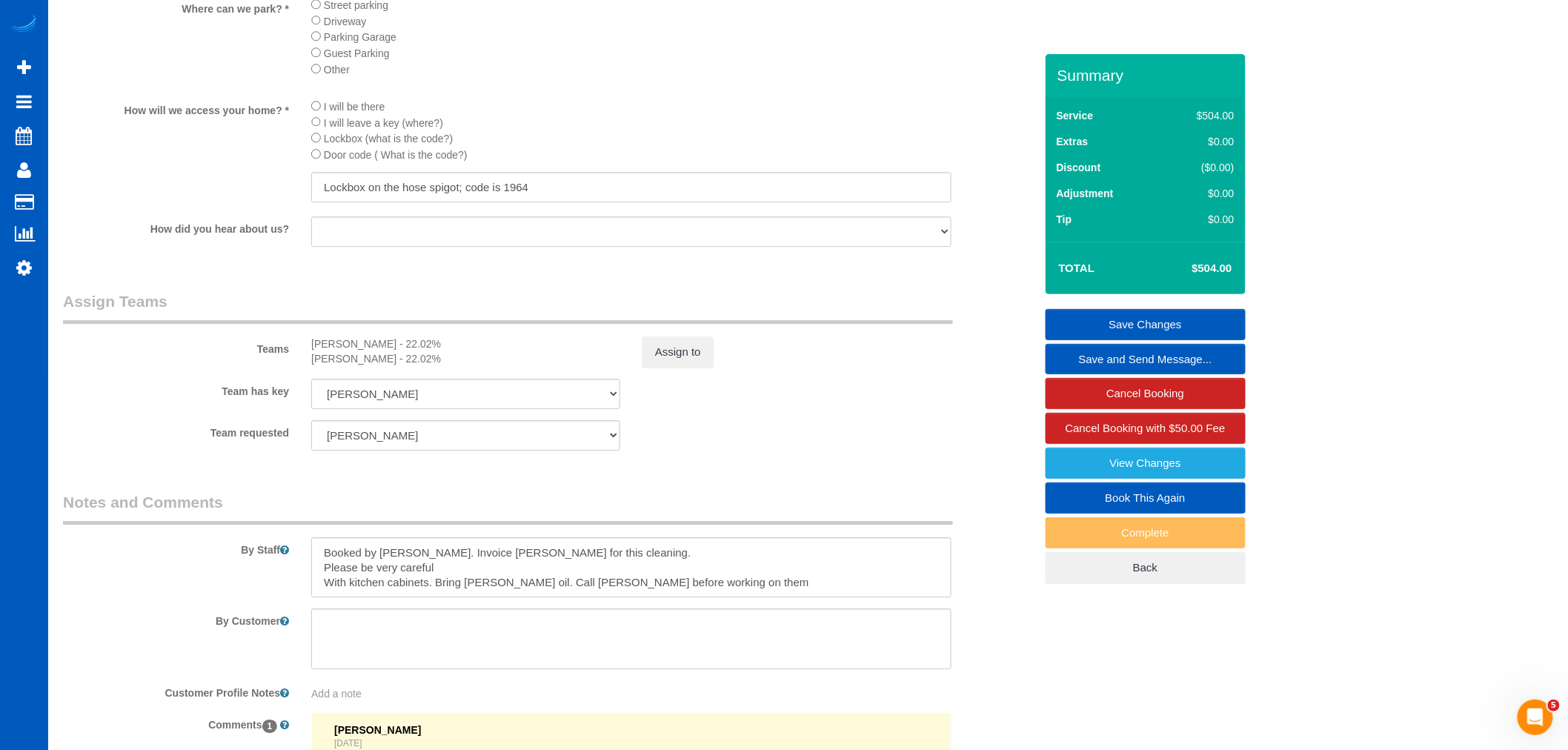
scroll to position [1729, 0]
click at [707, 597] on textarea at bounding box center [631, 566] width 641 height 61
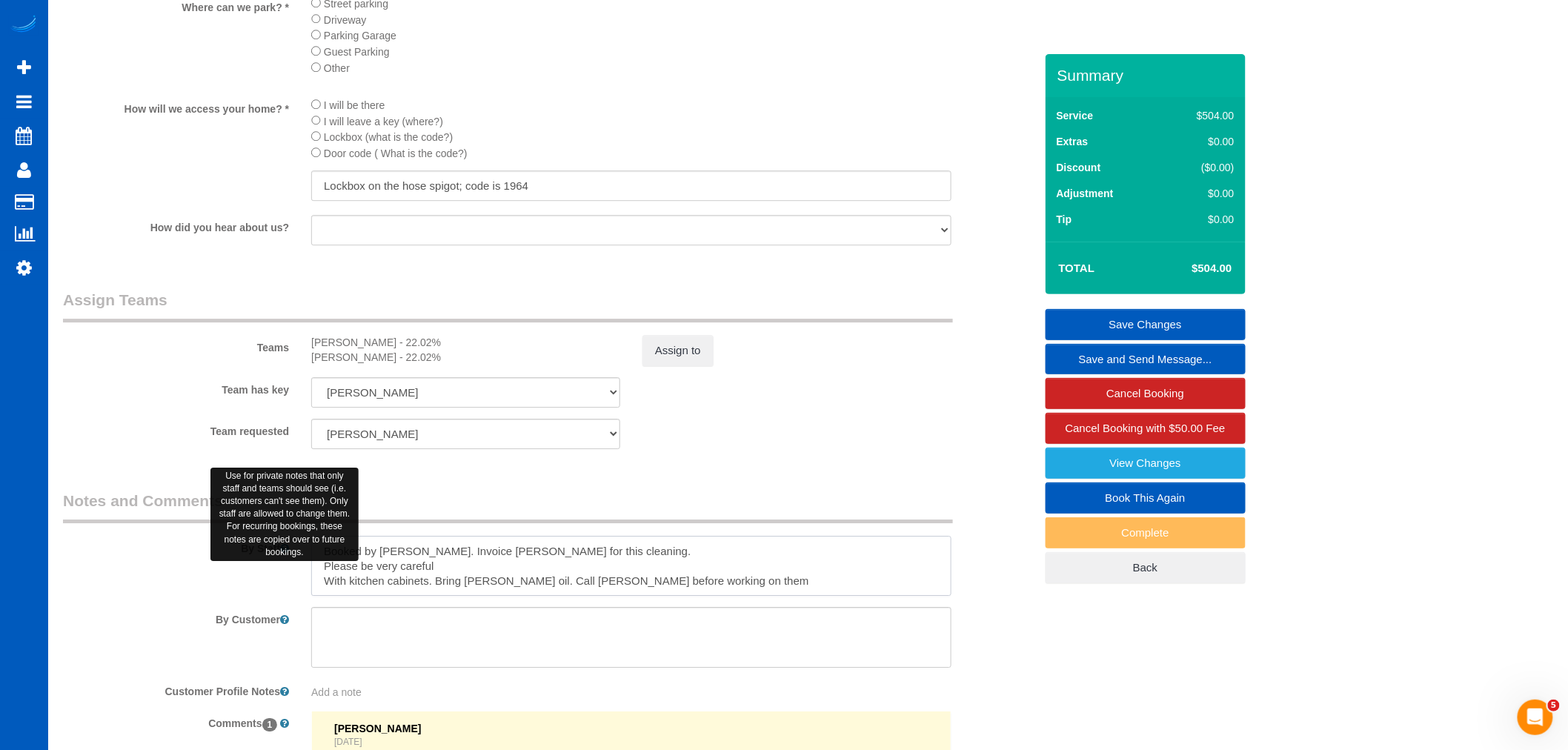
drag, startPoint x: 721, startPoint y: 601, endPoint x: 286, endPoint y: 568, distance: 436.2
click at [286, 568] on div "By Staff" at bounding box center [548, 542] width 994 height 106
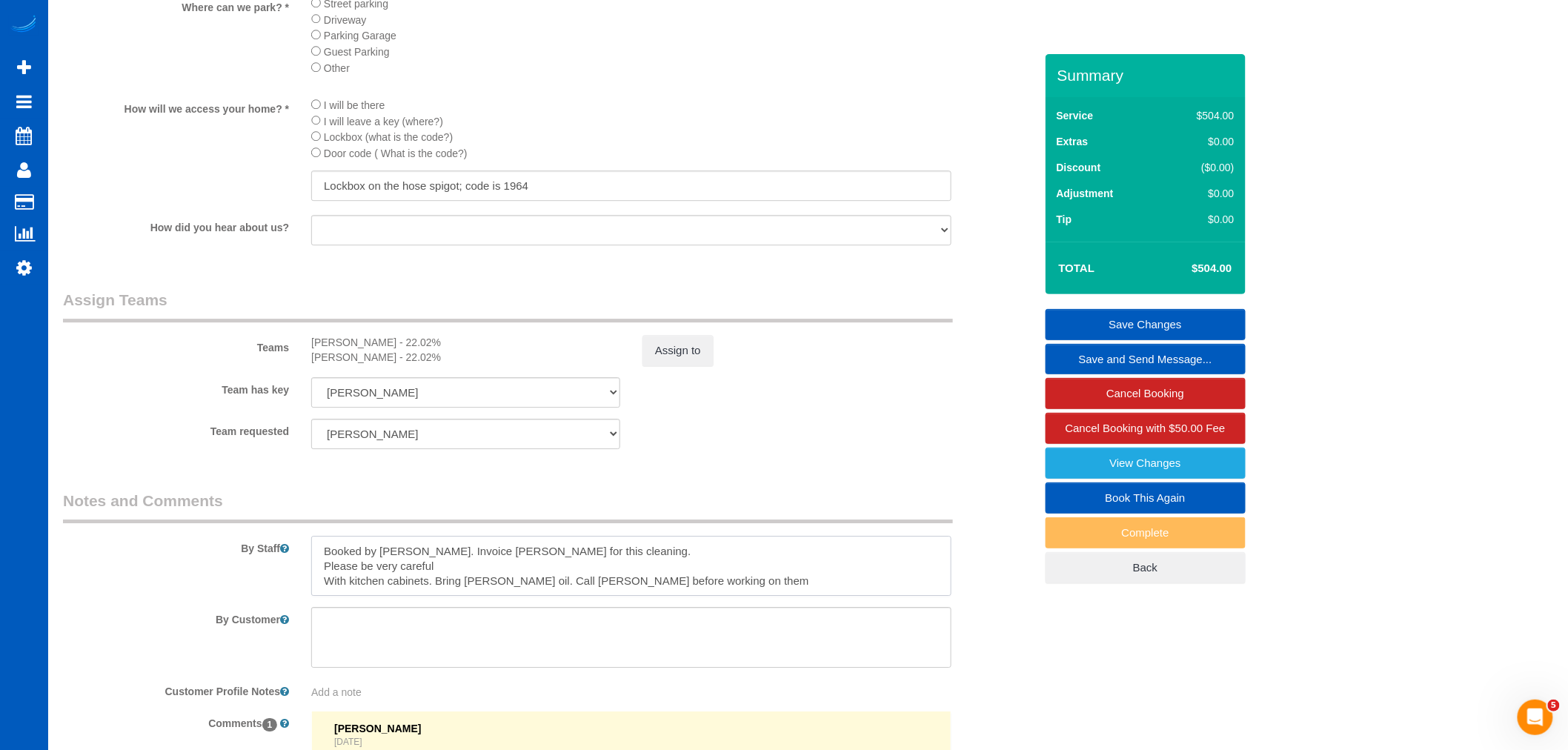
click at [747, 597] on textarea at bounding box center [631, 566] width 641 height 61
click at [742, 597] on textarea at bounding box center [631, 566] width 641 height 61
drag, startPoint x: 739, startPoint y: 601, endPoint x: 293, endPoint y: 566, distance: 447.4
click at [293, 566] on div "By Staff" at bounding box center [548, 542] width 994 height 106
click at [782, 597] on textarea at bounding box center [631, 566] width 641 height 61
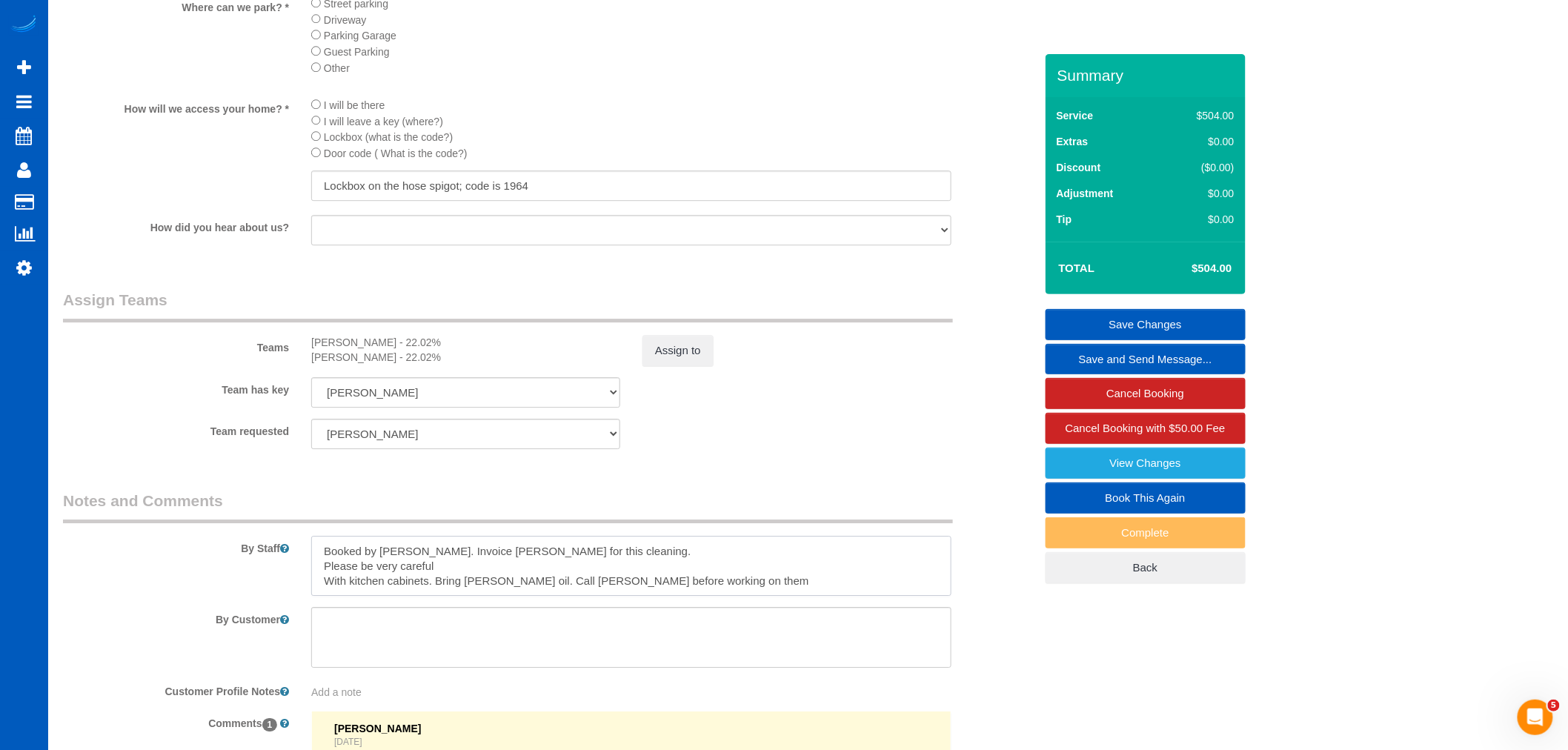
click at [732, 595] on textarea at bounding box center [631, 566] width 641 height 61
click at [758, 597] on textarea at bounding box center [631, 566] width 641 height 61
click at [737, 597] on textarea at bounding box center [631, 566] width 641 height 61
click at [723, 593] on textarea at bounding box center [631, 566] width 641 height 61
click at [725, 597] on textarea at bounding box center [631, 566] width 641 height 61
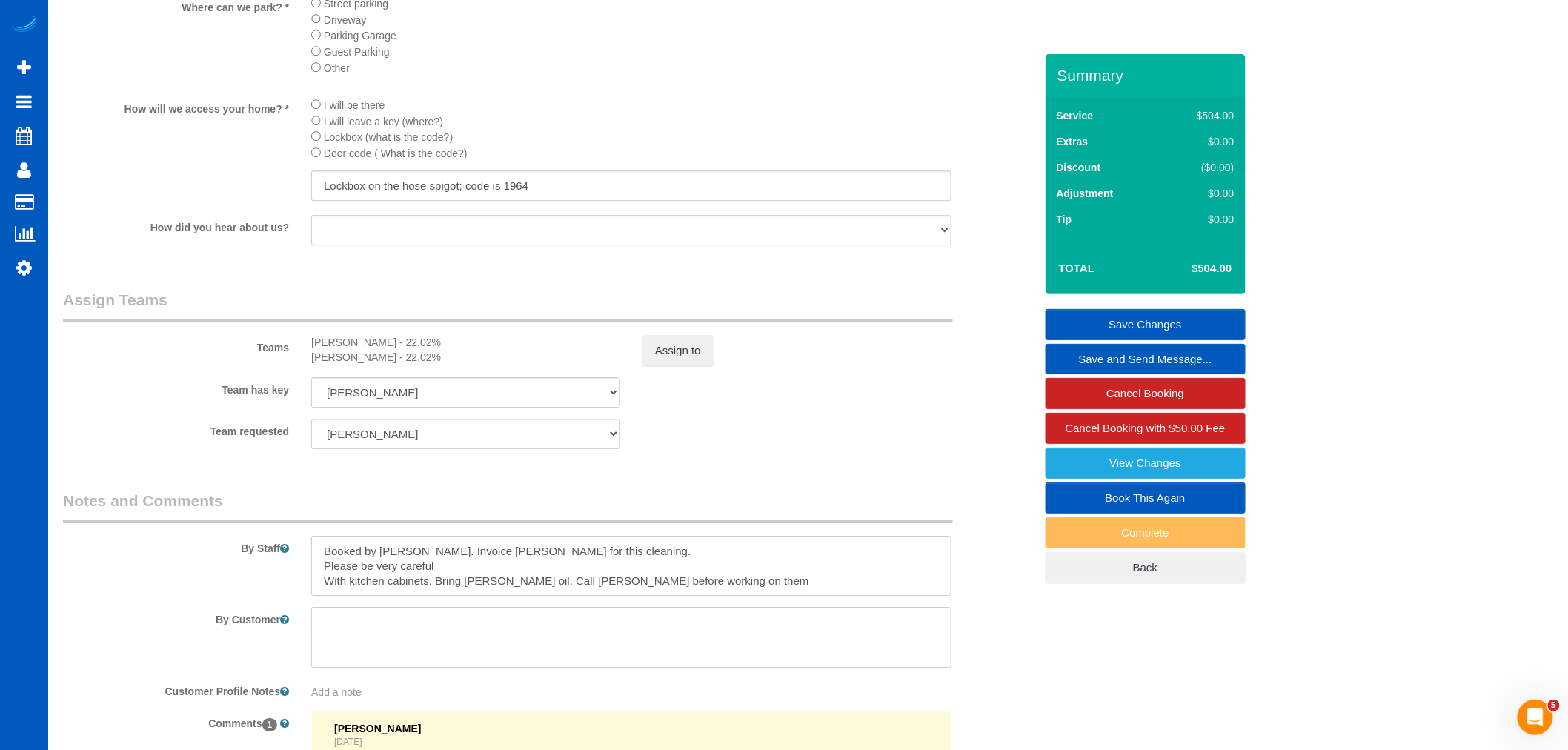
drag, startPoint x: 720, startPoint y: 606, endPoint x: 299, endPoint y: 565, distance: 423.0
click at [300, 565] on div at bounding box center [631, 566] width 662 height 61
click at [321, 589] on textarea at bounding box center [631, 566] width 641 height 61
drag, startPoint x: 322, startPoint y: 571, endPoint x: 722, endPoint y: 606, distance: 401.5
click at [722, 597] on textarea at bounding box center [631, 566] width 641 height 61
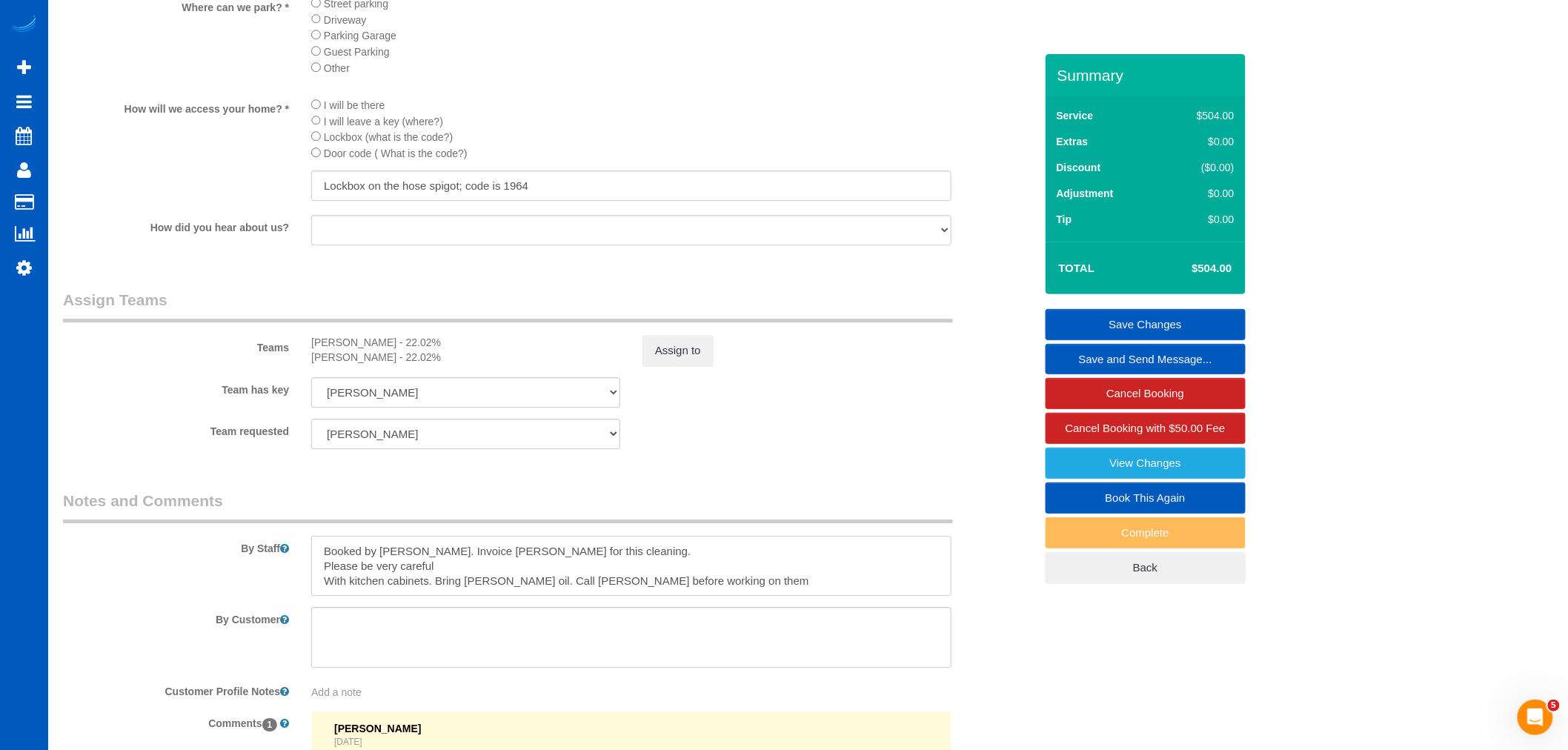
click at [730, 597] on textarea at bounding box center [631, 566] width 641 height 61
click at [704, 597] on textarea at bounding box center [631, 566] width 641 height 61
drag, startPoint x: 716, startPoint y: 605, endPoint x: 325, endPoint y: 558, distance: 393.8
click at [325, 558] on div "By Staff" at bounding box center [548, 542] width 994 height 106
click at [495, 591] on textarea at bounding box center [631, 566] width 641 height 61
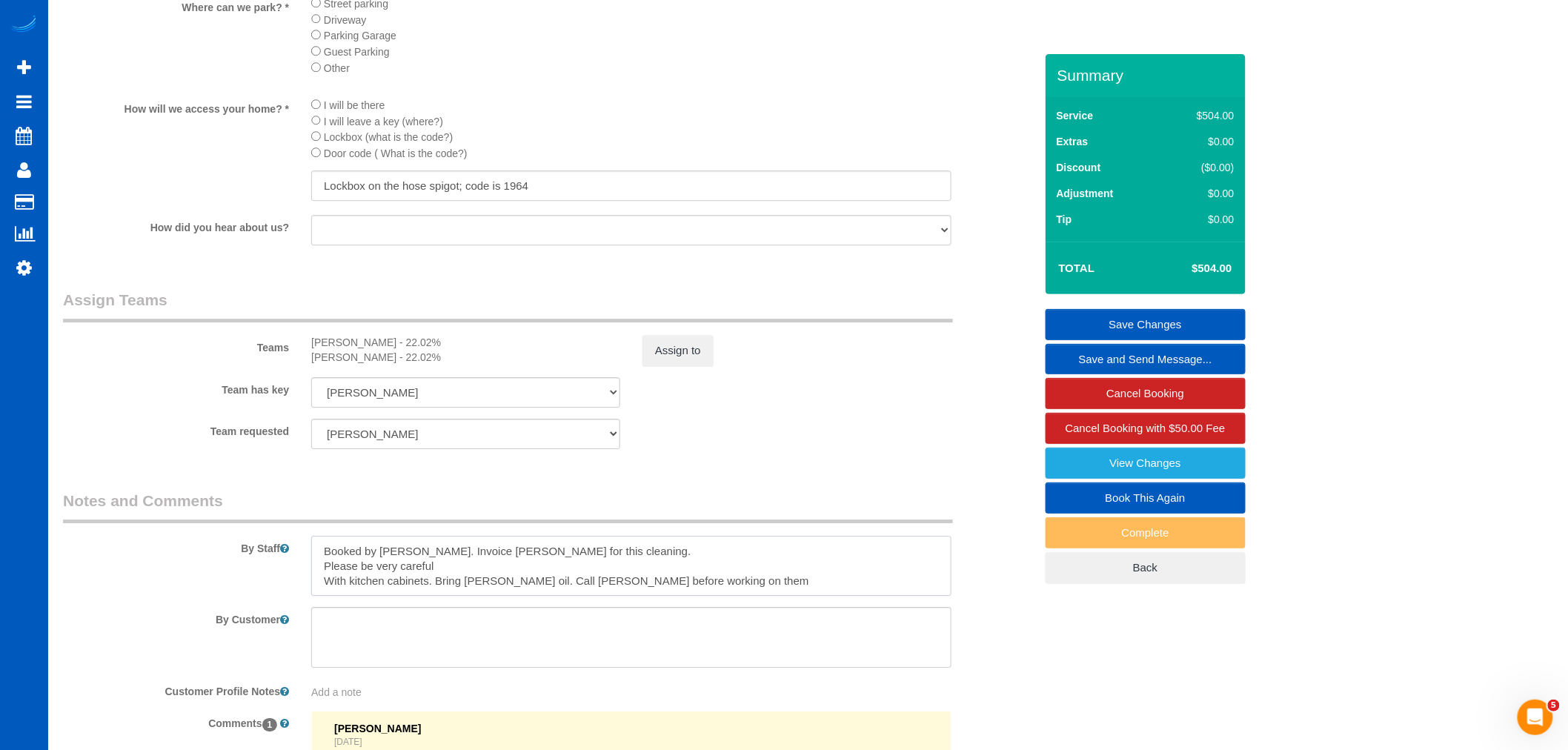
drag, startPoint x: 323, startPoint y: 577, endPoint x: 603, endPoint y: 561, distance: 280.5
click at [603, 561] on textarea at bounding box center [631, 566] width 641 height 61
click at [329, 588] on textarea at bounding box center [631, 566] width 641 height 61
drag, startPoint x: 322, startPoint y: 588, endPoint x: 465, endPoint y: 591, distance: 143.0
click at [465, 591] on textarea at bounding box center [631, 566] width 641 height 61
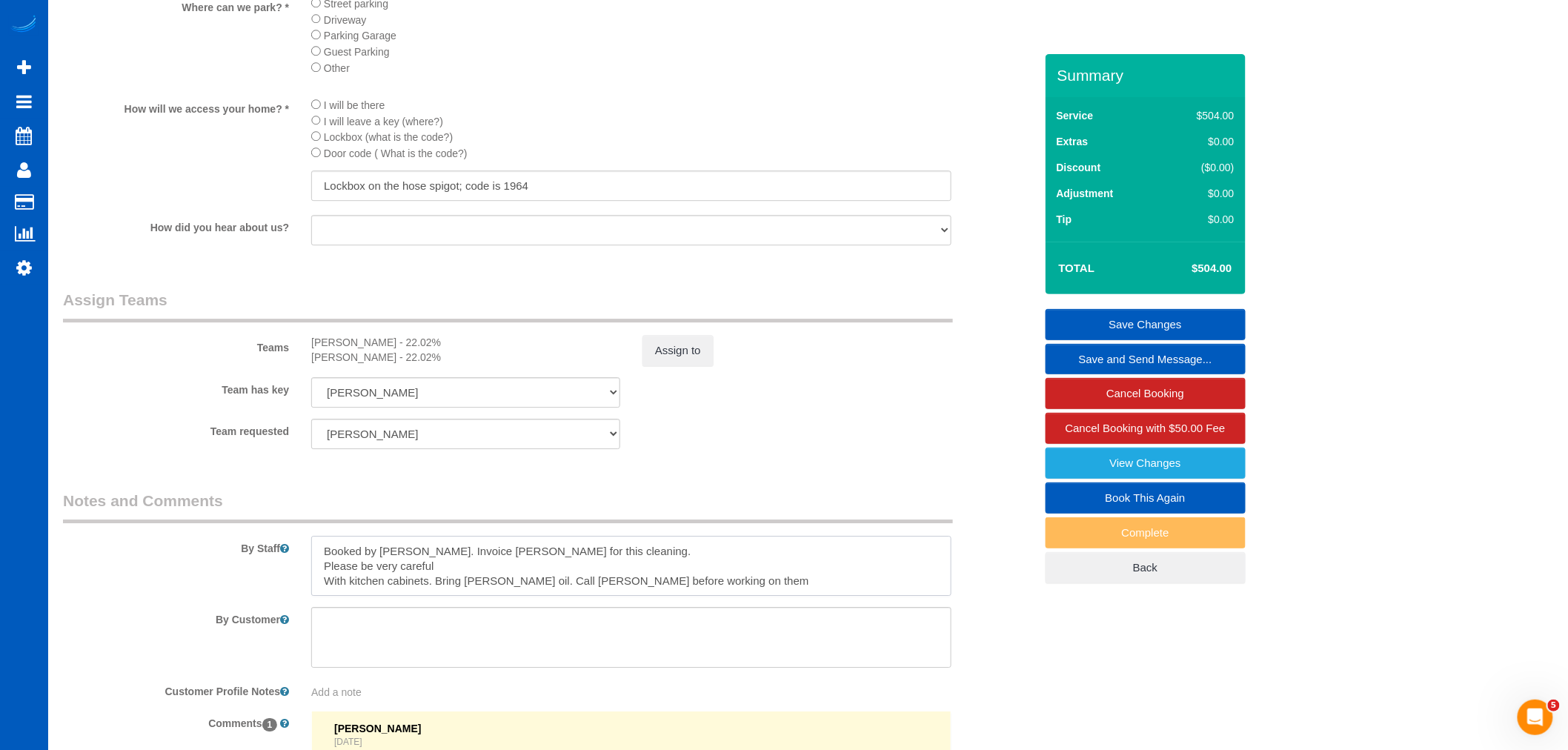
drag, startPoint x: 329, startPoint y: 610, endPoint x: 679, endPoint y: 597, distance: 350.2
click at [679, 597] on textarea at bounding box center [631, 566] width 641 height 61
click at [709, 597] on textarea at bounding box center [631, 566] width 641 height 61
drag, startPoint x: 709, startPoint y: 606, endPoint x: 219, endPoint y: 522, distance: 497.1
click at [219, 522] on fieldset "Notes and Comments By Staff By Customer Customer Profile Notes Add a note Comme…" at bounding box center [548, 703] width 971 height 428
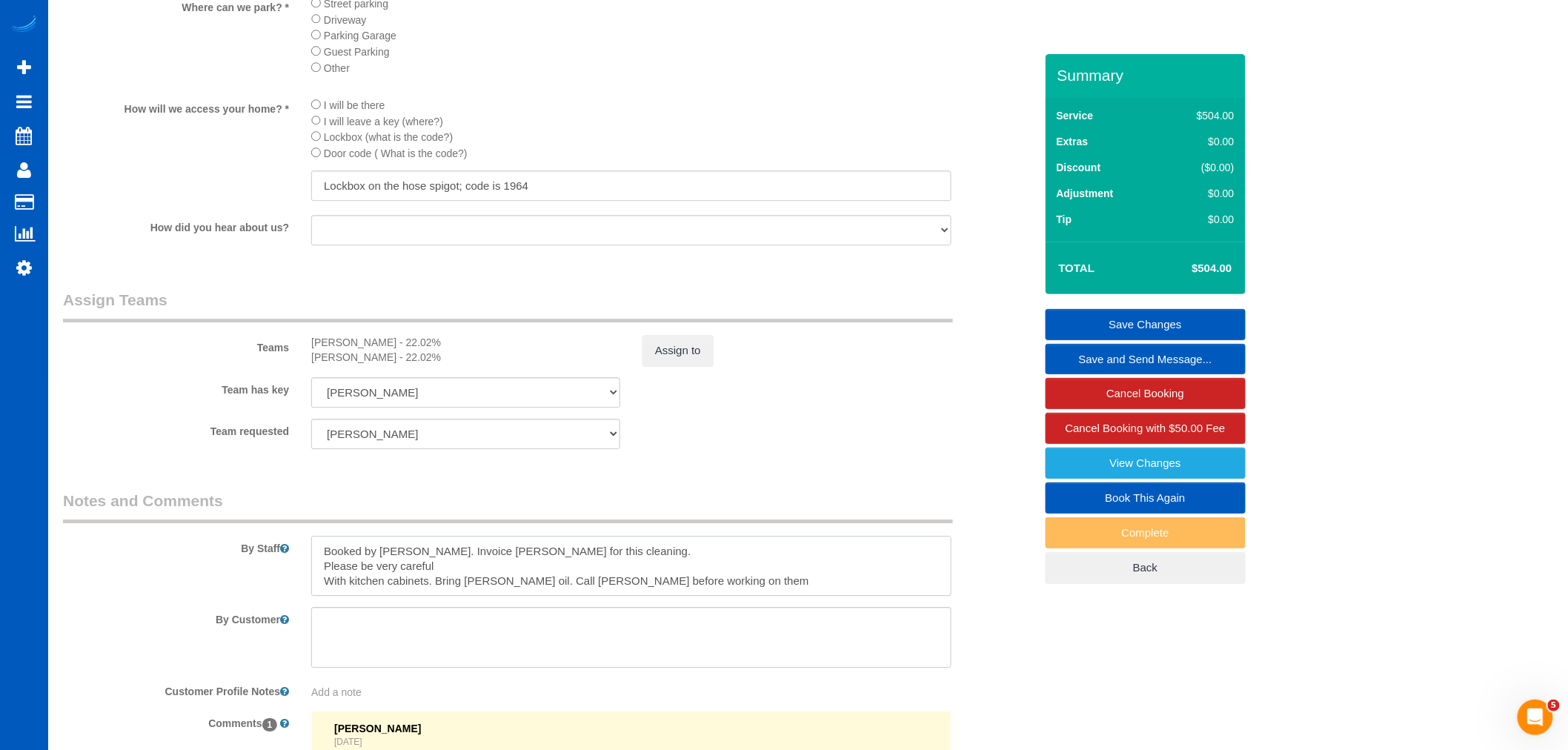
click at [747, 597] on textarea at bounding box center [631, 566] width 641 height 61
click at [707, 597] on textarea at bounding box center [631, 566] width 641 height 61
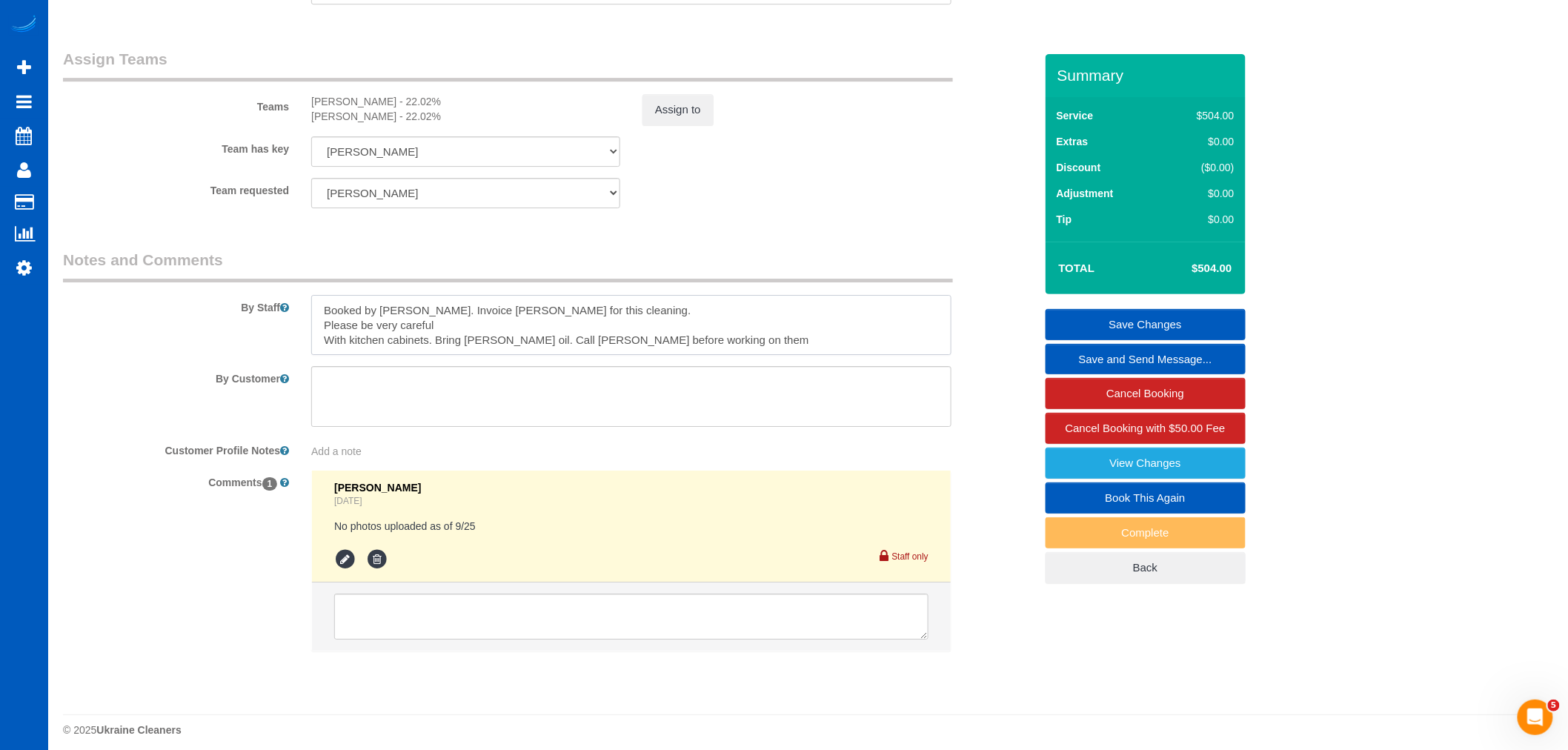
scroll to position [1976, 0]
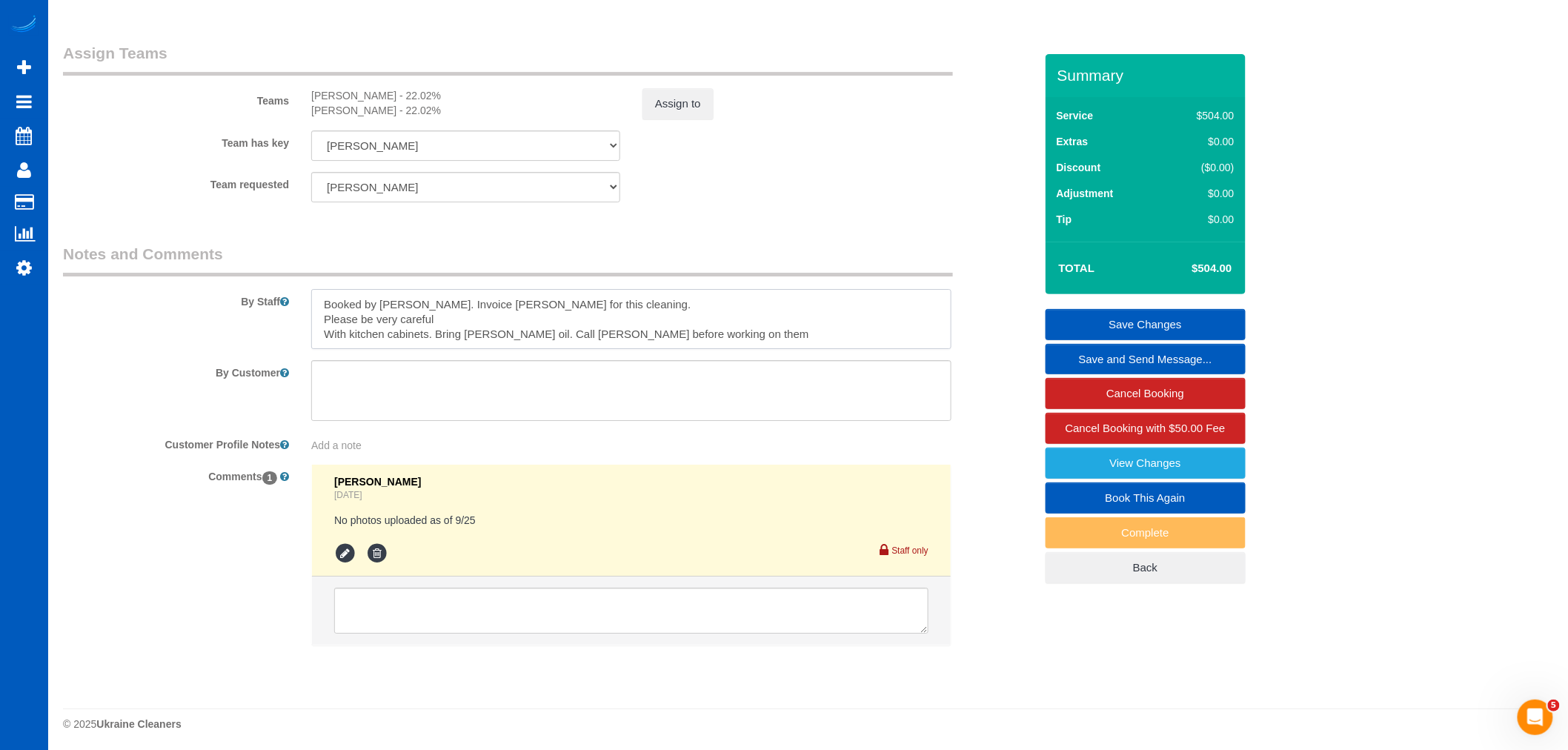
drag, startPoint x: 515, startPoint y: 359, endPoint x: 437, endPoint y: 364, distance: 78.2
click at [437, 350] on textarea at bounding box center [631, 319] width 641 height 61
click at [527, 350] on textarea at bounding box center [631, 319] width 641 height 61
drag, startPoint x: 515, startPoint y: 361, endPoint x: 439, endPoint y: 366, distance: 76.2
click at [439, 350] on textarea at bounding box center [631, 319] width 641 height 61
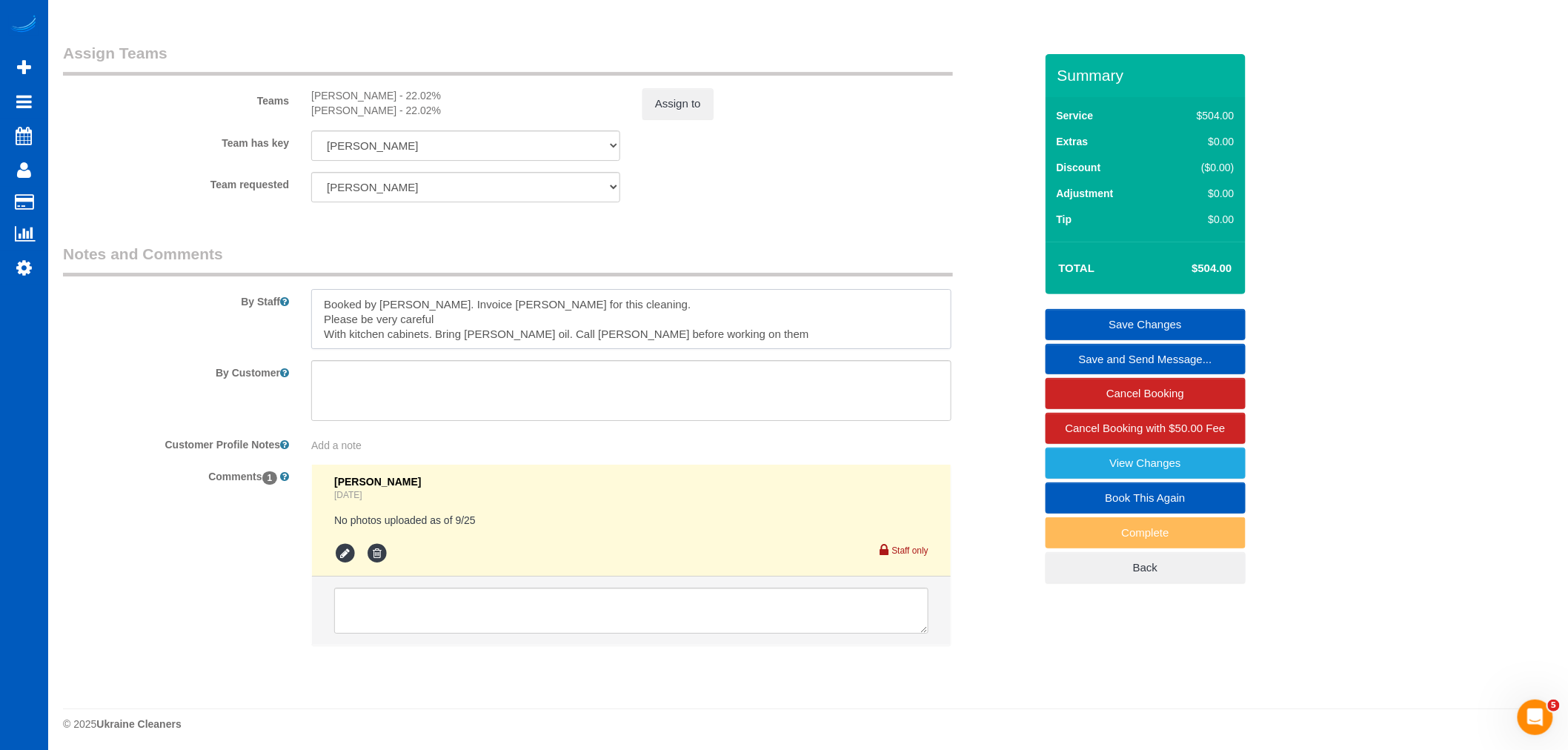
click at [672, 350] on textarea at bounding box center [631, 319] width 641 height 61
click at [719, 350] on textarea at bounding box center [631, 319] width 641 height 61
drag, startPoint x: 728, startPoint y: 350, endPoint x: 388, endPoint y: 336, distance: 340.3
click at [388, 336] on textarea at bounding box center [631, 319] width 641 height 61
click at [319, 330] on textarea at bounding box center [631, 319] width 641 height 61
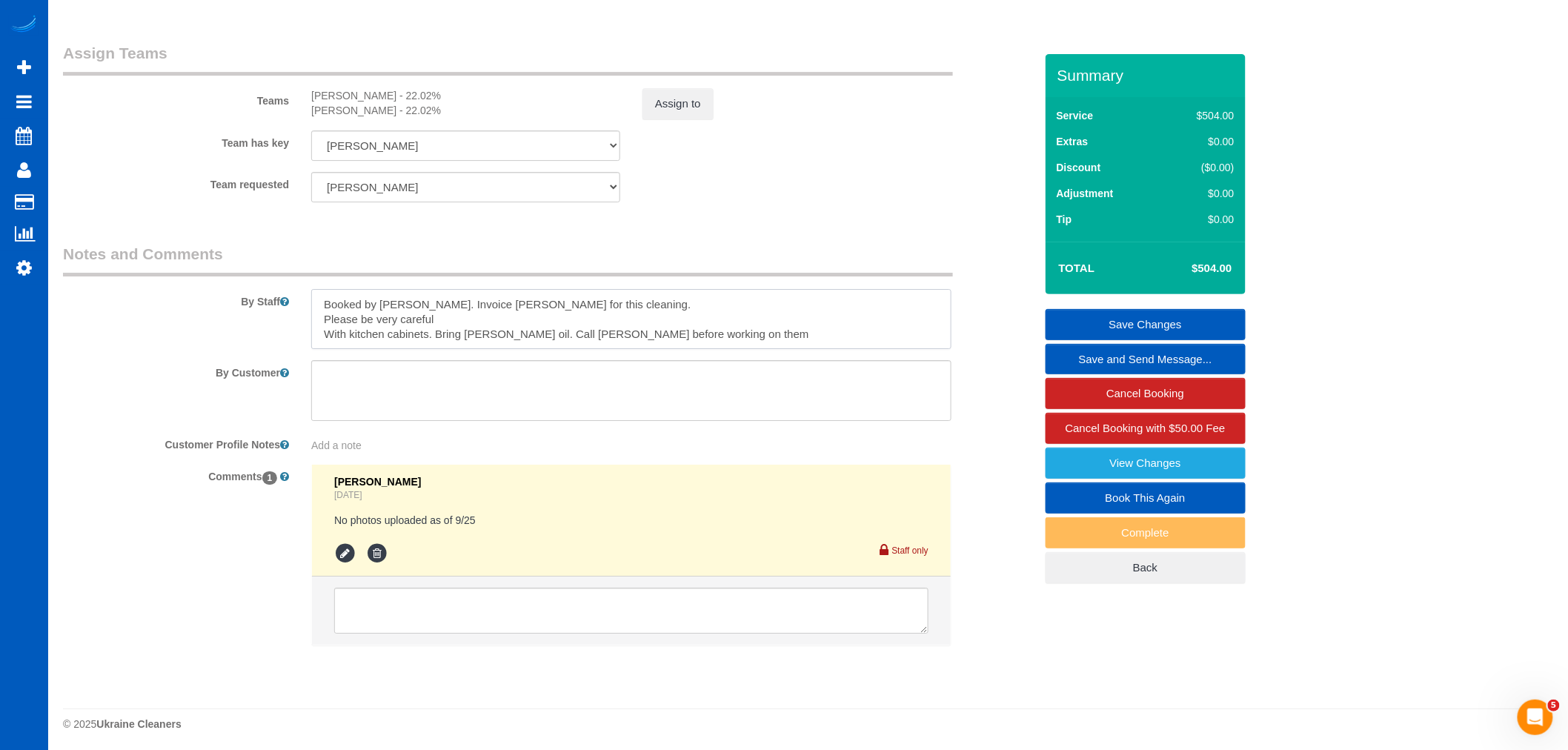
drag, startPoint x: 323, startPoint y: 323, endPoint x: 721, endPoint y: 367, distance: 400.4
click at [721, 350] on textarea at bounding box center [631, 319] width 641 height 61
click at [732, 350] on textarea at bounding box center [631, 319] width 641 height 61
drag, startPoint x: 738, startPoint y: 359, endPoint x: 206, endPoint y: 283, distance: 537.4
click at [206, 283] on fieldset "Notes and Comments By Staff By Customer Customer Profile Notes Add a note Comme…" at bounding box center [548, 457] width 971 height 428
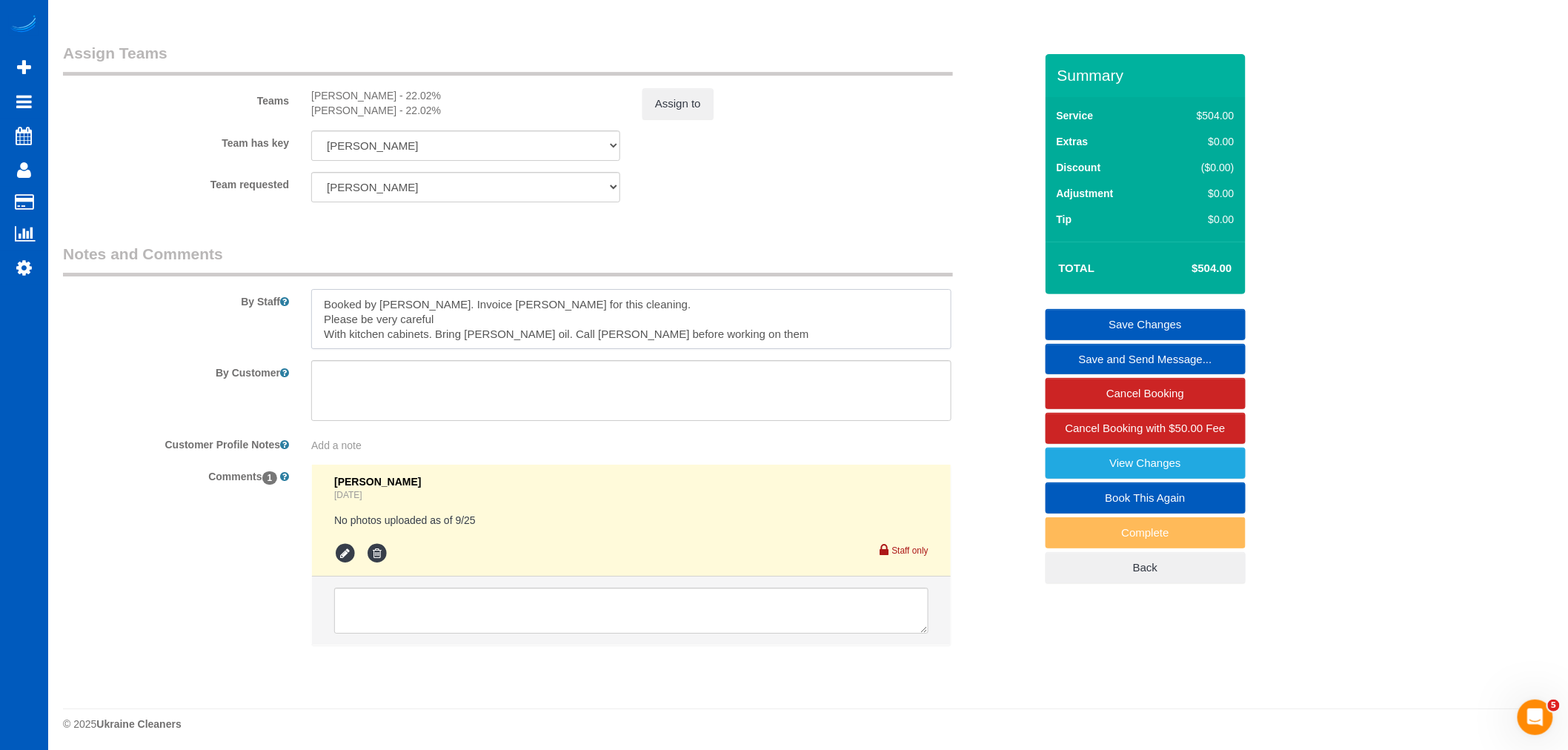
click at [732, 350] on textarea at bounding box center [631, 319] width 641 height 61
click at [756, 343] on textarea at bounding box center [631, 319] width 641 height 61
click at [760, 350] on textarea at bounding box center [631, 319] width 641 height 61
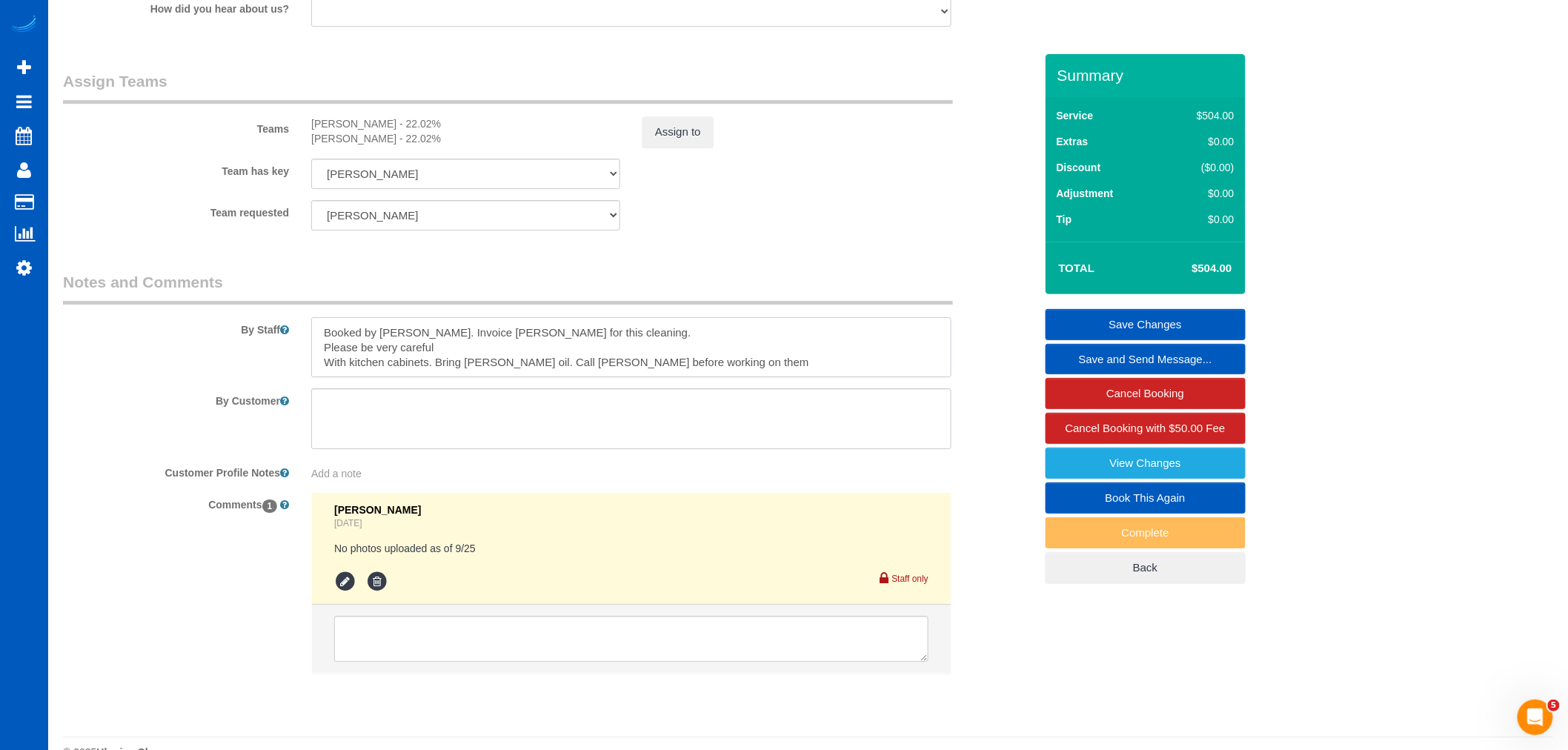
scroll to position [2003, 0]
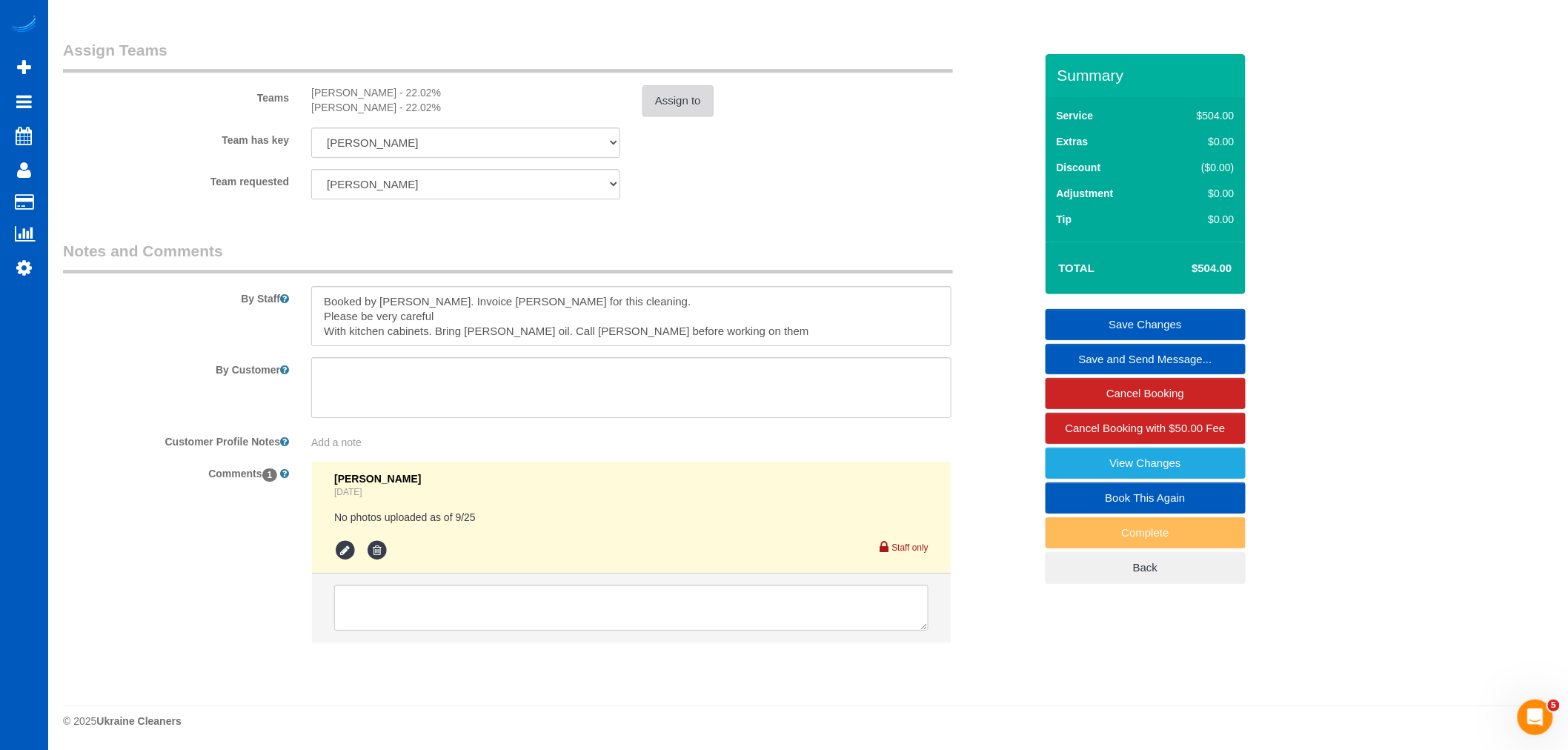
click at [699, 99] on button "Assign to" at bounding box center [678, 100] width 71 height 31
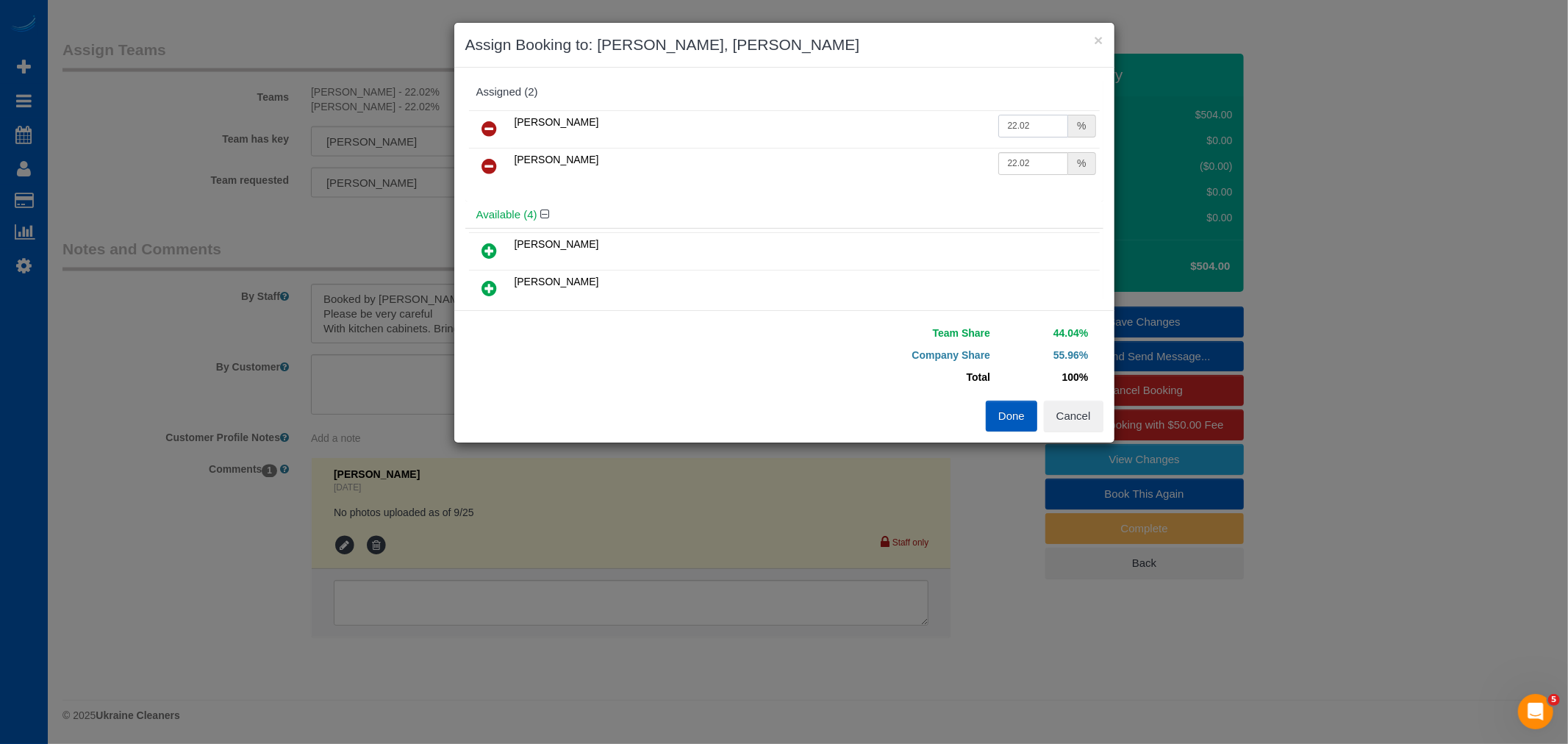
drag, startPoint x: 1036, startPoint y: 120, endPoint x: 879, endPoint y: 125, distance: 157.1
click at [879, 125] on tr "[PERSON_NAME] 22.02 %" at bounding box center [784, 129] width 630 height 37
type input "25"
drag, startPoint x: 1049, startPoint y: 167, endPoint x: 882, endPoint y: 167, distance: 167.0
click at [882, 167] on tr "[PERSON_NAME] 22.02 %" at bounding box center [784, 167] width 630 height 37
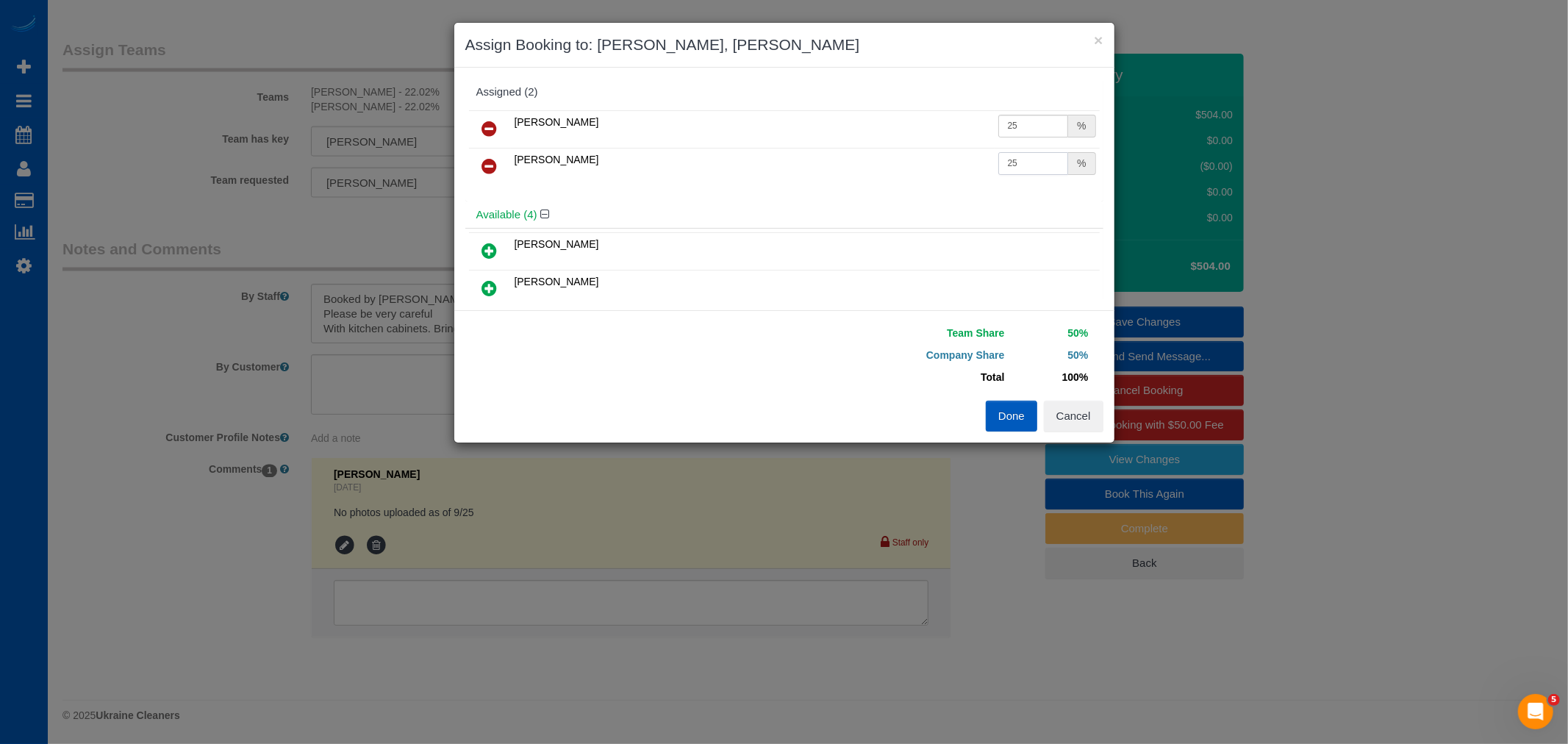
type input "25"
click at [1029, 409] on button "Done" at bounding box center [1012, 416] width 51 height 31
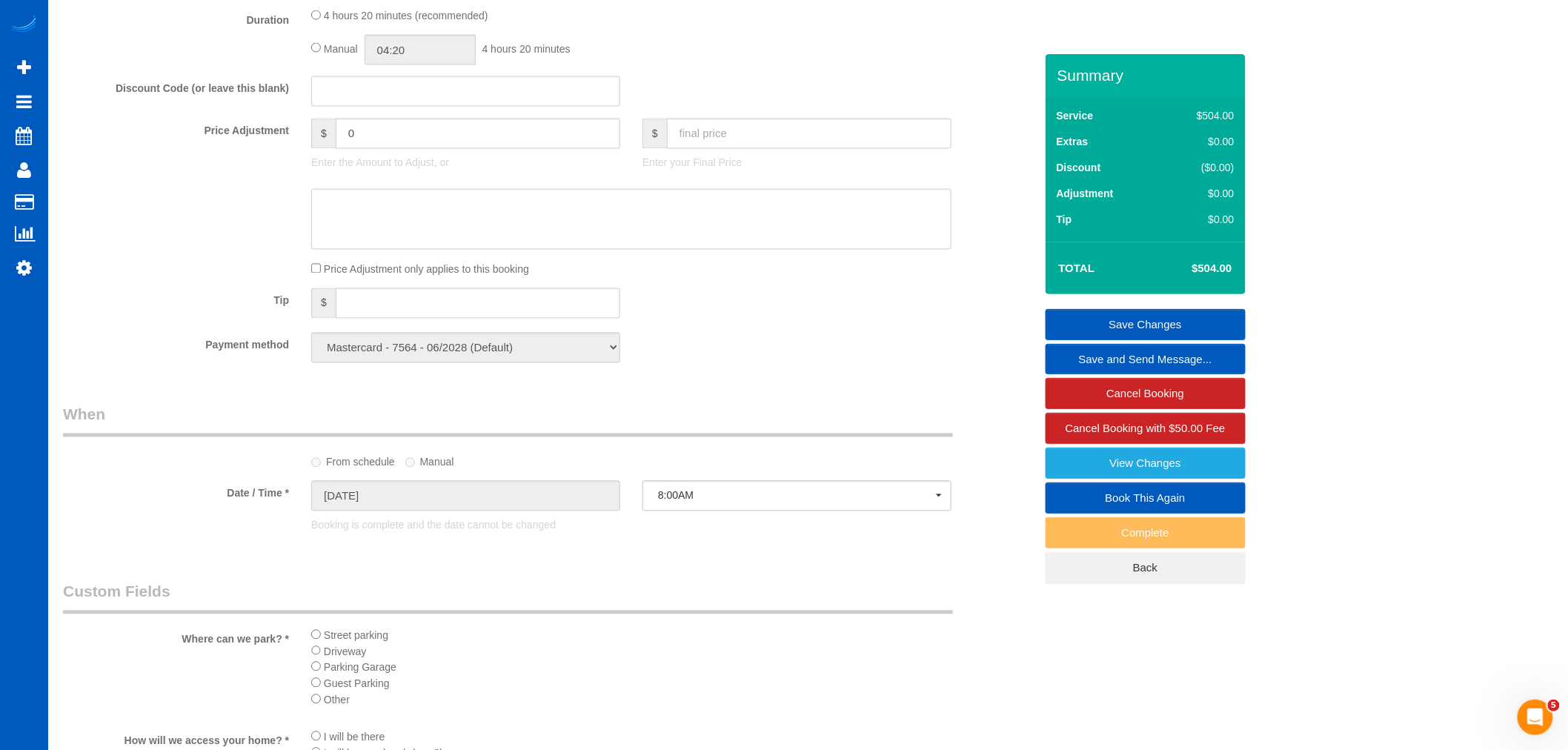
scroll to position [932, 0]
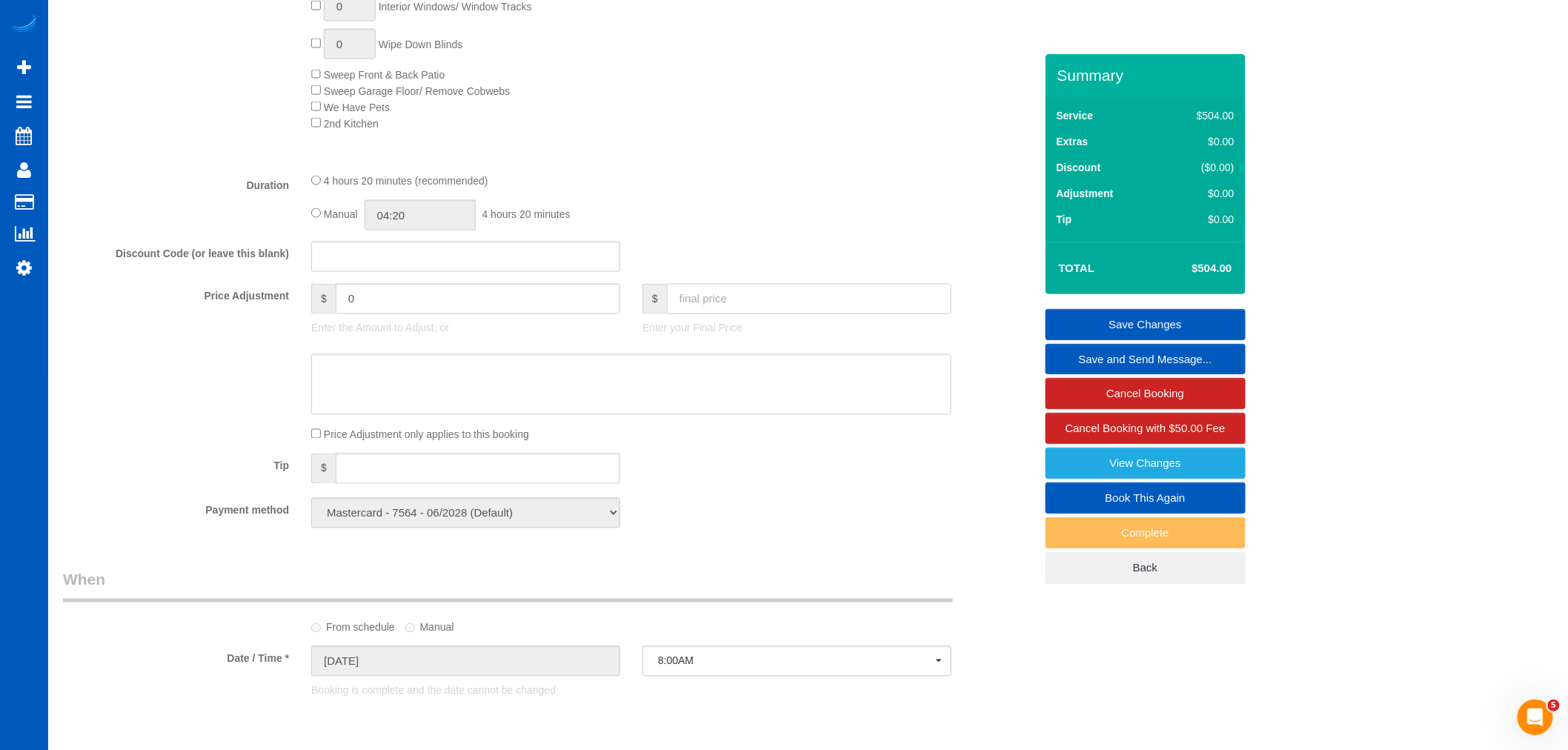
click at [694, 314] on input "text" at bounding box center [809, 299] width 285 height 31
type input "444"
click at [925, 442] on div "Price Adjustment only applies to this booking" at bounding box center [631, 434] width 662 height 16
type input "-60"
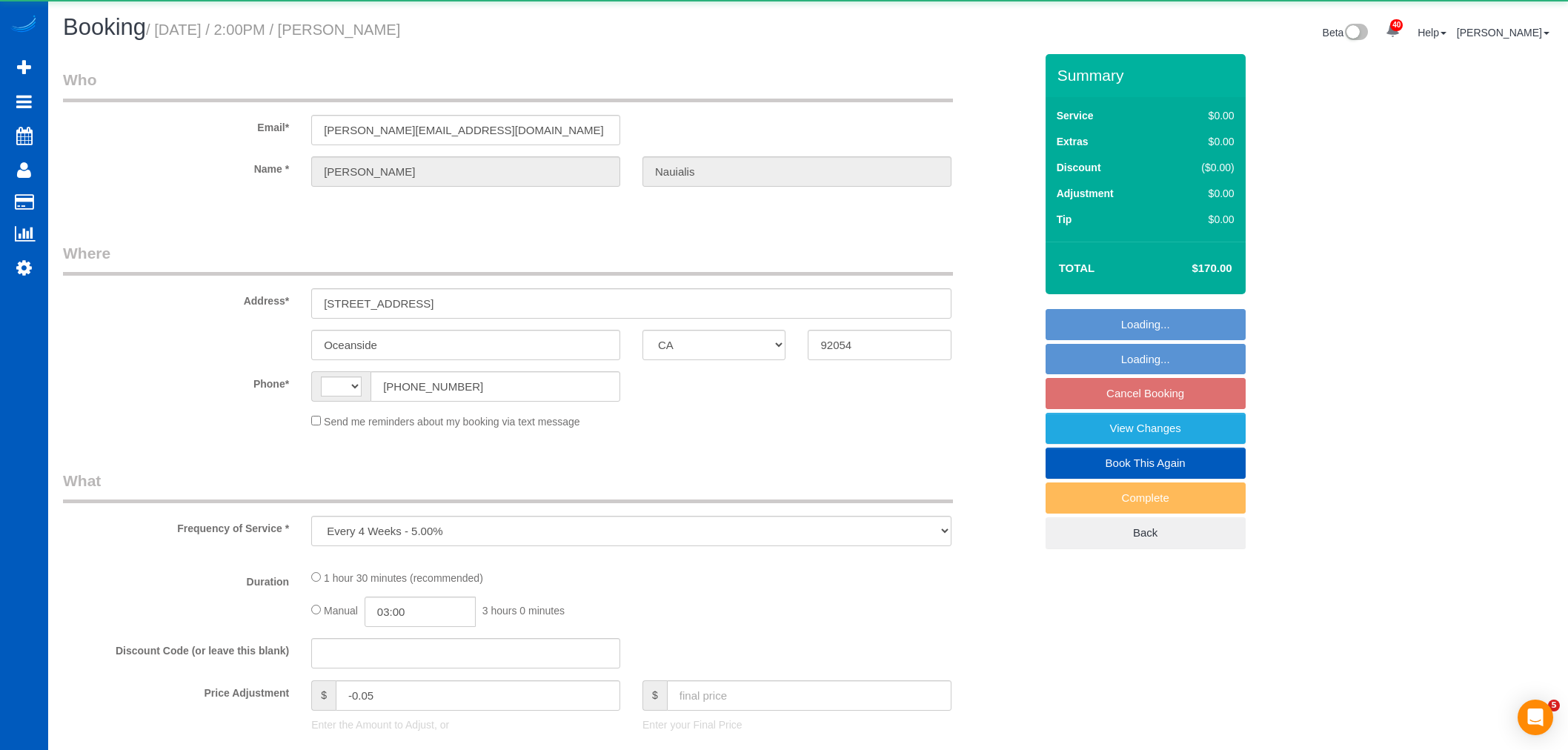
select select "CA"
select select "object:923"
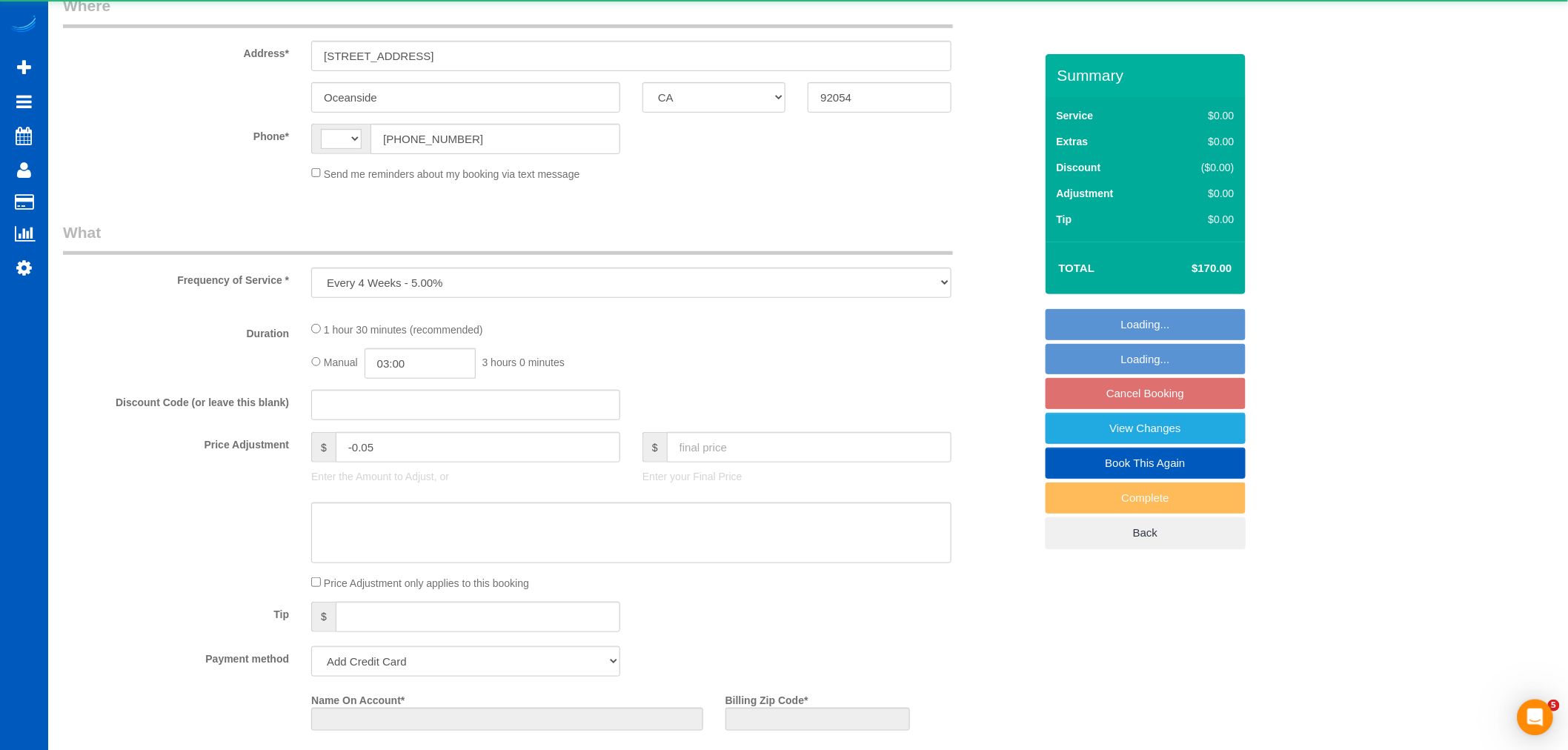
select select "string:[GEOGRAPHIC_DATA]"
select select "string:fspay-b824e105-d651-463f-b464-002f0604450b"
select select "199"
select select "1001"
select select "2"
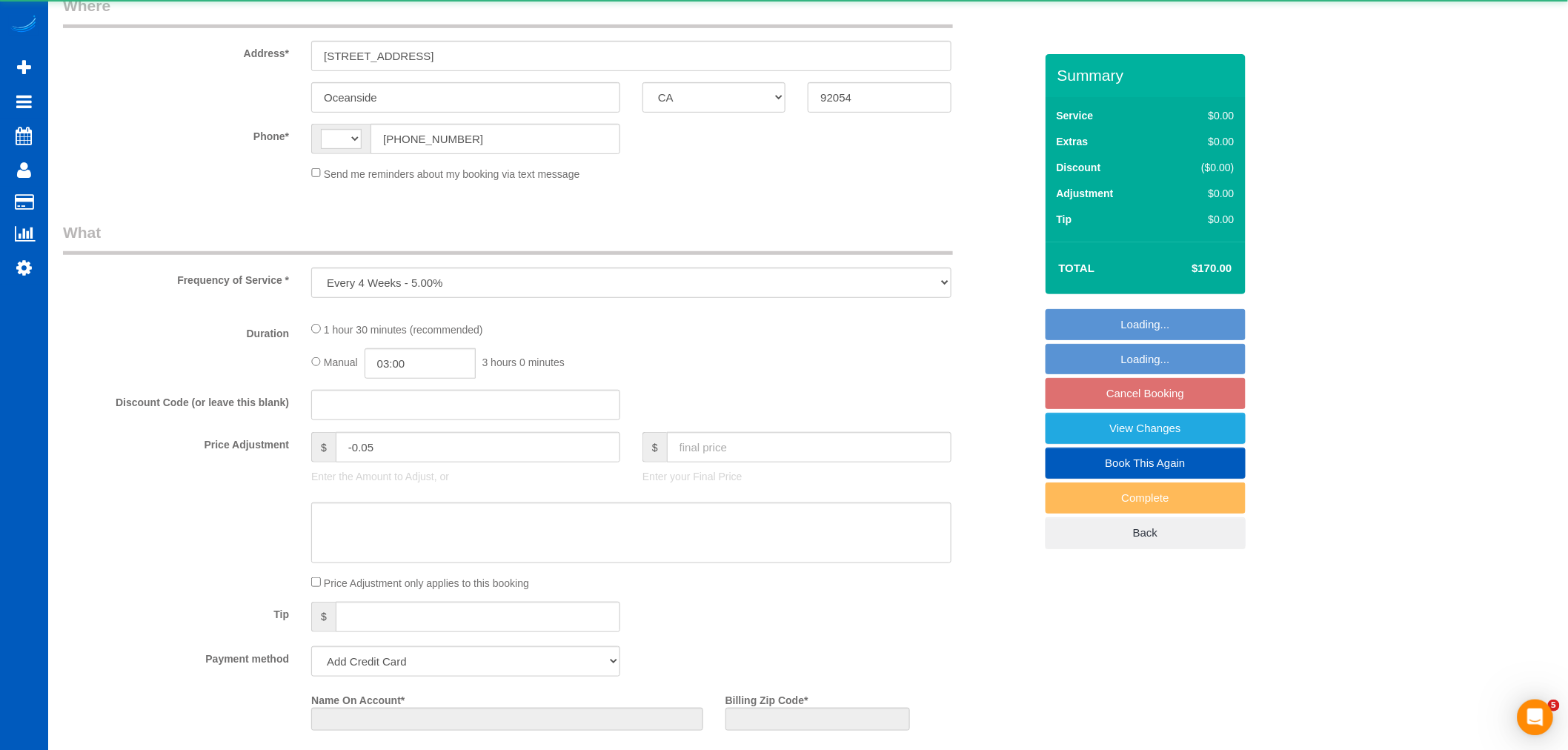
select select "2"
select select "spot2"
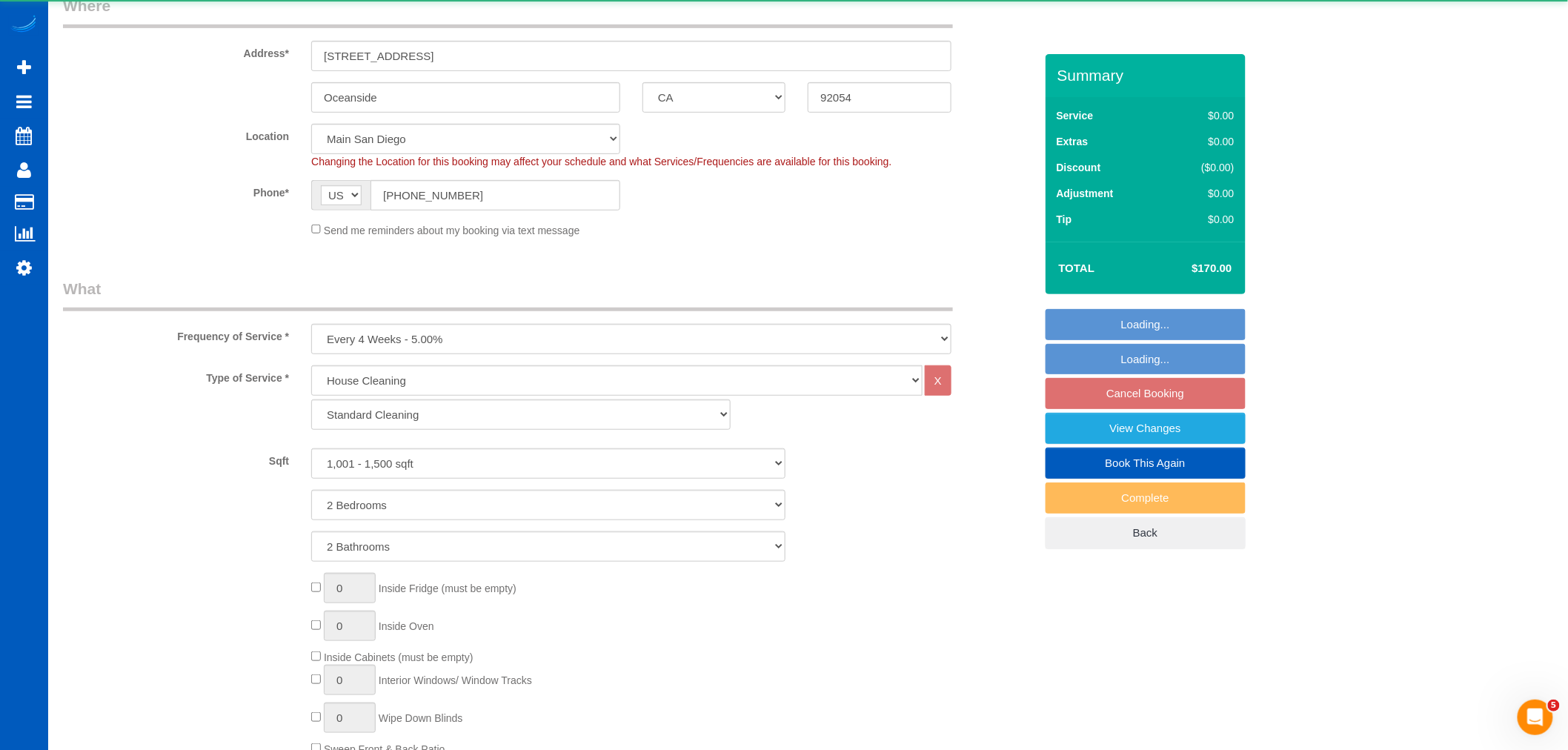
select select "spot9"
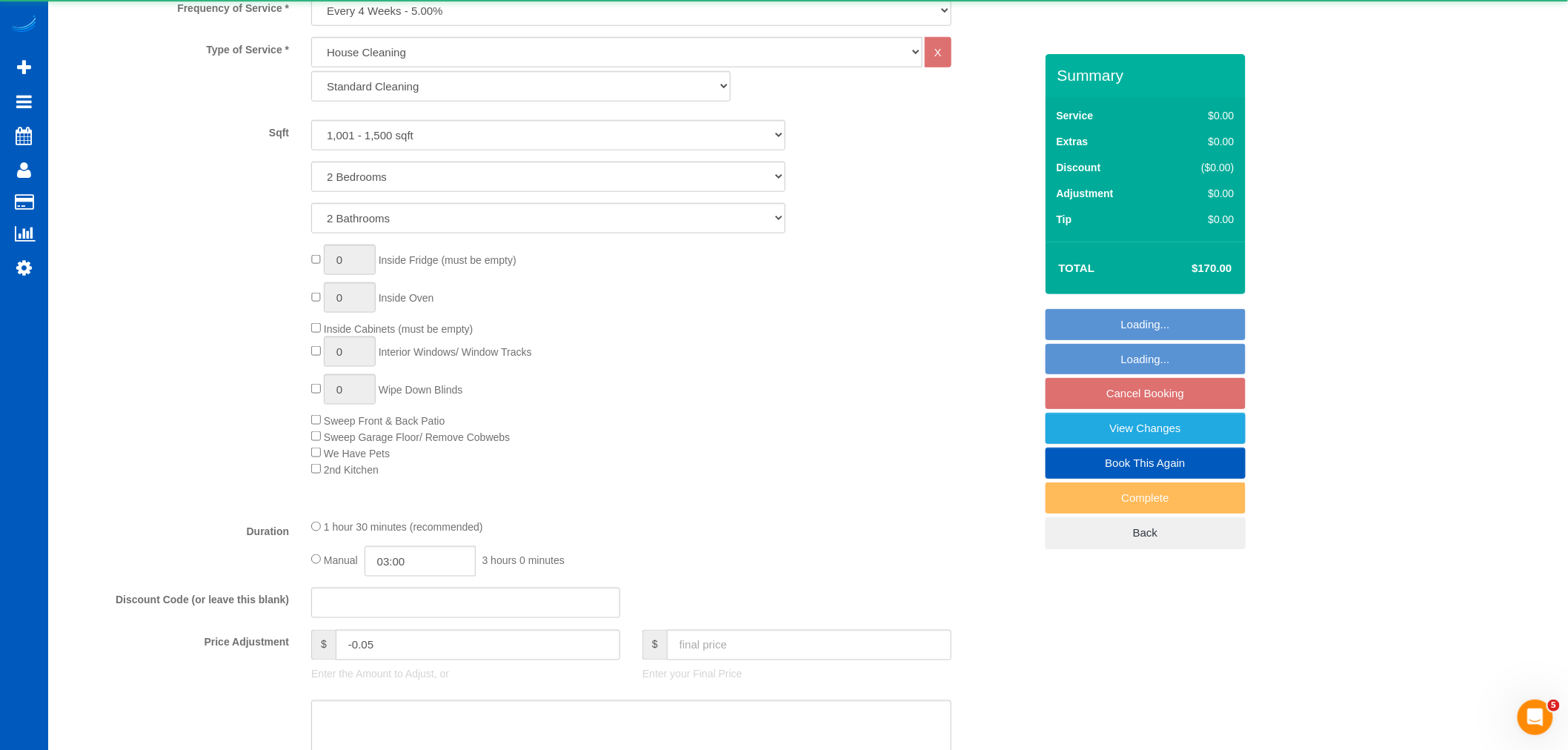
select select "1001"
select select "2"
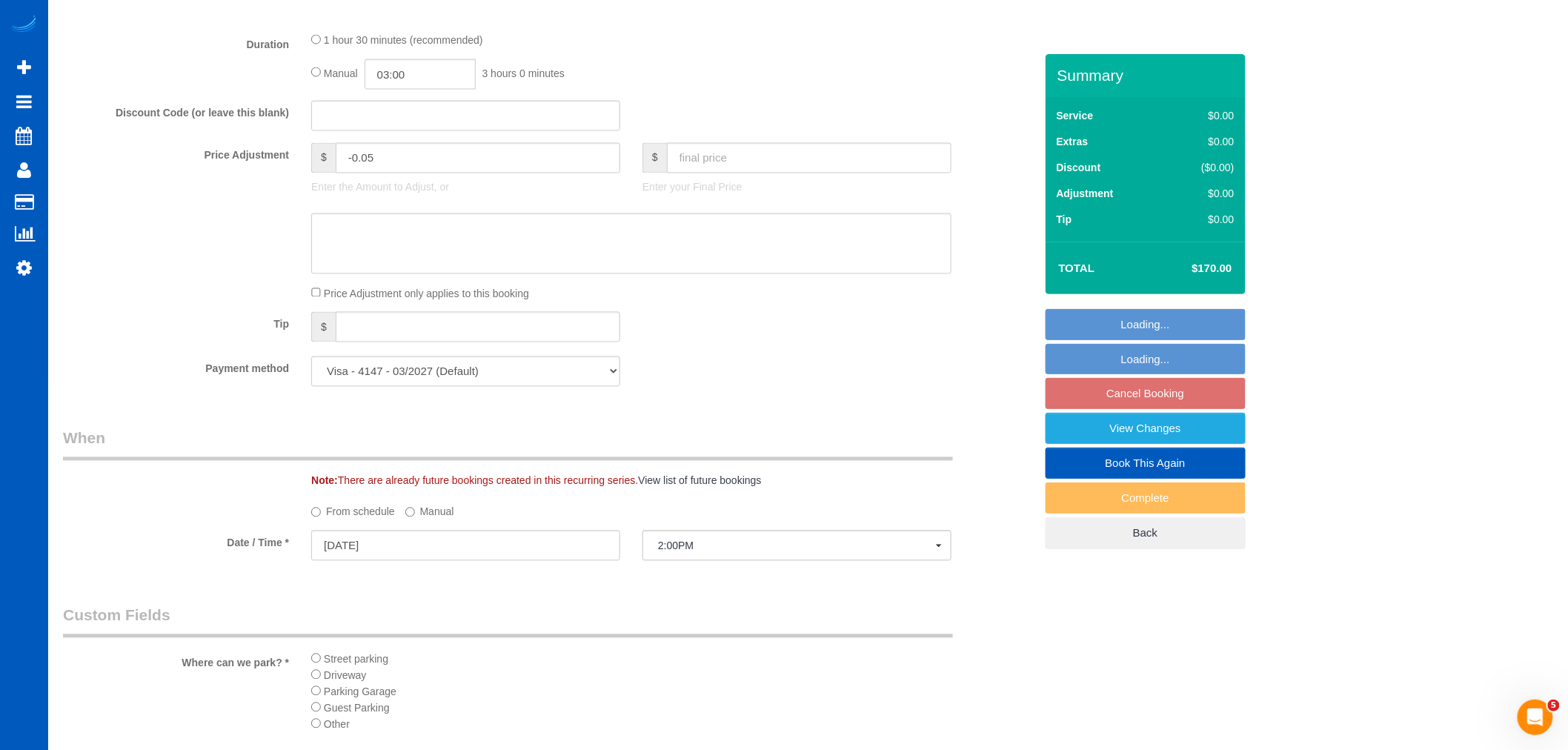
scroll to position [1152, 0]
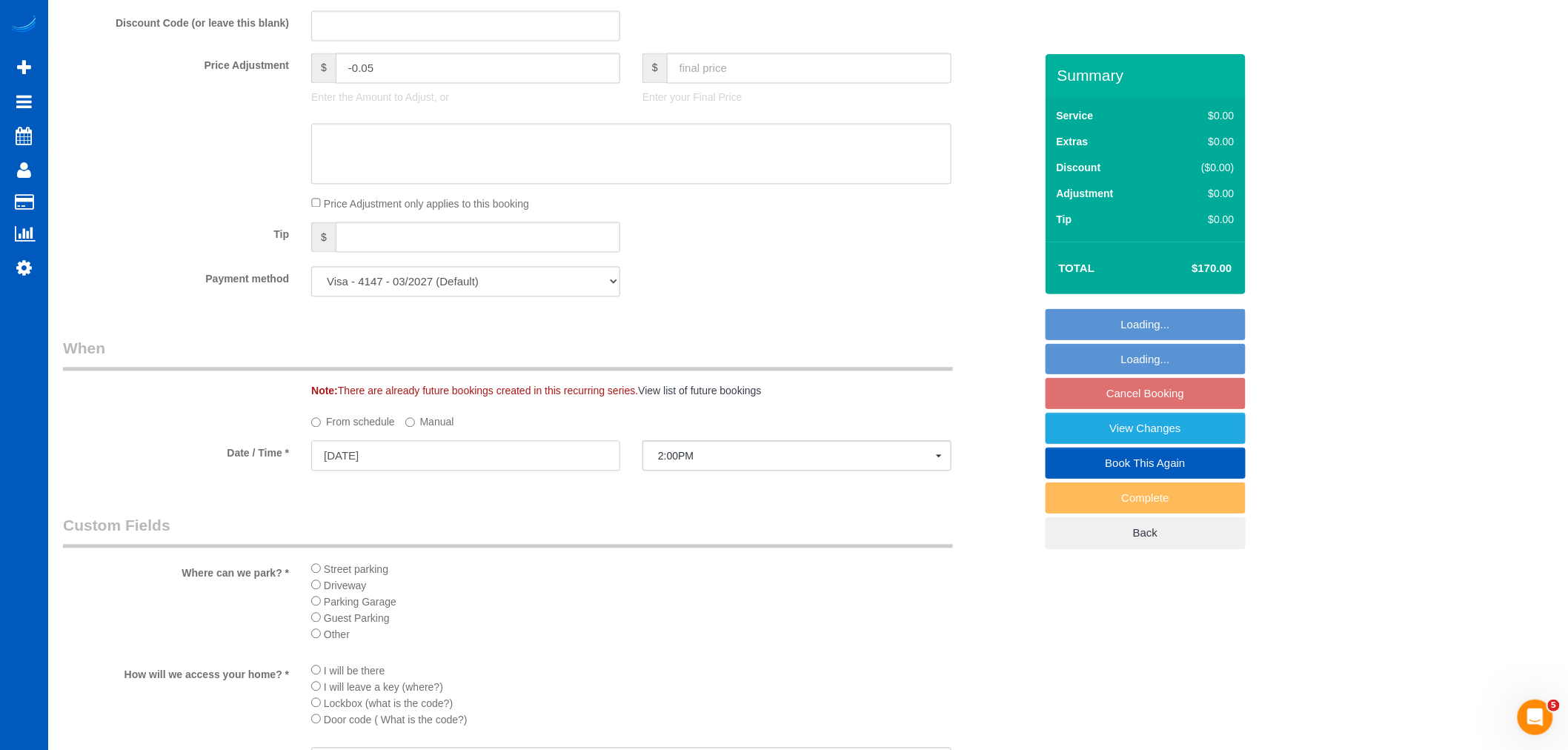
click at [366, 454] on input "10/17/2025" at bounding box center [465, 456] width 309 height 31
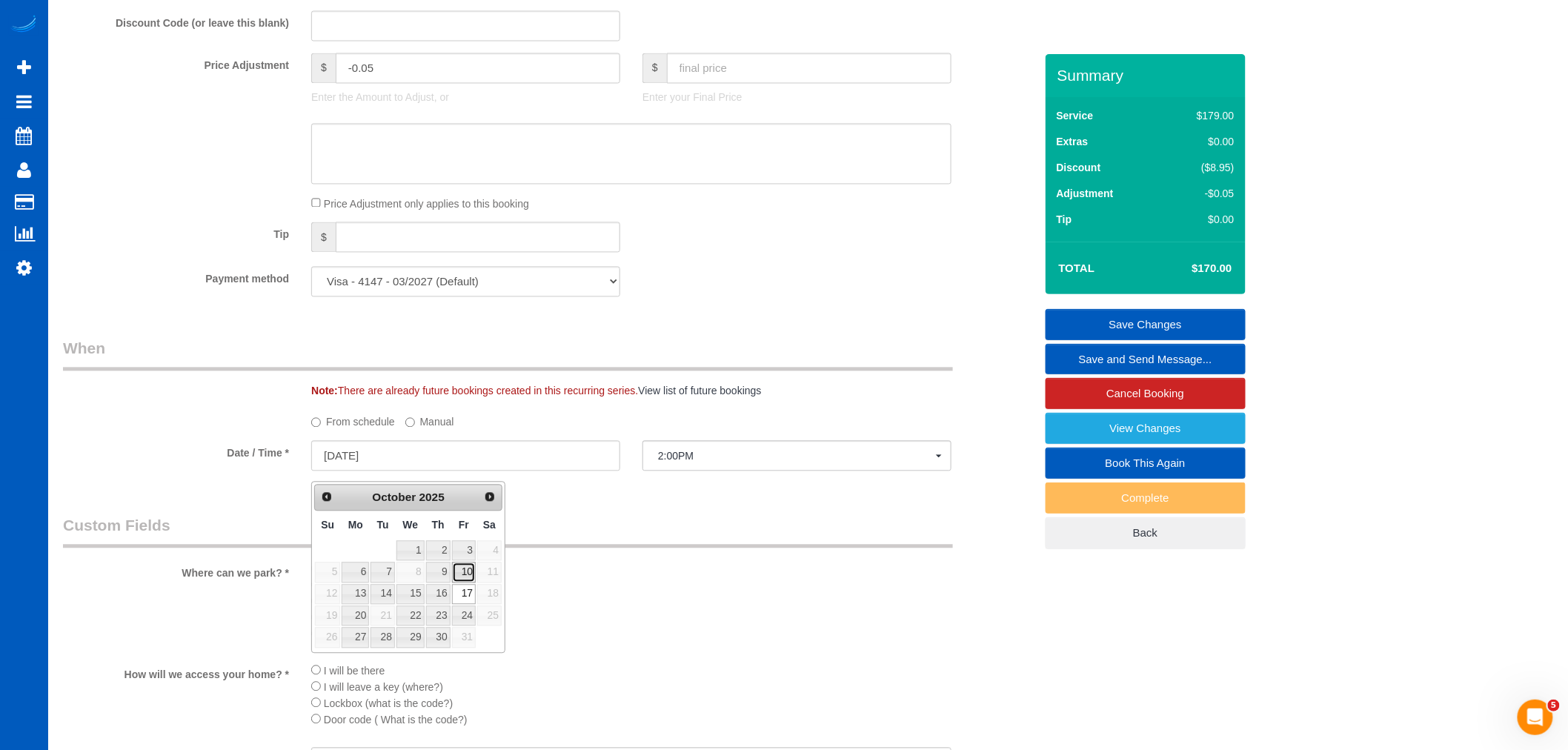
click at [453, 576] on link "10" at bounding box center [464, 572] width 24 height 20
type input "10/10/2025"
select select "spot15"
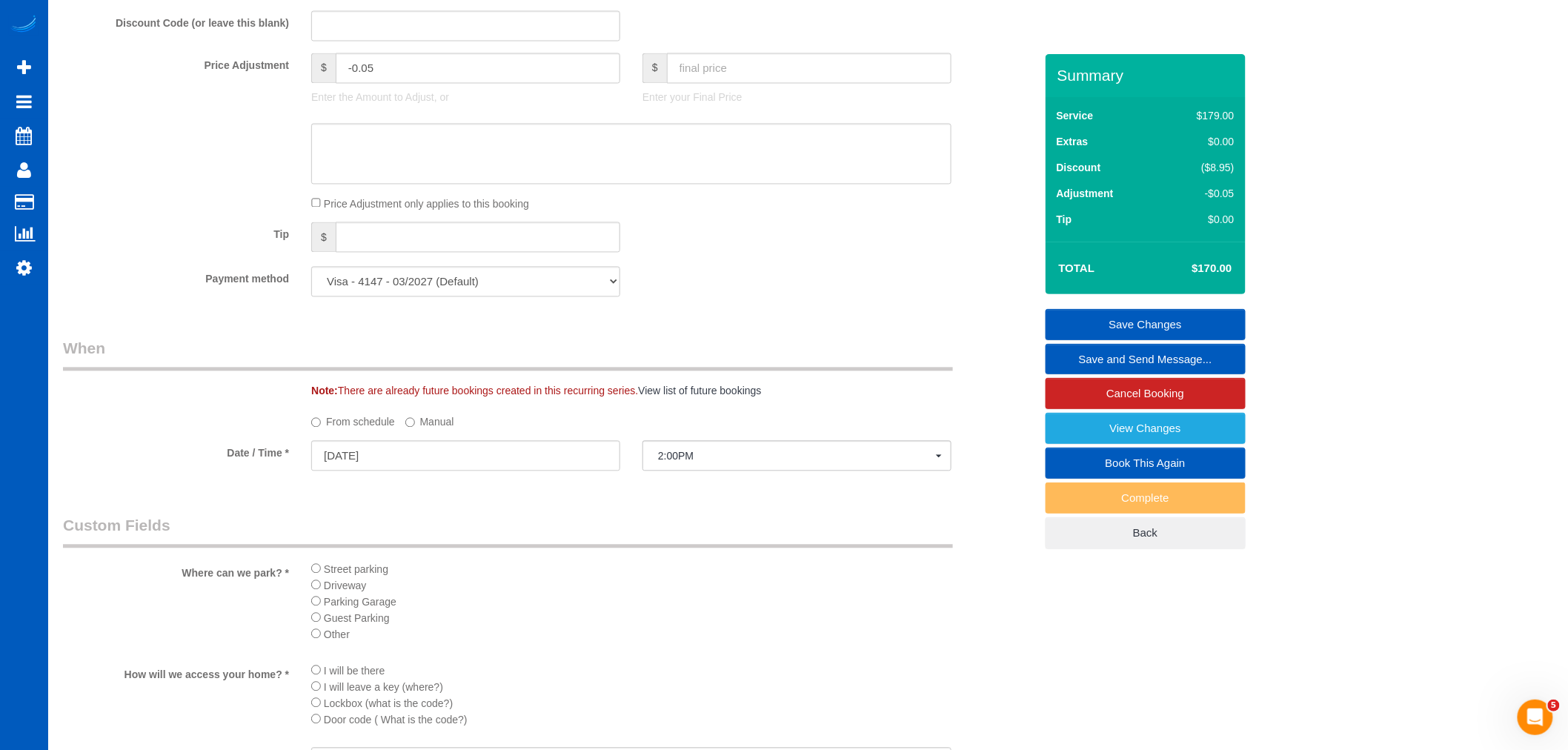
click at [1105, 322] on link "Save Changes" at bounding box center [1145, 324] width 200 height 31
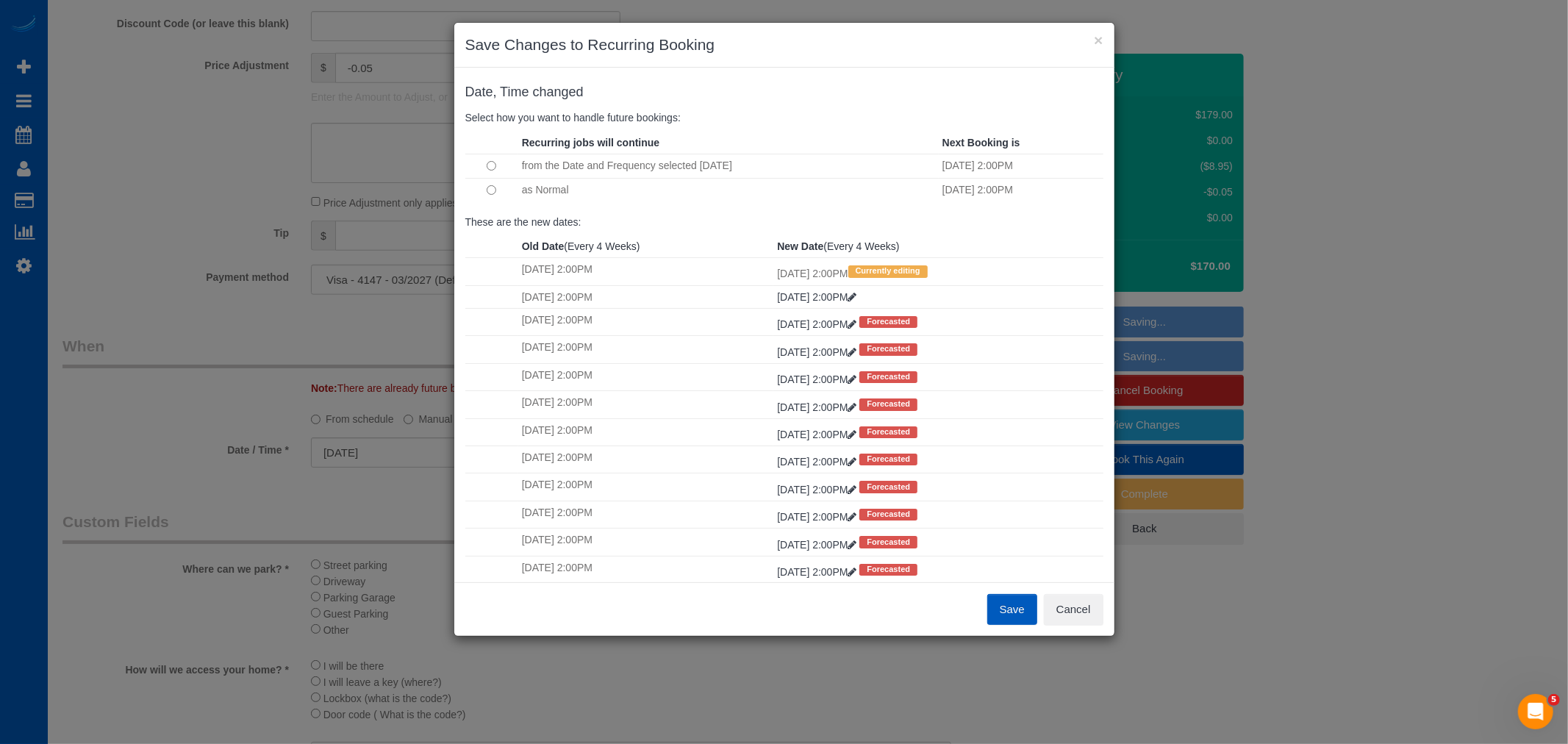
click at [1006, 594] on button "Save" at bounding box center [1012, 609] width 50 height 31
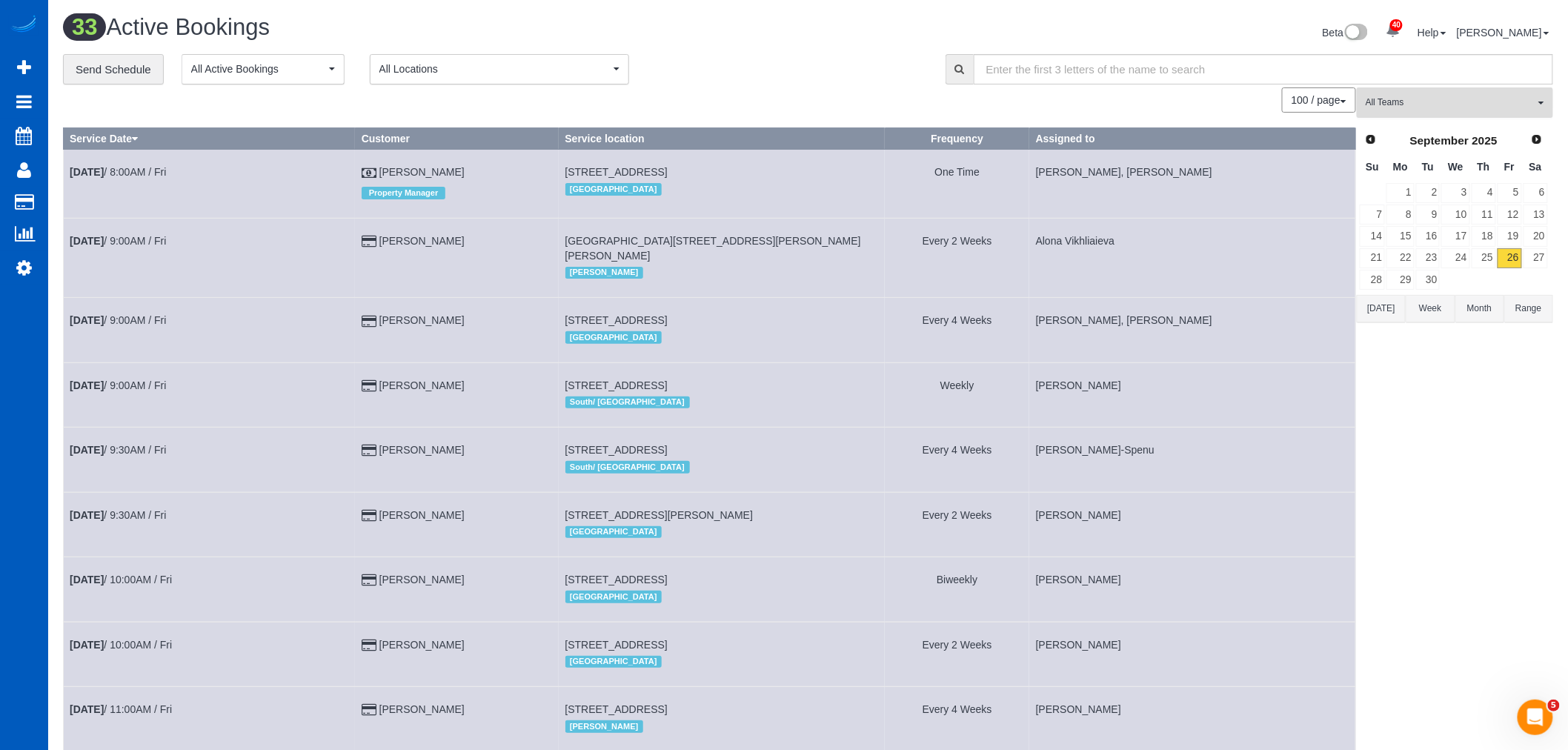
click at [1433, 89] on button "All Teams" at bounding box center [1455, 102] width 197 height 31
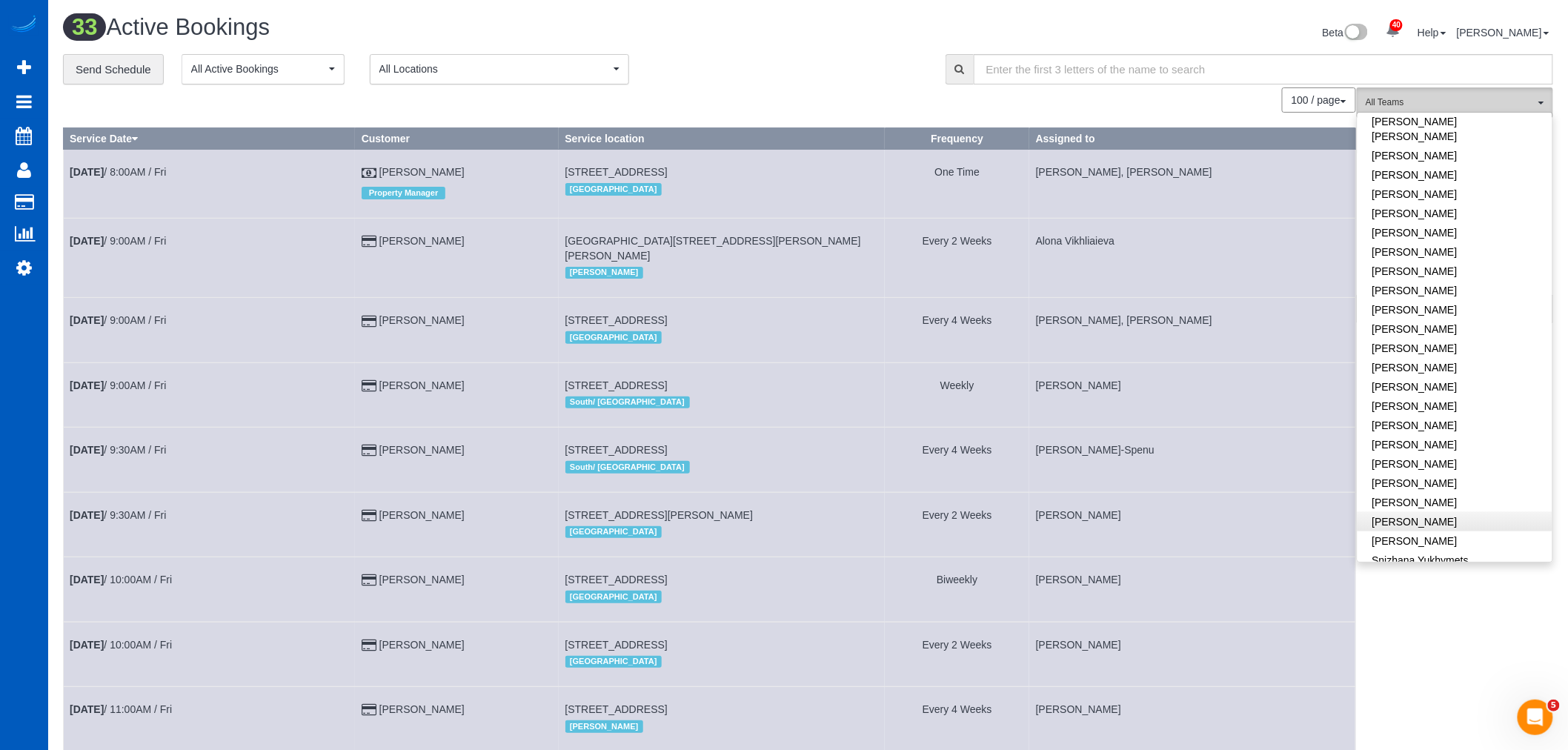
scroll to position [741, 0]
click at [1461, 425] on link "[PERSON_NAME]" at bounding box center [1455, 434] width 195 height 19
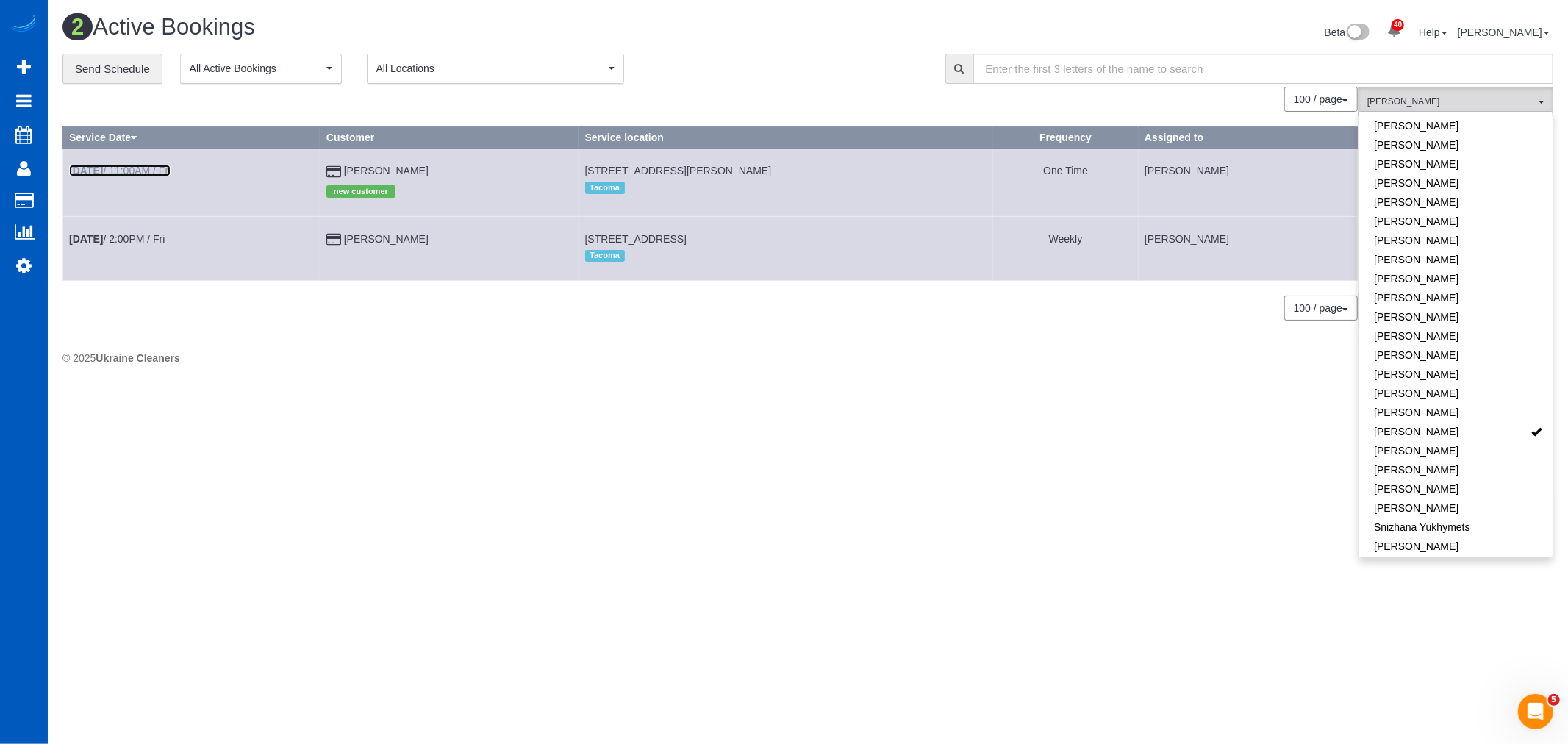
click at [138, 174] on link "Sep 26th / 11:00AM / Fri" at bounding box center [119, 170] width 101 height 12
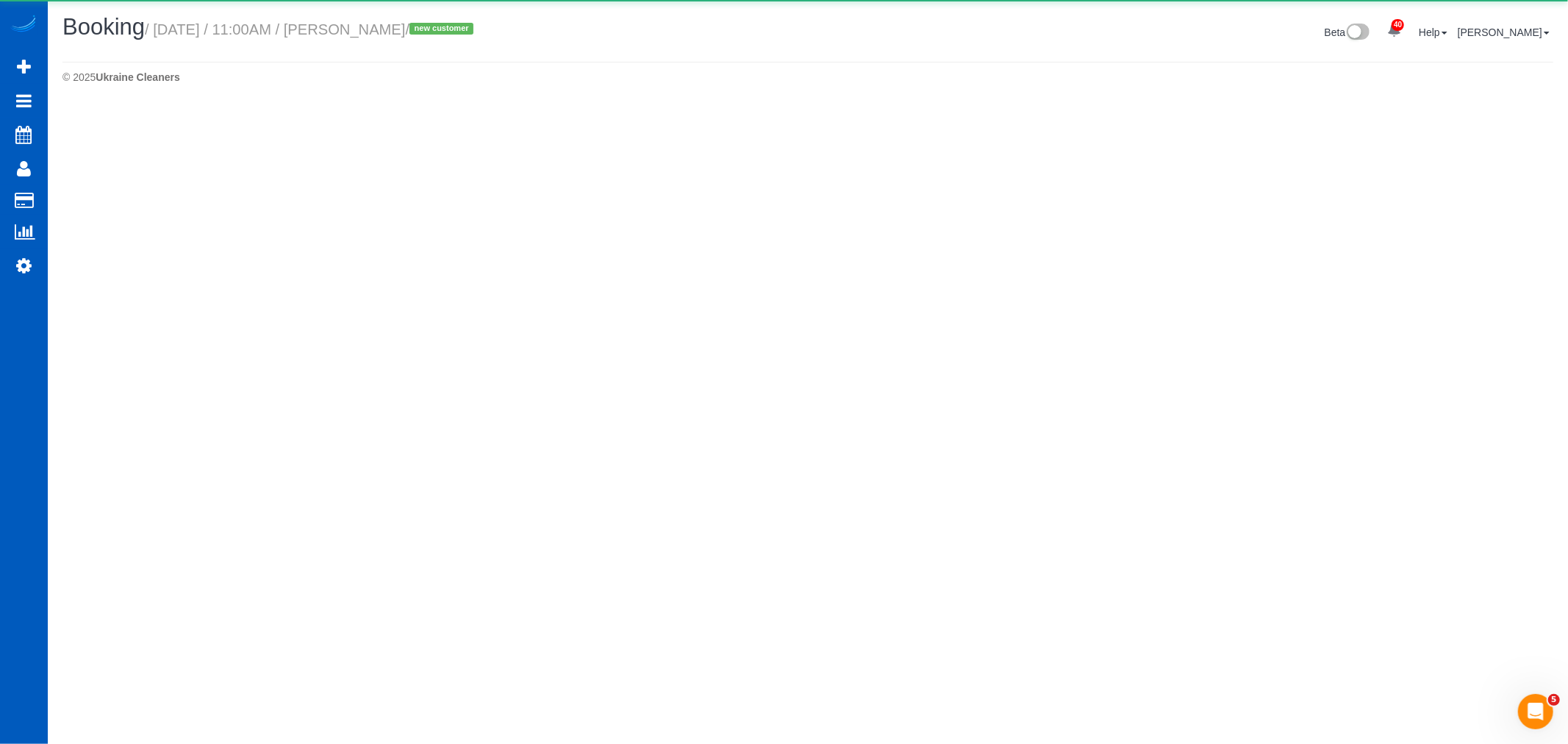
select select "WA"
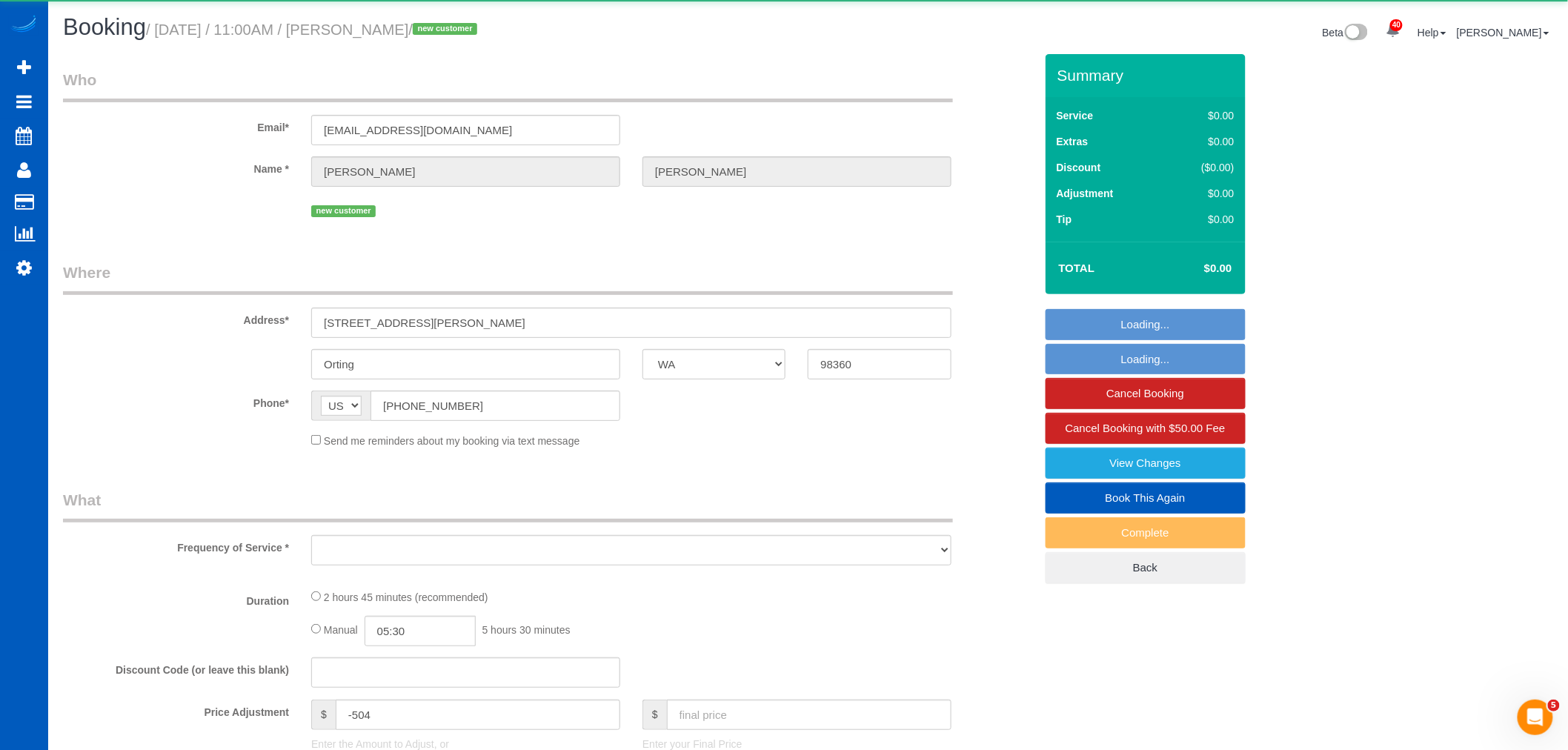
select select "object:2421"
select select "string:fspay-a2f98a69-a50c-49cd-9fcb-db82c11747c7"
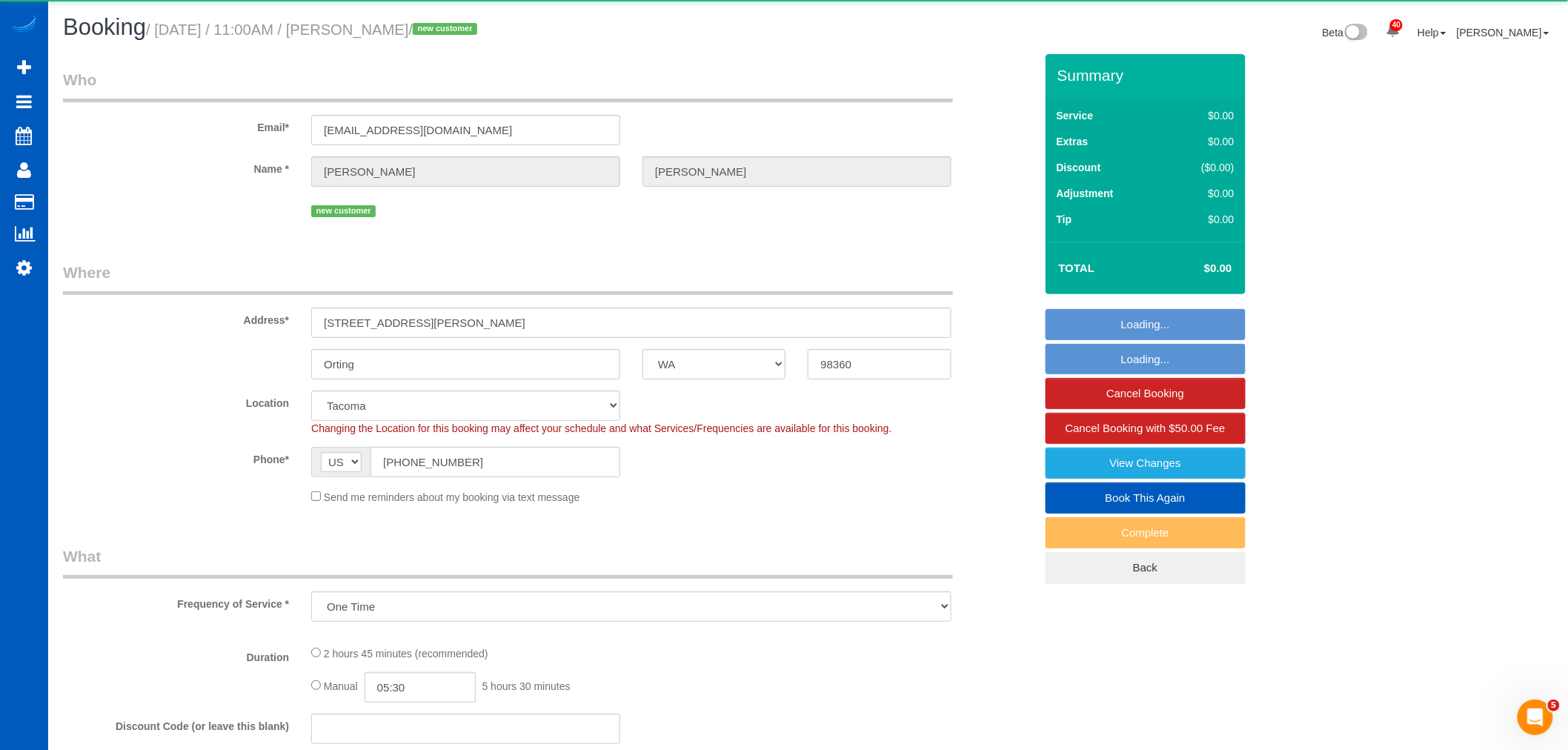
select select "object:2622"
select select "199"
select select "2001"
select select "3"
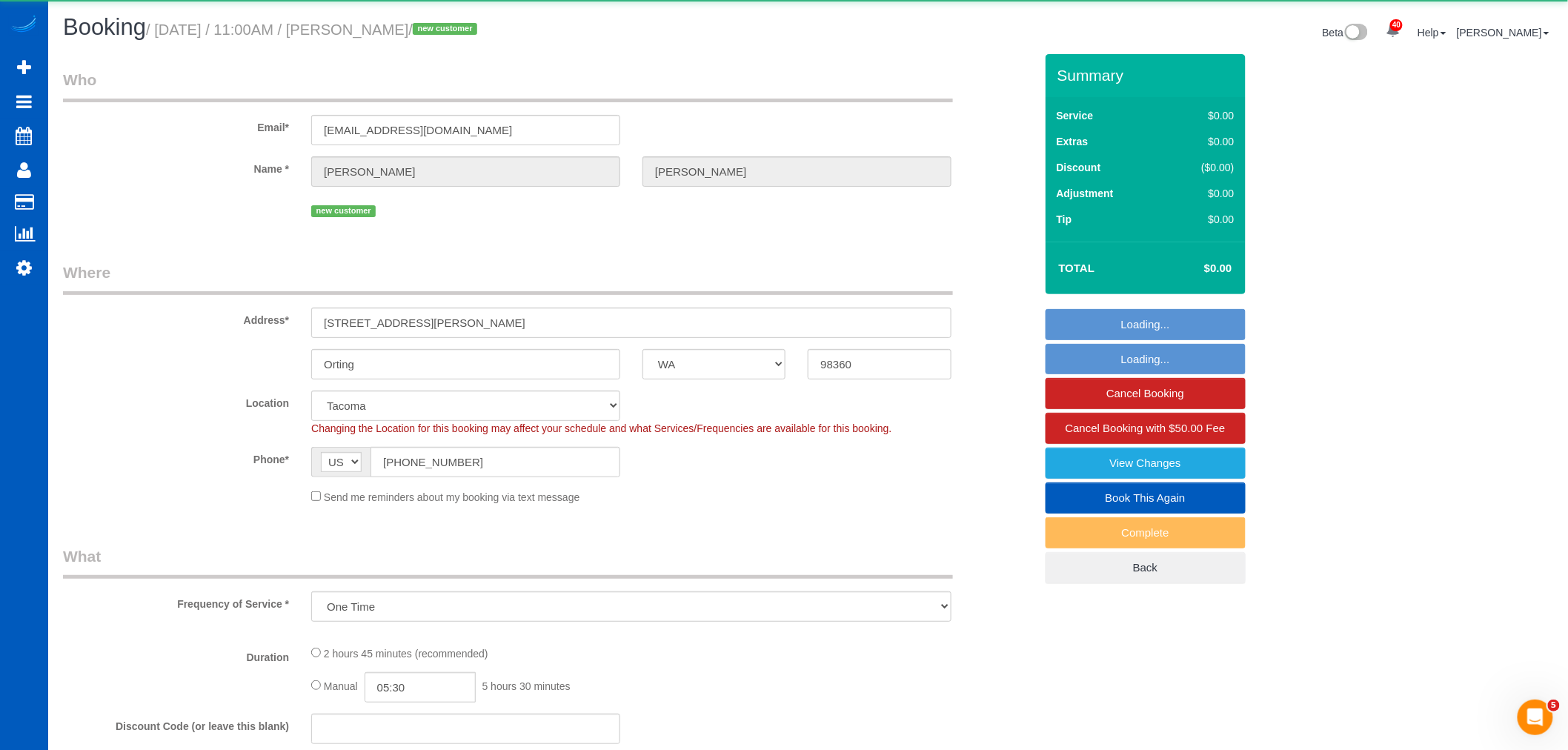
select select "spot21"
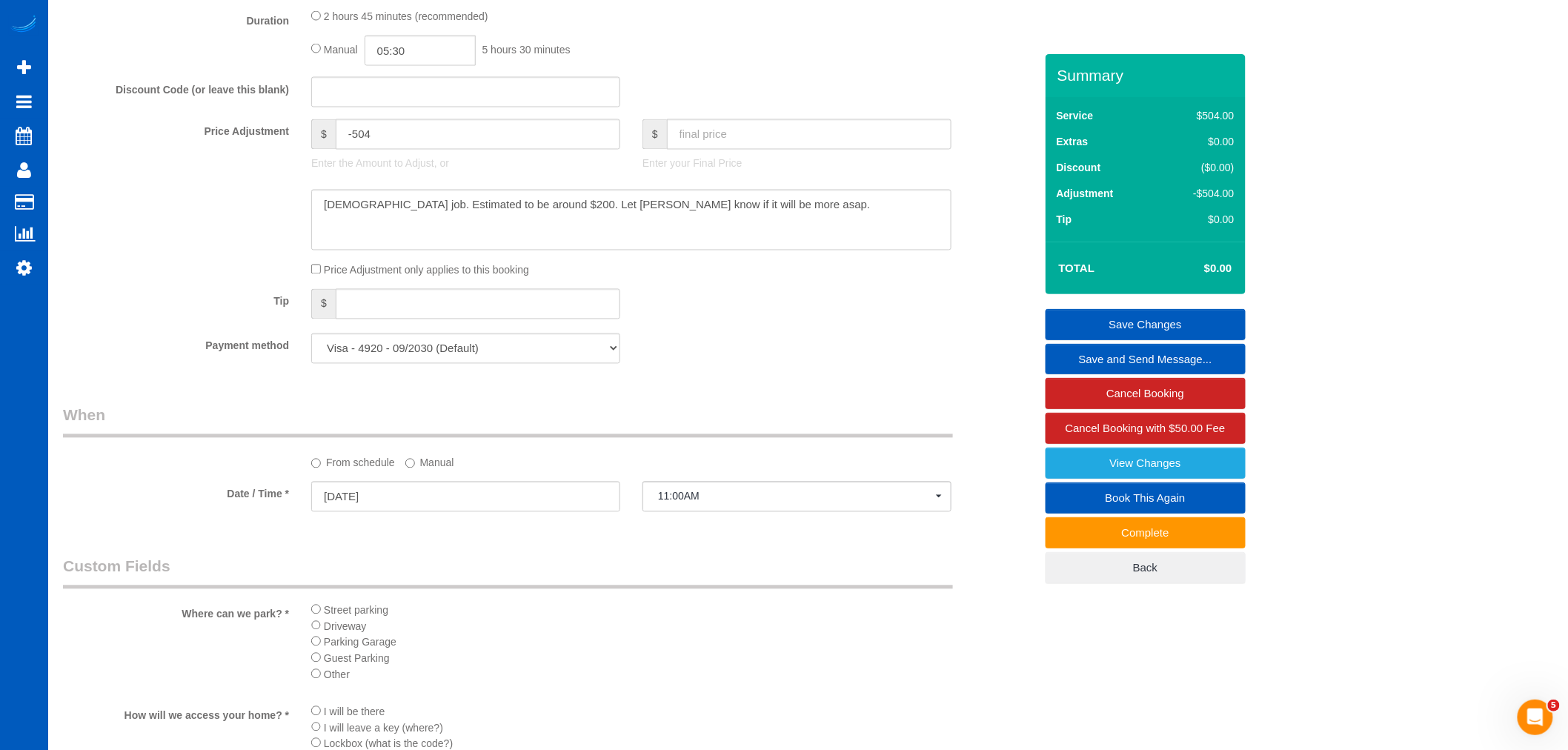
scroll to position [1071, 0]
click at [457, 344] on select "Visa - 4920 - 09/2030 (Default) Add Credit Card ─────────────── Cash Check Payp…" at bounding box center [465, 341] width 309 height 31
click at [451, 347] on select "Visa - 4920 - 09/2030 (Default) Add Credit Card ─────────────── Cash Check Payp…" at bounding box center [465, 341] width 309 height 31
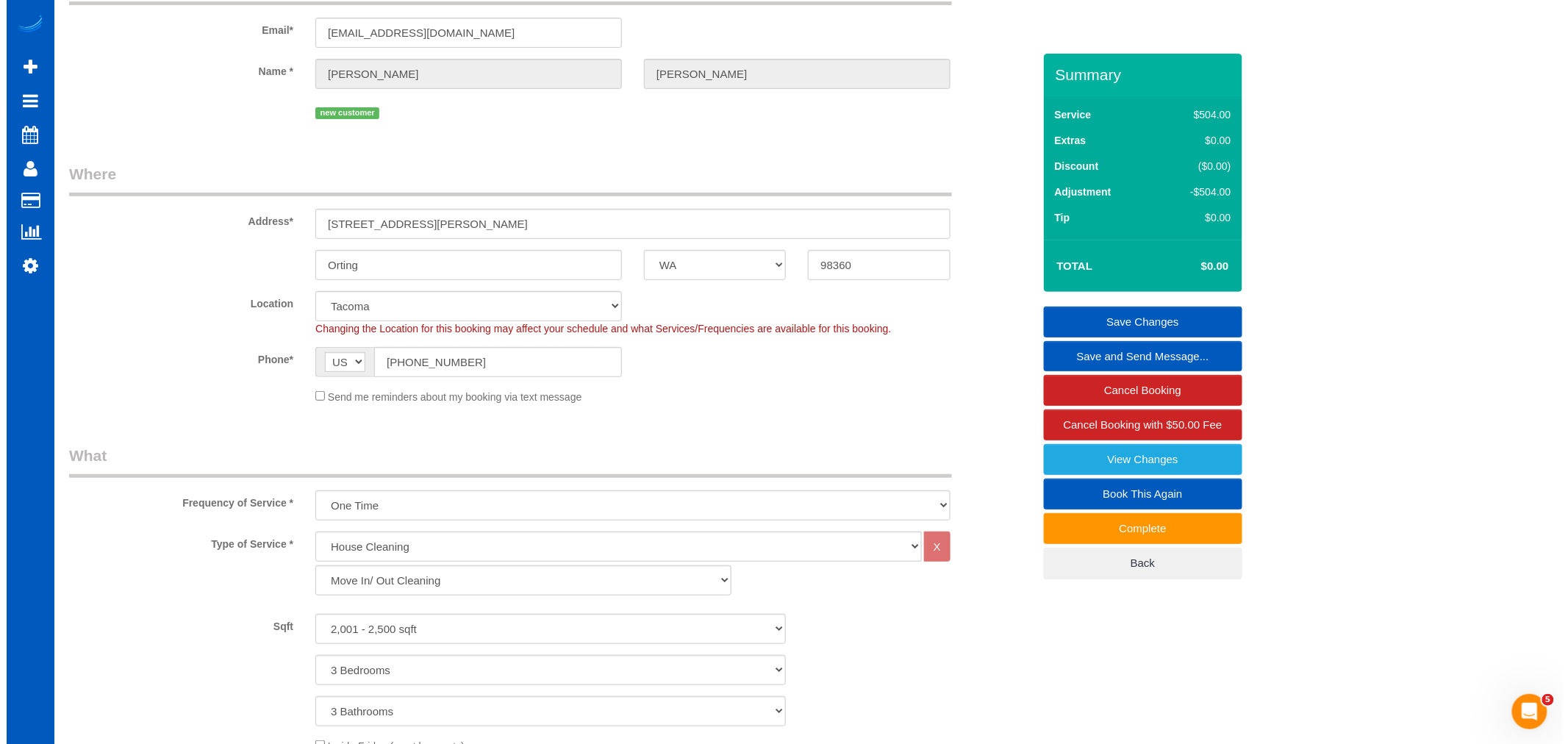
scroll to position [0, 0]
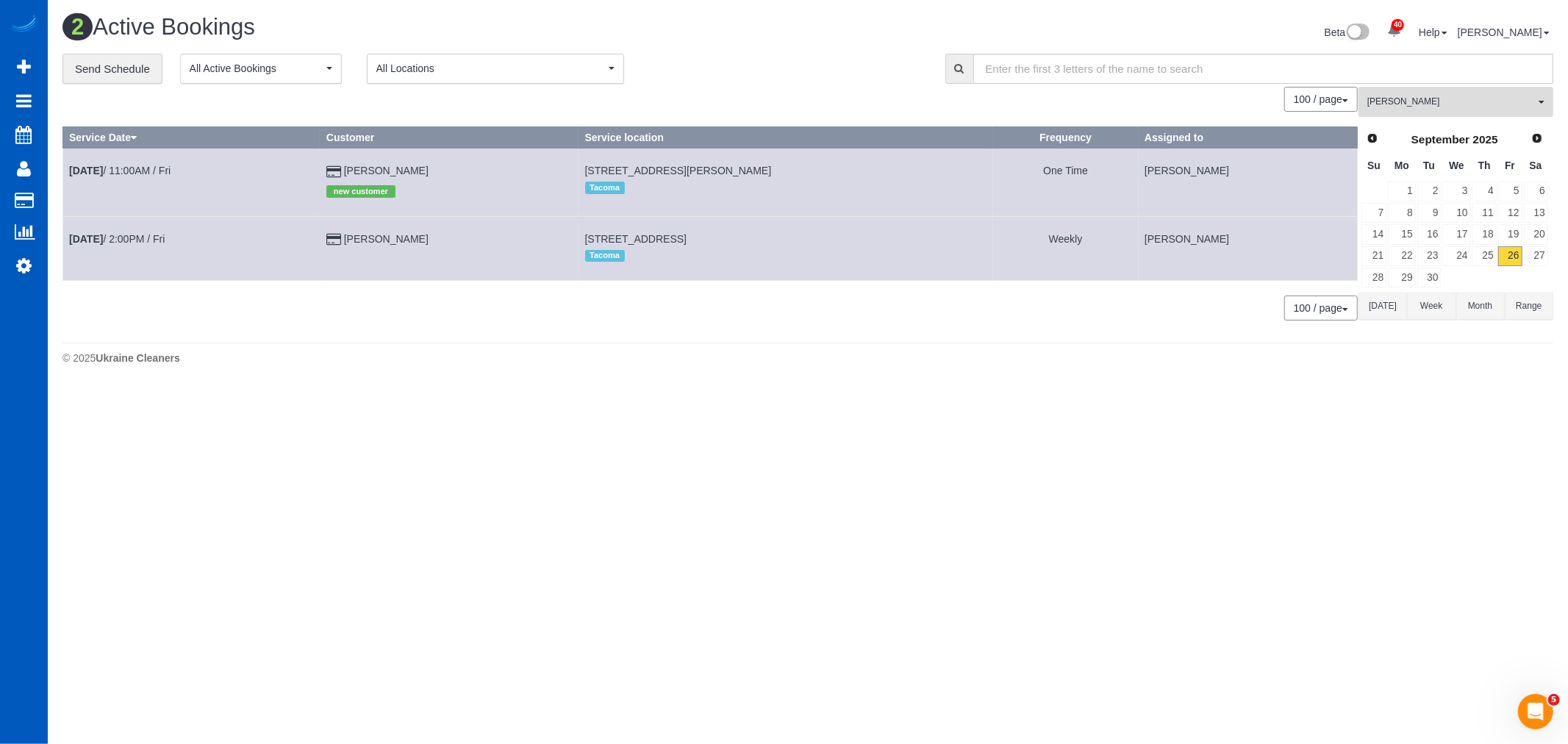
click at [1403, 101] on span "[PERSON_NAME]" at bounding box center [1451, 101] width 167 height 13
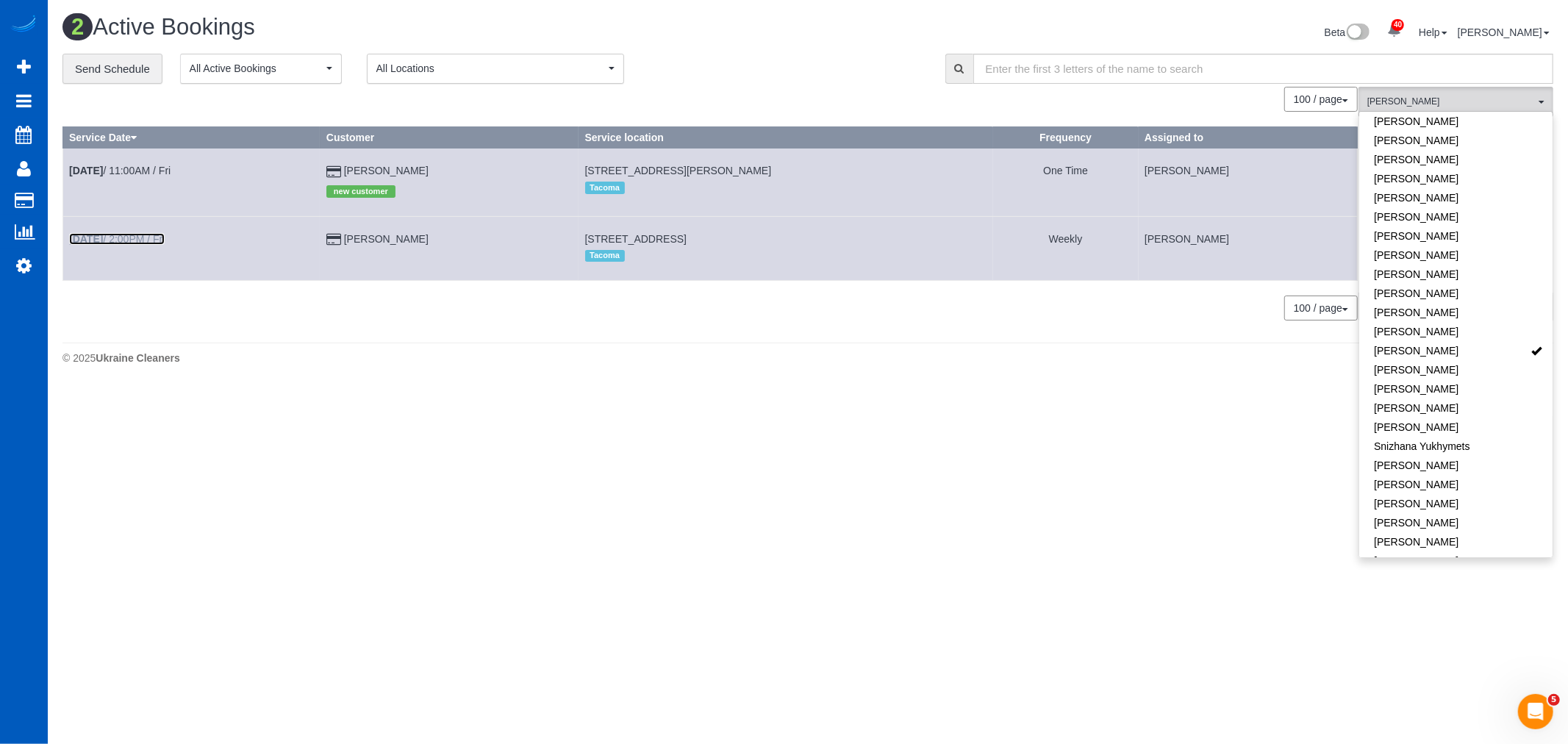
click at [97, 237] on b "[DATE]" at bounding box center [86, 239] width 33 height 12
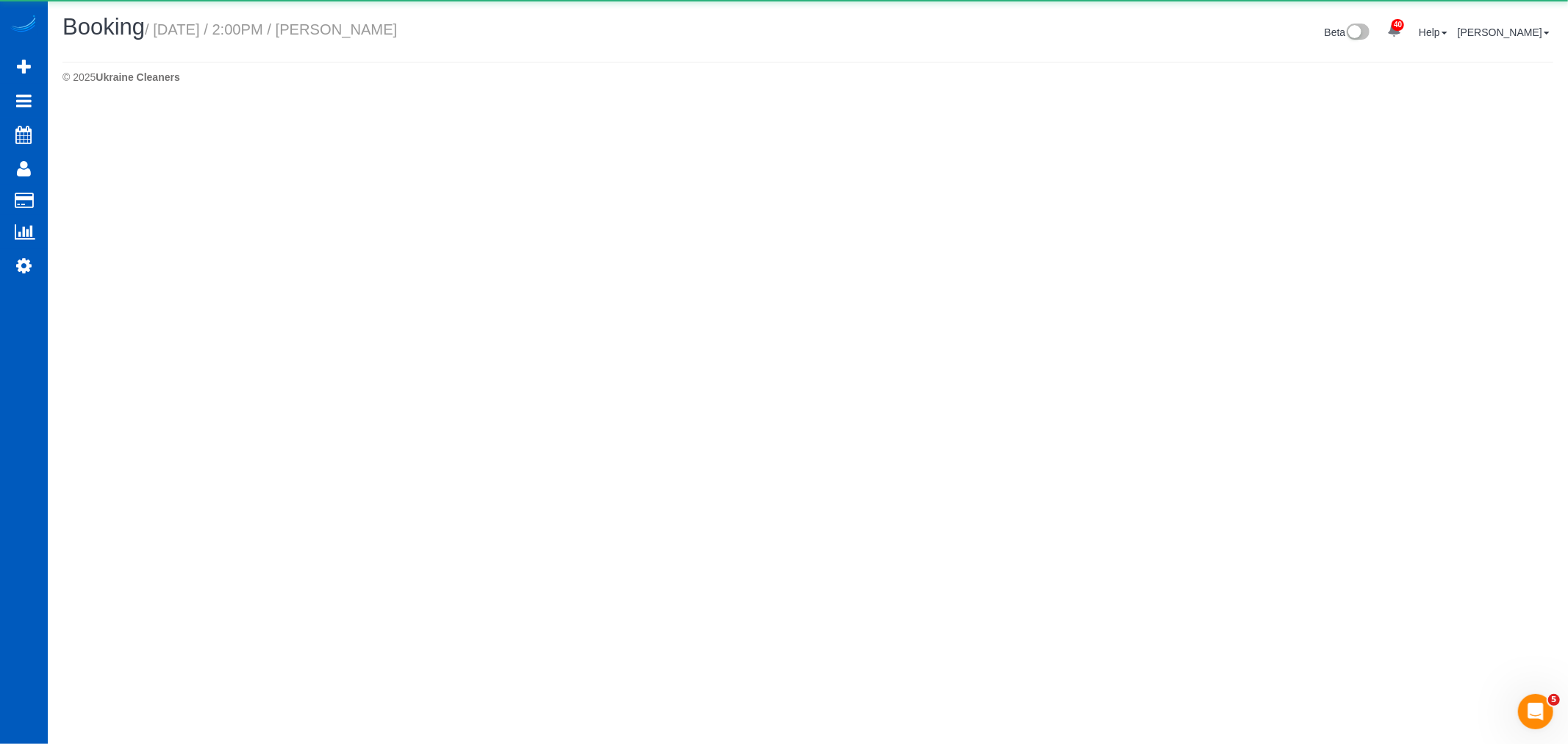
select select "WA"
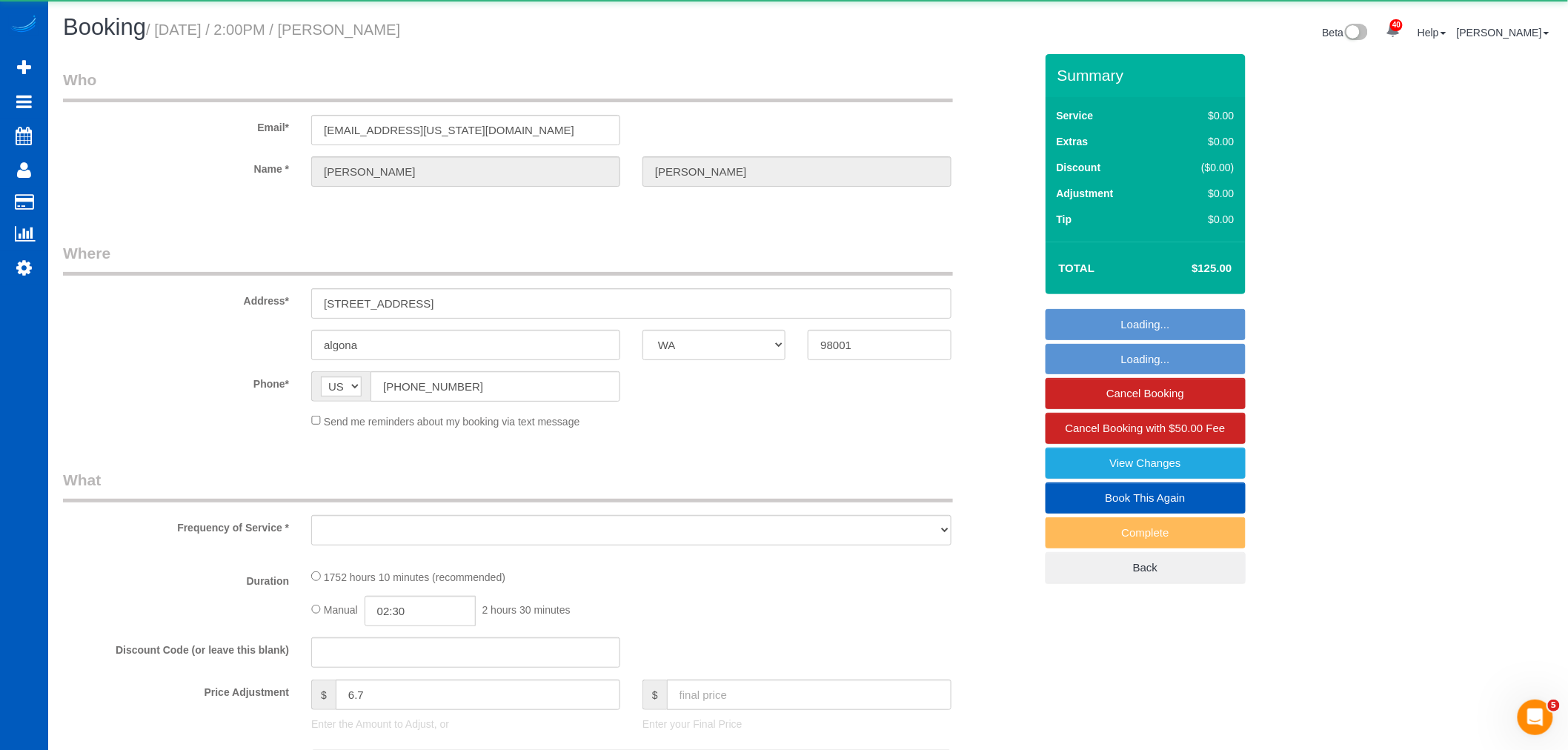
select select "object:3280"
select select "1001"
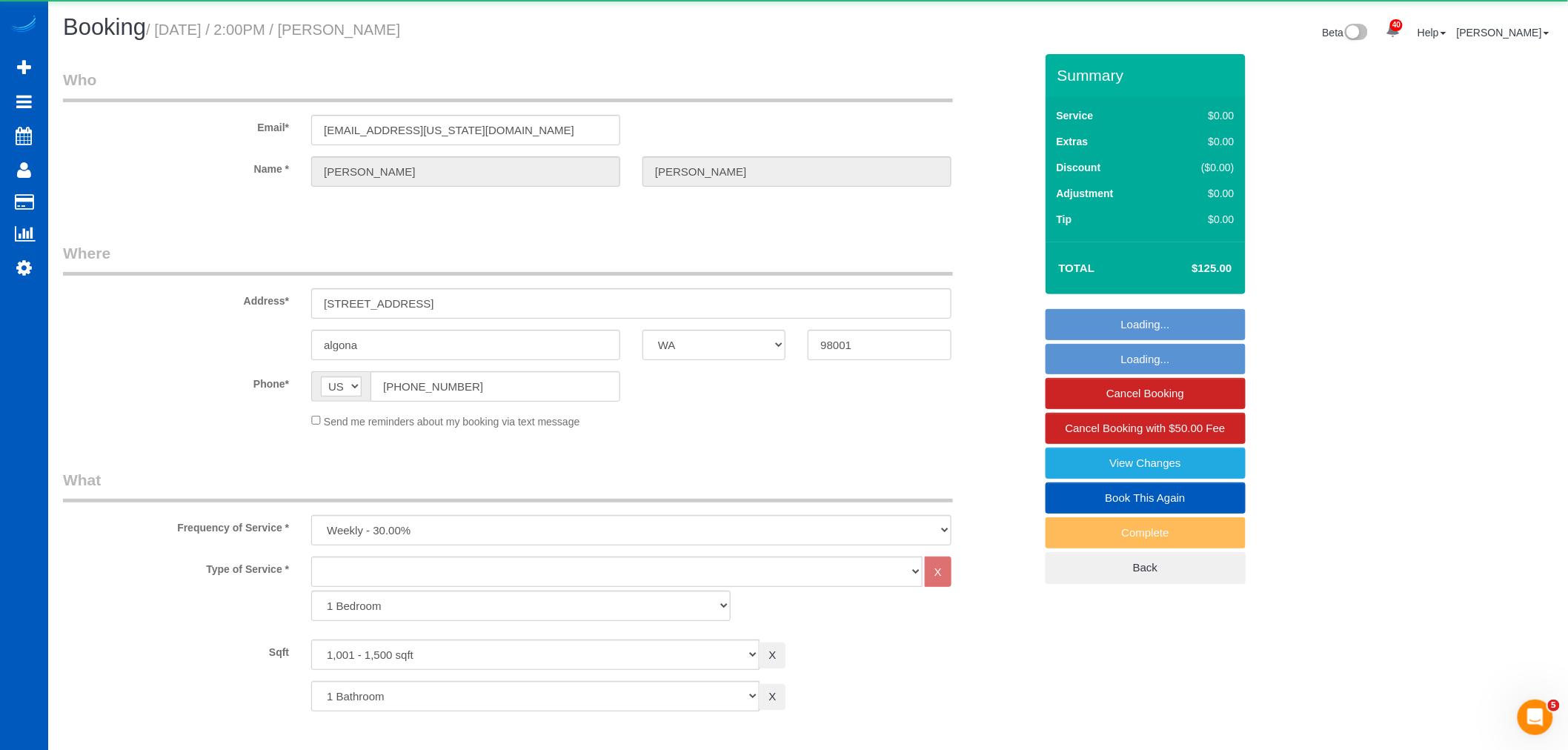
select select "object:3531"
select select "string:fspay-1cf081c1-4cf0-41a5-8163-ff4e3580092a"
select select "spot31"
select select "1001"
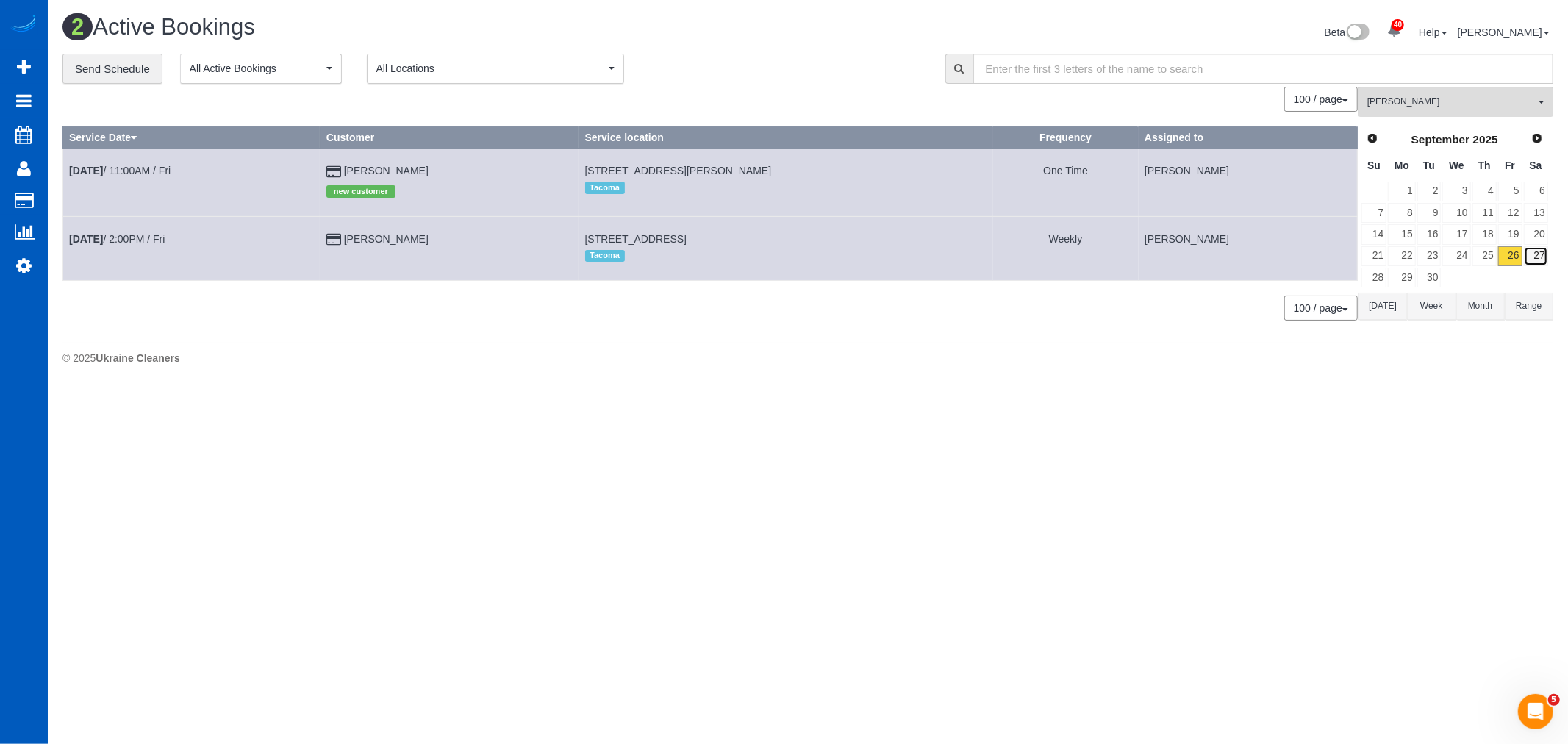
click at [1531, 265] on link "27" at bounding box center [1535, 256] width 25 height 20
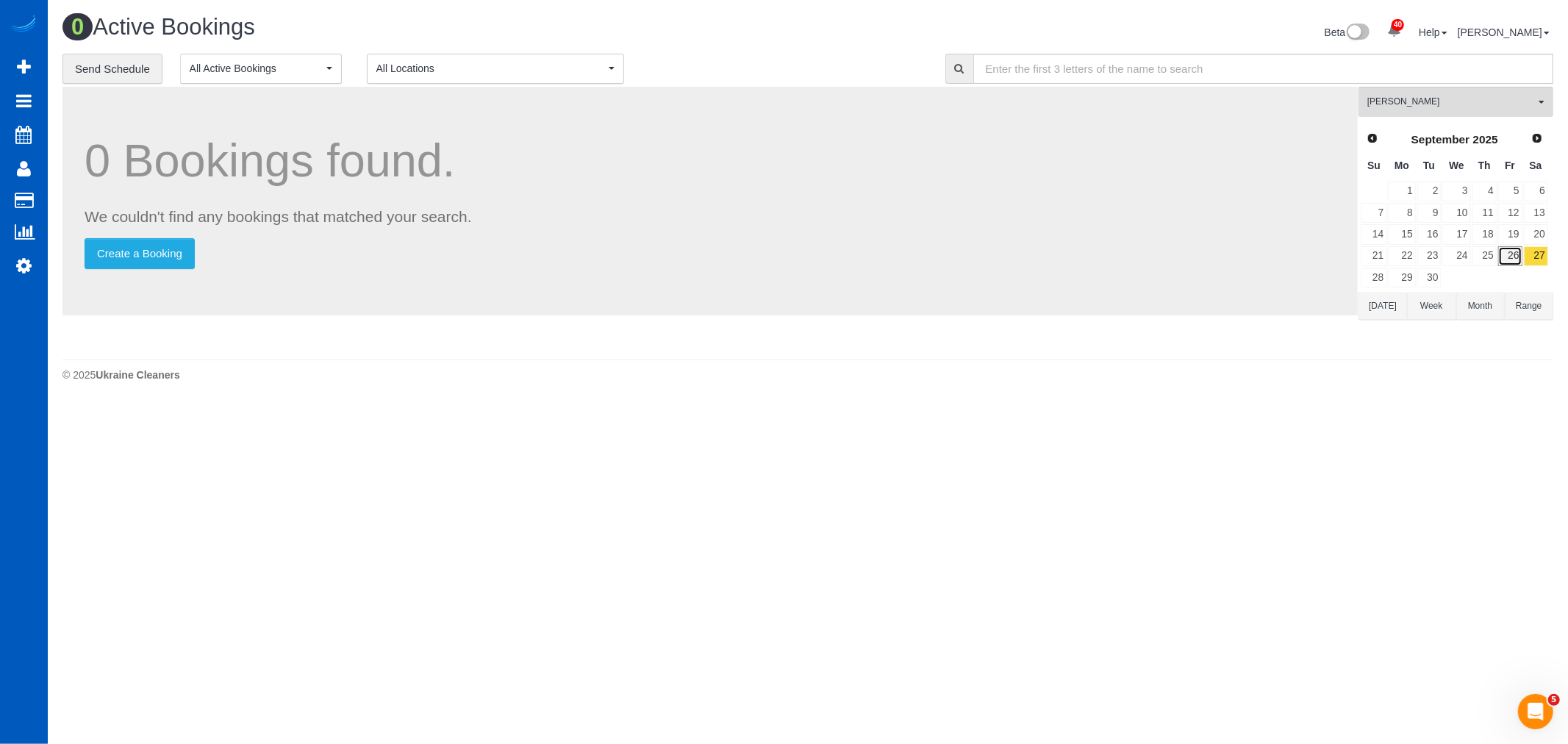
click at [1509, 258] on link "26" at bounding box center [1510, 256] width 25 height 20
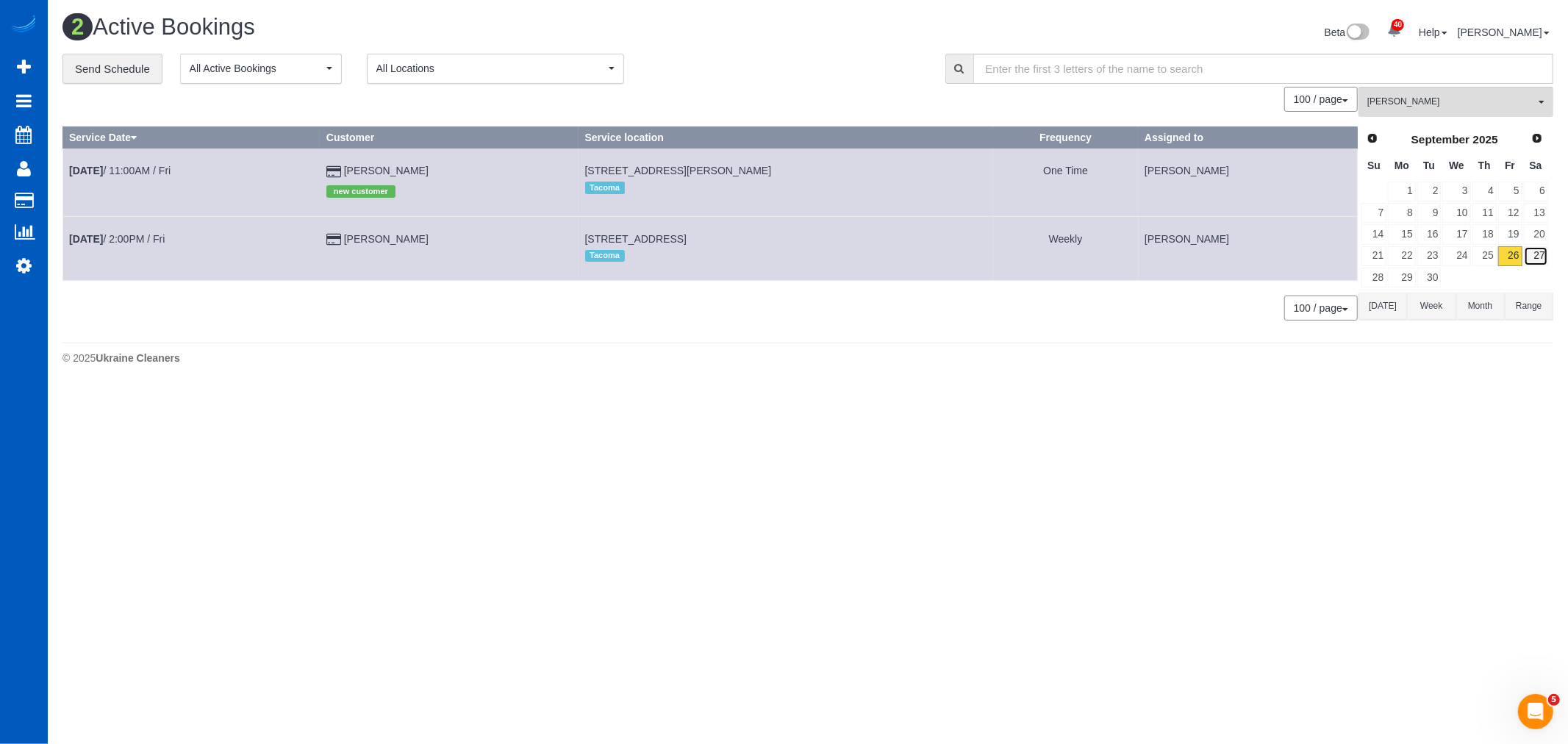
click at [1542, 262] on link "27" at bounding box center [1535, 256] width 25 height 20
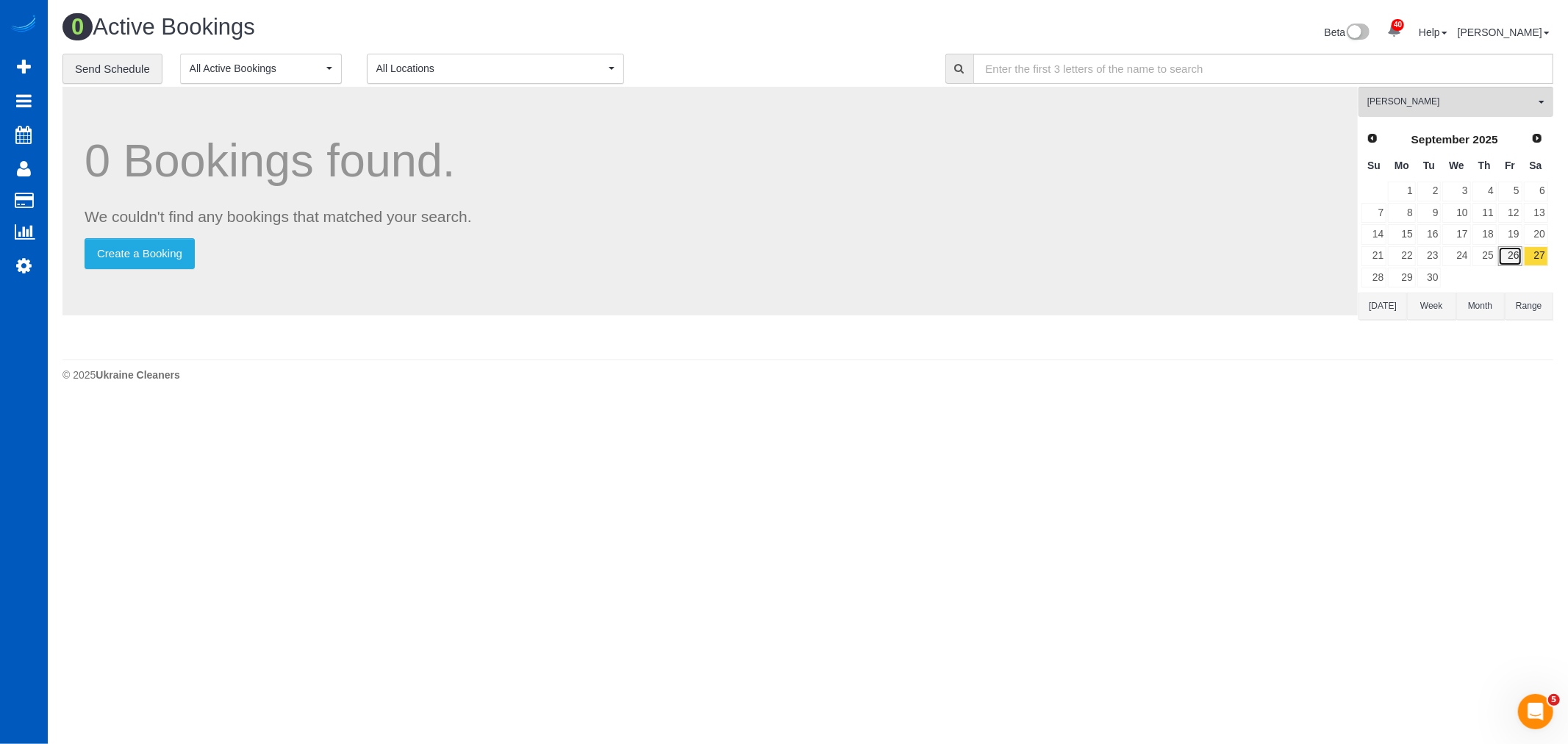
click at [1515, 255] on link "26" at bounding box center [1510, 256] width 25 height 20
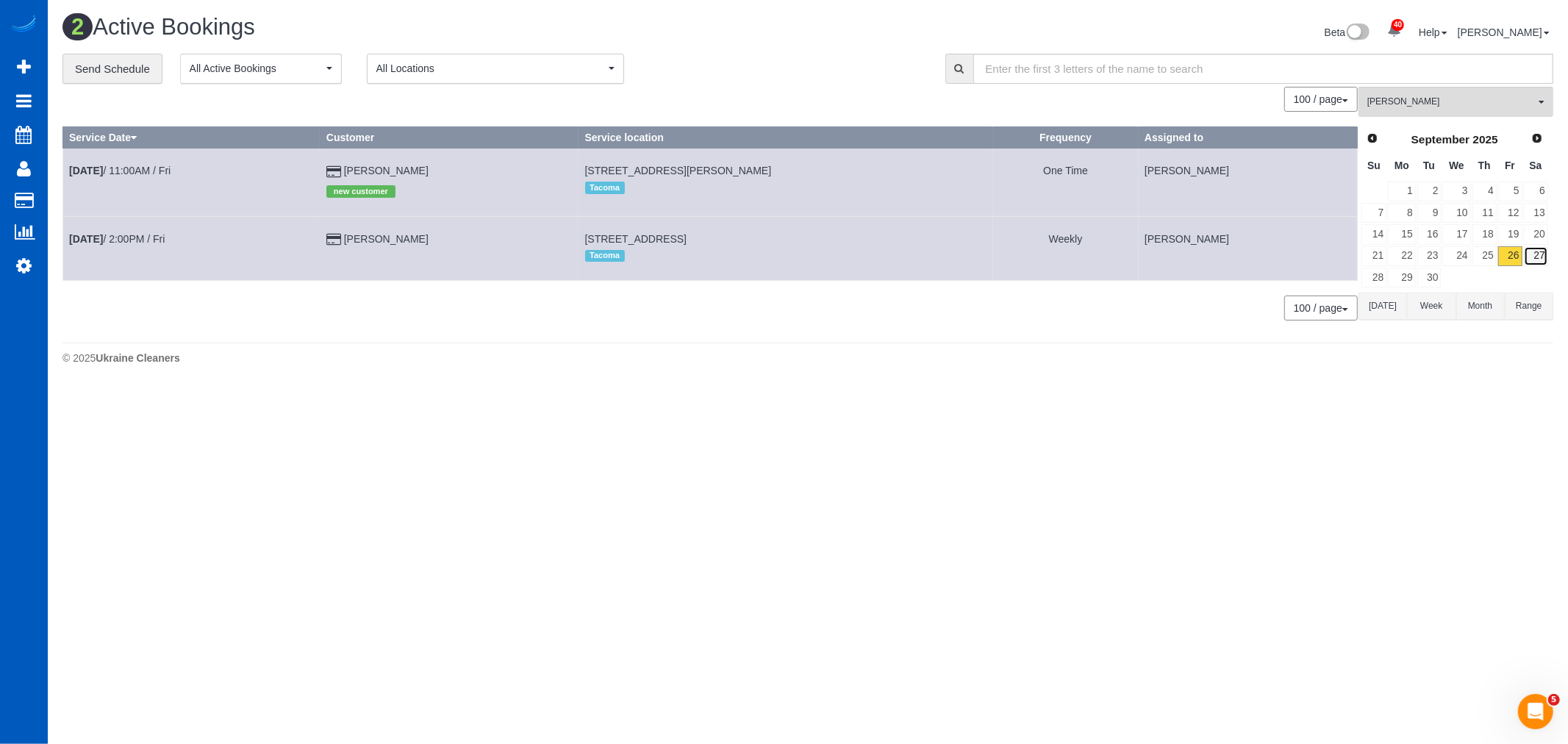
click at [1542, 253] on link "27" at bounding box center [1535, 256] width 25 height 20
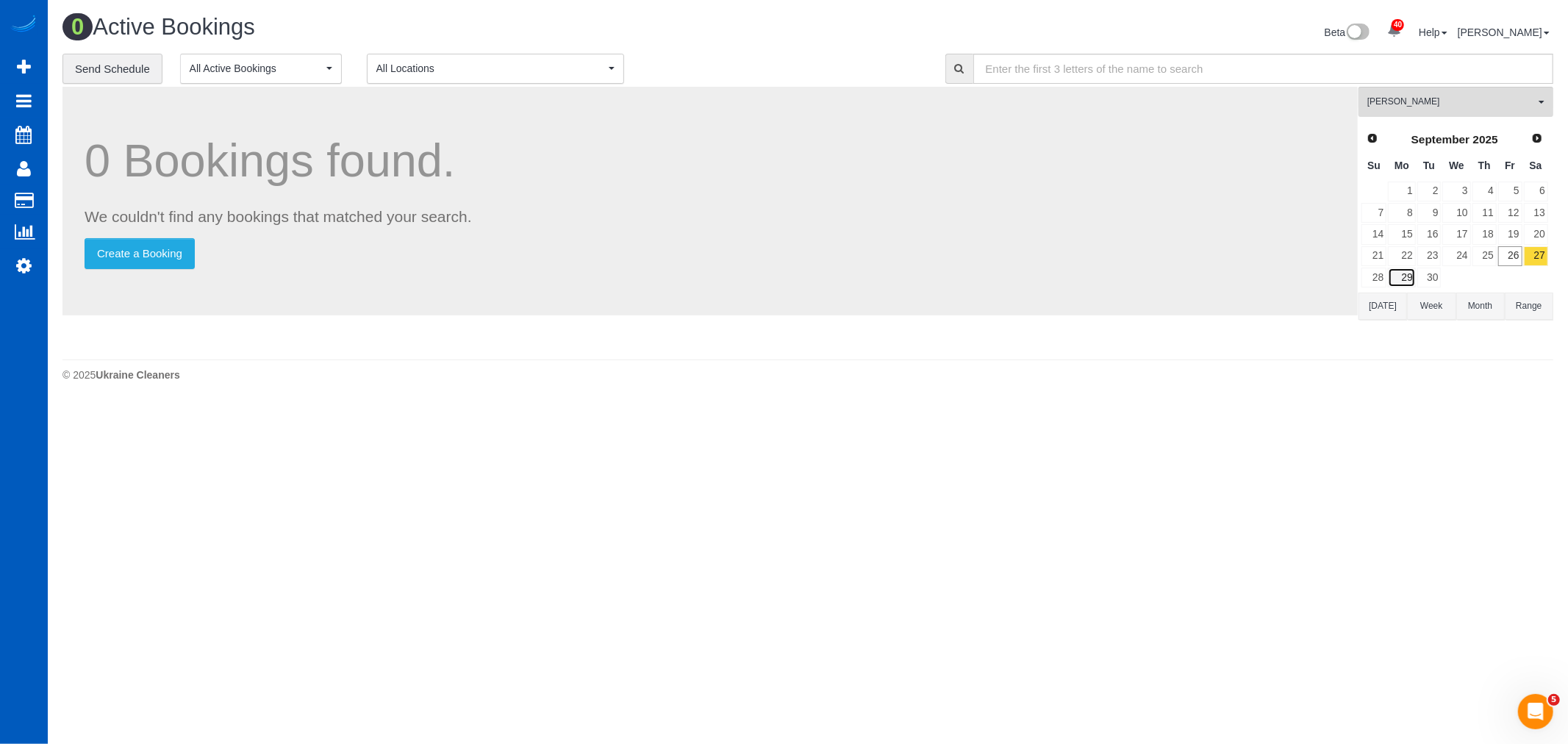
click at [1402, 275] on link "29" at bounding box center [1402, 278] width 28 height 20
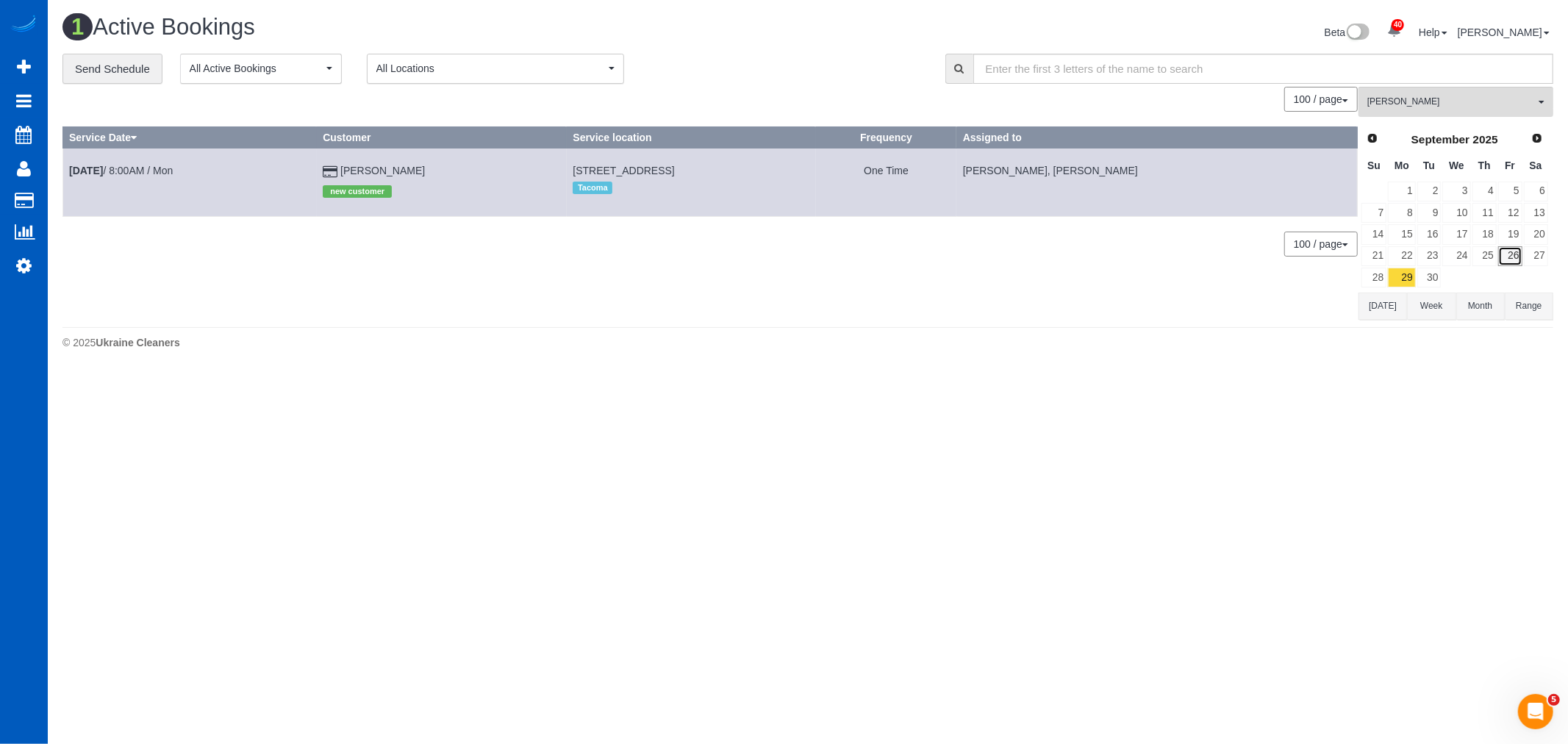
click at [1505, 253] on link "26" at bounding box center [1510, 256] width 25 height 20
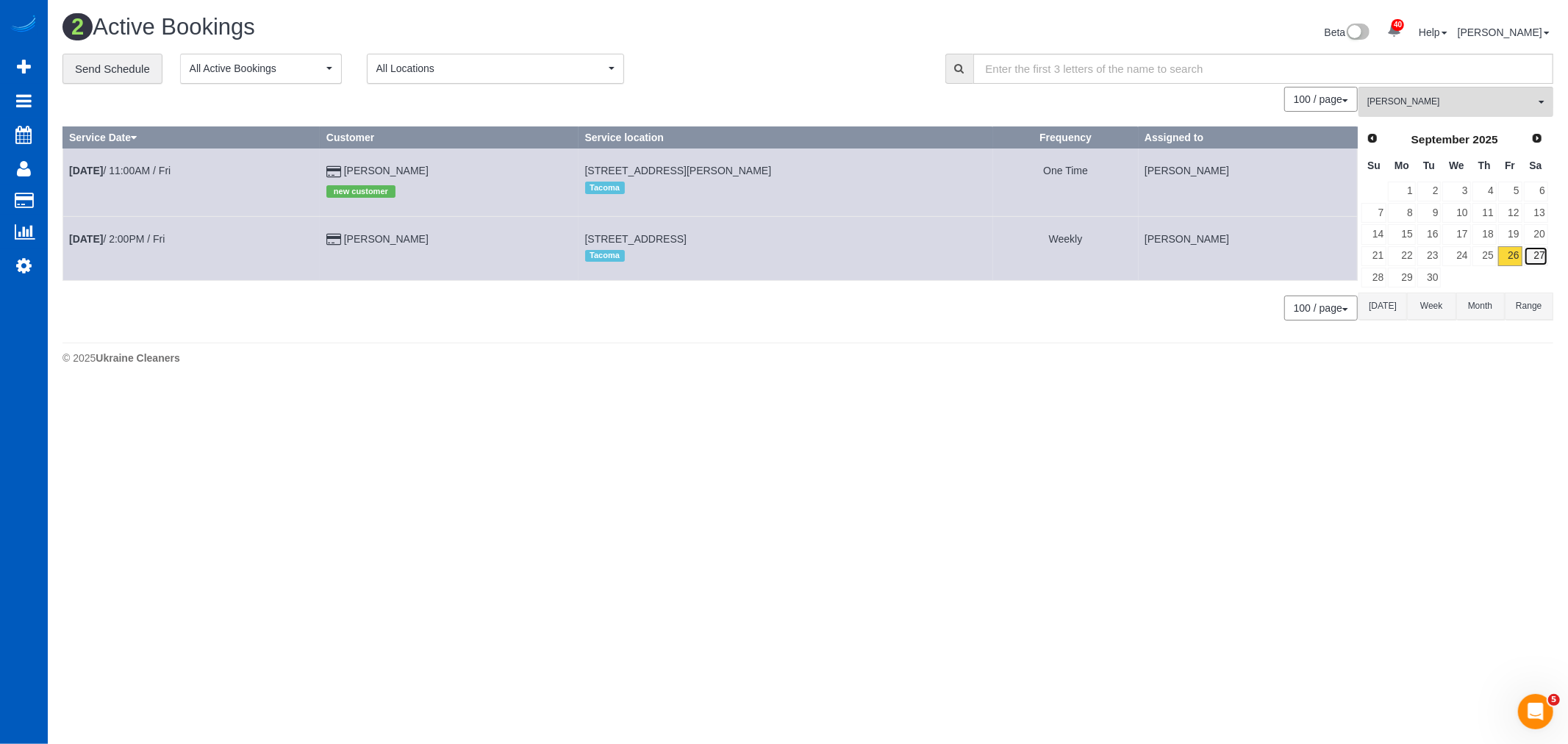
click at [1531, 256] on link "27" at bounding box center [1535, 256] width 25 height 20
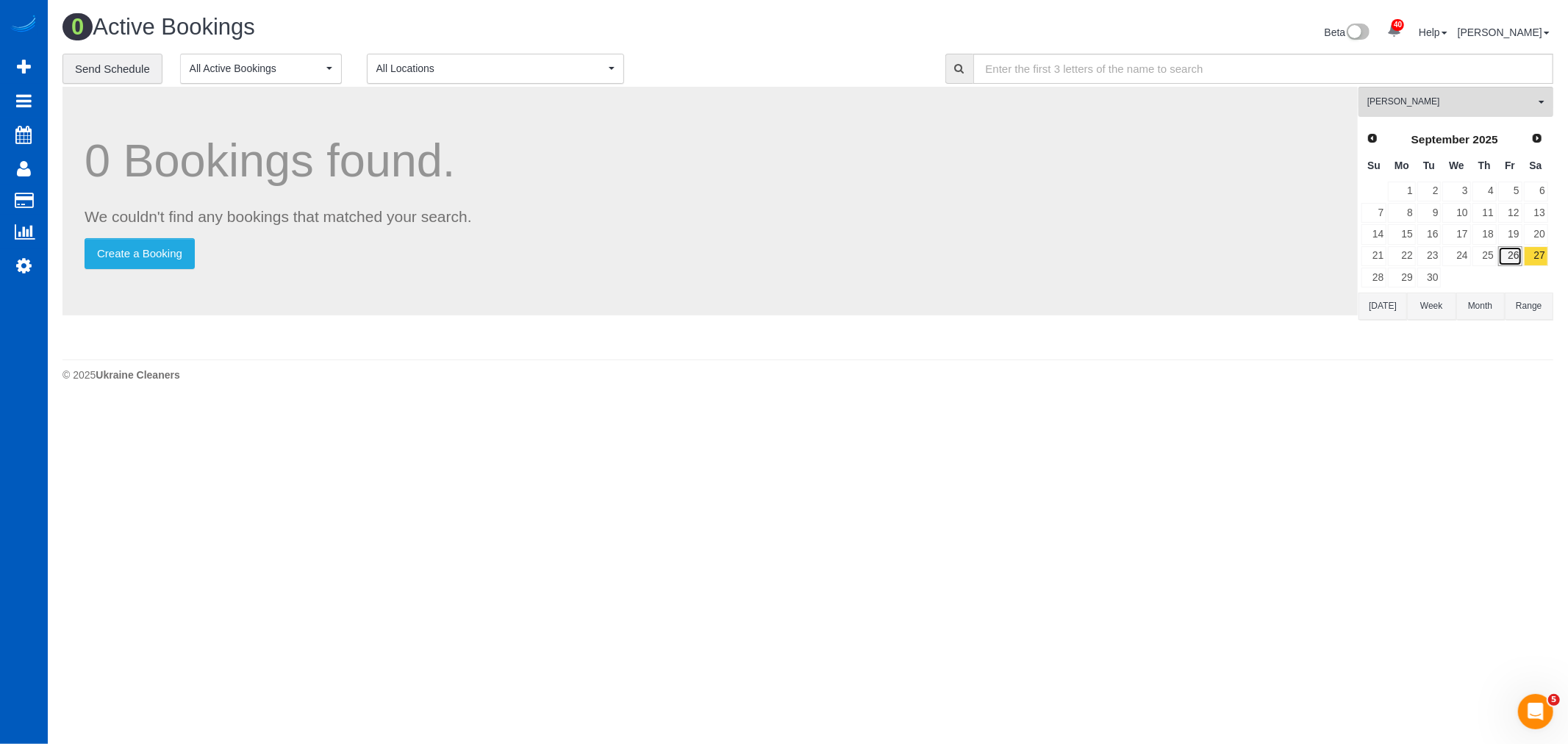
click at [1509, 262] on link "26" at bounding box center [1510, 256] width 25 height 20
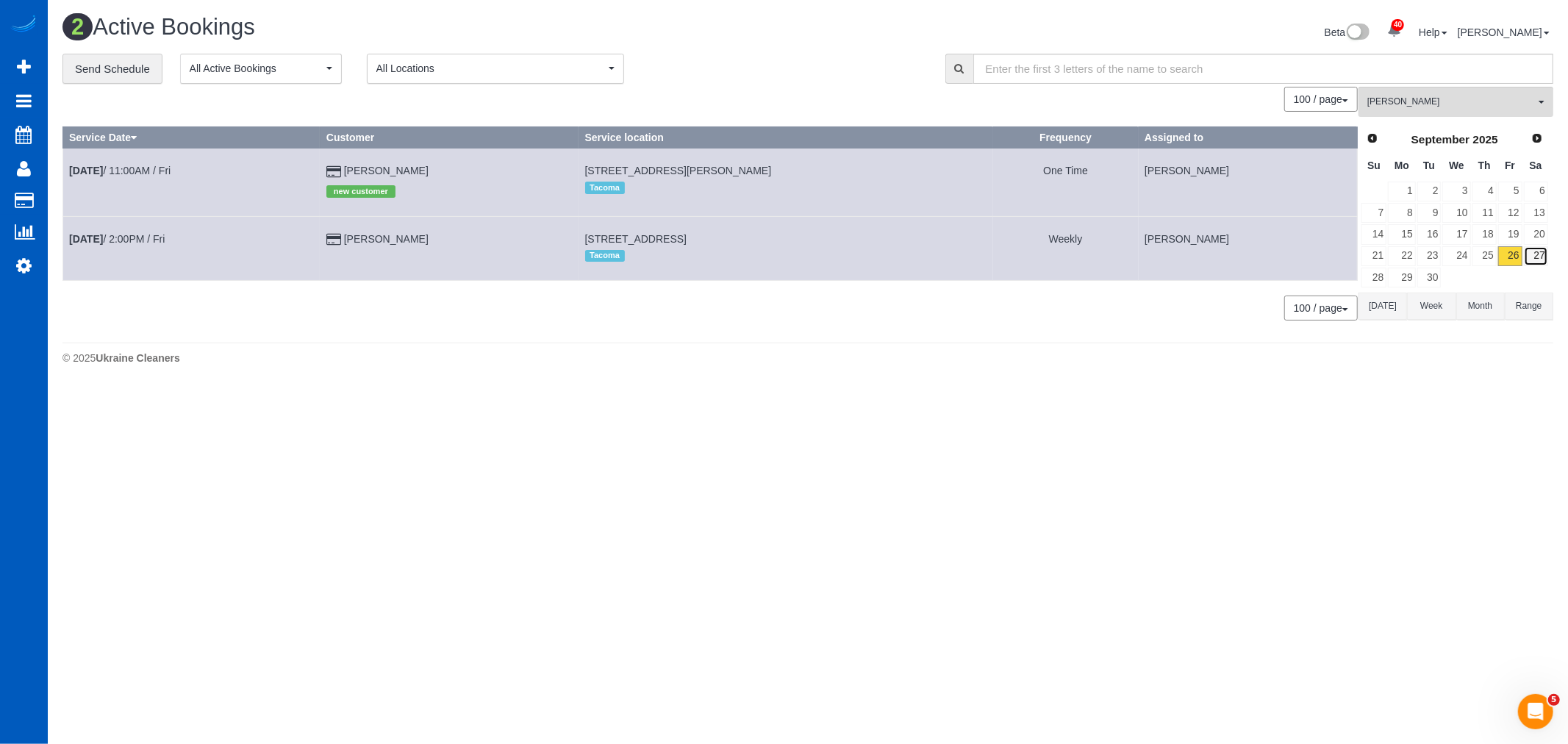
click at [1544, 255] on link "27" at bounding box center [1535, 256] width 25 height 20
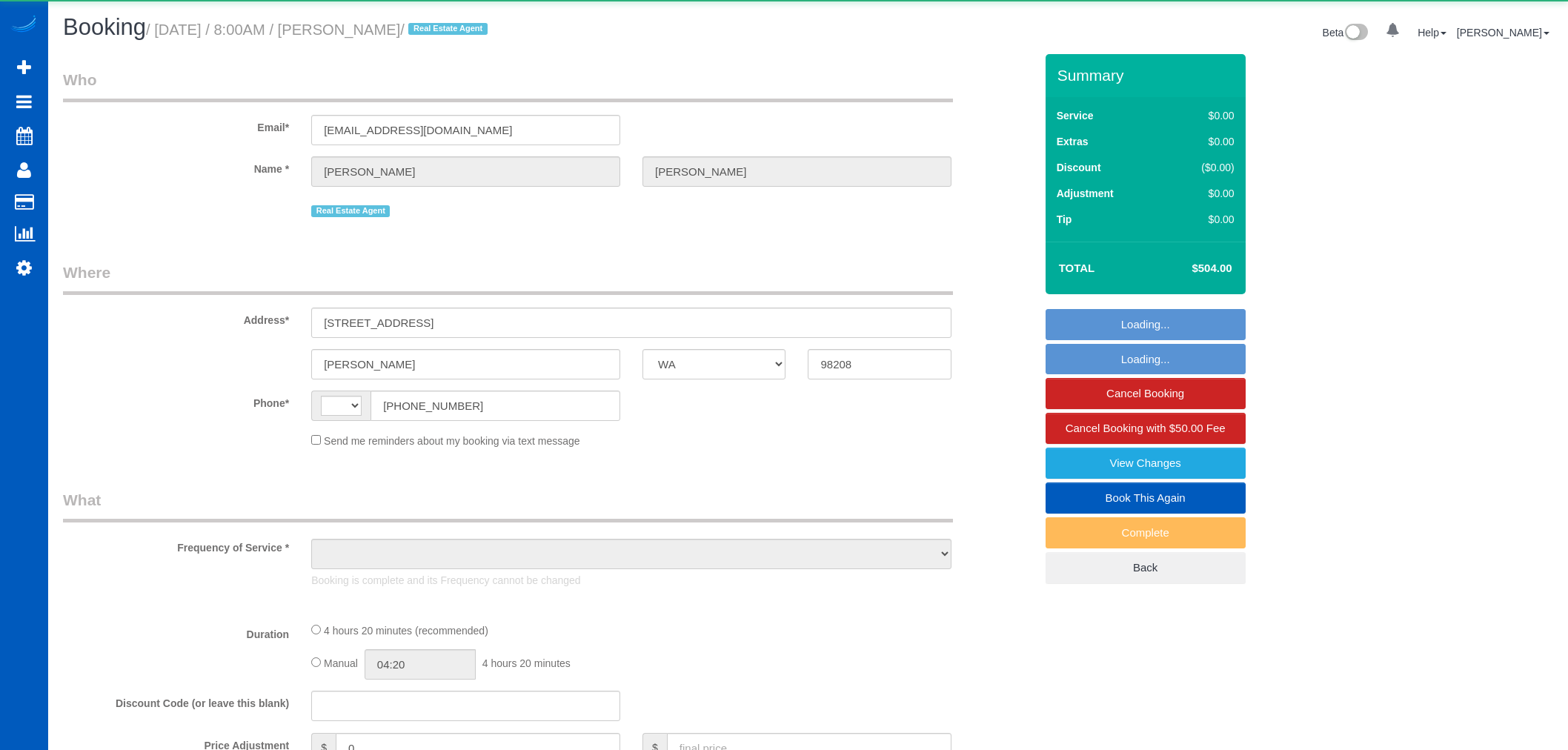
select select "WA"
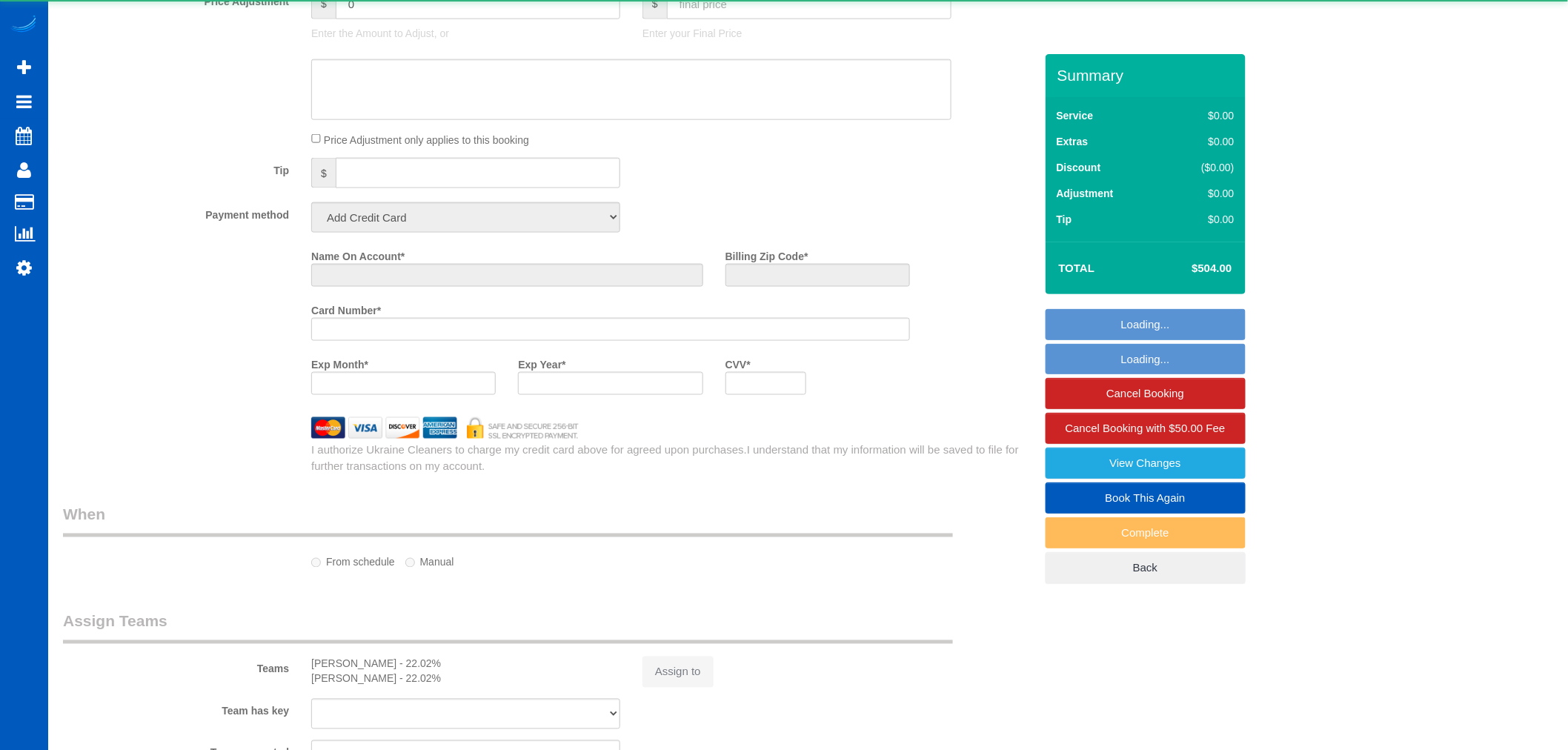
select select "string:[GEOGRAPHIC_DATA]"
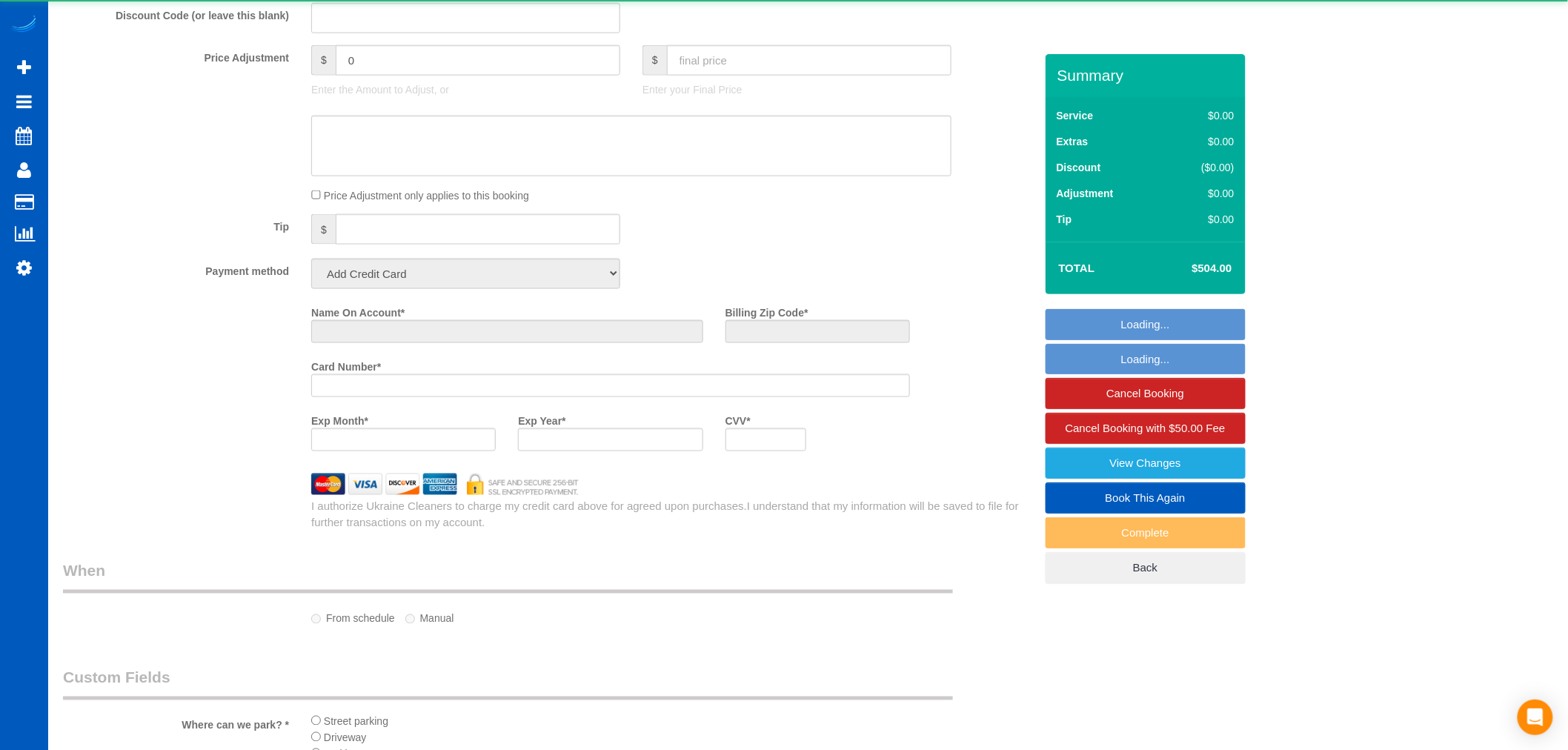
select select "object:957"
select select "string:fspay-29fb7387-665f-439c-9dce-09a3bf446a93"
select select "spot1"
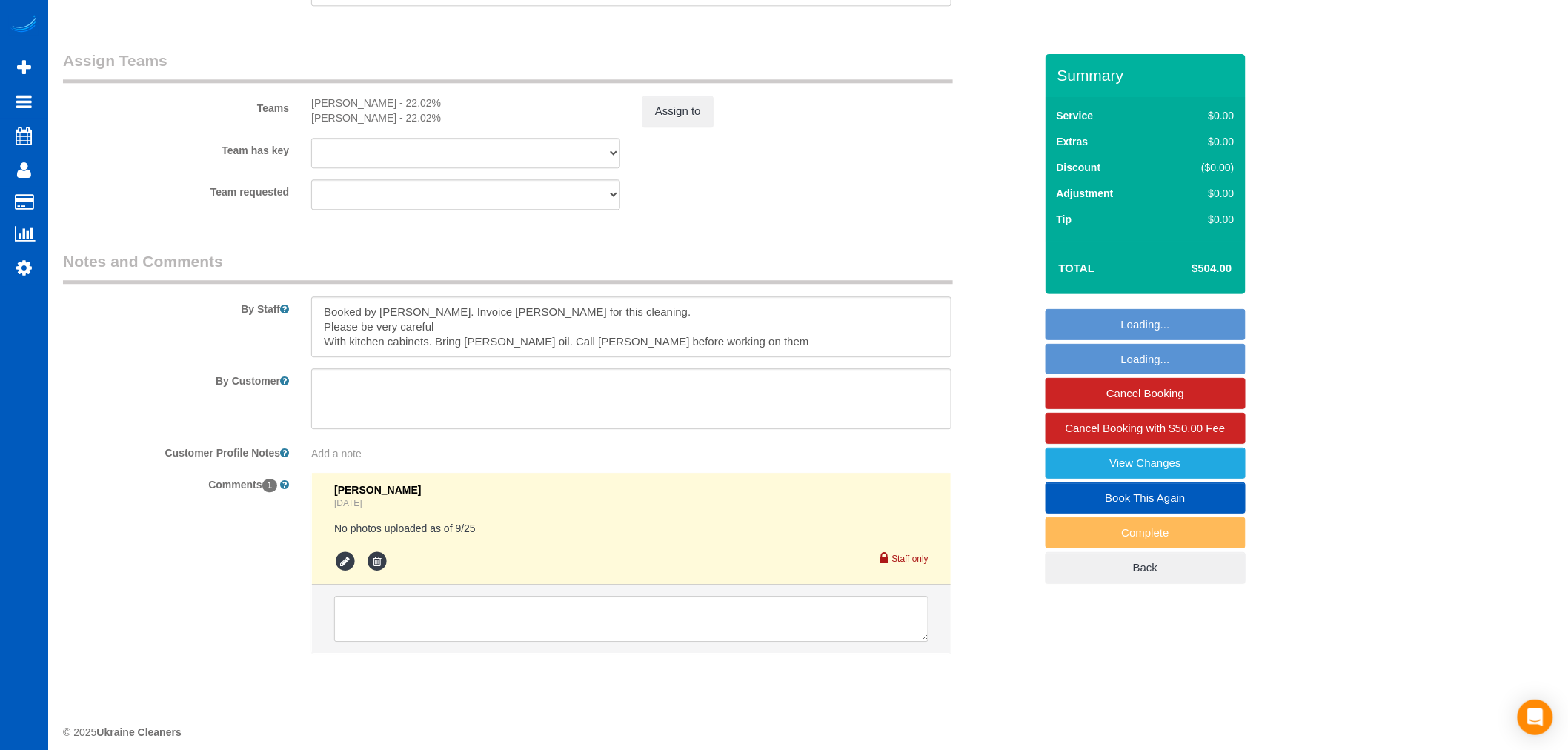
select select "199"
select select "2001"
select select "4"
select select "3"
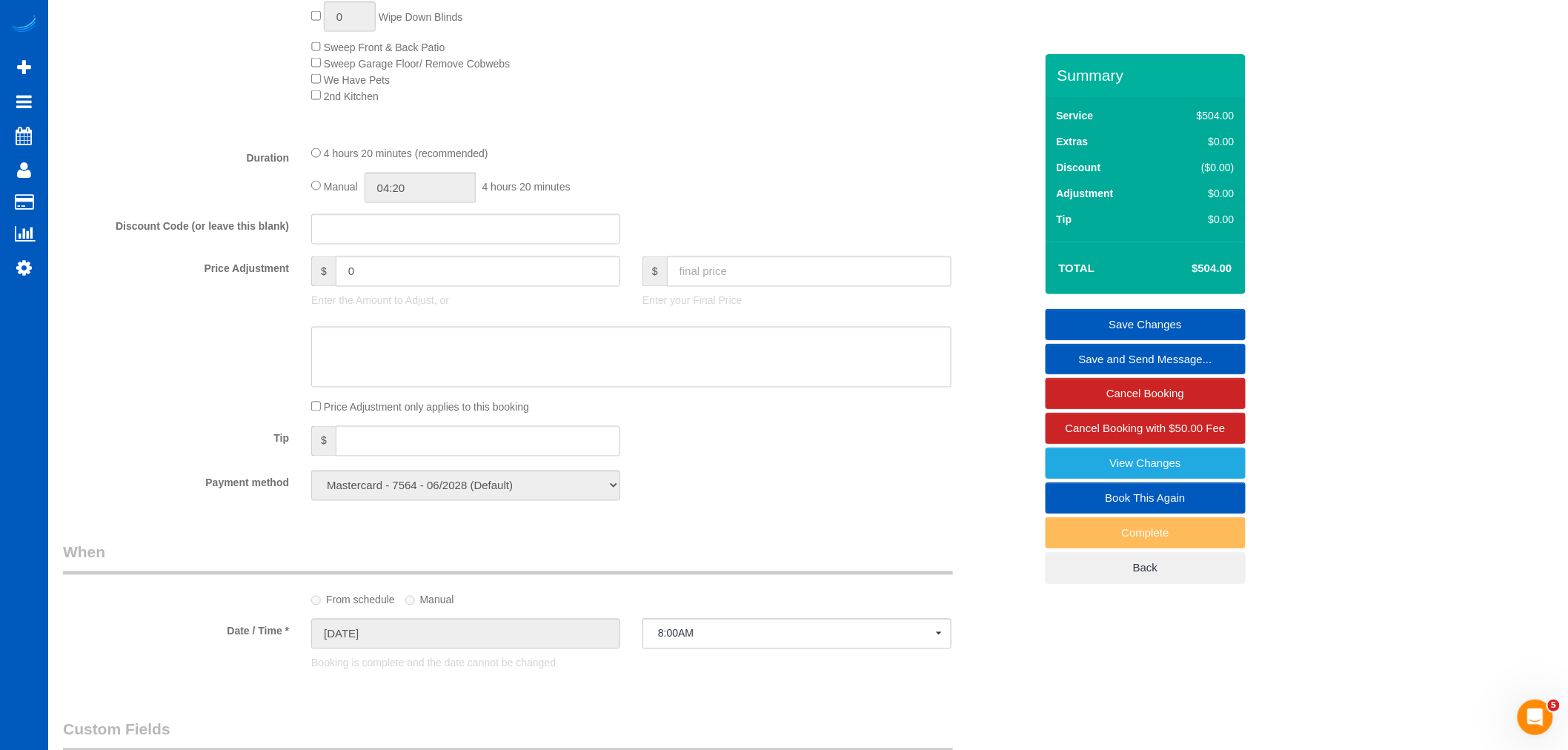
scroll to position [933, 0]
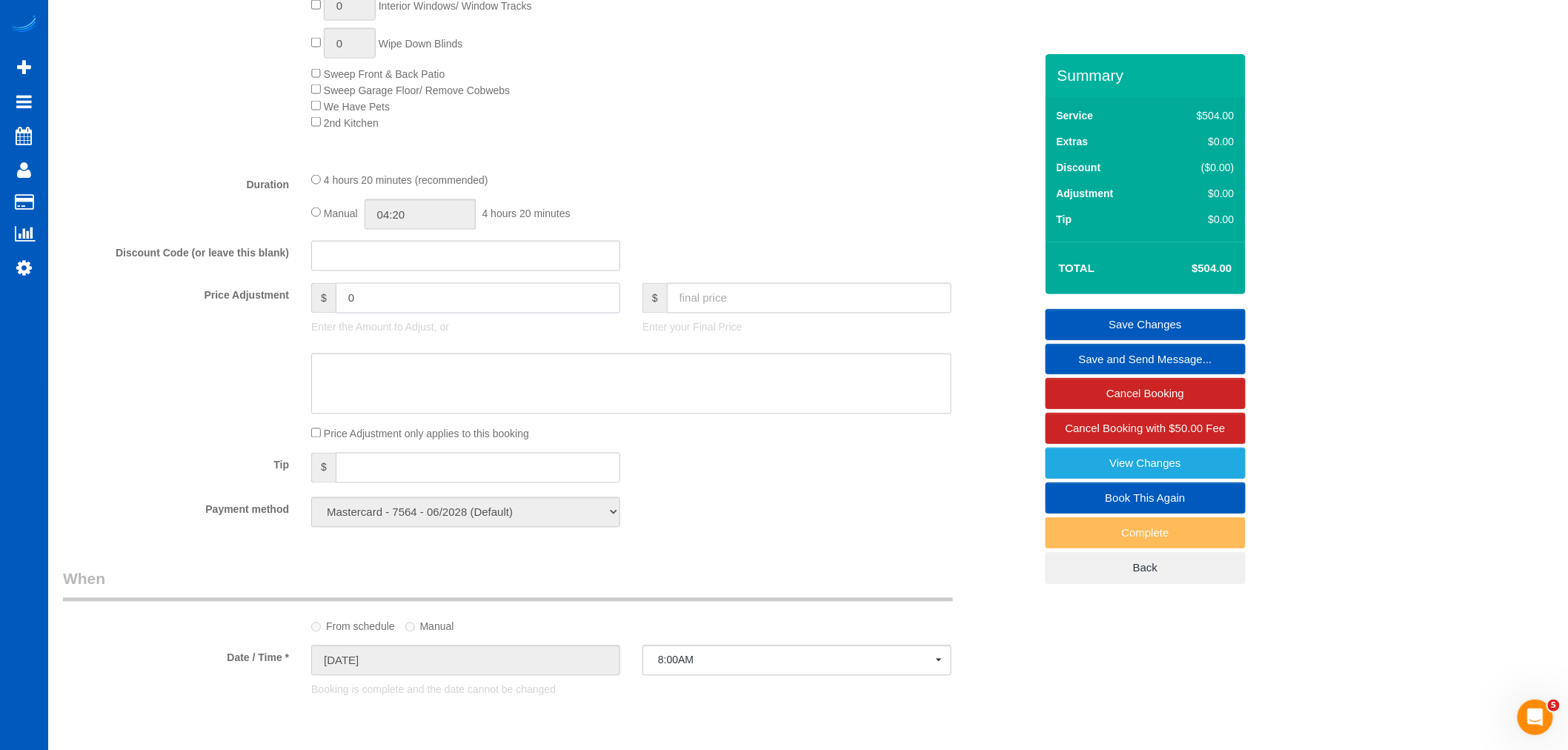
click at [393, 312] on input "0" at bounding box center [478, 298] width 285 height 31
drag, startPoint x: 393, startPoint y: 308, endPoint x: 311, endPoint y: 323, distance: 83.4
click at [311, 314] on div "$ 0" at bounding box center [465, 298] width 309 height 31
type input "454"
click at [735, 309] on input "text" at bounding box center [809, 298] width 285 height 31
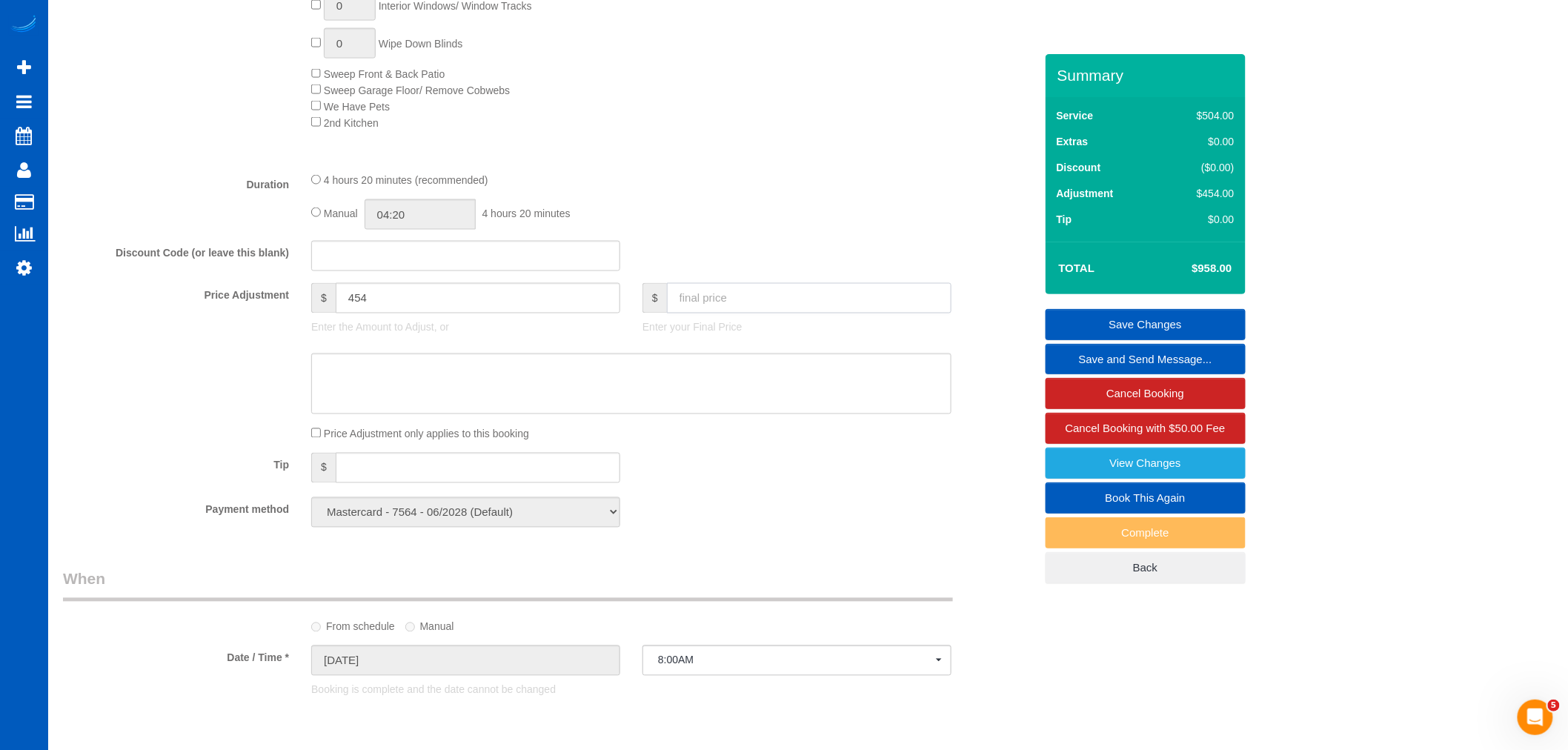
click at [727, 309] on input "text" at bounding box center [809, 298] width 285 height 31
drag, startPoint x: 727, startPoint y: 310, endPoint x: 668, endPoint y: 308, distance: 59.0
click at [668, 308] on input "464" at bounding box center [809, 298] width 285 height 31
type input "454"
type input "-50"
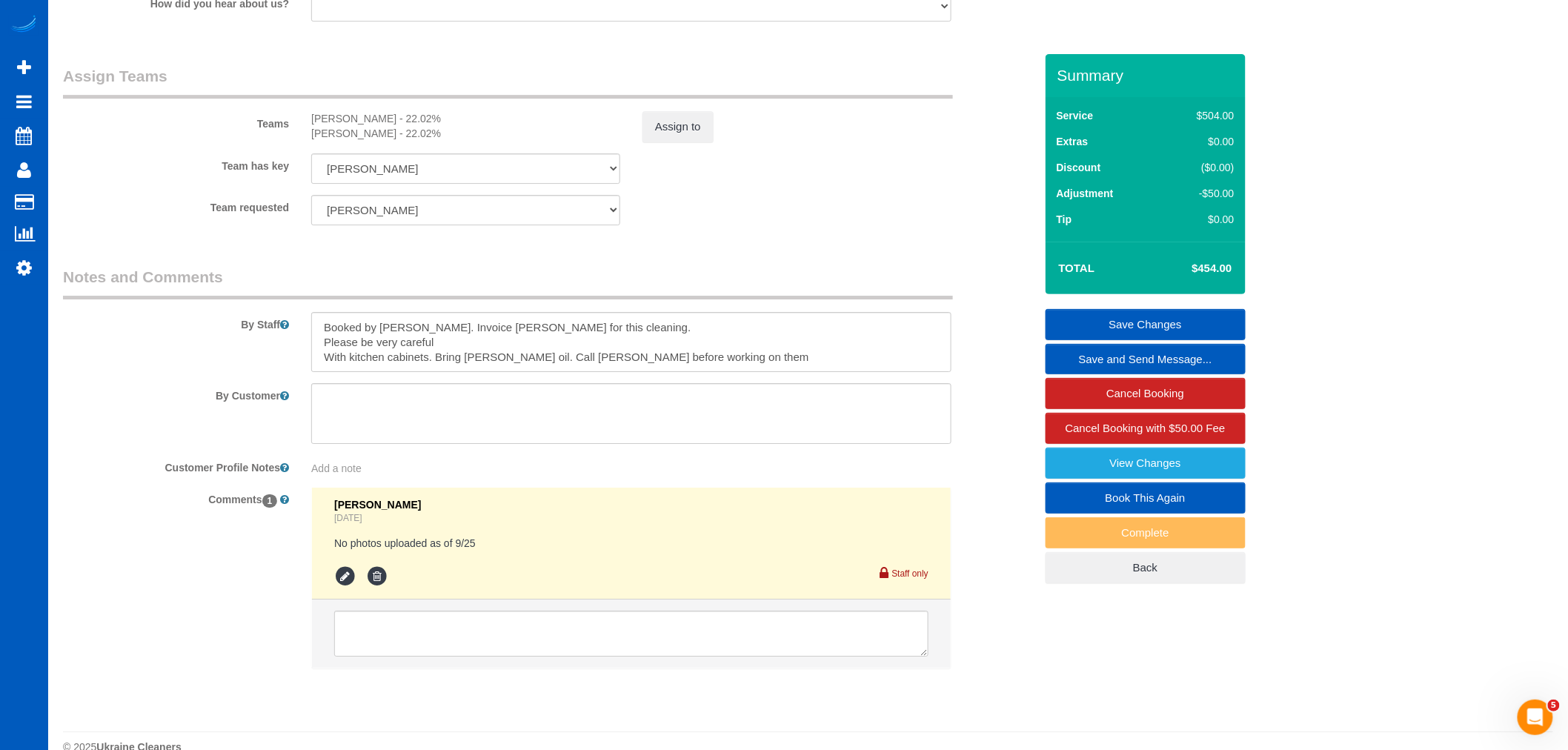
scroll to position [2003, 0]
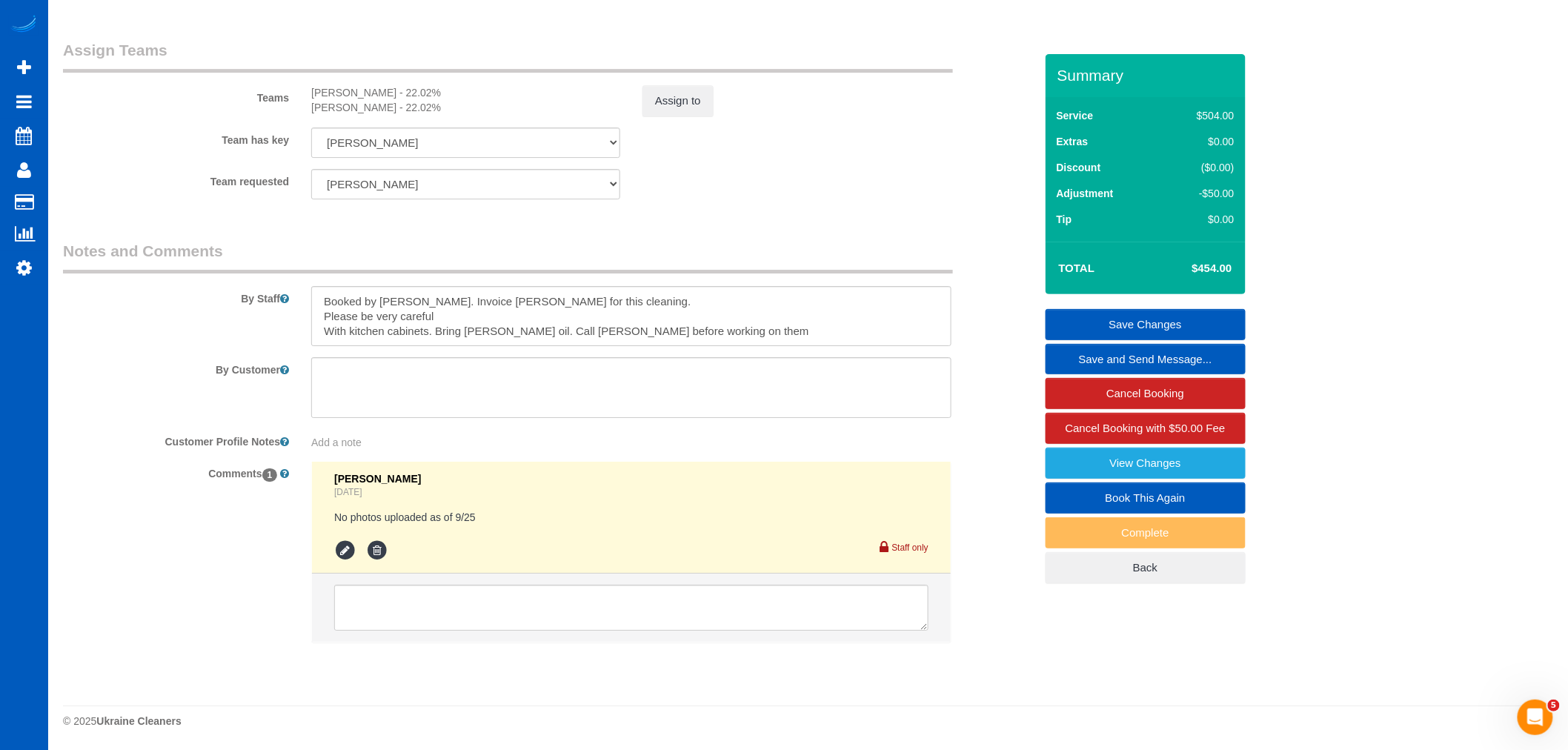
click at [714, 72] on fieldset "Assign Teams Teams [PERSON_NAME] - 22.02% [PERSON_NAME] - 22.02% Assign to Team…" at bounding box center [548, 125] width 971 height 171
click at [702, 86] on button "Assign to" at bounding box center [678, 100] width 71 height 31
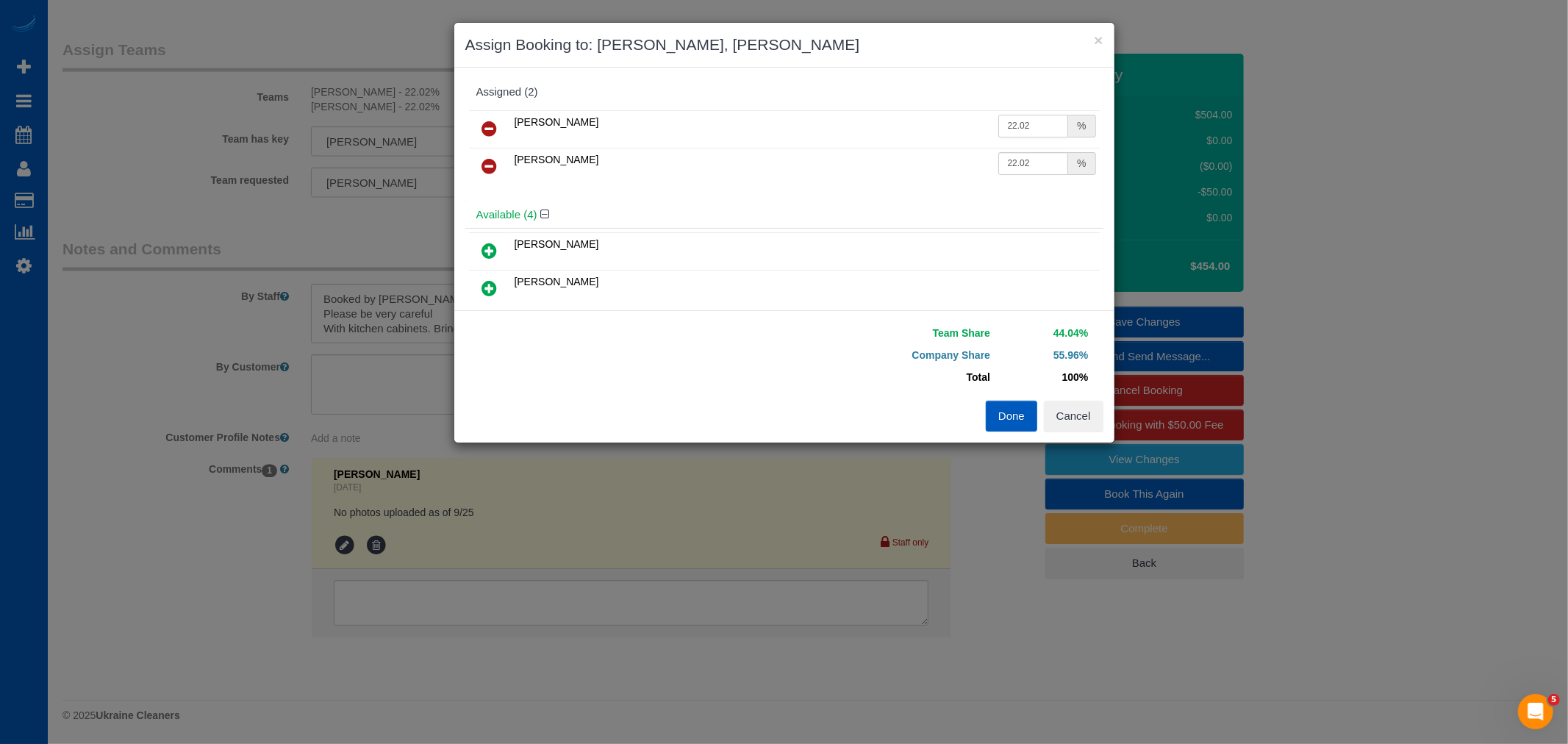
drag, startPoint x: 1027, startPoint y: 129, endPoint x: 838, endPoint y: 145, distance: 189.7
click at [838, 145] on tr "[PERSON_NAME] 22.02 %" at bounding box center [784, 129] width 630 height 37
type input "24.5"
drag, startPoint x: 1003, startPoint y: 169, endPoint x: 875, endPoint y: 178, distance: 128.3
click at [875, 178] on tr "Vira Zhukovska 22.02 %" at bounding box center [784, 167] width 630 height 37
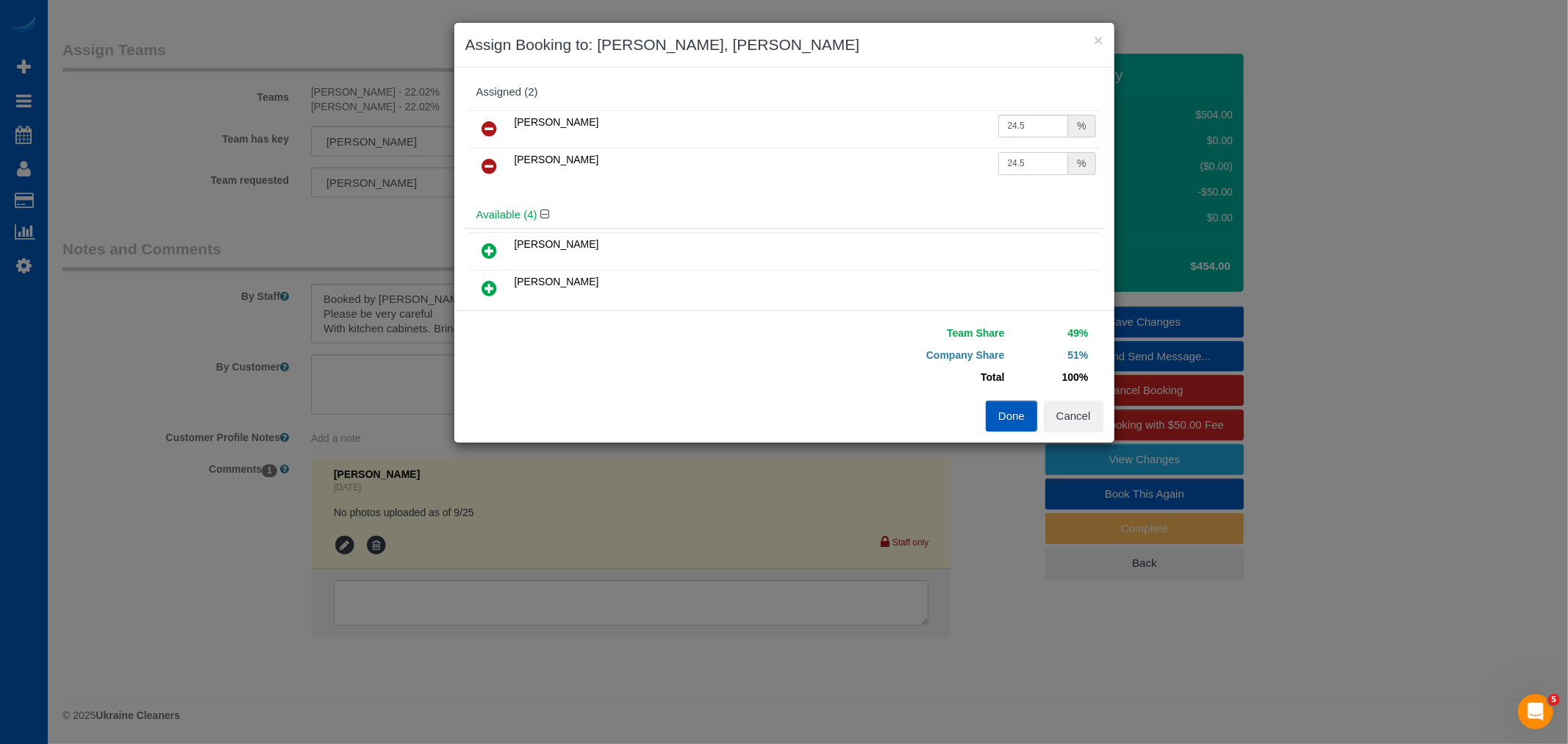
type input "24.5"
click at [1003, 419] on button "Done" at bounding box center [1012, 416] width 51 height 31
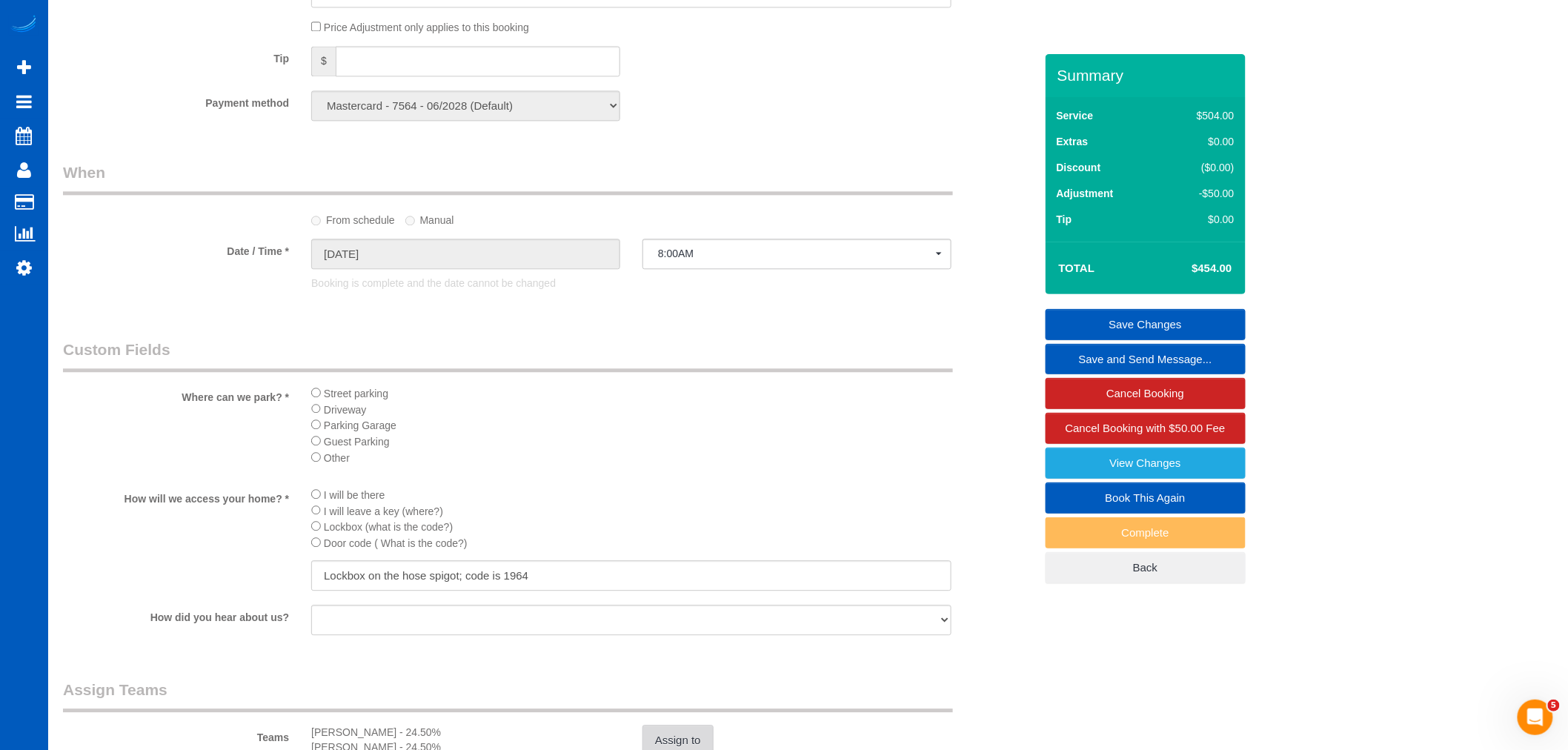
scroll to position [1179, 0]
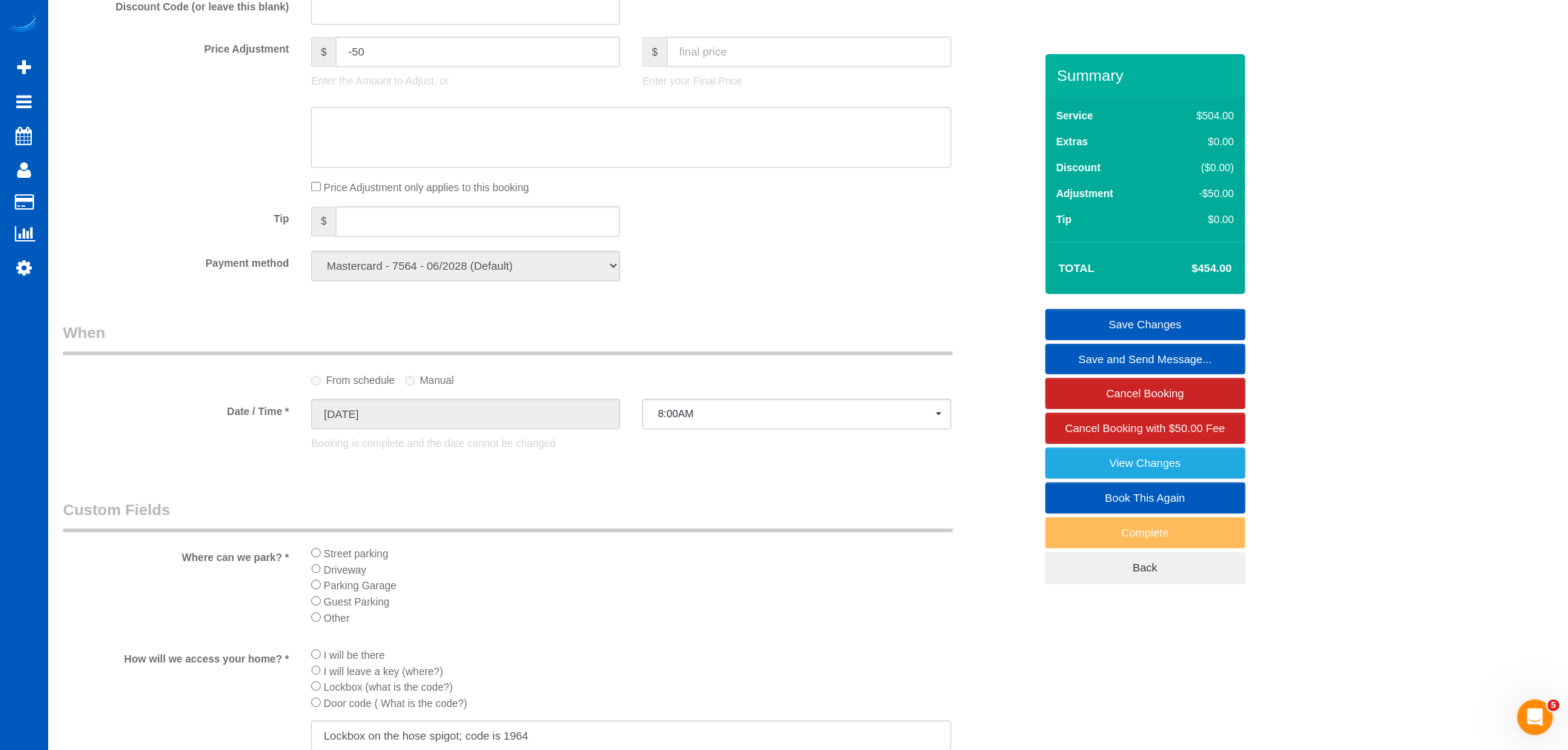
click at [1110, 314] on link "Save Changes" at bounding box center [1145, 324] width 200 height 31
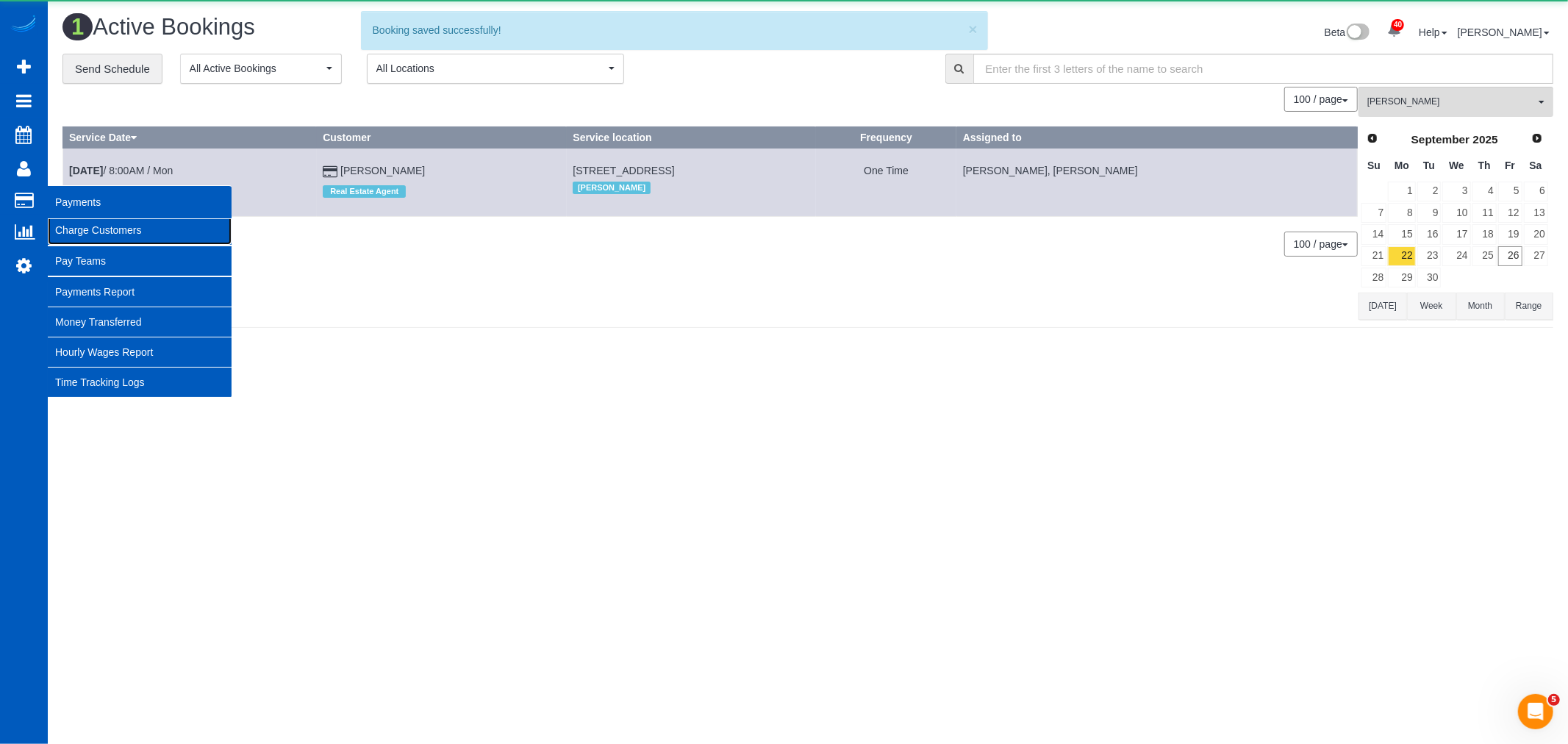
click at [86, 234] on link "Charge Customers" at bounding box center [140, 231] width 184 height 30
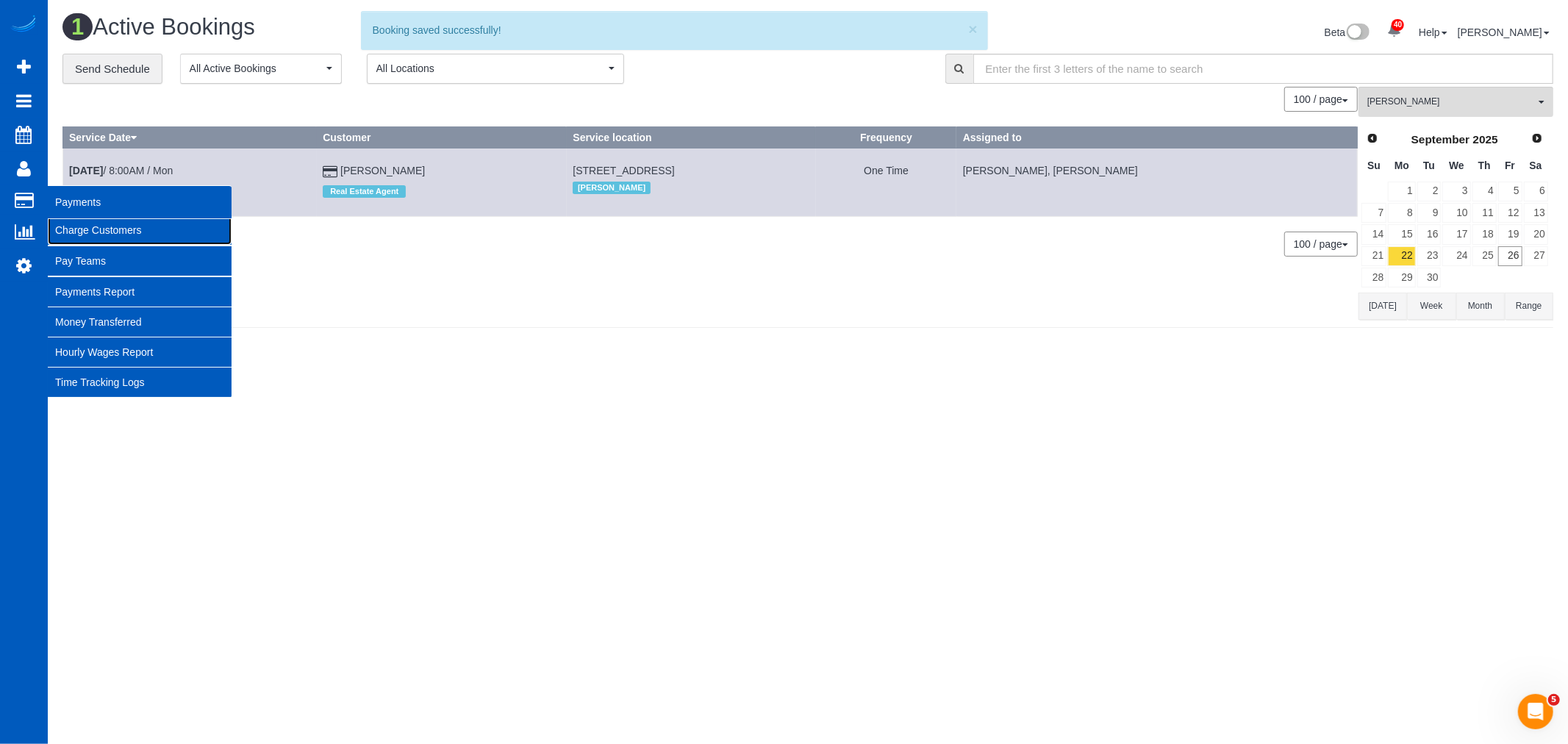
select select
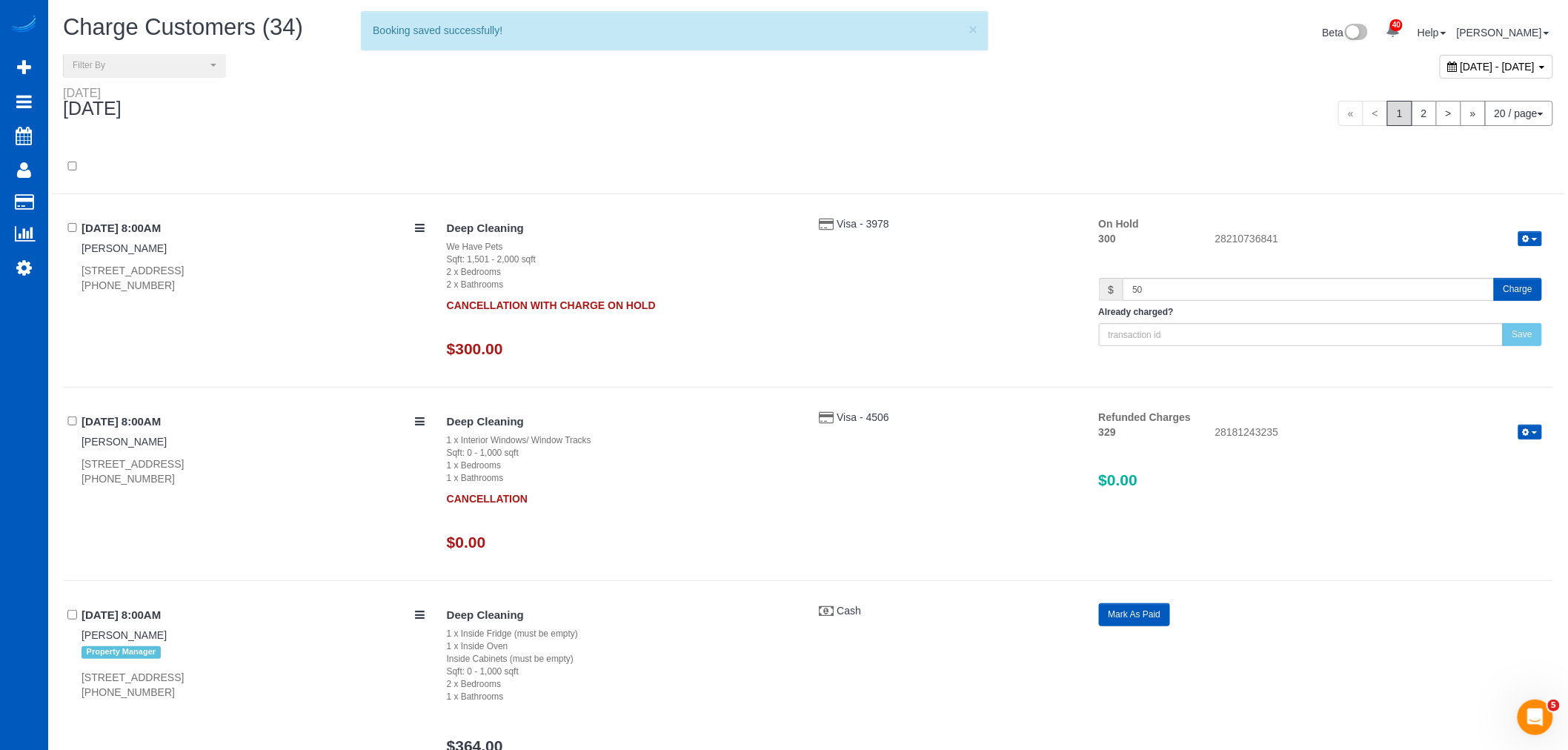
click at [1440, 77] on div "[DATE] - [DATE]" at bounding box center [1497, 67] width 113 height 24
type input "**********"
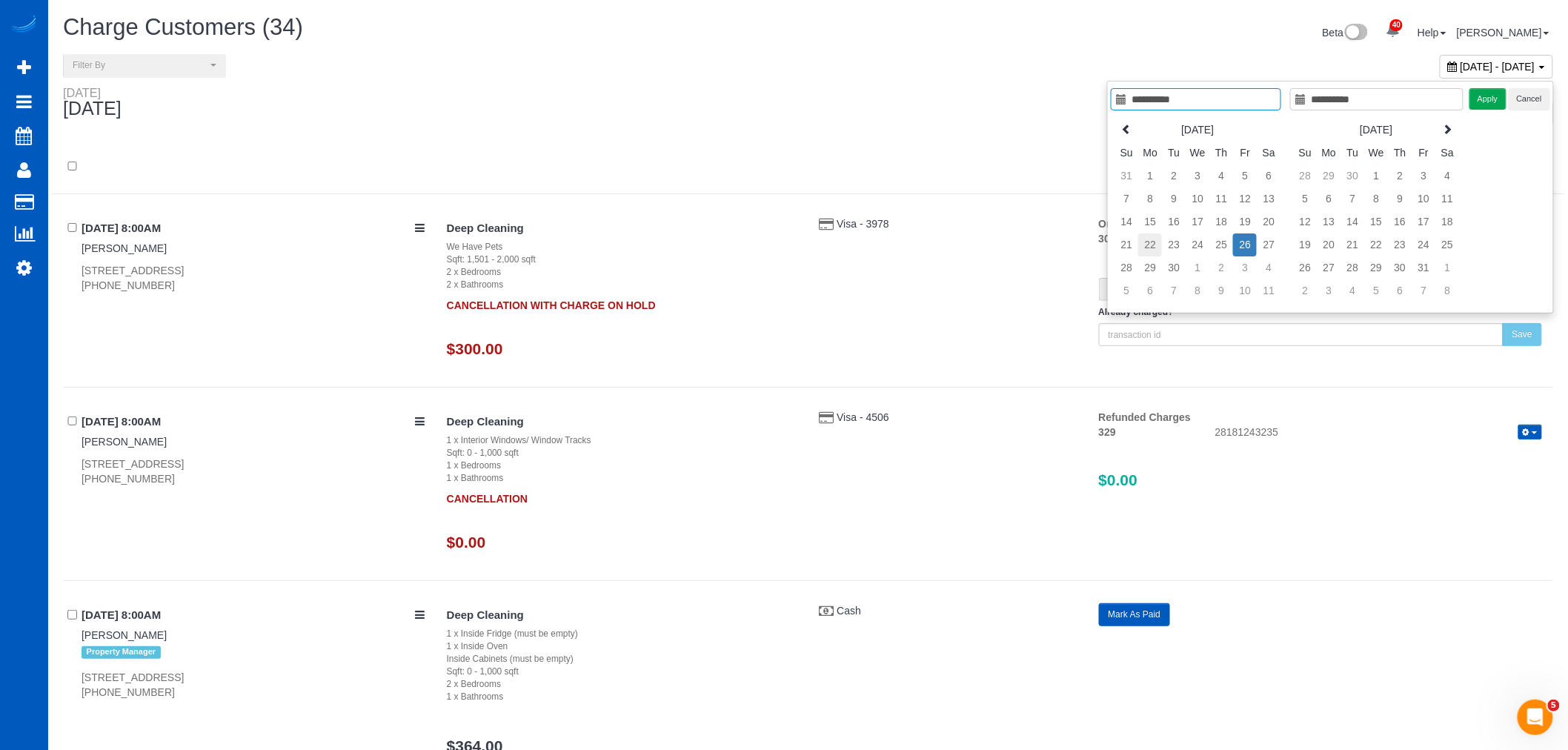
type input "**********"
click at [1158, 238] on td "22" at bounding box center [1150, 244] width 24 height 23
type input "**********"
click at [1158, 238] on td "22" at bounding box center [1150, 244] width 24 height 23
type input "**********"
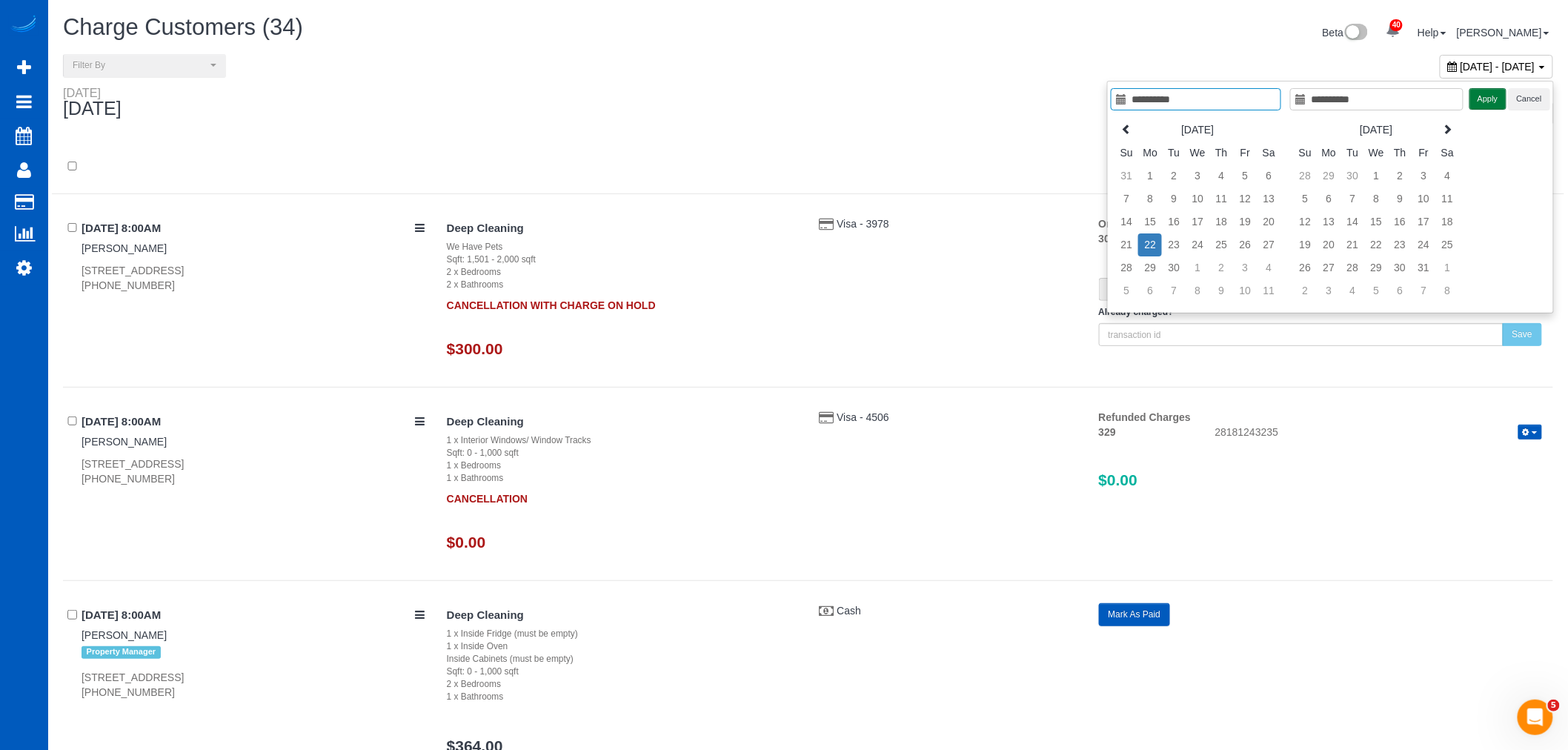
click at [1483, 107] on button "Apply" at bounding box center [1488, 99] width 37 height 22
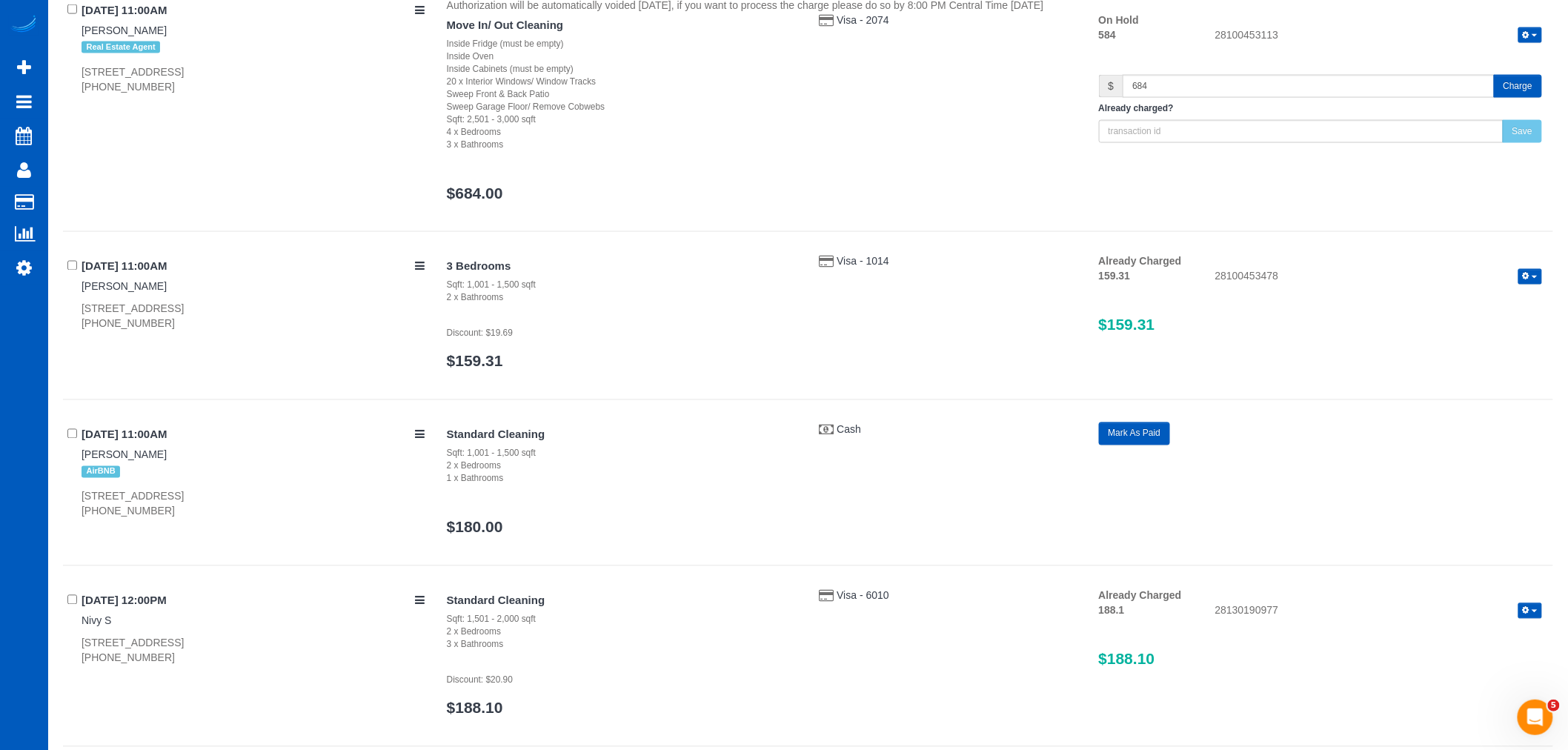
scroll to position [3405, 0]
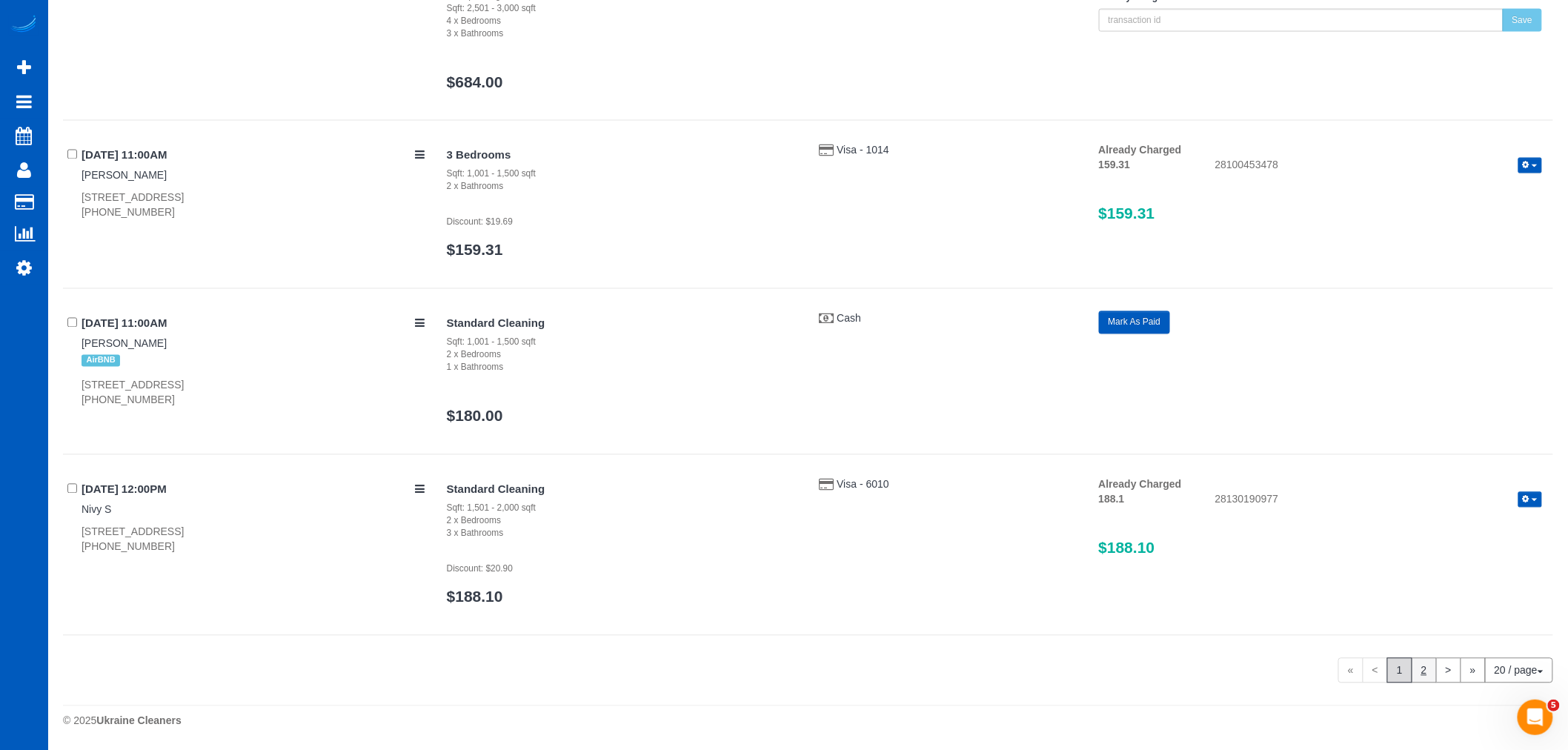
click at [1420, 663] on link "2" at bounding box center [1424, 671] width 25 height 25
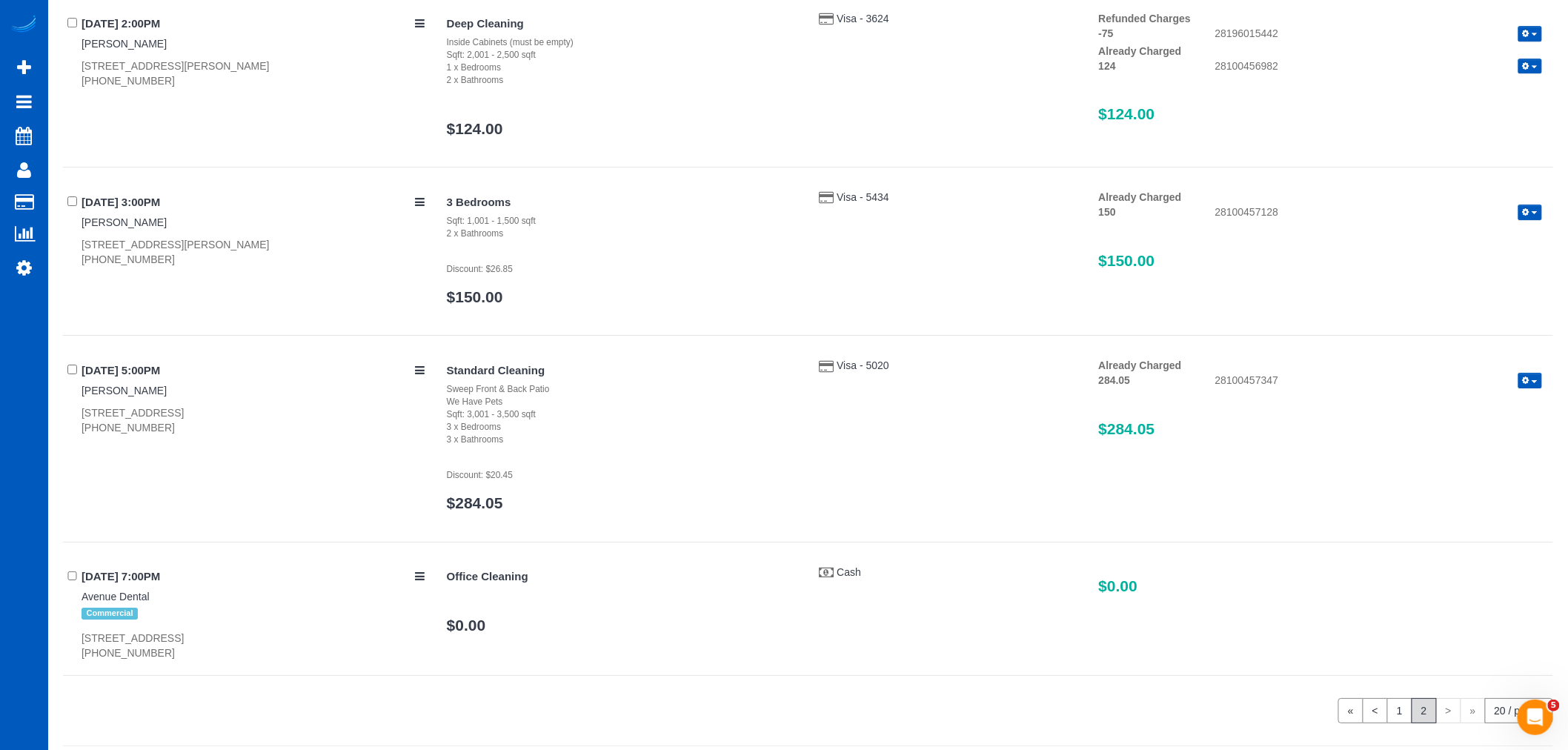
scroll to position [2020, 0]
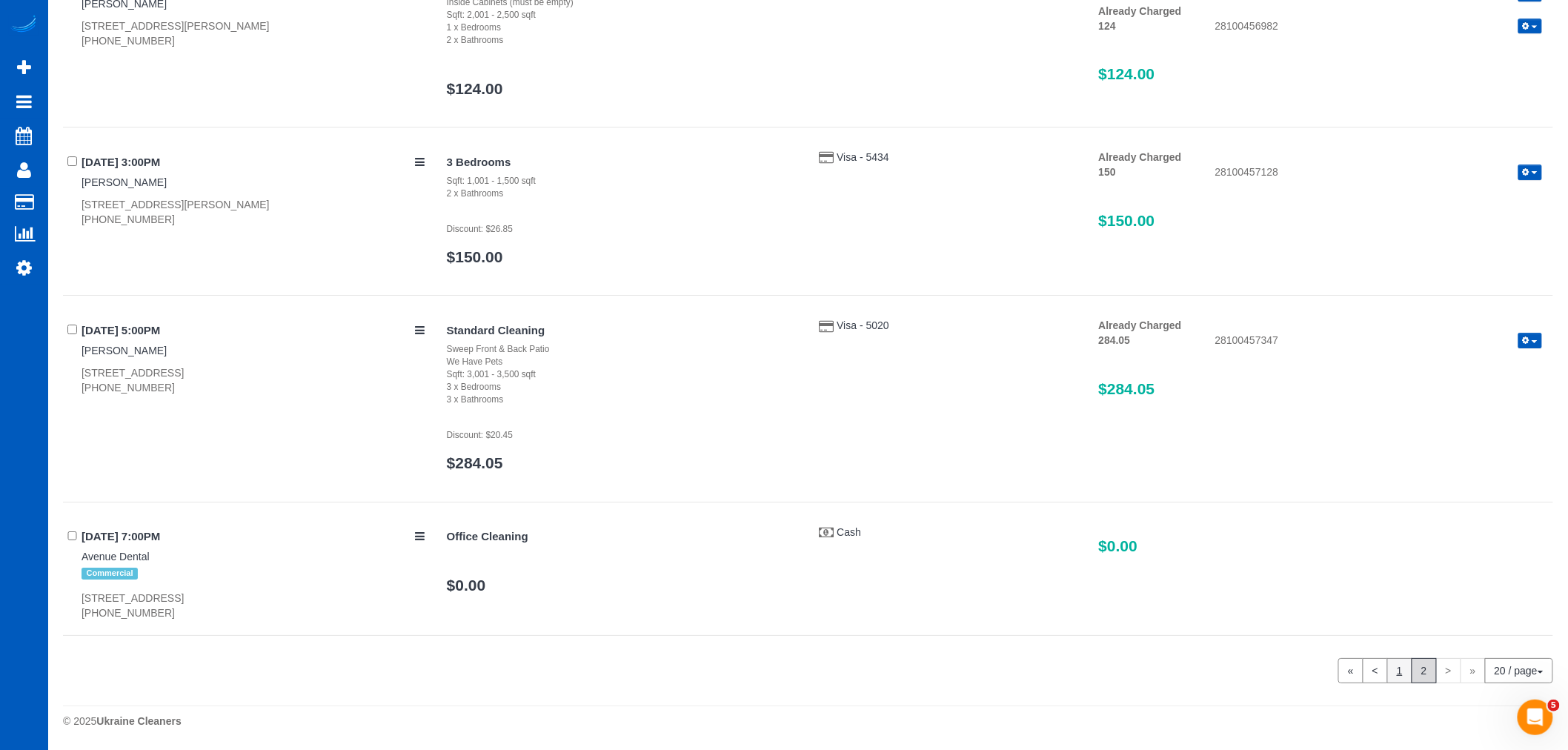
click at [1388, 662] on link "1" at bounding box center [1399, 671] width 25 height 25
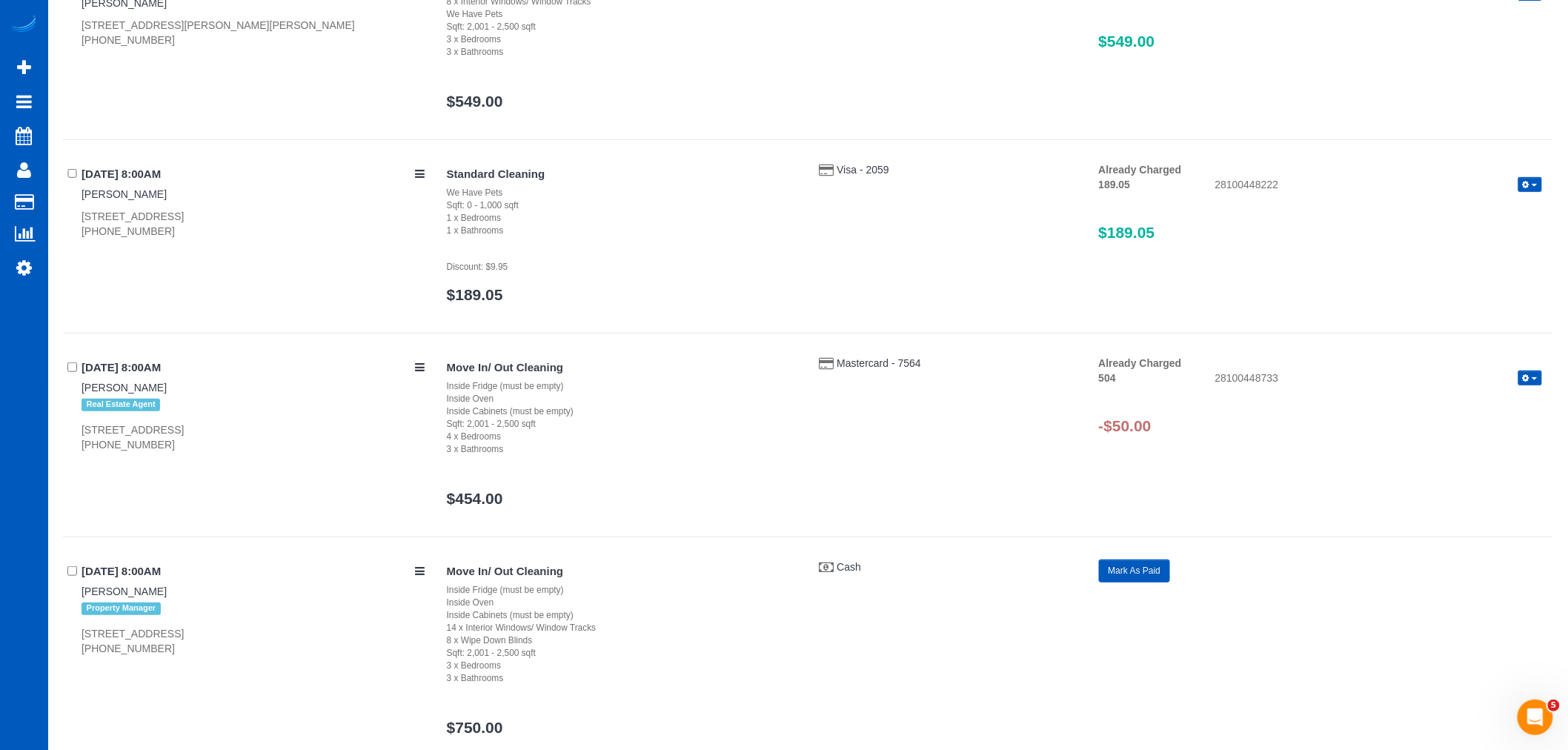
scroll to position [208, 0]
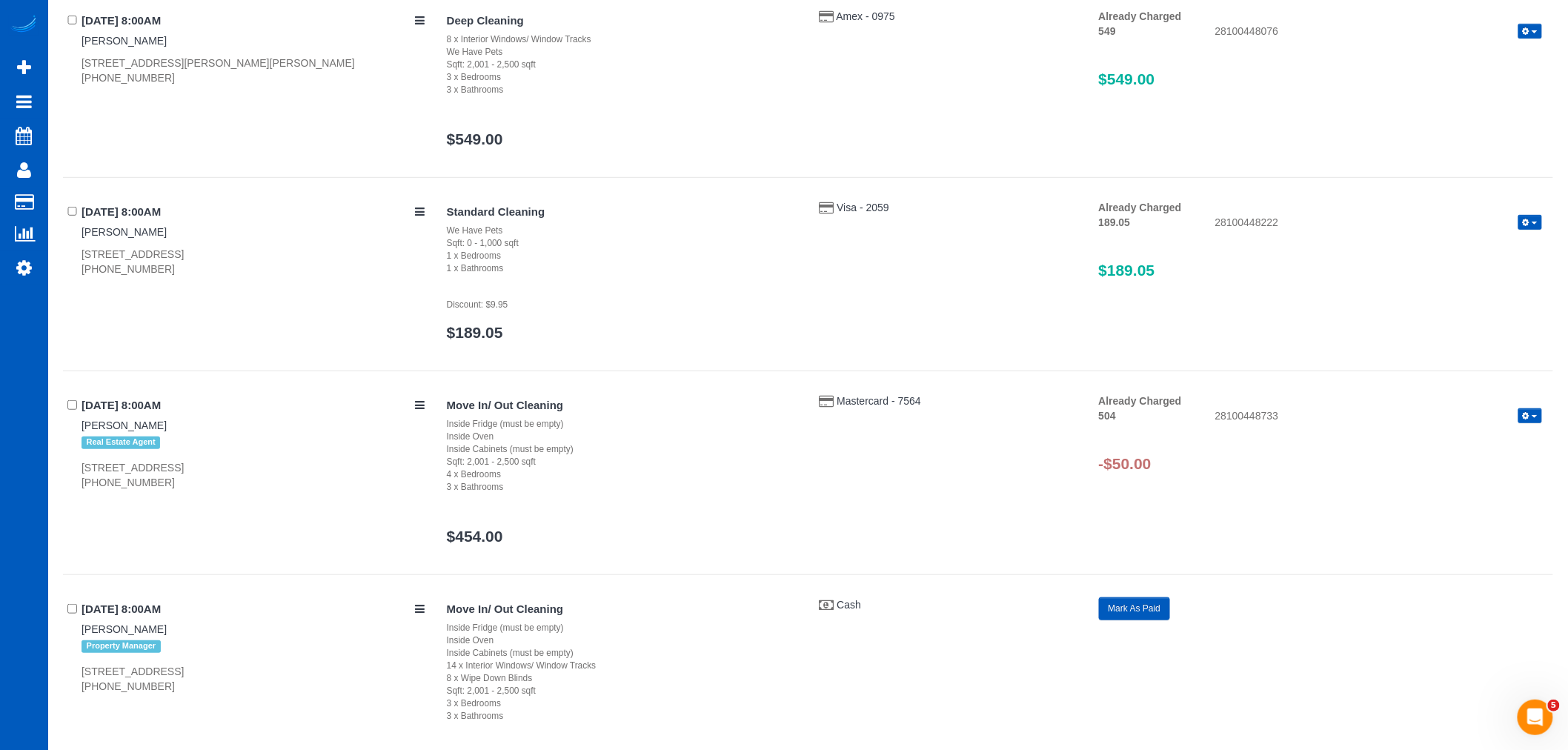
click at [1519, 417] on button "button" at bounding box center [1530, 416] width 24 height 16
click at [1472, 442] on link "Refund" at bounding box center [1483, 440] width 117 height 19
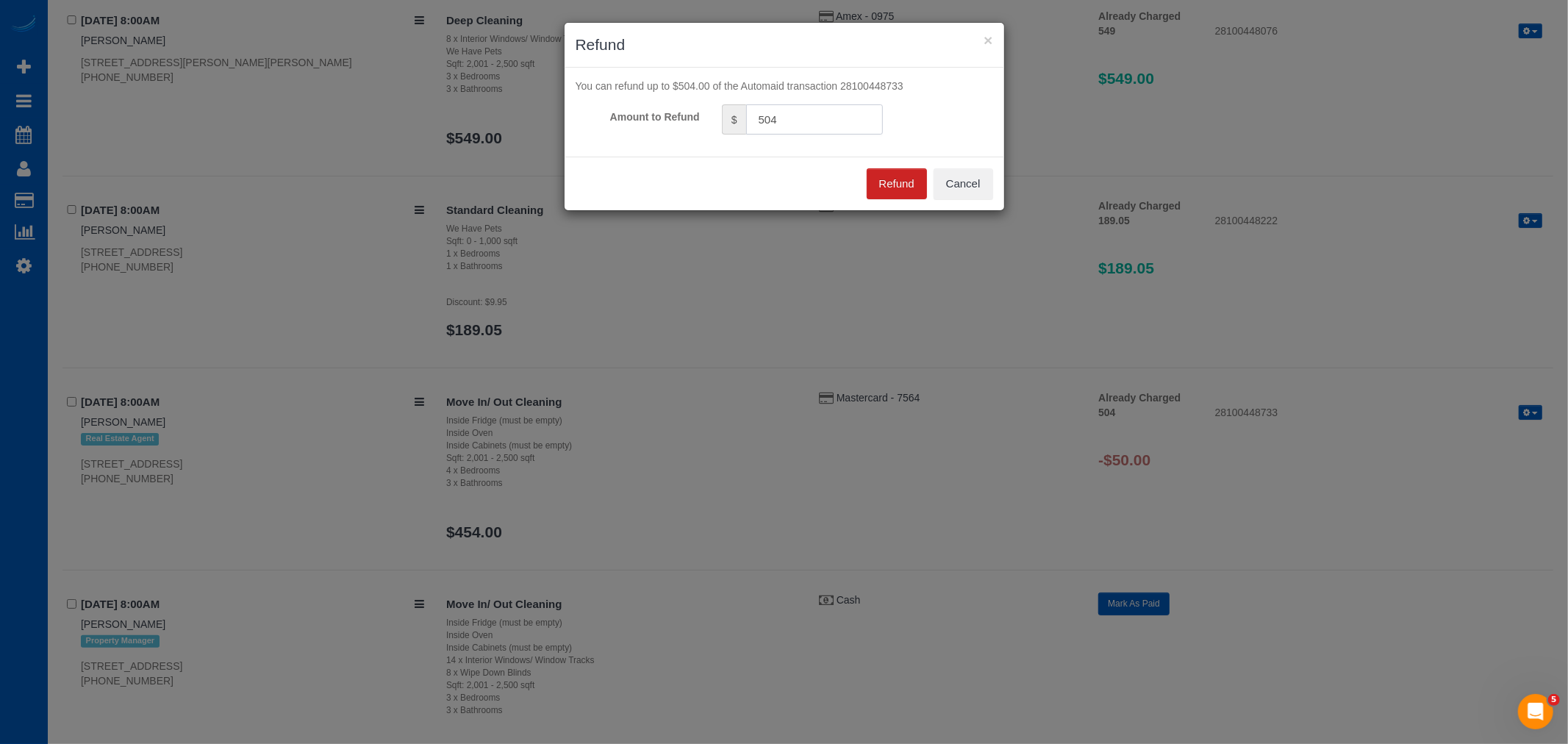
drag, startPoint x: 787, startPoint y: 118, endPoint x: 616, endPoint y: 149, distance: 173.8
click at [616, 149] on div "You can refund up to $504.00 of the Automaid transaction 28100448733 Amount to …" at bounding box center [784, 112] width 439 height 89
type input "50"
click at [877, 185] on button "Refund" at bounding box center [896, 183] width 60 height 31
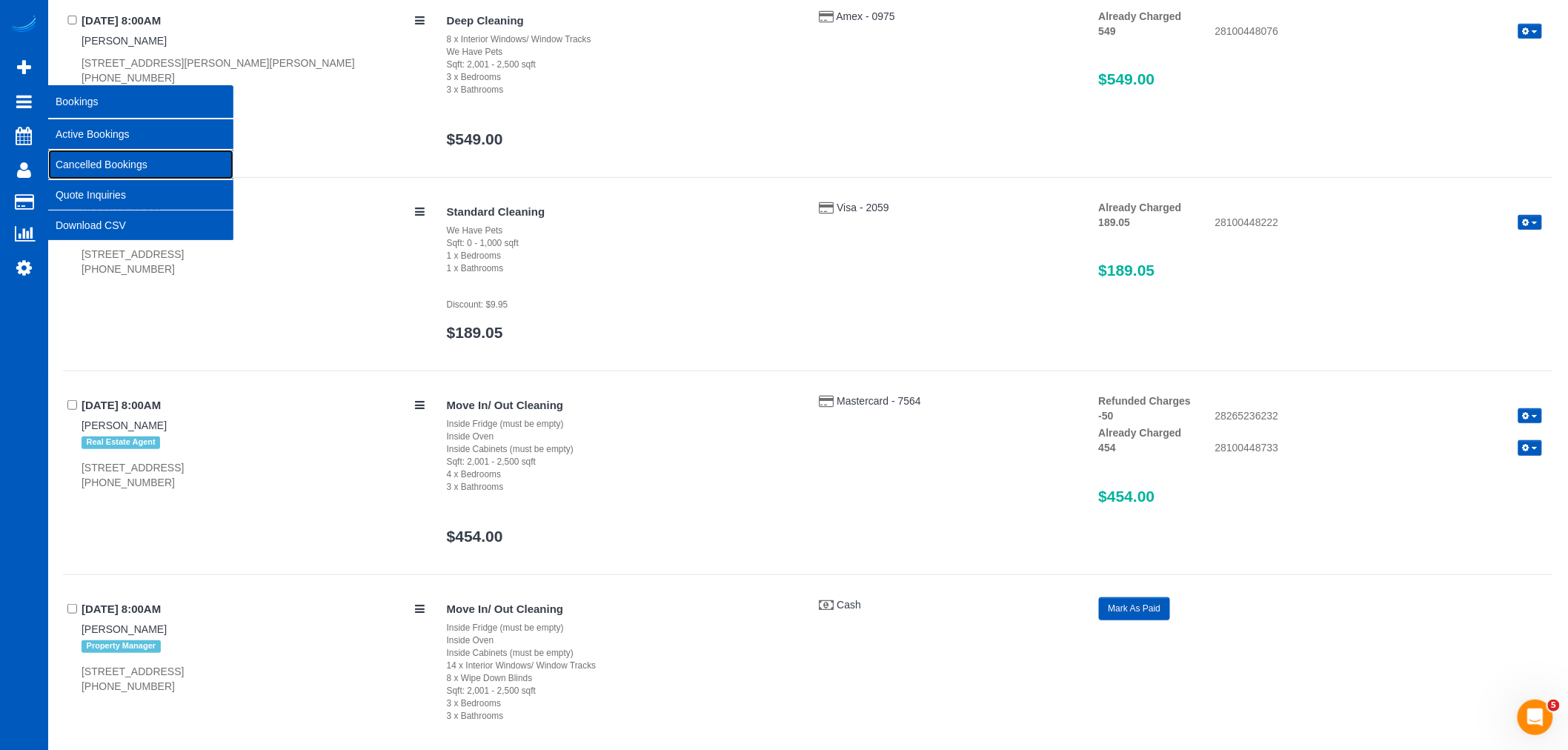
click at [102, 171] on link "Cancelled Bookings" at bounding box center [141, 165] width 186 height 30
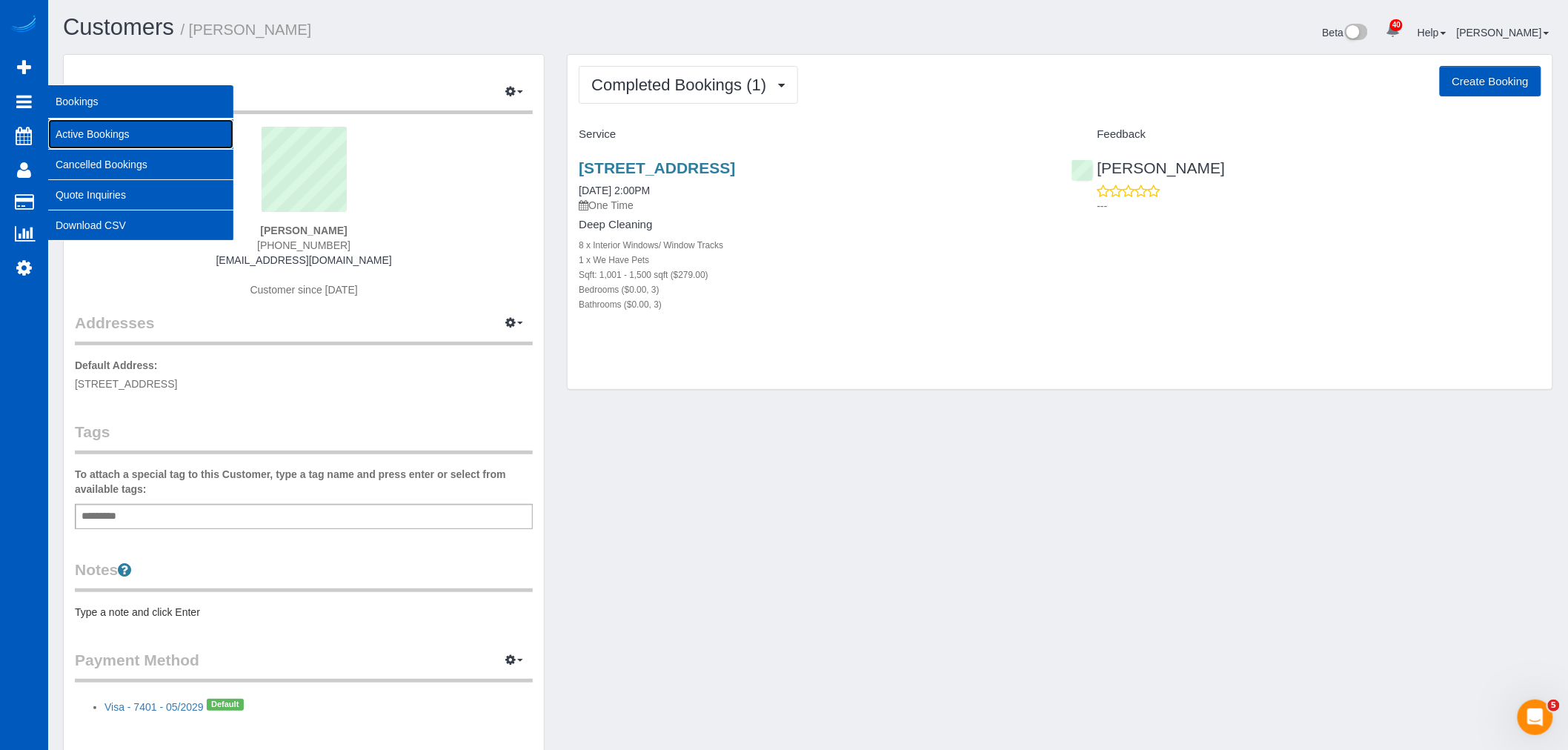
click at [97, 131] on link "Active Bookings" at bounding box center [141, 134] width 186 height 30
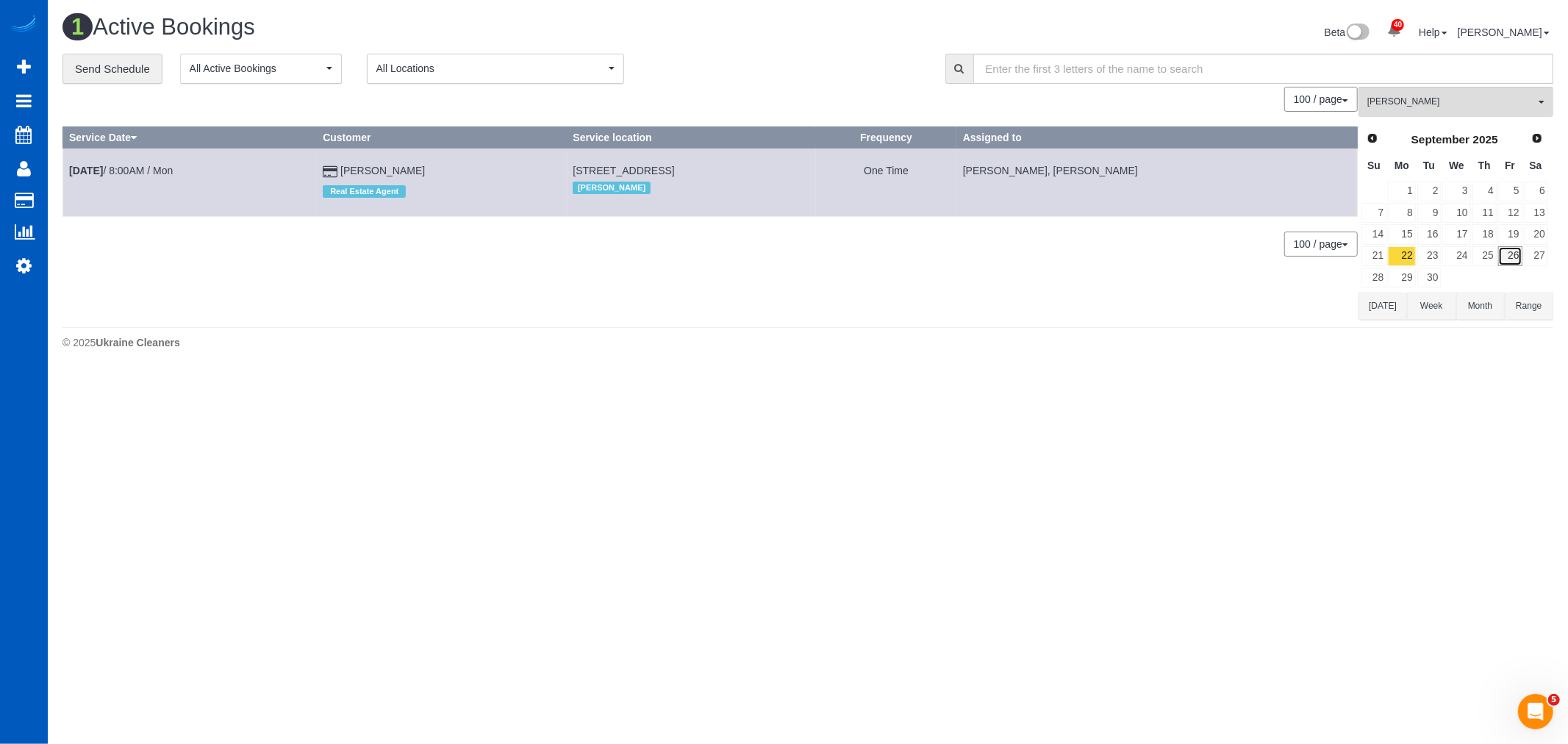
click at [1519, 253] on link "26" at bounding box center [1510, 256] width 25 height 20
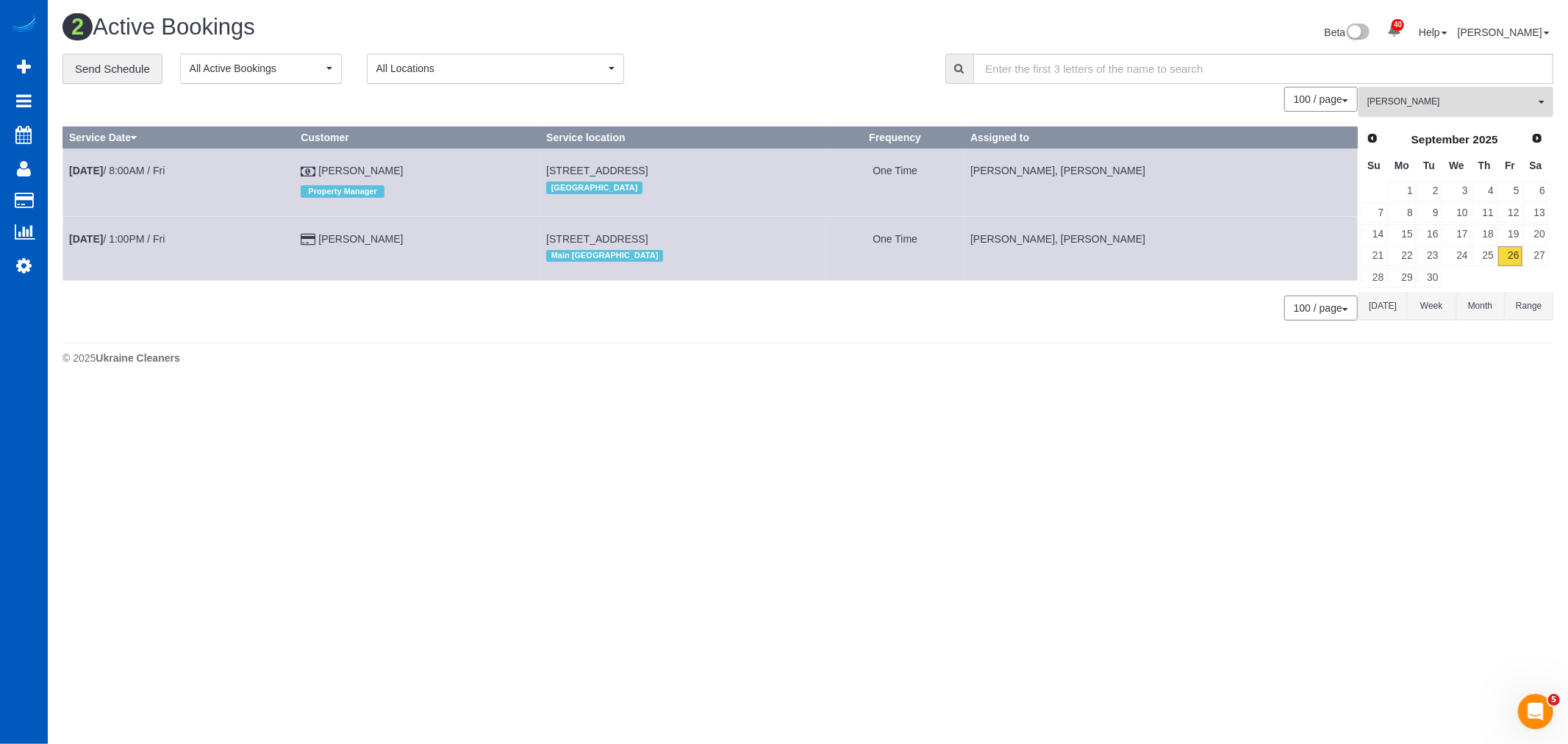
click at [1463, 91] on button "[PERSON_NAME] All Teams" at bounding box center [1456, 101] width 195 height 31
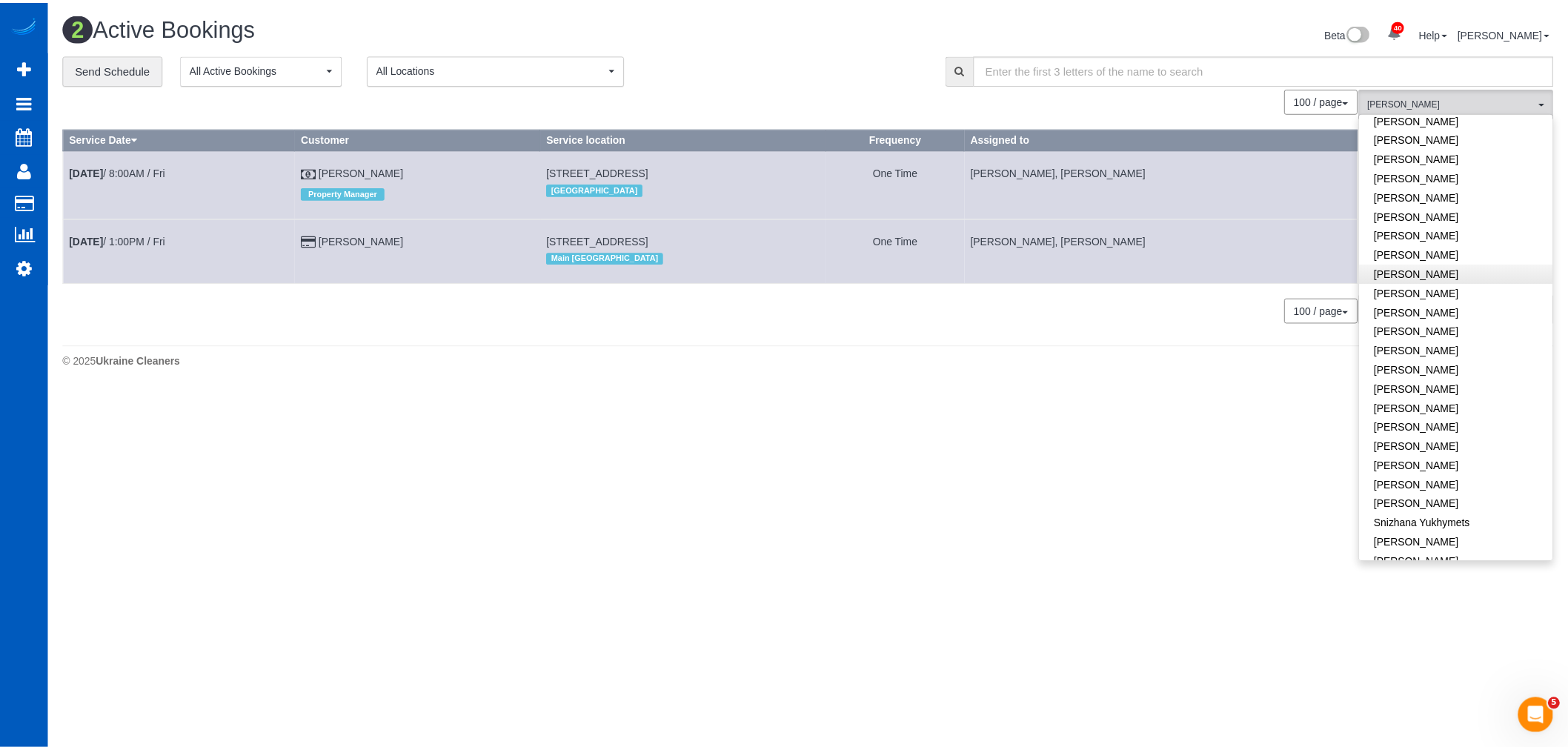
scroll to position [736, 0]
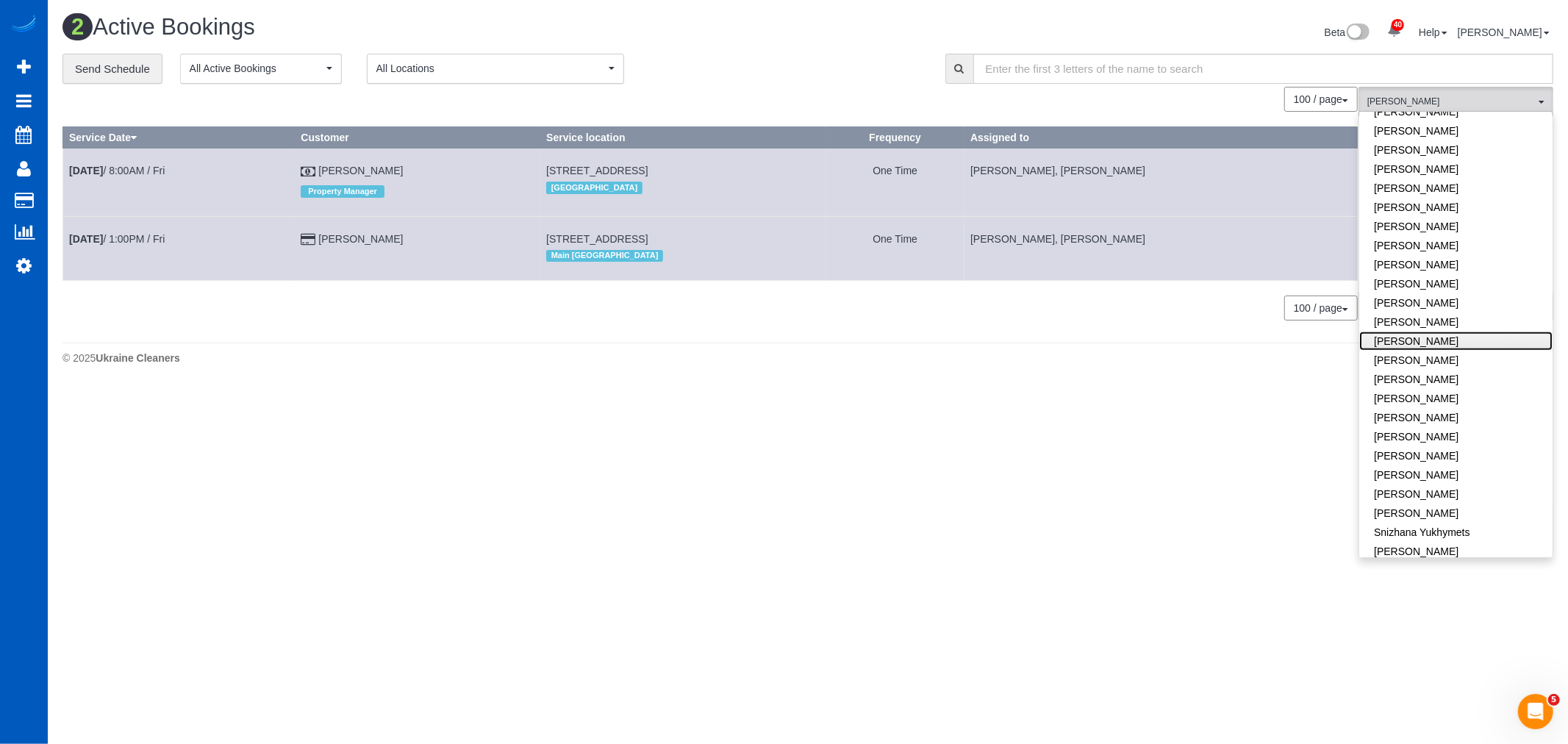
click at [1444, 332] on link "[PERSON_NAME]" at bounding box center [1456, 341] width 193 height 19
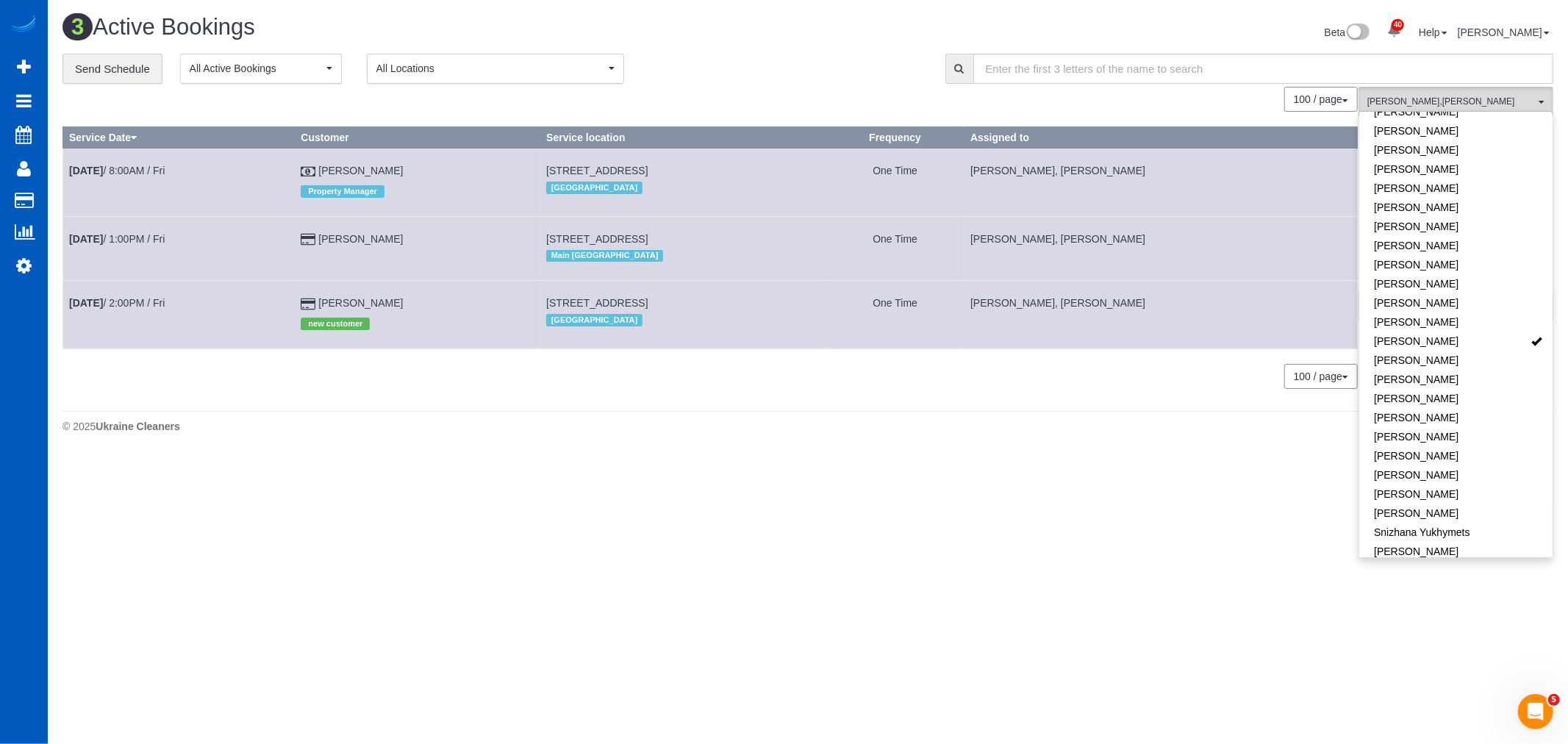
drag, startPoint x: 519, startPoint y: 305, endPoint x: 700, endPoint y: 305, distance: 181.0
click at [700, 305] on td "[STREET_ADDRESS] [GEOGRAPHIC_DATA]" at bounding box center [683, 314] width 286 height 68
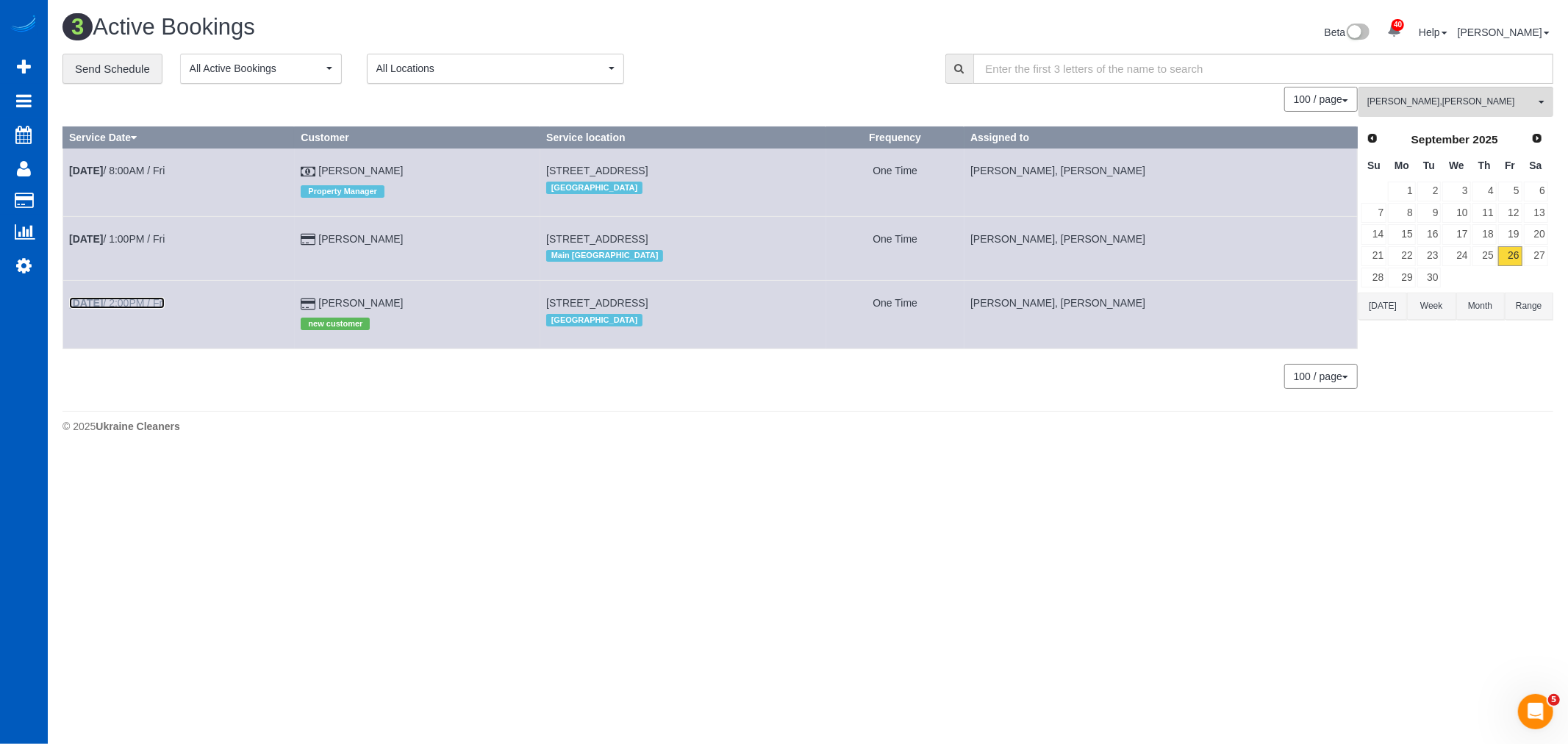
click at [137, 308] on link "[DATE] 2:00PM / Fri" at bounding box center [116, 303] width 96 height 12
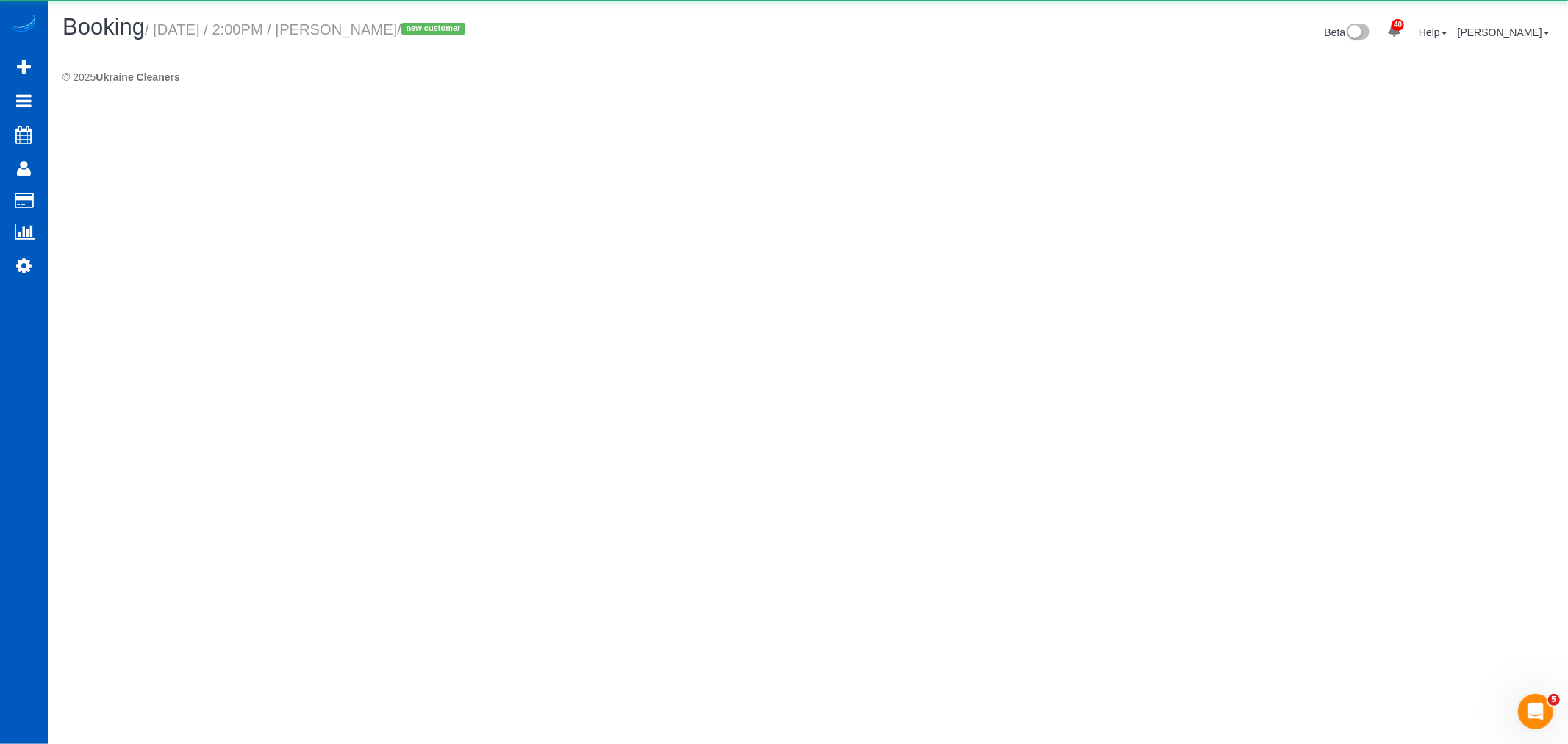
select select "WA"
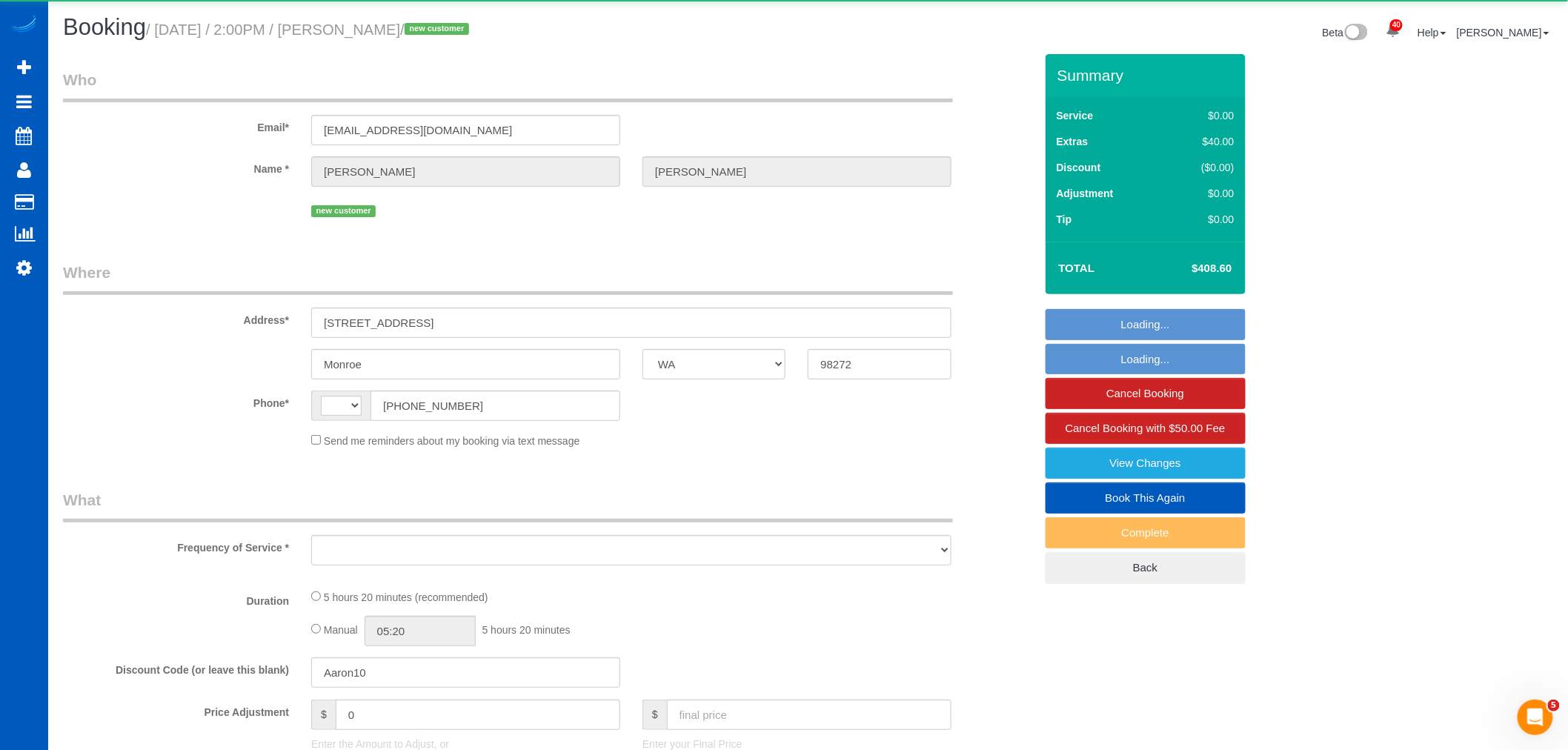
select select "object:1327"
select select "string:fspay-0bc721b2-2e31-48cb-a6f0-c4ba13e8331c"
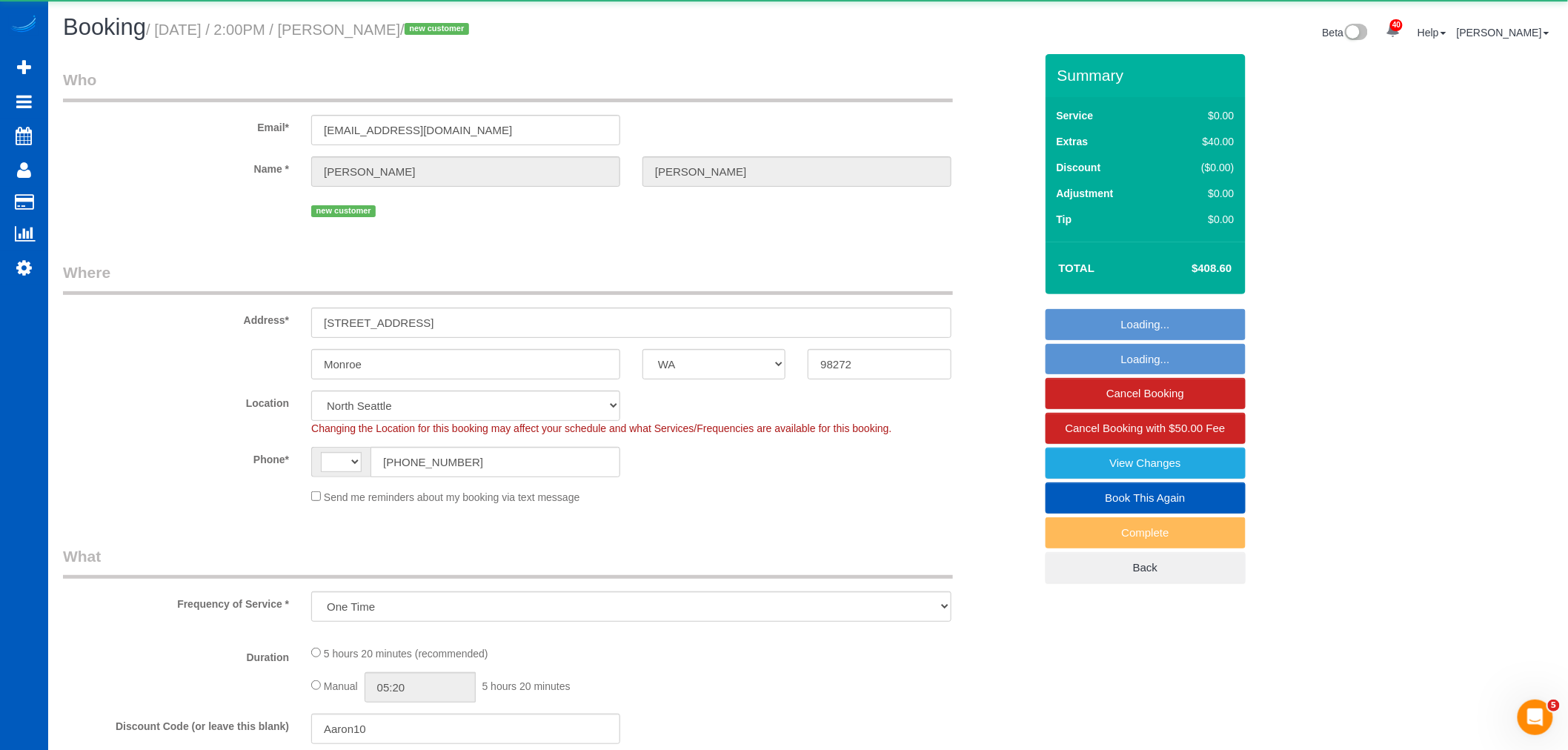
select select "object:1448"
select select "string:[GEOGRAPHIC_DATA]"
select select "199"
select select "1001"
select select "3"
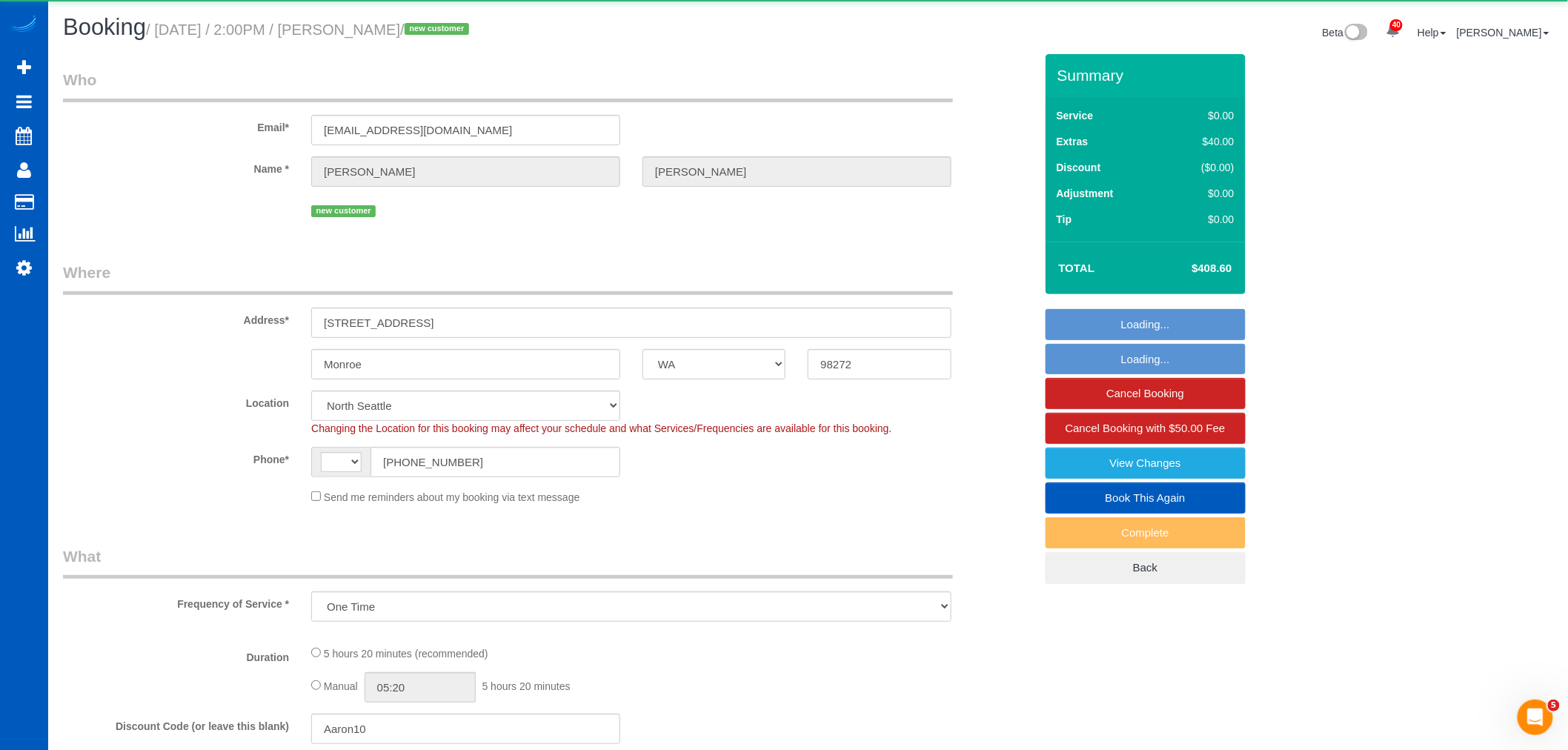
select select "3"
select select "spot1"
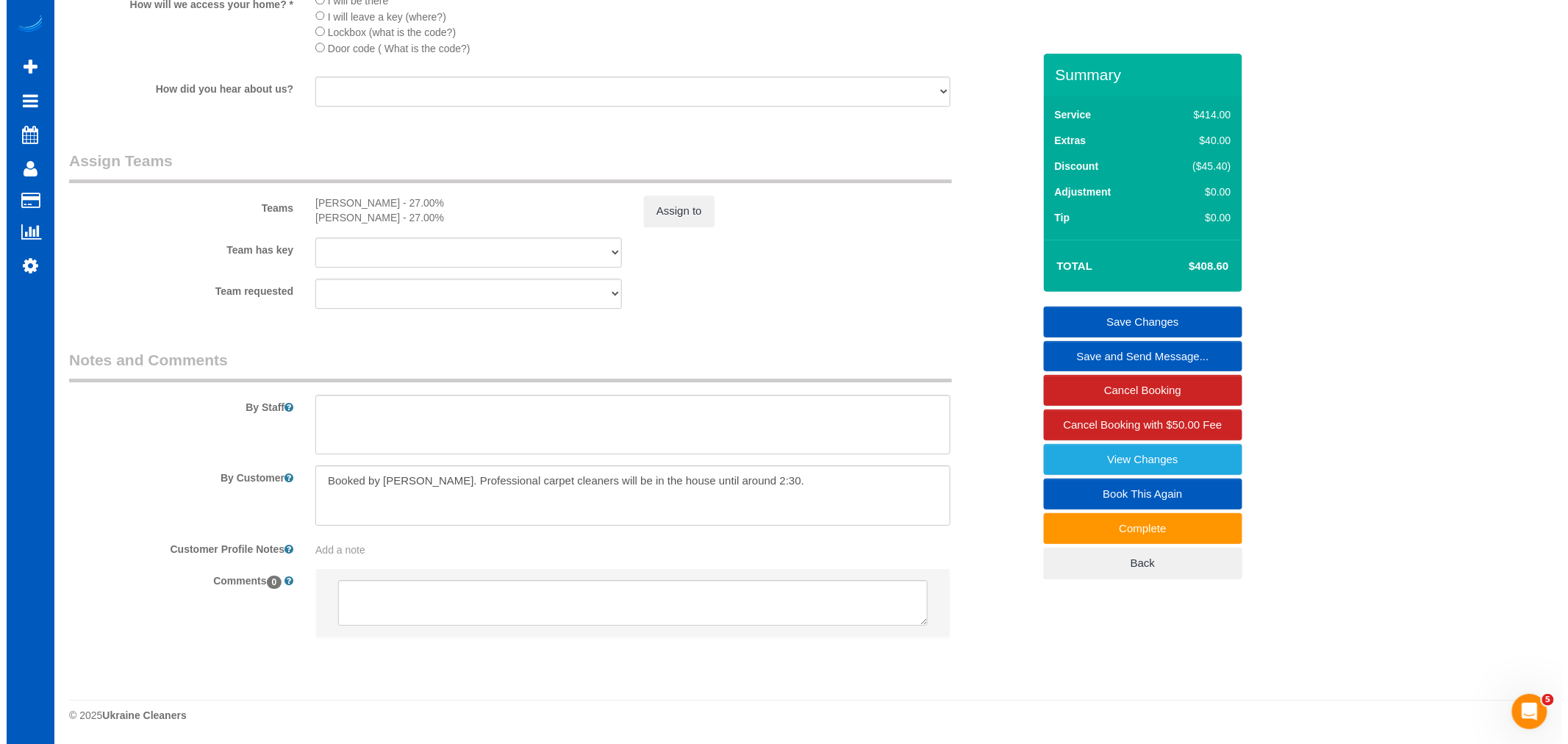
scroll to position [1785, 0]
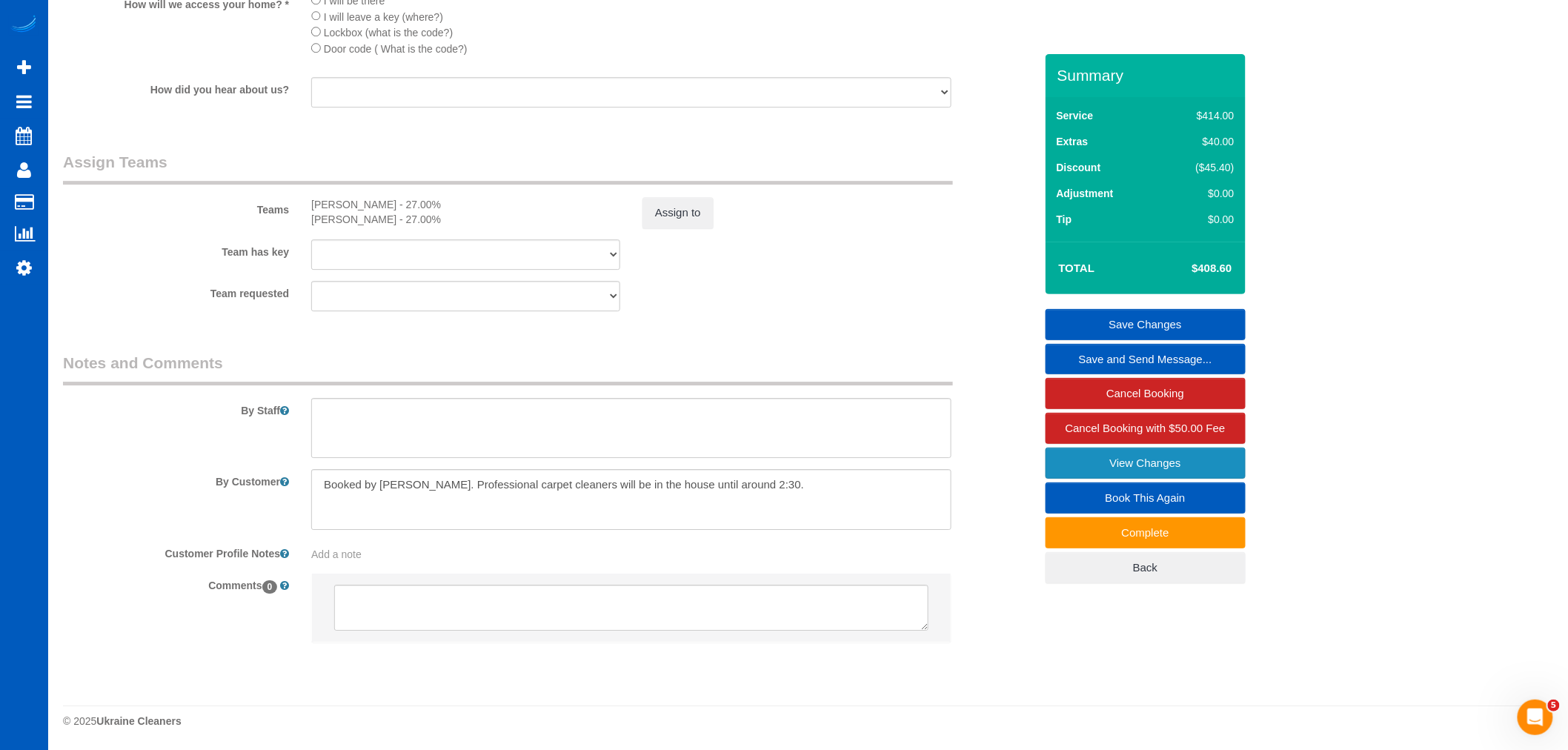
click at [1090, 475] on link "View Changes" at bounding box center [1145, 463] width 200 height 31
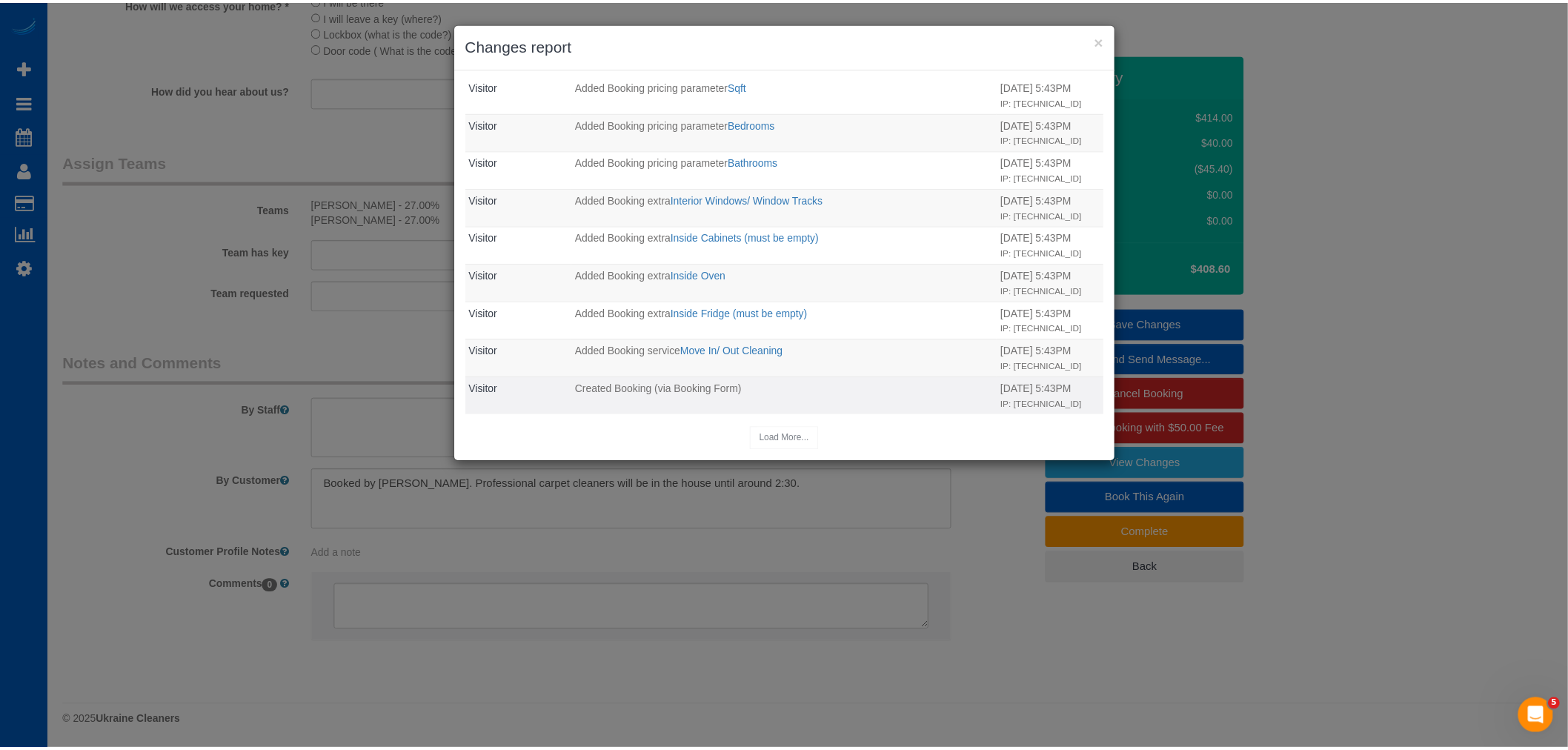
scroll to position [543, 0]
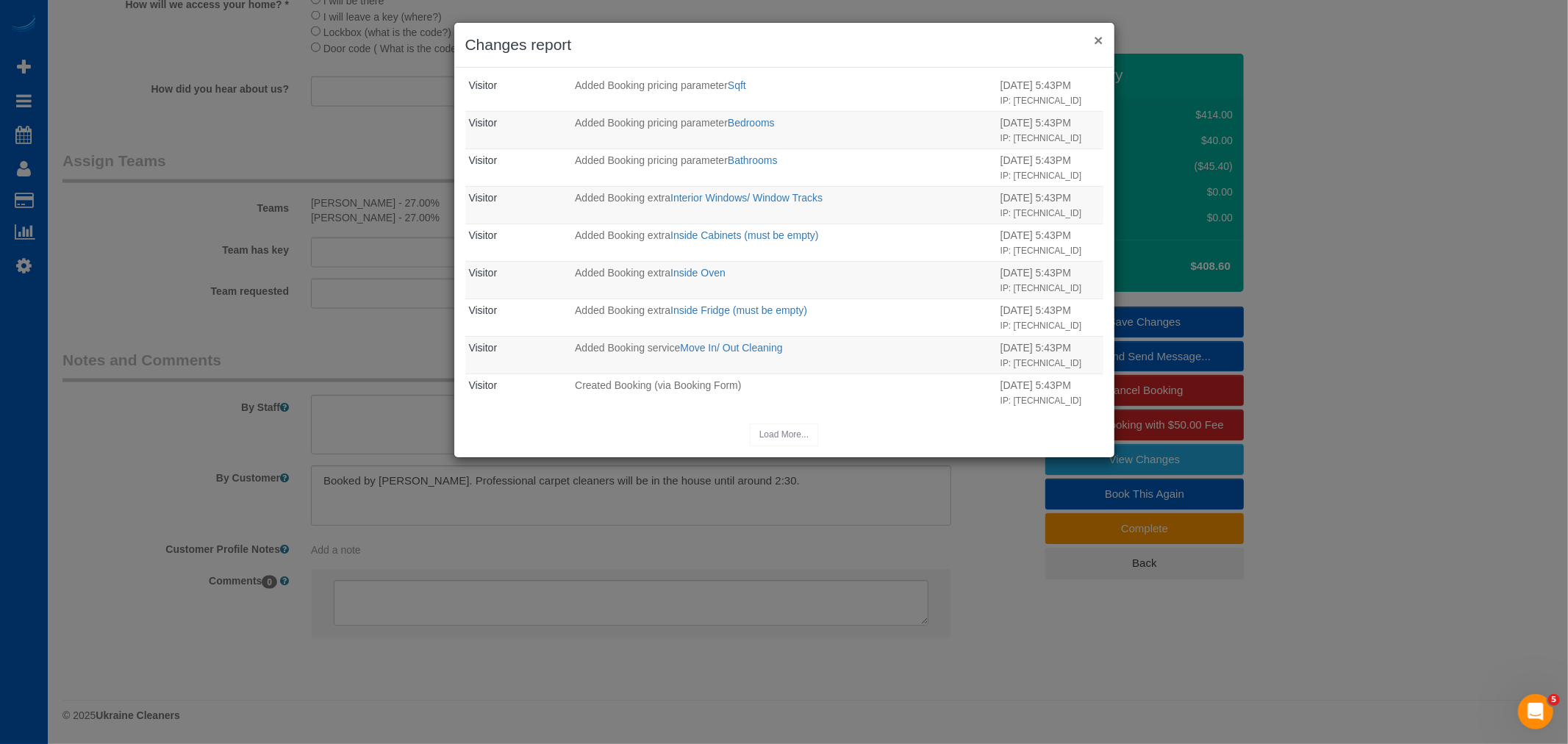
click at [1098, 35] on button "×" at bounding box center [1097, 40] width 9 height 16
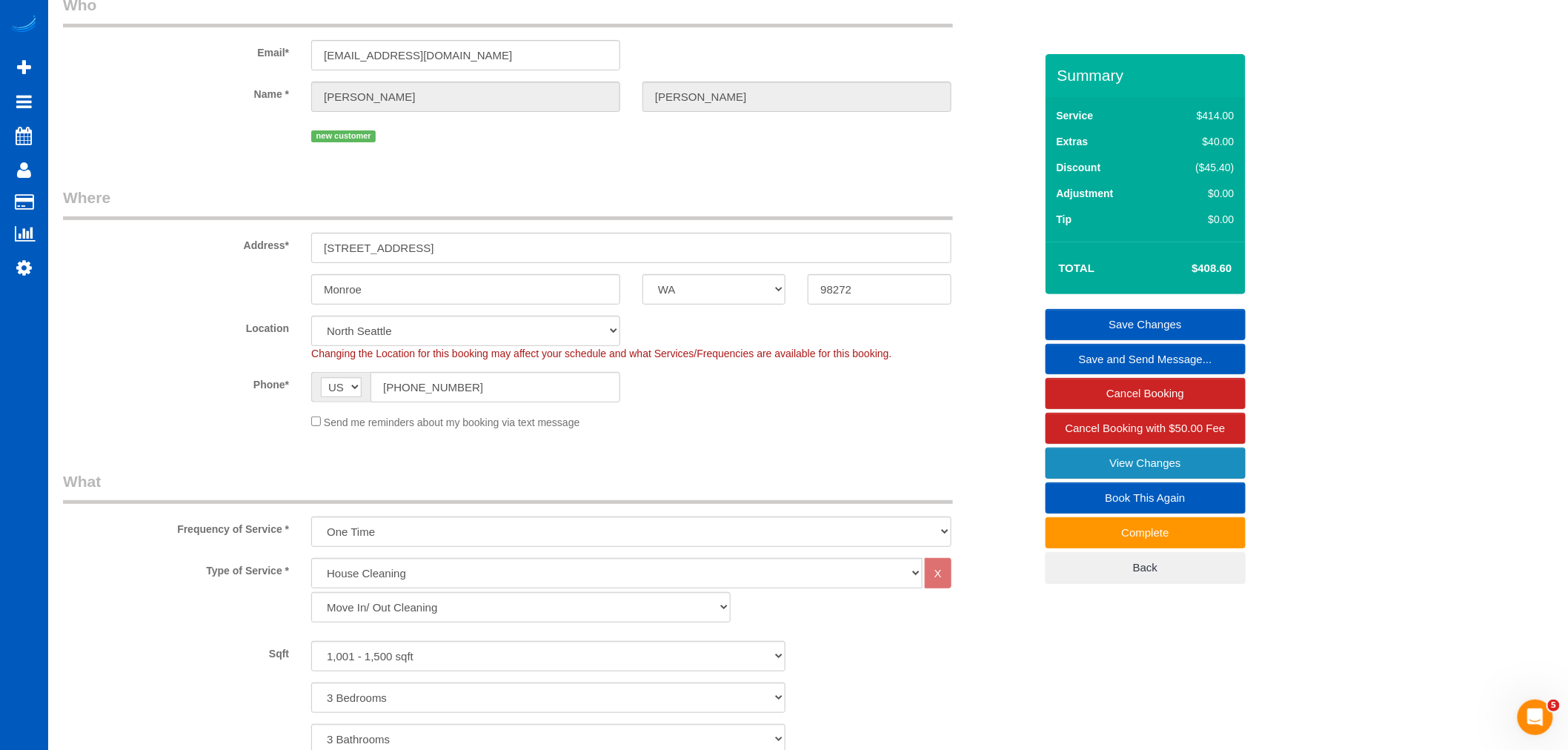
scroll to position [0, 0]
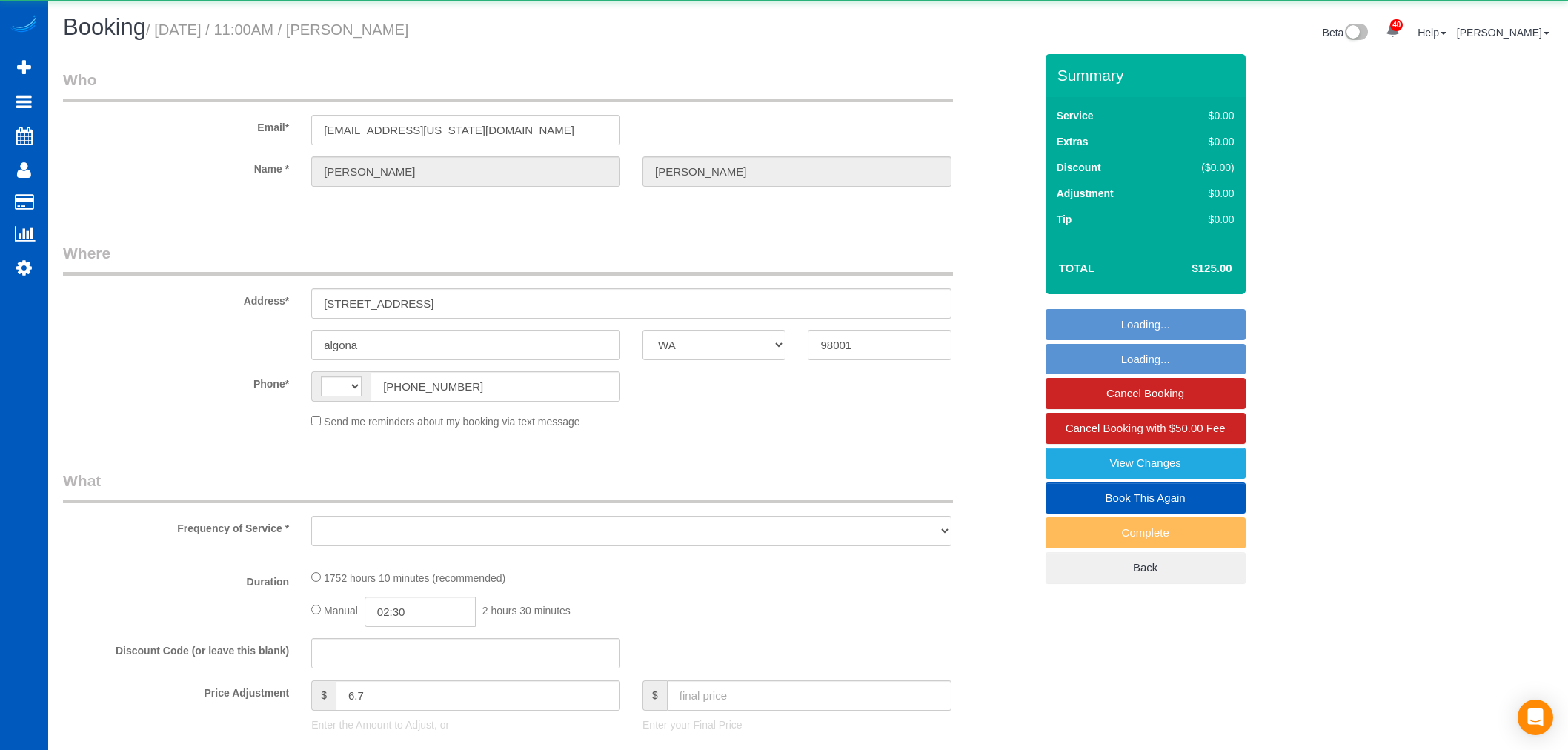
select select "WA"
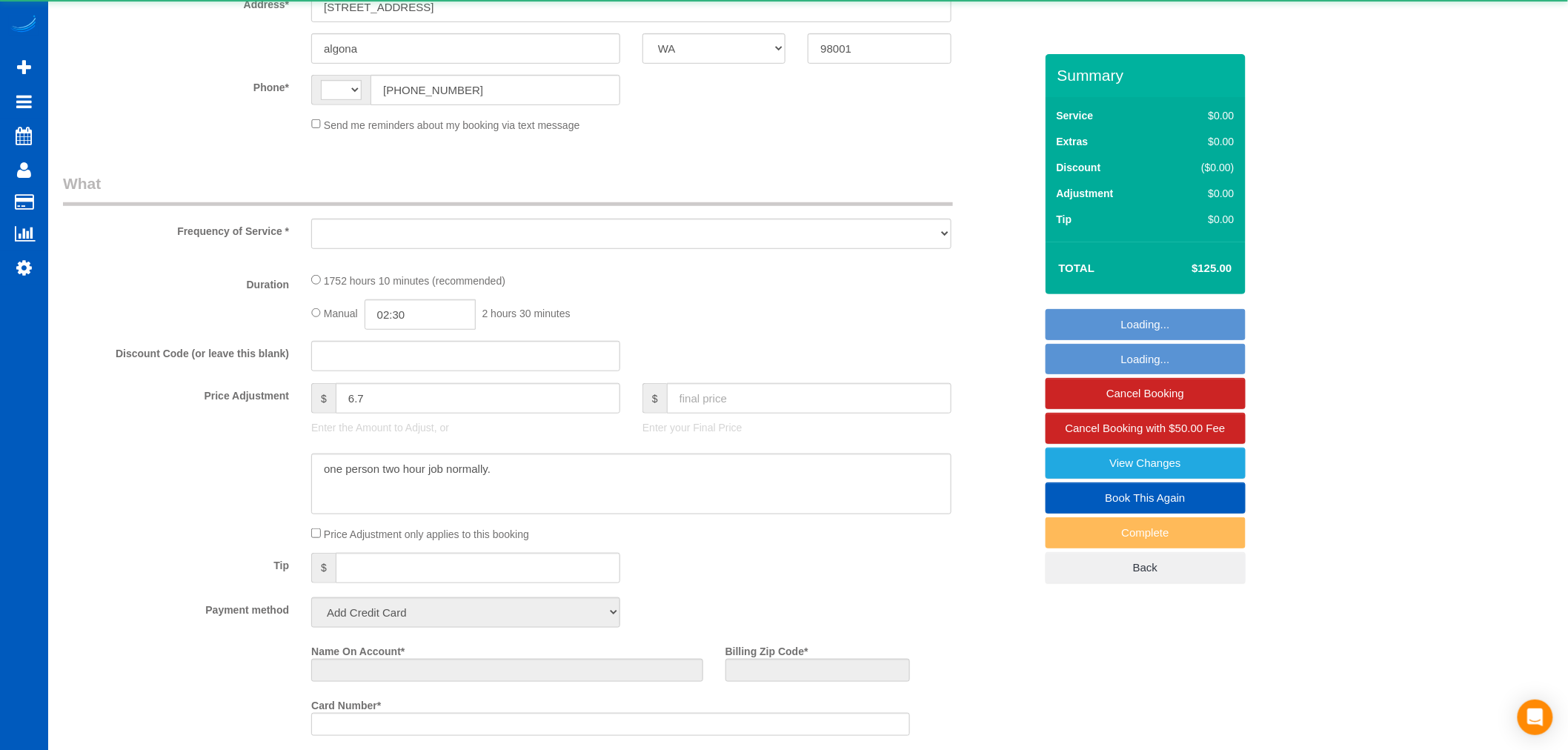
select select "string:[GEOGRAPHIC_DATA]"
select select "object:1063"
select select "string:fspay-1cf081c1-4cf0-41a5-8163-ff4e3580092a"
select select "1001"
select select "spot1"
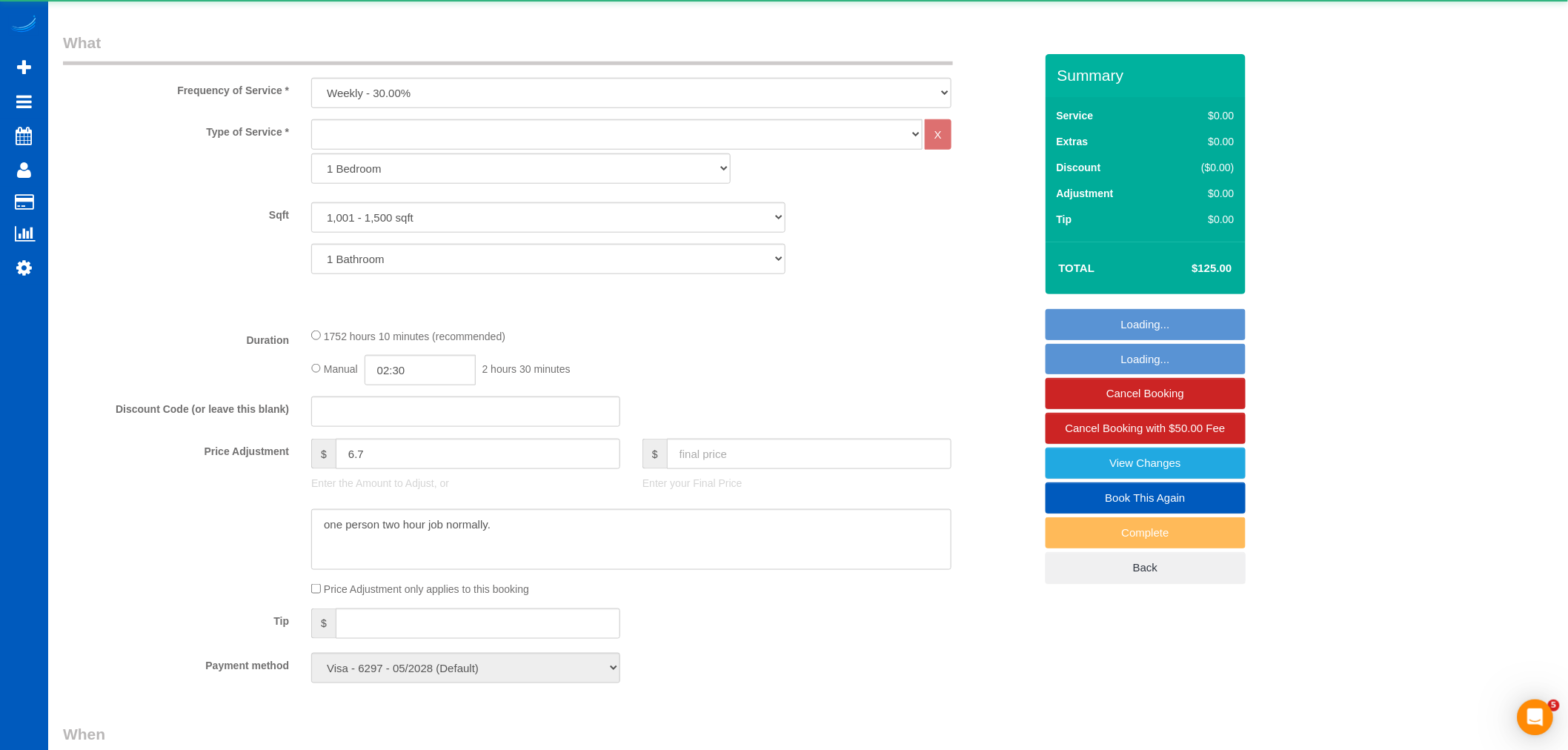
select select "spot13"
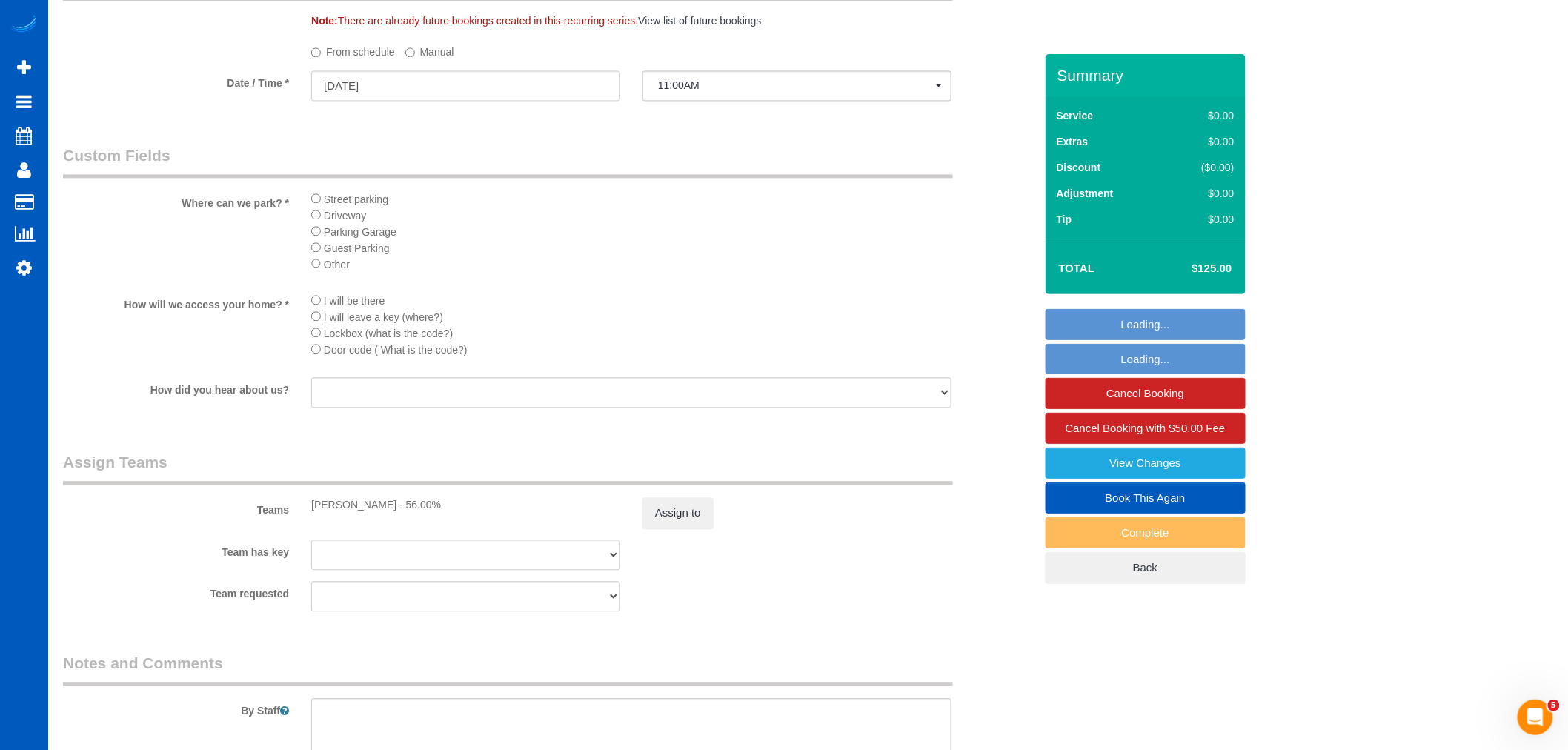
scroll to position [988, 0]
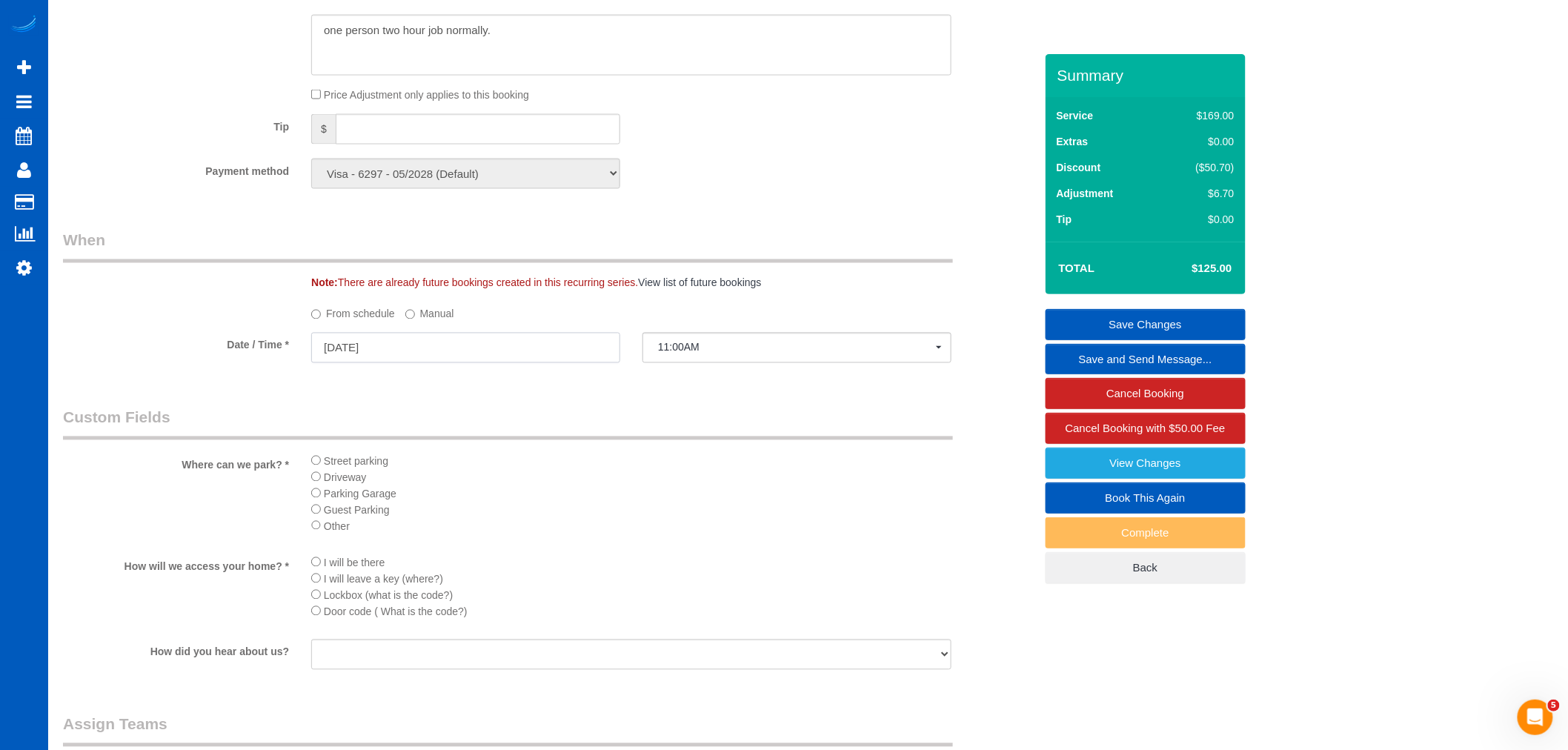
click at [373, 349] on input "[DATE]" at bounding box center [465, 348] width 309 height 31
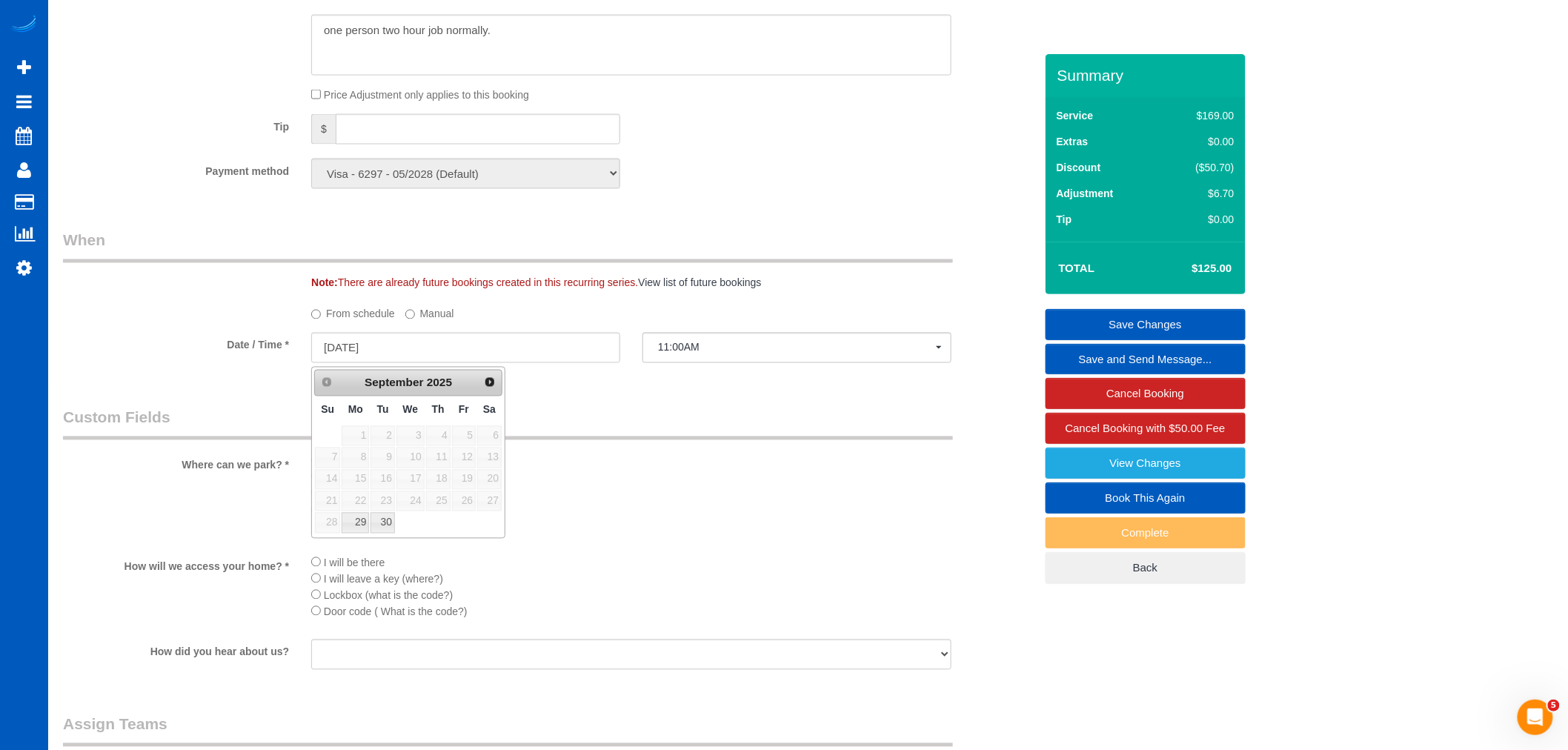
drag, startPoint x: 602, startPoint y: 458, endPoint x: 660, endPoint y: 388, distance: 90.9
click at [602, 457] on li "Street parking" at bounding box center [631, 461] width 641 height 16
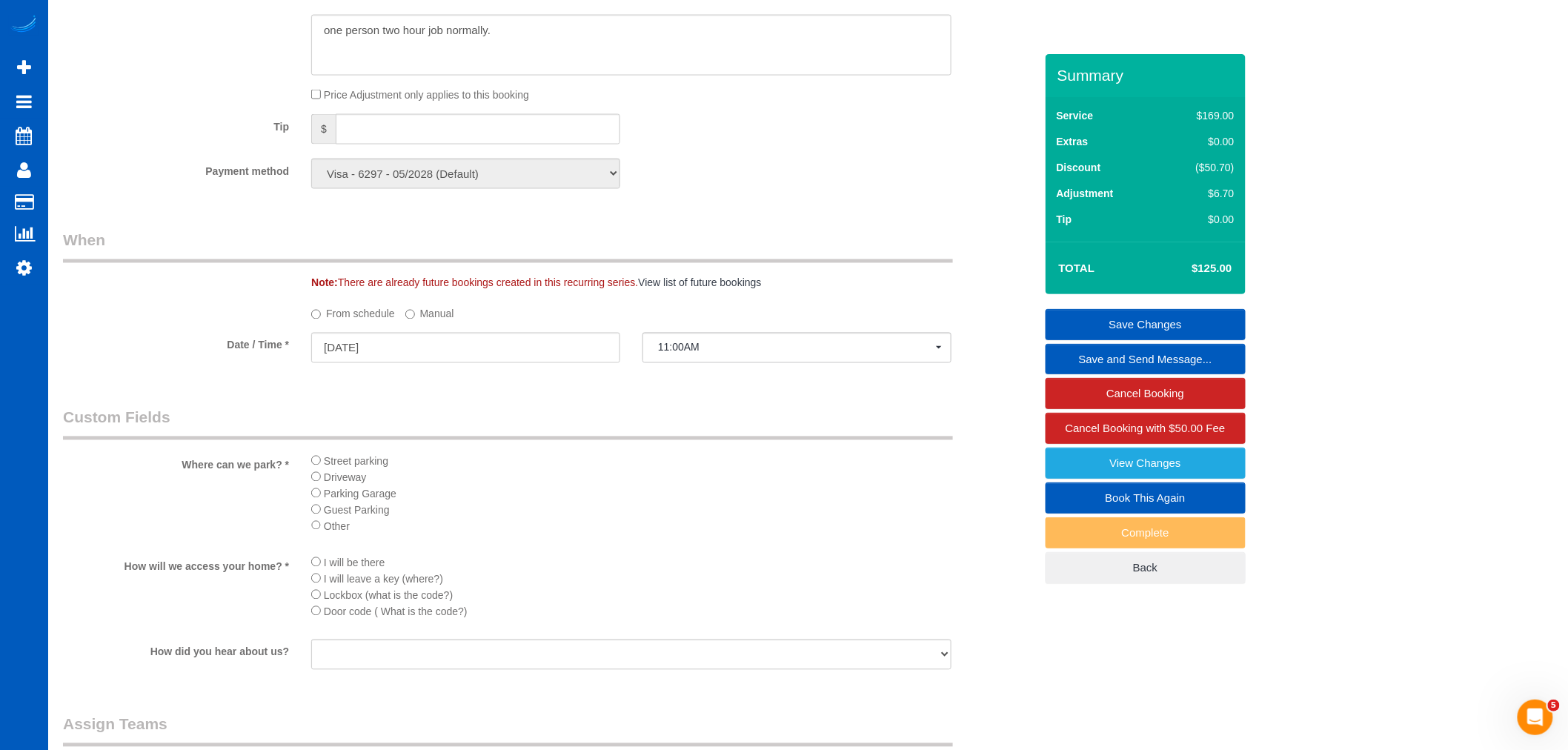
click at [674, 373] on fieldset "When Note: There are already future bookings created in this recurring series. …" at bounding box center [548, 303] width 971 height 147
click at [680, 345] on span "11:00AM" at bounding box center [797, 348] width 278 height 12
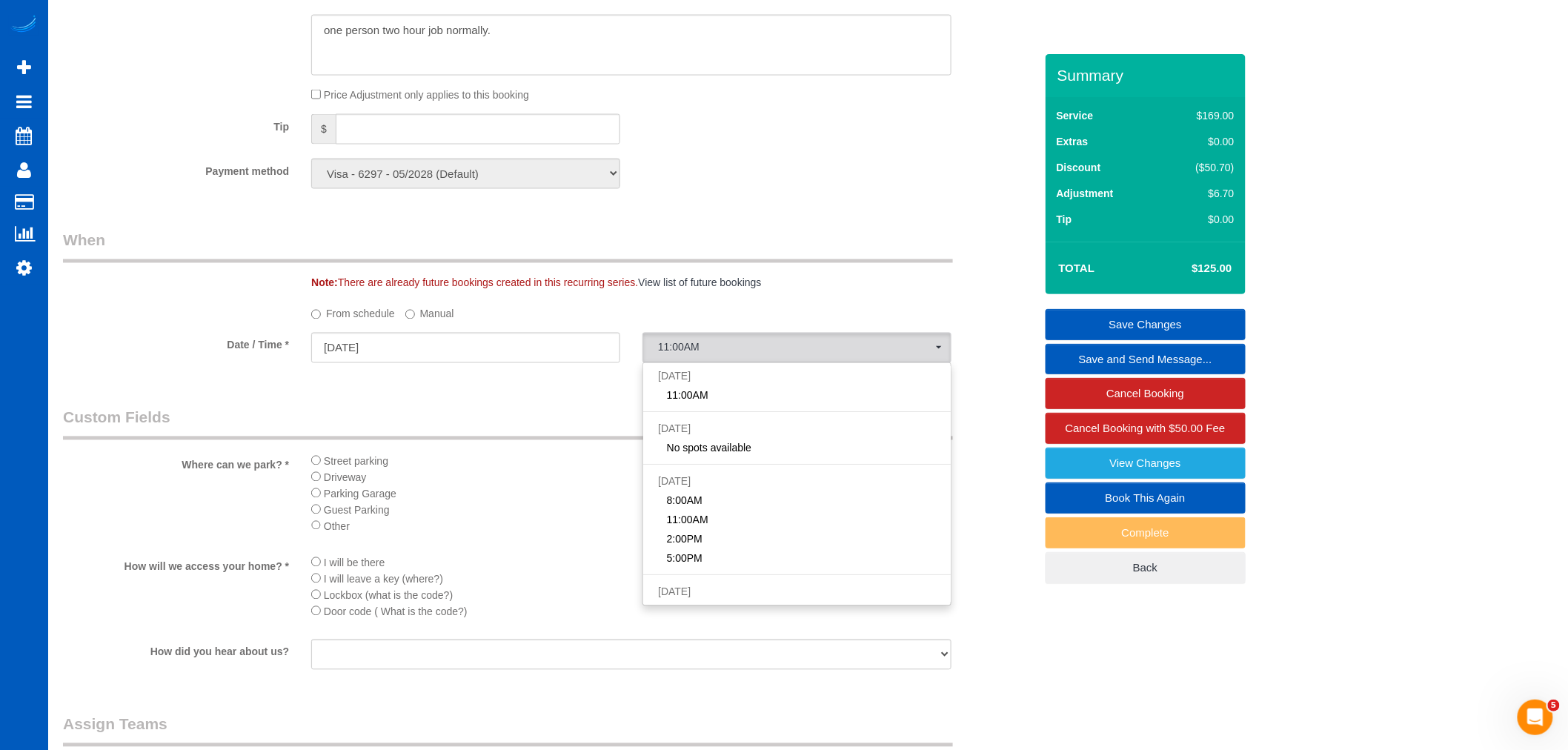
click at [458, 297] on fieldset "When Note: There are already future bookings created in this recurring series. …" at bounding box center [548, 303] width 971 height 147
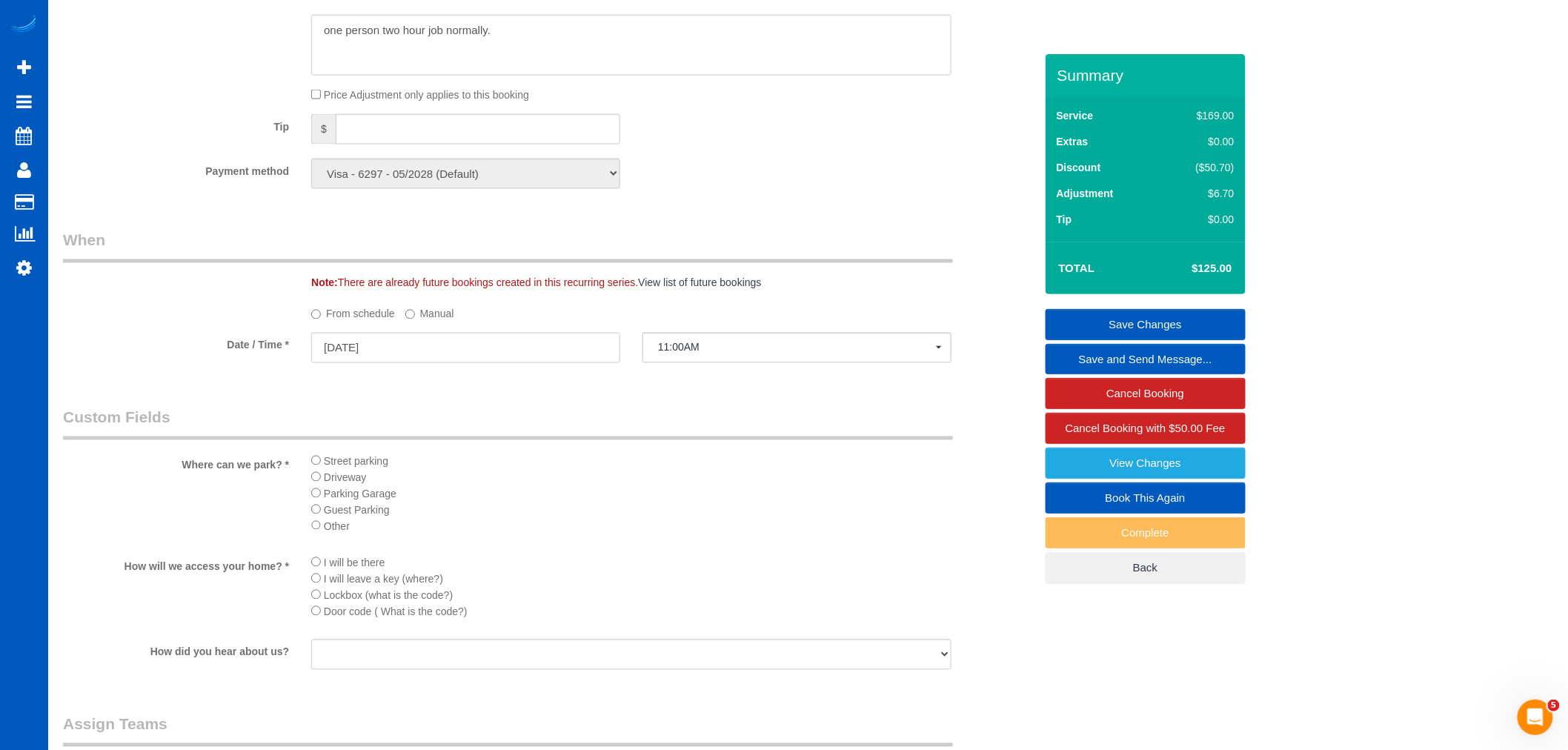
click at [443, 307] on label "Manual" at bounding box center [429, 312] width 49 height 20
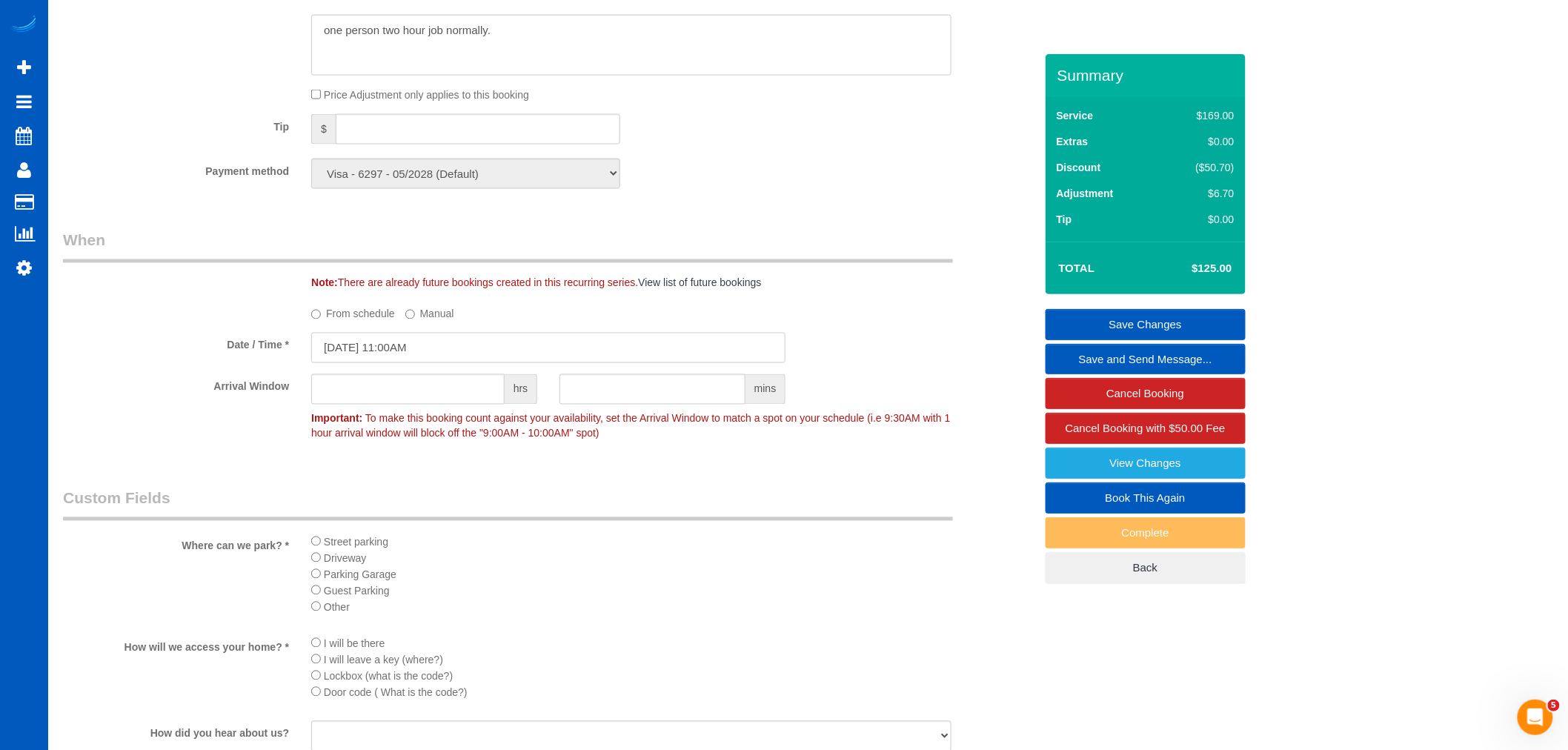
click at [387, 349] on input "[DATE] 11:00AM" at bounding box center [548, 348] width 475 height 31
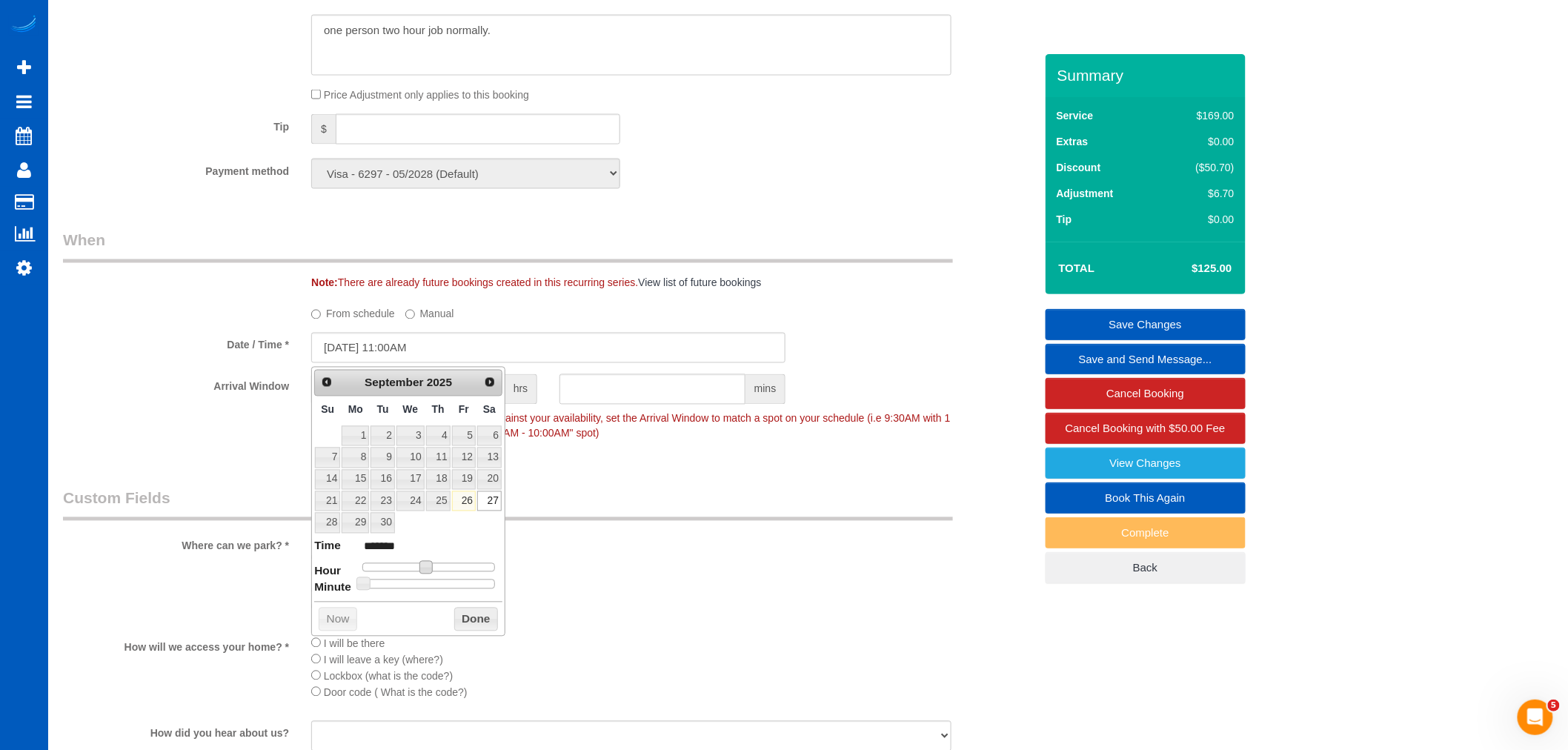
type input "[DATE] 10:00AM"
type input "*******"
type input "[DATE] 9:00AM"
type input "******"
type input "[DATE] 10:00AM"
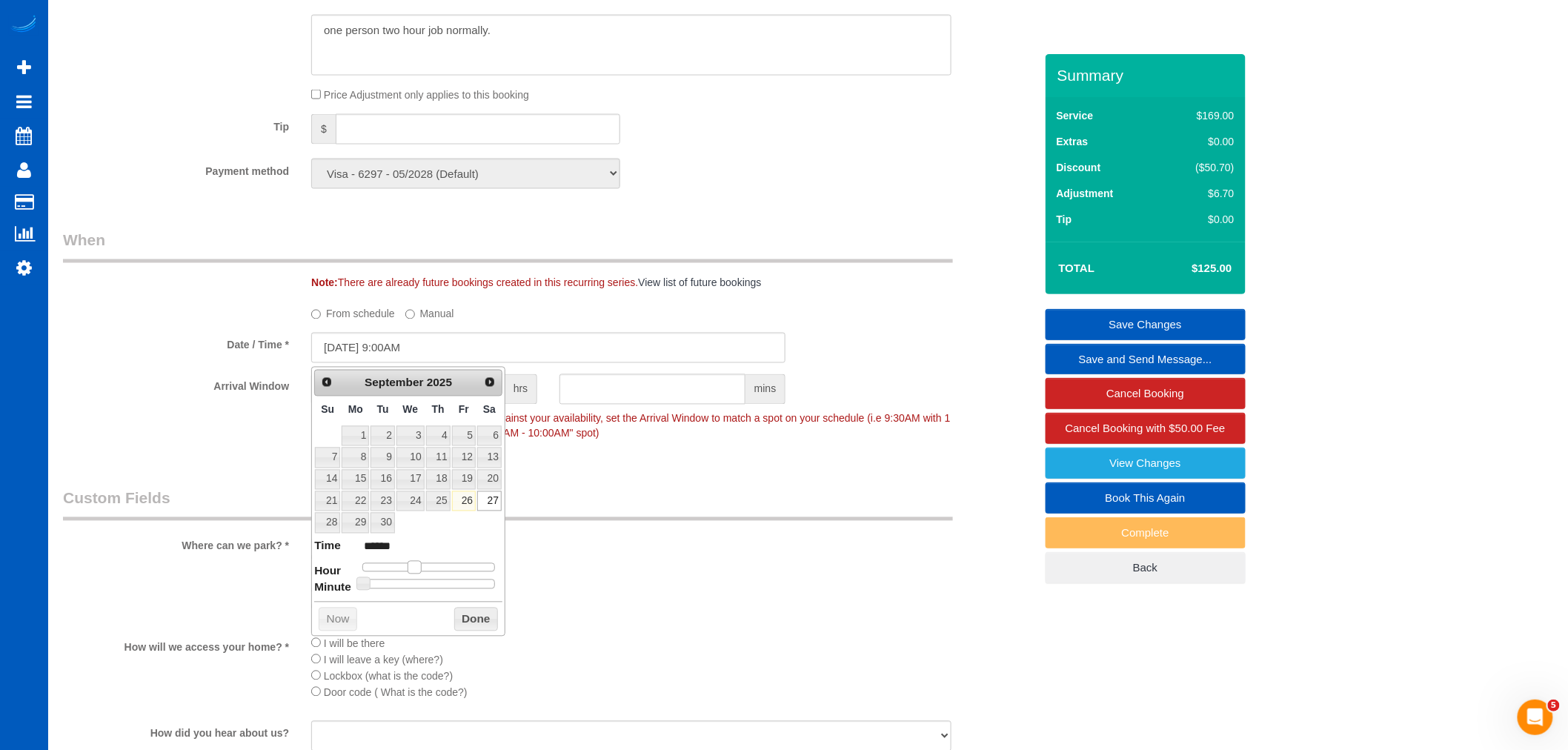
type input "*******"
click at [422, 571] on span at bounding box center [419, 567] width 13 height 13
click at [460, 630] on button "Done" at bounding box center [476, 620] width 44 height 24
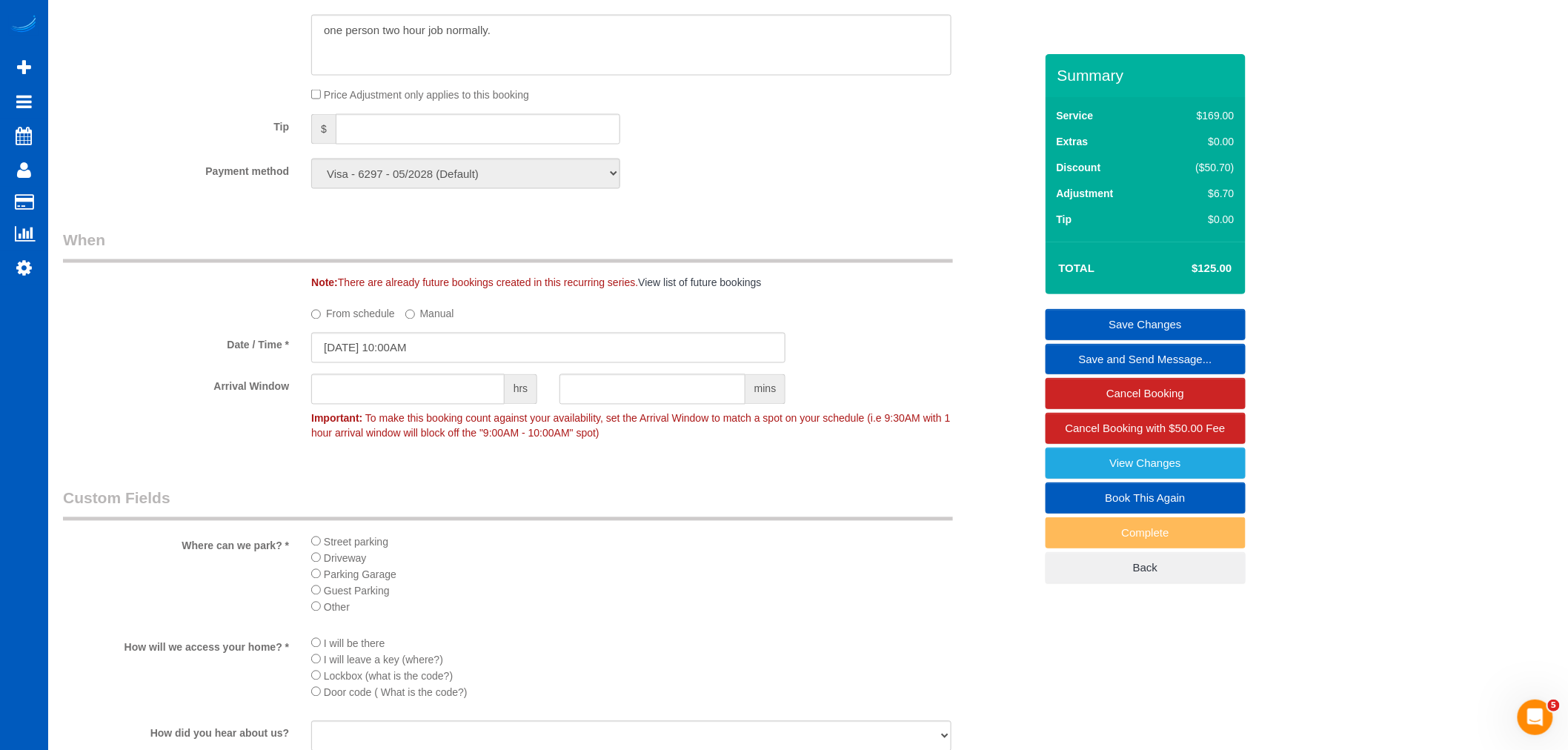
drag, startPoint x: 705, startPoint y: 494, endPoint x: 793, endPoint y: 433, distance: 107.1
click at [705, 493] on legend "Custom Fields" at bounding box center [507, 505] width 890 height 34
click at [1100, 317] on link "Save Changes" at bounding box center [1145, 324] width 200 height 31
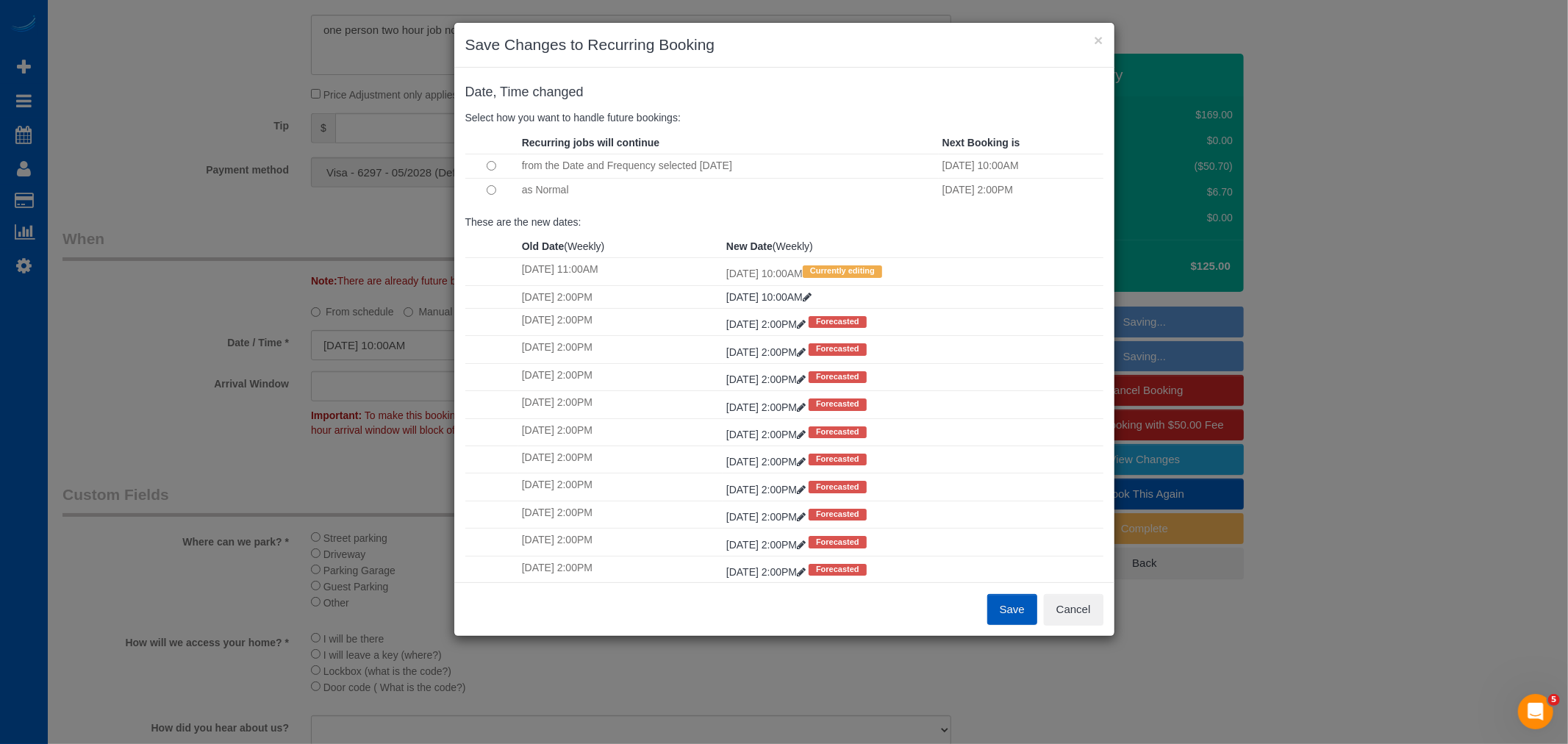
click at [498, 191] on td at bounding box center [491, 190] width 53 height 24
click at [998, 613] on button "Save" at bounding box center [1012, 609] width 50 height 31
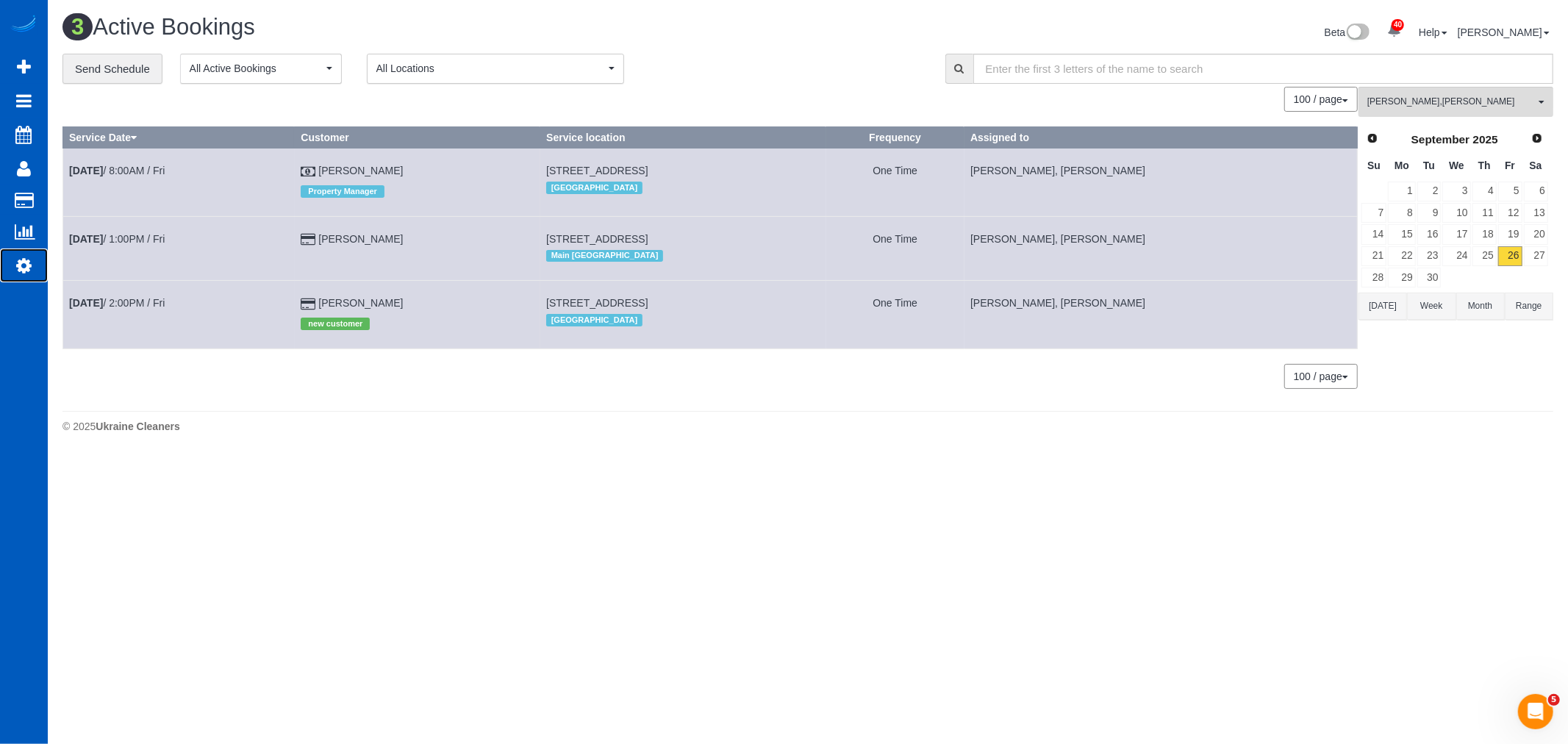
click at [34, 257] on link "Settings" at bounding box center [24, 265] width 48 height 34
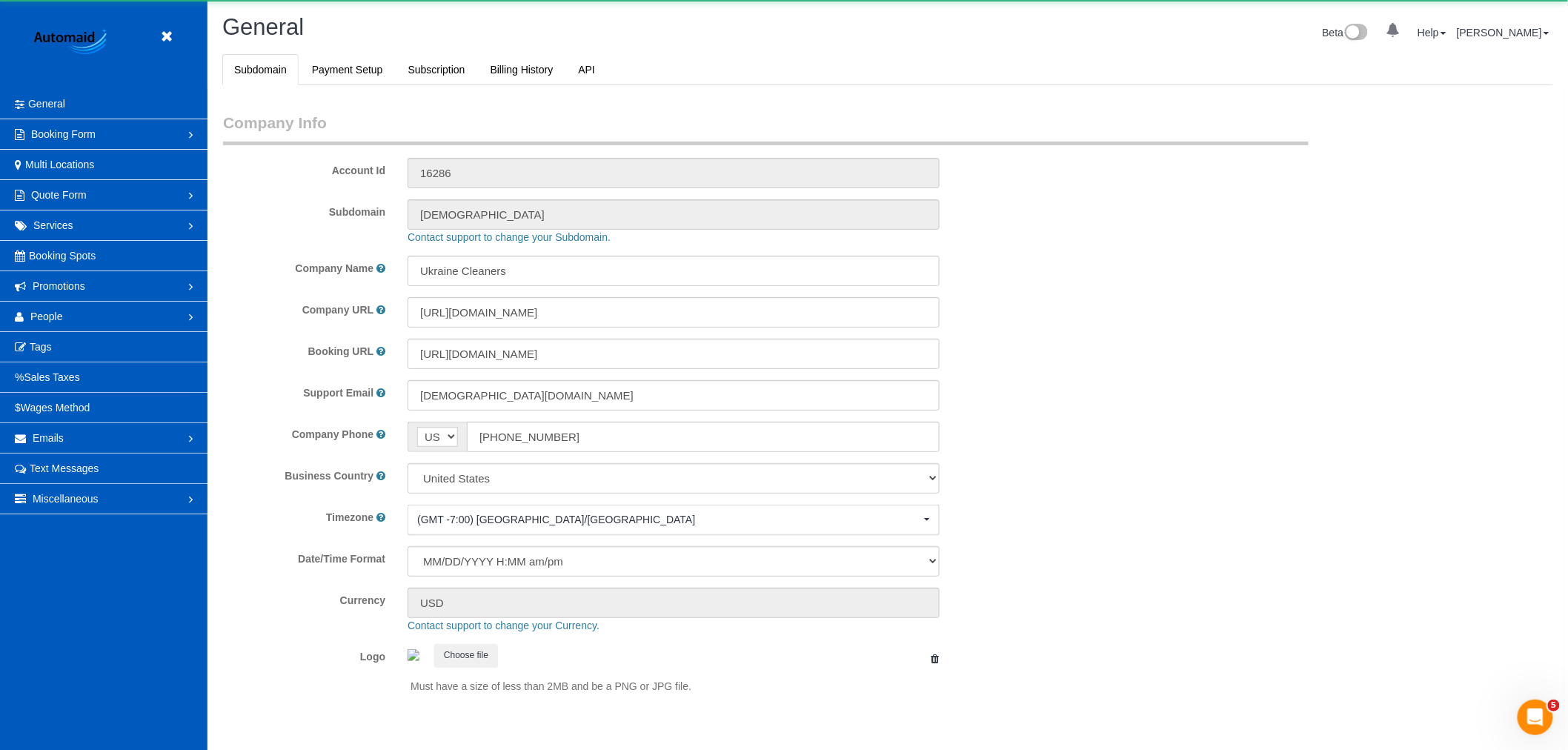
scroll to position [3240, 1568]
select select "1"
click at [71, 323] on link "People" at bounding box center [103, 317] width 208 height 30
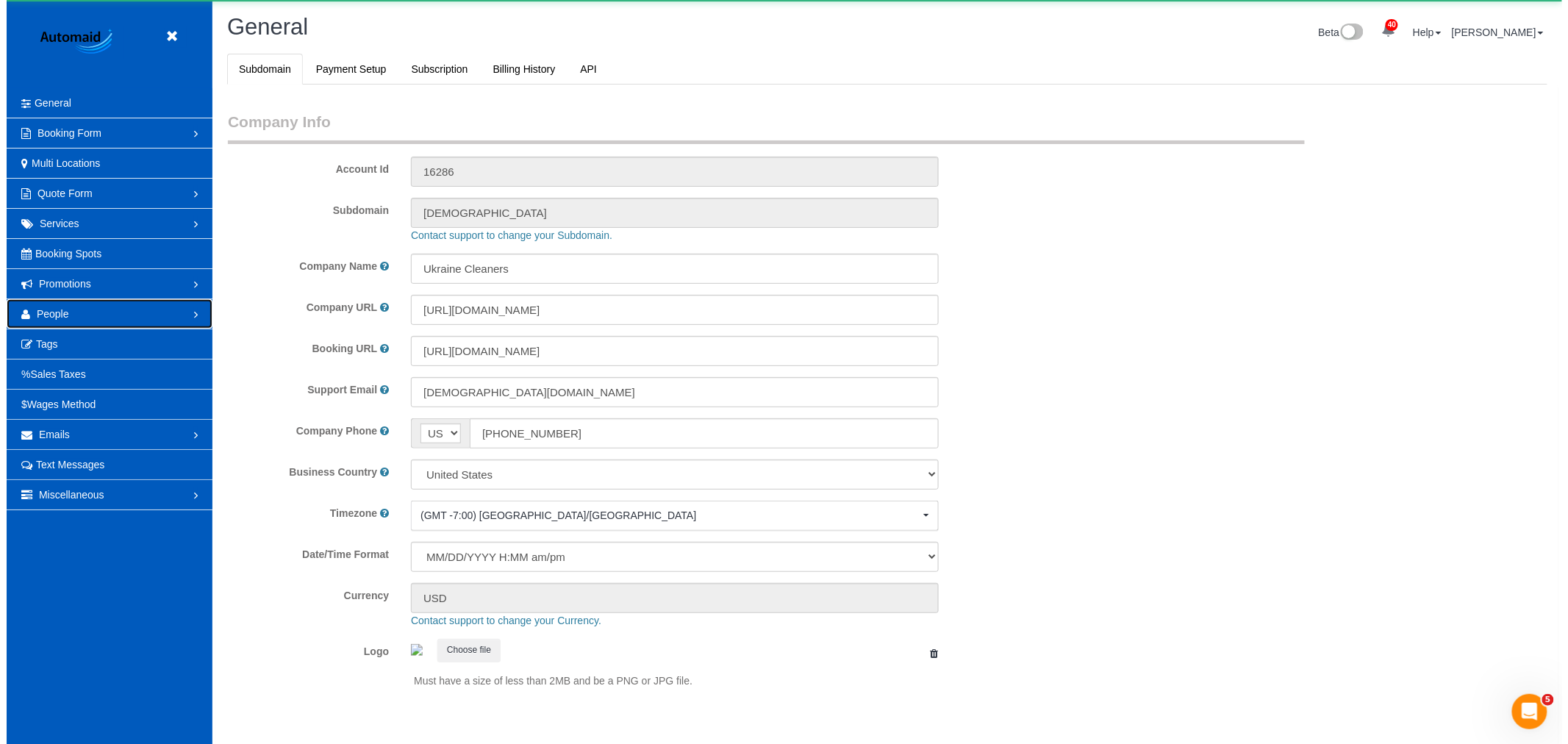
scroll to position [0, 0]
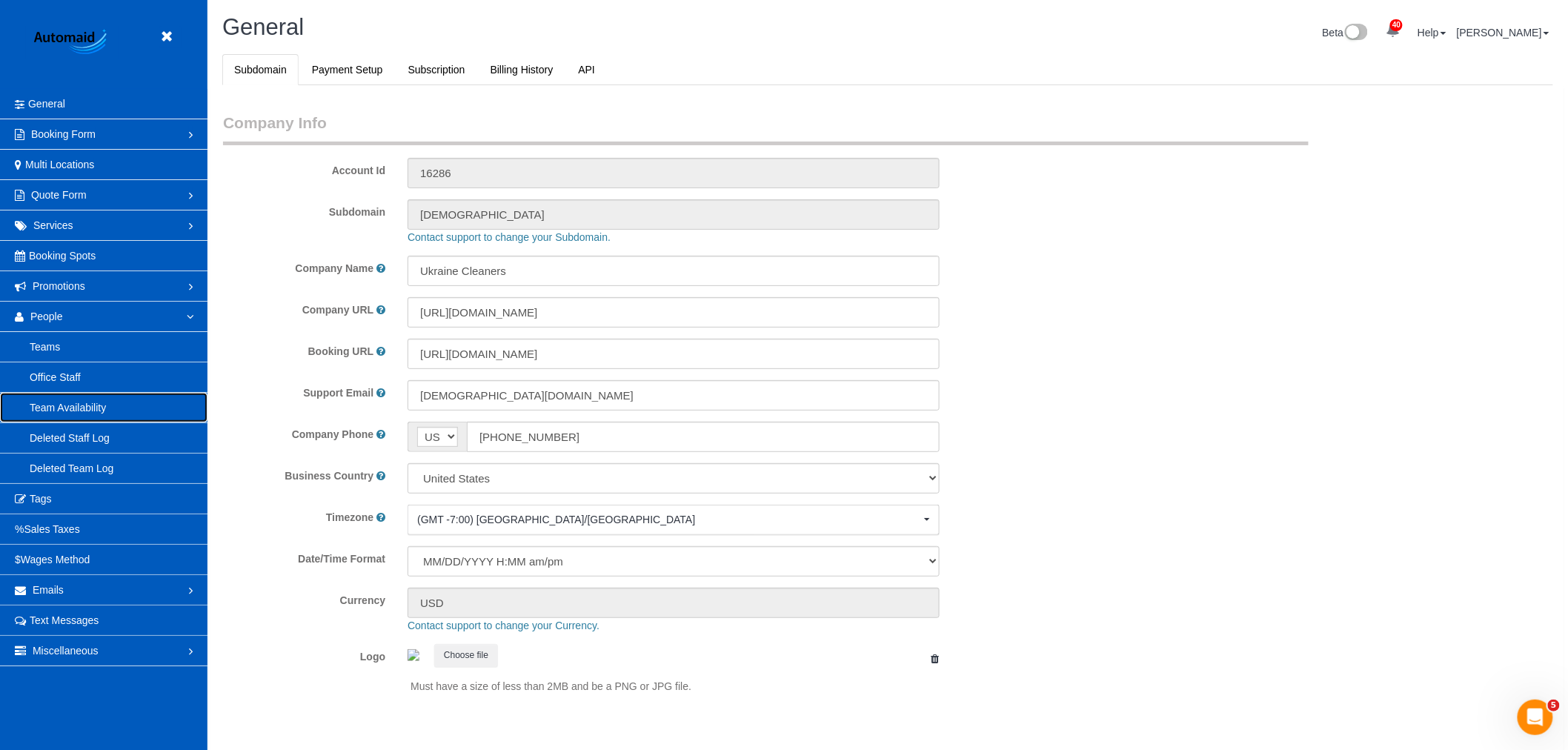
click at [63, 408] on link "Team Availability" at bounding box center [103, 407] width 208 height 30
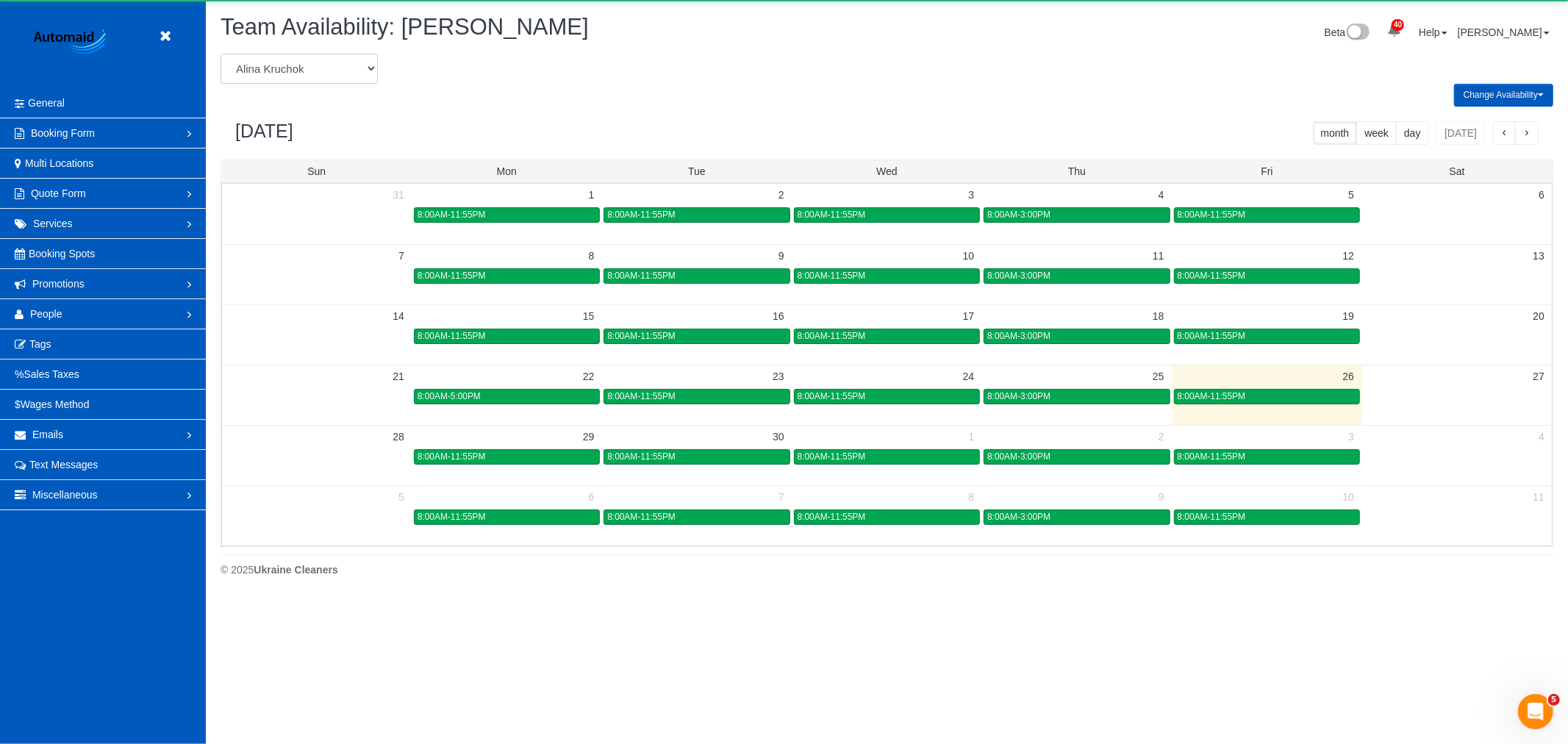
click at [302, 63] on select "[PERSON_NAME] [PERSON_NAME] [PERSON_NAME] [PERSON_NAME] [PERSON_NAME] [PERSON_N…" at bounding box center [299, 68] width 158 height 31
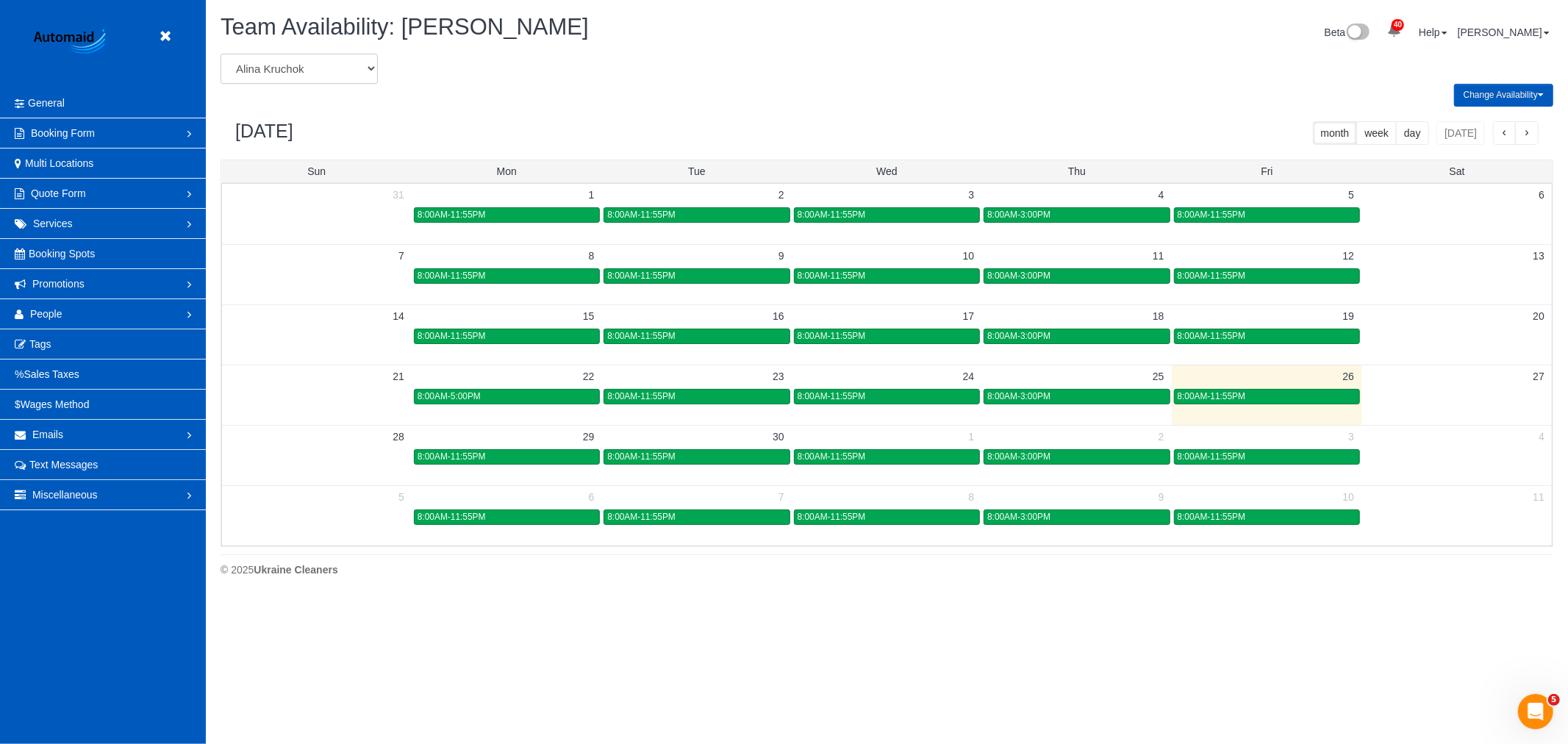
select select "number:27194"
click at [221, 54] on select "[PERSON_NAME] [PERSON_NAME] [PERSON_NAME] [PERSON_NAME] [PERSON_NAME] [PERSON_N…" at bounding box center [299, 68] width 158 height 31
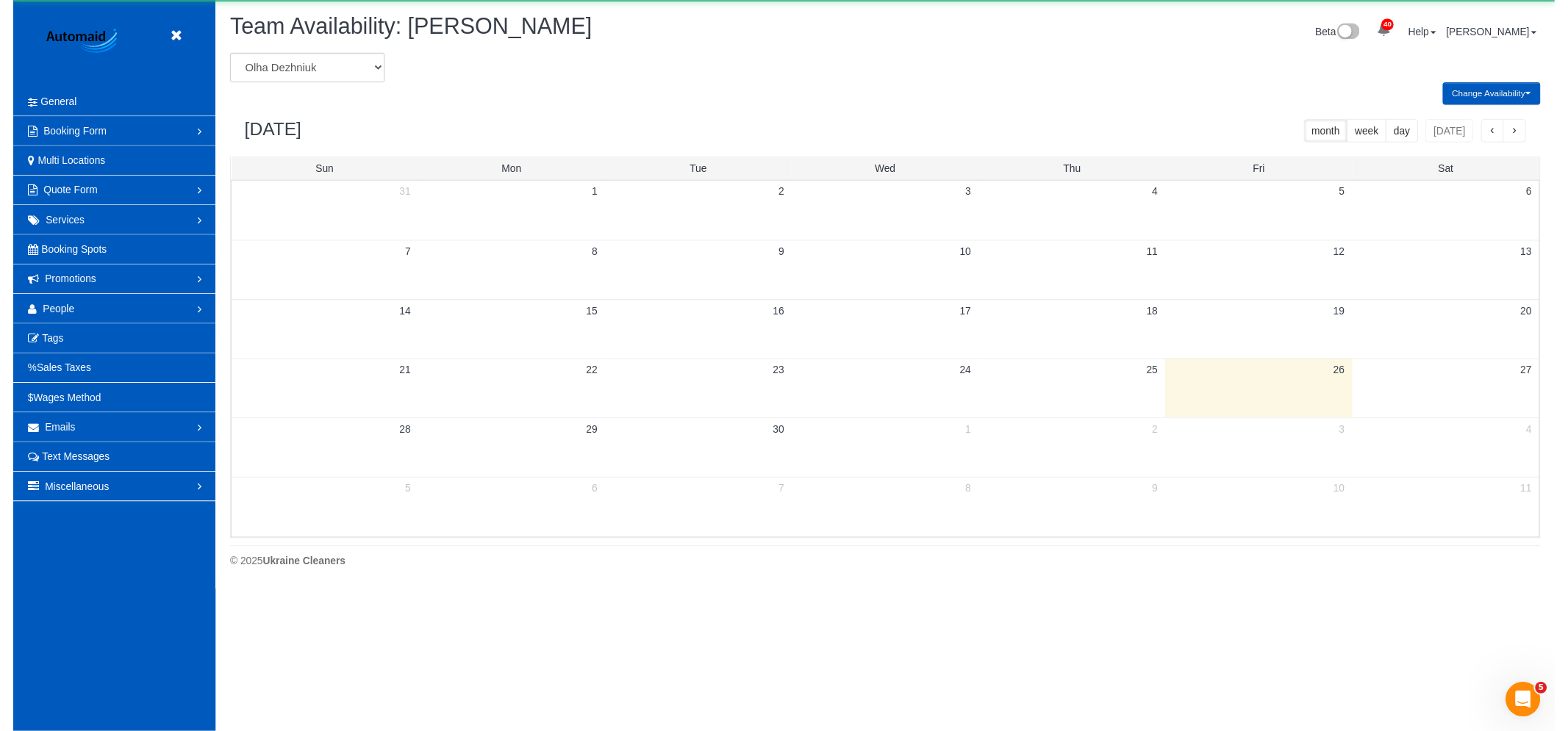
scroll to position [72915, 71927]
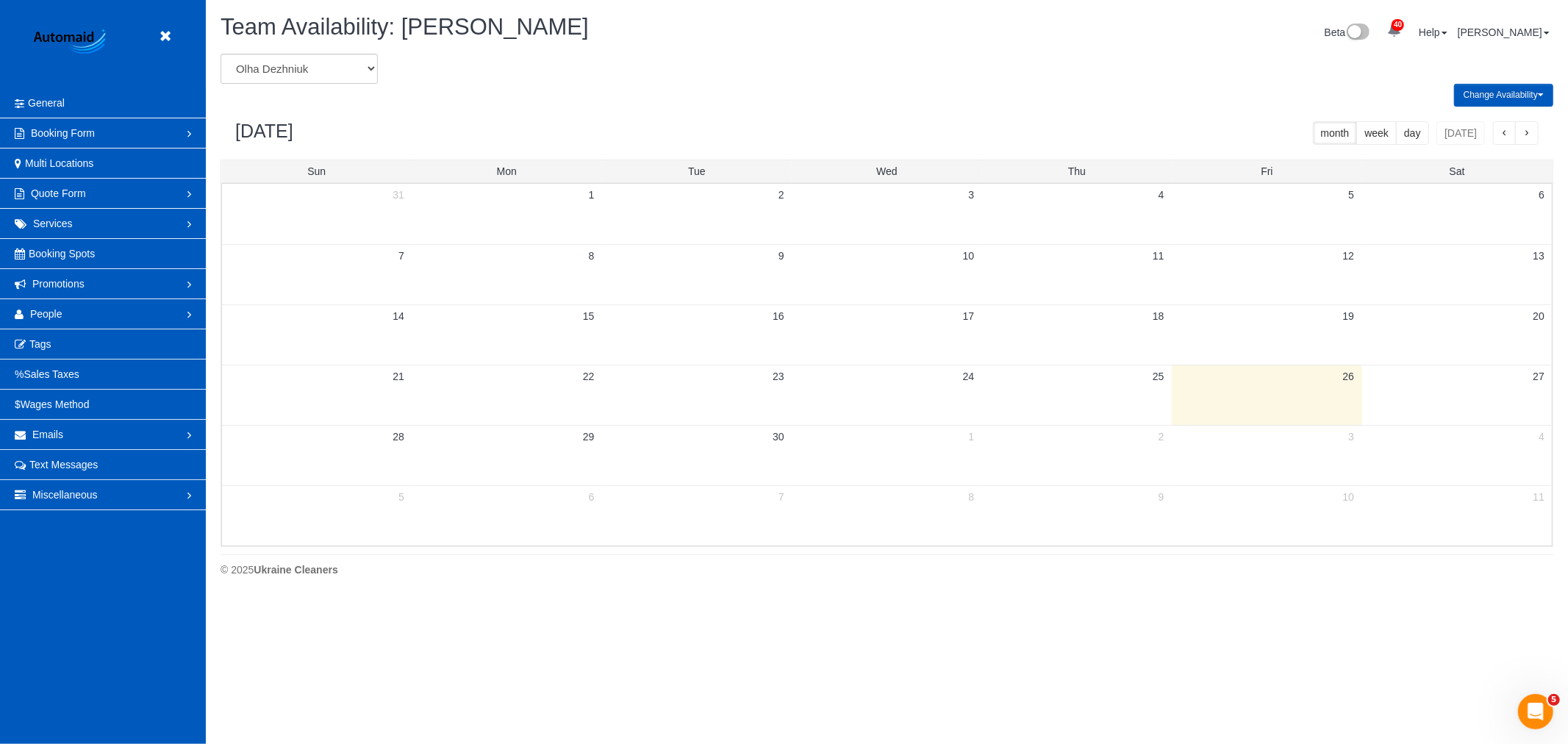
click at [1487, 86] on button "Change Availability" at bounding box center [1503, 95] width 99 height 23
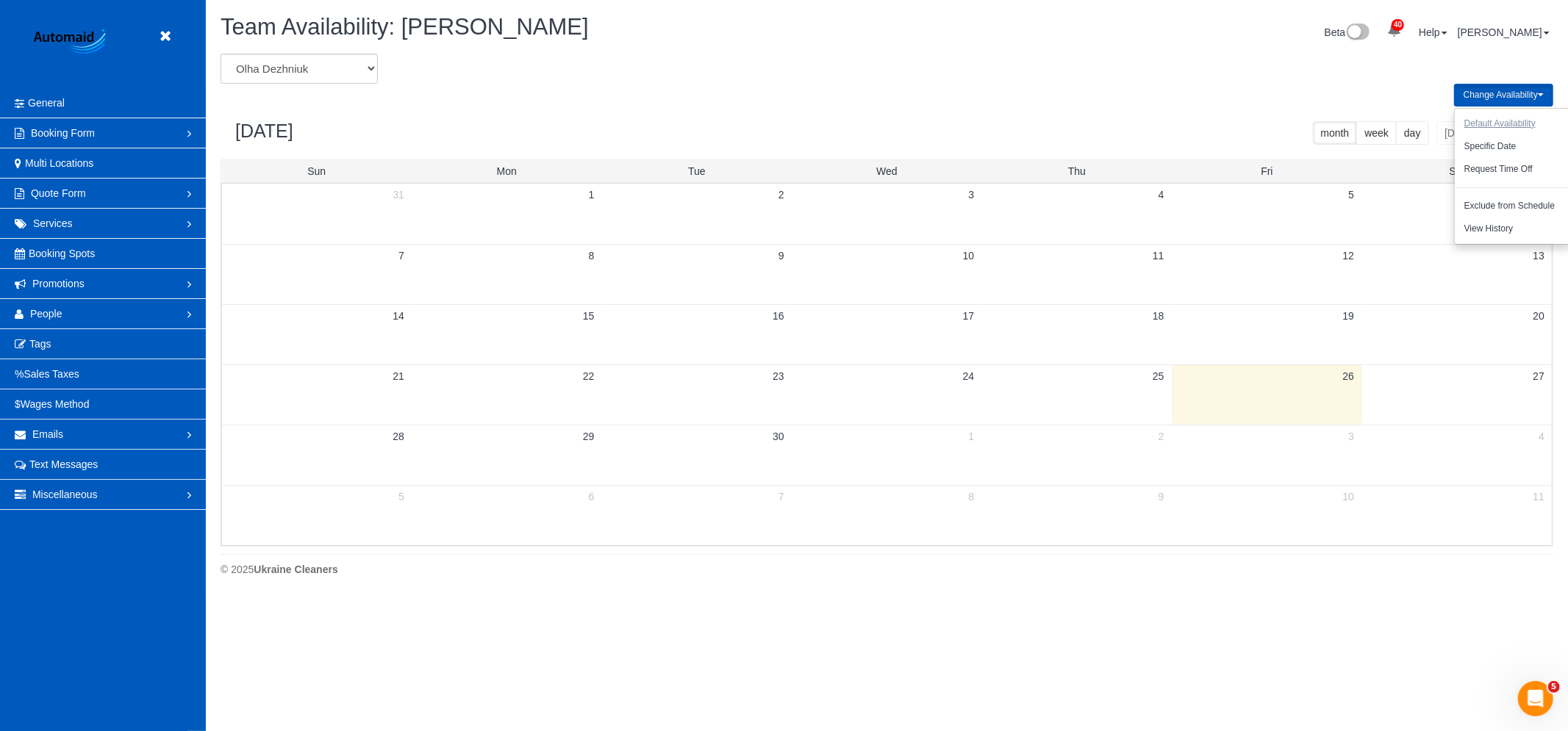
click at [1501, 122] on button "Default Availability" at bounding box center [1500, 123] width 91 height 23
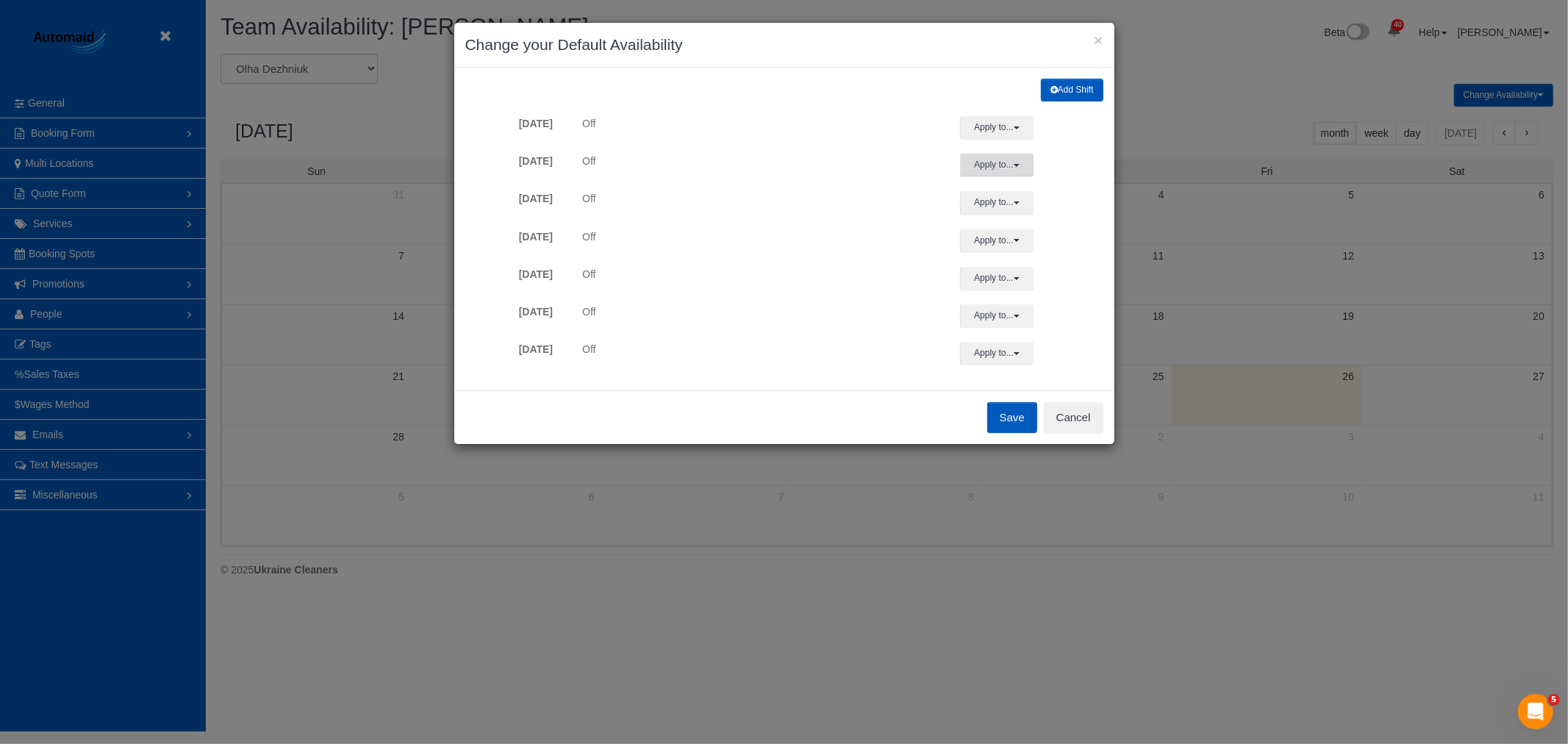
click at [1020, 174] on button "Apply to..." at bounding box center [997, 165] width 74 height 23
click at [1059, 96] on button "Add Shift" at bounding box center [1072, 90] width 62 height 23
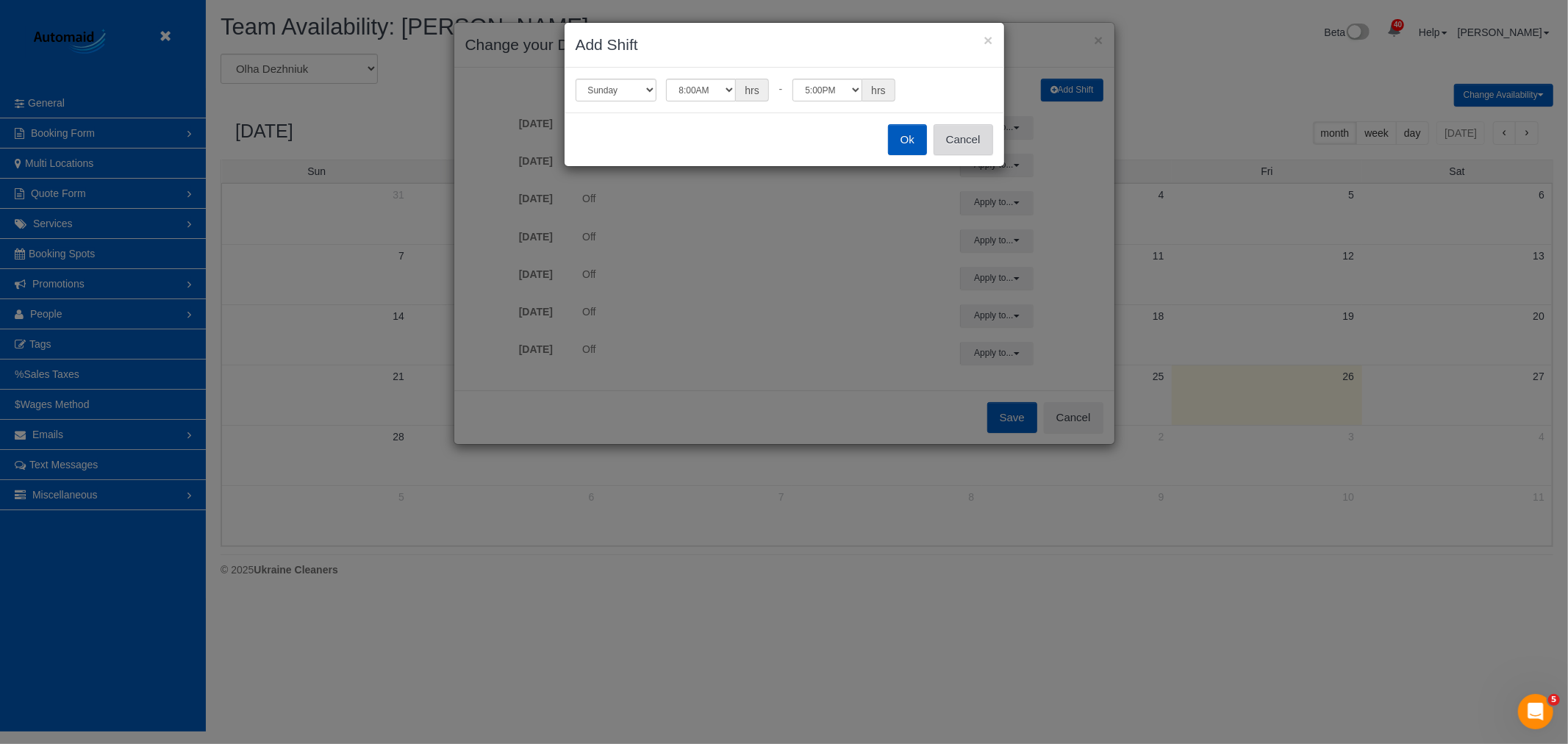
click at [960, 146] on button "Cancel" at bounding box center [963, 139] width 59 height 31
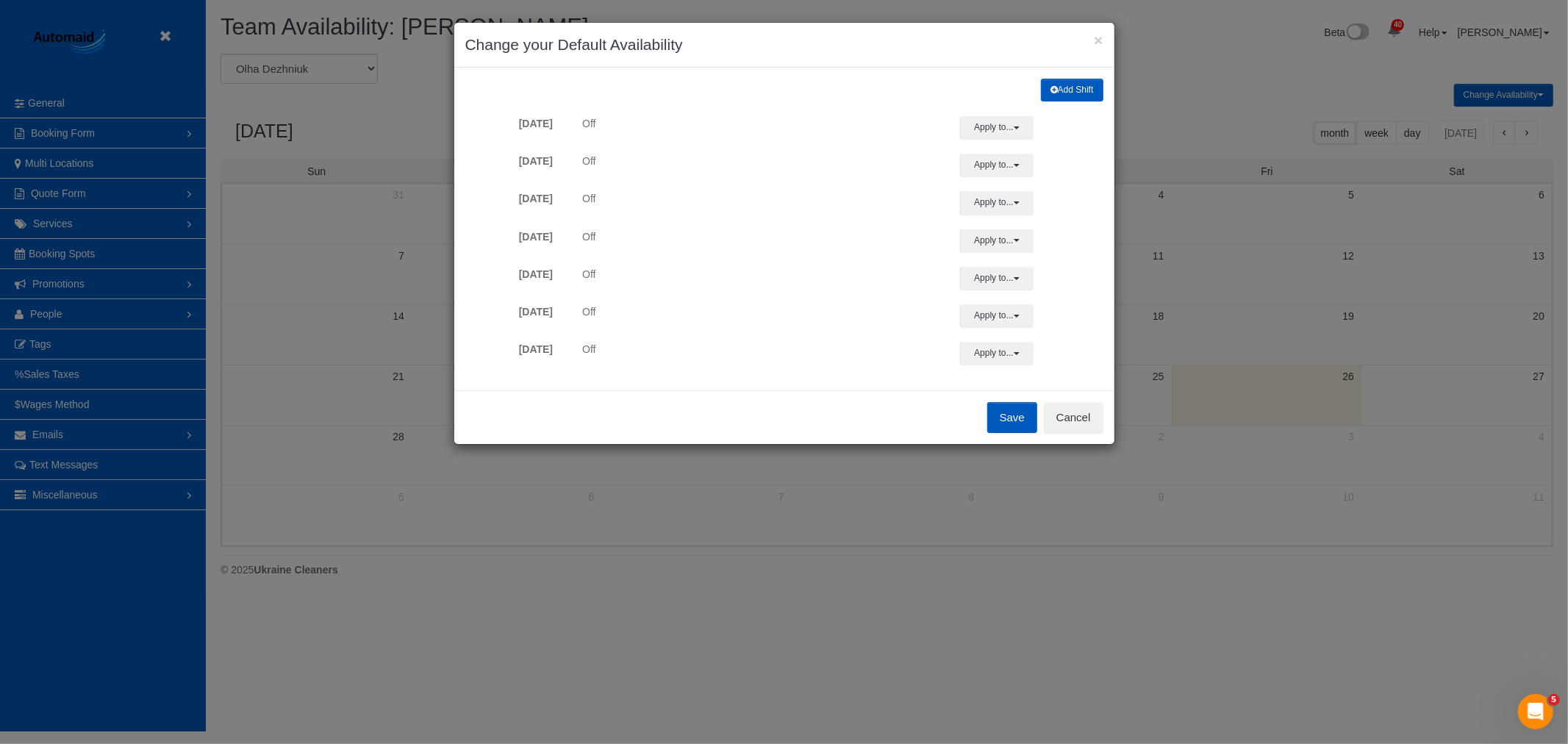
click at [1053, 93] on icon "button" at bounding box center [1053, 90] width 7 height 9
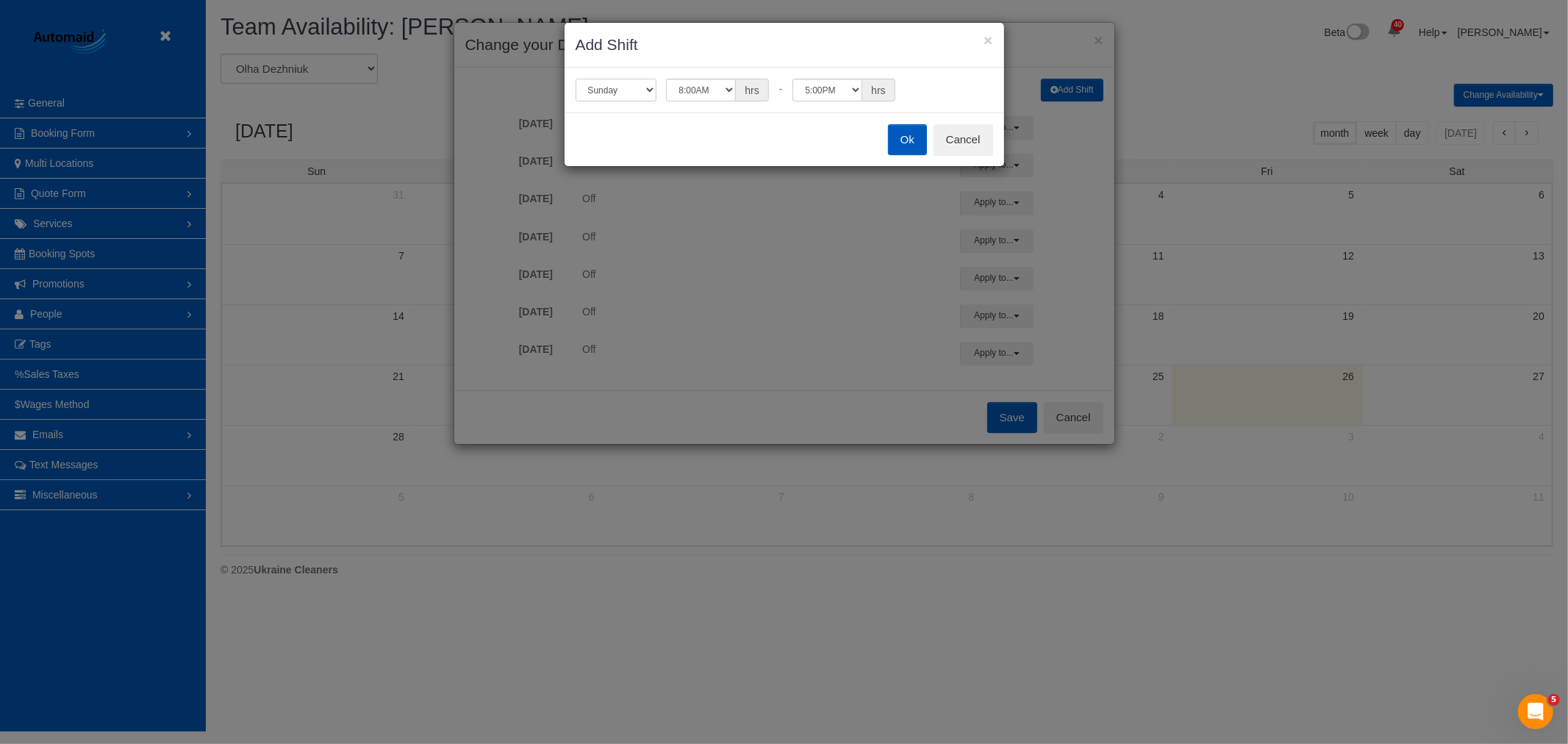
click at [638, 95] on select "[DATE] [DATE] [DATE] [DATE] [DATE] [DATE] [DATE]" at bounding box center [616, 90] width 81 height 23
select select "number:1"
click at [575, 79] on select "[DATE] [DATE] [DATE] [DATE] [DATE] [DATE] [DATE]" at bounding box center [616, 90] width 81 height 23
click at [900, 140] on button "Ok" at bounding box center [907, 139] width 39 height 31
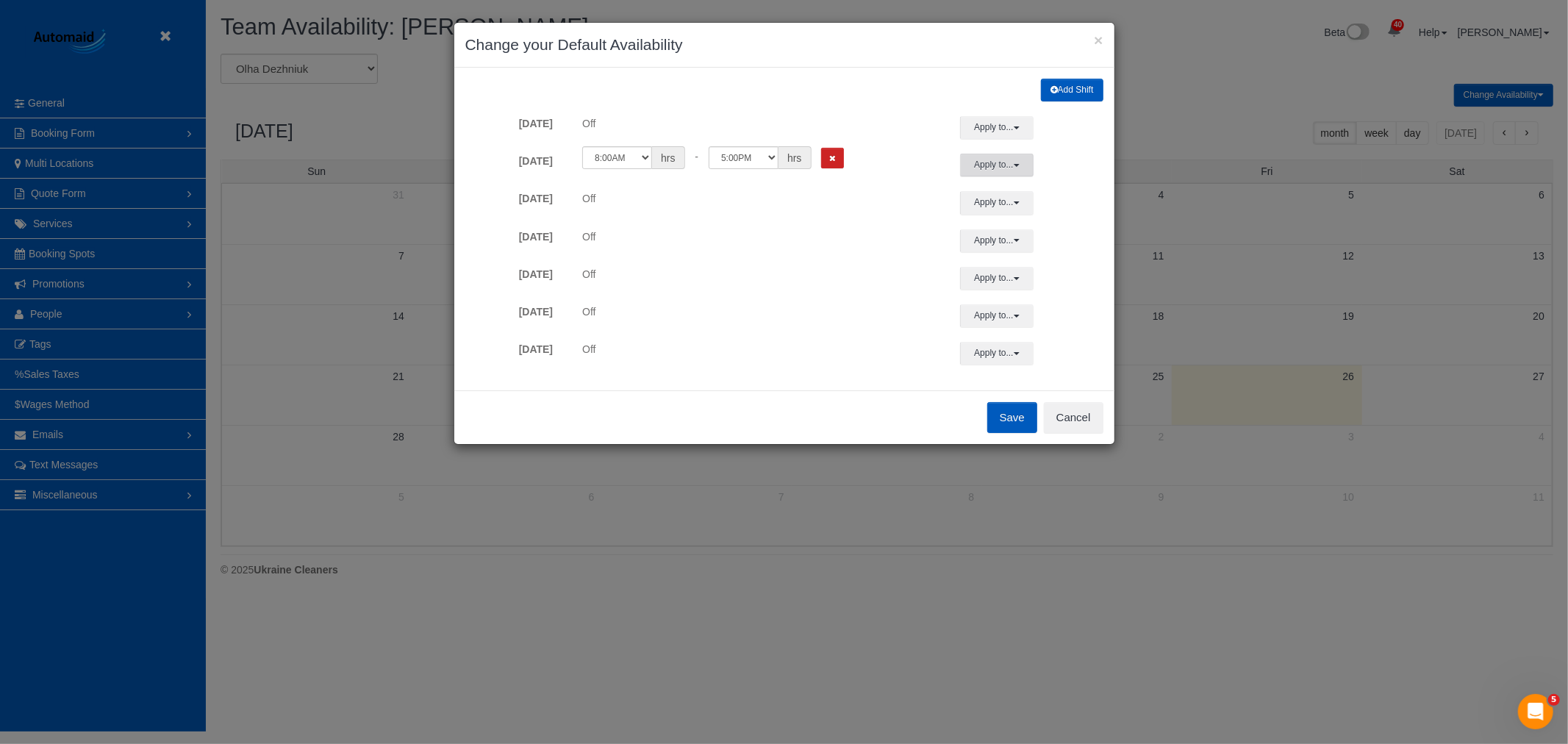
click at [974, 164] on button "Apply to..." at bounding box center [997, 165] width 74 height 23
click at [995, 361] on link "[DATE]" at bounding box center [1053, 350] width 122 height 21
drag, startPoint x: 983, startPoint y: 156, endPoint x: 989, endPoint y: 180, distance: 24.7
click at [983, 155] on button "Apply to..." at bounding box center [997, 165] width 74 height 23
click at [1008, 384] on button "Apply" at bounding box center [1020, 379] width 36 height 22
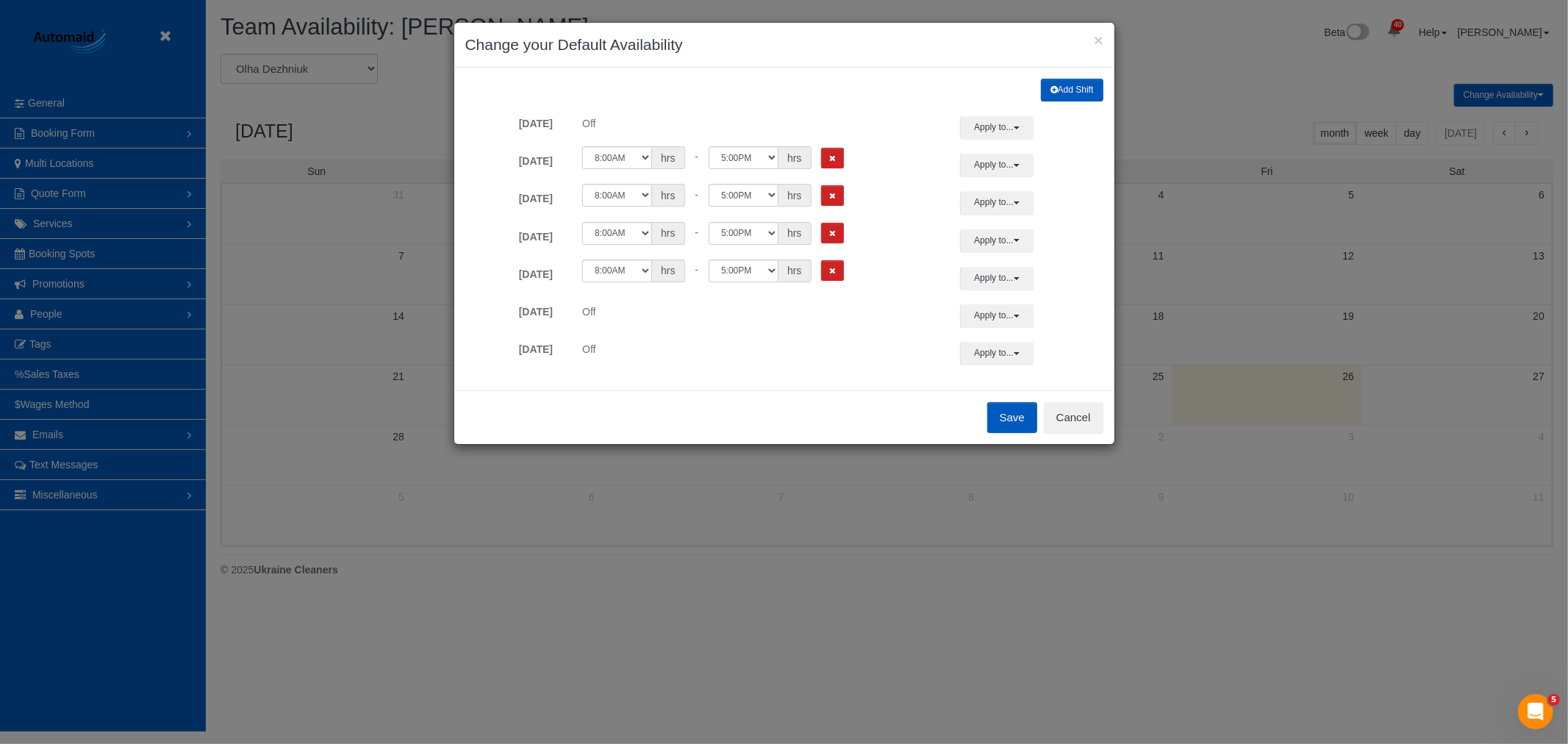
click at [1003, 416] on button "Save" at bounding box center [1012, 417] width 50 height 31
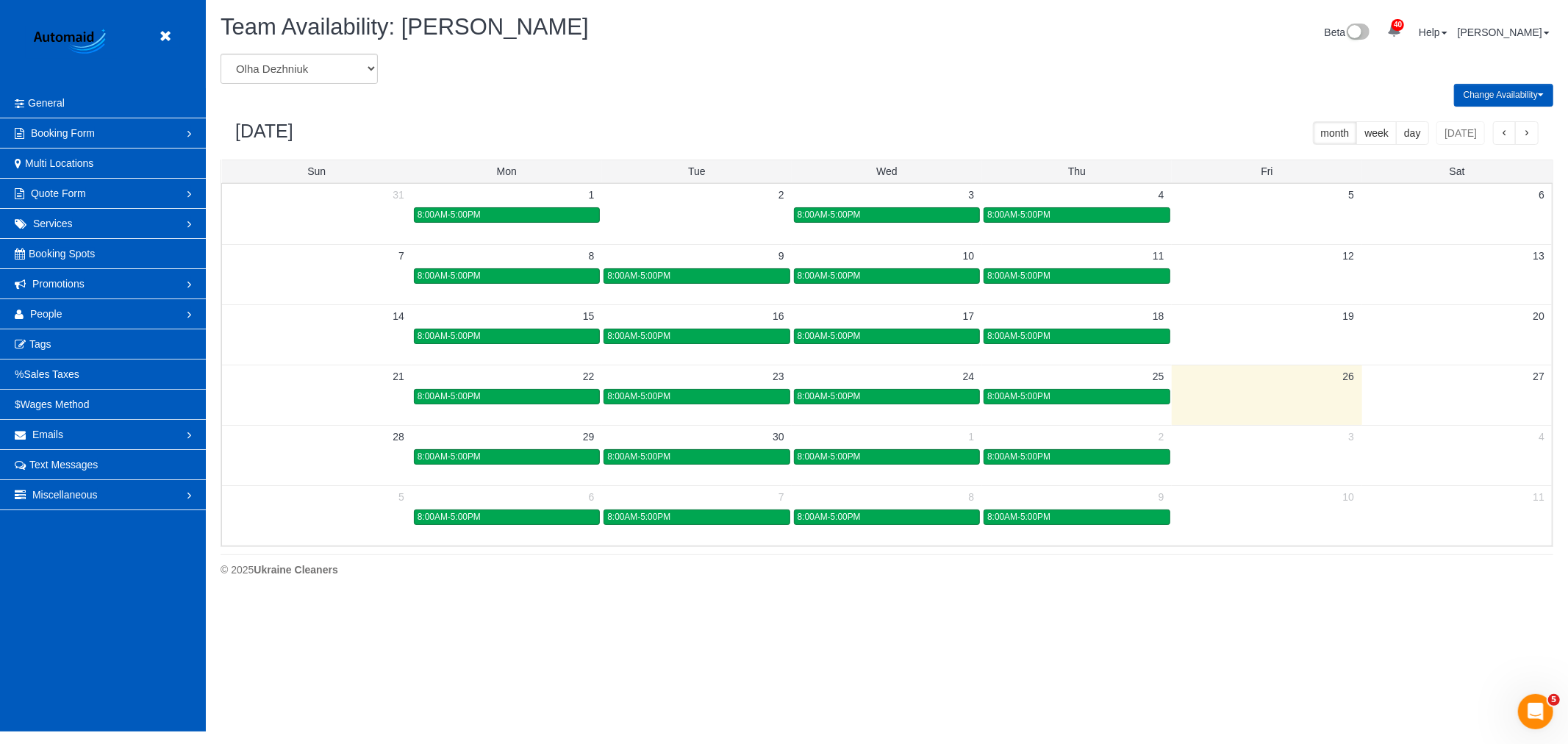
click at [145, 41] on header "Beta" at bounding box center [102, 44] width 206 height 89
click at [150, 34] on header "Beta" at bounding box center [102, 44] width 206 height 89
click at [1482, 97] on button "Change Availability" at bounding box center [1503, 95] width 99 height 23
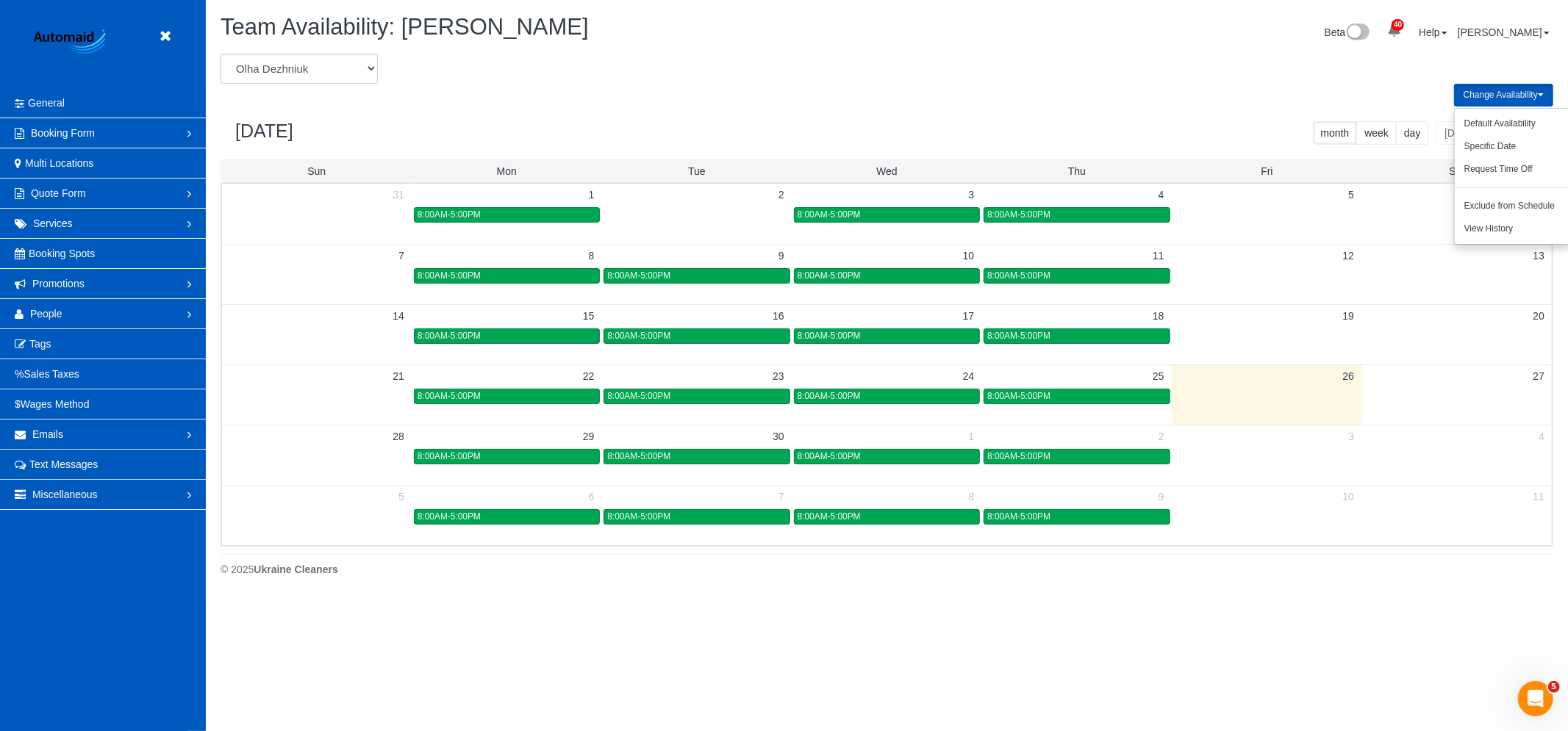
click at [1356, 97] on div "Change Availability Default Availability Specific Date Request Time Off Exclude…" at bounding box center [886, 95] width 1354 height 23
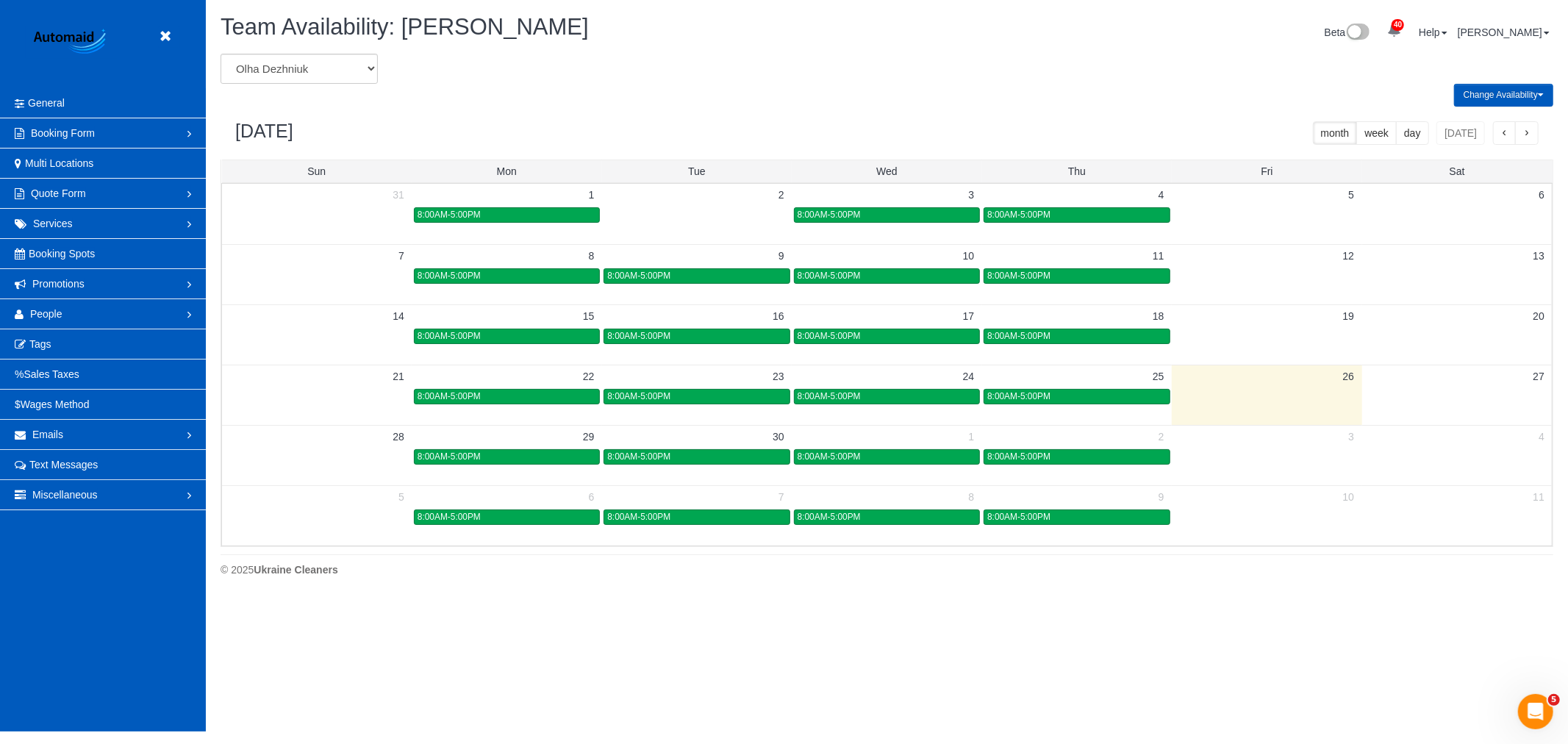
click at [163, 19] on header "Beta" at bounding box center [102, 44] width 206 height 89
click at [169, 27] on link at bounding box center [168, 36] width 22 height 22
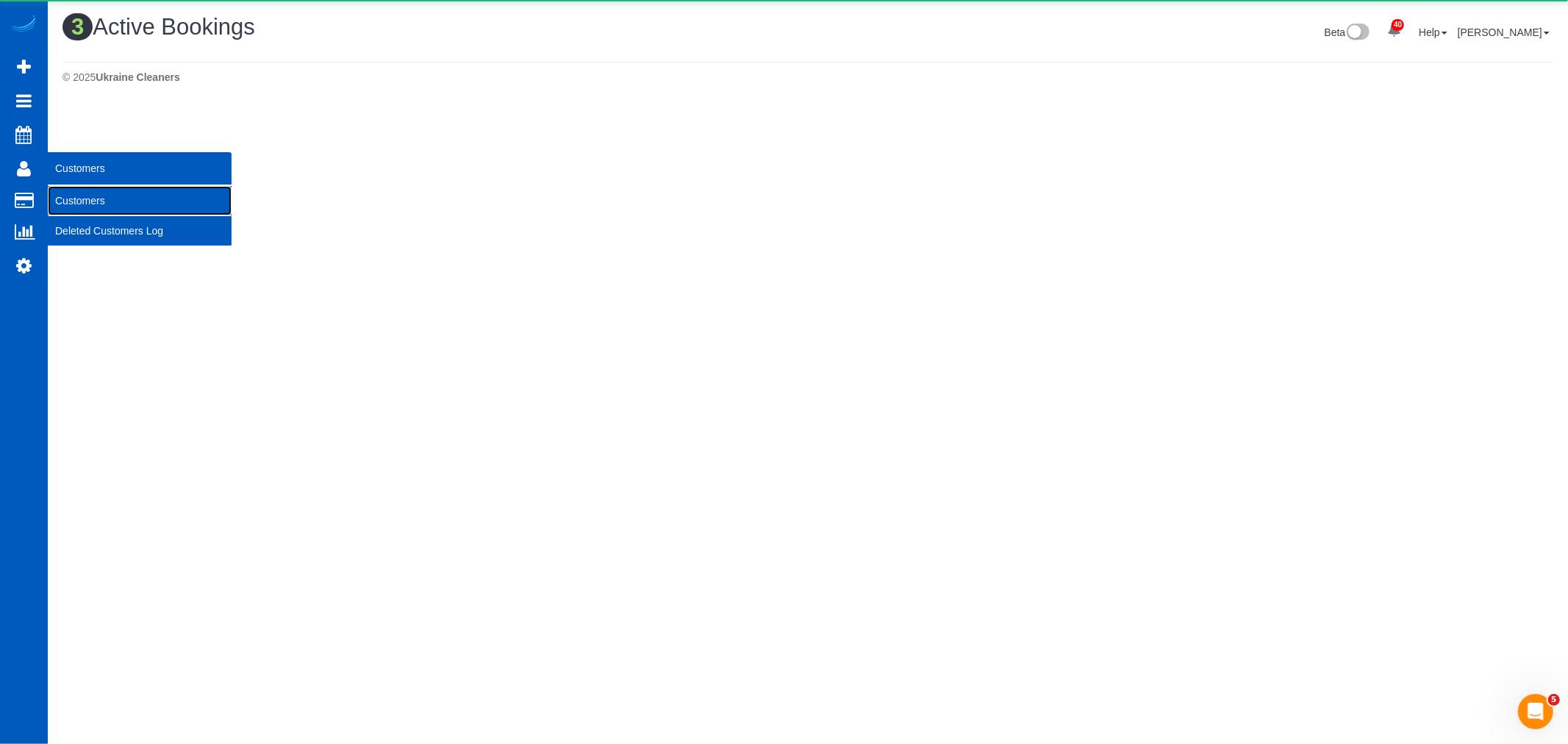
click at [82, 202] on link "Customers" at bounding box center [140, 201] width 184 height 30
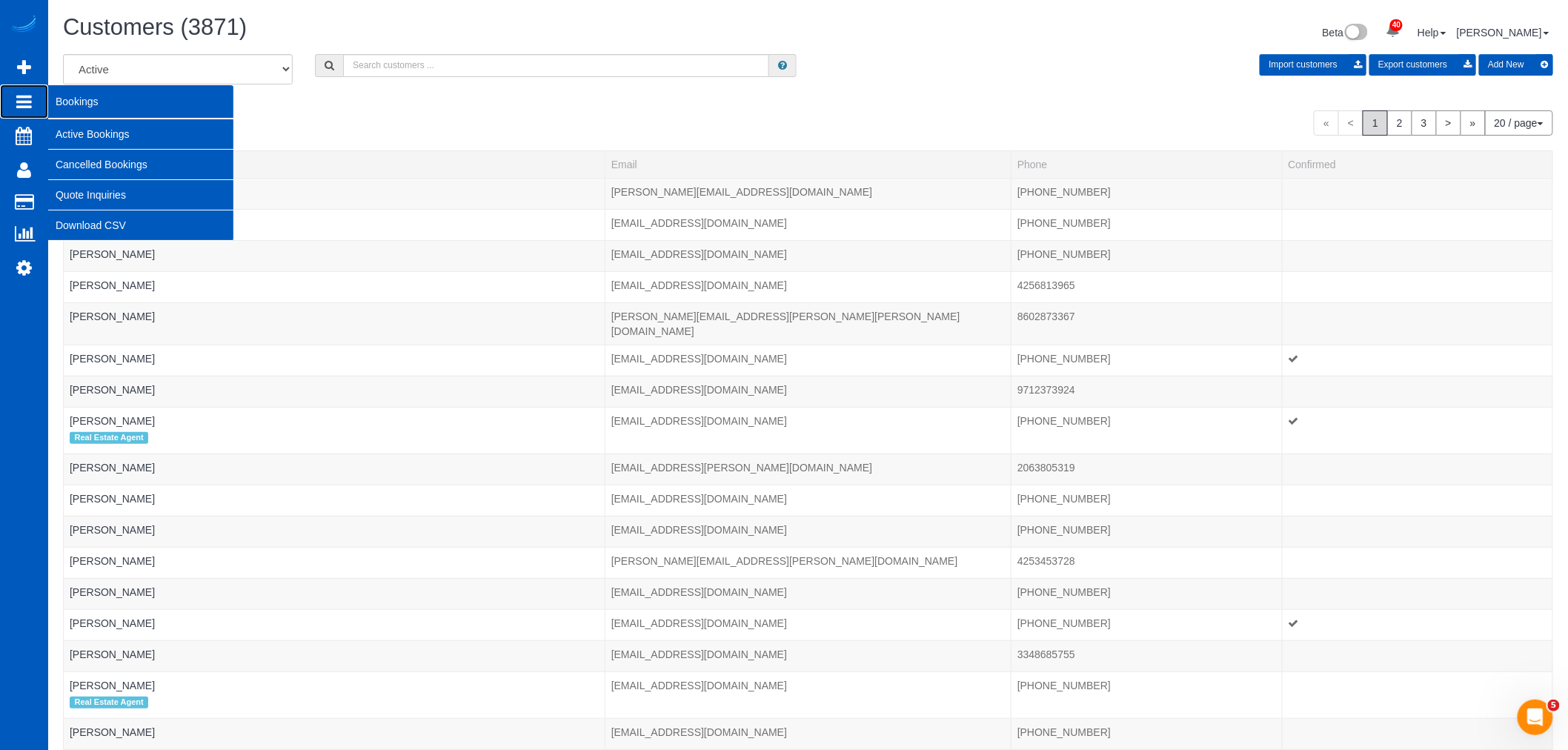
click at [71, 115] on span "Bookings" at bounding box center [141, 101] width 186 height 34
click at [71, 126] on link "Active Bookings" at bounding box center [141, 134] width 186 height 30
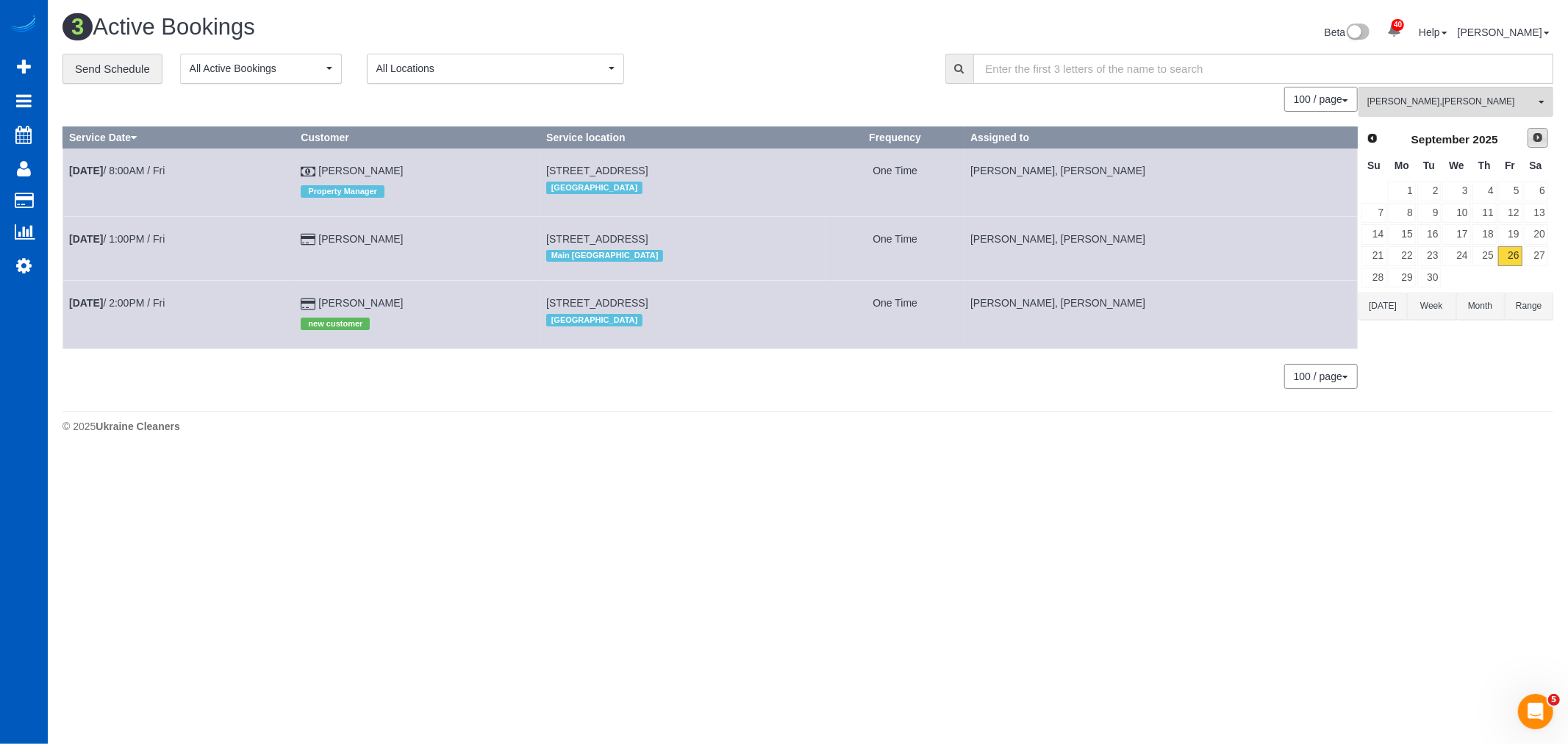
click at [1539, 133] on span "Next" at bounding box center [1537, 138] width 12 height 12
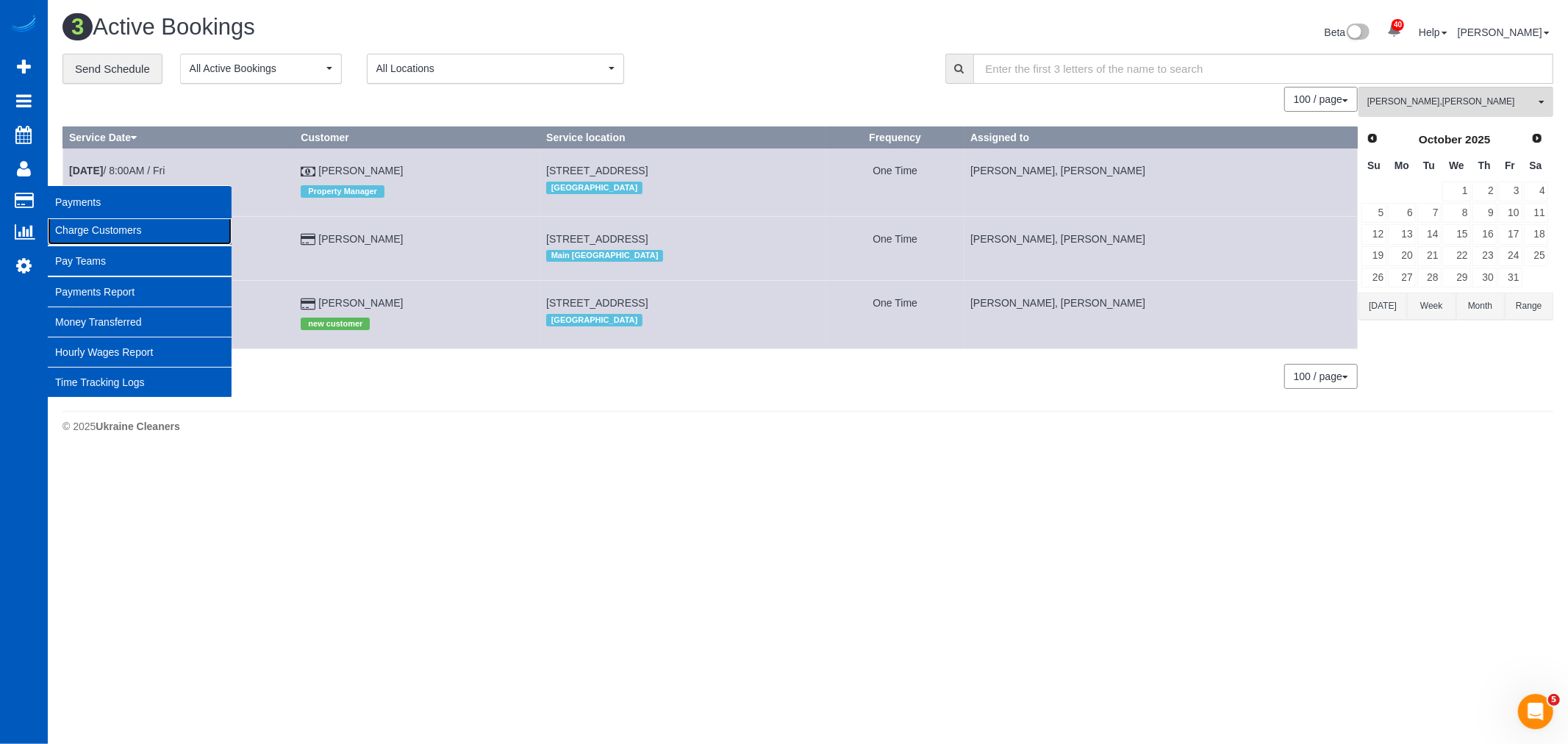
click at [66, 222] on link "Charge Customers" at bounding box center [140, 231] width 184 height 30
select select
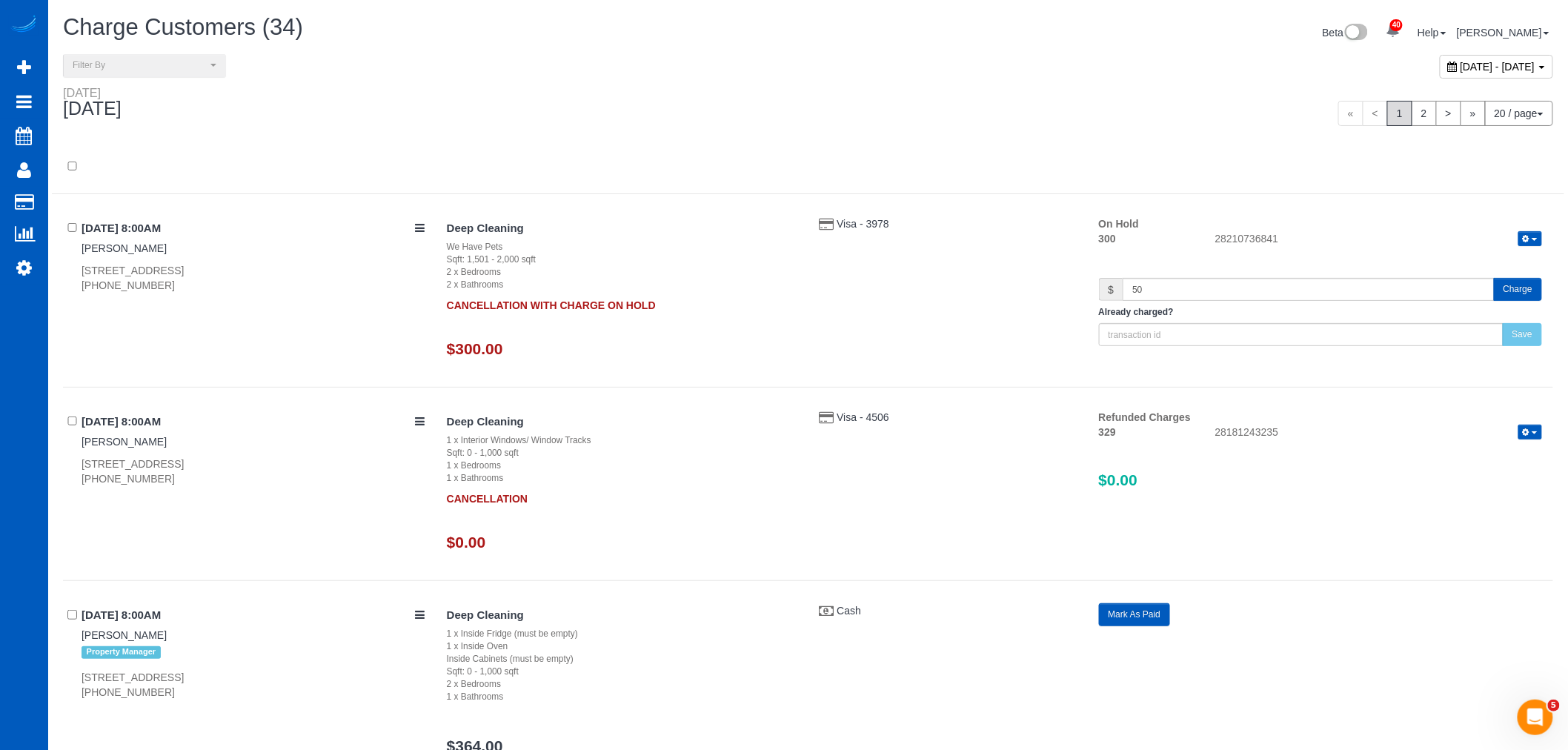
click at [1440, 55] on div "[DATE] - [DATE]" at bounding box center [1497, 67] width 113 height 24
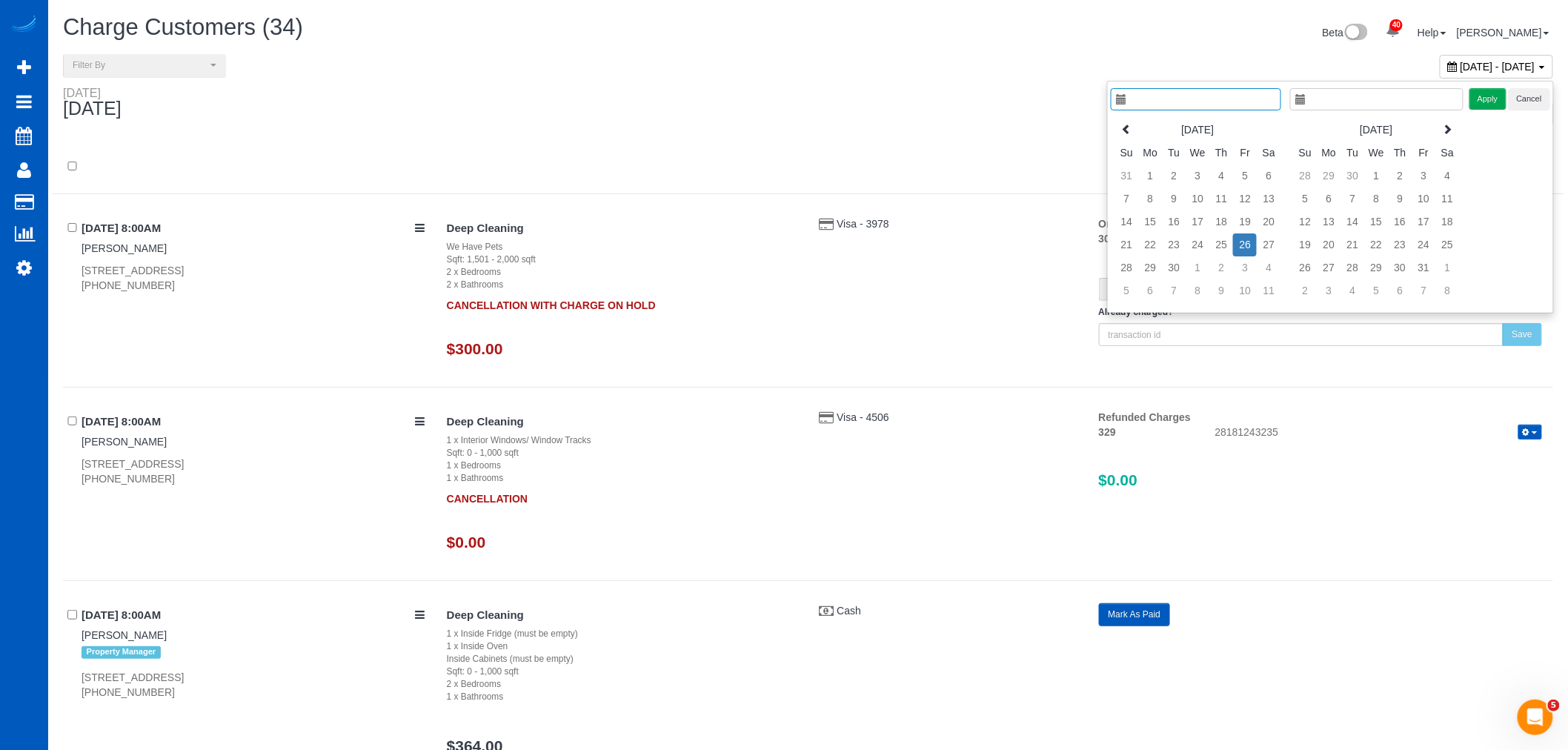
type input "**********"
click at [1198, 278] on td "1" at bounding box center [1198, 267] width 24 height 23
type input "**********"
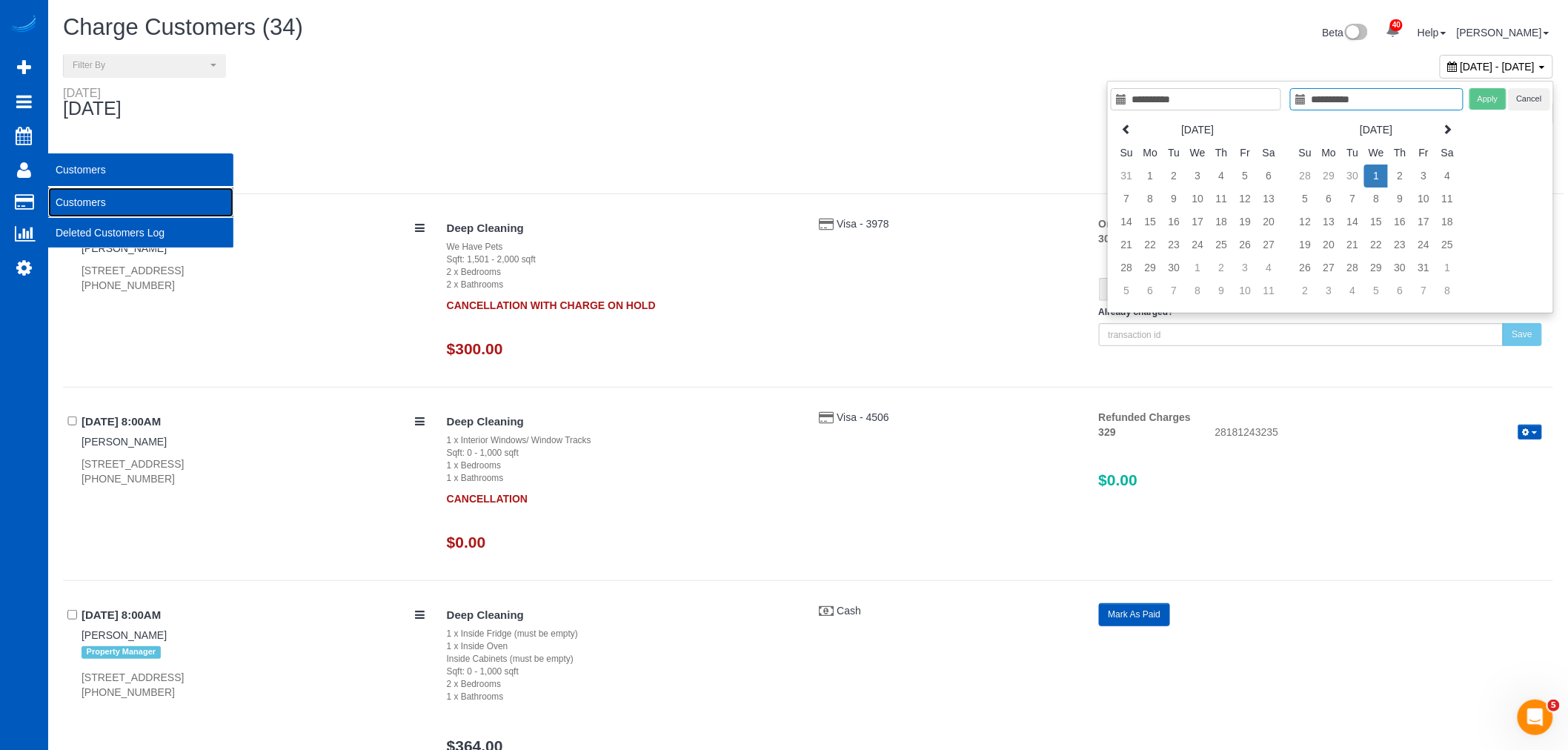
click at [82, 205] on link "Customers" at bounding box center [141, 203] width 186 height 30
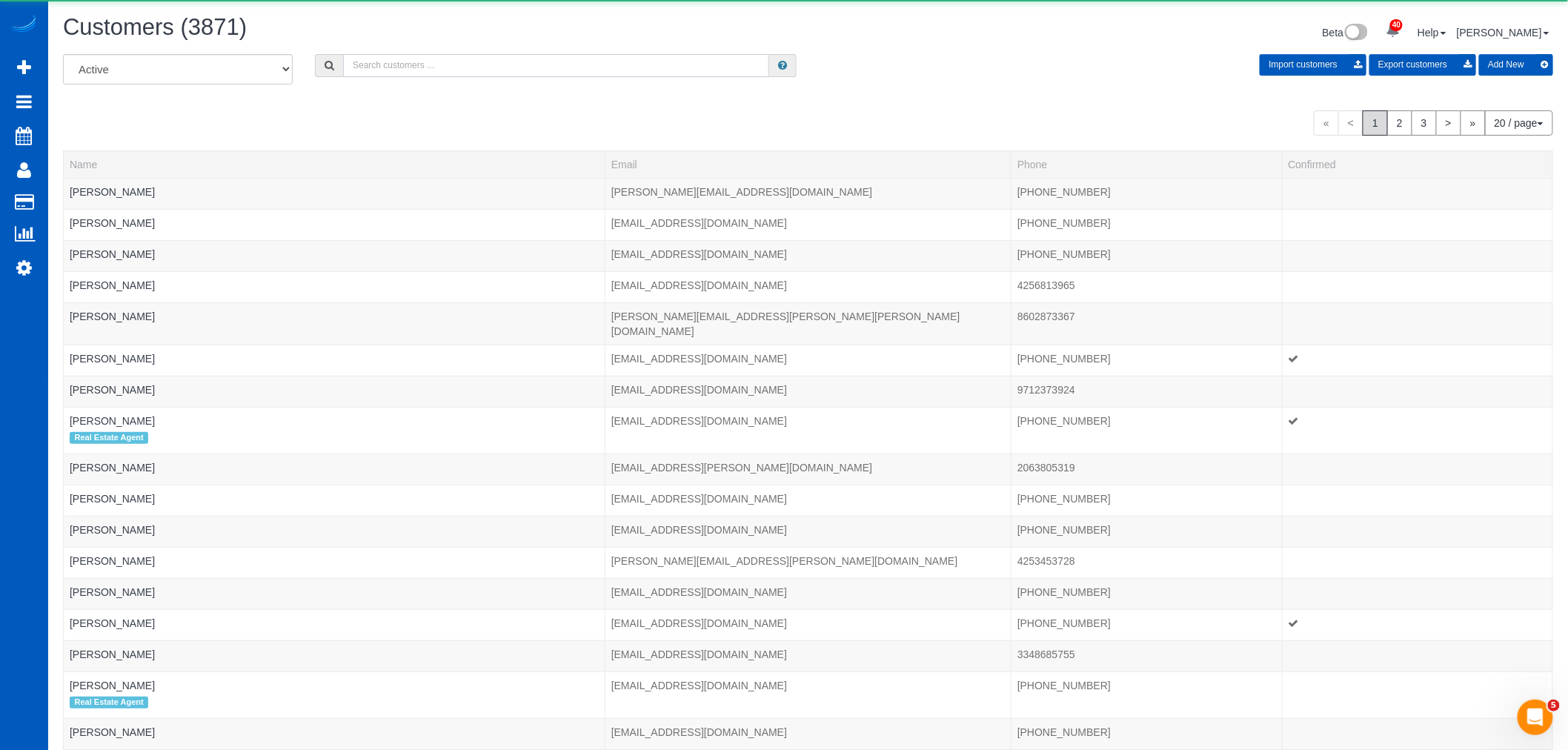
click at [495, 72] on input "text" at bounding box center [555, 65] width 426 height 23
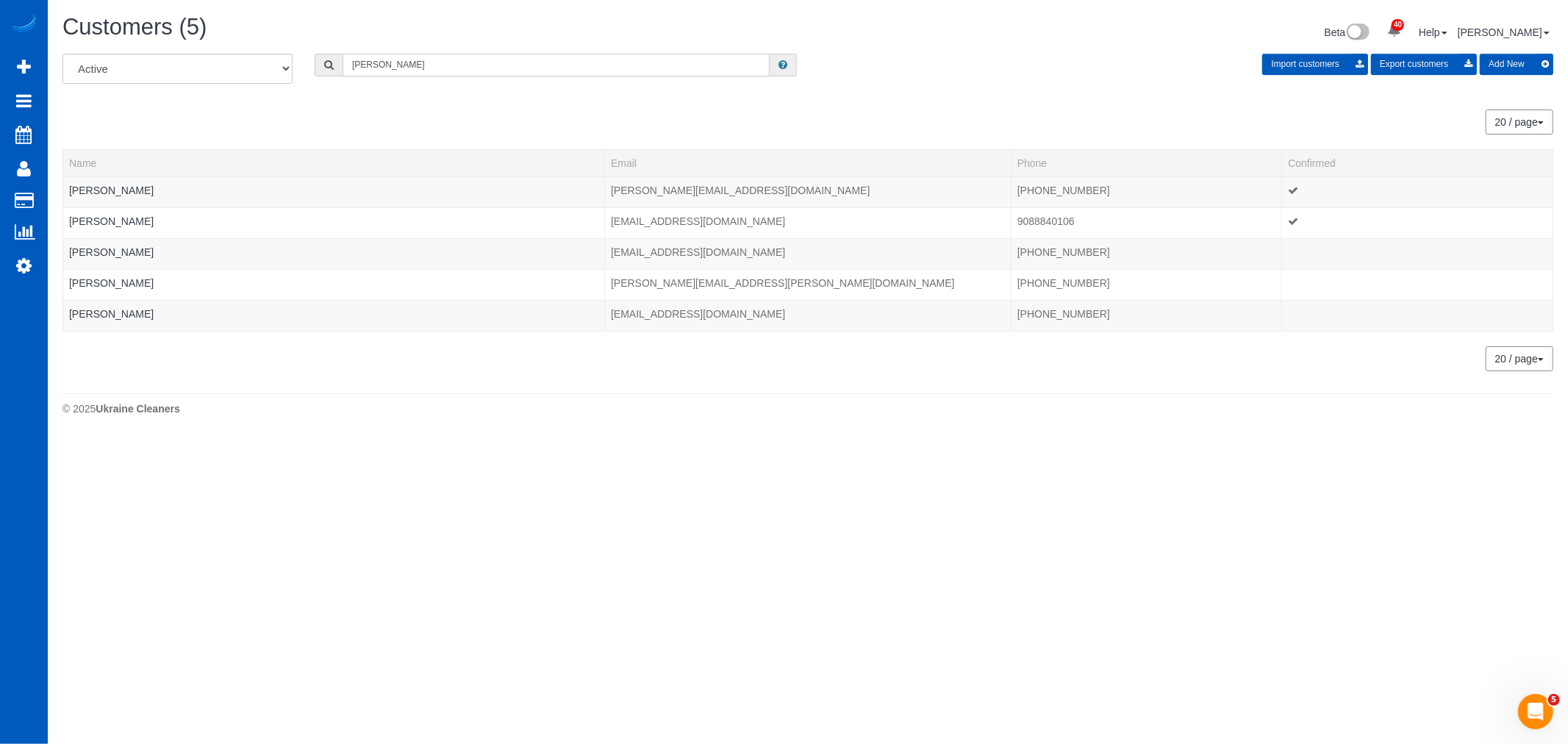
click at [375, 72] on input "[PERSON_NAME]" at bounding box center [556, 64] width 427 height 23
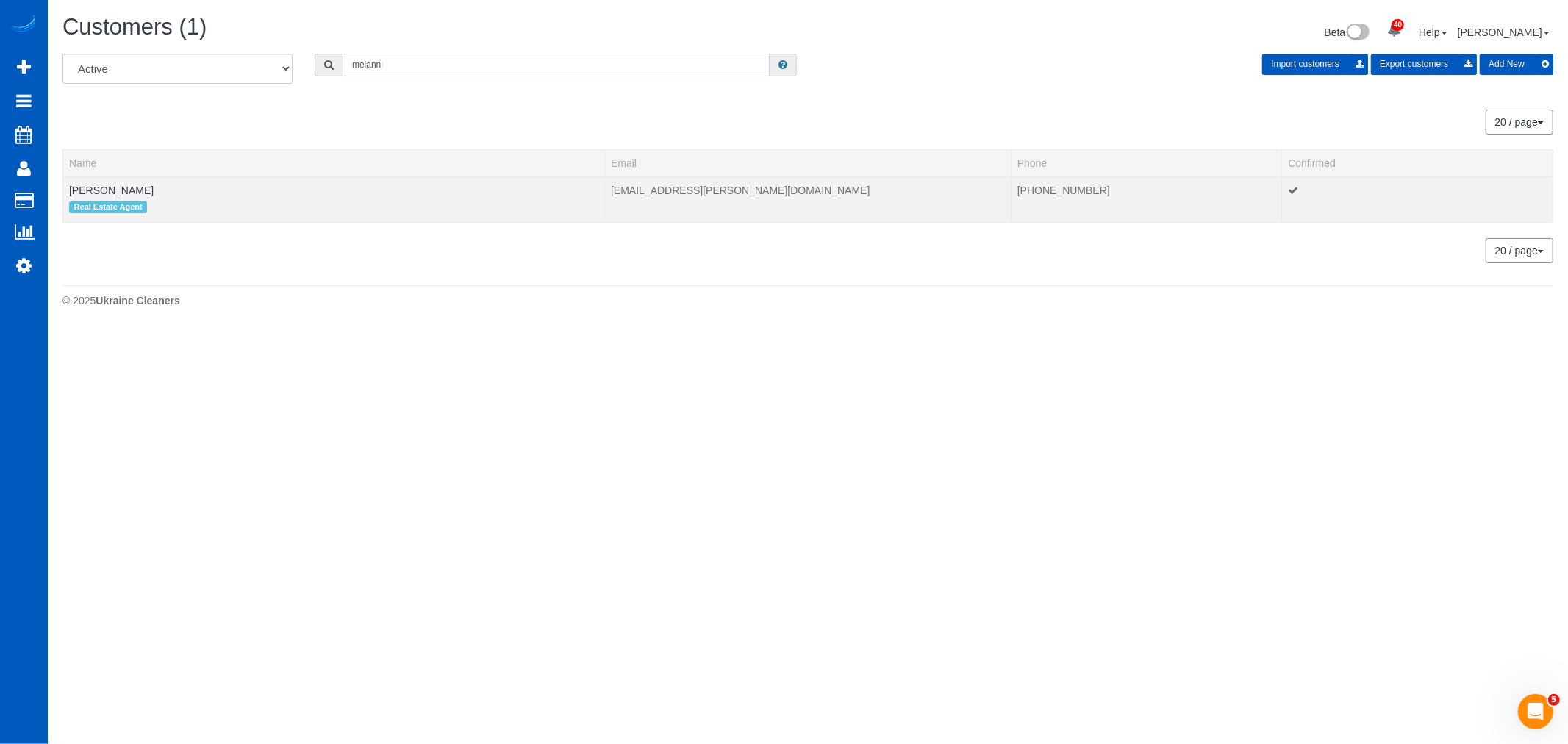
type input "melanni"
click at [75, 199] on td "[PERSON_NAME] Real Estate Agent" at bounding box center [334, 199] width 542 height 46
click at [77, 193] on link "[PERSON_NAME]" at bounding box center [111, 190] width 85 height 12
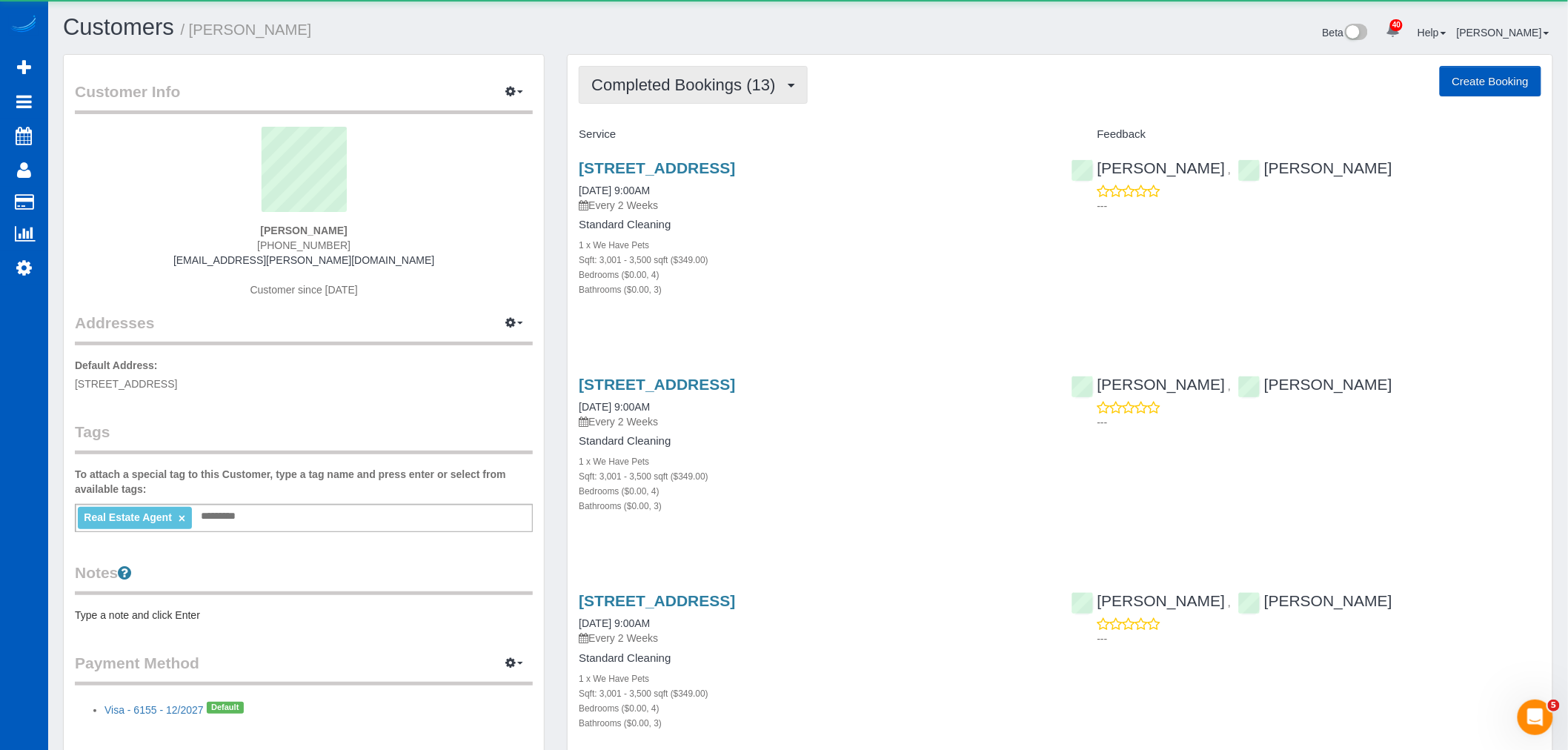
click at [699, 89] on span "Completed Bookings (13)" at bounding box center [686, 84] width 192 height 19
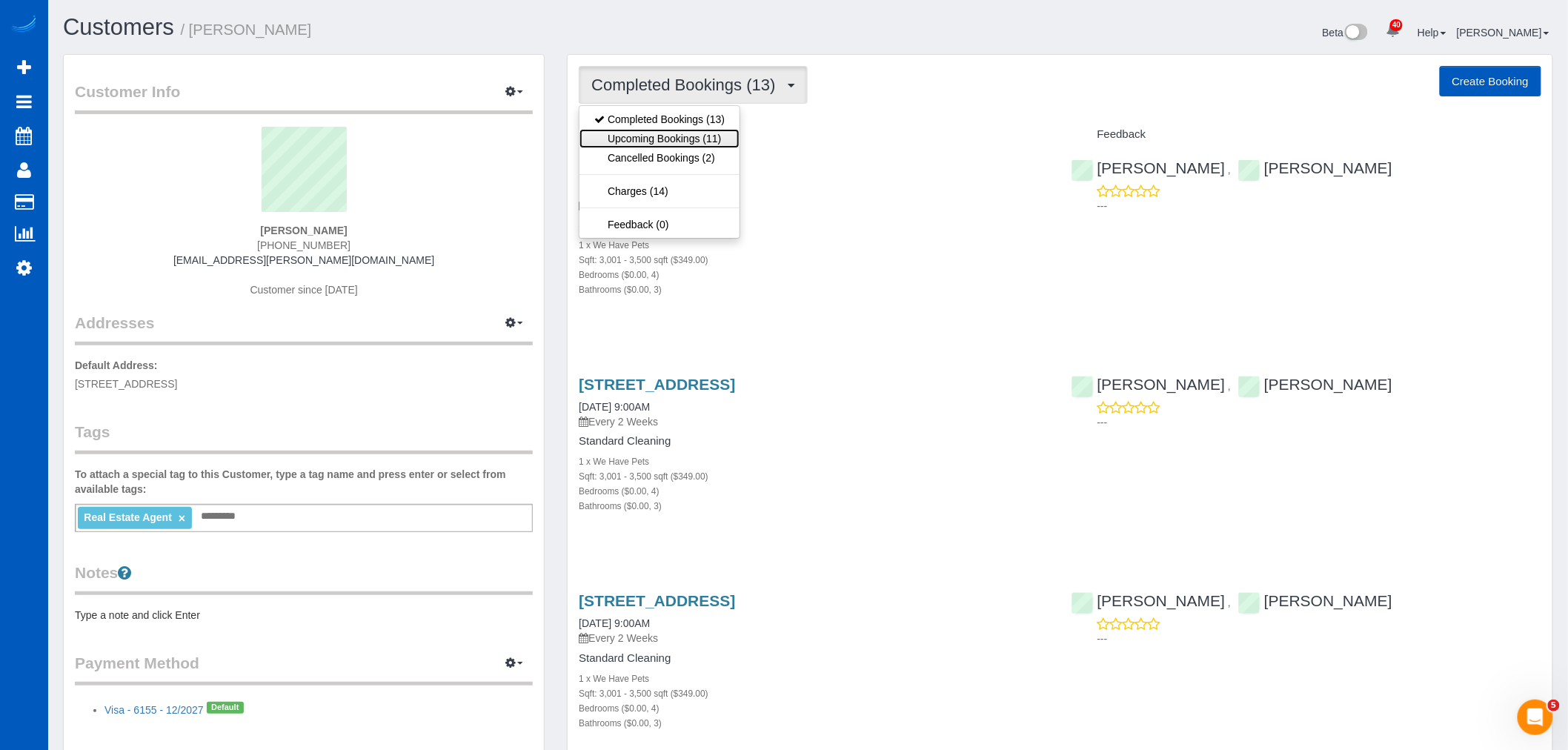
click at [699, 141] on link "Upcoming Bookings (11)" at bounding box center [659, 138] width 160 height 19
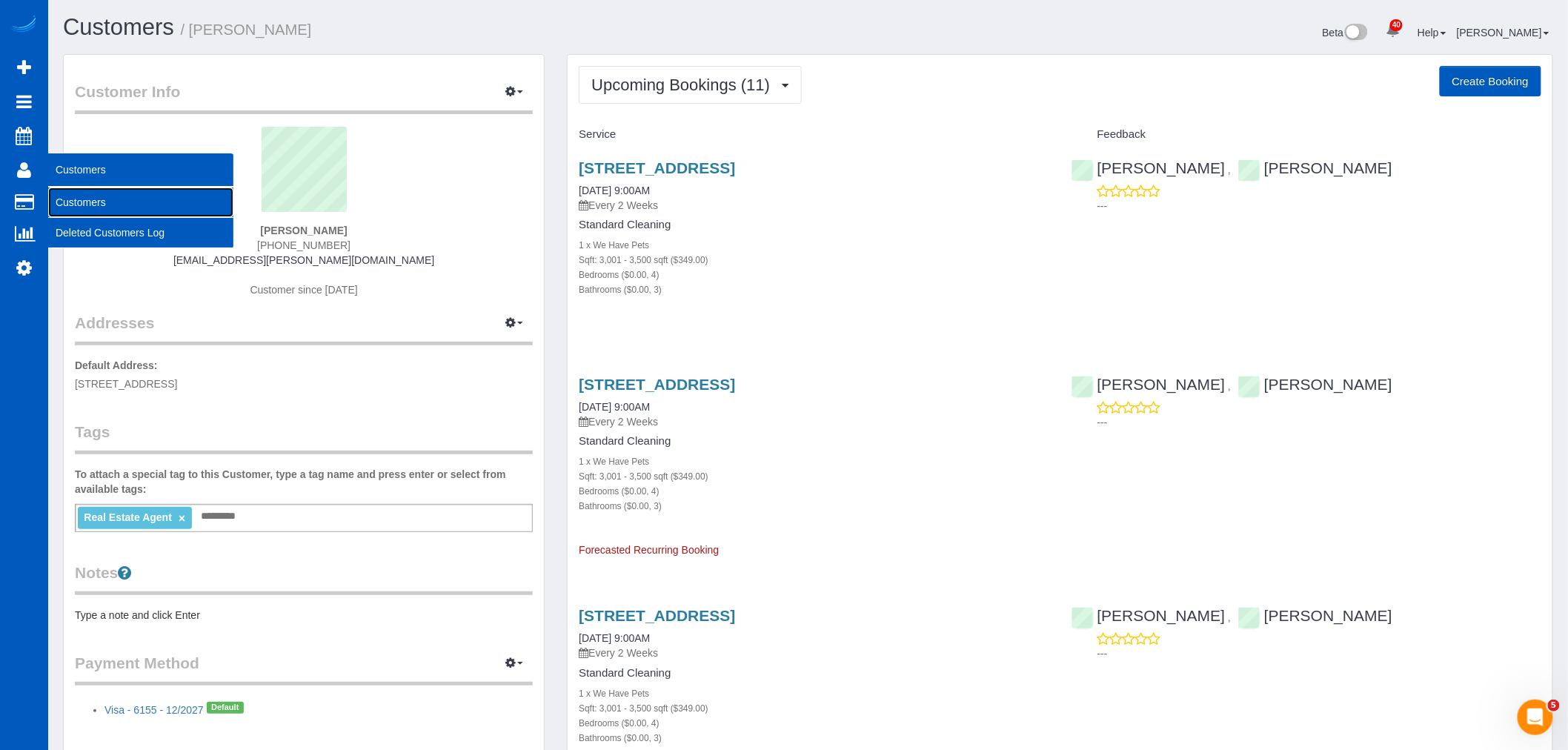
click at [84, 197] on link "Customers" at bounding box center [141, 203] width 186 height 30
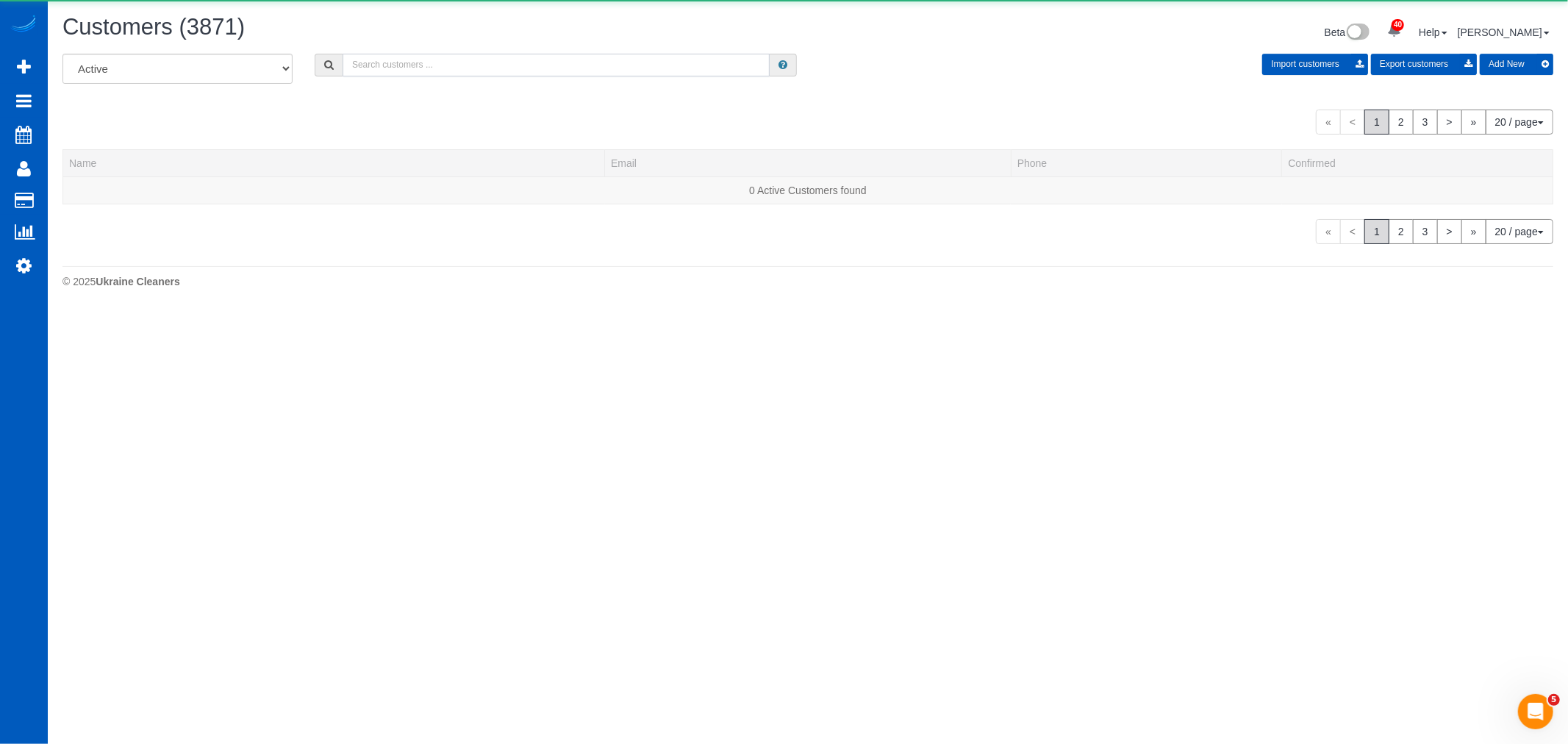
click at [487, 57] on input "text" at bounding box center [556, 64] width 427 height 23
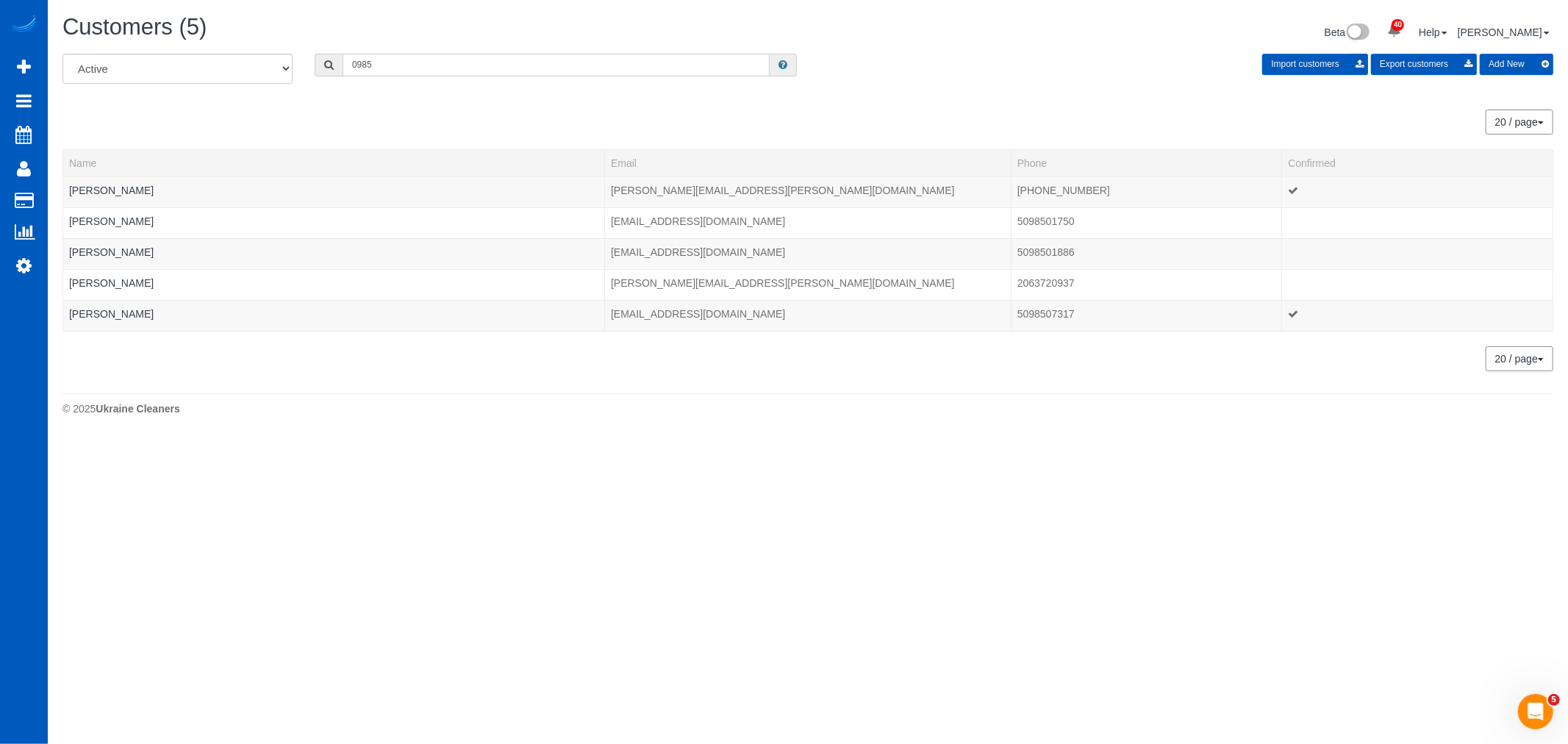
type input "0985"
